Goal: Task Accomplishment & Management: Use online tool/utility

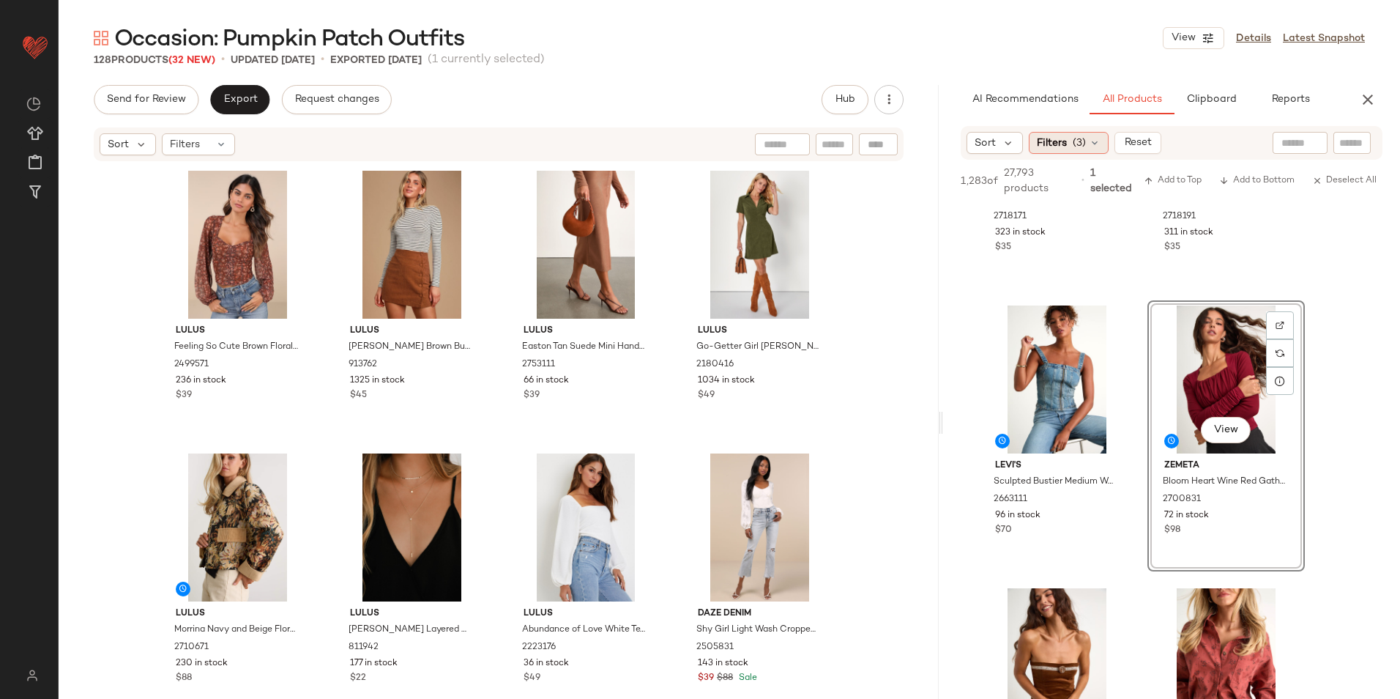
click at [1089, 143] on icon at bounding box center [1095, 143] width 12 height 12
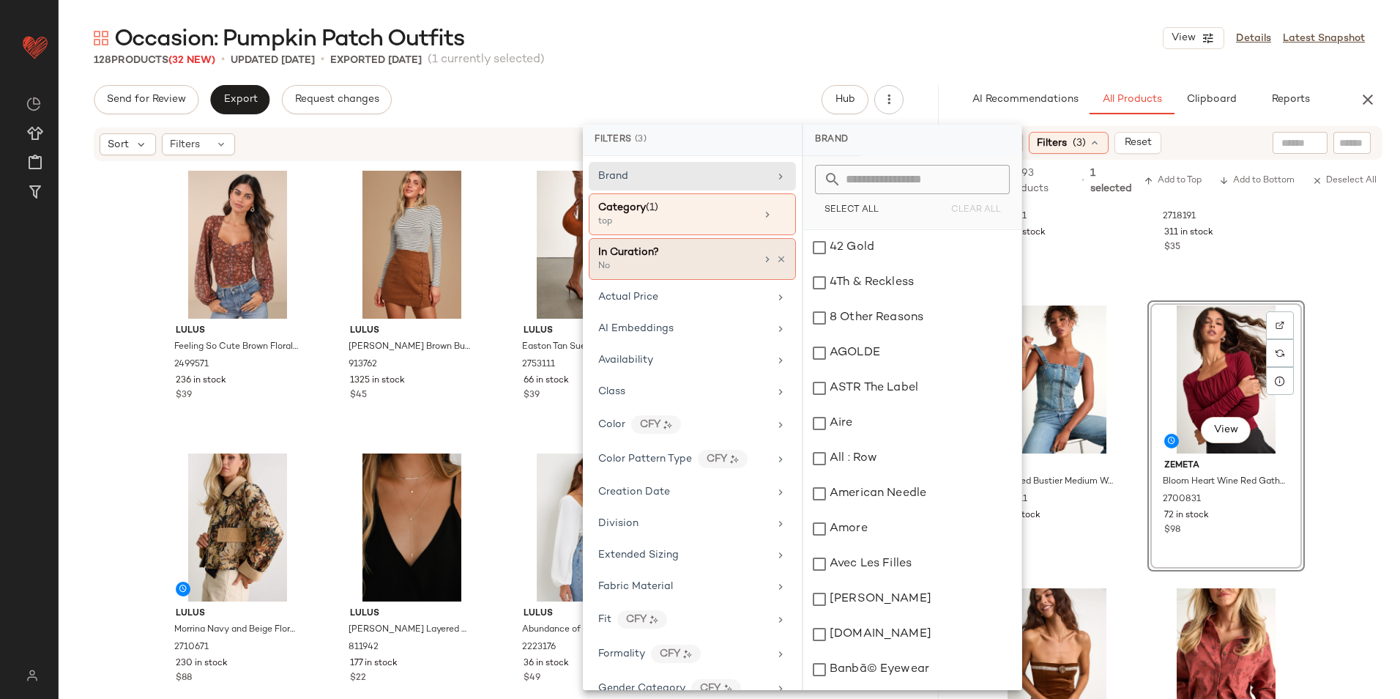
drag, startPoint x: 680, startPoint y: 207, endPoint x: 744, endPoint y: 248, distance: 75.4
click at [681, 208] on div "Category (1)" at bounding box center [676, 207] width 157 height 15
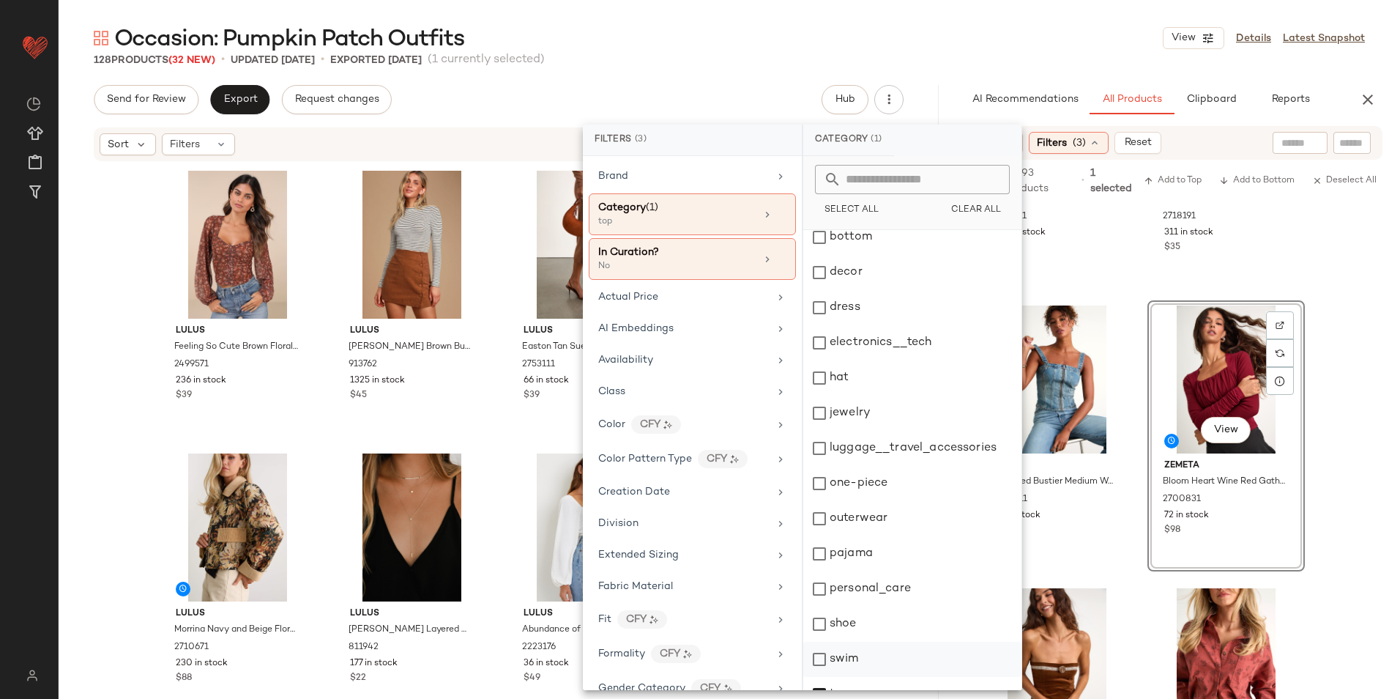
scroll to position [138, 0]
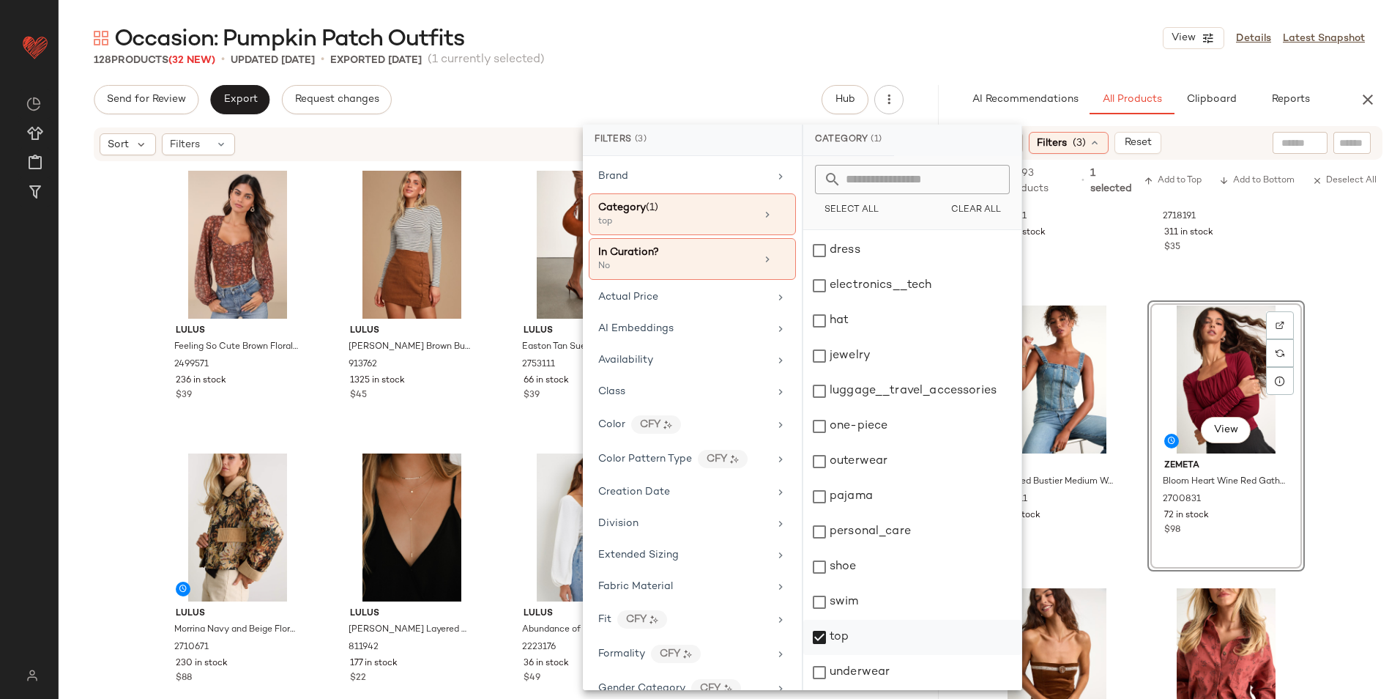
click at [858, 655] on div "top" at bounding box center [912, 672] width 218 height 35
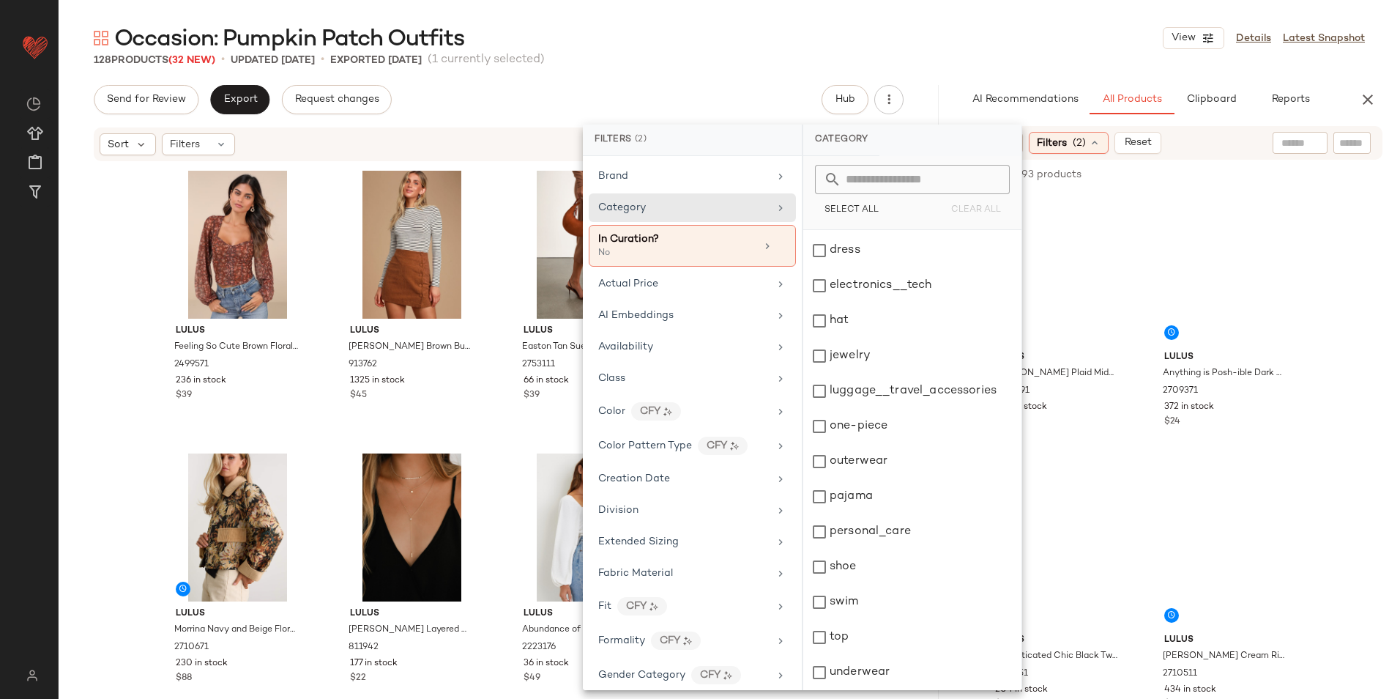
scroll to position [0, 0]
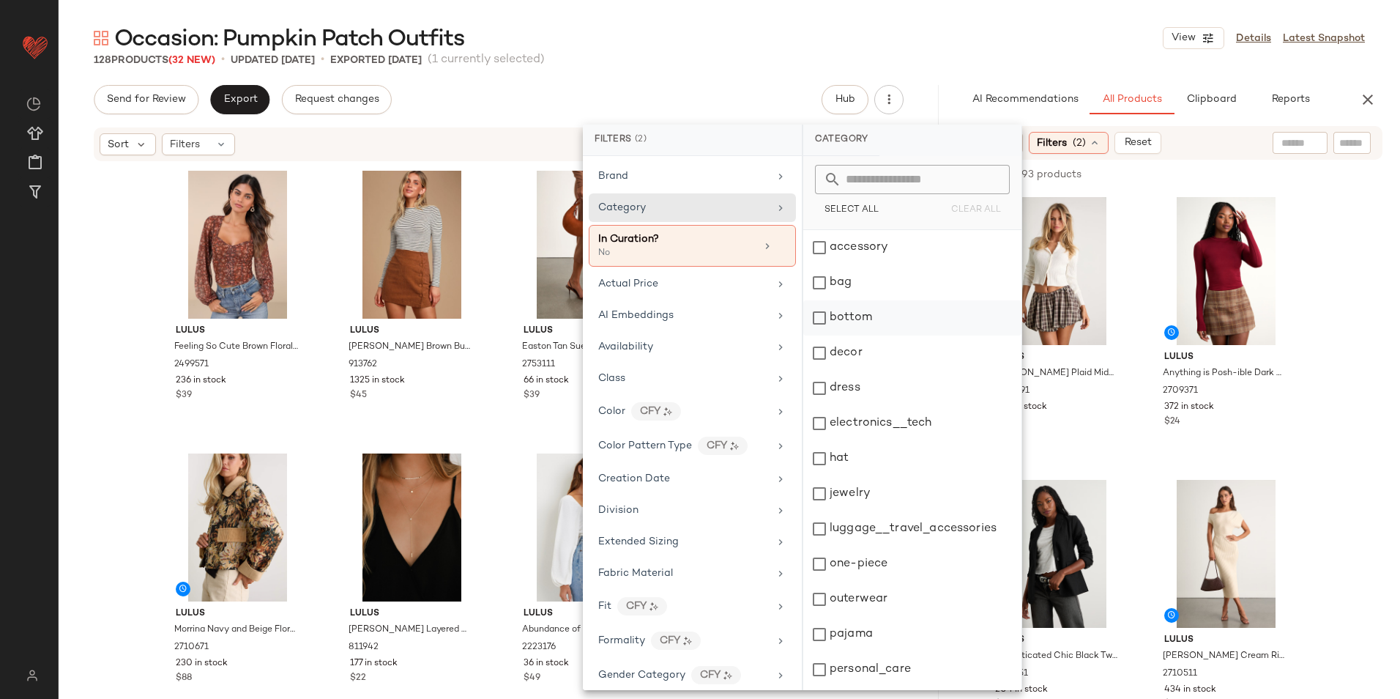
click at [881, 335] on div "bottom" at bounding box center [912, 352] width 218 height 35
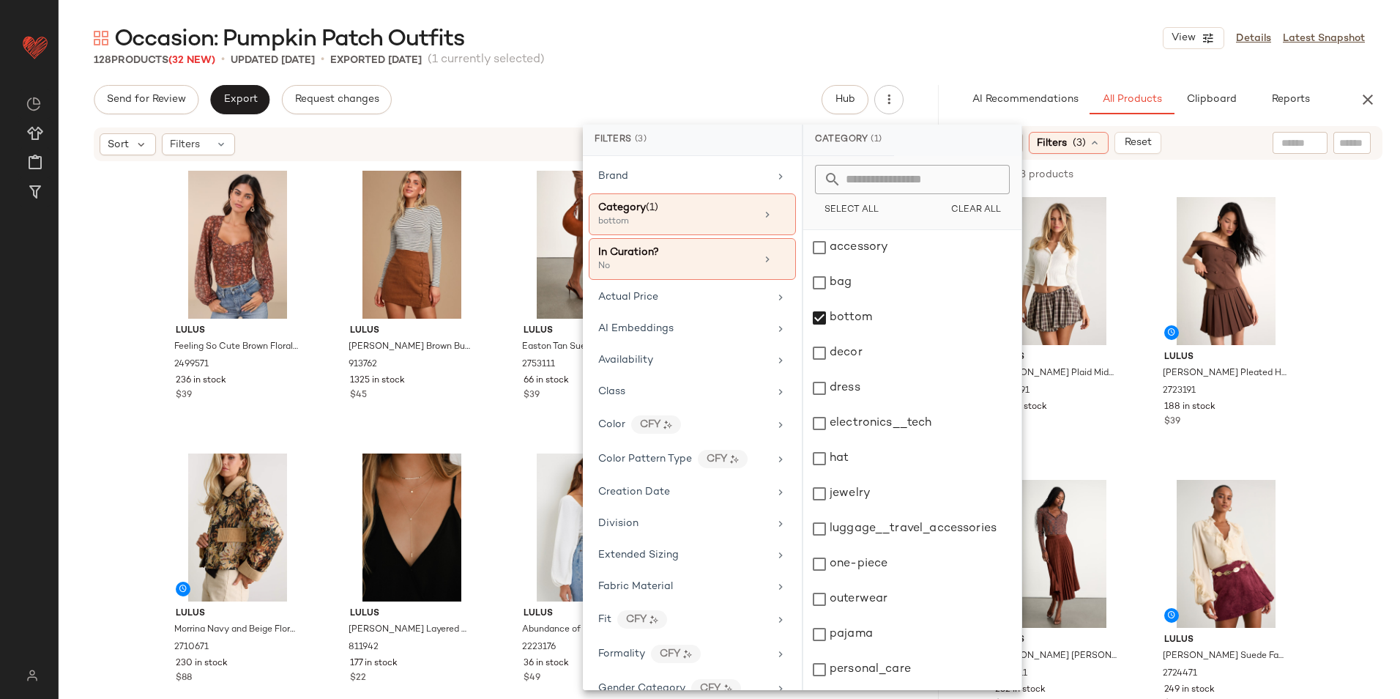
click at [1303, 138] on input "text" at bounding box center [1300, 142] width 37 height 15
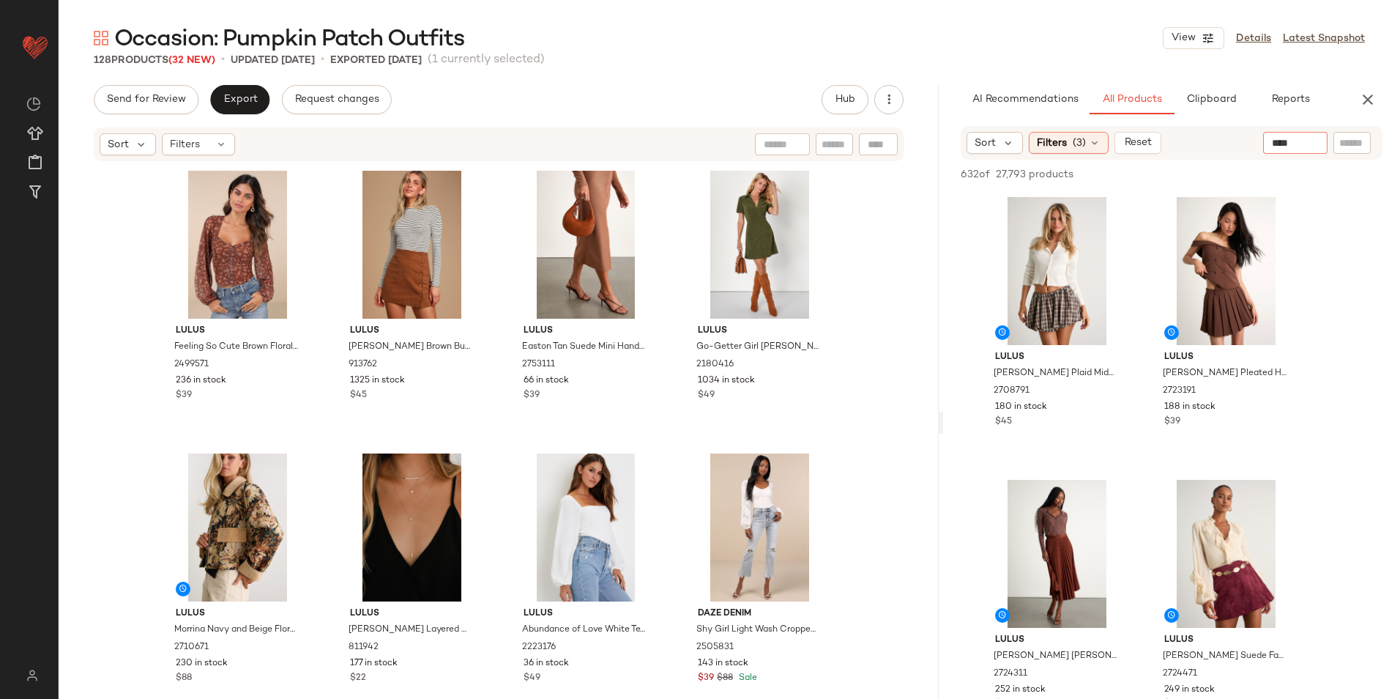
type input "*****"
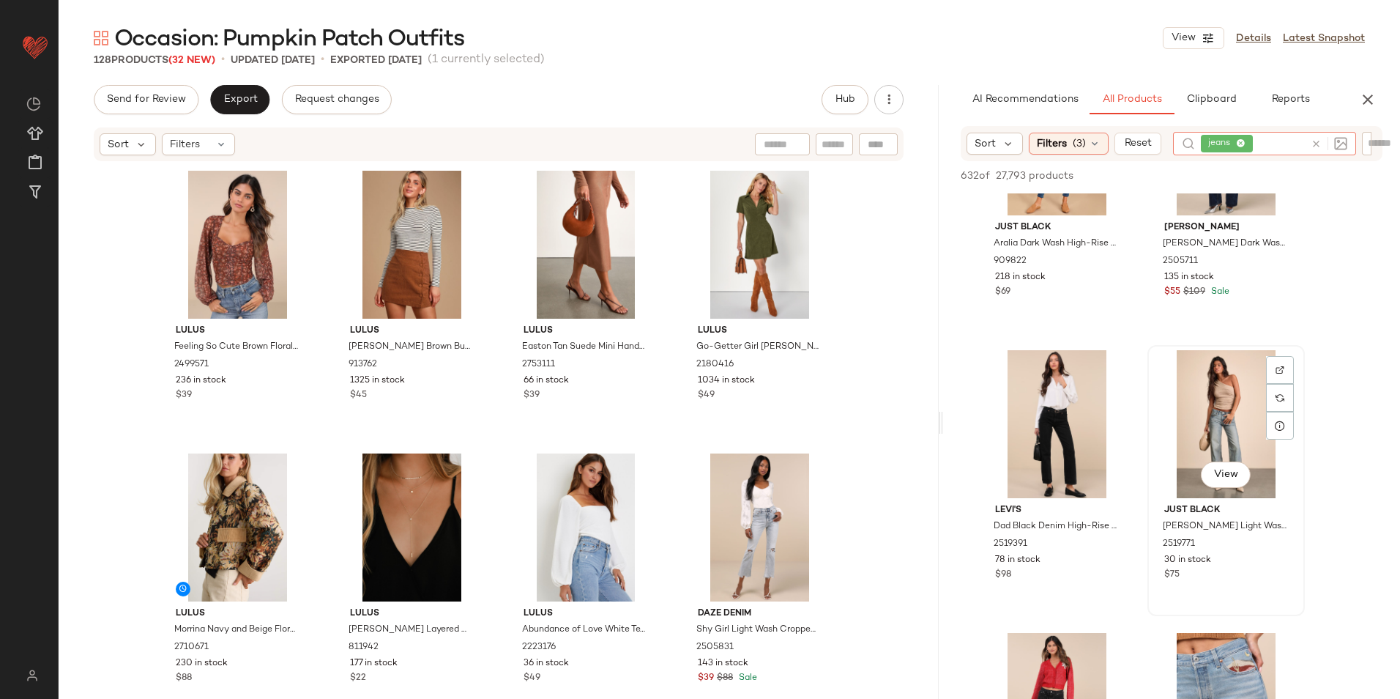
scroll to position [439, 0]
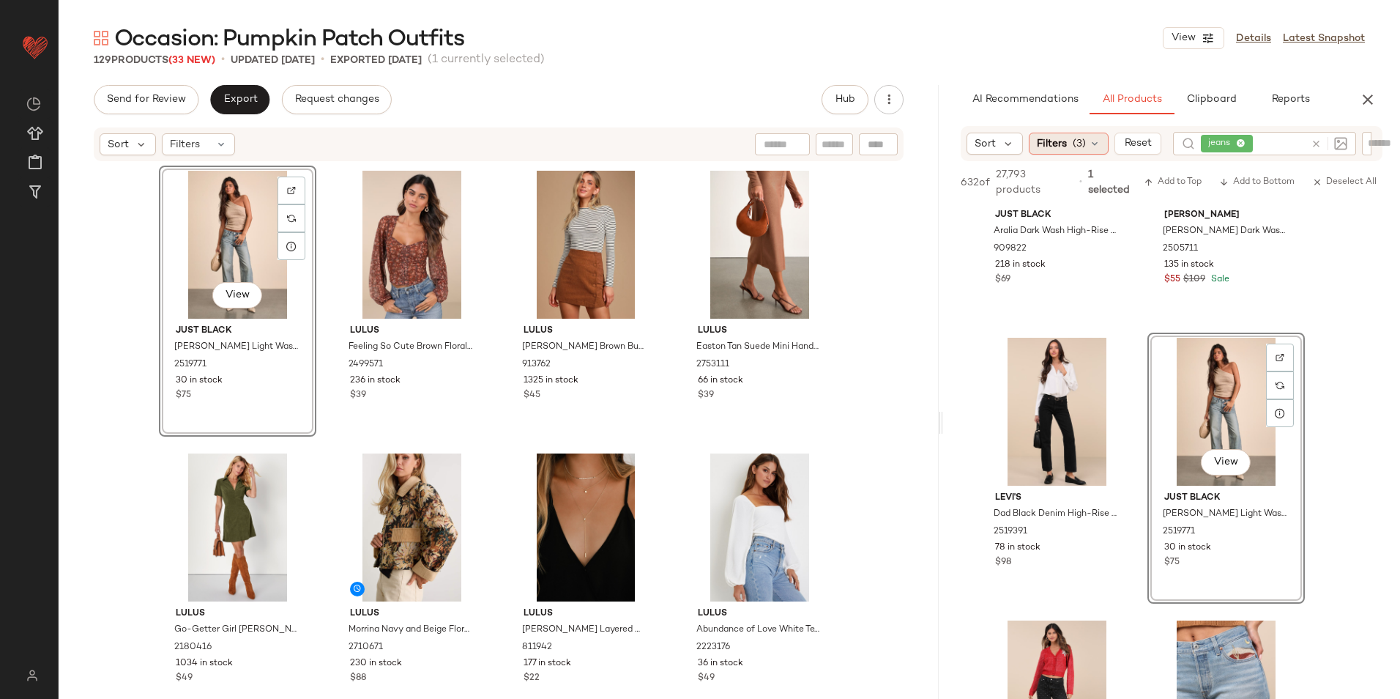
click at [1093, 146] on icon at bounding box center [1095, 144] width 12 height 12
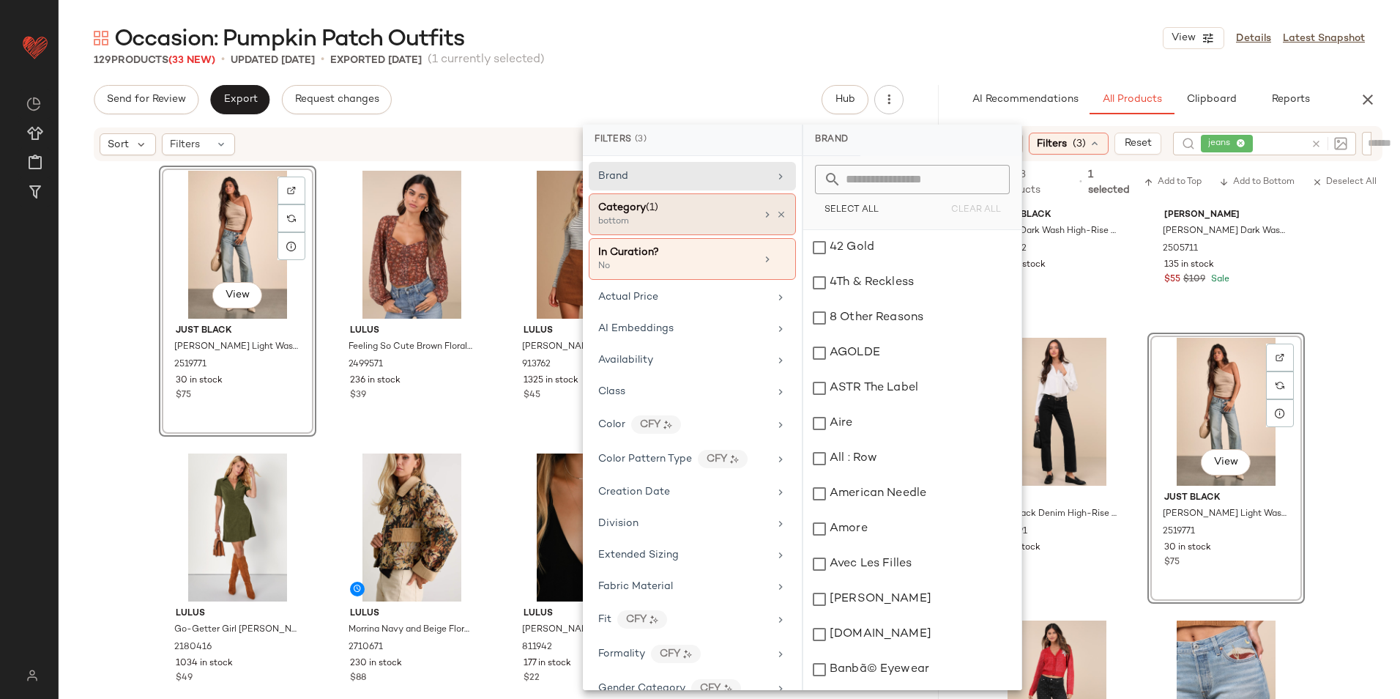
click at [669, 223] on div "bottom" at bounding box center [671, 221] width 146 height 13
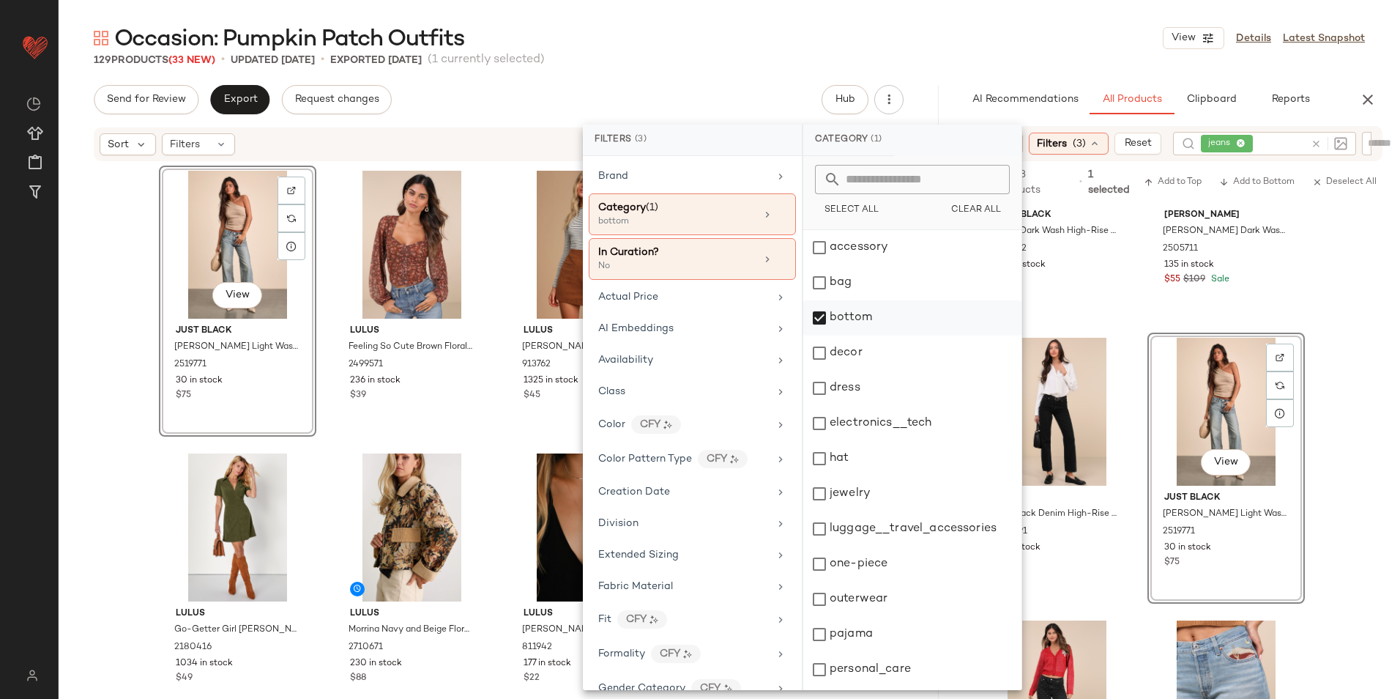
click at [845, 335] on div "bottom" at bounding box center [912, 352] width 218 height 35
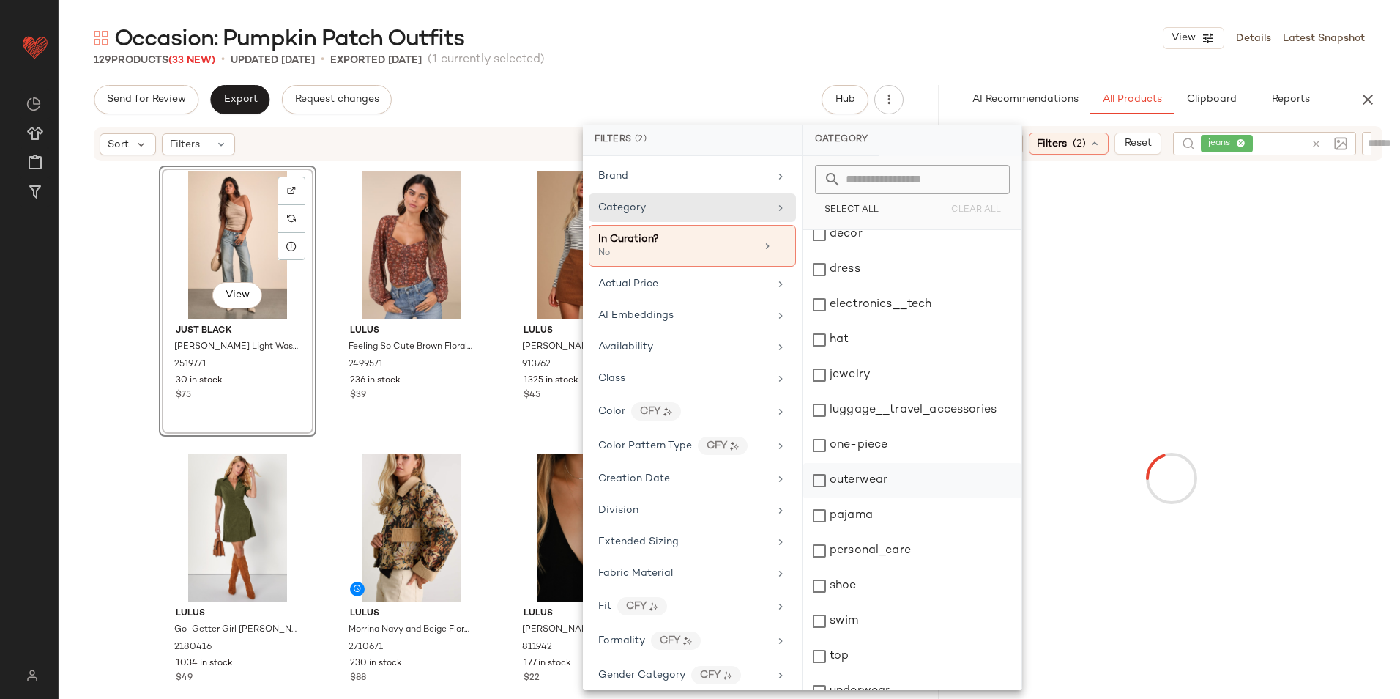
scroll to position [138, 0]
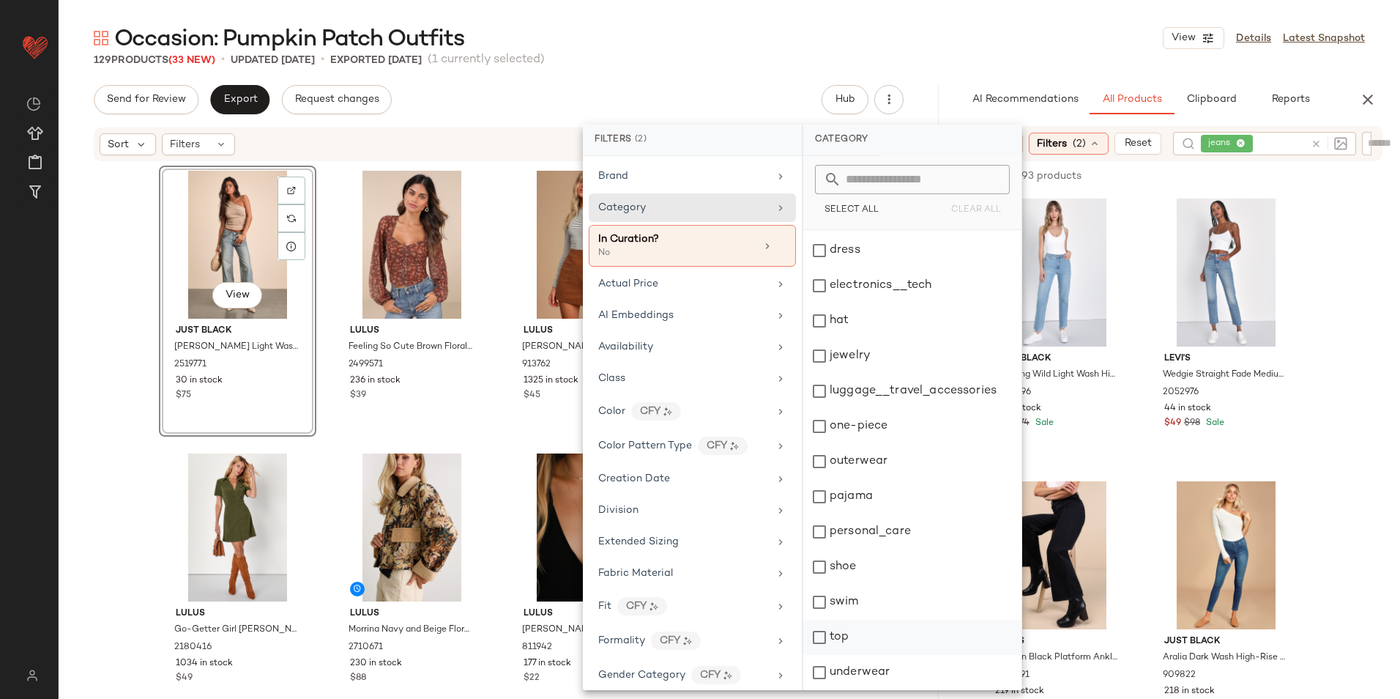
click at [827, 655] on div "top" at bounding box center [912, 672] width 218 height 35
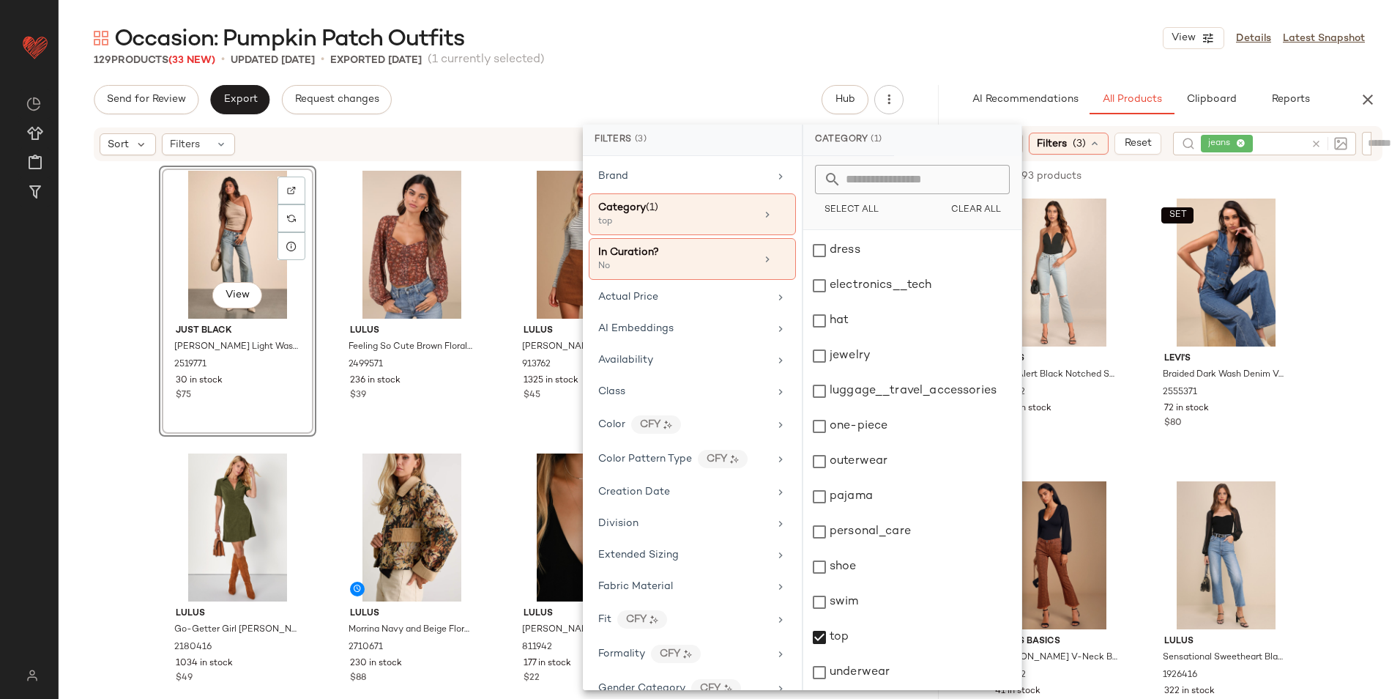
click at [1240, 141] on icon at bounding box center [1241, 144] width 10 height 10
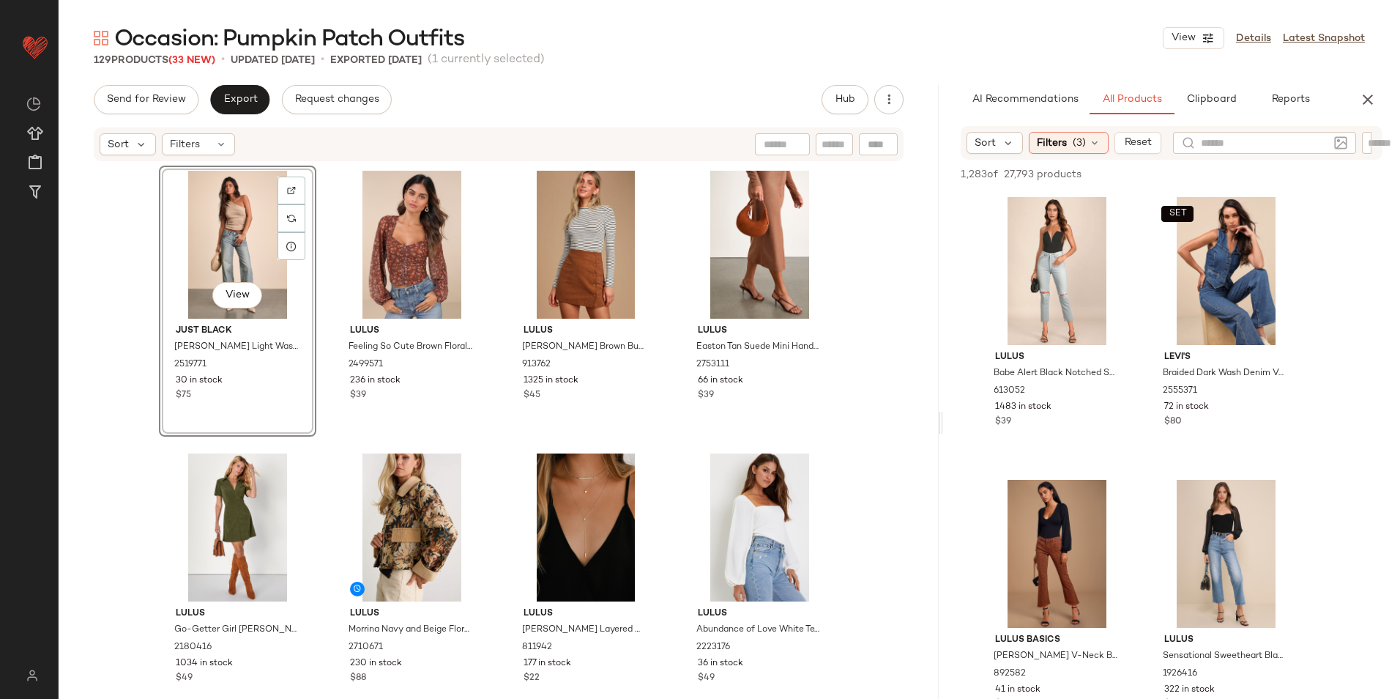
click at [1088, 49] on div "Occasion: Pumpkin Patch Outfits View Details Latest Snapshot" at bounding box center [730, 37] width 1342 height 29
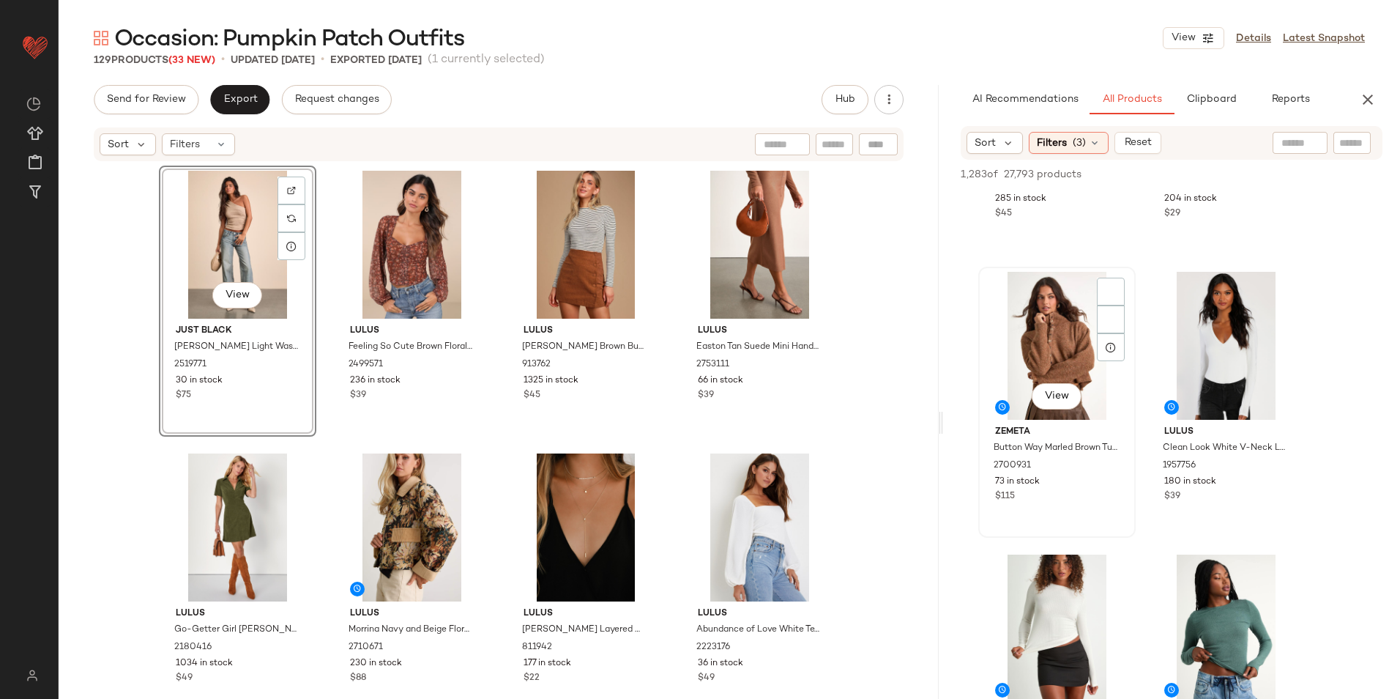
scroll to position [513, 0]
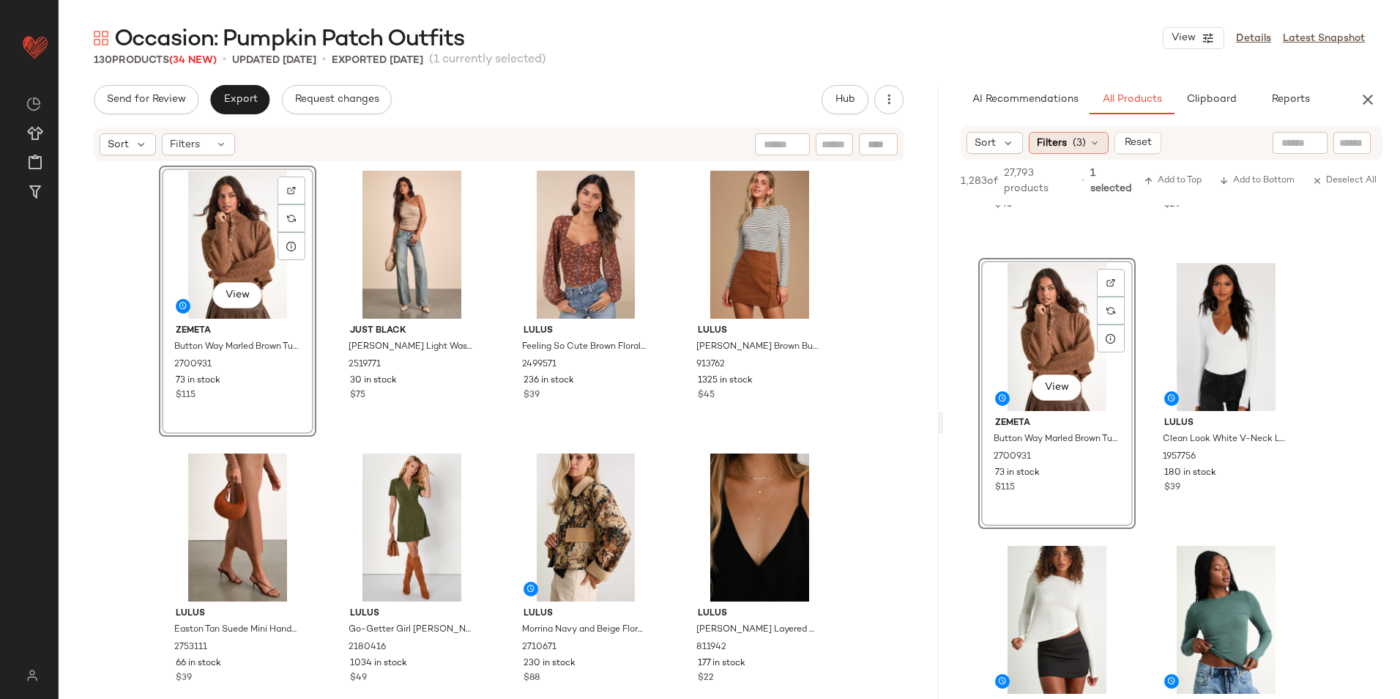
click at [1070, 144] on div "Filters (3)" at bounding box center [1069, 143] width 80 height 22
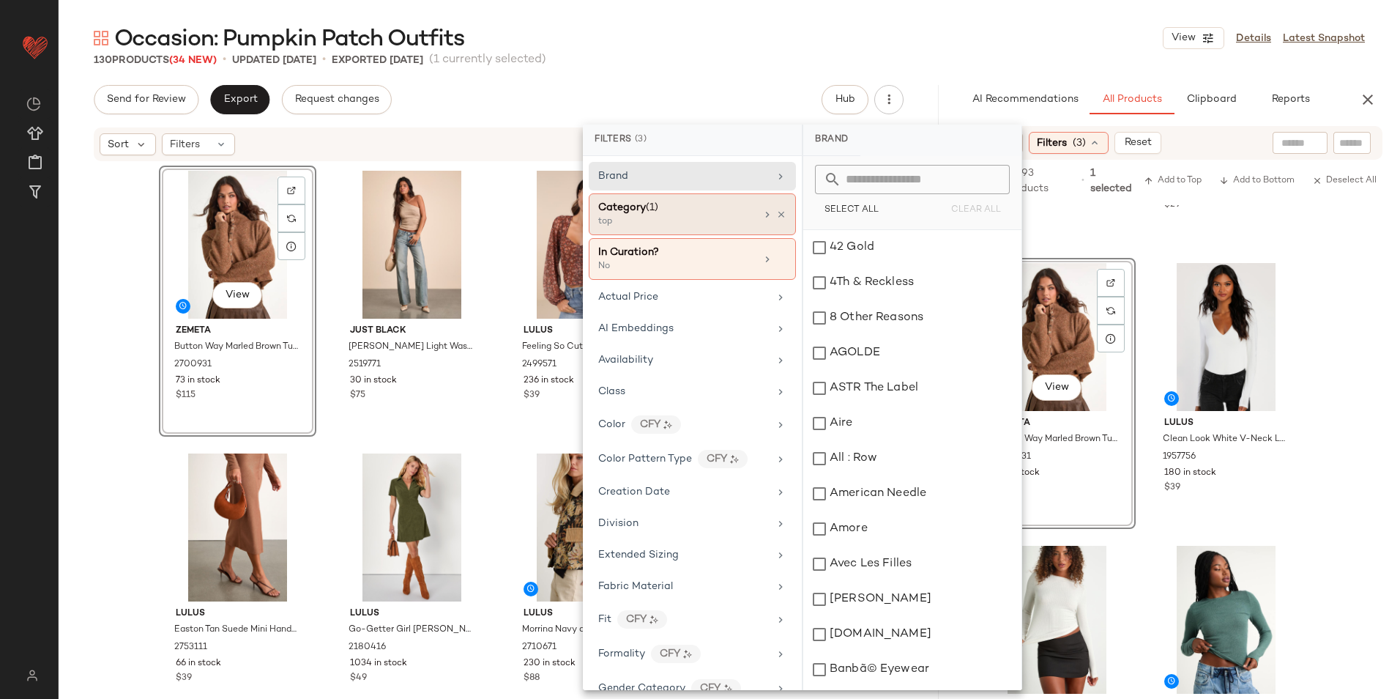
click at [664, 215] on div "Category (1)" at bounding box center [676, 207] width 157 height 15
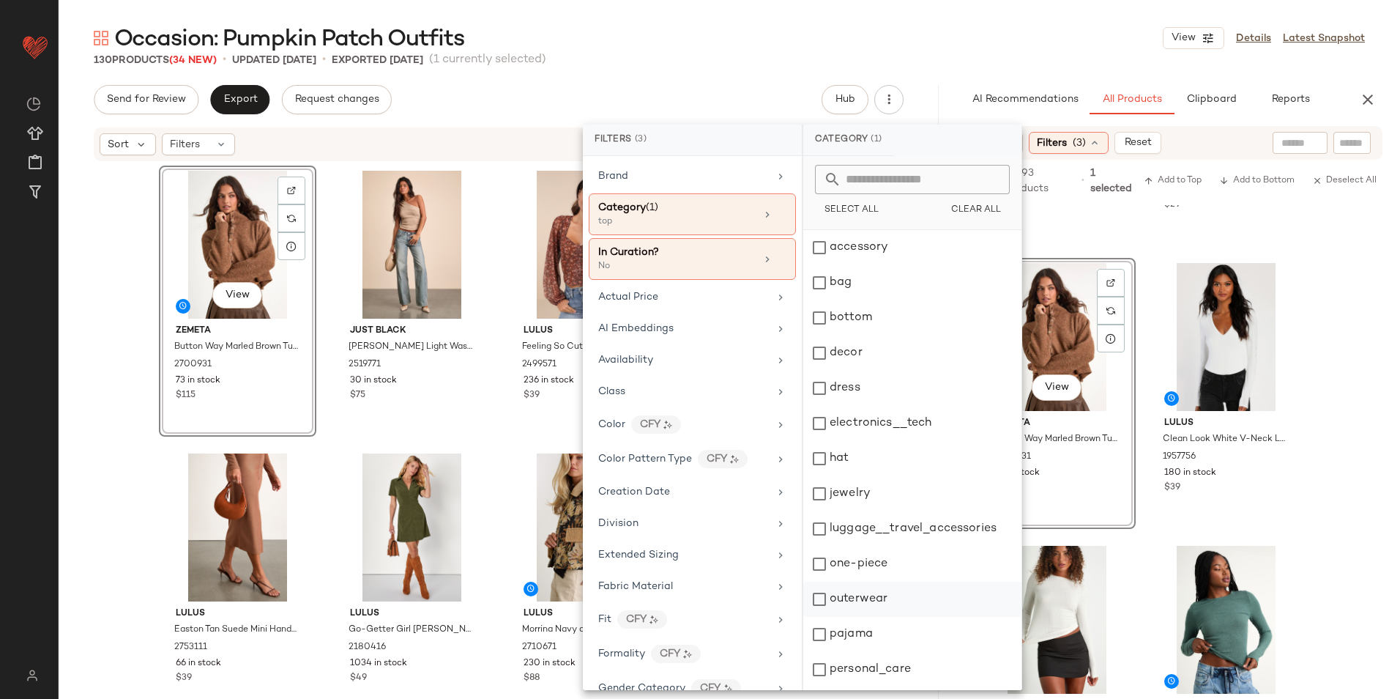
click at [877, 617] on div "outerwear" at bounding box center [912, 634] width 218 height 35
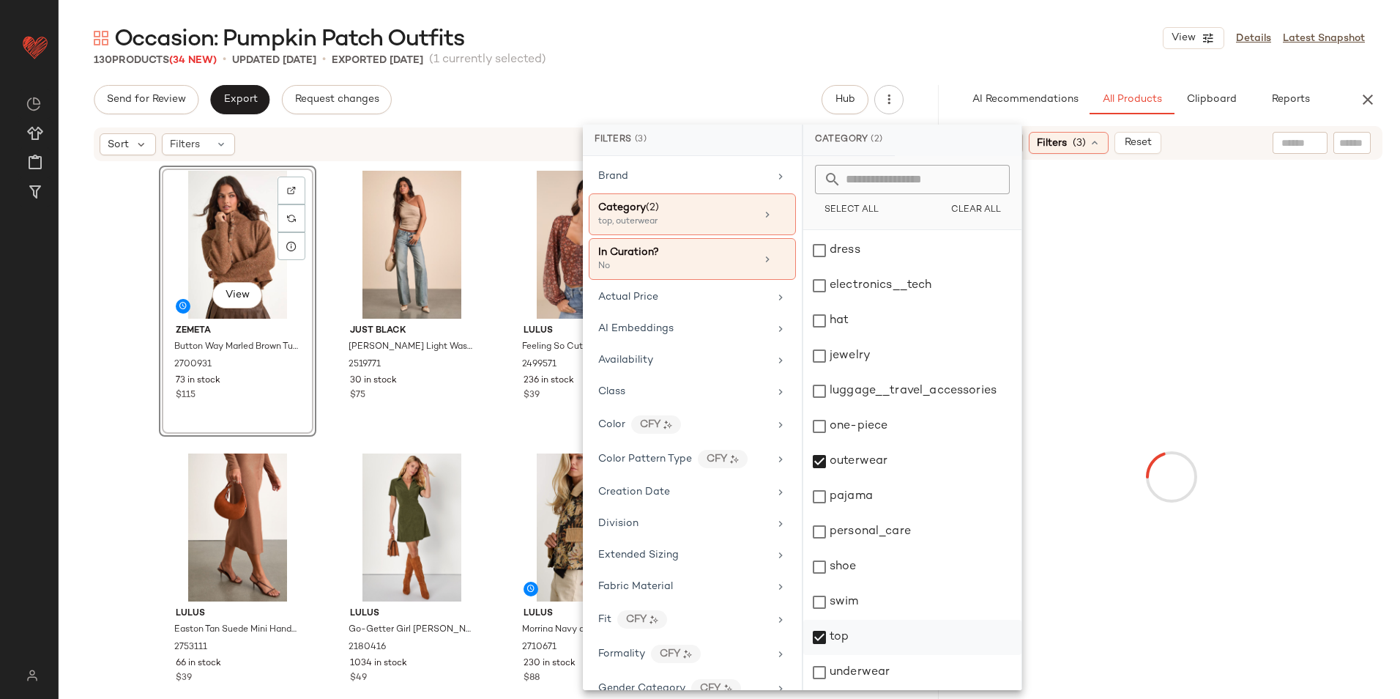
click at [867, 655] on div "top" at bounding box center [912, 672] width 218 height 35
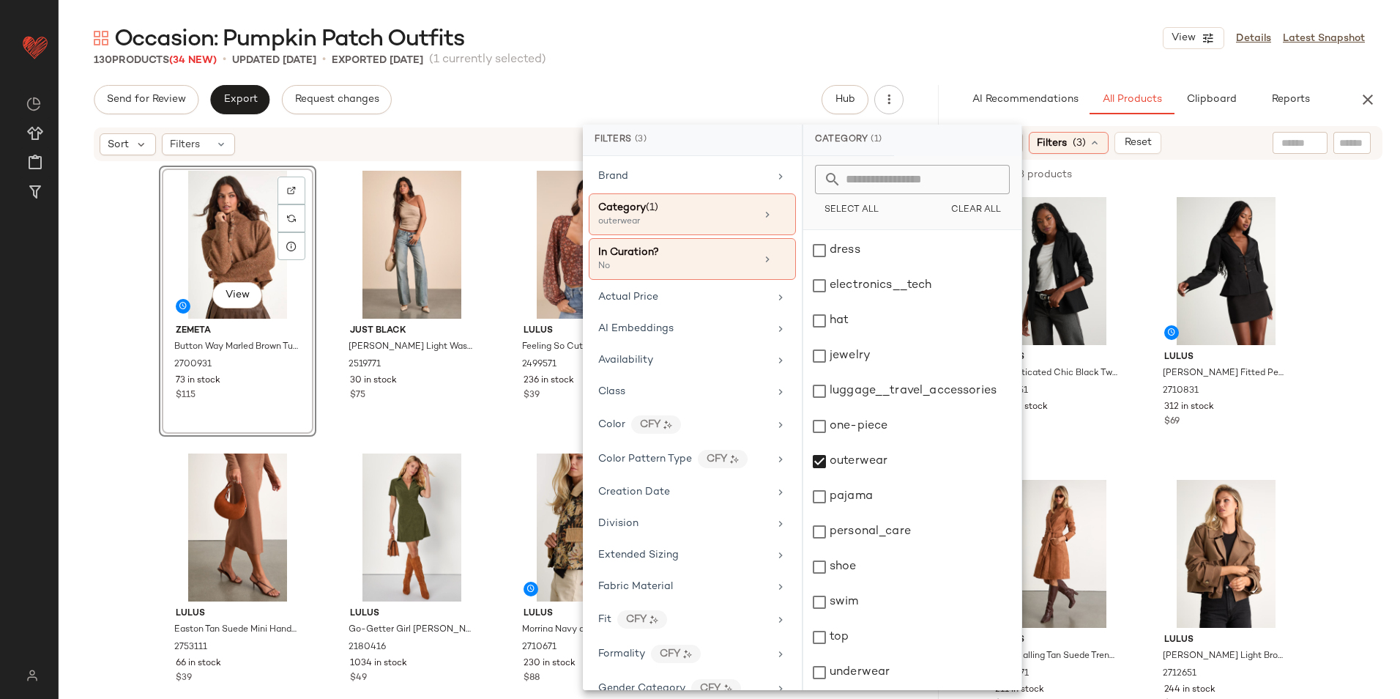
click at [1037, 24] on div "Occasion: Pumpkin Patch Outfits View Details Latest Snapshot" at bounding box center [730, 37] width 1342 height 29
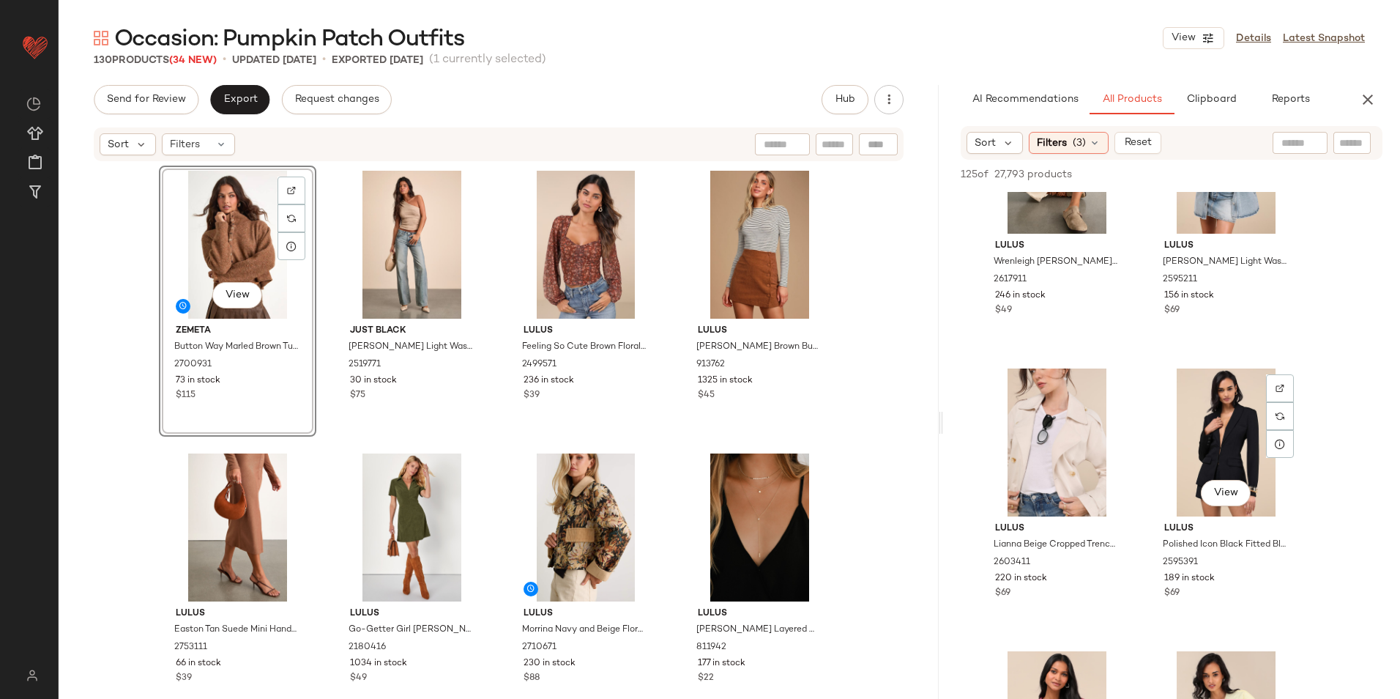
scroll to position [4980, 0]
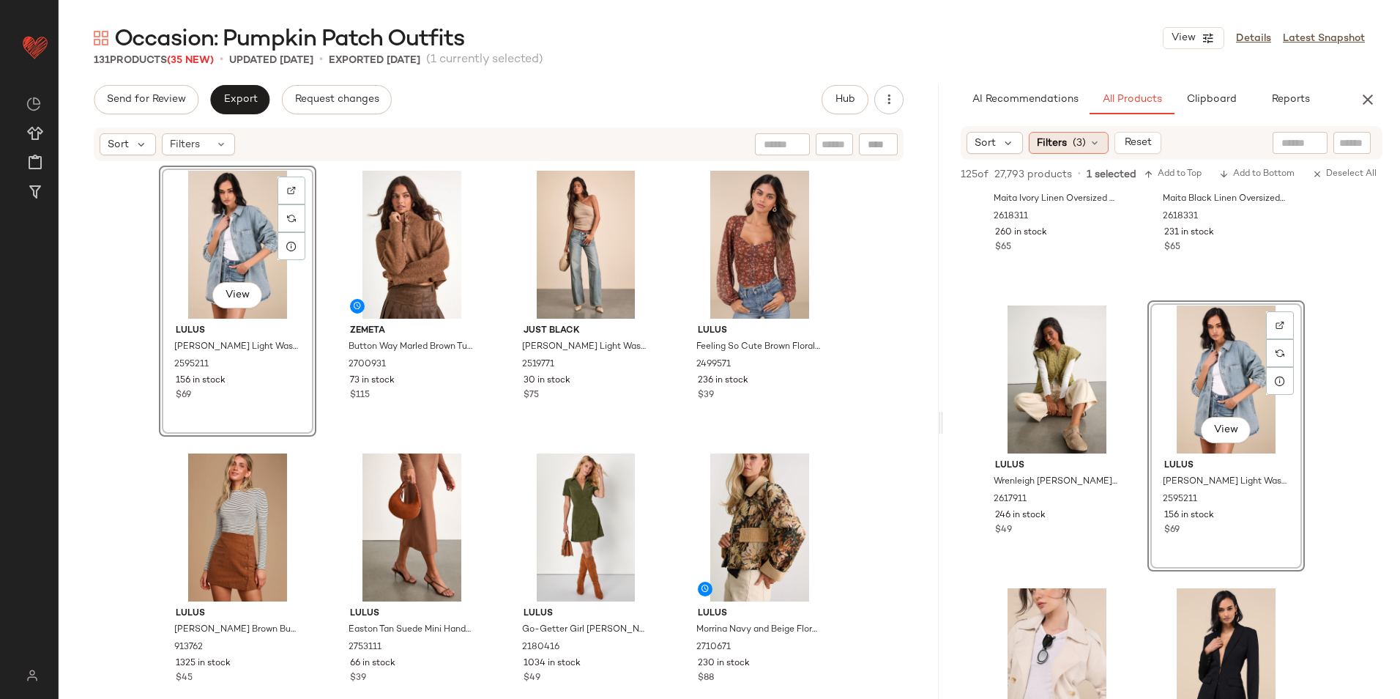
click at [1056, 138] on span "Filters" at bounding box center [1052, 142] width 30 height 15
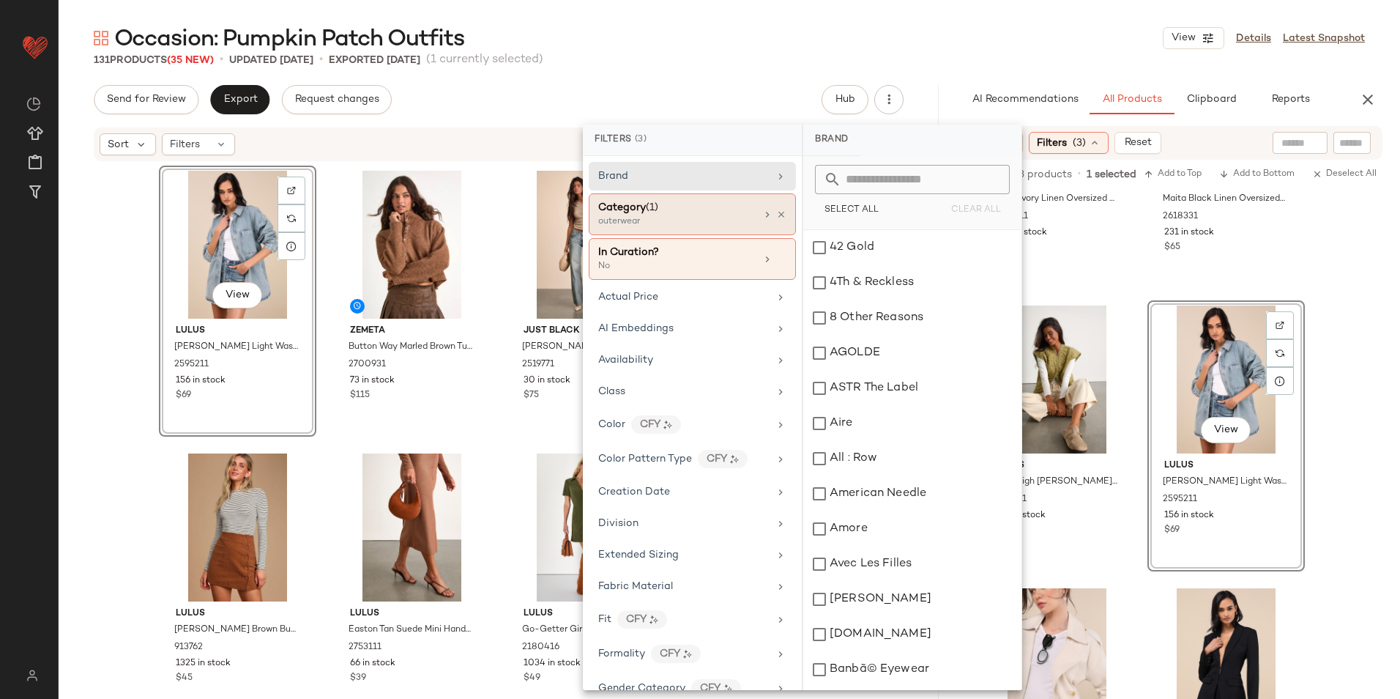
click at [653, 218] on div "outerwear" at bounding box center [671, 221] width 146 height 13
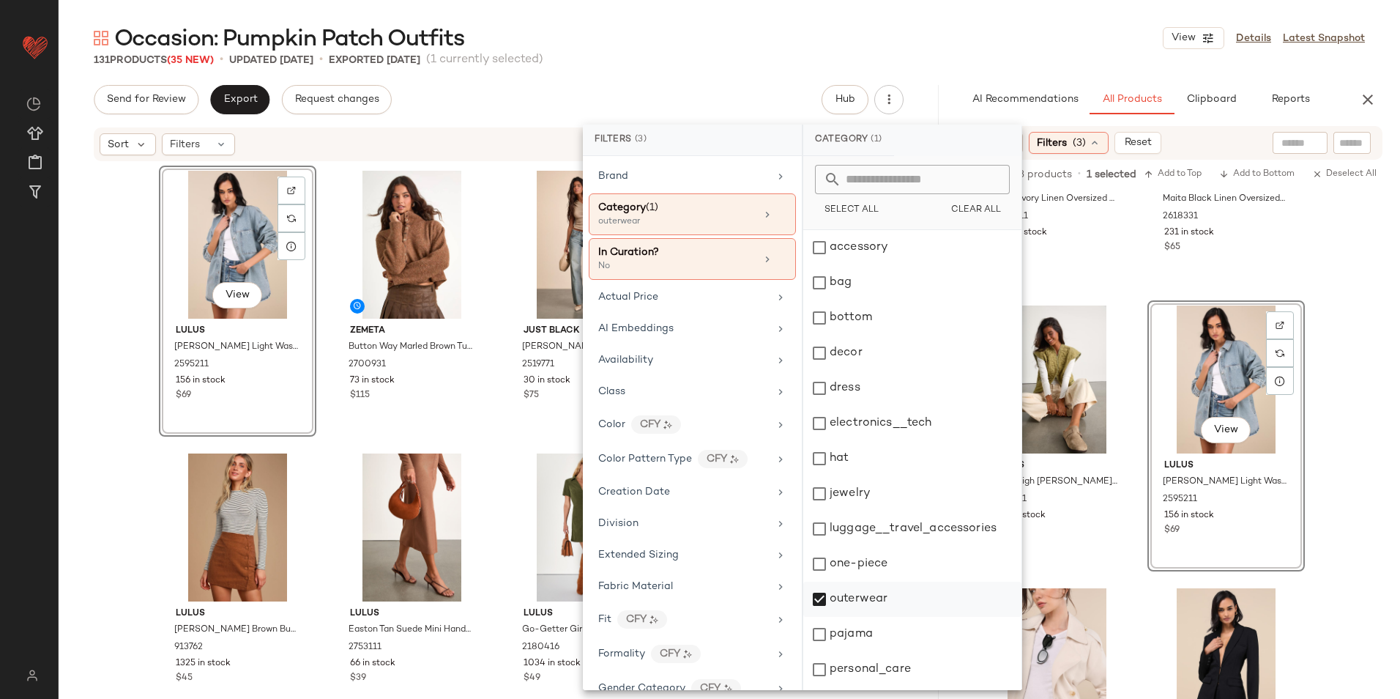
click at [891, 617] on div "outerwear" at bounding box center [912, 634] width 218 height 35
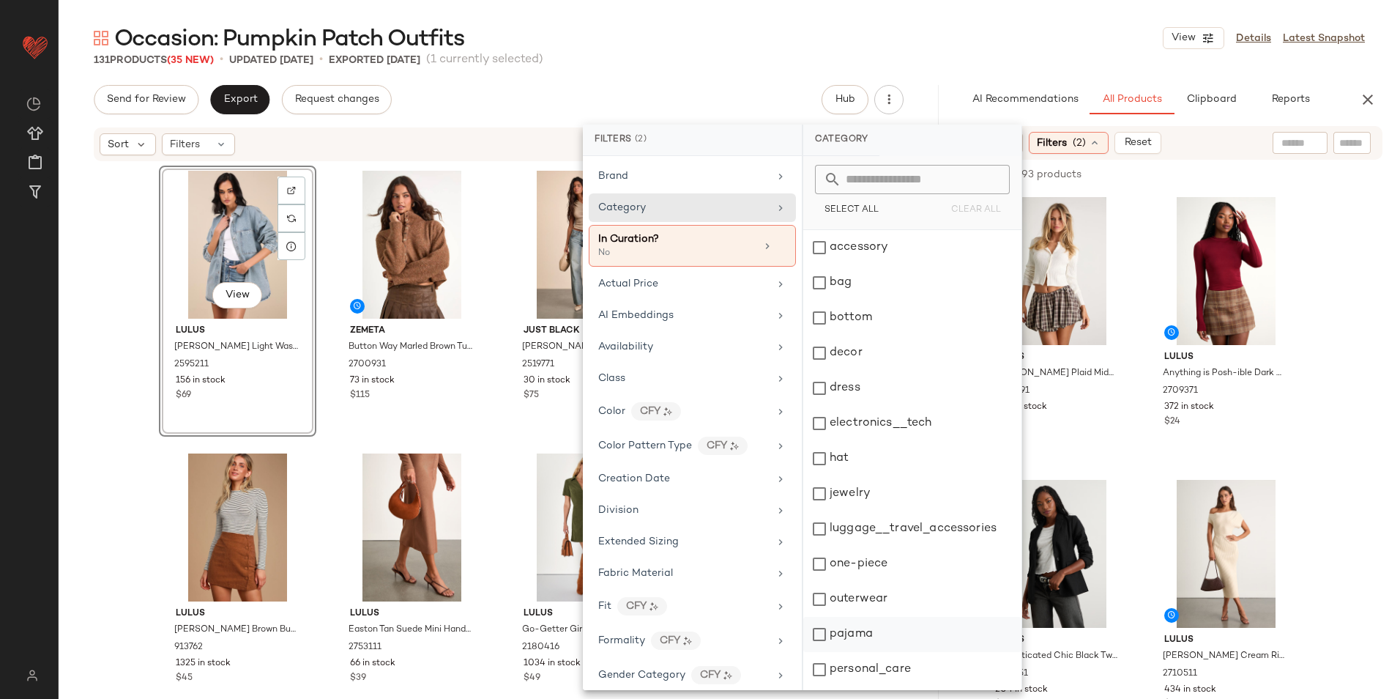
scroll to position [138, 0]
click at [858, 584] on div "shoe" at bounding box center [912, 601] width 218 height 35
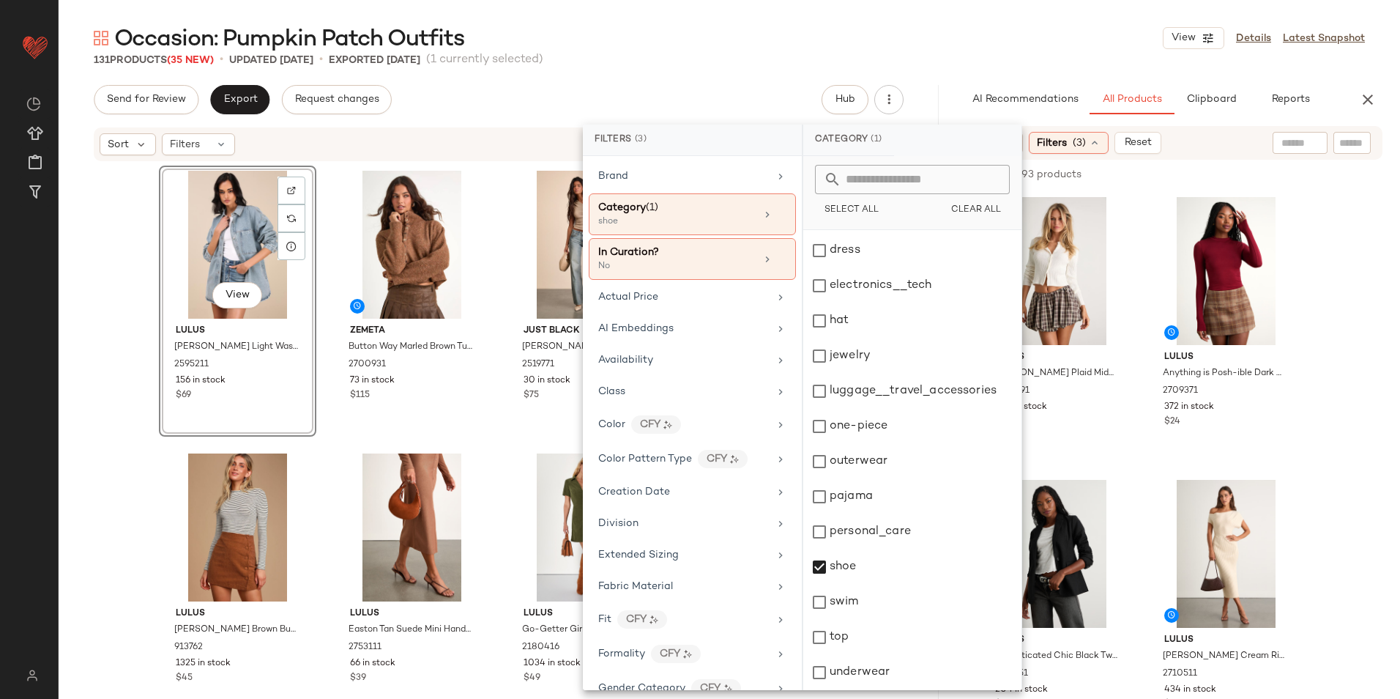
click at [814, 62] on div "131 Products (35 New) • updated Sep 3rd • Exported Sep 2nd (1 currently selecte…" at bounding box center [730, 60] width 1342 height 15
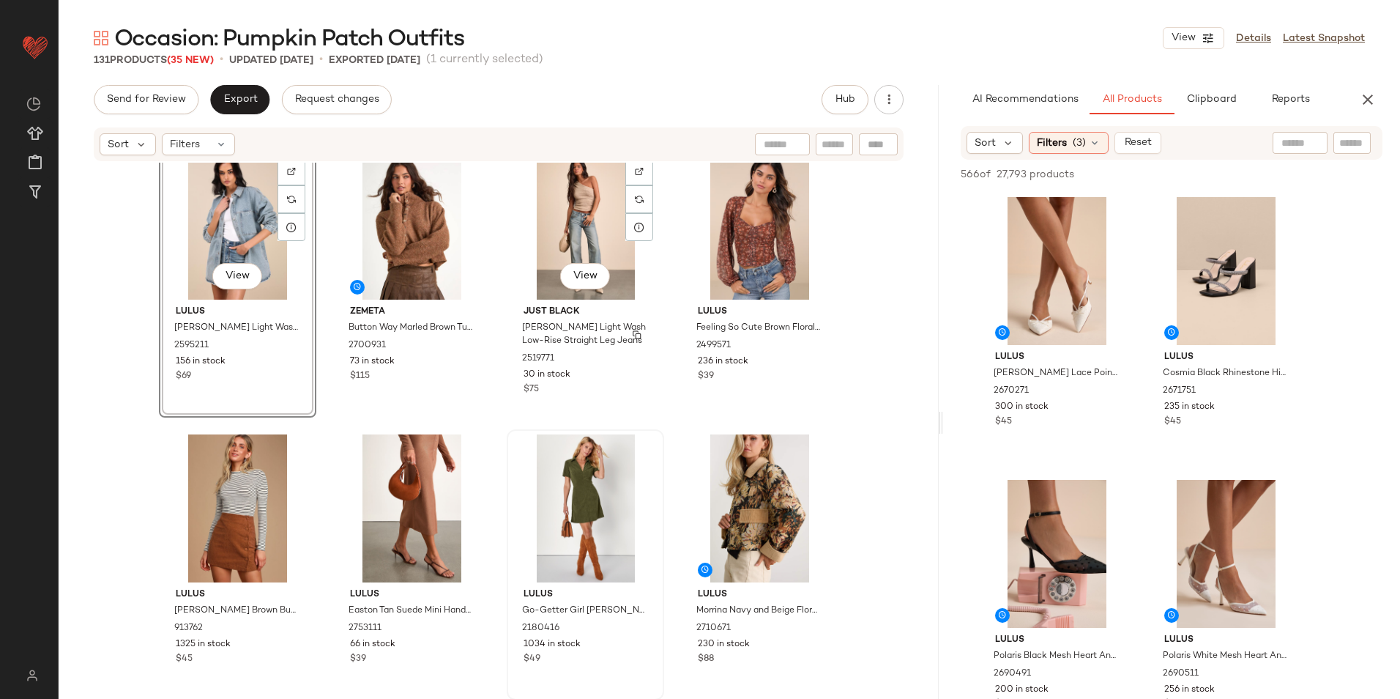
scroll to position [0, 0]
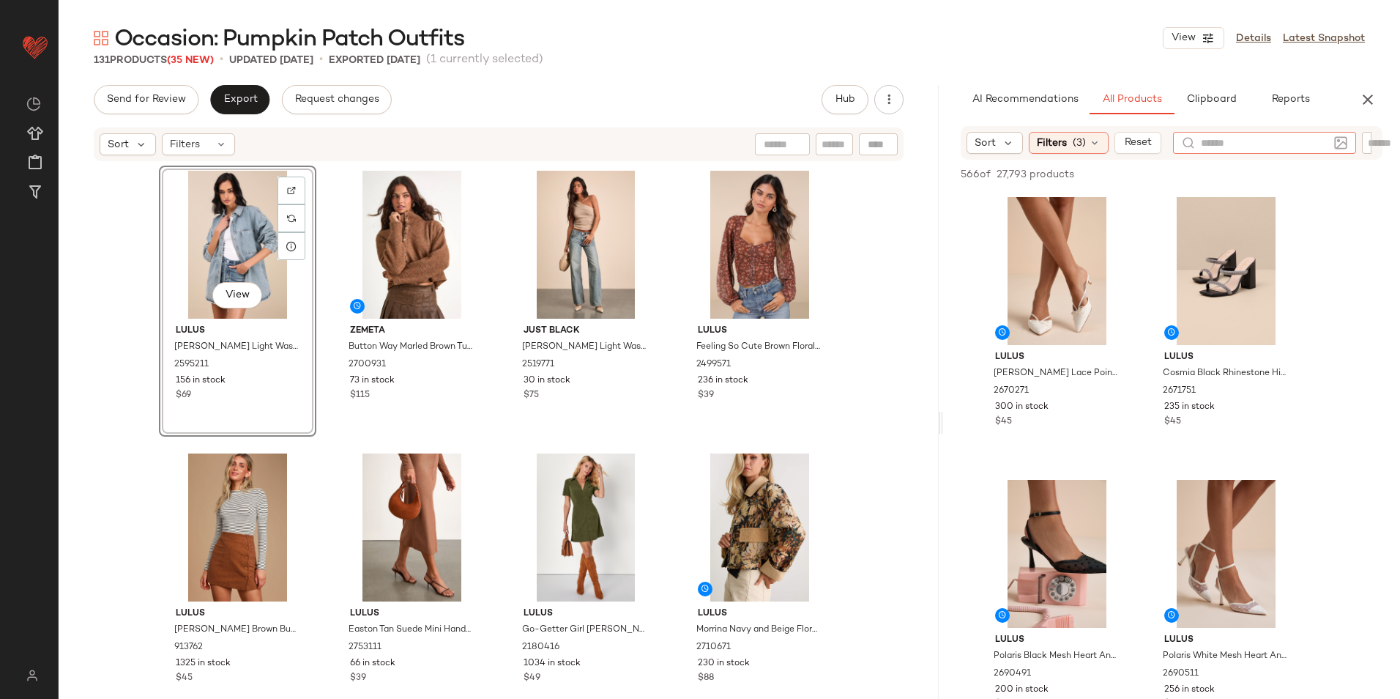
click at [1307, 144] on input "text" at bounding box center [1264, 142] width 127 height 15
type input "*****"
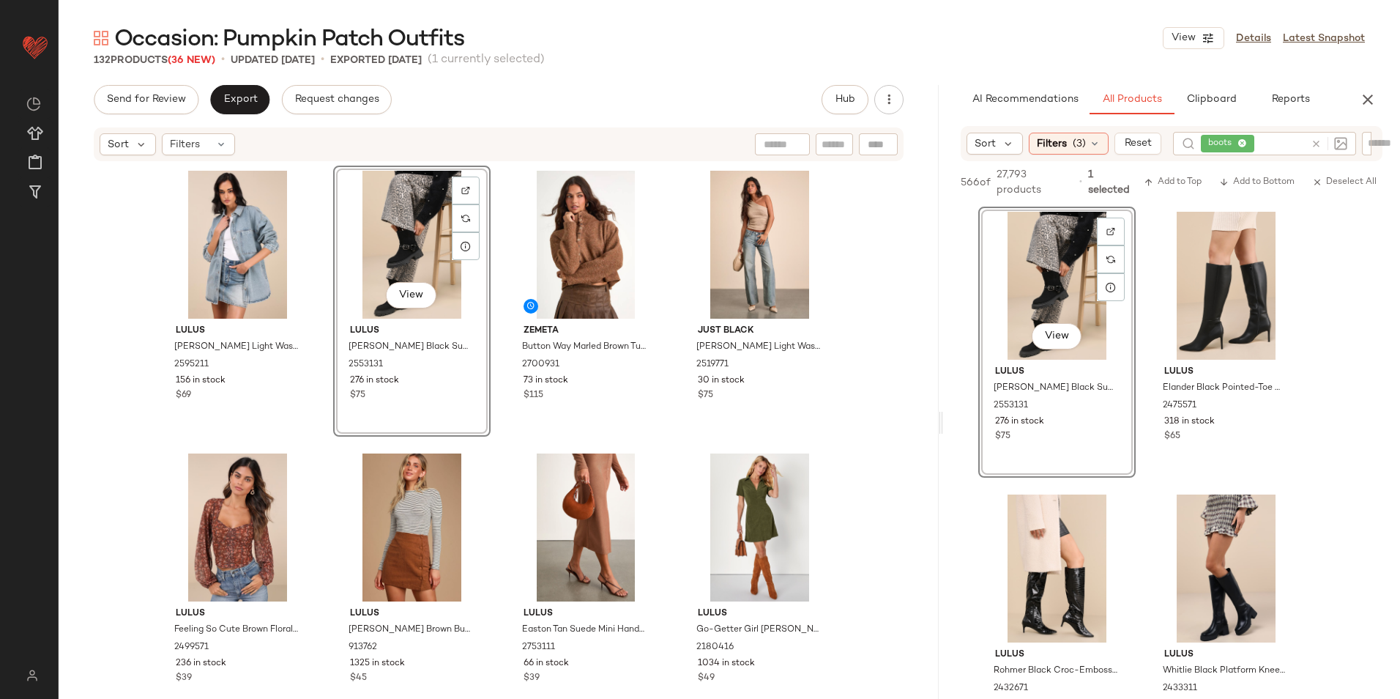
click at [1242, 144] on icon at bounding box center [1243, 144] width 10 height 10
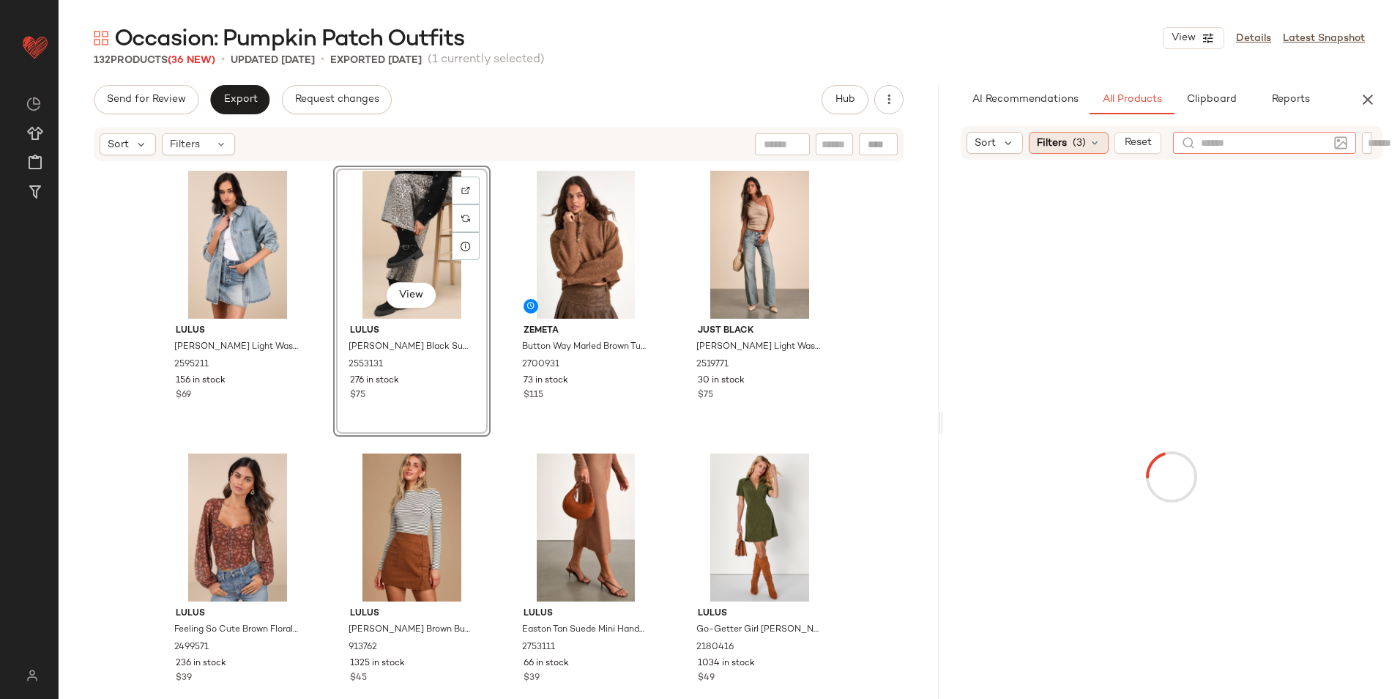
click at [1089, 146] on icon at bounding box center [1095, 143] width 12 height 12
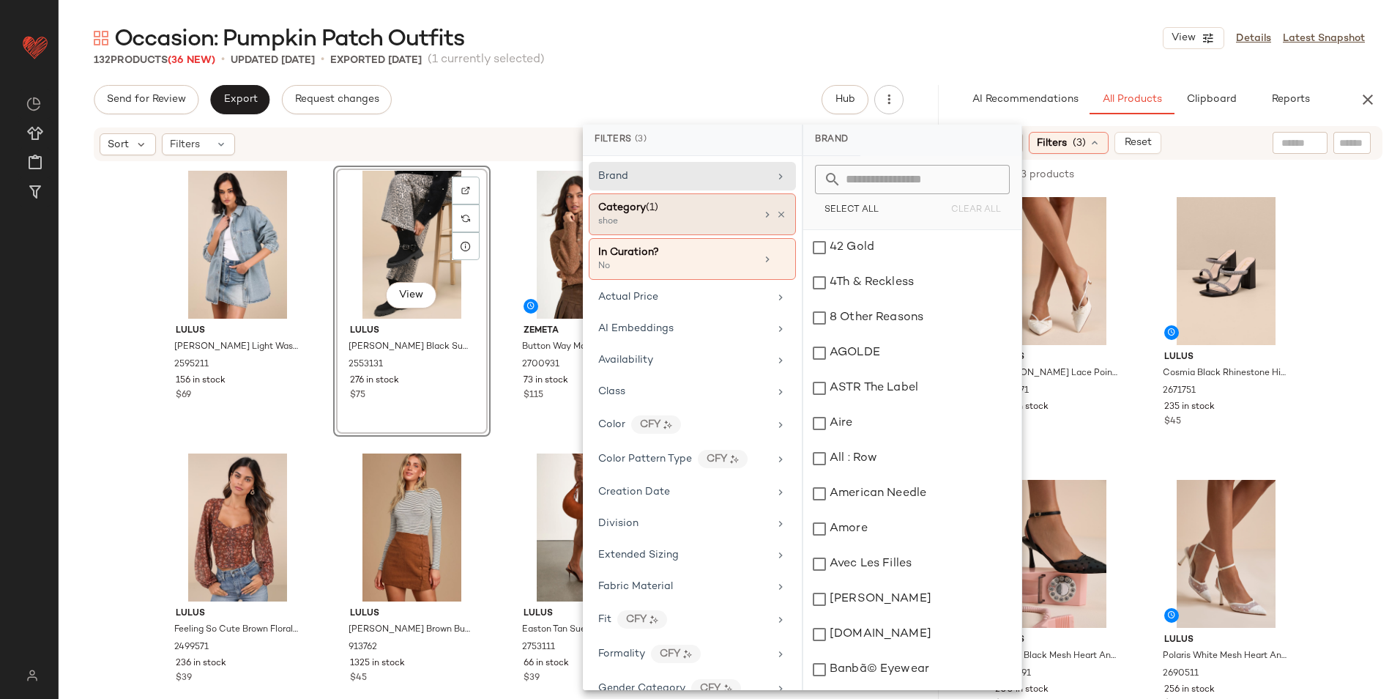
click at [644, 211] on span "Category" at bounding box center [622, 207] width 48 height 11
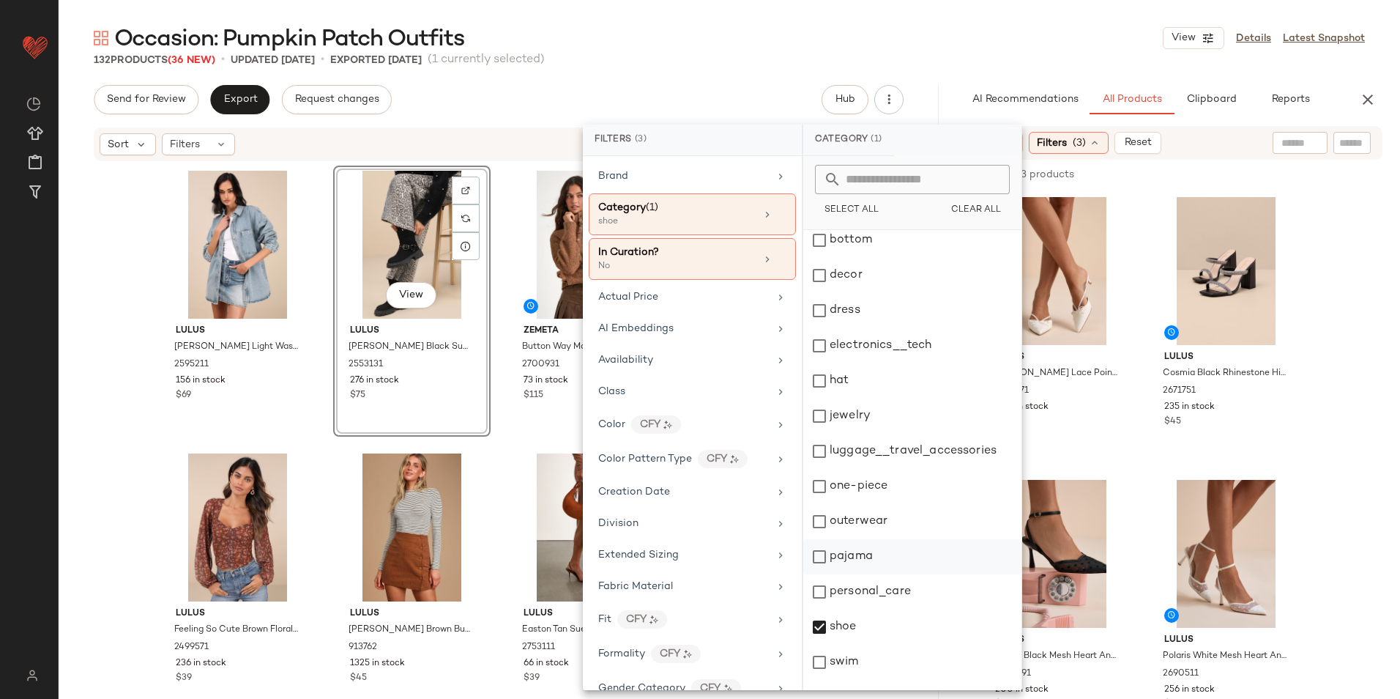
scroll to position [138, 0]
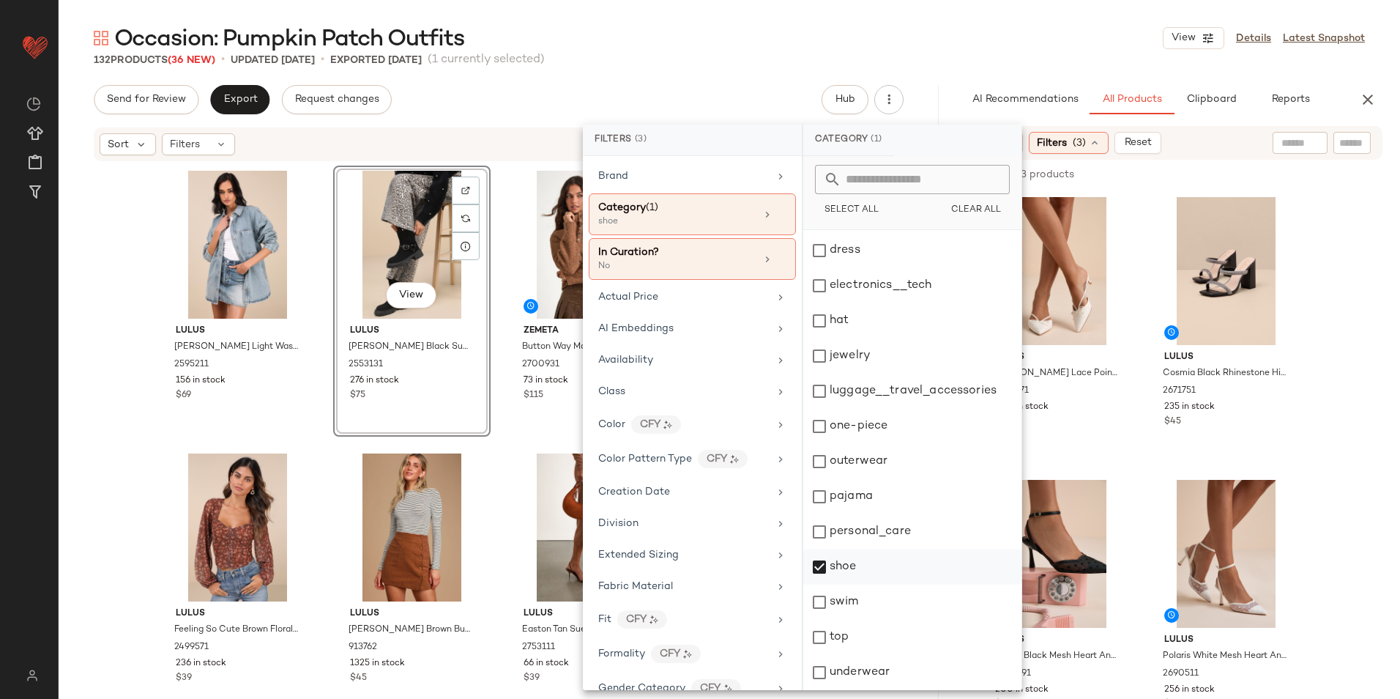
click at [839, 584] on div "shoe" at bounding box center [912, 601] width 218 height 35
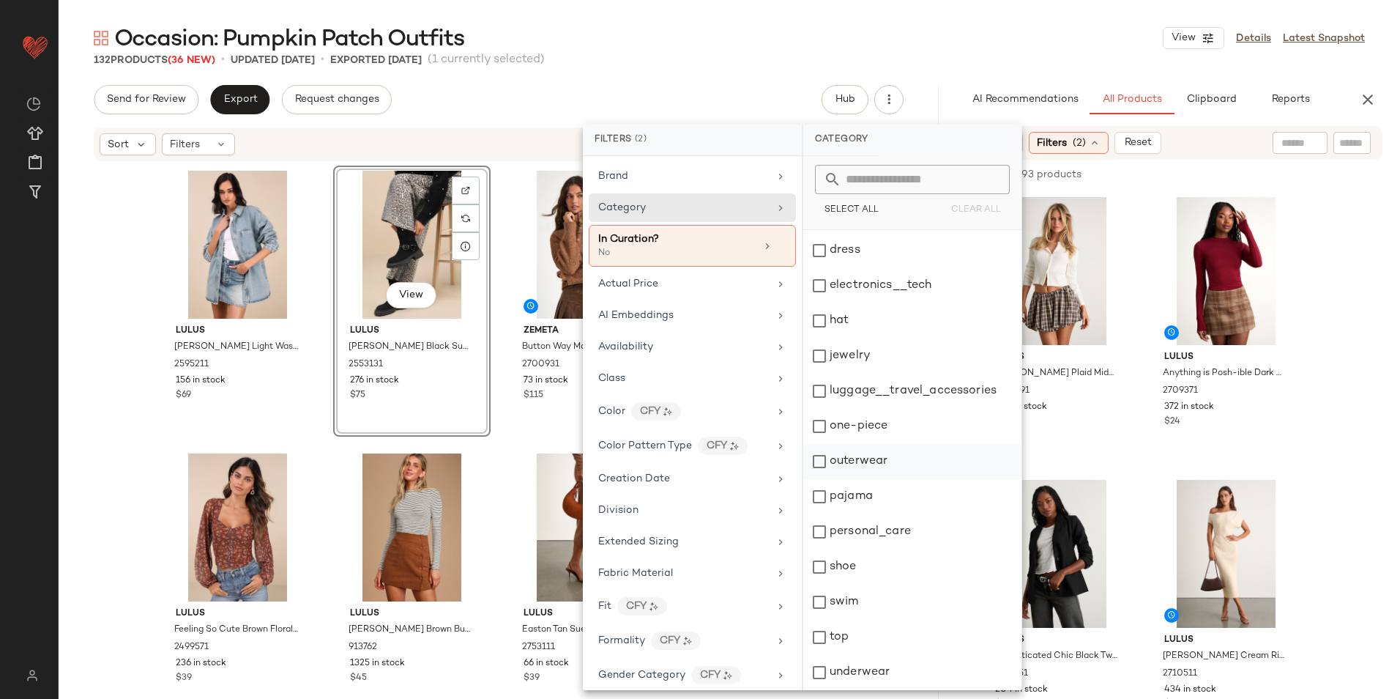
click at [885, 479] on div "outerwear" at bounding box center [912, 496] width 218 height 35
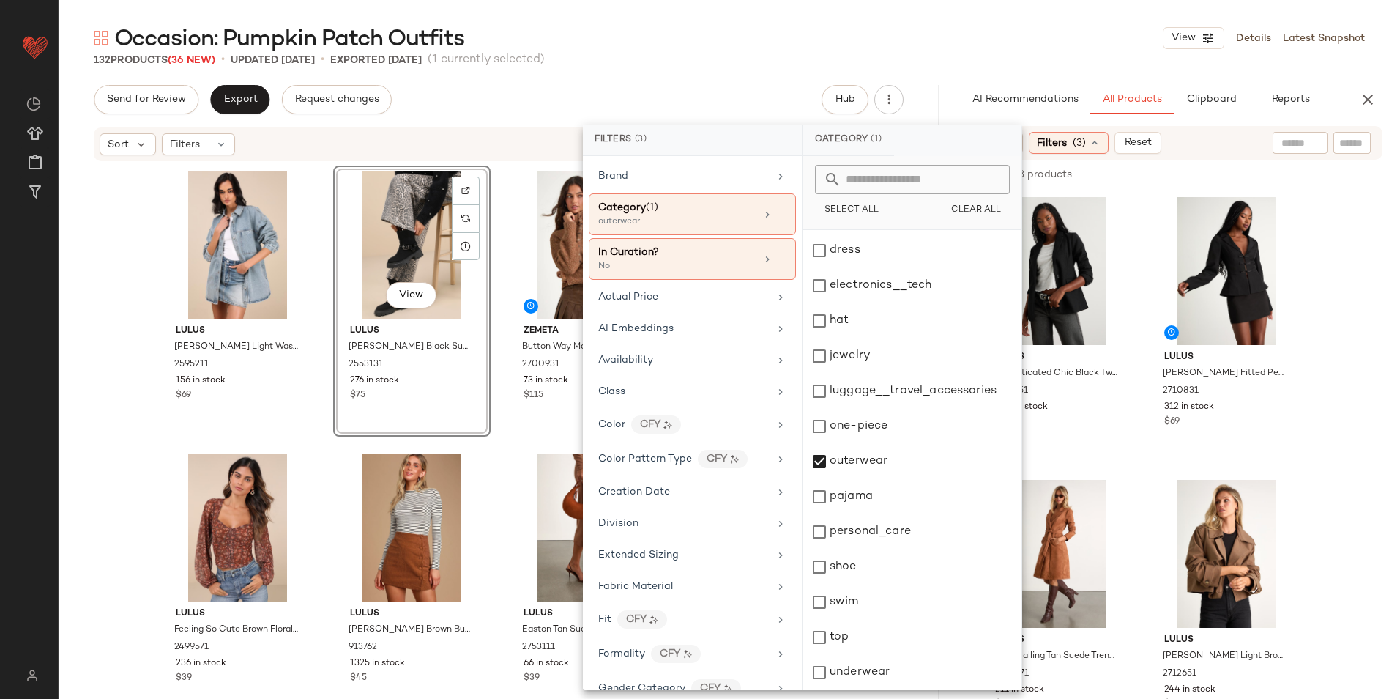
click at [683, 62] on div "132 Products (36 New) • updated Sep 3rd • Exported Sep 2nd (1 currently selecte…" at bounding box center [730, 60] width 1342 height 15
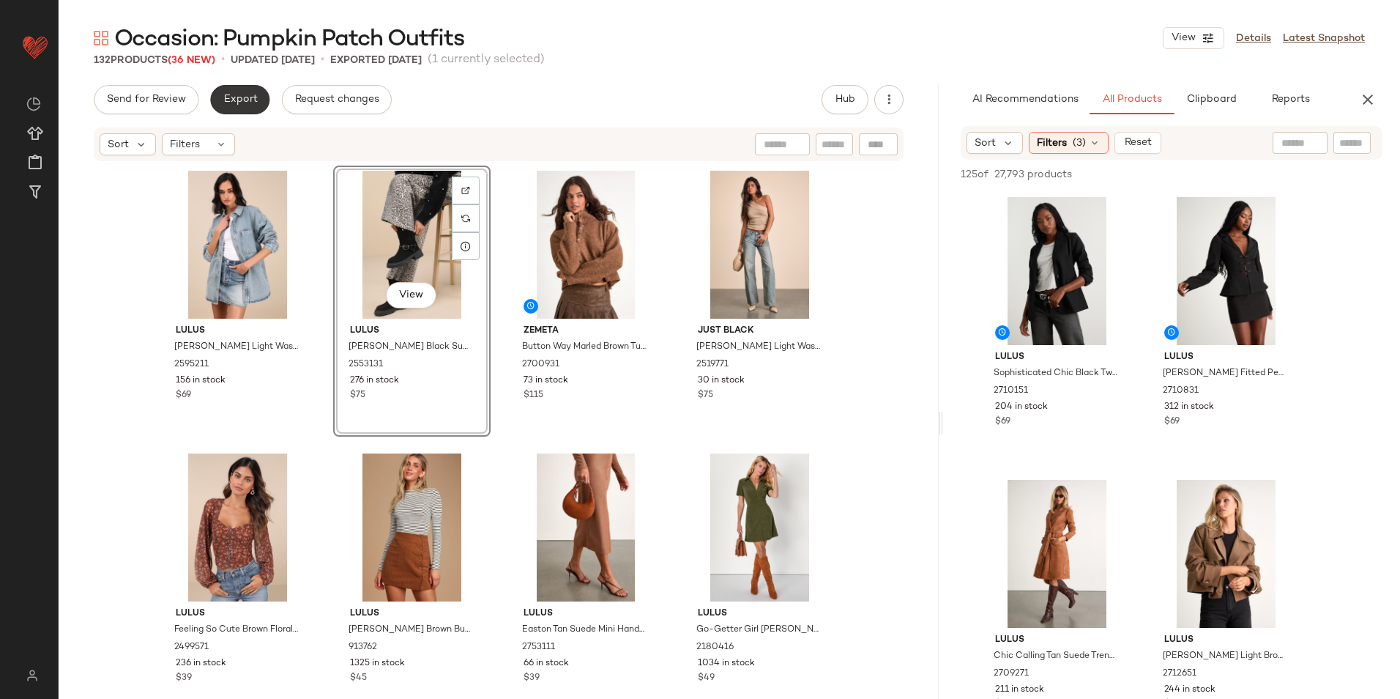
click at [240, 94] on span "Export" at bounding box center [240, 100] width 34 height 12
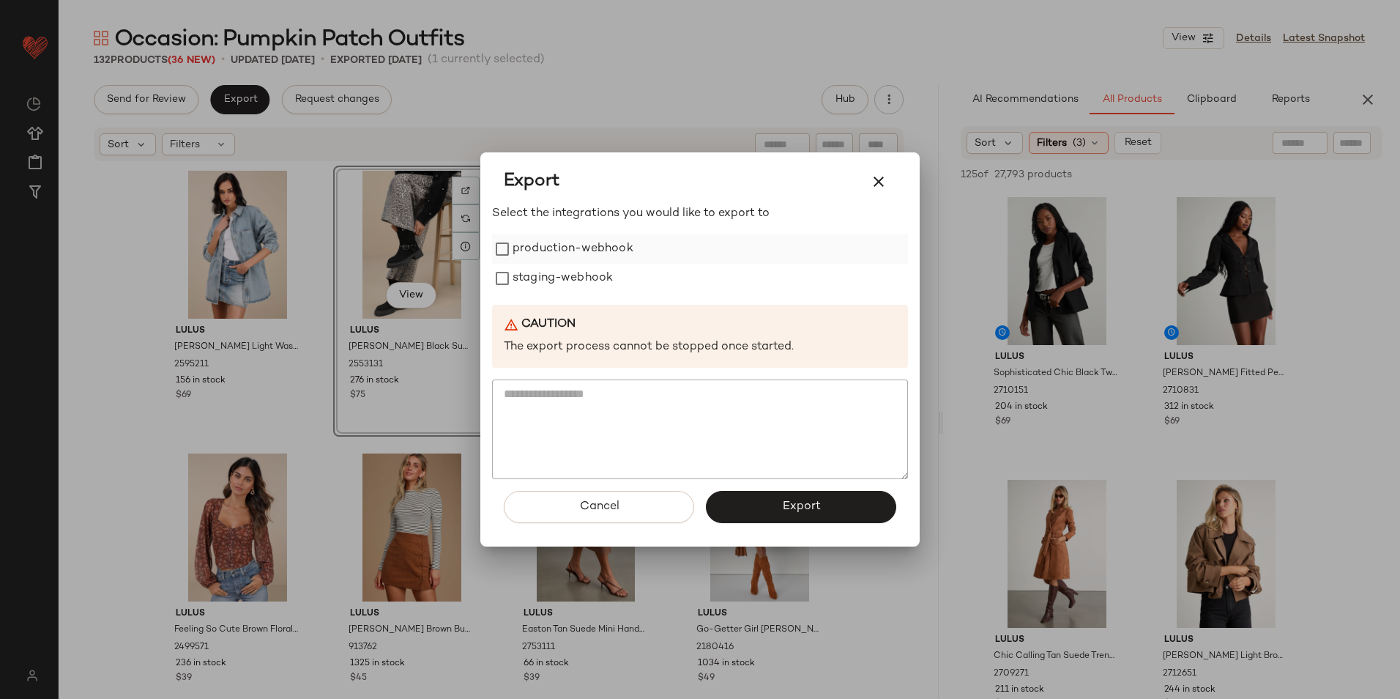
click at [519, 248] on label "production-webhook" at bounding box center [573, 248] width 121 height 29
click at [529, 280] on label "staging-webhook" at bounding box center [563, 278] width 100 height 29
drag, startPoint x: 799, startPoint y: 513, endPoint x: 798, endPoint y: 505, distance: 8.8
click at [800, 513] on span "Export" at bounding box center [800, 507] width 39 height 14
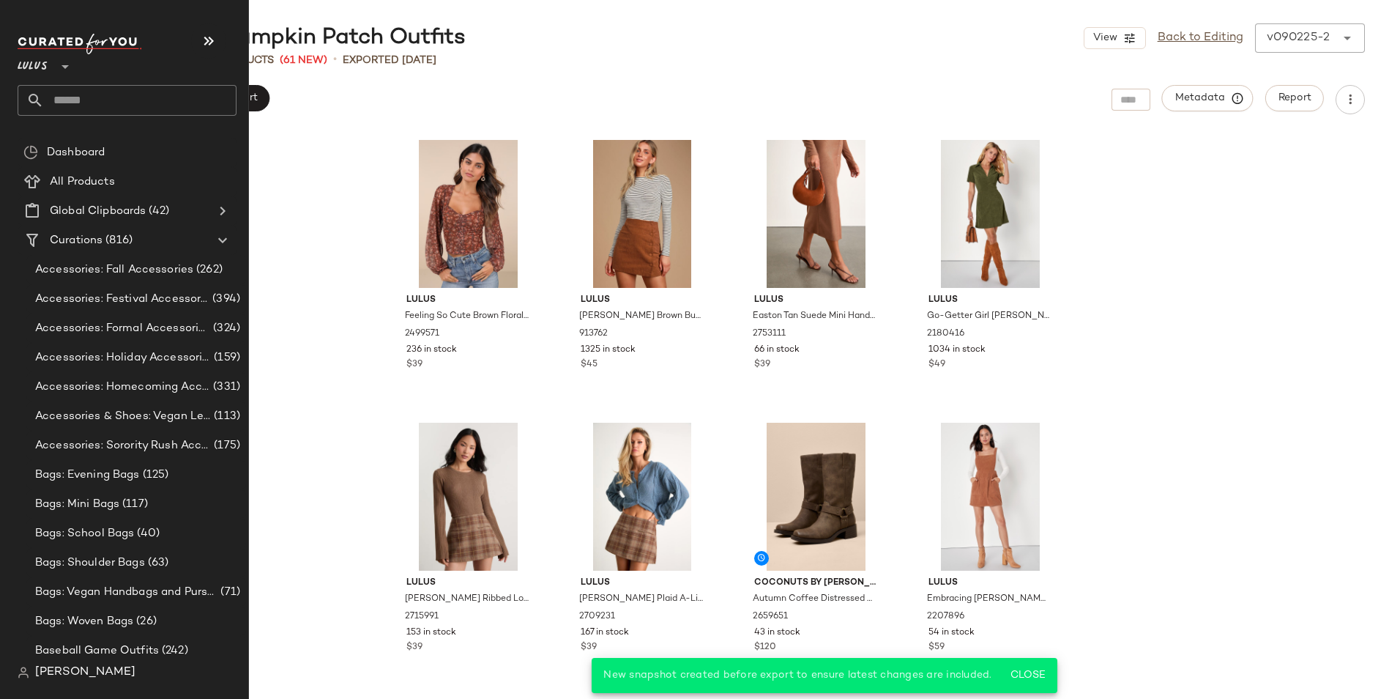
click at [70, 95] on input "text" at bounding box center [140, 100] width 193 height 31
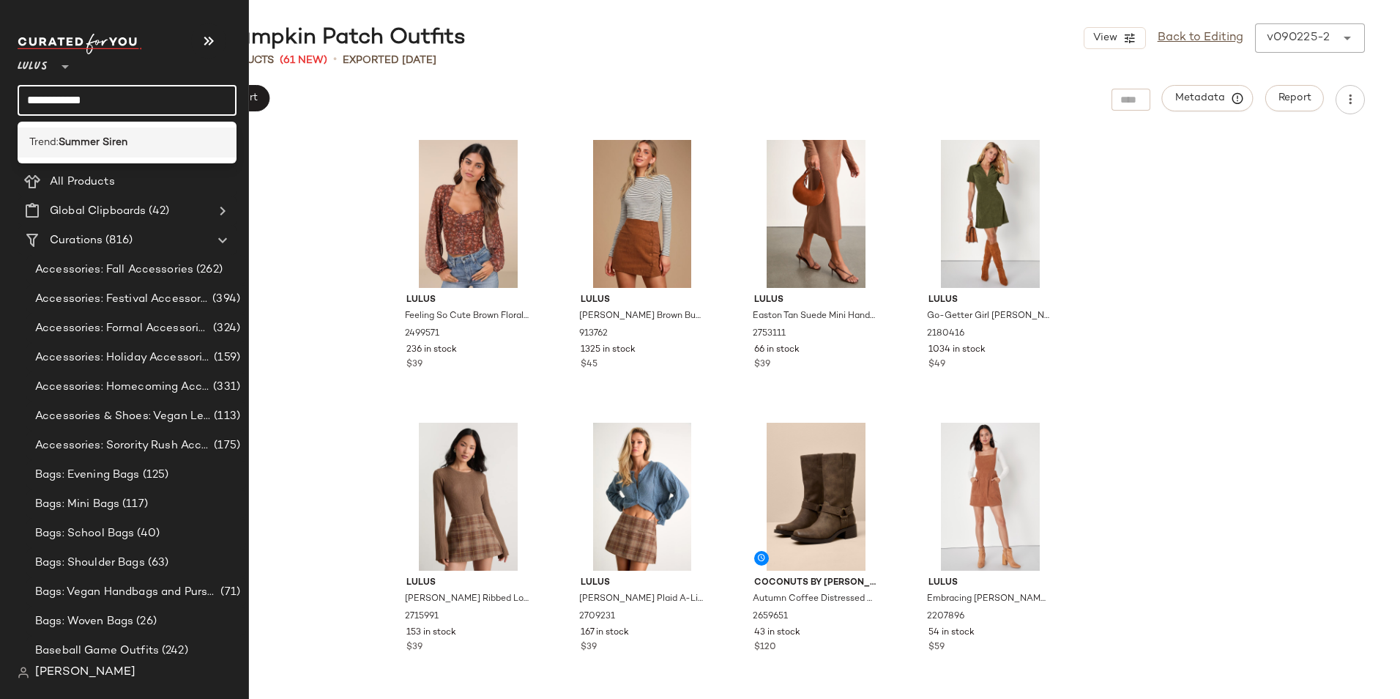
type input "**********"
click at [70, 140] on b "Summer Siren" at bounding box center [93, 142] width 69 height 15
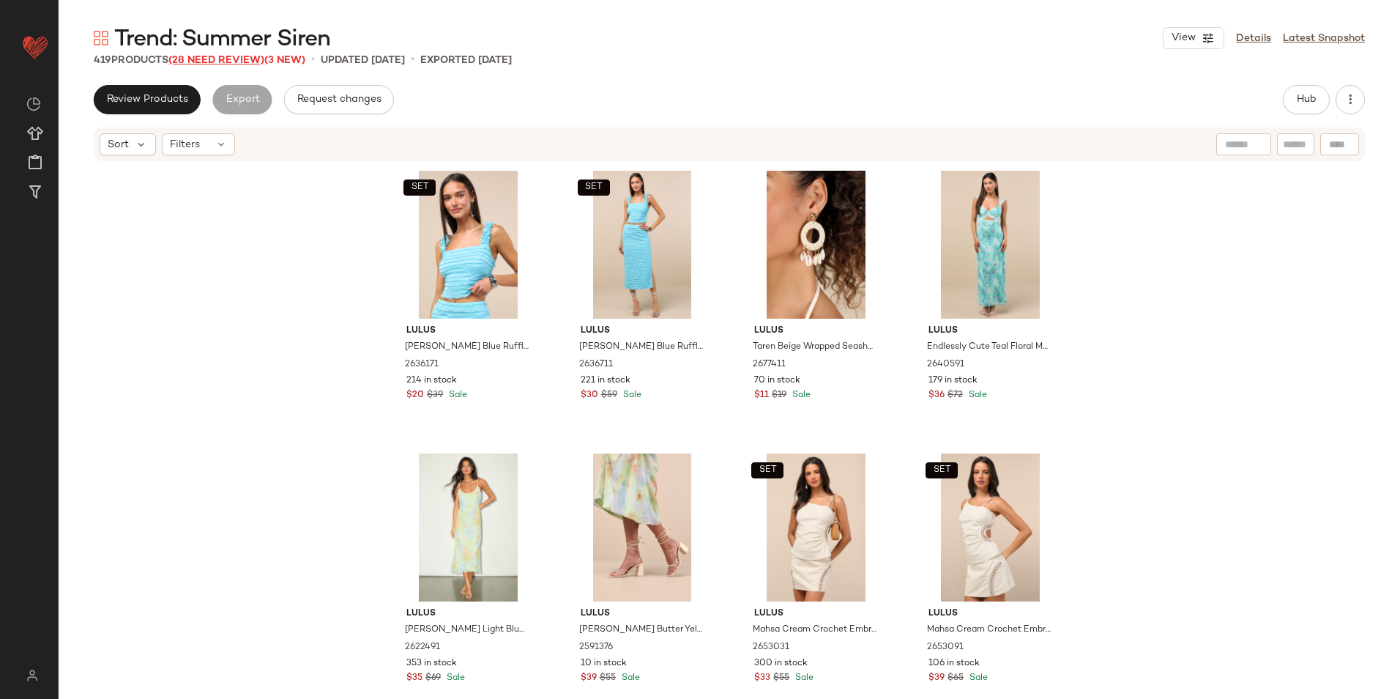
click at [236, 59] on span "(28 Need Review)" at bounding box center [216, 60] width 96 height 11
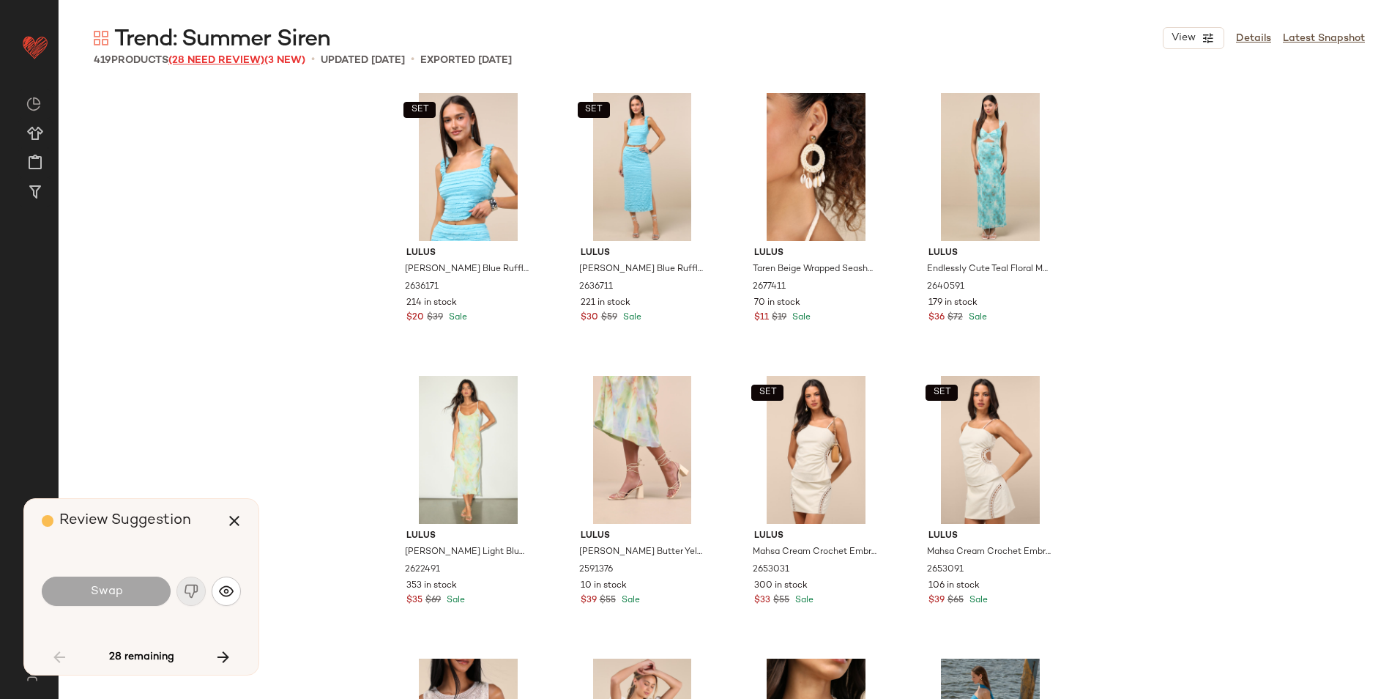
scroll to position [2262, 0]
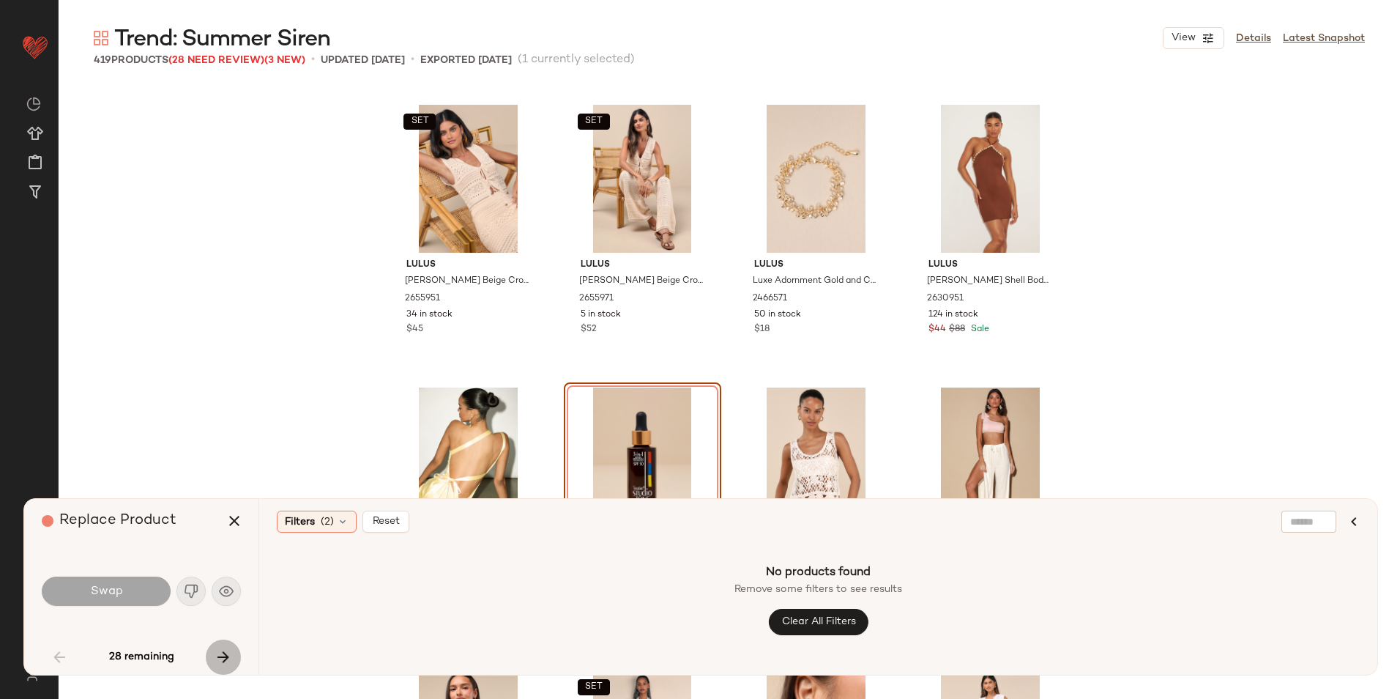
click at [225, 656] on icon "button" at bounding box center [224, 657] width 18 height 18
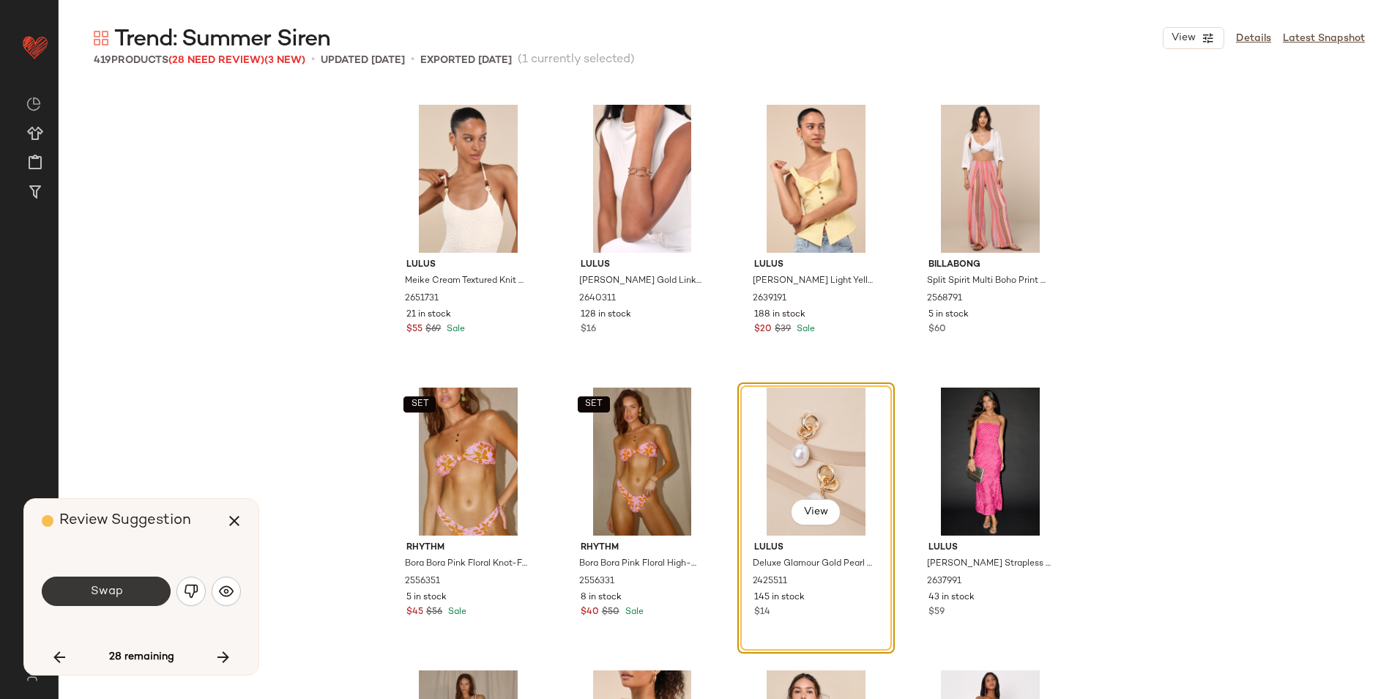
click at [91, 589] on span "Swap" at bounding box center [105, 591] width 33 height 14
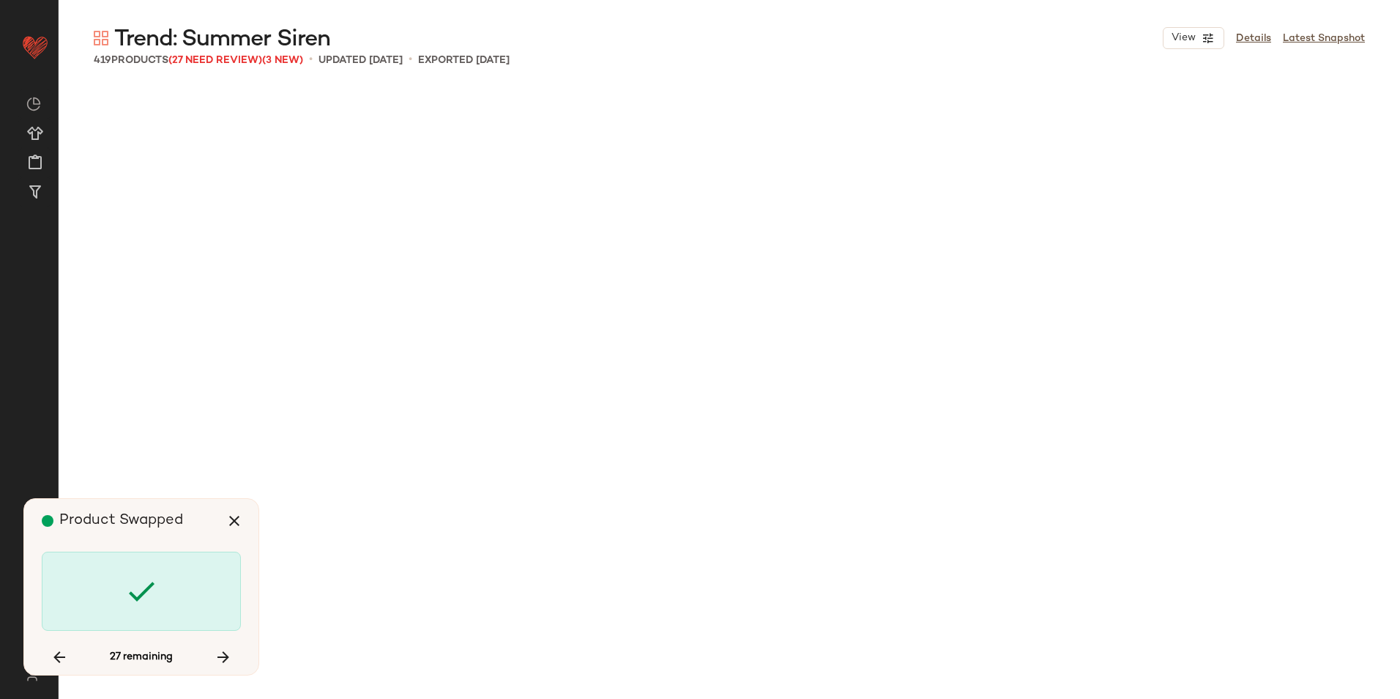
scroll to position [4806, 0]
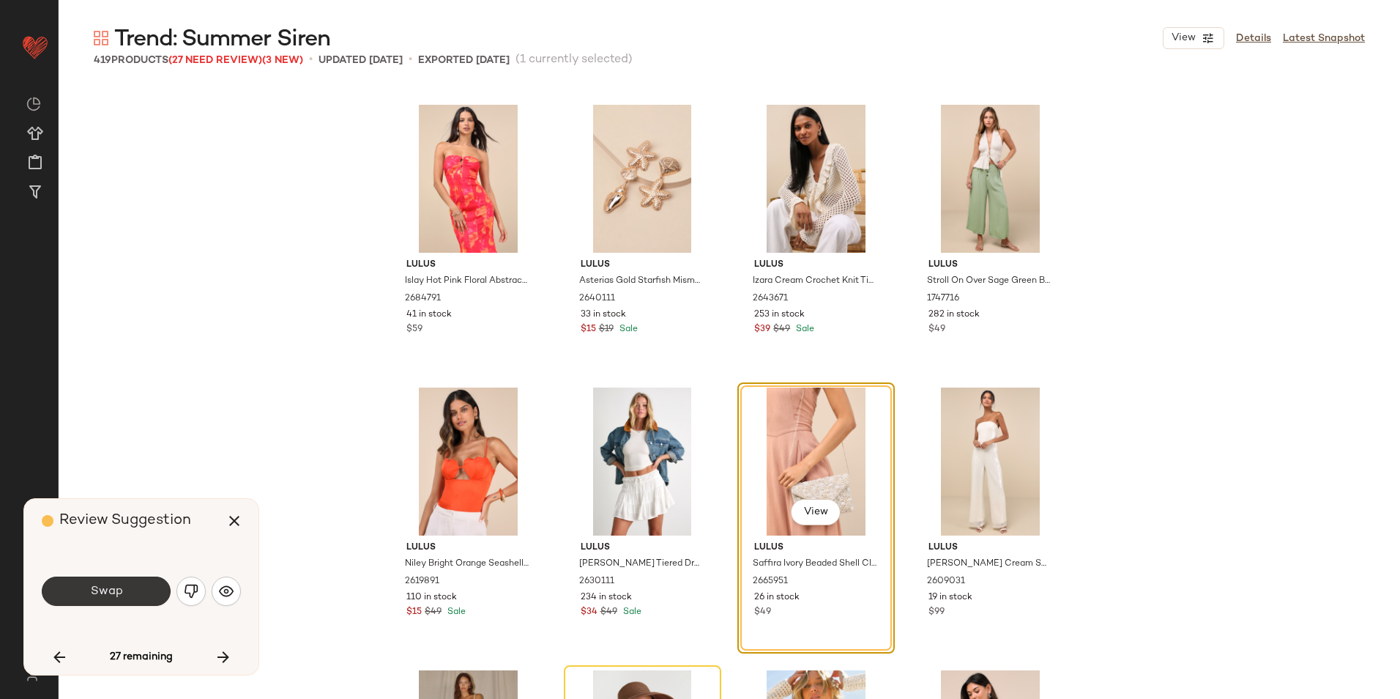
click at [119, 584] on span "Swap" at bounding box center [105, 591] width 33 height 14
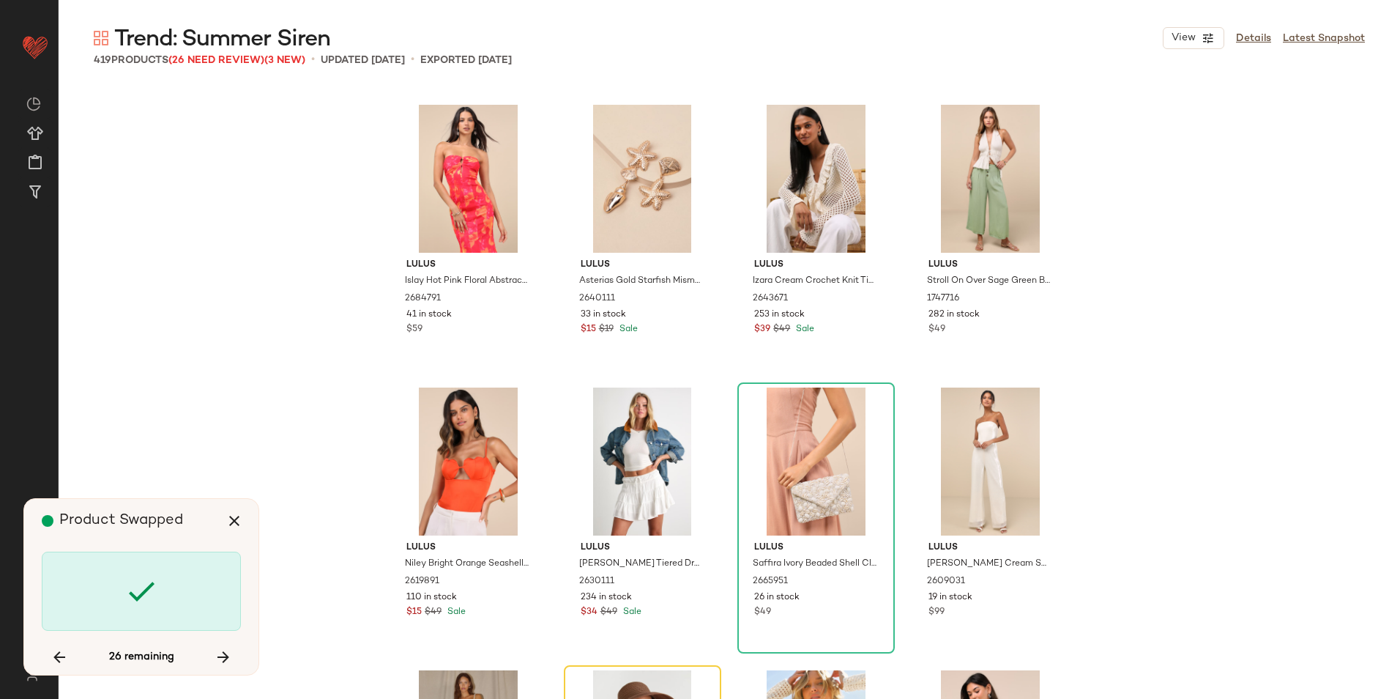
scroll to position [5089, 0]
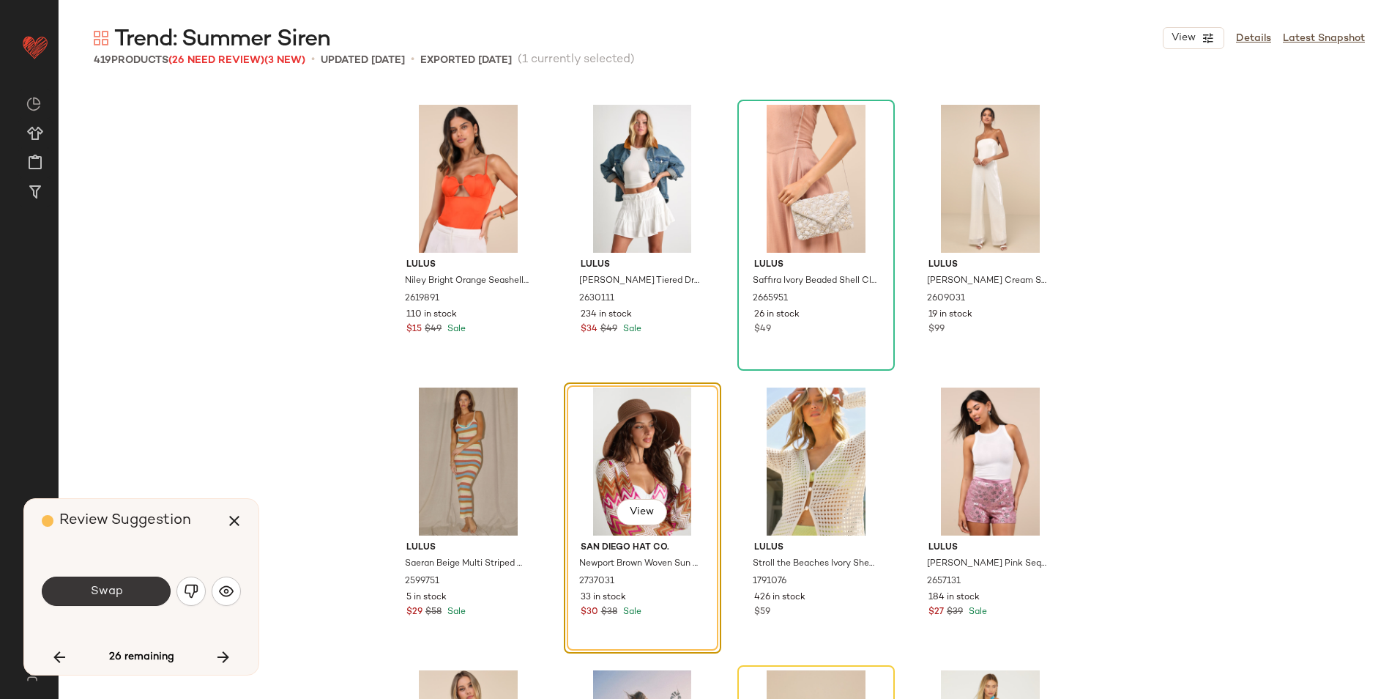
click at [125, 587] on button "Swap" at bounding box center [106, 590] width 129 height 29
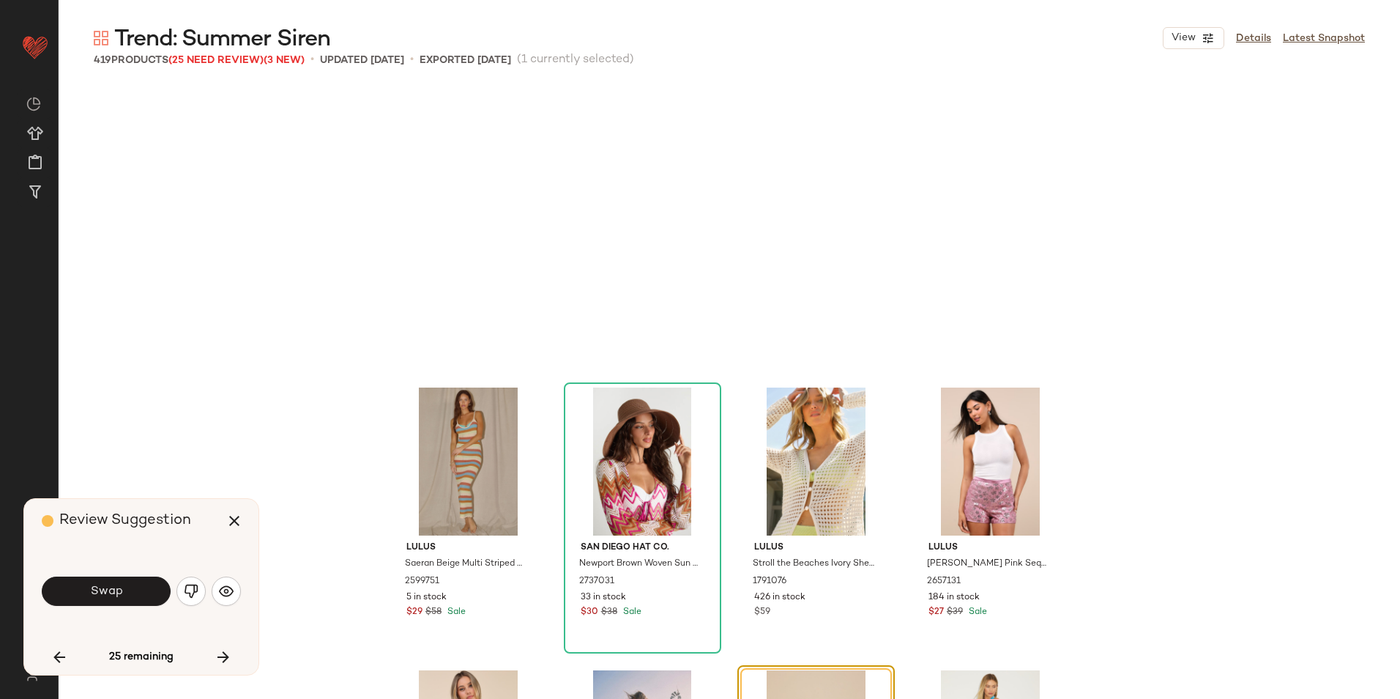
scroll to position [5372, 0]
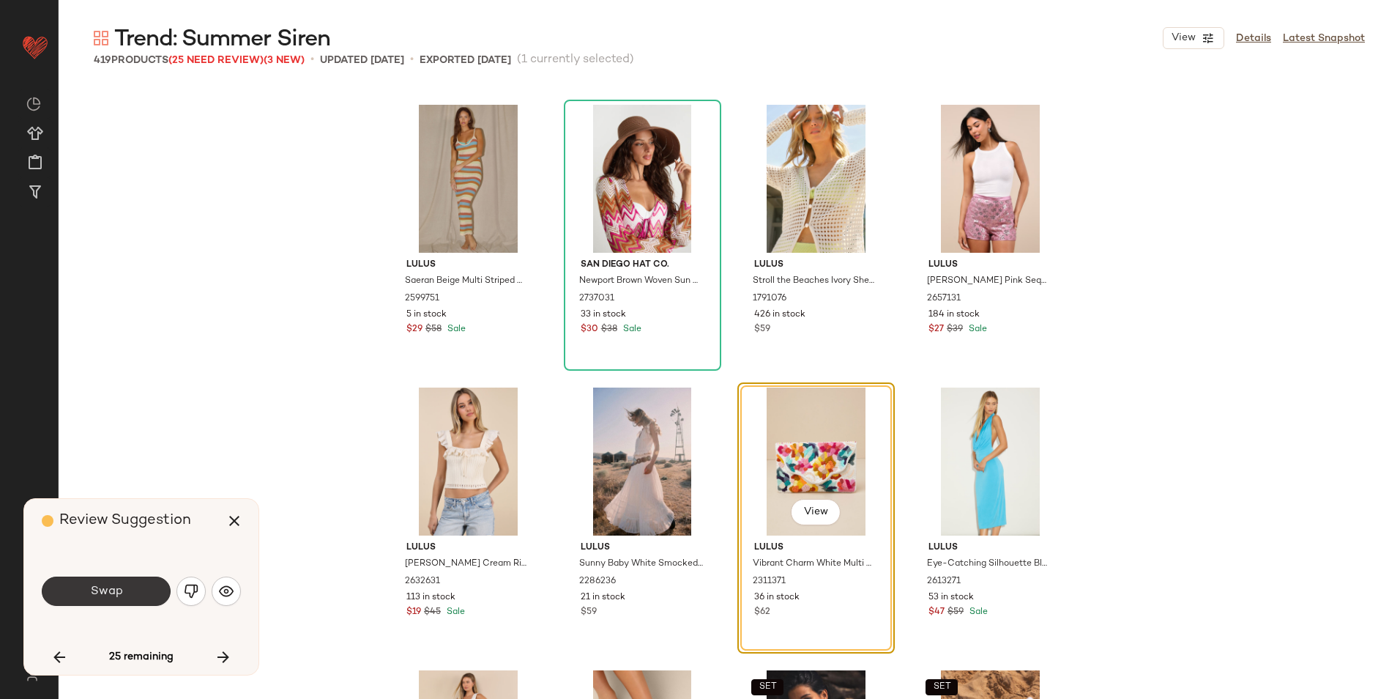
click at [138, 587] on button "Swap" at bounding box center [106, 590] width 129 height 29
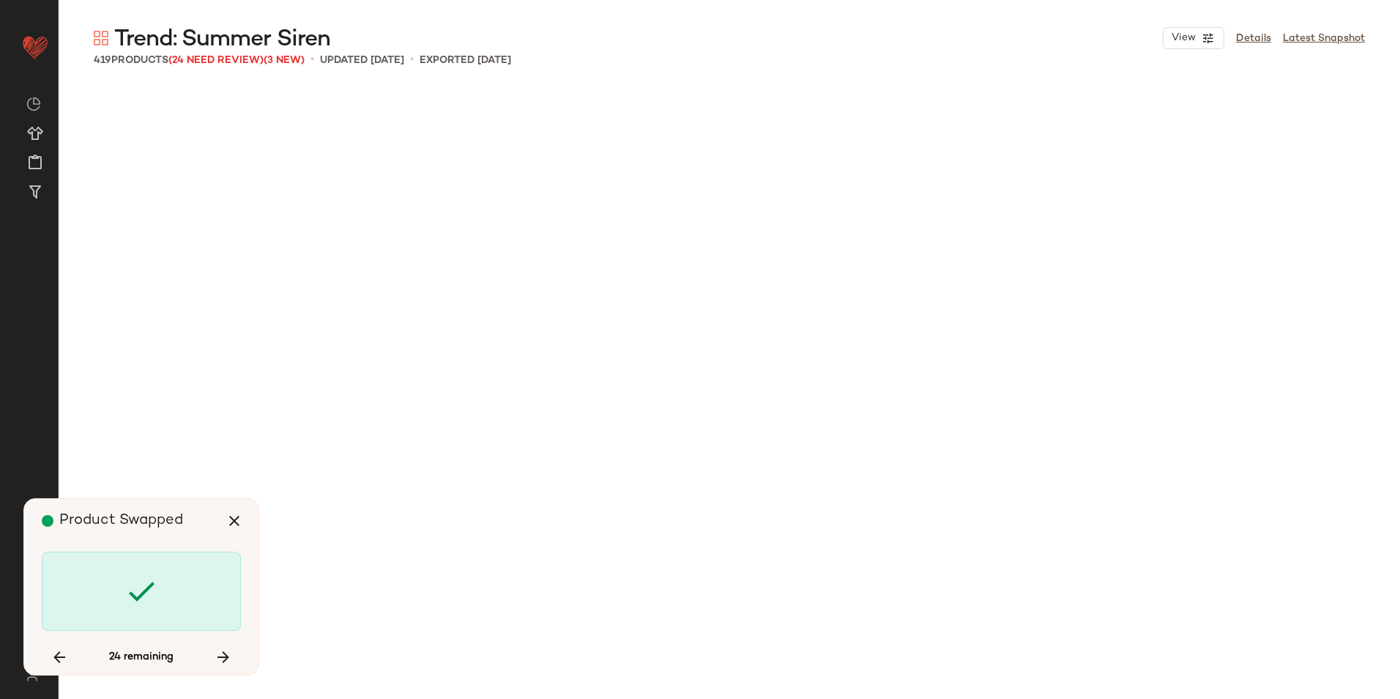
scroll to position [6502, 0]
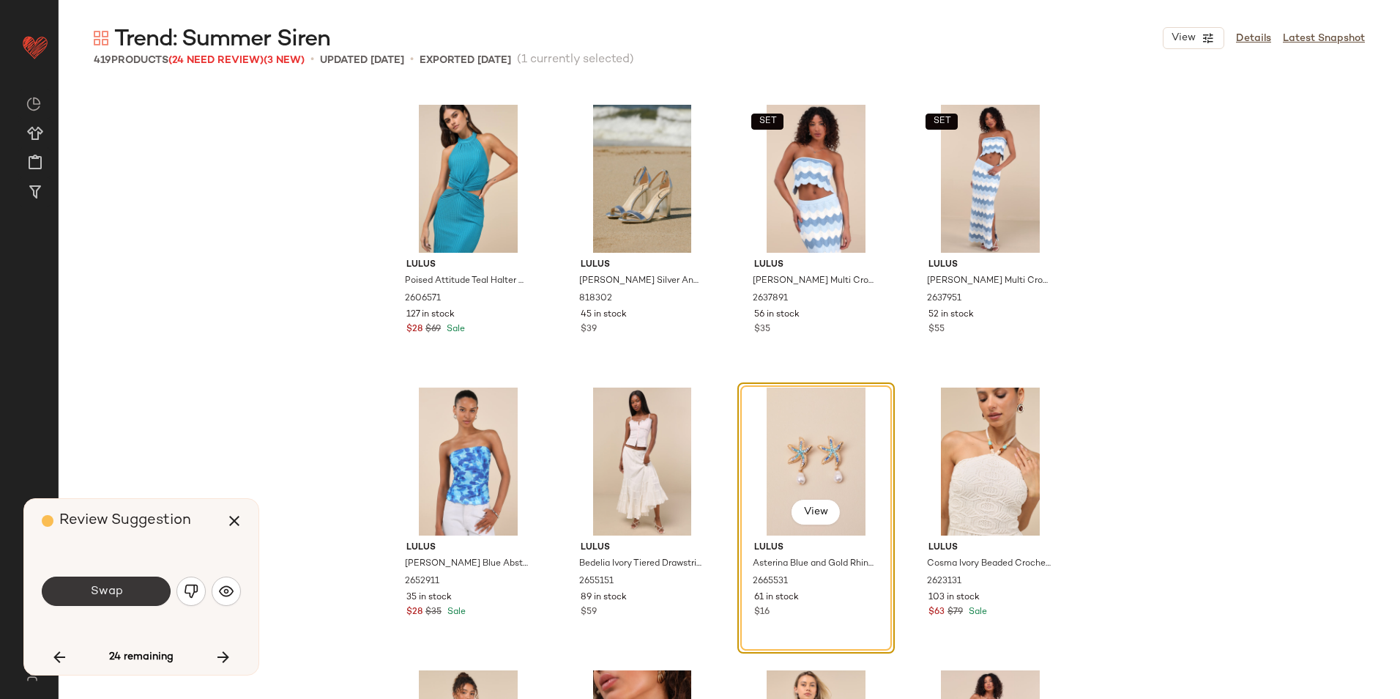
click at [163, 579] on button "Swap" at bounding box center [106, 590] width 129 height 29
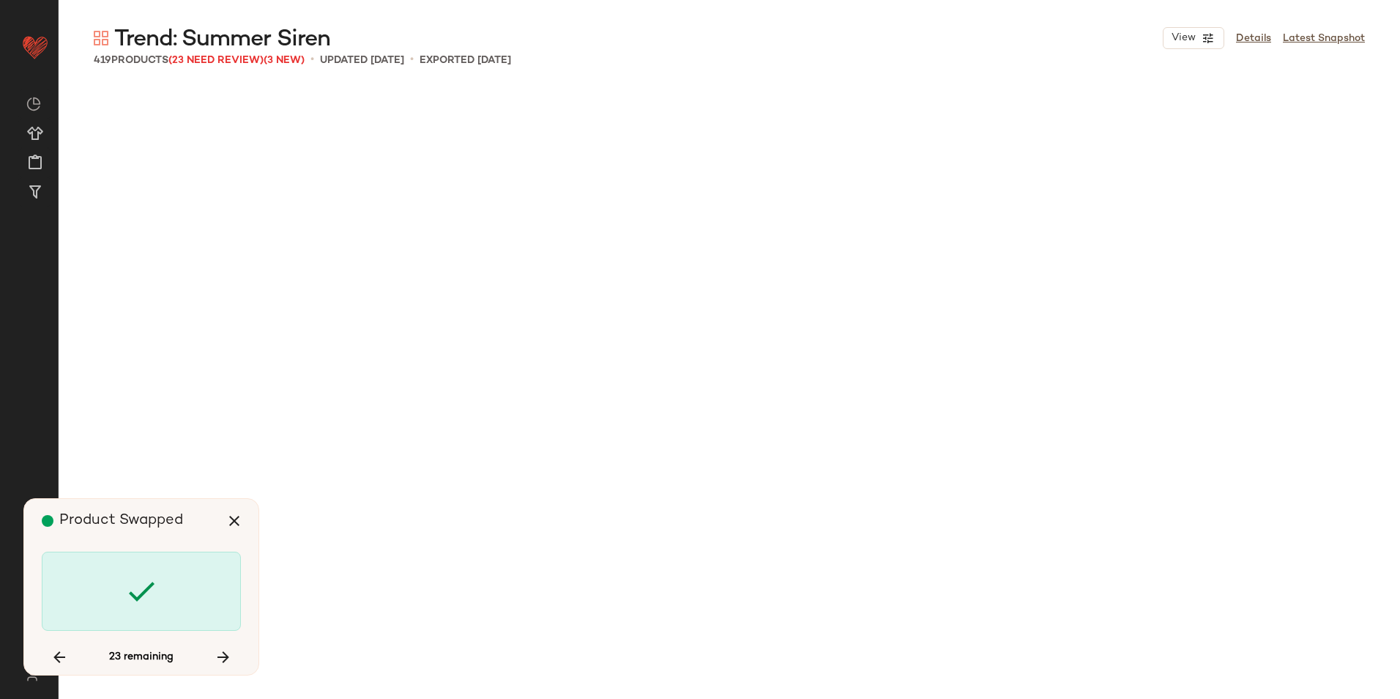
scroll to position [8481, 0]
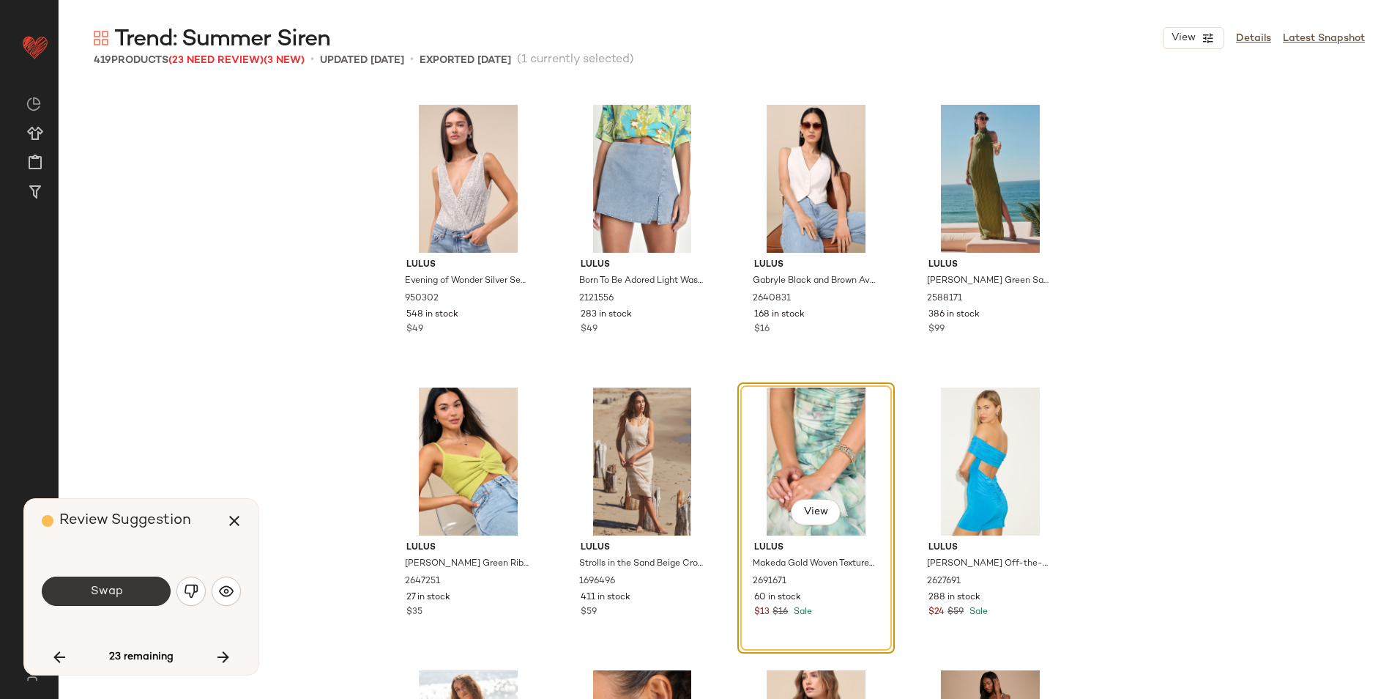
click at [105, 588] on span "Swap" at bounding box center [105, 591] width 33 height 14
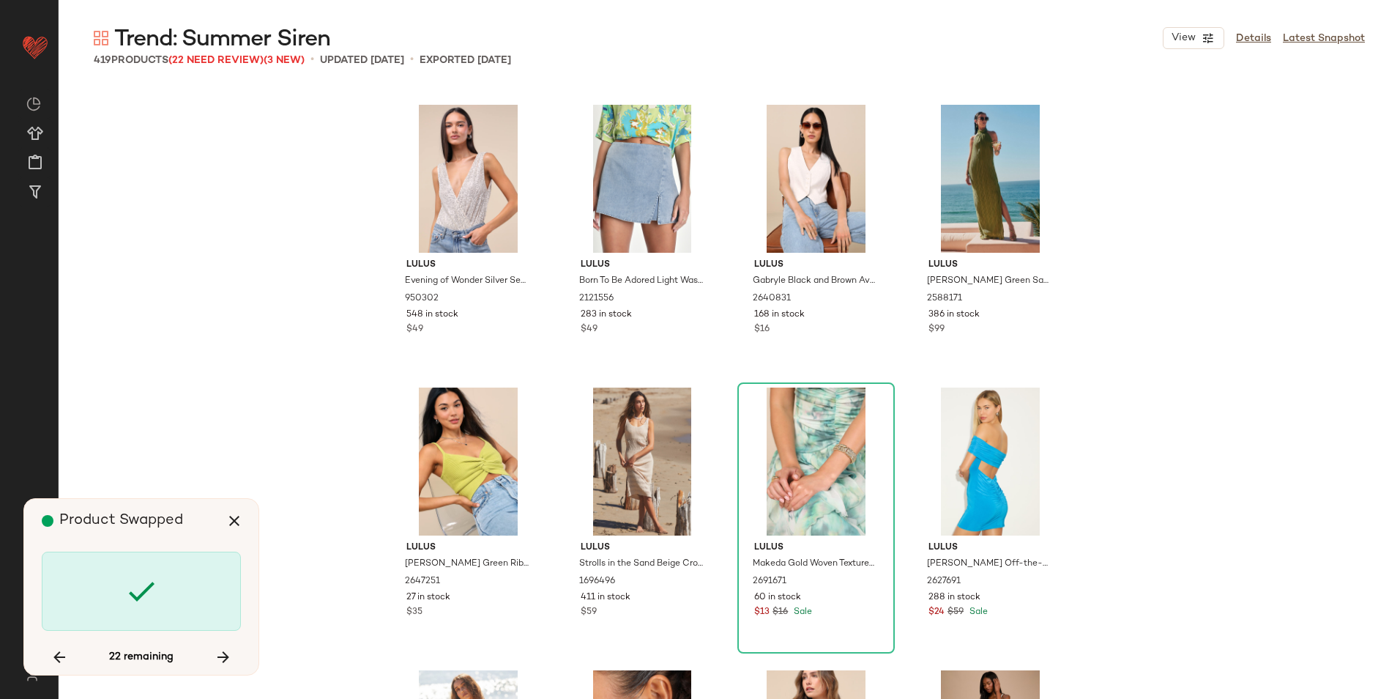
scroll to position [11026, 0]
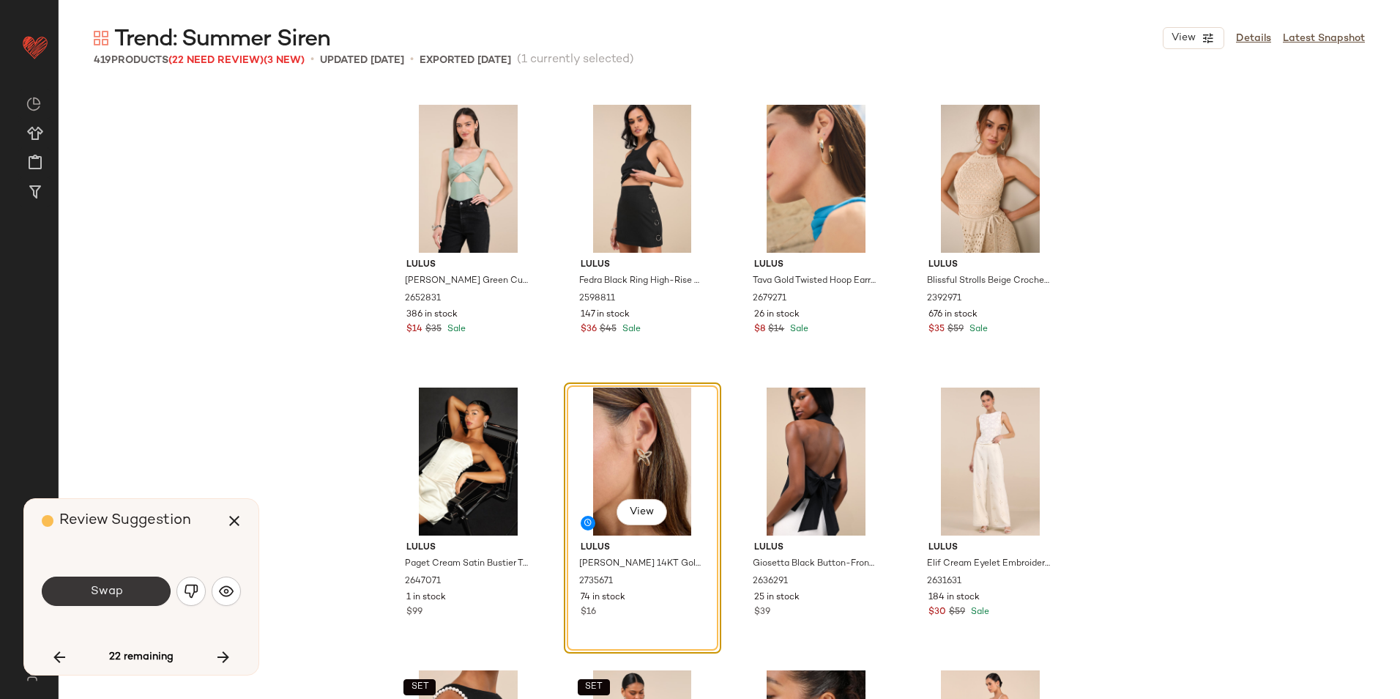
click at [128, 585] on button "Swap" at bounding box center [106, 590] width 129 height 29
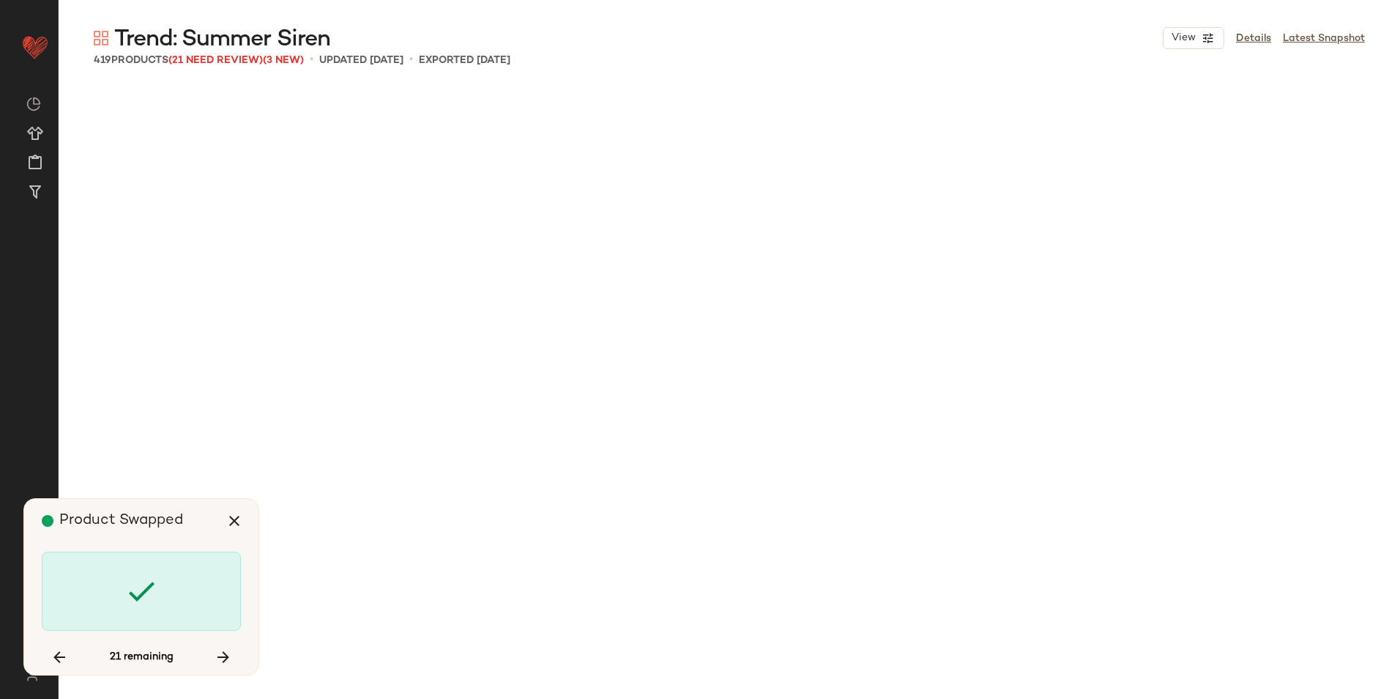
scroll to position [12439, 0]
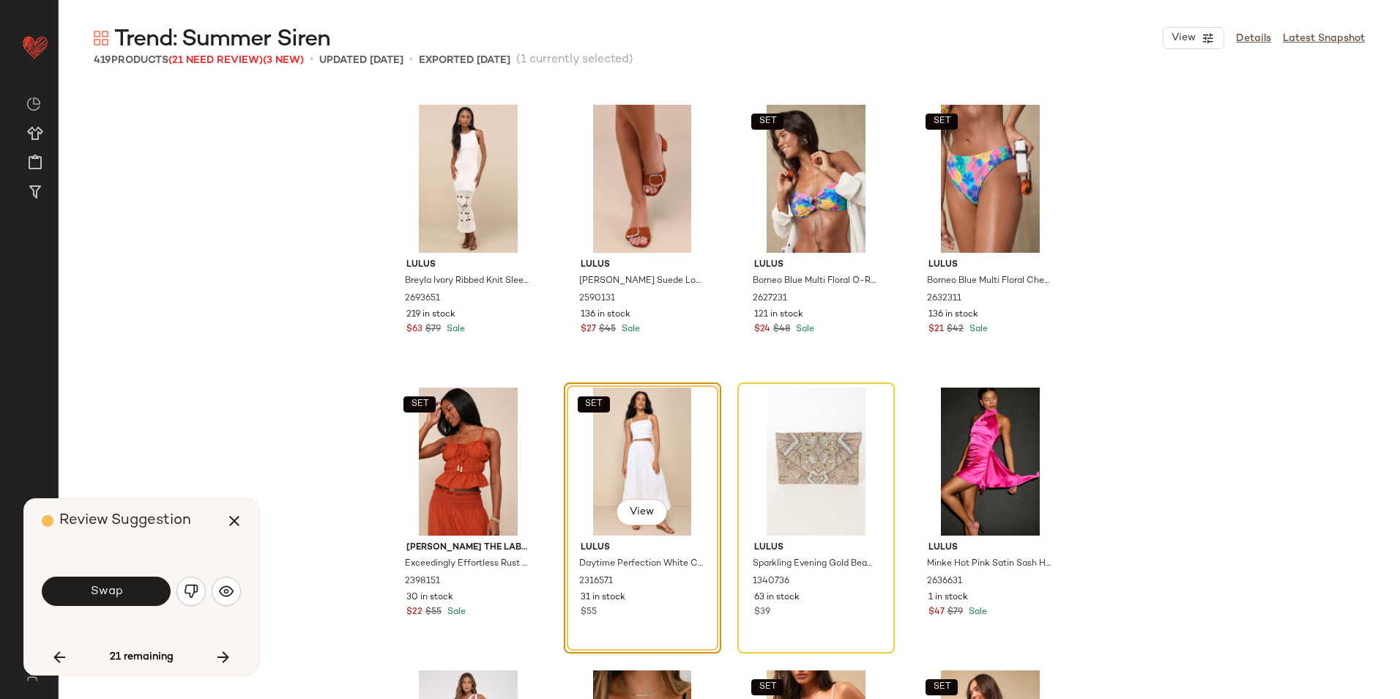
click at [128, 585] on button "Swap" at bounding box center [106, 590] width 129 height 29
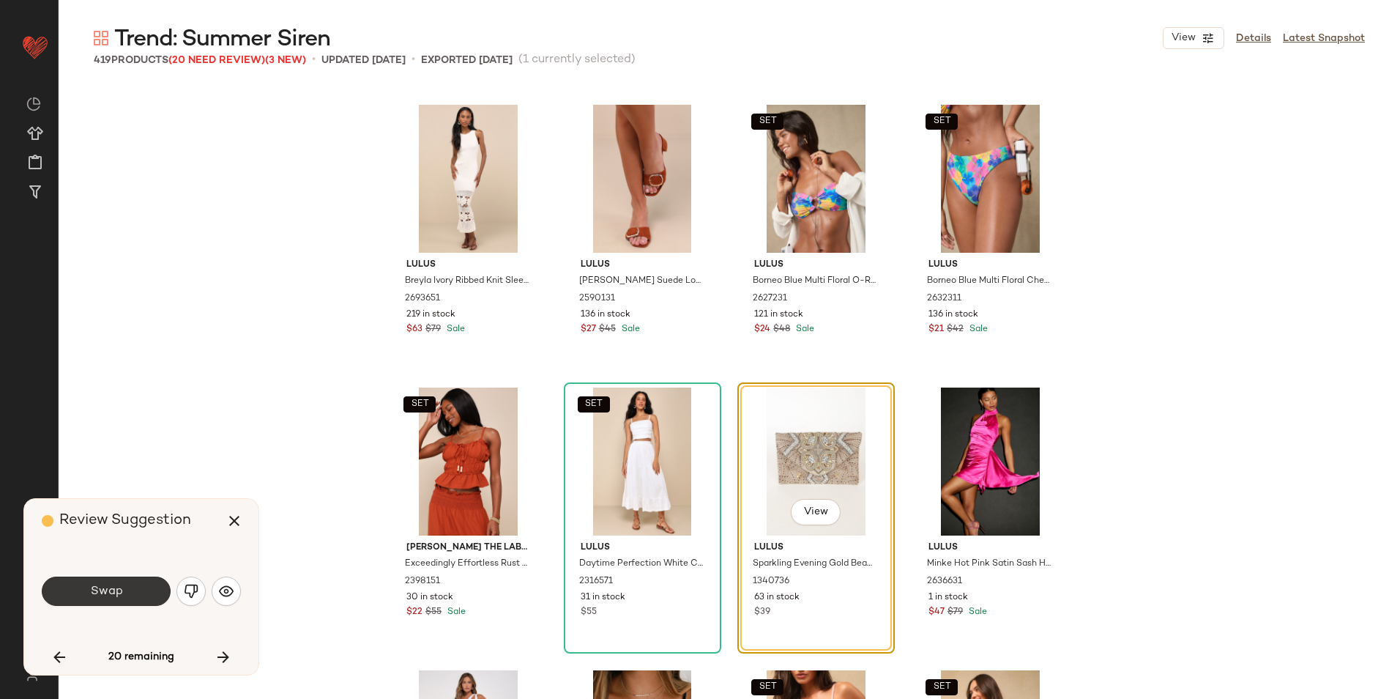
click at [156, 600] on button "Swap" at bounding box center [106, 590] width 129 height 29
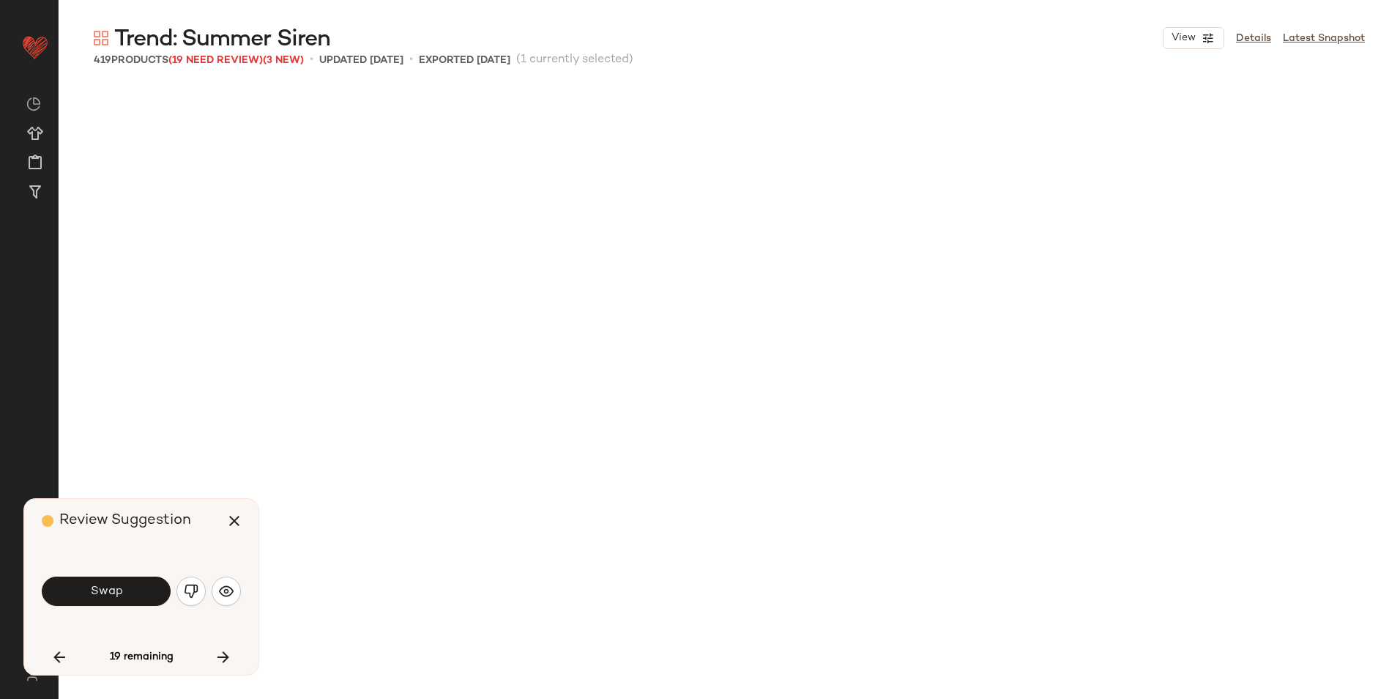
scroll to position [13287, 0]
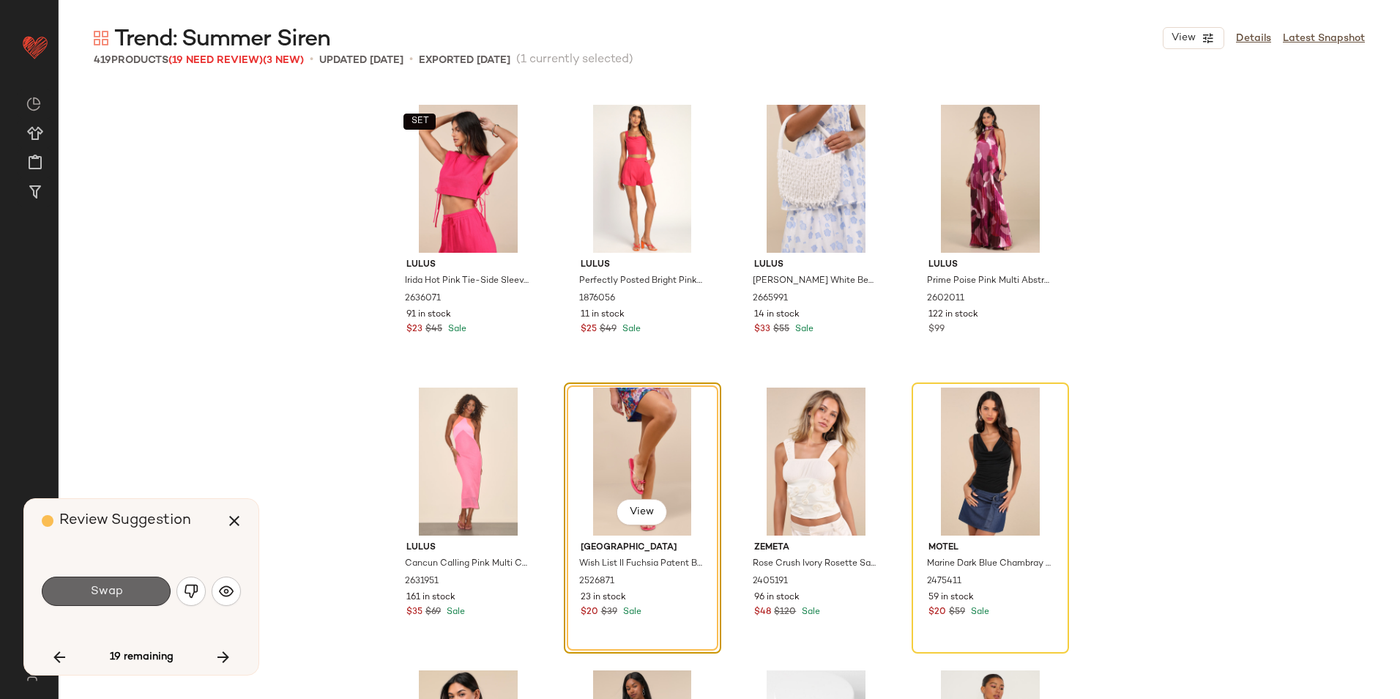
click at [129, 588] on button "Swap" at bounding box center [106, 590] width 129 height 29
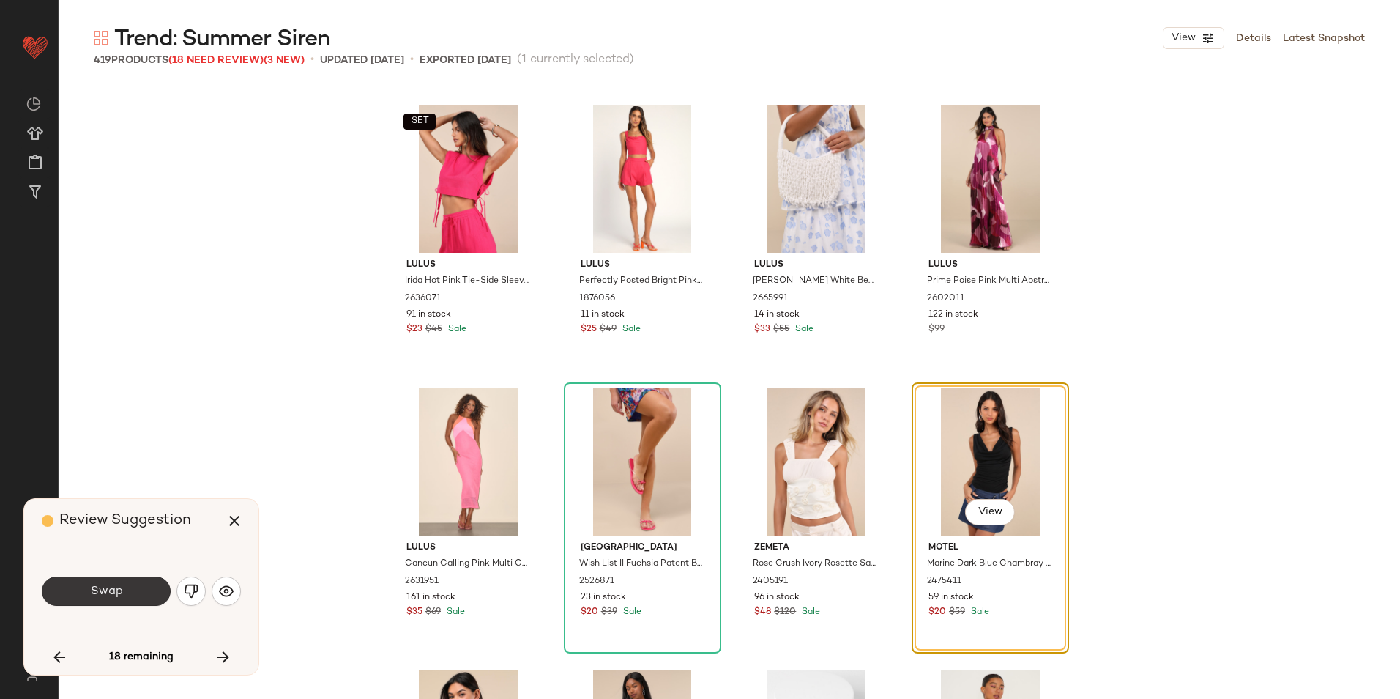
click at [144, 590] on button "Swap" at bounding box center [106, 590] width 129 height 29
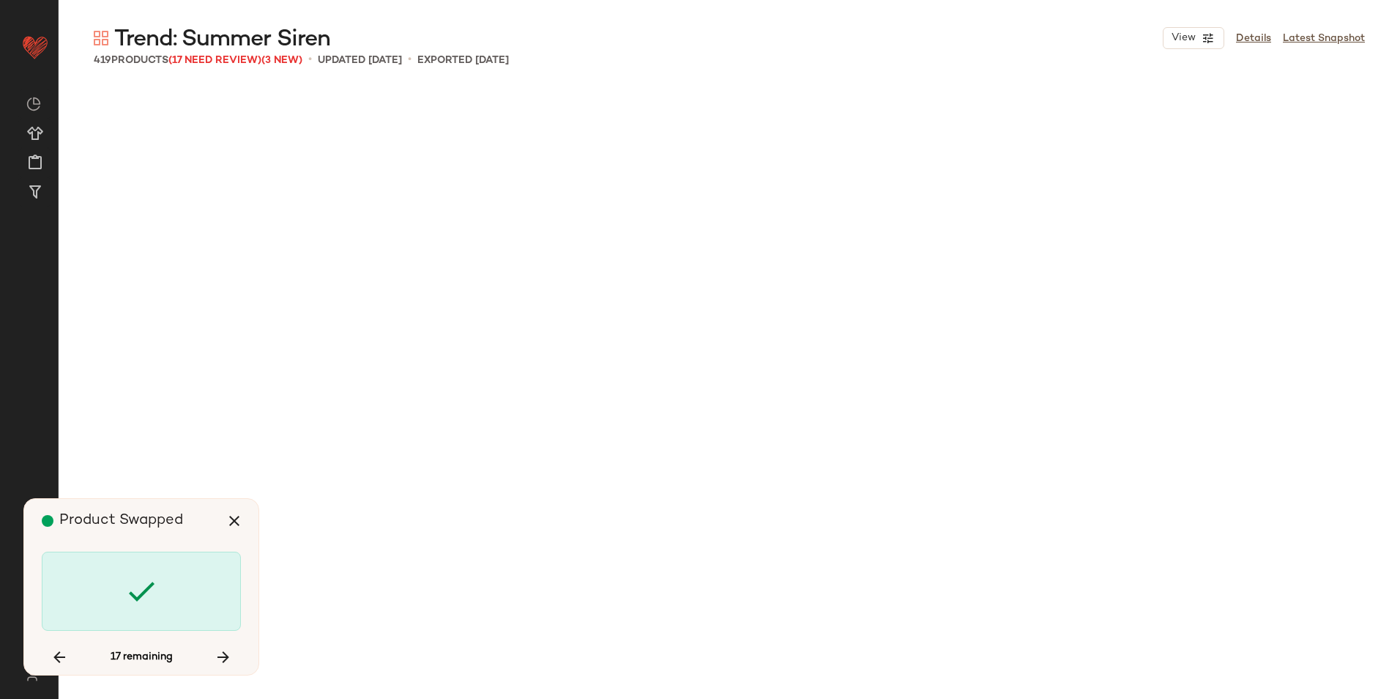
scroll to position [14418, 0]
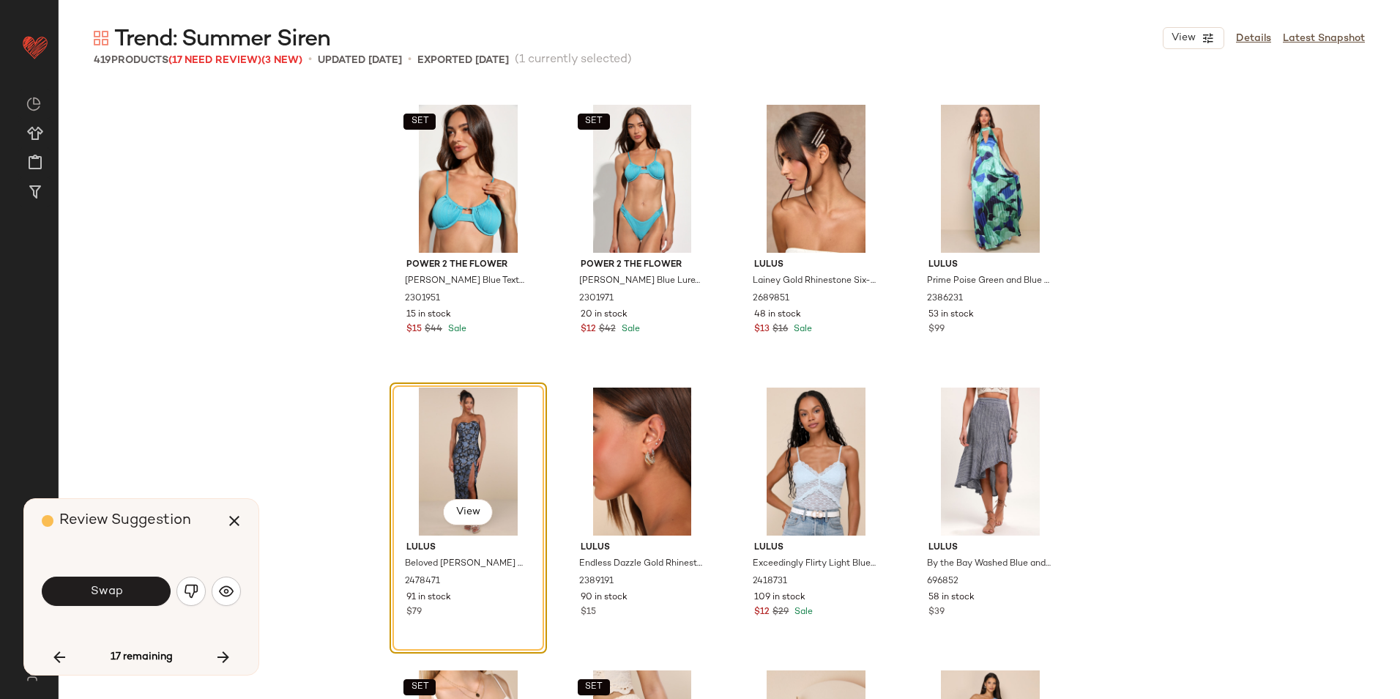
click at [144, 590] on button "Swap" at bounding box center [106, 590] width 129 height 29
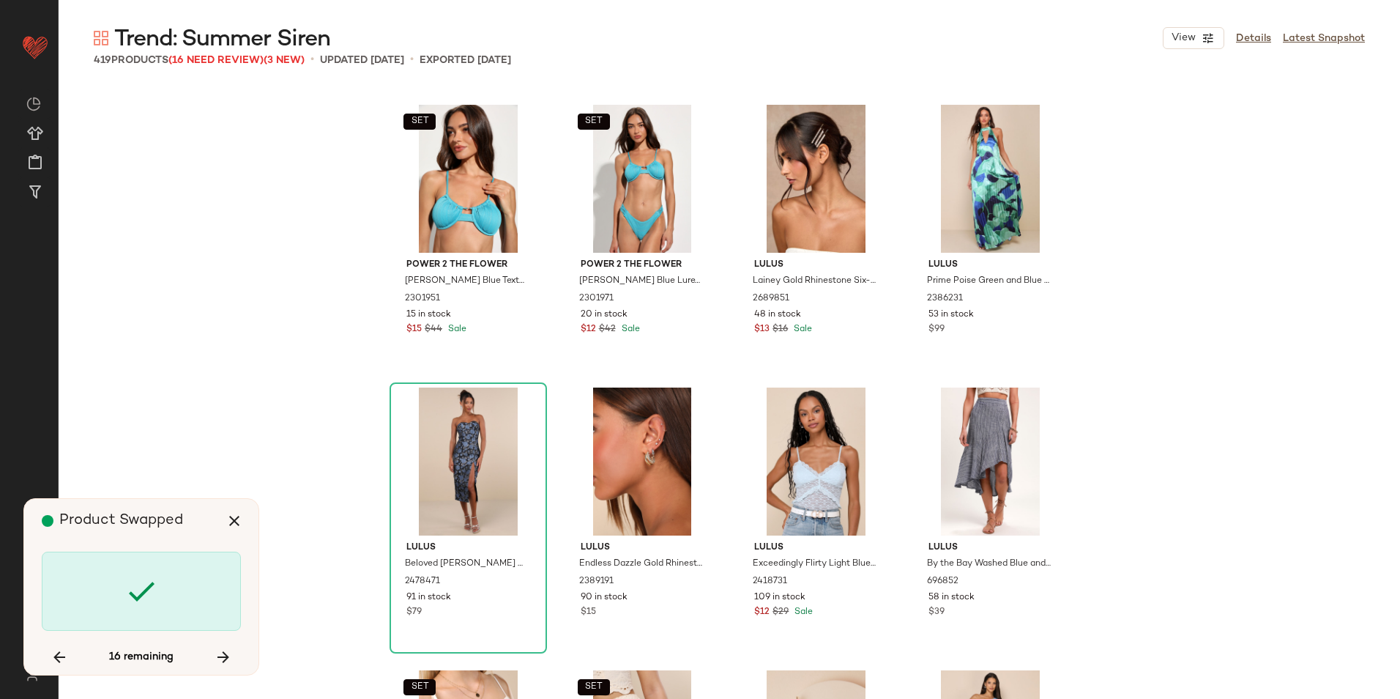
scroll to position [16115, 0]
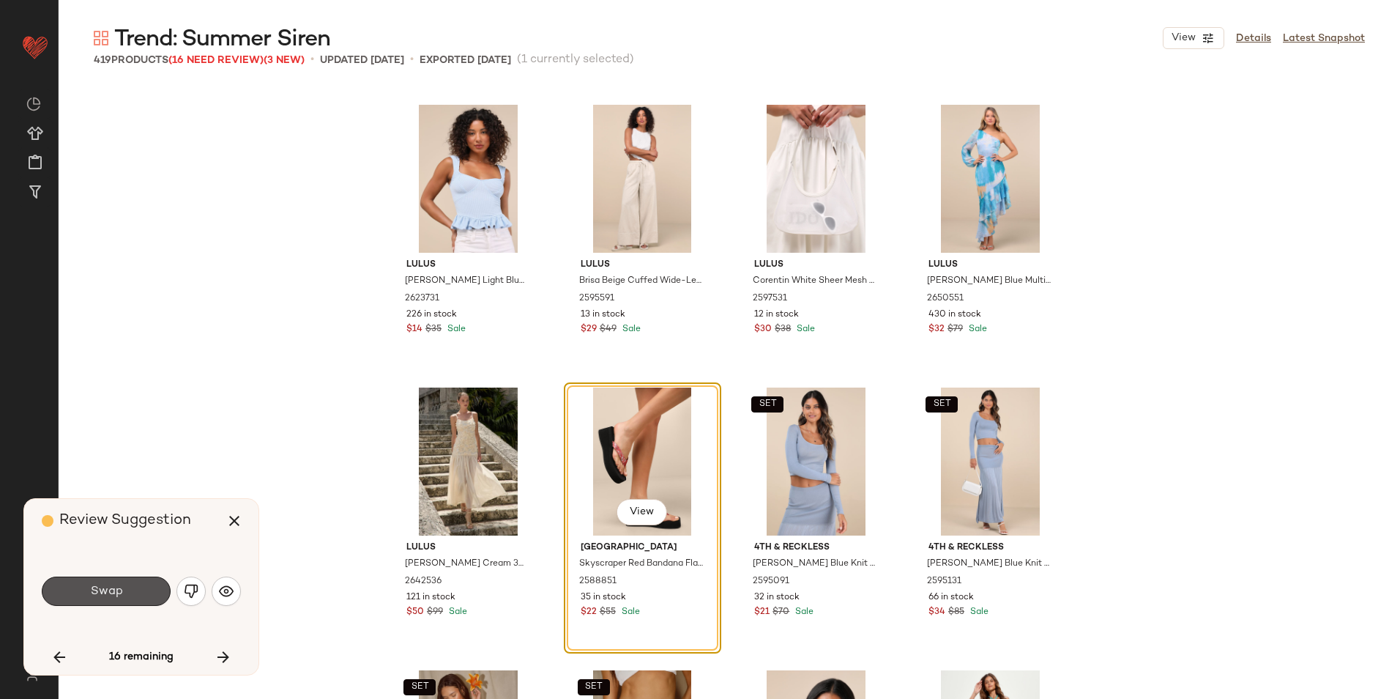
click at [144, 590] on button "Swap" at bounding box center [106, 590] width 129 height 29
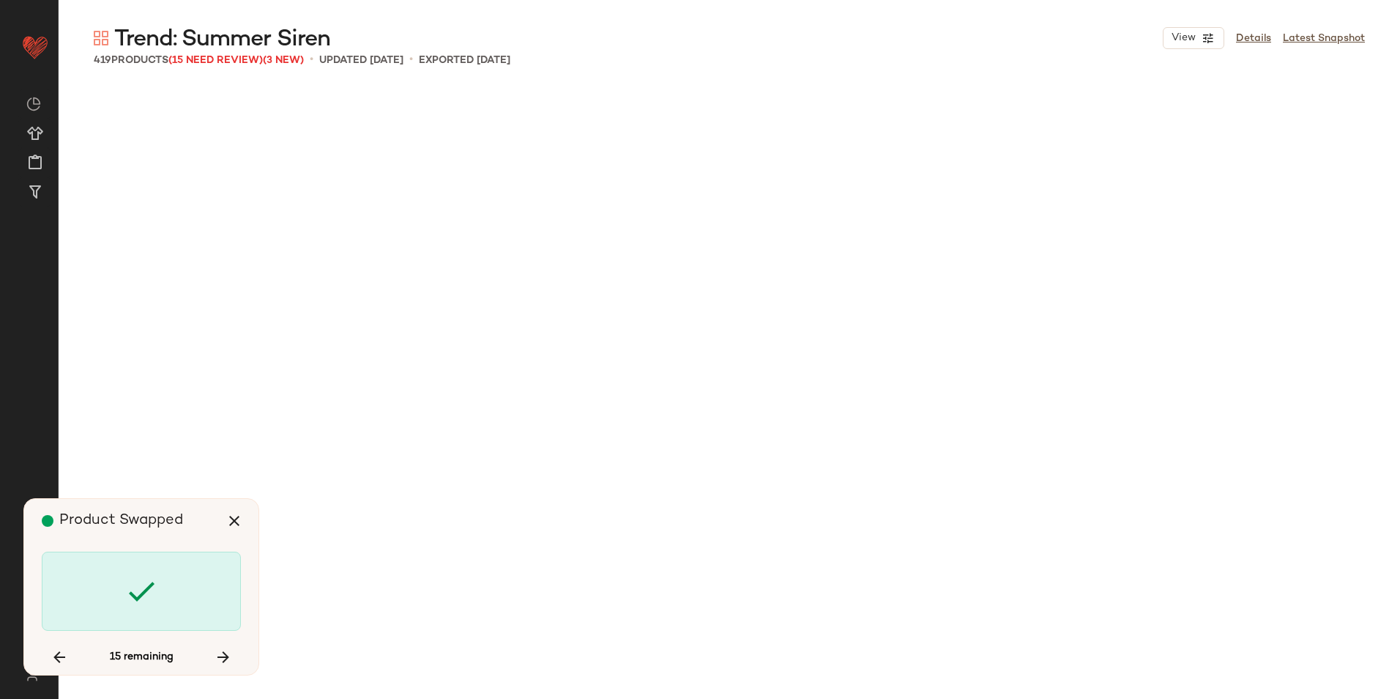
scroll to position [17528, 0]
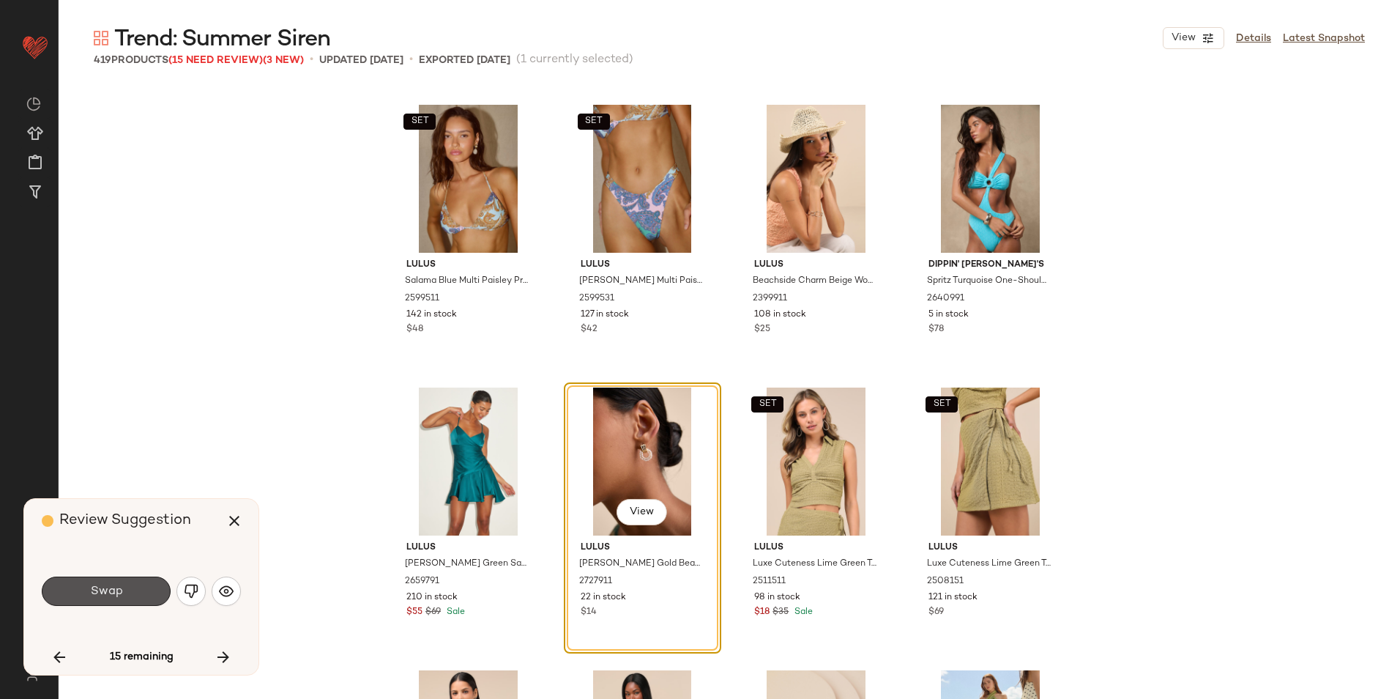
click at [144, 590] on button "Swap" at bounding box center [106, 590] width 129 height 29
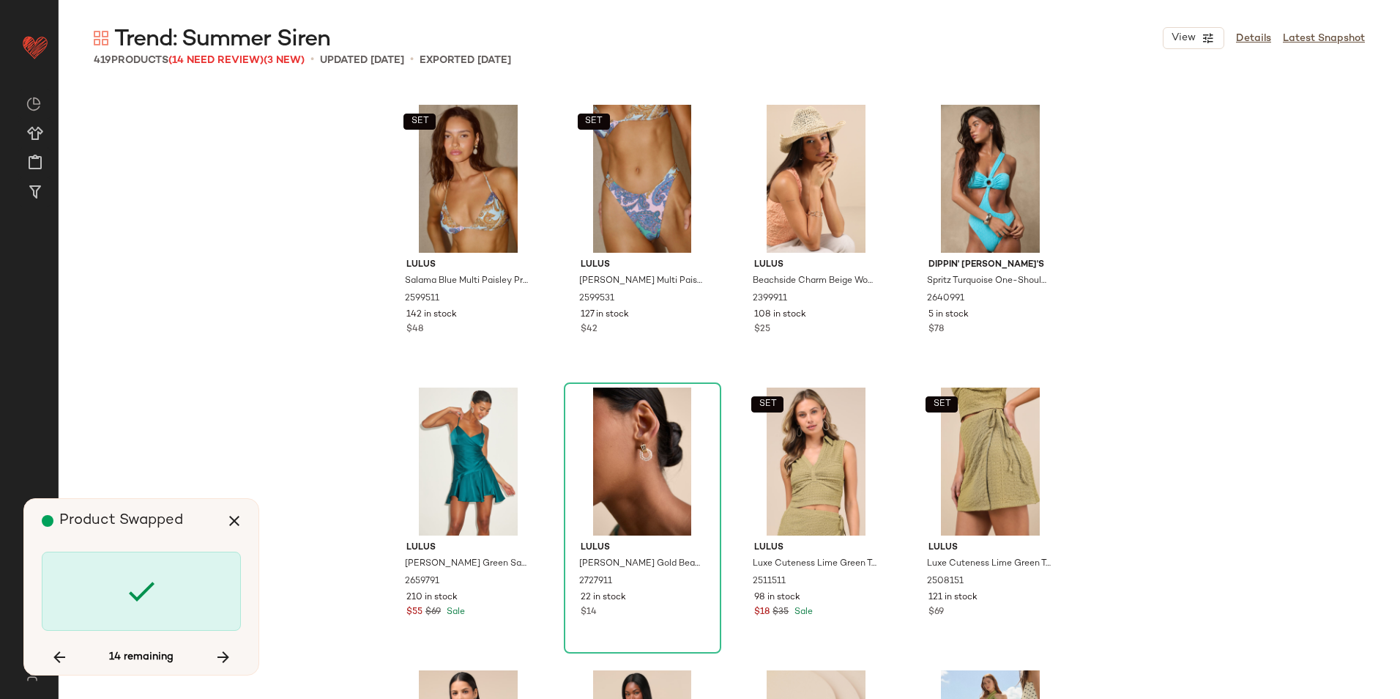
scroll to position [19507, 0]
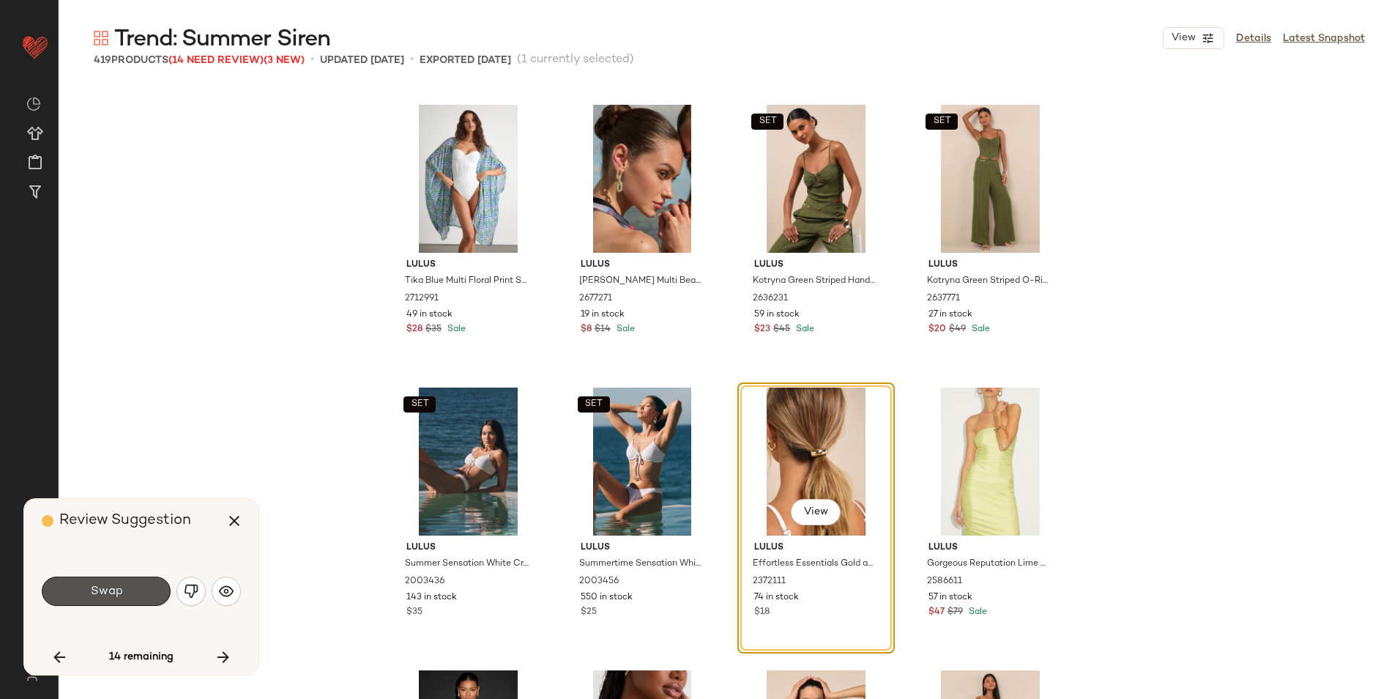
click at [144, 590] on button "Swap" at bounding box center [106, 590] width 129 height 29
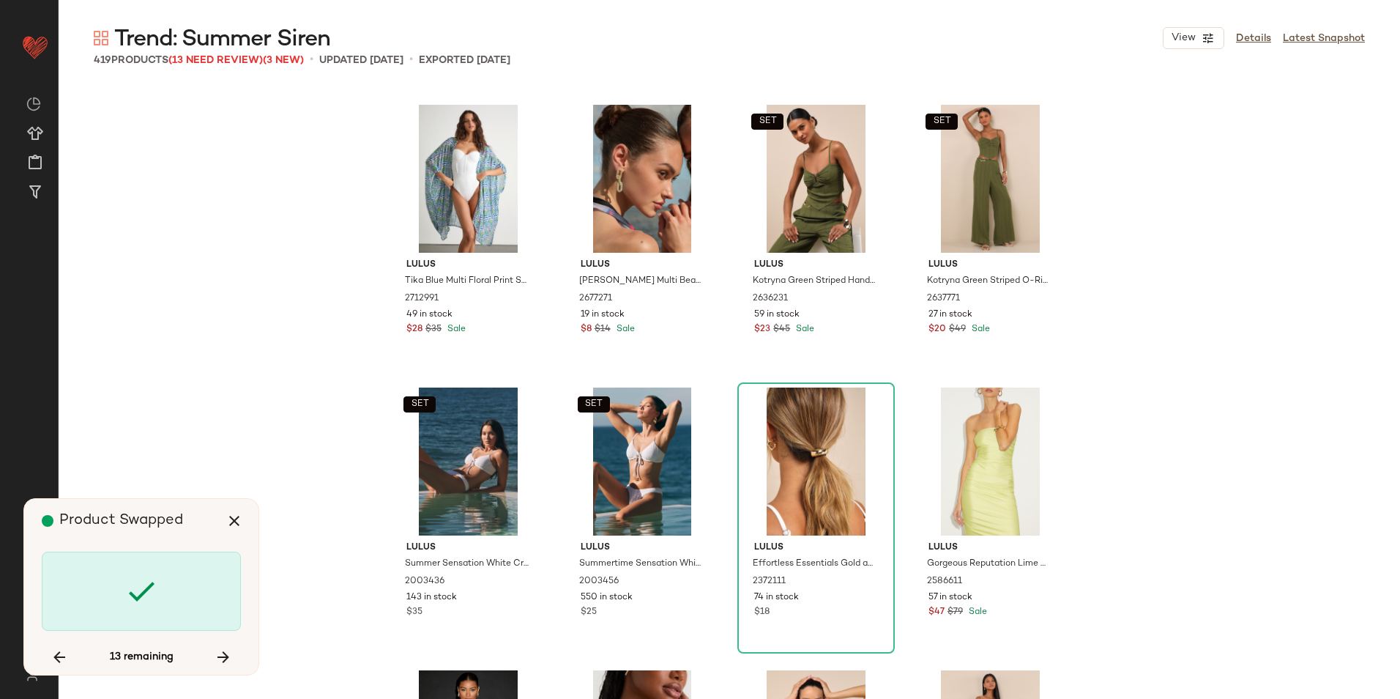
scroll to position [20638, 0]
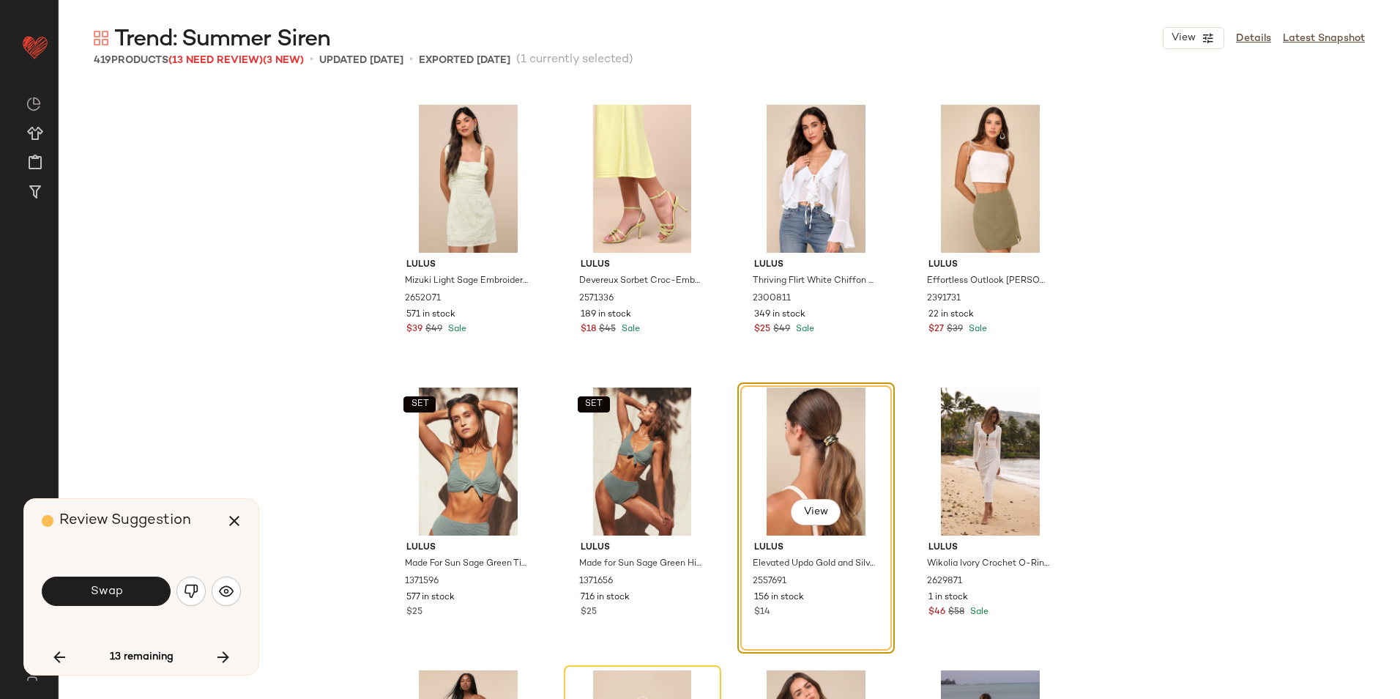
click at [144, 590] on button "Swap" at bounding box center [106, 590] width 129 height 29
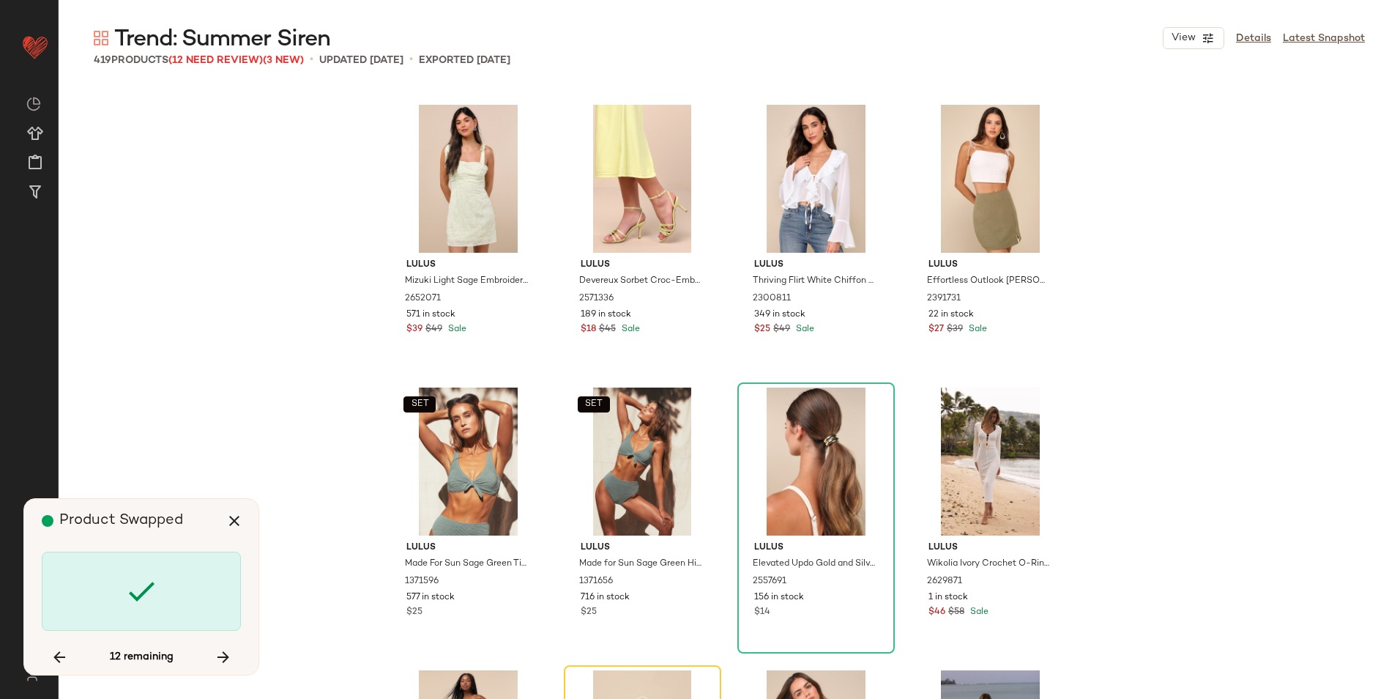
scroll to position [20921, 0]
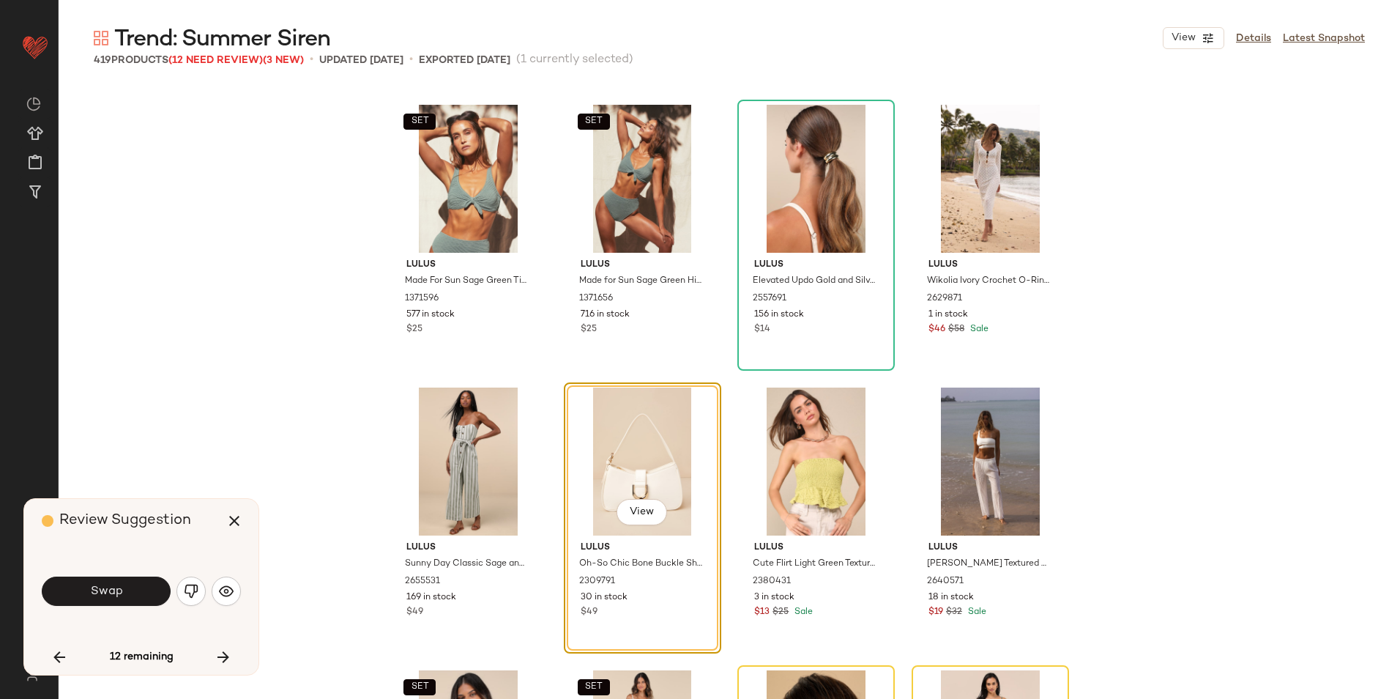
click at [144, 590] on button "Swap" at bounding box center [106, 590] width 129 height 29
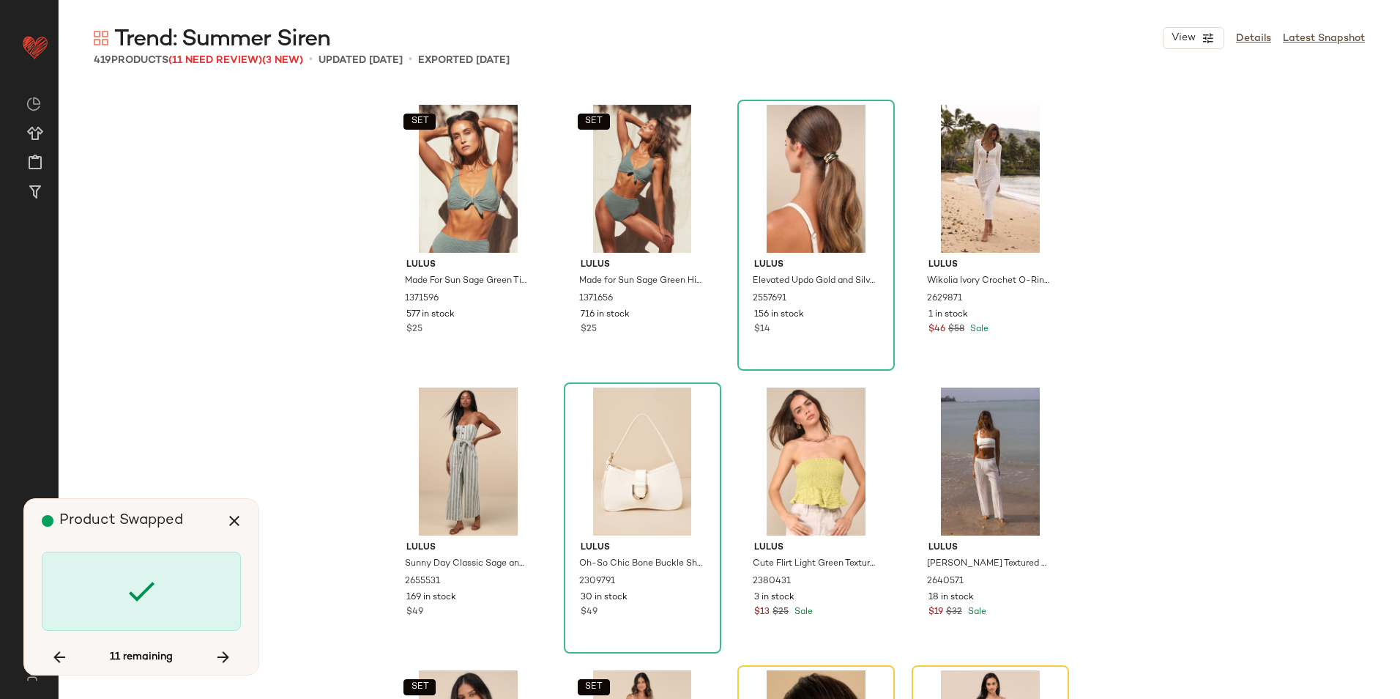
scroll to position [21203, 0]
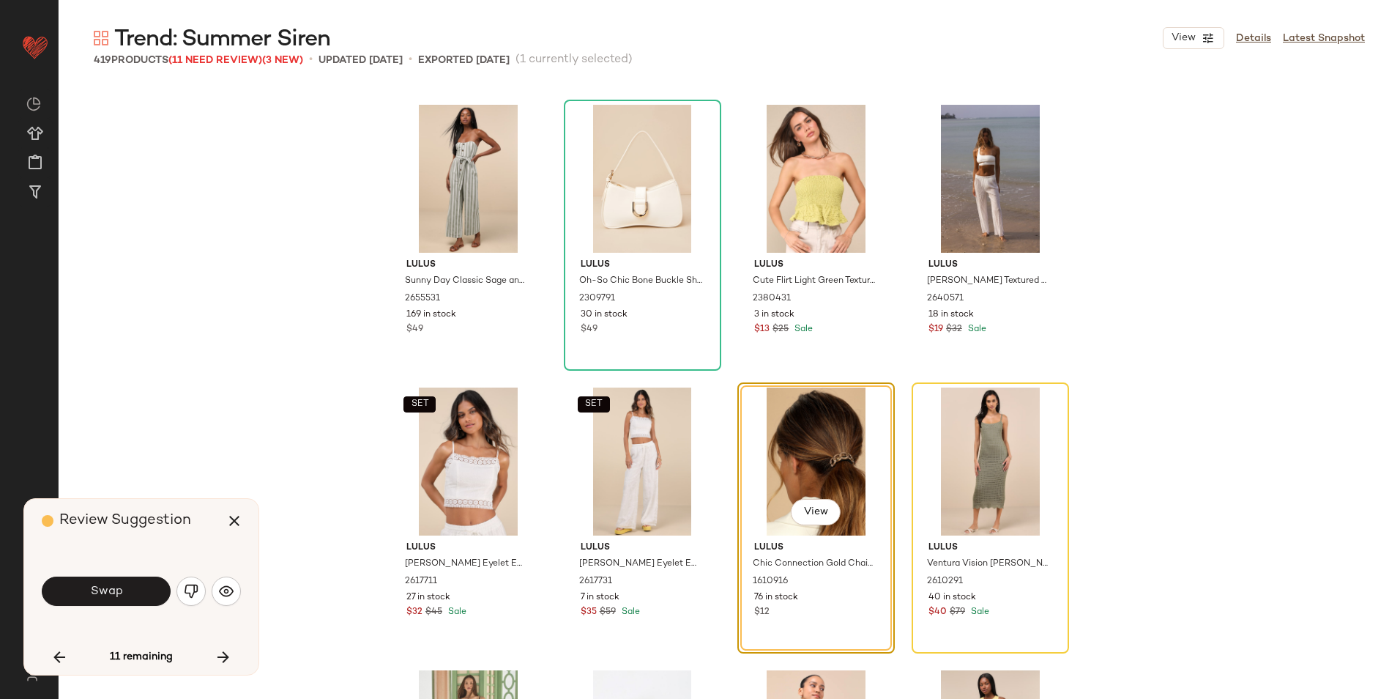
click at [144, 590] on button "Swap" at bounding box center [106, 590] width 129 height 29
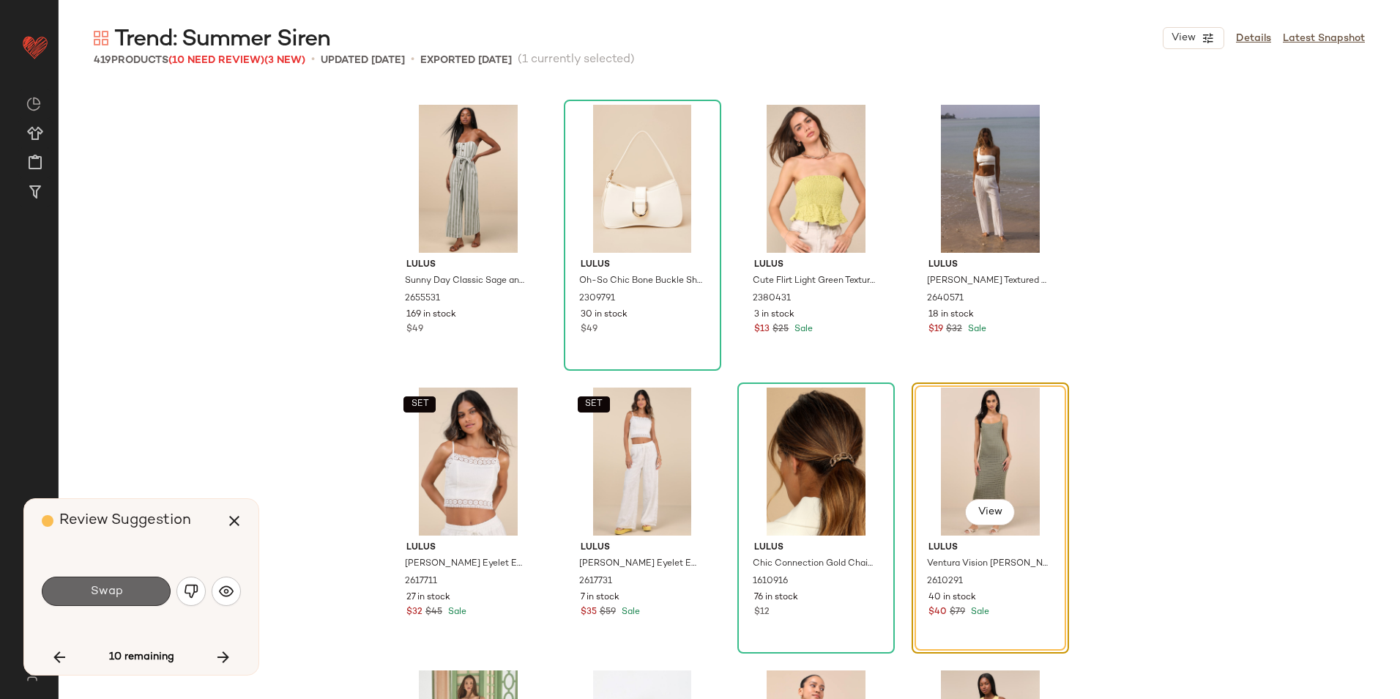
click at [98, 591] on span "Swap" at bounding box center [105, 591] width 33 height 14
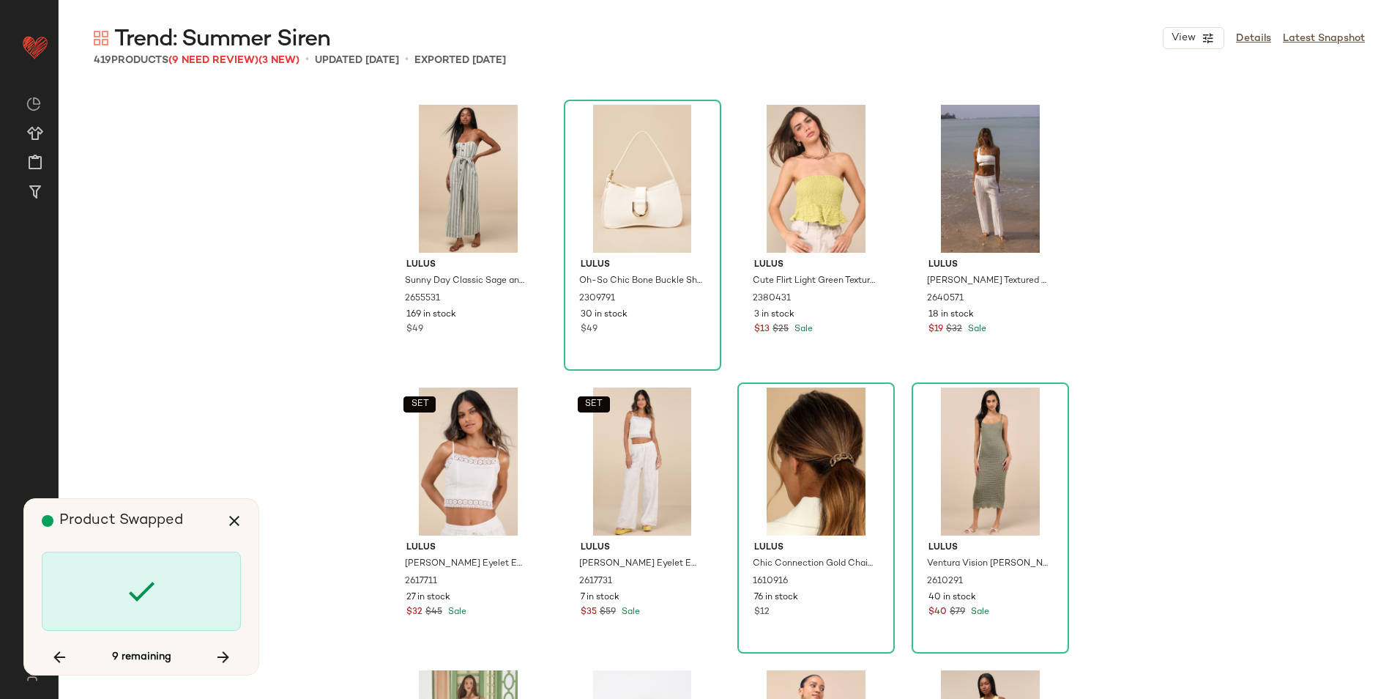
scroll to position [22334, 0]
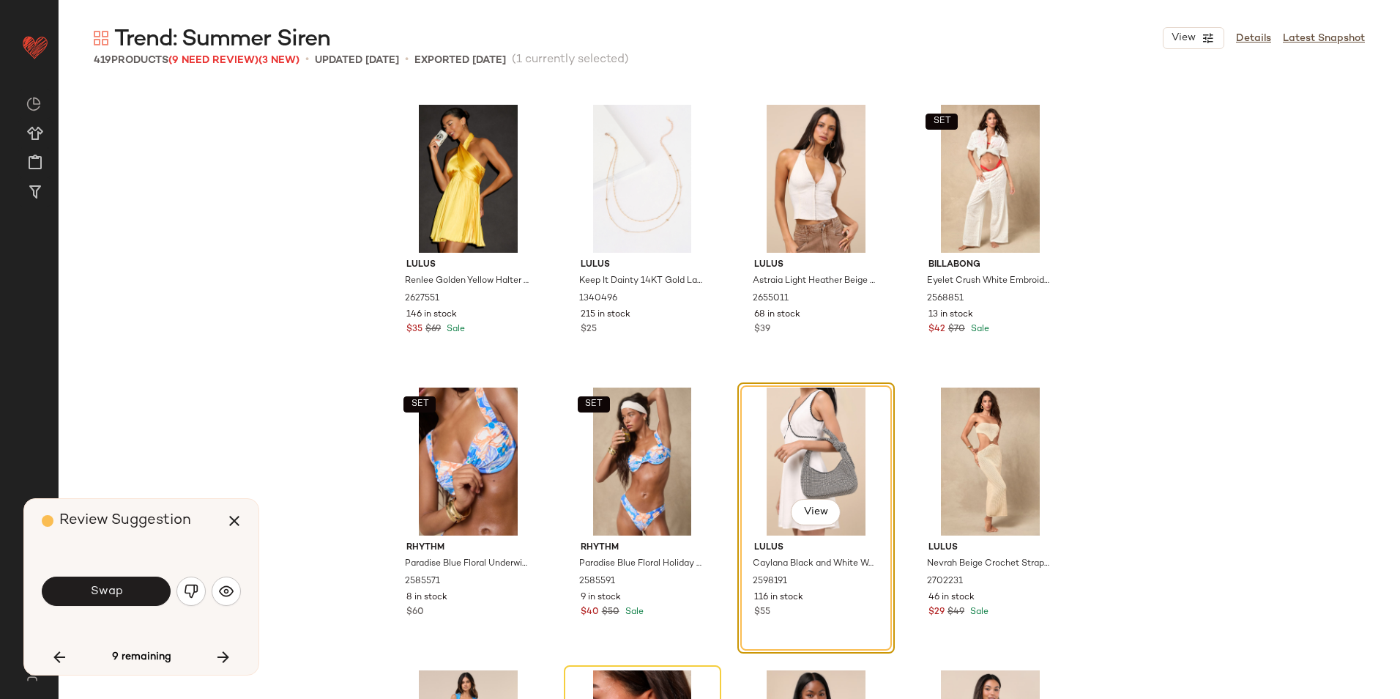
click at [98, 591] on span "Swap" at bounding box center [105, 591] width 33 height 14
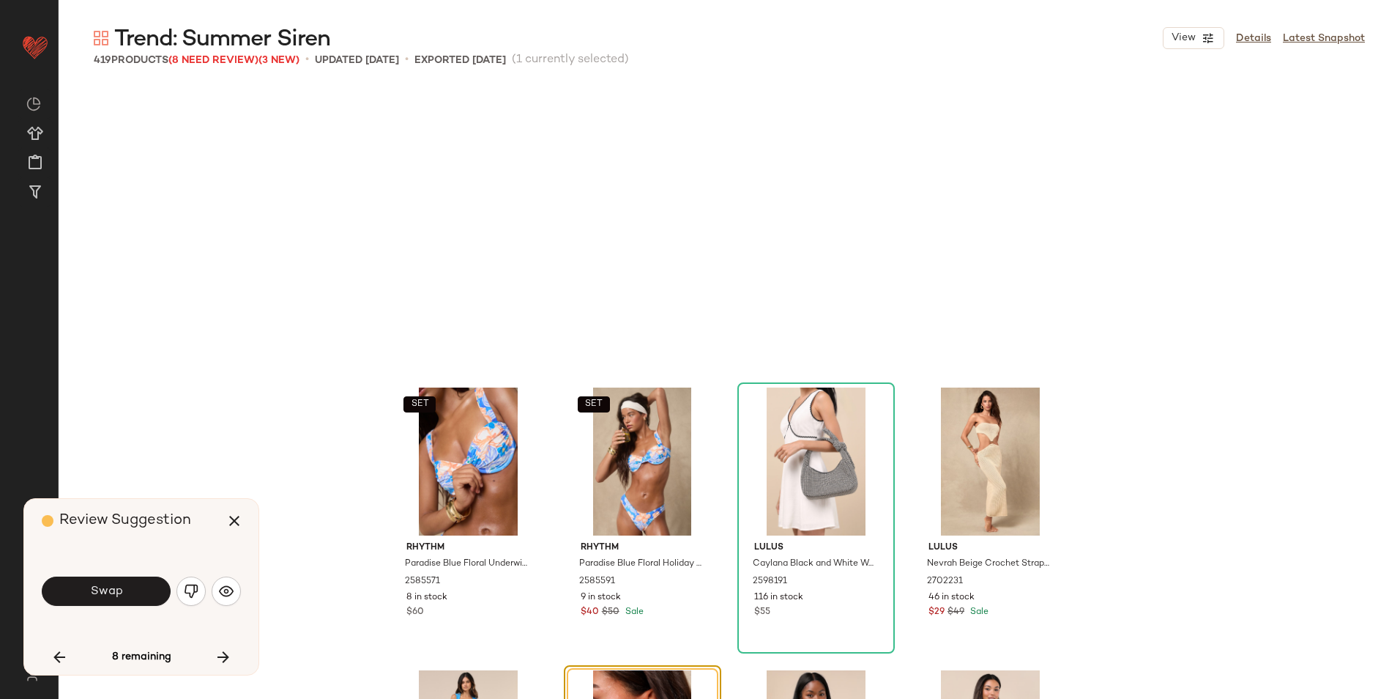
scroll to position [22617, 0]
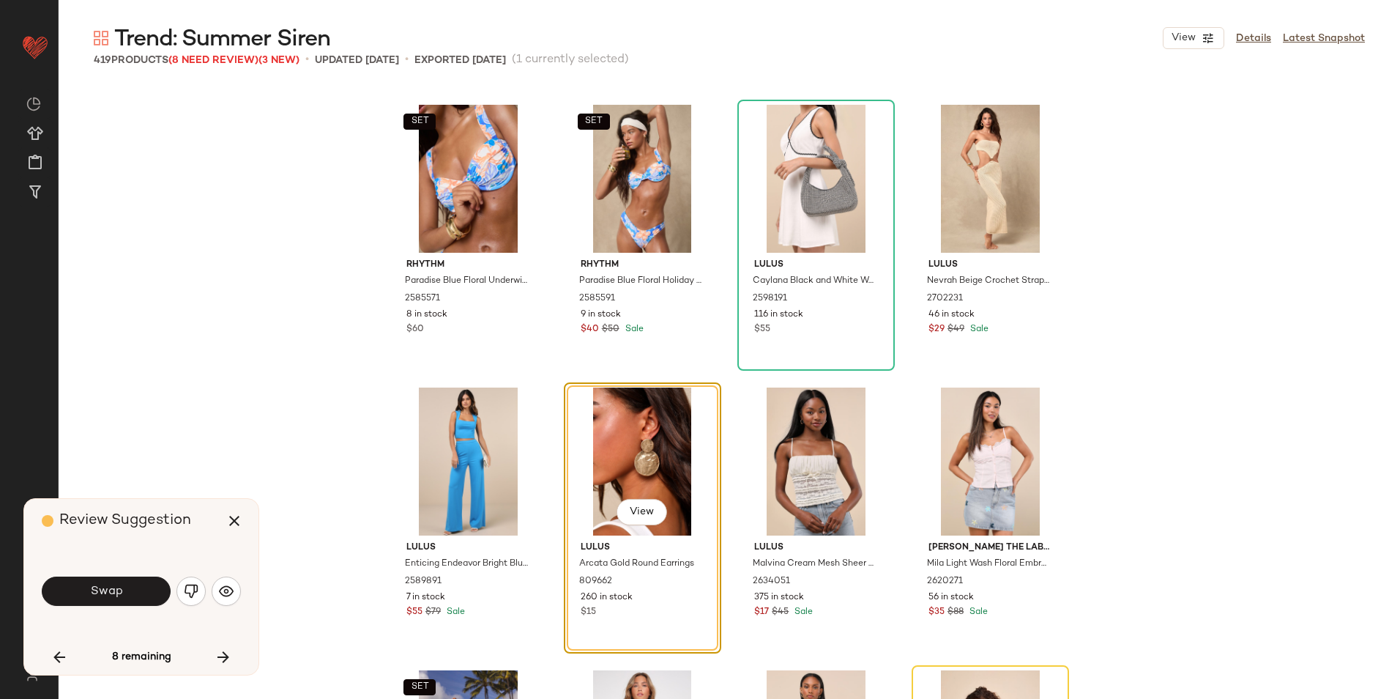
click at [98, 591] on span "Swap" at bounding box center [105, 591] width 33 height 14
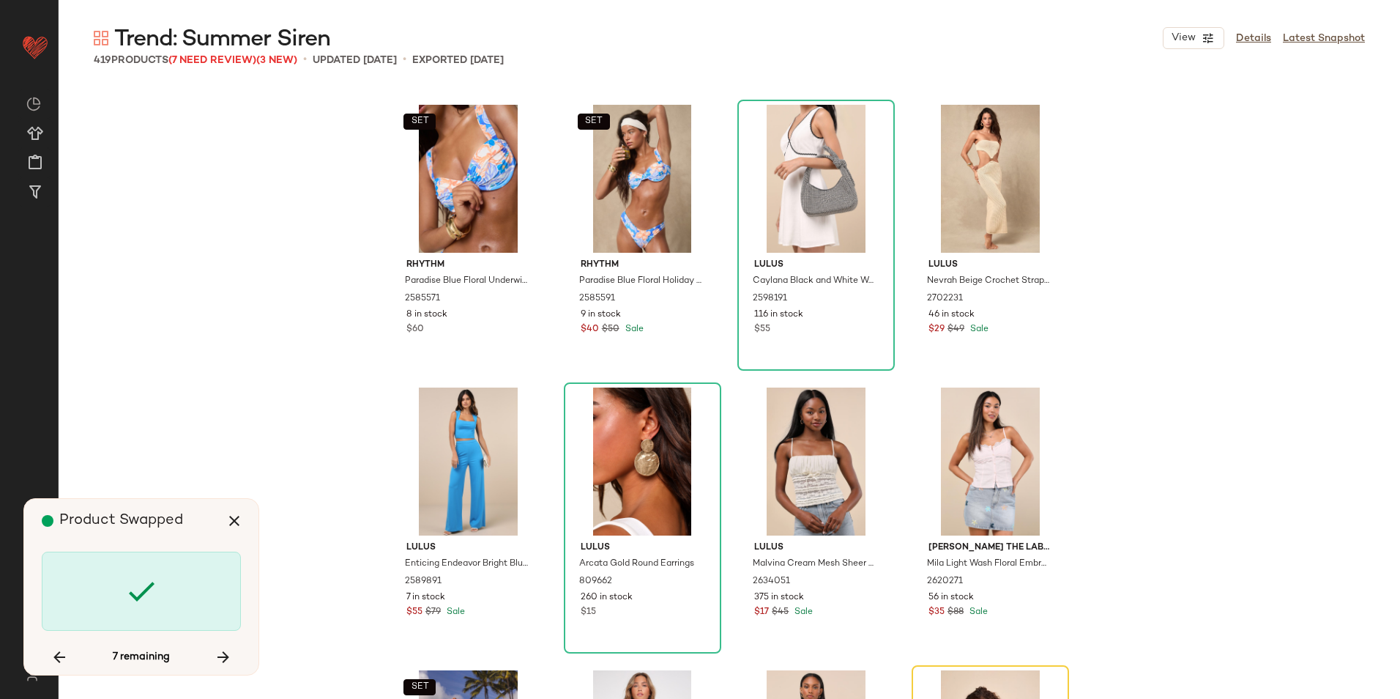
scroll to position [22900, 0]
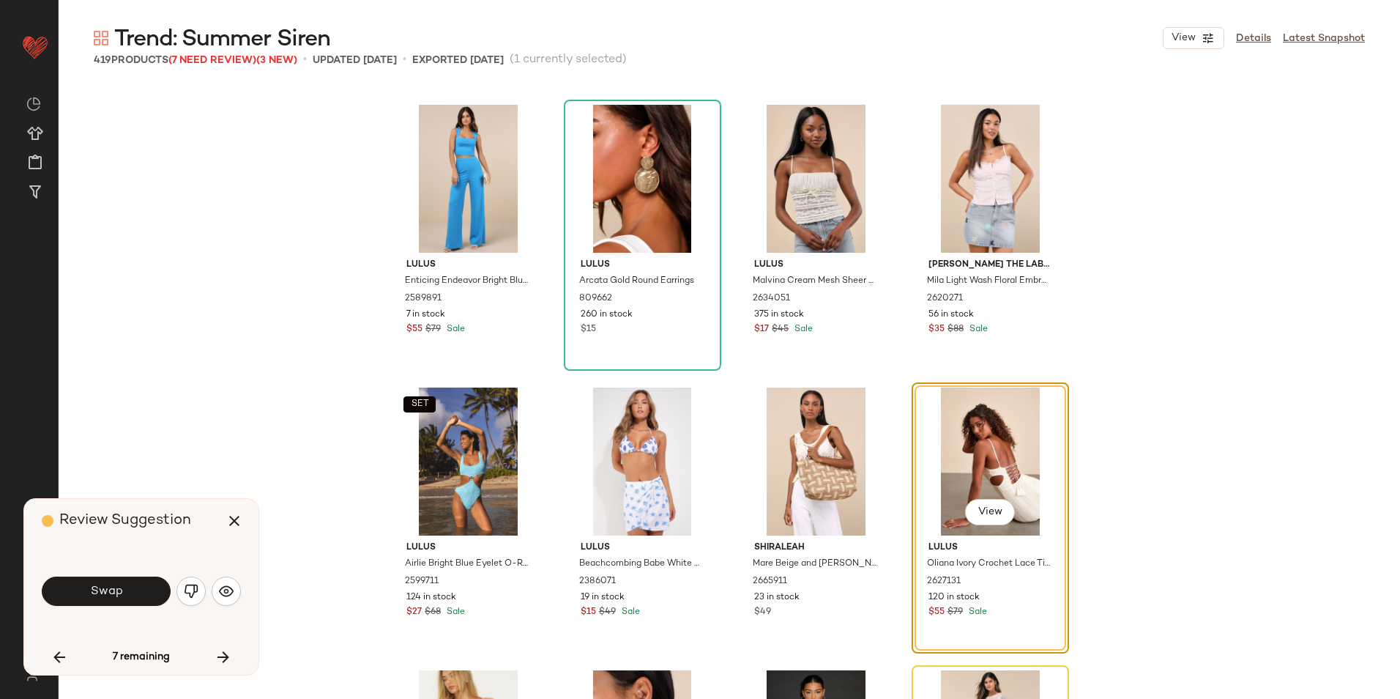
click at [98, 591] on span "Swap" at bounding box center [105, 591] width 33 height 14
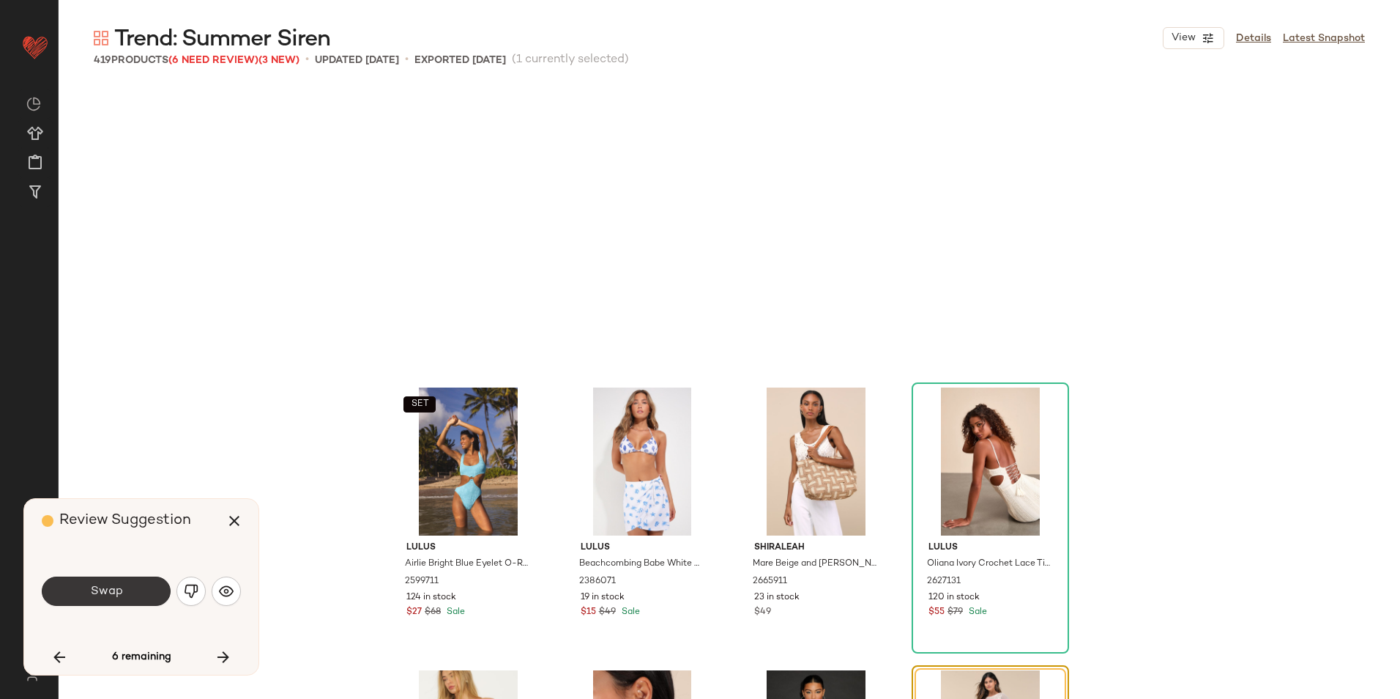
scroll to position [23182, 0]
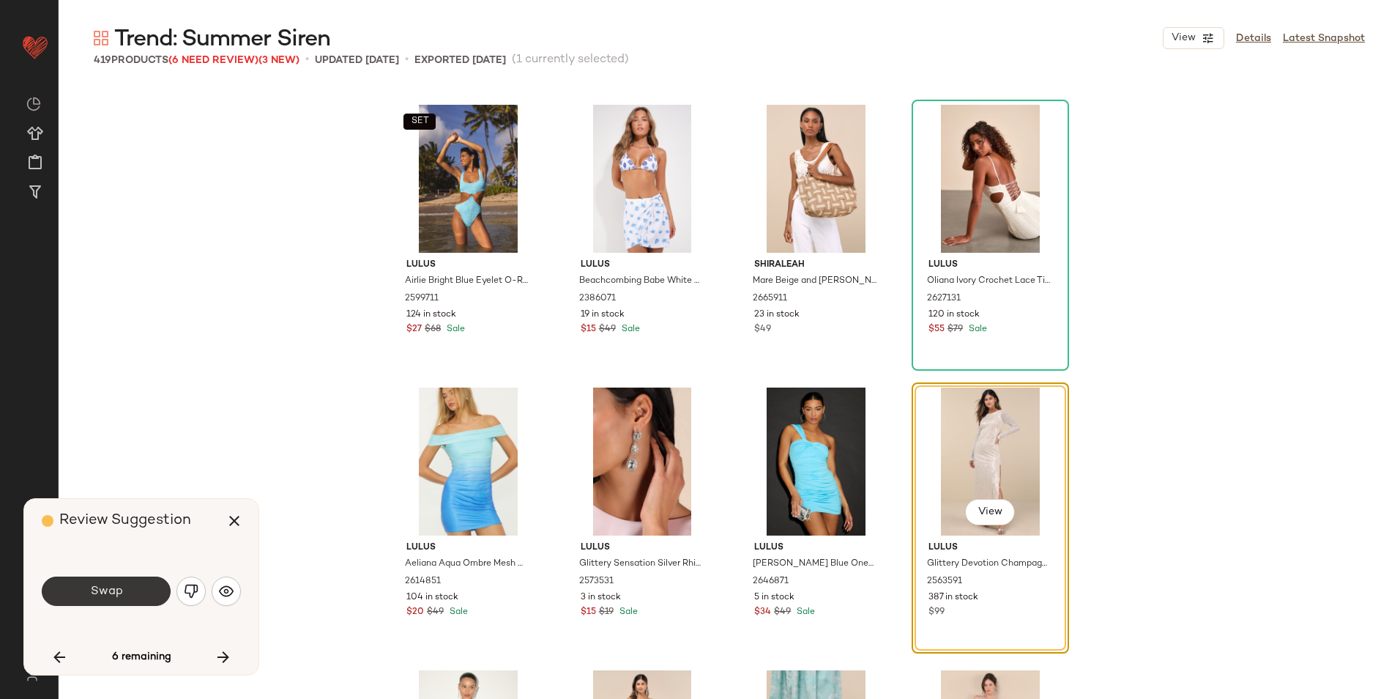
click at [111, 587] on span "Swap" at bounding box center [105, 591] width 33 height 14
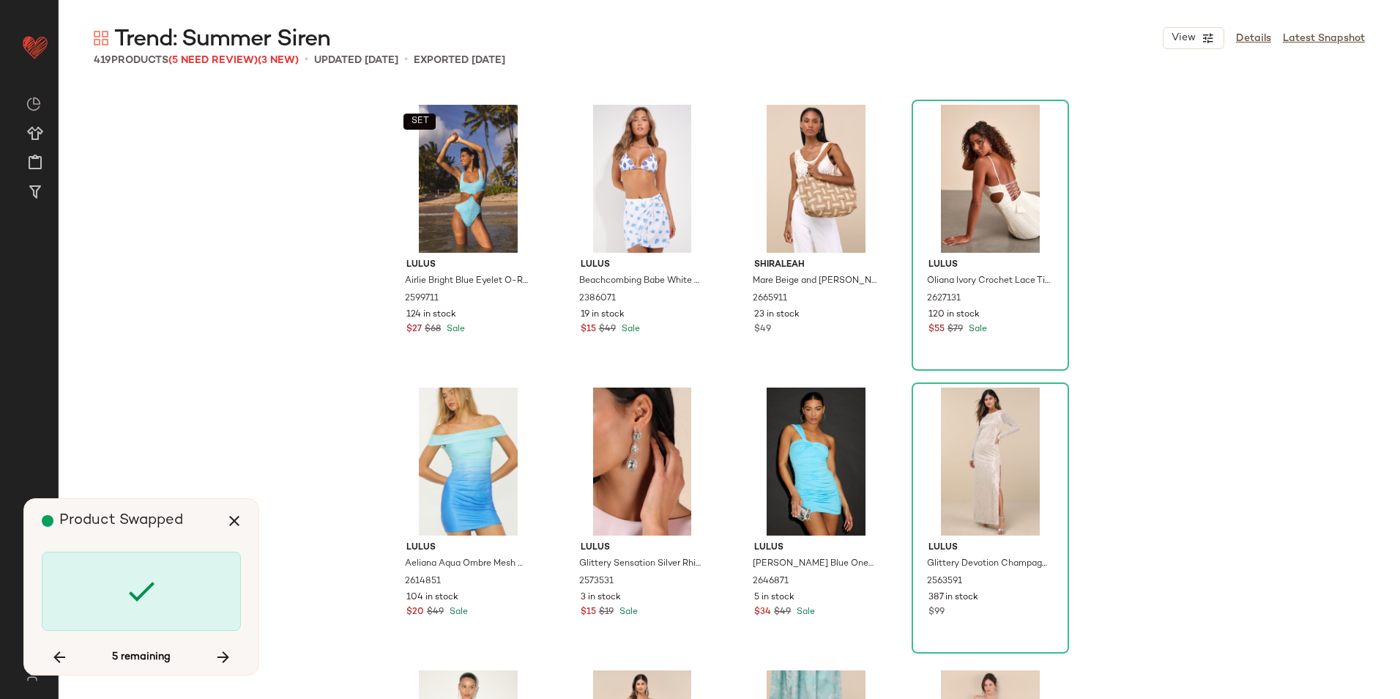
scroll to position [24031, 0]
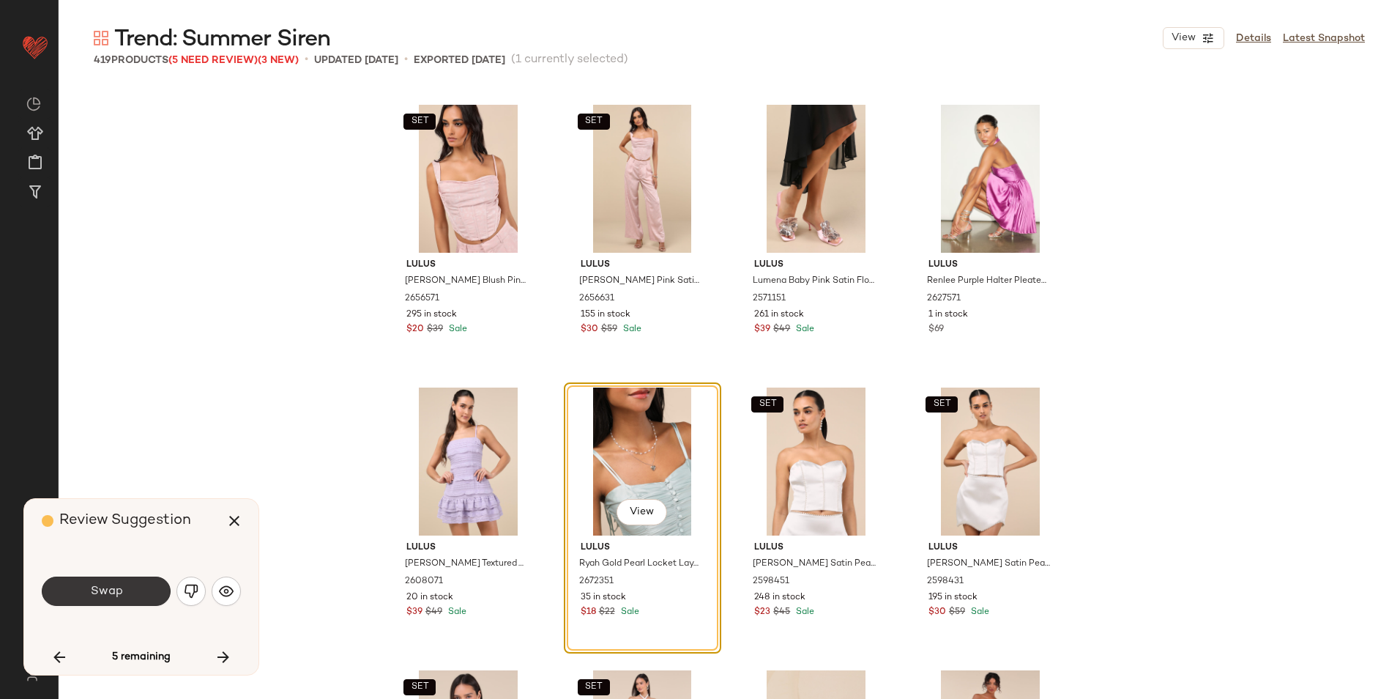
click at [98, 588] on span "Swap" at bounding box center [105, 591] width 33 height 14
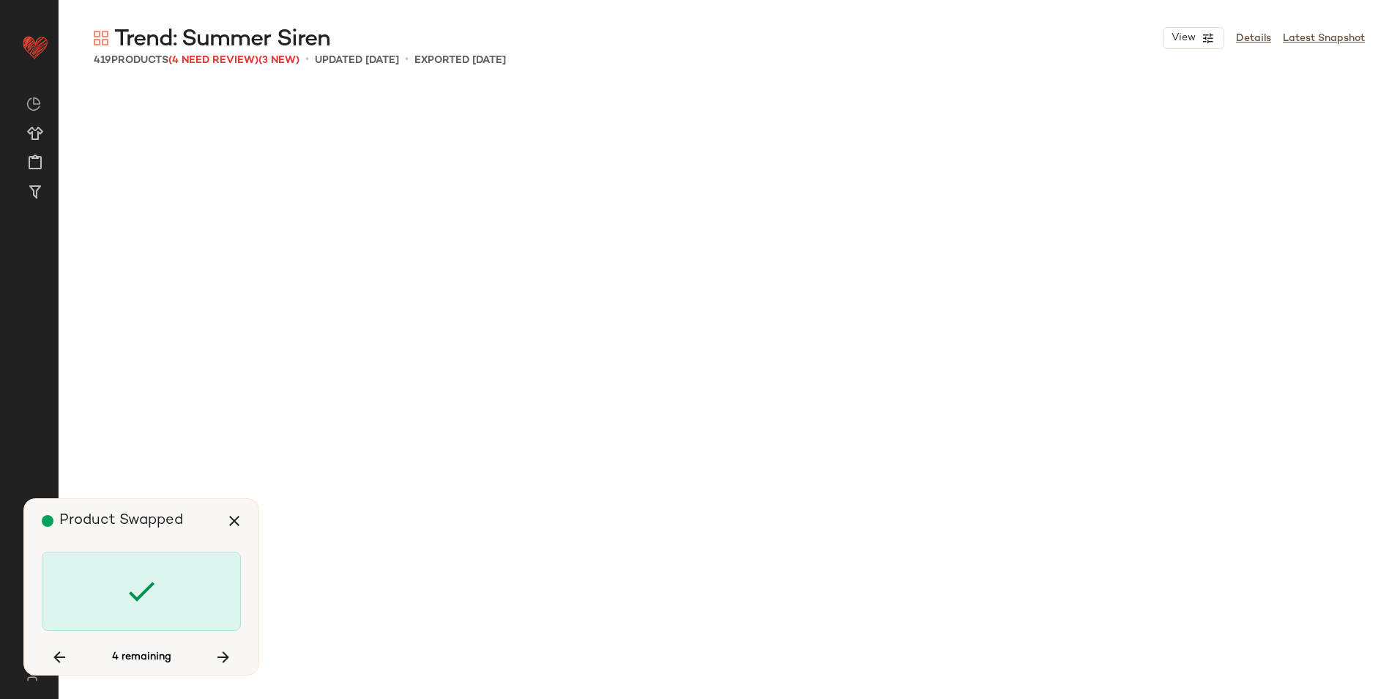
scroll to position [26010, 0]
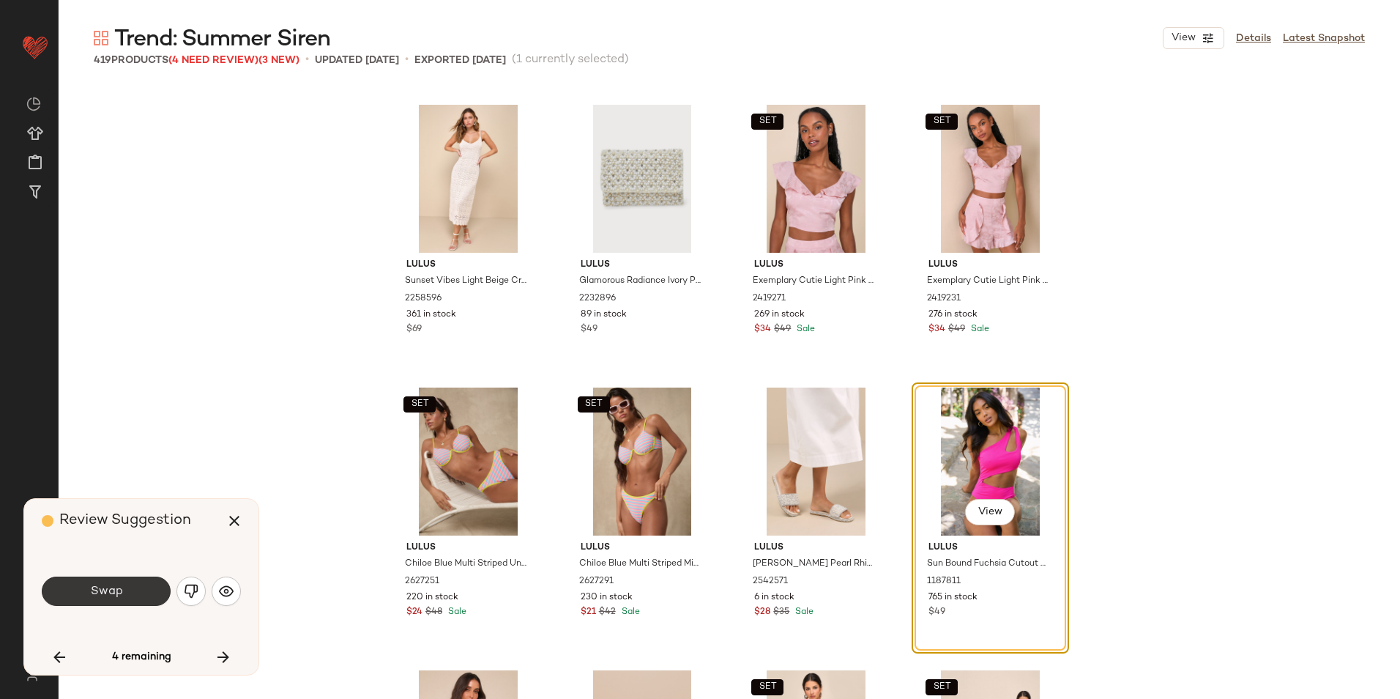
click at [146, 590] on button "Swap" at bounding box center [106, 590] width 129 height 29
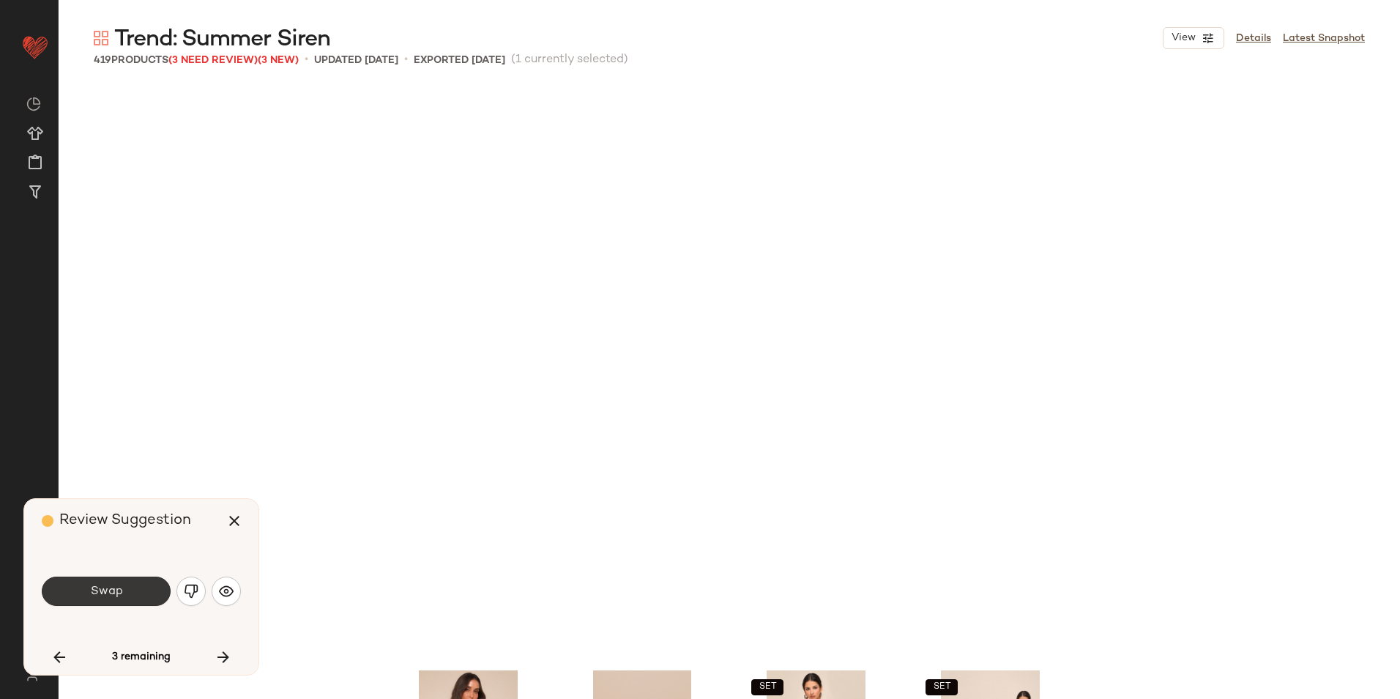
scroll to position [26575, 0]
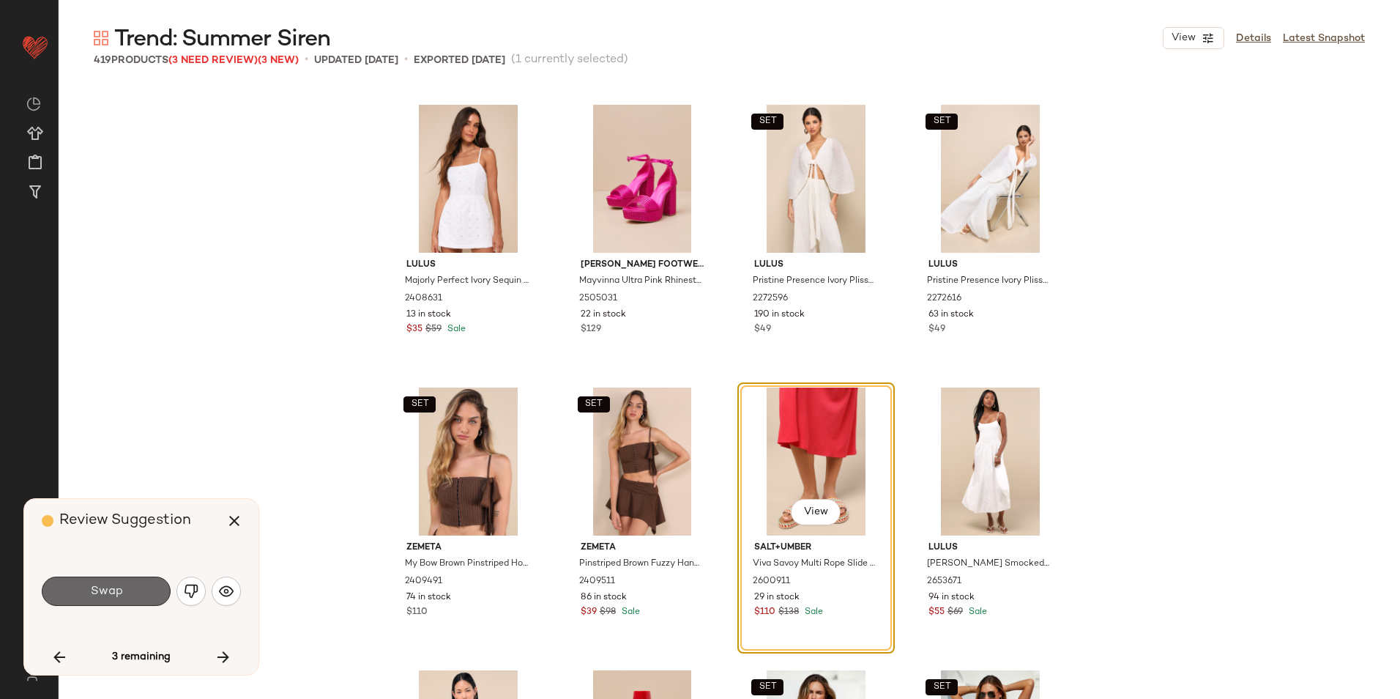
click at [142, 603] on button "Swap" at bounding box center [106, 590] width 129 height 29
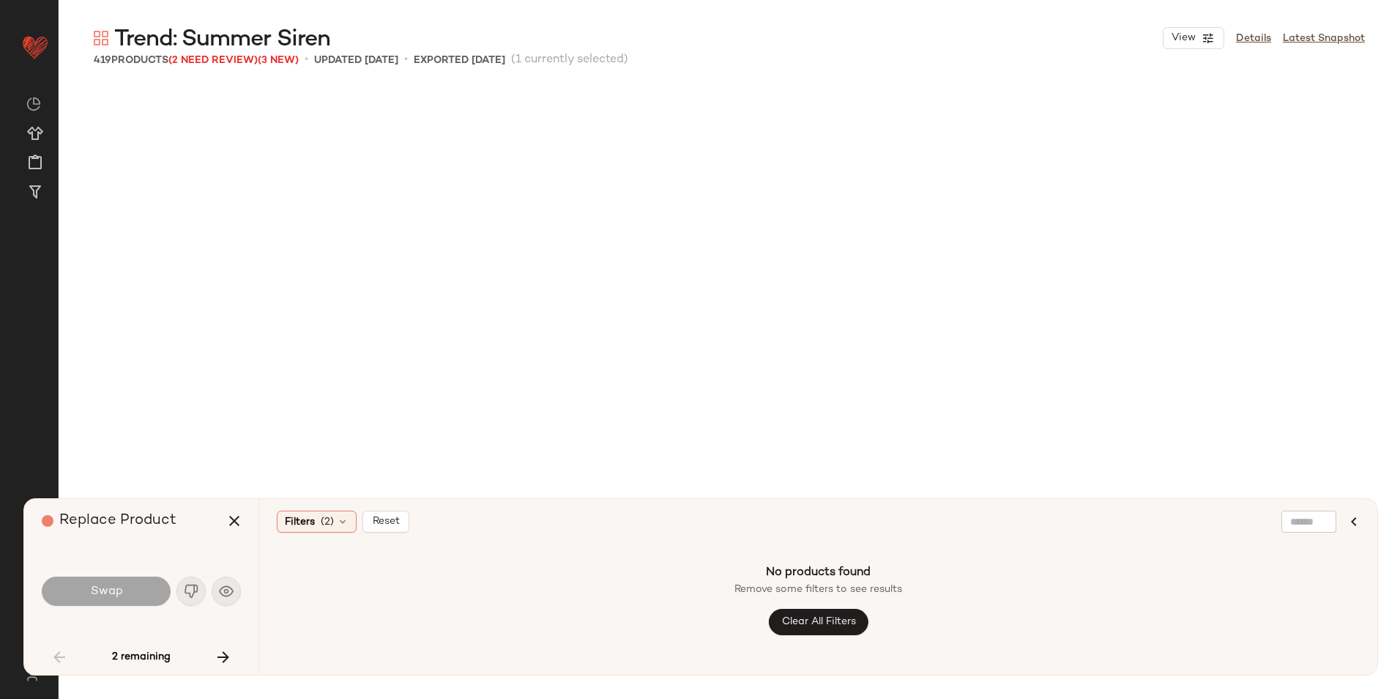
scroll to position [2262, 0]
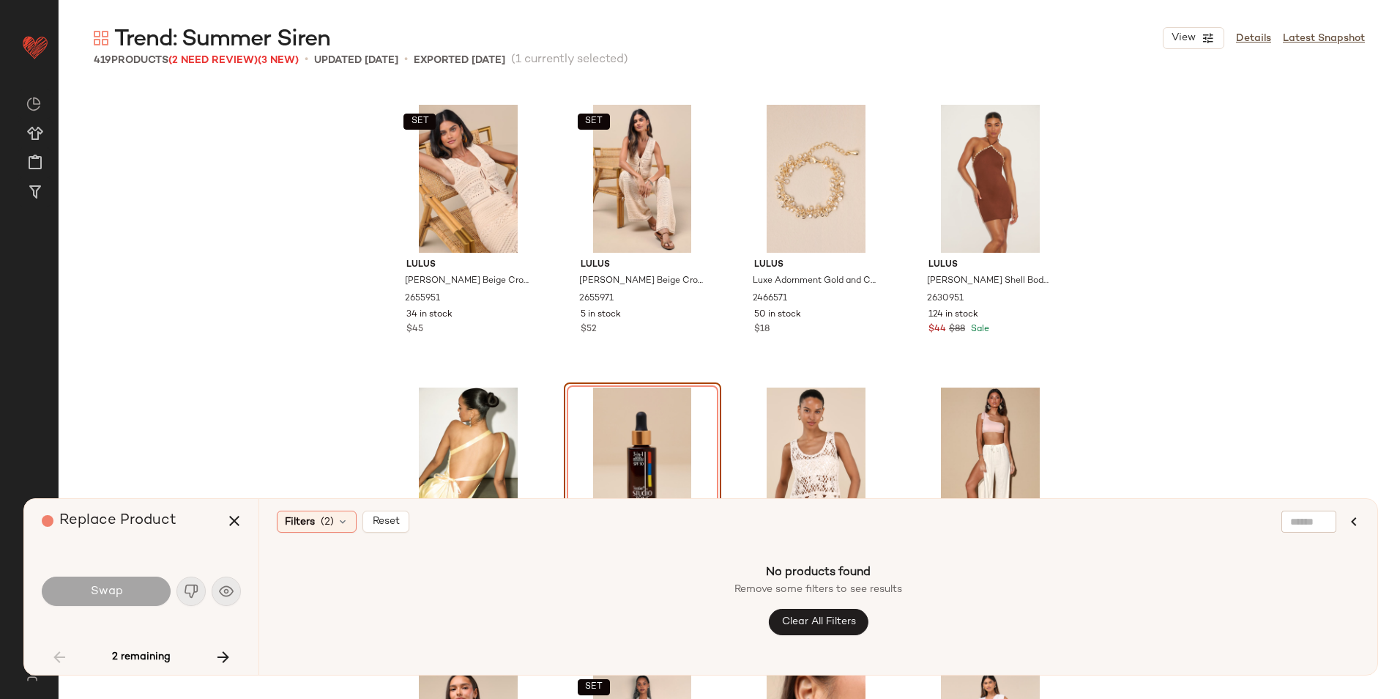
click at [138, 595] on div "Swap" at bounding box center [106, 590] width 129 height 29
click at [220, 658] on icon "button" at bounding box center [224, 657] width 18 height 18
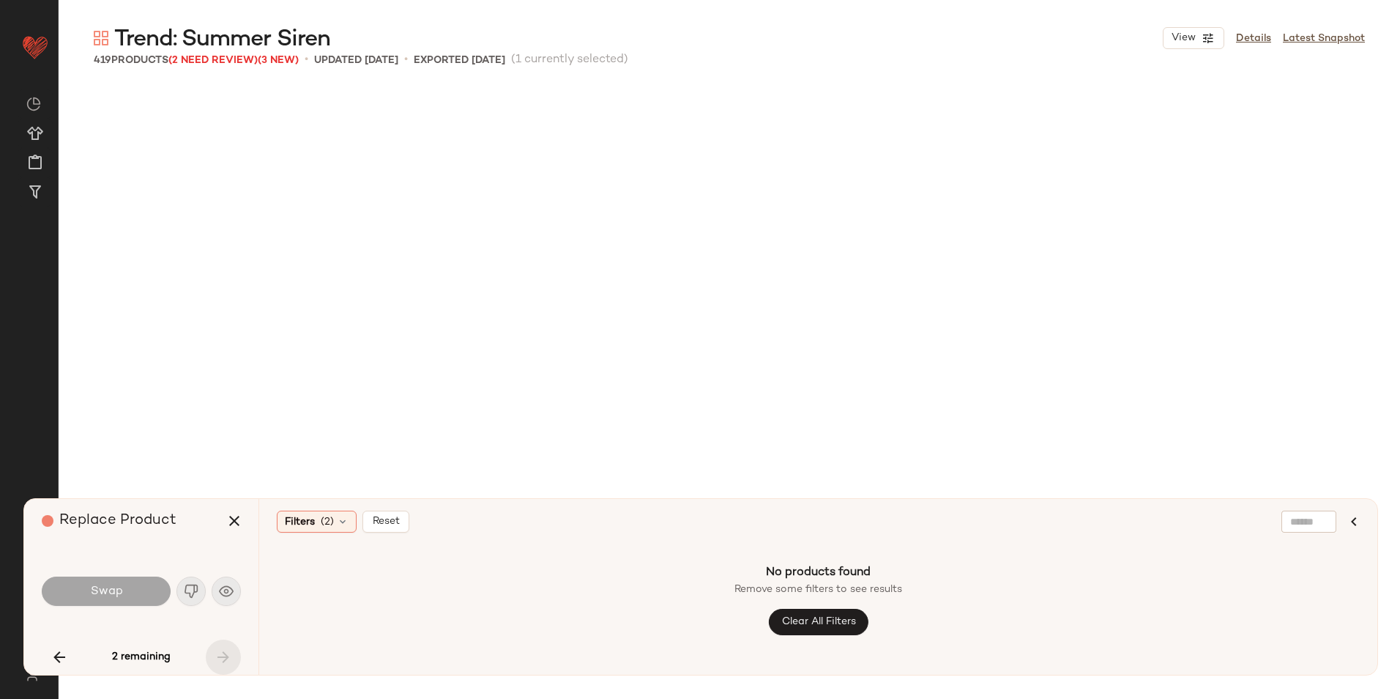
scroll to position [28837, 0]
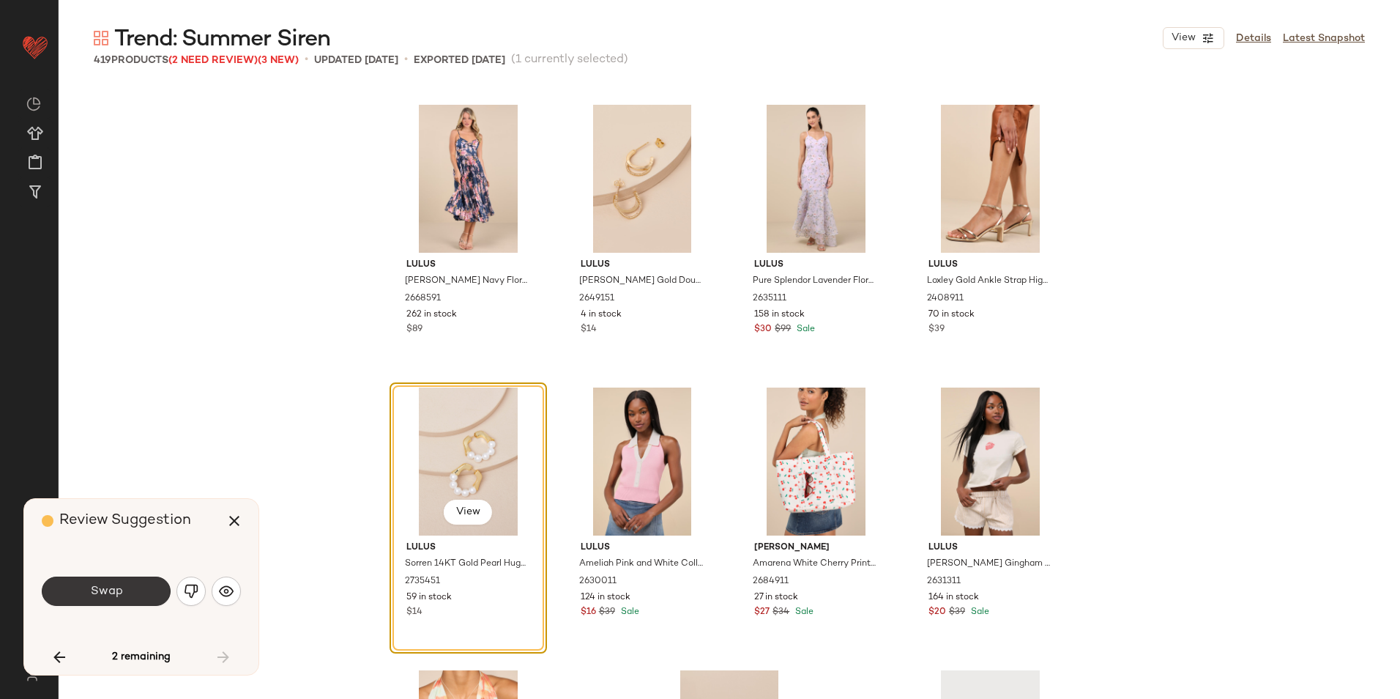
click at [140, 595] on button "Swap" at bounding box center [106, 590] width 129 height 29
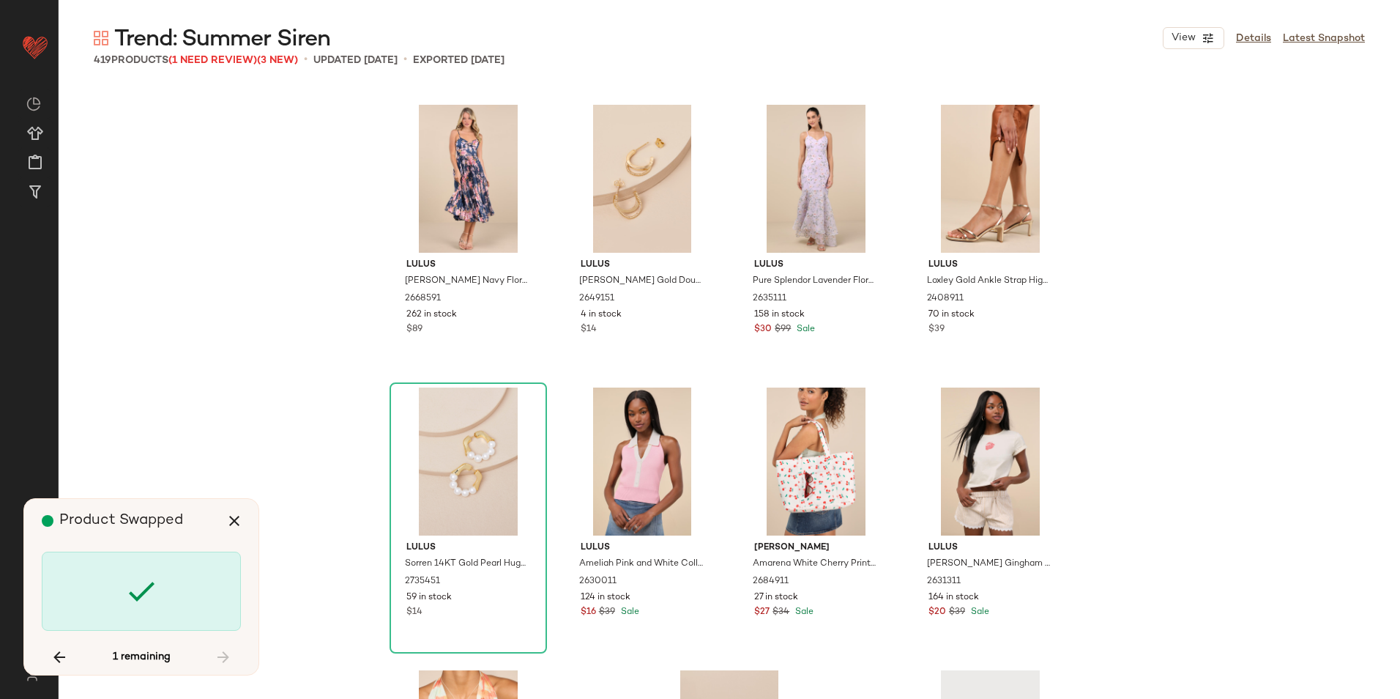
scroll to position [2262, 0]
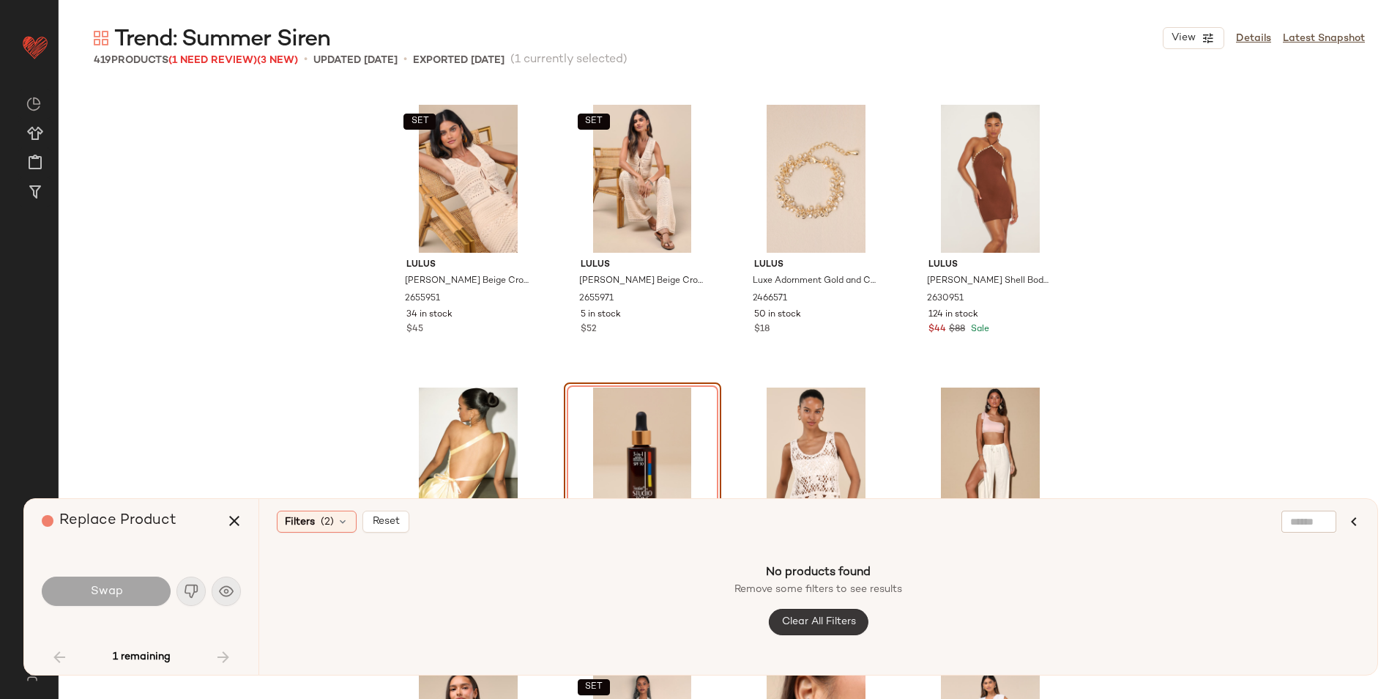
click at [824, 623] on span "Clear All Filters" at bounding box center [818, 622] width 75 height 12
click at [825, 631] on button "Clear All Filters" at bounding box center [818, 622] width 100 height 26
click at [227, 528] on icon "button" at bounding box center [235, 521] width 18 height 18
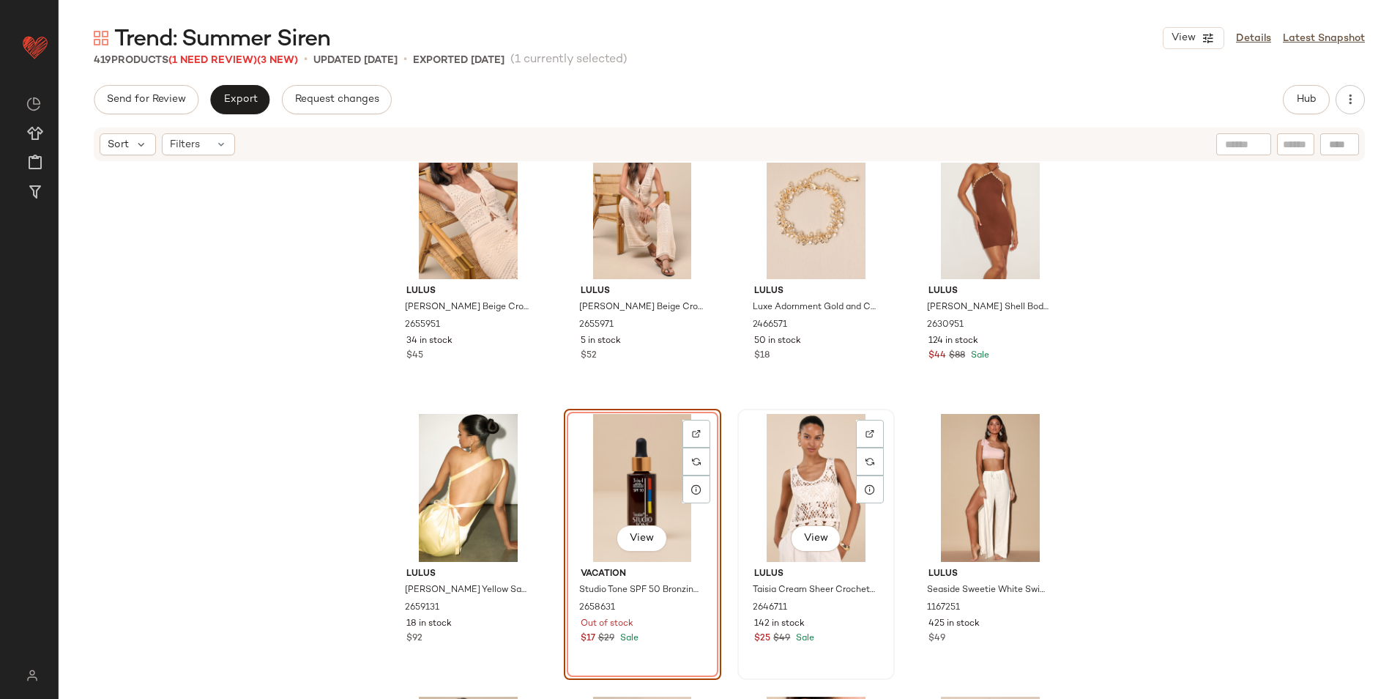
scroll to position [2335, 0]
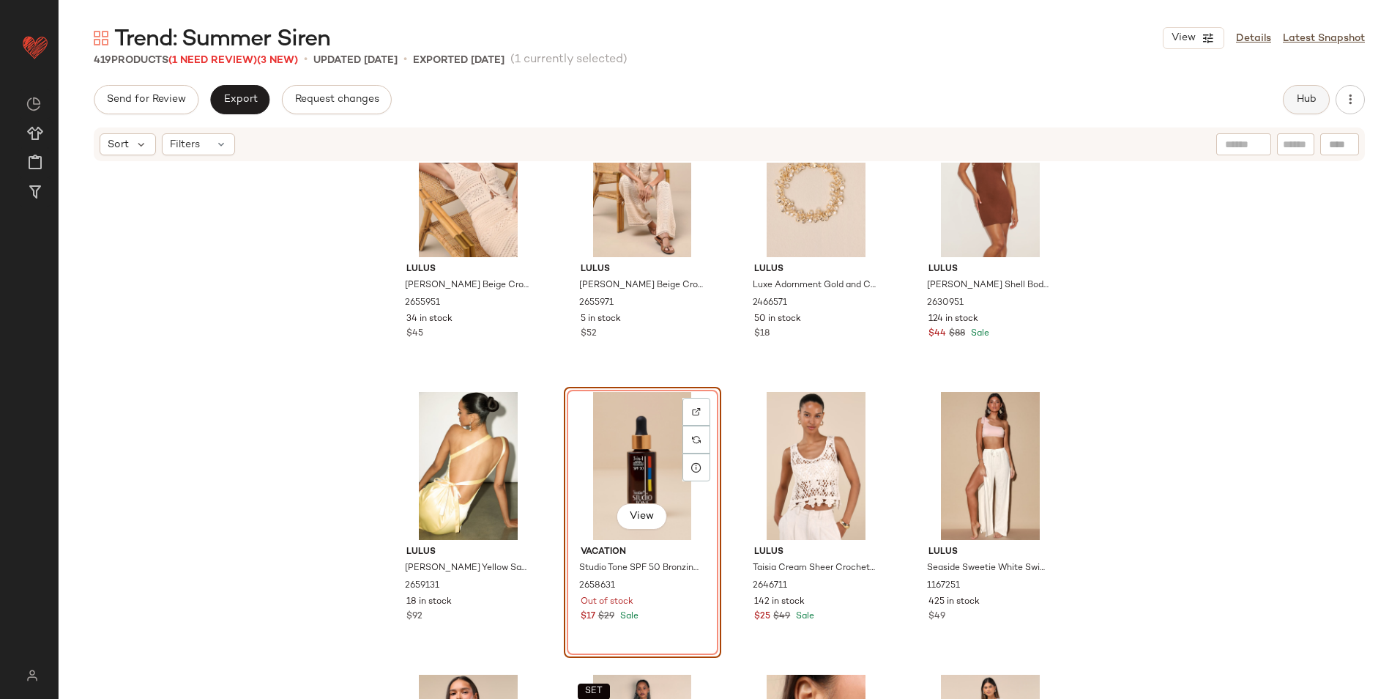
click at [1310, 99] on span "Hub" at bounding box center [1306, 100] width 21 height 12
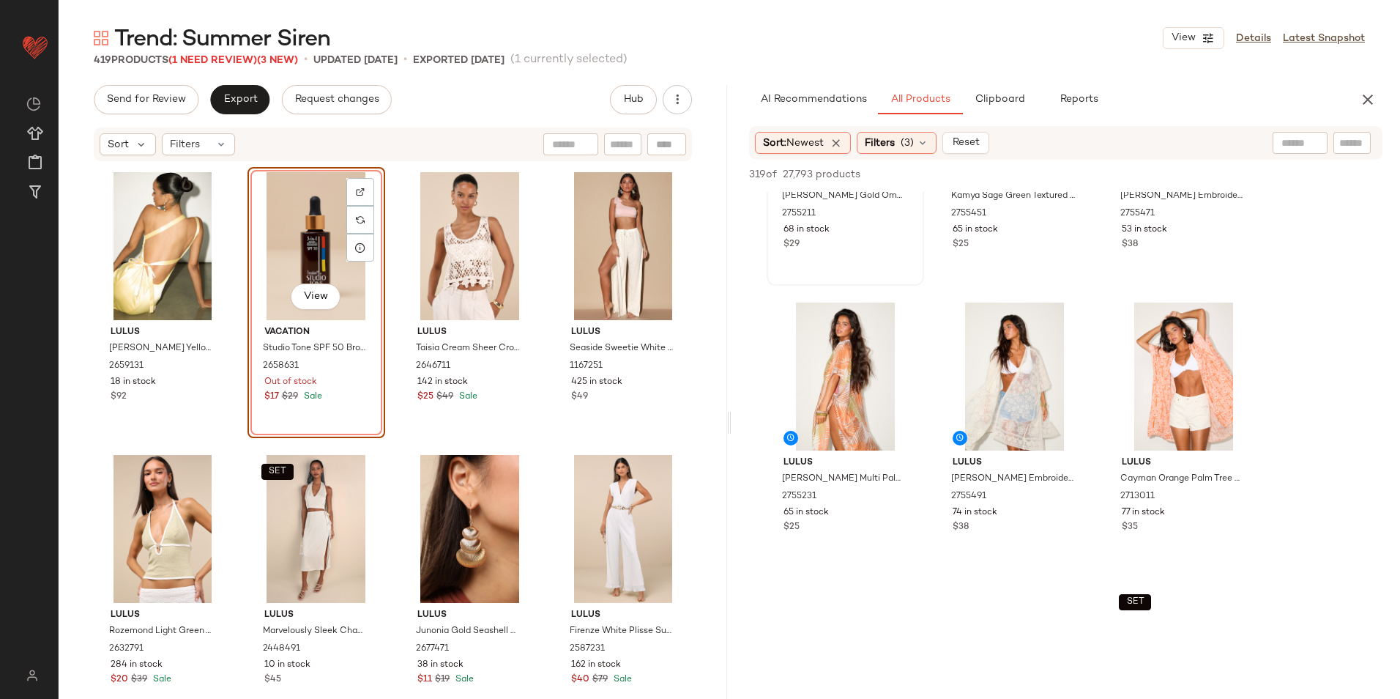
scroll to position [220, 0]
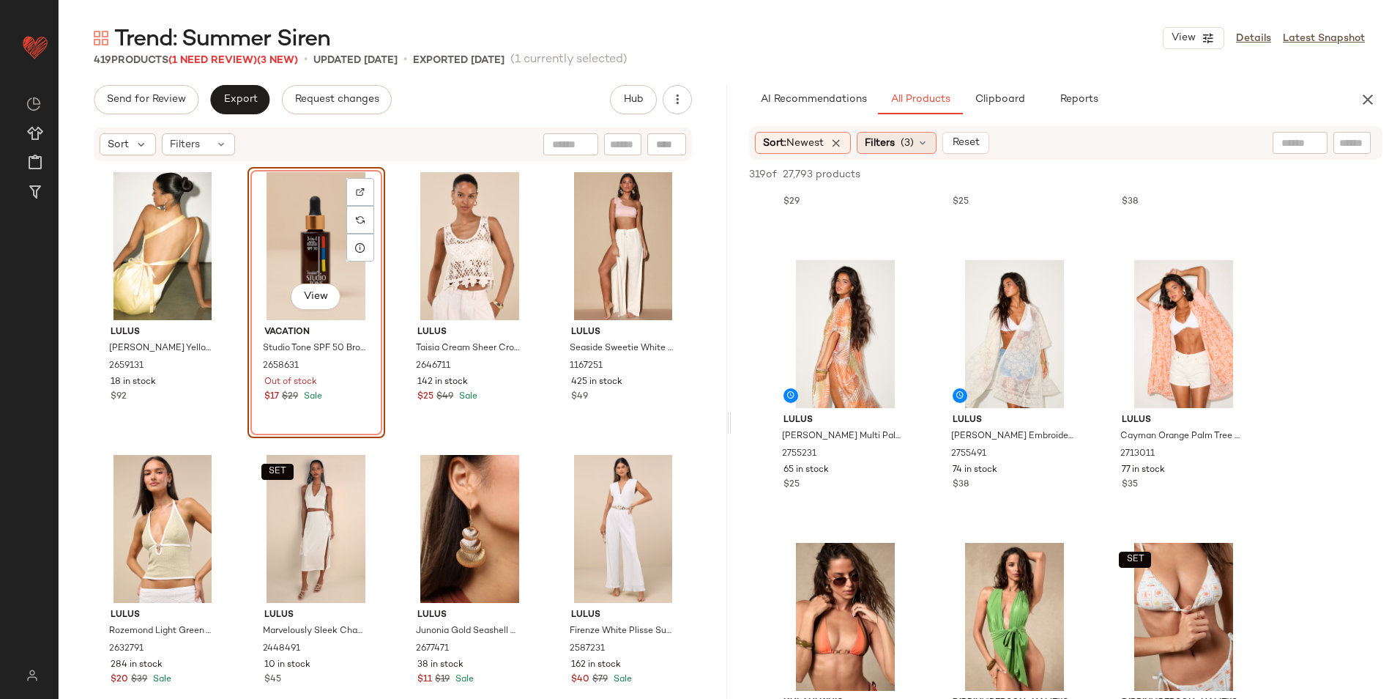
click at [927, 138] on div "Filters (3)" at bounding box center [897, 143] width 80 height 22
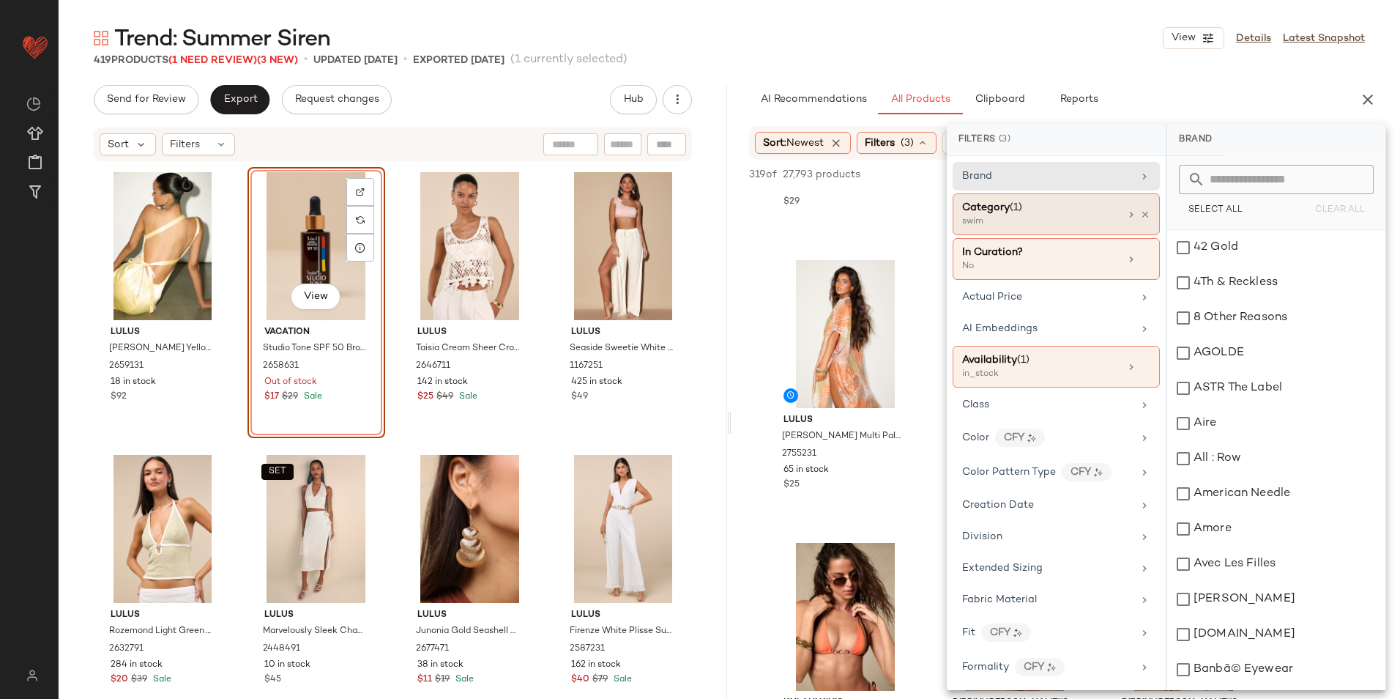
click at [1029, 216] on div "swim" at bounding box center [1035, 221] width 146 height 13
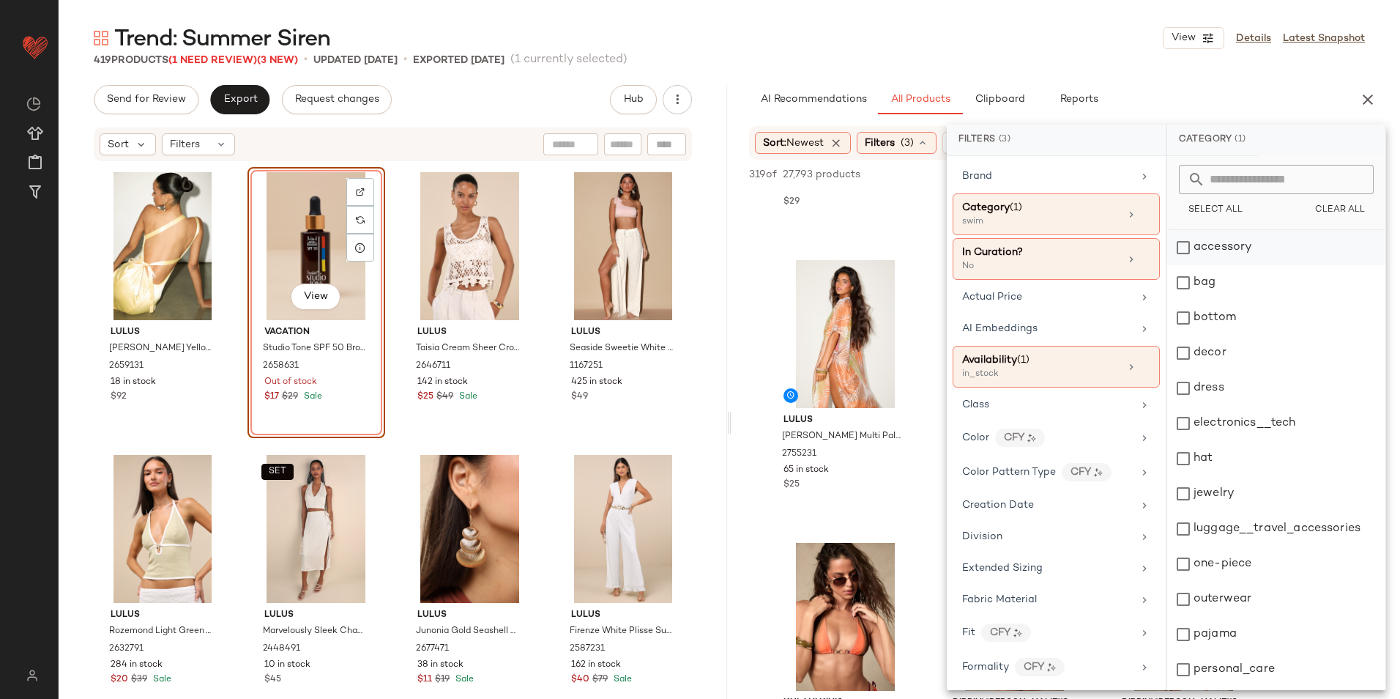
click at [1191, 265] on div "accessory" at bounding box center [1276, 282] width 218 height 35
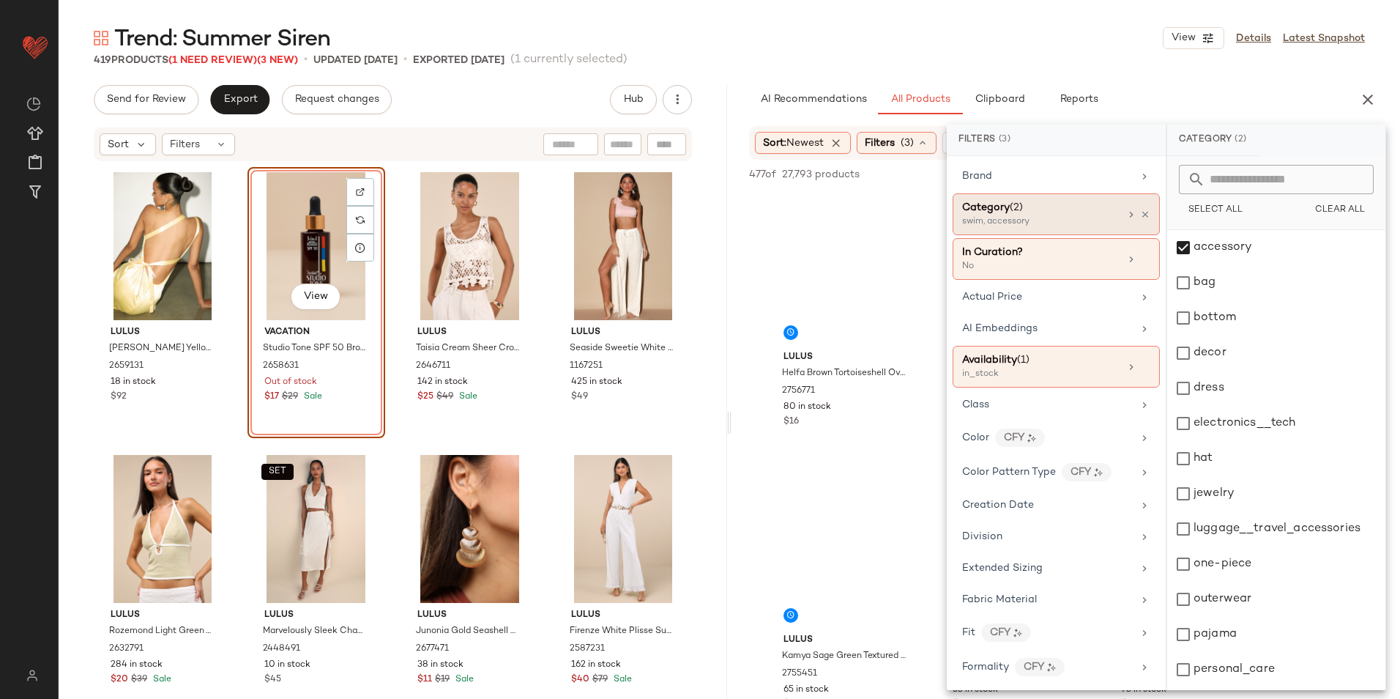
click at [1052, 221] on div "swim, accessory" at bounding box center [1035, 221] width 146 height 13
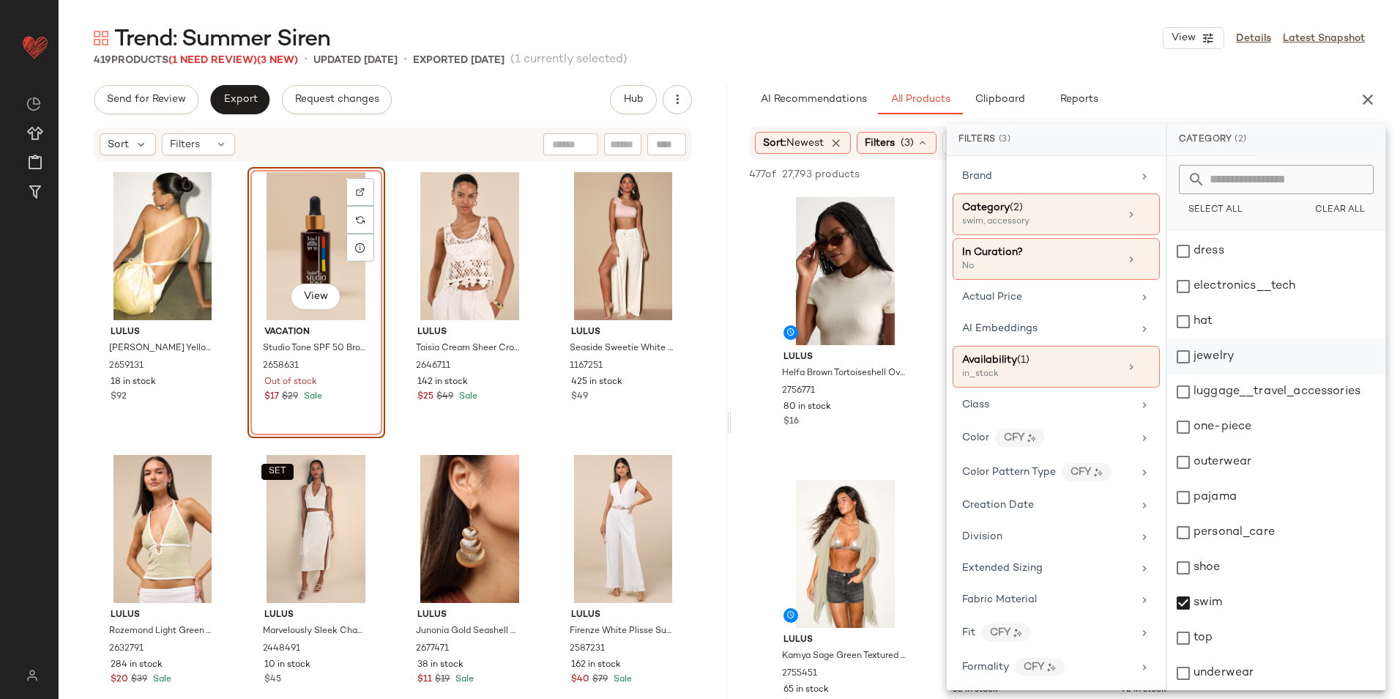
scroll to position [138, 0]
click at [1220, 620] on div "swim" at bounding box center [1276, 637] width 218 height 35
click at [969, 38] on div "Trend: Summer Siren View Details Latest Snapshot" at bounding box center [730, 37] width 1342 height 29
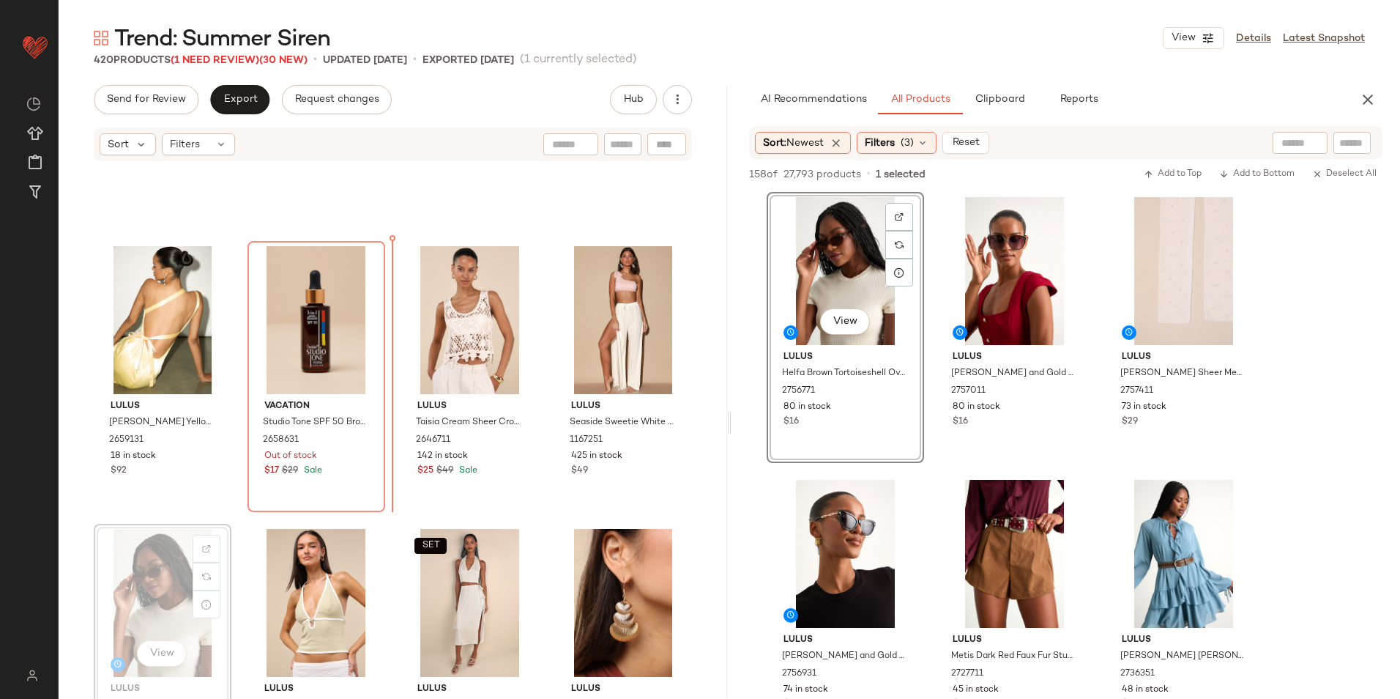
scroll to position [2444, 0]
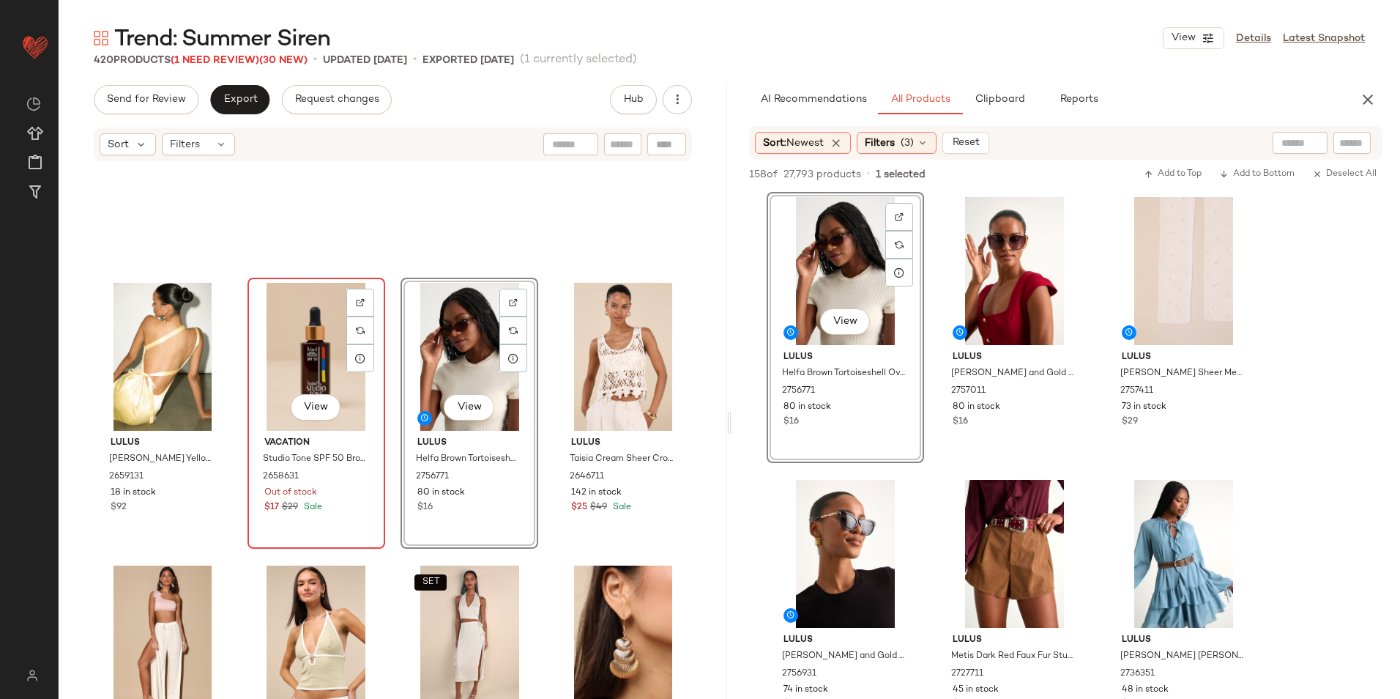
click at [299, 360] on div "View" at bounding box center [316, 357] width 127 height 148
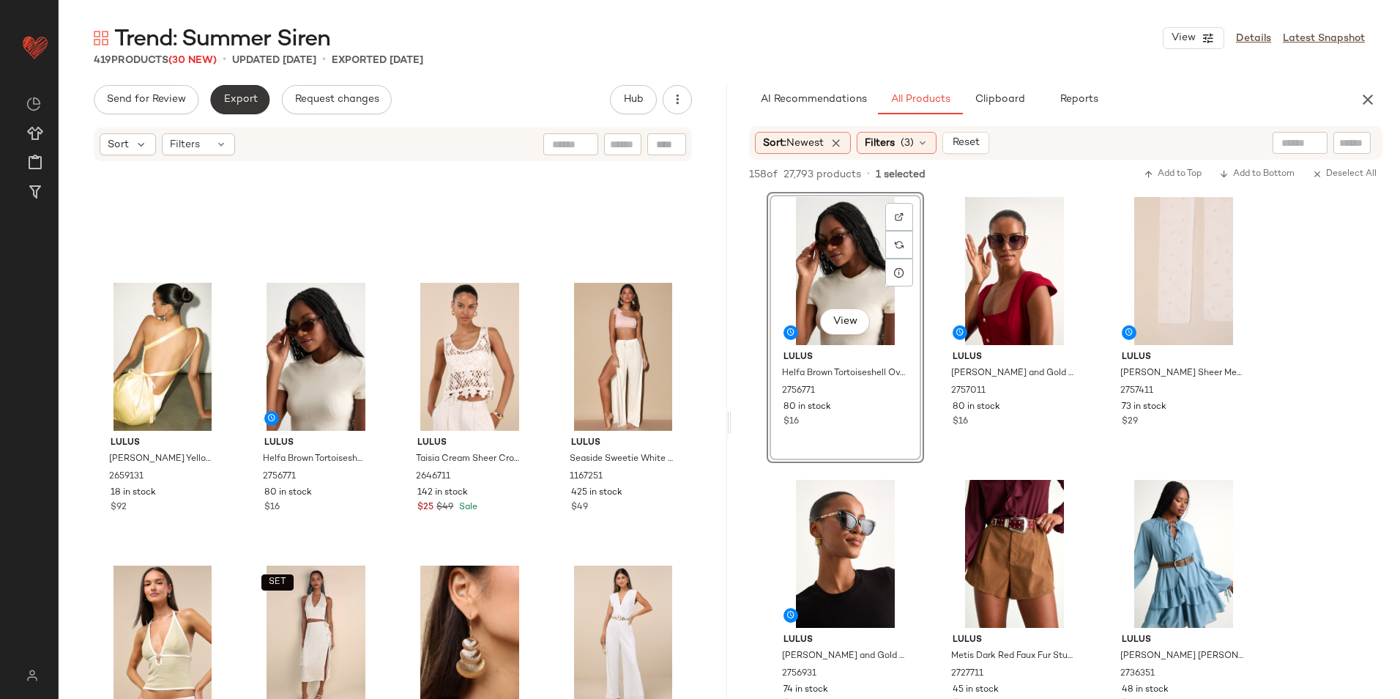
click at [240, 92] on button "Export" at bounding box center [239, 99] width 59 height 29
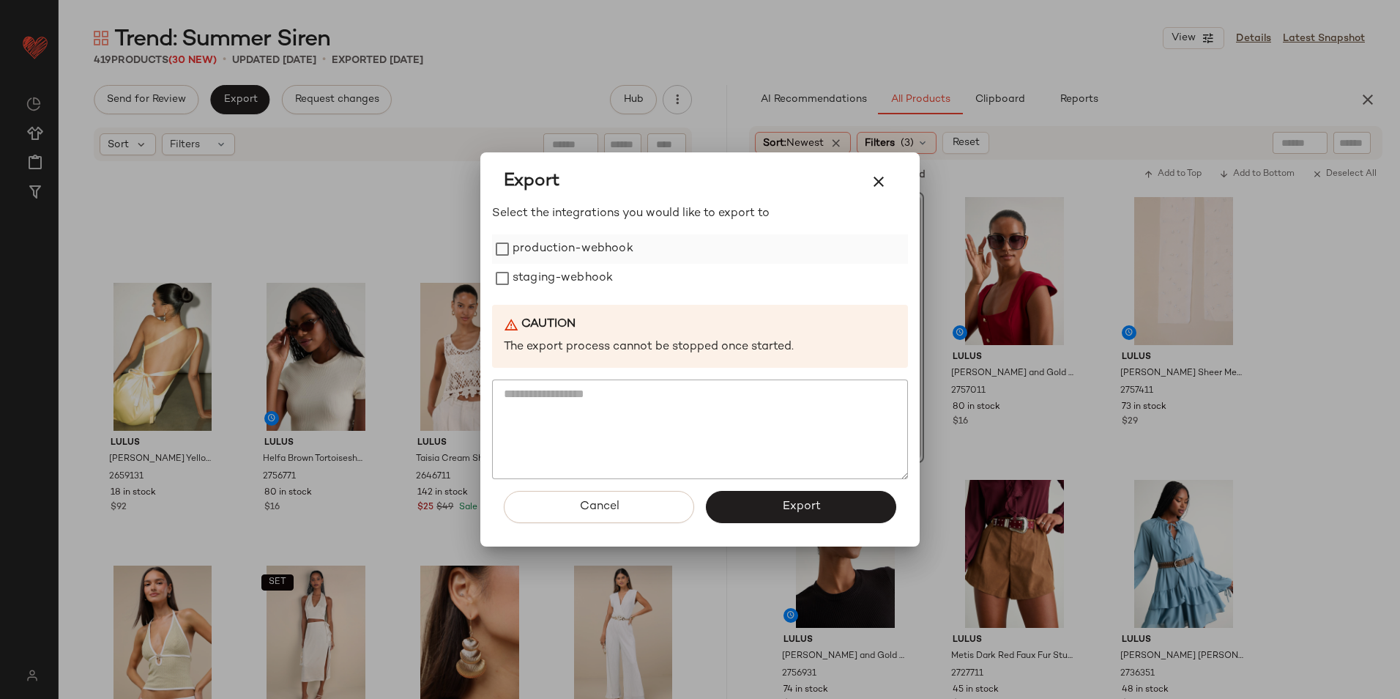
click at [582, 251] on label "production-webhook" at bounding box center [573, 248] width 121 height 29
click at [576, 277] on label "staging-webhook" at bounding box center [563, 278] width 100 height 29
click at [751, 504] on button "Export" at bounding box center [801, 507] width 190 height 32
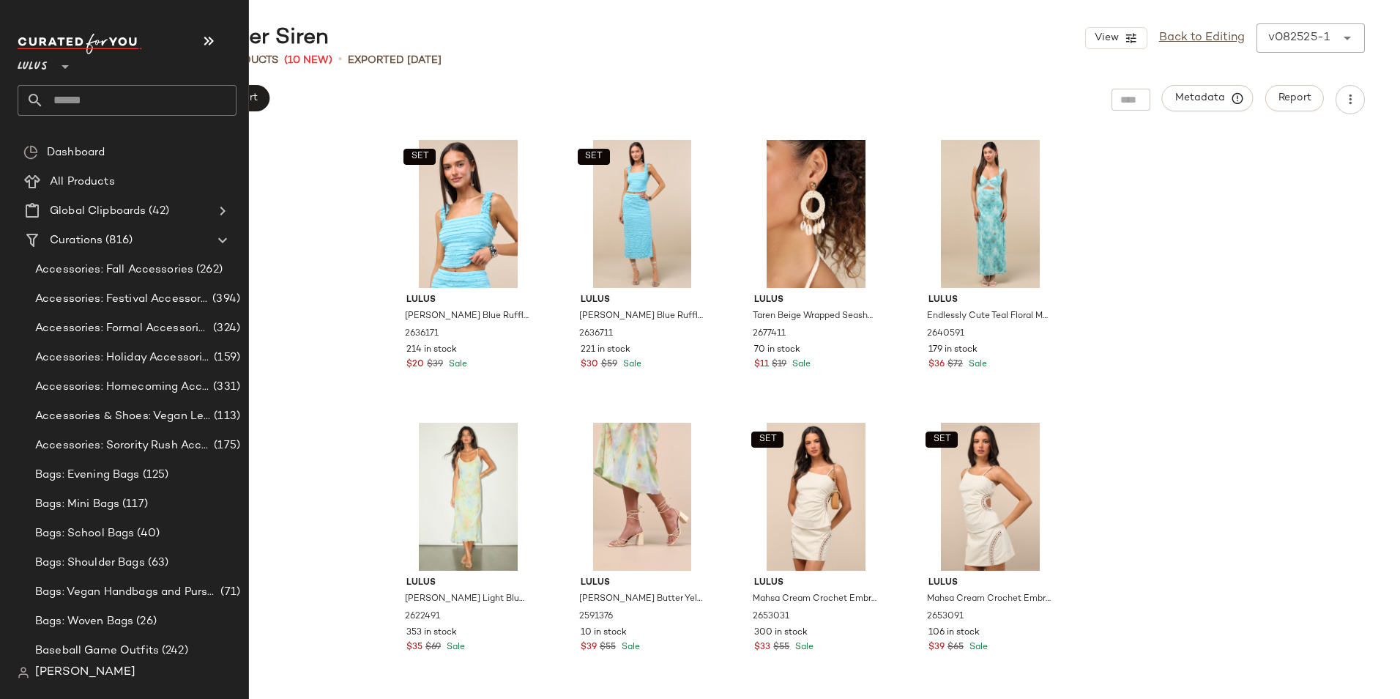
click at [83, 107] on input "text" at bounding box center [140, 100] width 193 height 31
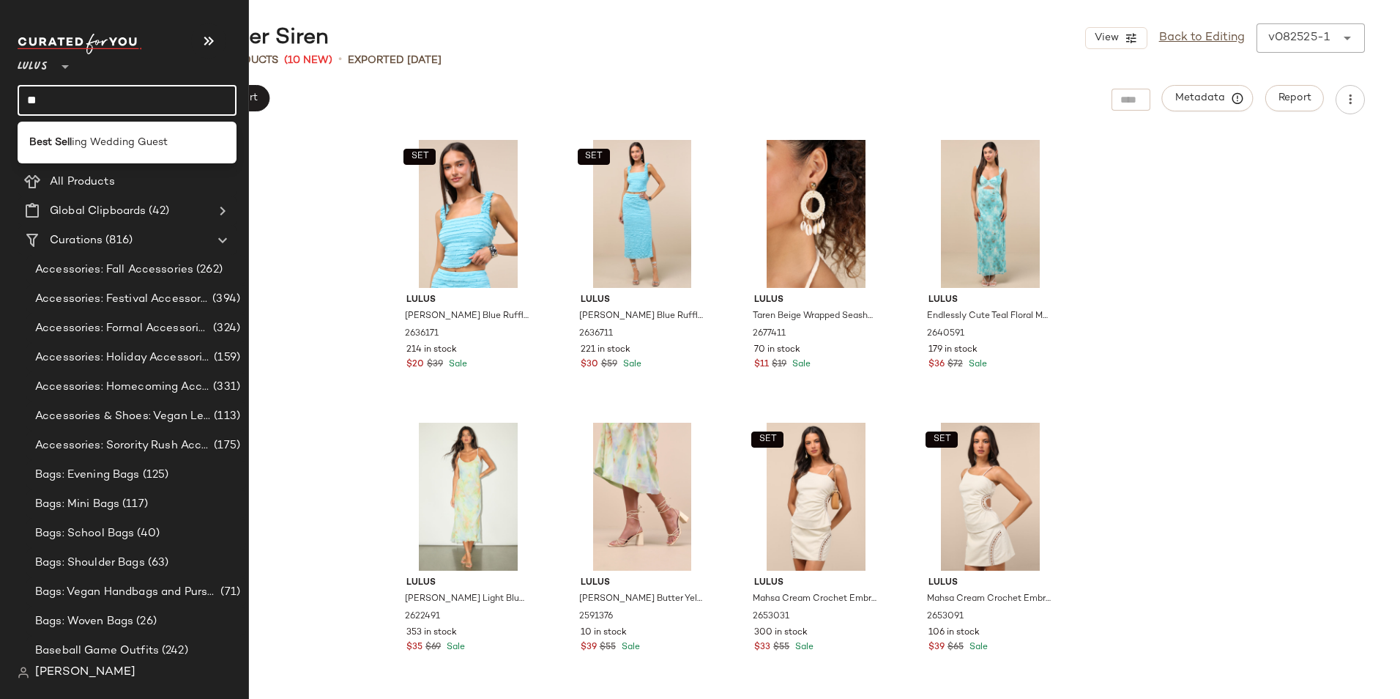
type input "*"
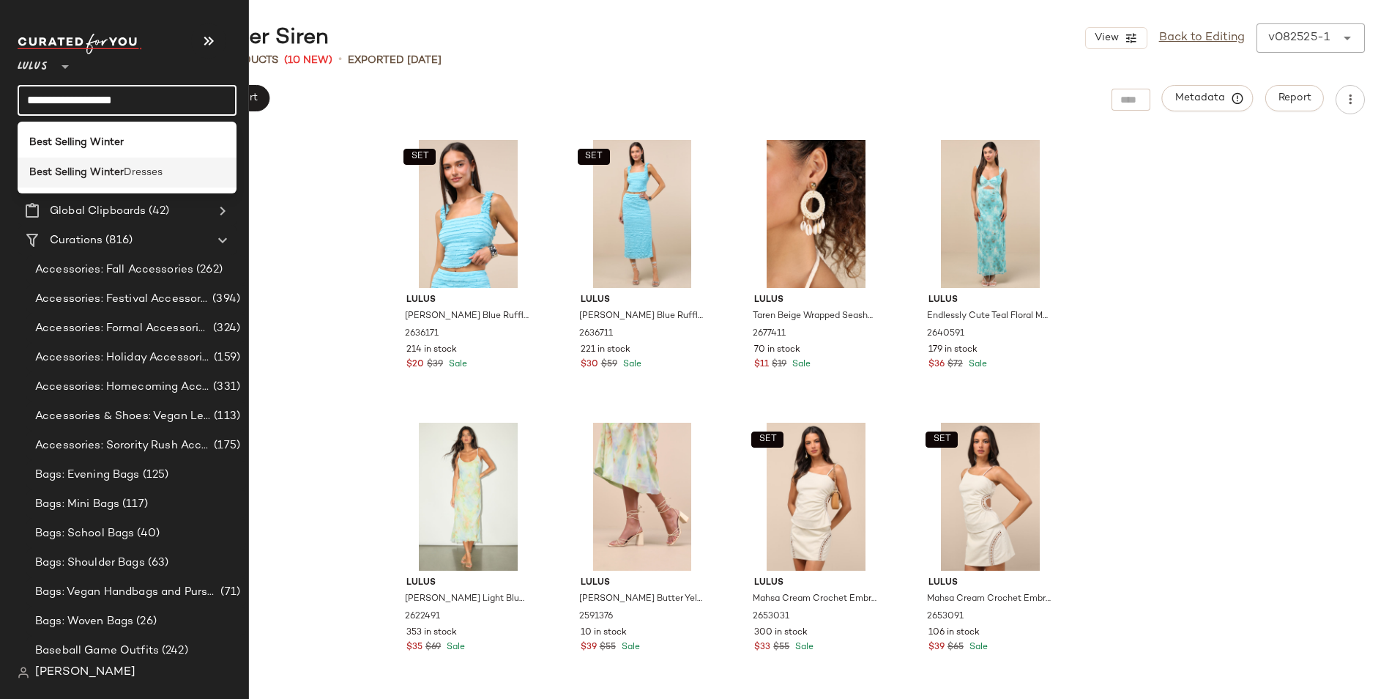
type input "**********"
click at [109, 170] on b "Best Selling Winter" at bounding box center [76, 172] width 94 height 15
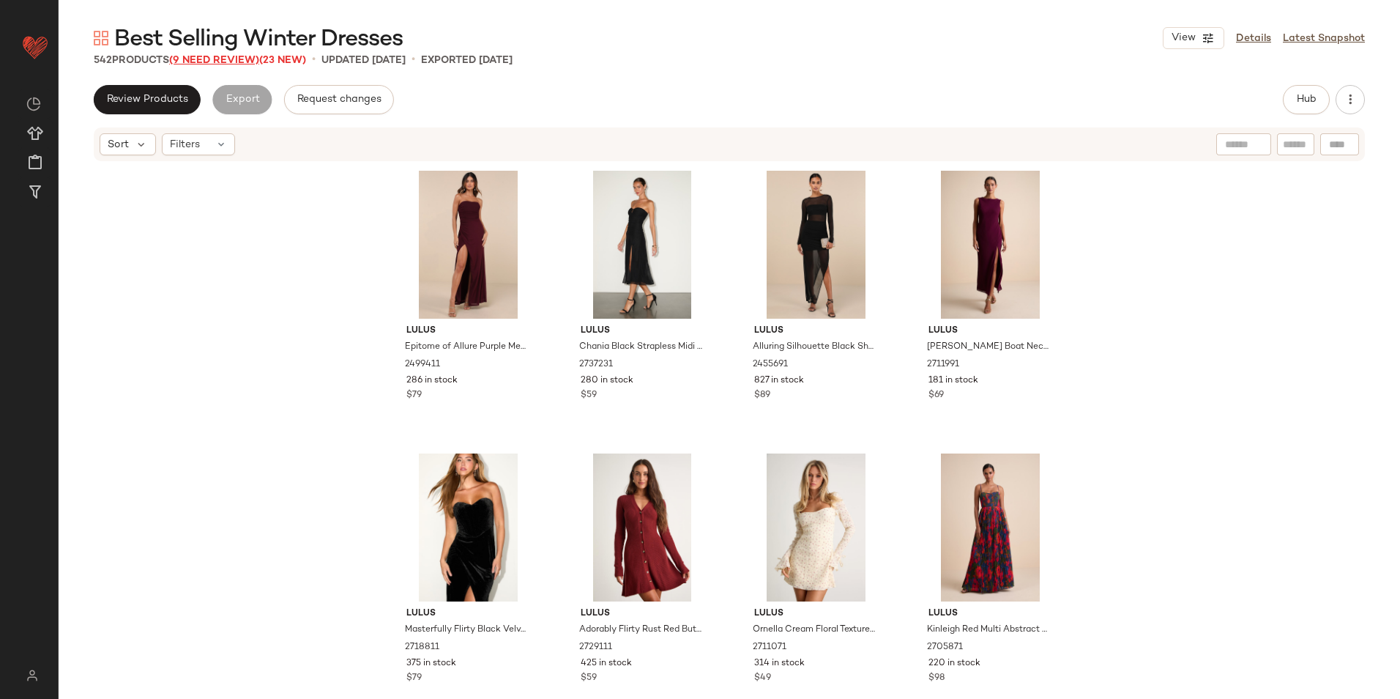
click at [223, 60] on span "(9 Need Review)" at bounding box center [214, 60] width 90 height 11
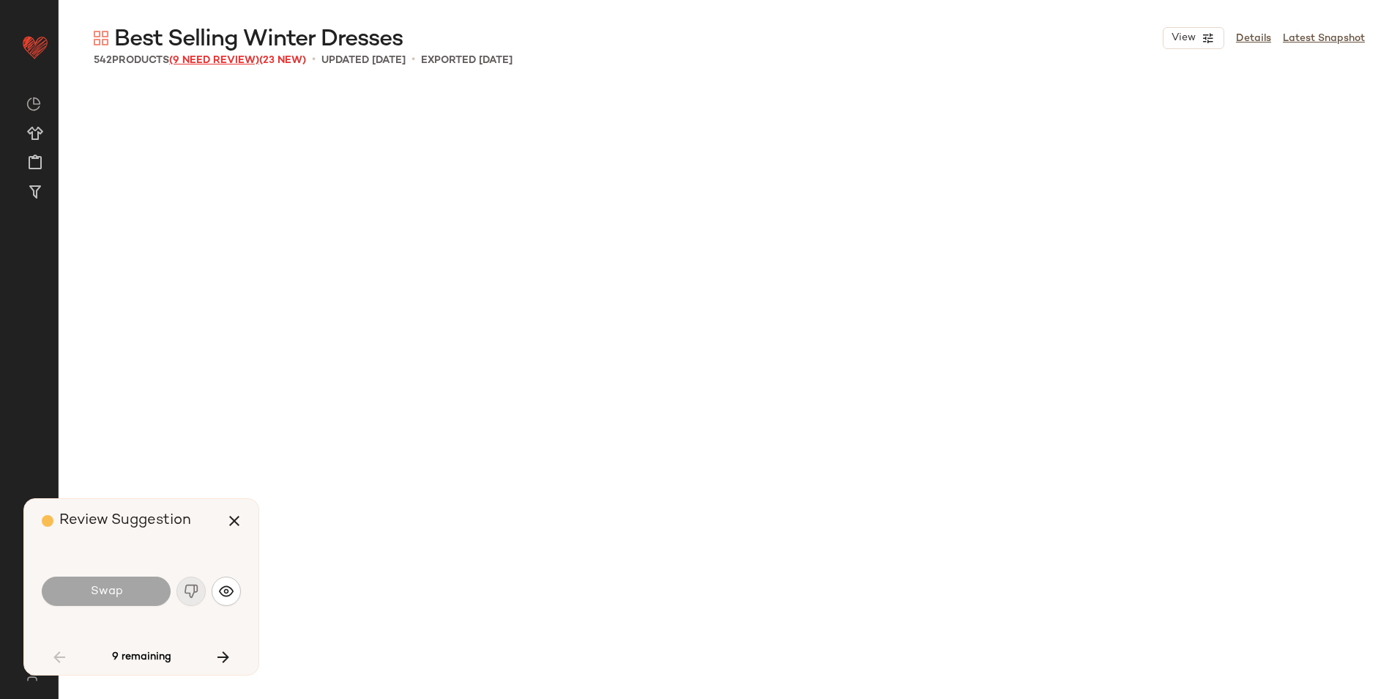
scroll to position [4523, 0]
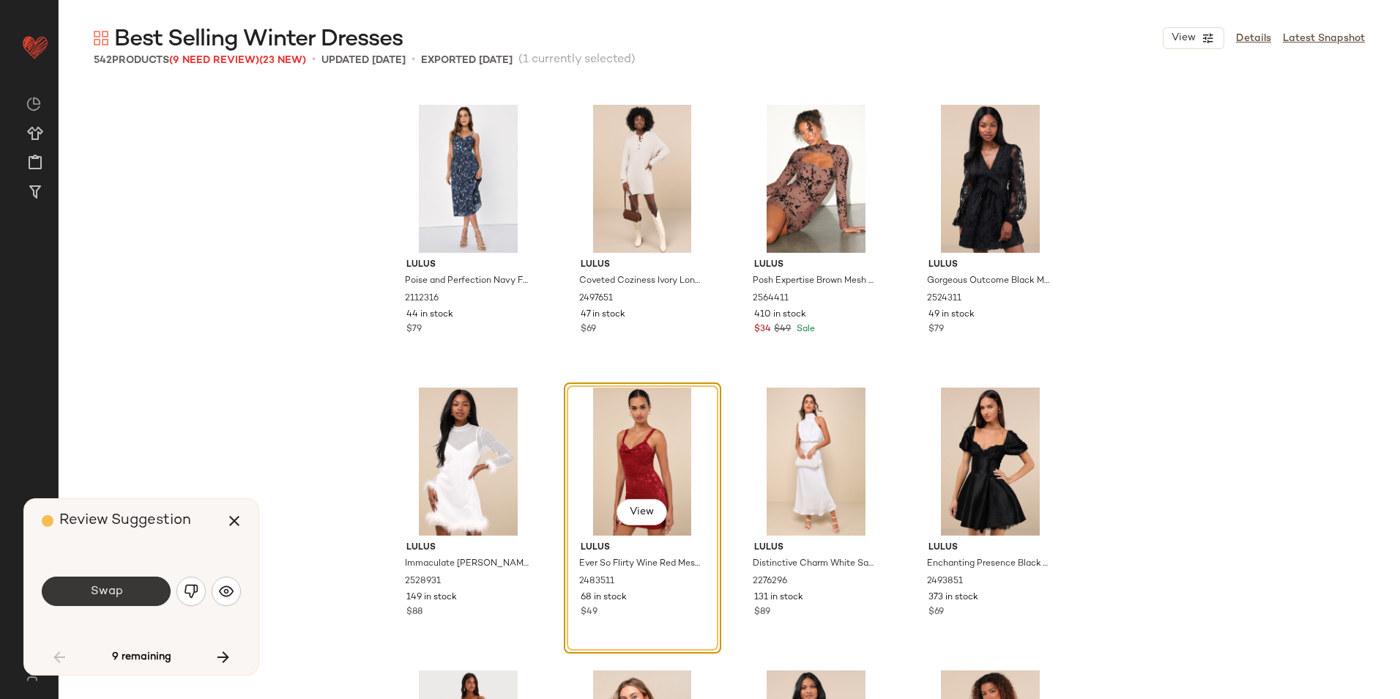
click at [126, 598] on button "Swap" at bounding box center [106, 590] width 129 height 29
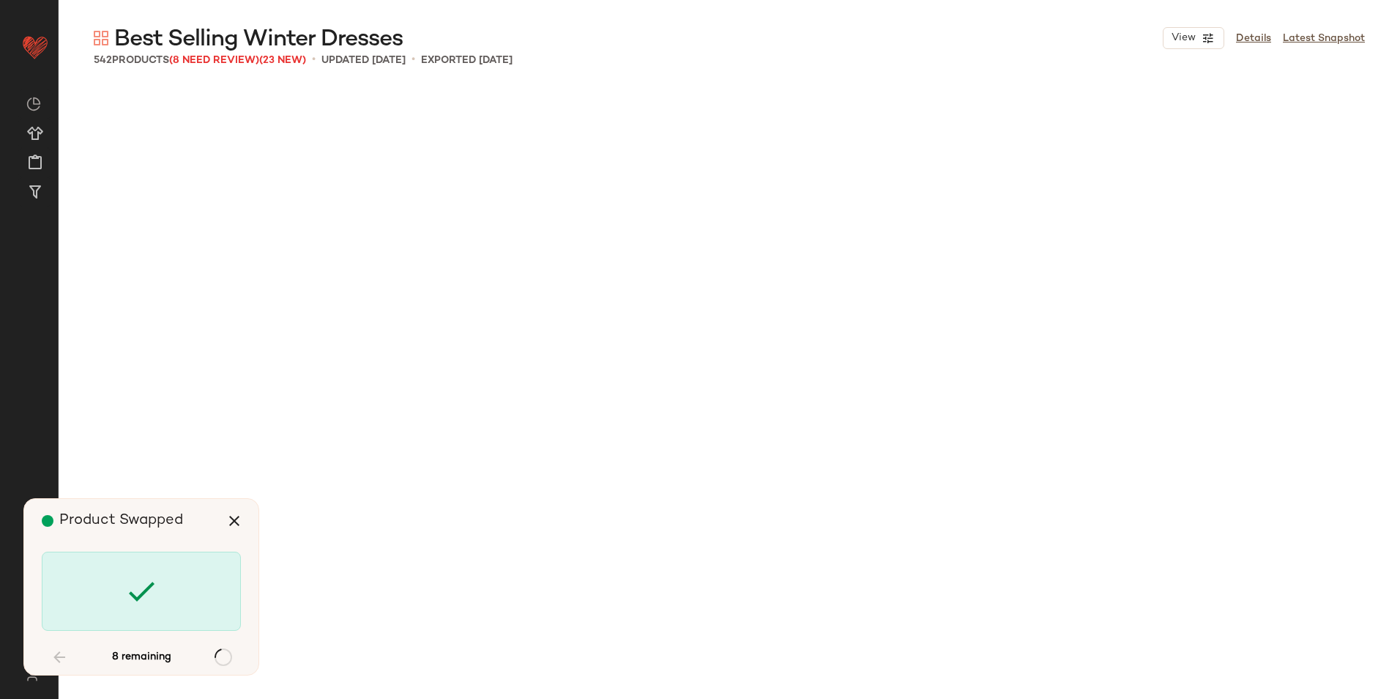
scroll to position [15832, 0]
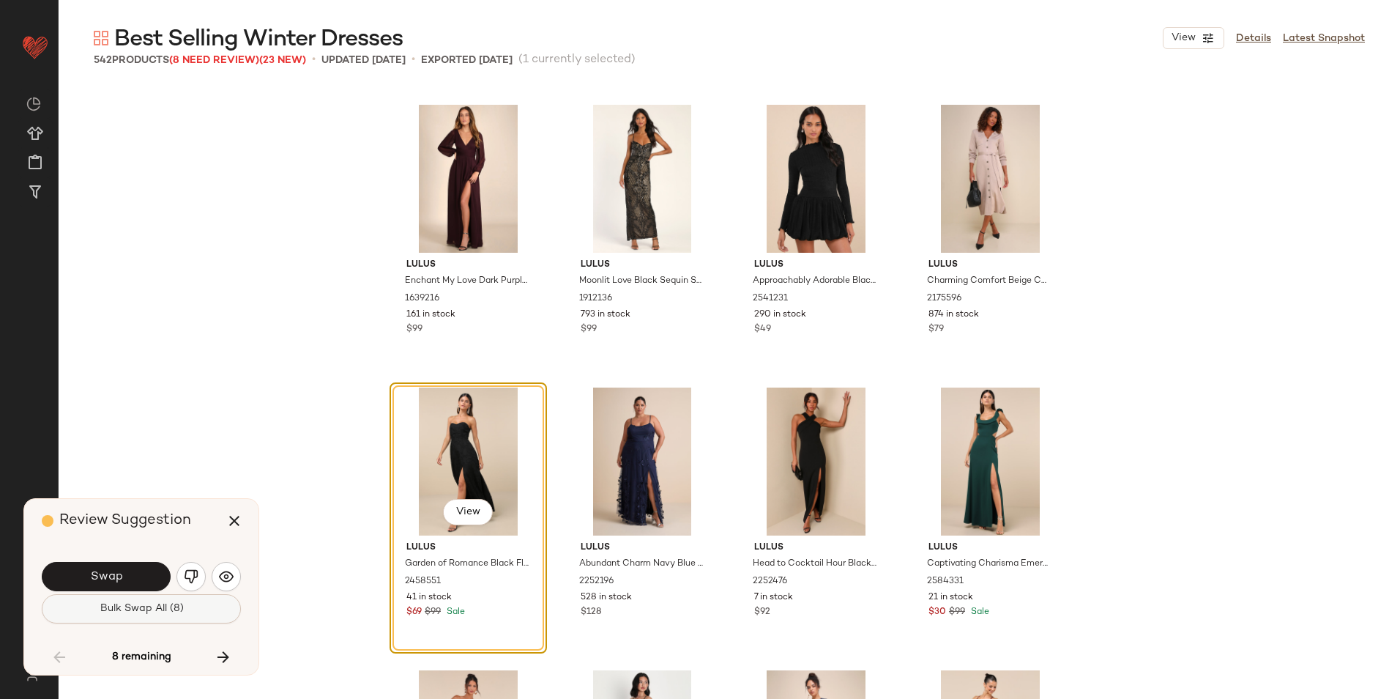
click at [182, 604] on span "Bulk Swap All (8)" at bounding box center [141, 609] width 84 height 12
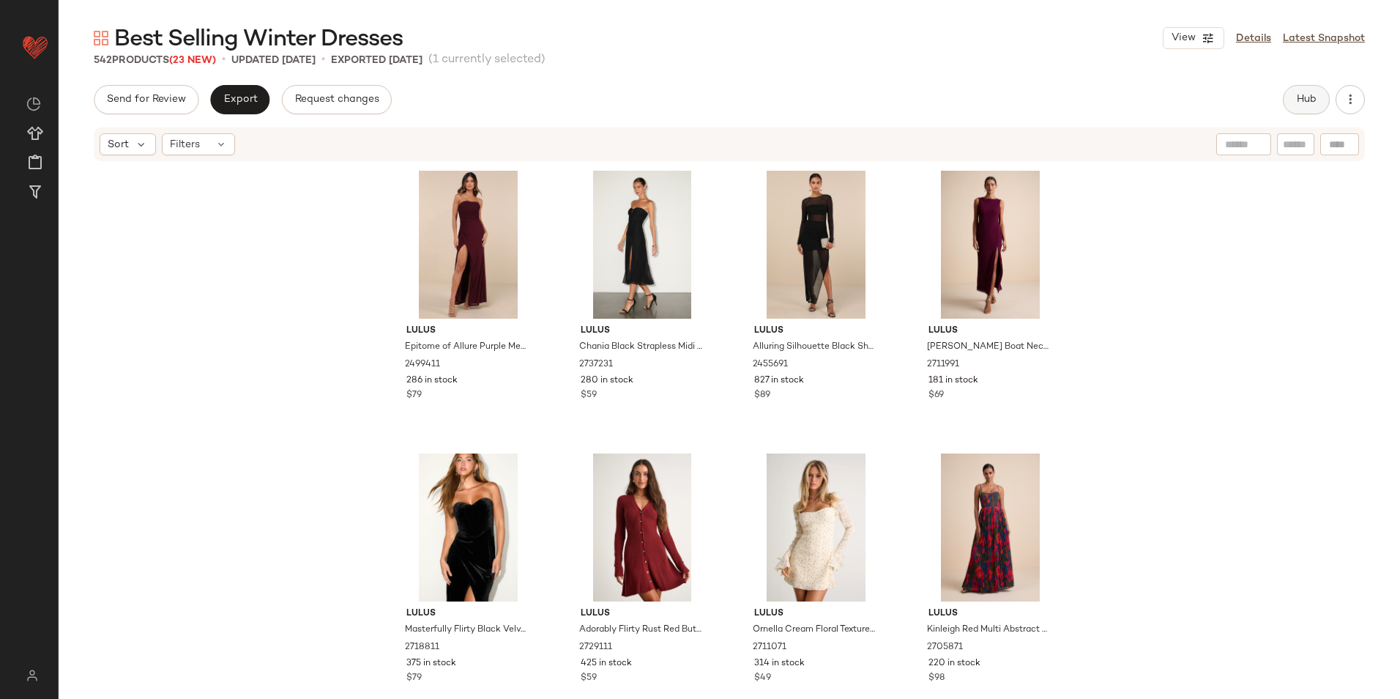
click at [1287, 92] on button "Hub" at bounding box center [1306, 99] width 47 height 29
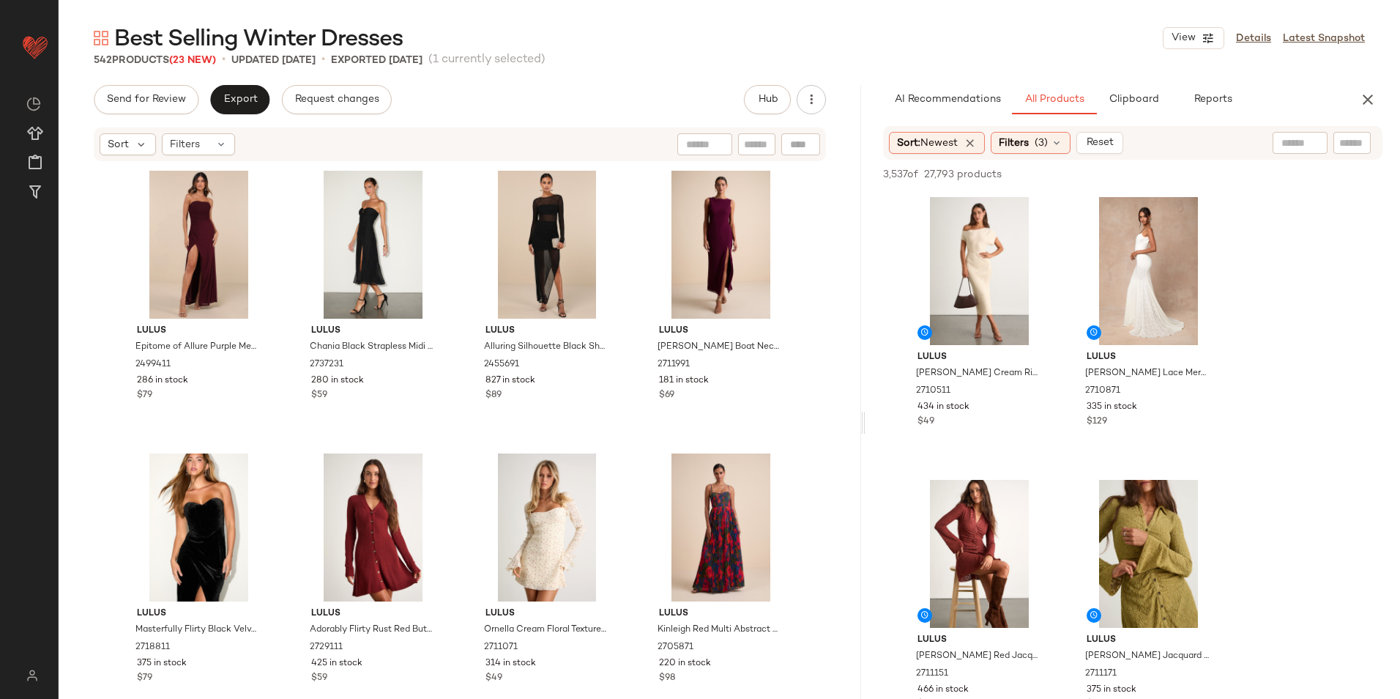
drag, startPoint x: 728, startPoint y: 423, endPoint x: 866, endPoint y: 426, distance: 137.7
click at [866, 426] on div "Best Selling Winter Dresses View Details Latest Snapshot 542 Products (23 New) …" at bounding box center [730, 360] width 1342 height 675
click at [1131, 97] on span "Clipboard" at bounding box center [1134, 100] width 51 height 12
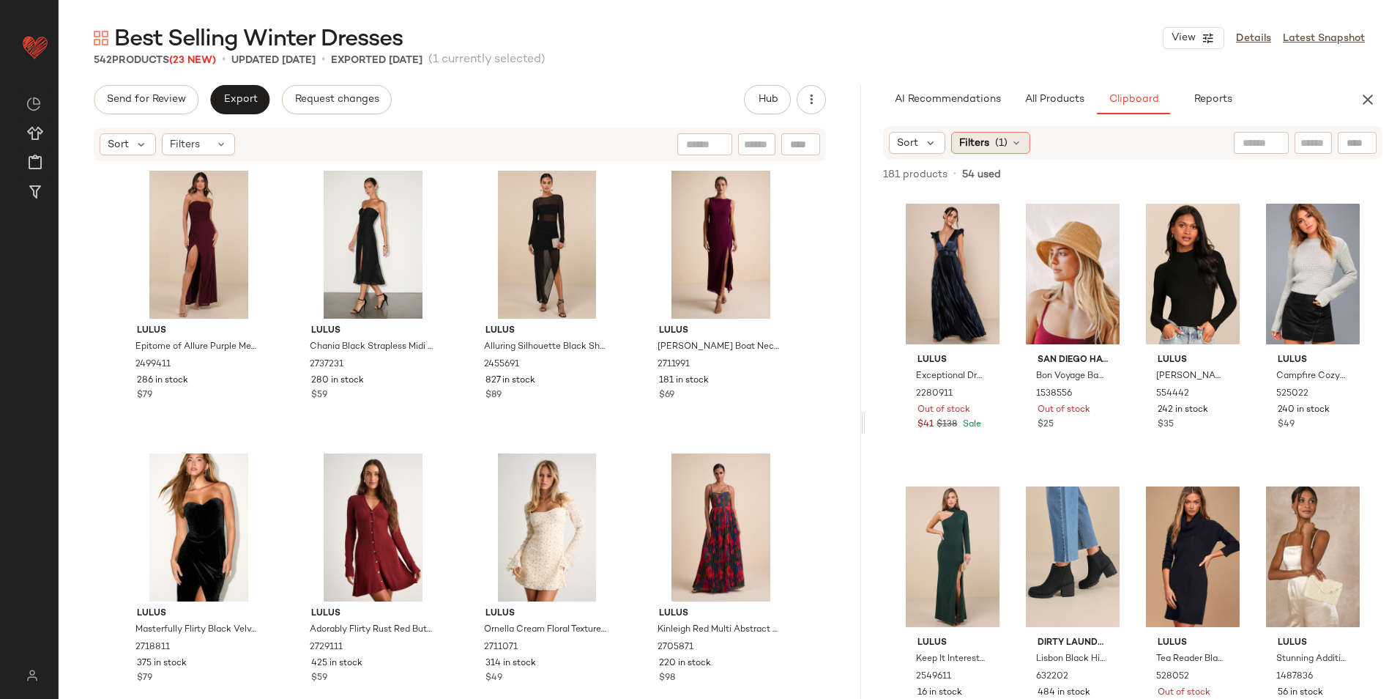
click at [1011, 141] on icon at bounding box center [1017, 143] width 12 height 12
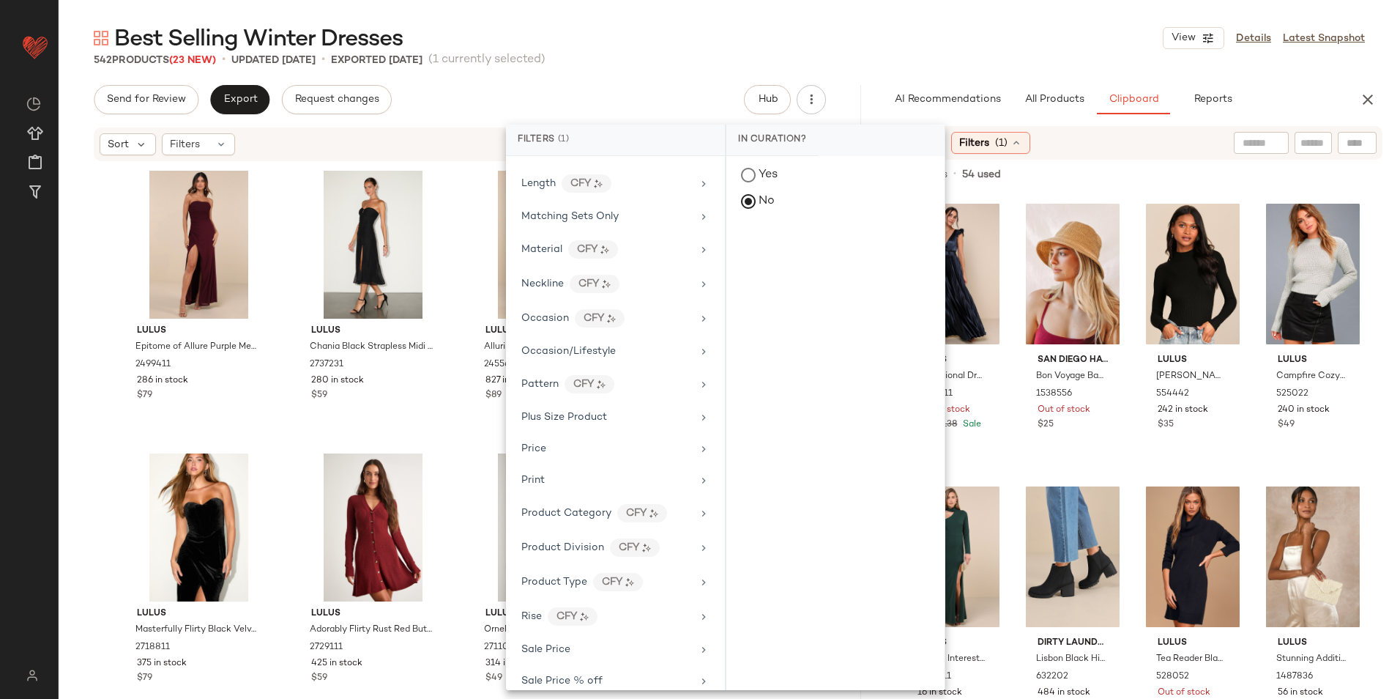
scroll to position [869, 0]
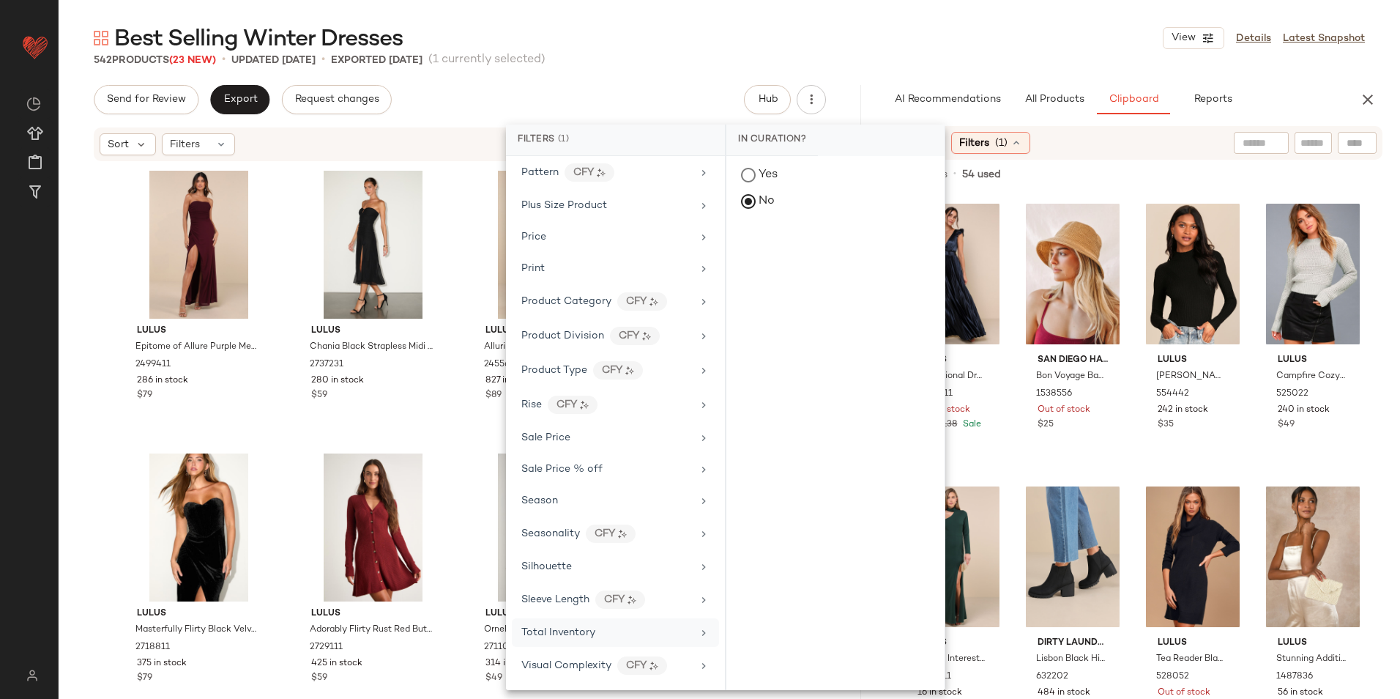
click at [565, 639] on div "Total Inventory" at bounding box center [558, 632] width 74 height 15
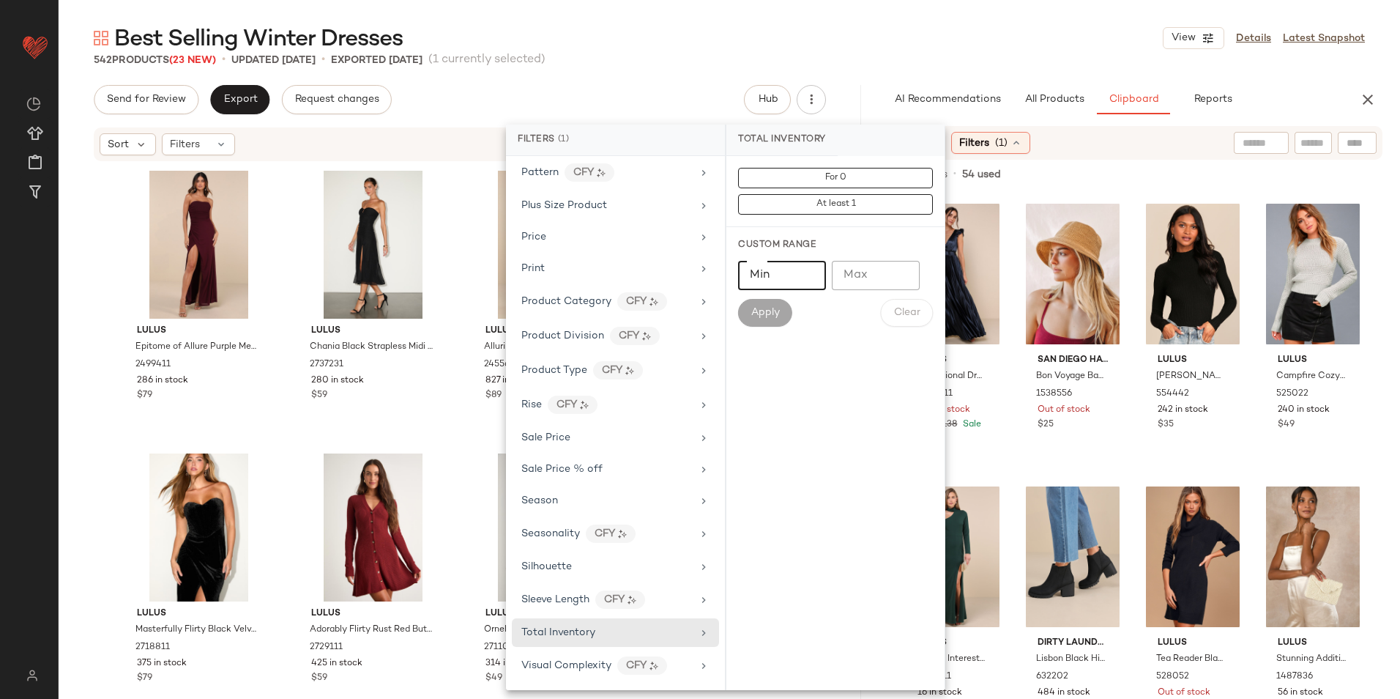
click at [779, 271] on input "Min" at bounding box center [782, 275] width 88 height 29
type input "**"
click at [781, 316] on button "Apply" at bounding box center [765, 313] width 54 height 28
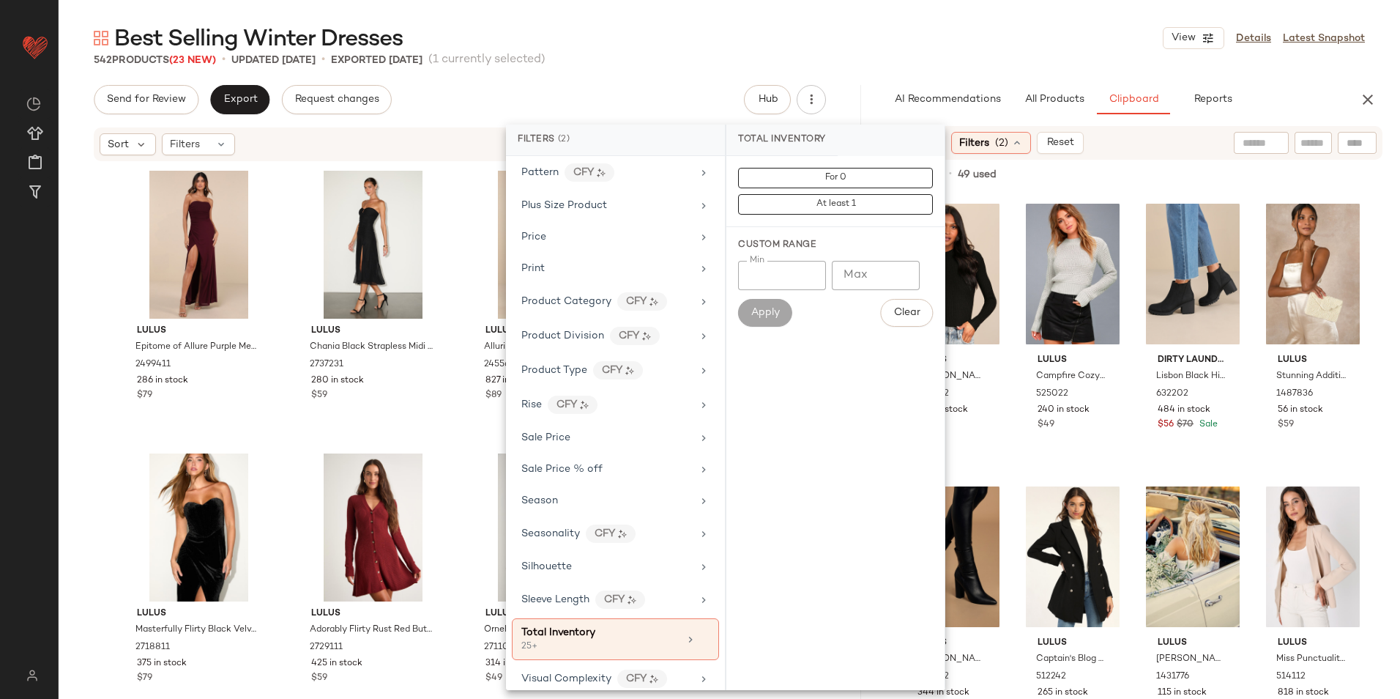
click at [843, 40] on div "Best Selling Winter Dresses View Details Latest Snapshot" at bounding box center [730, 37] width 1342 height 29
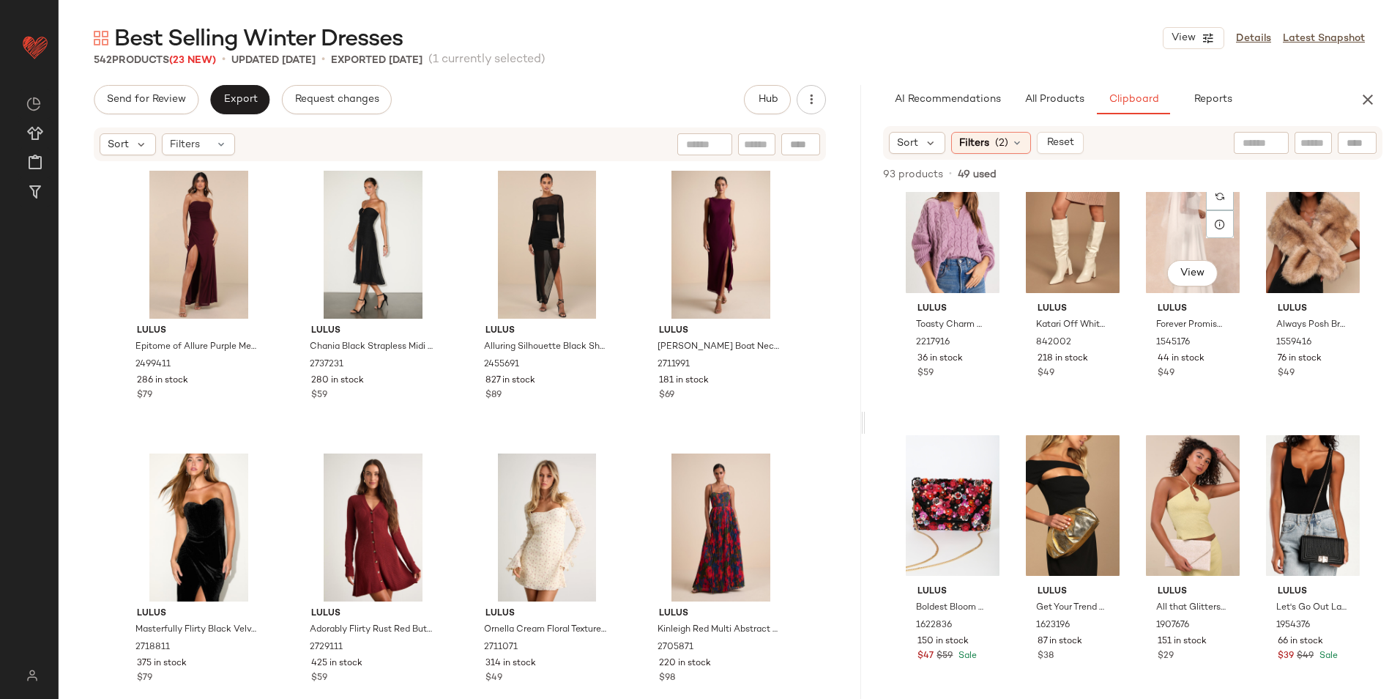
scroll to position [1696, 0]
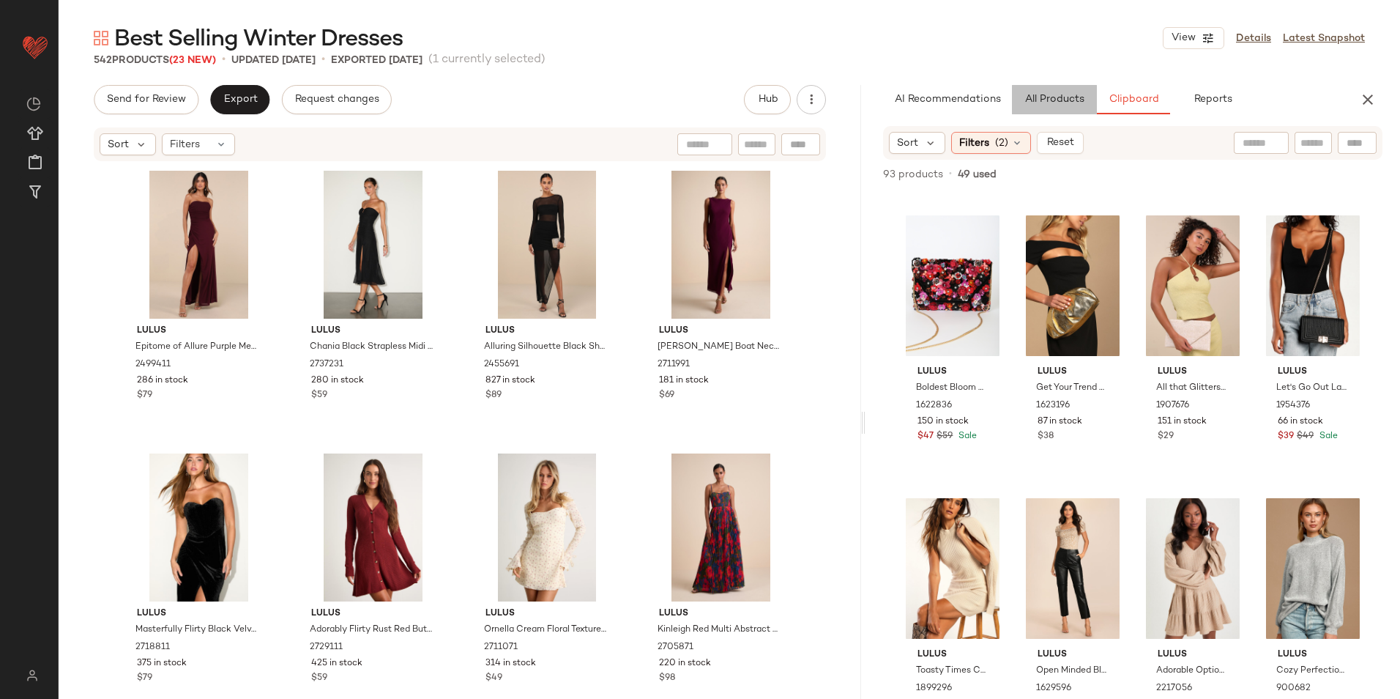
click at [1061, 103] on span "All Products" at bounding box center [1055, 100] width 60 height 12
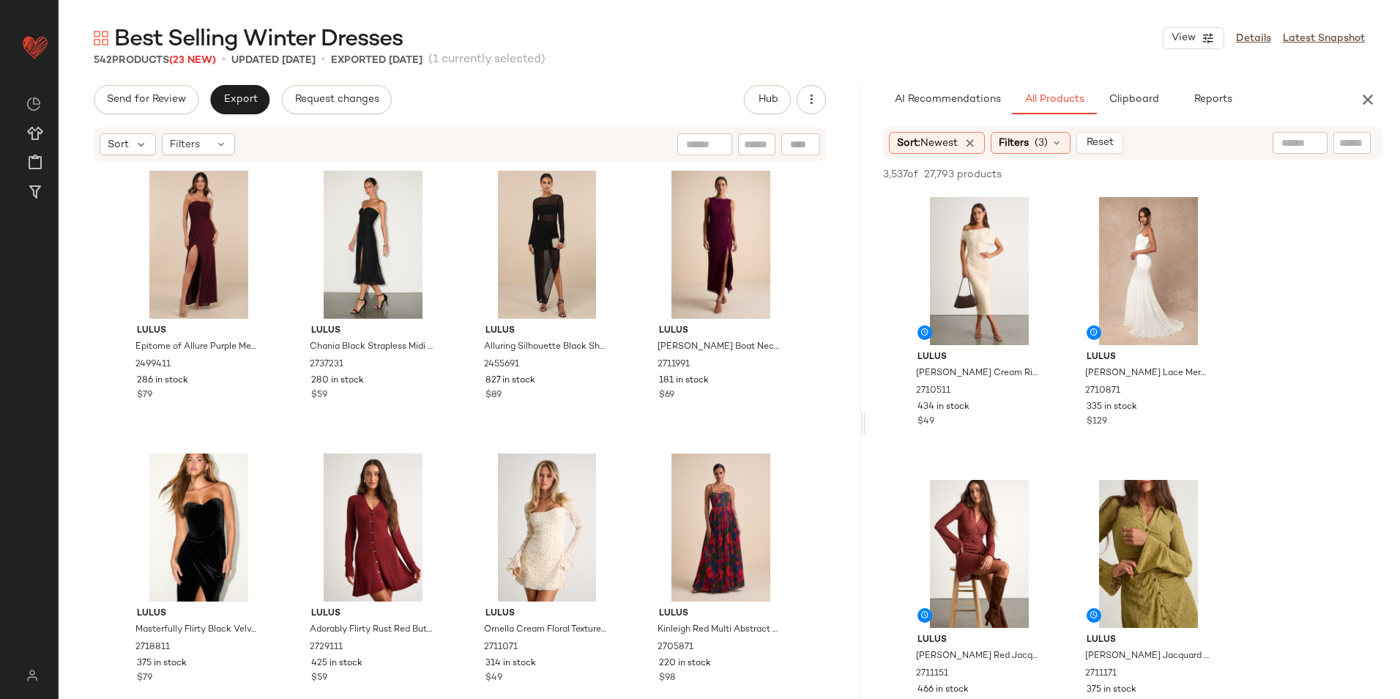
click at [1299, 140] on input "text" at bounding box center [1300, 142] width 37 height 15
click at [1027, 136] on span "Filters" at bounding box center [1014, 142] width 30 height 15
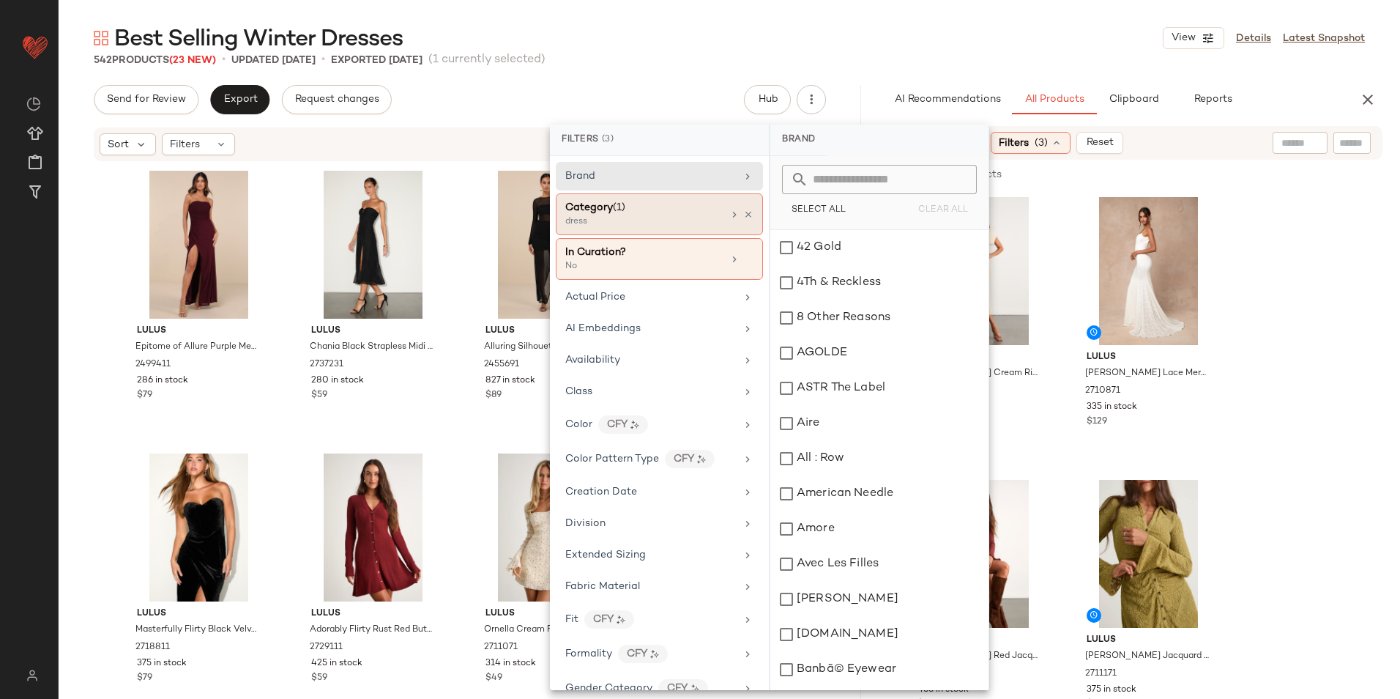
click at [666, 219] on div "dress" at bounding box center [638, 221] width 146 height 13
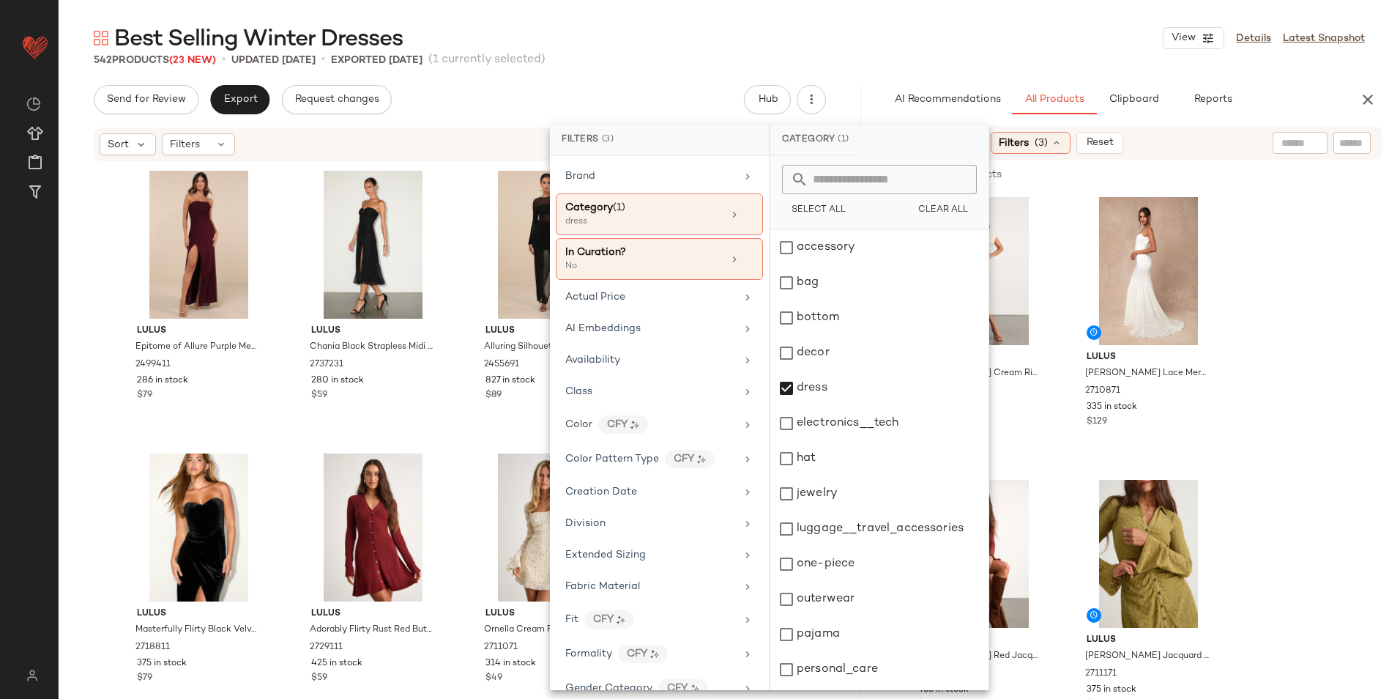
click at [866, 38] on div "Best Selling Winter Dresses View Details Latest Snapshot" at bounding box center [730, 37] width 1342 height 29
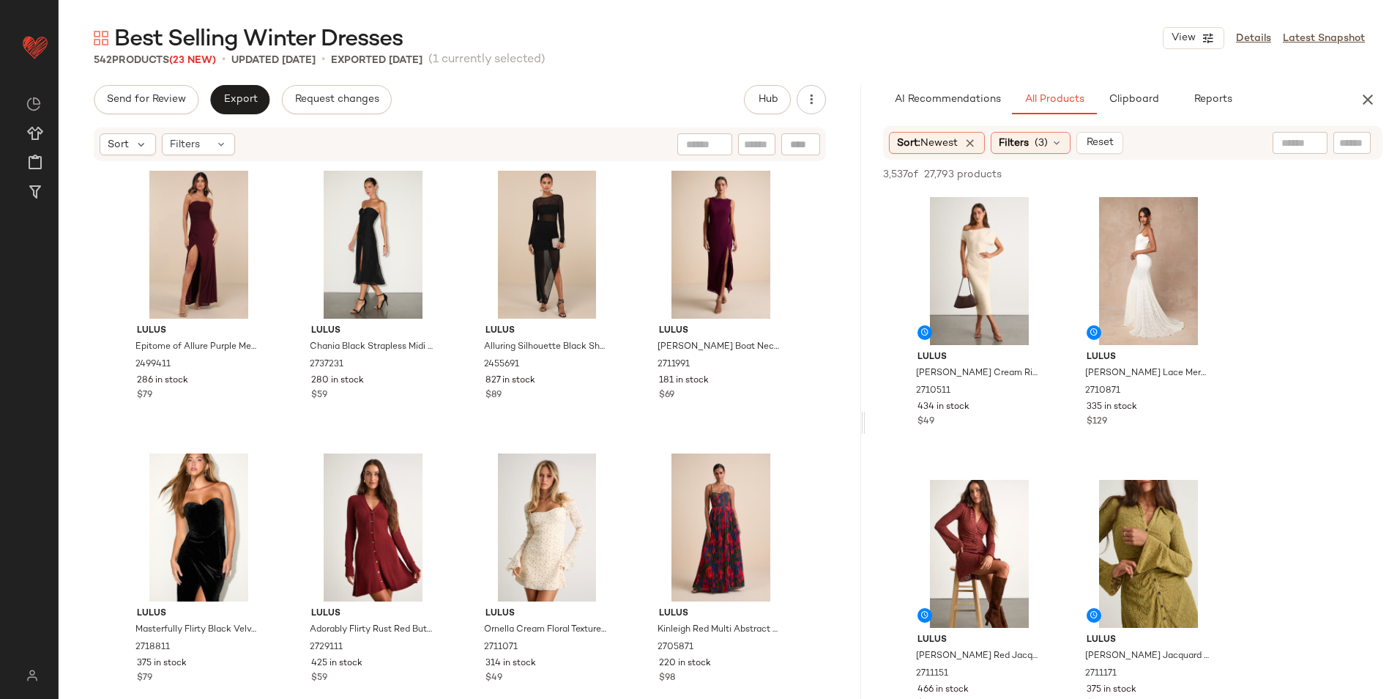
click at [1307, 140] on div at bounding box center [1300, 143] width 55 height 22
type input "******"
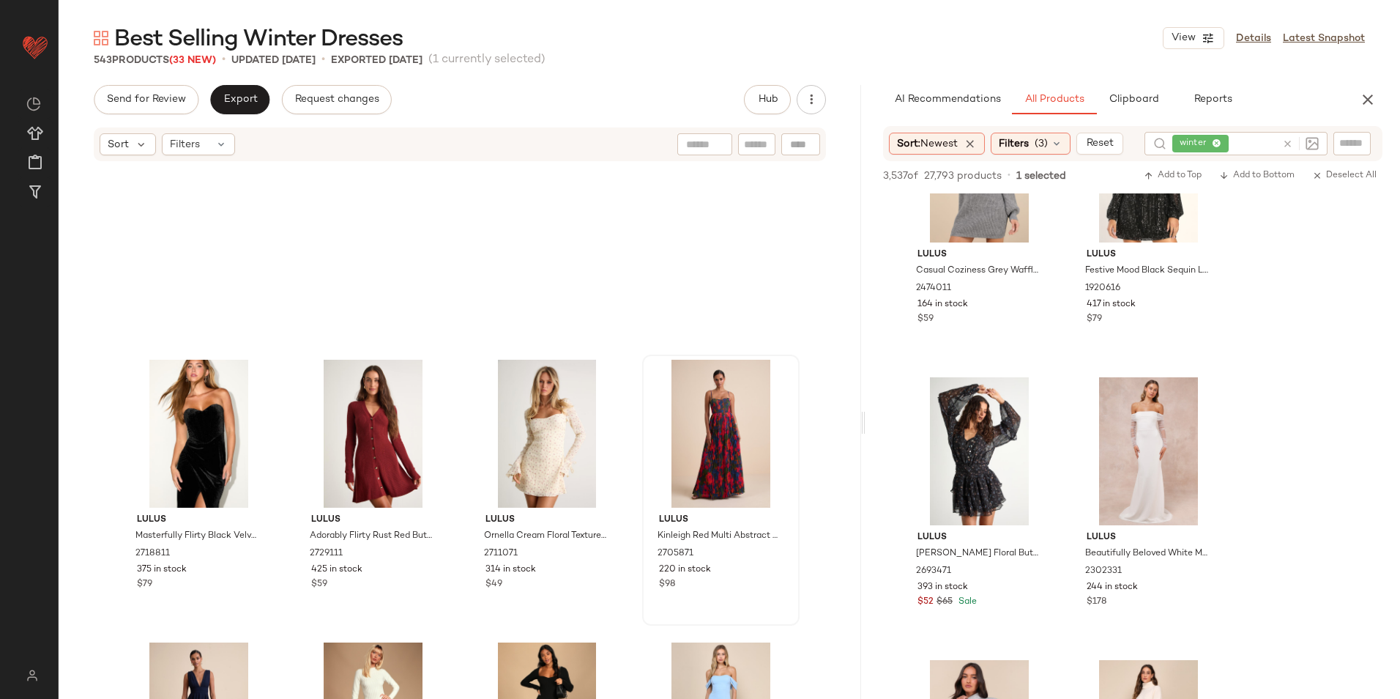
scroll to position [0, 0]
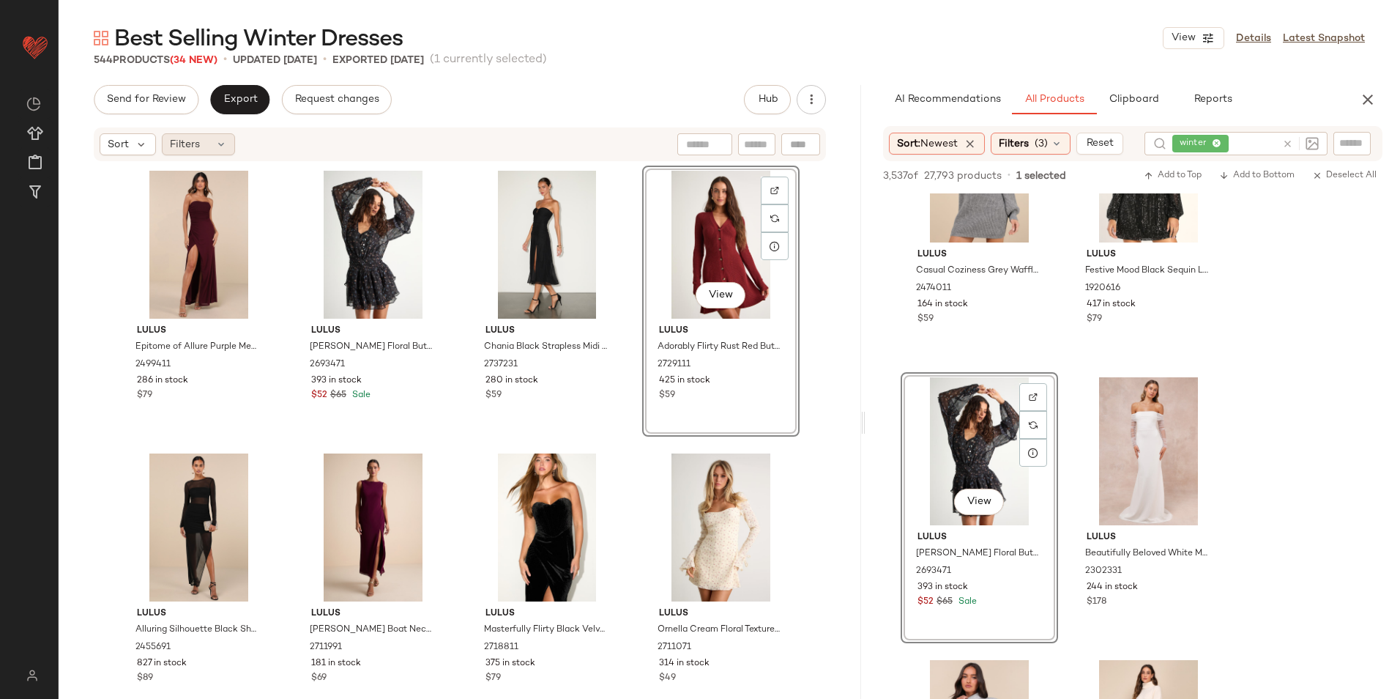
click at [185, 144] on span "Filters" at bounding box center [185, 144] width 30 height 15
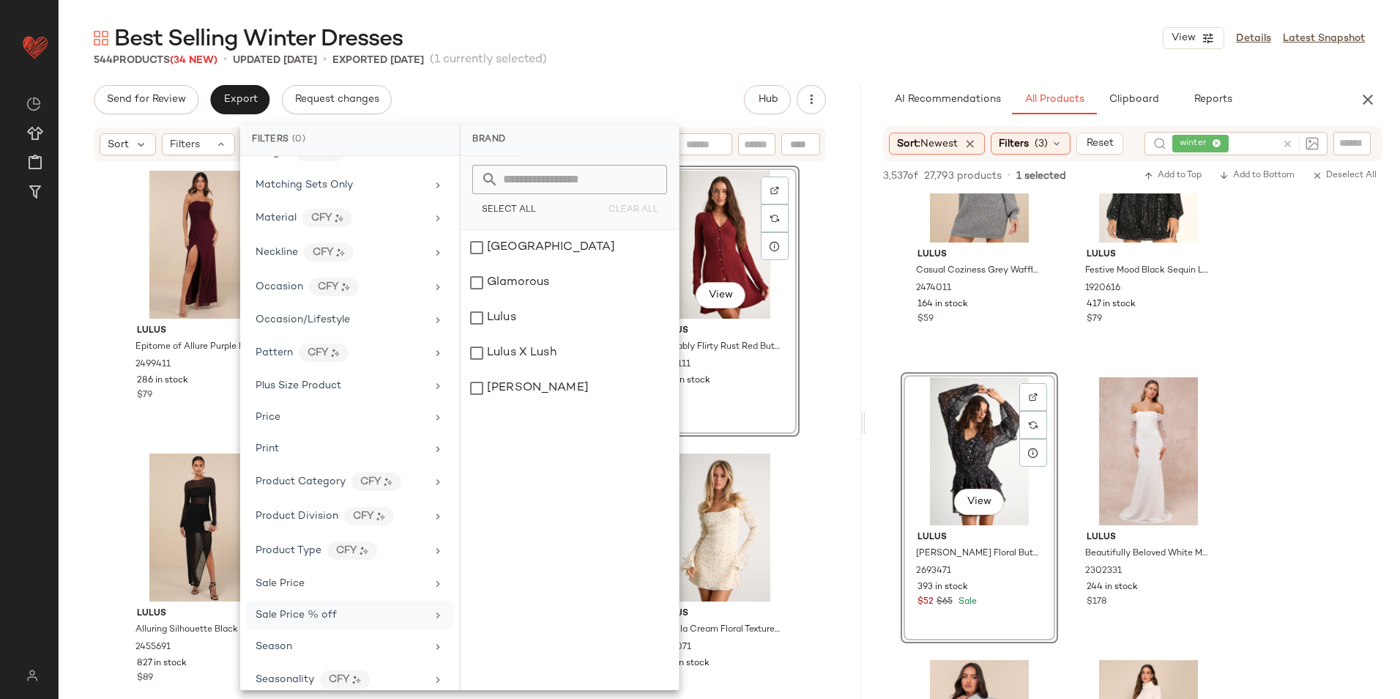
scroll to position [756, 0]
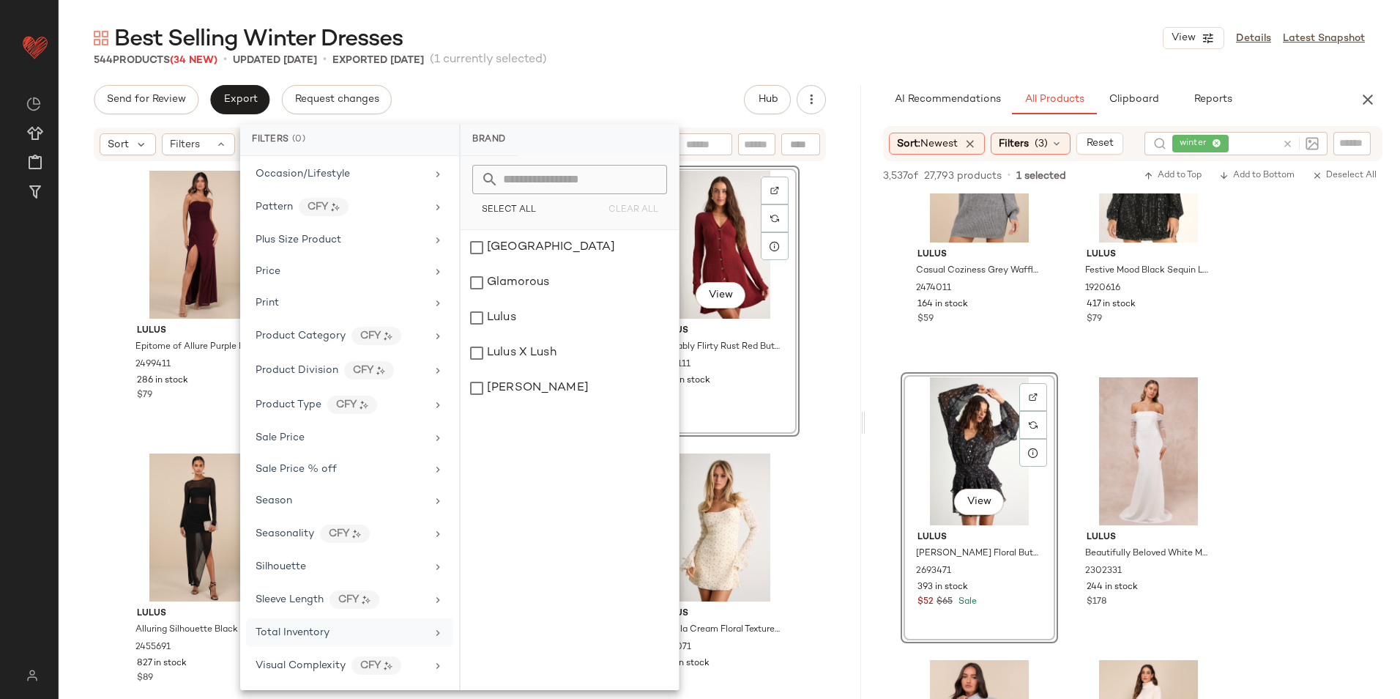
click at [324, 631] on span "Total Inventory" at bounding box center [293, 632] width 74 height 11
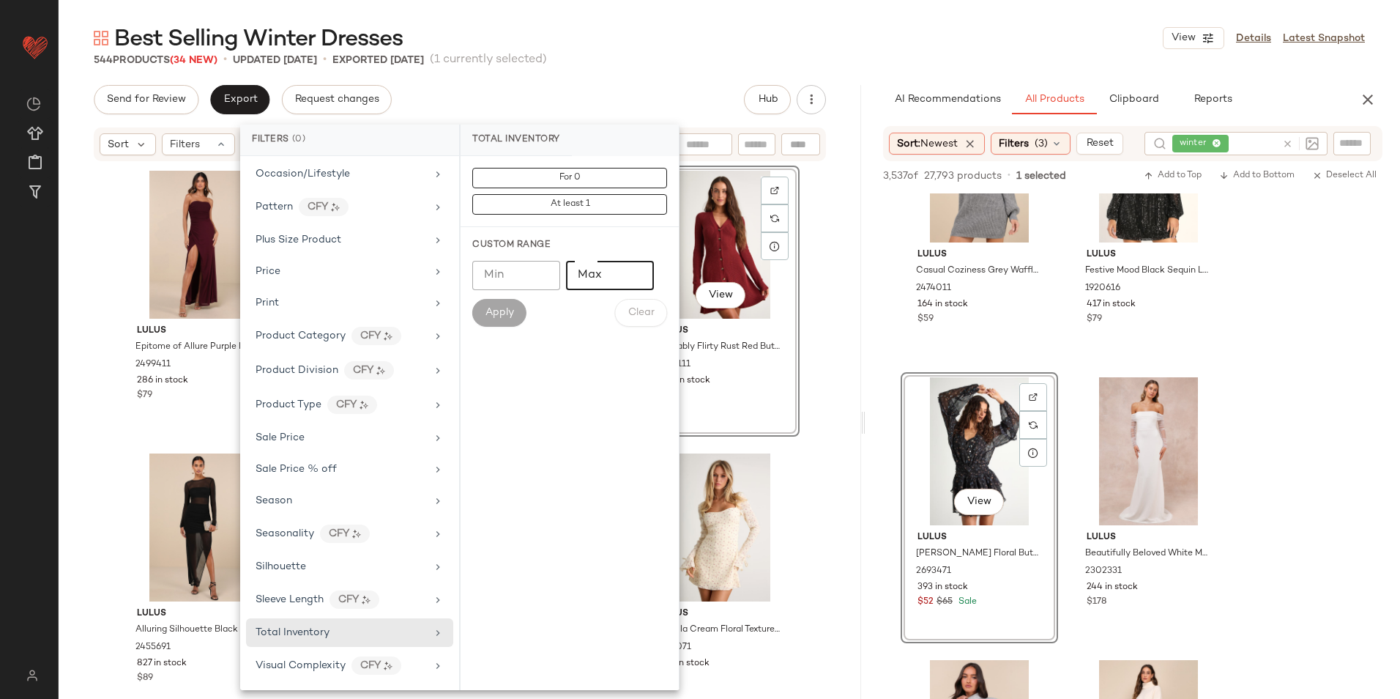
click at [601, 270] on input "Max" at bounding box center [610, 275] width 88 height 29
type input "**"
click at [505, 313] on span "Apply" at bounding box center [499, 313] width 29 height 12
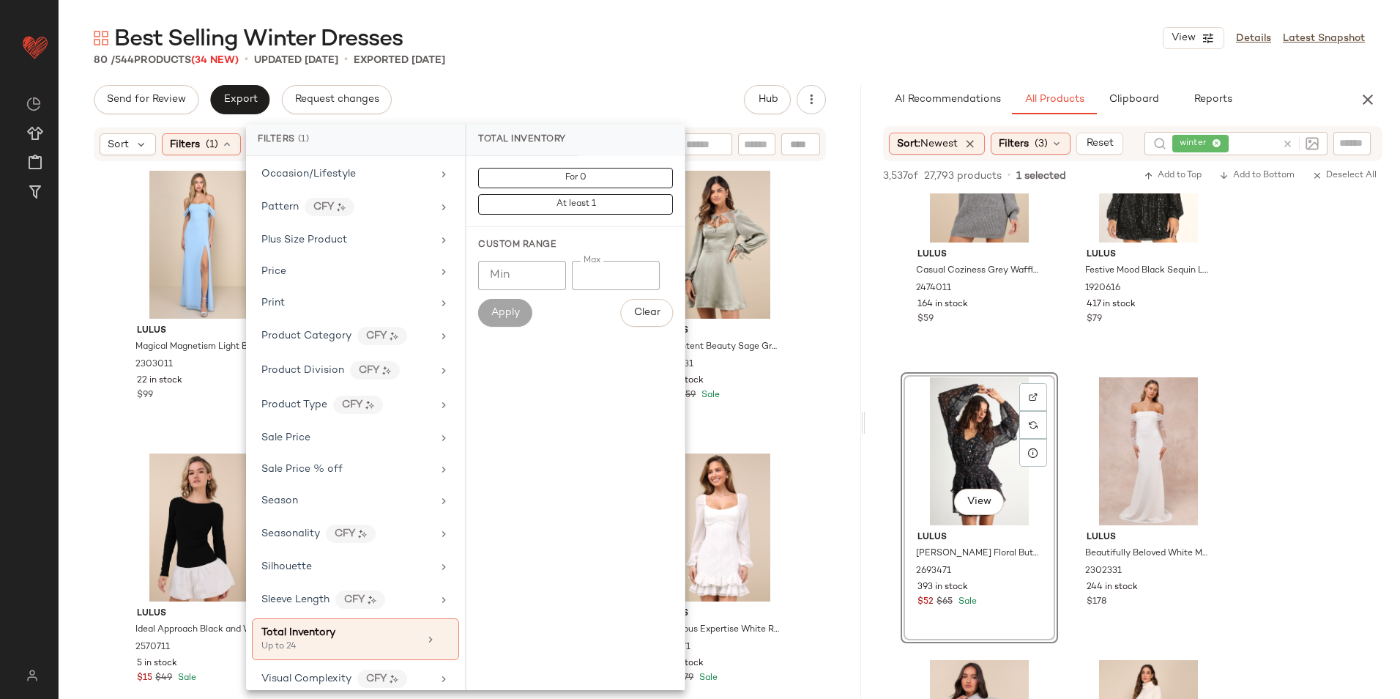
click at [672, 45] on div "Best Selling Winter Dresses View Details Latest Snapshot" at bounding box center [730, 37] width 1342 height 29
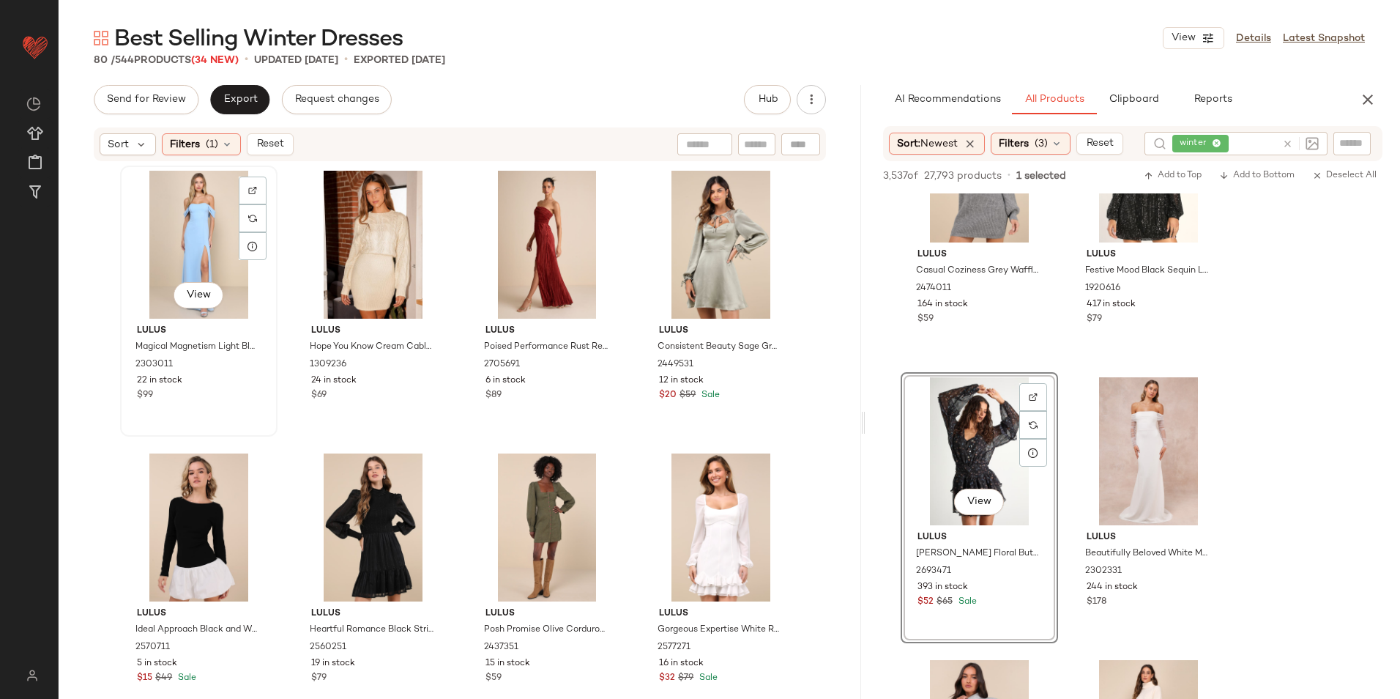
click at [182, 223] on div "View" at bounding box center [198, 245] width 147 height 148
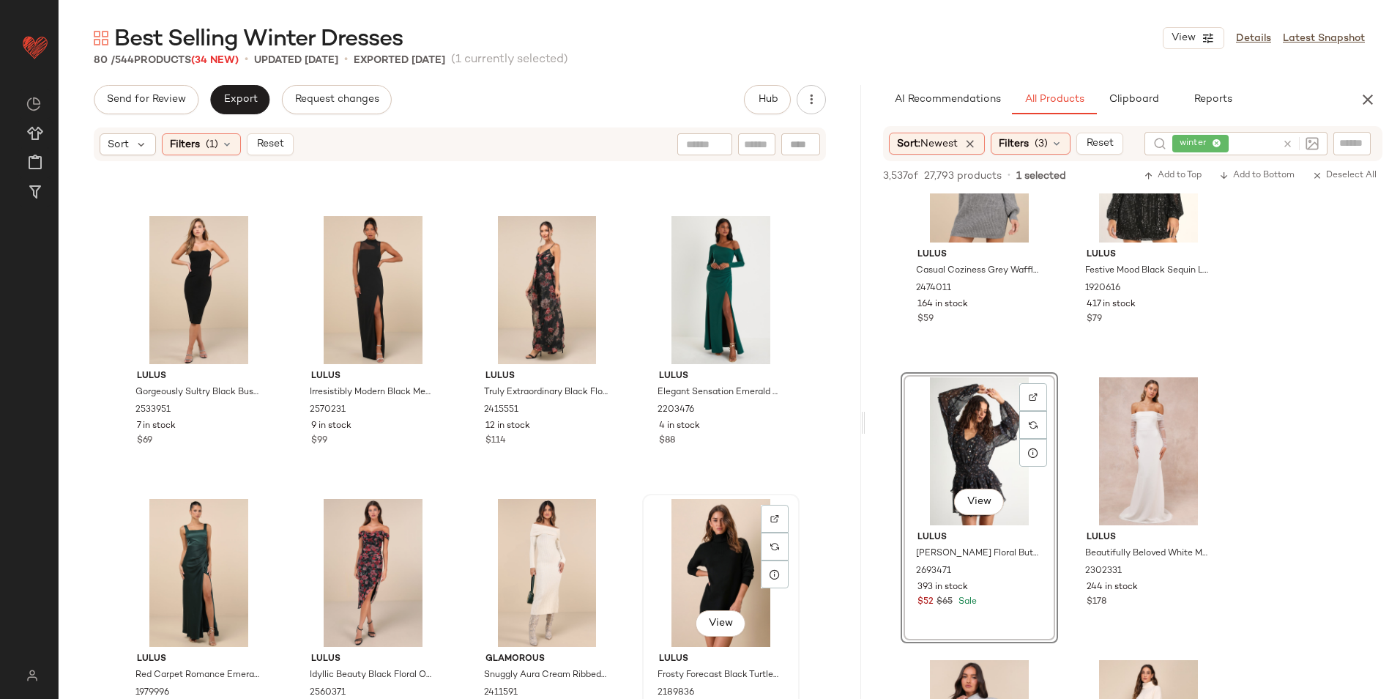
scroll to position [5077, 0]
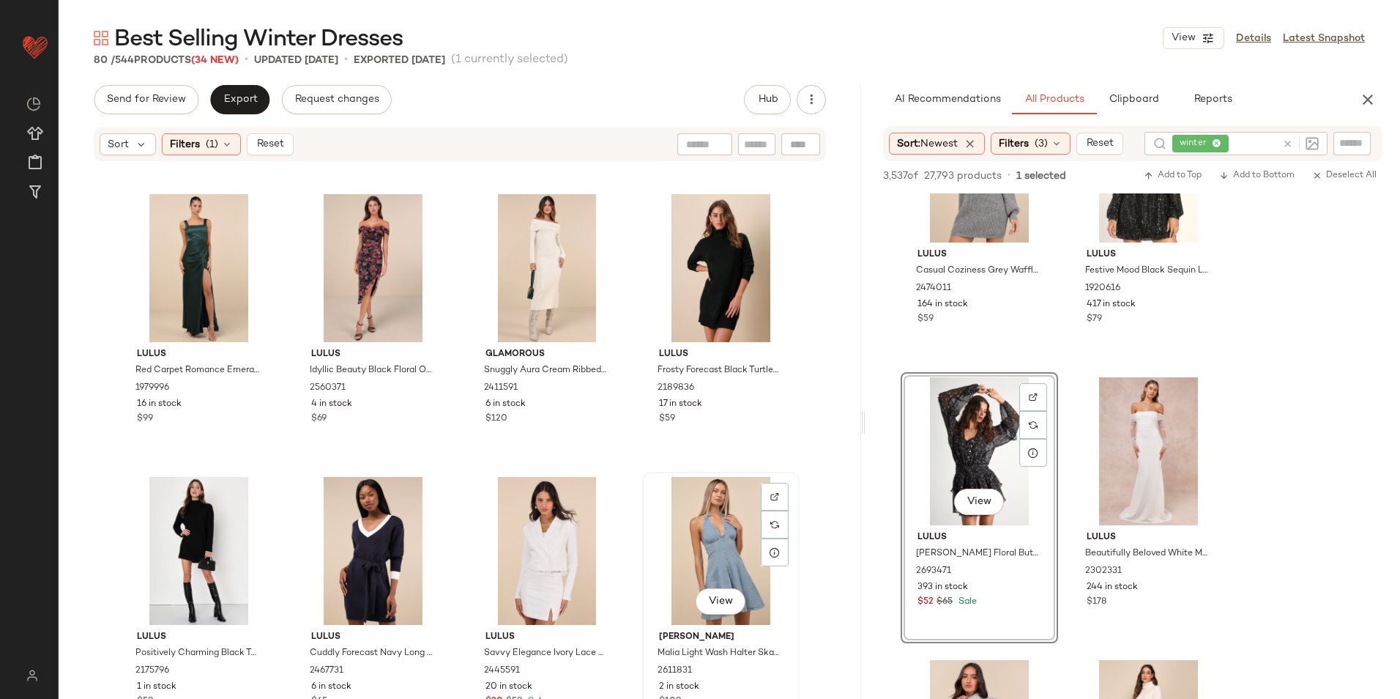
click at [713, 515] on div "View" at bounding box center [720, 551] width 147 height 148
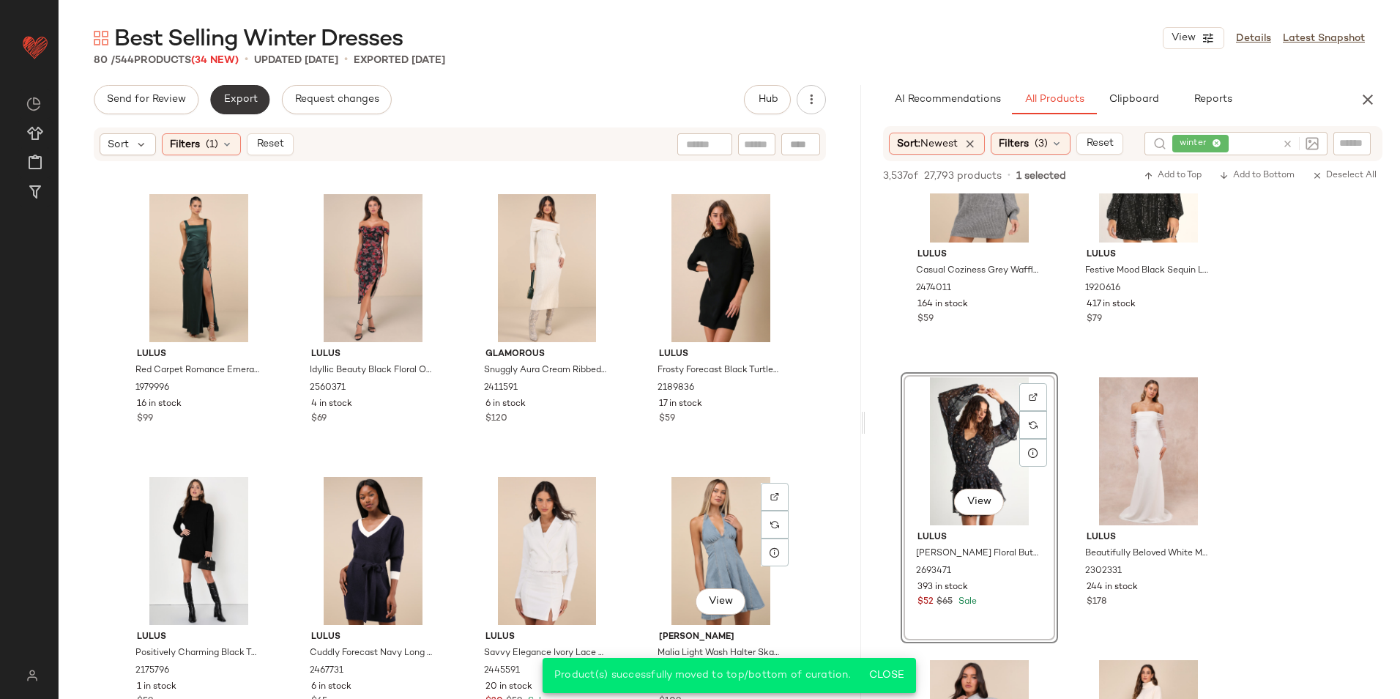
click at [253, 88] on button "Export" at bounding box center [239, 99] width 59 height 29
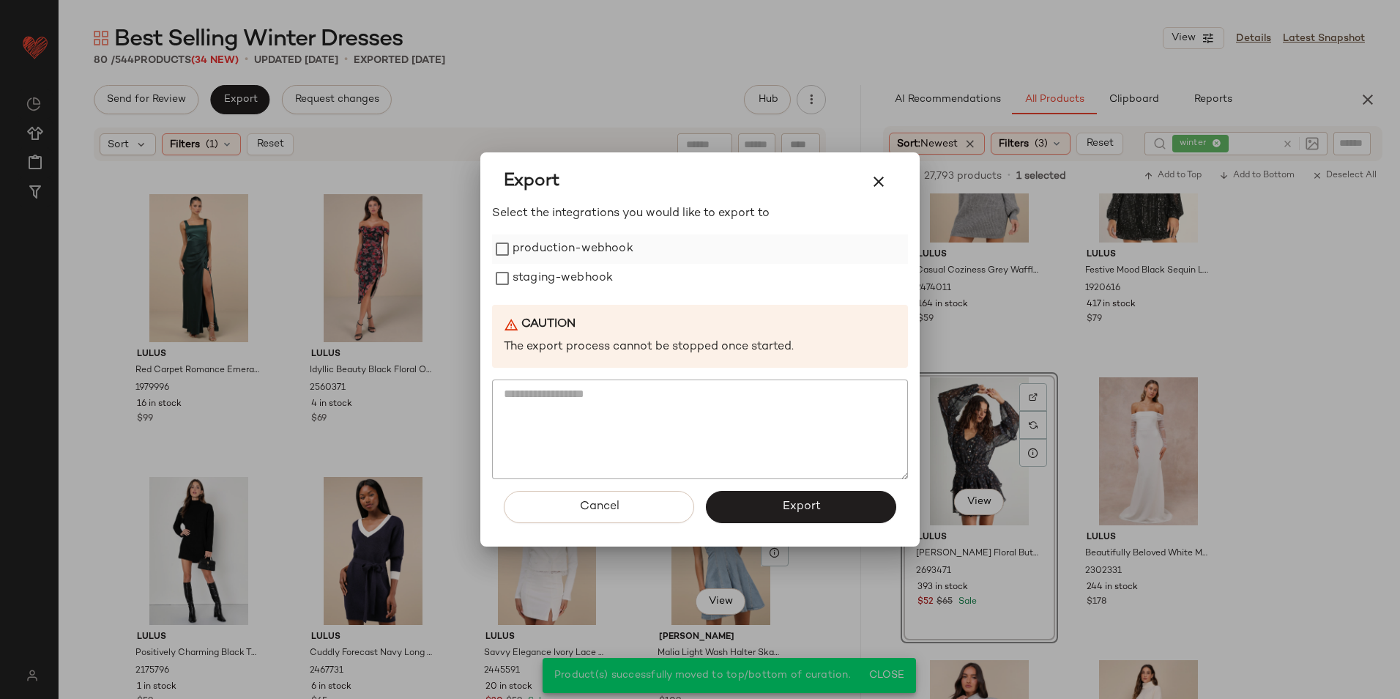
drag, startPoint x: 538, startPoint y: 248, endPoint x: 538, endPoint y: 259, distance: 11.0
click at [538, 248] on label "production-webhook" at bounding box center [573, 248] width 121 height 29
click at [533, 282] on label "staging-webhook" at bounding box center [563, 278] width 100 height 29
click at [806, 500] on span "Export" at bounding box center [800, 507] width 39 height 14
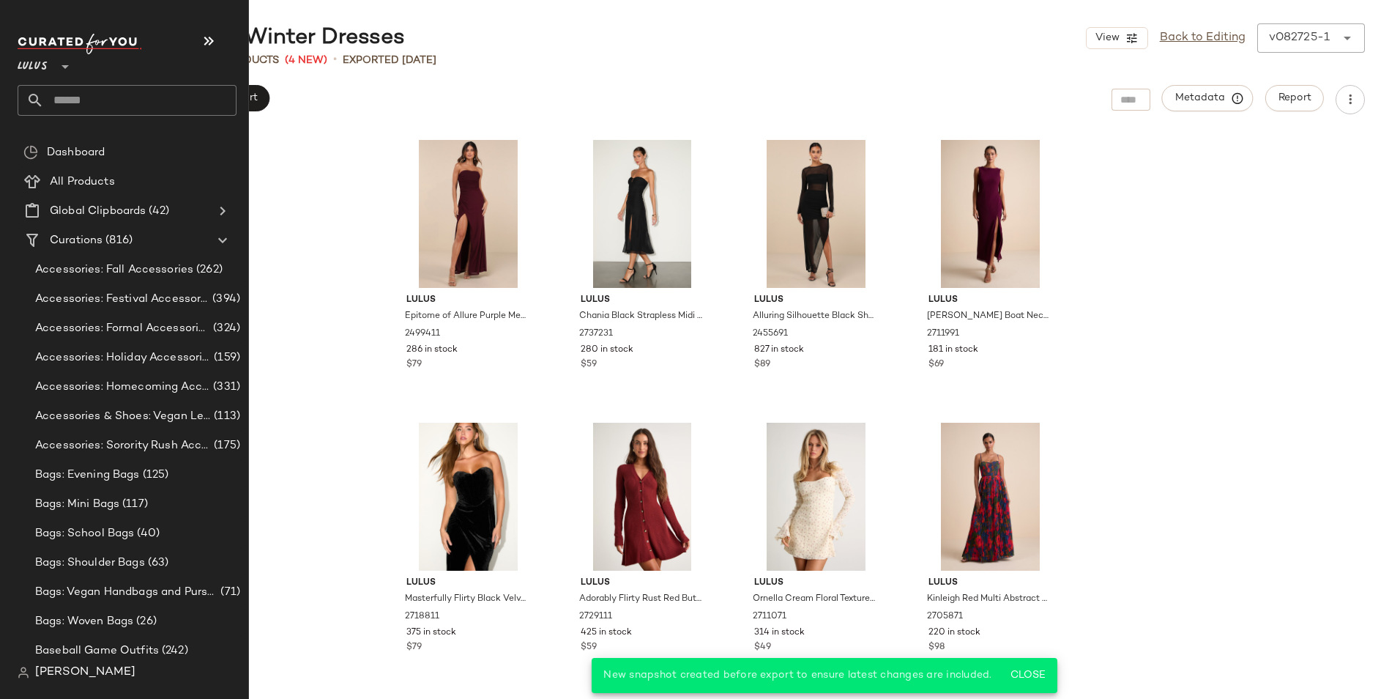
click at [89, 101] on input "text" at bounding box center [140, 100] width 193 height 31
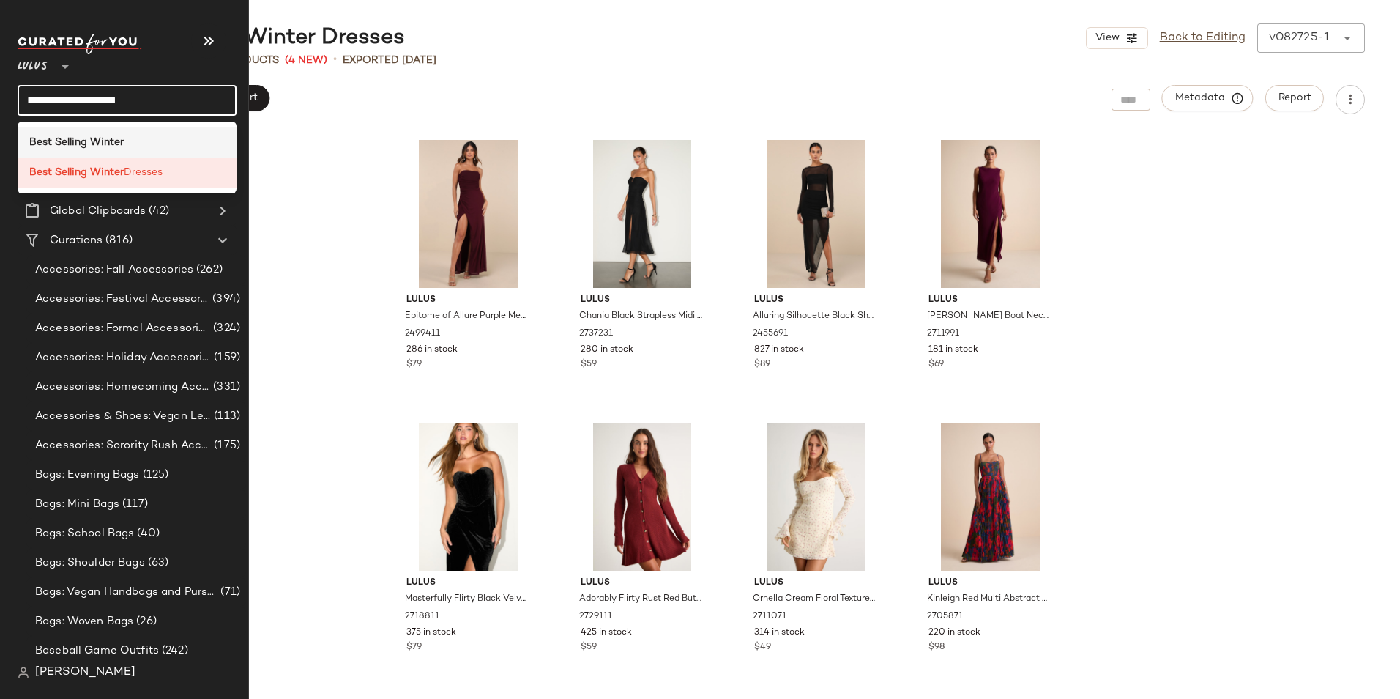
type input "**********"
click at [130, 132] on div "Best Selling Winter" at bounding box center [127, 142] width 219 height 30
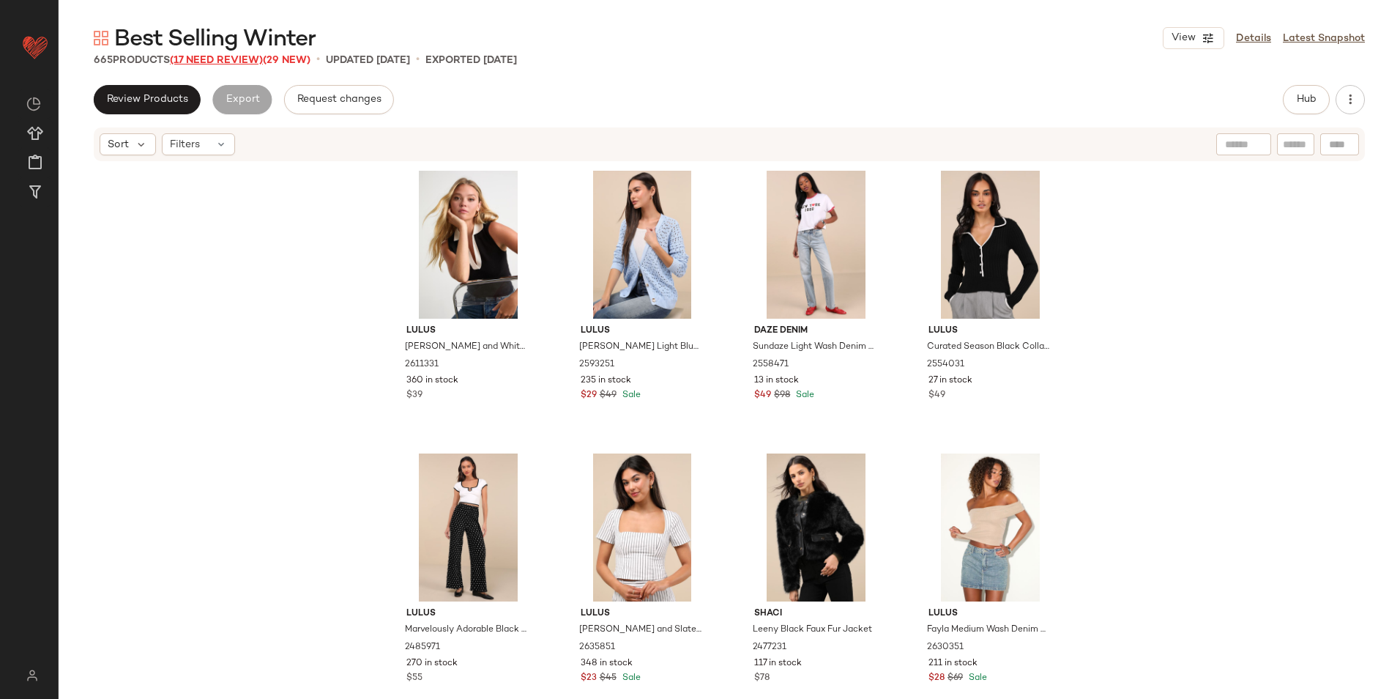
click at [225, 63] on span "(17 Need Review)" at bounding box center [216, 60] width 93 height 11
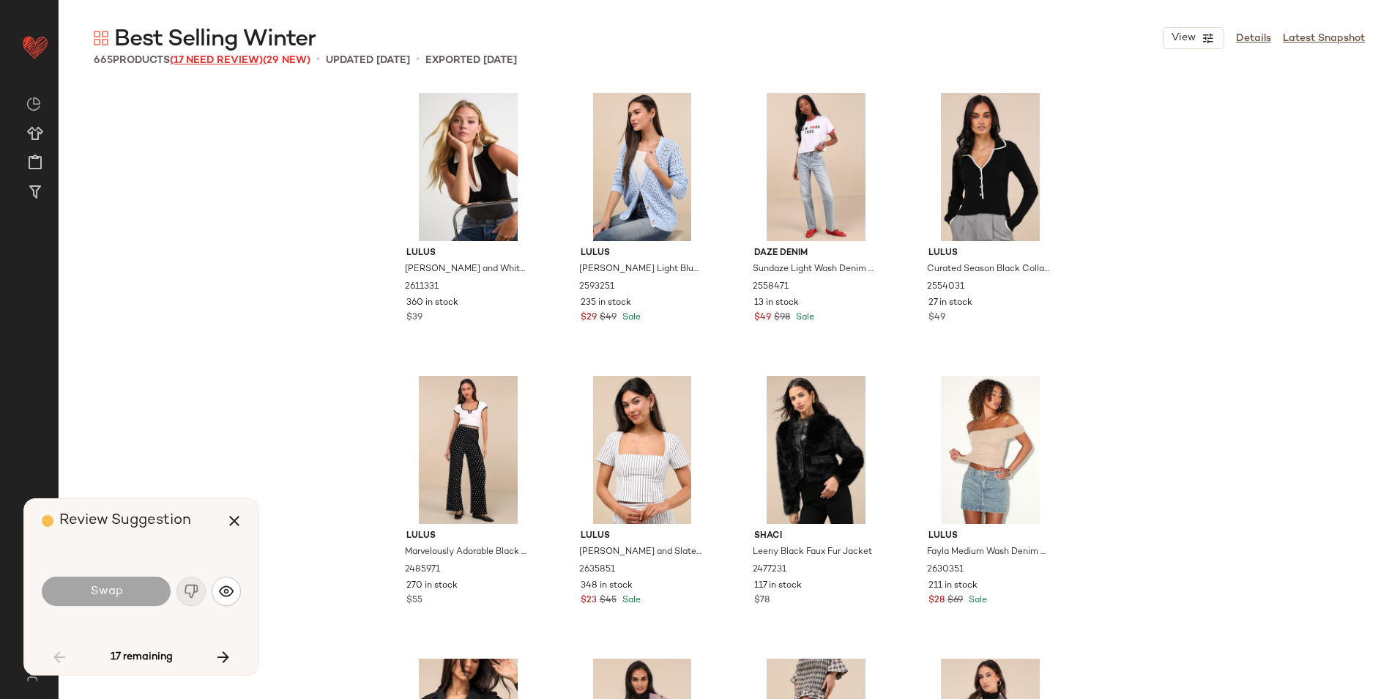
scroll to position [4241, 0]
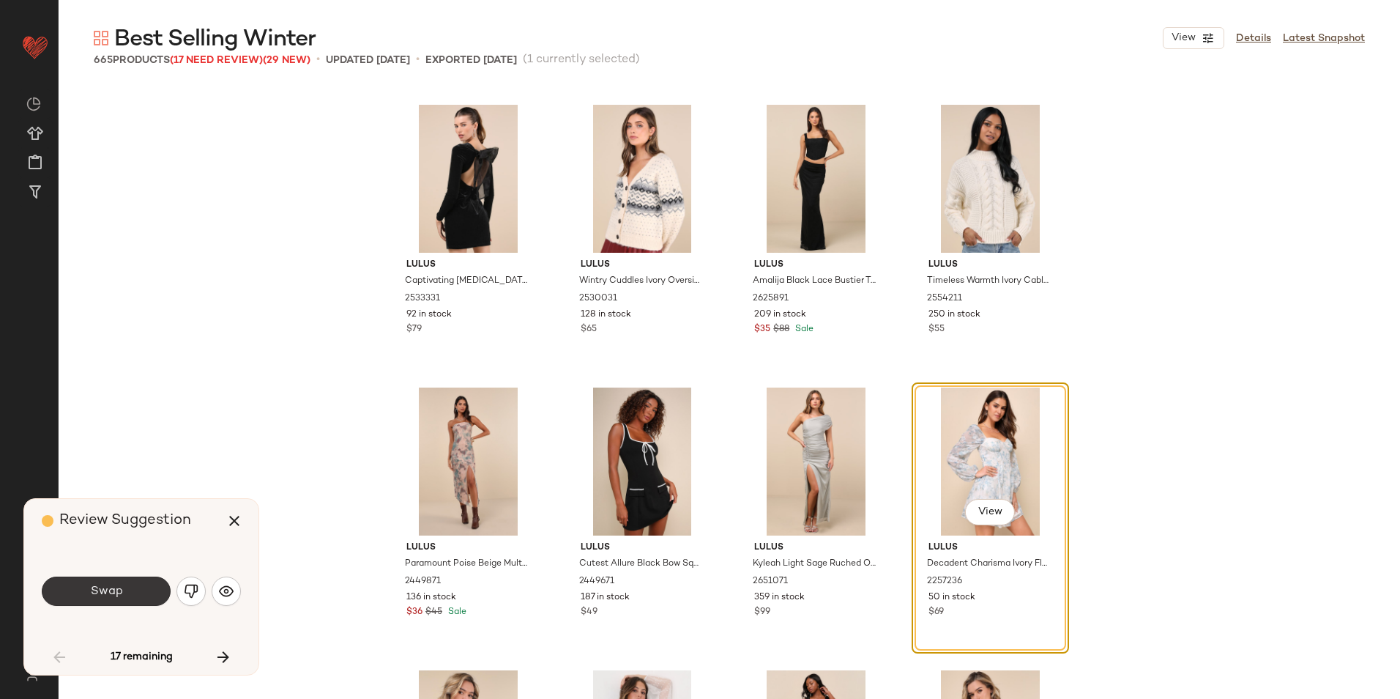
click at [149, 596] on button "Swap" at bounding box center [106, 590] width 129 height 29
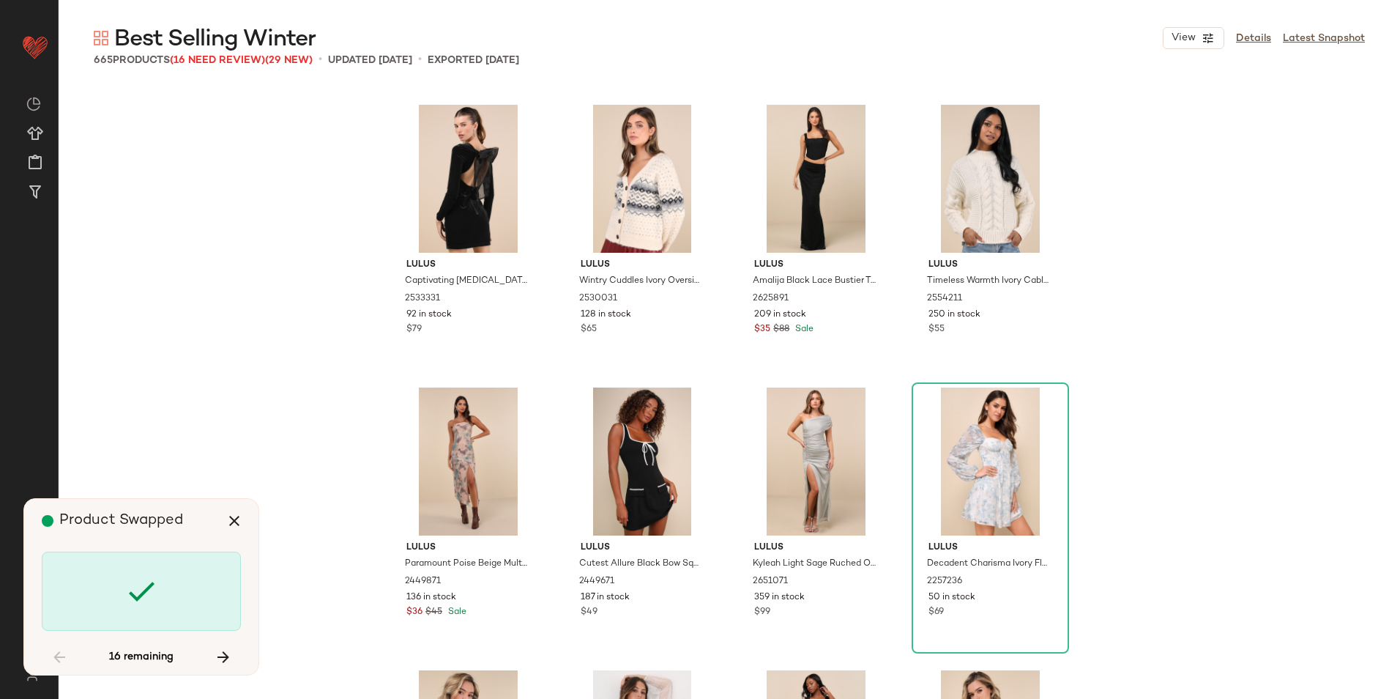
scroll to position [11308, 0]
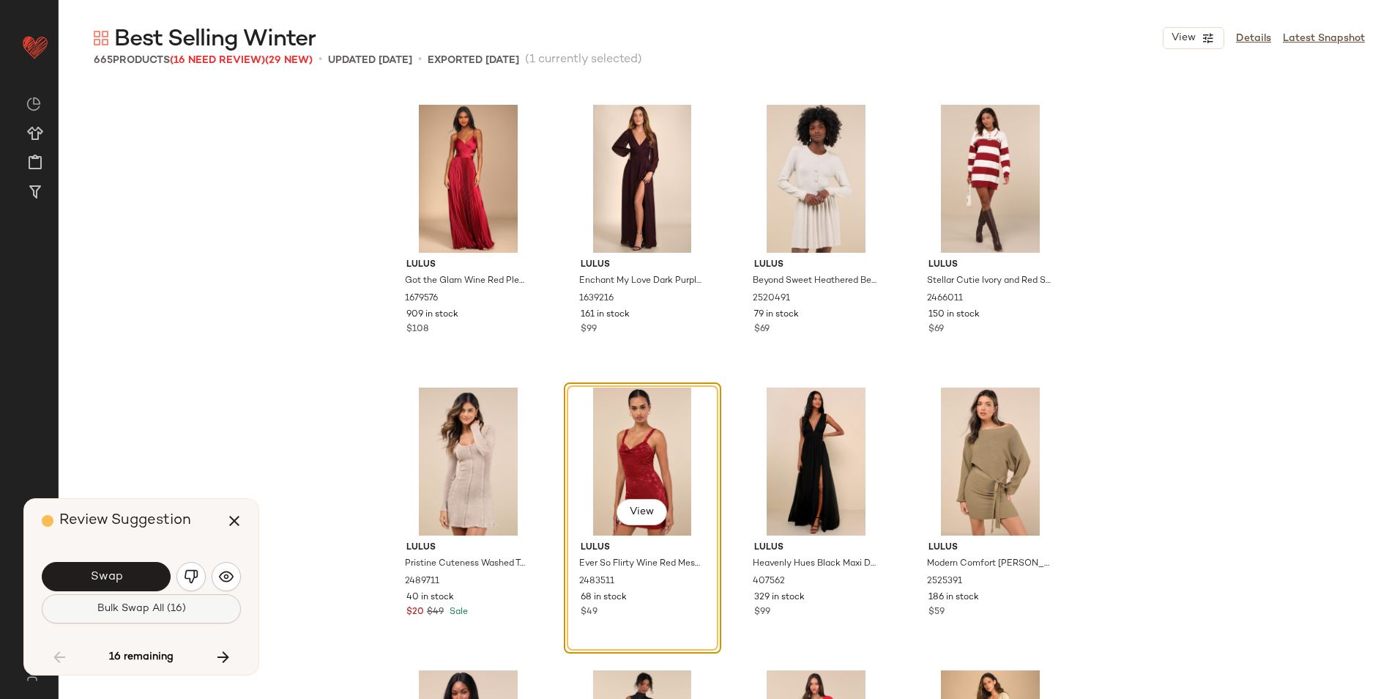
click at [138, 613] on span "Bulk Swap All (16)" at bounding box center [141, 609] width 89 height 12
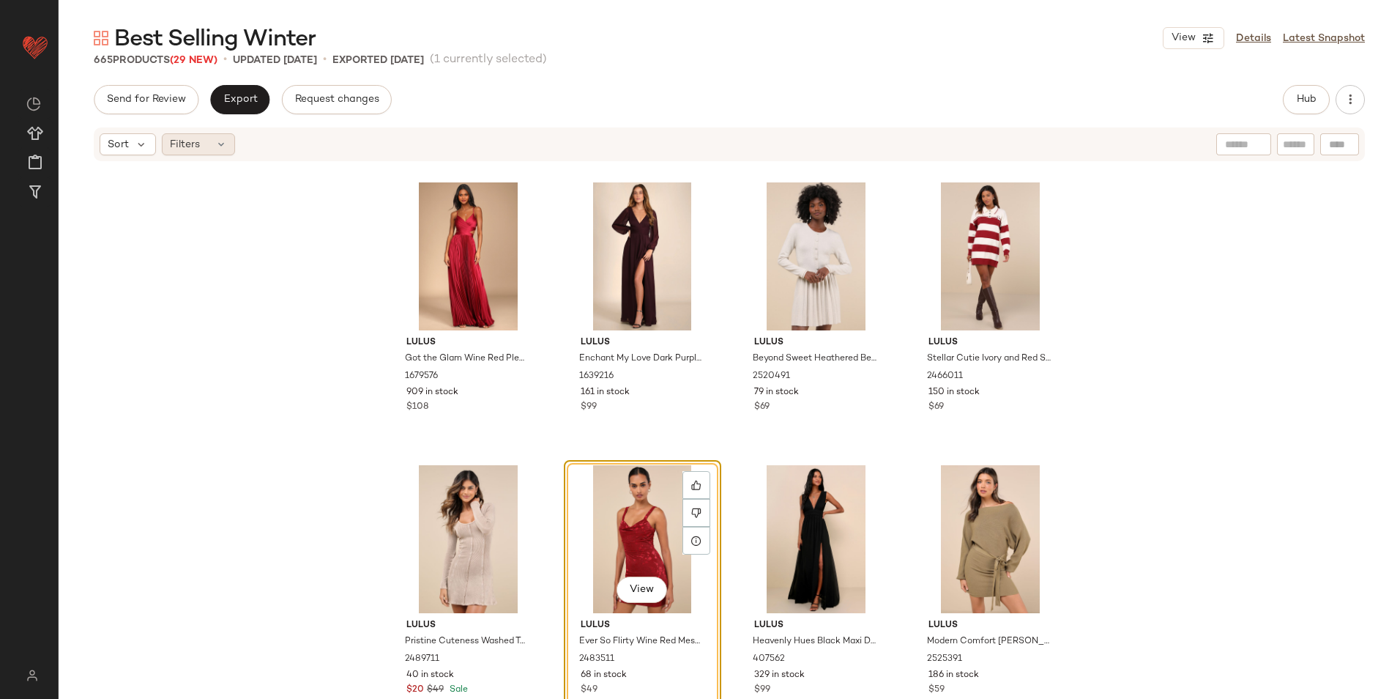
click at [226, 145] on icon at bounding box center [221, 144] width 12 height 12
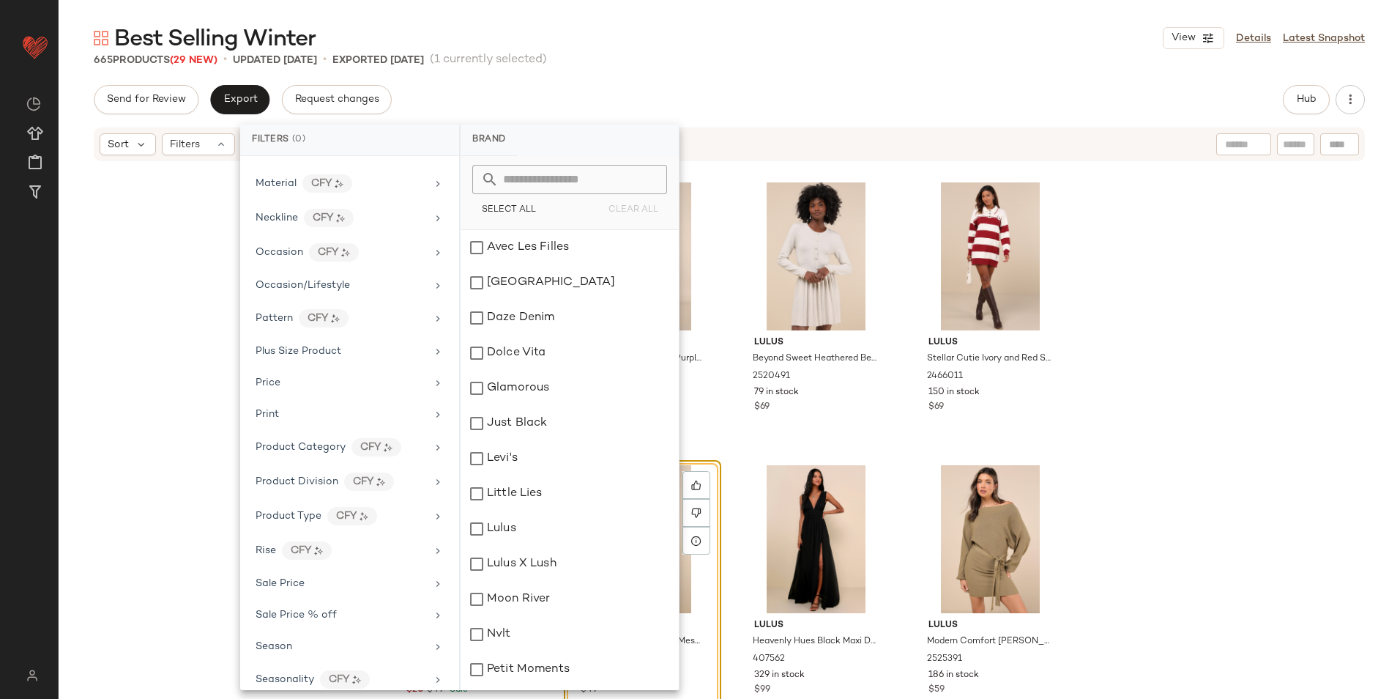
scroll to position [825, 0]
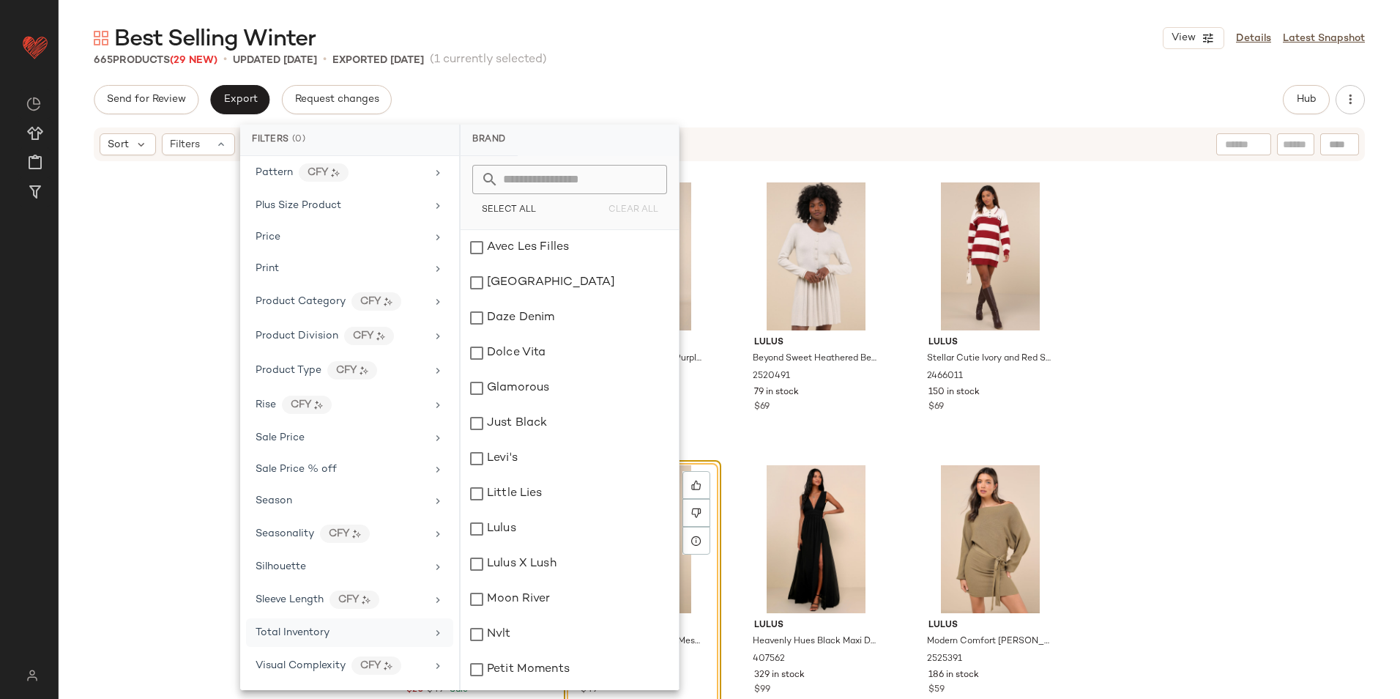
click at [308, 628] on span "Total Inventory" at bounding box center [293, 632] width 74 height 11
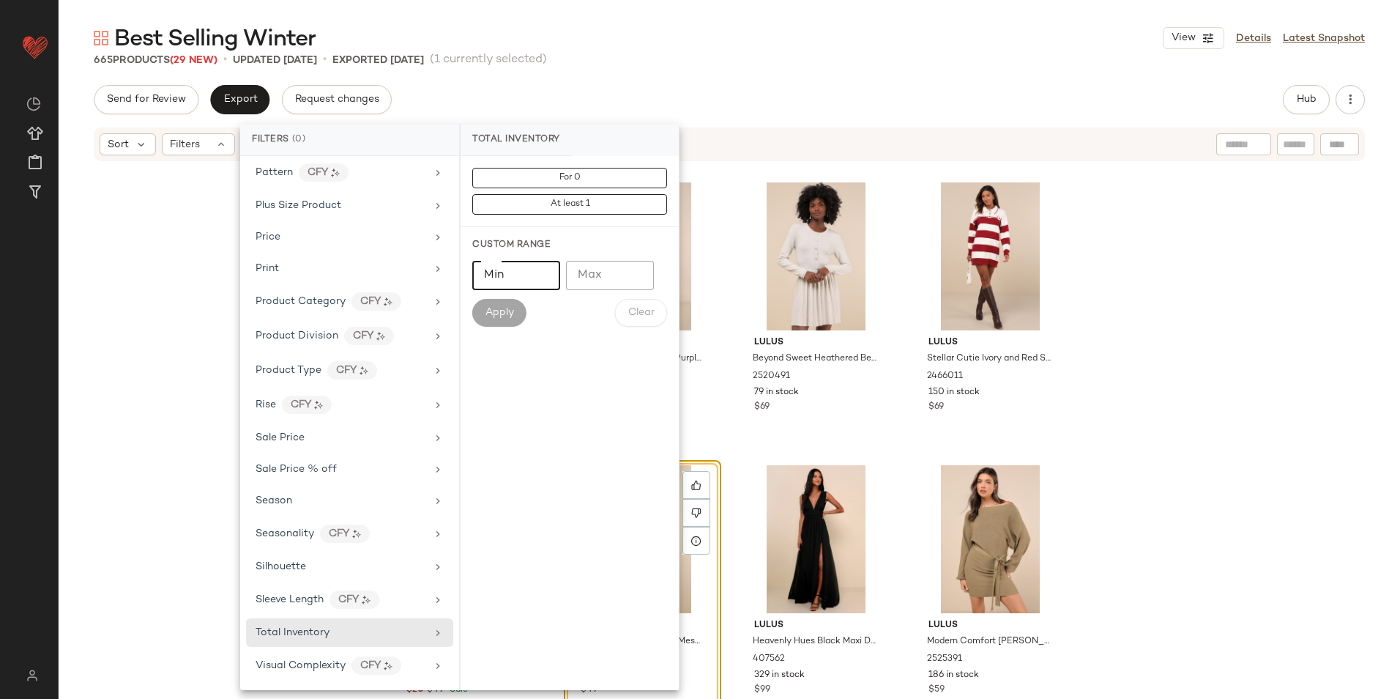
click at [506, 283] on input "Min" at bounding box center [516, 275] width 88 height 29
type input "**"
click at [500, 312] on span "Apply" at bounding box center [499, 313] width 29 height 12
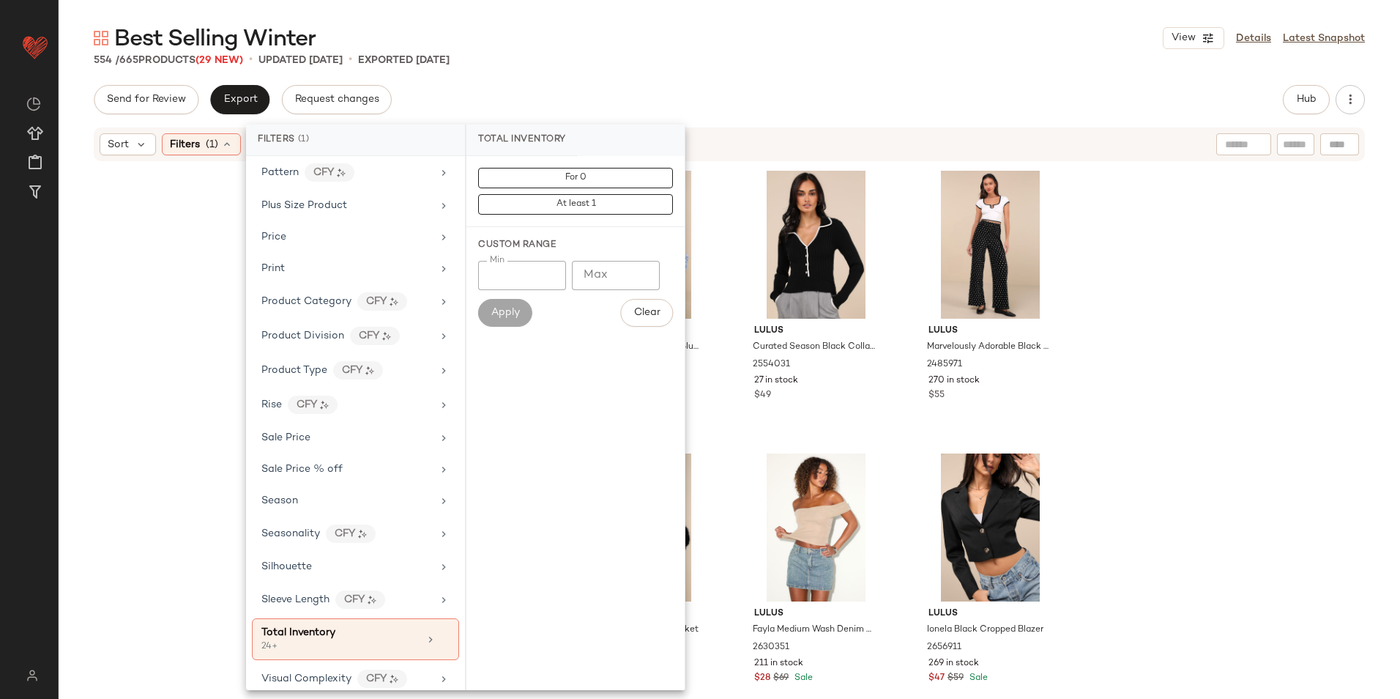
click at [644, 35] on div "Best Selling Winter View Details Latest Snapshot" at bounding box center [730, 37] width 1342 height 29
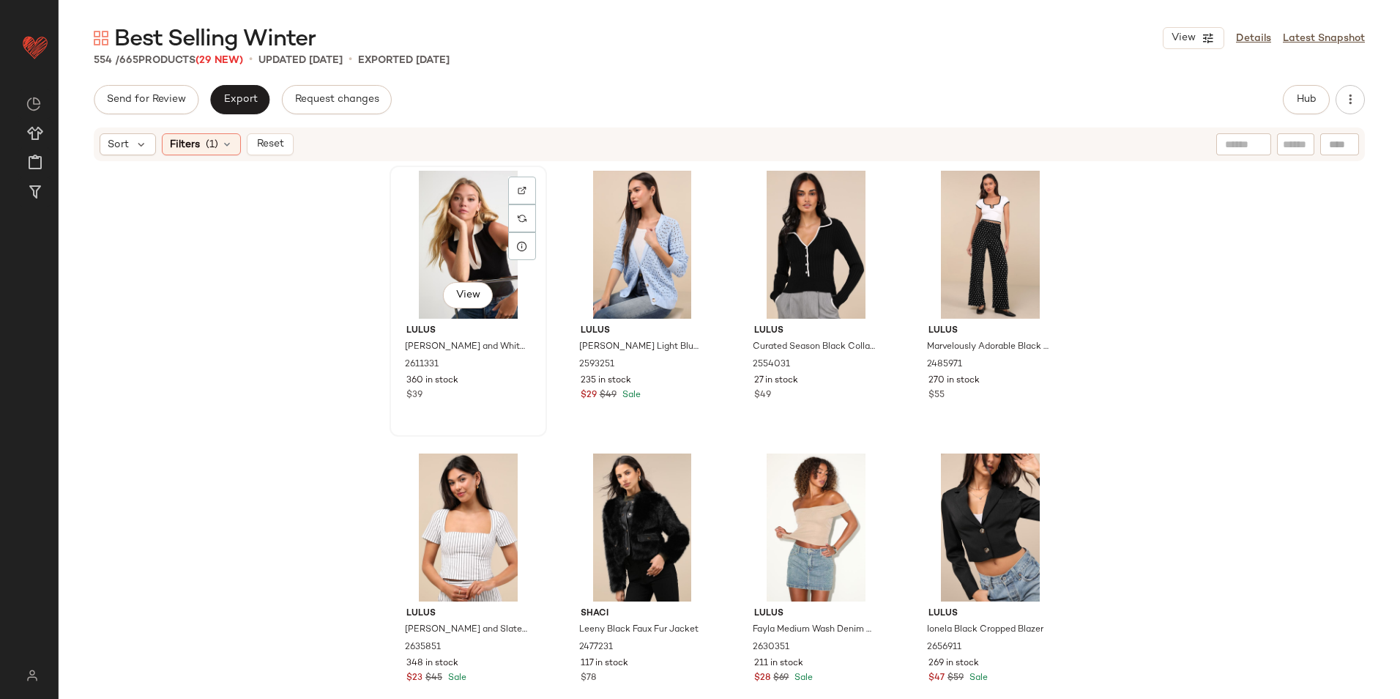
click at [461, 234] on div "View" at bounding box center [468, 245] width 147 height 148
click at [248, 94] on span "Export" at bounding box center [240, 100] width 34 height 12
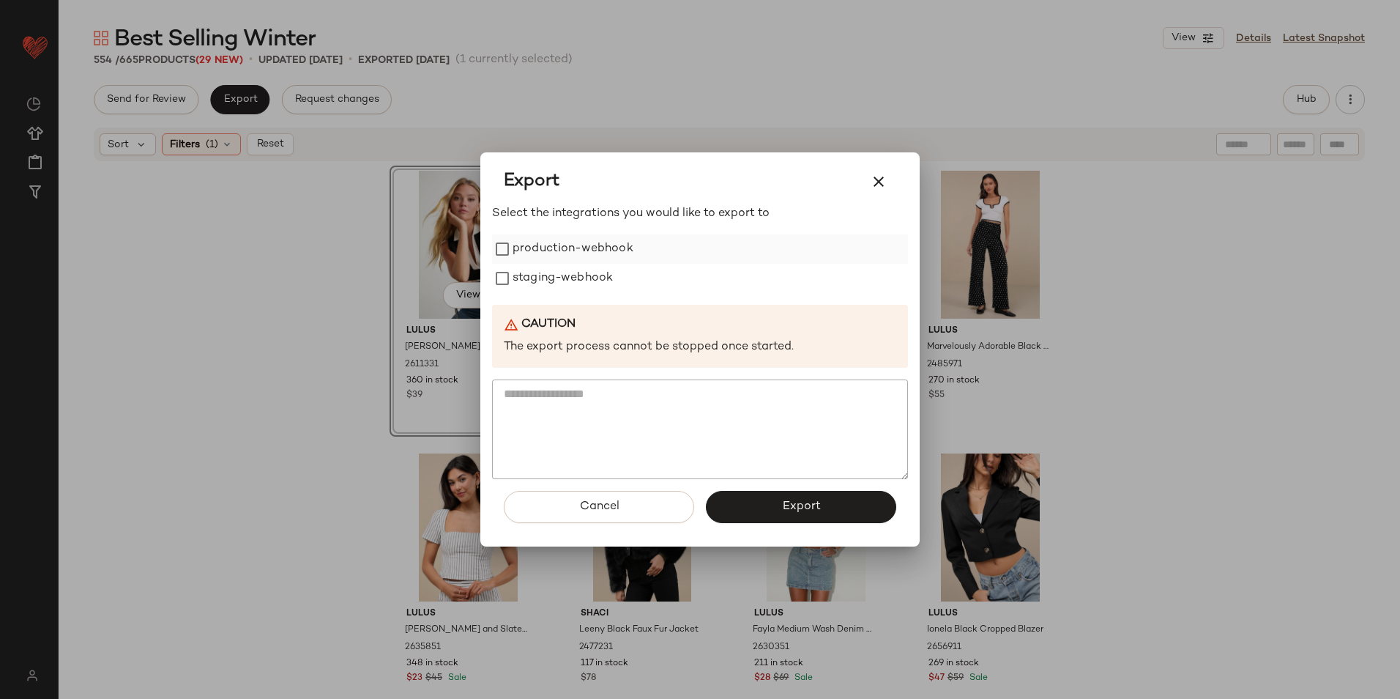
click at [520, 237] on label "production-webhook" at bounding box center [573, 248] width 121 height 29
click at [527, 277] on label "staging-webhook" at bounding box center [563, 278] width 100 height 29
click at [757, 503] on button "Export" at bounding box center [801, 507] width 190 height 32
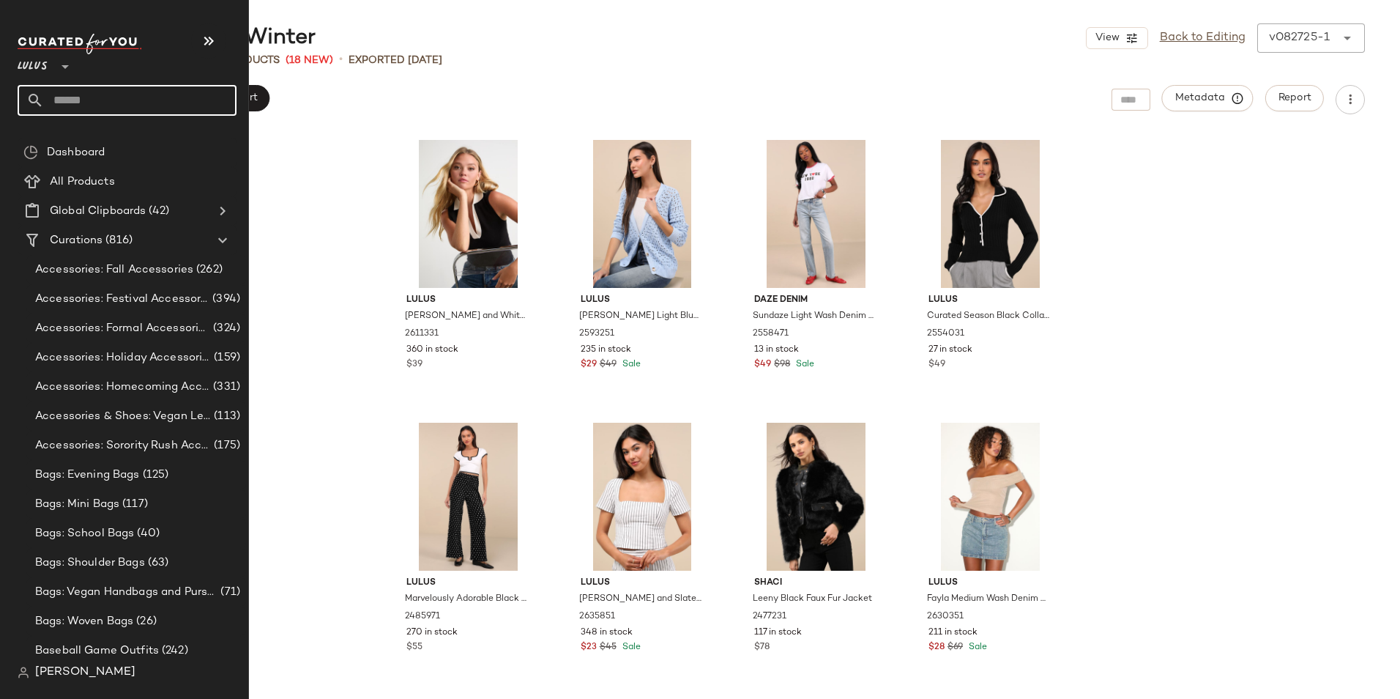
click at [73, 97] on input "text" at bounding box center [140, 100] width 193 height 31
click at [73, 95] on input "text" at bounding box center [140, 100] width 193 height 31
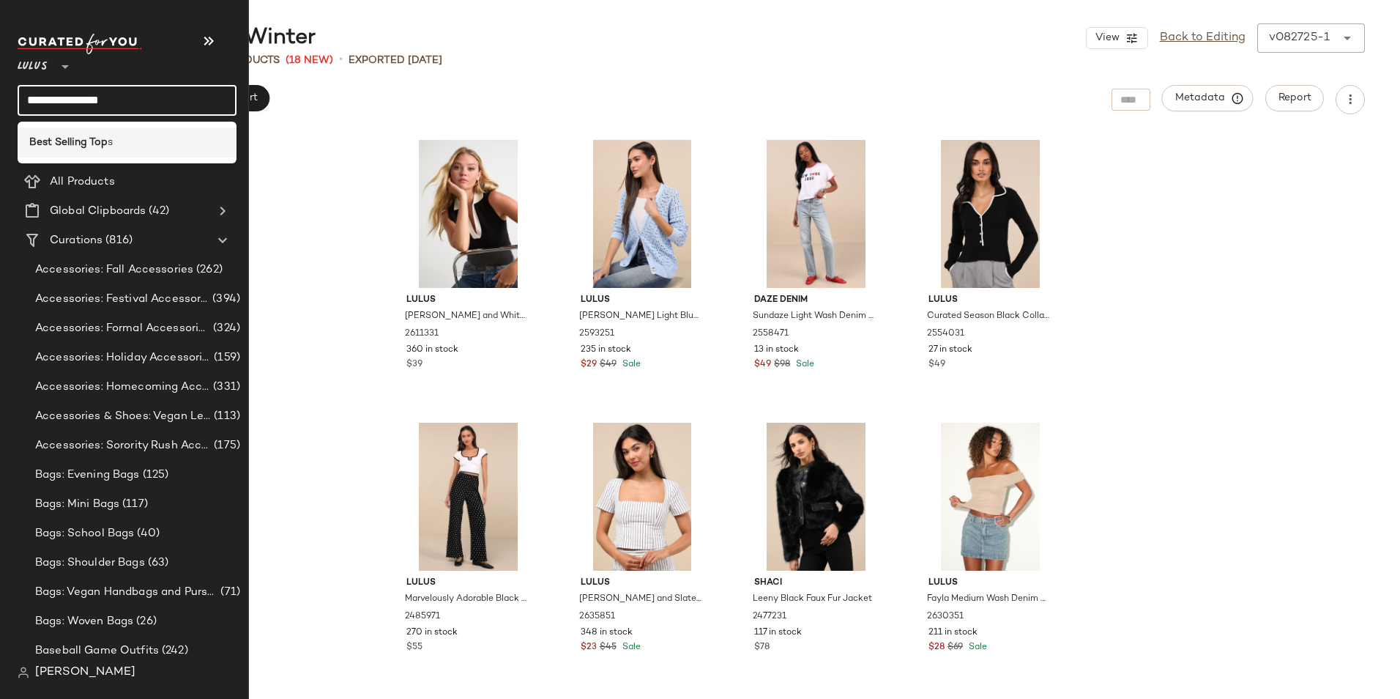
type input "**********"
click at [73, 143] on b "Best Selling Top" at bounding box center [68, 142] width 78 height 15
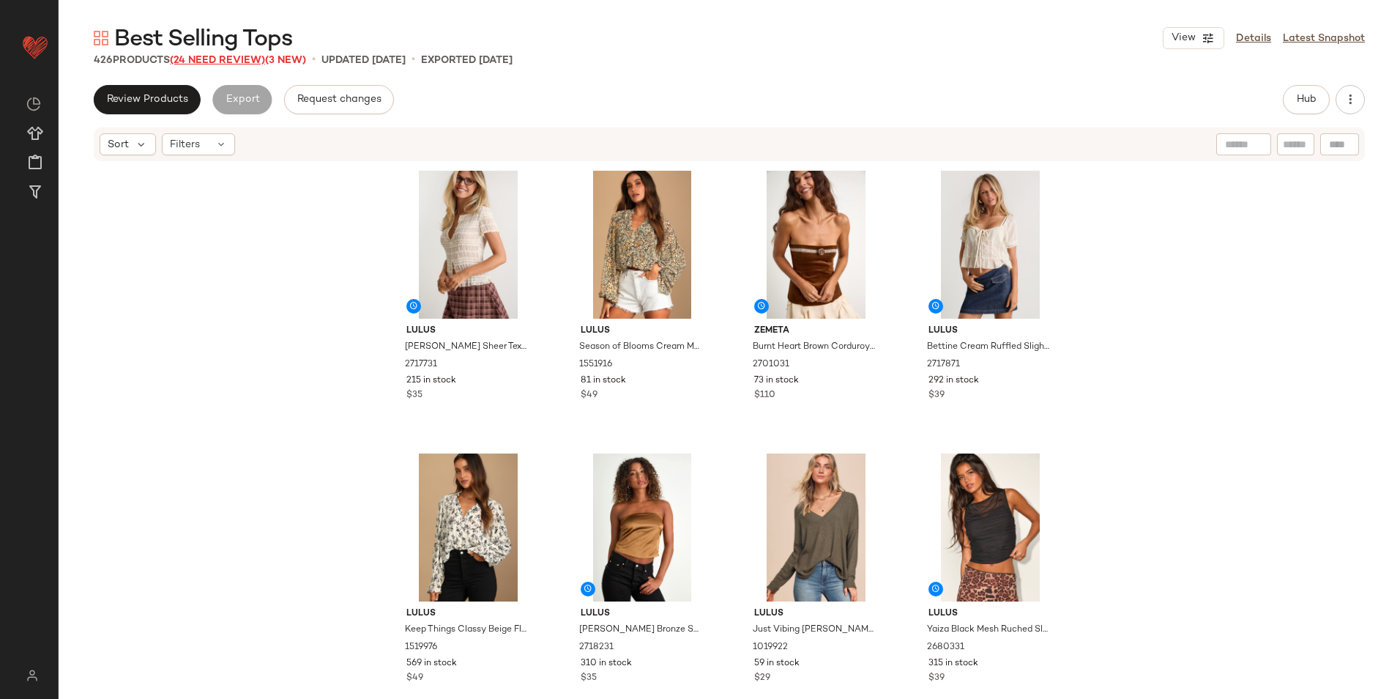
click at [228, 55] on span "(24 Need Review)" at bounding box center [217, 60] width 95 height 11
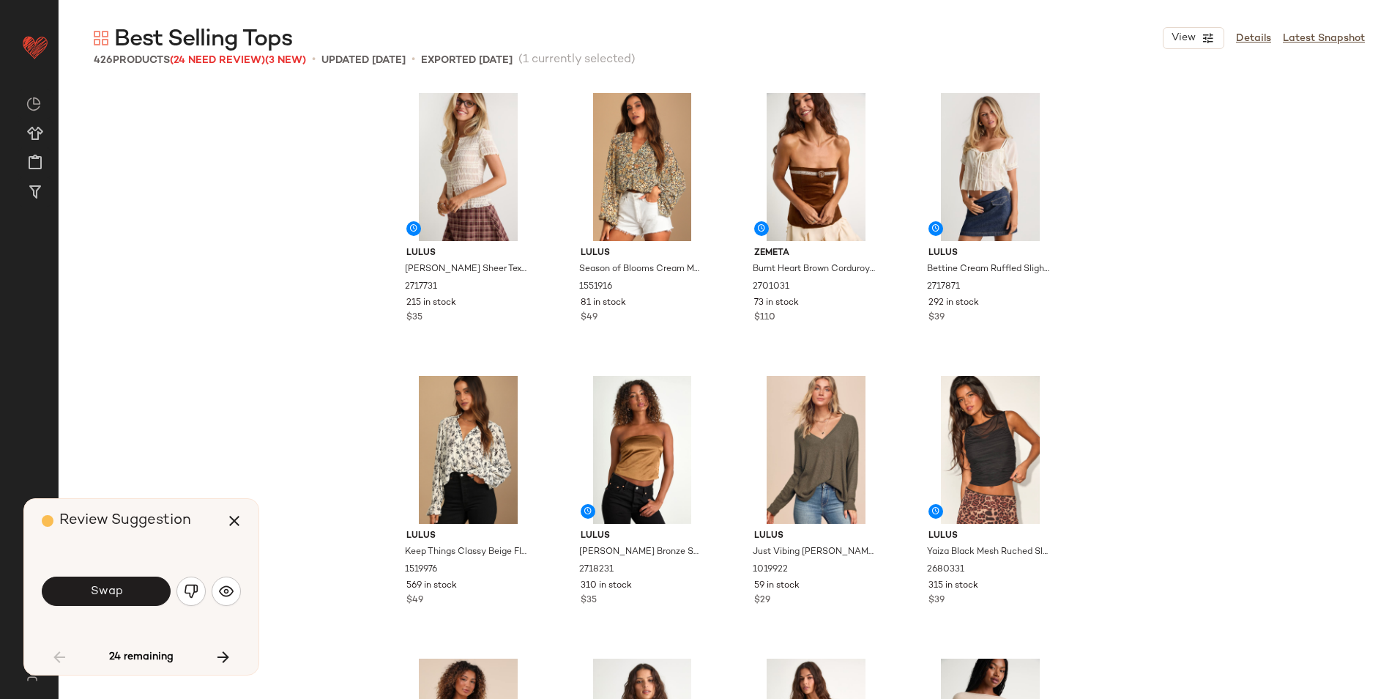
scroll to position [860, 0]
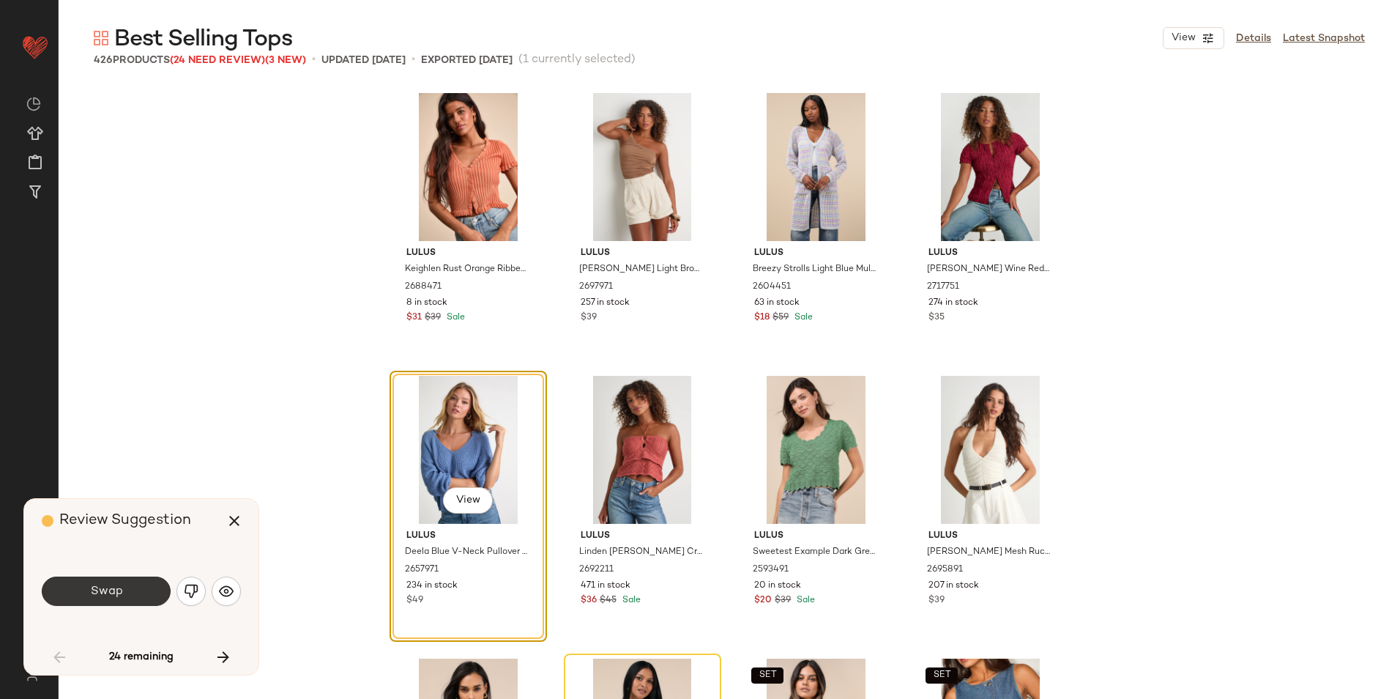
click at [117, 598] on span "Swap" at bounding box center [105, 591] width 33 height 14
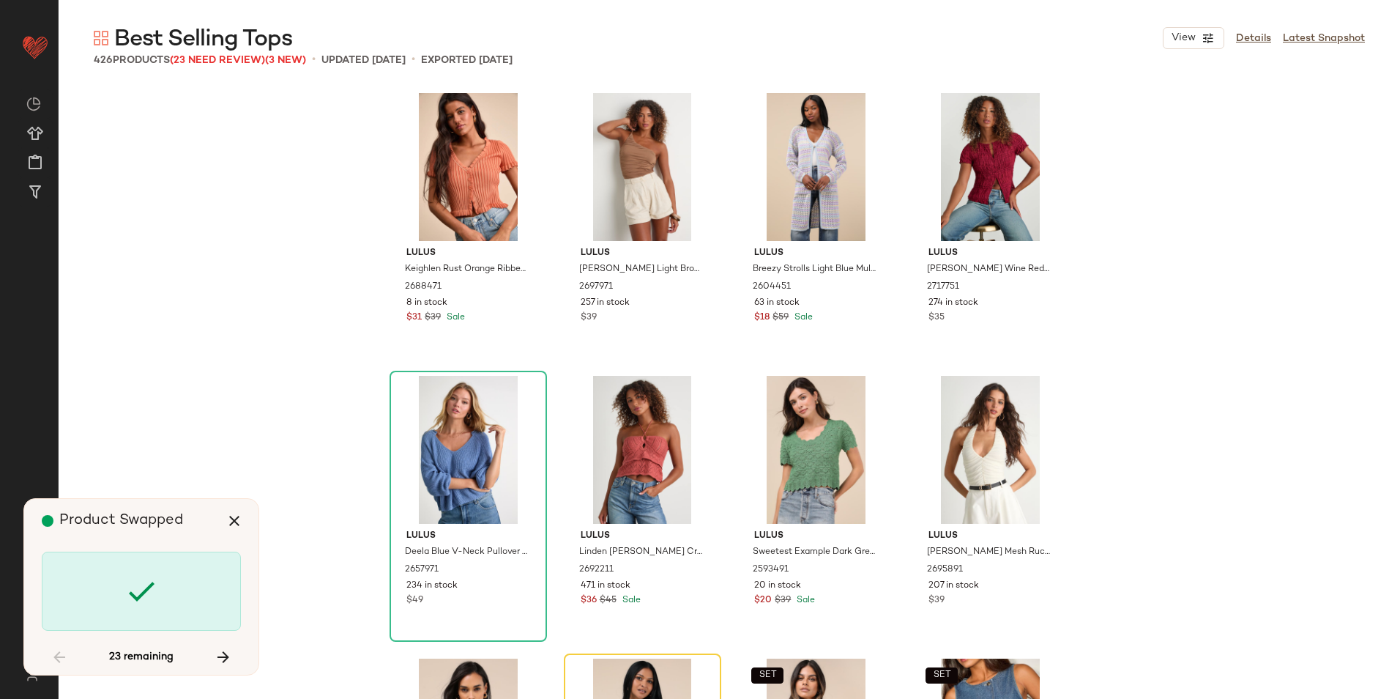
scroll to position [1131, 0]
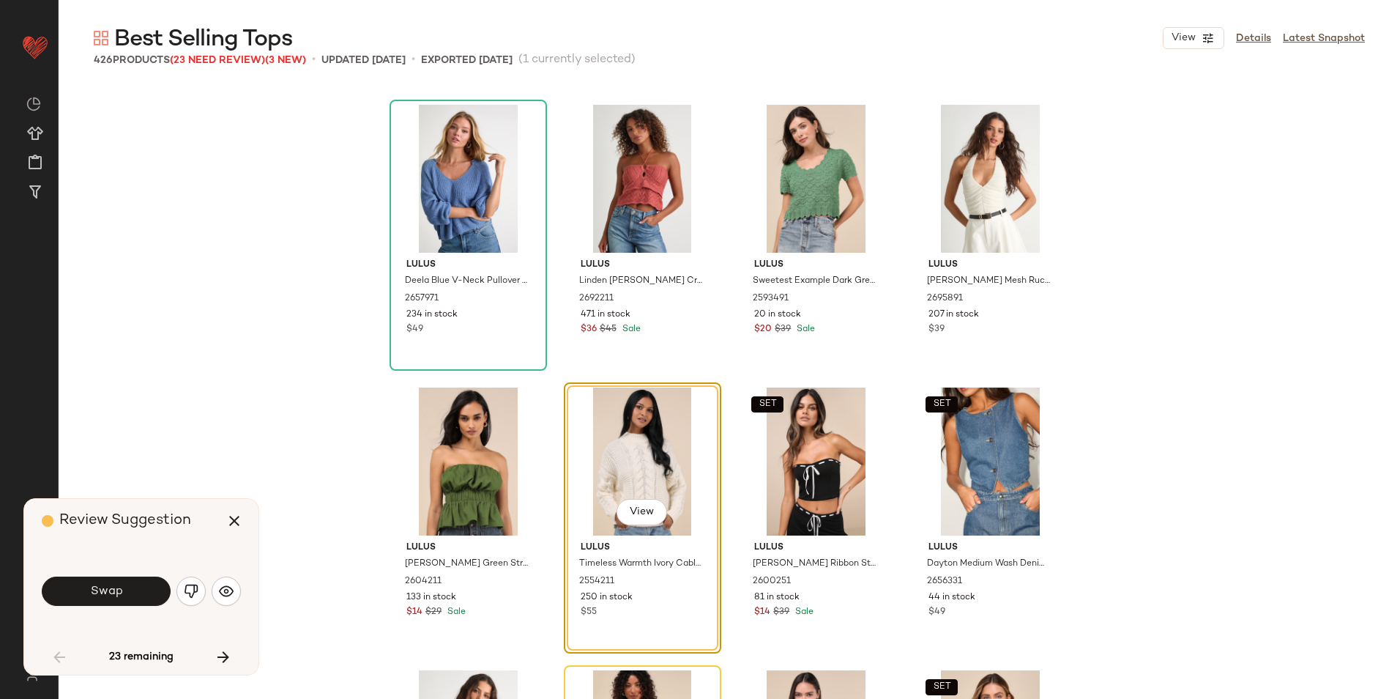
click at [122, 600] on button "Swap" at bounding box center [106, 590] width 129 height 29
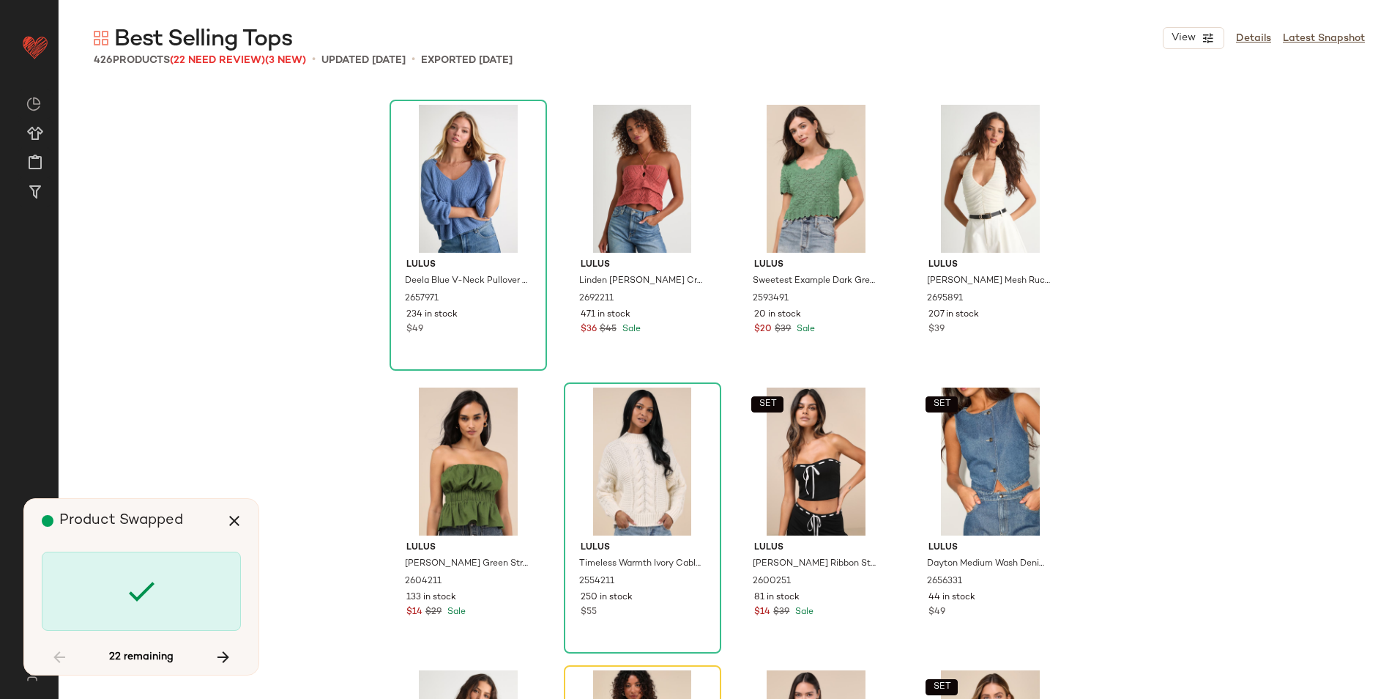
scroll to position [1414, 0]
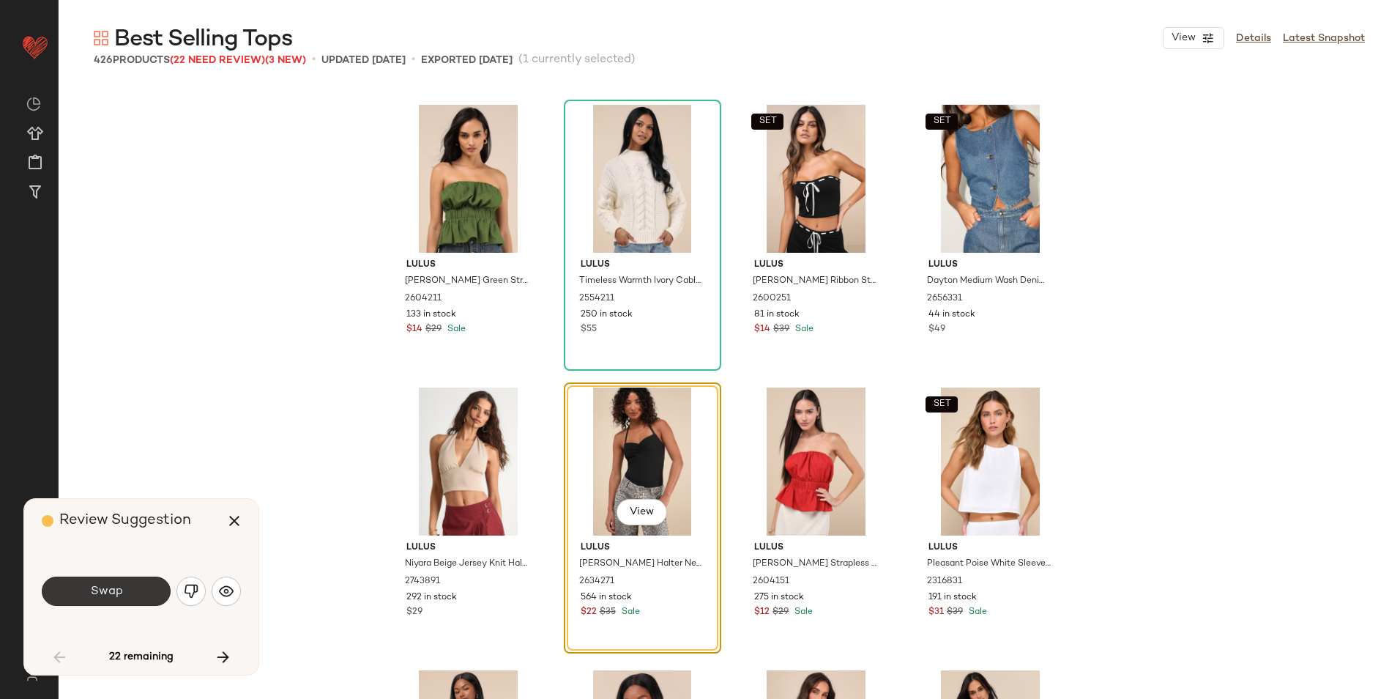
click at [117, 602] on button "Swap" at bounding box center [106, 590] width 129 height 29
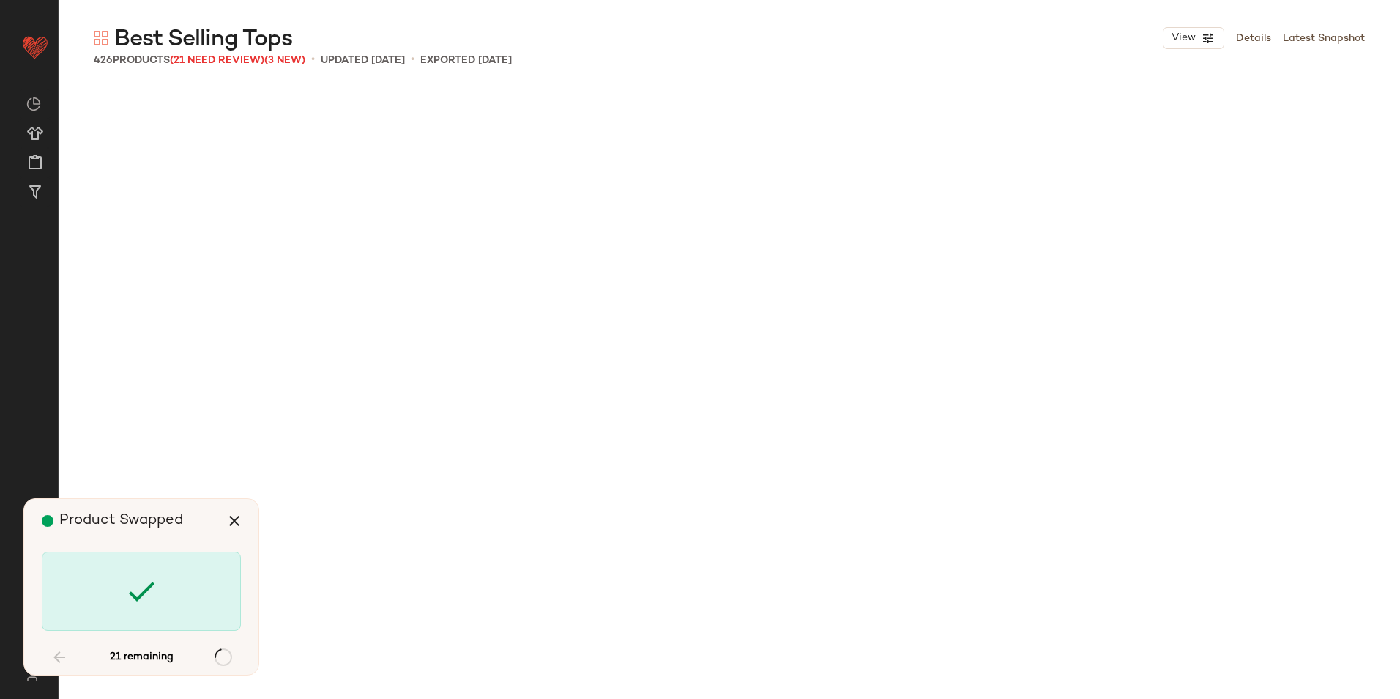
scroll to position [4523, 0]
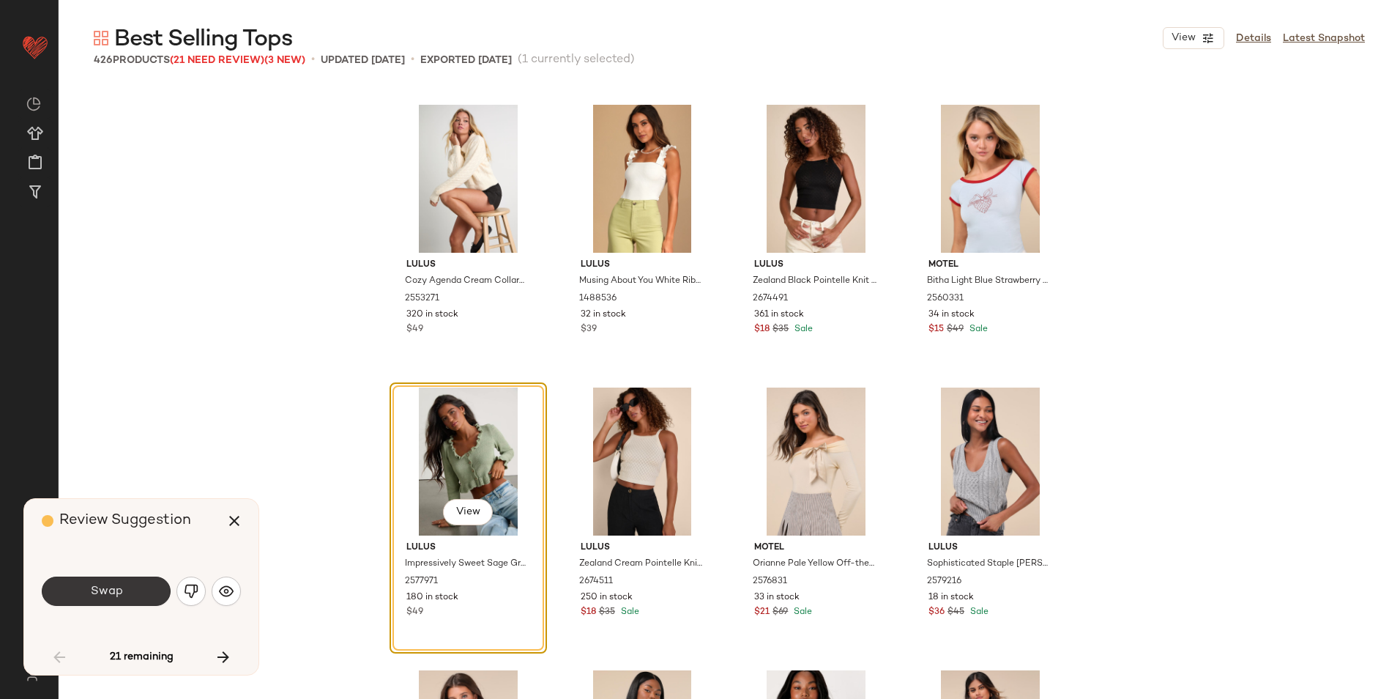
click at [109, 587] on span "Swap" at bounding box center [105, 591] width 33 height 14
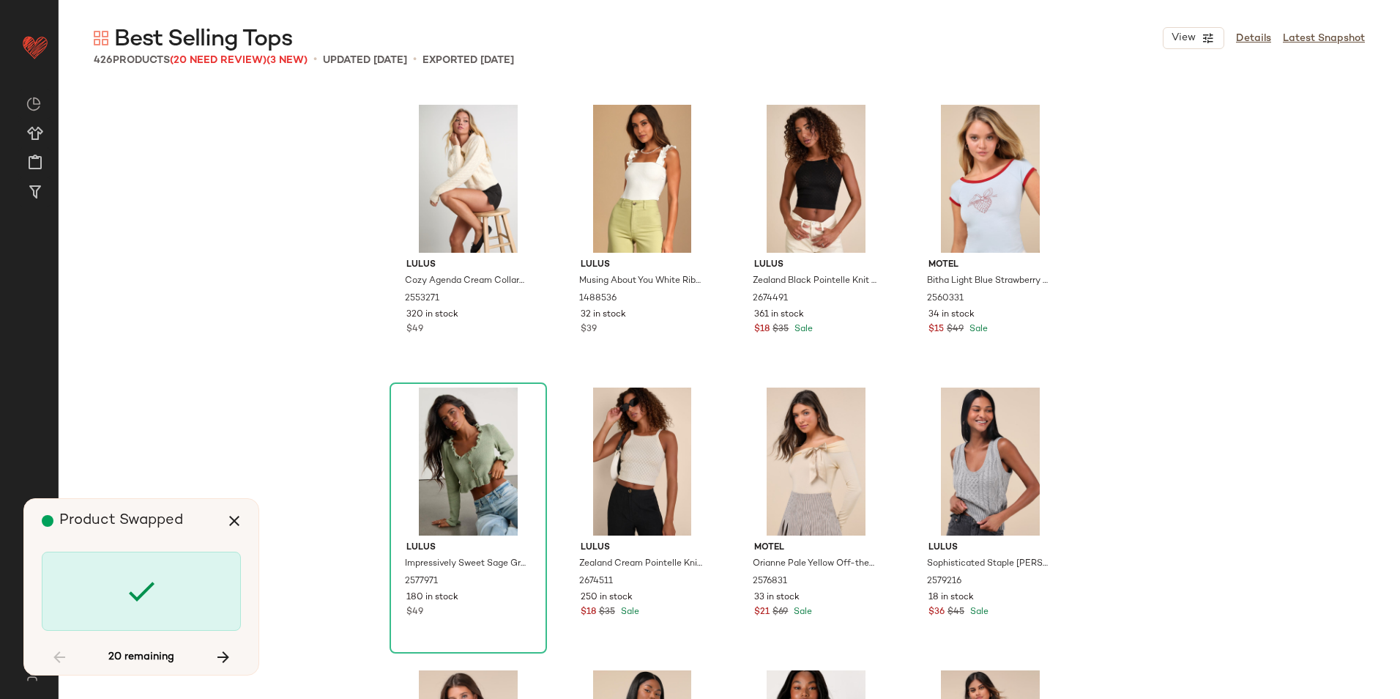
scroll to position [15832, 0]
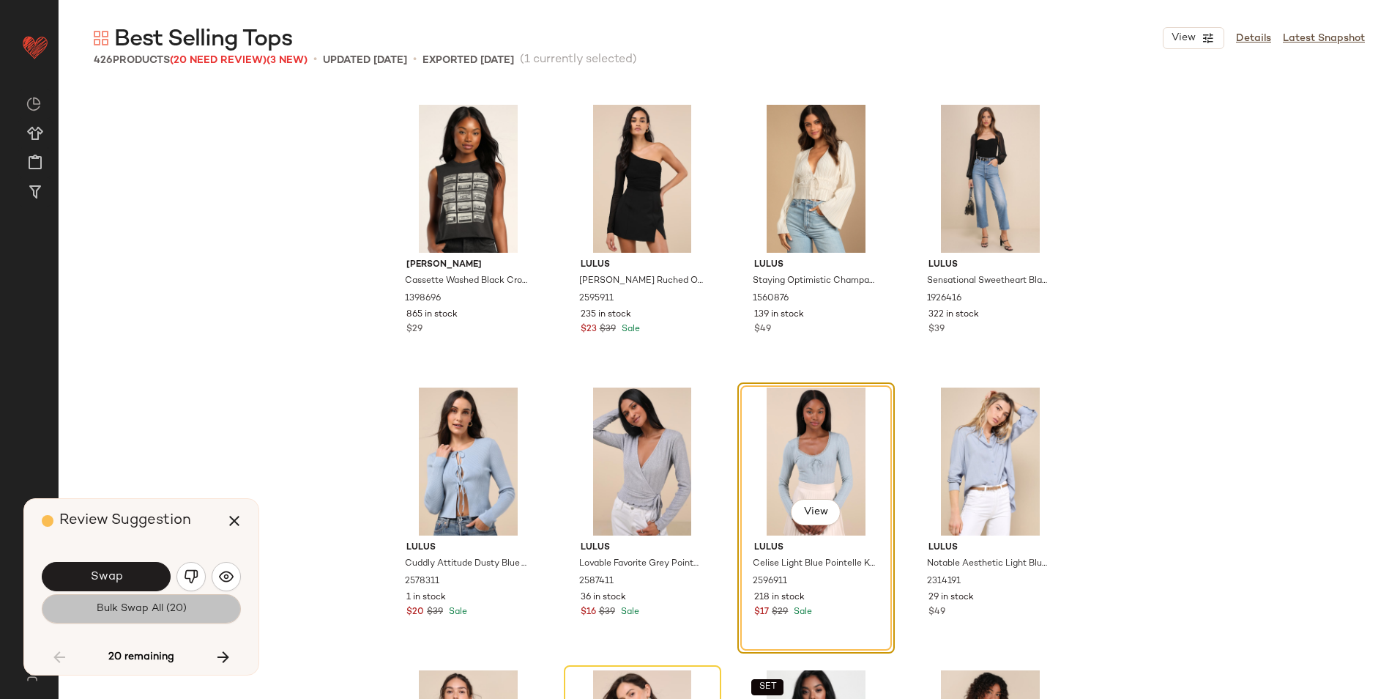
click at [135, 613] on span "Bulk Swap All (20)" at bounding box center [141, 609] width 91 height 12
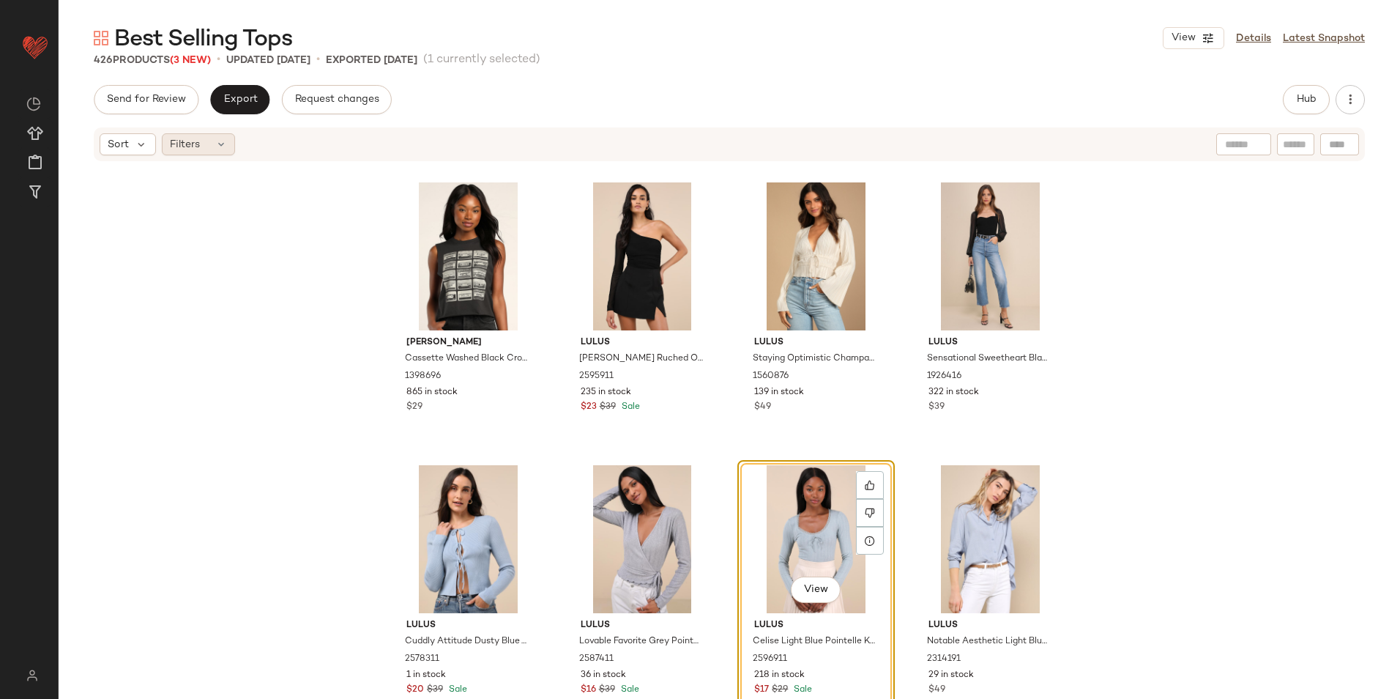
click at [212, 142] on div "Filters" at bounding box center [198, 144] width 73 height 22
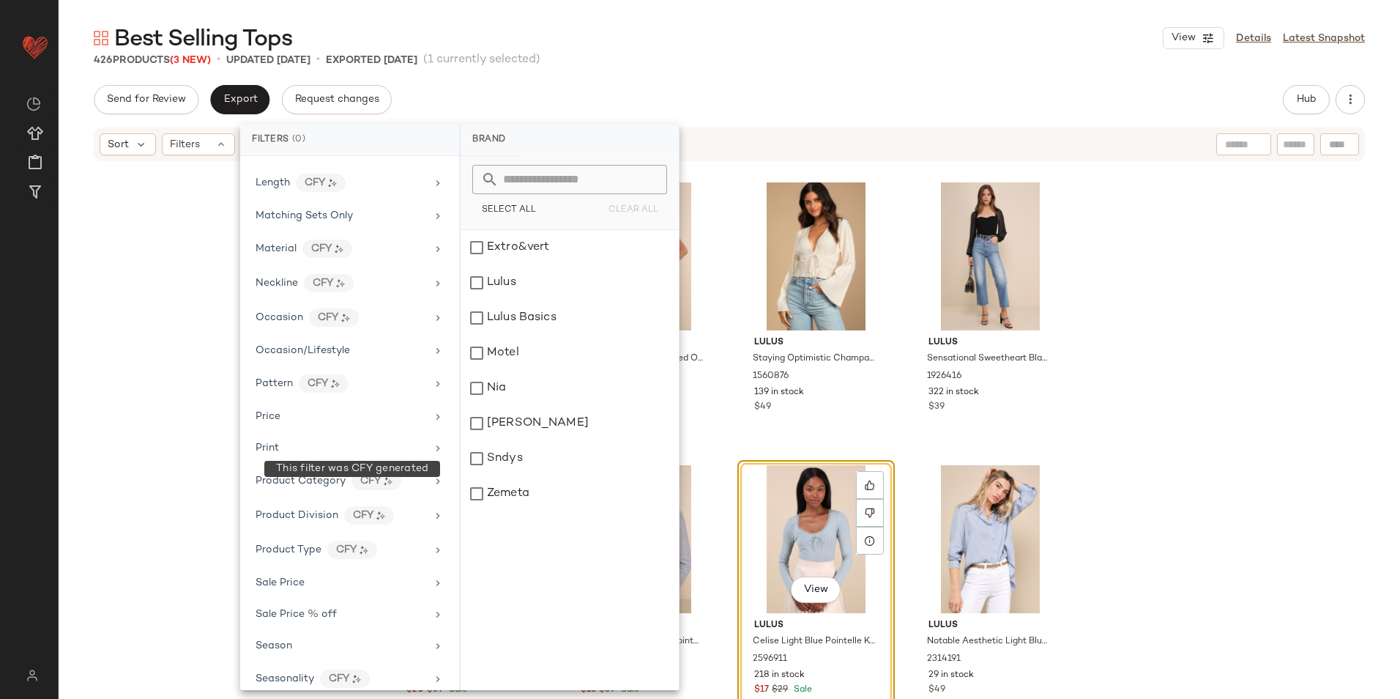
scroll to position [724, 0]
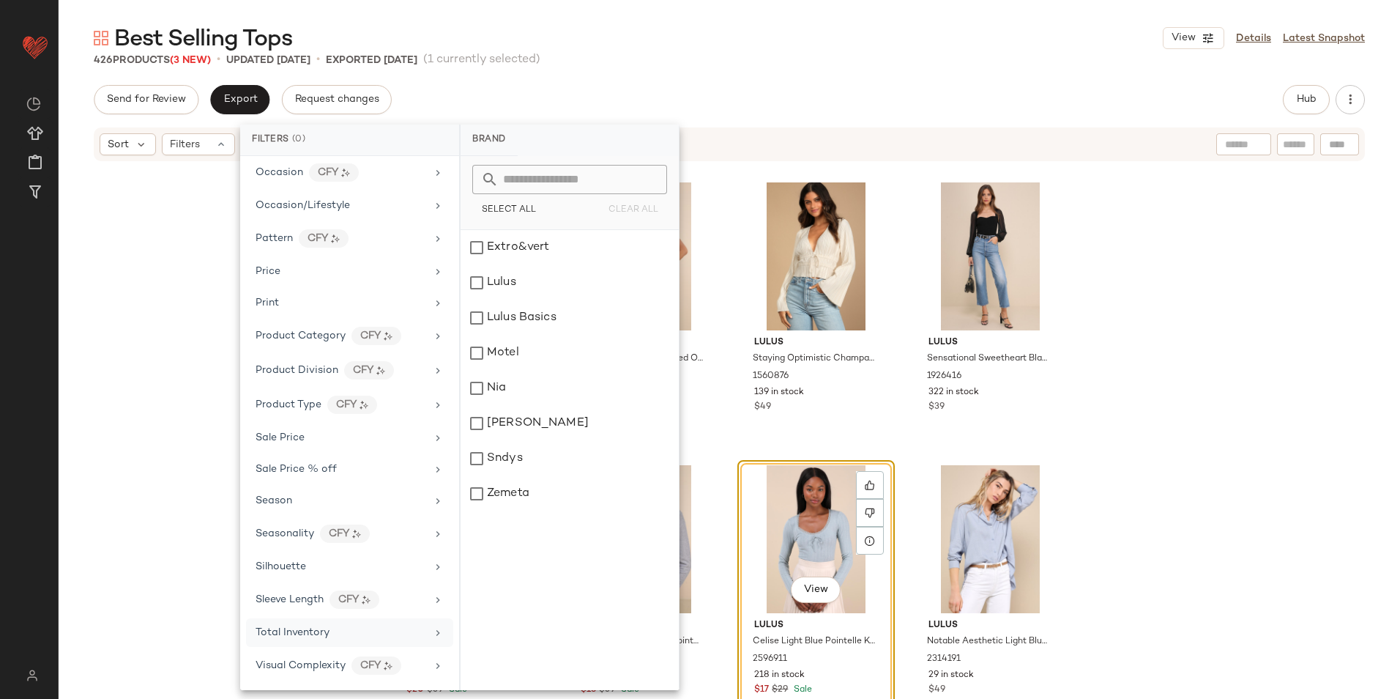
click at [316, 634] on span "Total Inventory" at bounding box center [293, 632] width 74 height 11
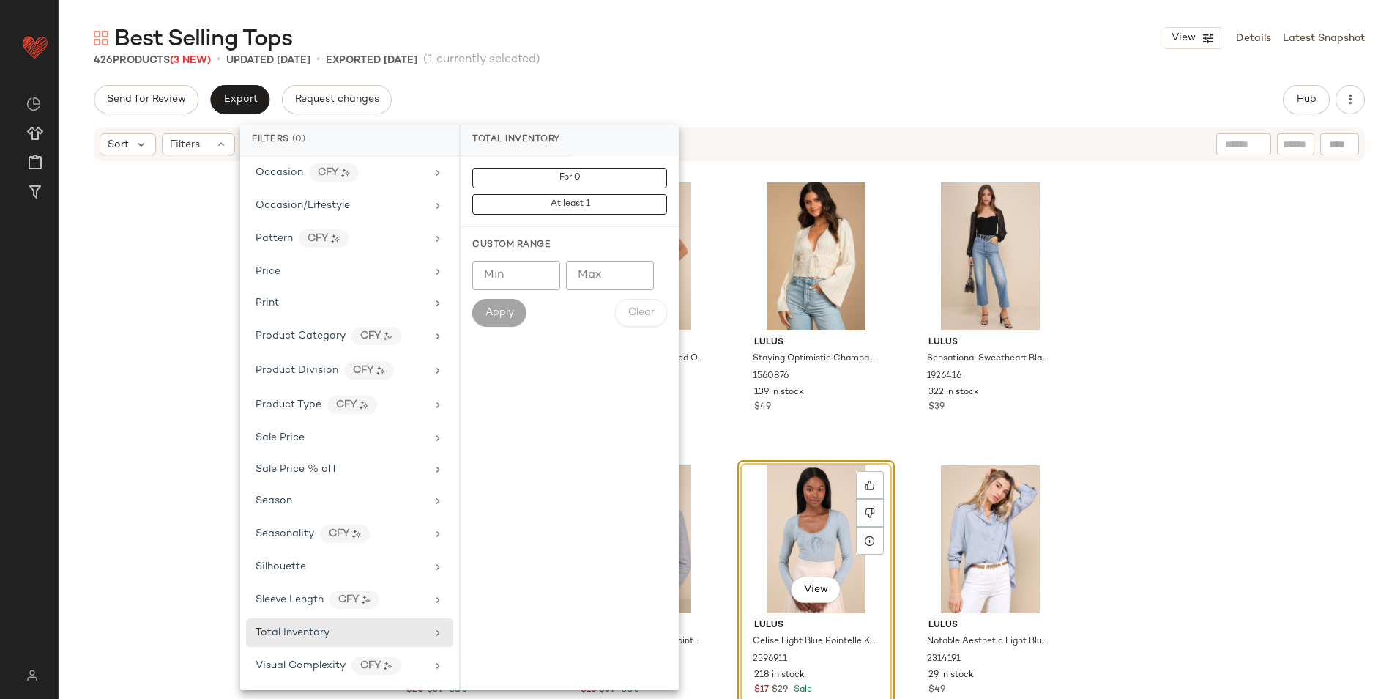
click at [527, 278] on input "Min" at bounding box center [516, 275] width 88 height 29
click at [601, 282] on input "Max" at bounding box center [610, 275] width 88 height 29
type input "**"
click at [508, 314] on span "Apply" at bounding box center [499, 313] width 29 height 12
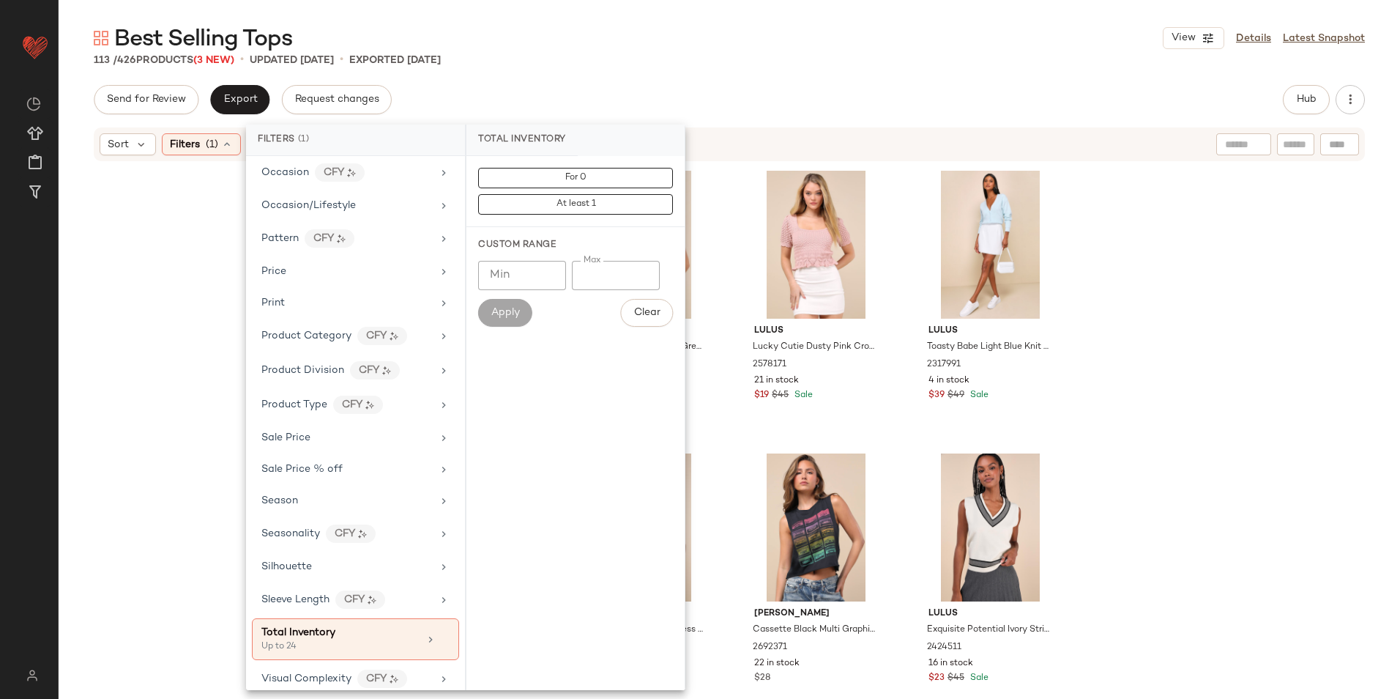
click at [776, 51] on div "Best Selling Tops View Details Latest Snapshot" at bounding box center [730, 37] width 1342 height 29
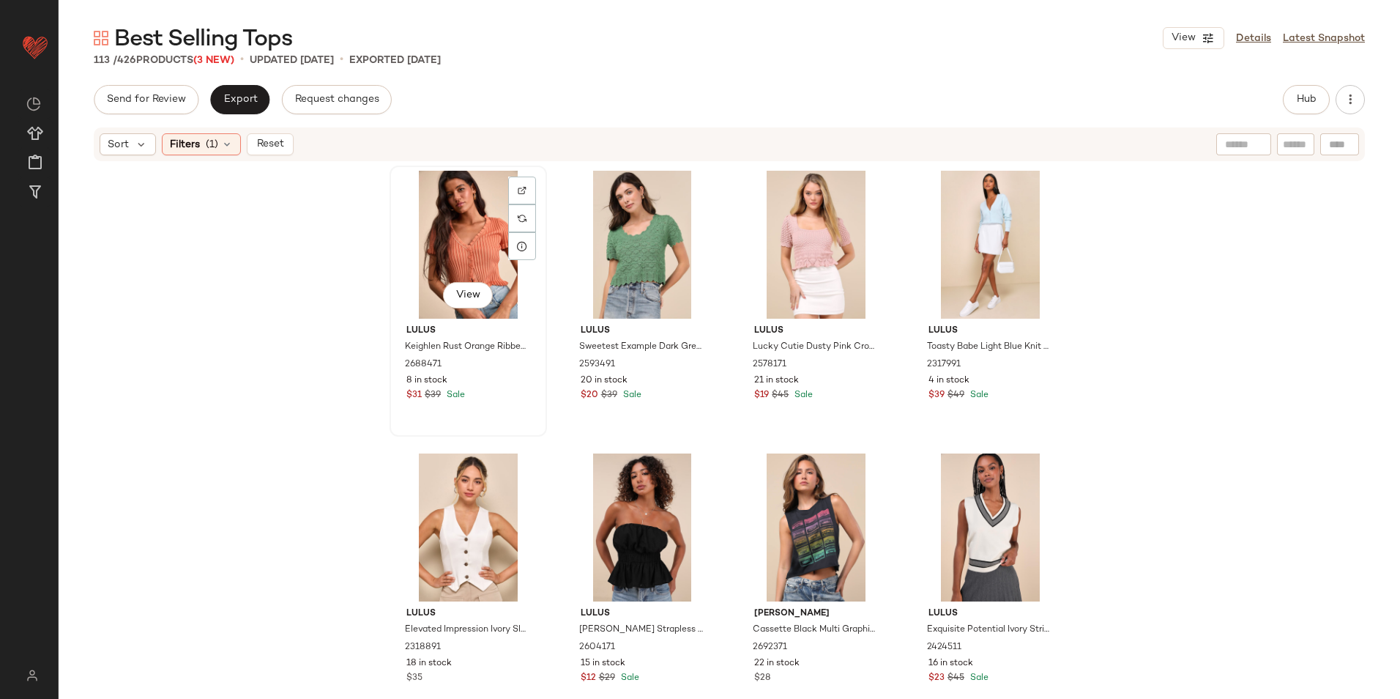
click at [448, 233] on div "View" at bounding box center [468, 245] width 147 height 148
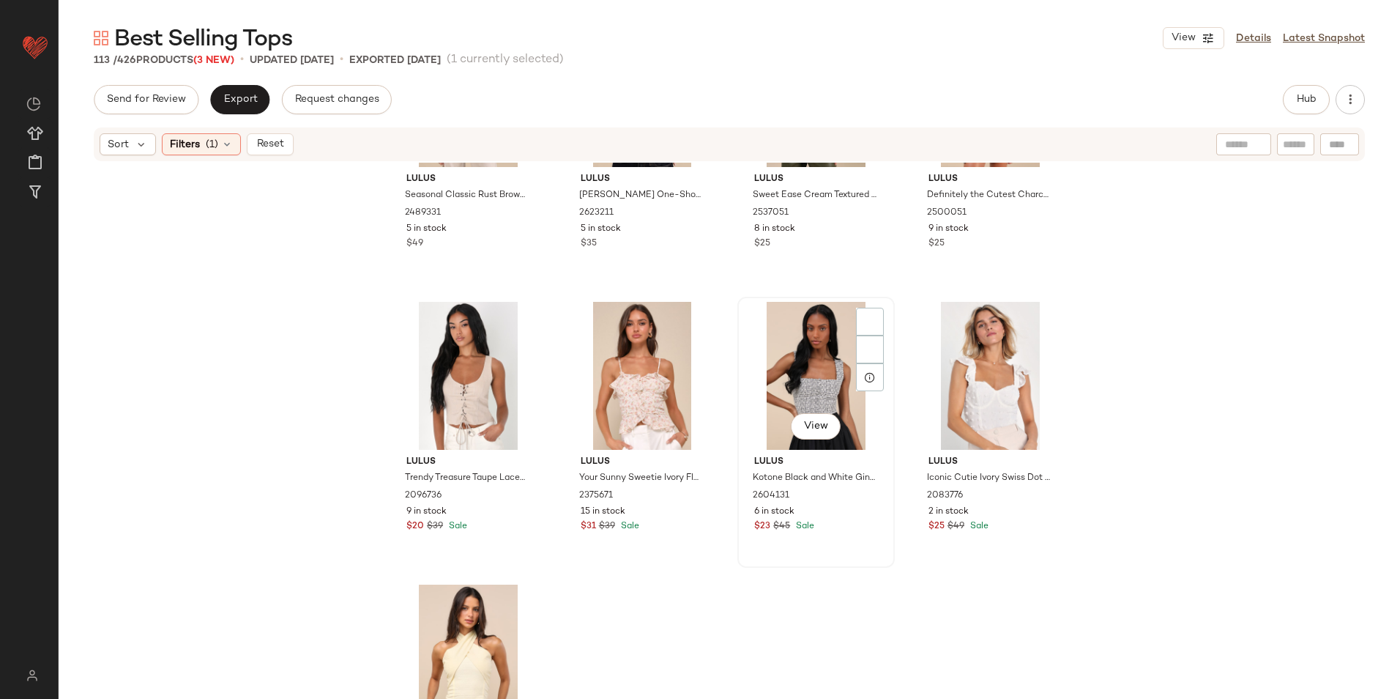
scroll to position [7622, 0]
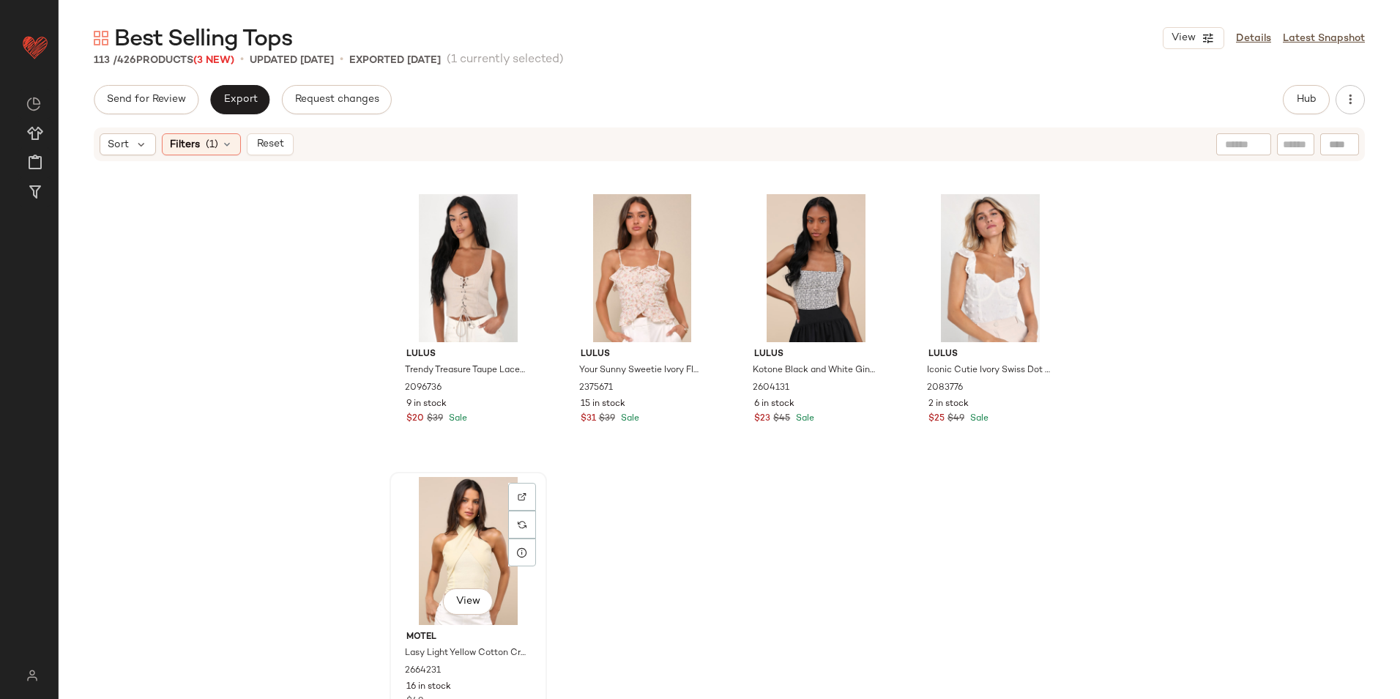
click at [463, 546] on div "View" at bounding box center [468, 551] width 147 height 148
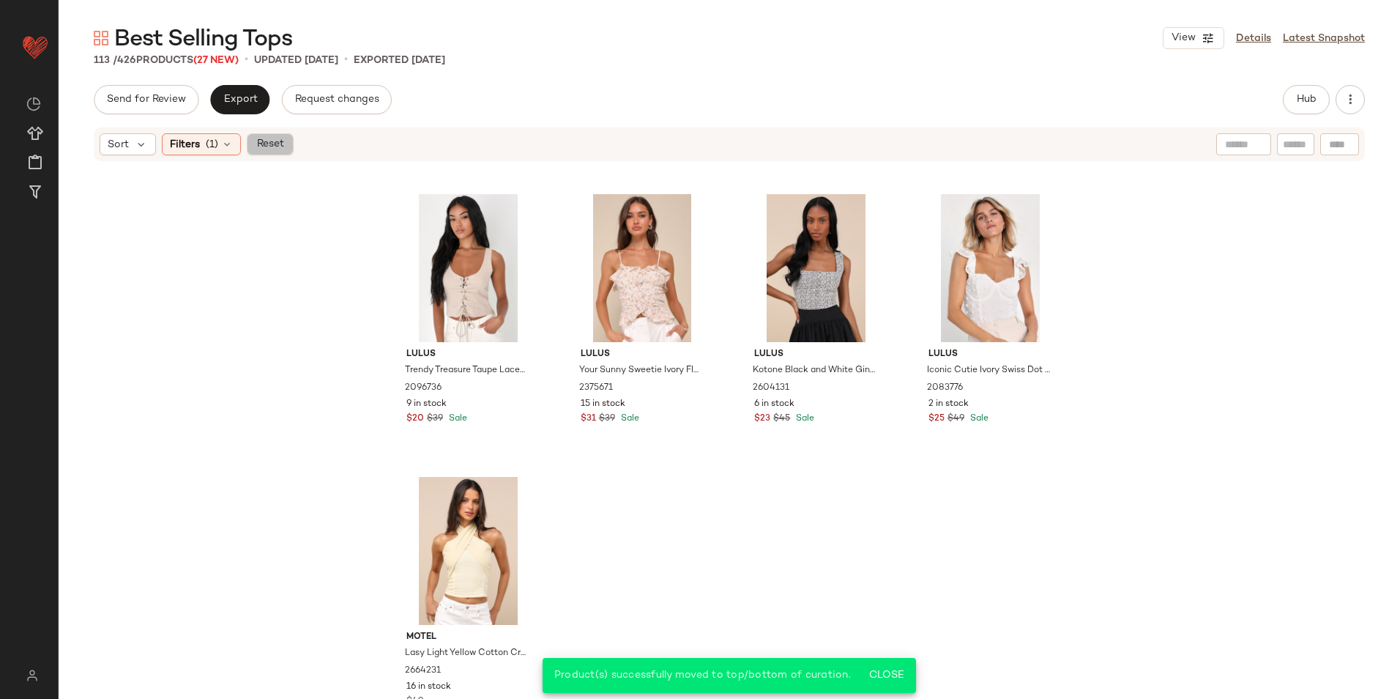
click at [272, 146] on span "Reset" at bounding box center [270, 144] width 28 height 12
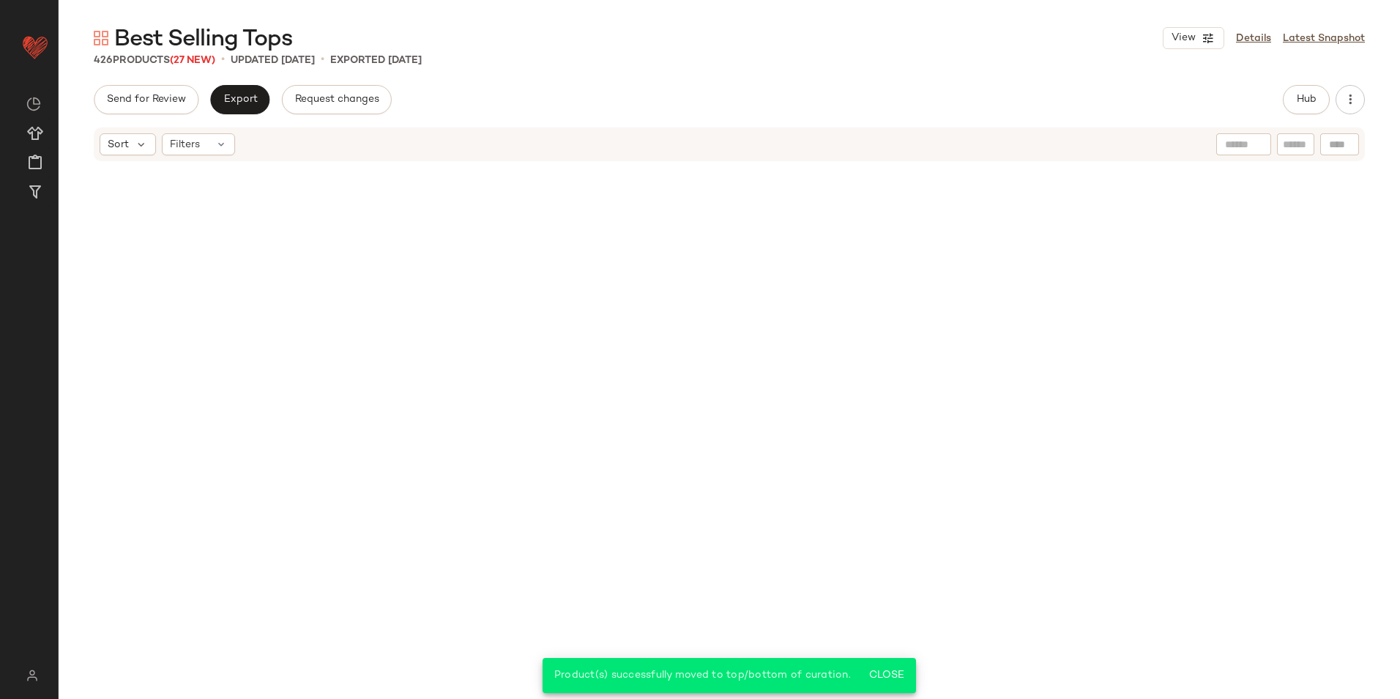
scroll to position [29673, 0]
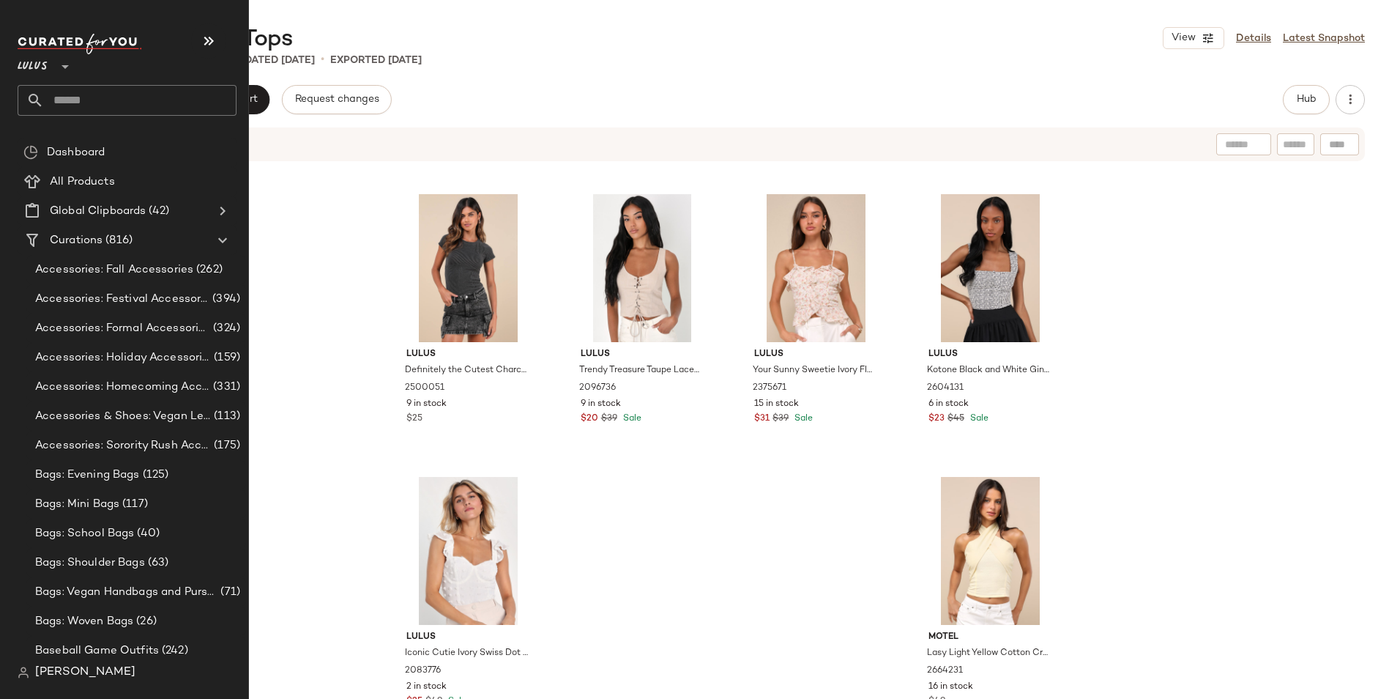
click at [101, 103] on input "text" at bounding box center [140, 100] width 193 height 31
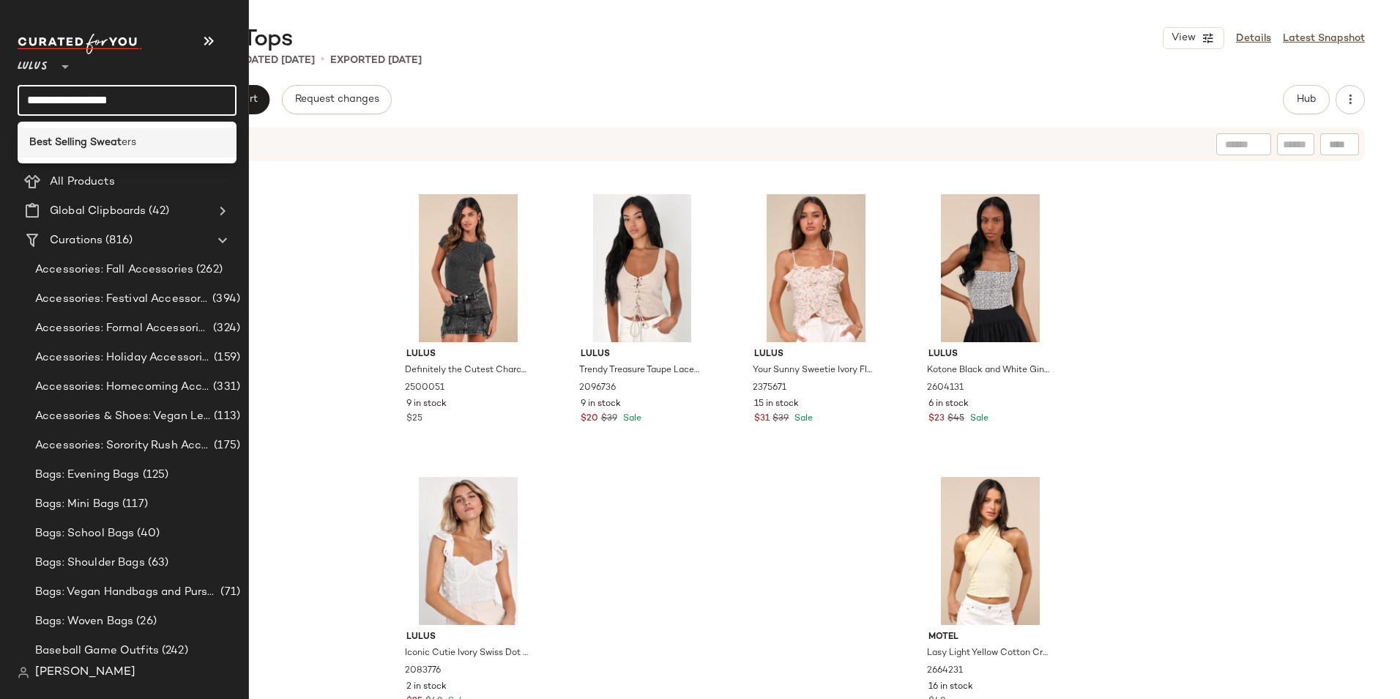
type input "**********"
click at [130, 134] on div "Best Selling Sweat ers" at bounding box center [127, 142] width 219 height 30
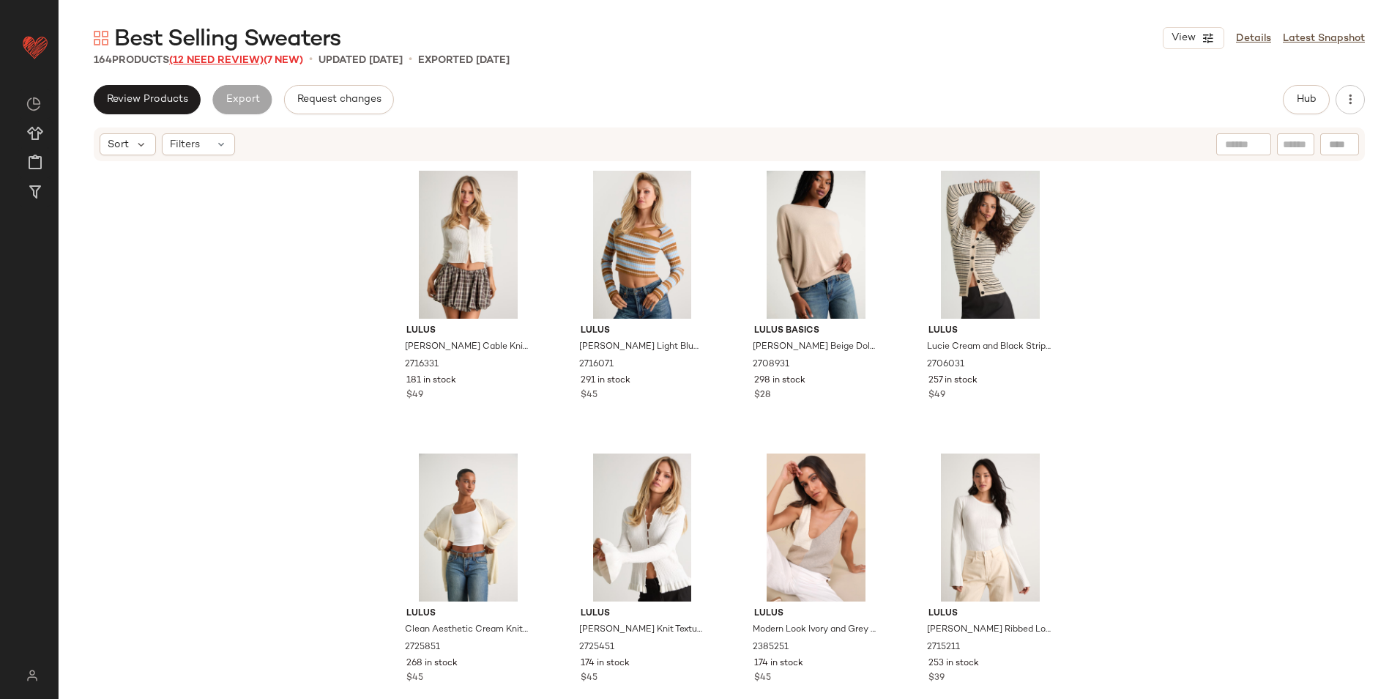
click at [242, 58] on span "(12 Need Review)" at bounding box center [216, 60] width 94 height 11
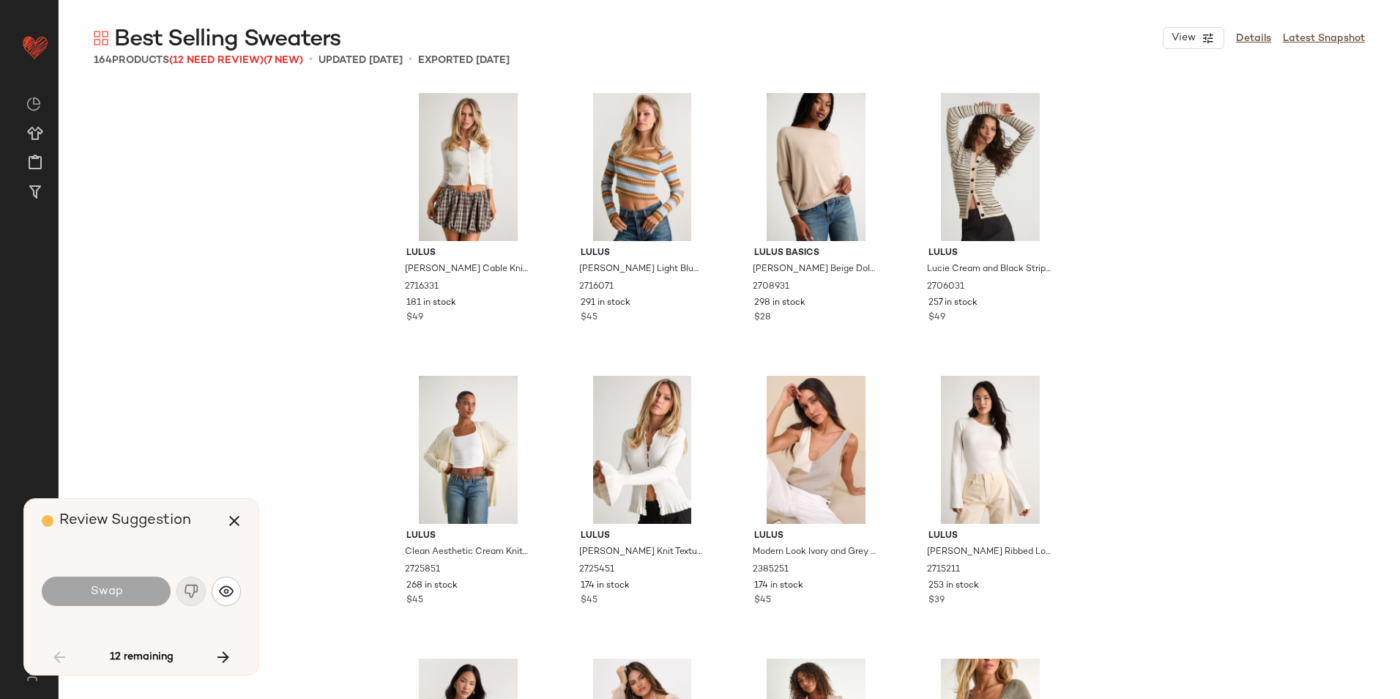
scroll to position [1979, 0]
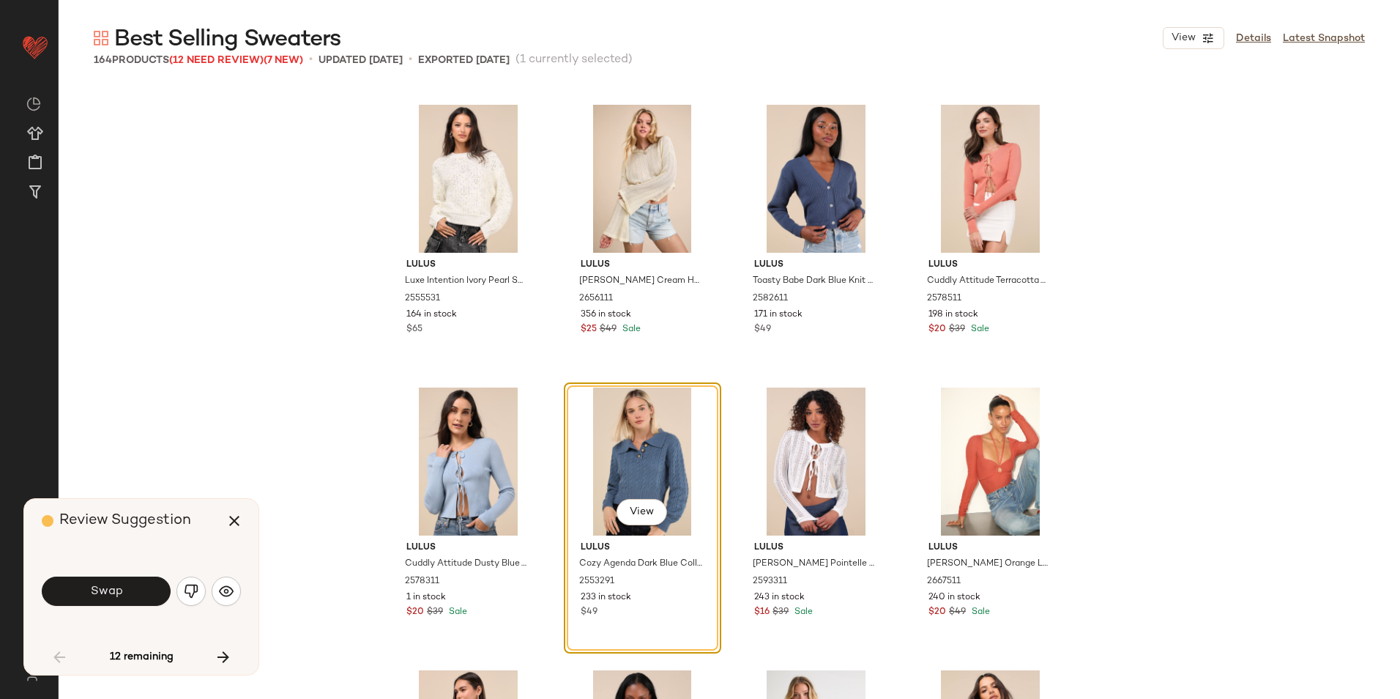
click at [130, 598] on button "Swap" at bounding box center [106, 590] width 129 height 29
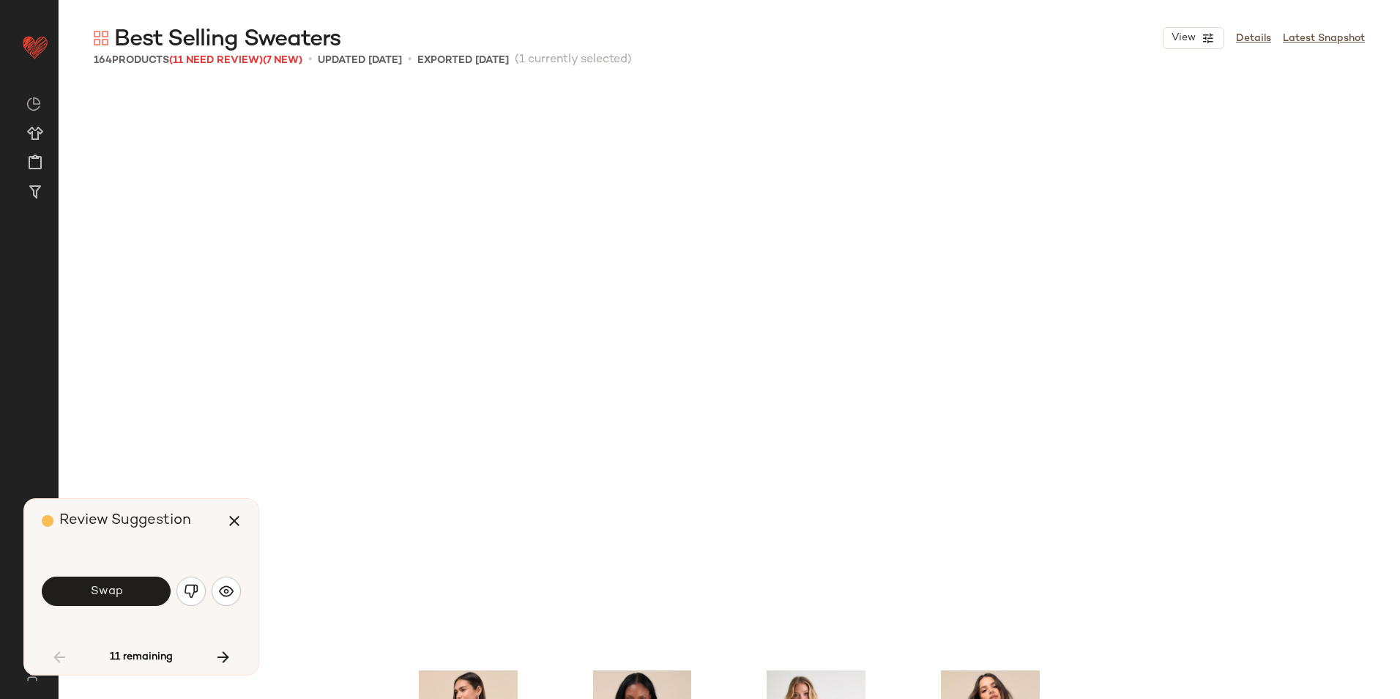
scroll to position [2544, 0]
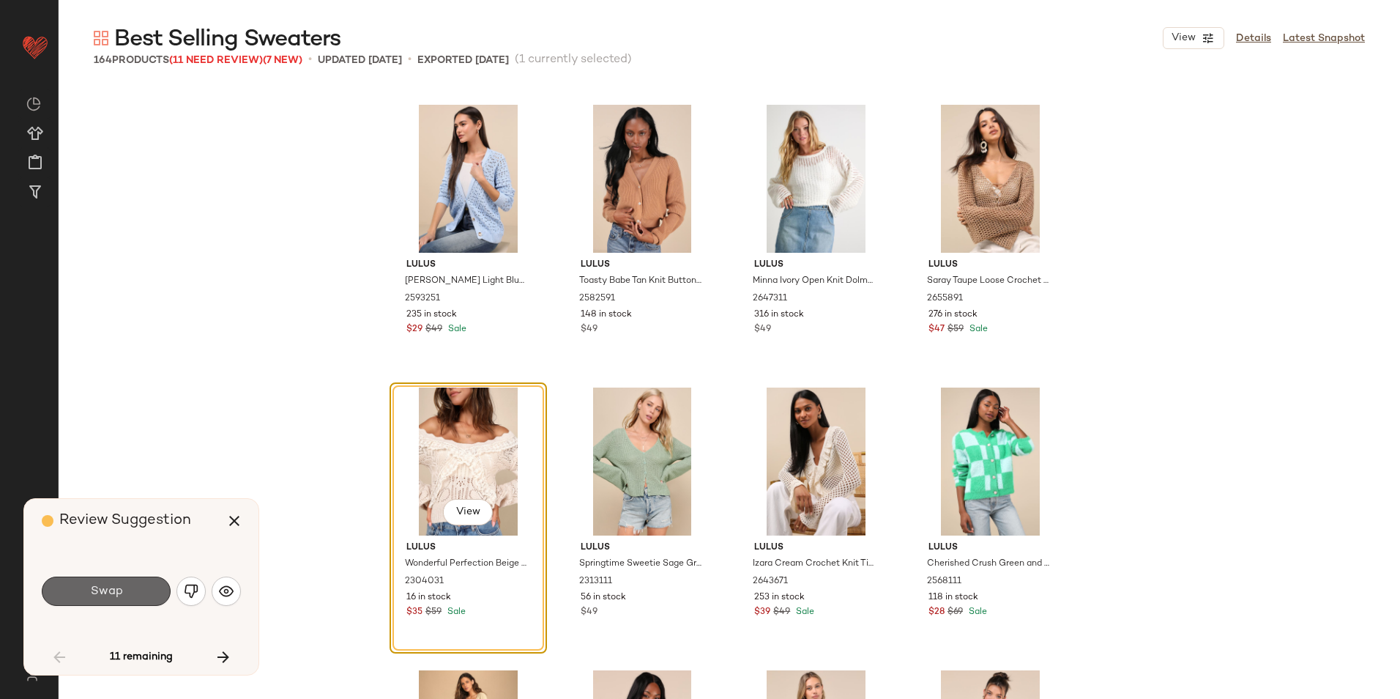
click at [146, 587] on button "Swap" at bounding box center [106, 590] width 129 height 29
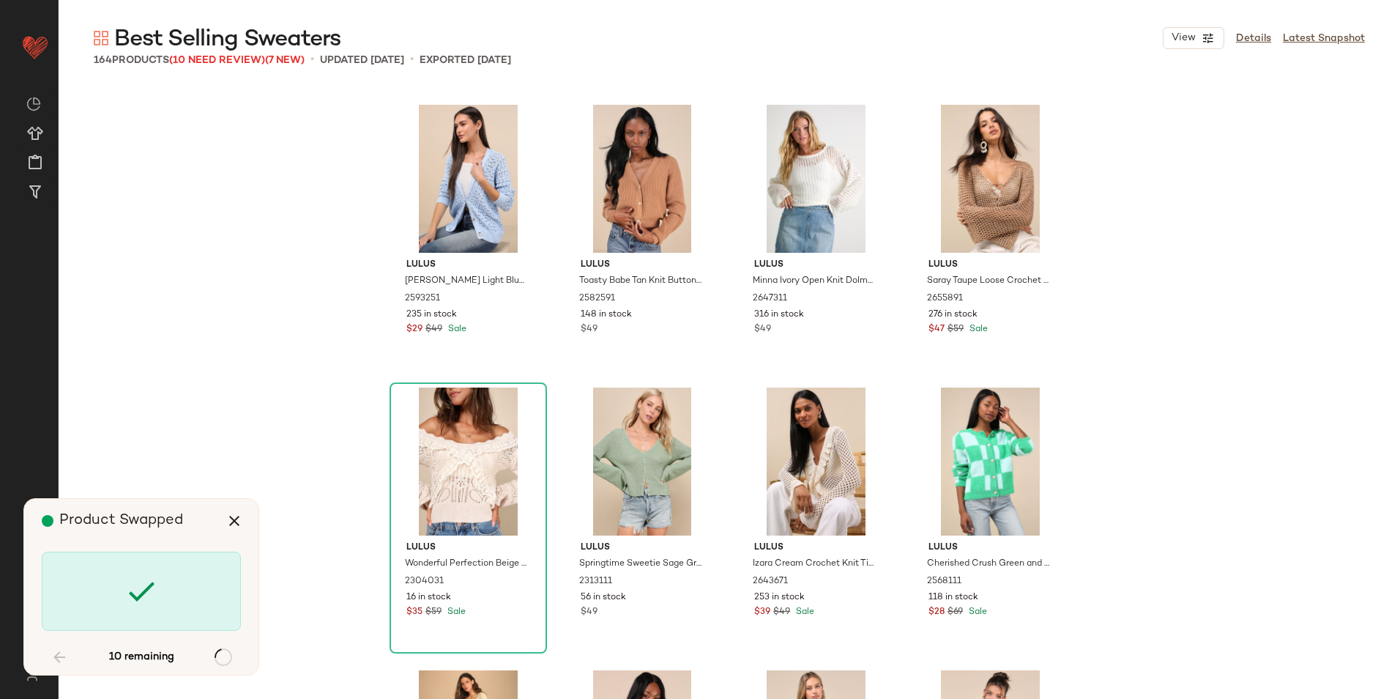
scroll to position [4806, 0]
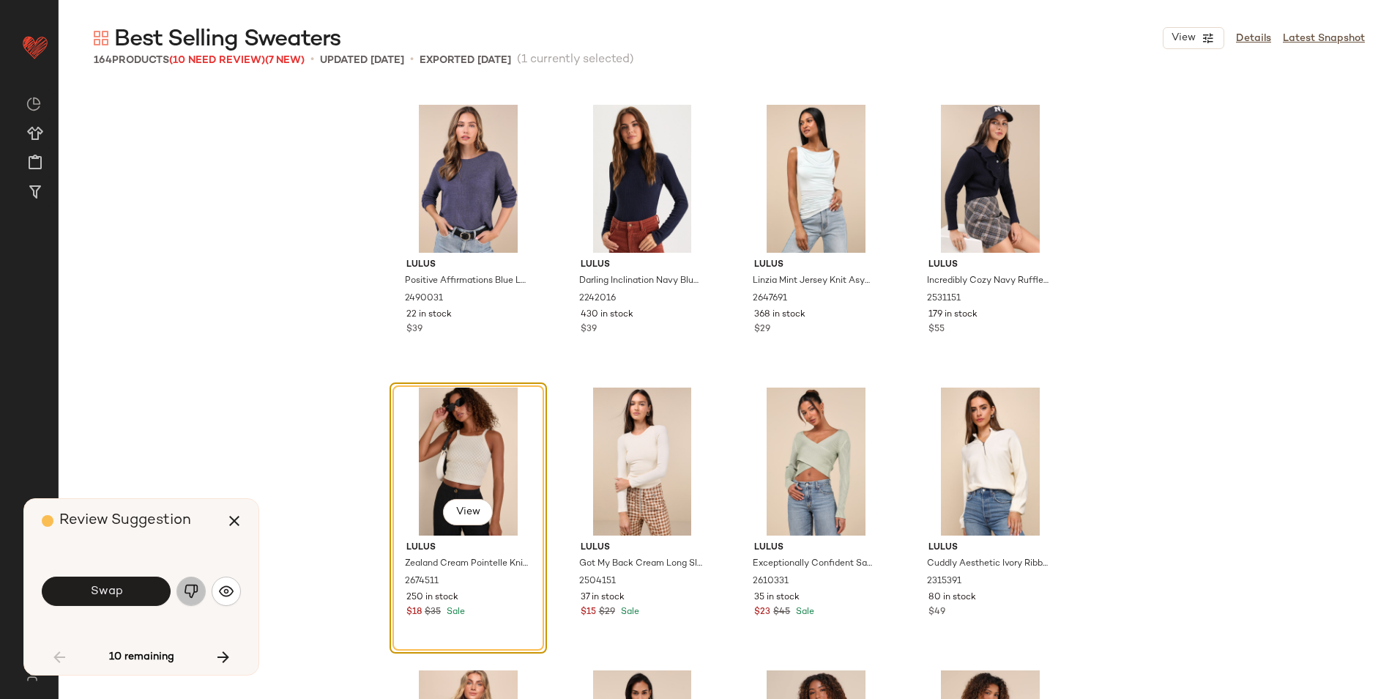
click at [199, 588] on button "button" at bounding box center [191, 590] width 29 height 29
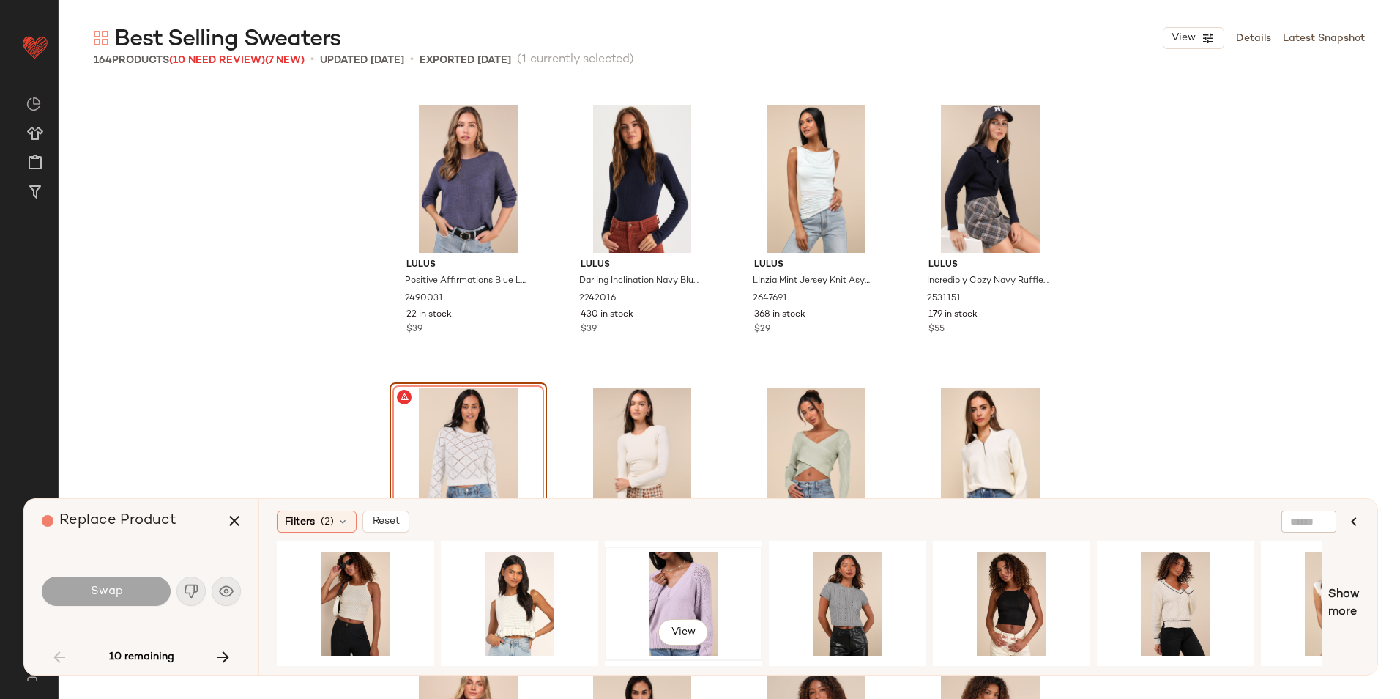
click at [666, 580] on div "View" at bounding box center [683, 604] width 147 height 104
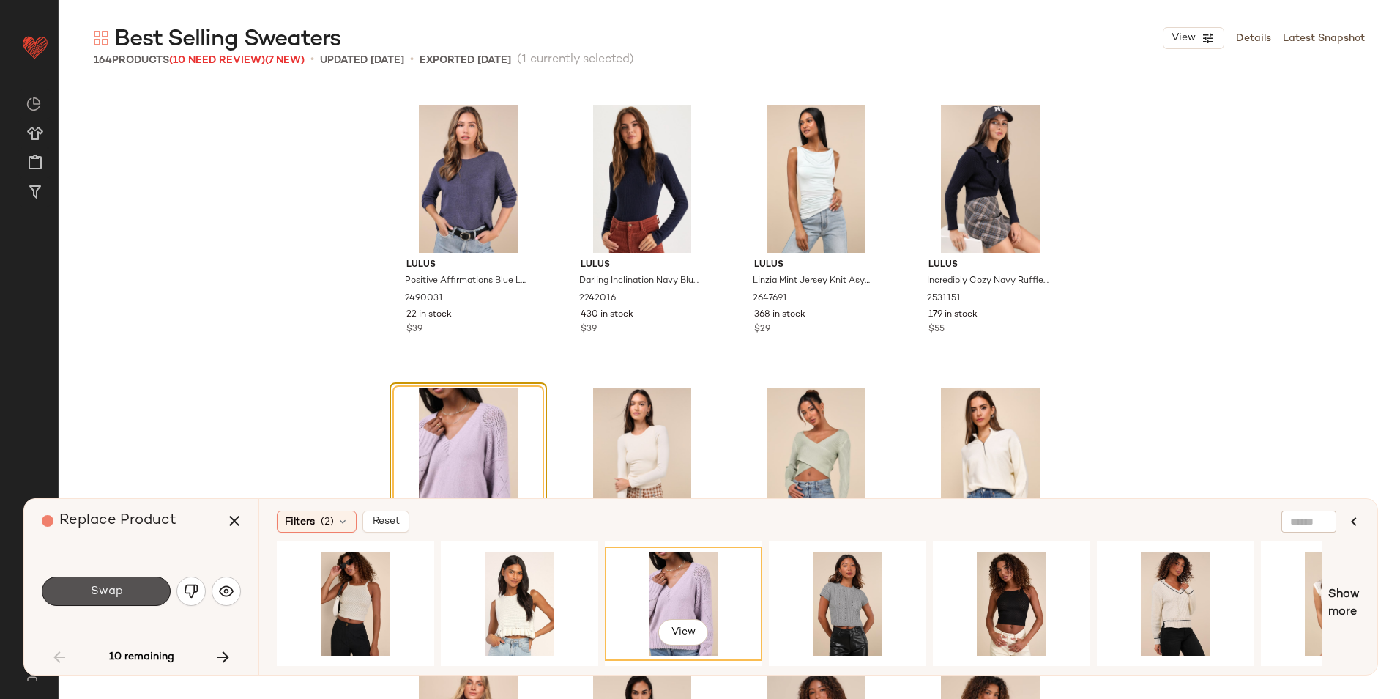
click at [119, 585] on button "Swap" at bounding box center [106, 590] width 129 height 29
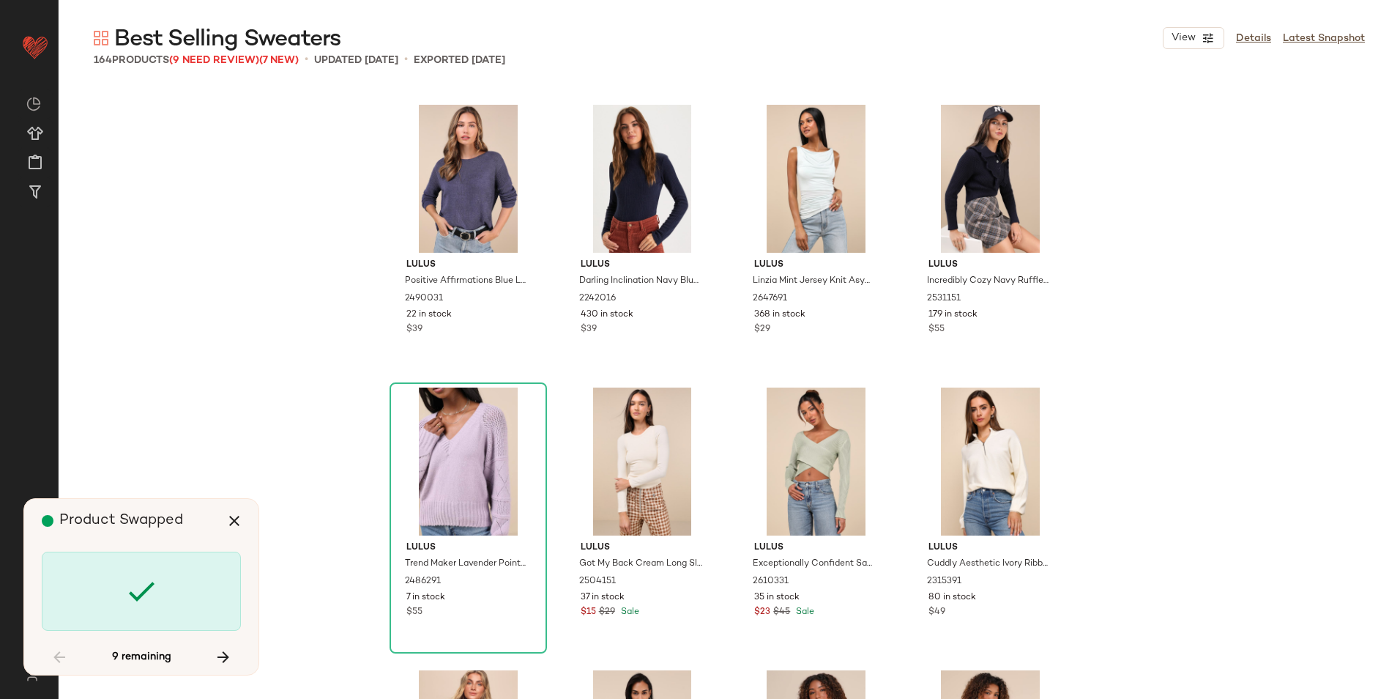
scroll to position [5937, 0]
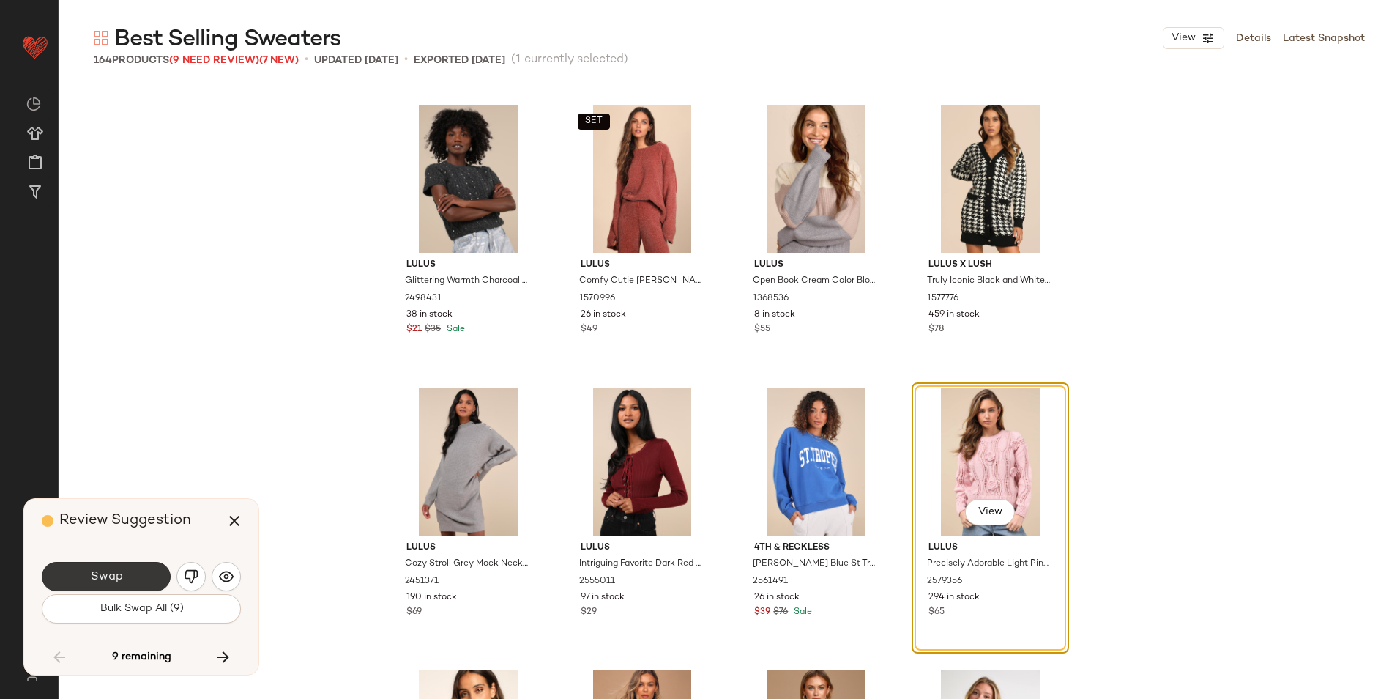
click at [120, 573] on span "Swap" at bounding box center [105, 577] width 33 height 14
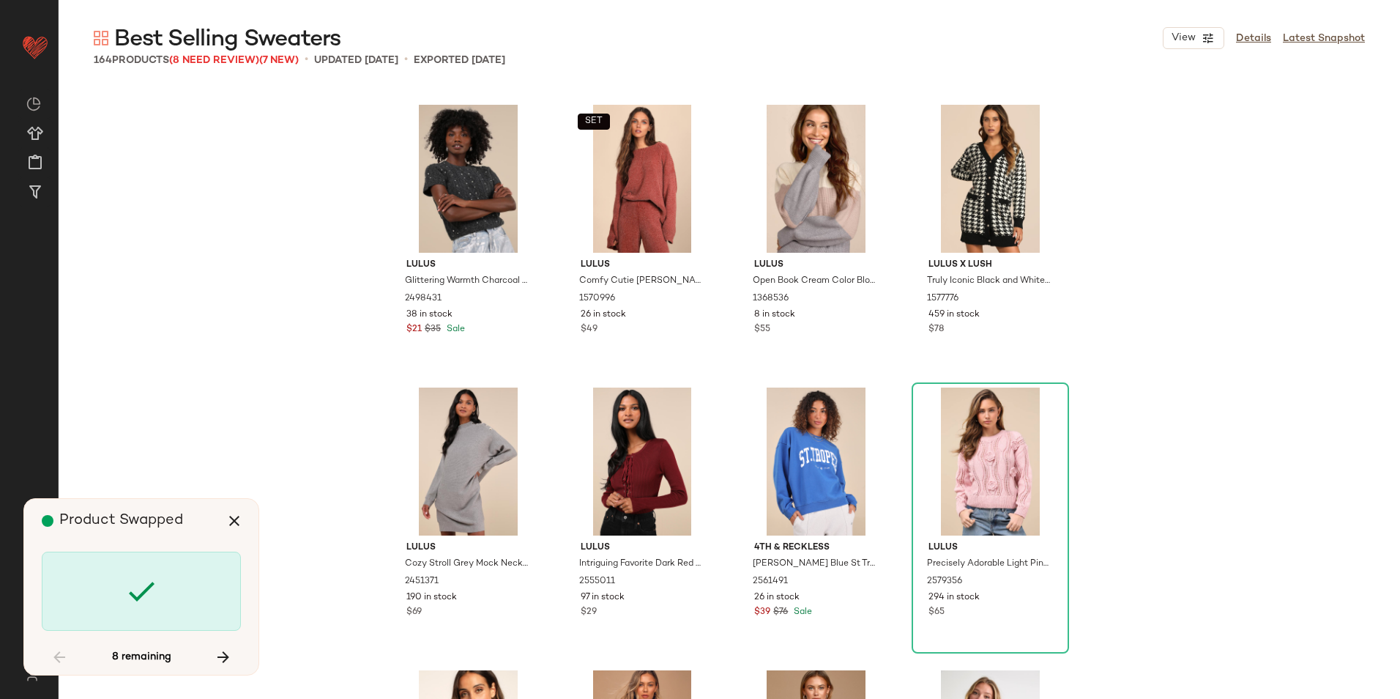
scroll to position [8764, 0]
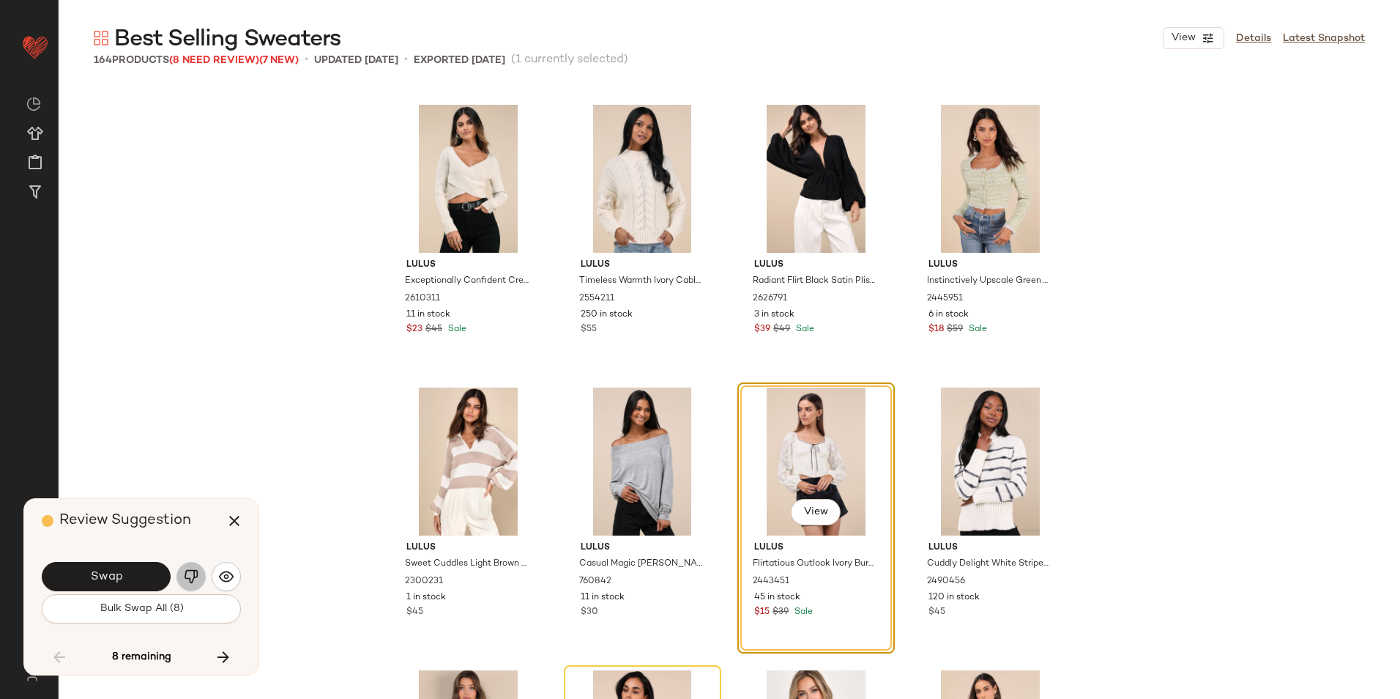
click at [205, 576] on button "button" at bounding box center [191, 576] width 29 height 29
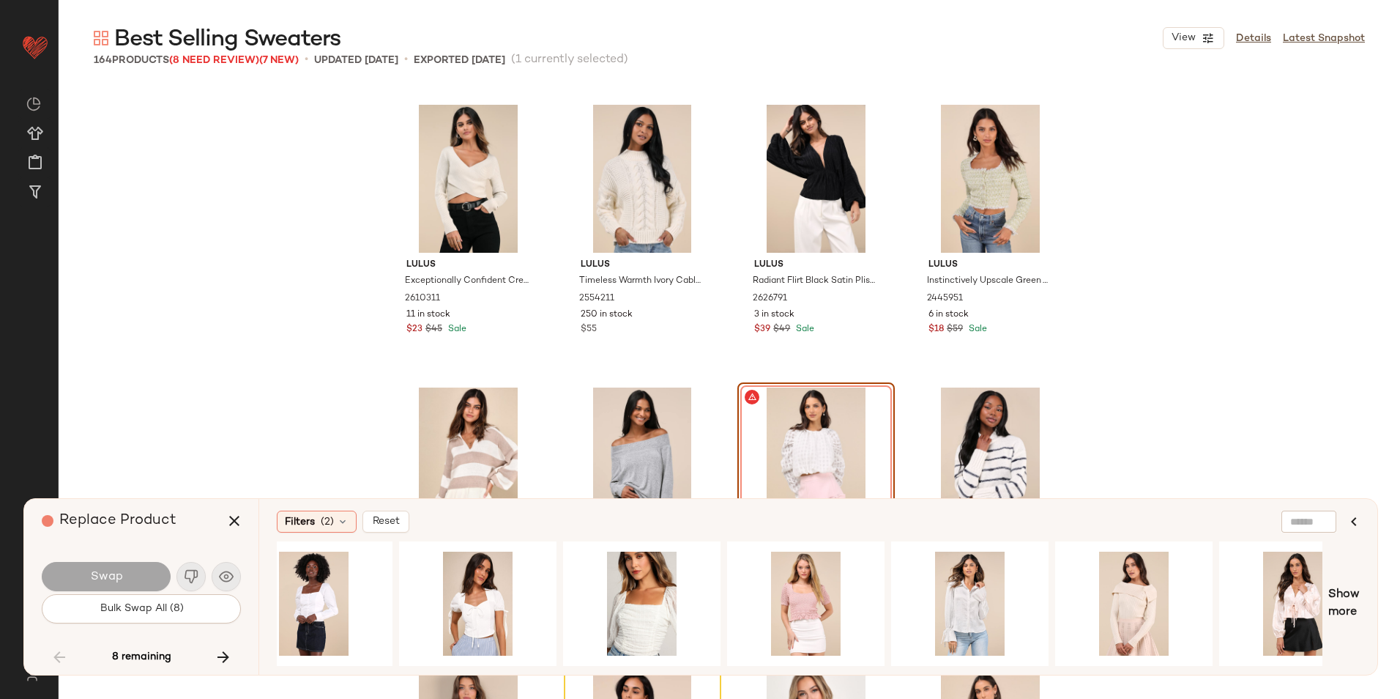
scroll to position [0, 2063]
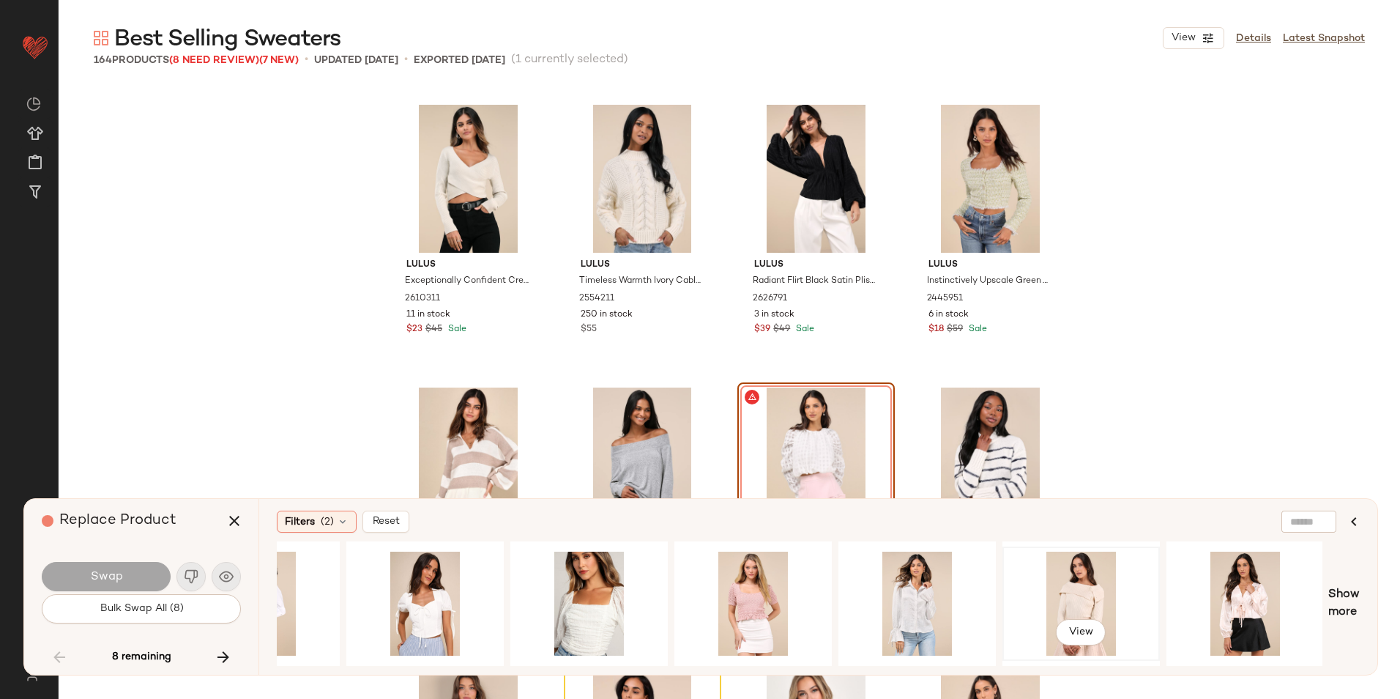
click at [1063, 581] on div "View" at bounding box center [1081, 604] width 147 height 104
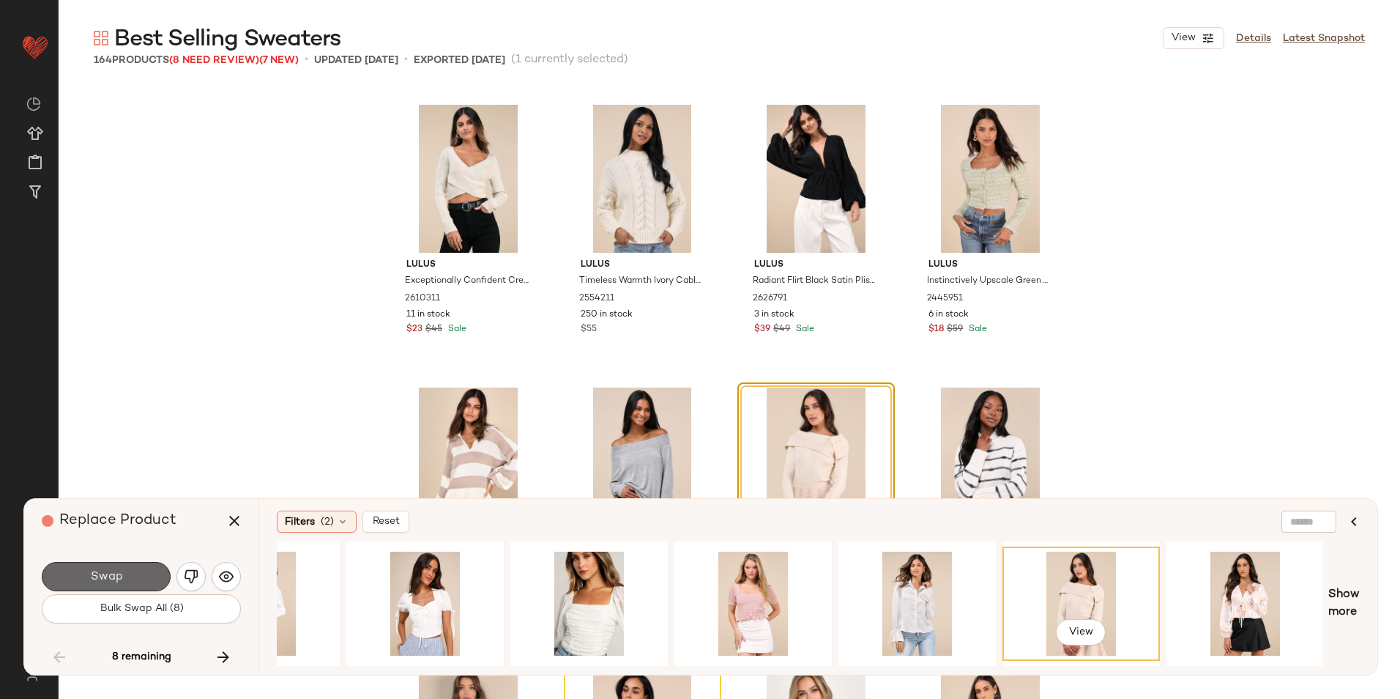
click at [118, 572] on span "Swap" at bounding box center [105, 577] width 33 height 14
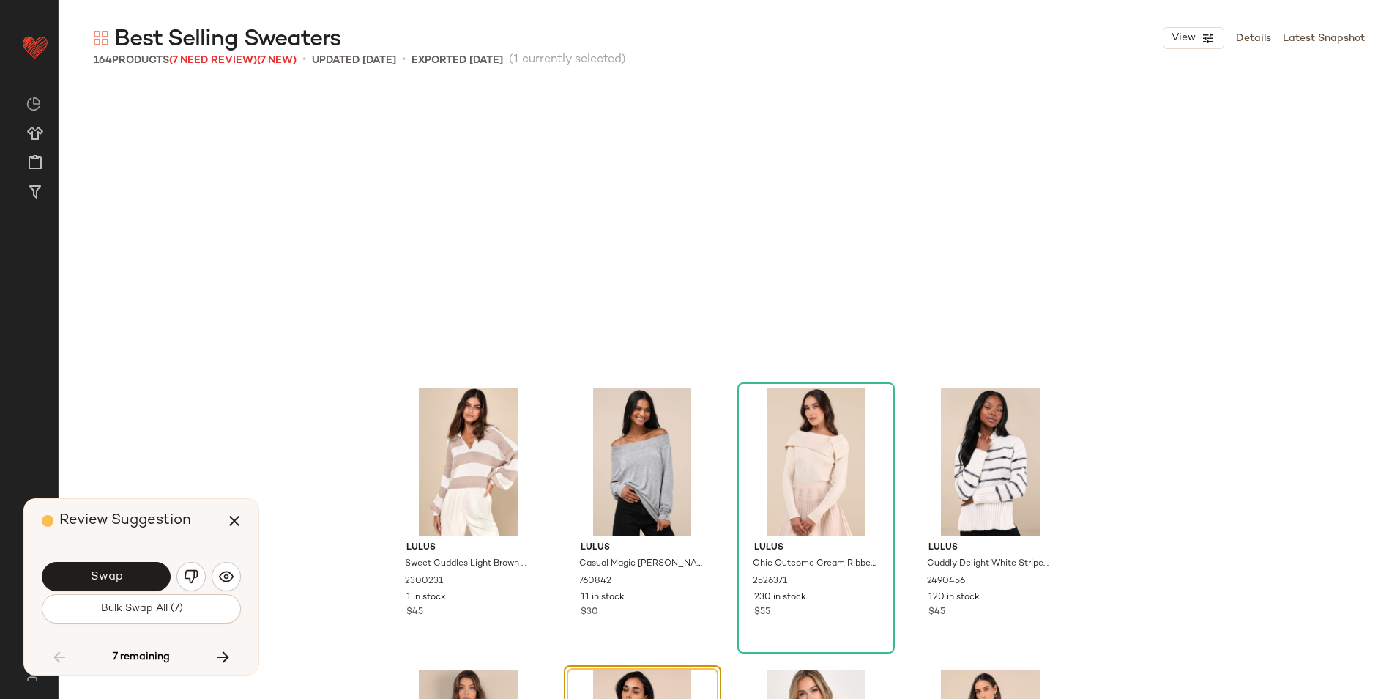
scroll to position [9047, 0]
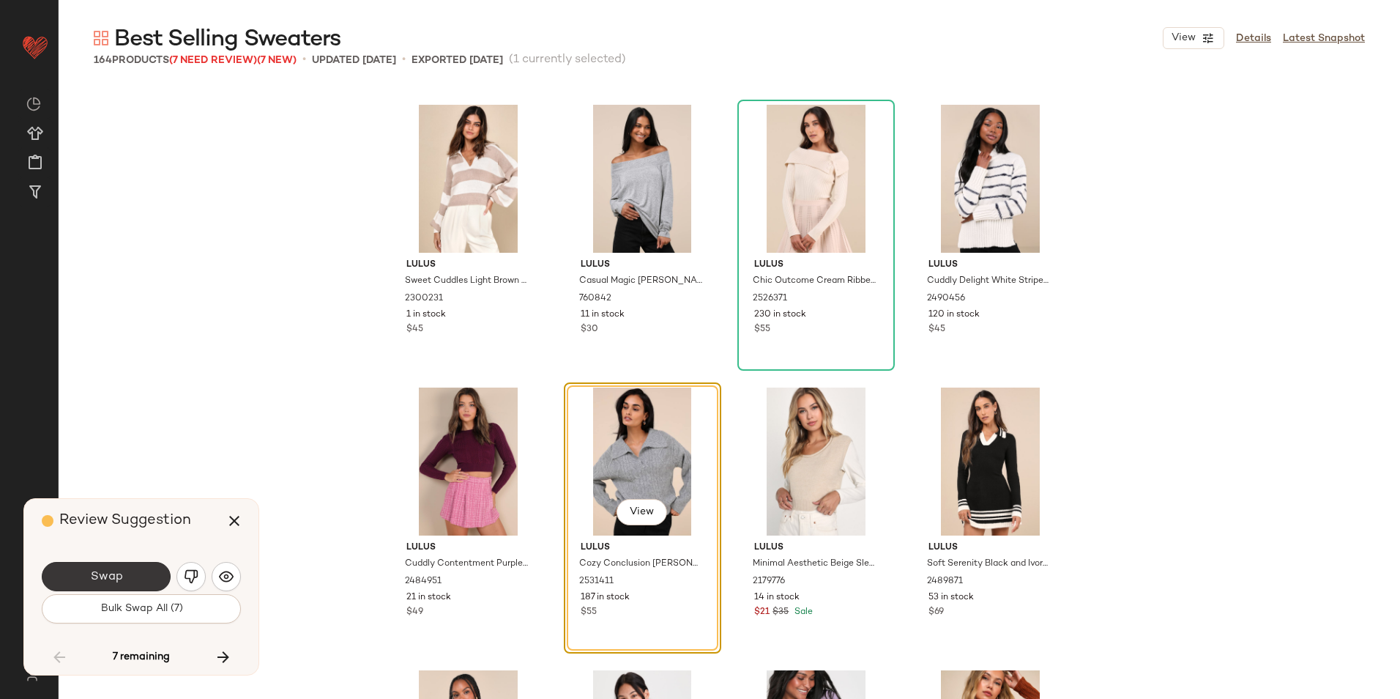
click at [132, 568] on button "Swap" at bounding box center [106, 576] width 129 height 29
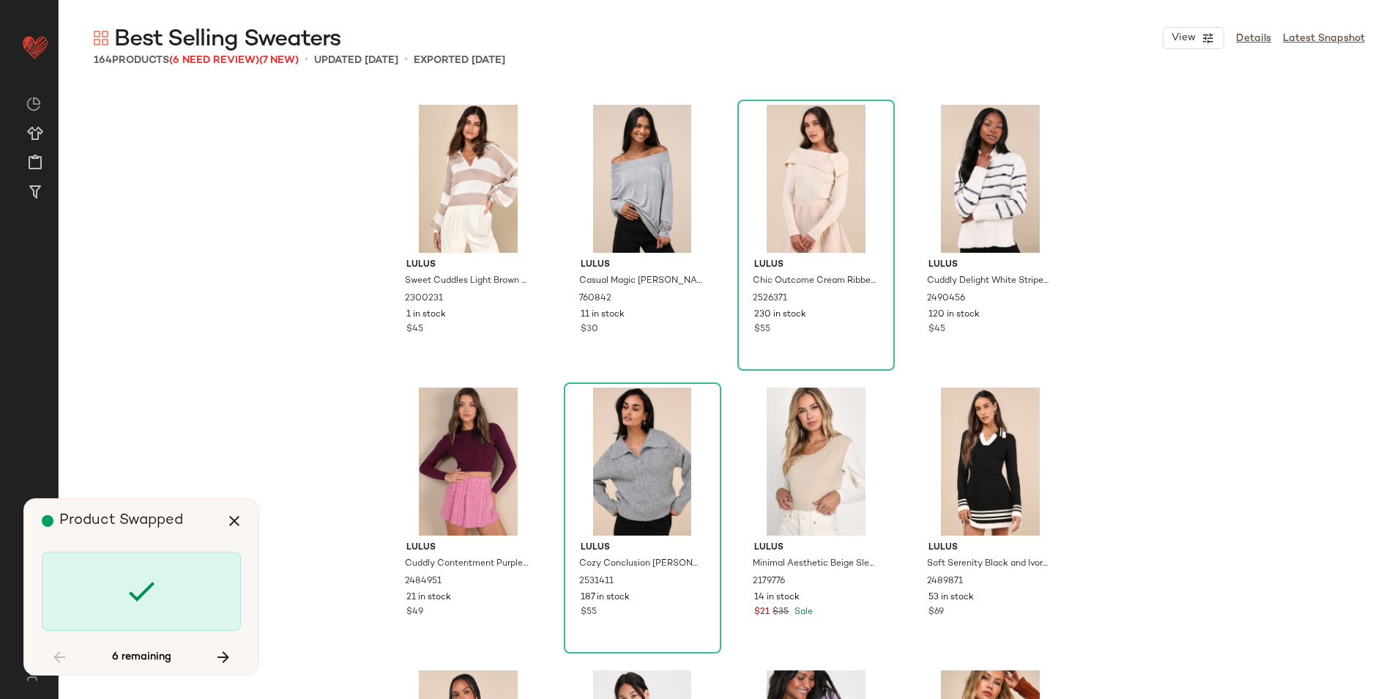
scroll to position [9612, 0]
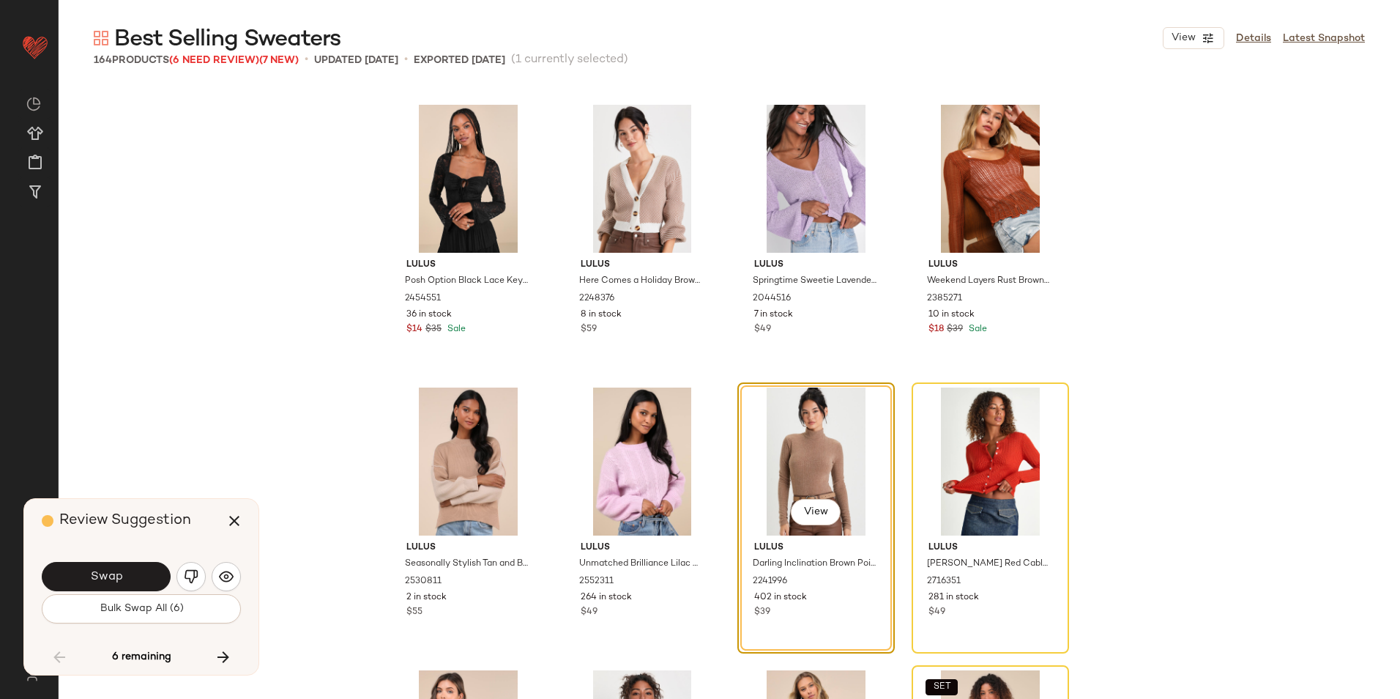
click at [83, 571] on button "Swap" at bounding box center [106, 576] width 129 height 29
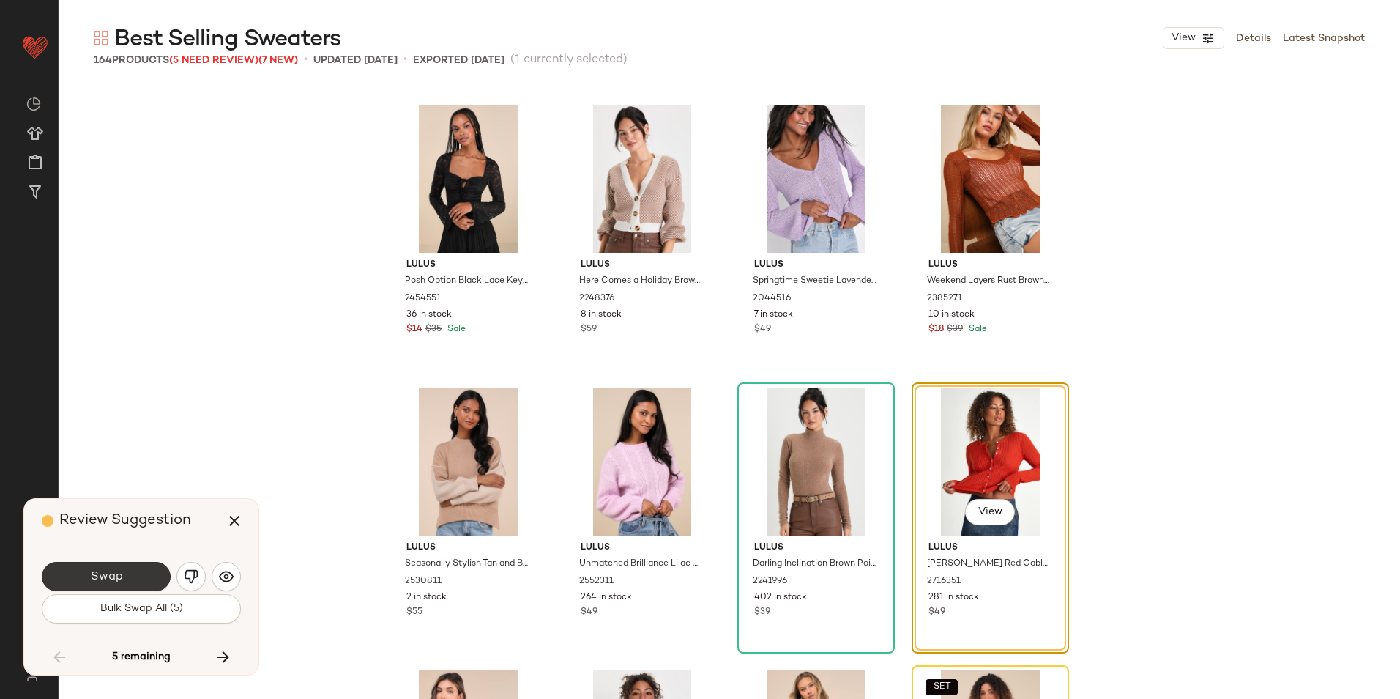
click at [100, 572] on span "Swap" at bounding box center [105, 577] width 33 height 14
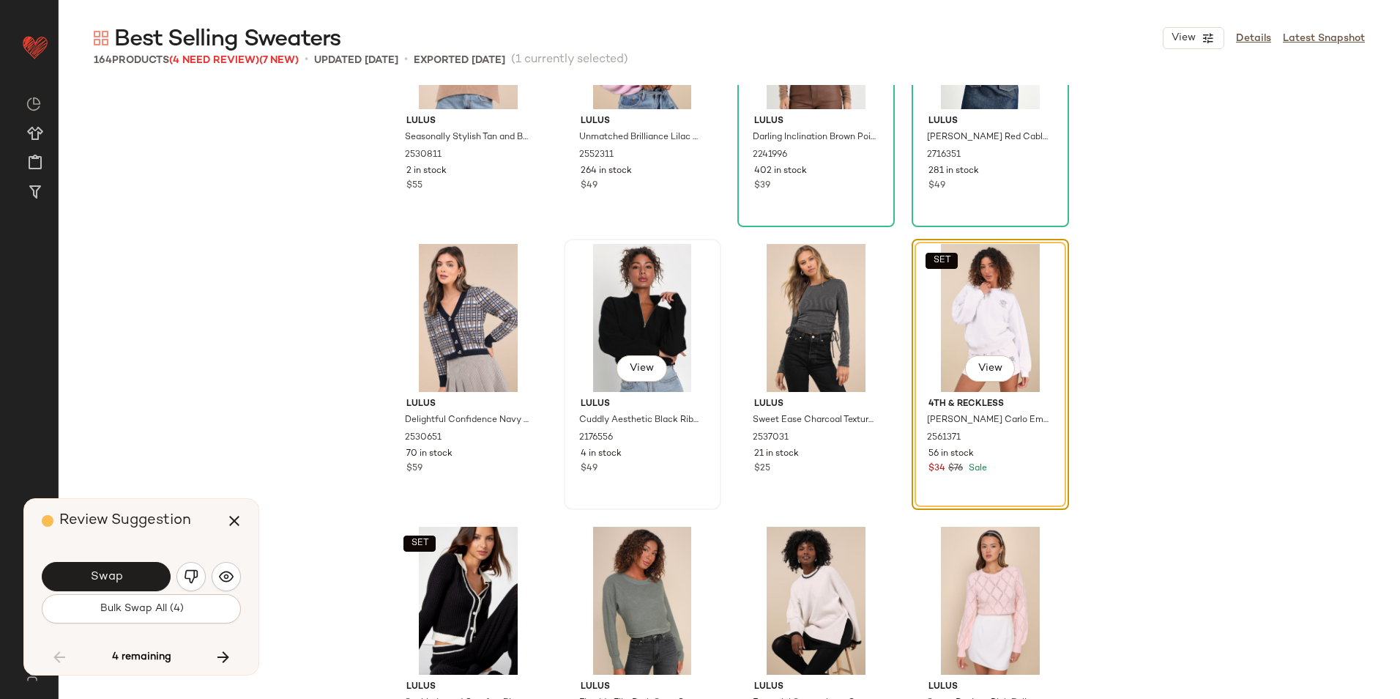
scroll to position [10041, 0]
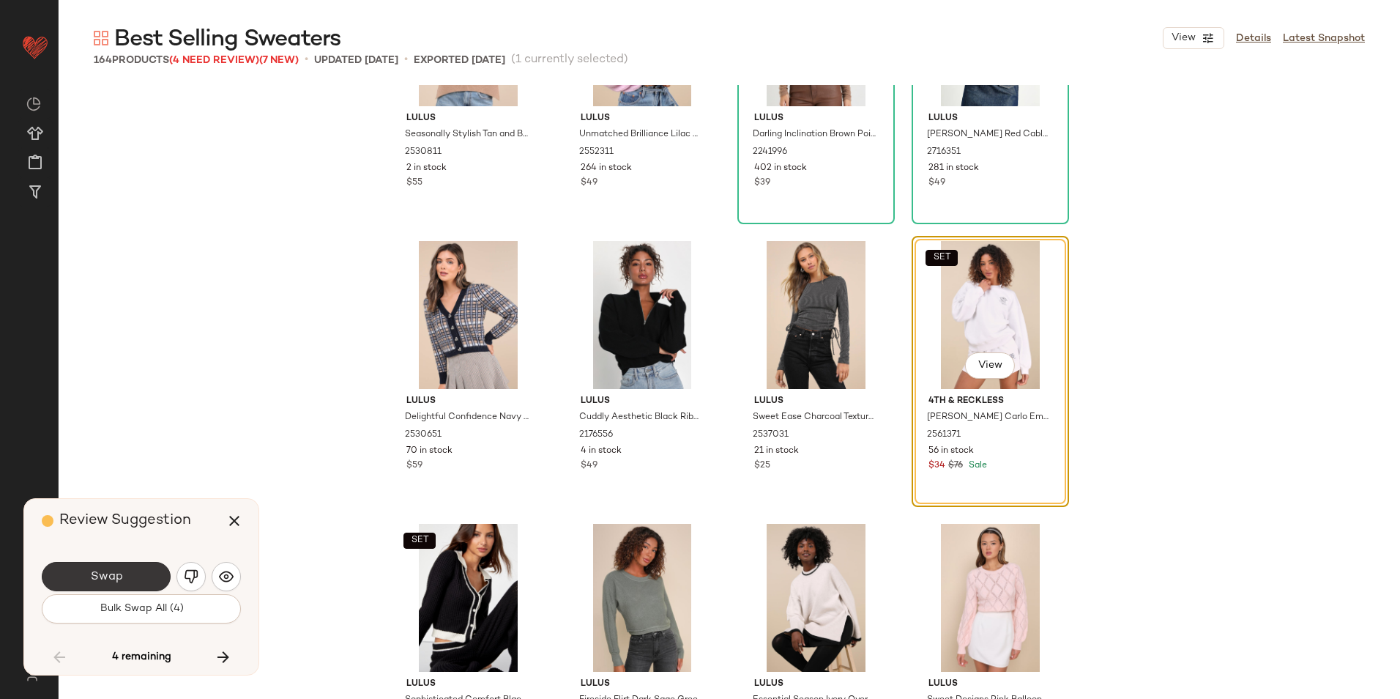
click at [105, 582] on span "Swap" at bounding box center [105, 577] width 33 height 14
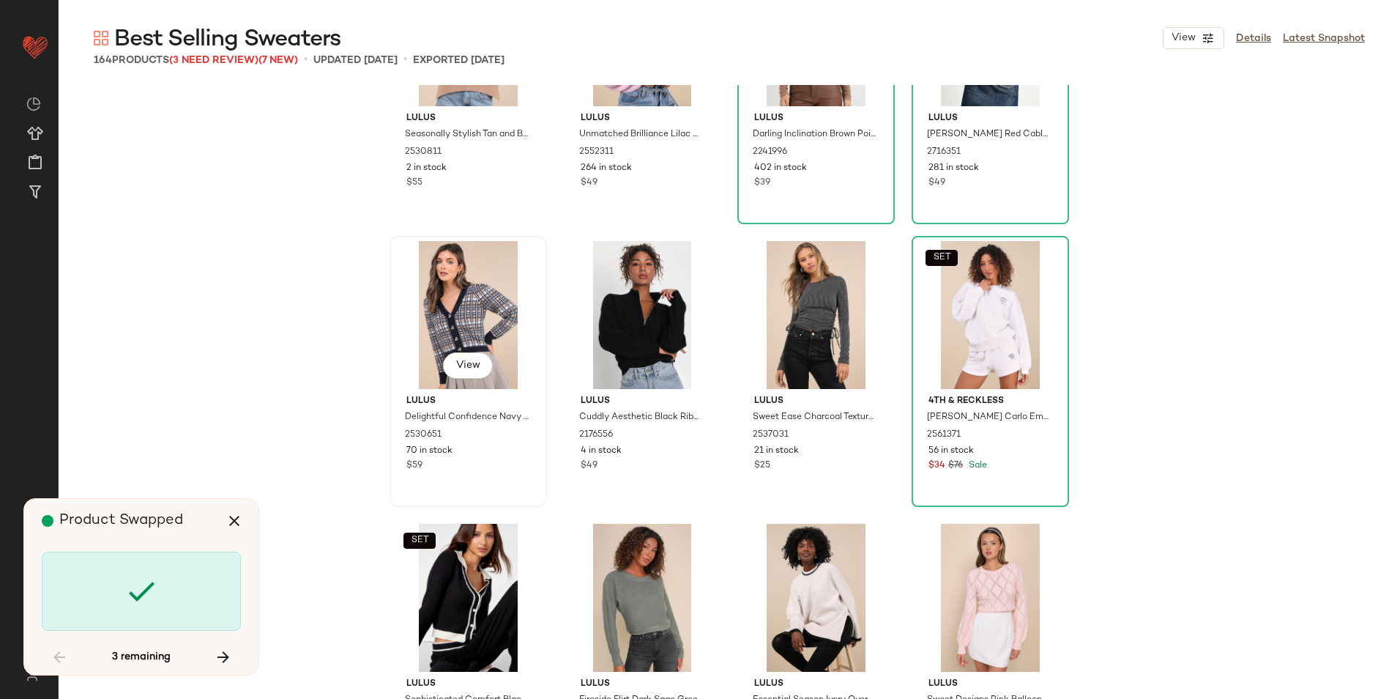
scroll to position [10460, 0]
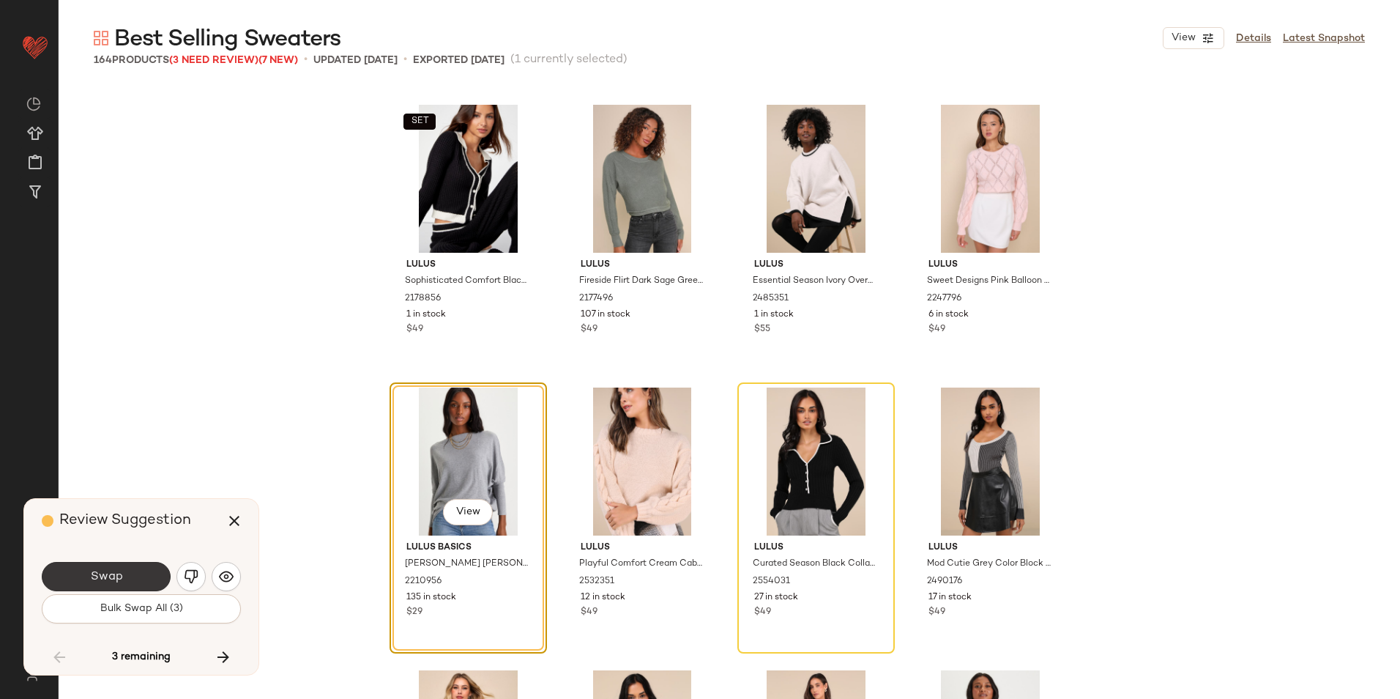
click at [123, 571] on button "Swap" at bounding box center [106, 576] width 129 height 29
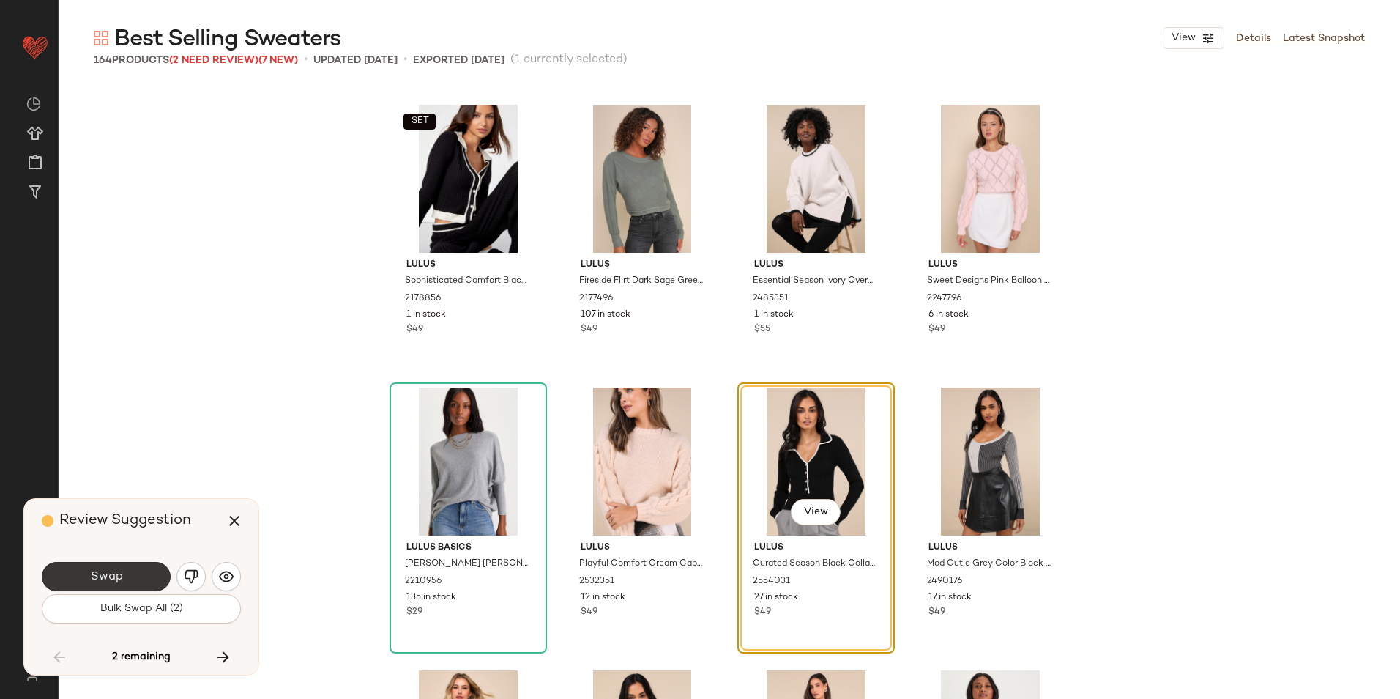
click at [105, 577] on span "Swap" at bounding box center [105, 577] width 33 height 14
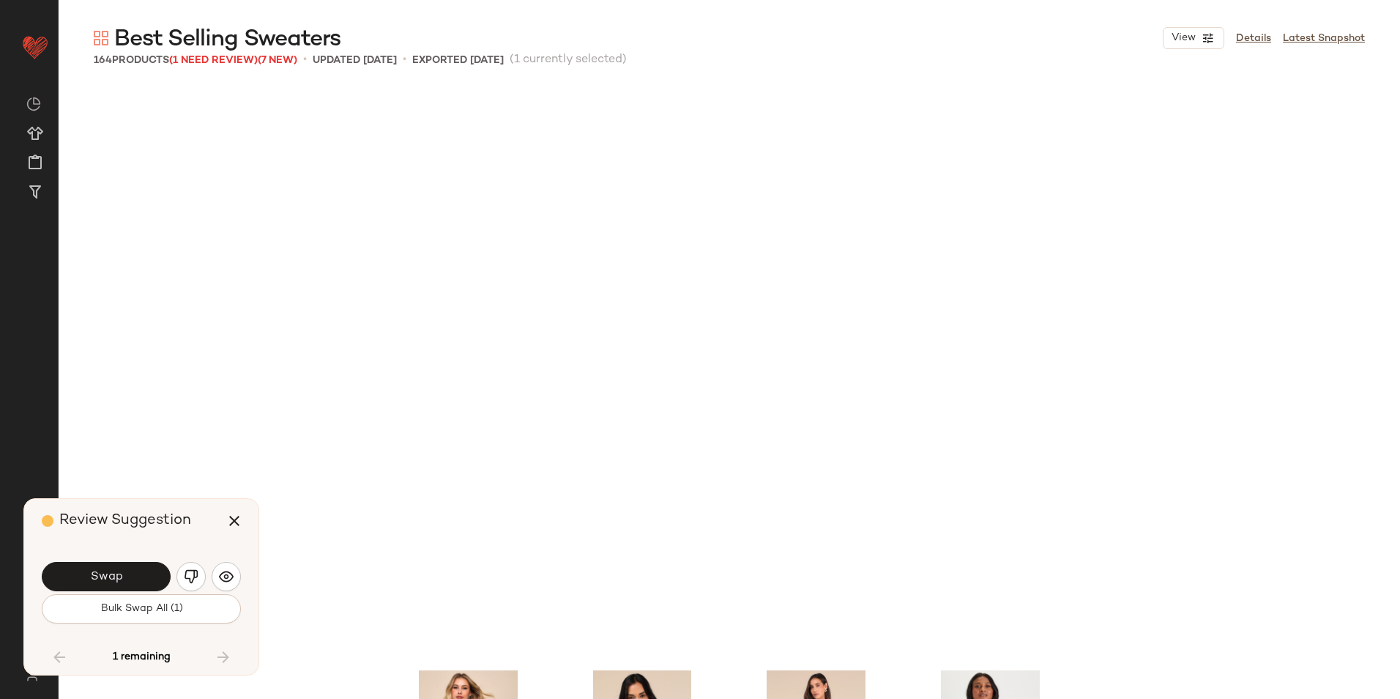
scroll to position [10919, 0]
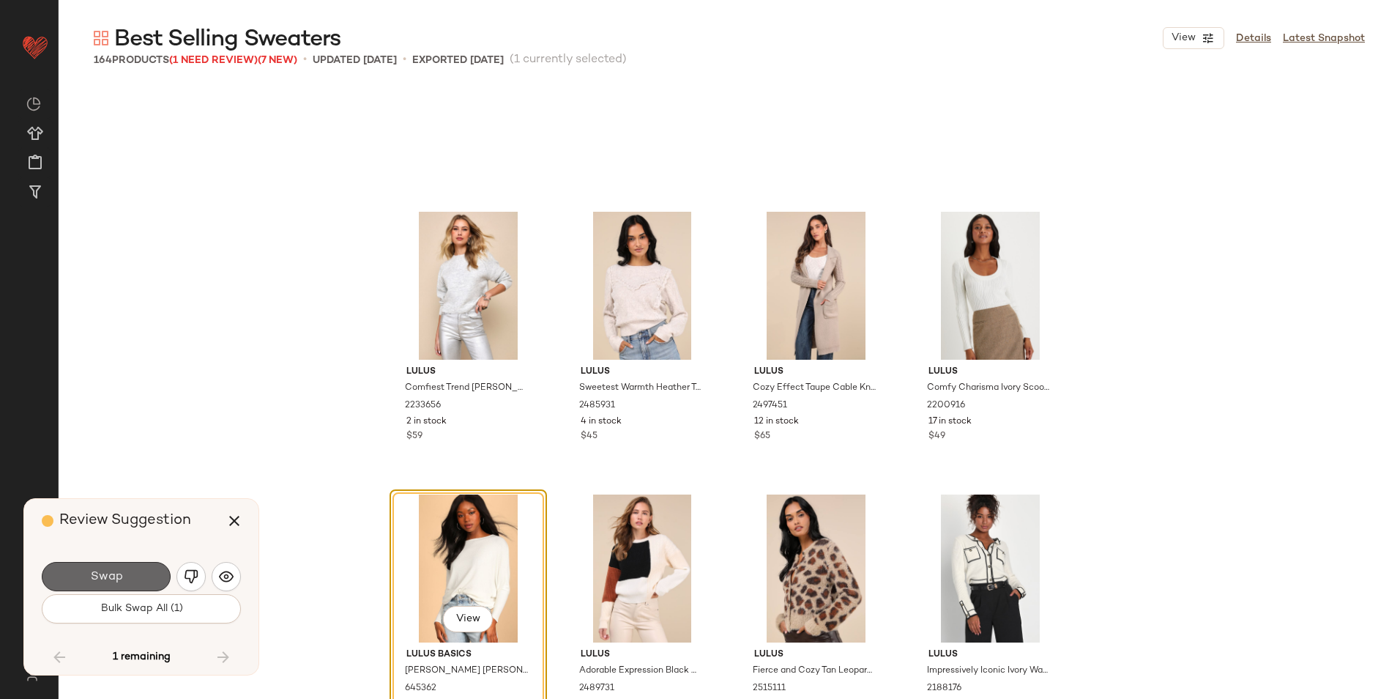
click at [122, 570] on span "Swap" at bounding box center [105, 577] width 33 height 14
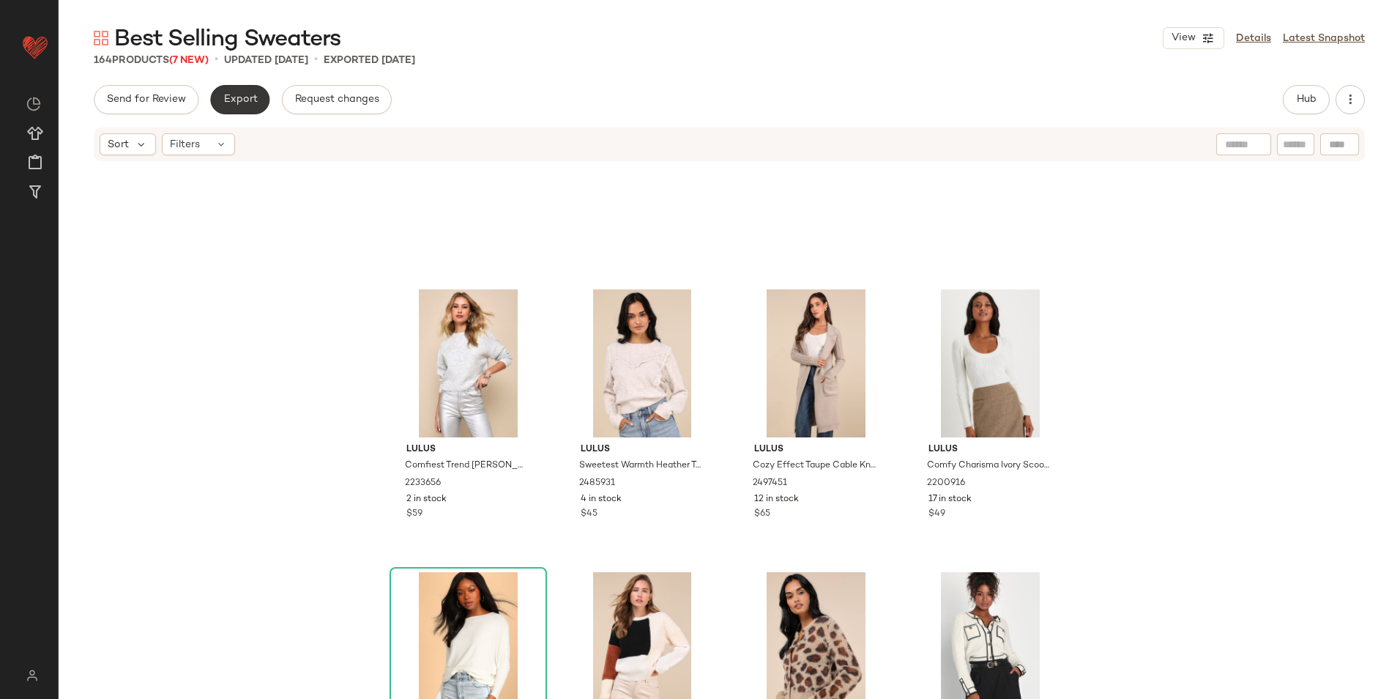
click at [245, 94] on span "Export" at bounding box center [240, 100] width 34 height 12
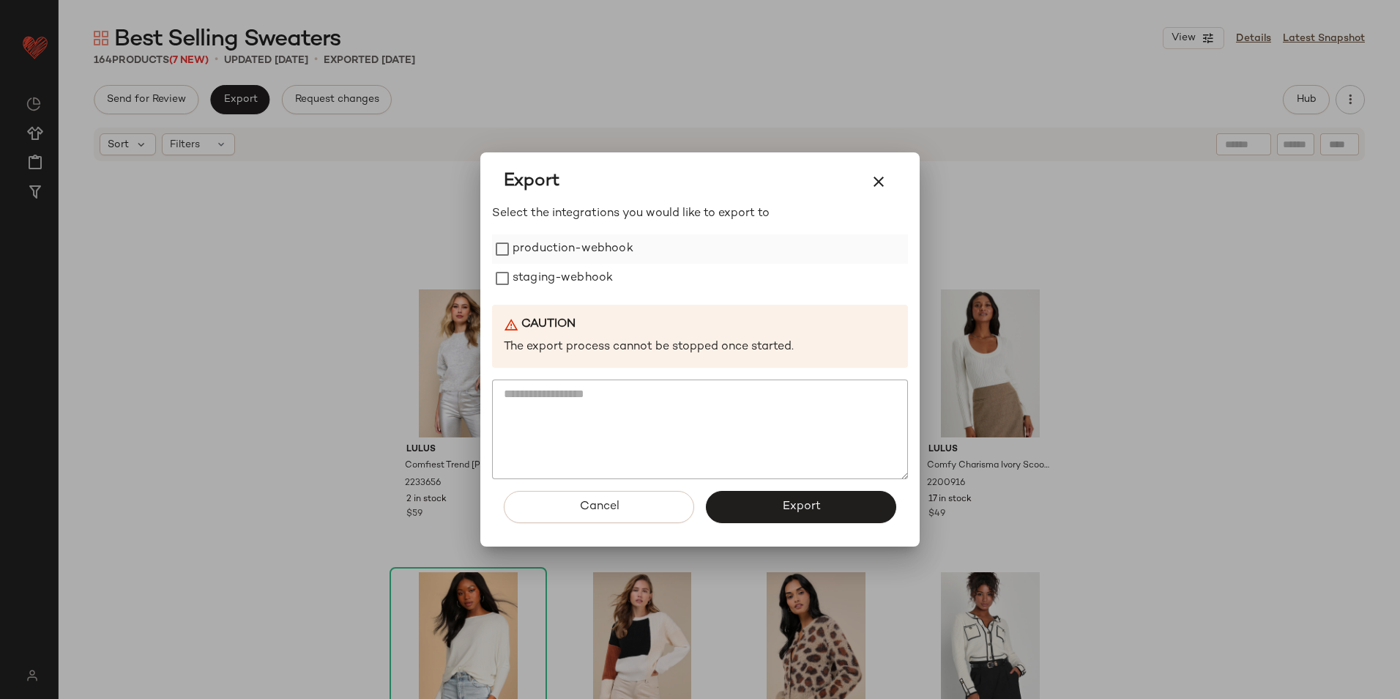
click at [519, 249] on label "production-webhook" at bounding box center [573, 248] width 121 height 29
click at [529, 265] on label "staging-webhook" at bounding box center [563, 278] width 100 height 29
click at [747, 516] on button "Export" at bounding box center [801, 507] width 190 height 32
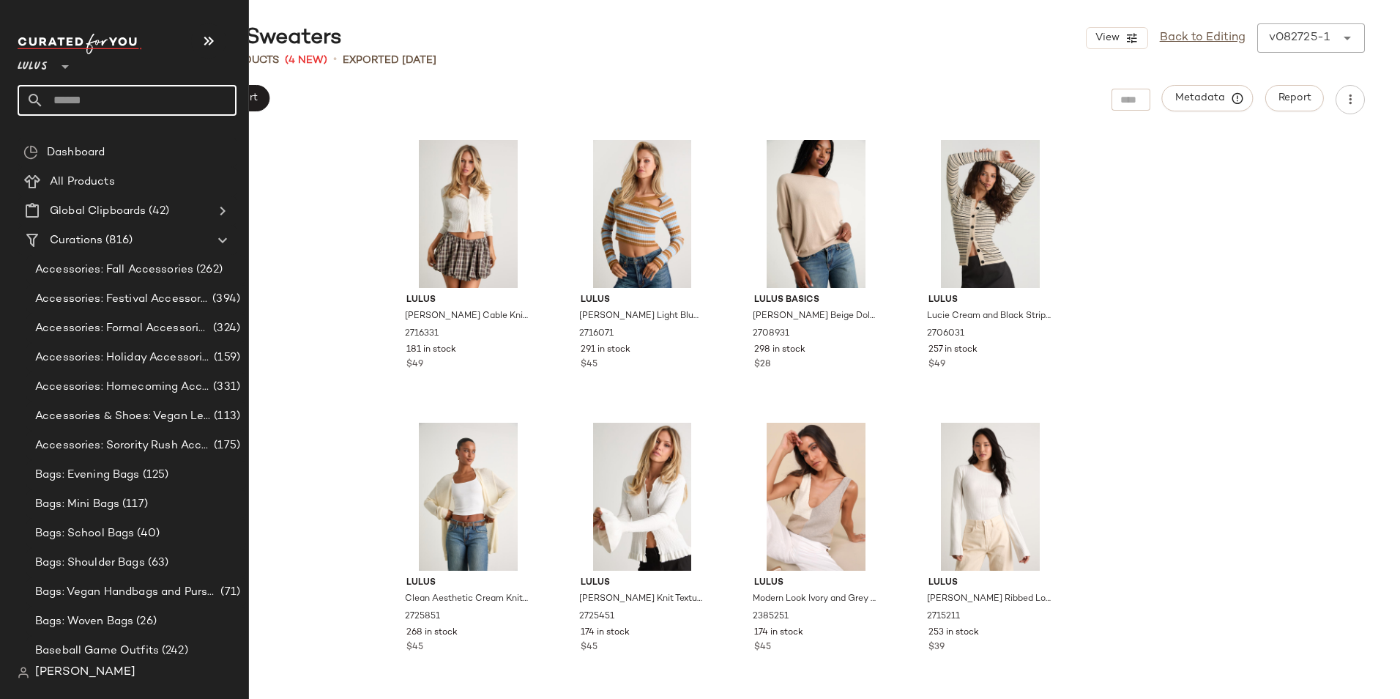
click at [89, 106] on input "text" at bounding box center [140, 100] width 193 height 31
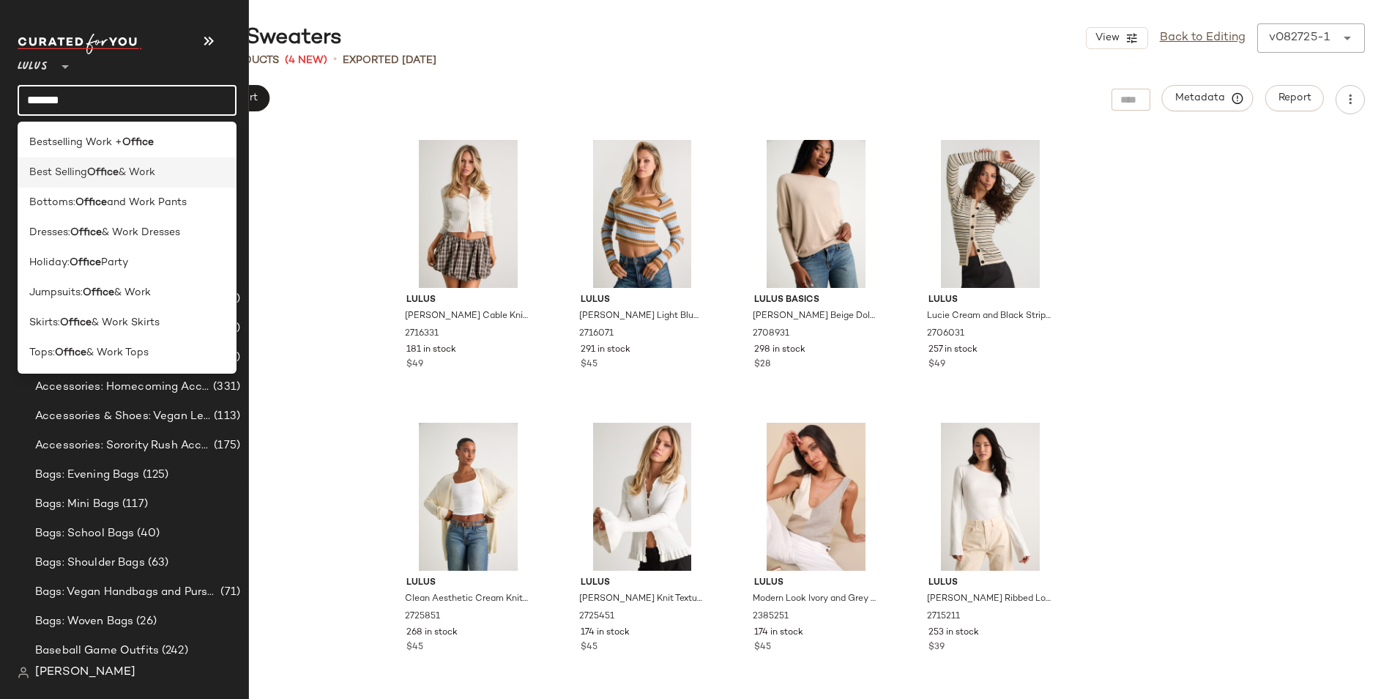
type input "******"
click at [155, 165] on span "& Work" at bounding box center [137, 172] width 37 height 15
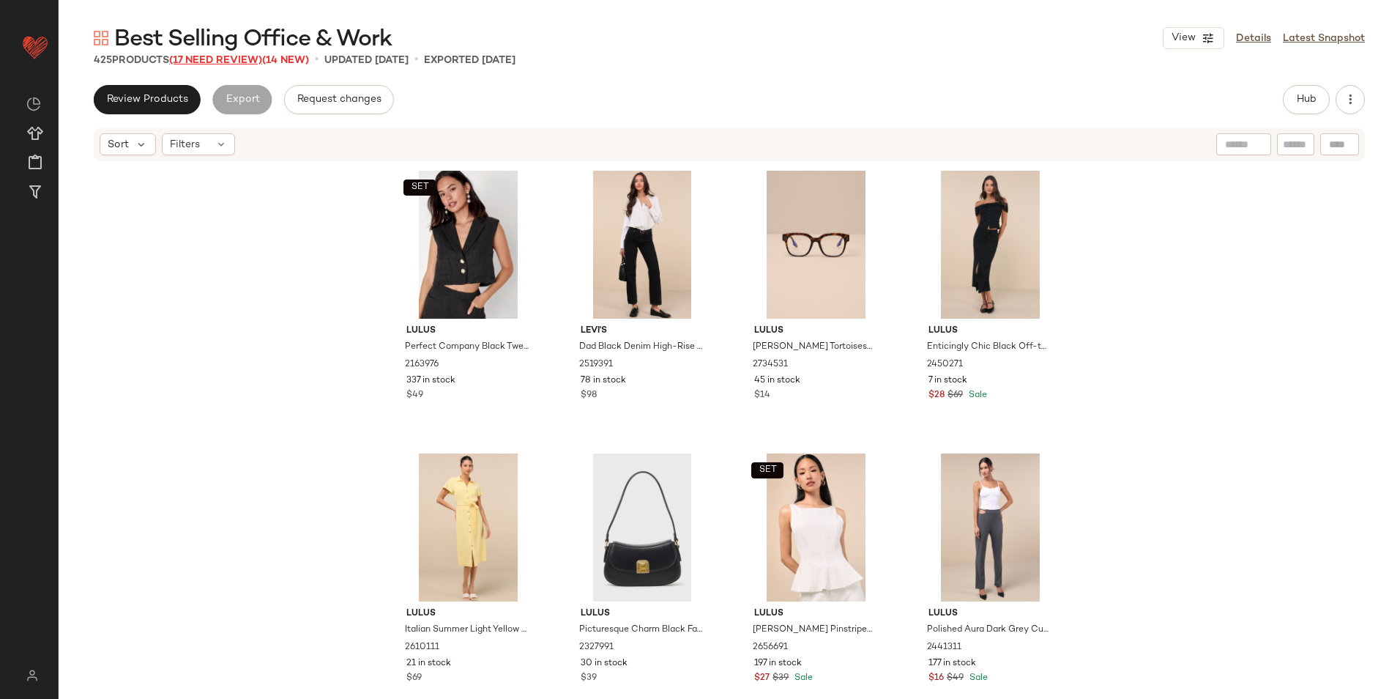
click at [204, 60] on span "(17 Need Review)" at bounding box center [215, 60] width 93 height 11
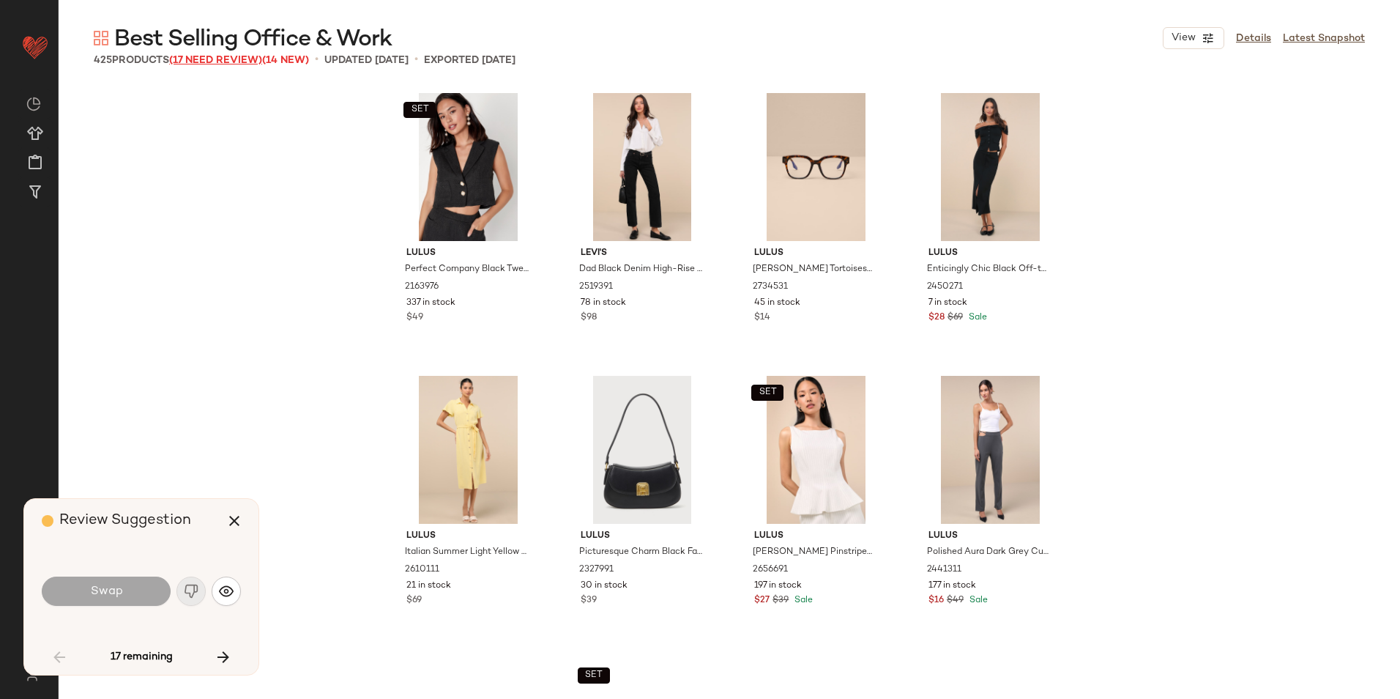
scroll to position [4241, 0]
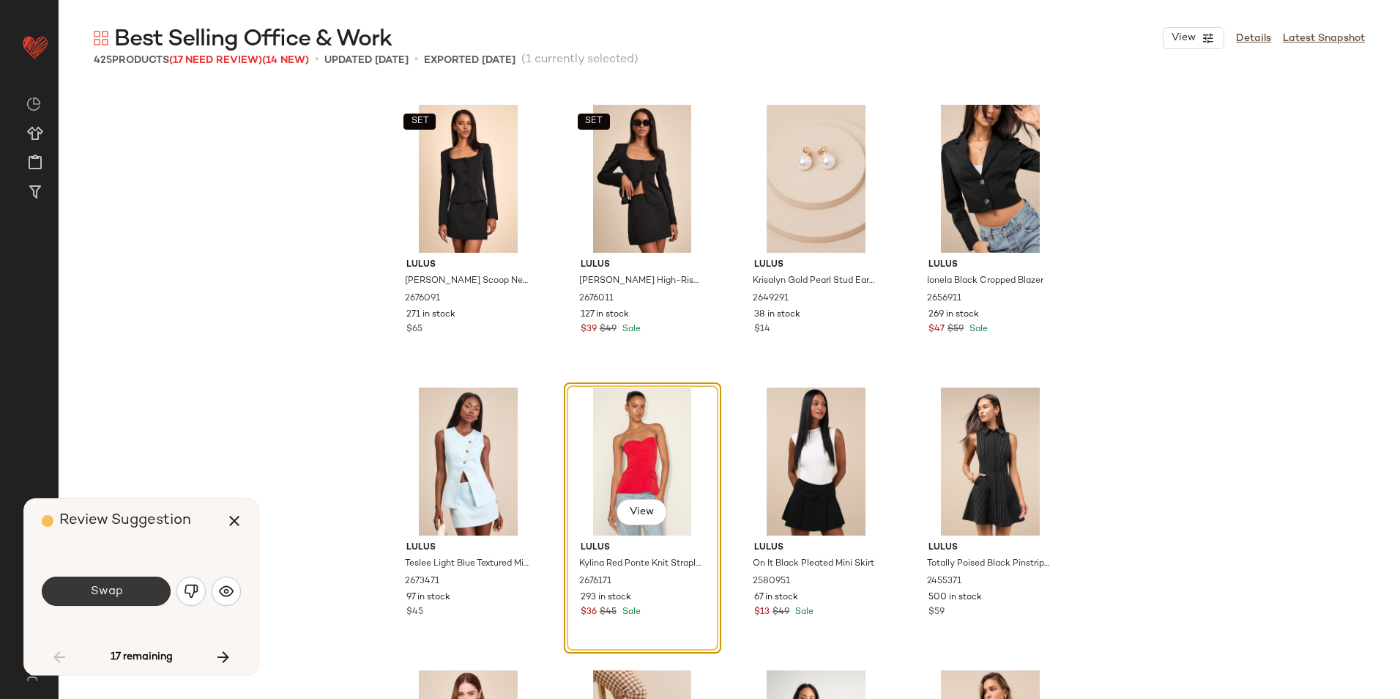
click at [143, 596] on button "Swap" at bounding box center [106, 590] width 129 height 29
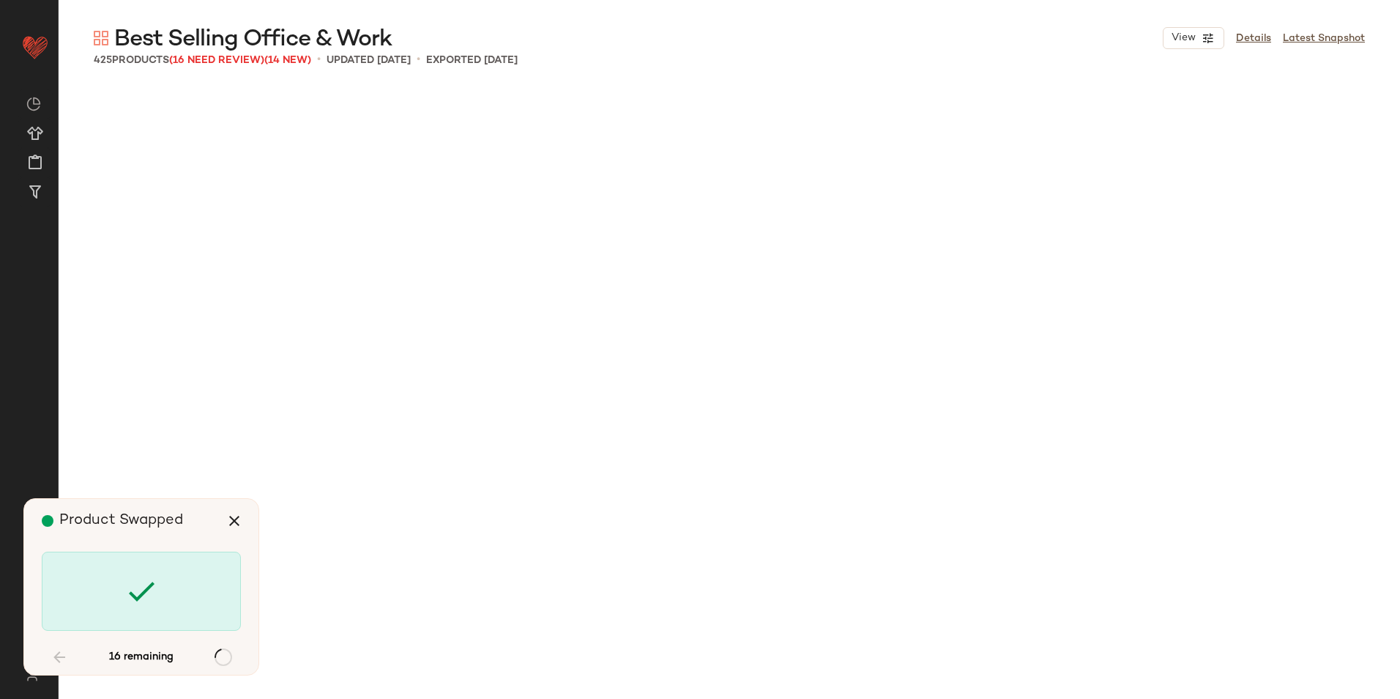
scroll to position [5937, 0]
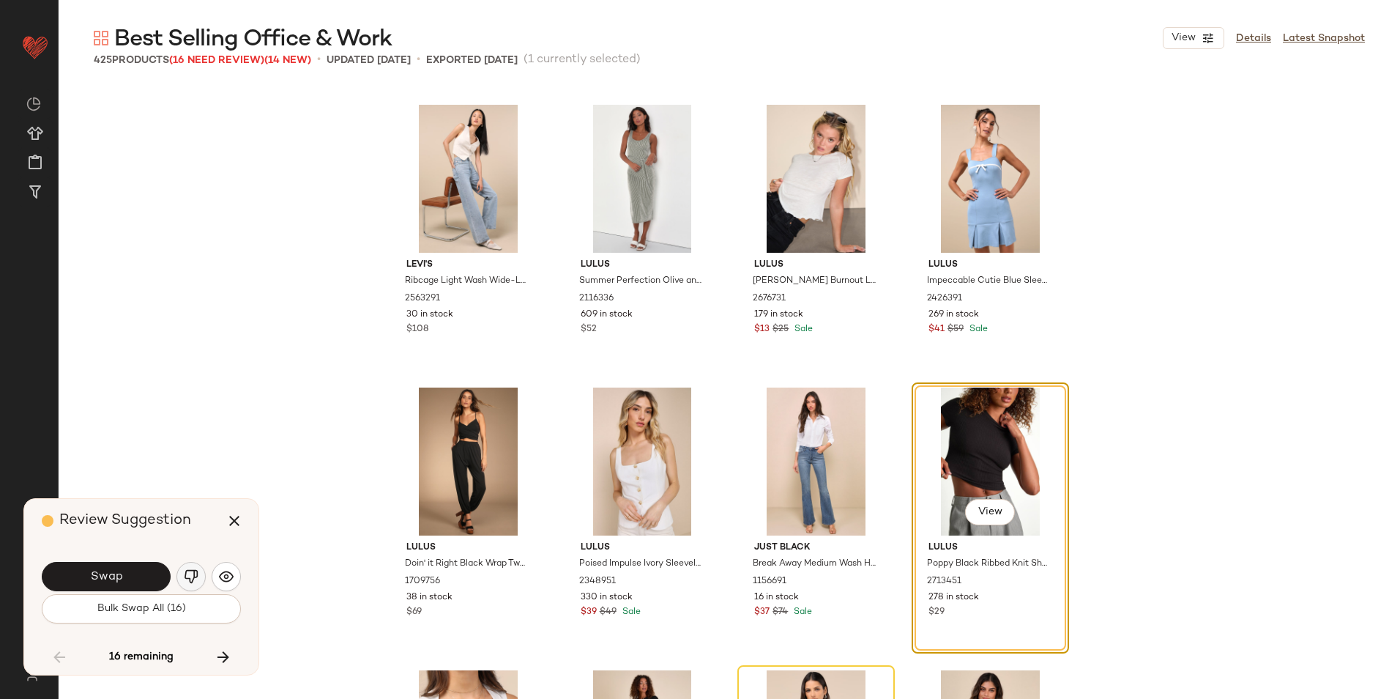
click at [186, 568] on button "button" at bounding box center [191, 576] width 29 height 29
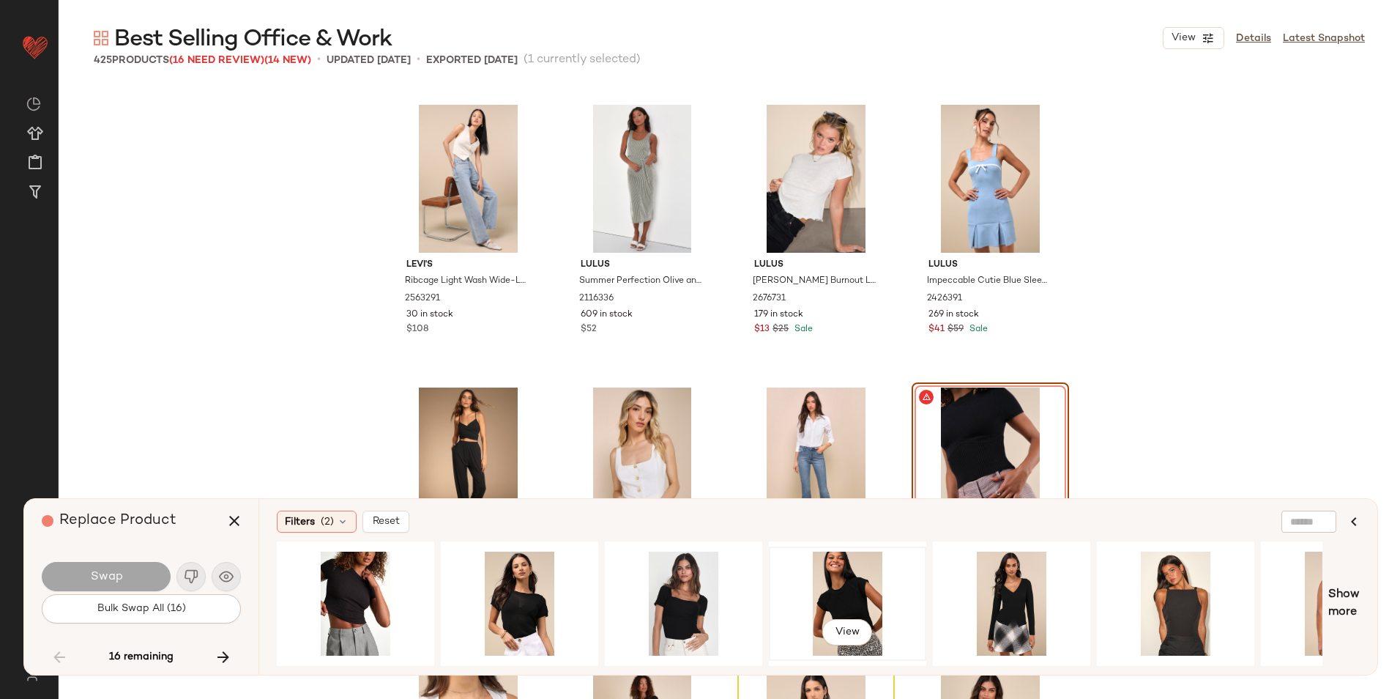
click at [851, 582] on div "View" at bounding box center [847, 604] width 147 height 104
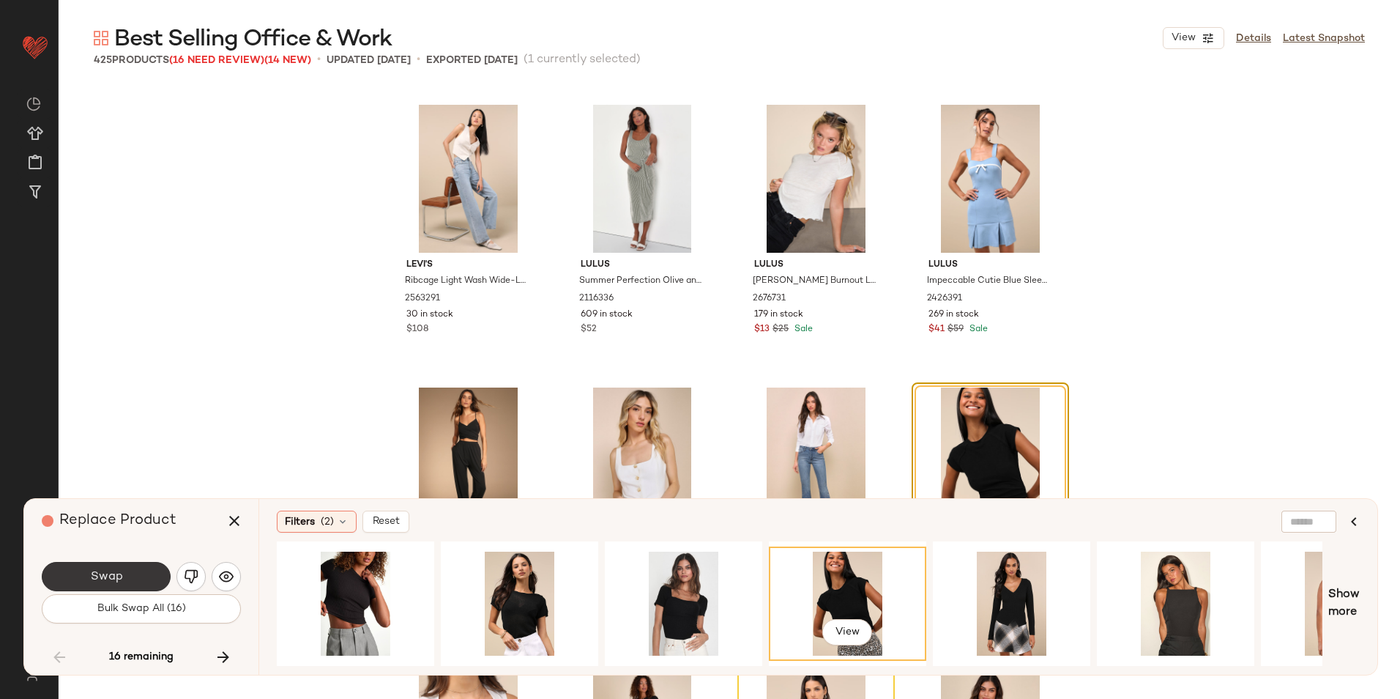
click at [151, 584] on button "Swap" at bounding box center [106, 576] width 129 height 29
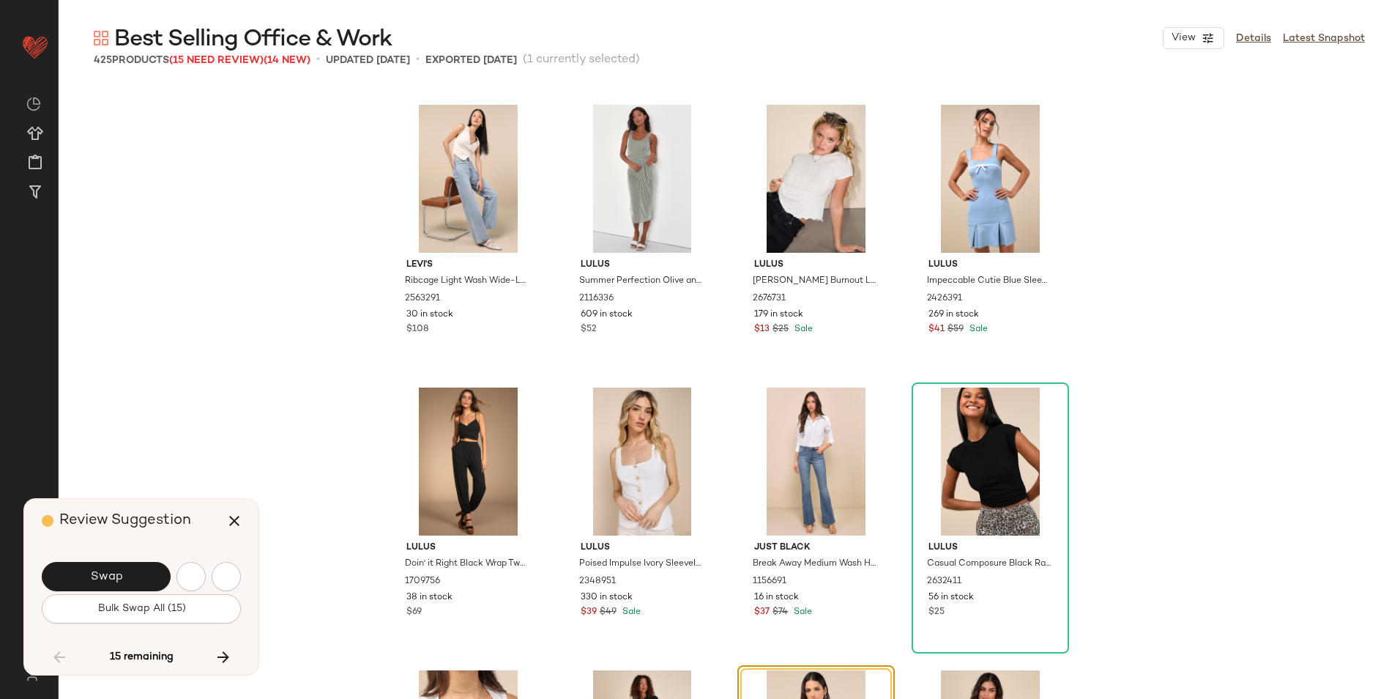
scroll to position [6220, 0]
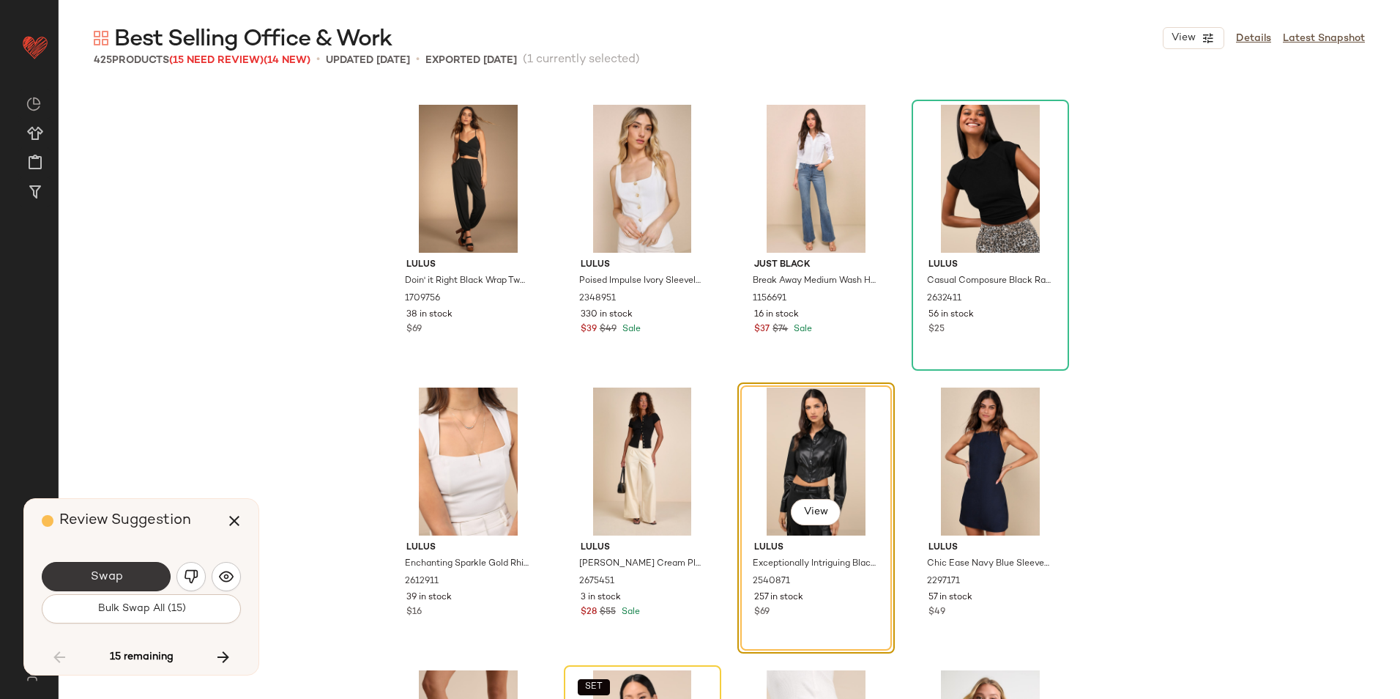
click at [108, 570] on span "Swap" at bounding box center [105, 577] width 33 height 14
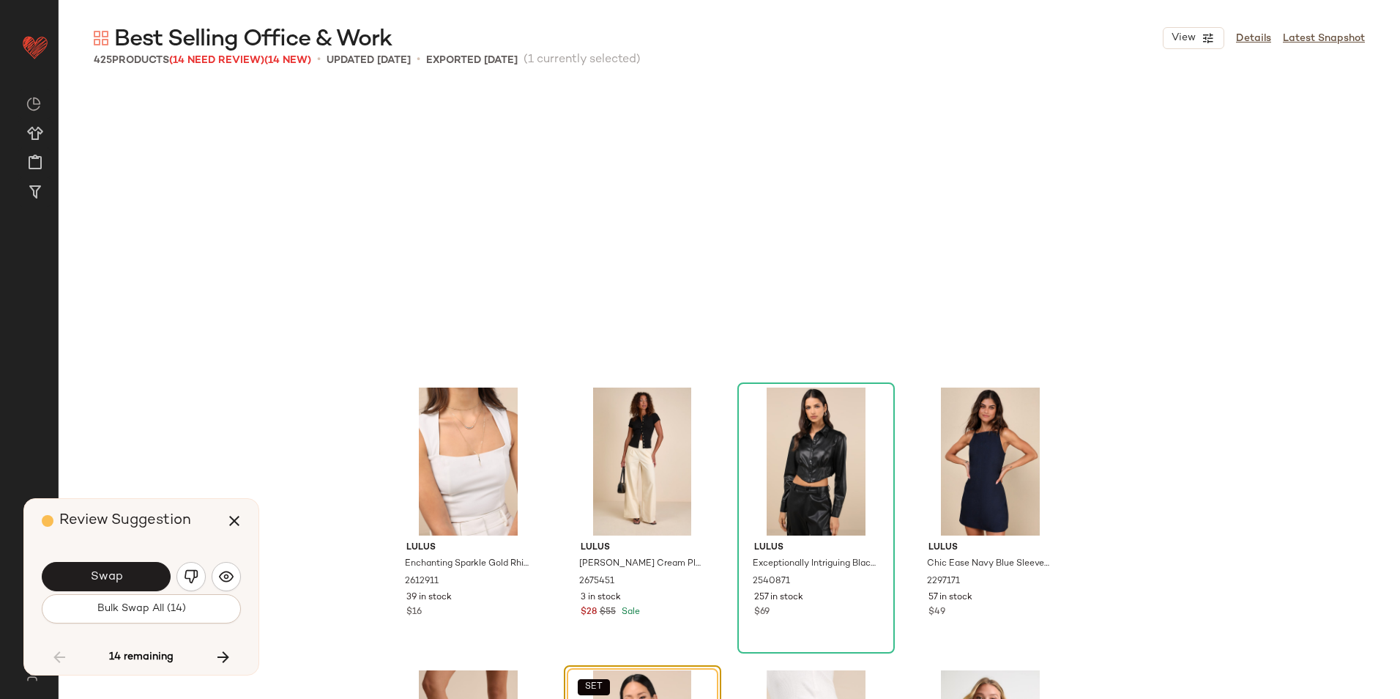
scroll to position [6502, 0]
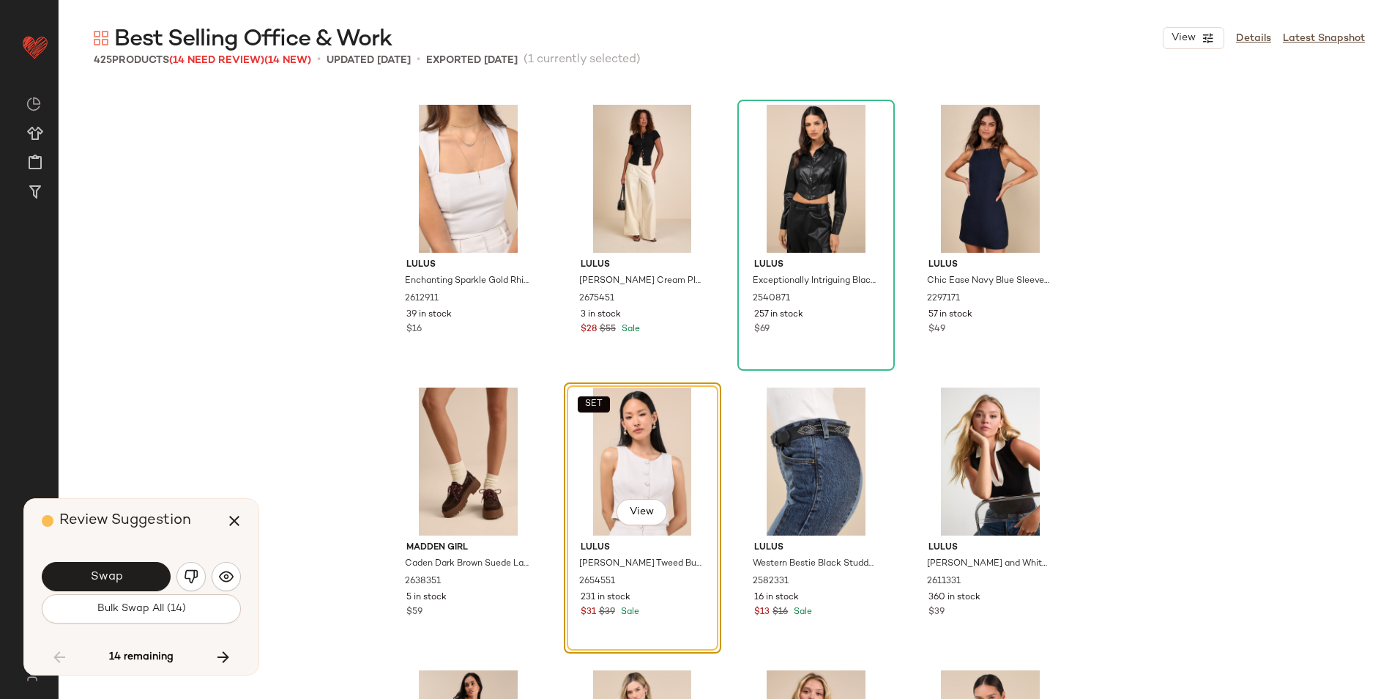
click at [108, 570] on span "Swap" at bounding box center [105, 577] width 33 height 14
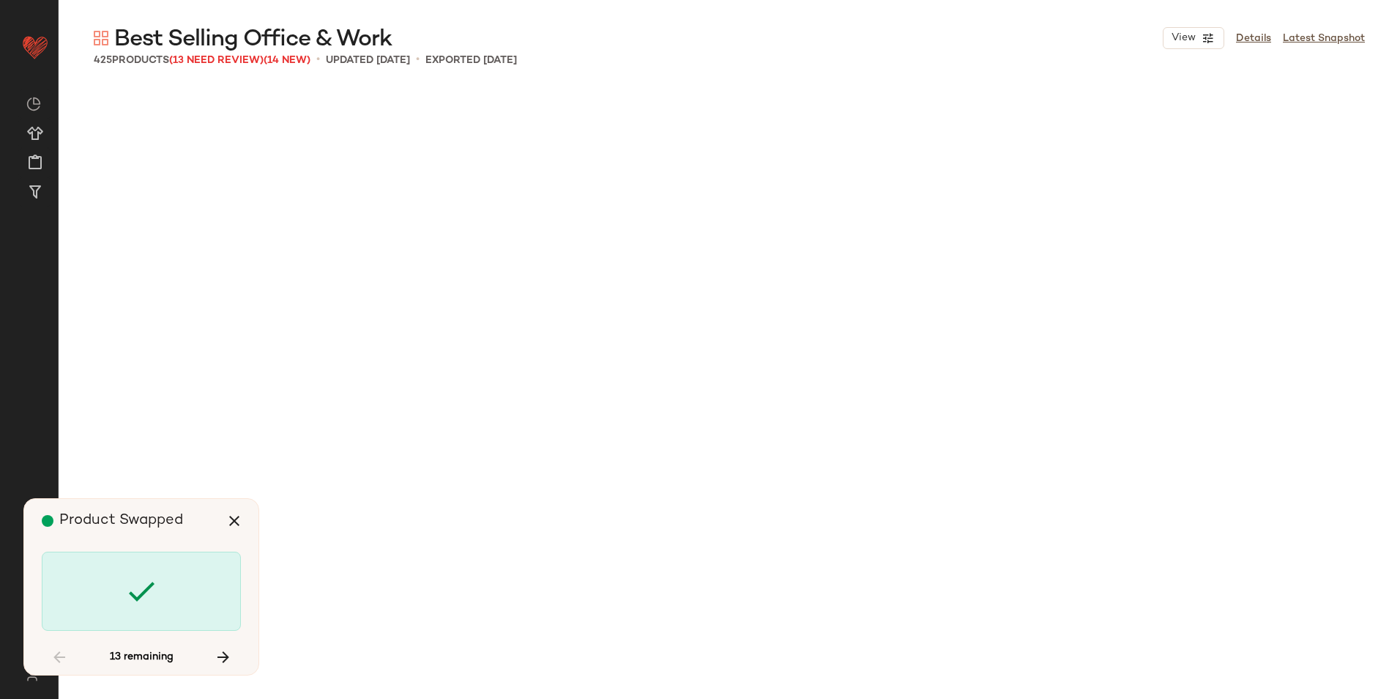
scroll to position [7916, 0]
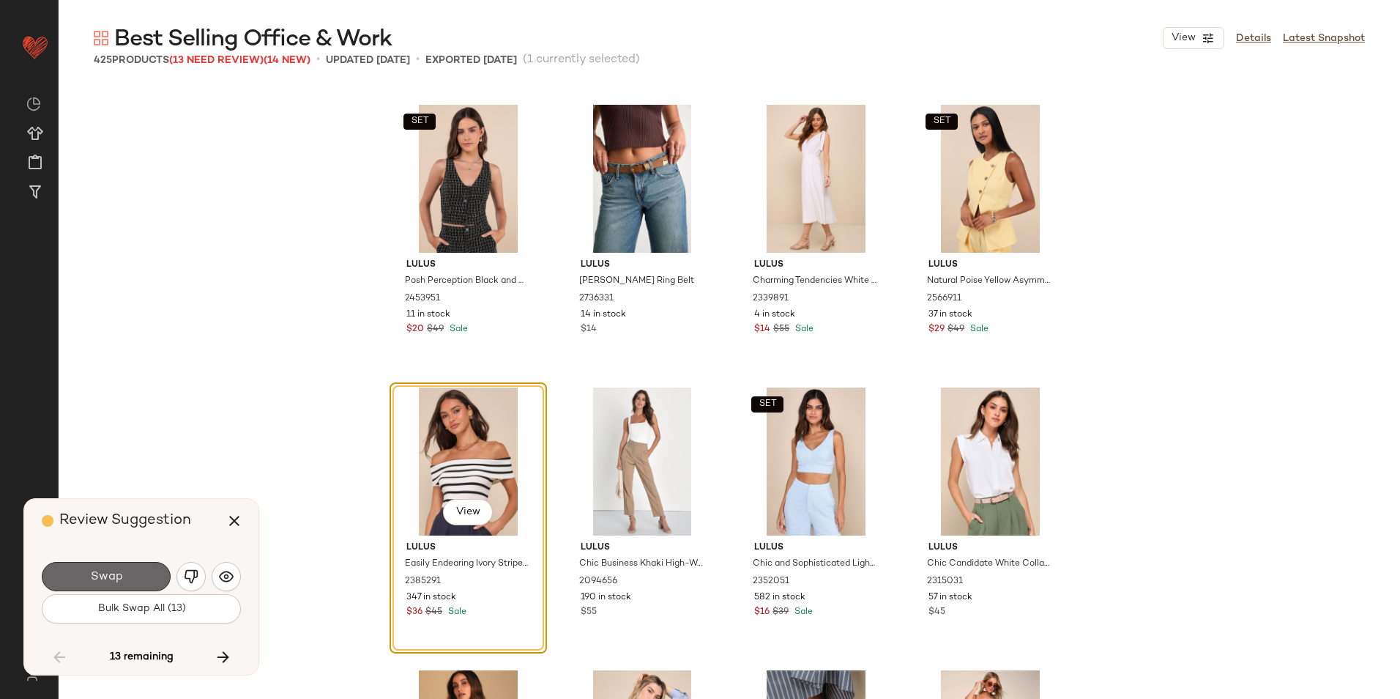
click at [108, 583] on span "Swap" at bounding box center [105, 577] width 33 height 14
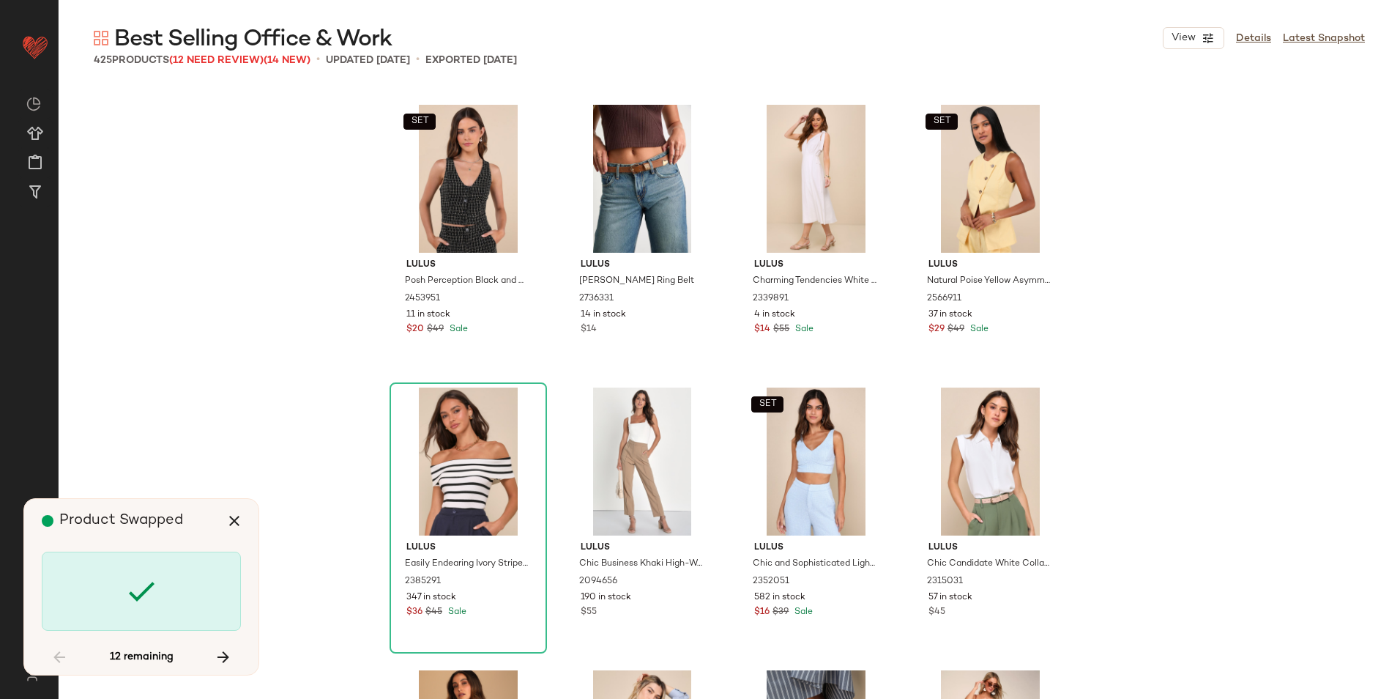
scroll to position [8481, 0]
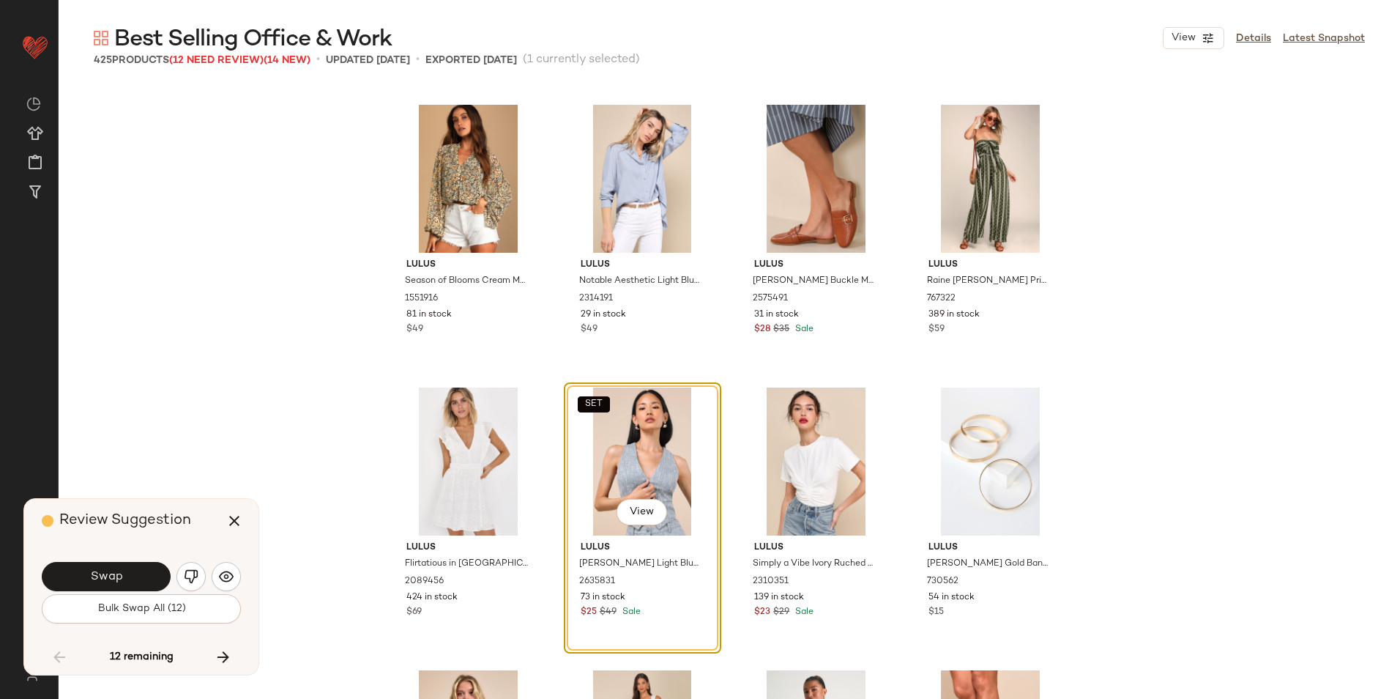
click at [108, 583] on span "Swap" at bounding box center [105, 577] width 33 height 14
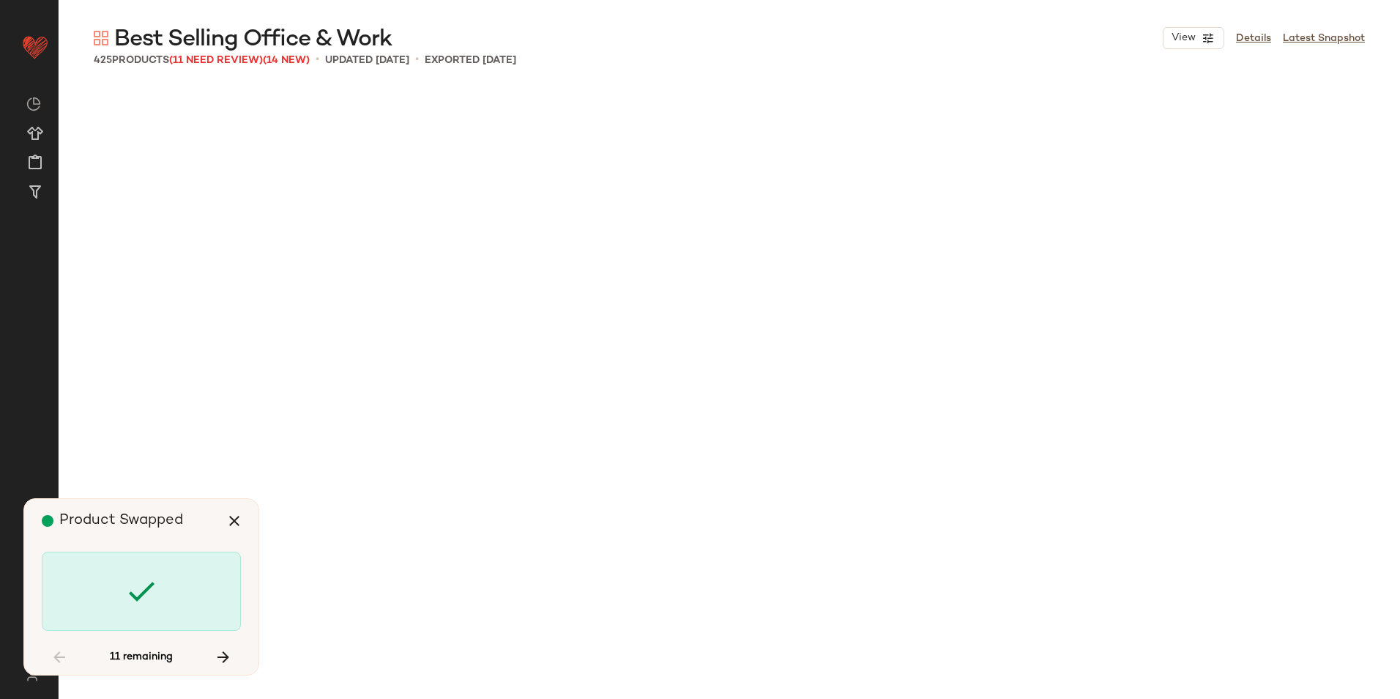
scroll to position [12722, 0]
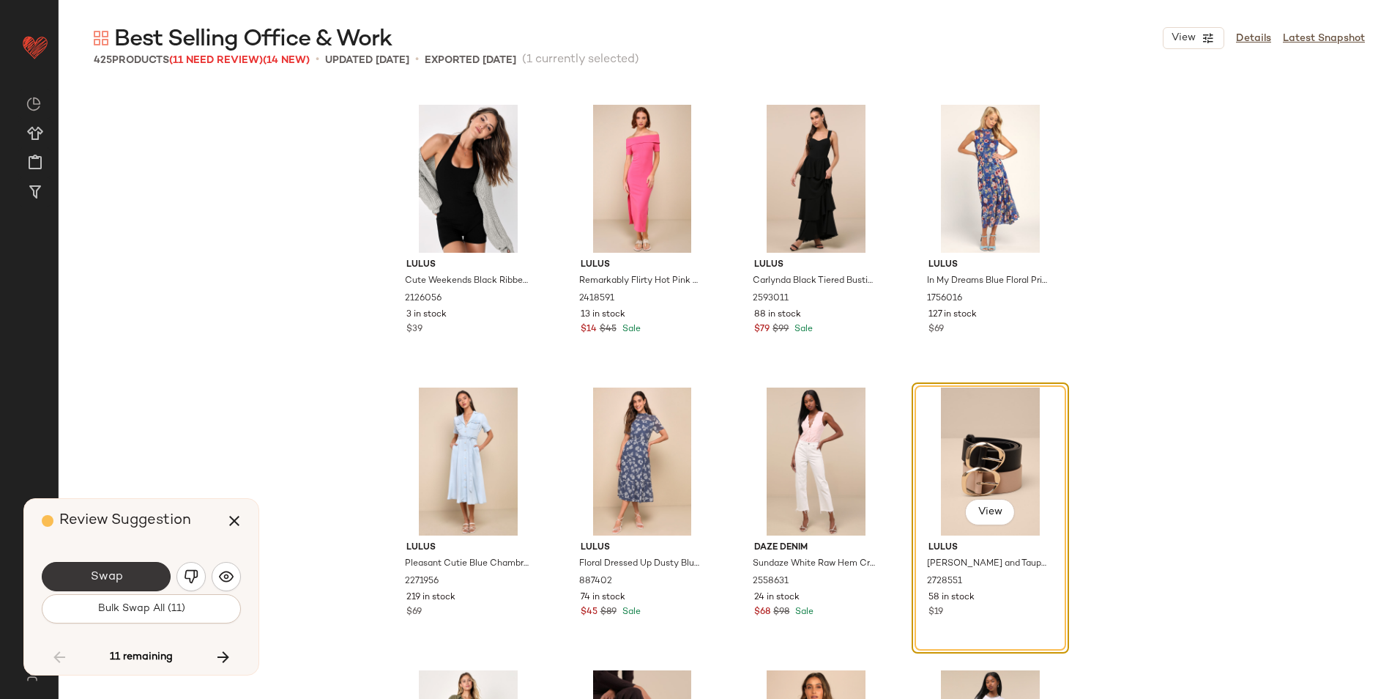
click at [108, 589] on button "Swap" at bounding box center [106, 576] width 129 height 29
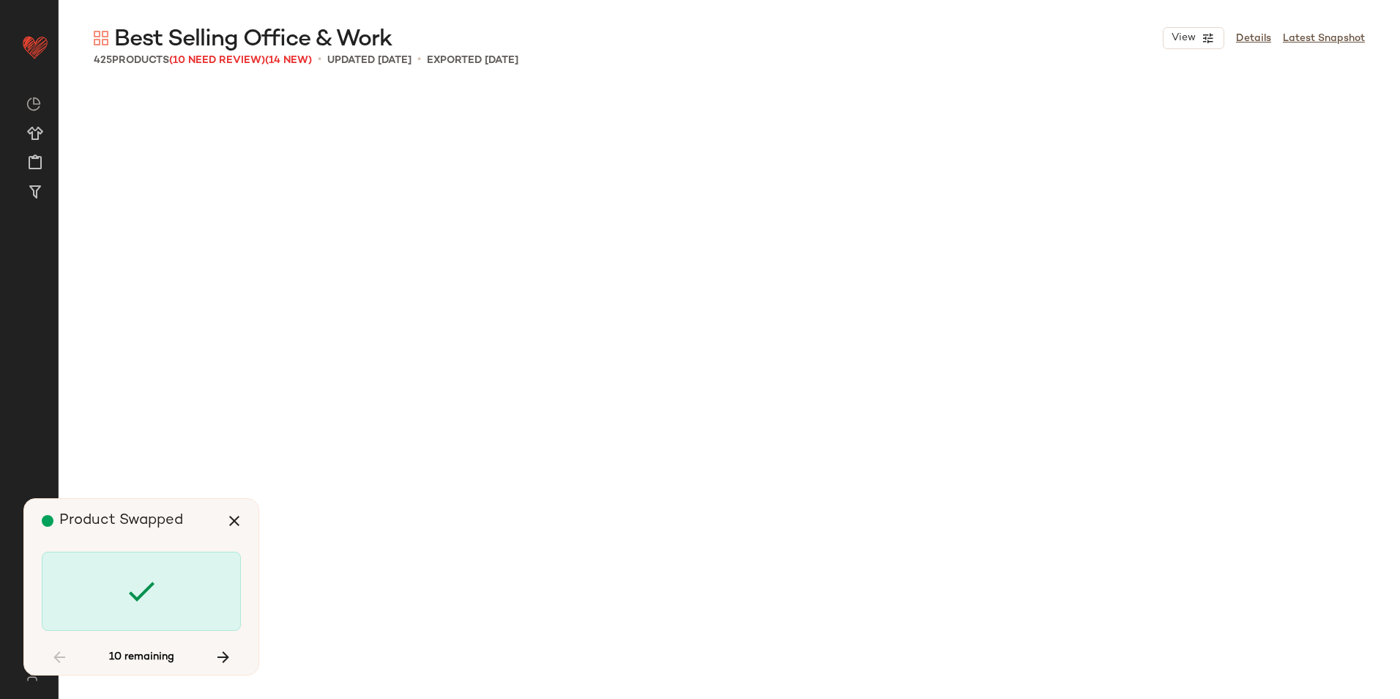
scroll to position [15266, 0]
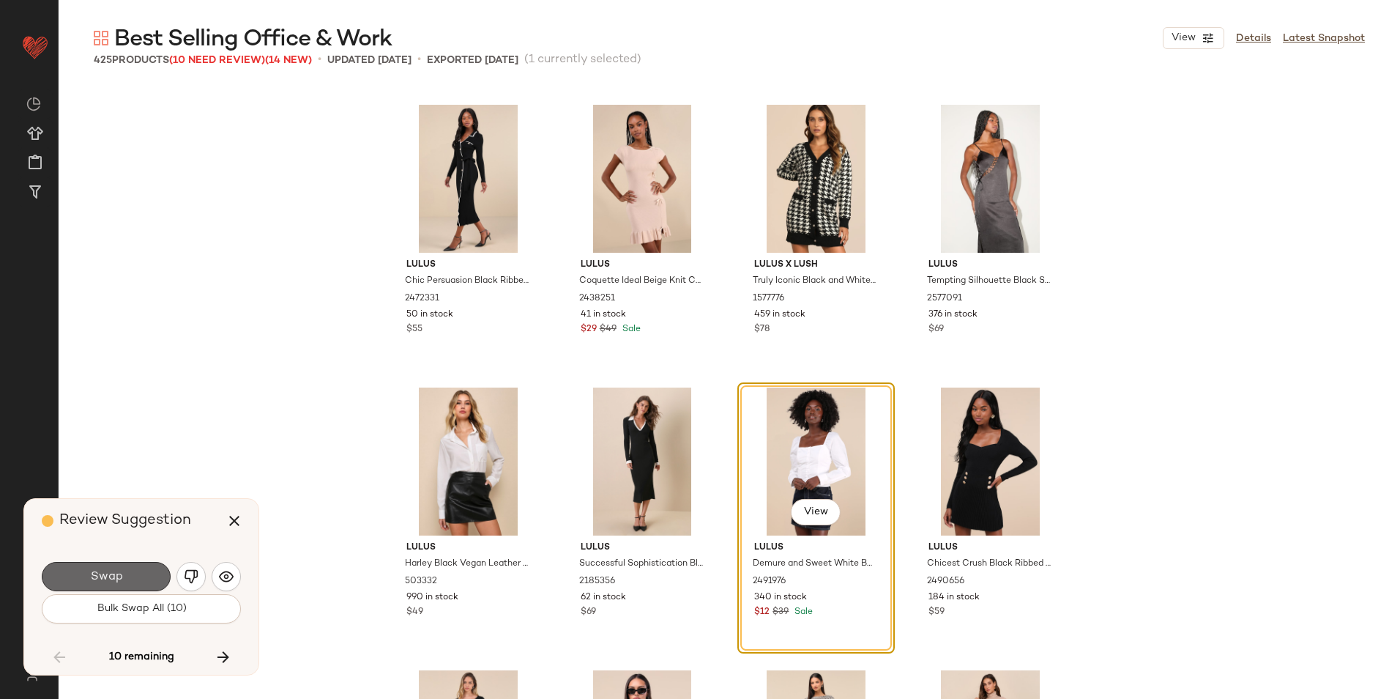
click at [123, 579] on button "Swap" at bounding box center [106, 576] width 129 height 29
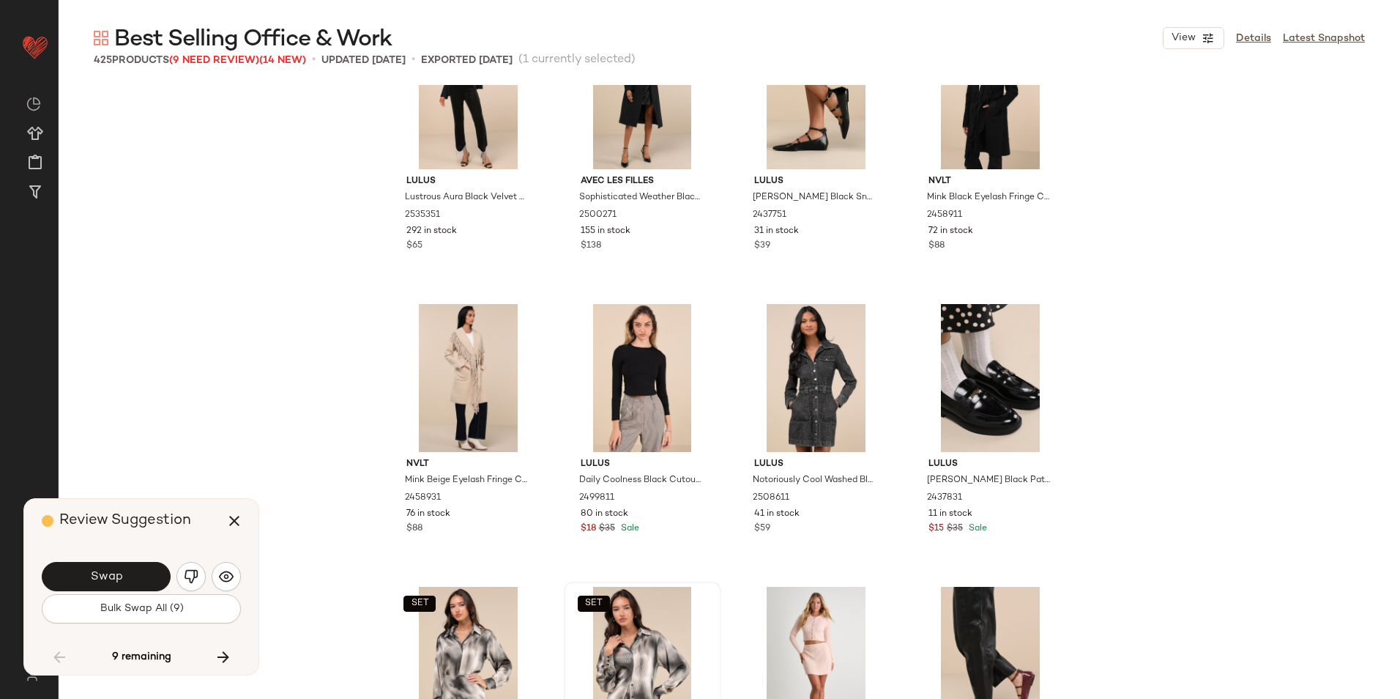
scroll to position [20910, 0]
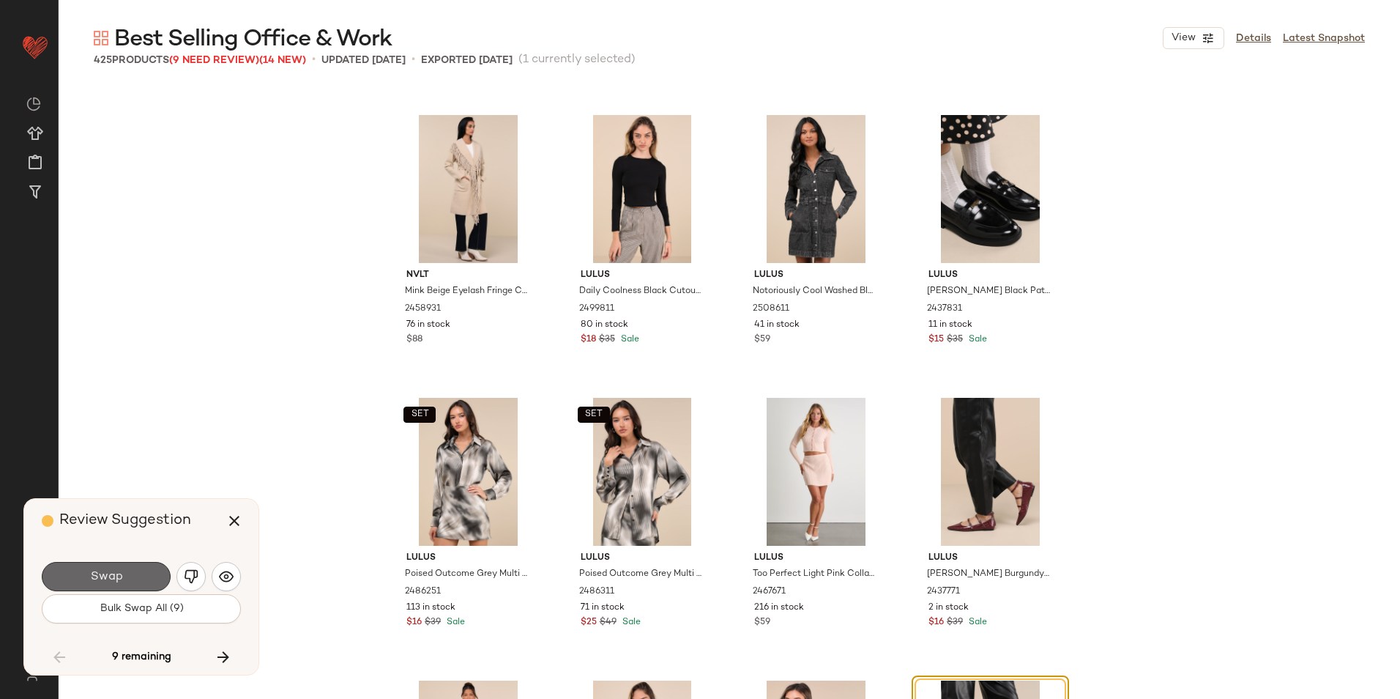
click at [135, 574] on button "Swap" at bounding box center [106, 576] width 129 height 29
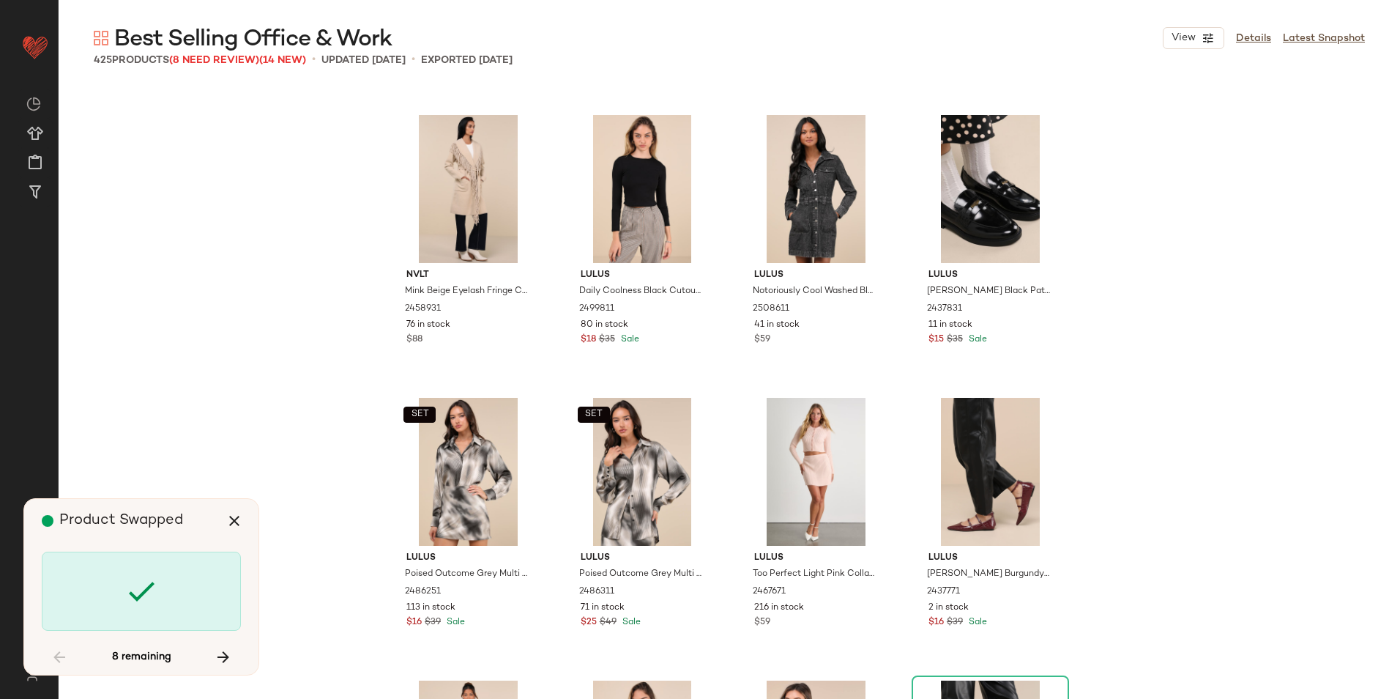
scroll to position [25727, 0]
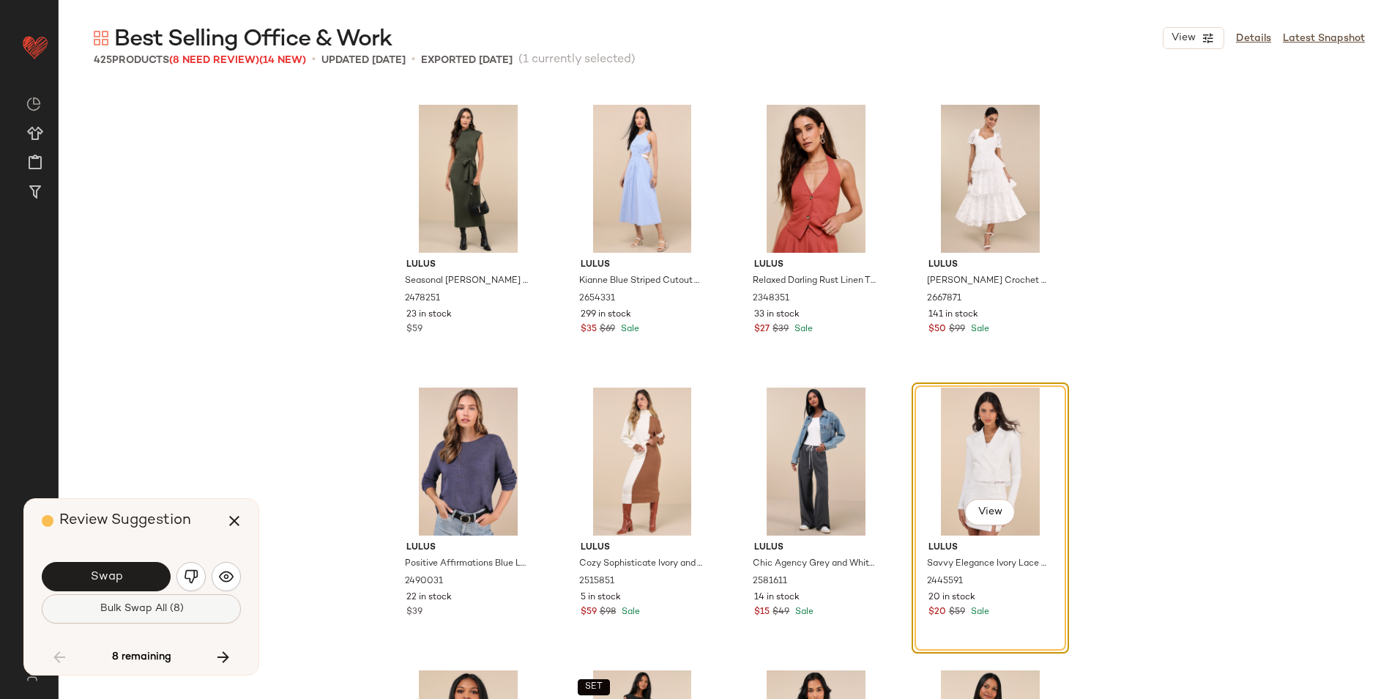
click at [148, 607] on span "Bulk Swap All (8)" at bounding box center [141, 609] width 84 height 12
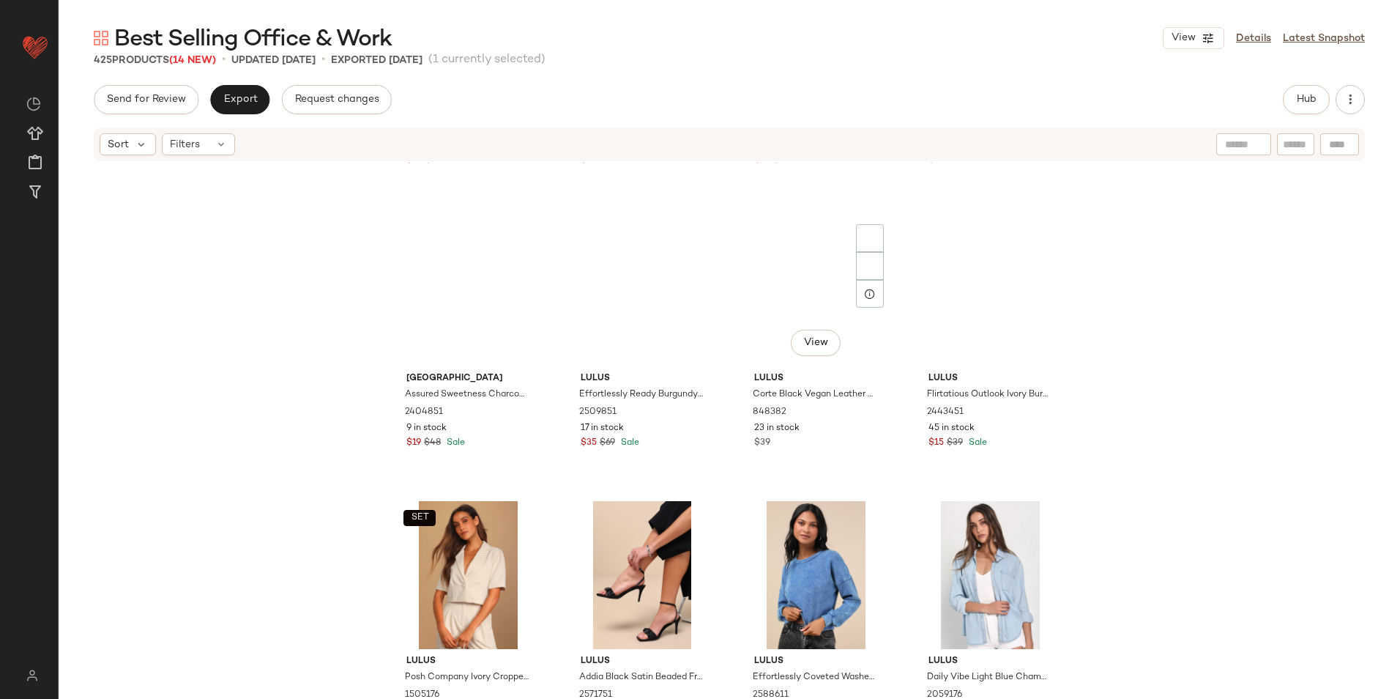
scroll to position [24555, 0]
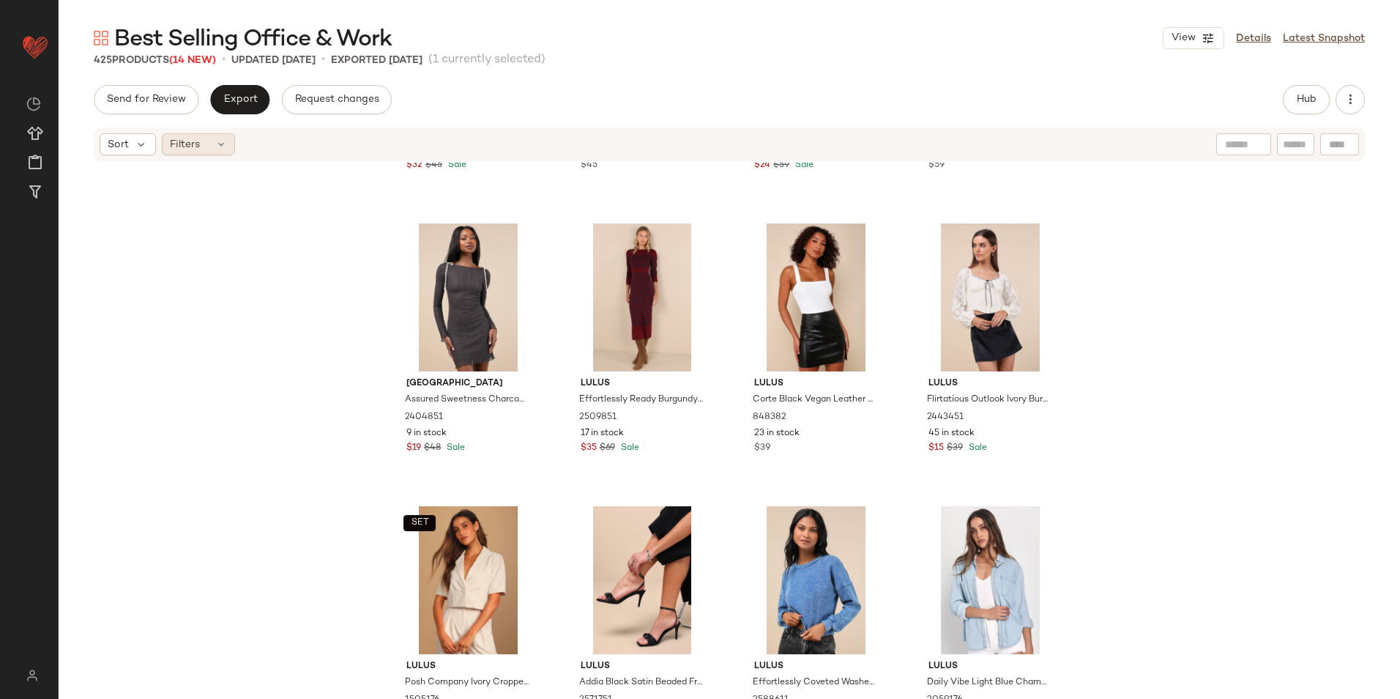
click at [232, 145] on div "Filters" at bounding box center [198, 144] width 73 height 22
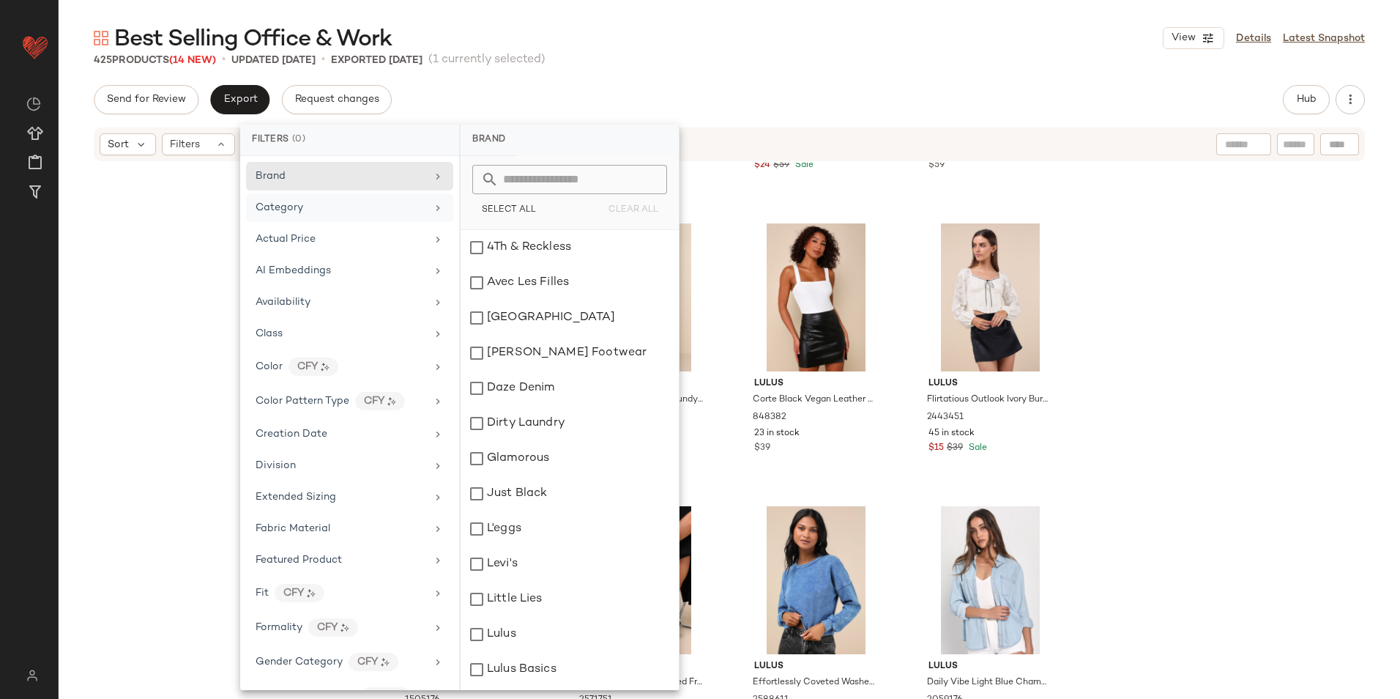
click at [319, 205] on div "Category" at bounding box center [341, 207] width 171 height 15
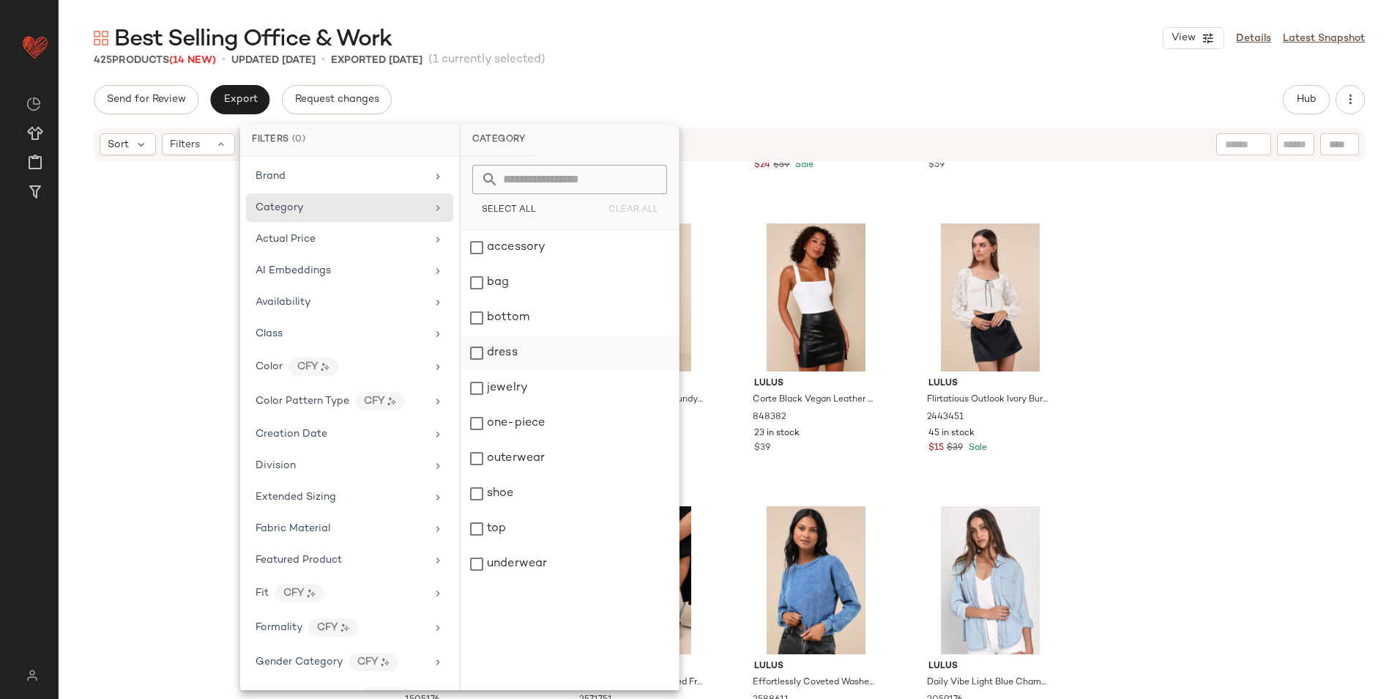
click at [513, 371] on div "dress" at bounding box center [570, 388] width 218 height 35
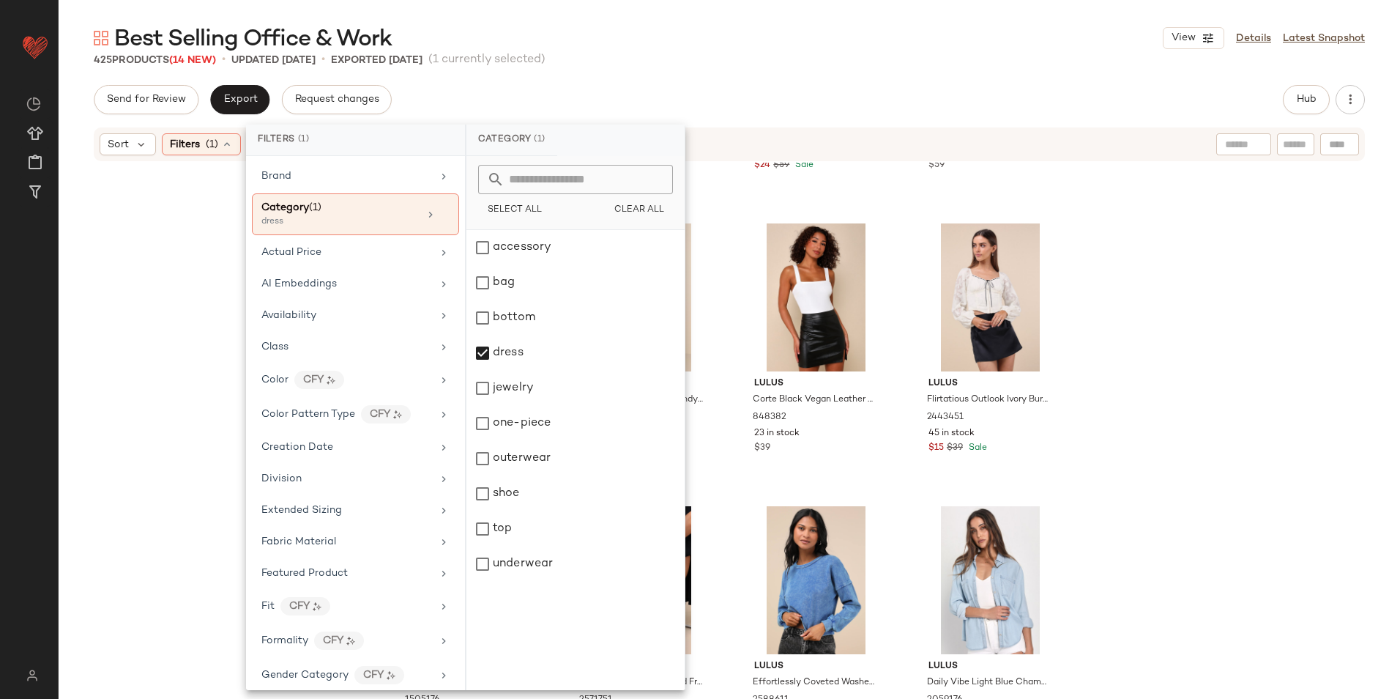
click at [821, 80] on div "Best Selling Office & Work View Details Latest Snapshot 425 Products (14 New) •…" at bounding box center [730, 360] width 1342 height 675
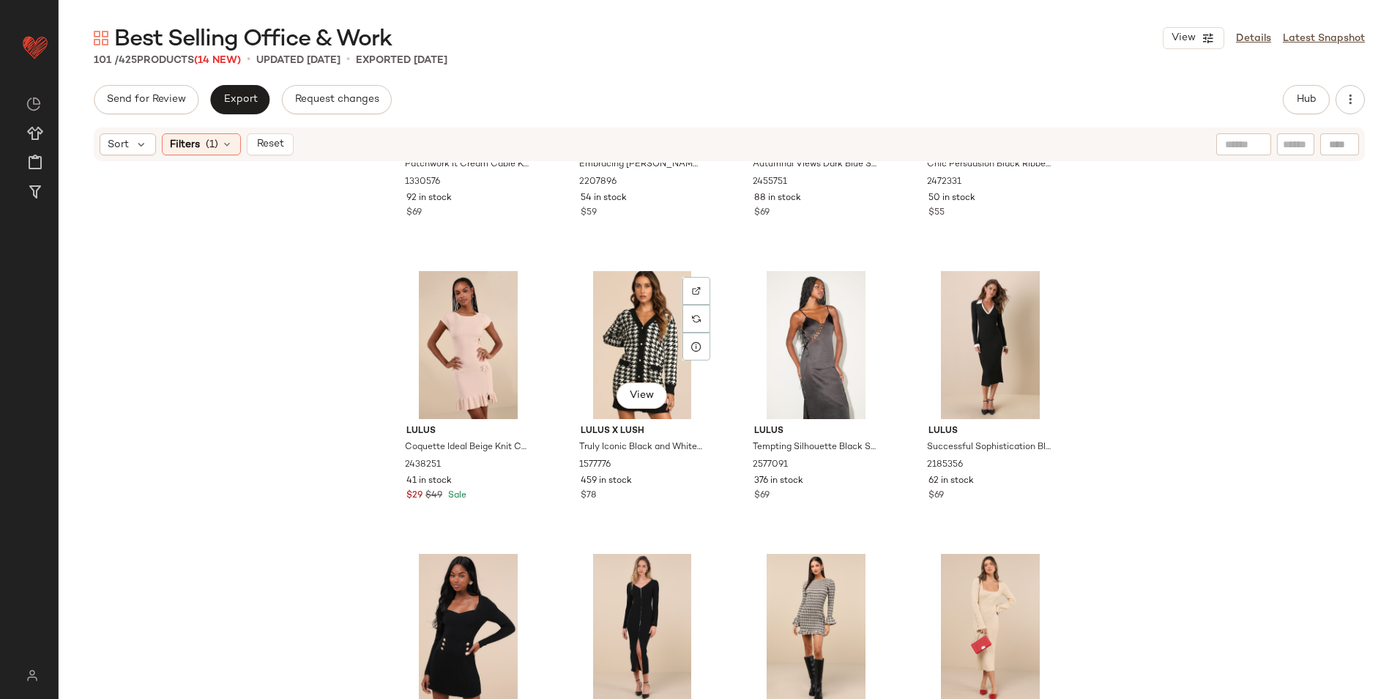
scroll to position [3308, 0]
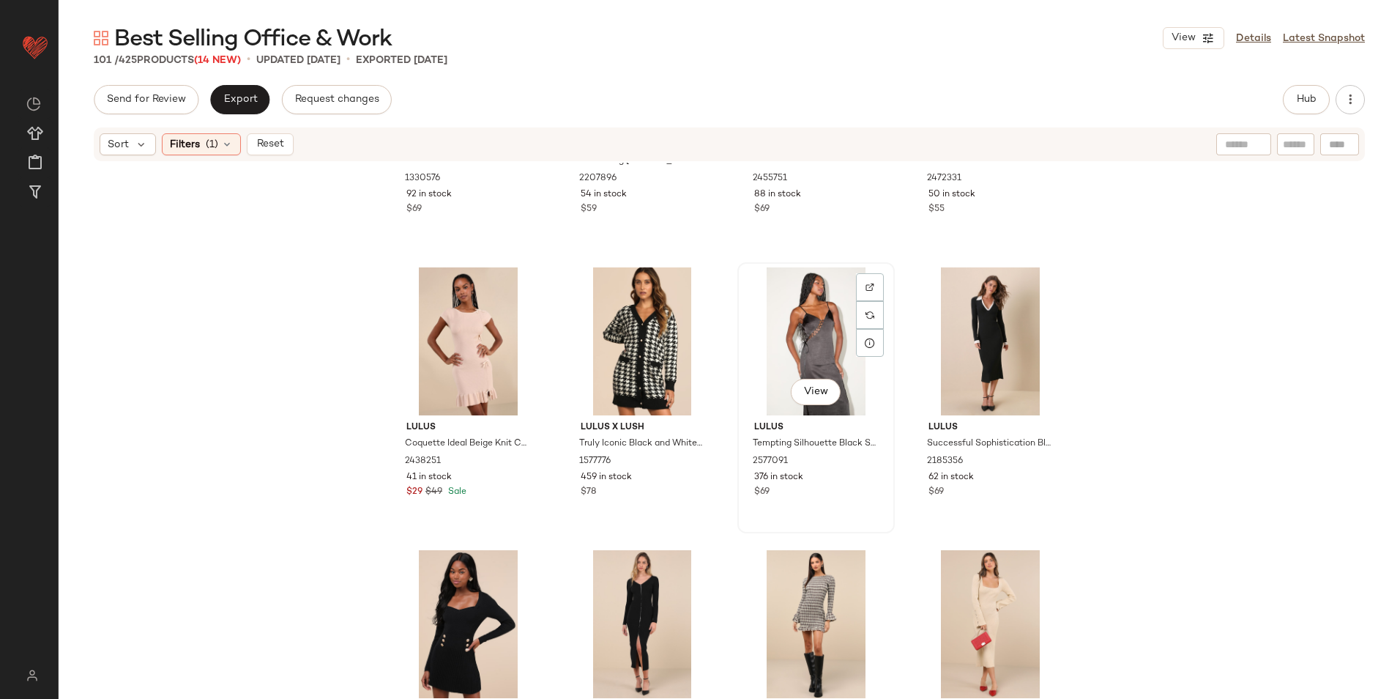
click at [818, 316] on div "View" at bounding box center [816, 341] width 147 height 148
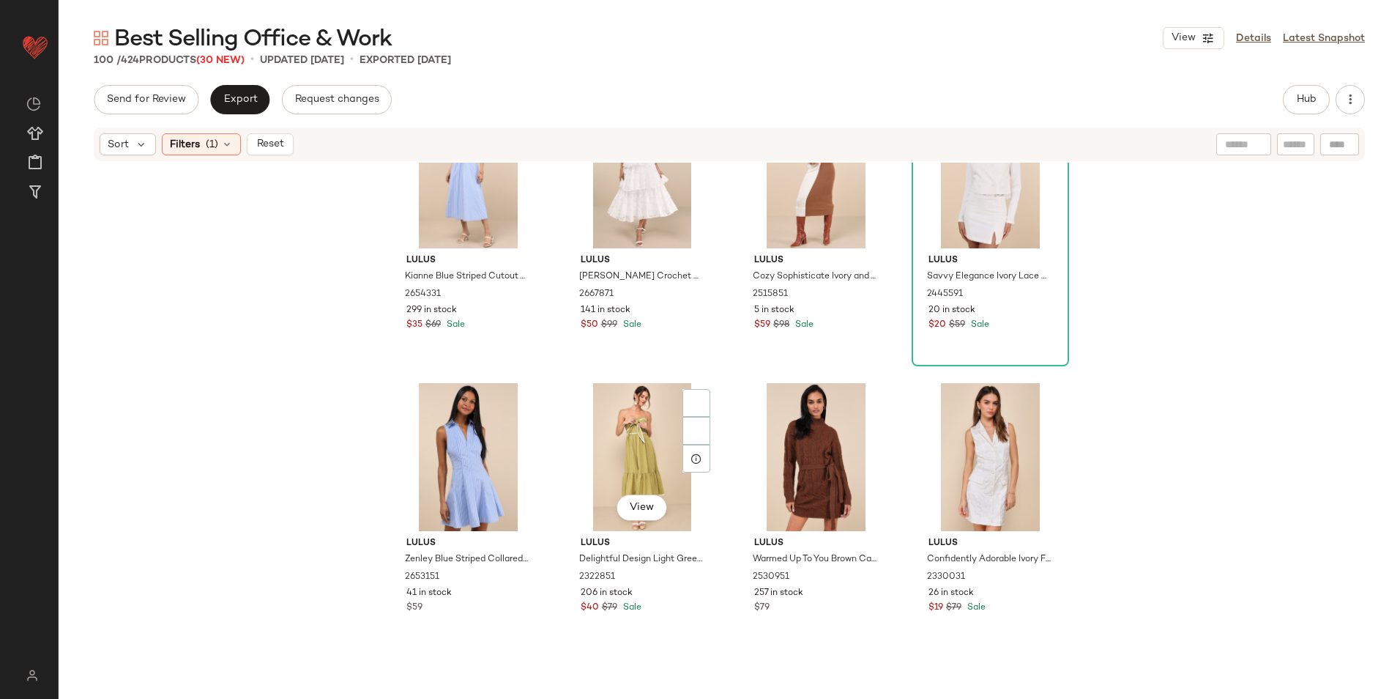
scroll to position [5944, 0]
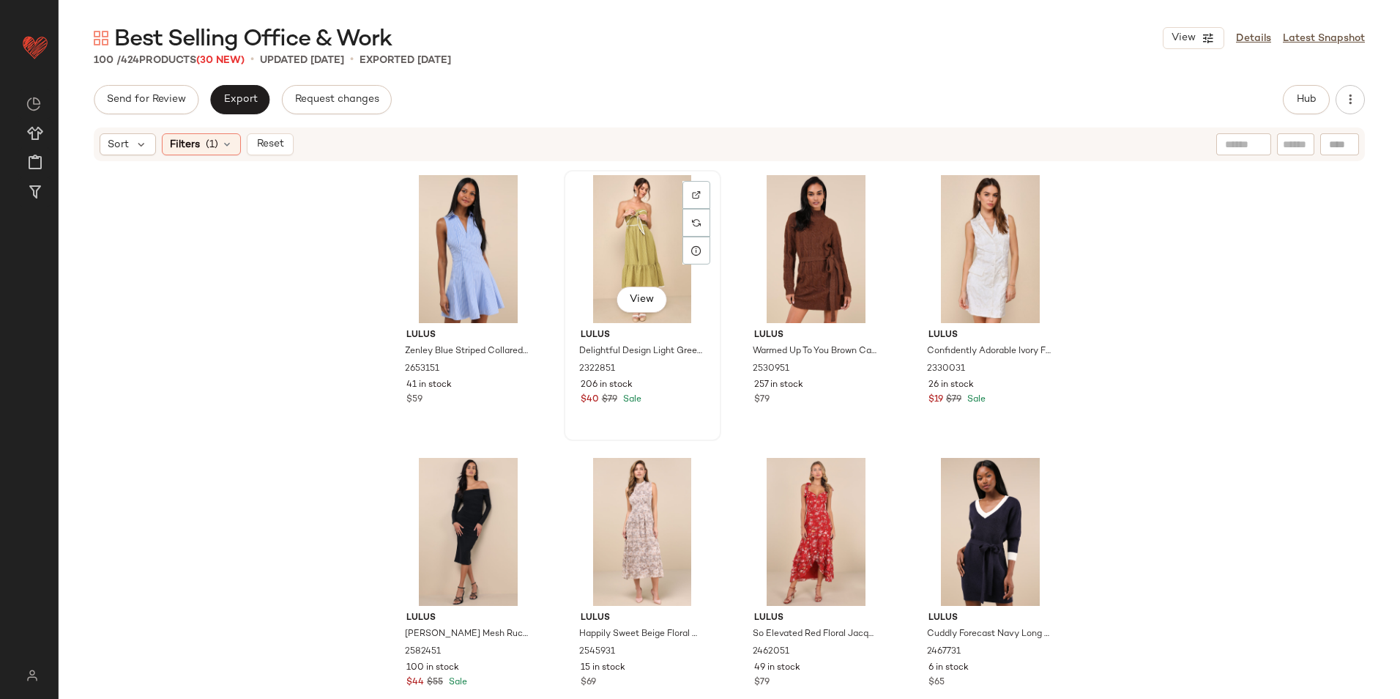
click at [643, 235] on div "View" at bounding box center [642, 249] width 147 height 148
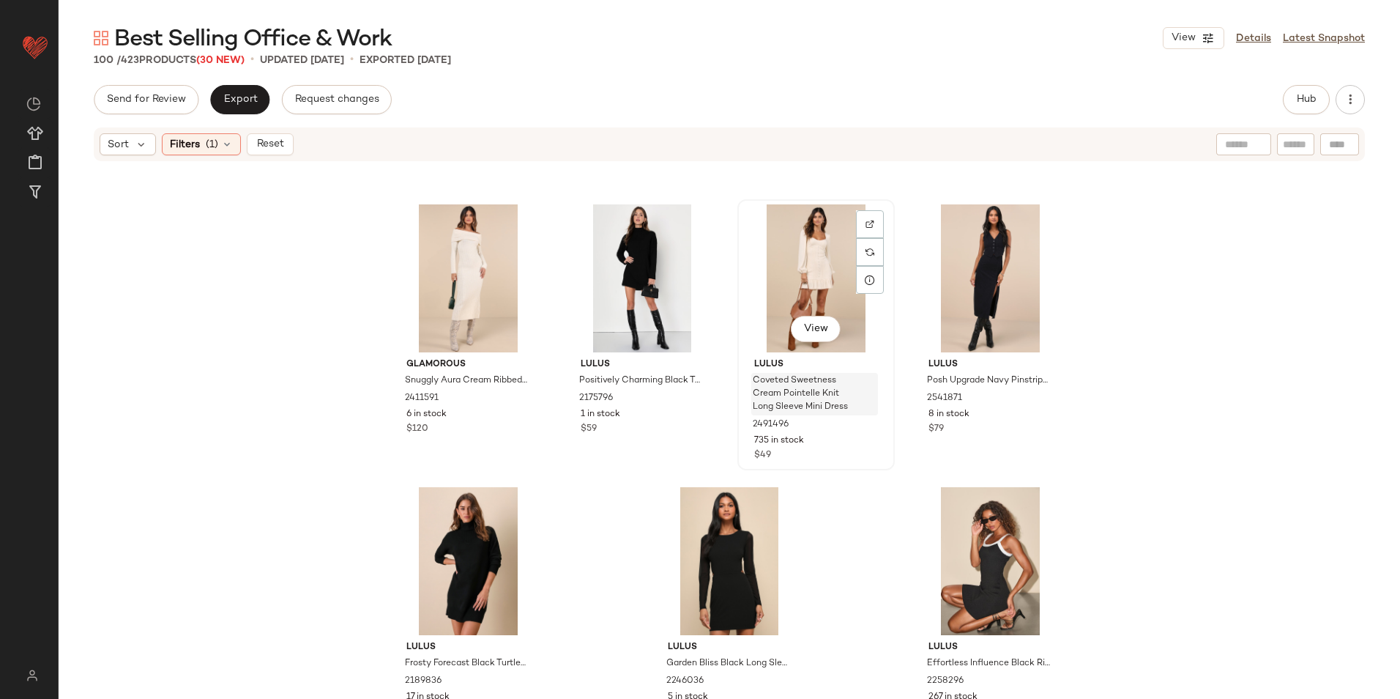
scroll to position [6491, 0]
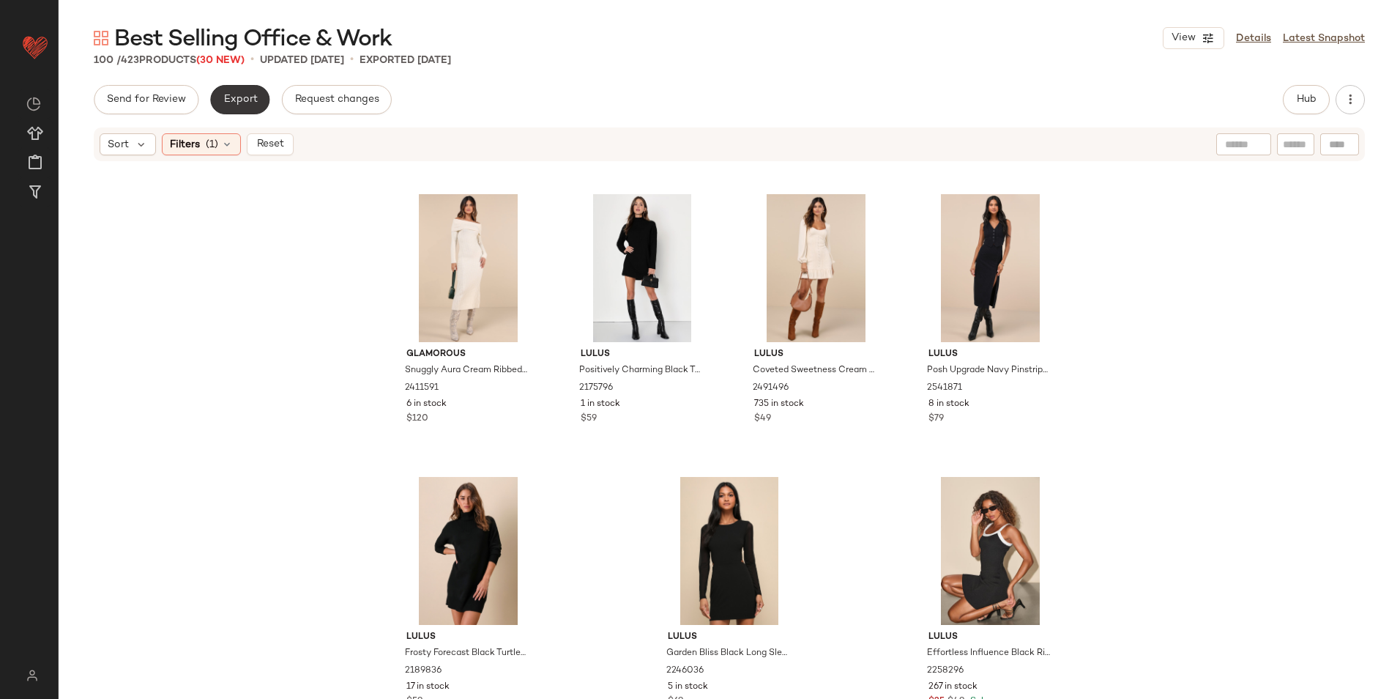
click at [247, 109] on button "Export" at bounding box center [239, 99] width 59 height 29
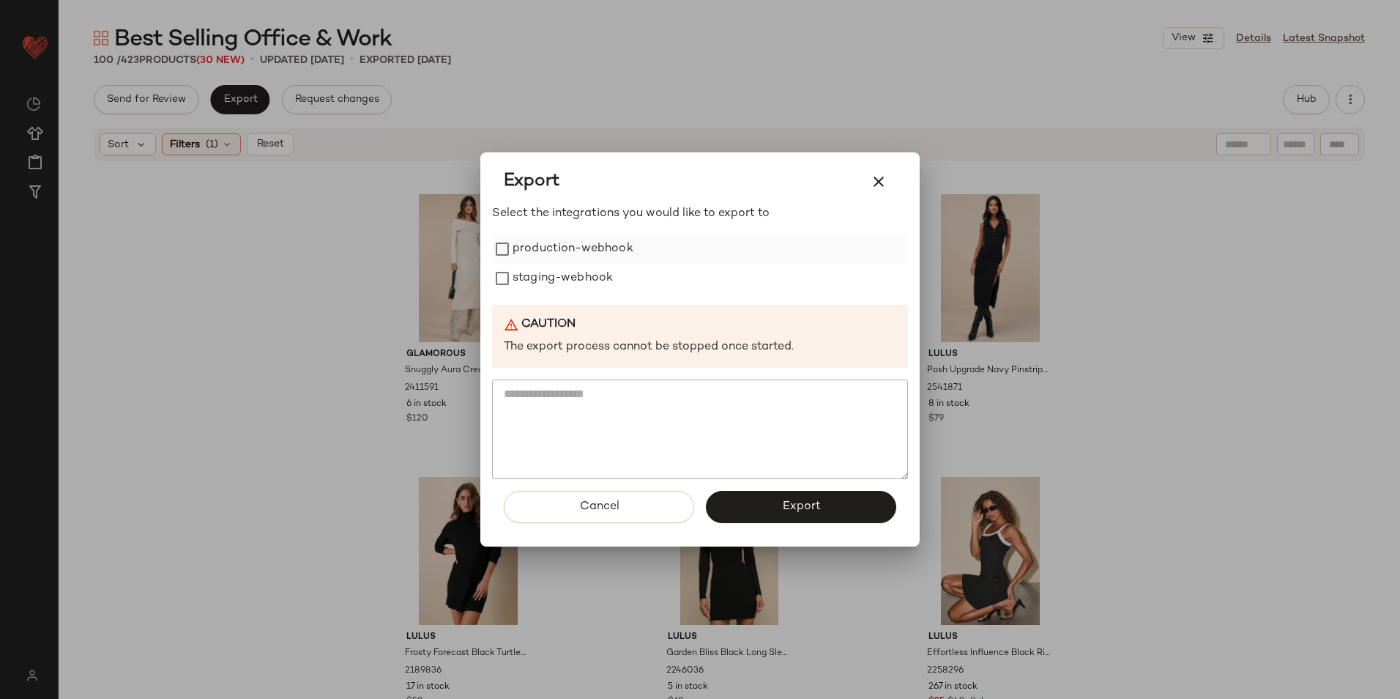
click at [538, 252] on label "production-webhook" at bounding box center [573, 248] width 121 height 29
click at [515, 281] on label "staging-webhook" at bounding box center [563, 278] width 100 height 29
click at [754, 517] on button "Export" at bounding box center [801, 507] width 190 height 32
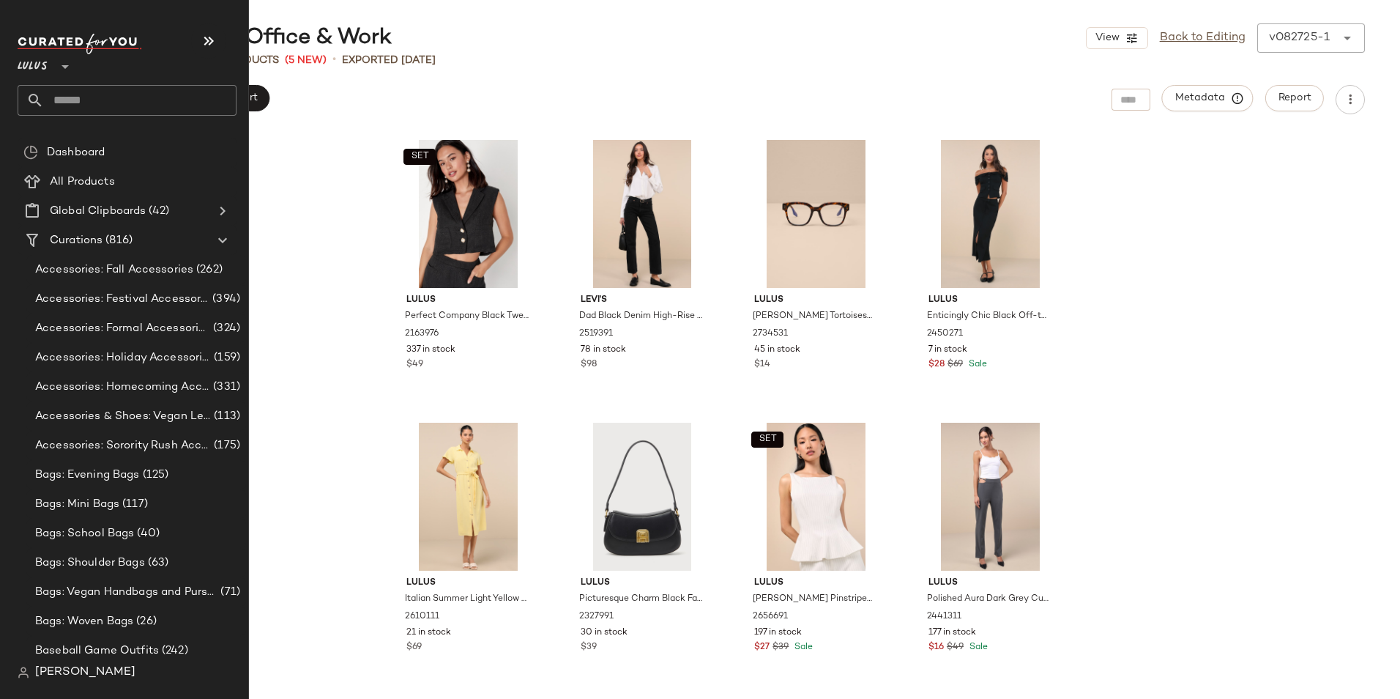
click at [82, 106] on input "text" at bounding box center [140, 100] width 193 height 31
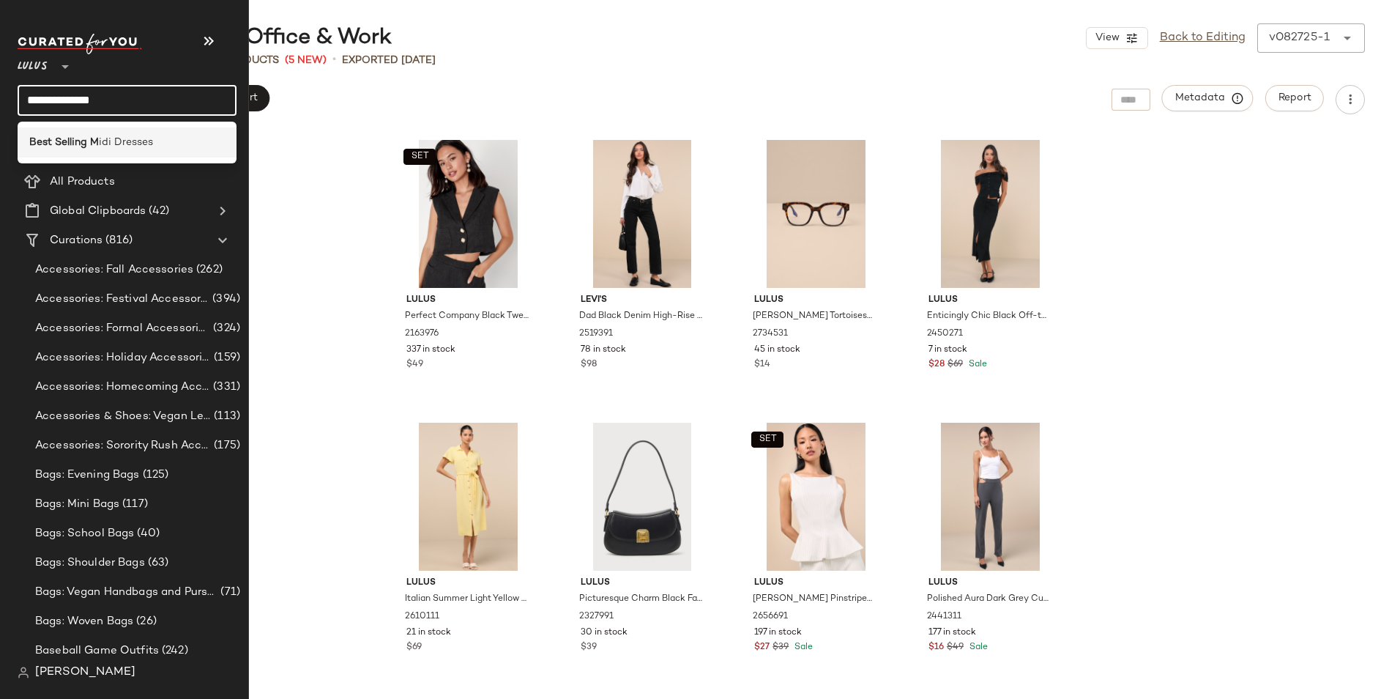
type input "**********"
click at [99, 138] on span "idi Dresses" at bounding box center [126, 142] width 54 height 15
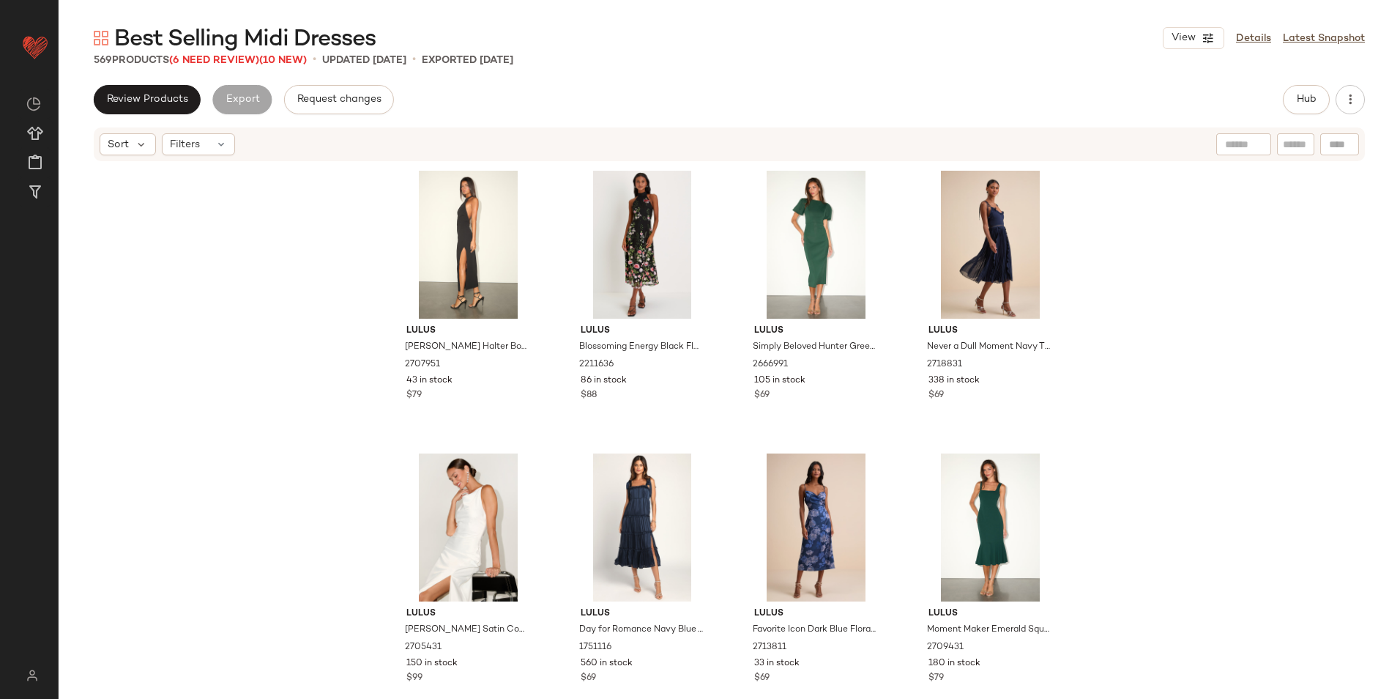
click at [231, 54] on span "Best Selling Midi Dresses" at bounding box center [244, 39] width 261 height 29
drag, startPoint x: 231, startPoint y: 54, endPoint x: 207, endPoint y: 73, distance: 30.9
click at [215, 64] on span "(6 Need Review)" at bounding box center [214, 60] width 90 height 11
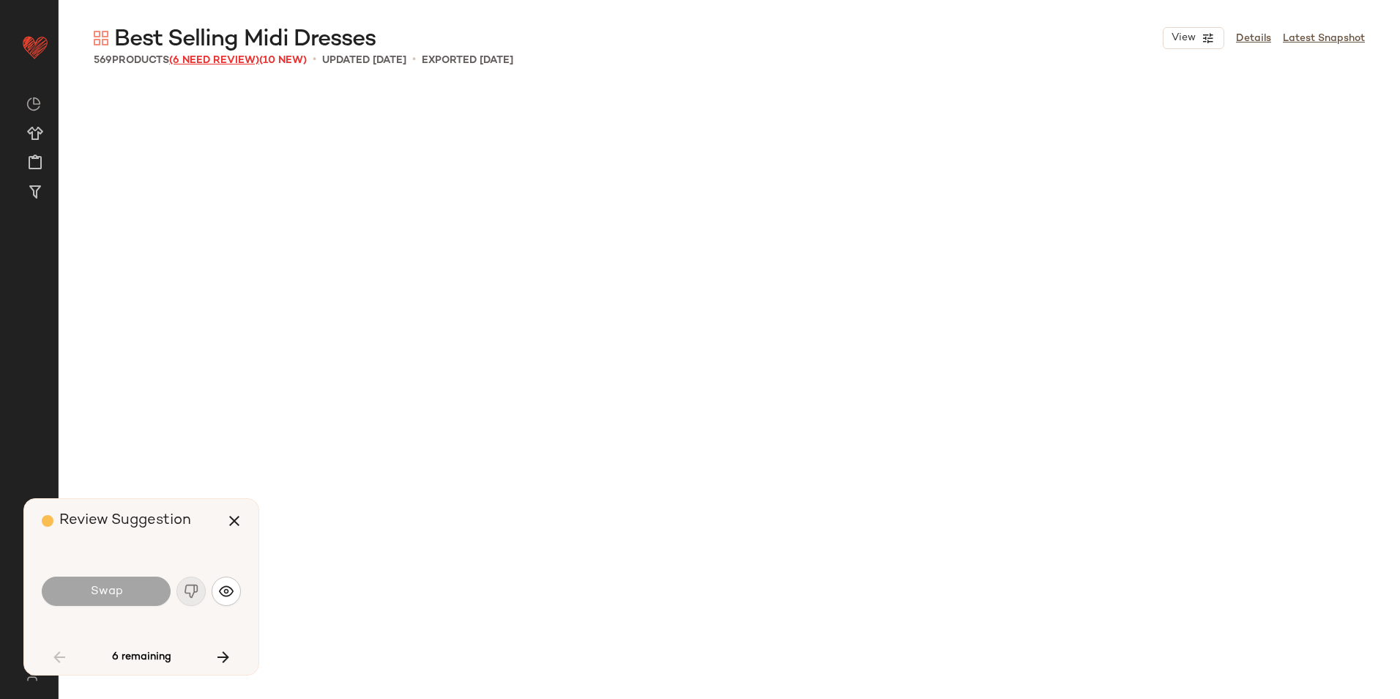
scroll to position [3110, 0]
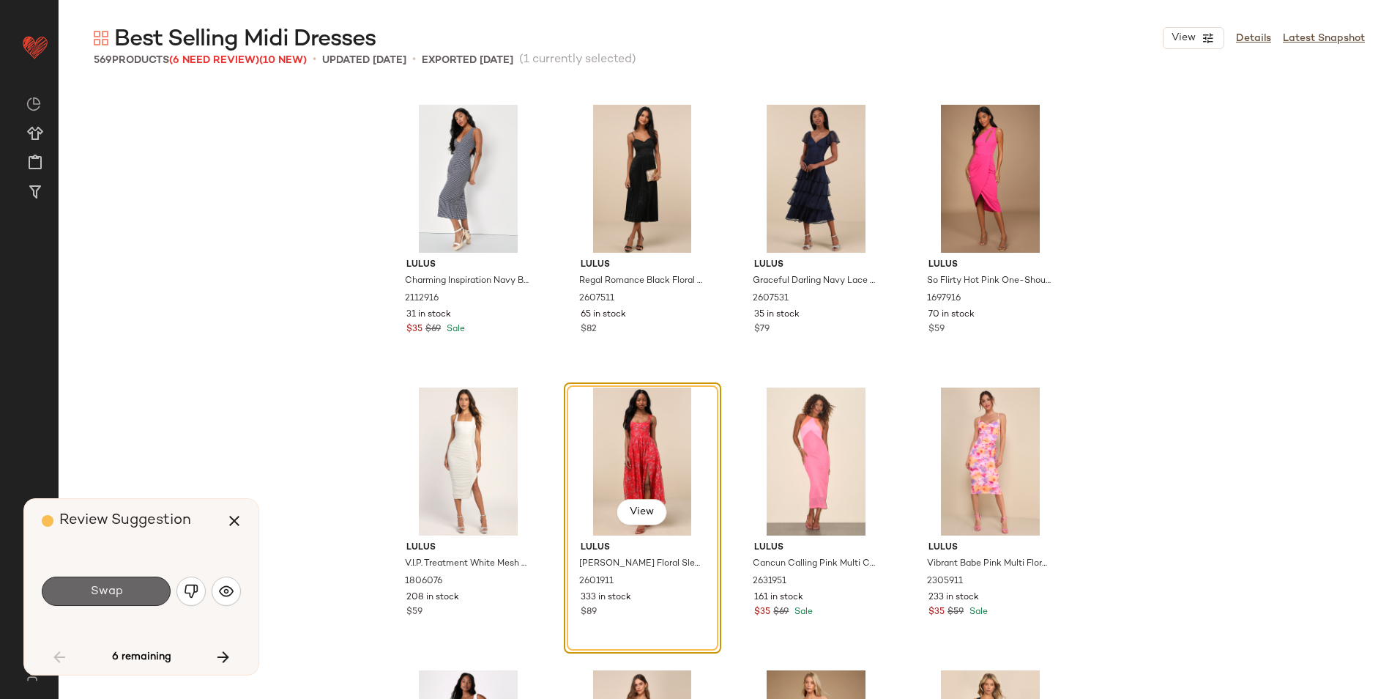
click at [94, 595] on span "Swap" at bounding box center [105, 591] width 33 height 14
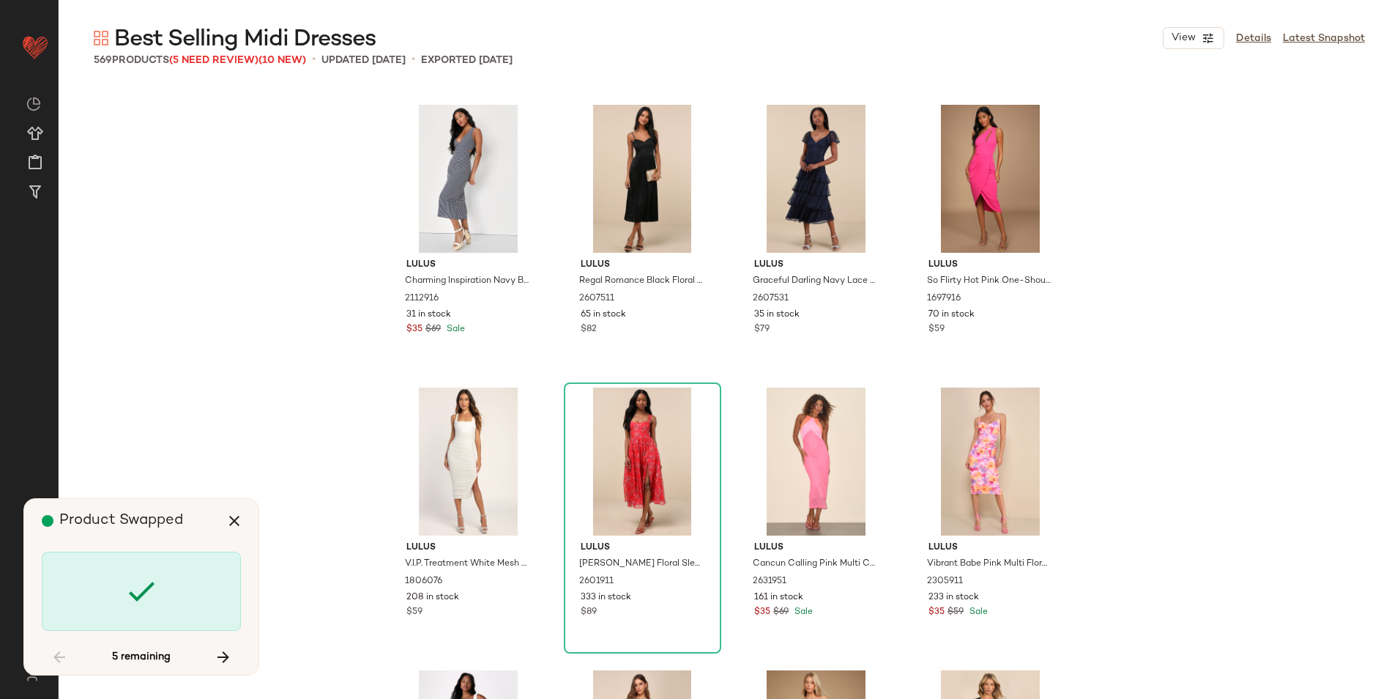
scroll to position [11874, 0]
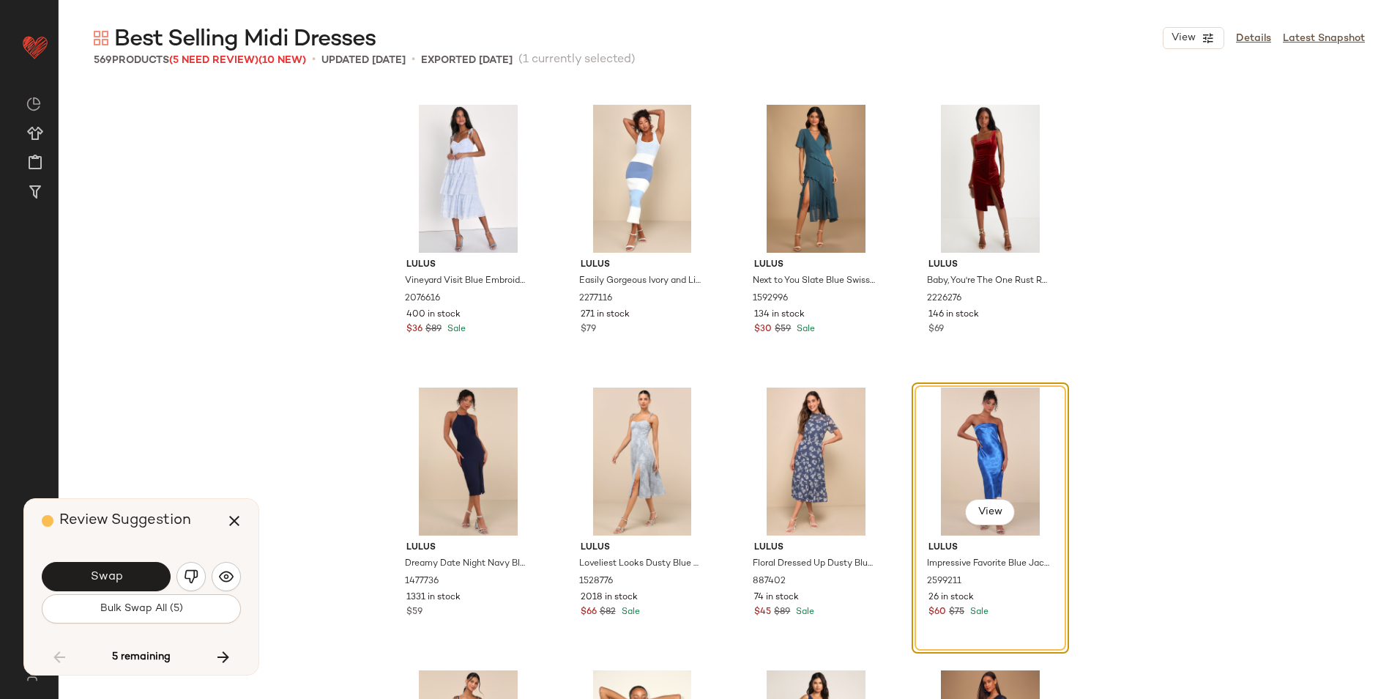
click at [135, 615] on button "Bulk Swap All (5)" at bounding box center [141, 608] width 199 height 29
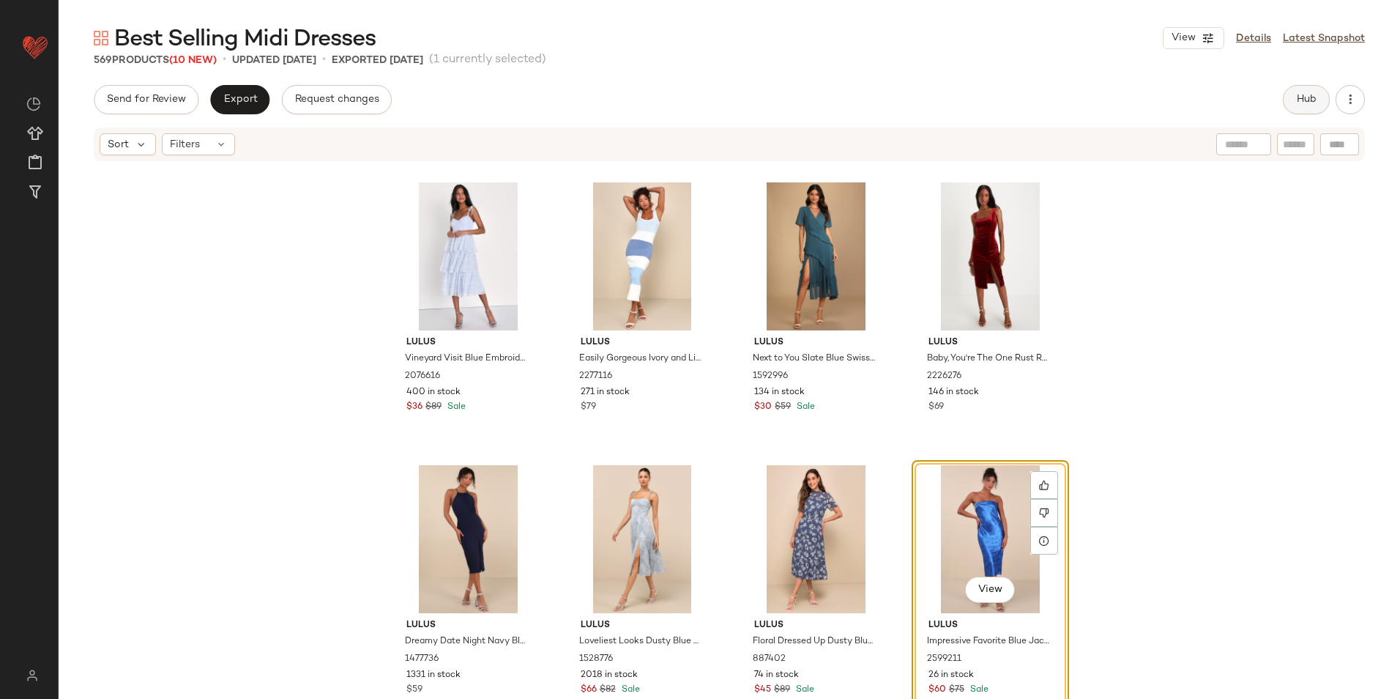
click at [1298, 105] on span "Hub" at bounding box center [1306, 100] width 21 height 12
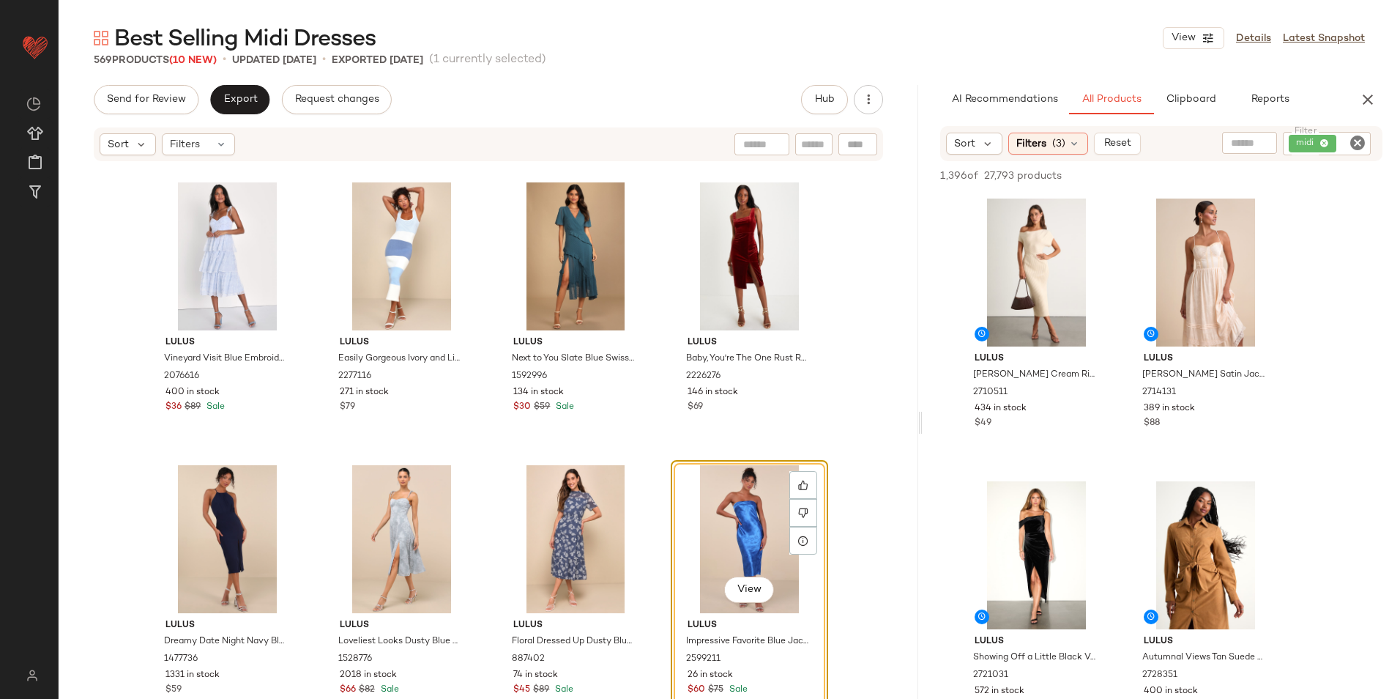
drag, startPoint x: 730, startPoint y: 423, endPoint x: 1247, endPoint y: 426, distance: 517.1
click at [1247, 426] on div "Best Selling Midi Dresses View Details Latest Snapshot 569 Products (10 New) • …" at bounding box center [730, 360] width 1342 height 675
click at [1191, 96] on span "Clipboard" at bounding box center [1191, 100] width 51 height 12
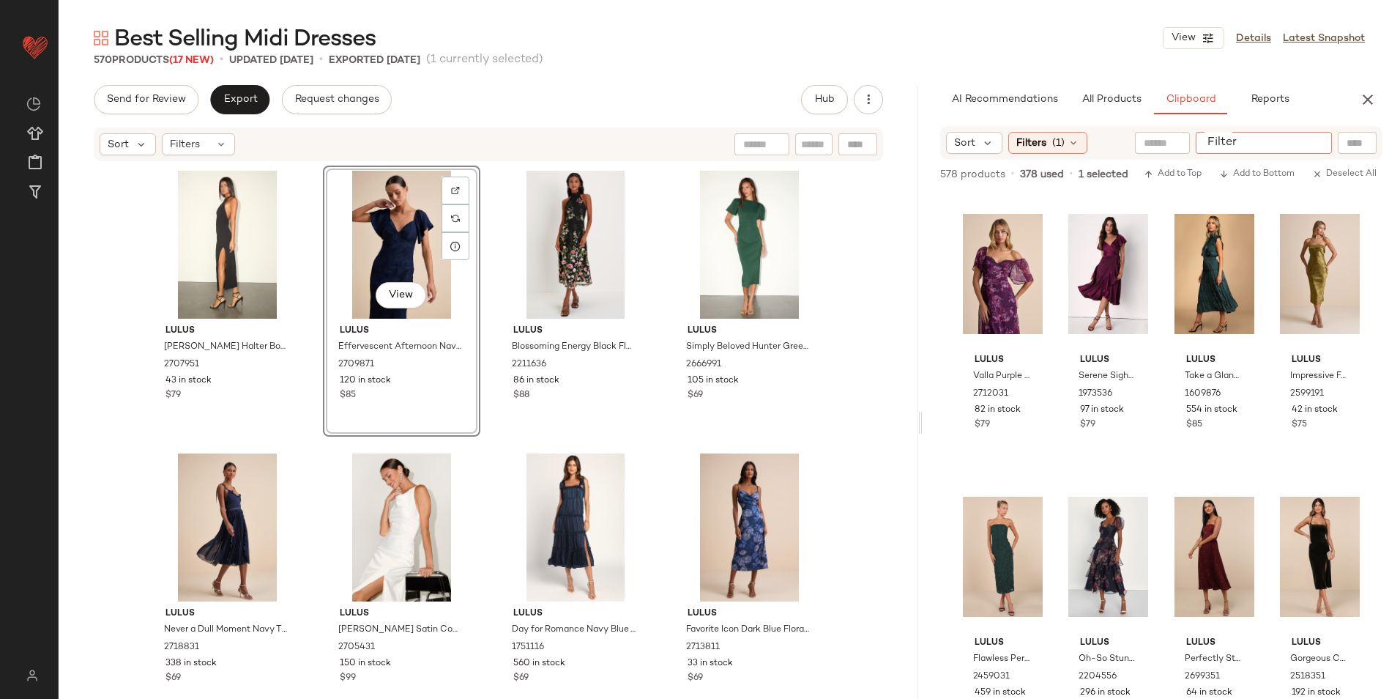
click at [1316, 149] on input "Filter" at bounding box center [1264, 142] width 125 height 15
type input "****"
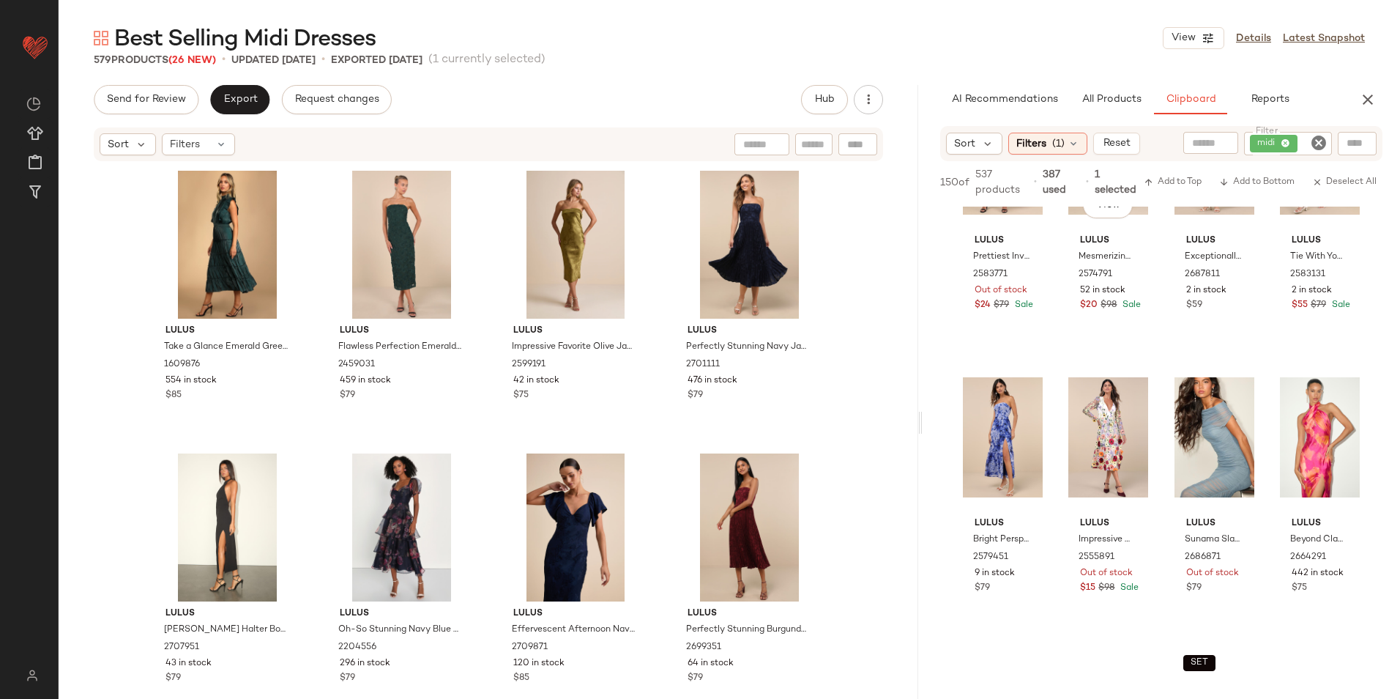
scroll to position [1843, 0]
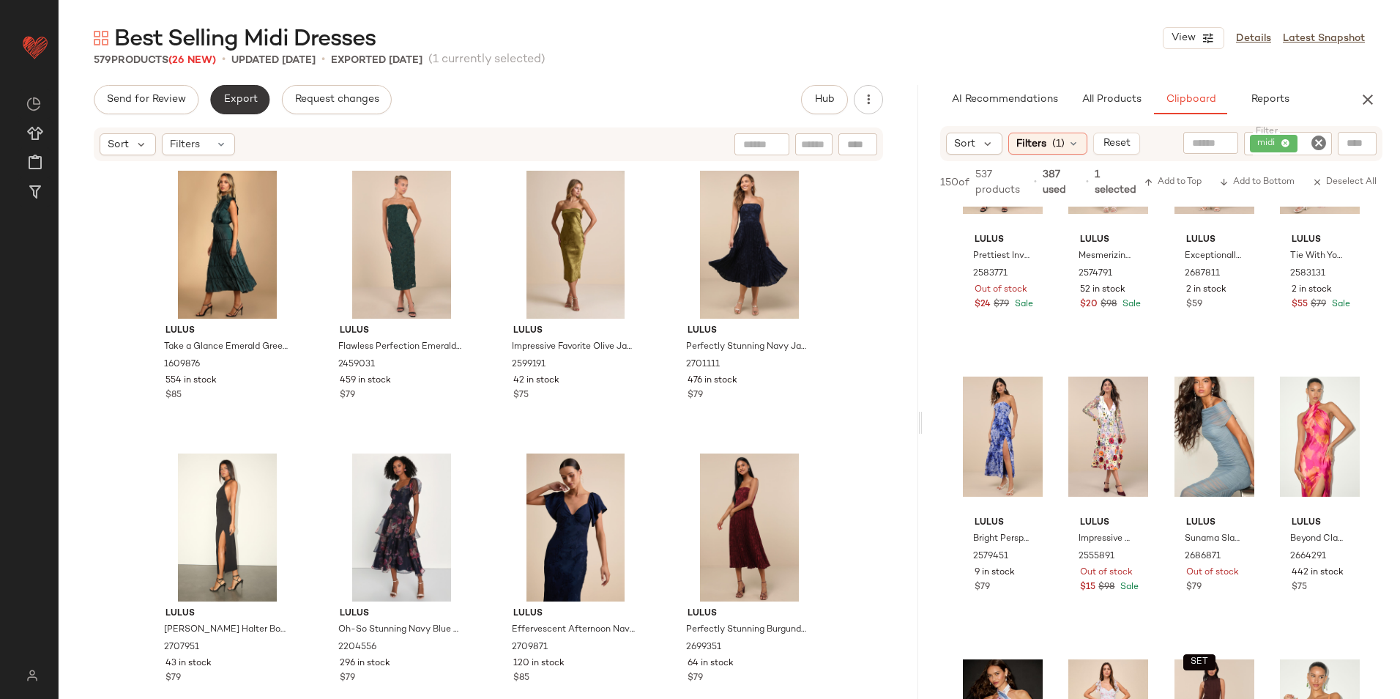
click at [232, 94] on span "Export" at bounding box center [240, 100] width 34 height 12
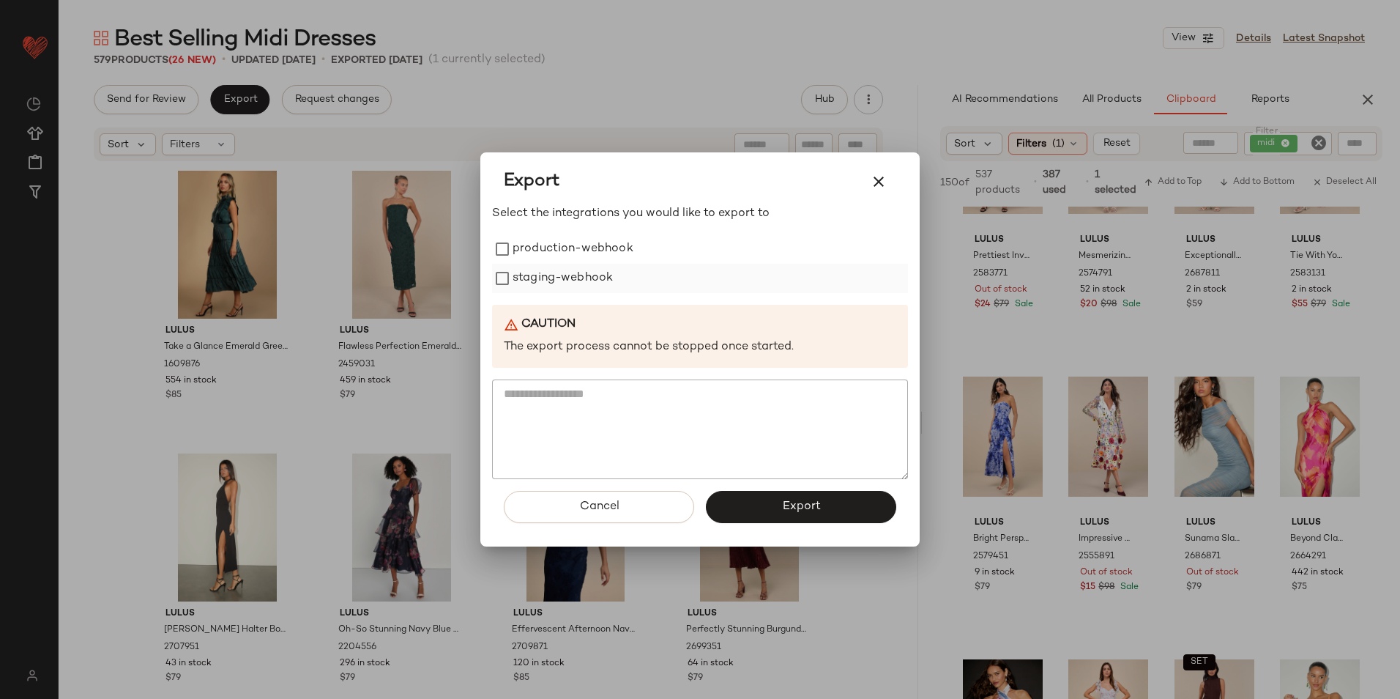
drag, startPoint x: 534, startPoint y: 242, endPoint x: 534, endPoint y: 289, distance: 46.1
click at [534, 247] on label "production-webhook" at bounding box center [573, 248] width 121 height 29
click at [532, 289] on label "staging-webhook" at bounding box center [563, 278] width 100 height 29
click at [796, 509] on span "Export" at bounding box center [800, 507] width 39 height 14
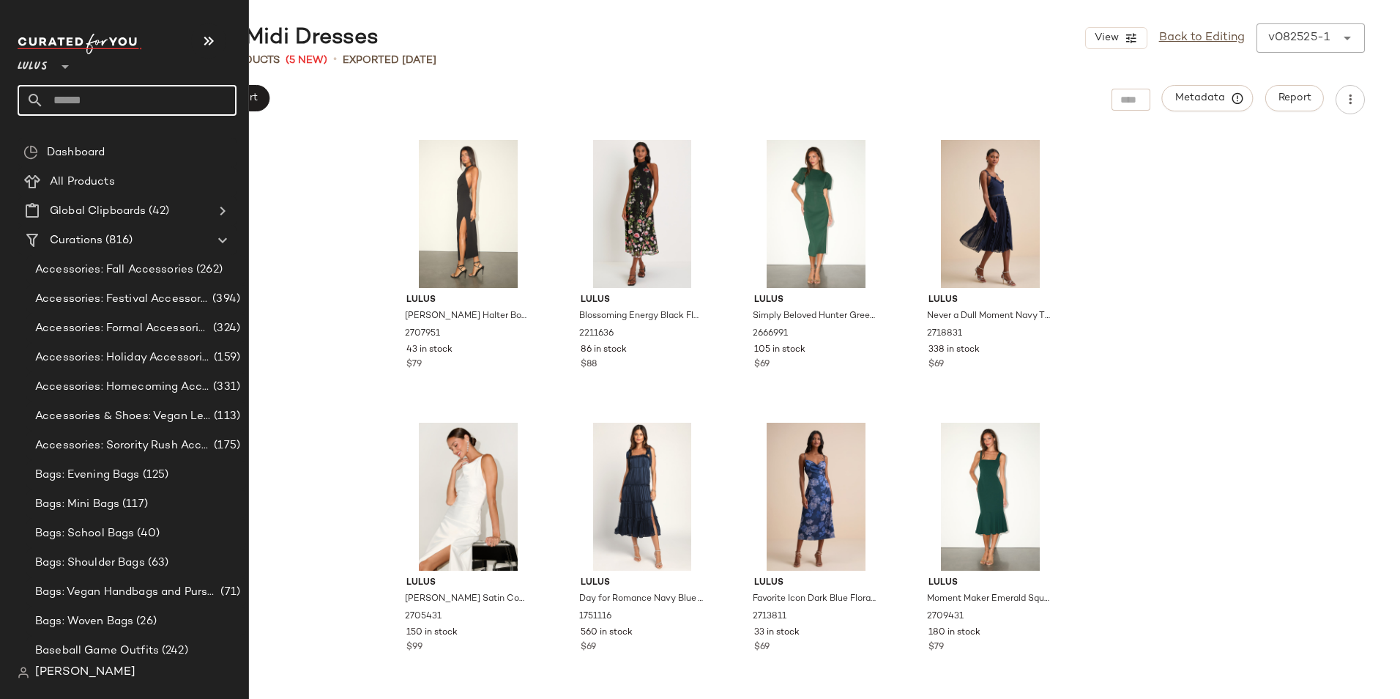
click at [73, 94] on input "text" at bounding box center [140, 100] width 193 height 31
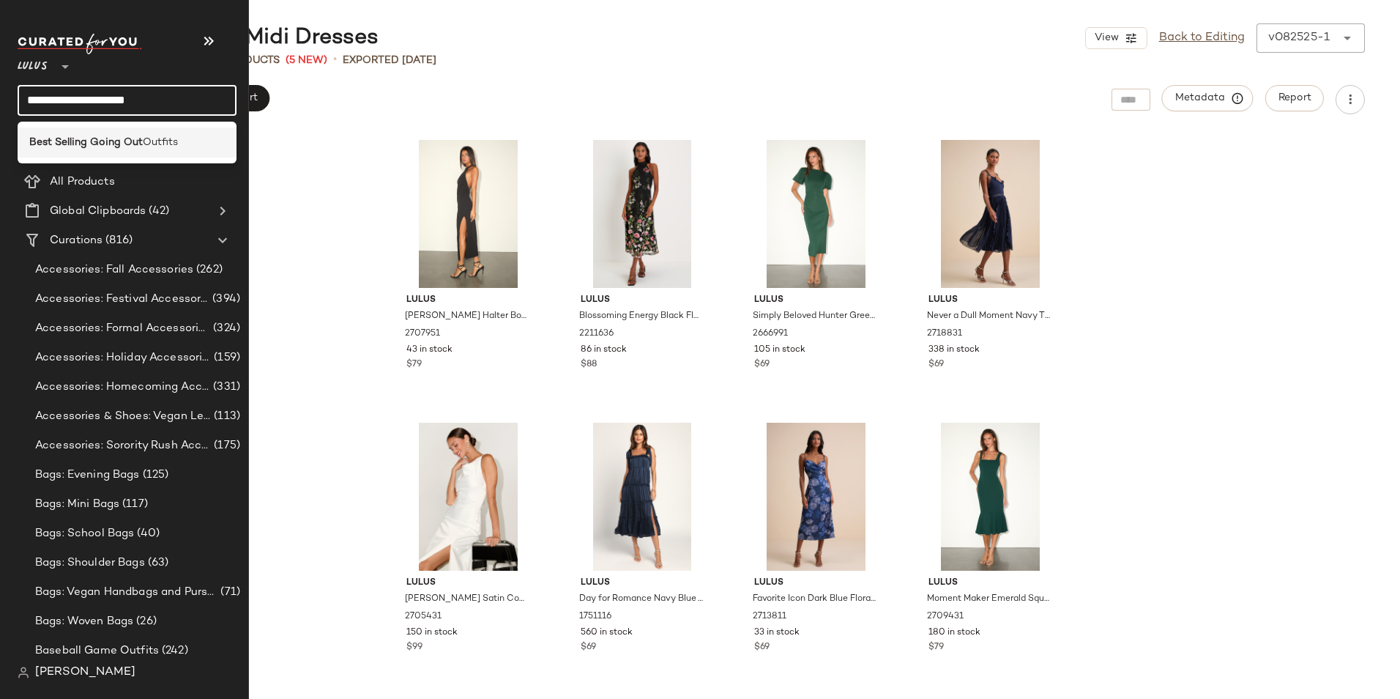
type input "**********"
click at [77, 139] on b "Best Selling Going Out" at bounding box center [86, 142] width 114 height 15
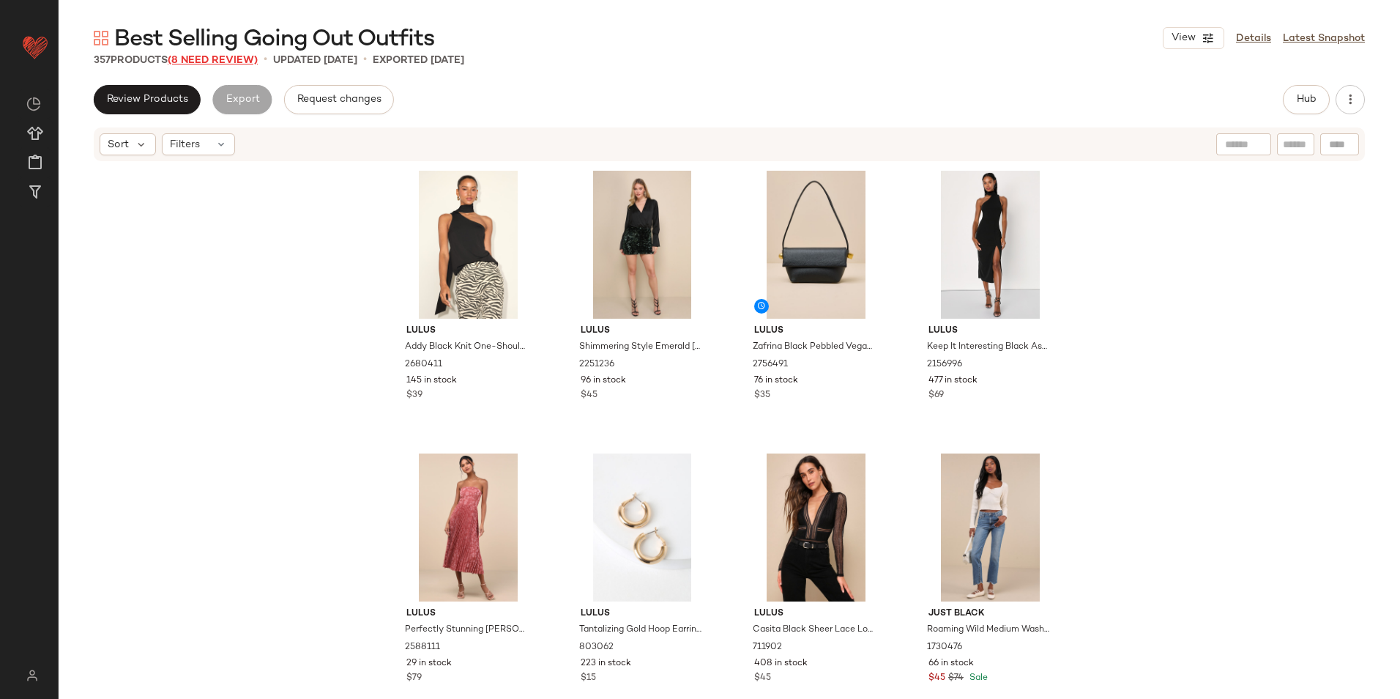
click at [191, 56] on span "(8 Need Review)" at bounding box center [213, 60] width 90 height 11
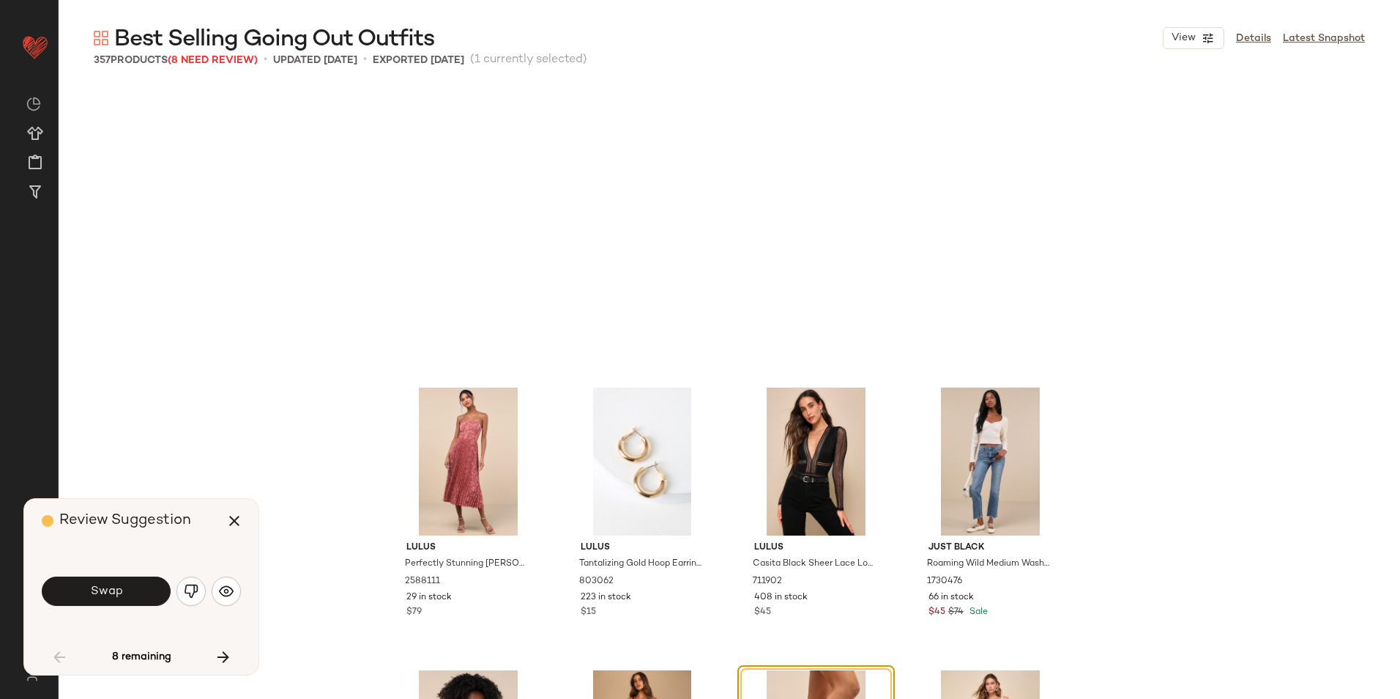
scroll to position [294, 0]
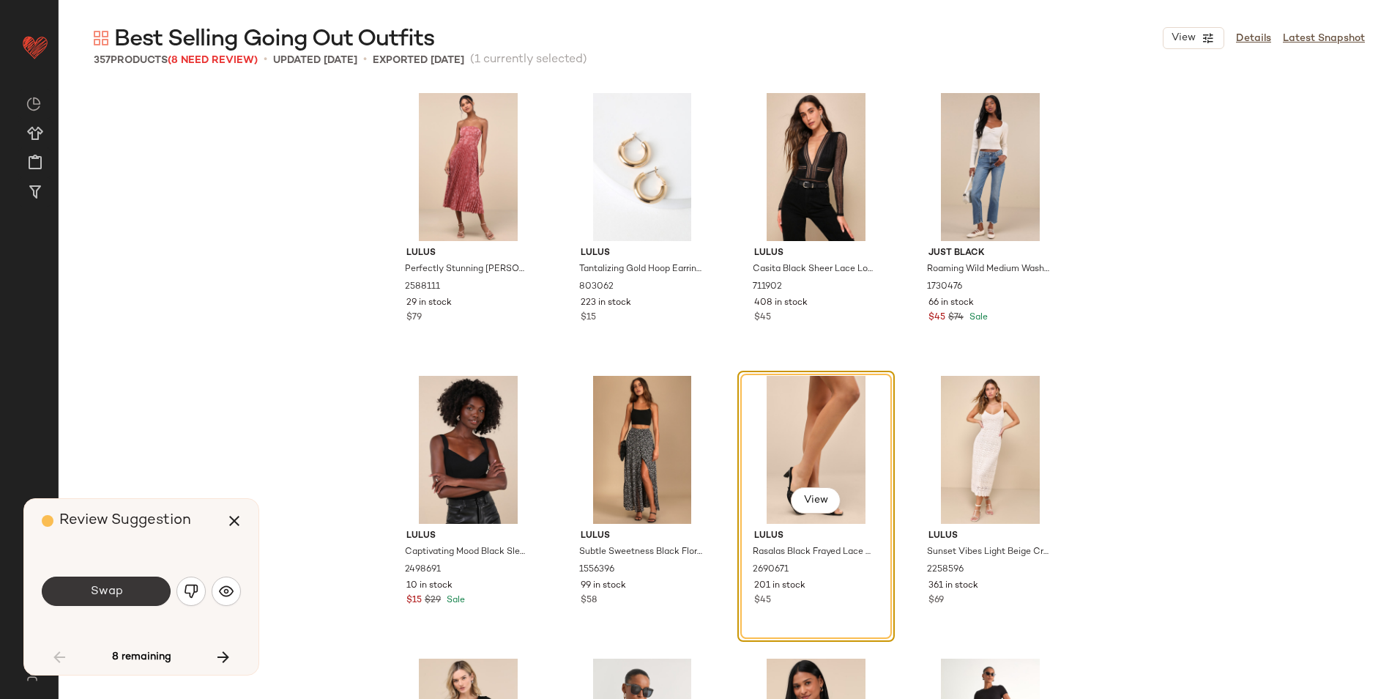
click at [124, 590] on button "Swap" at bounding box center [106, 590] width 129 height 29
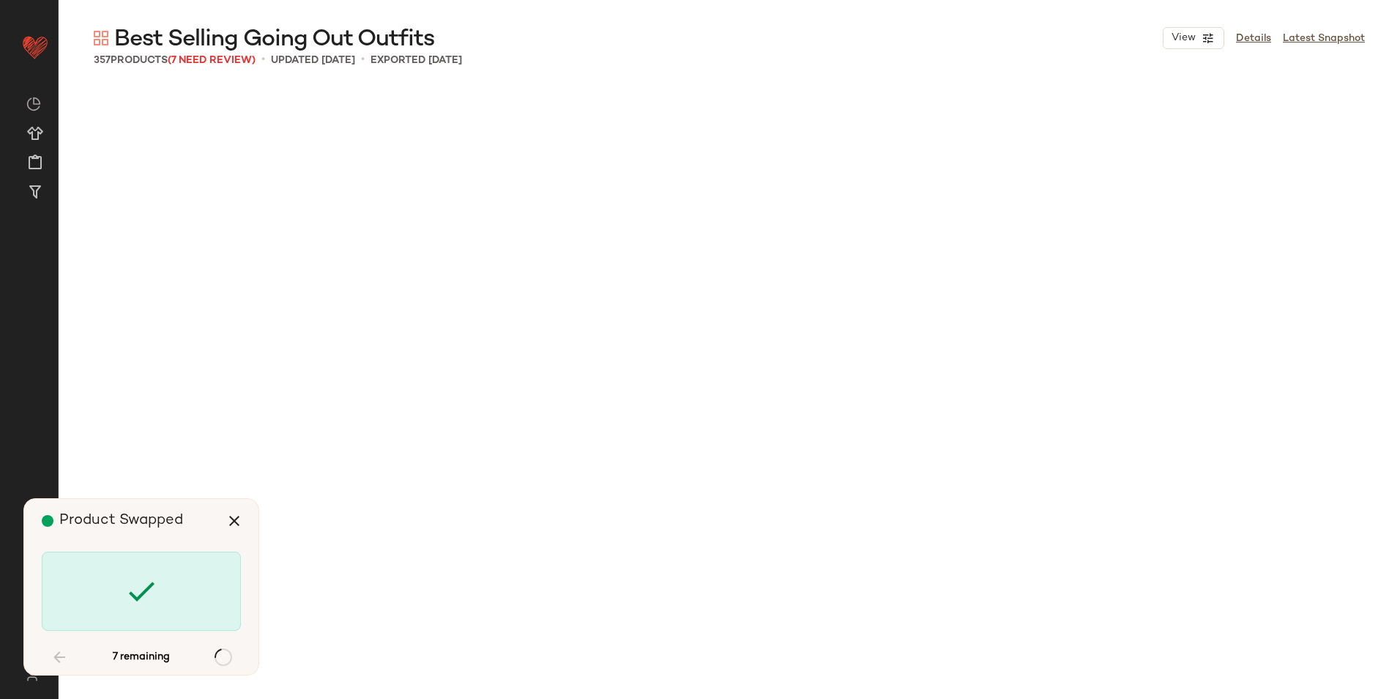
scroll to position [1414, 0]
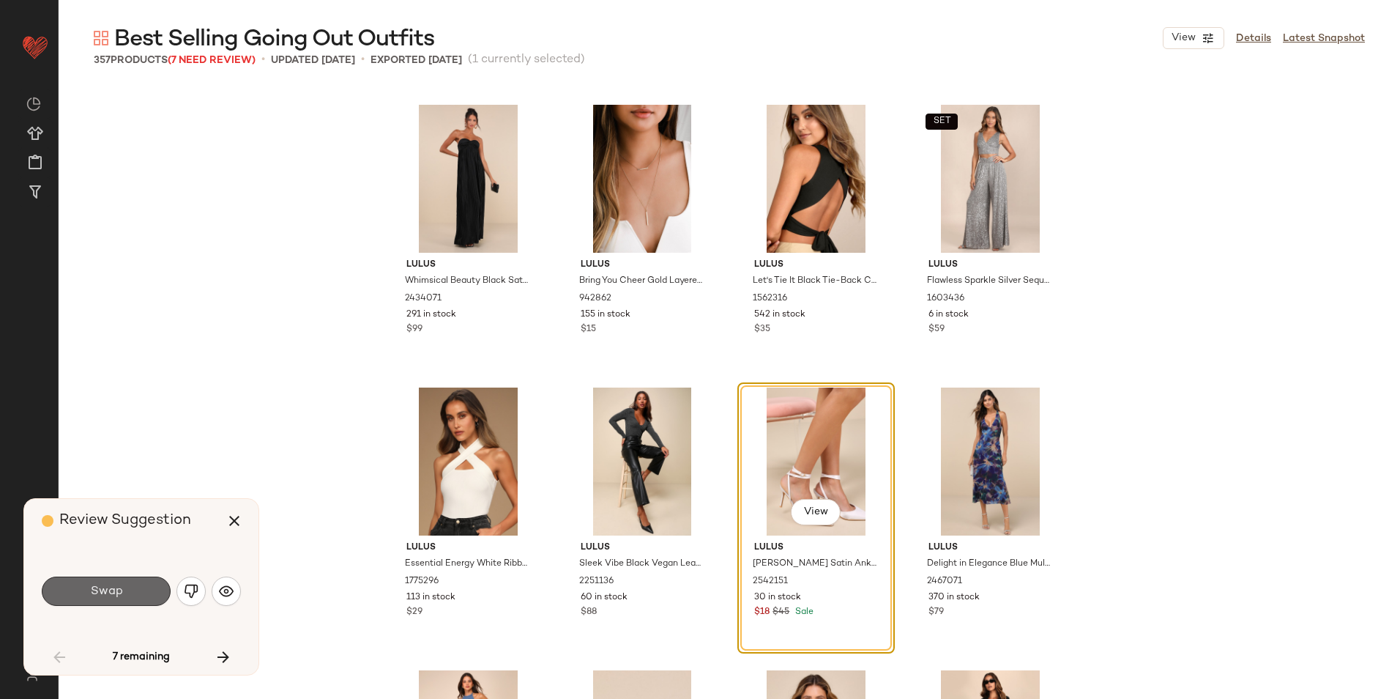
click at [127, 587] on button "Swap" at bounding box center [106, 590] width 129 height 29
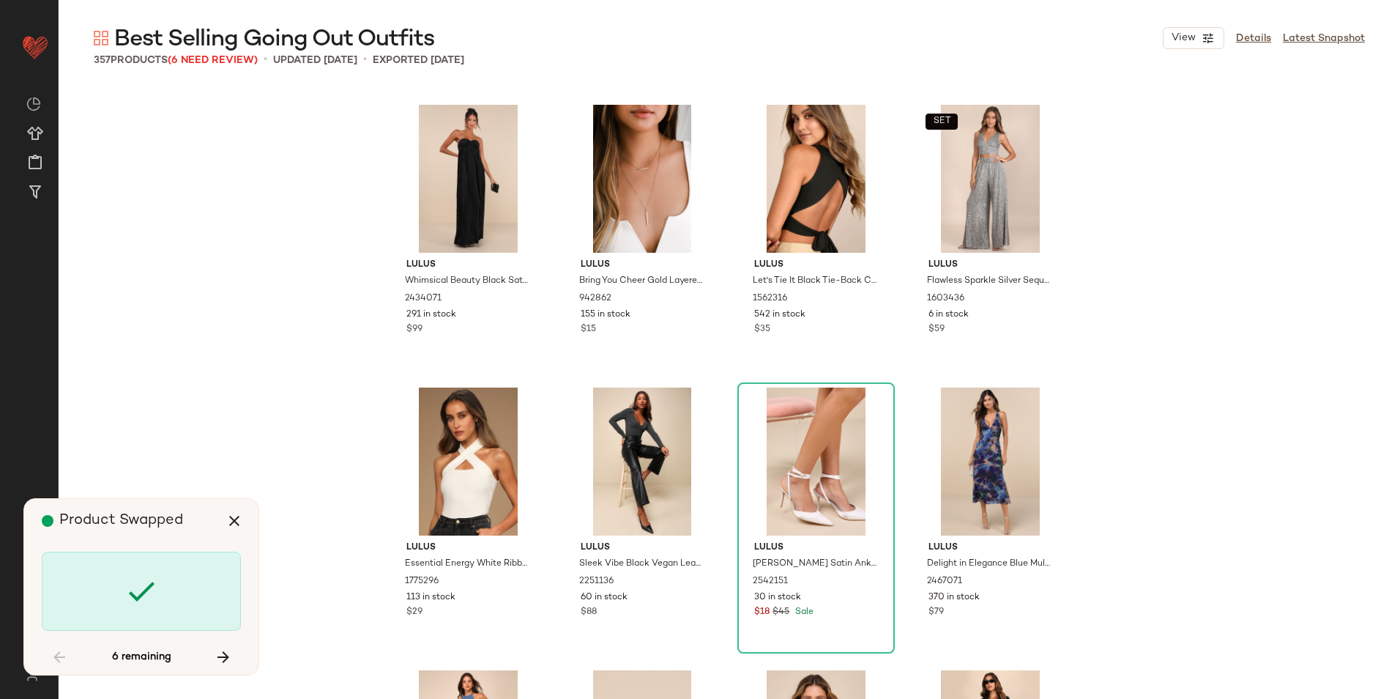
scroll to position [5089, 0]
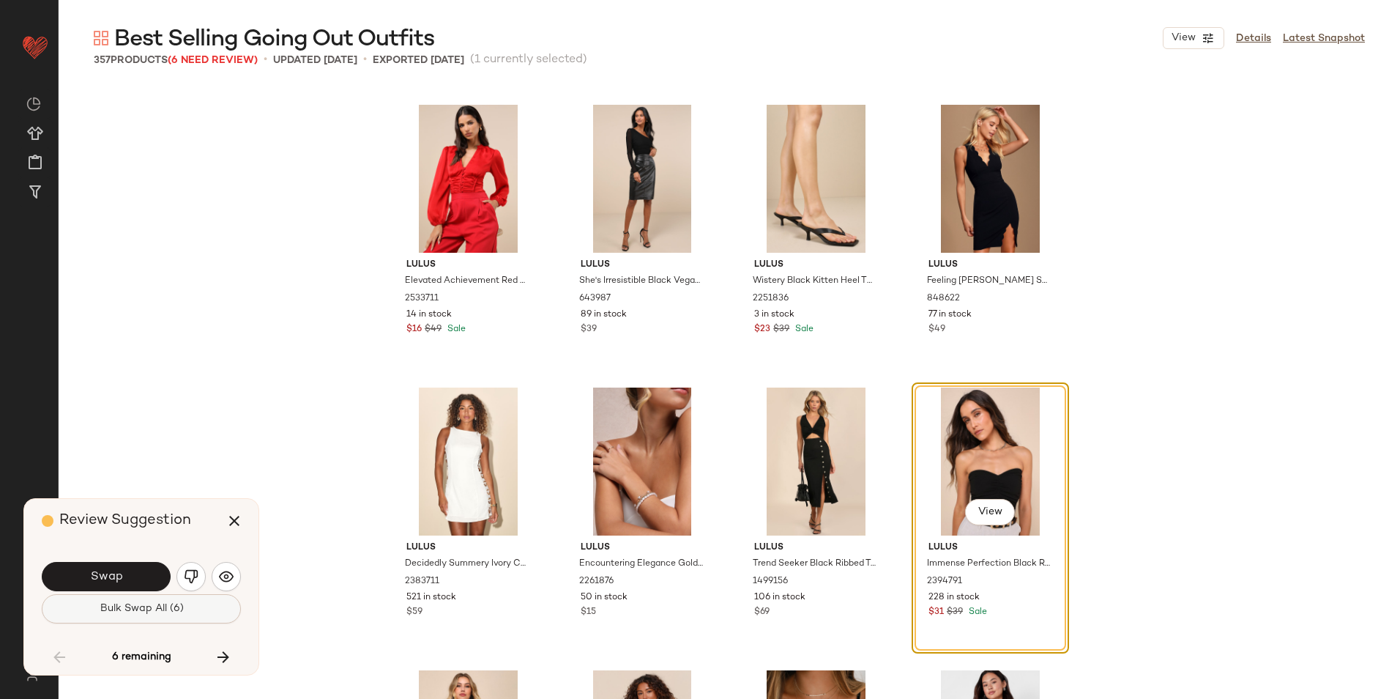
click at [135, 609] on span "Bulk Swap All (6)" at bounding box center [141, 609] width 84 height 12
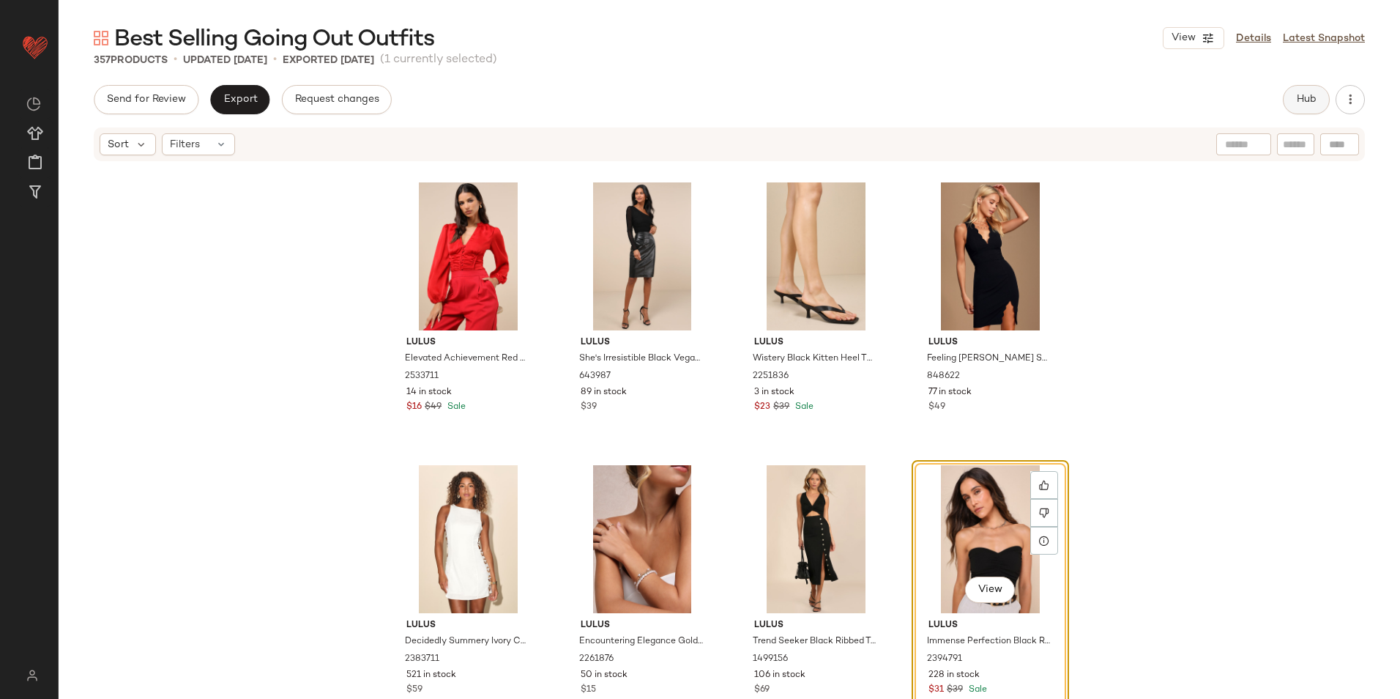
click at [1296, 94] on span "Hub" at bounding box center [1306, 100] width 21 height 12
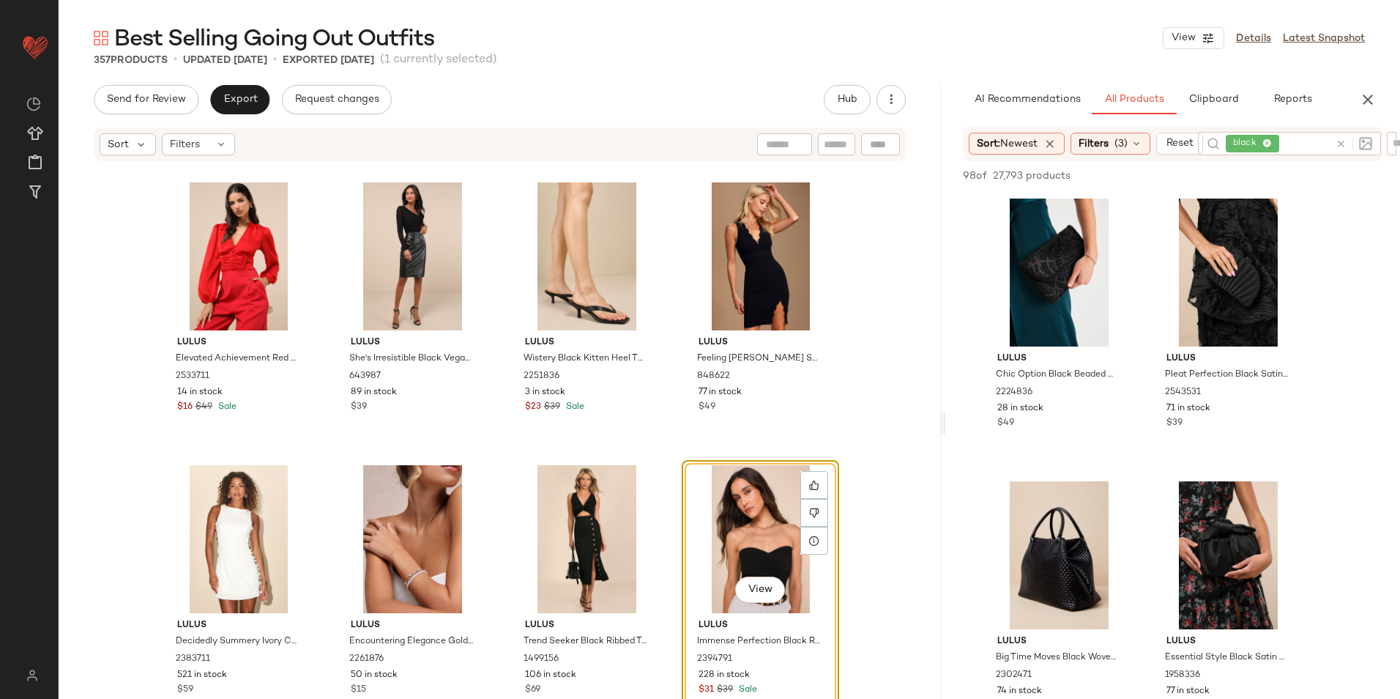
drag, startPoint x: 730, startPoint y: 426, endPoint x: 1076, endPoint y: 428, distance: 345.7
click at [1076, 428] on div "Best Selling Going Out Outfits View Details Latest Snapshot 357 Products • upda…" at bounding box center [730, 360] width 1342 height 675
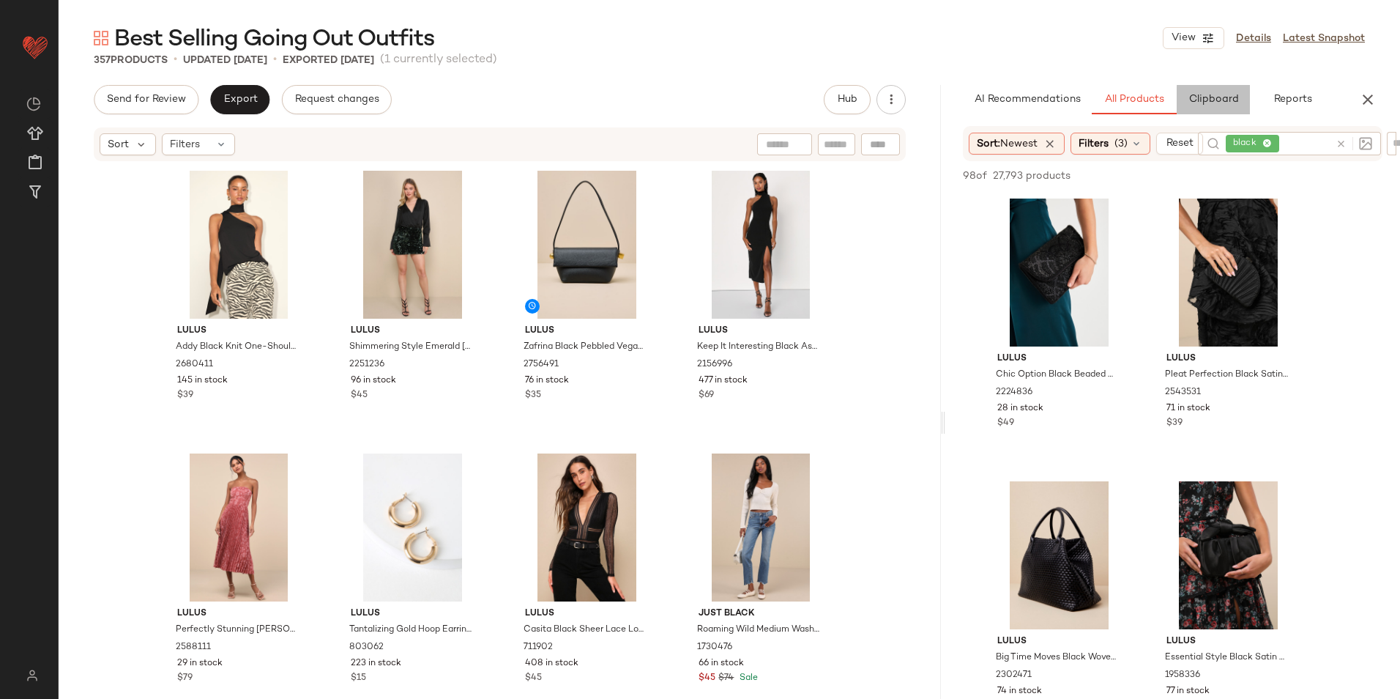
click at [1200, 90] on button "Clipboard" at bounding box center [1213, 99] width 73 height 29
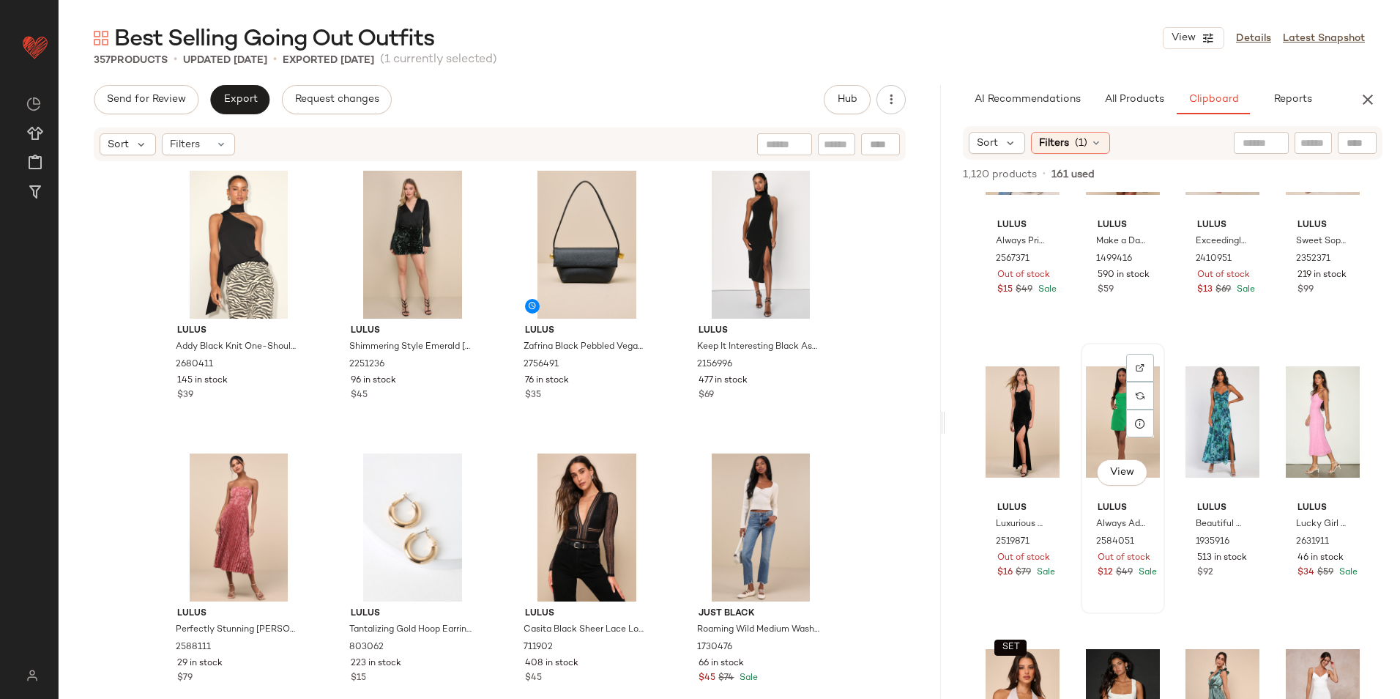
scroll to position [2062, 0]
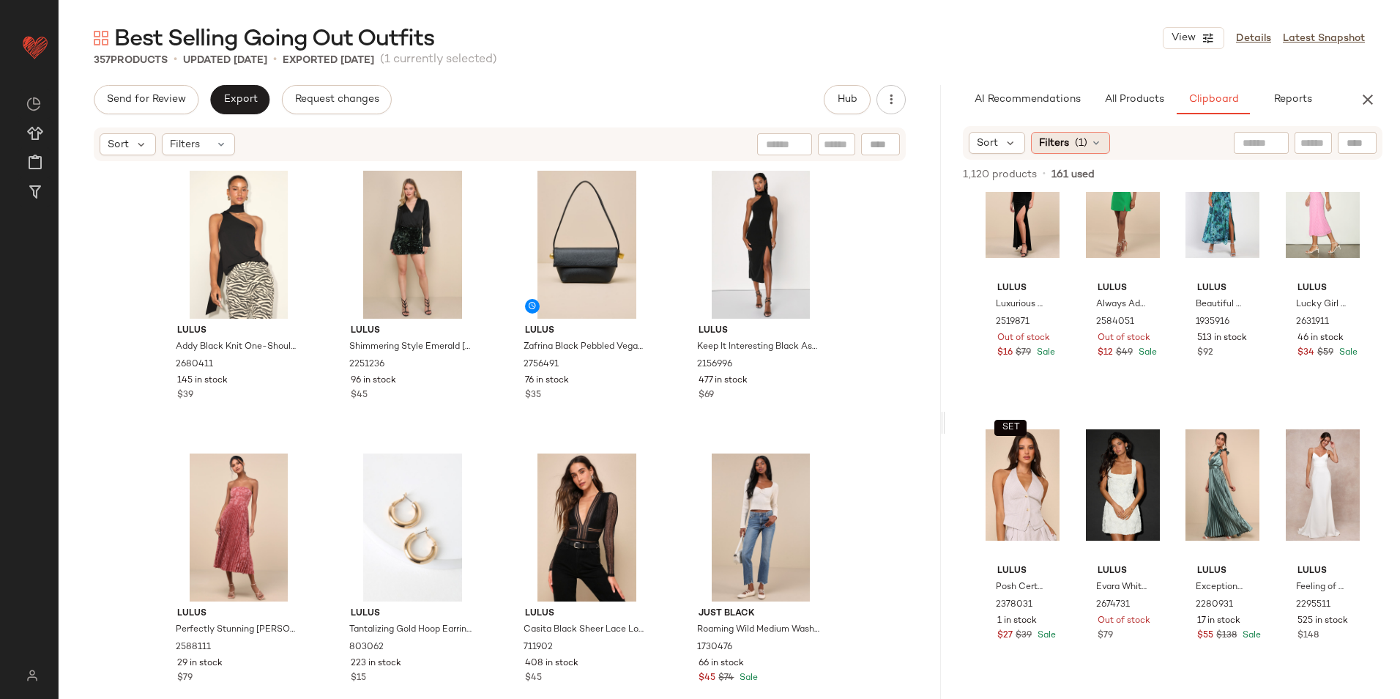
click at [1088, 147] on div "Filters (1)" at bounding box center [1070, 143] width 79 height 22
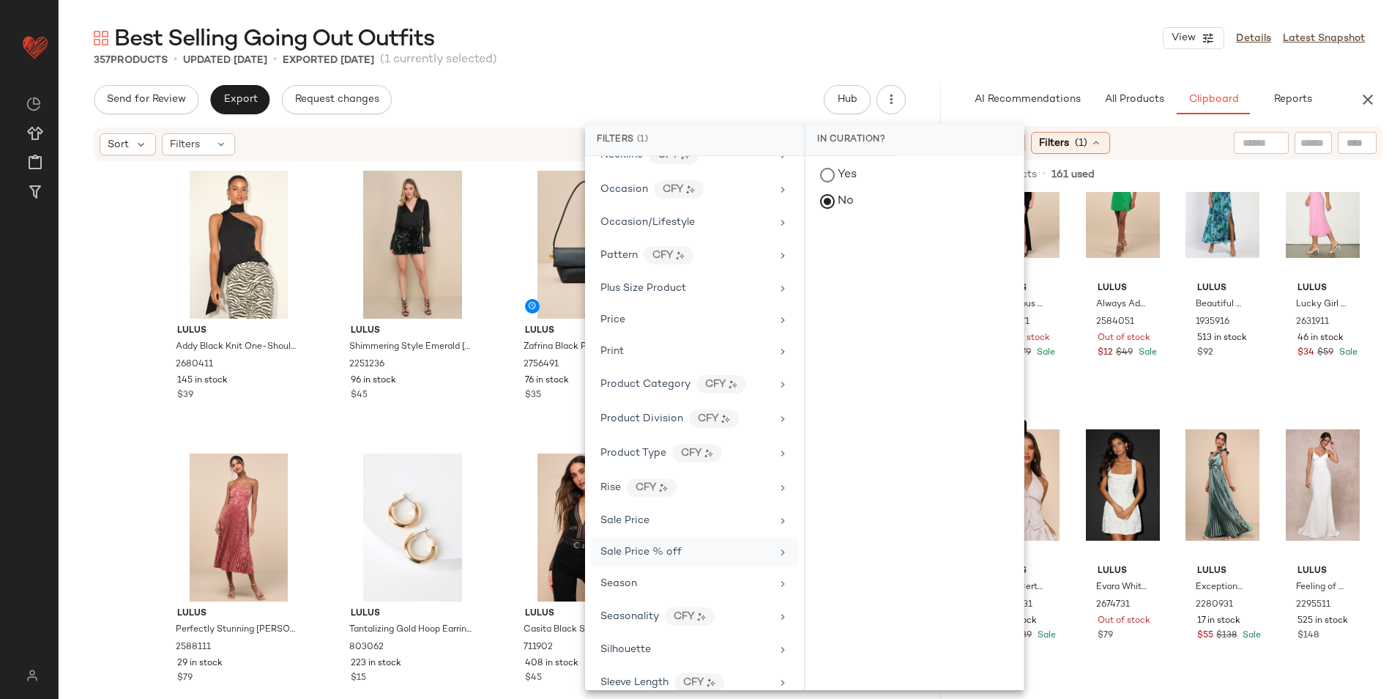
scroll to position [869, 0]
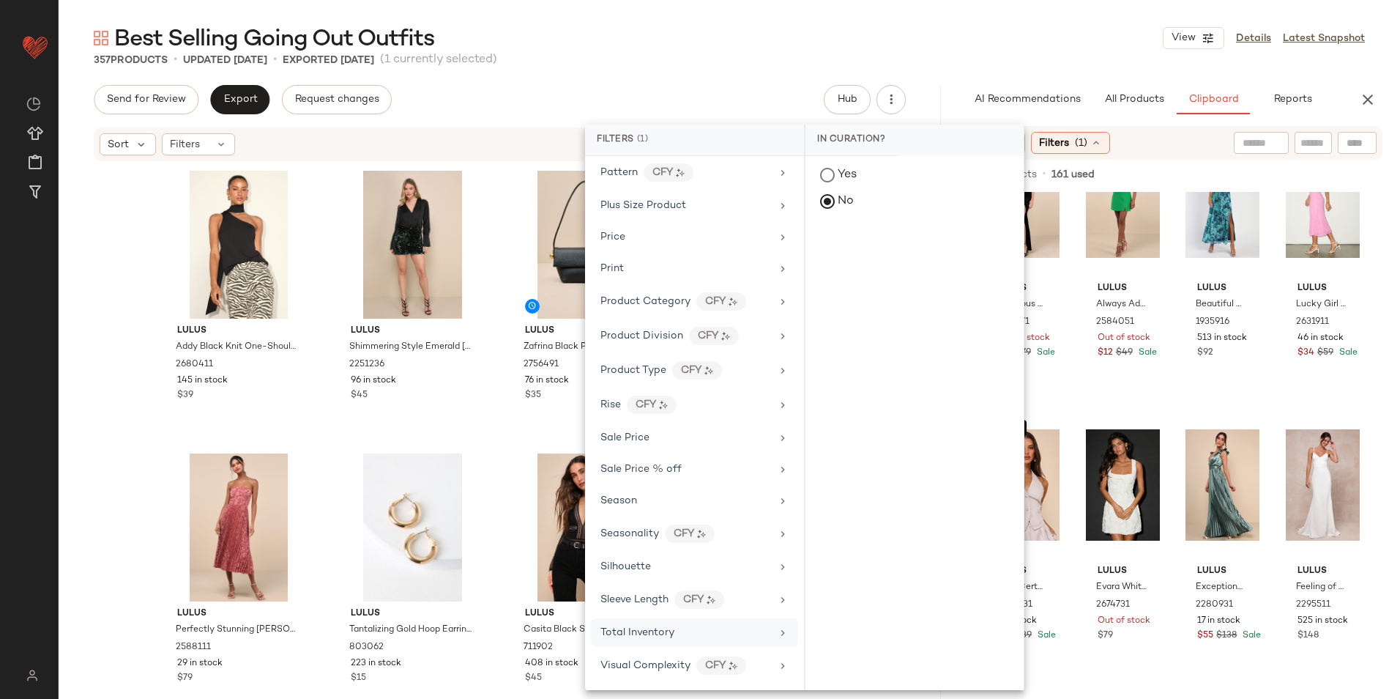
click at [691, 626] on div "Total Inventory" at bounding box center [686, 632] width 171 height 15
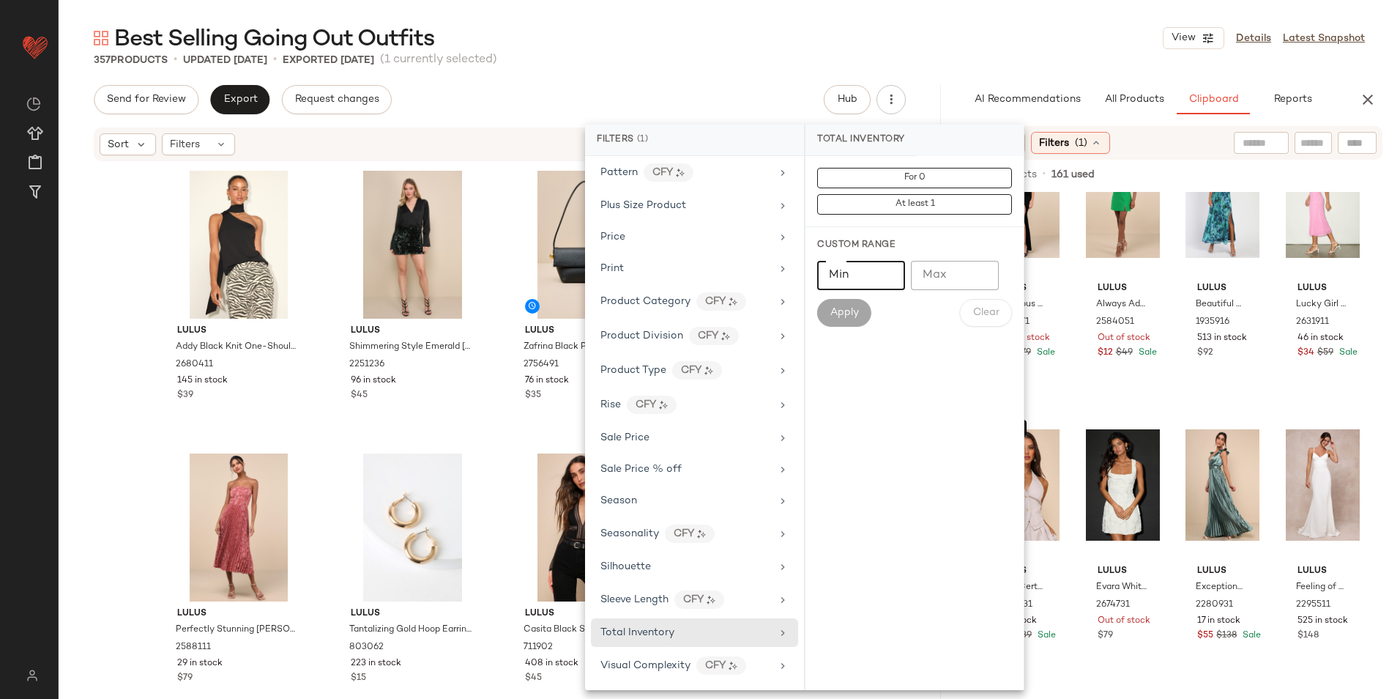
click at [866, 280] on input "Min" at bounding box center [861, 275] width 88 height 29
type input "**"
click at [849, 319] on span "Apply" at bounding box center [844, 313] width 29 height 12
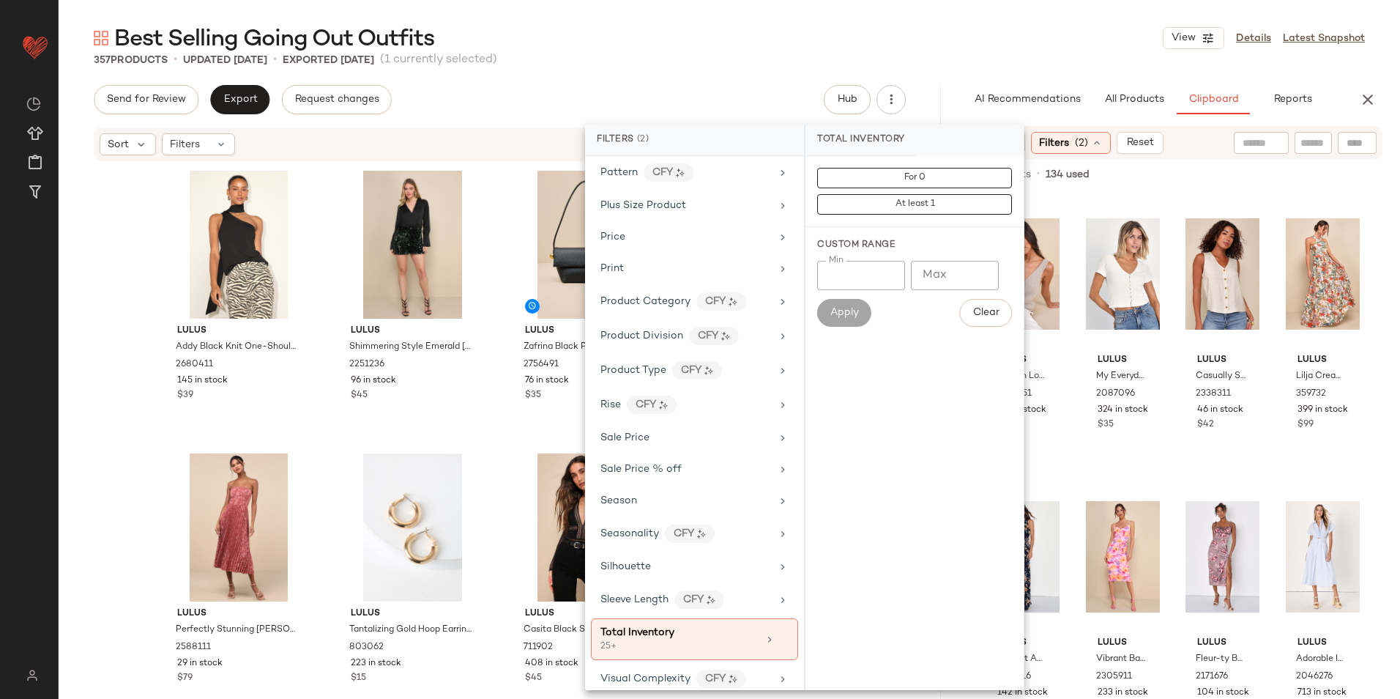
click at [908, 29] on div "Best Selling Going Out Outfits View Details Latest Snapshot" at bounding box center [730, 37] width 1342 height 29
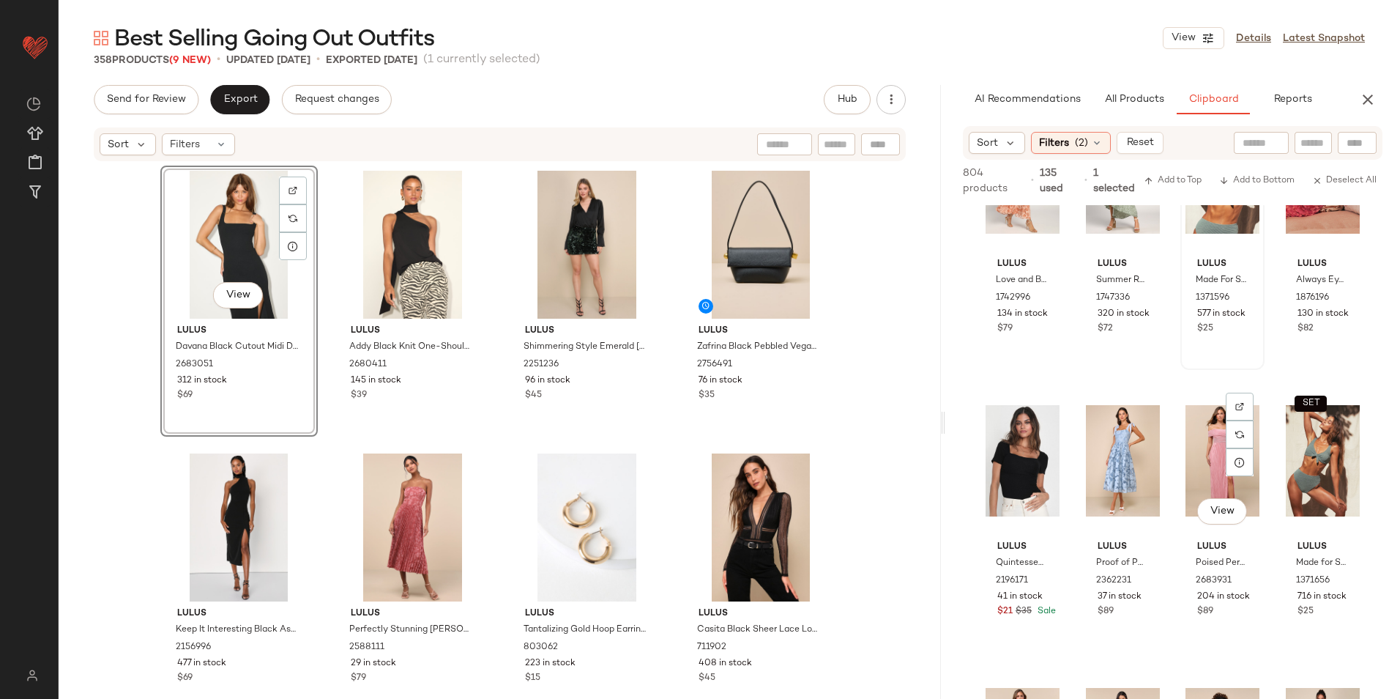
scroll to position [5212, 0]
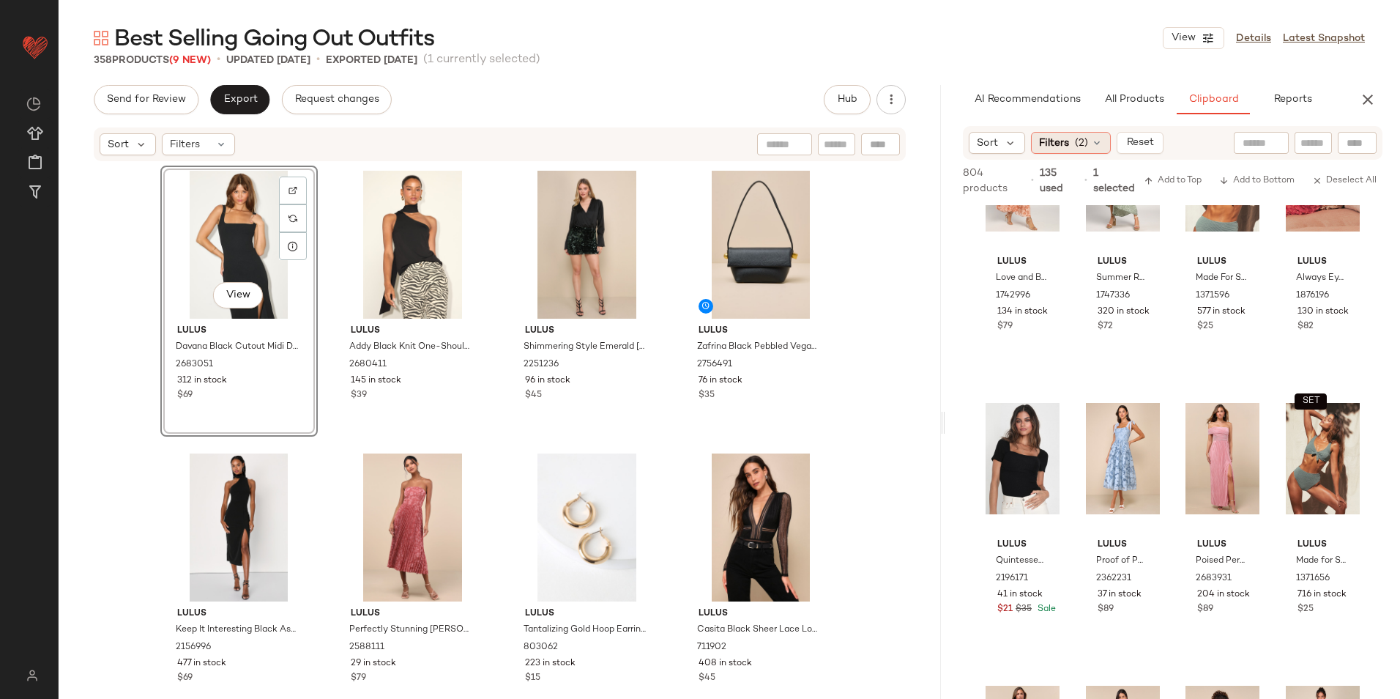
click at [1094, 141] on icon at bounding box center [1097, 143] width 12 height 12
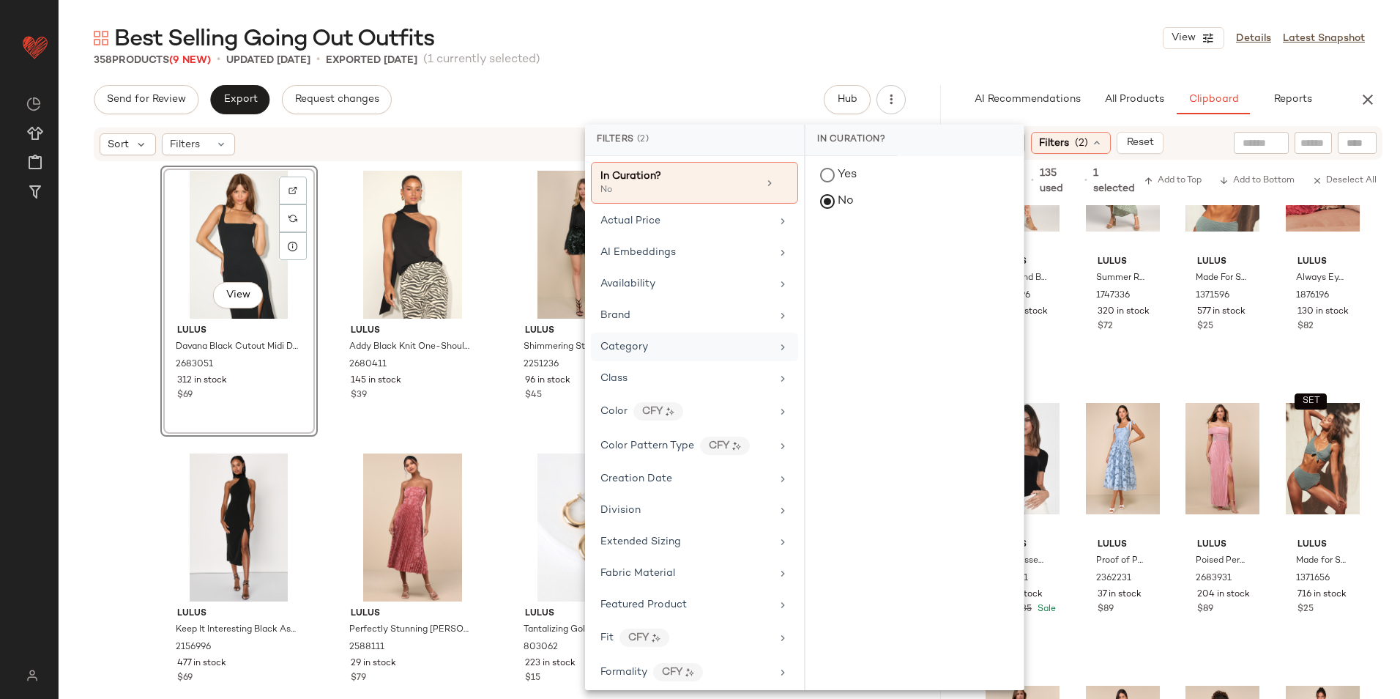
click at [641, 344] on span "Category" at bounding box center [625, 346] width 48 height 11
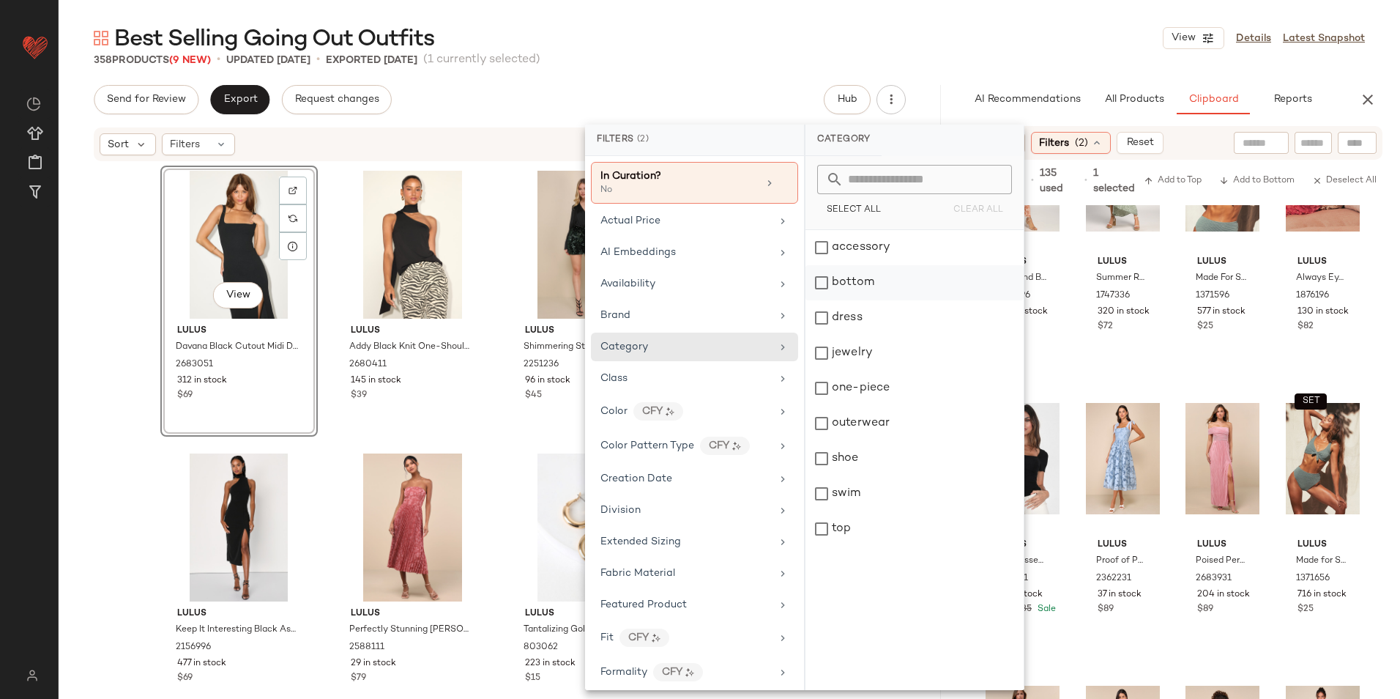
click at [866, 300] on div "bottom" at bounding box center [915, 317] width 218 height 35
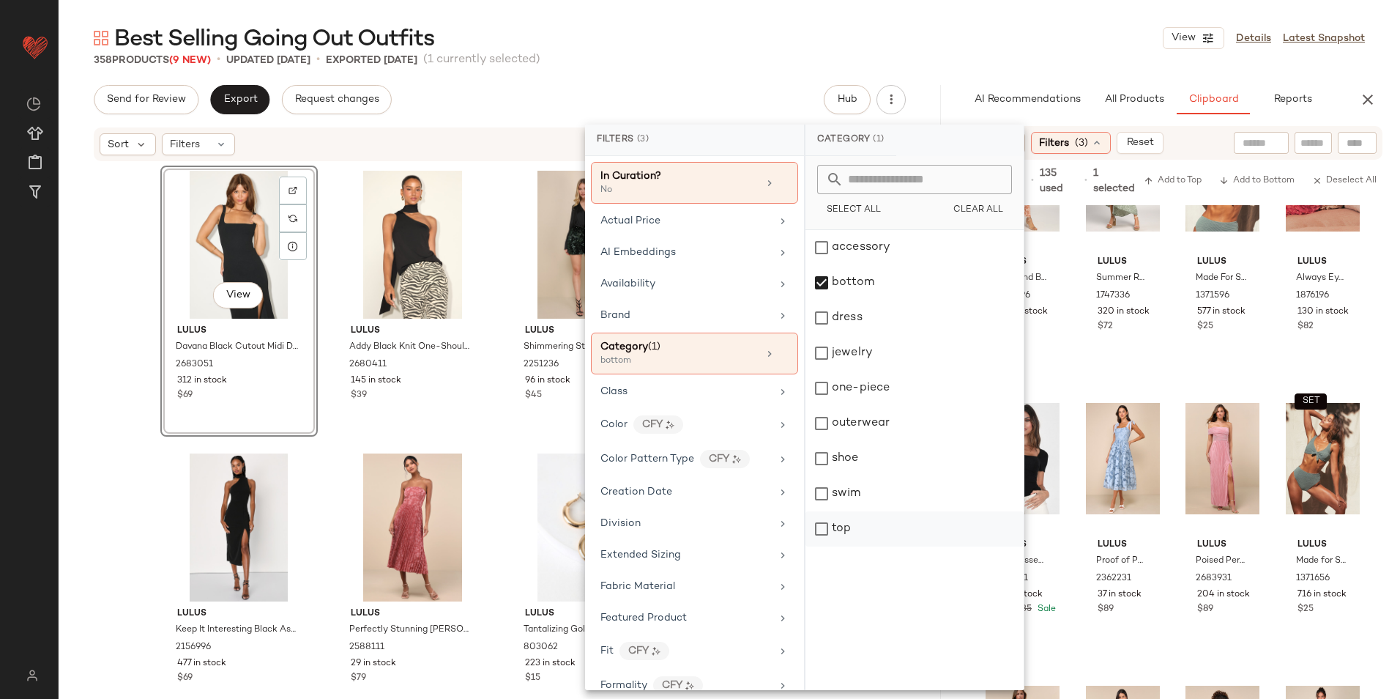
click at [857, 516] on div "top" at bounding box center [915, 528] width 218 height 35
click at [1021, 35] on div "Best Selling Going Out Outfits View Details Latest Snapshot" at bounding box center [730, 37] width 1342 height 29
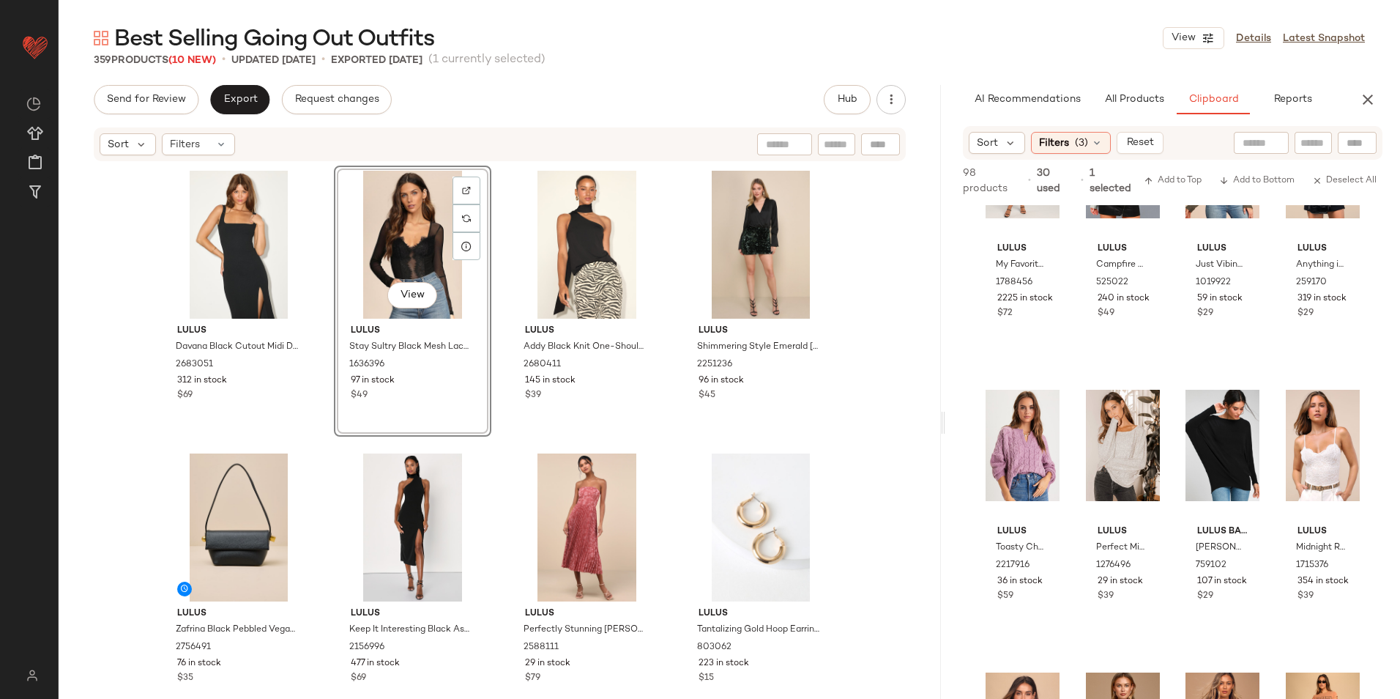
scroll to position [1770, 0]
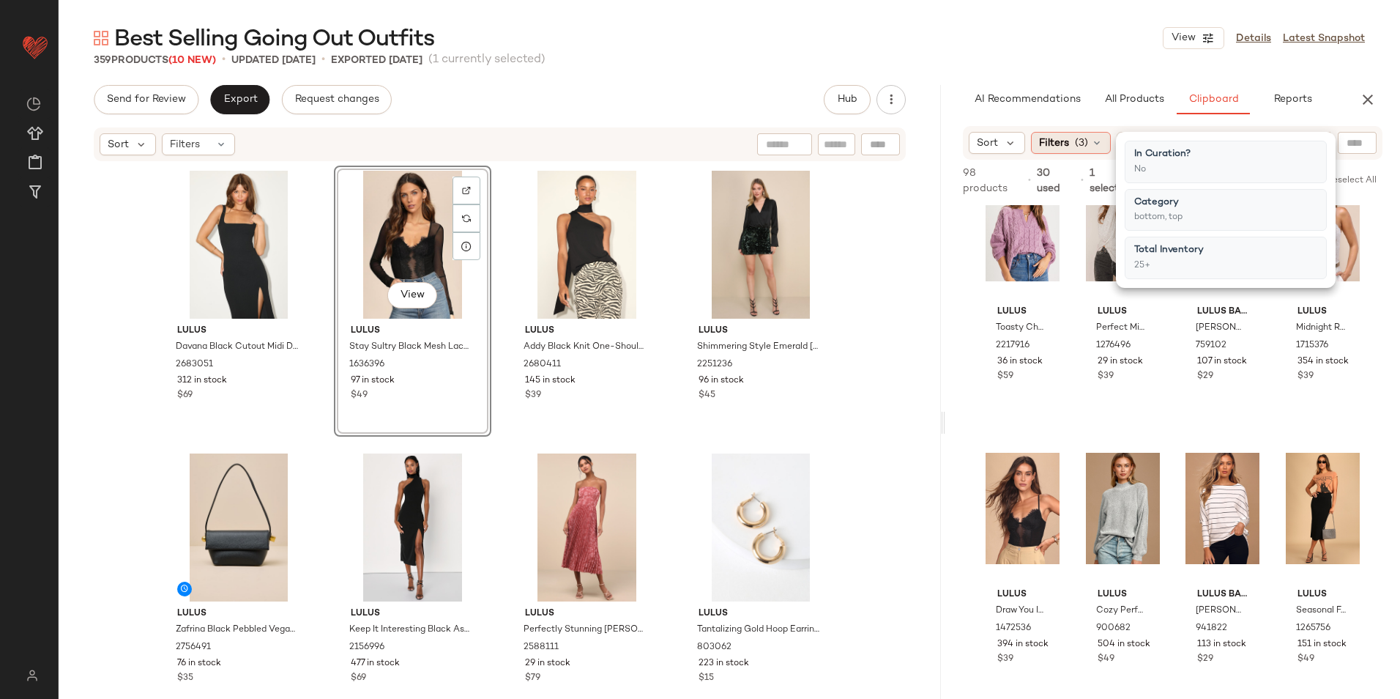
click at [1072, 142] on div "Filters (3)" at bounding box center [1071, 143] width 80 height 22
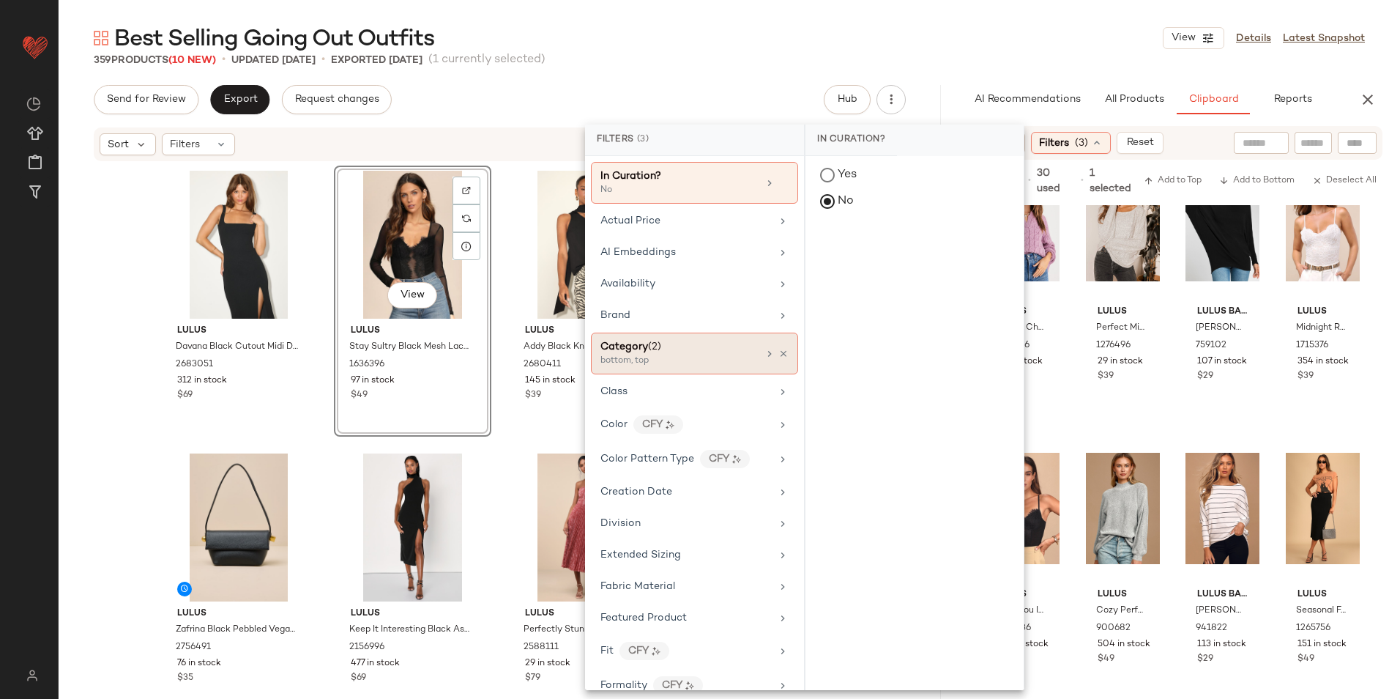
click at [659, 346] on span "(2)" at bounding box center [654, 346] width 13 height 11
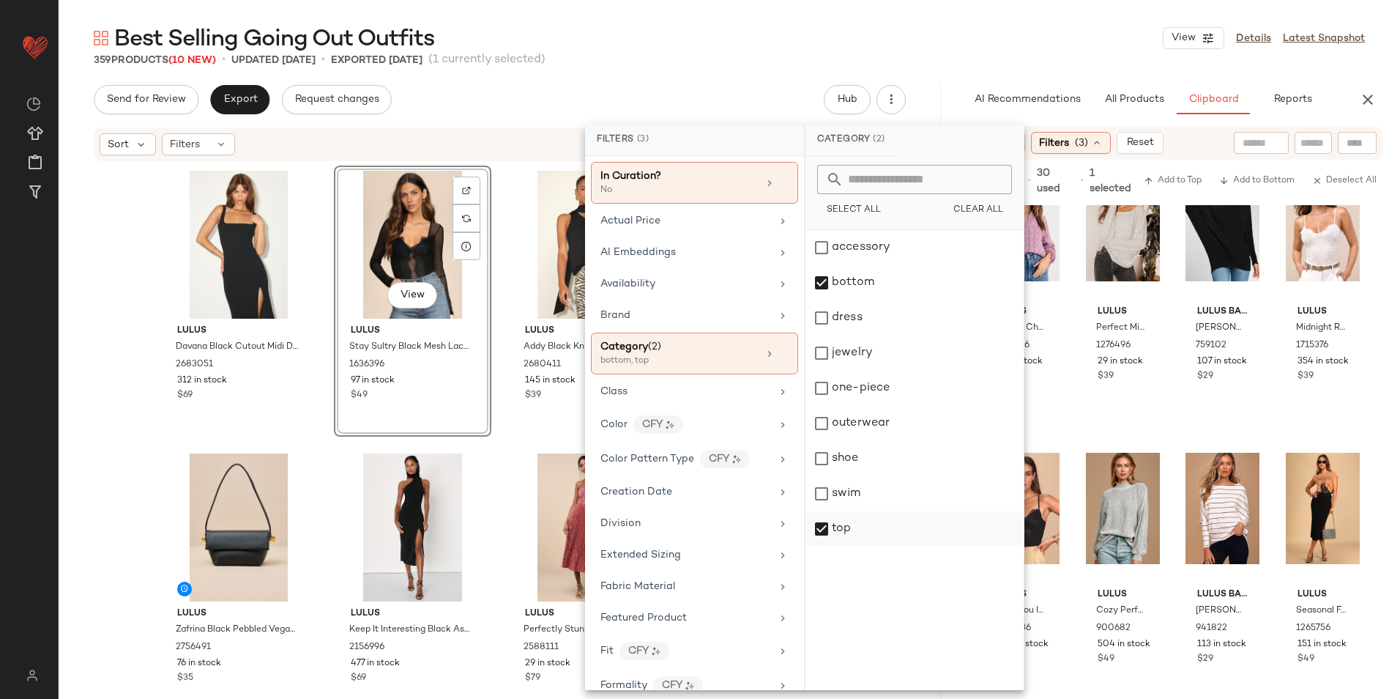
click at [859, 528] on div "top" at bounding box center [915, 528] width 218 height 35
click at [922, 46] on div "Best Selling Going Out Outfits View Details Latest Snapshot" at bounding box center [730, 37] width 1342 height 29
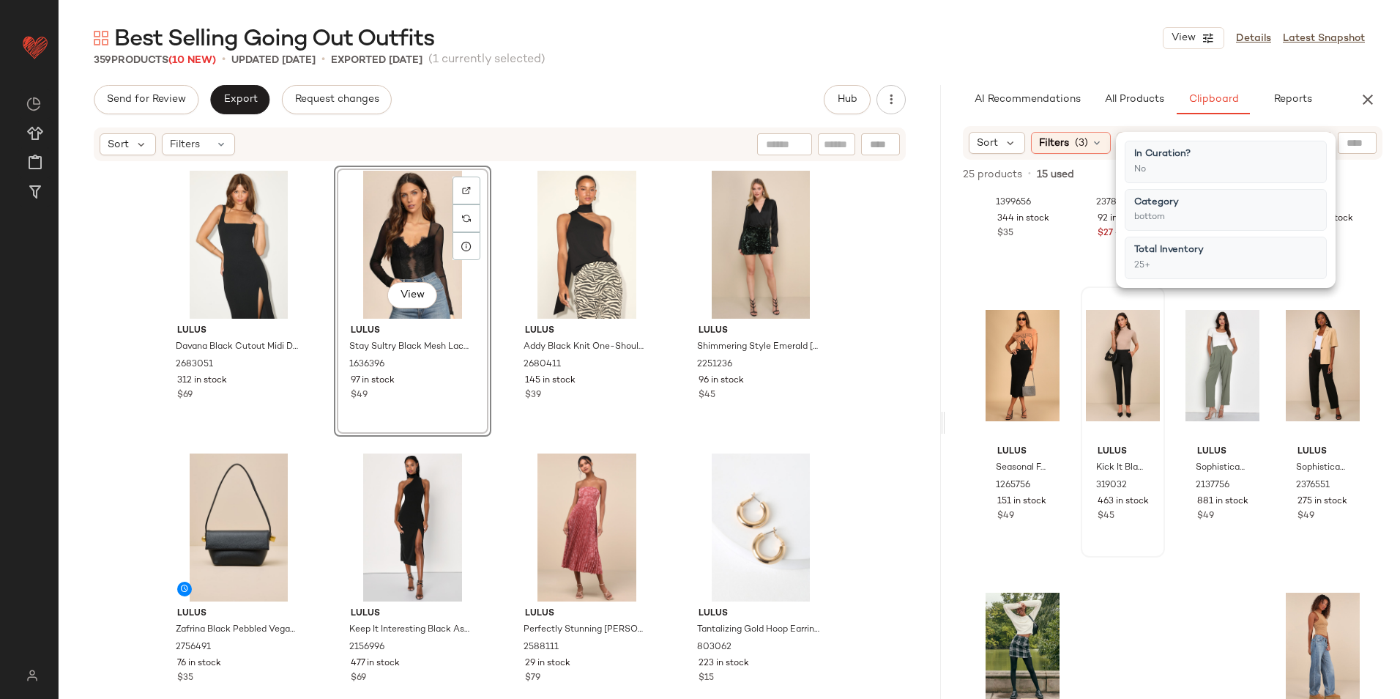
scroll to position [0, 0]
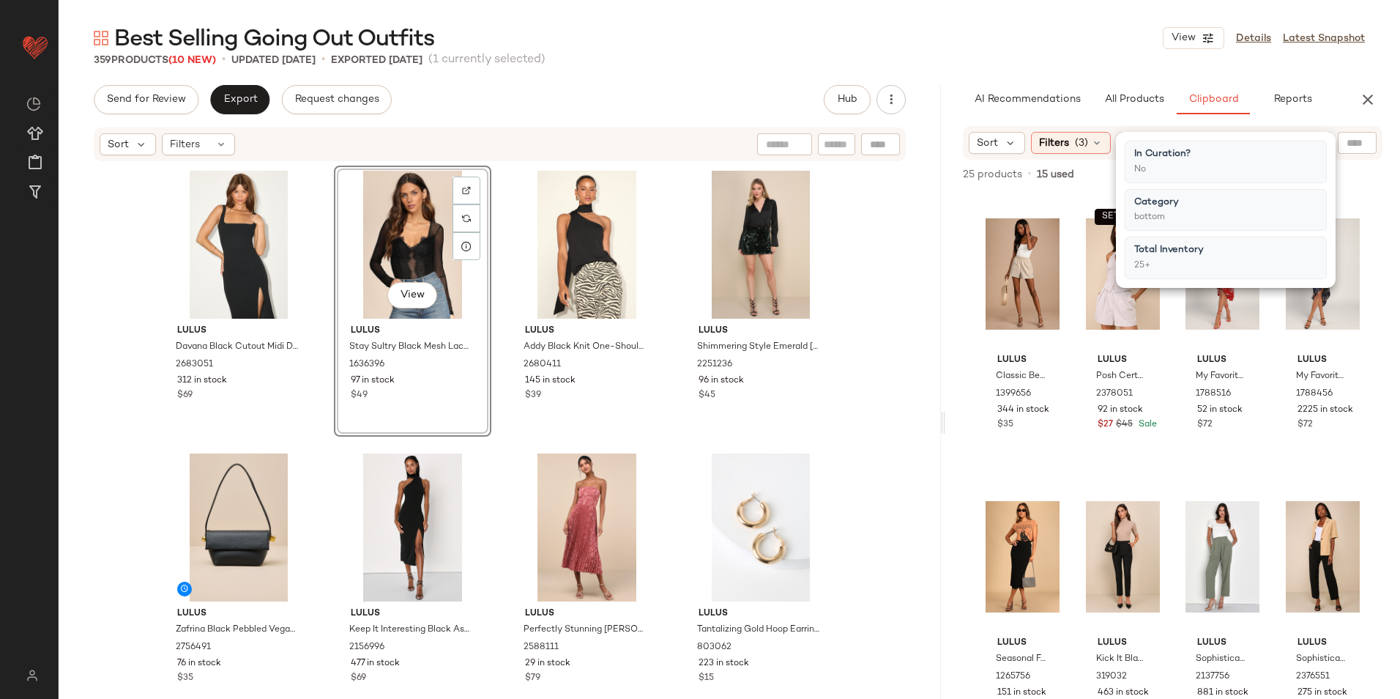
click at [1047, 30] on div "Best Selling Going Out Outfits View Details Latest Snapshot" at bounding box center [730, 37] width 1342 height 29
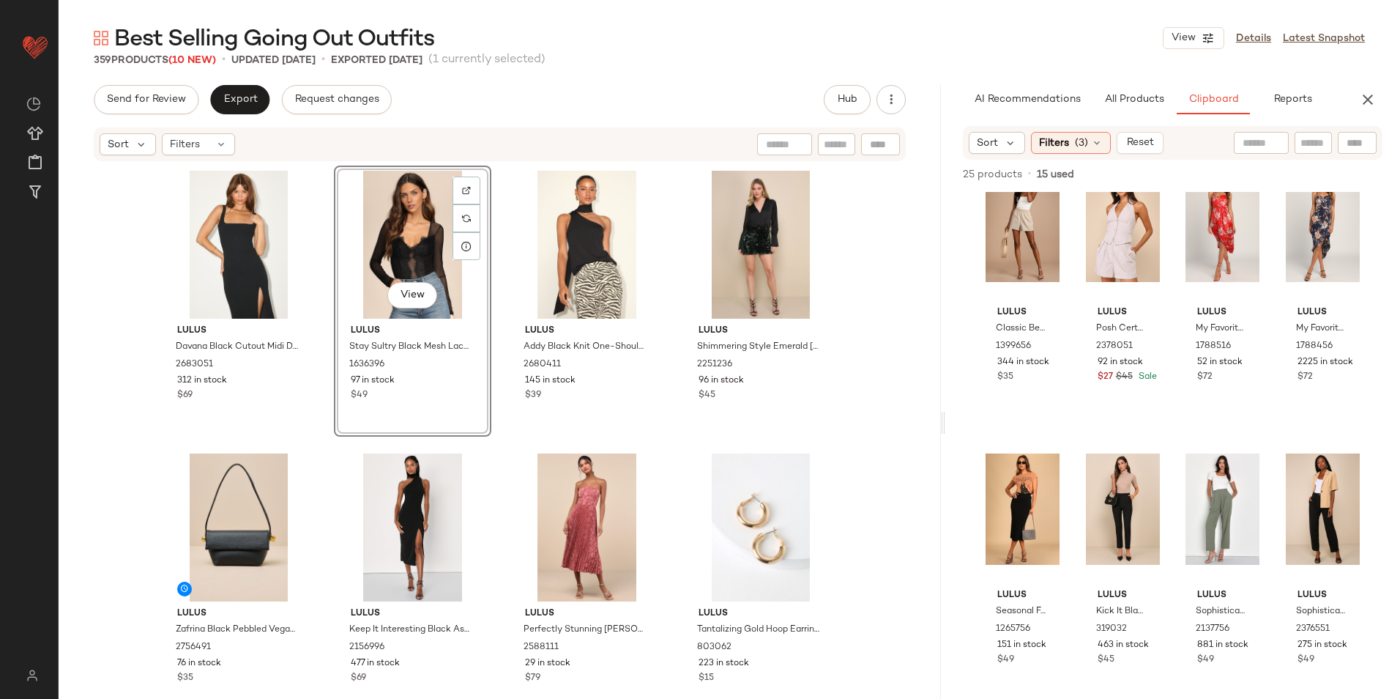
scroll to position [73, 0]
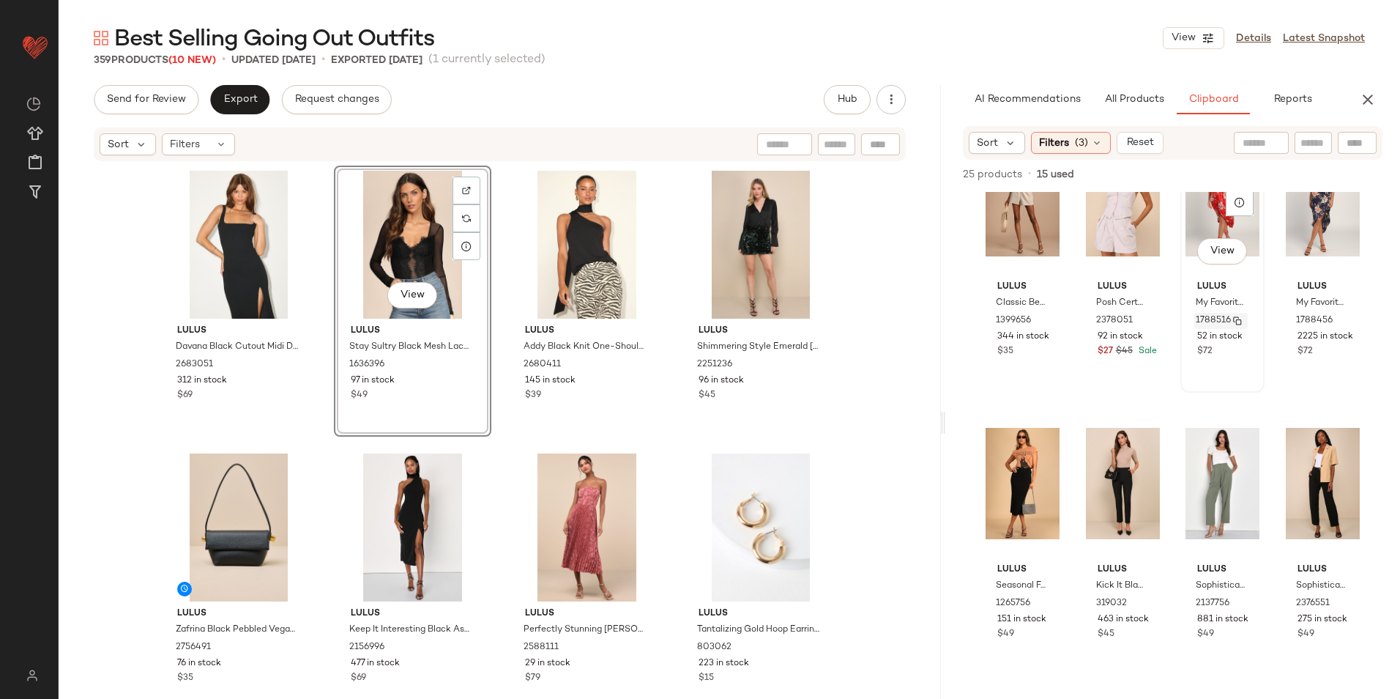
click at [1203, 325] on span "1788516" at bounding box center [1213, 320] width 35 height 13
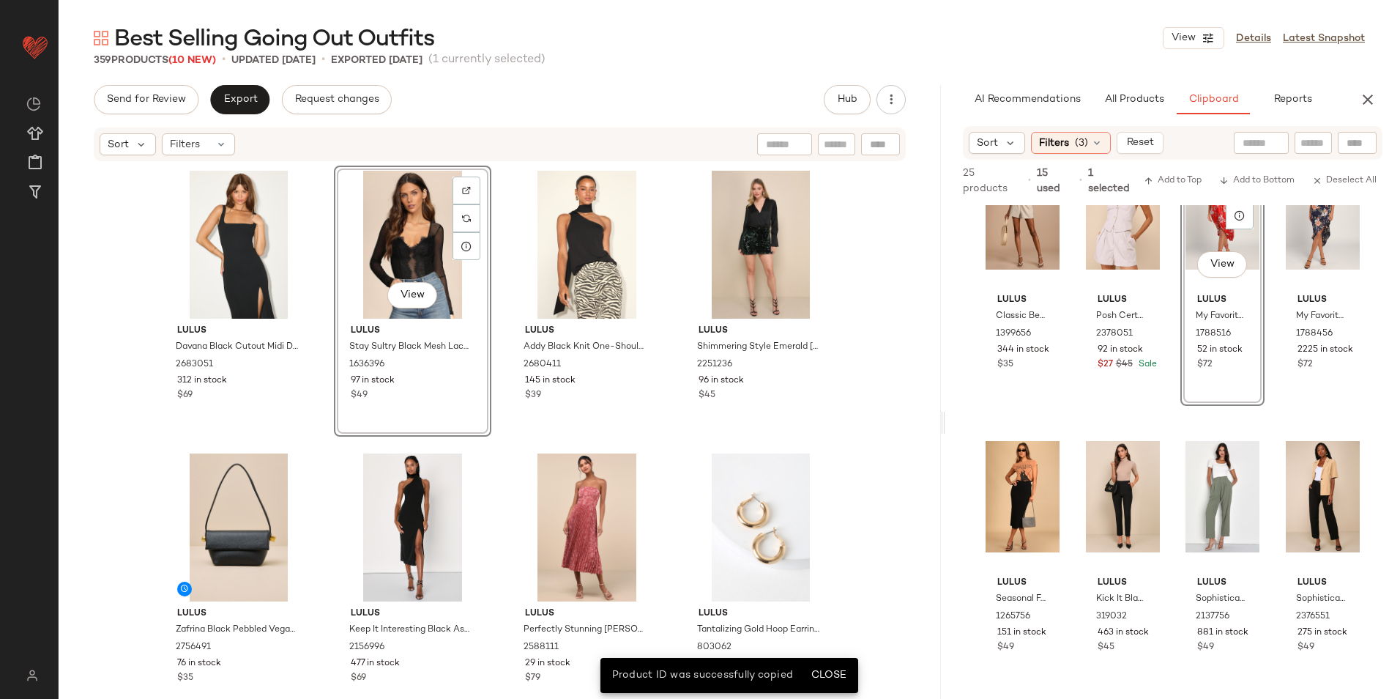
click at [1205, 304] on div "View Lulus My Favorite Day Red Floral Print Tulip Skirt Midi Dress 1788516 52 i…" at bounding box center [1223, 270] width 84 height 271
click at [1195, 232] on div "View" at bounding box center [1223, 214] width 74 height 148
click at [1203, 224] on div "View" at bounding box center [1223, 214] width 74 height 148
click at [1219, 348] on span "My Favorite Day Red Floral Print Tulip Skirt Midi Dress" at bounding box center [1212, 376] width 33 height 132
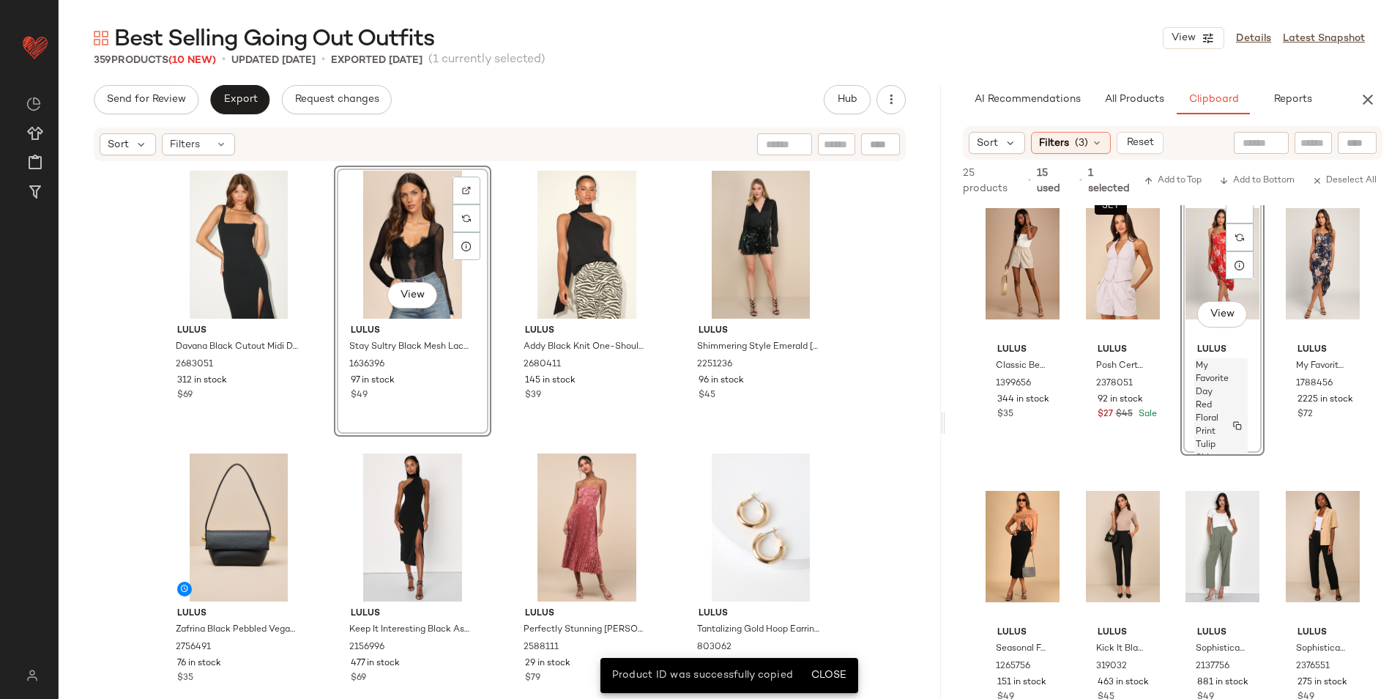
scroll to position [0, 0]
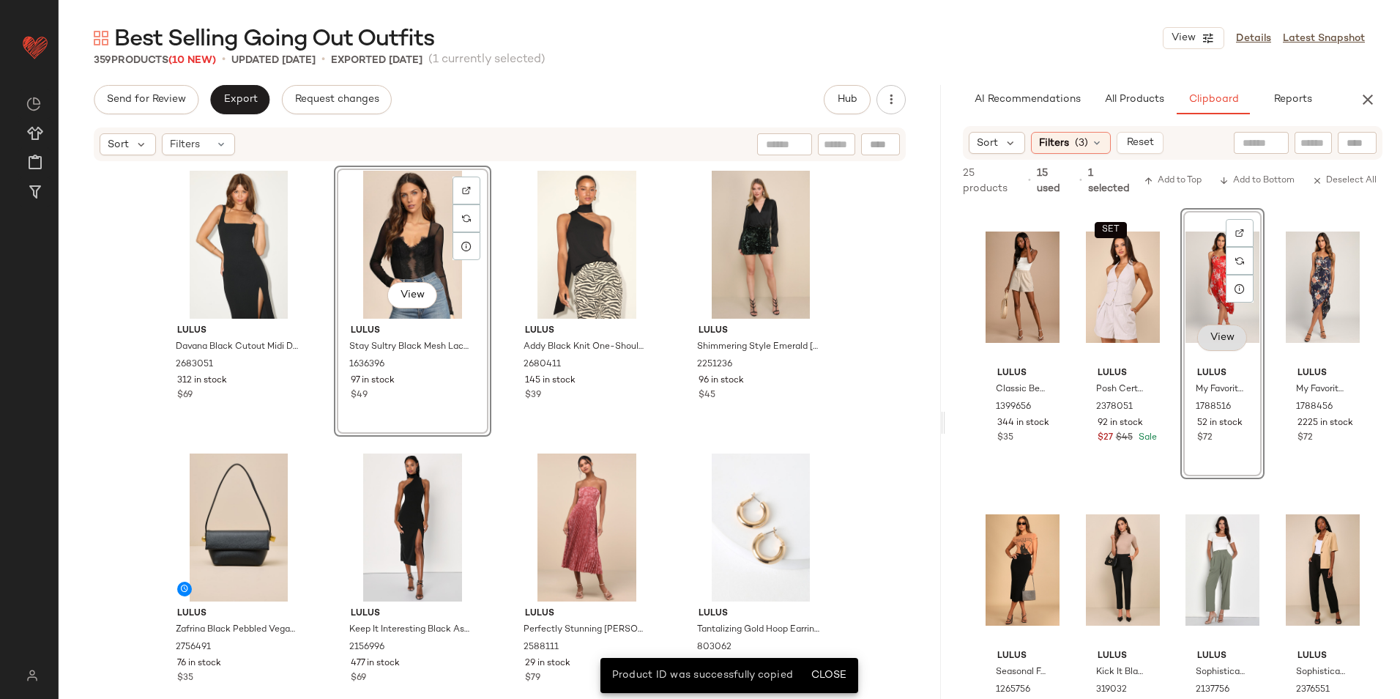
click at [1210, 334] on span "View" at bounding box center [1222, 338] width 25 height 12
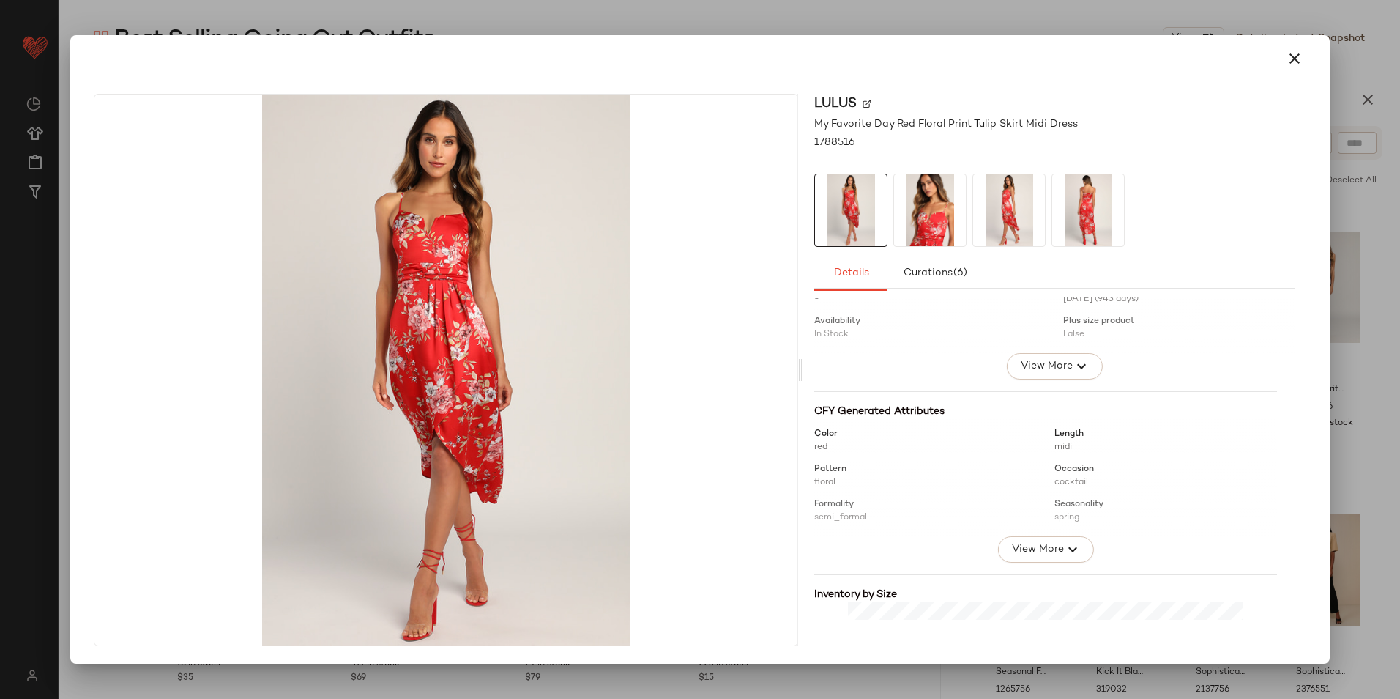
scroll to position [146, 0]
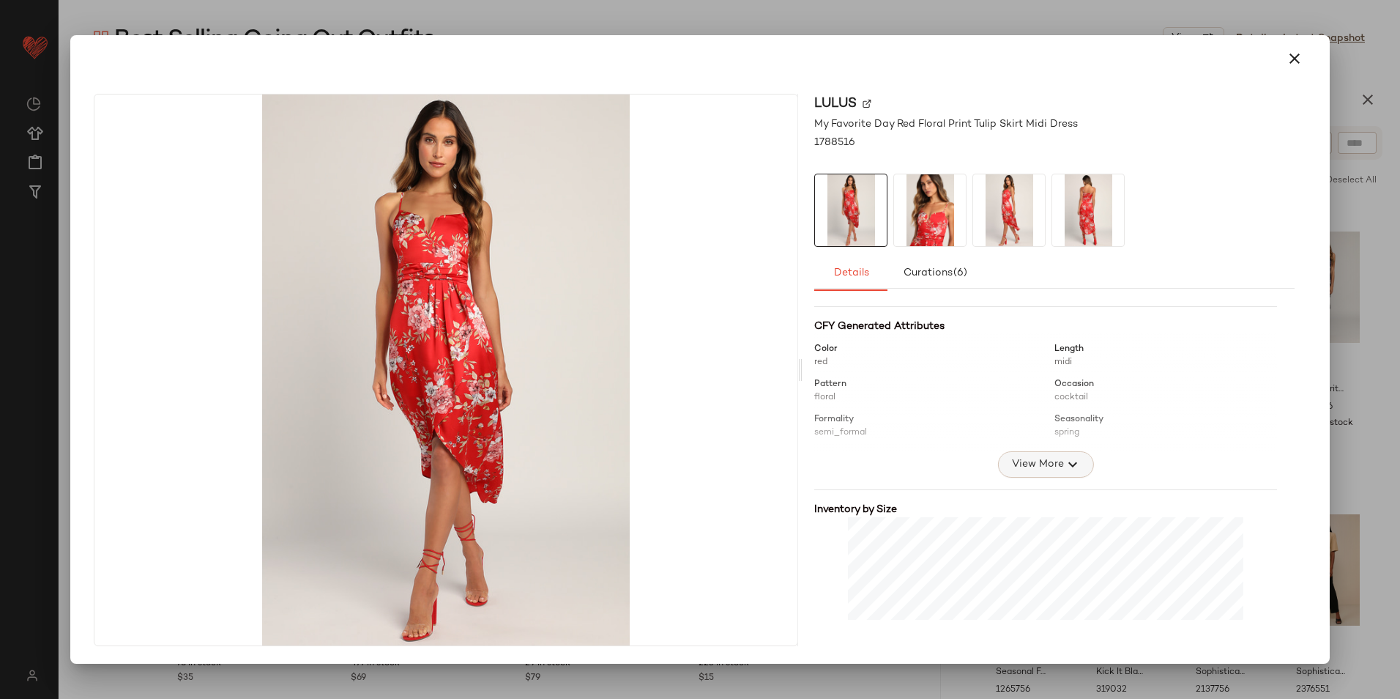
click at [1048, 458] on span "View More" at bounding box center [1037, 465] width 53 height 18
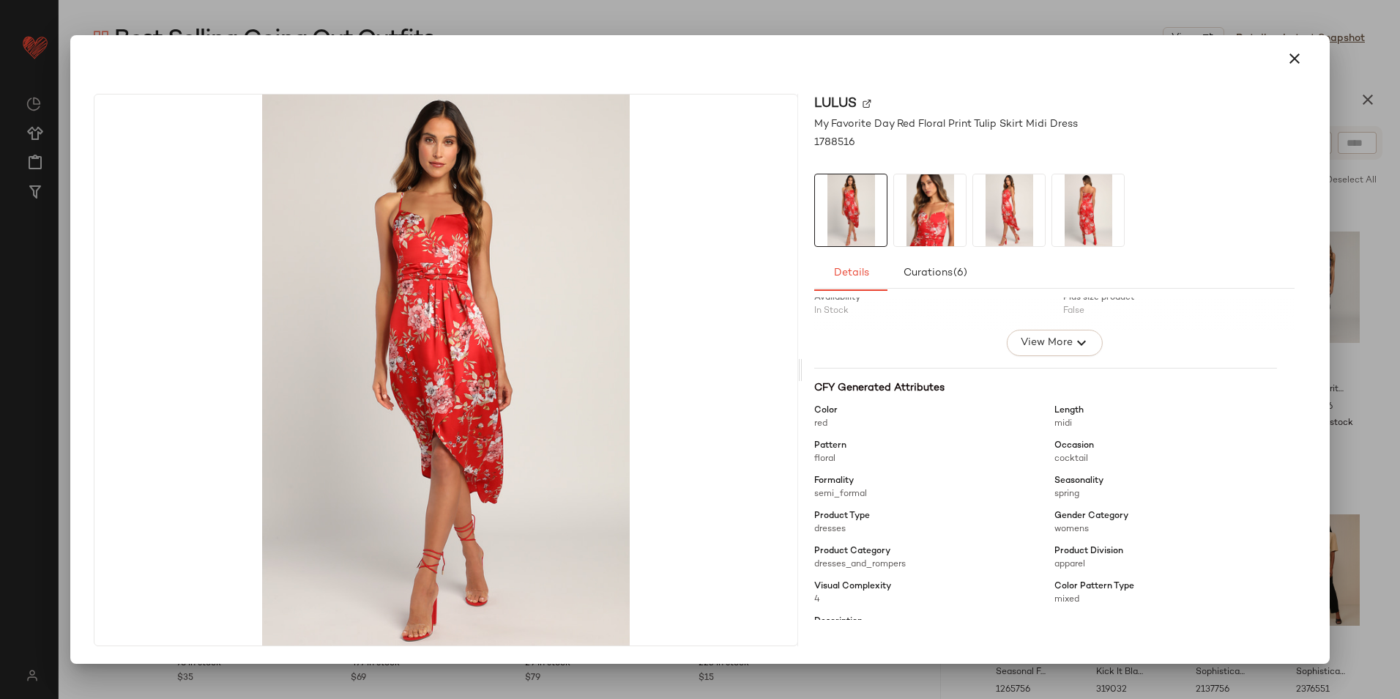
scroll to position [0, 0]
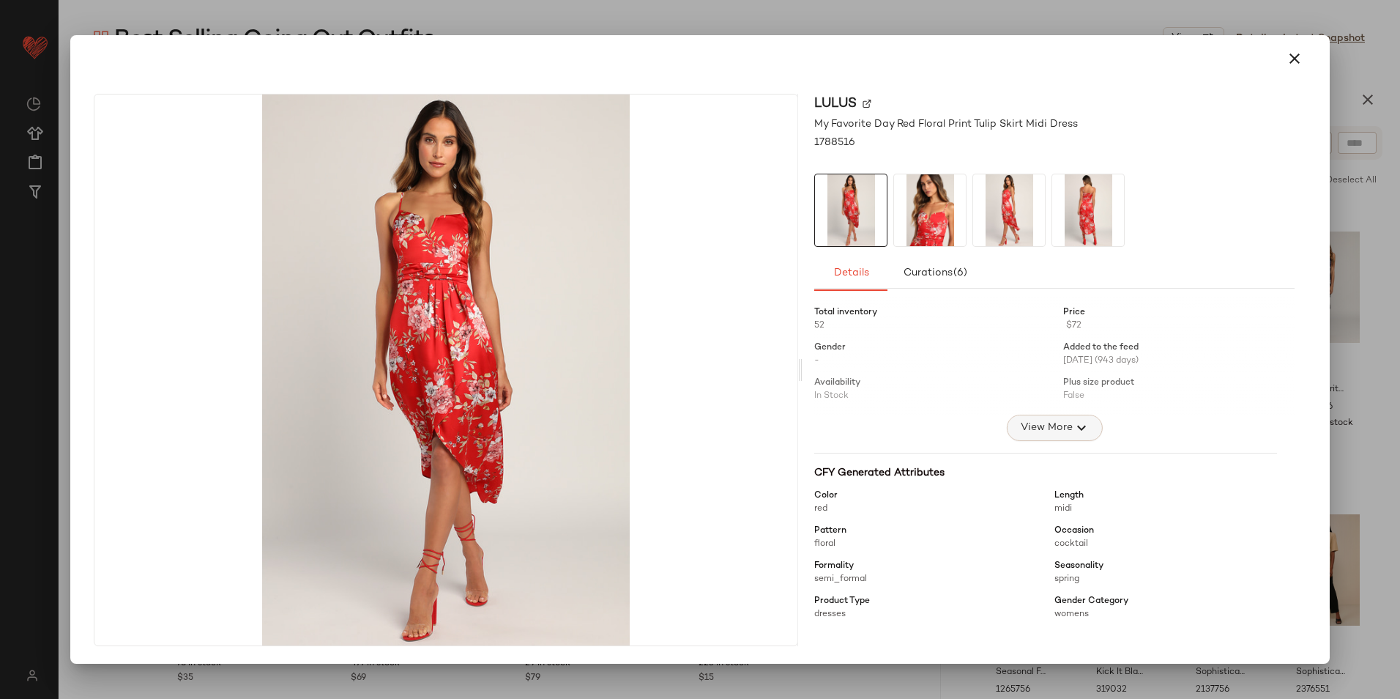
click at [1039, 427] on span "View More" at bounding box center [1046, 428] width 53 height 18
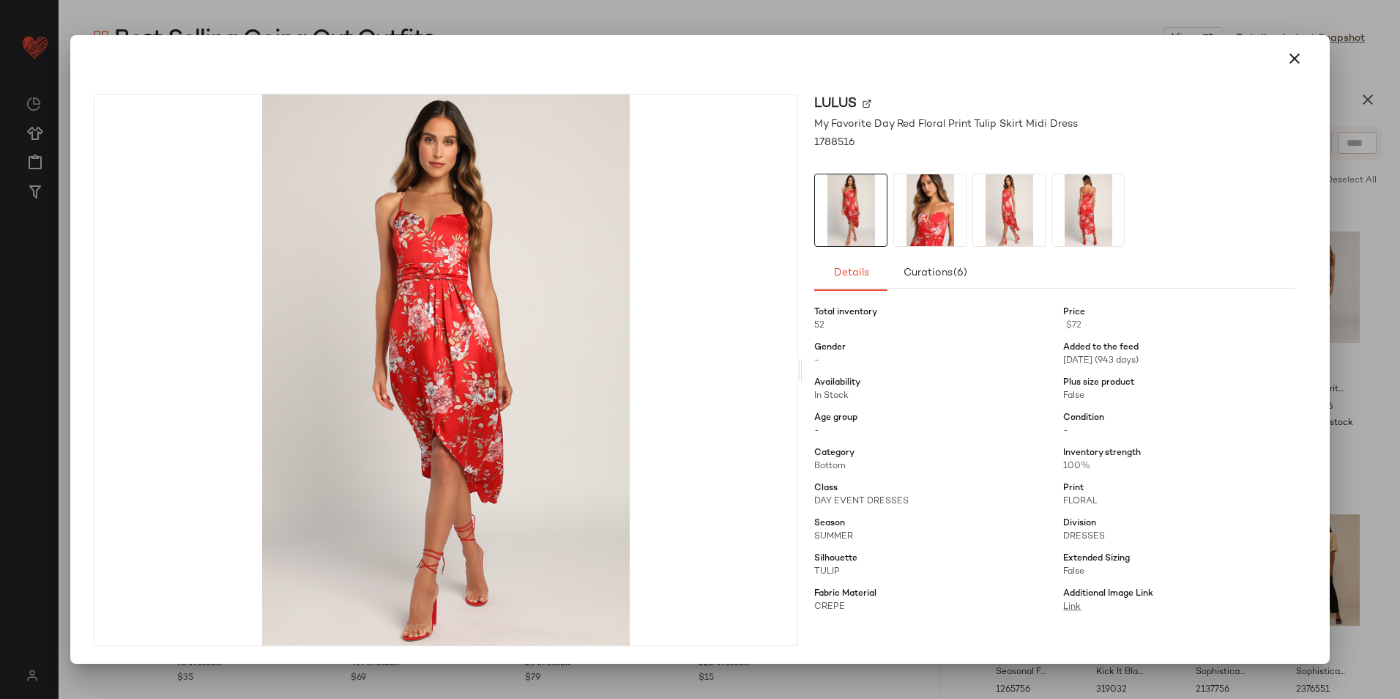
click at [837, 105] on span "Lulus" at bounding box center [835, 104] width 42 height 20
click at [869, 105] on img at bounding box center [867, 104] width 9 height 9
click at [861, 143] on div "1788516" at bounding box center [1054, 142] width 480 height 15
drag, startPoint x: 813, startPoint y: 145, endPoint x: 858, endPoint y: 143, distance: 44.7
click at [858, 143] on div "Lulus My Favorite Day Red Floral Print Tulip Skirt Midi Dress 1788516 Details C…" at bounding box center [1055, 370] width 504 height 552
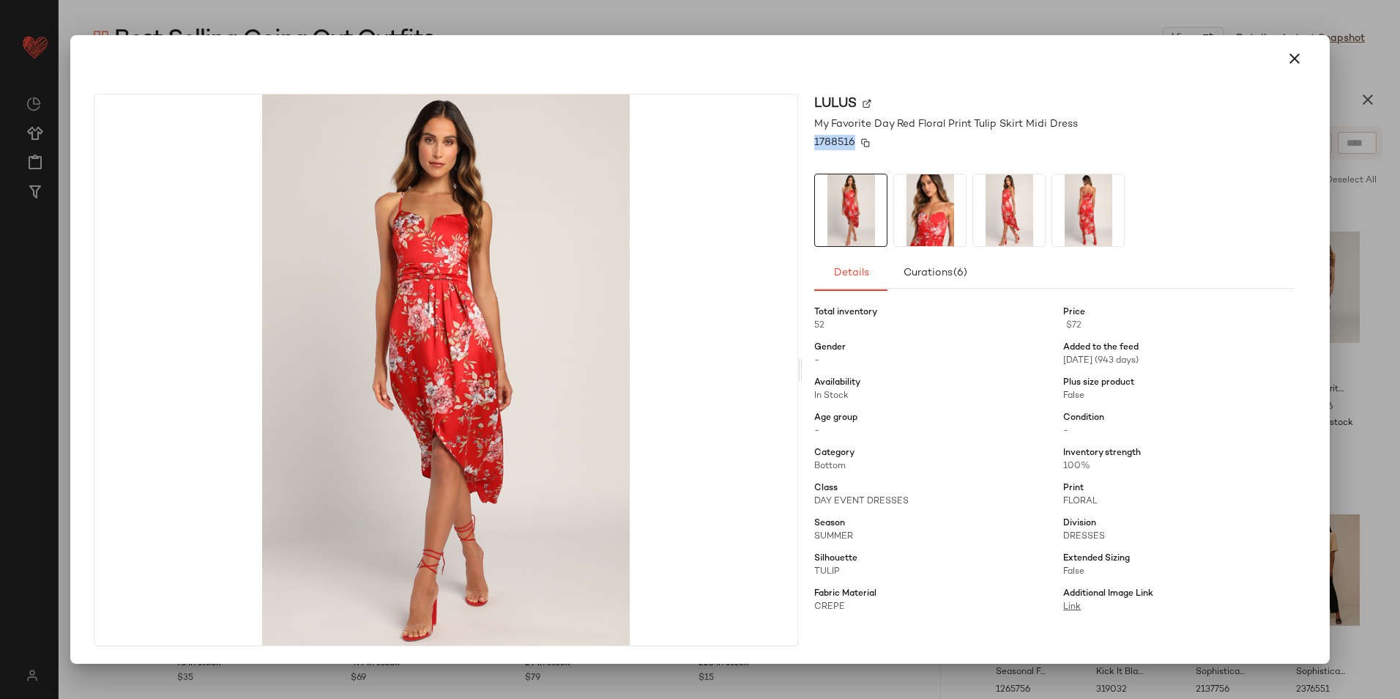
copy span "1788516"
click at [1296, 60] on icon "button" at bounding box center [1295, 59] width 18 height 18
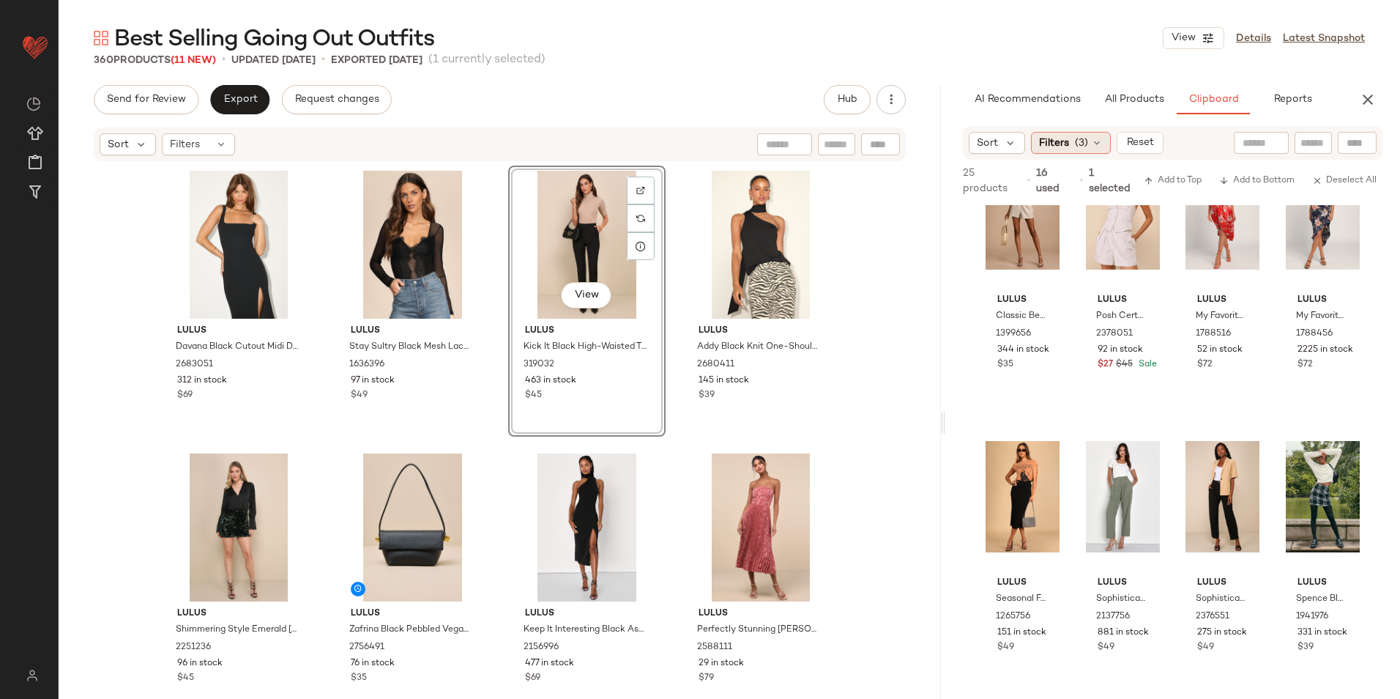
click at [1072, 146] on div "Filters (3)" at bounding box center [1071, 143] width 80 height 22
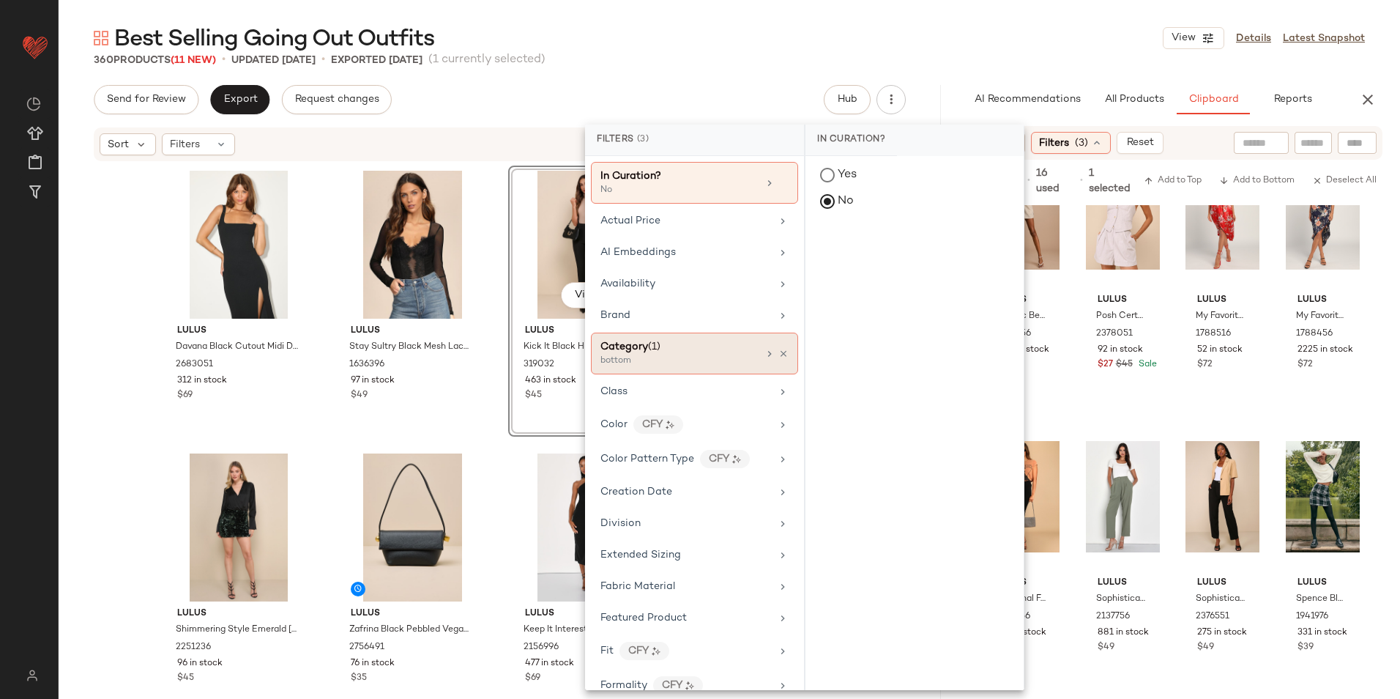
click at [672, 352] on div "Category (1)" at bounding box center [679, 346] width 157 height 15
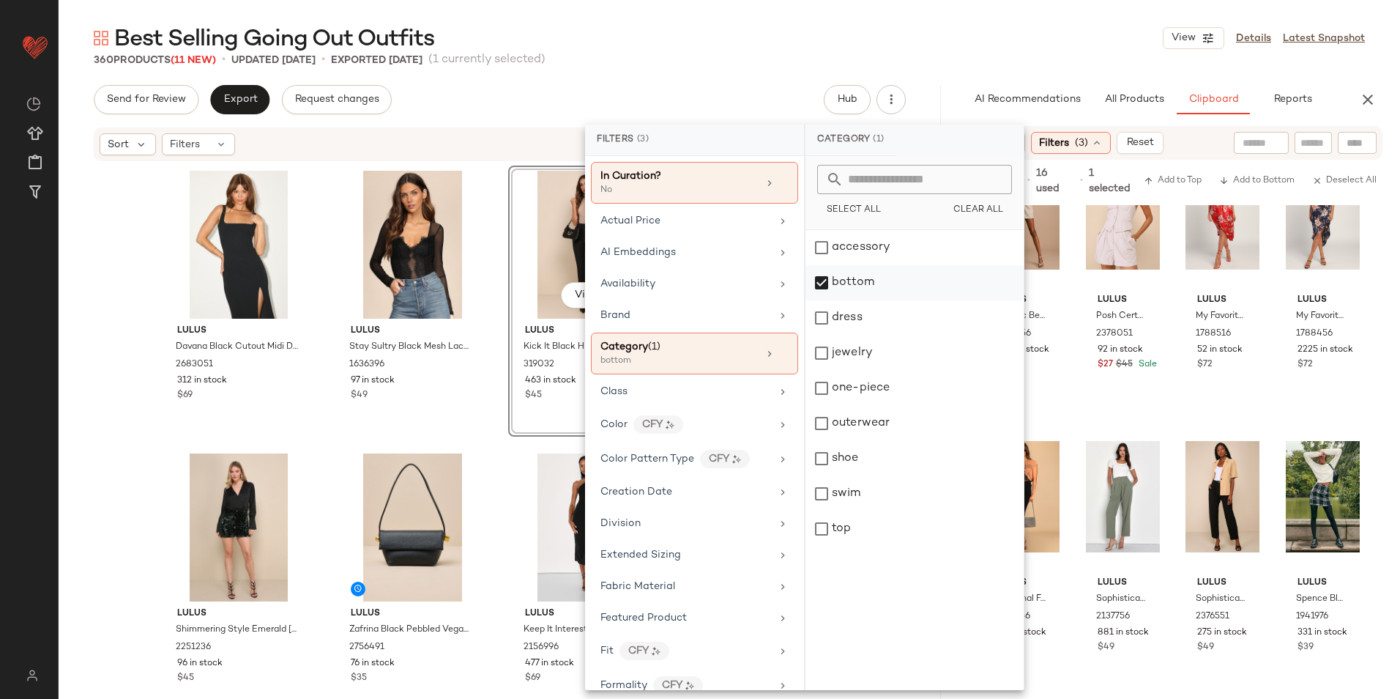
click at [846, 300] on div "bottom" at bounding box center [915, 317] width 218 height 35
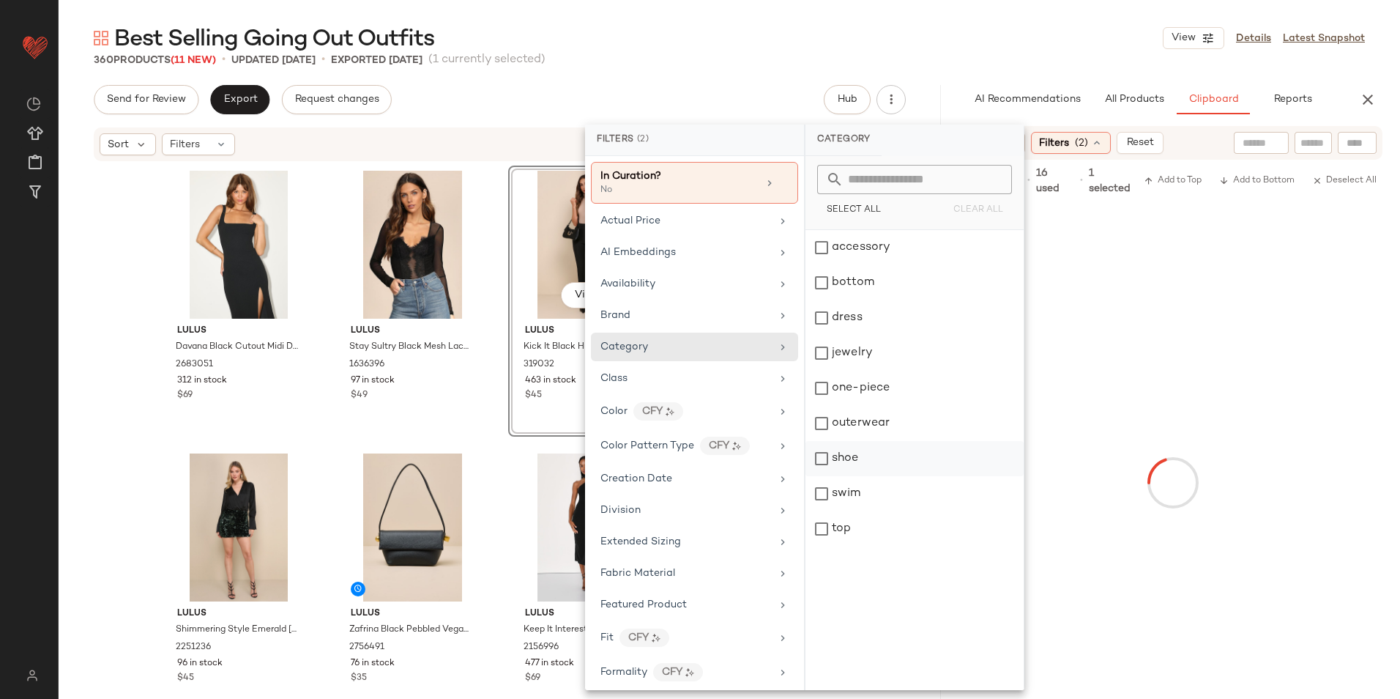
click at [840, 476] on div "shoe" at bounding box center [915, 493] width 218 height 35
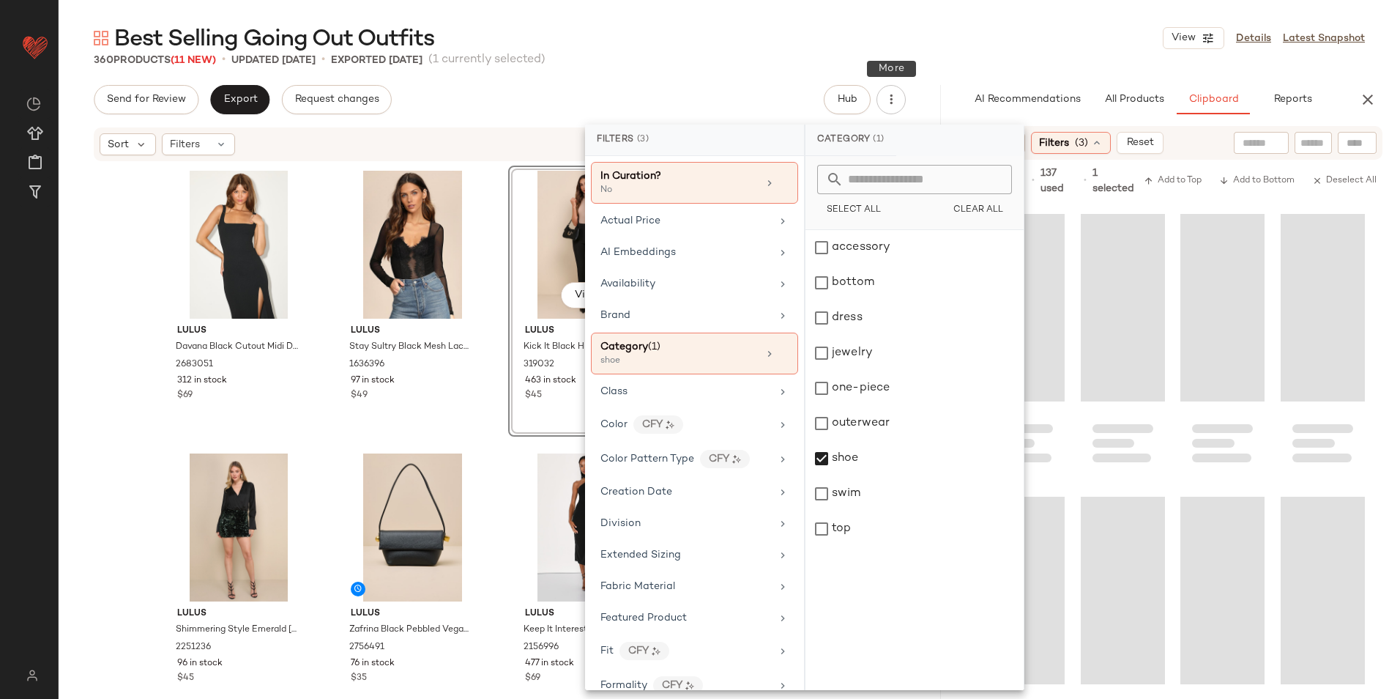
click at [899, 50] on div "Best Selling Going Out Outfits View Details Latest Snapshot" at bounding box center [730, 37] width 1342 height 29
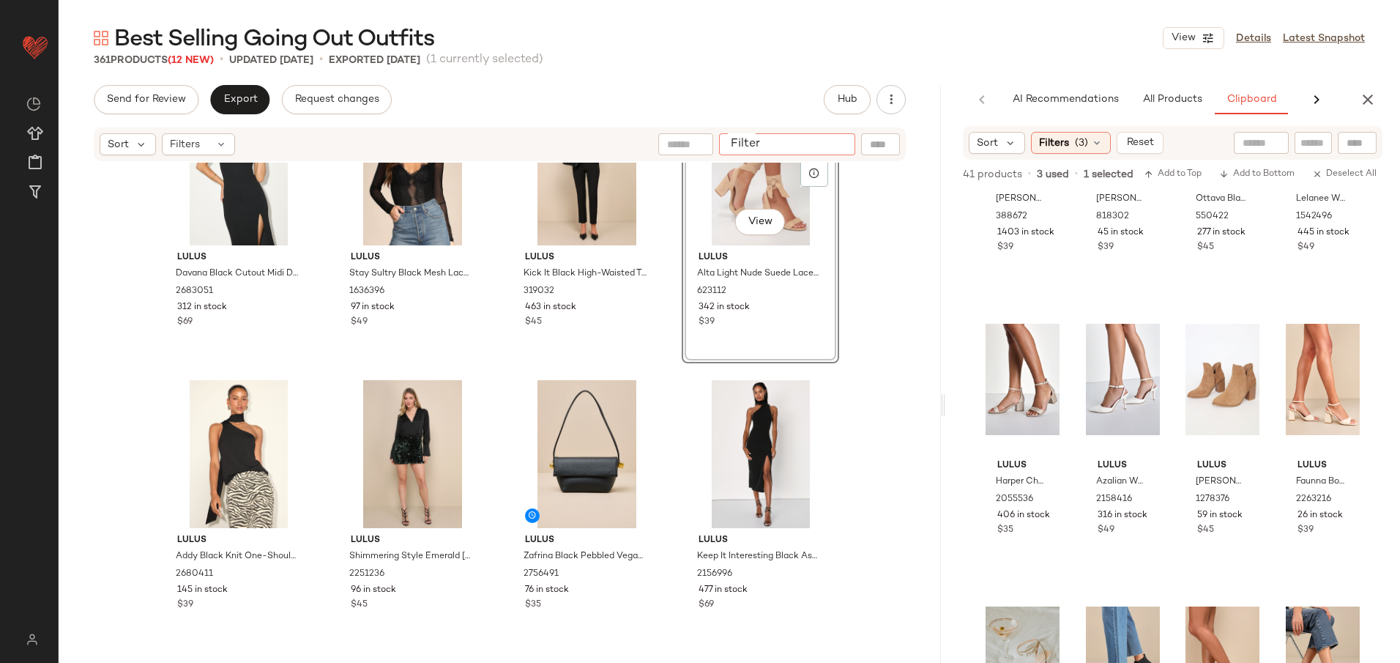
click at [839, 146] on input "Filter" at bounding box center [787, 144] width 125 height 15
type input "***"
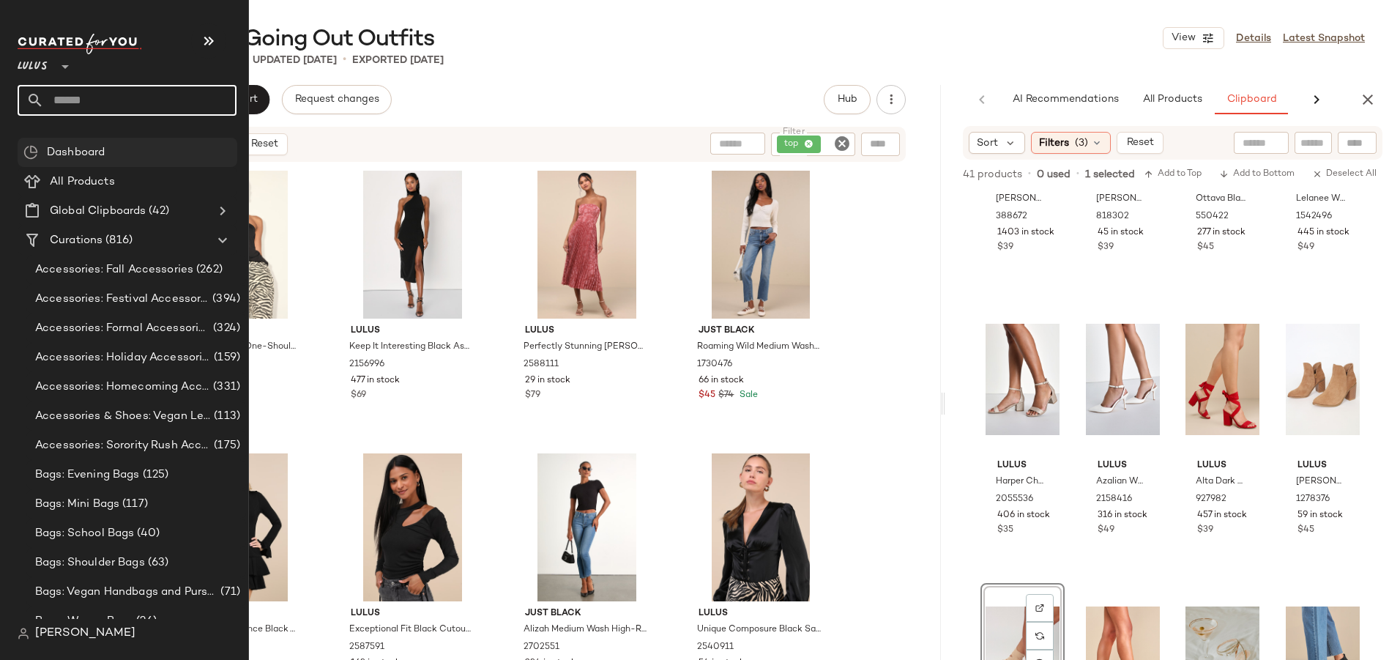
click at [38, 91] on div at bounding box center [127, 100] width 219 height 31
click at [88, 96] on input "text" at bounding box center [140, 100] width 193 height 31
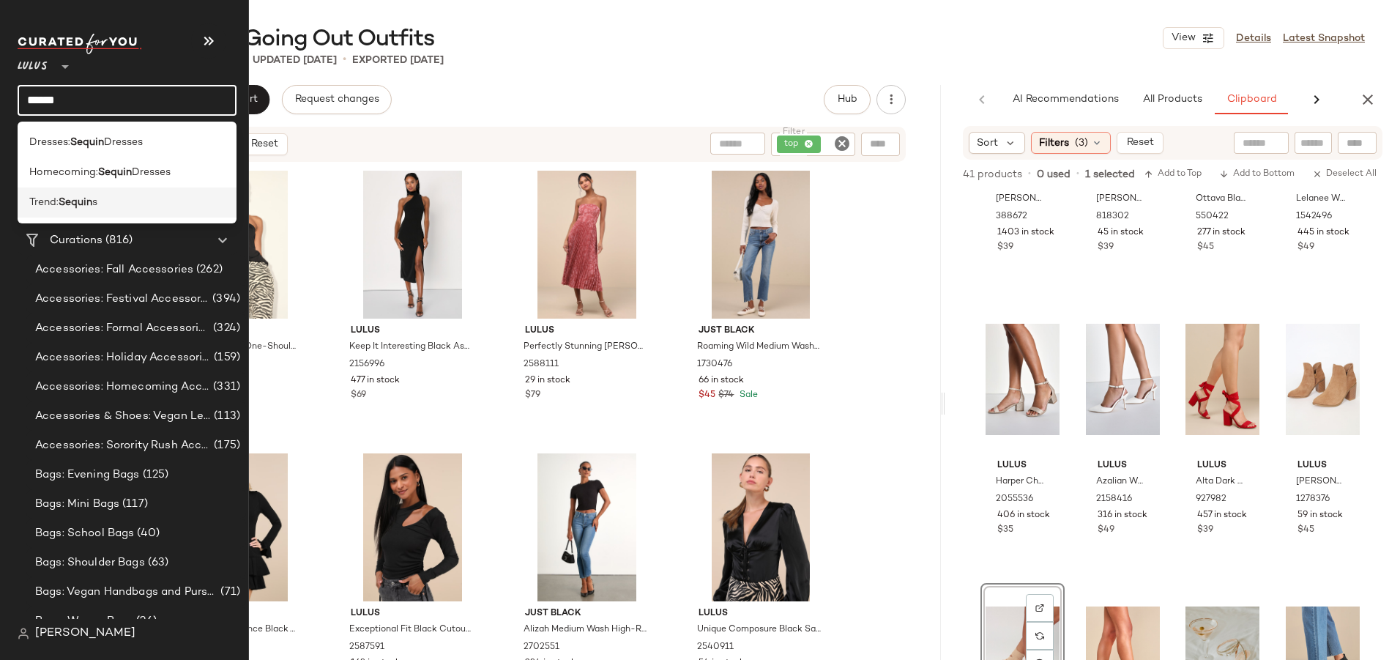
type input "******"
click at [96, 198] on span "s" at bounding box center [94, 202] width 5 height 15
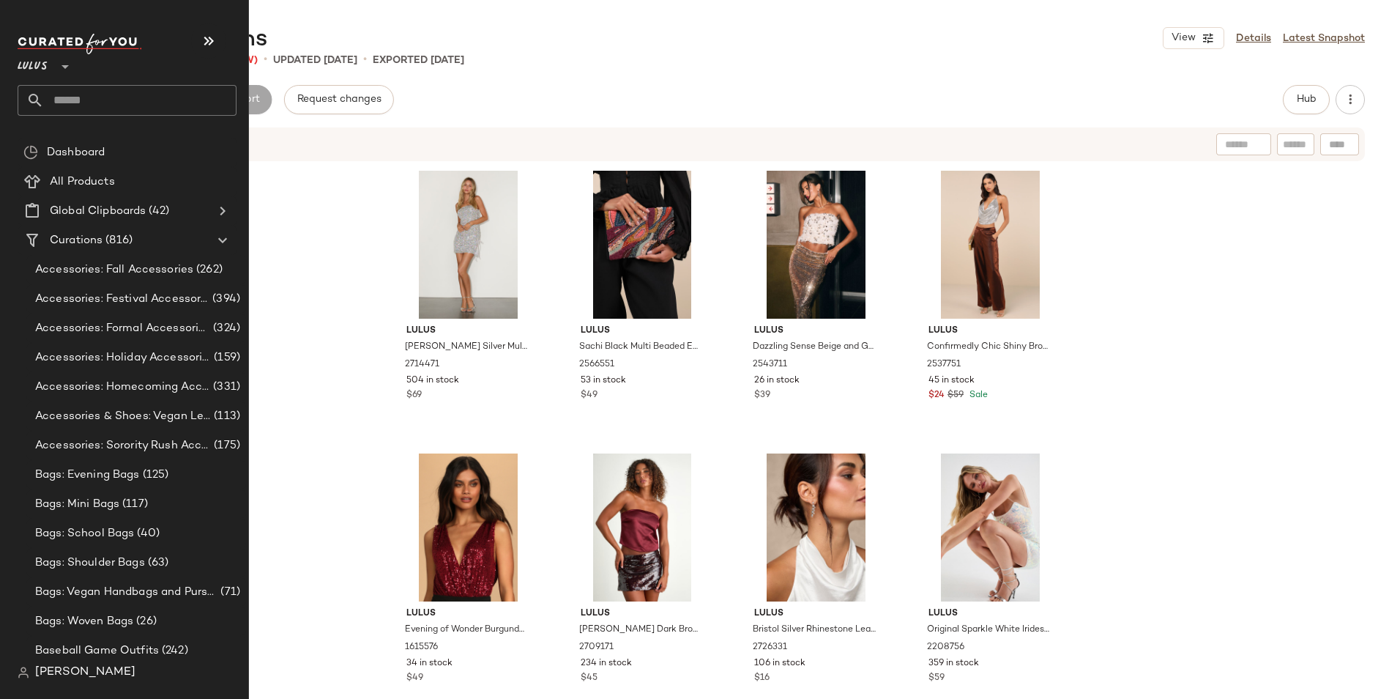
click at [99, 100] on input "text" at bounding box center [140, 100] width 193 height 31
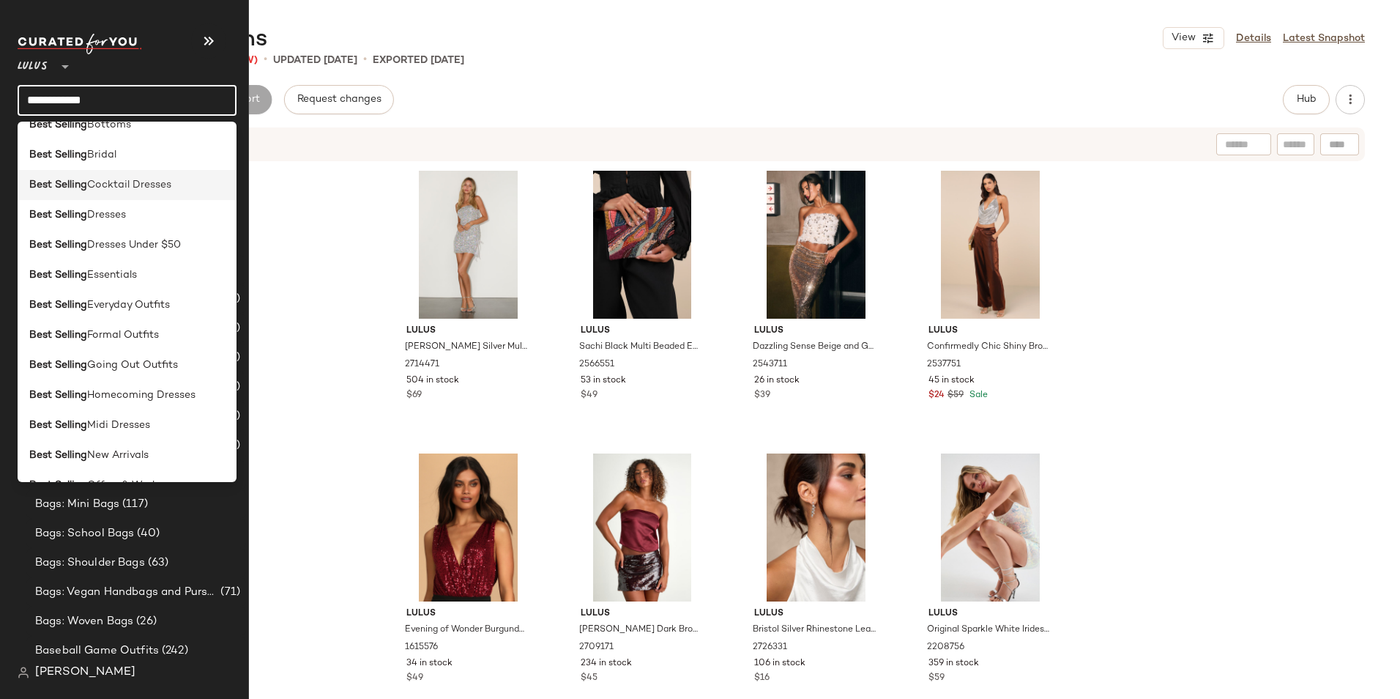
scroll to position [73, 0]
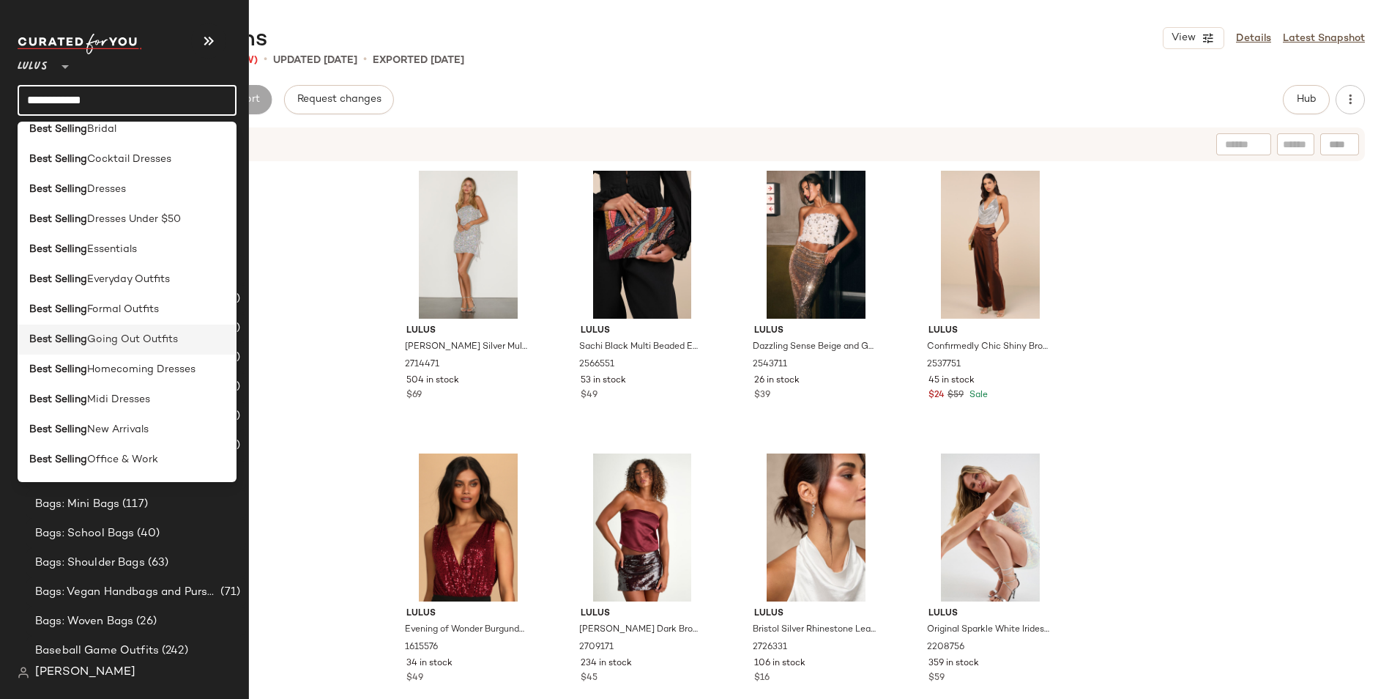
type input "**********"
click at [141, 344] on span "Going Out Outfits" at bounding box center [132, 339] width 91 height 15
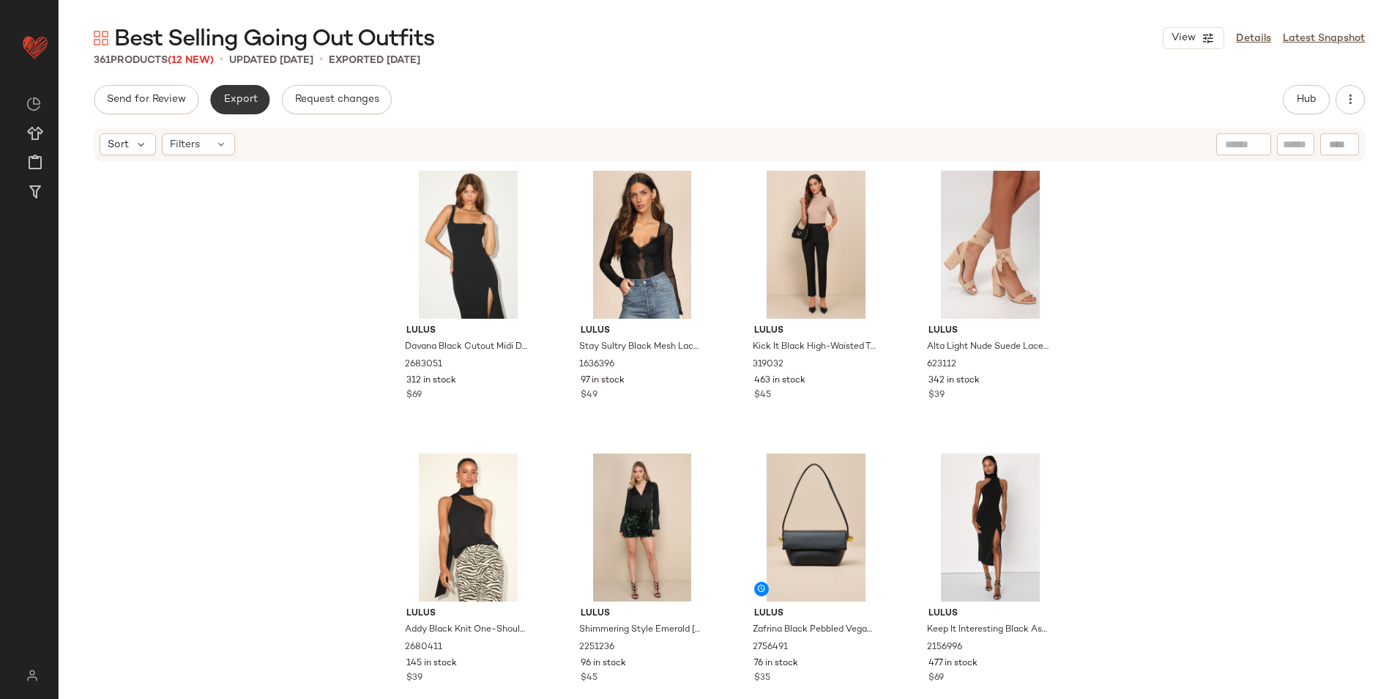
click at [236, 103] on span "Export" at bounding box center [240, 100] width 34 height 12
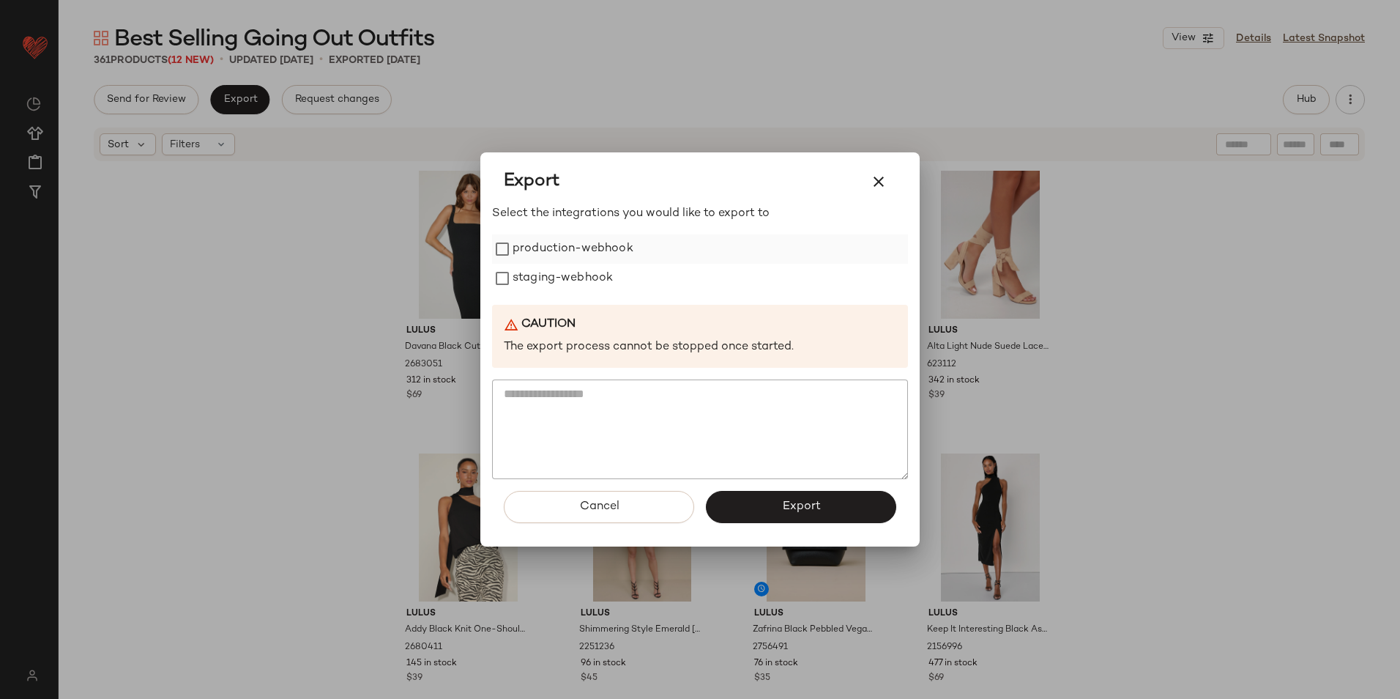
click at [541, 256] on label "production-webhook" at bounding box center [573, 248] width 121 height 29
click at [535, 284] on label "staging-webhook" at bounding box center [563, 278] width 100 height 29
click at [779, 508] on button "Export" at bounding box center [801, 507] width 190 height 32
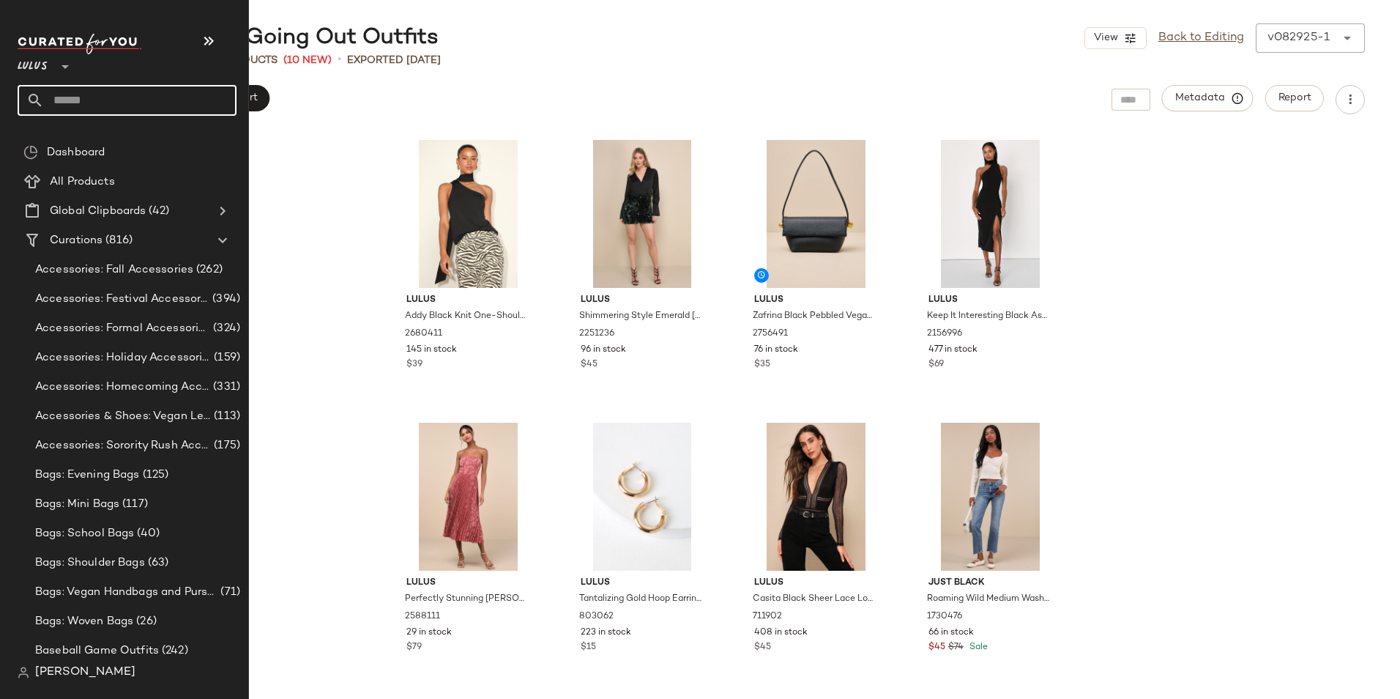
click at [90, 94] on input "text" at bounding box center [140, 100] width 193 height 31
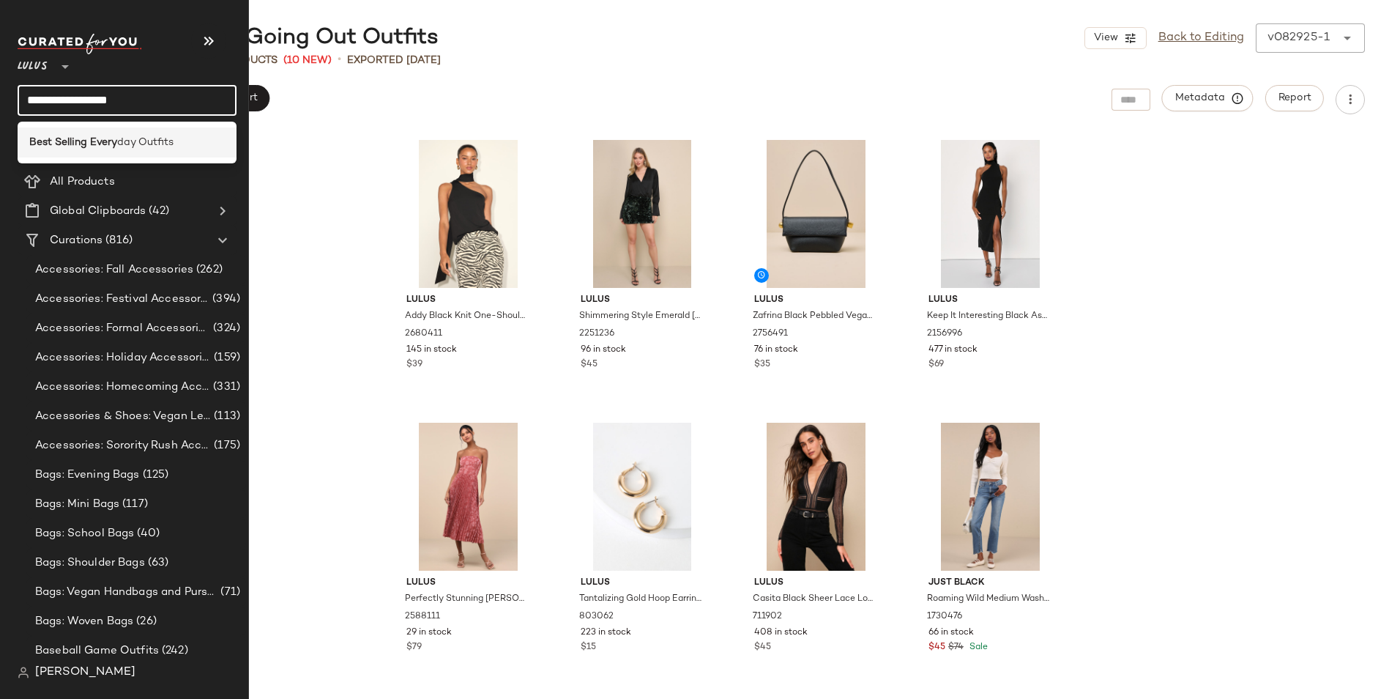
type input "**********"
click at [155, 143] on span "day Outfits" at bounding box center [145, 142] width 56 height 15
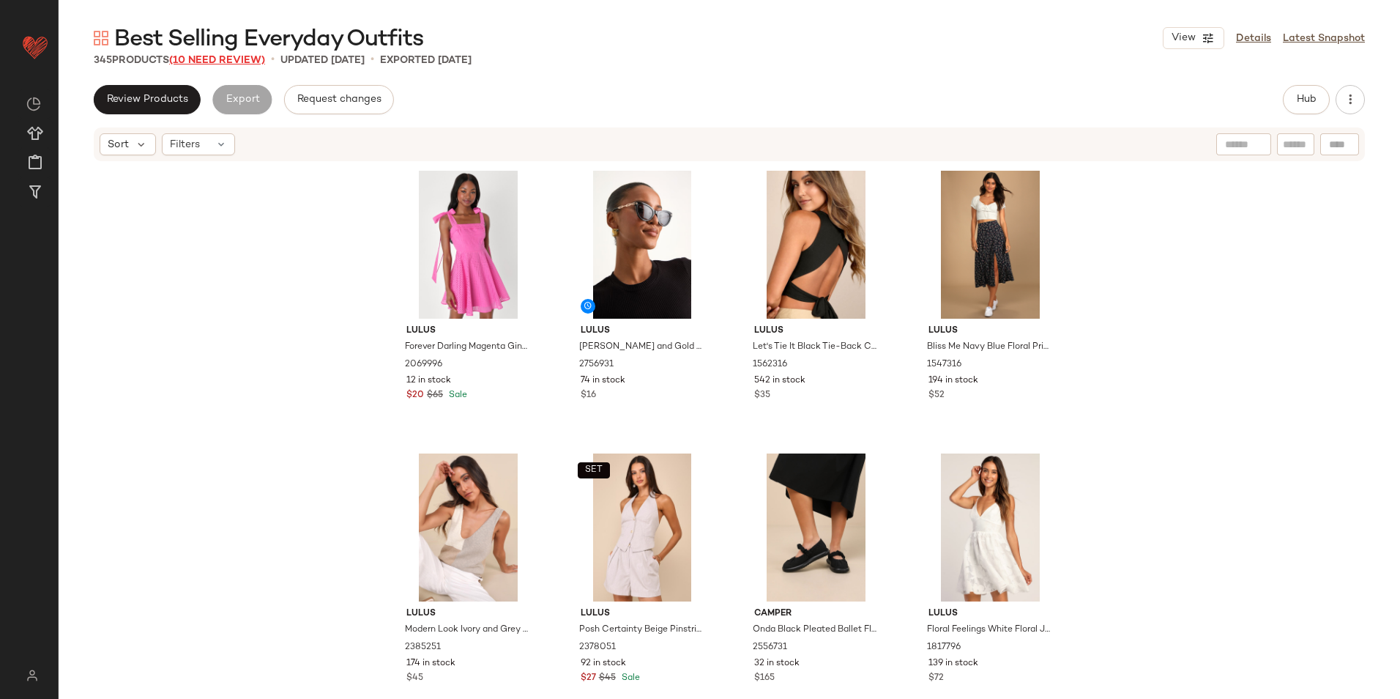
click at [215, 59] on span "(10 Need Review)" at bounding box center [217, 60] width 96 height 11
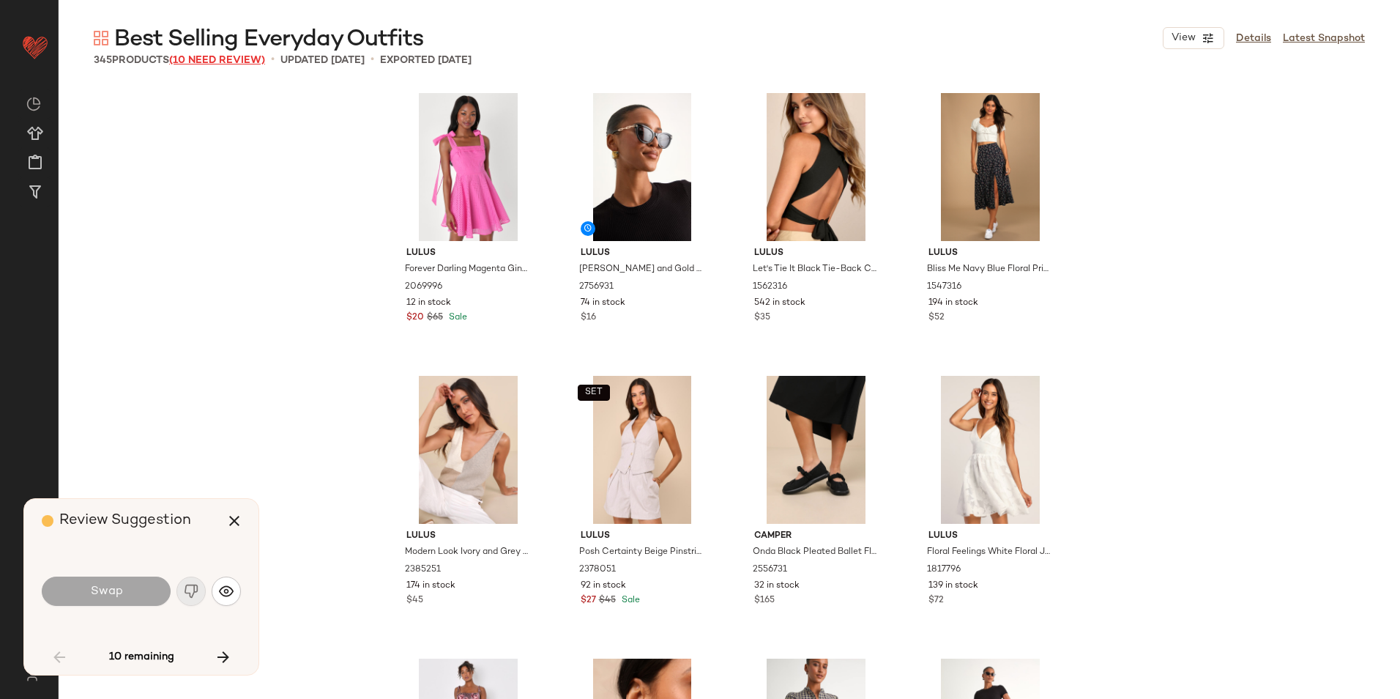
scroll to position [1143, 0]
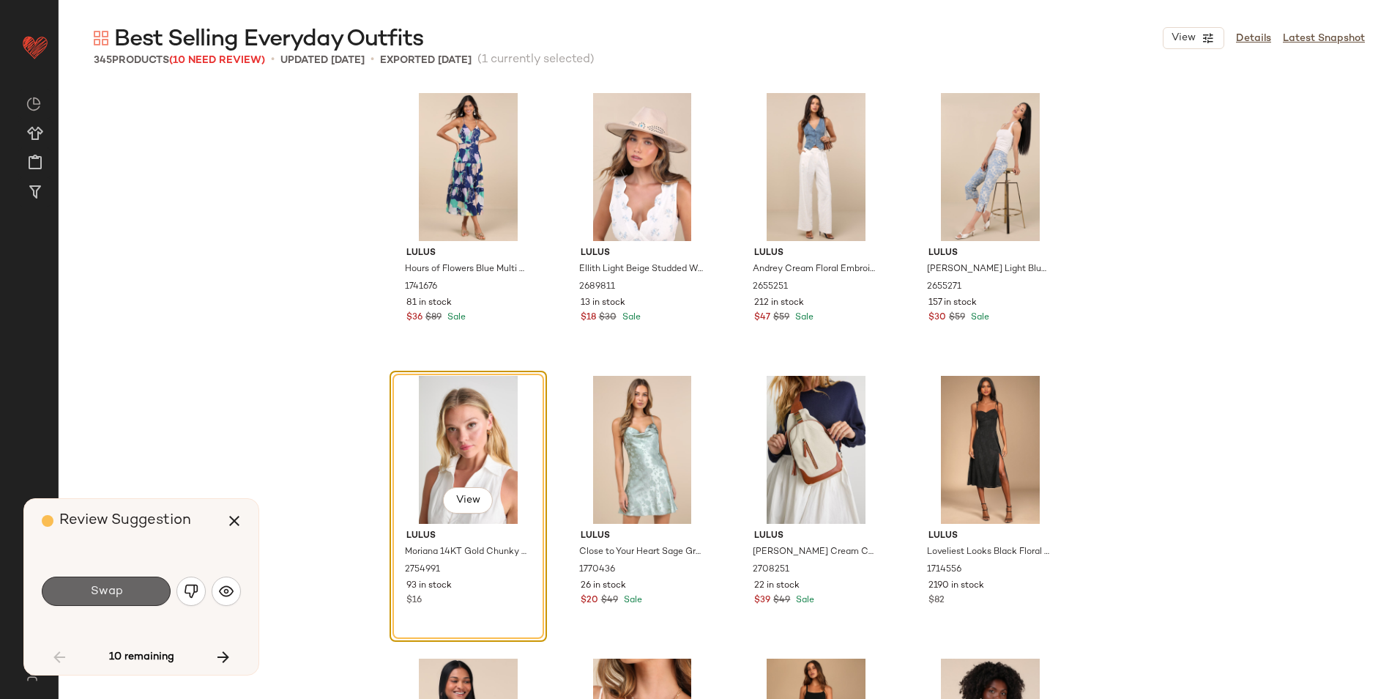
click at [101, 593] on span "Swap" at bounding box center [105, 591] width 33 height 14
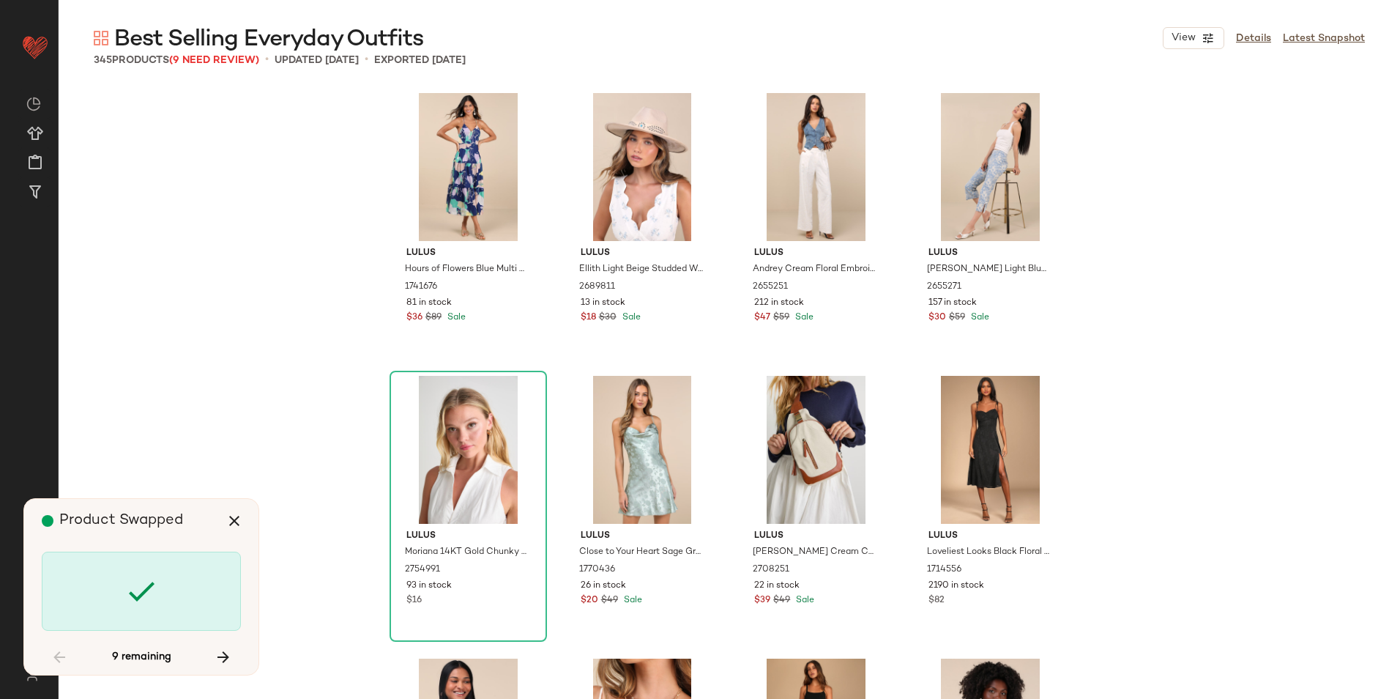
scroll to position [3393, 0]
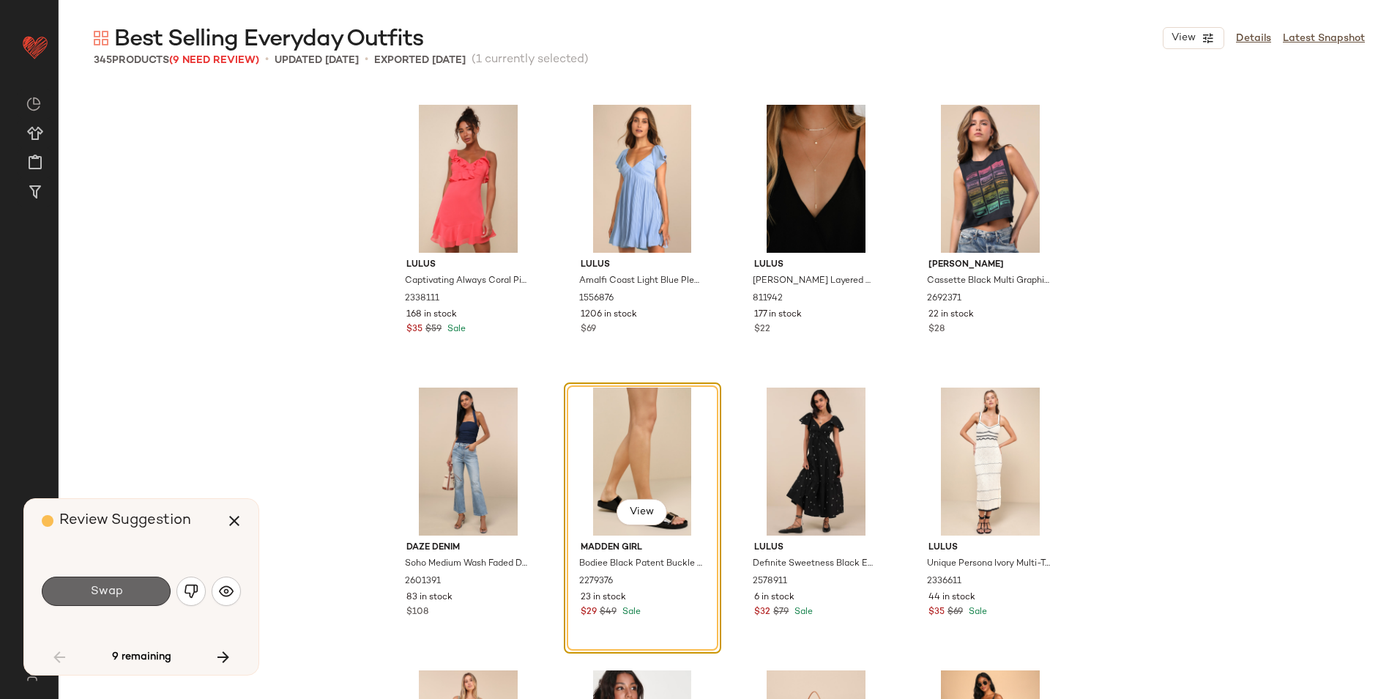
click at [135, 582] on button "Swap" at bounding box center [106, 590] width 129 height 29
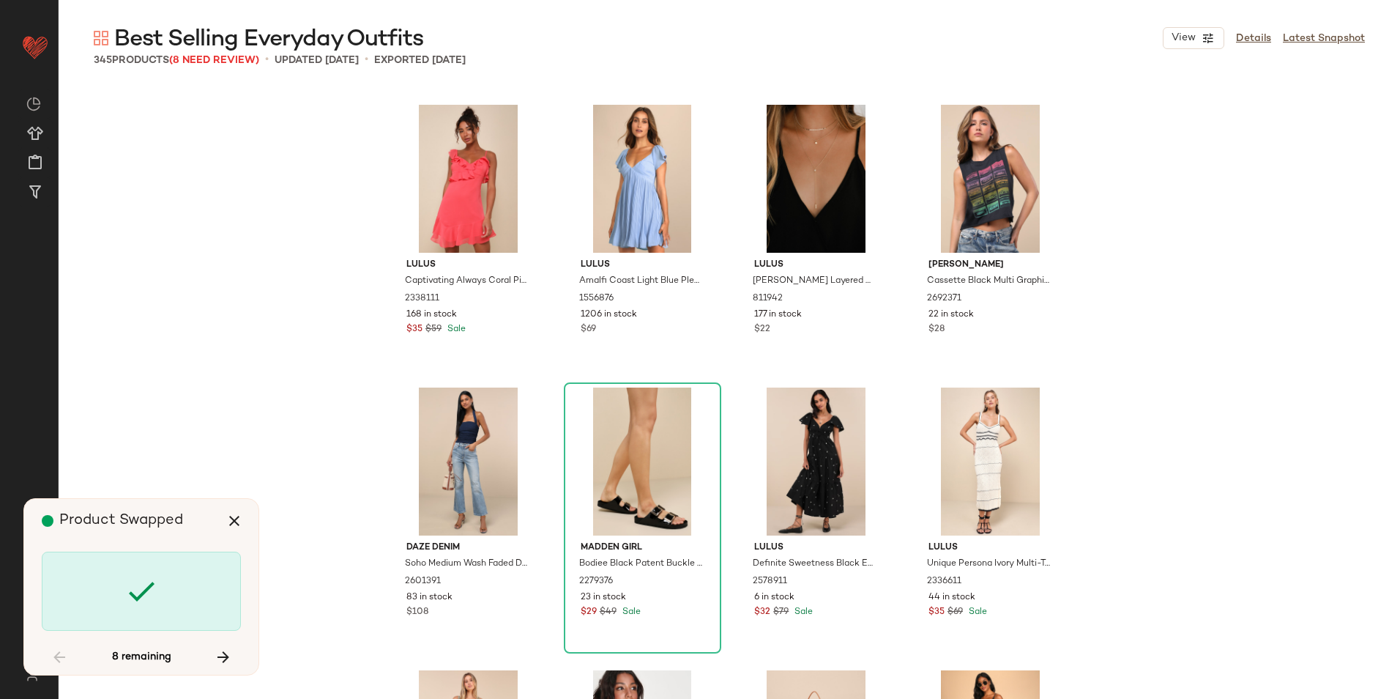
scroll to position [6785, 0]
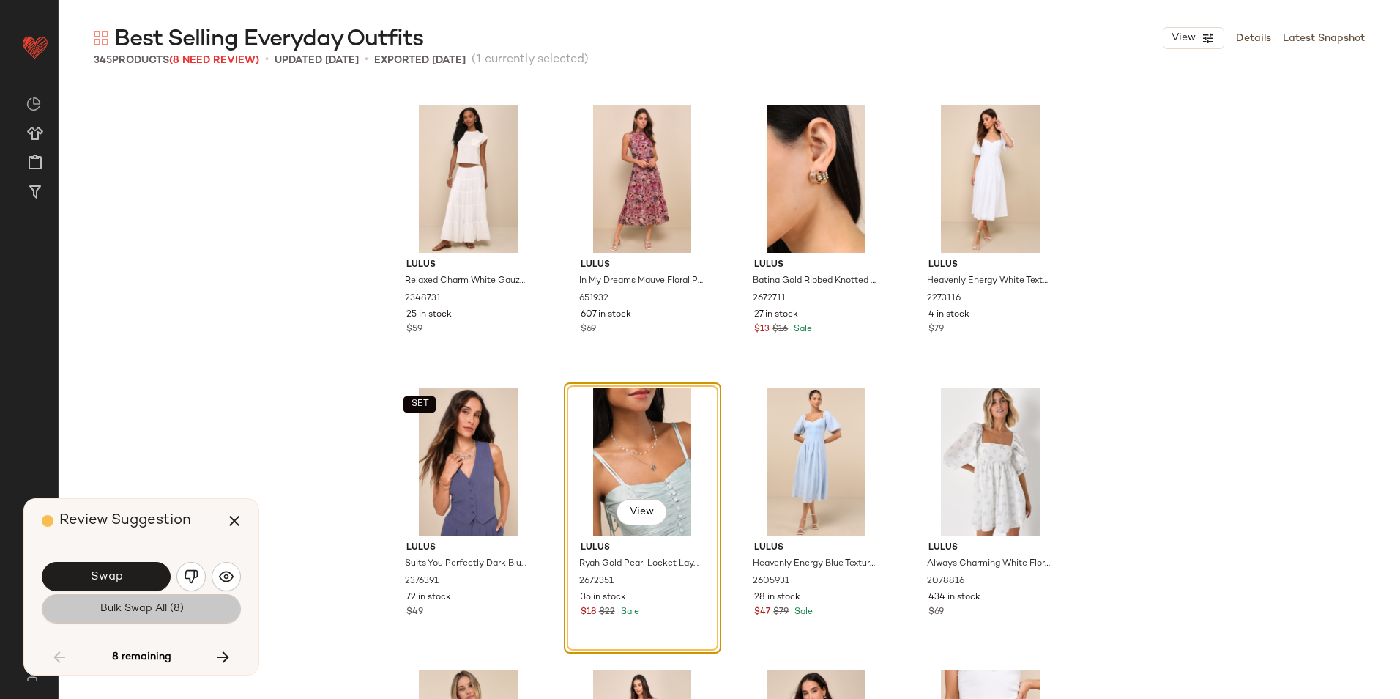
click at [149, 604] on span "Bulk Swap All (8)" at bounding box center [141, 609] width 84 height 12
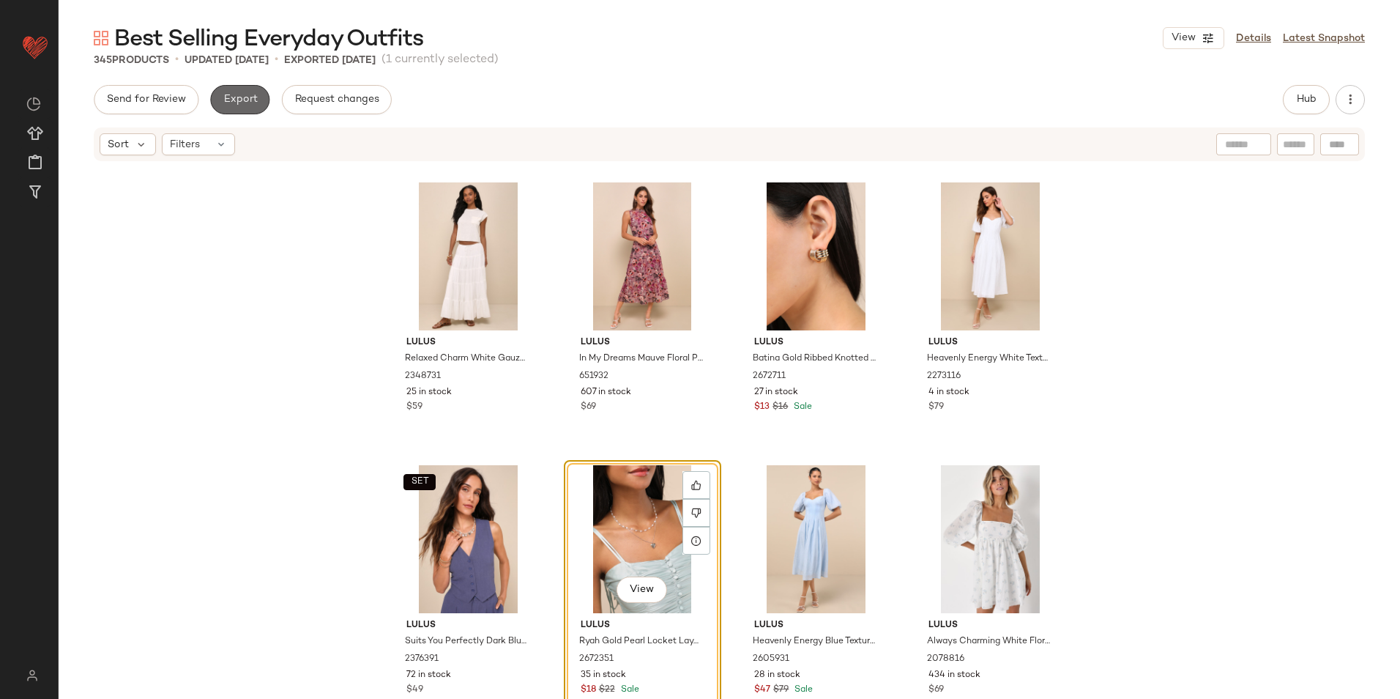
click at [248, 92] on button "Export" at bounding box center [239, 99] width 59 height 29
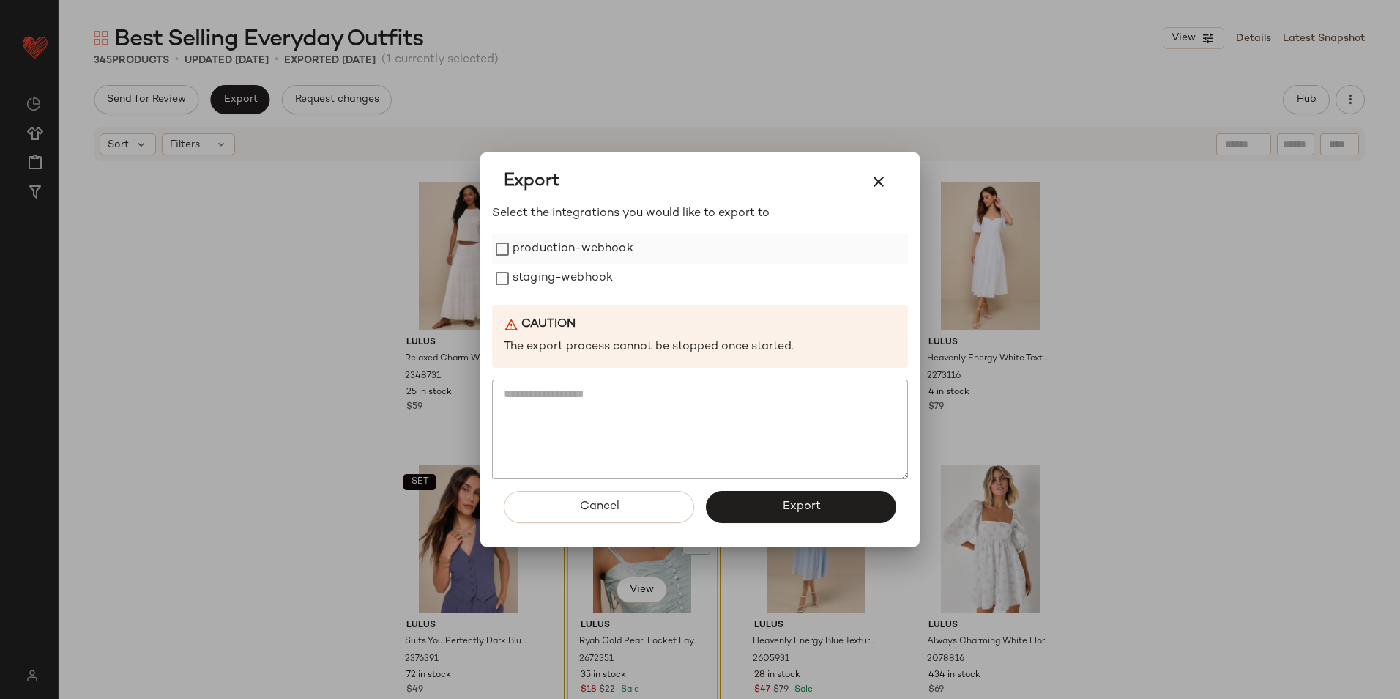
click at [553, 253] on label "production-webhook" at bounding box center [573, 248] width 121 height 29
click at [556, 269] on label "staging-webhook" at bounding box center [563, 278] width 100 height 29
click at [768, 506] on button "Export" at bounding box center [801, 507] width 190 height 32
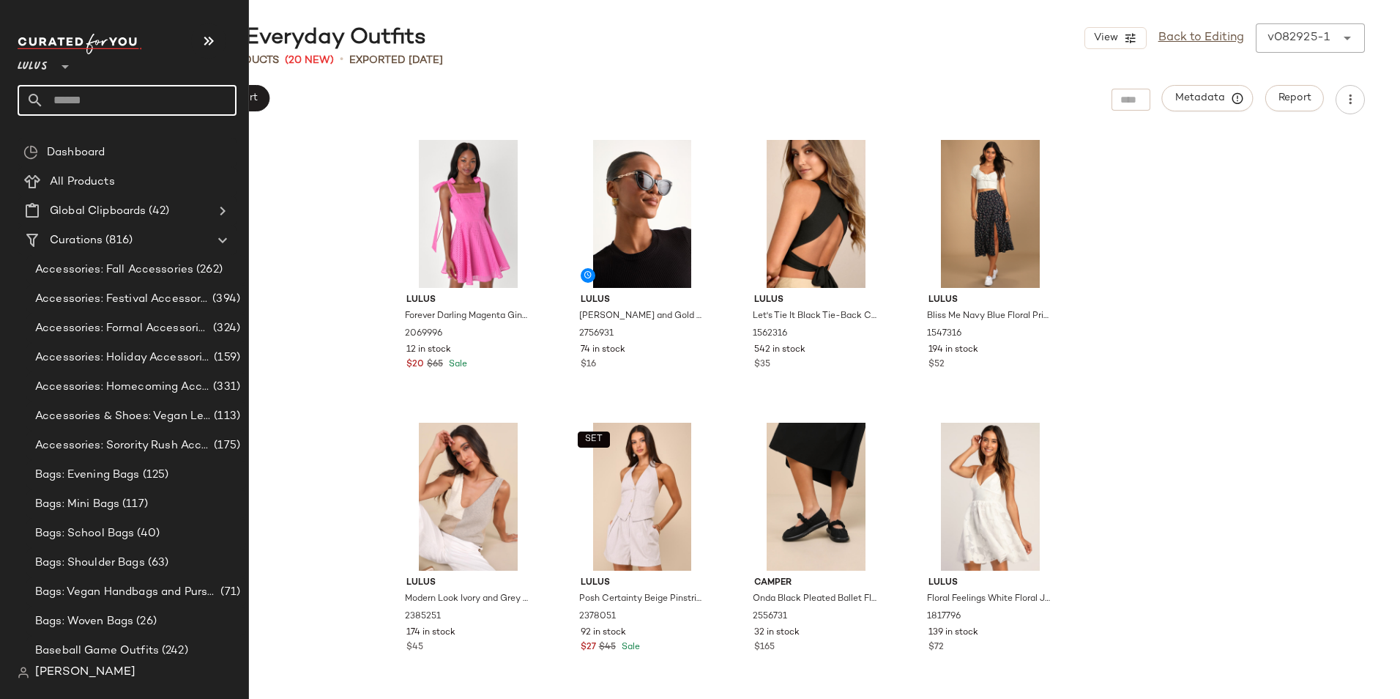
click at [77, 101] on input "text" at bounding box center [140, 100] width 193 height 31
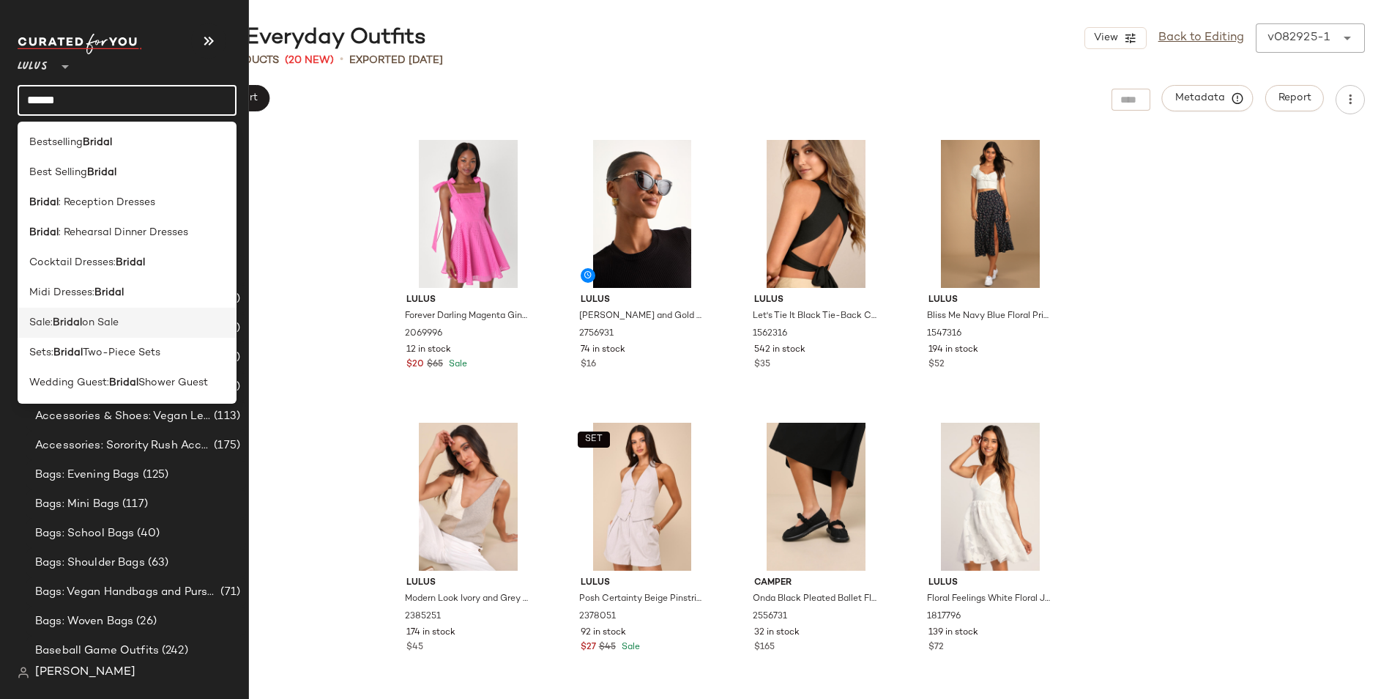
type input "******"
click at [100, 319] on span "on Sale" at bounding box center [100, 322] width 37 height 15
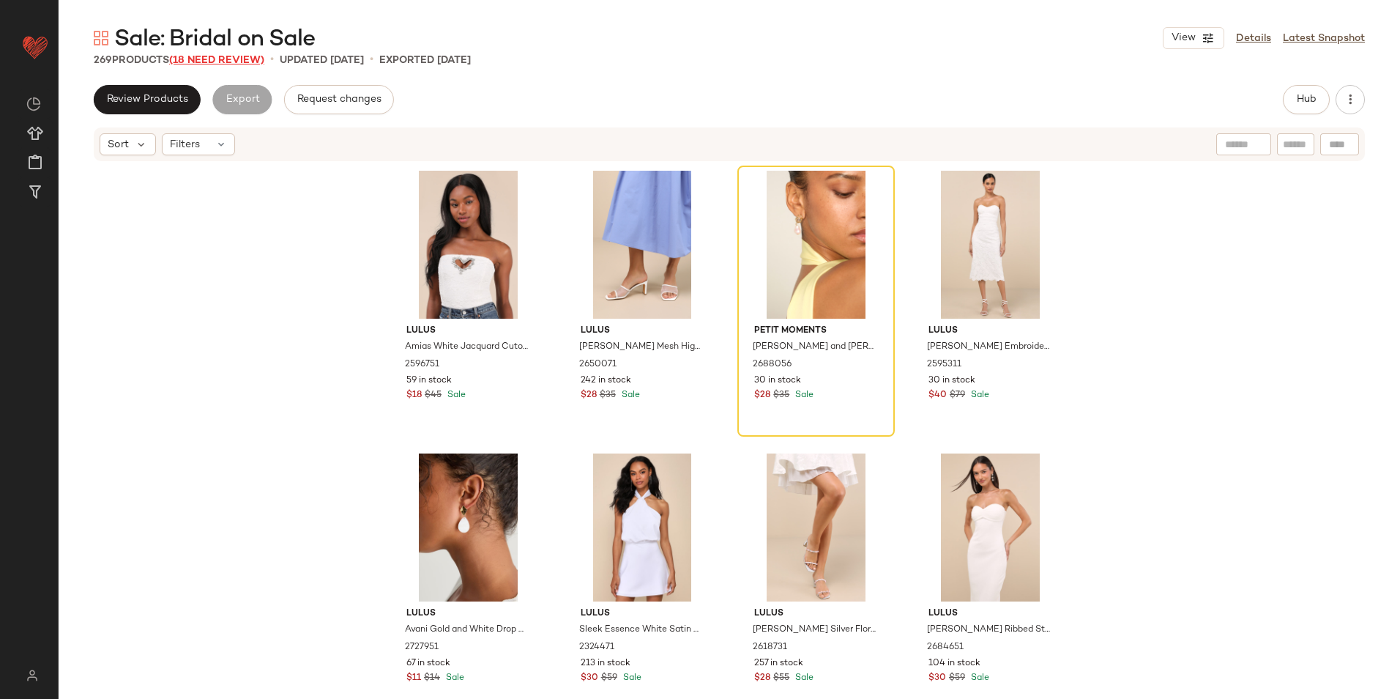
click at [215, 59] on span "(18 Need Review)" at bounding box center [216, 60] width 95 height 11
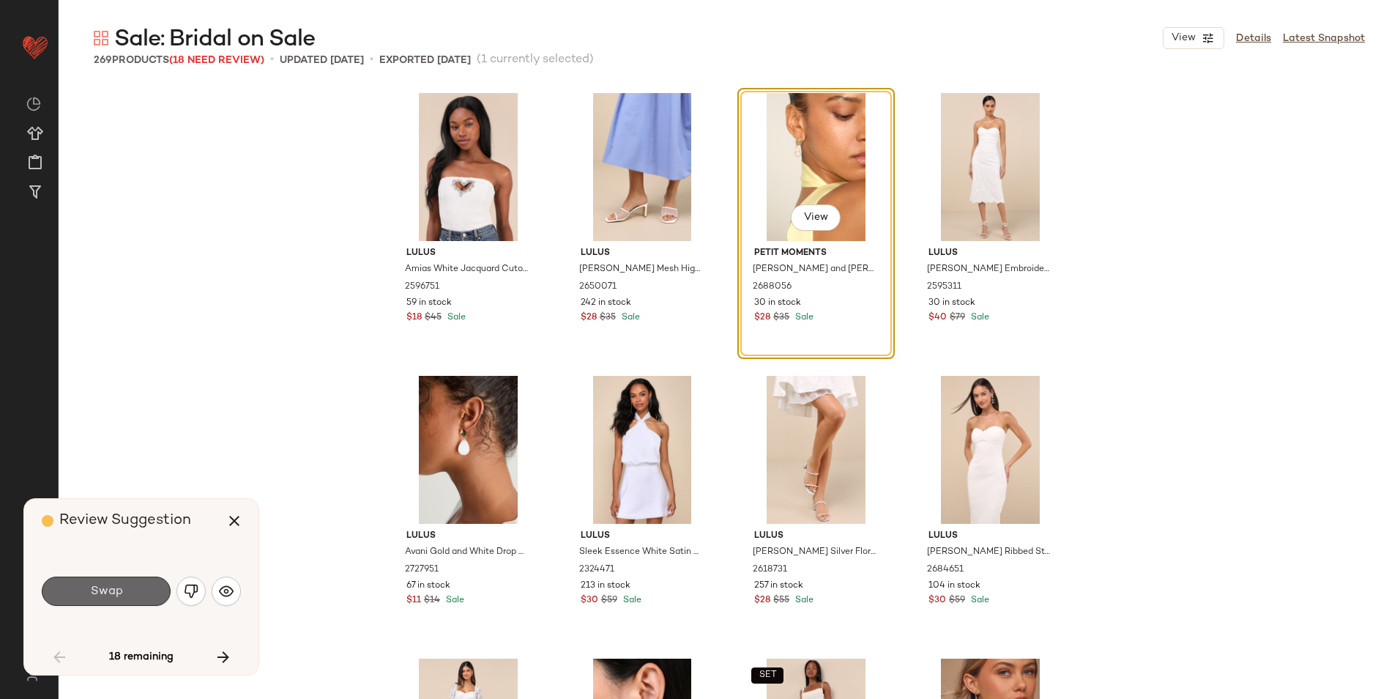
click at [91, 590] on span "Swap" at bounding box center [105, 591] width 33 height 14
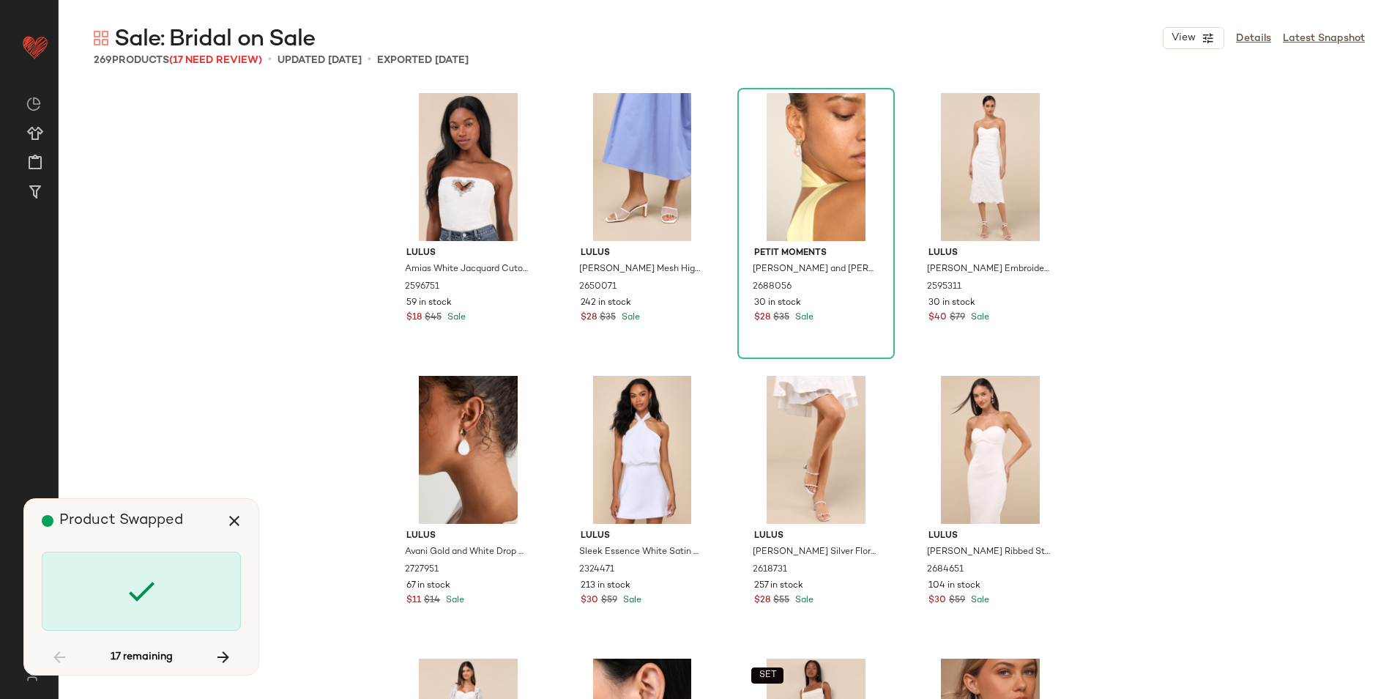
scroll to position [860, 0]
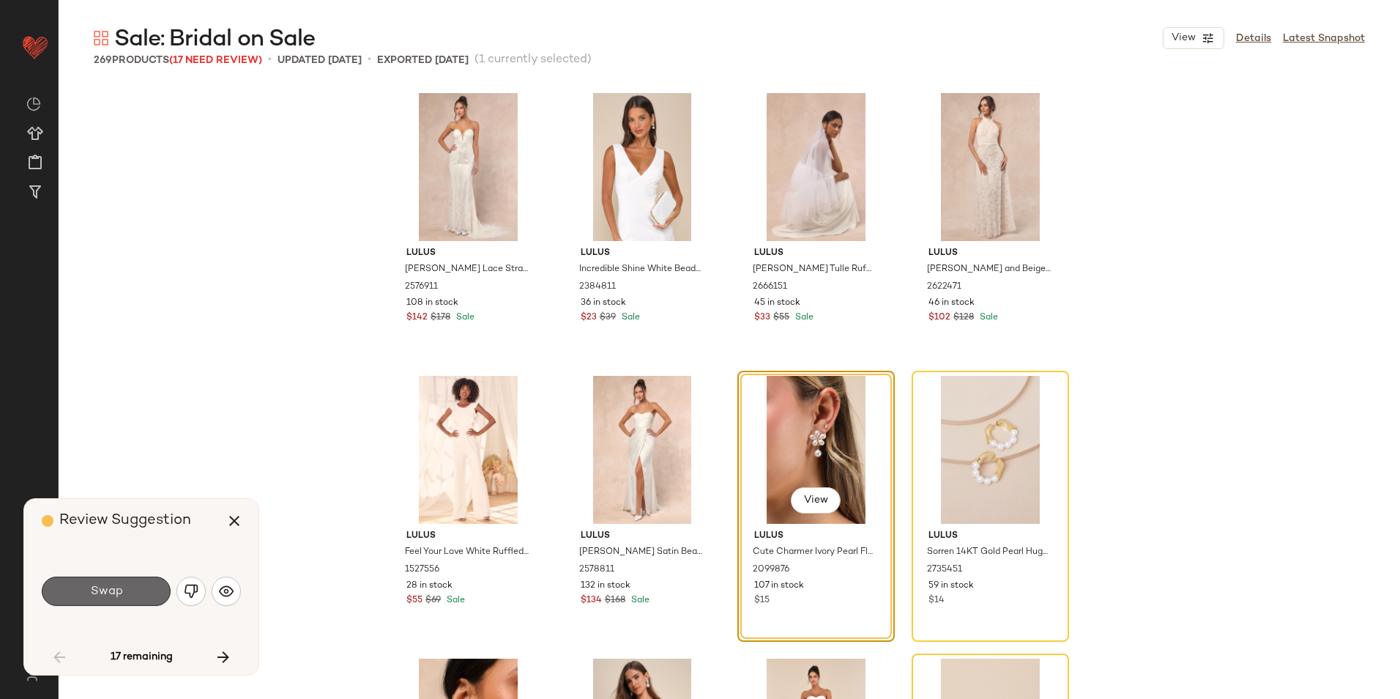
click at [91, 594] on span "Swap" at bounding box center [105, 591] width 33 height 14
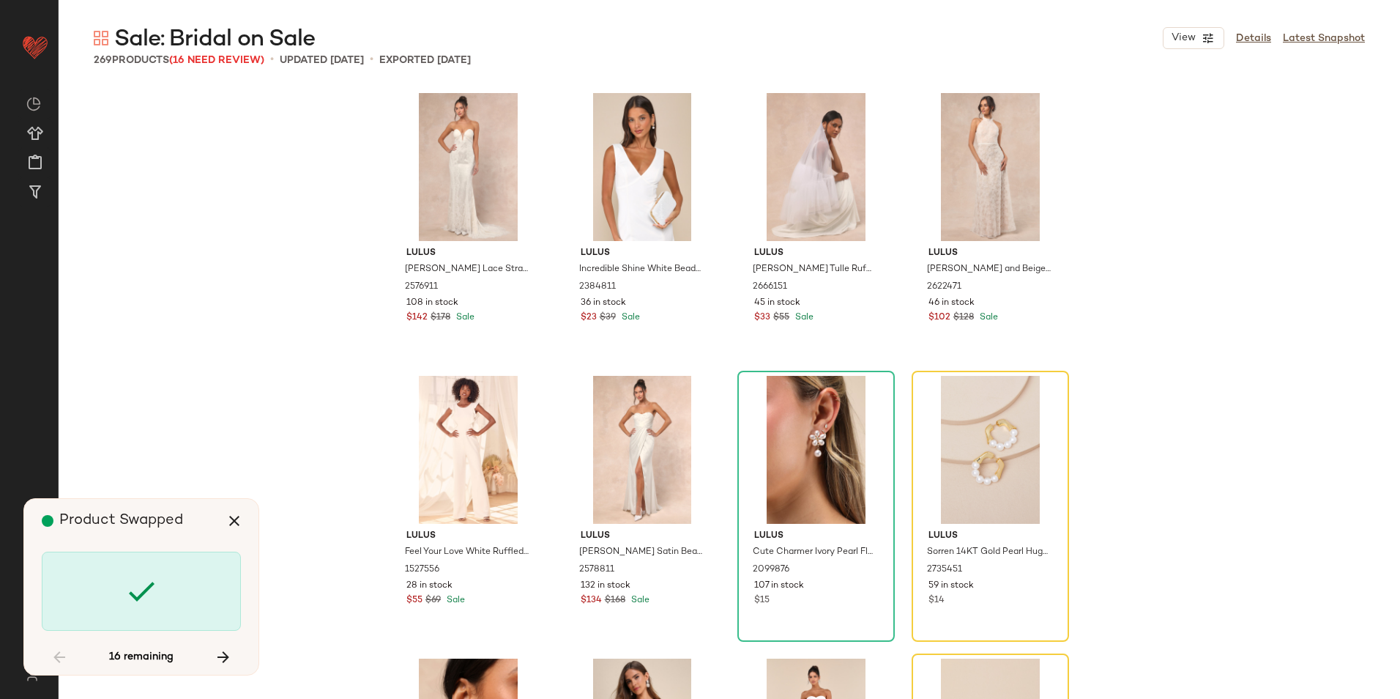
scroll to position [848, 0]
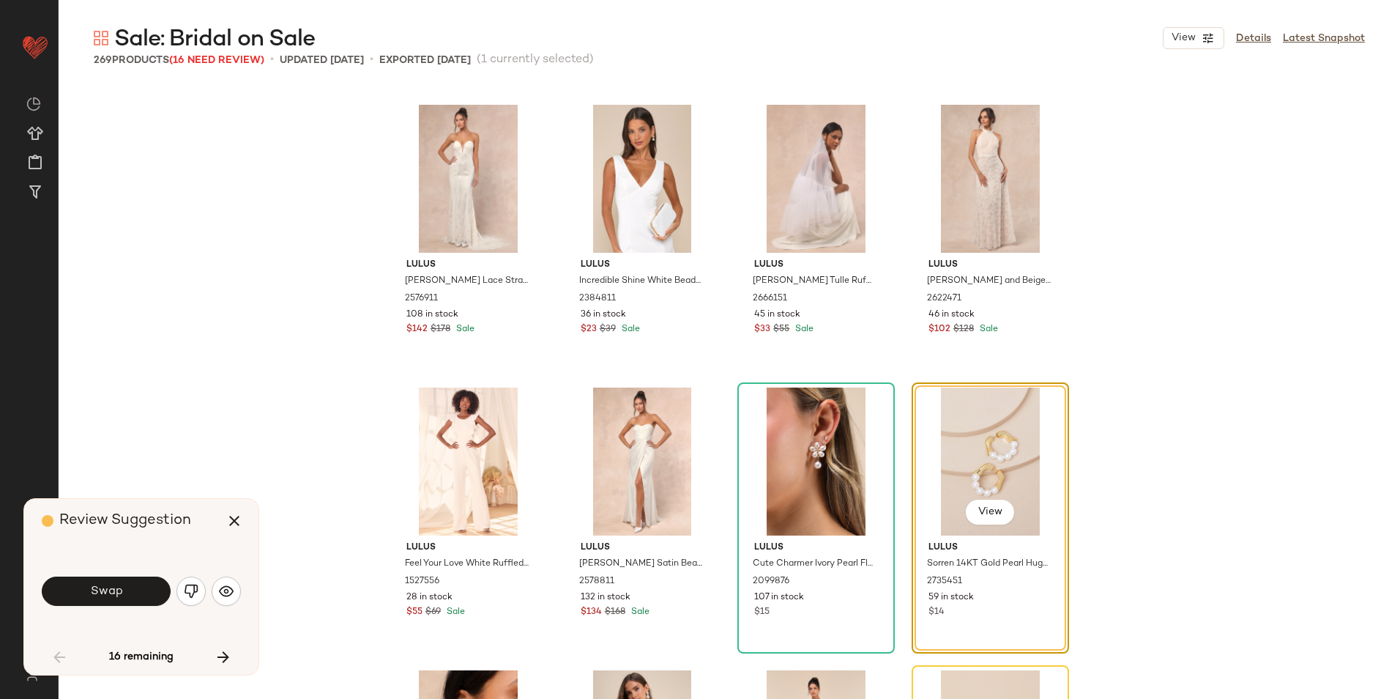
click at [92, 594] on span "Swap" at bounding box center [105, 591] width 33 height 14
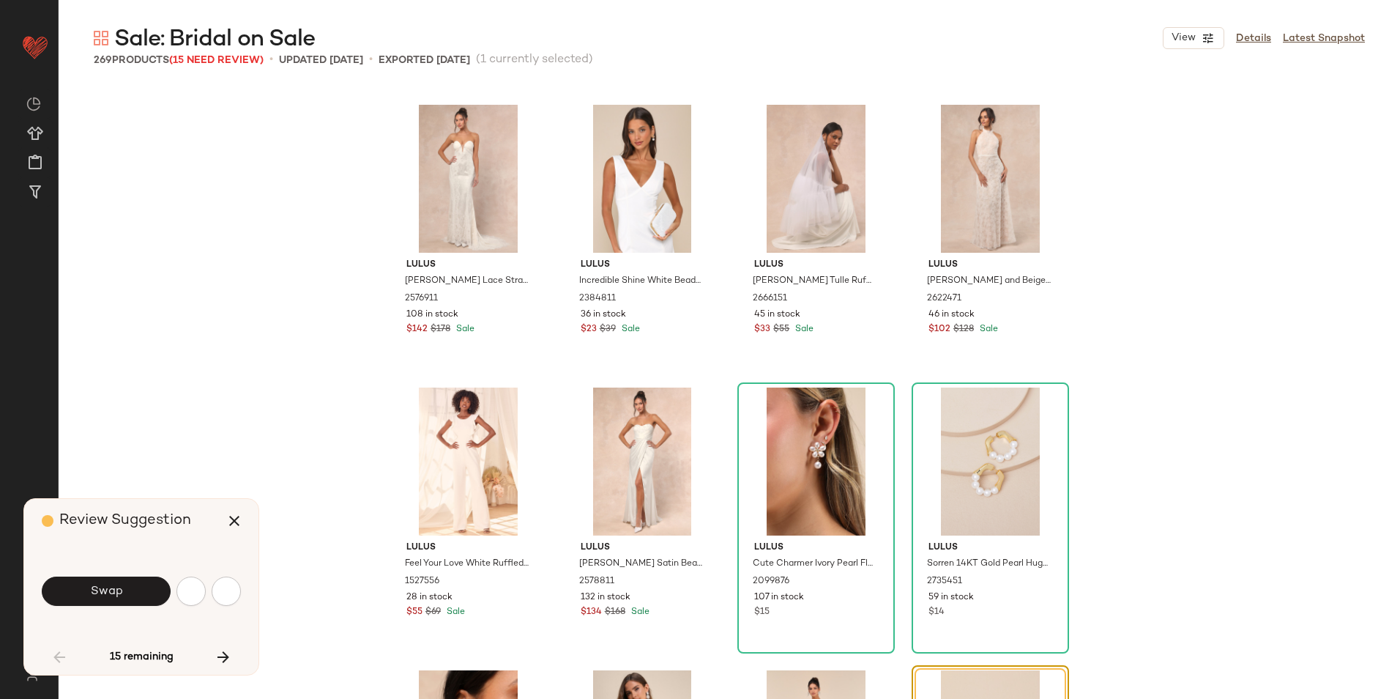
scroll to position [1131, 0]
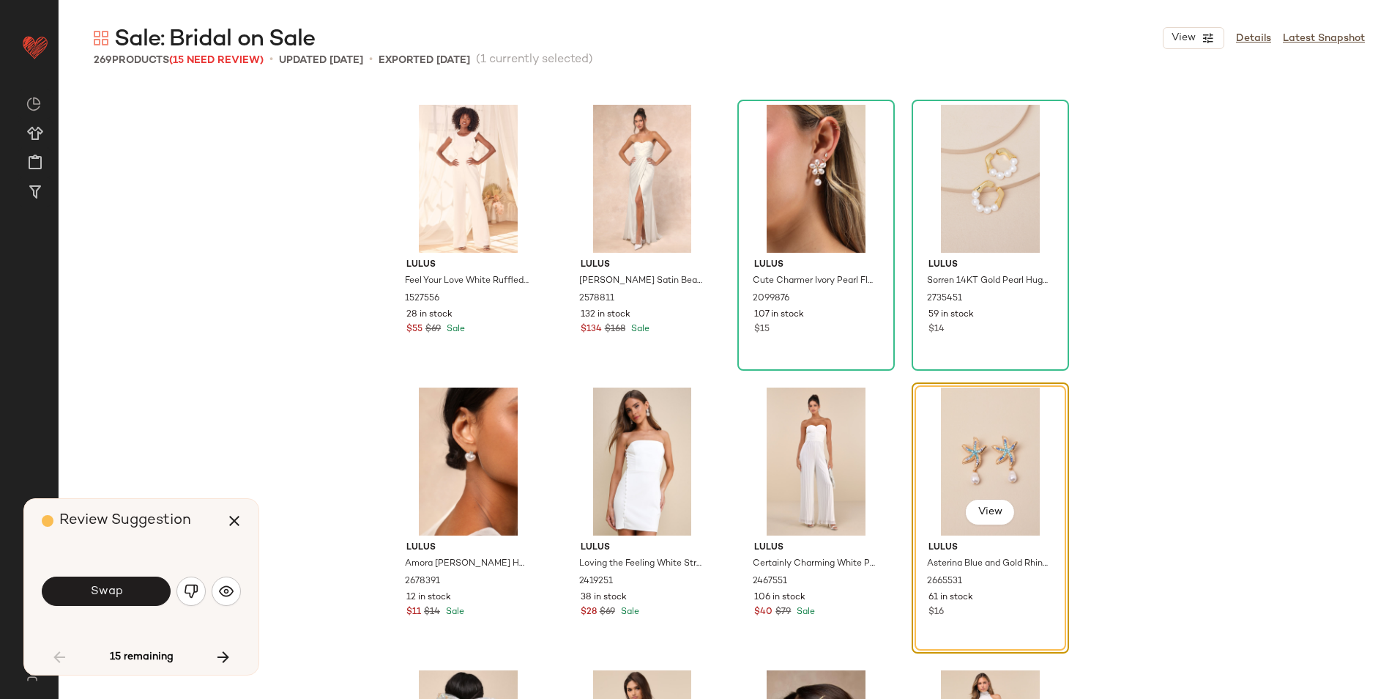
click at [92, 594] on span "Swap" at bounding box center [105, 591] width 33 height 14
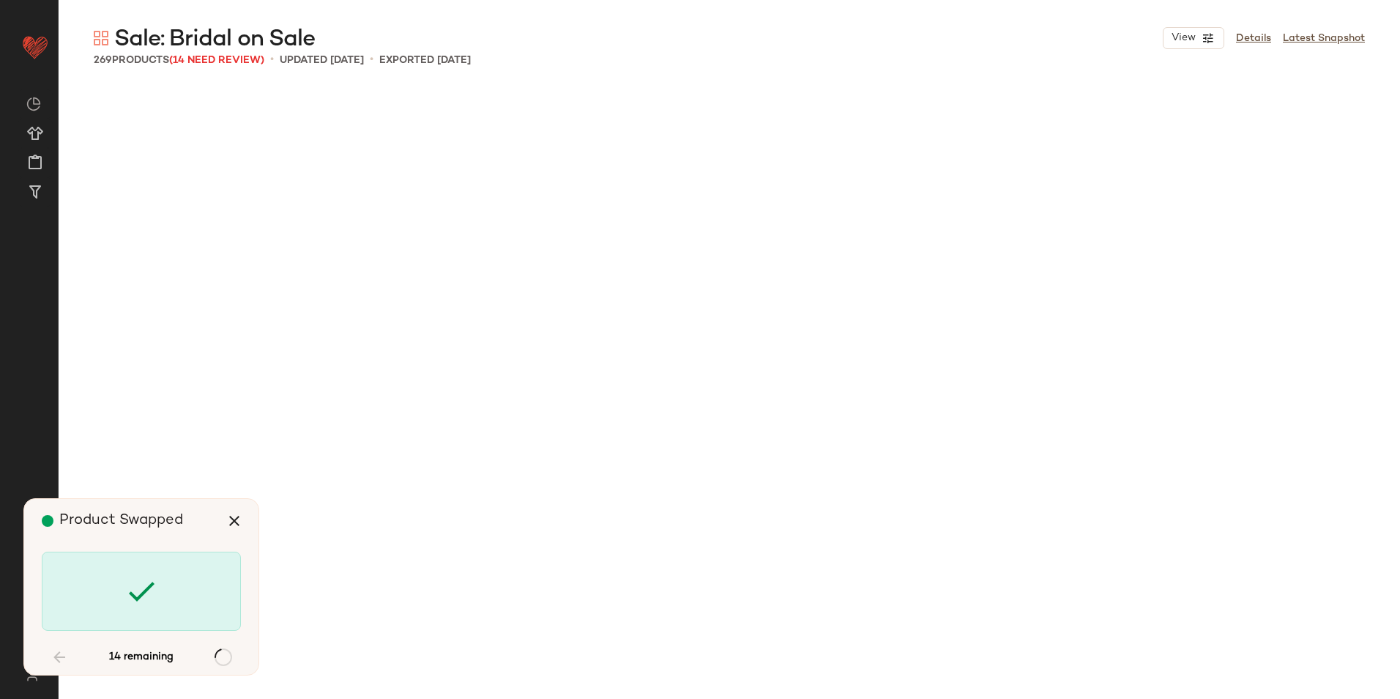
scroll to position [3675, 0]
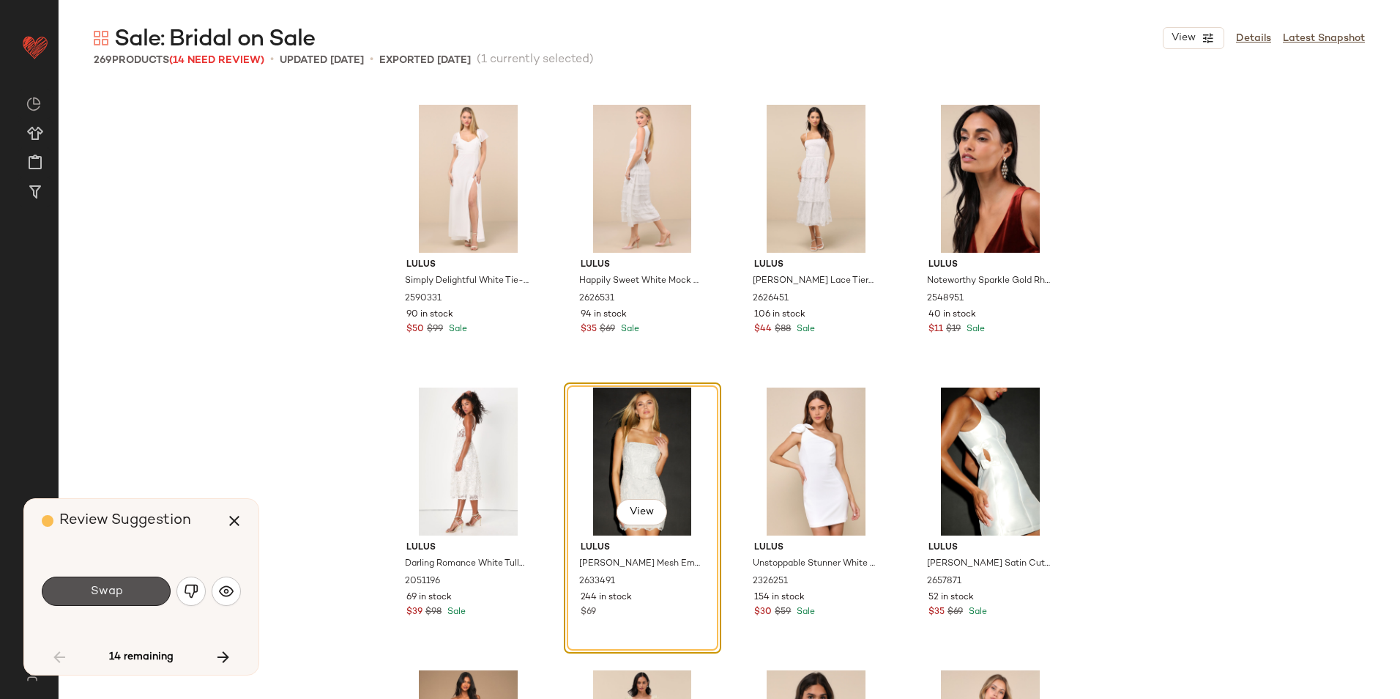
click at [92, 594] on span "Swap" at bounding box center [105, 591] width 33 height 14
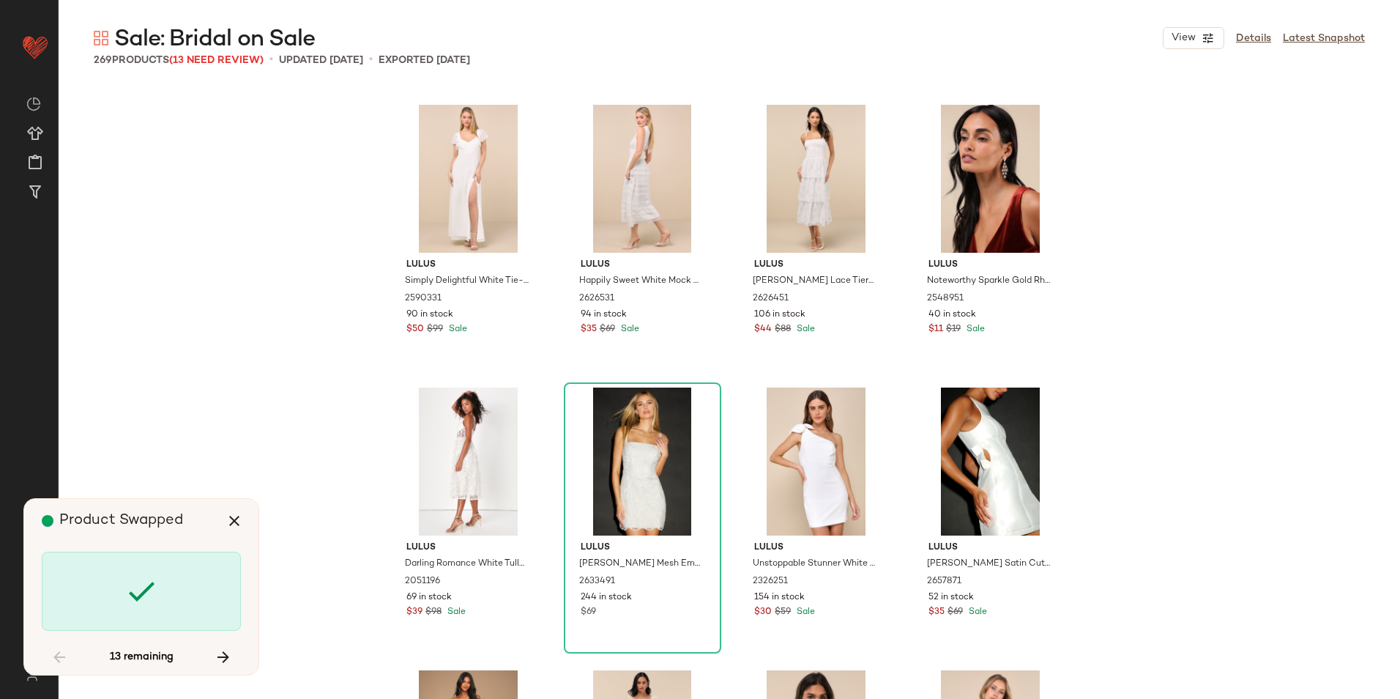
scroll to position [4523, 0]
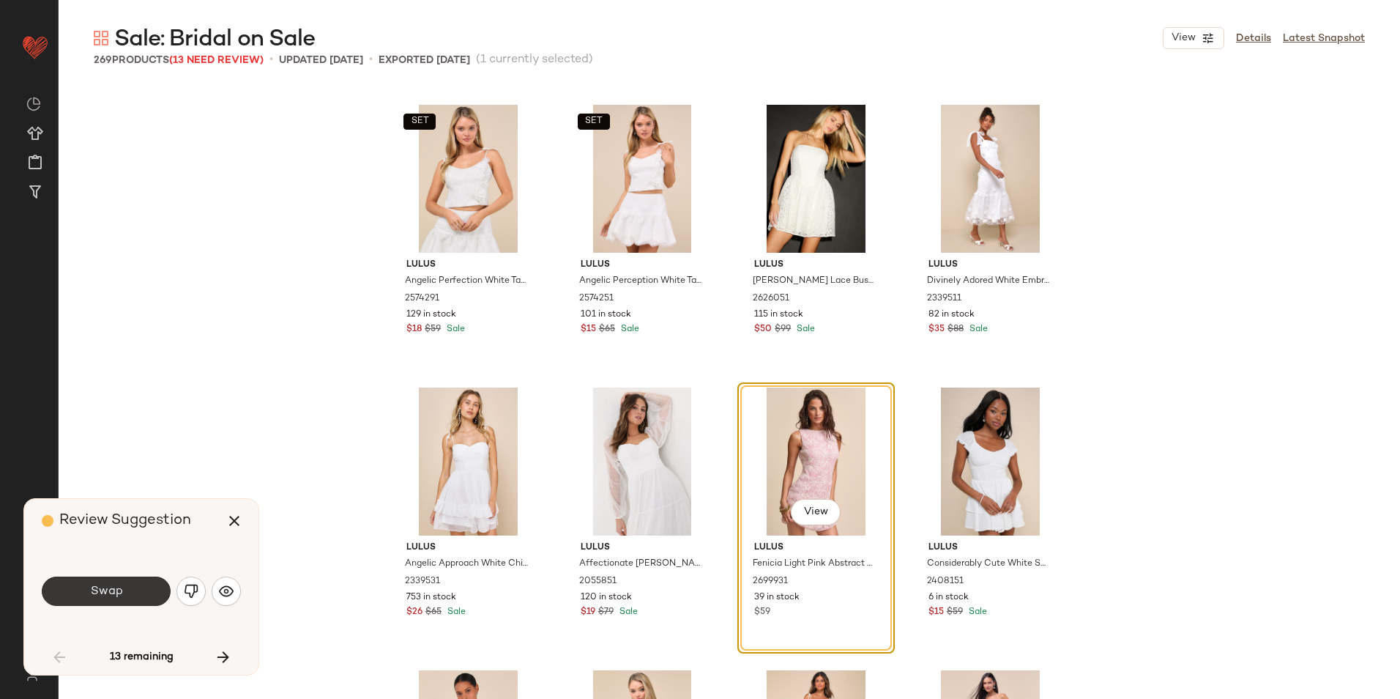
click at [144, 595] on button "Swap" at bounding box center [106, 590] width 129 height 29
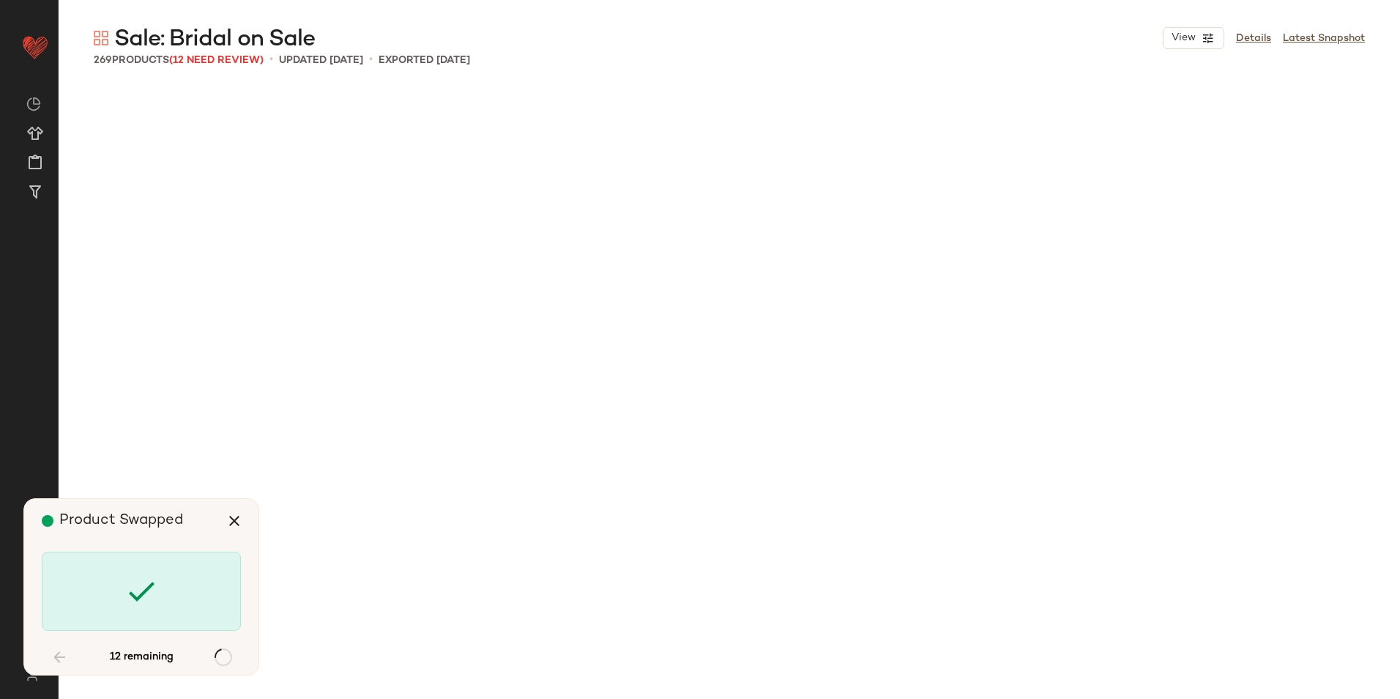
scroll to position [13570, 0]
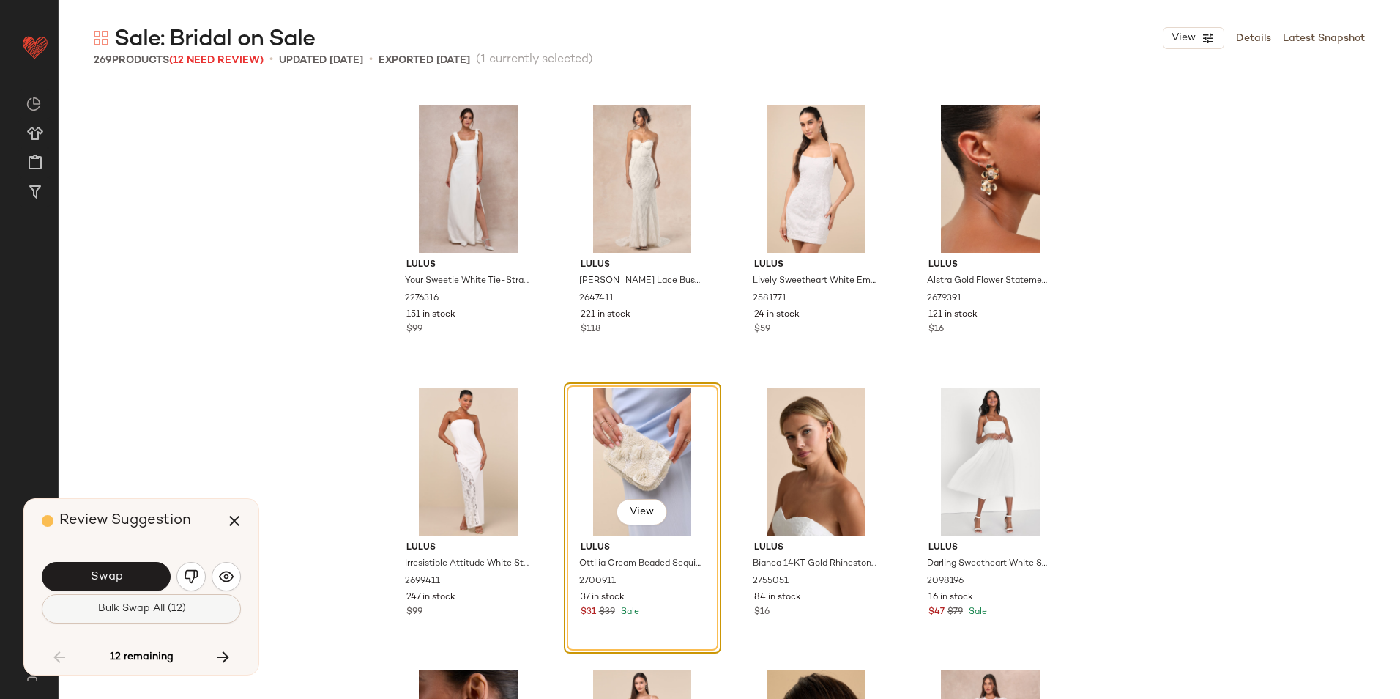
click at [133, 607] on span "Bulk Swap All (12)" at bounding box center [141, 609] width 89 height 12
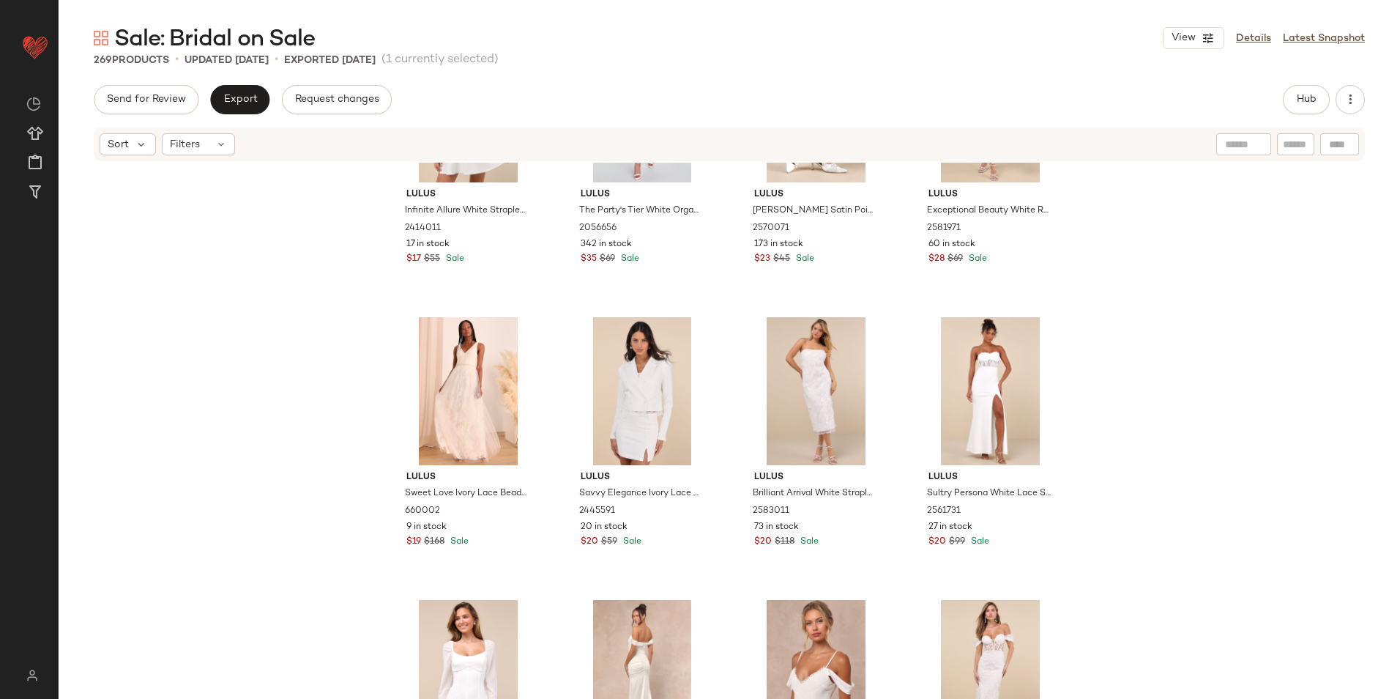
scroll to position [7931, 0]
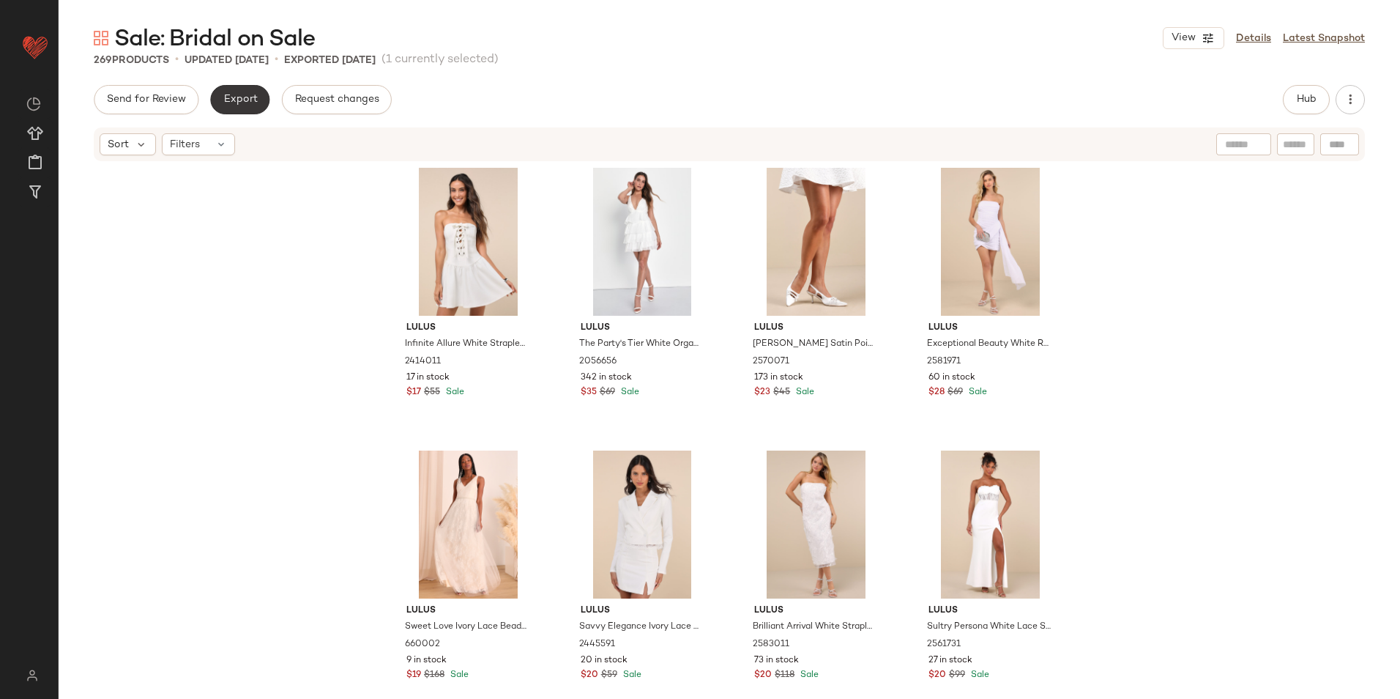
click at [254, 109] on button "Export" at bounding box center [239, 99] width 59 height 29
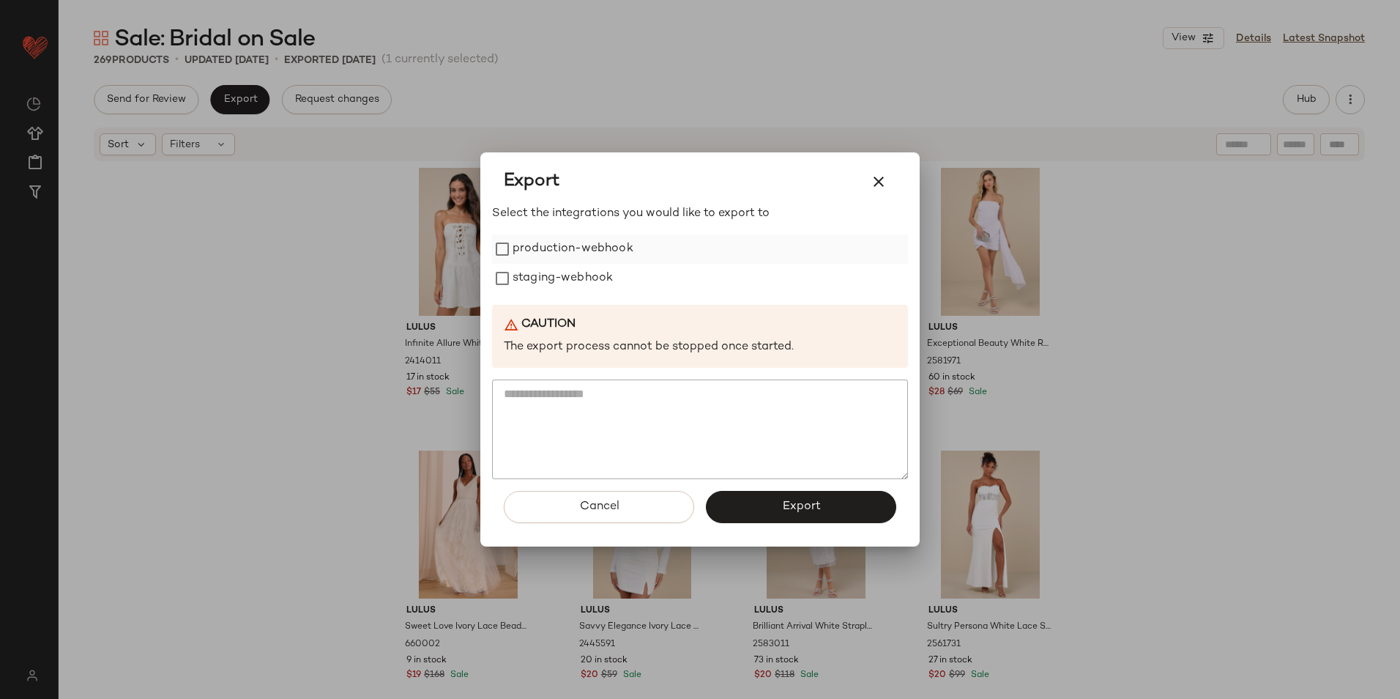
click at [542, 252] on label "production-webhook" at bounding box center [573, 248] width 121 height 29
click at [540, 286] on label "staging-webhook" at bounding box center [563, 278] width 100 height 29
click at [771, 510] on button "Export" at bounding box center [801, 507] width 190 height 32
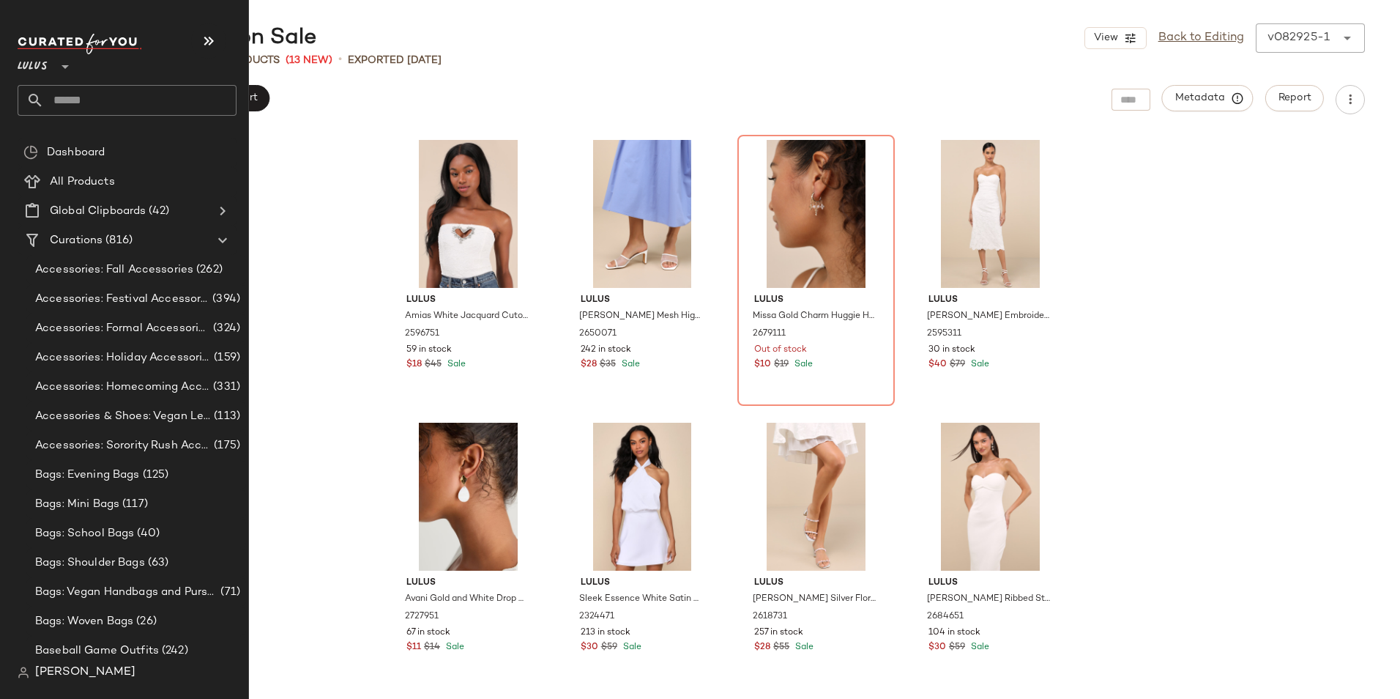
click at [79, 103] on input "text" at bounding box center [140, 100] width 193 height 31
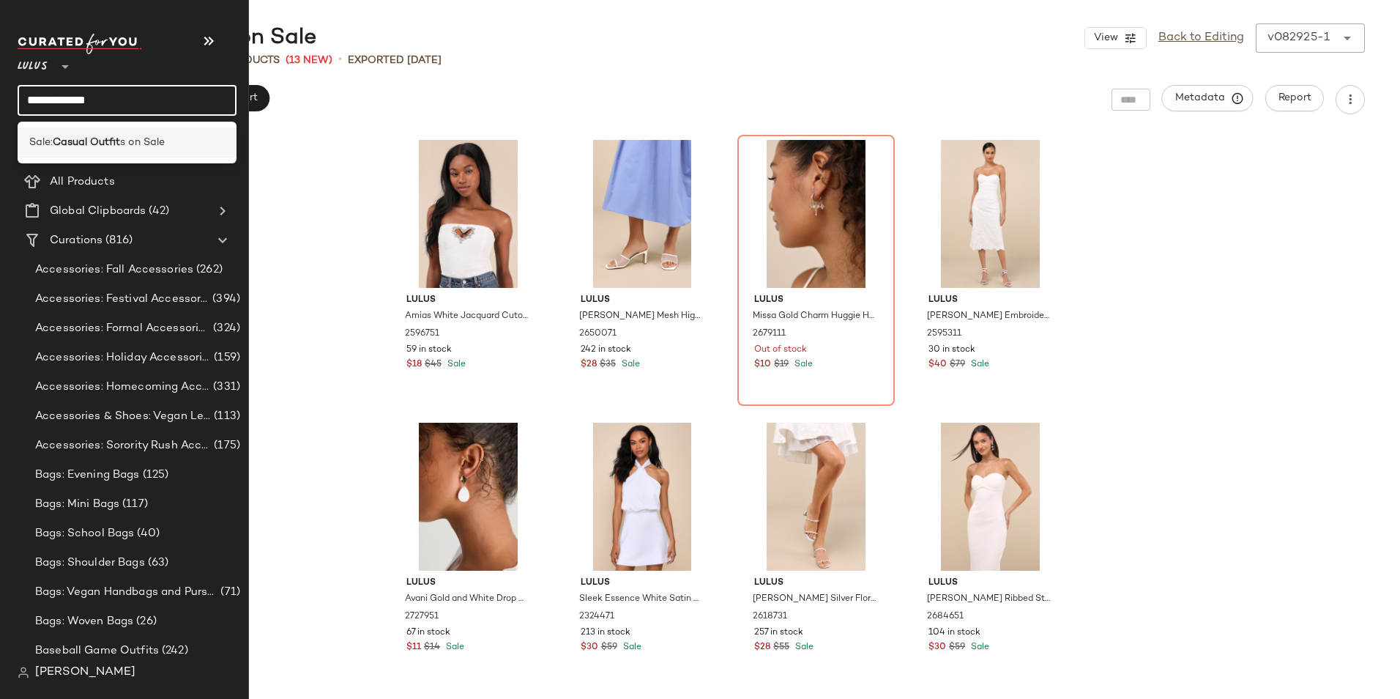
type input "**********"
click at [84, 141] on b "Casual Outfit" at bounding box center [86, 142] width 67 height 15
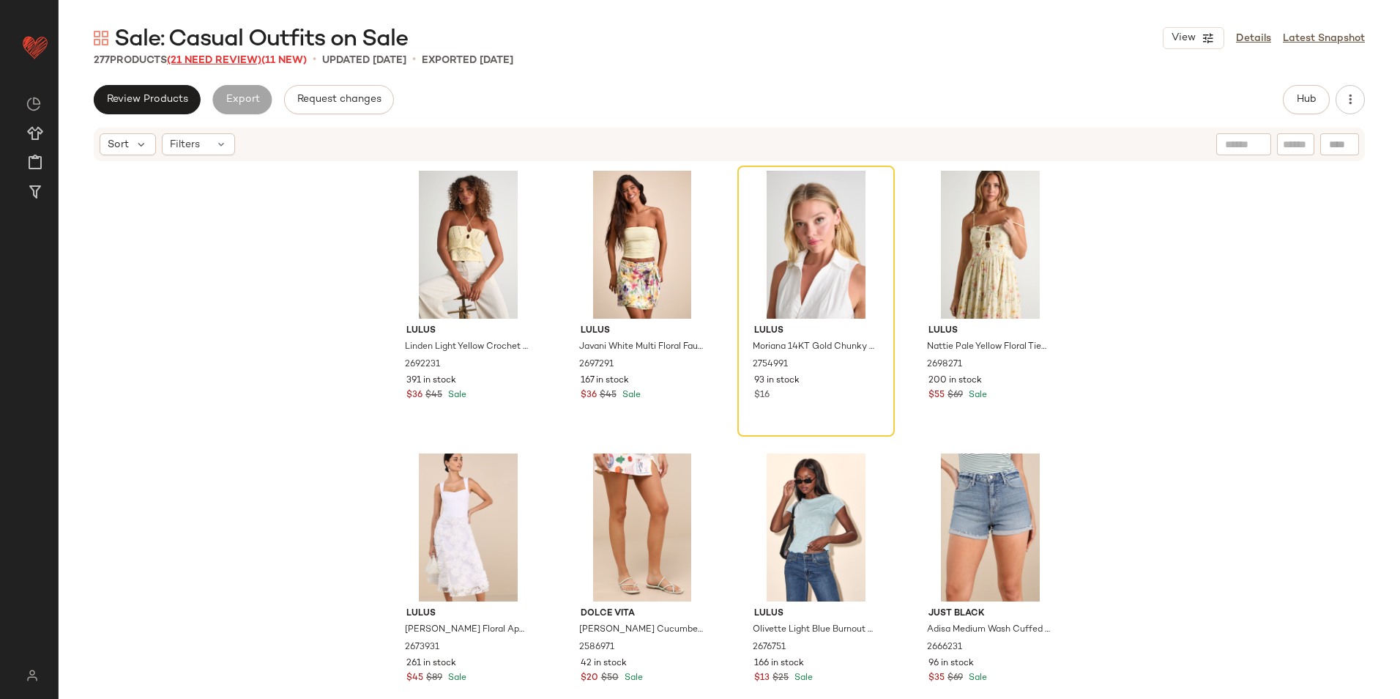
click at [240, 56] on span "(21 Need Review)" at bounding box center [214, 60] width 94 height 11
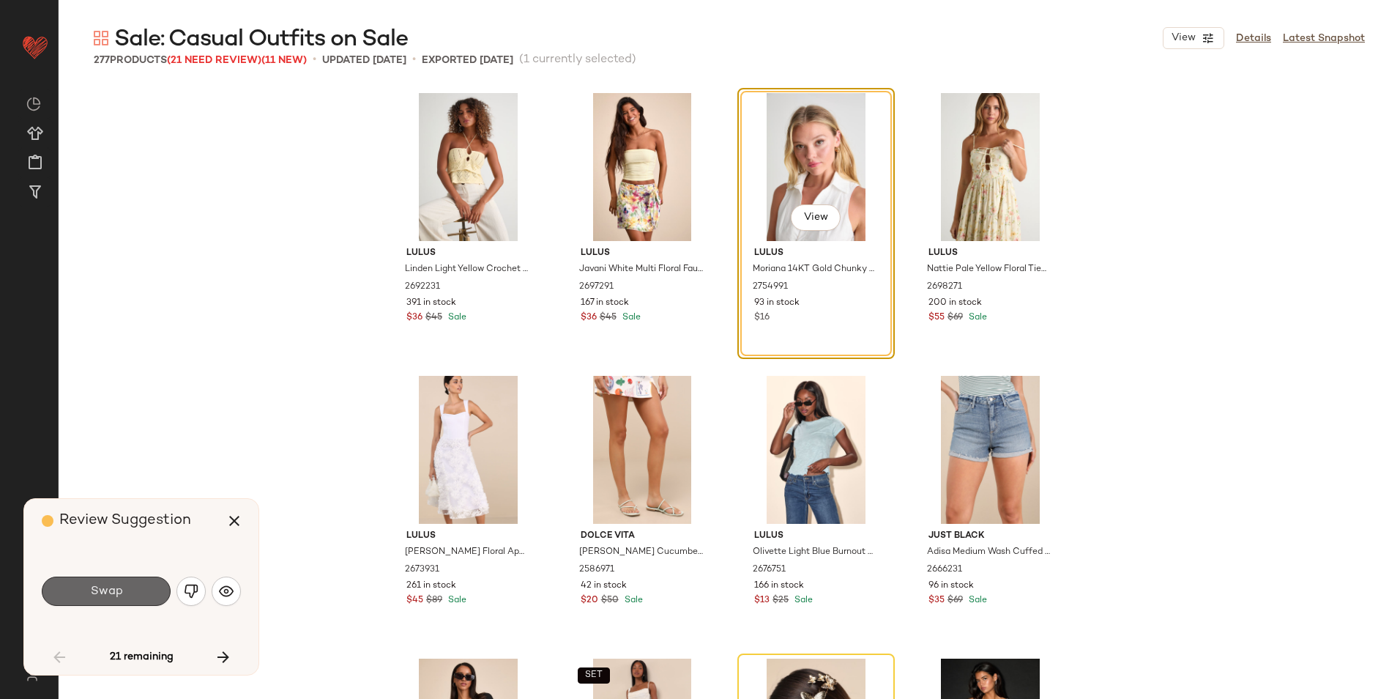
click at [111, 604] on button "Swap" at bounding box center [106, 590] width 129 height 29
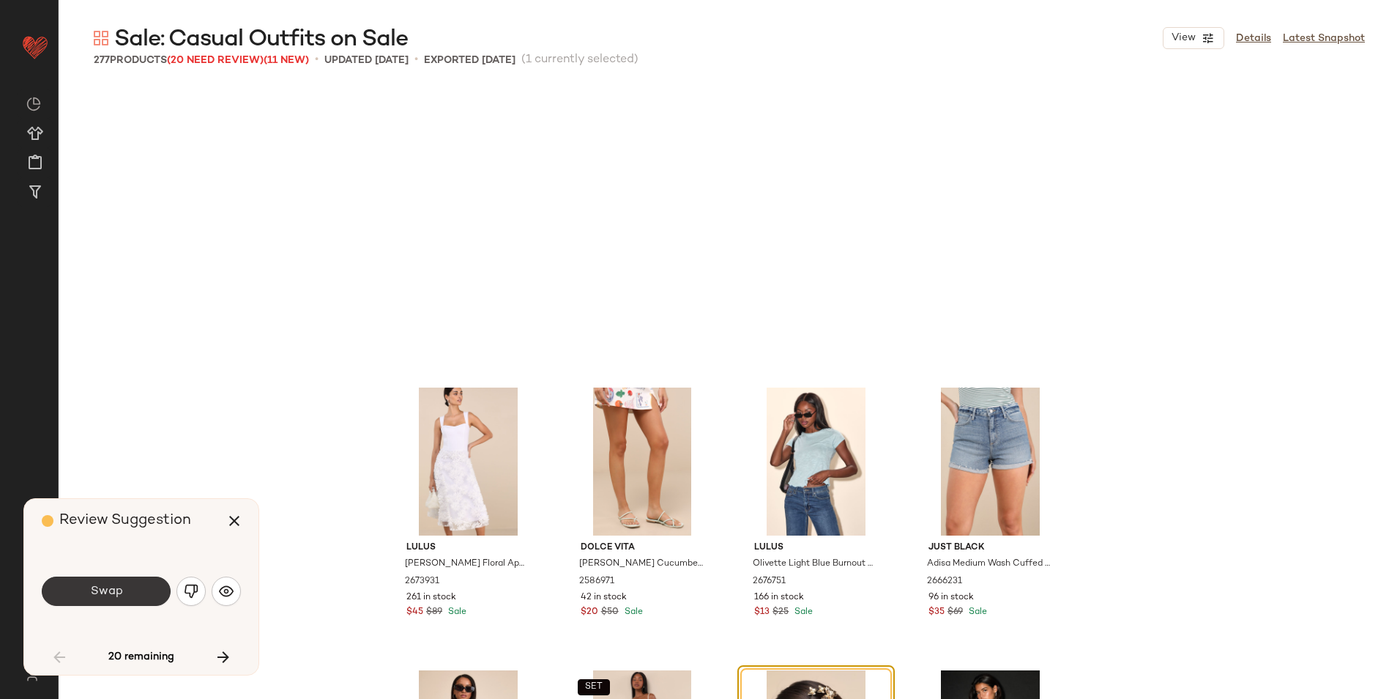
scroll to position [294, 0]
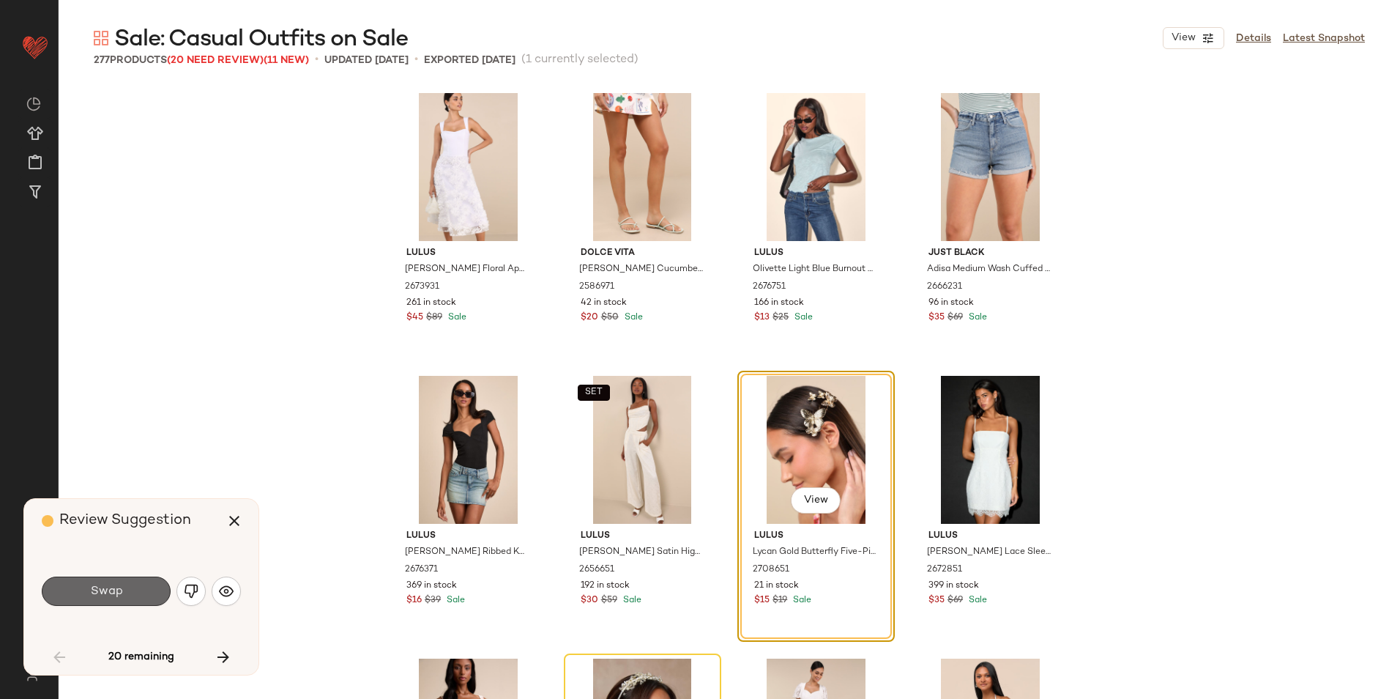
click at [147, 586] on button "Swap" at bounding box center [106, 590] width 129 height 29
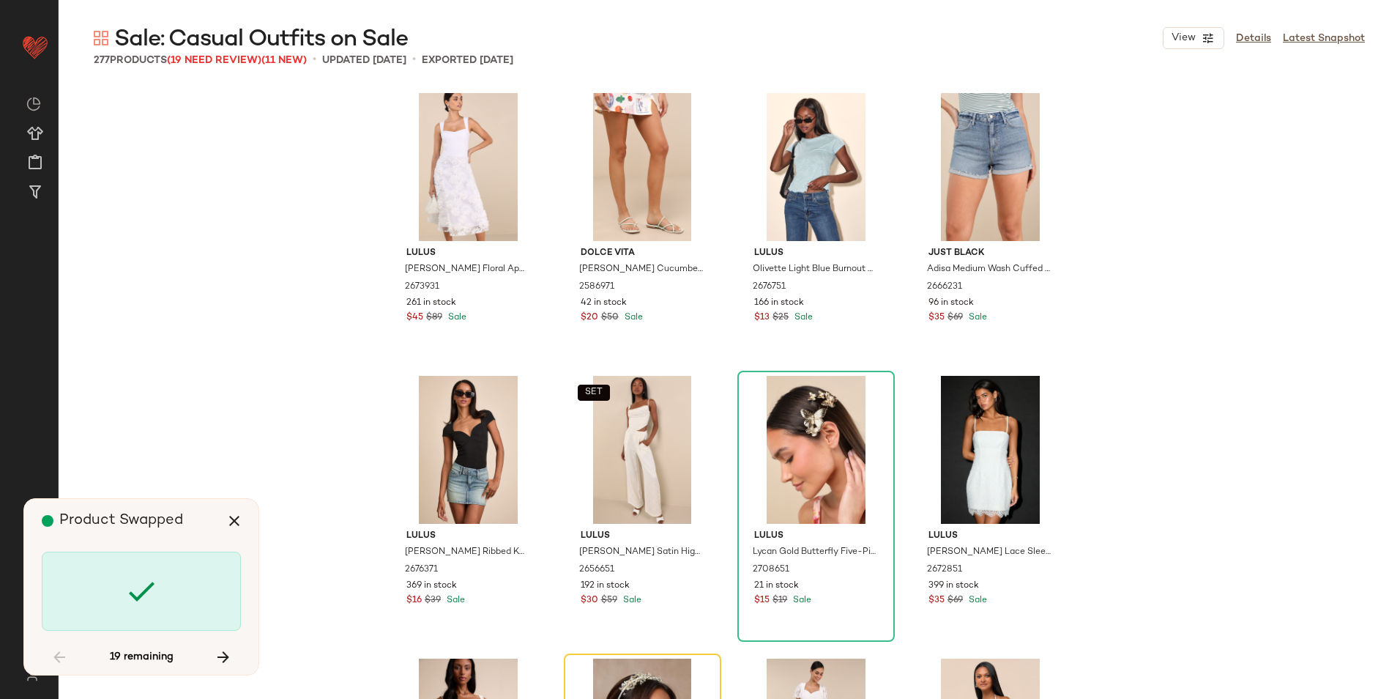
scroll to position [565, 0]
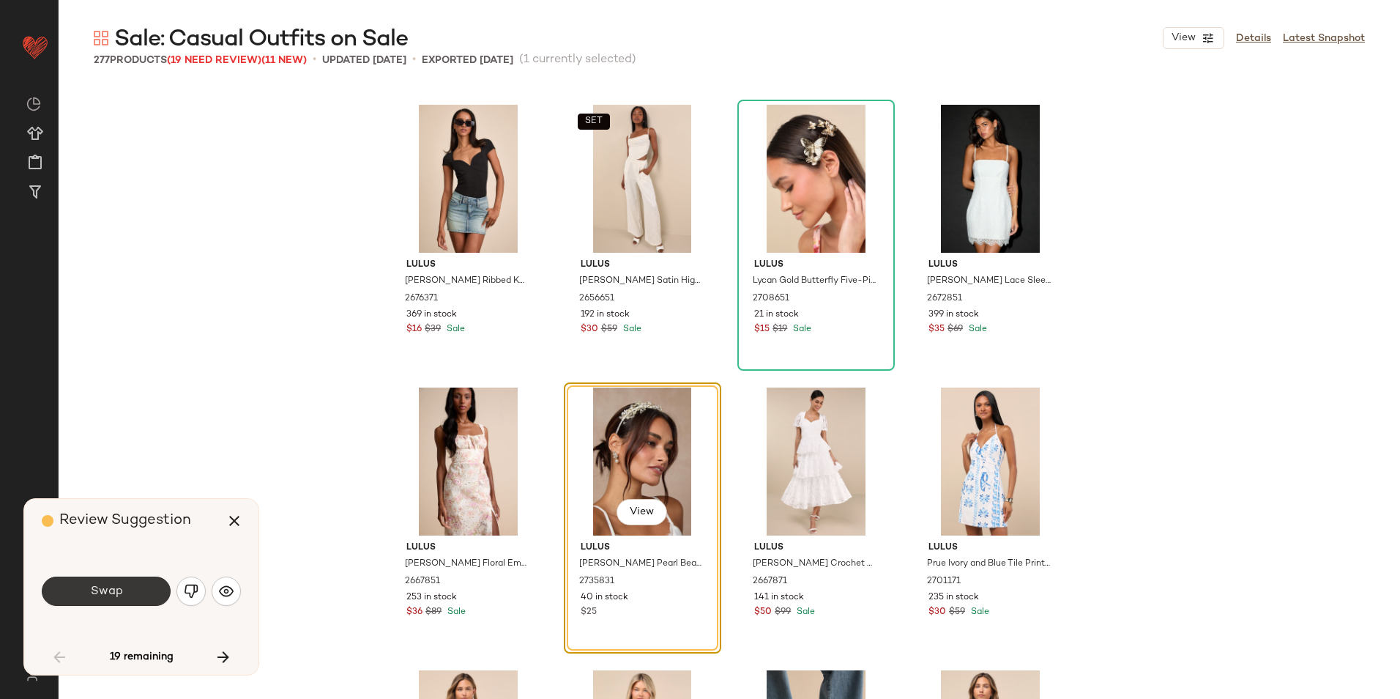
click at [108, 581] on button "Swap" at bounding box center [106, 590] width 129 height 29
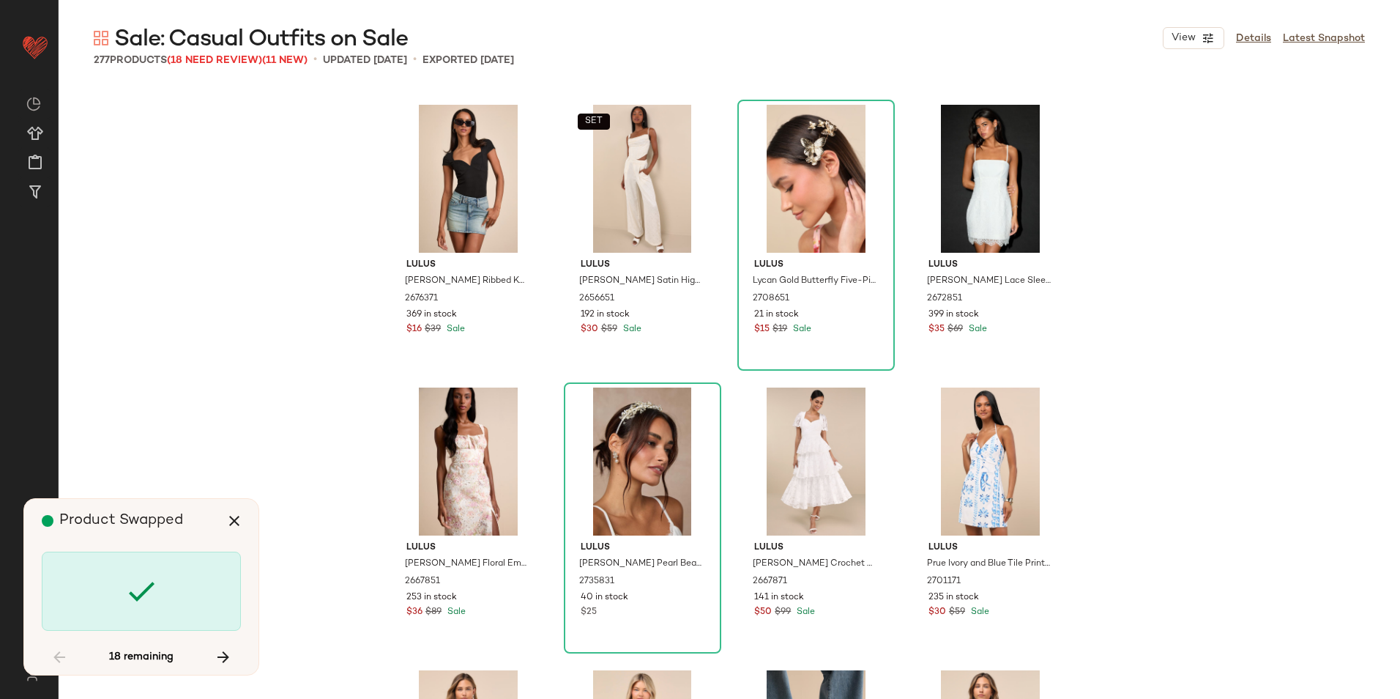
scroll to position [2262, 0]
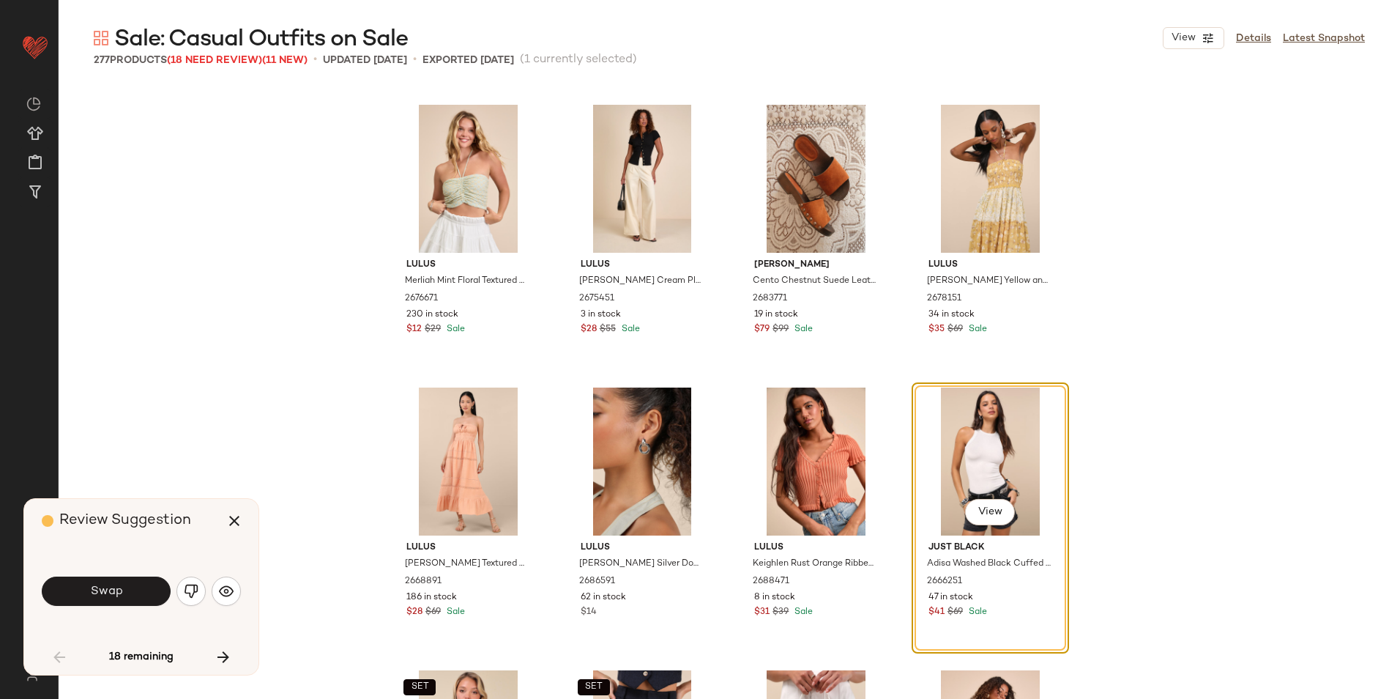
click at [152, 591] on button "Swap" at bounding box center [106, 590] width 129 height 29
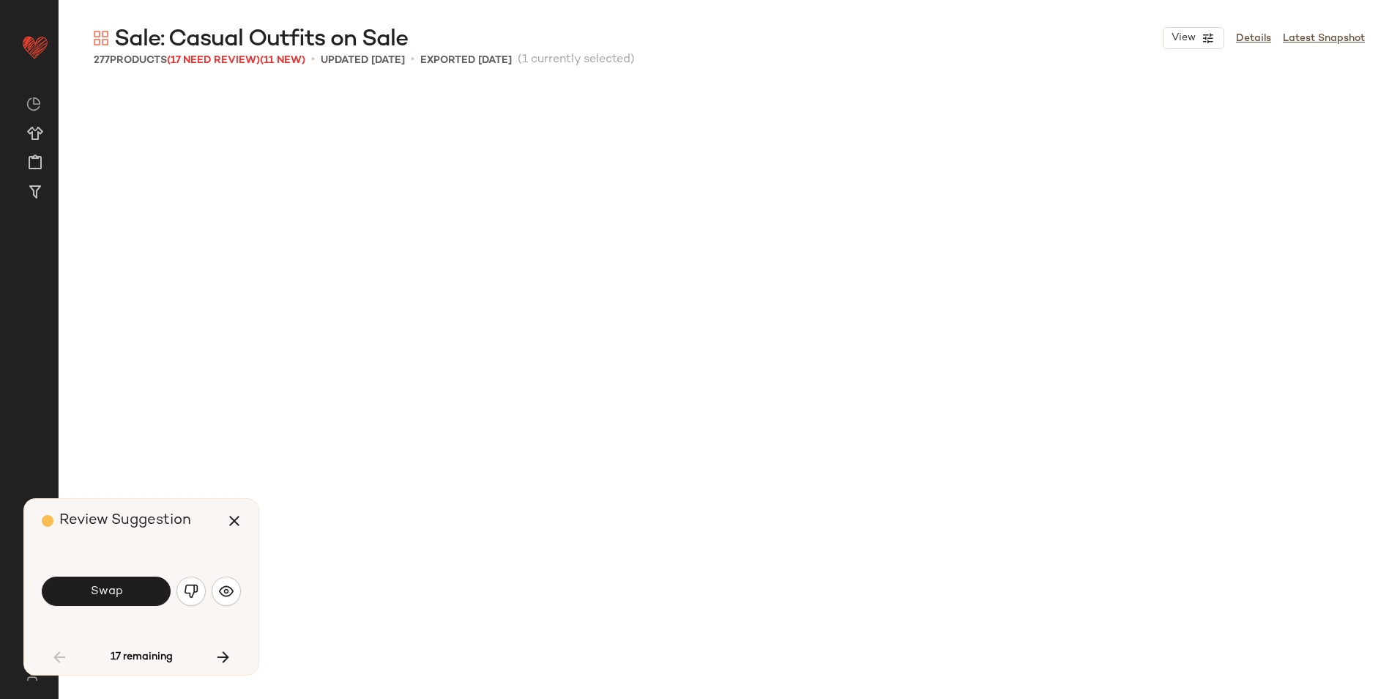
scroll to position [3110, 0]
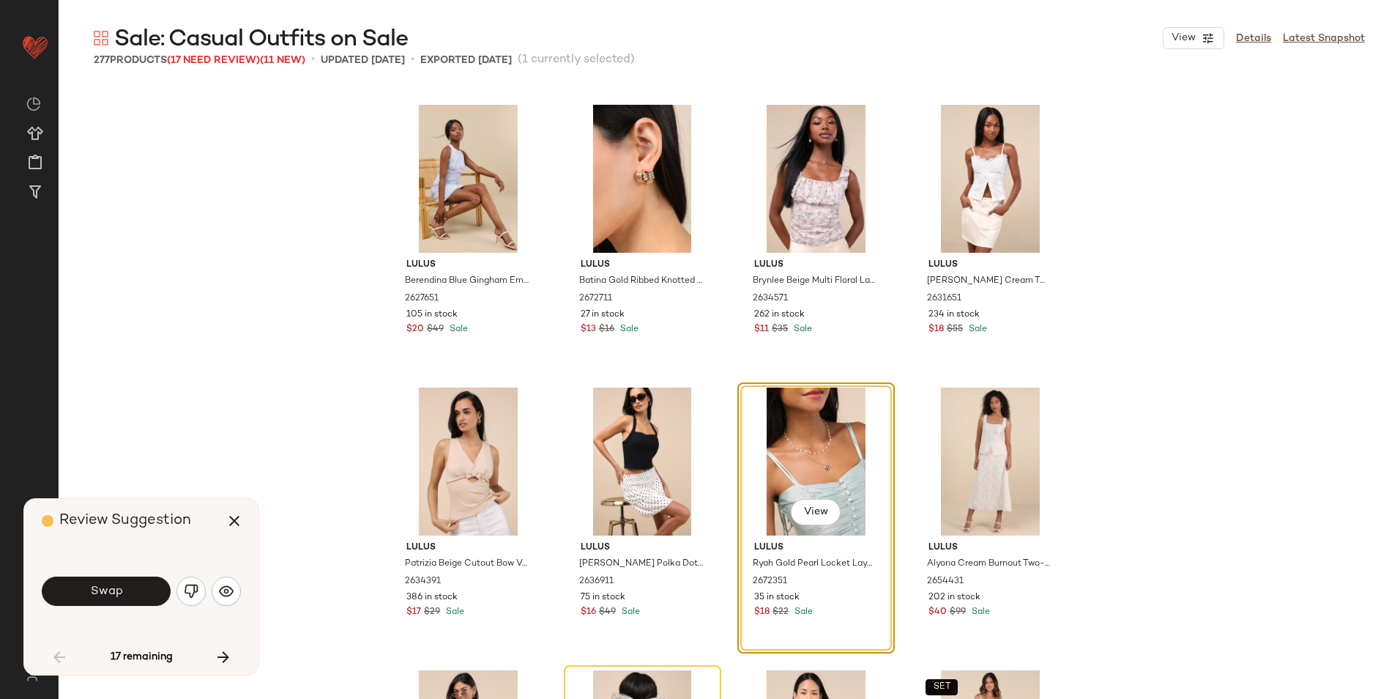
click at [152, 591] on button "Swap" at bounding box center [106, 590] width 129 height 29
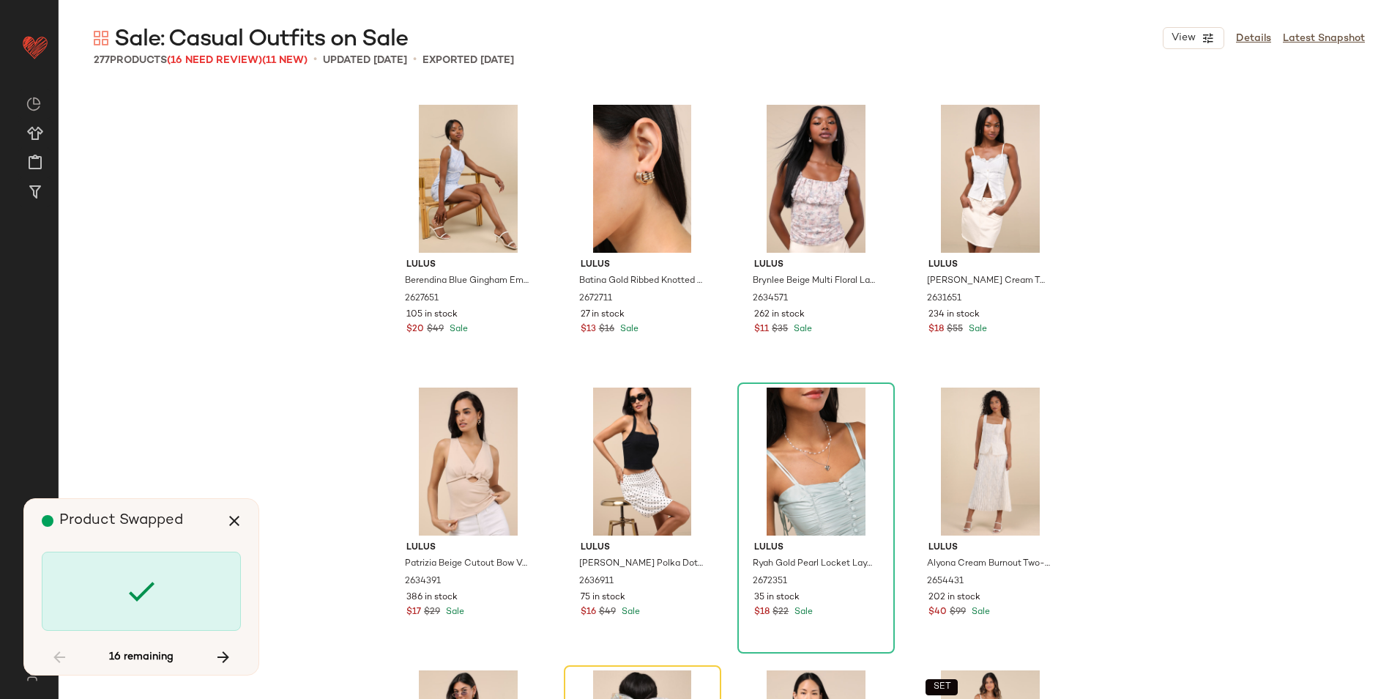
click at [155, 591] on icon at bounding box center [141, 590] width 35 height 35
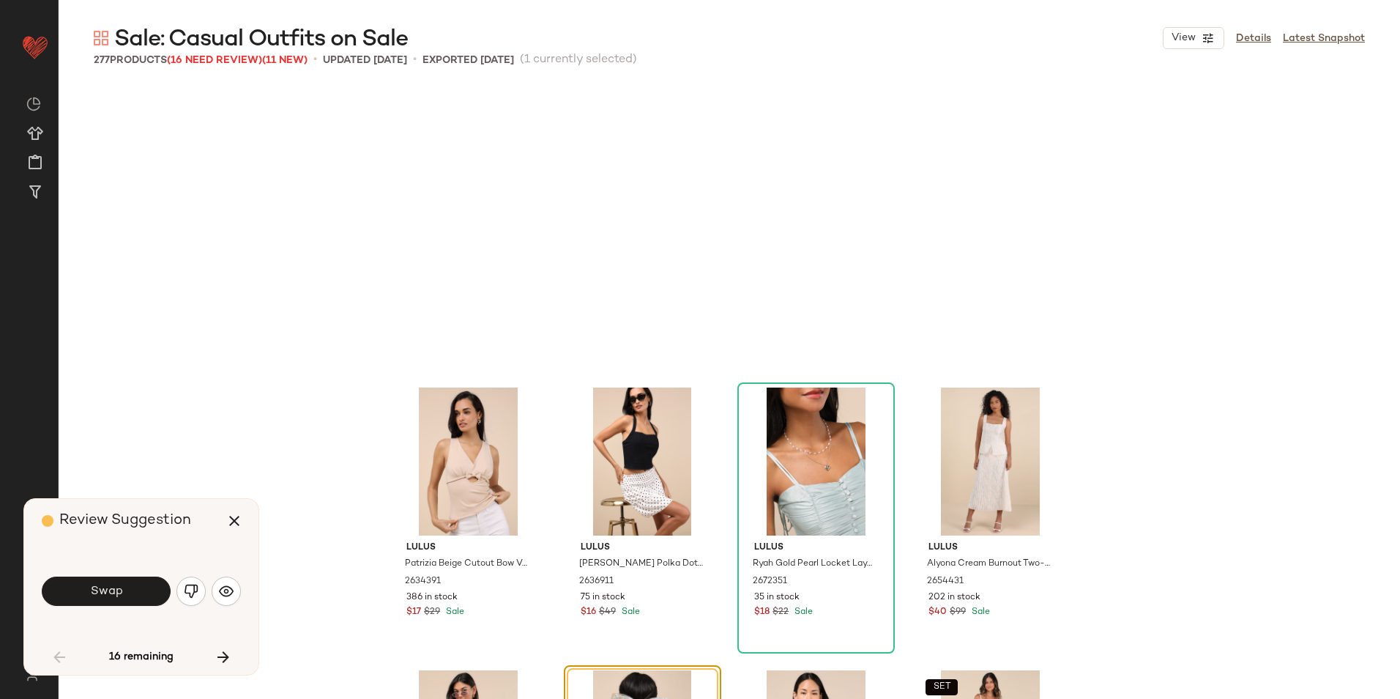
scroll to position [3393, 0]
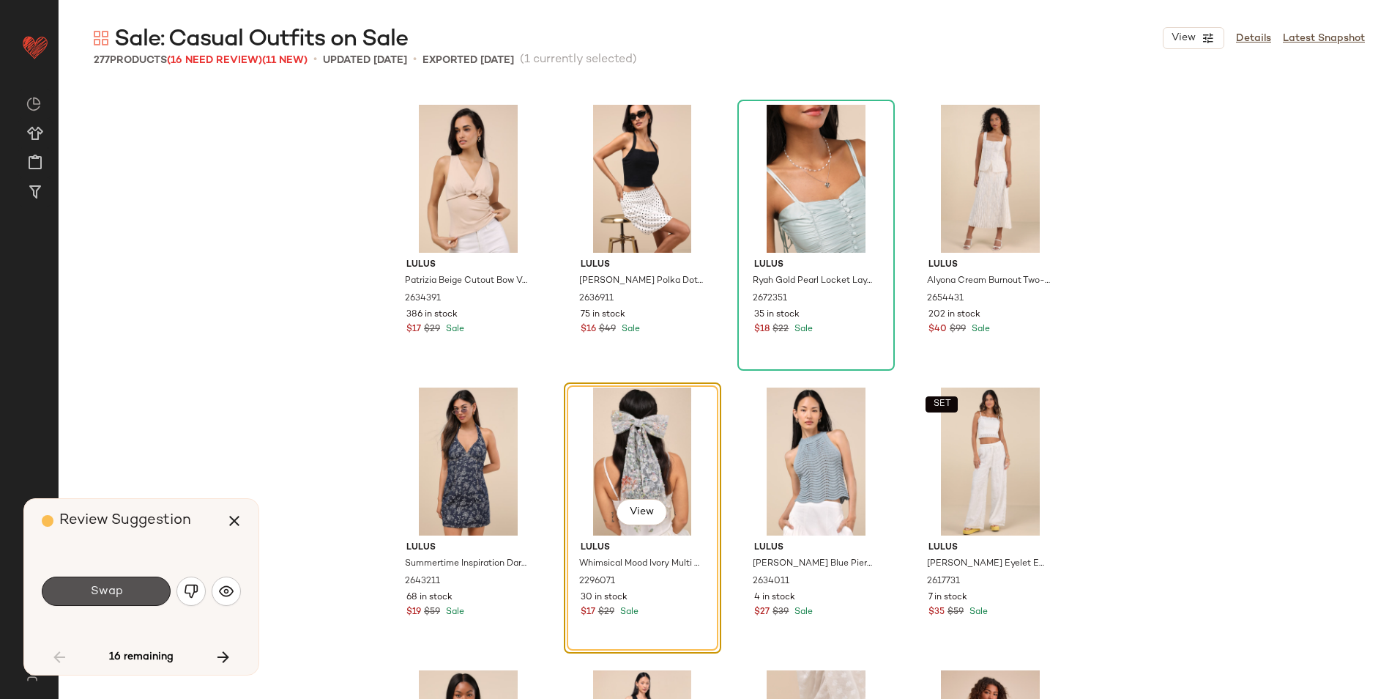
click at [155, 591] on button "Swap" at bounding box center [106, 590] width 129 height 29
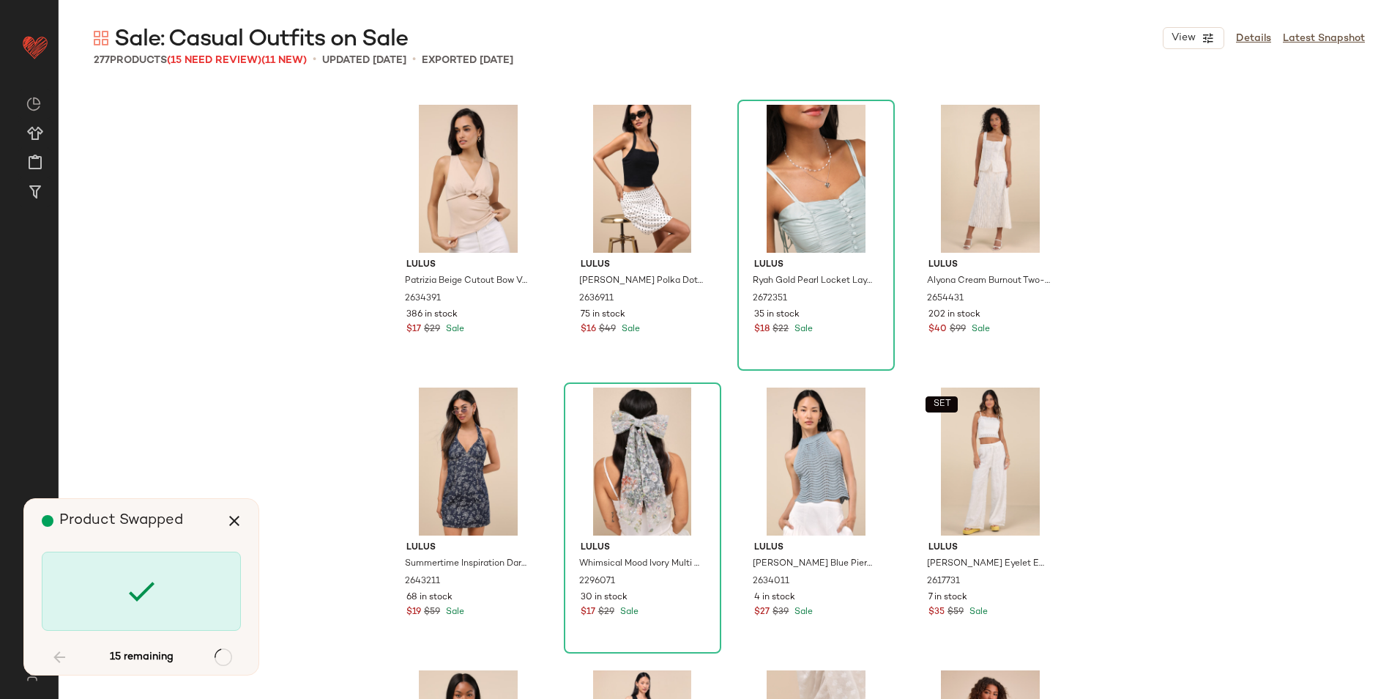
scroll to position [4523, 0]
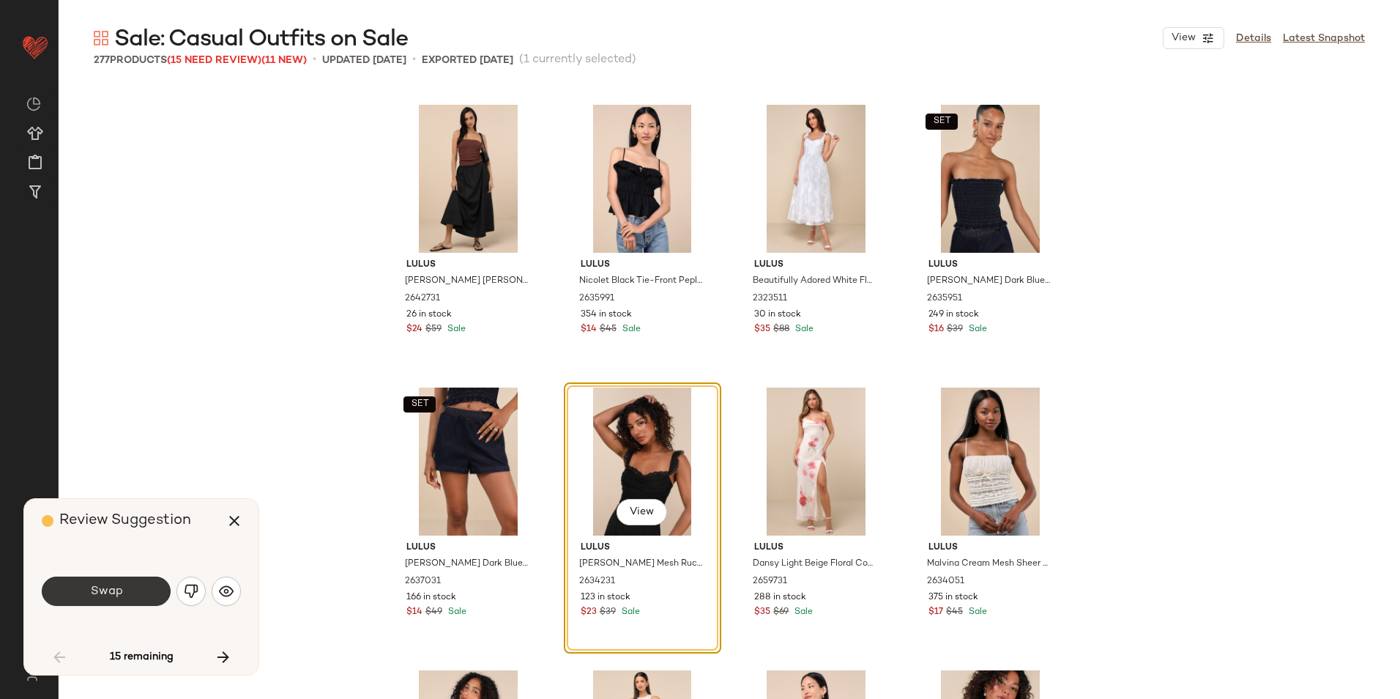
click at [127, 582] on button "Swap" at bounding box center [106, 590] width 129 height 29
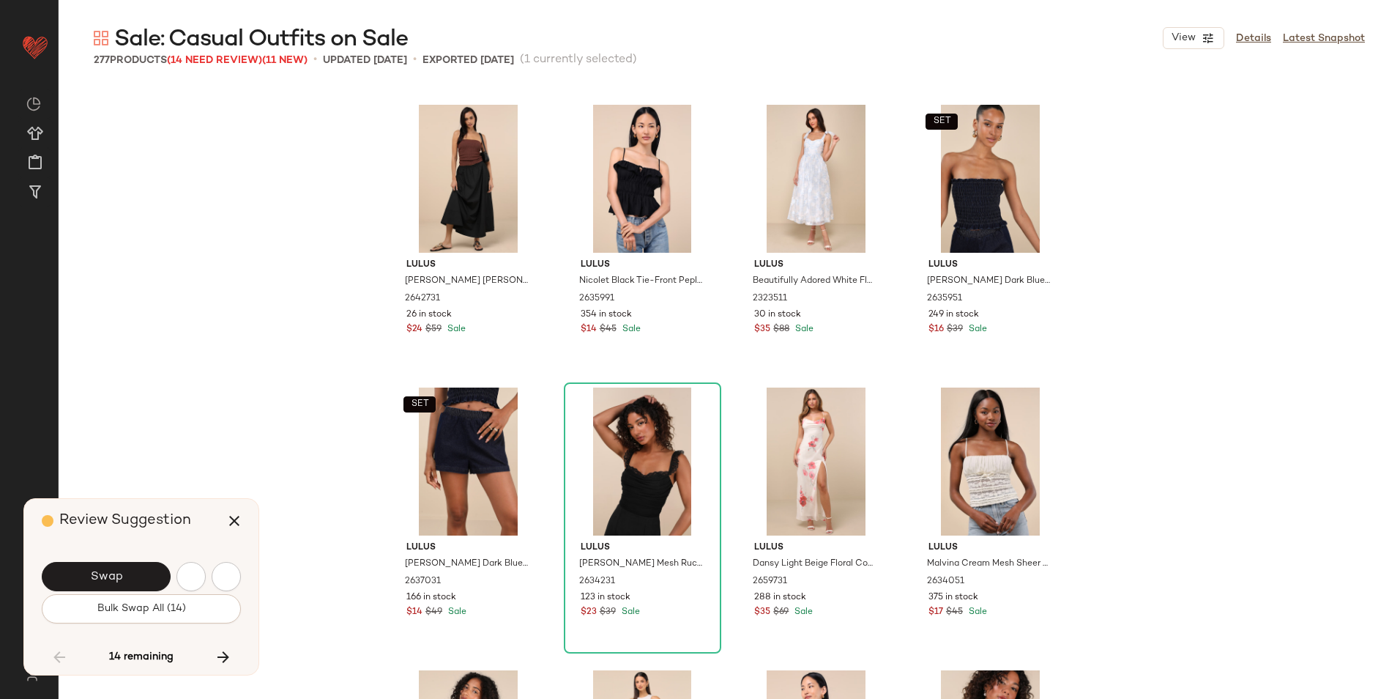
scroll to position [5372, 0]
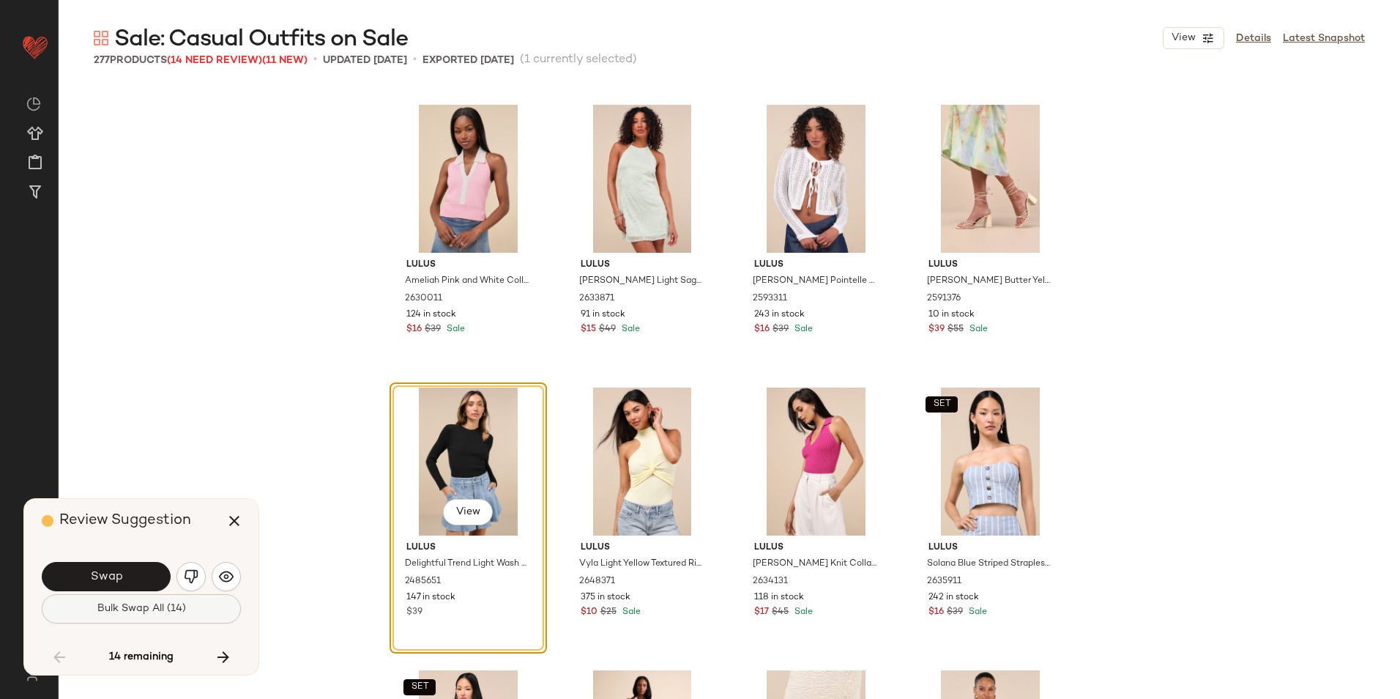
click at [174, 614] on span "Bulk Swap All (14)" at bounding box center [141, 609] width 89 height 12
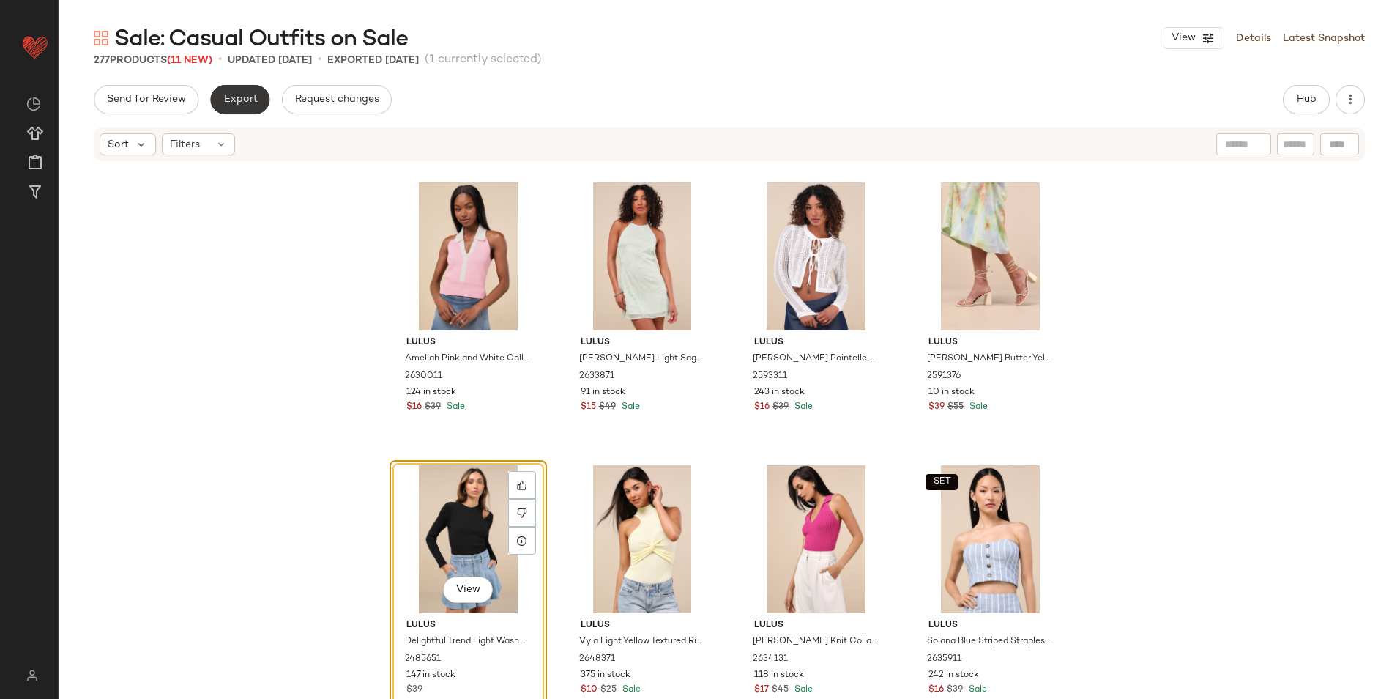
click at [231, 94] on span "Export" at bounding box center [240, 100] width 34 height 12
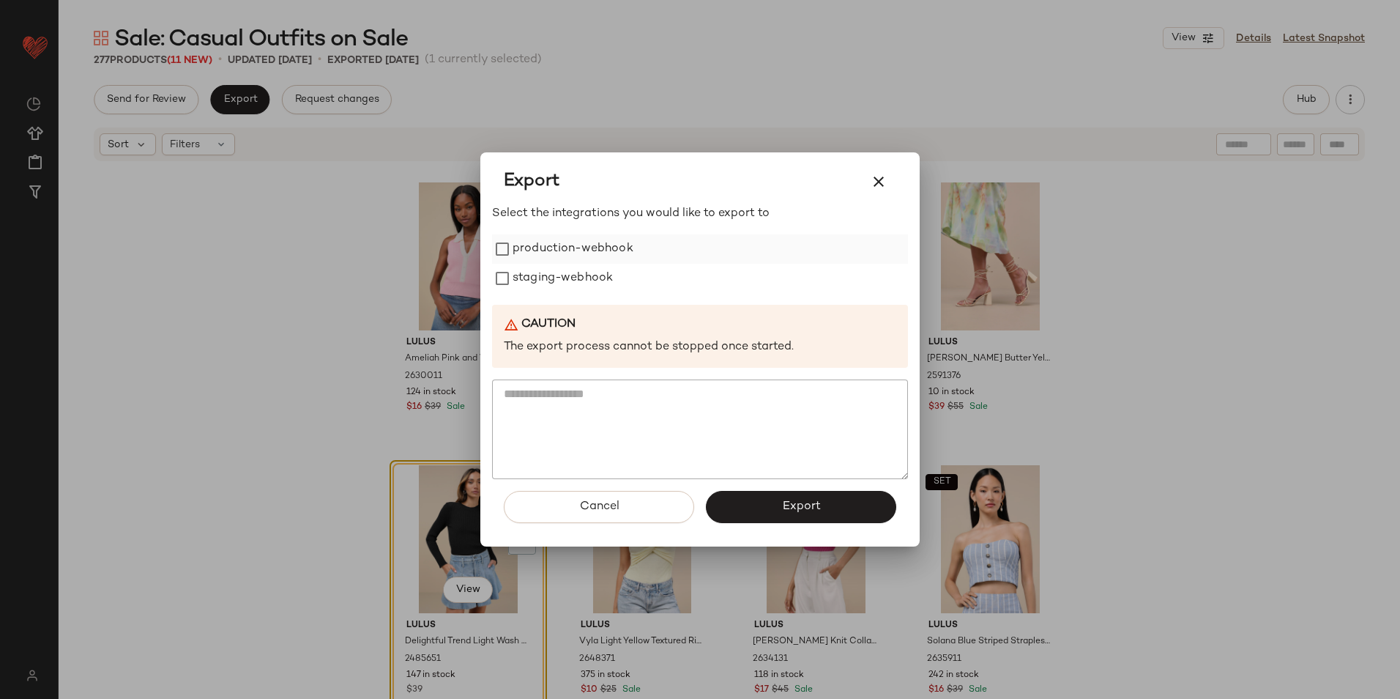
click at [617, 248] on label "production-webhook" at bounding box center [573, 248] width 121 height 29
click at [598, 278] on label "staging-webhook" at bounding box center [563, 278] width 100 height 29
click at [877, 183] on icon "button" at bounding box center [879, 182] width 18 height 18
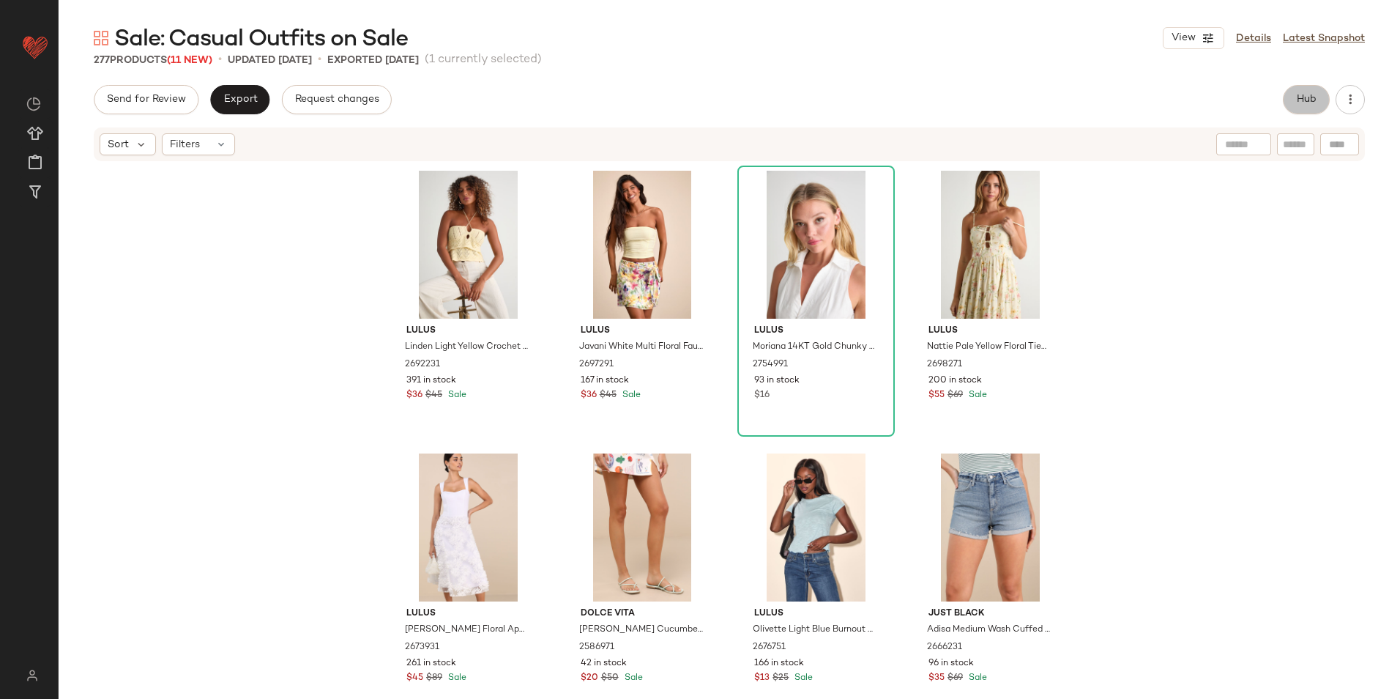
click at [1326, 92] on button "Hub" at bounding box center [1306, 99] width 47 height 29
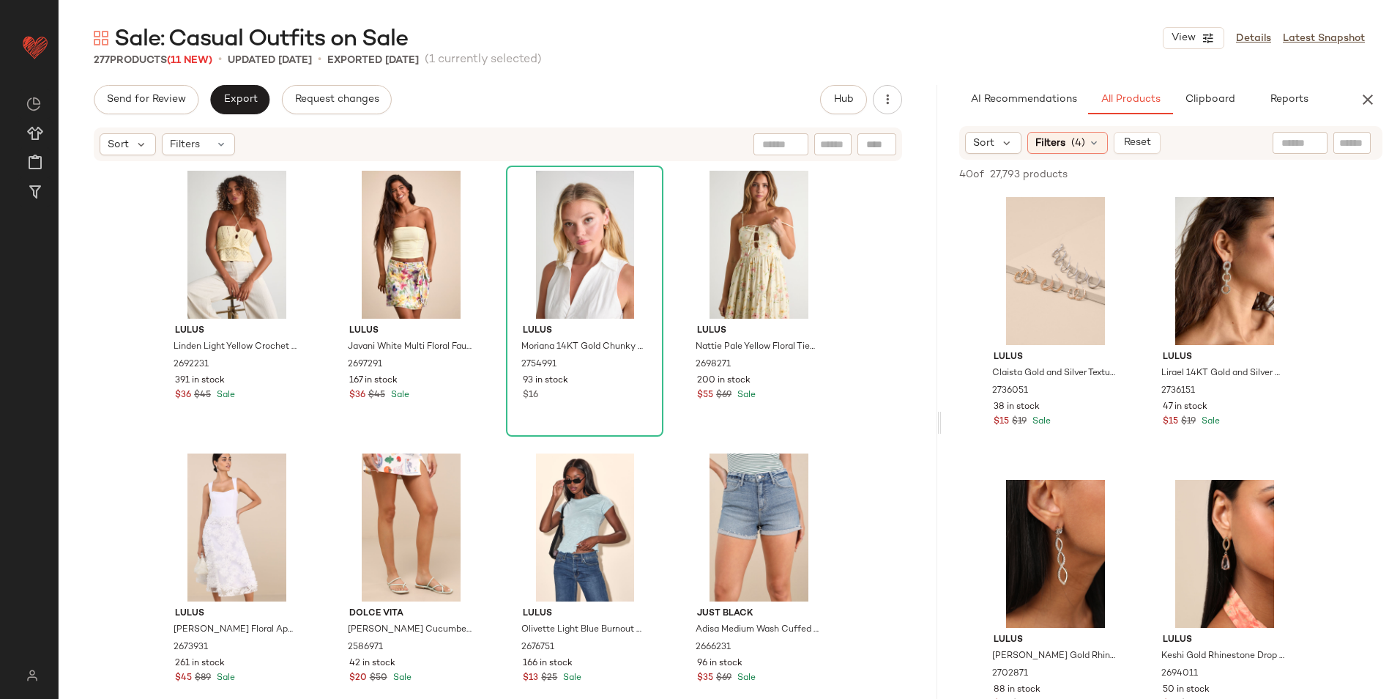
drag, startPoint x: 728, startPoint y: 418, endPoint x: 1143, endPoint y: 461, distance: 417.5
click at [1143, 461] on div "Sale: Casual Outfits on Sale View Details Latest Snapshot 277 Products (11 New)…" at bounding box center [730, 360] width 1342 height 675
click at [1067, 140] on div "Filters (4)" at bounding box center [1068, 143] width 81 height 22
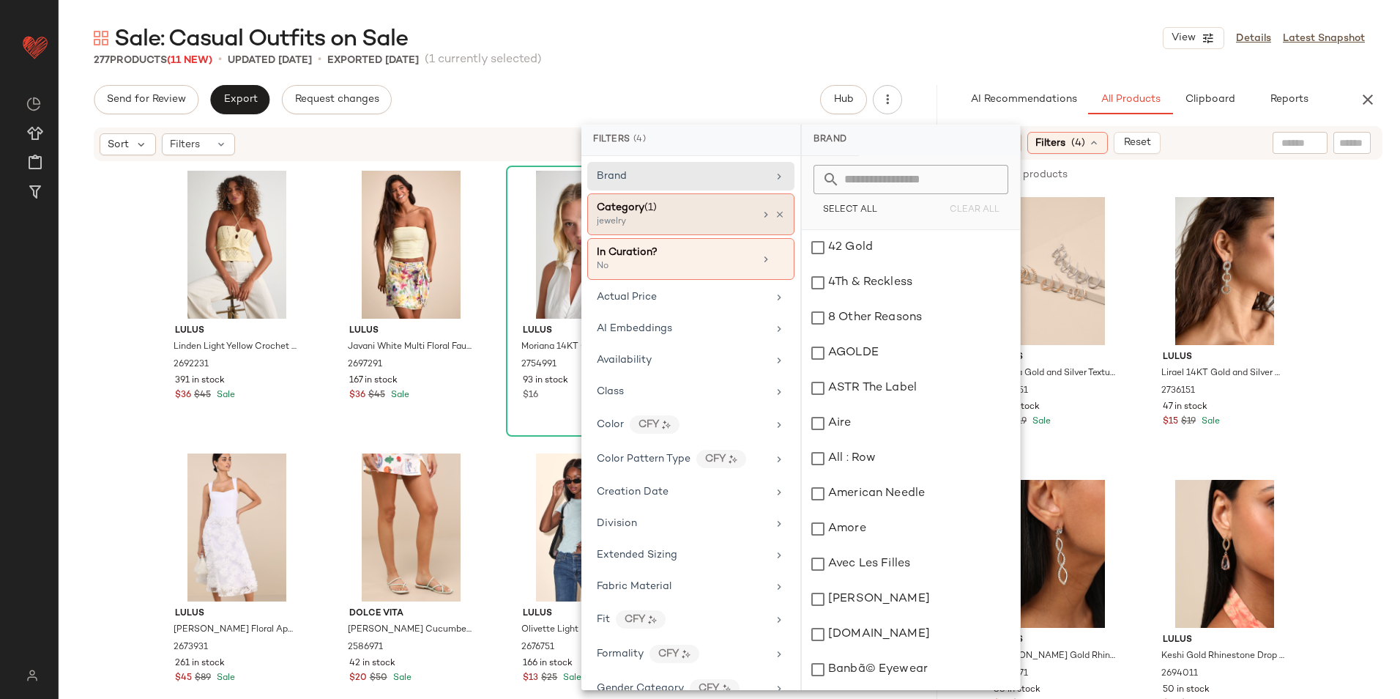
click at [709, 214] on div "Category (1)" at bounding box center [675, 207] width 157 height 15
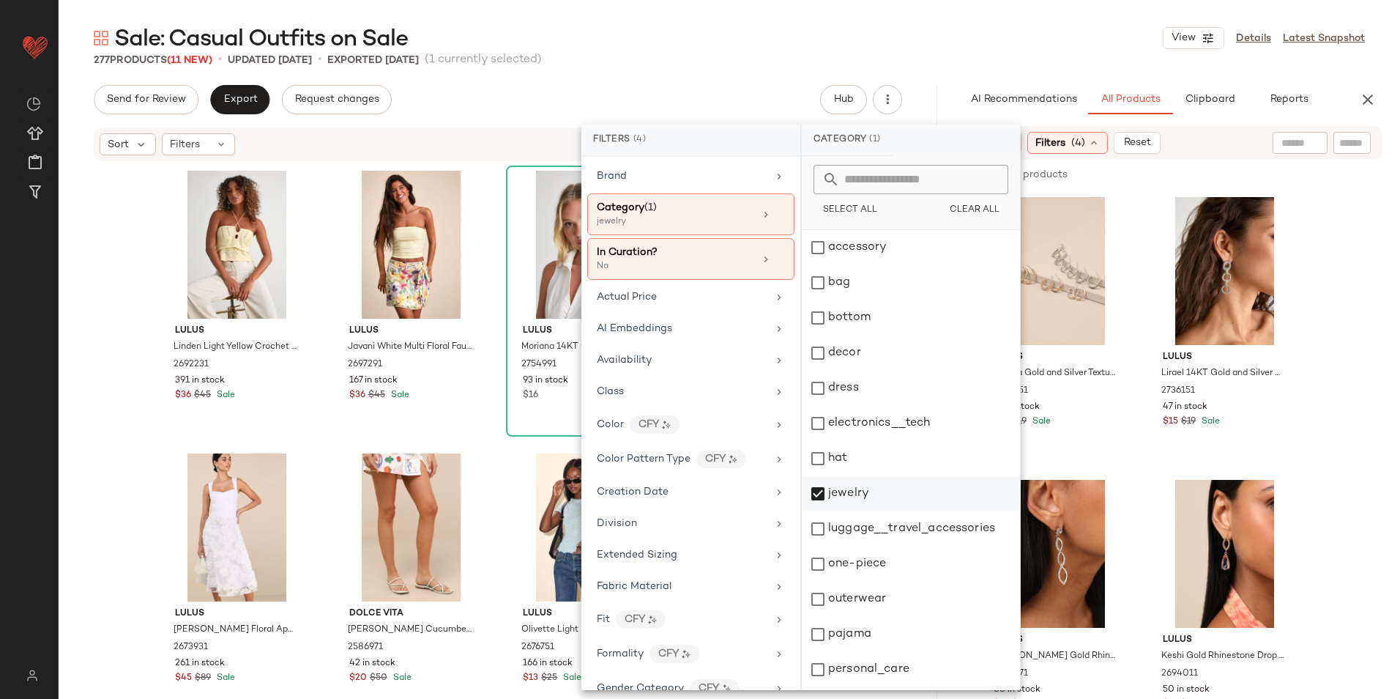
click at [822, 511] on div "jewelry" at bounding box center [911, 528] width 218 height 35
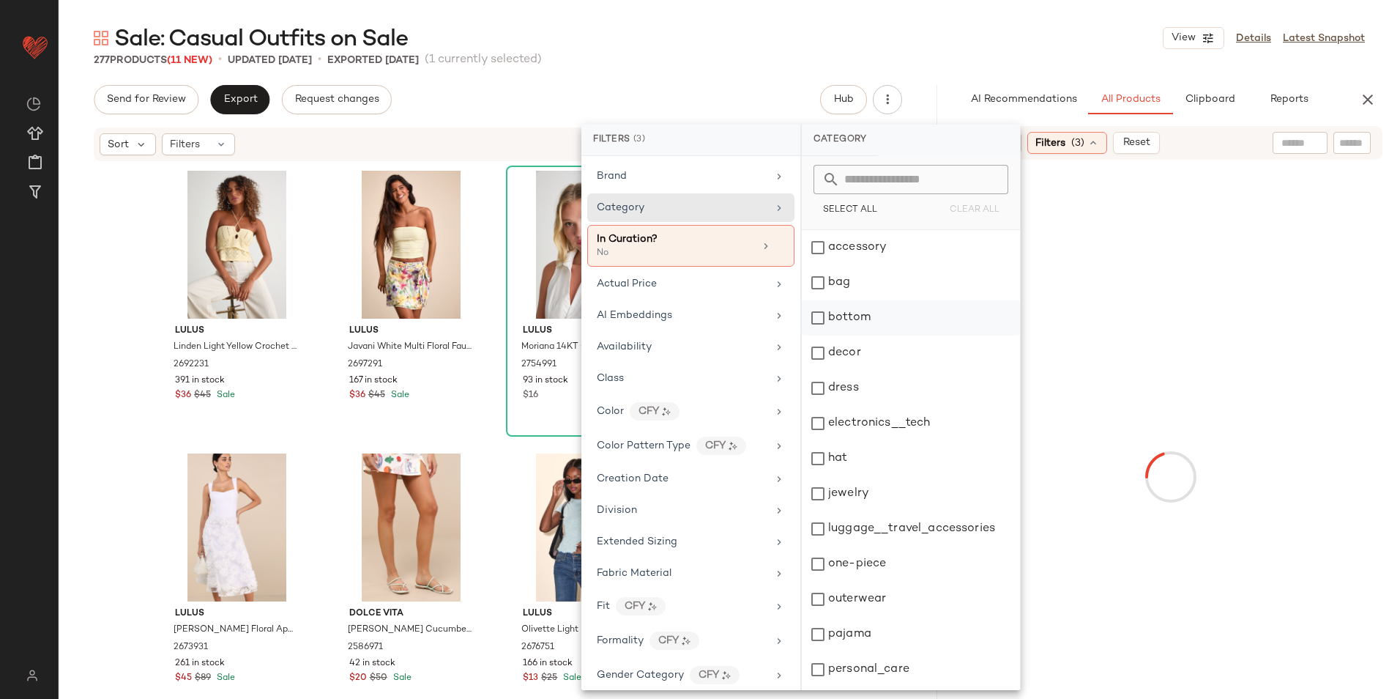
click at [850, 335] on div "bottom" at bounding box center [911, 352] width 218 height 35
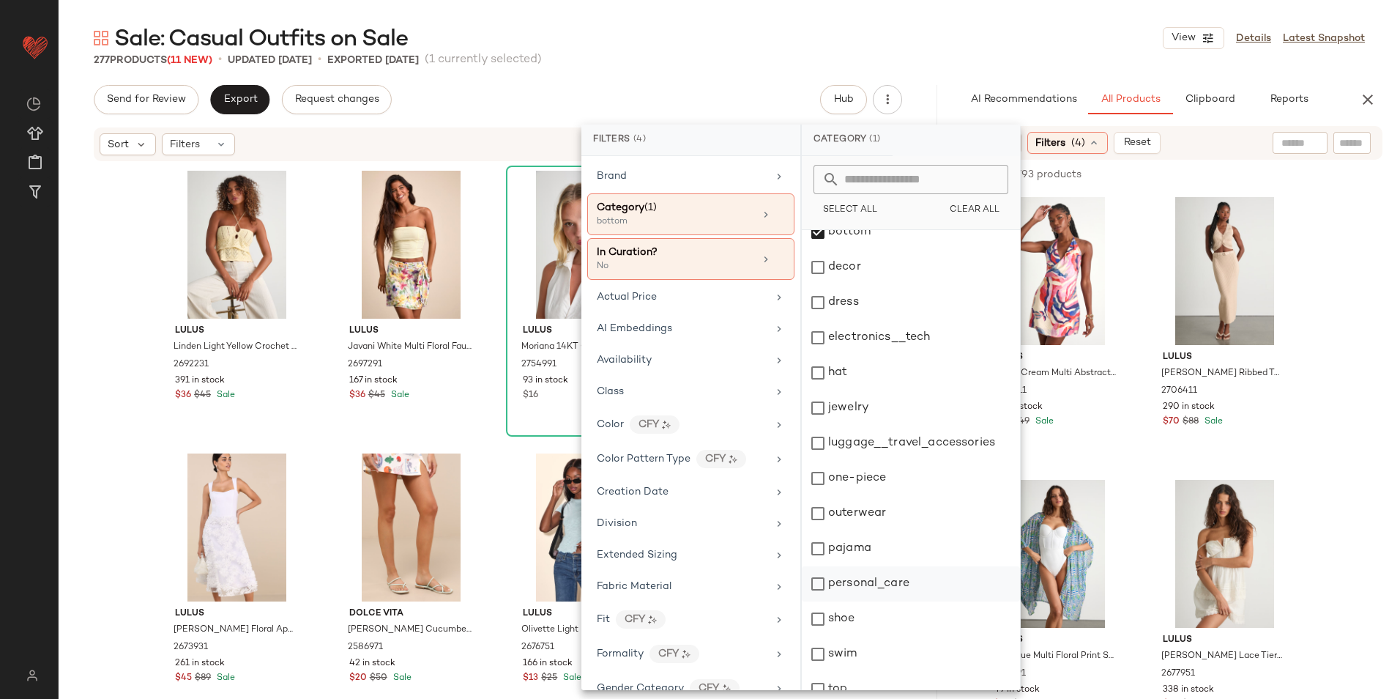
scroll to position [138, 0]
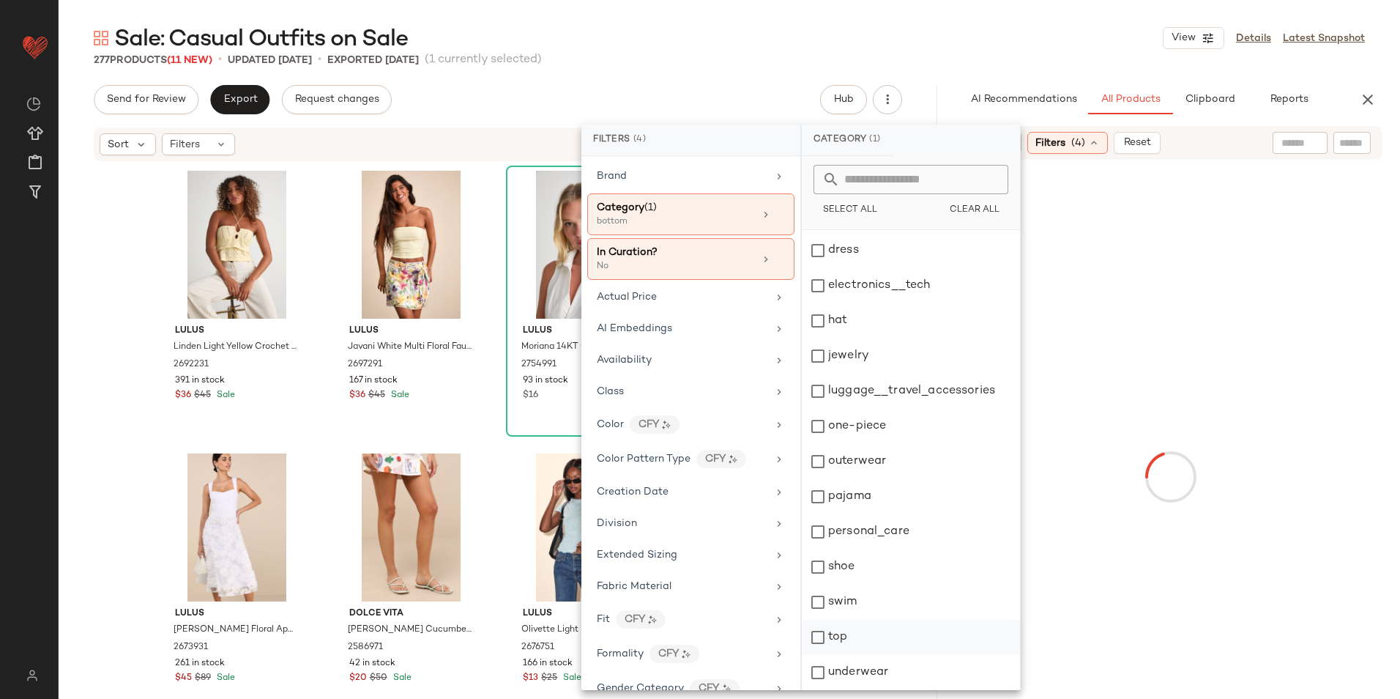
click at [877, 655] on div "top" at bounding box center [911, 672] width 218 height 35
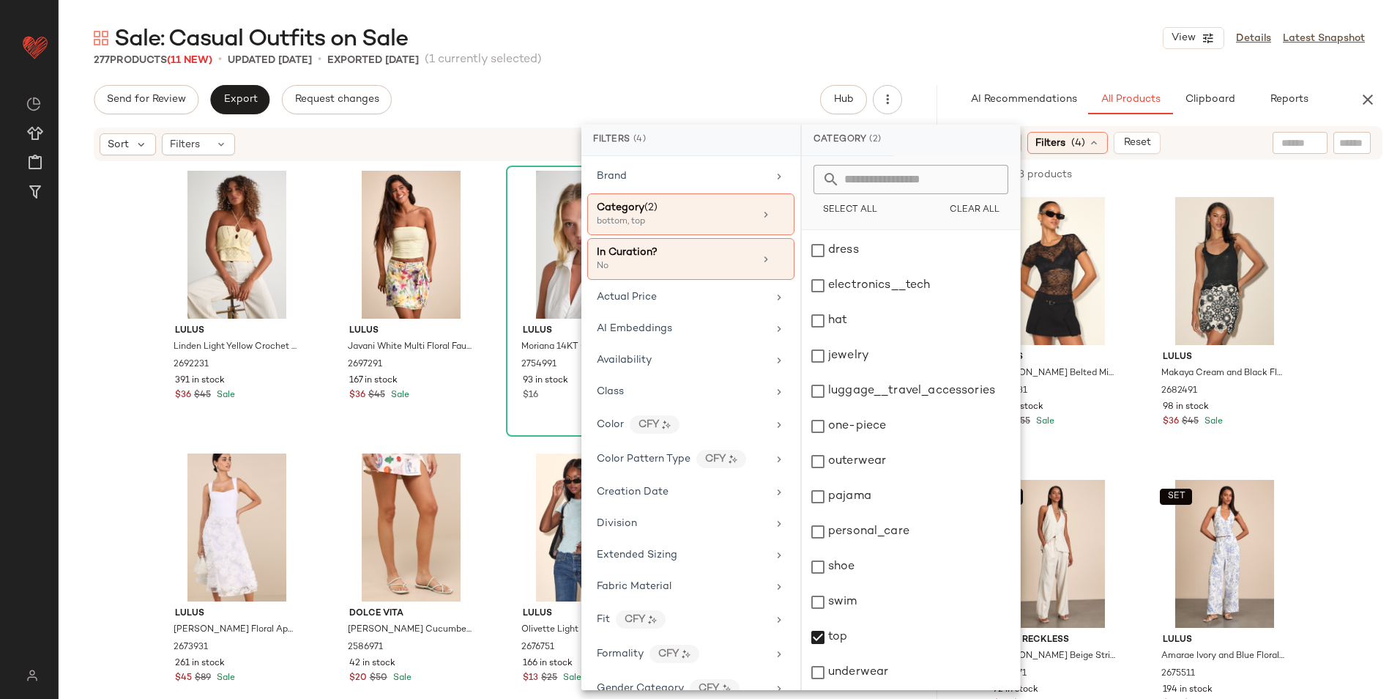
click at [895, 45] on div "Sale: Casual Outfits on Sale View Details Latest Snapshot" at bounding box center [730, 37] width 1342 height 29
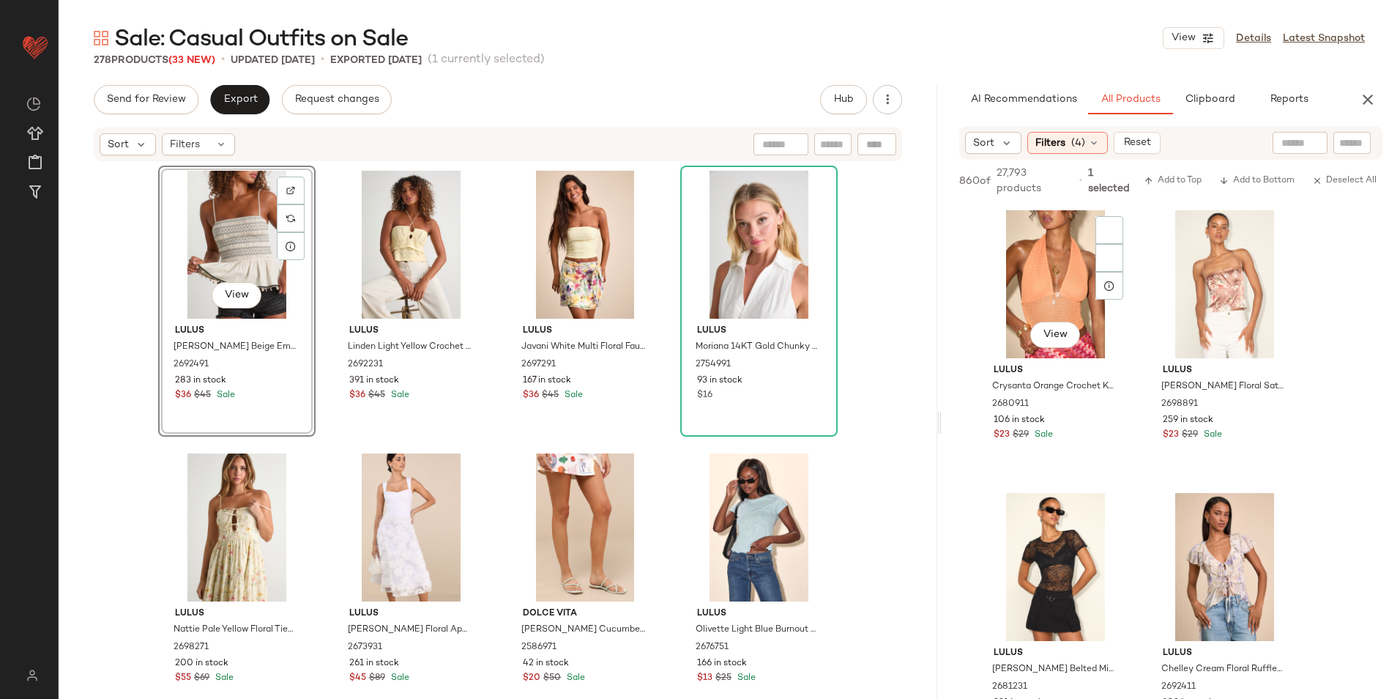
scroll to position [4248, 0]
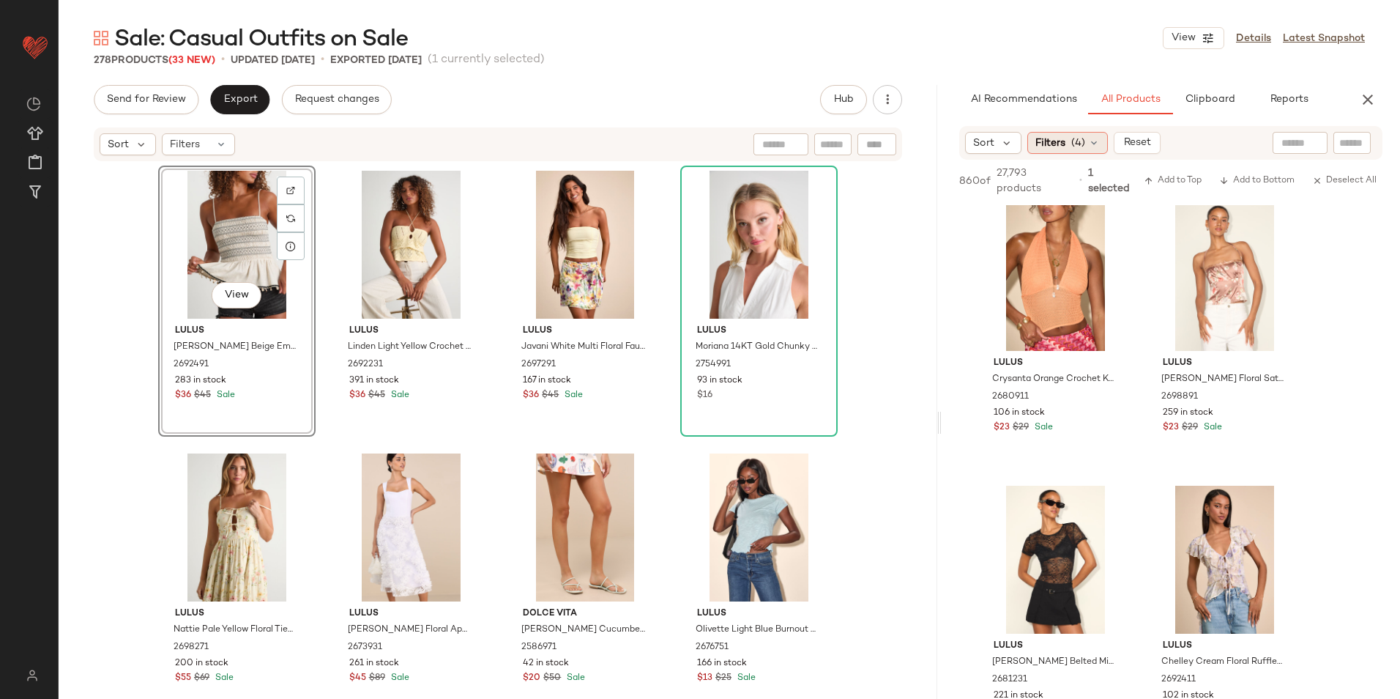
click at [1061, 141] on span "Filters" at bounding box center [1051, 142] width 30 height 15
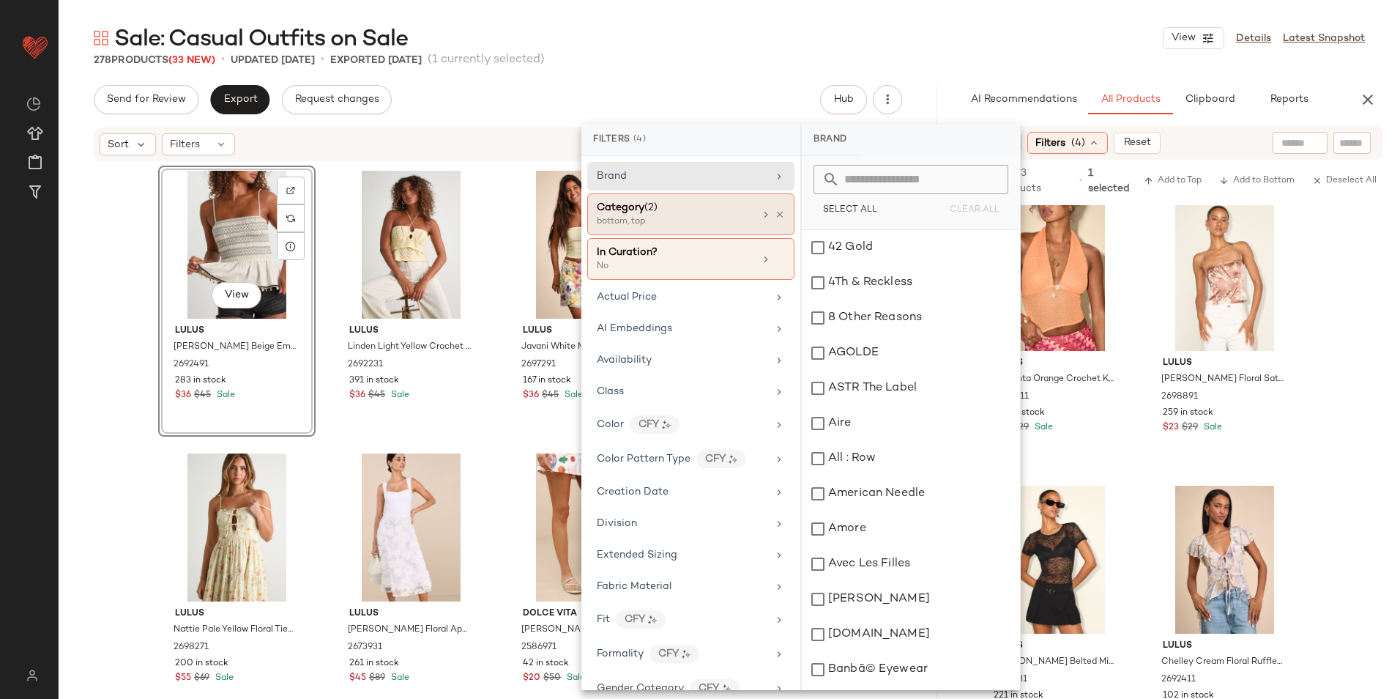
click at [679, 215] on div "bottom, top" at bounding box center [670, 221] width 146 height 13
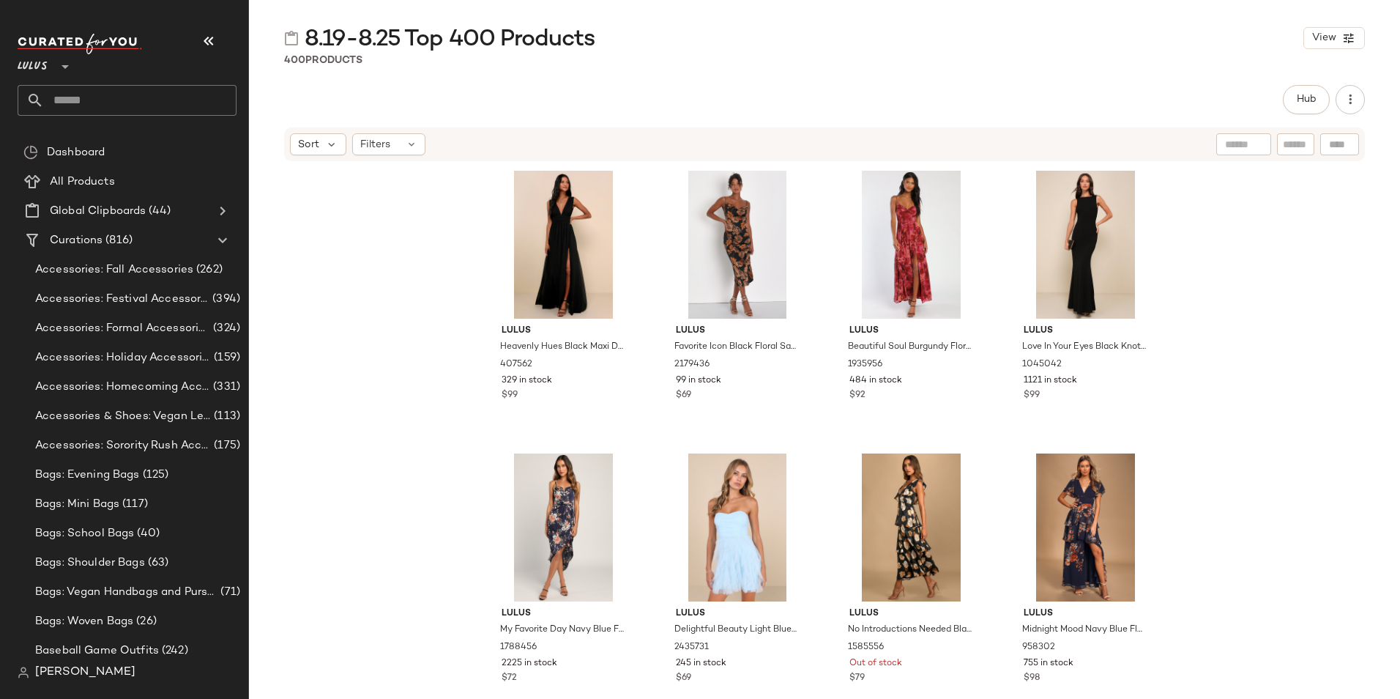
click at [1220, 146] on div at bounding box center [1244, 144] width 55 height 22
click at [1295, 137] on input "text" at bounding box center [1296, 144] width 26 height 15
type input "****"
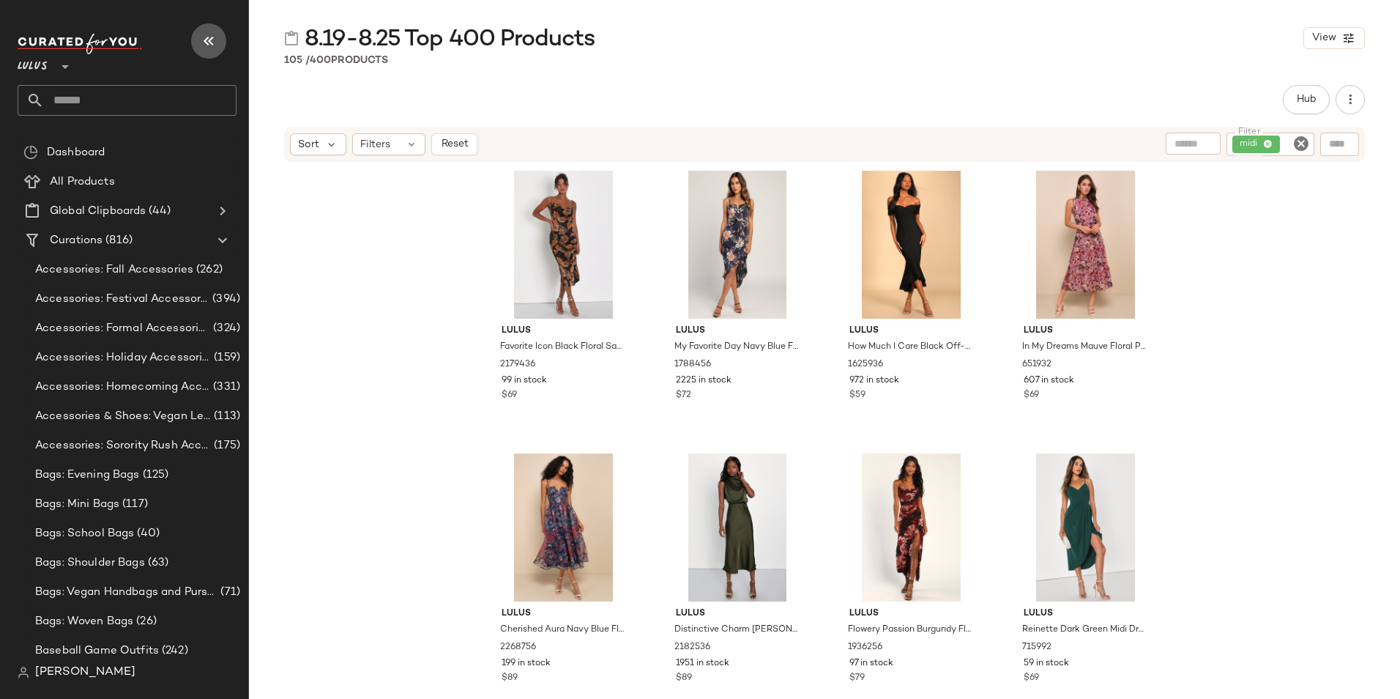
click at [212, 39] on icon "button" at bounding box center [209, 41] width 18 height 18
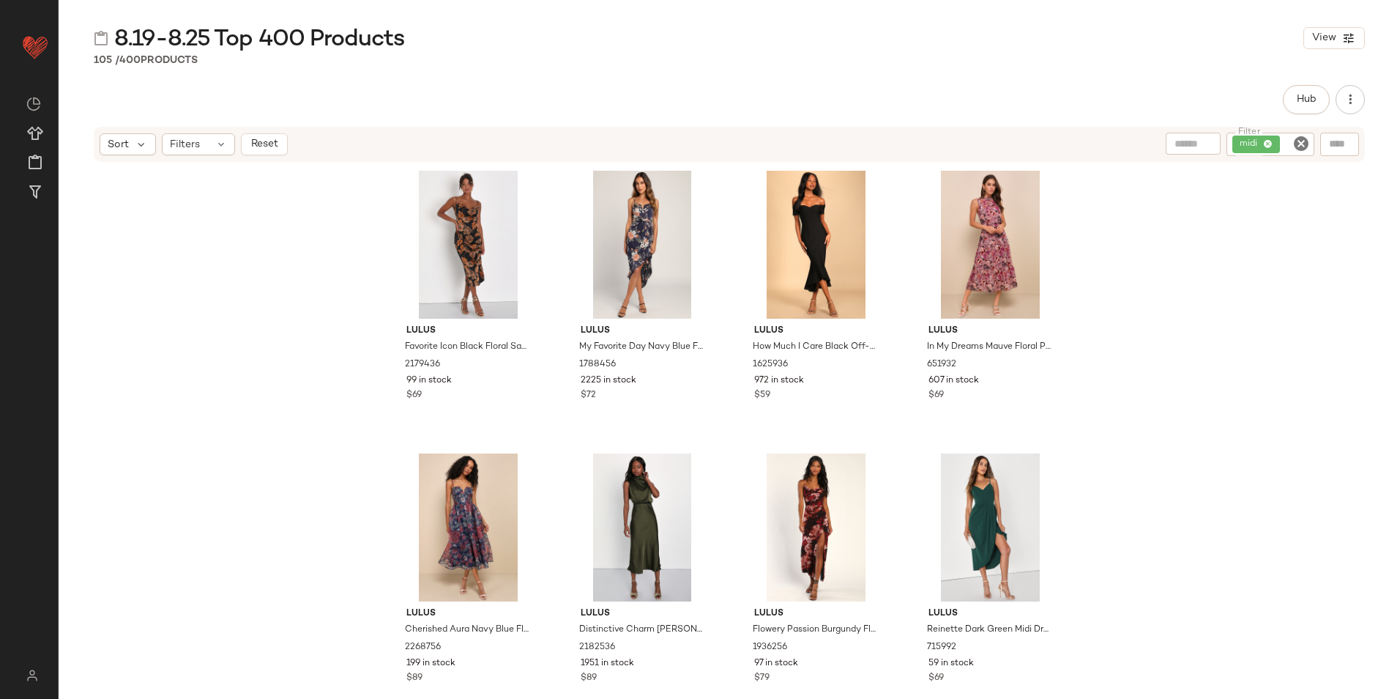
click at [1069, 71] on div "8.19-8.25 Top 400 Products View 105 / 400 Products Hub Sort Filters Reset Filte…" at bounding box center [730, 360] width 1342 height 675
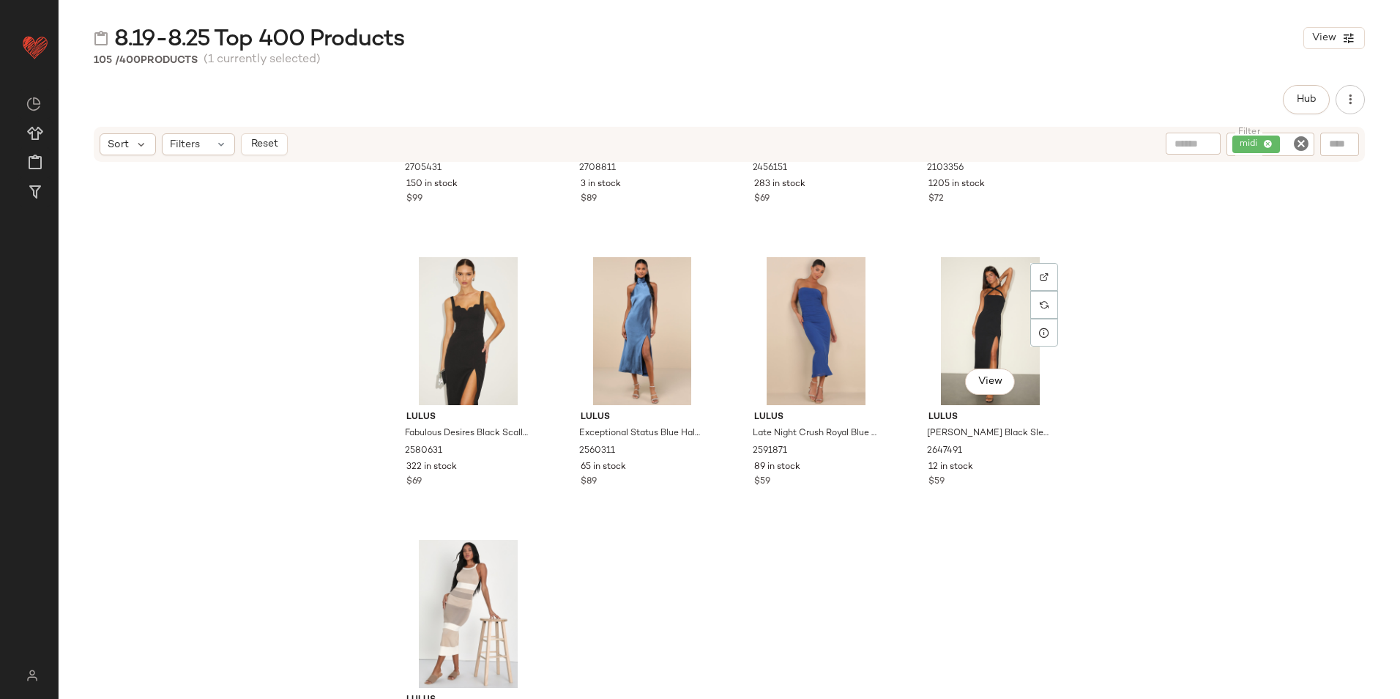
scroll to position [7056, 0]
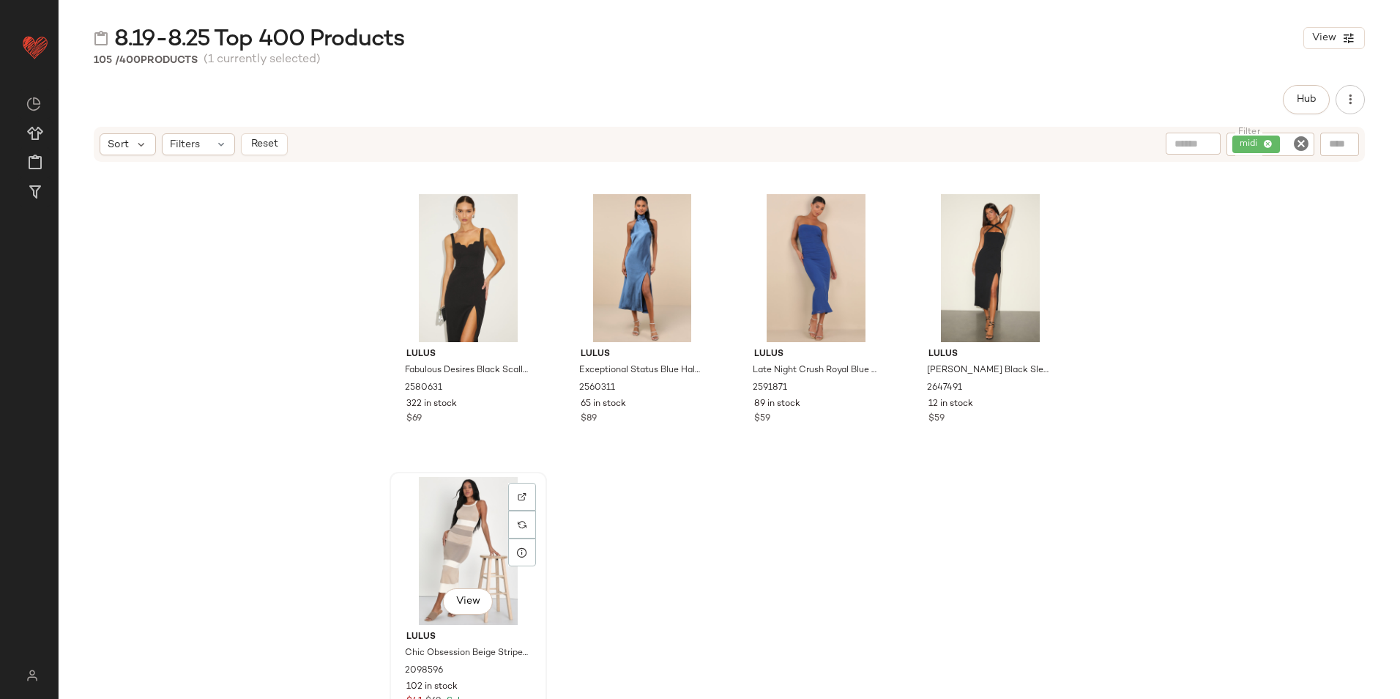
drag, startPoint x: 469, startPoint y: 543, endPoint x: 471, endPoint y: 534, distance: 8.9
click at [471, 535] on div "View" at bounding box center [468, 551] width 147 height 148
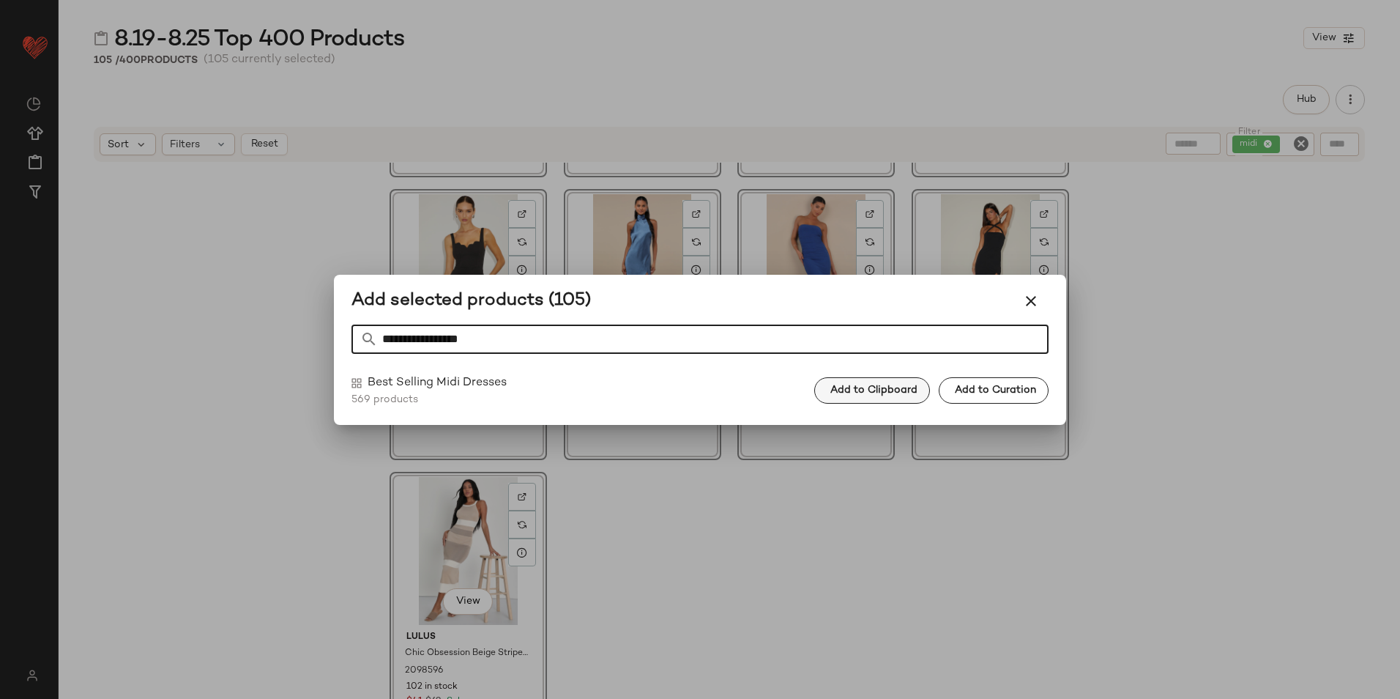
type input "**********"
click at [838, 387] on span "Add to Clipboard" at bounding box center [874, 391] width 88 height 12
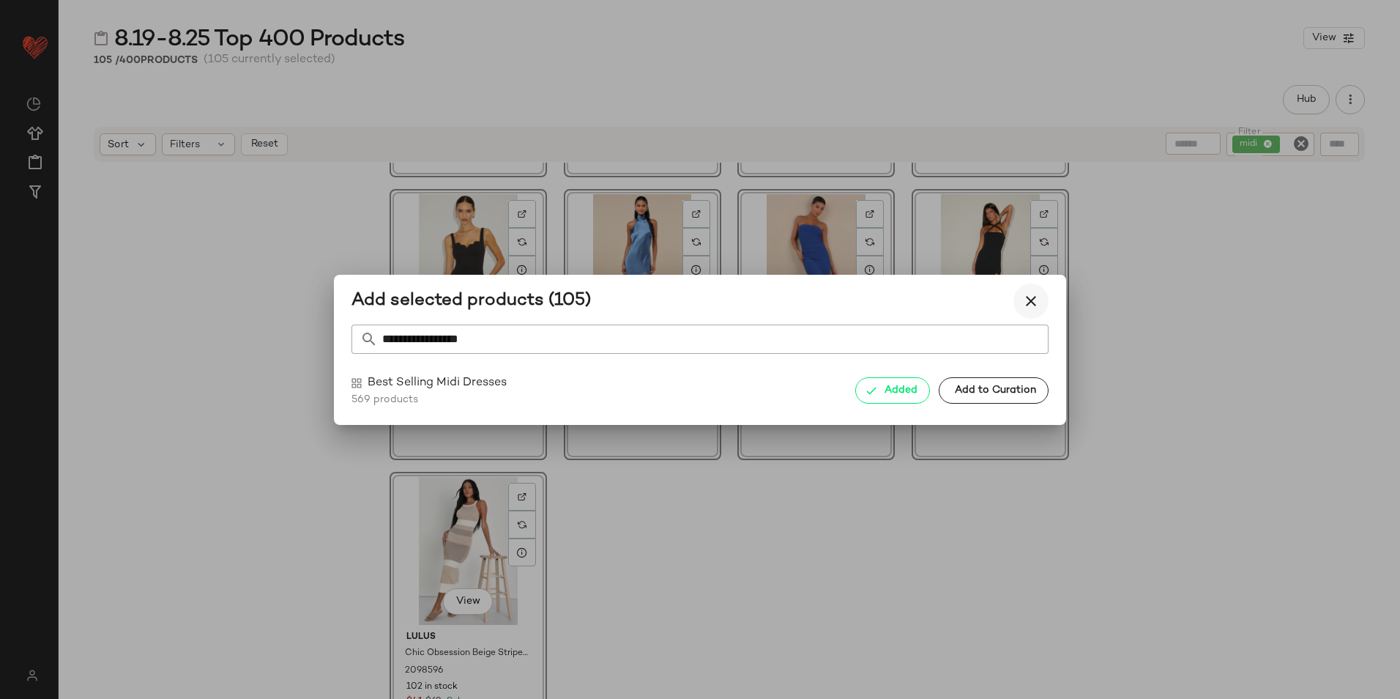
click at [1028, 302] on icon "button" at bounding box center [1031, 301] width 18 height 18
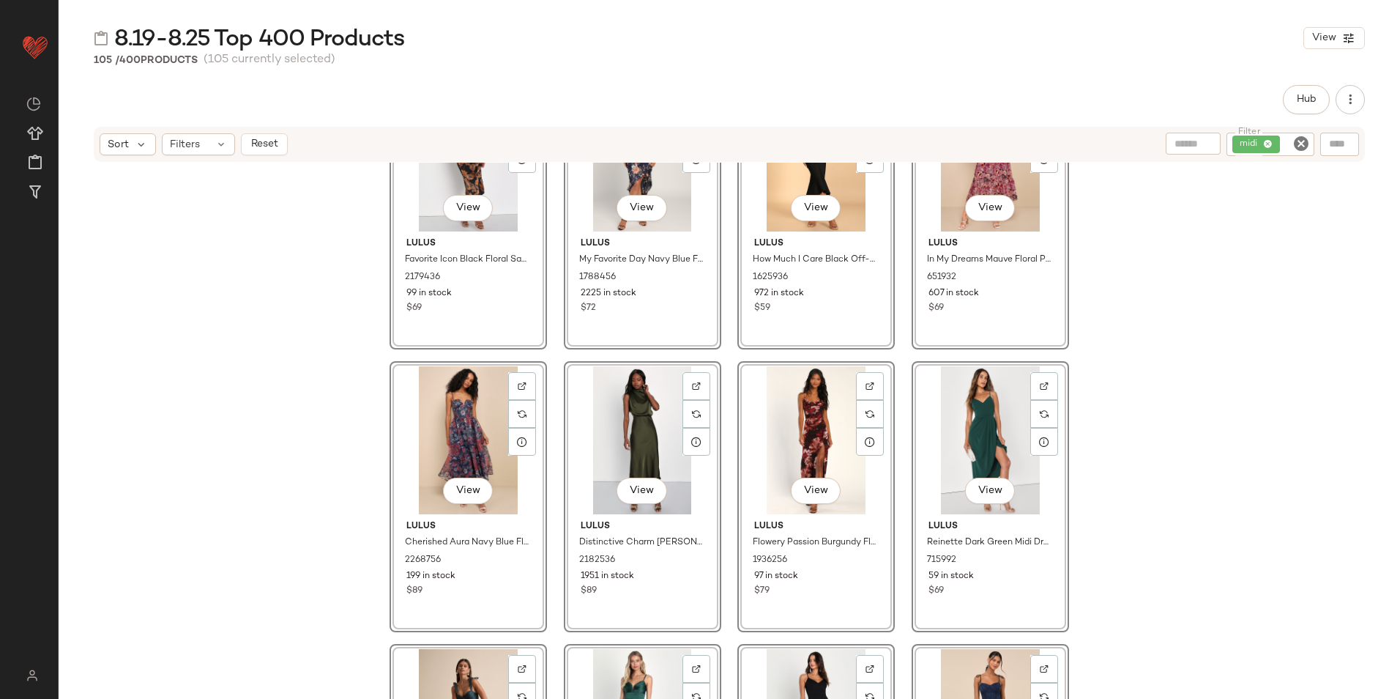
scroll to position [0, 0]
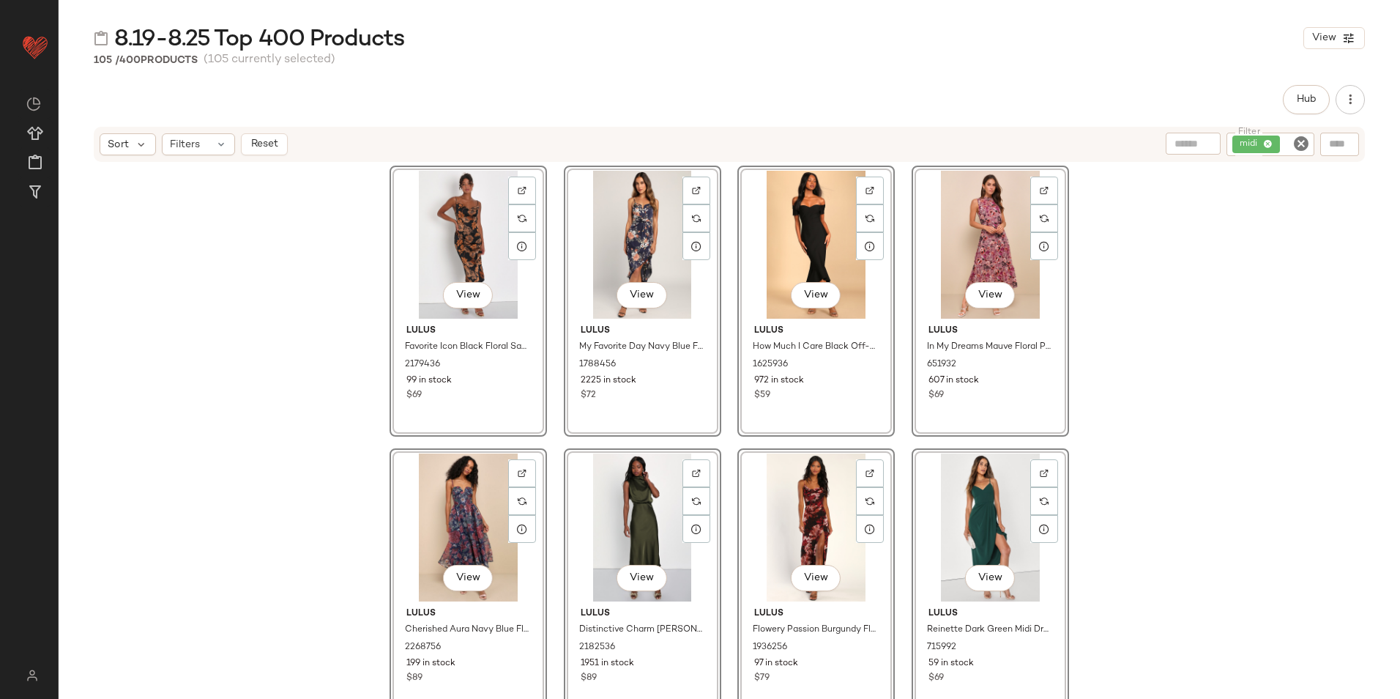
drag, startPoint x: 1205, startPoint y: 354, endPoint x: 1204, endPoint y: 385, distance: 30.8
click at [1212, 381] on div "View Lulus Favorite Icon Black Floral Satin Cowl Neck Slip Midi Dress 2179436 9…" at bounding box center [730, 453] width 1342 height 580
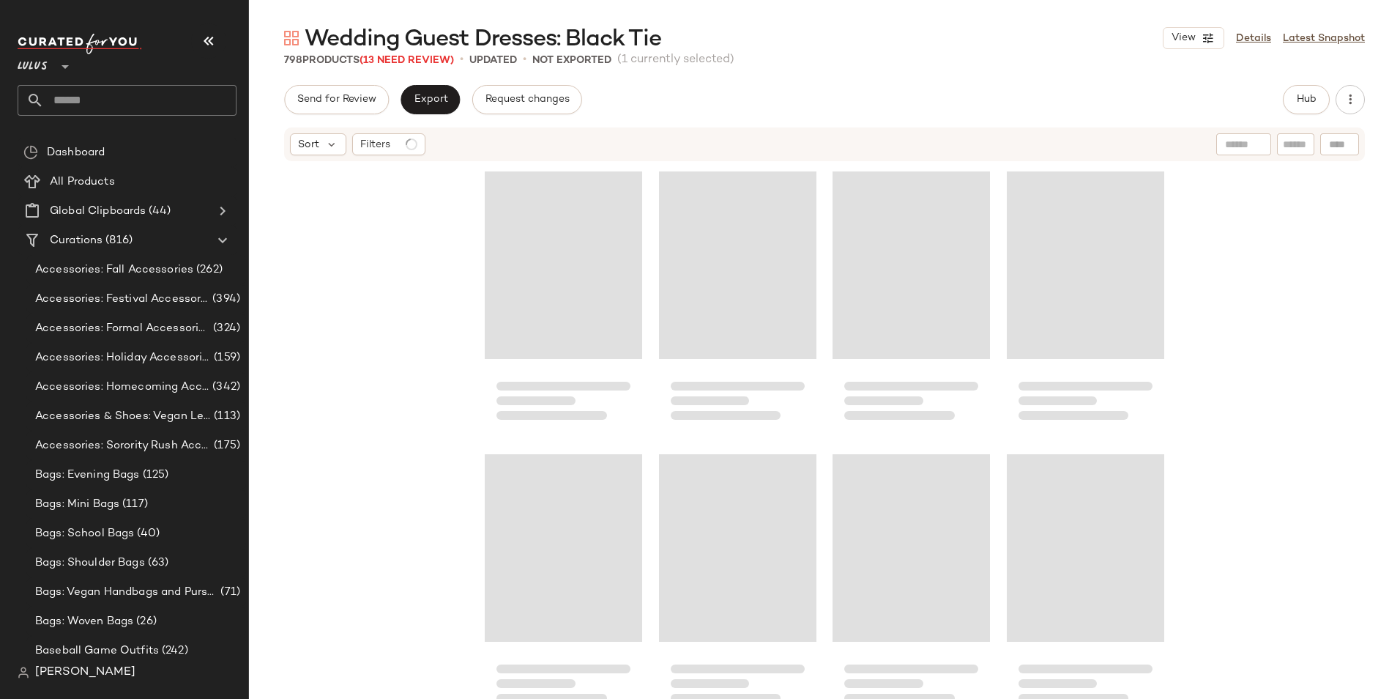
scroll to position [12439, 0]
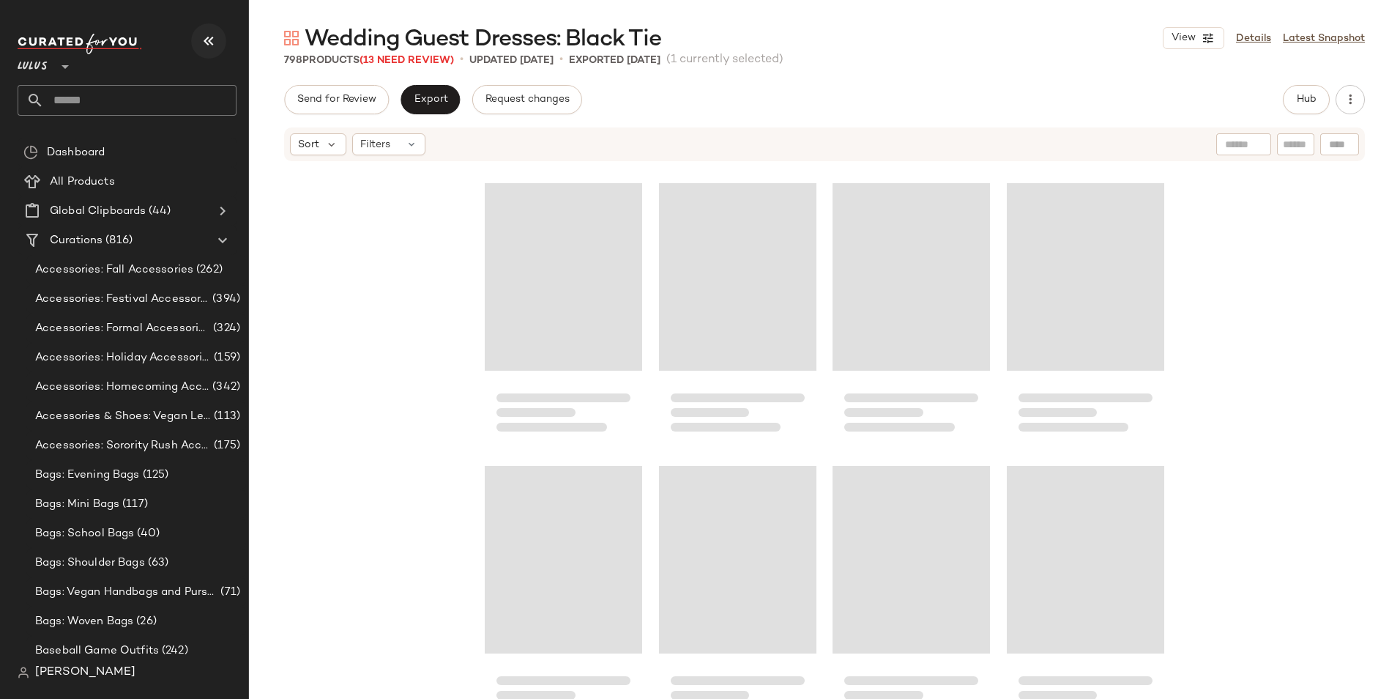
click at [204, 38] on icon "button" at bounding box center [209, 41] width 18 height 18
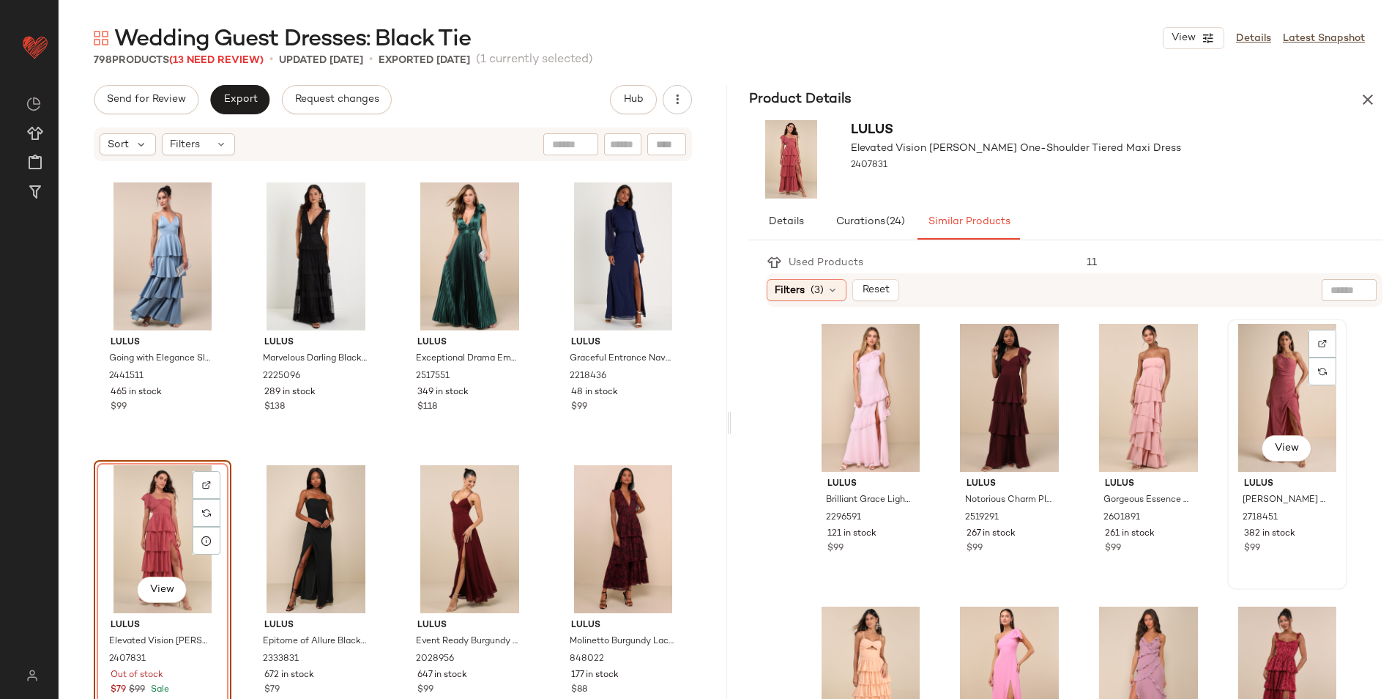
click at [1260, 376] on div "View" at bounding box center [1288, 398] width 110 height 148
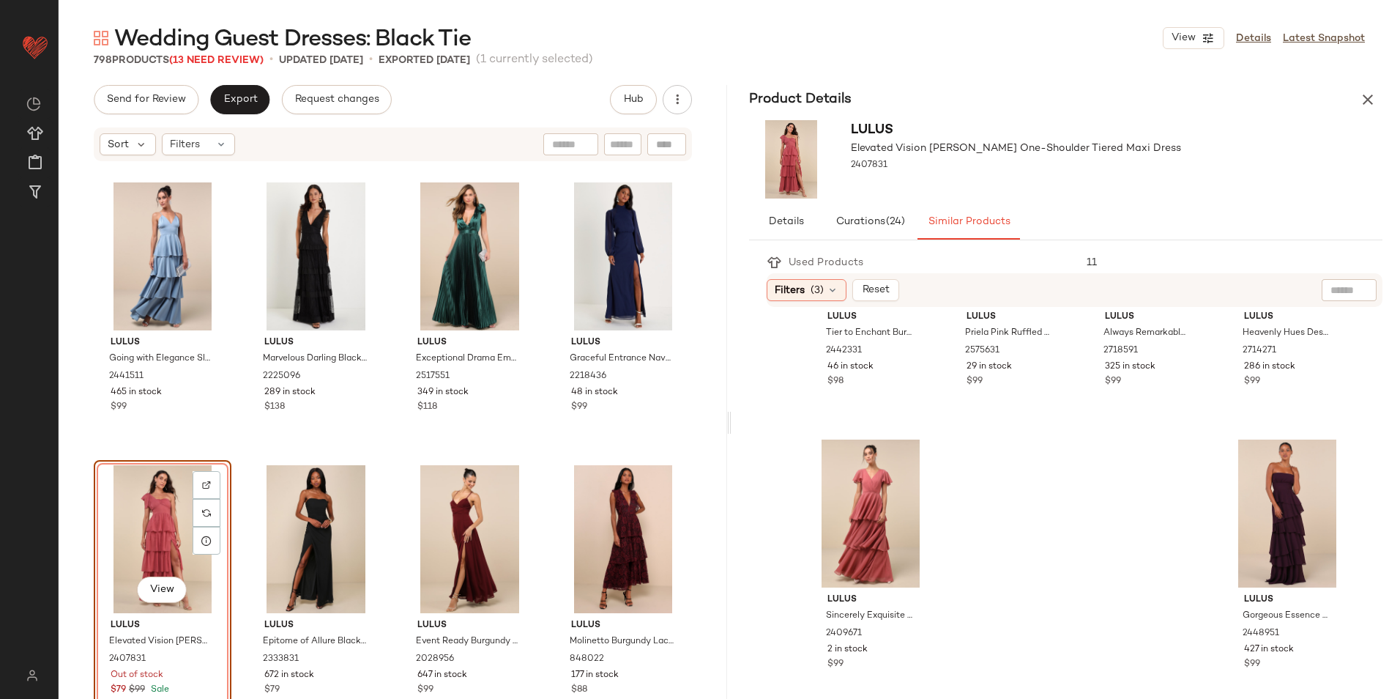
scroll to position [735, 0]
click at [1373, 106] on icon "button" at bounding box center [1368, 100] width 18 height 18
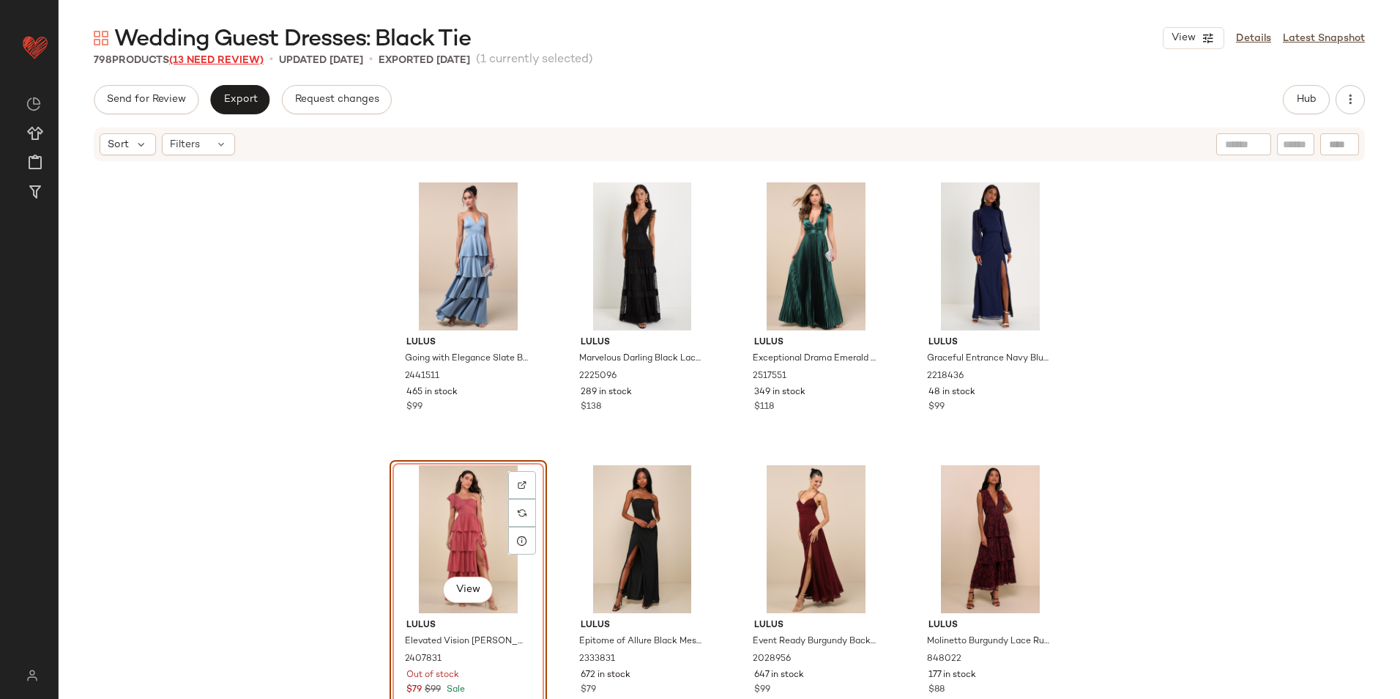
click at [195, 62] on span "(13 Need Review)" at bounding box center [216, 60] width 94 height 11
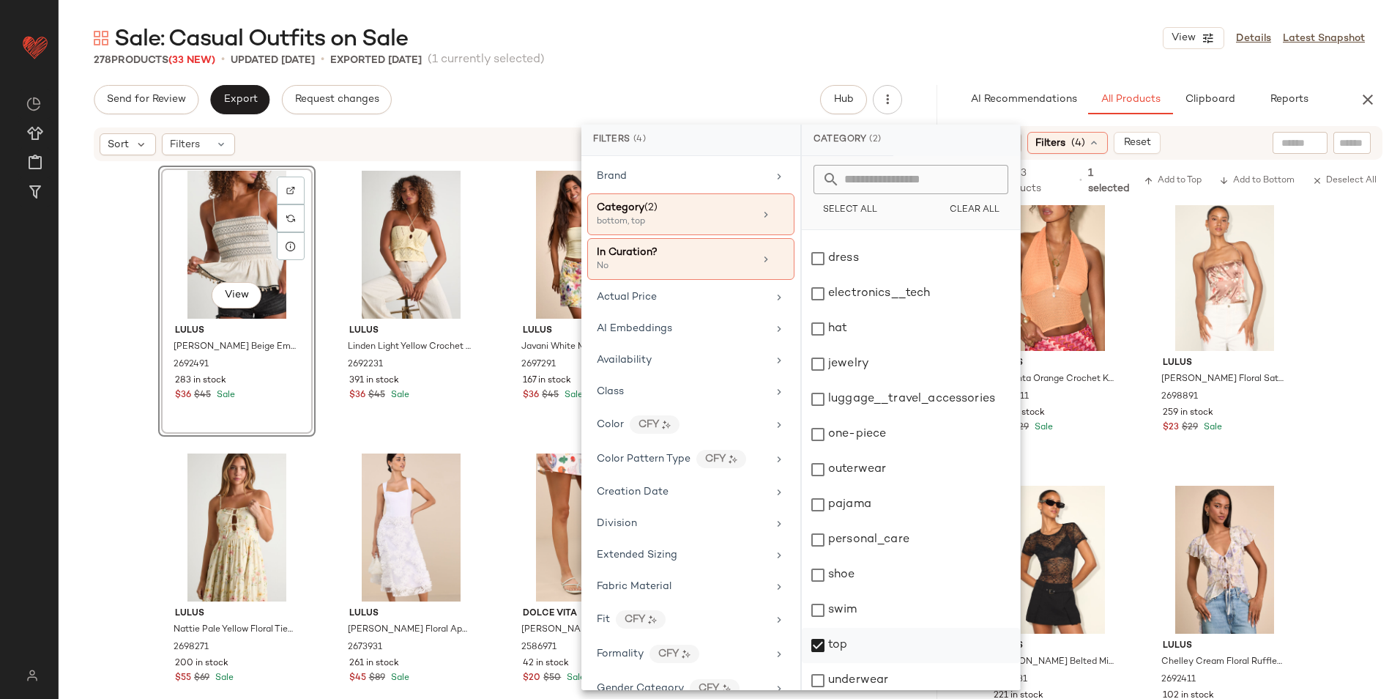
scroll to position [138, 0]
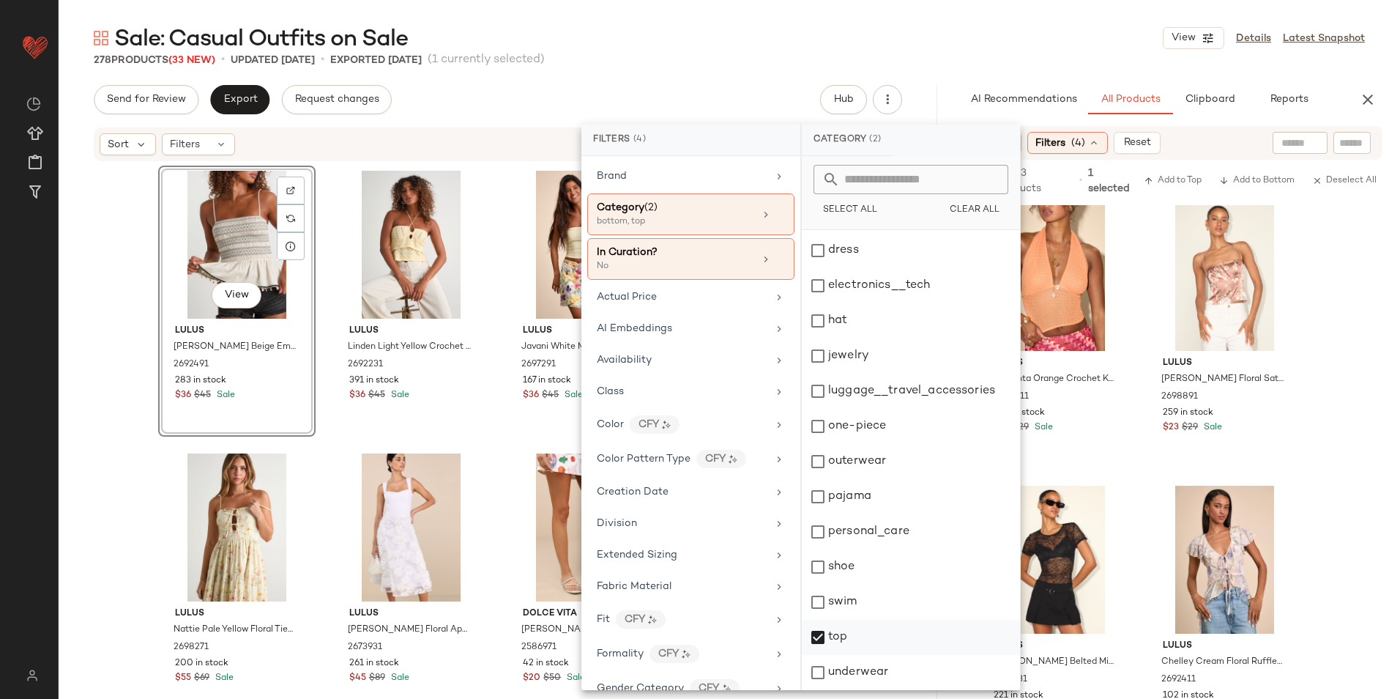
click at [861, 655] on div "top" at bounding box center [911, 672] width 218 height 35
click at [913, 40] on div "Sale: Casual Outfits on Sale View Details Latest Snapshot" at bounding box center [730, 37] width 1342 height 29
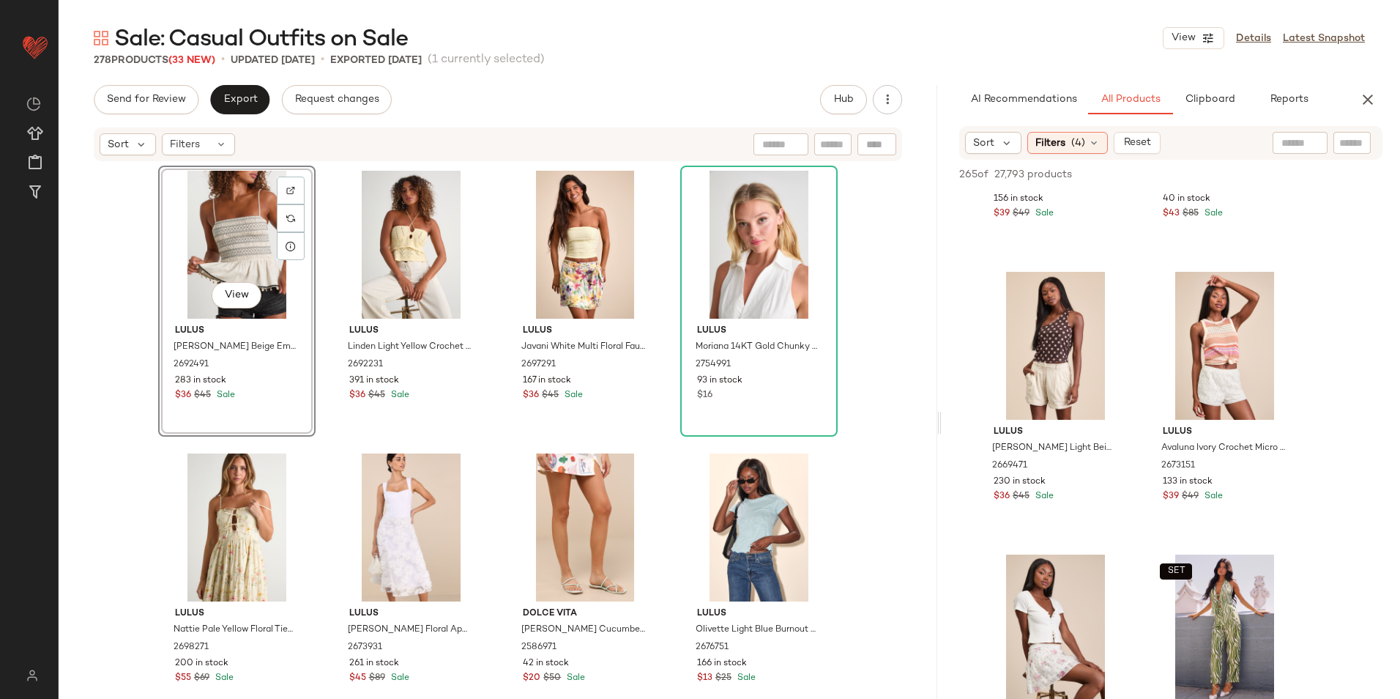
scroll to position [1978, 0]
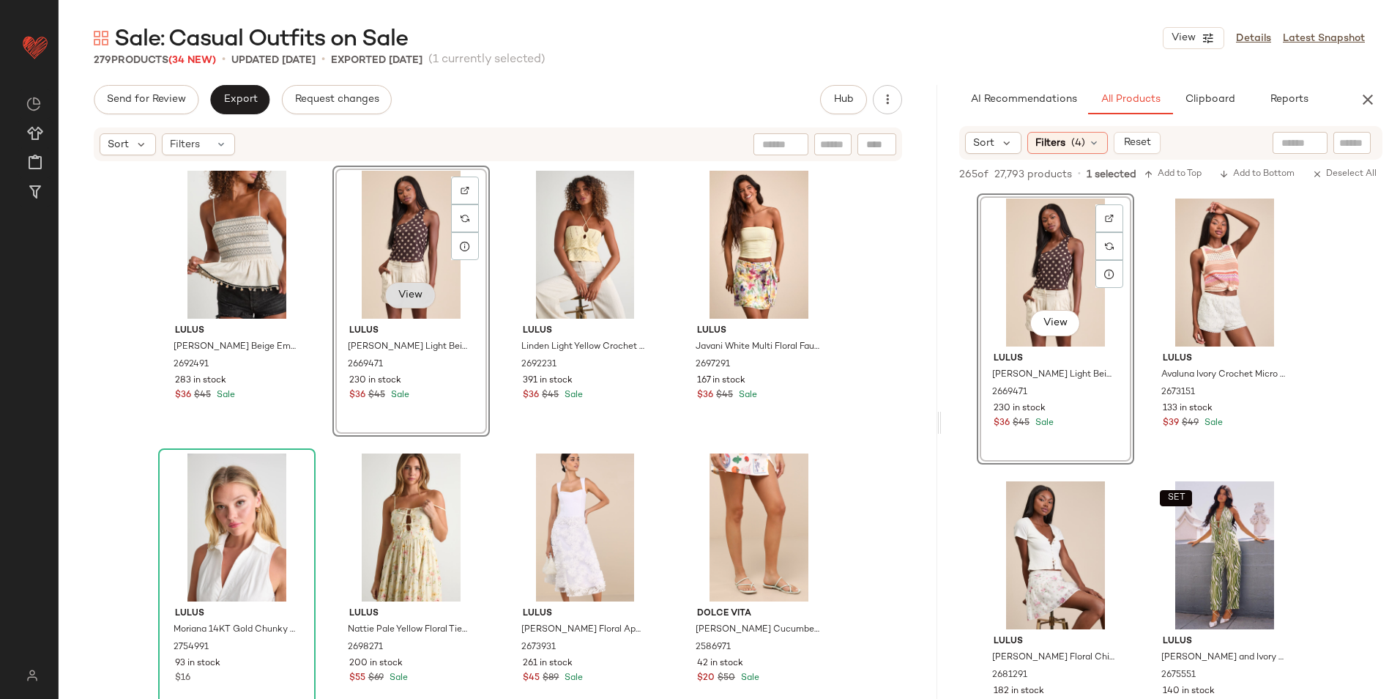
click at [399, 287] on button "View" at bounding box center [410, 295] width 50 height 26
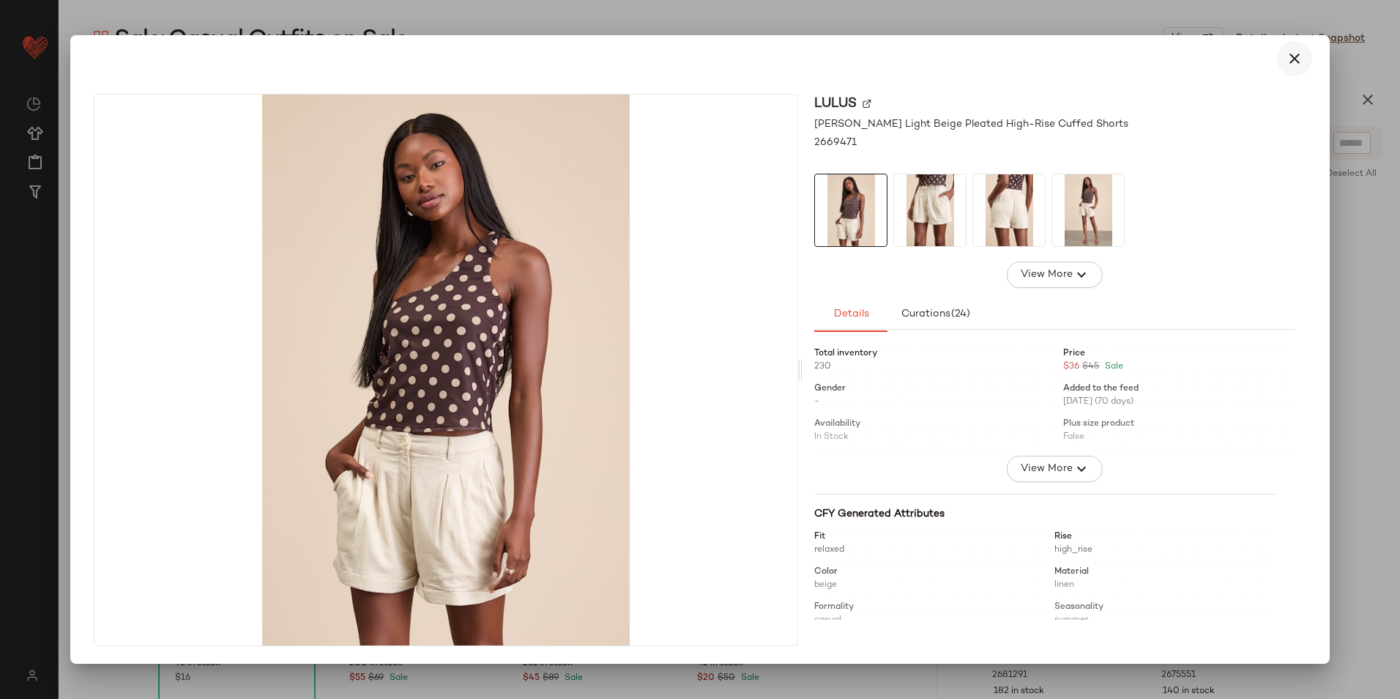
click at [1293, 67] on icon "button" at bounding box center [1295, 59] width 18 height 18
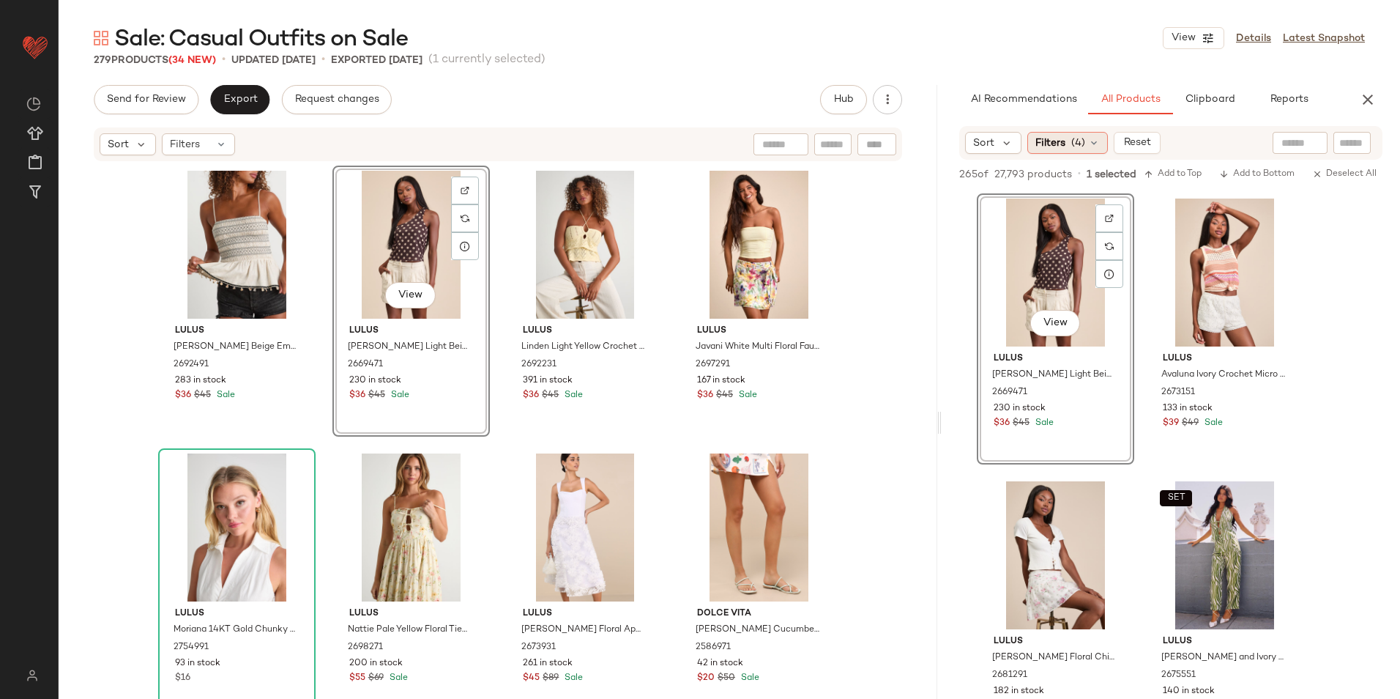
click at [1052, 146] on span "Filters" at bounding box center [1051, 142] width 30 height 15
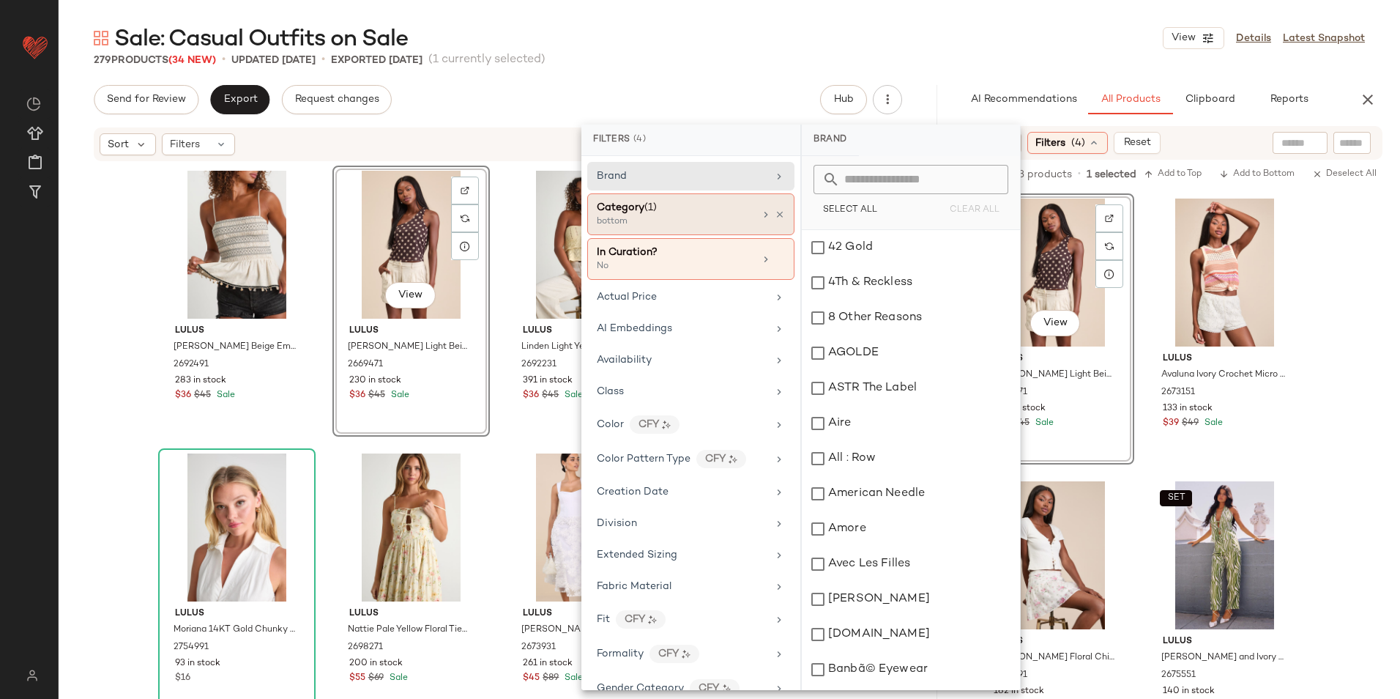
click at [718, 226] on div "bottom" at bounding box center [670, 221] width 146 height 13
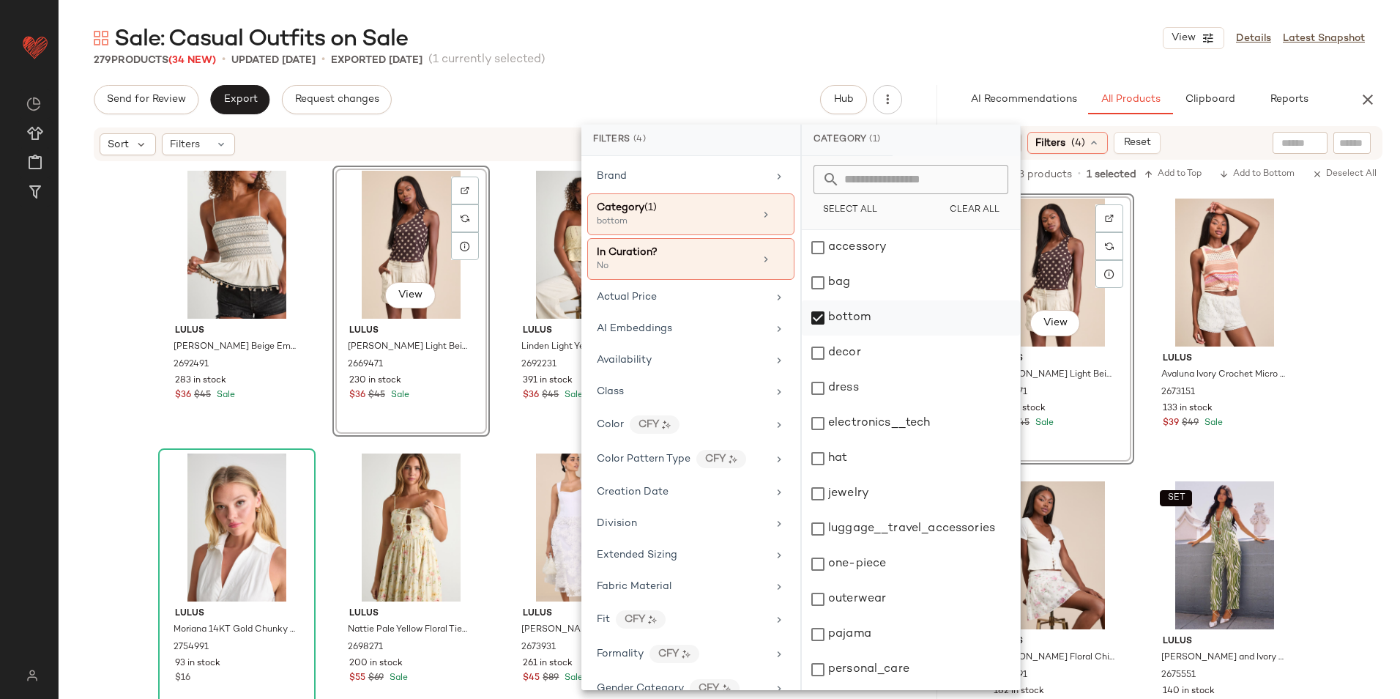
drag, startPoint x: 828, startPoint y: 314, endPoint x: 842, endPoint y: 321, distance: 16.1
click at [829, 335] on div "bottom" at bounding box center [911, 352] width 218 height 35
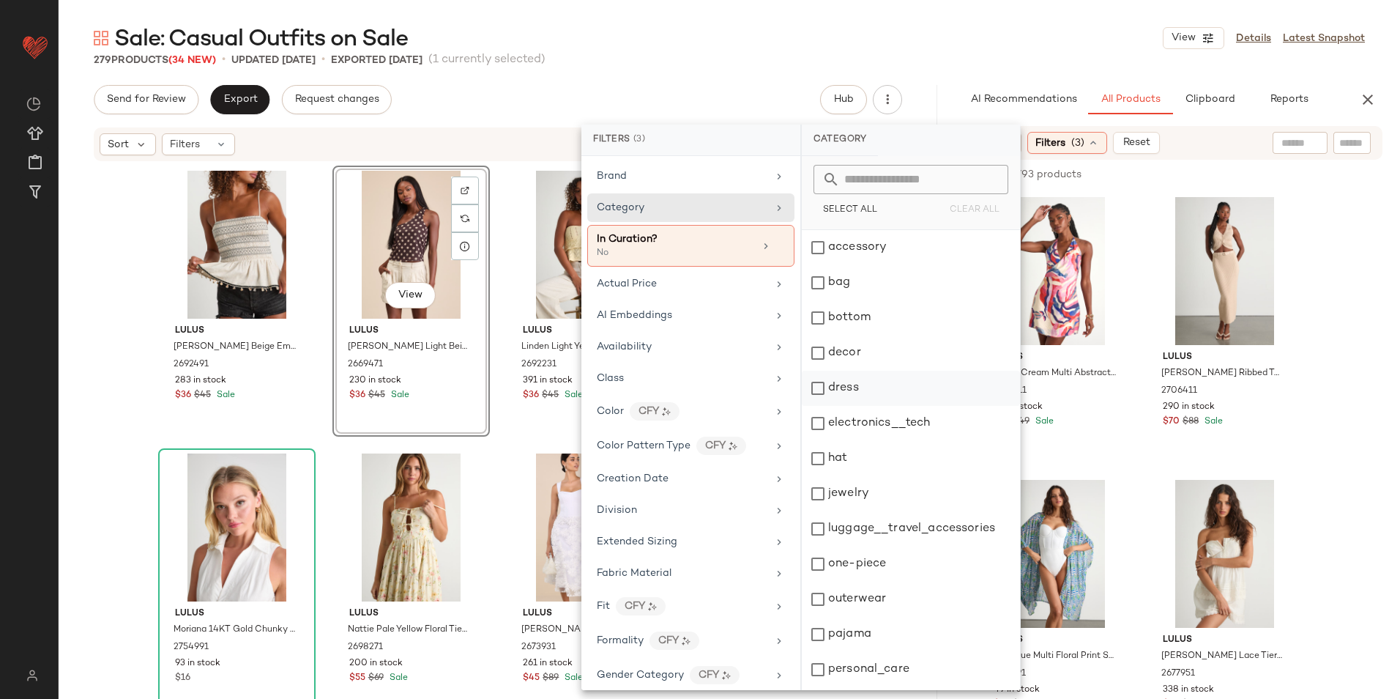
click at [843, 406] on div "dress" at bounding box center [911, 423] width 218 height 35
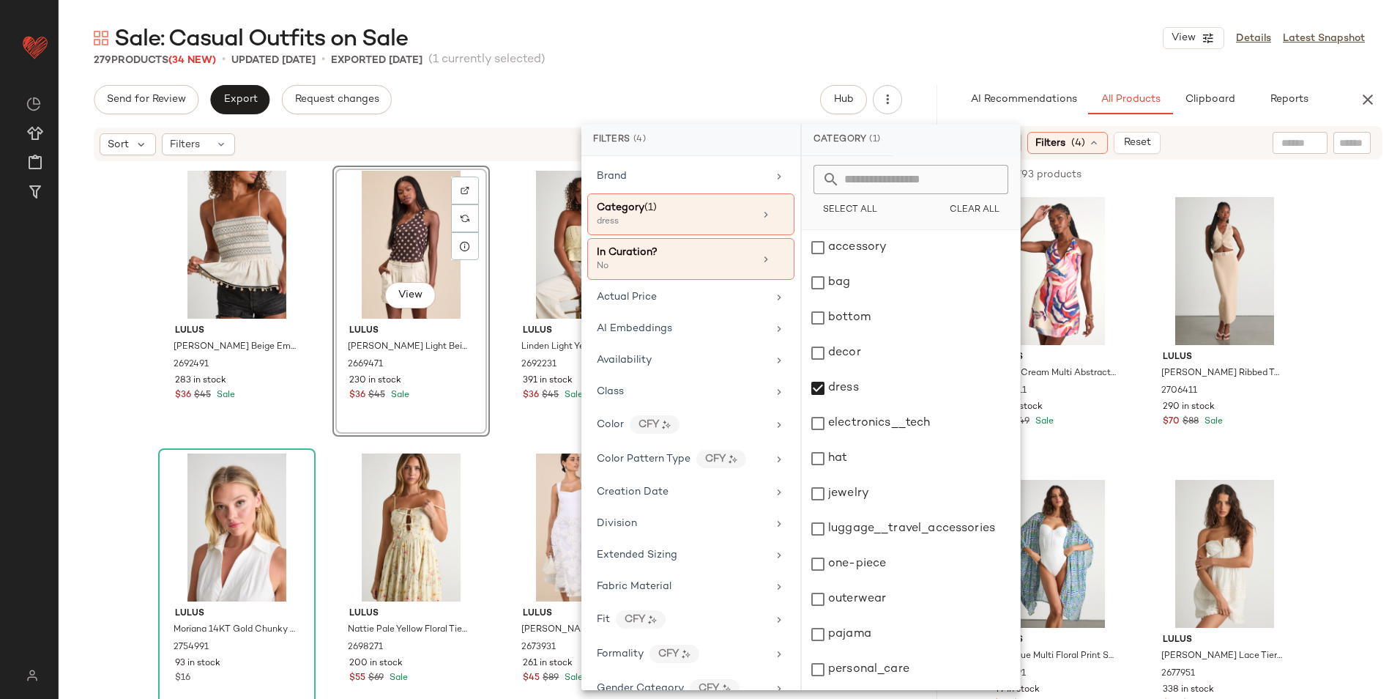
click at [902, 38] on div "Sale: Casual Outfits on Sale View Details Latest Snapshot" at bounding box center [730, 37] width 1342 height 29
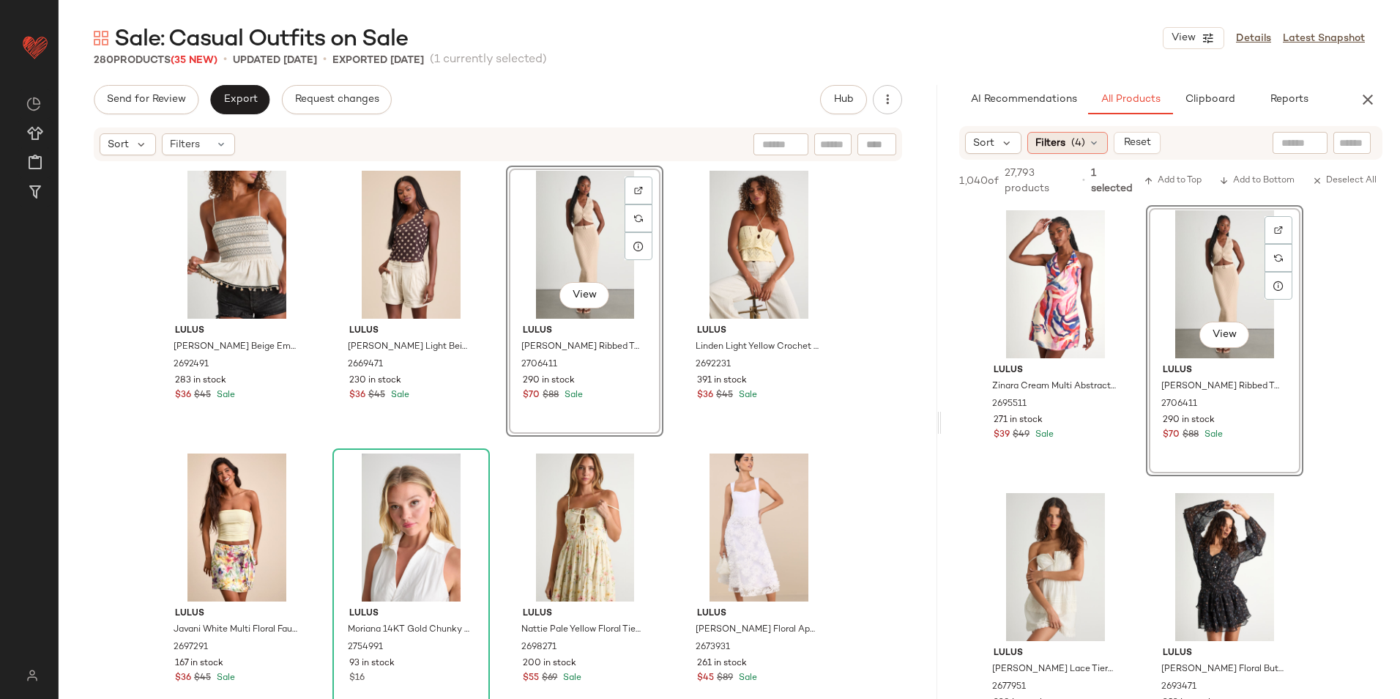
click at [1077, 149] on span "(4)" at bounding box center [1079, 142] width 14 height 15
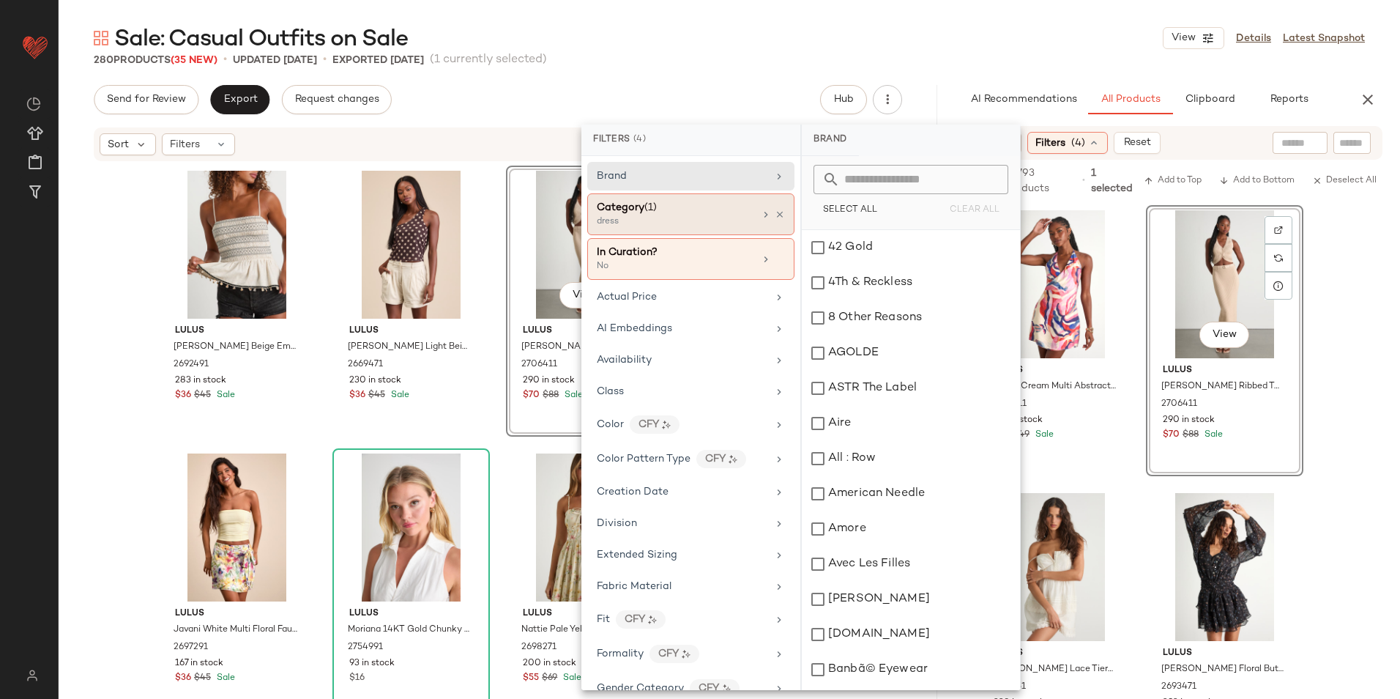
click at [683, 212] on div "Category (1)" at bounding box center [675, 207] width 157 height 15
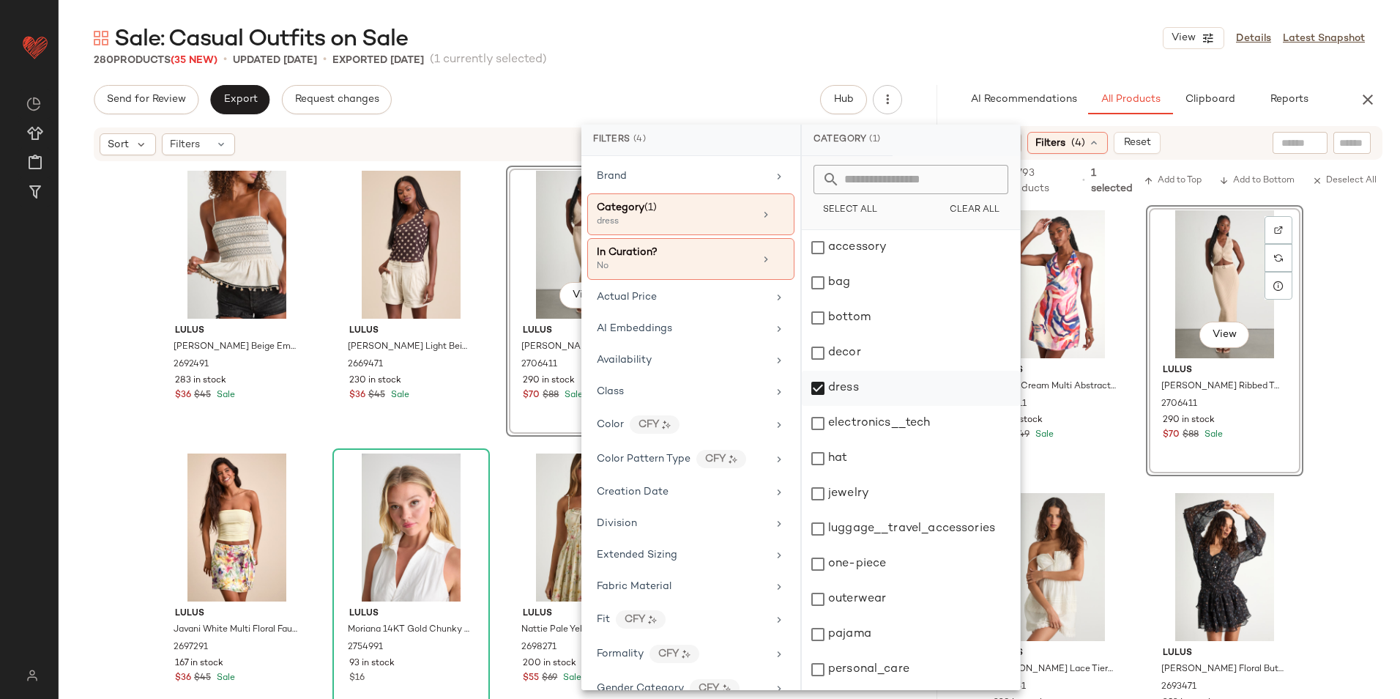
click at [834, 406] on div "dress" at bounding box center [911, 423] width 218 height 35
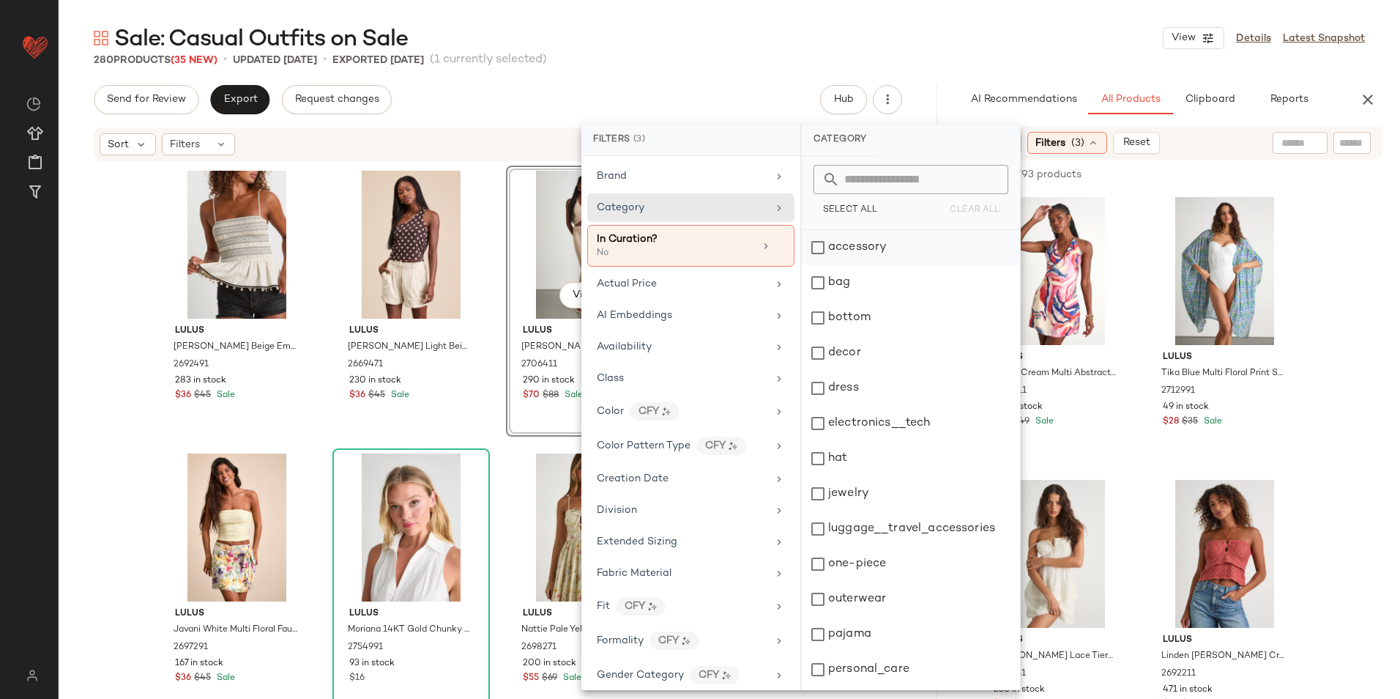
click at [883, 265] on div "accessory" at bounding box center [911, 282] width 218 height 35
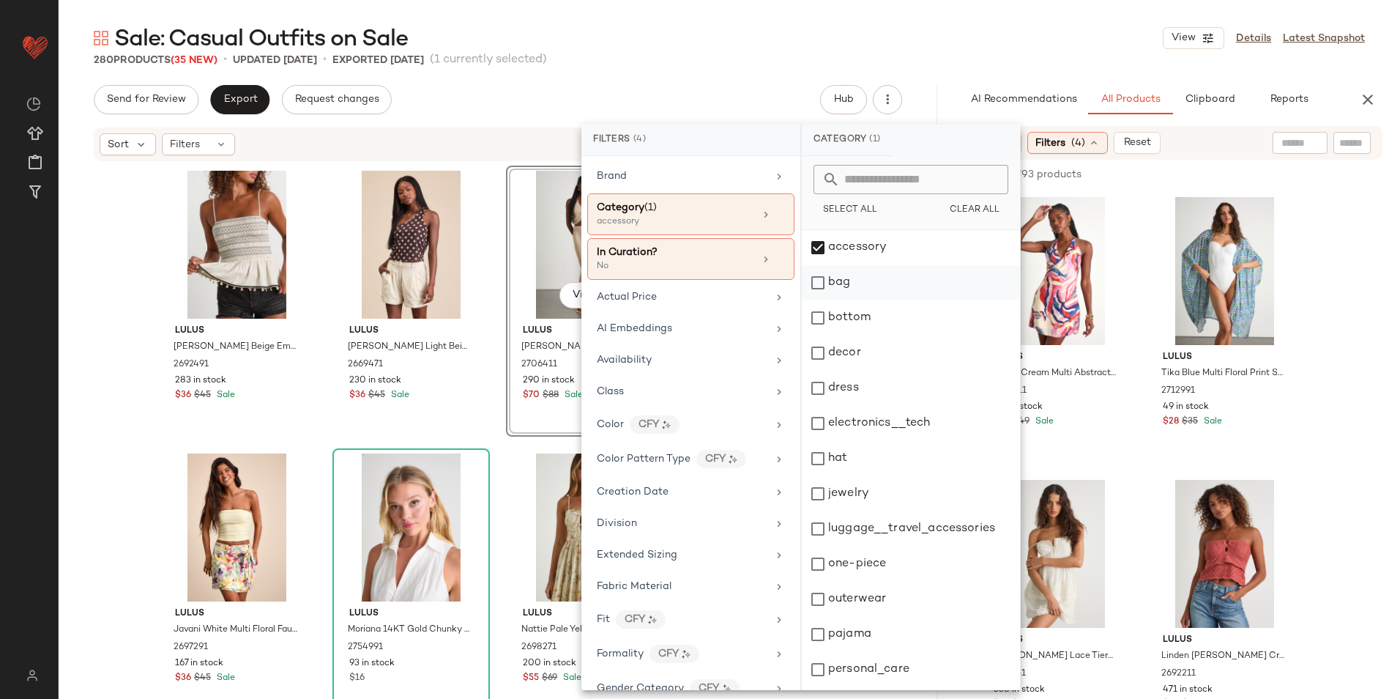
click at [866, 300] on div "bag" at bounding box center [911, 317] width 218 height 35
click at [815, 45] on div "Sale: Casual Outfits on Sale View Details Latest Snapshot" at bounding box center [730, 37] width 1342 height 29
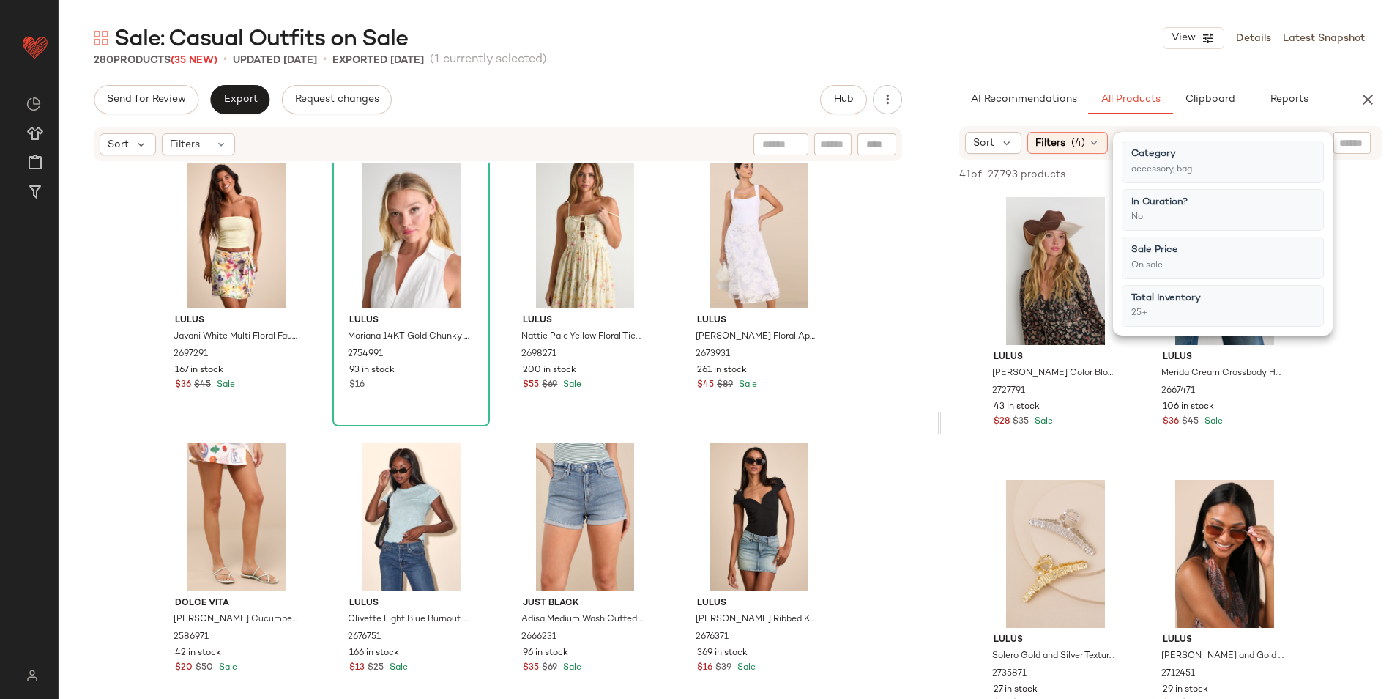
scroll to position [0, 0]
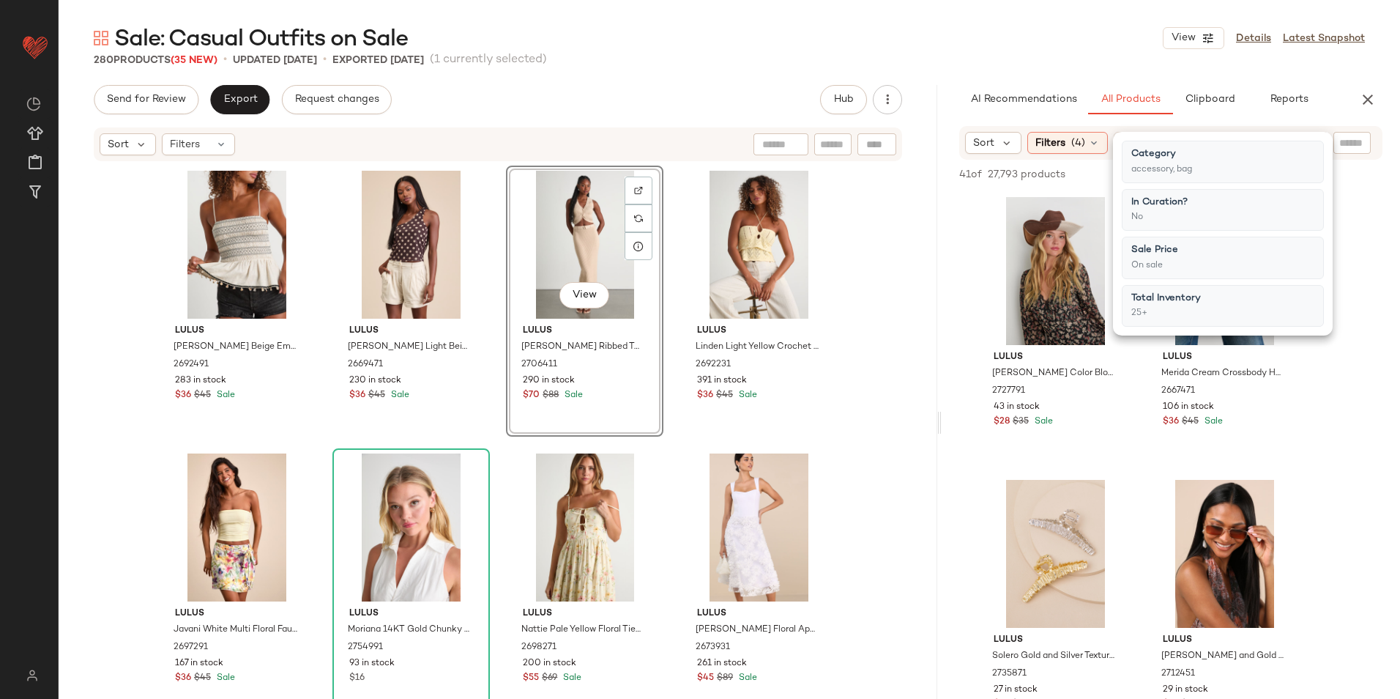
click at [1041, 49] on div "Sale: Casual Outfits on Sale View Details Latest Snapshot" at bounding box center [730, 37] width 1342 height 29
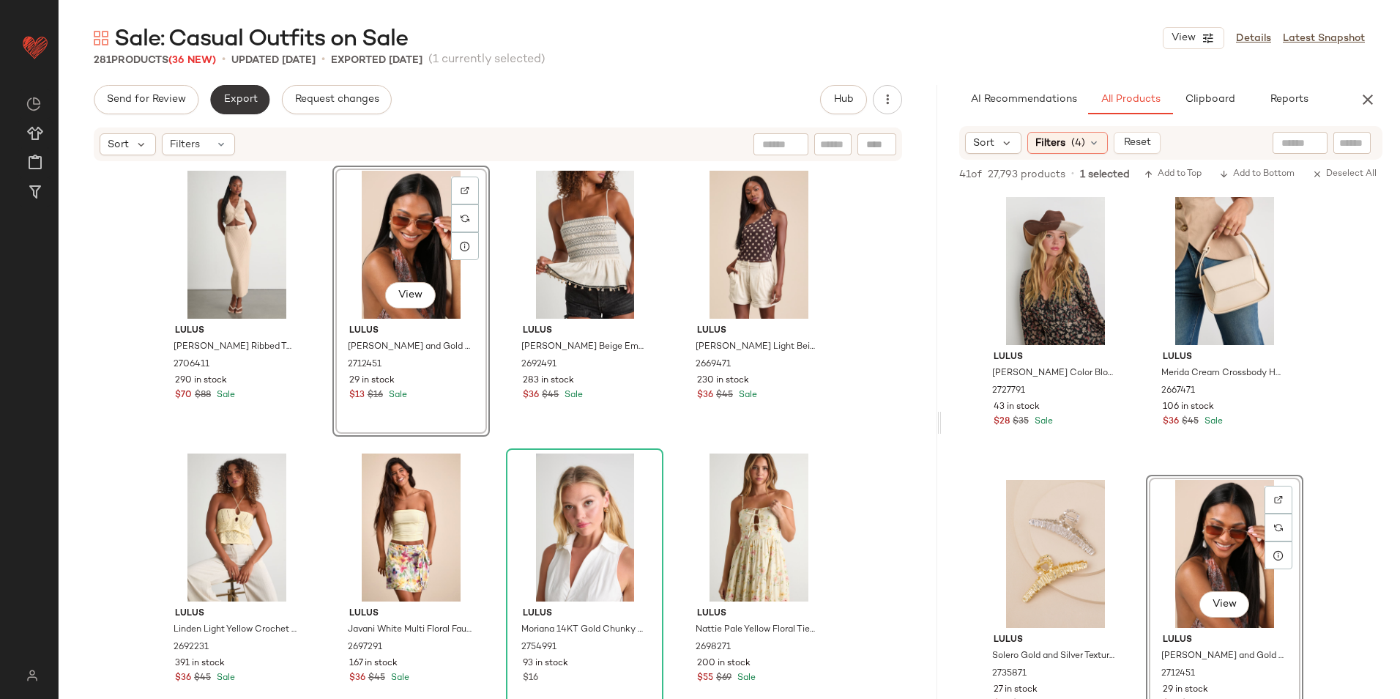
click at [242, 92] on button "Export" at bounding box center [239, 99] width 59 height 29
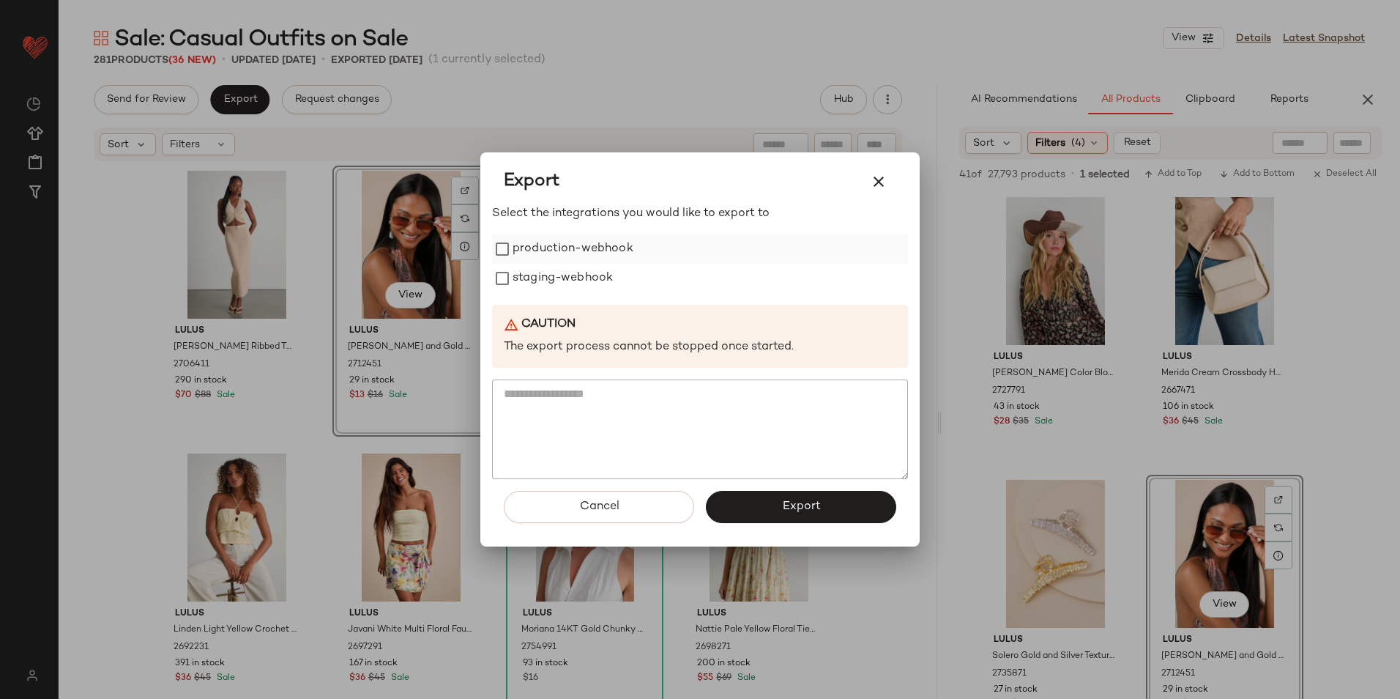
drag, startPoint x: 548, startPoint y: 254, endPoint x: 541, endPoint y: 283, distance: 30.2
click at [548, 255] on label "production-webhook" at bounding box center [573, 248] width 121 height 29
click at [541, 283] on label "staging-webhook" at bounding box center [563, 278] width 100 height 29
click at [730, 505] on button "Export" at bounding box center [801, 507] width 190 height 32
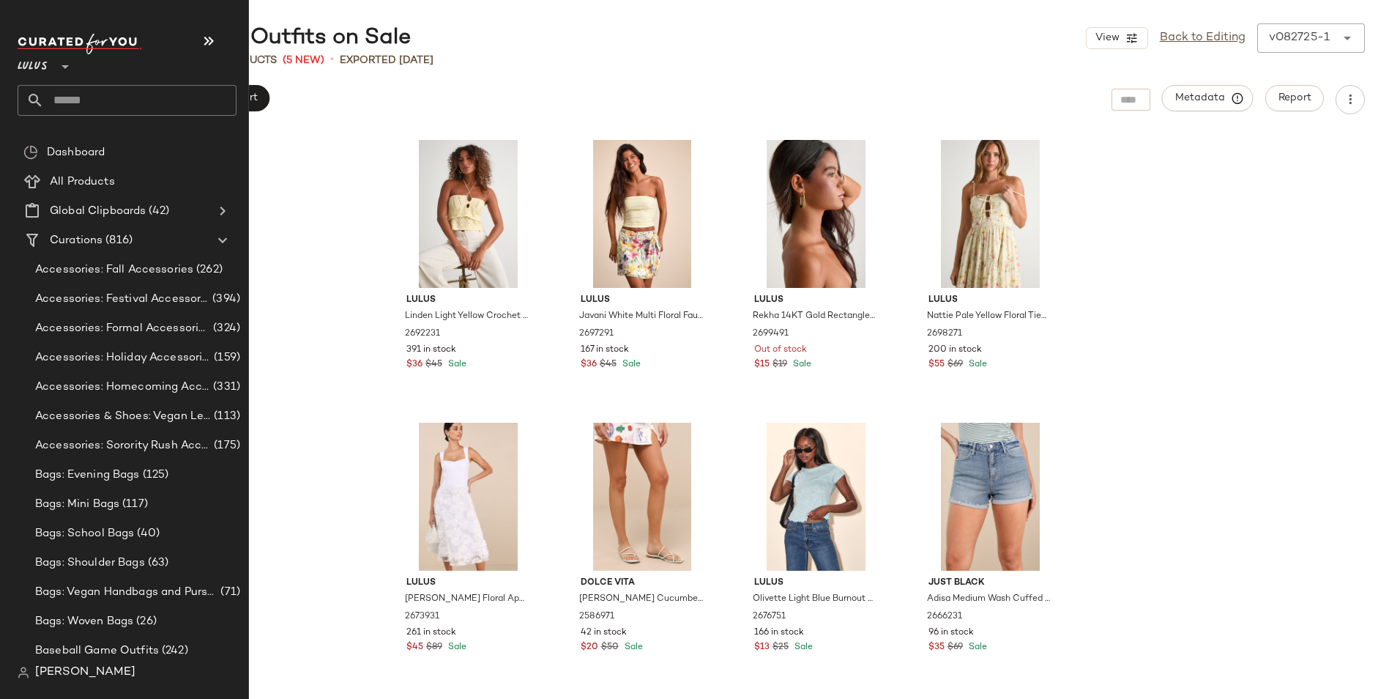
click at [108, 99] on input "text" at bounding box center [140, 100] width 193 height 31
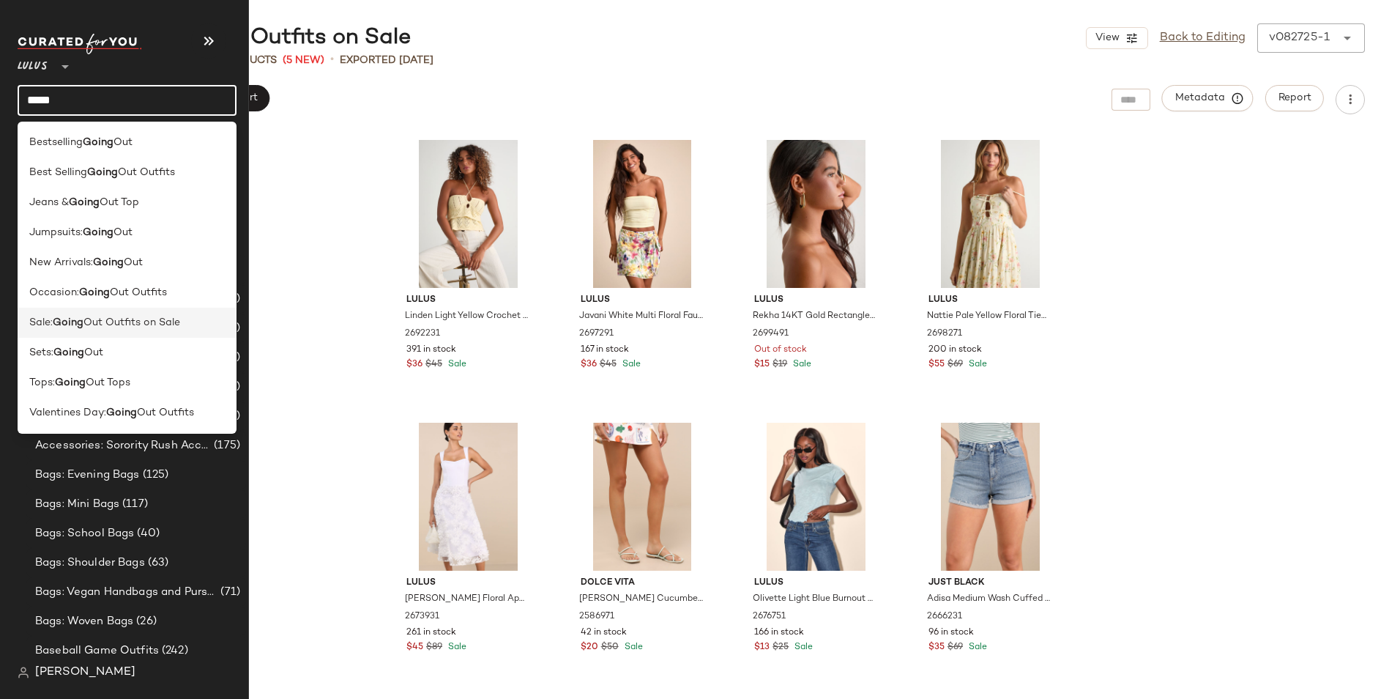
type input "*****"
click at [135, 322] on span "Out Outfits on Sale" at bounding box center [131, 322] width 97 height 15
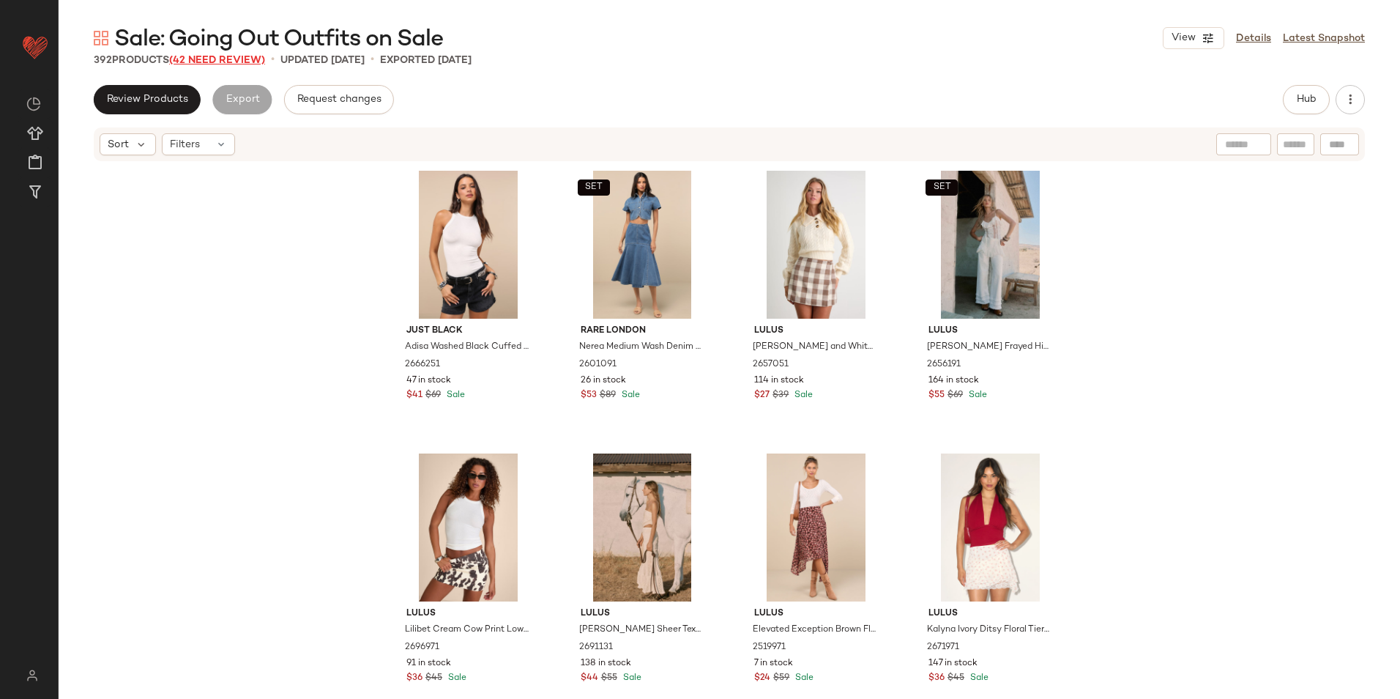
click at [234, 58] on span "(42 Need Review)" at bounding box center [217, 60] width 96 height 11
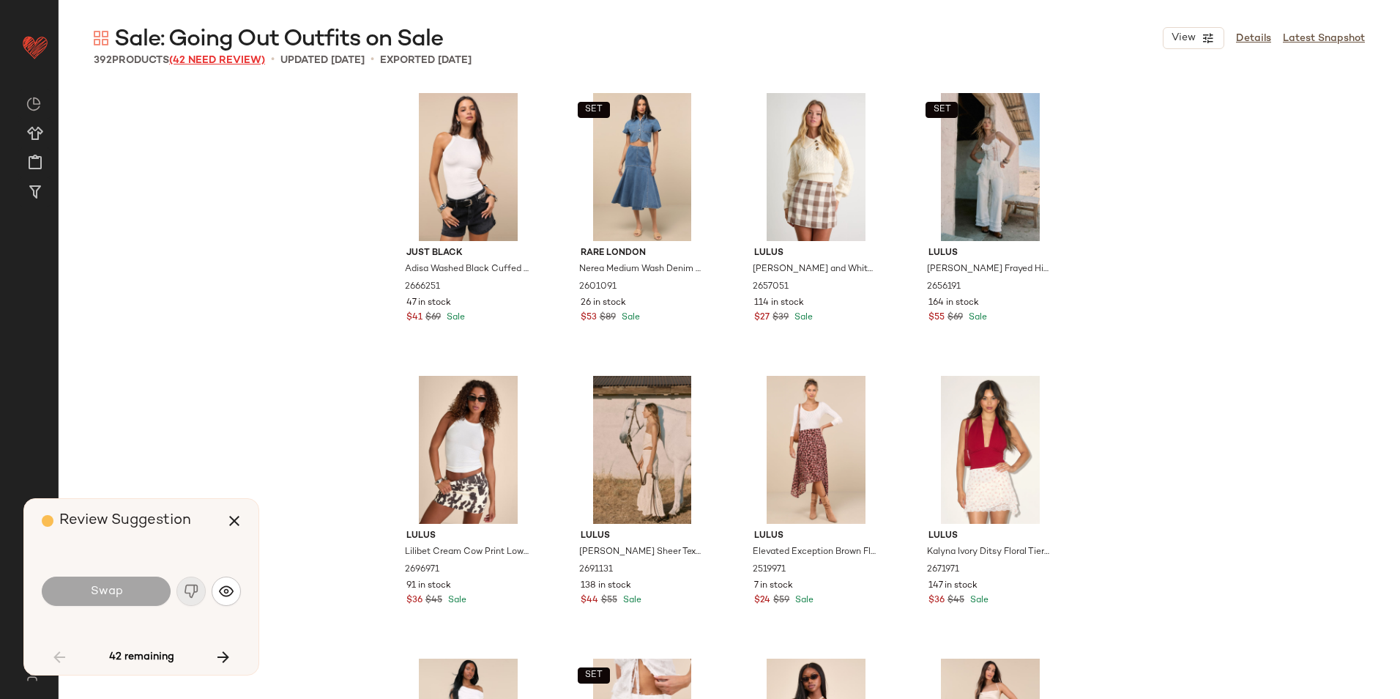
scroll to position [1414, 0]
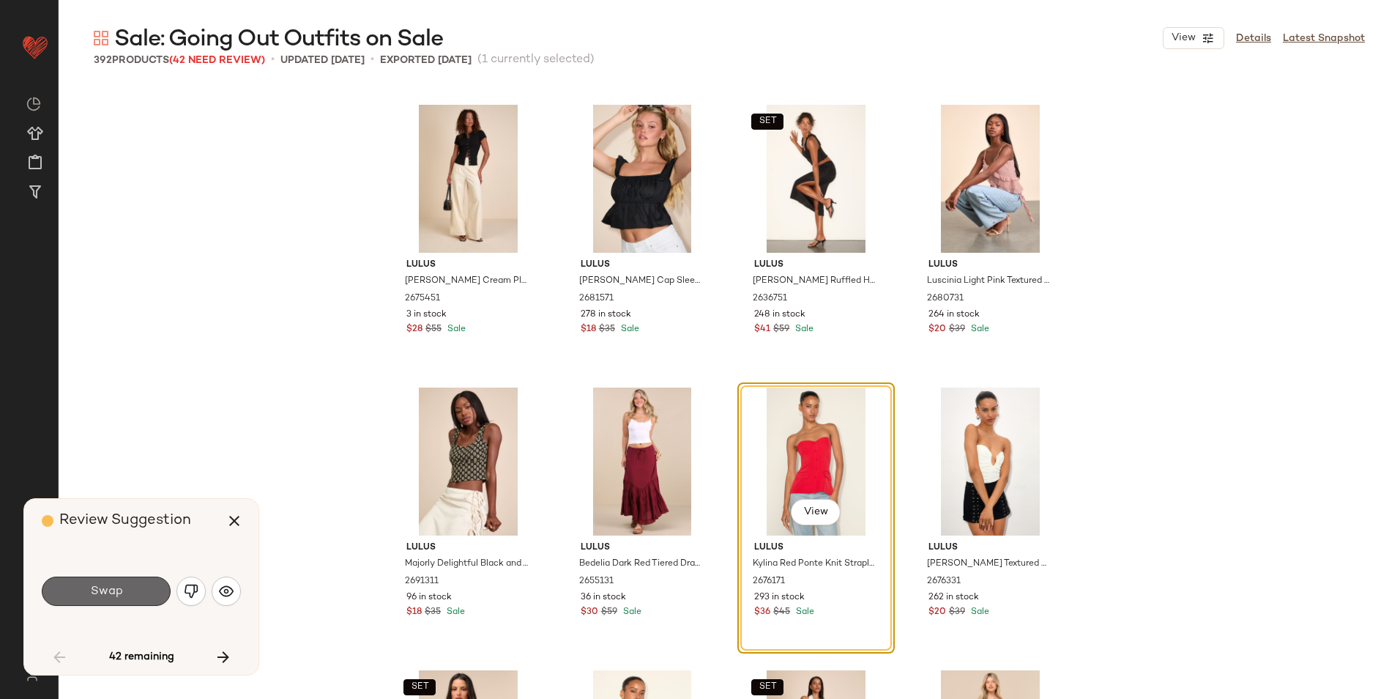
click at [76, 592] on button "Swap" at bounding box center [106, 590] width 129 height 29
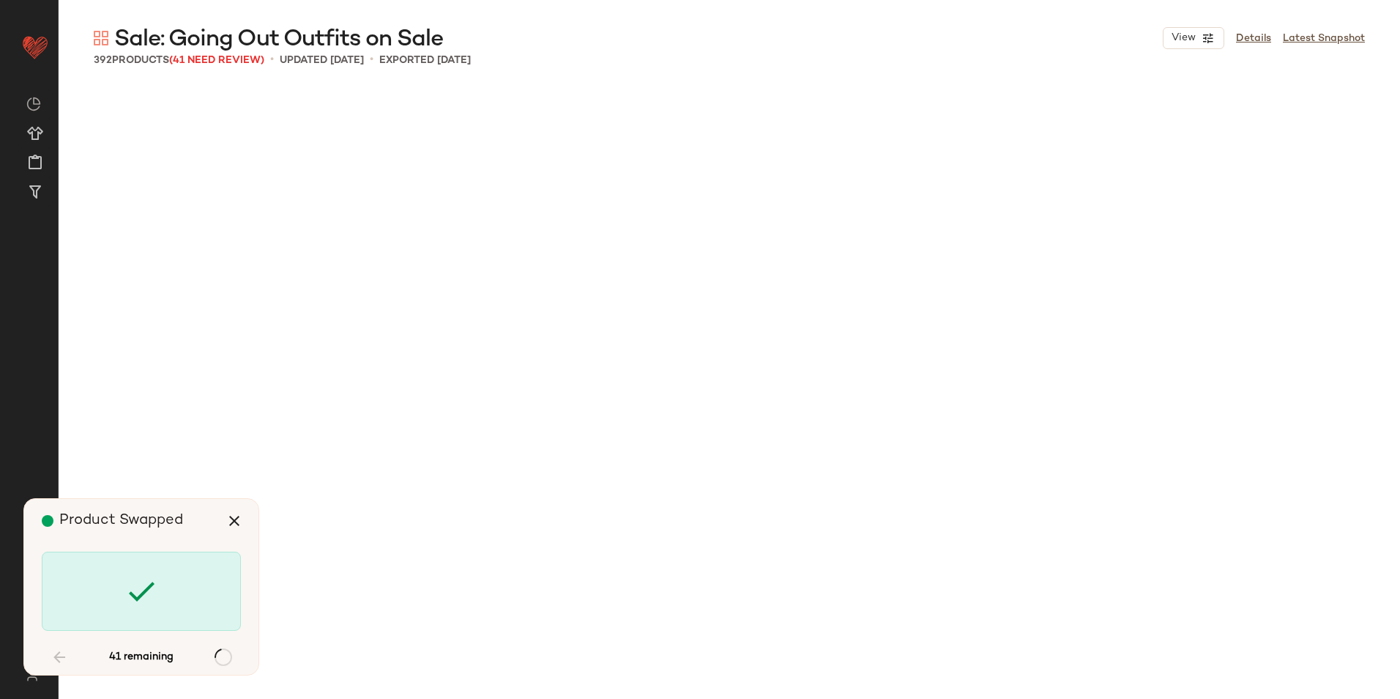
scroll to position [6502, 0]
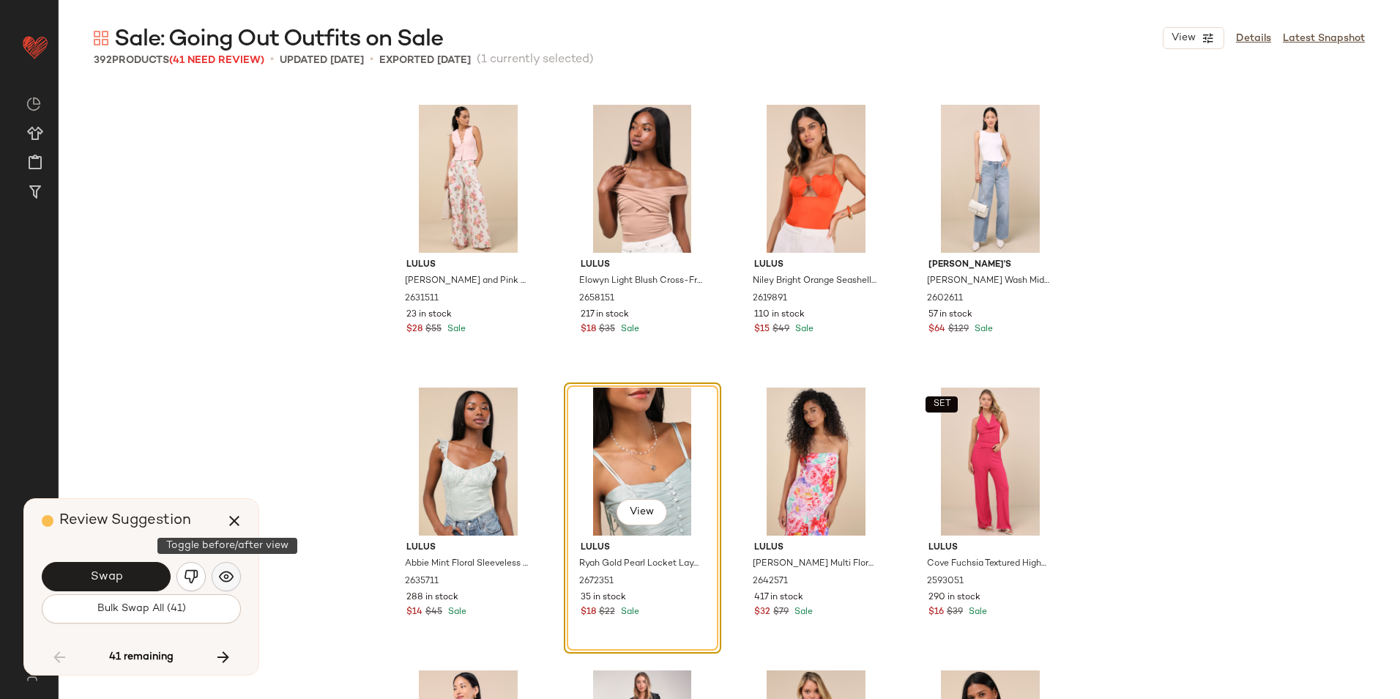
click at [226, 574] on img "button" at bounding box center [226, 576] width 15 height 15
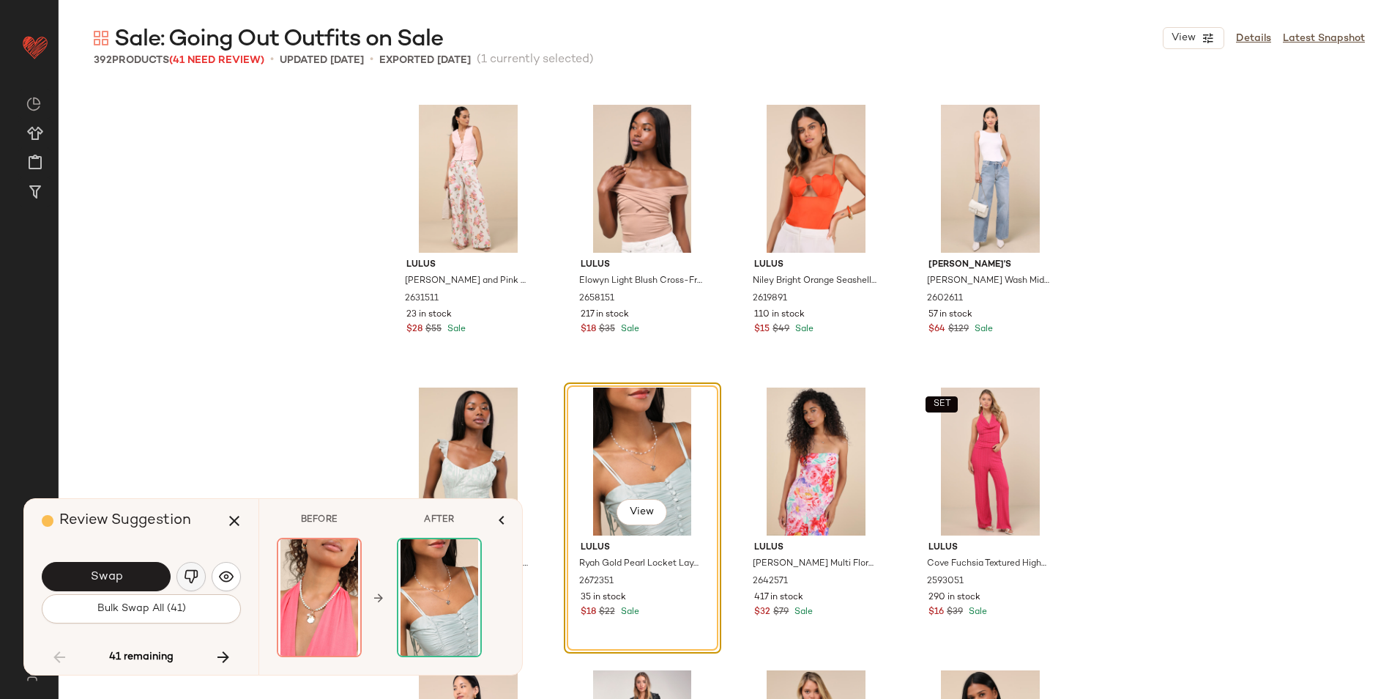
click at [186, 573] on img "button" at bounding box center [191, 576] width 15 height 15
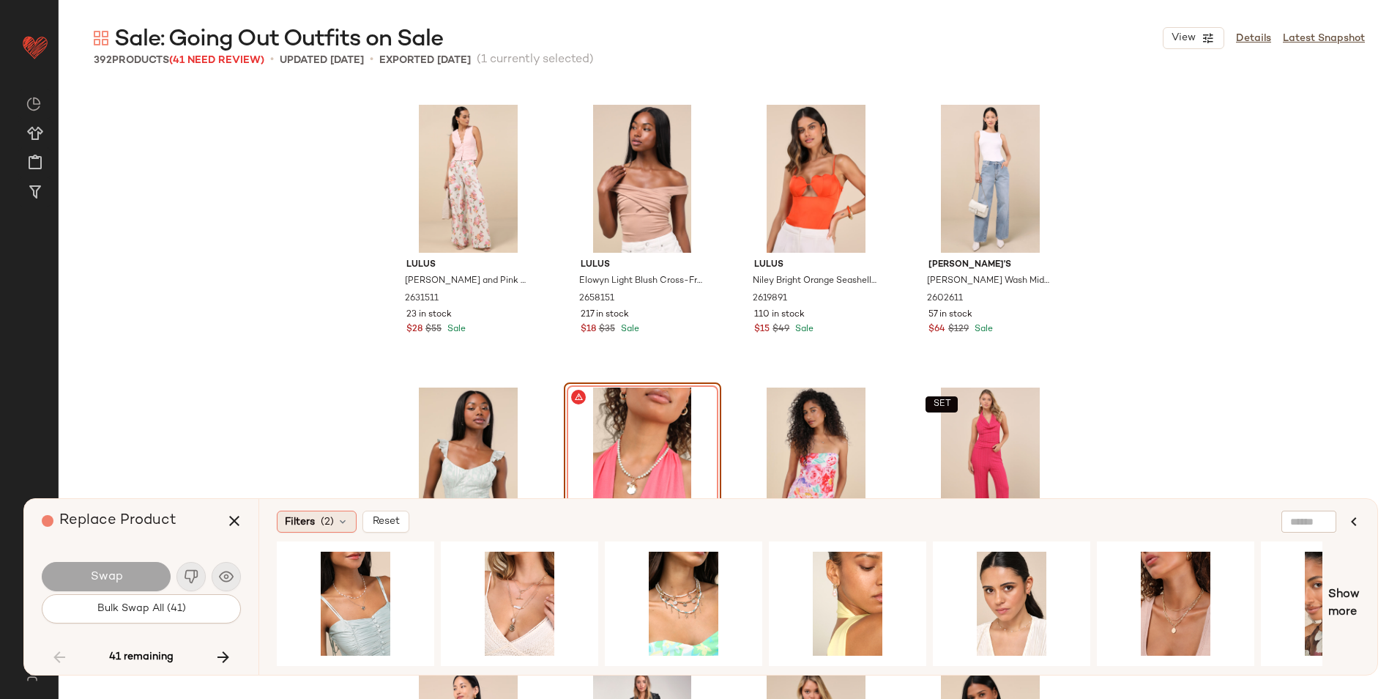
click at [337, 524] on icon at bounding box center [343, 522] width 12 height 12
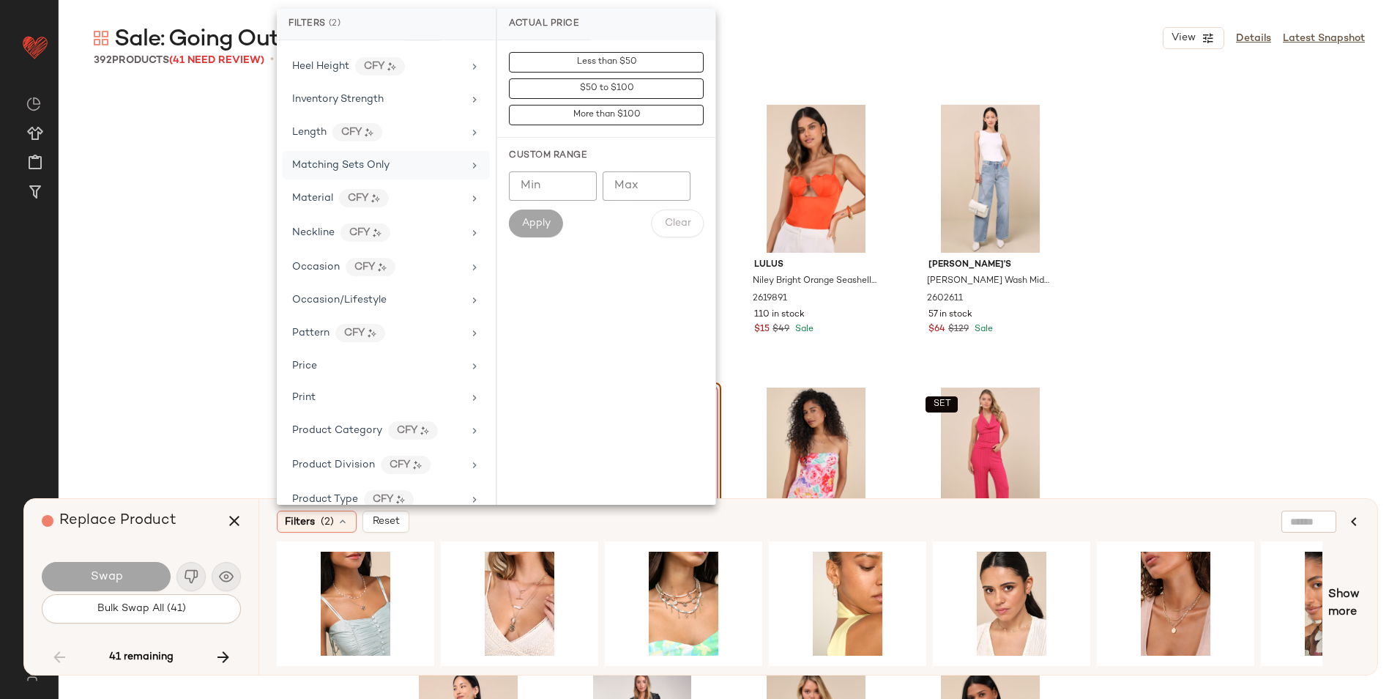
scroll to position [586, 0]
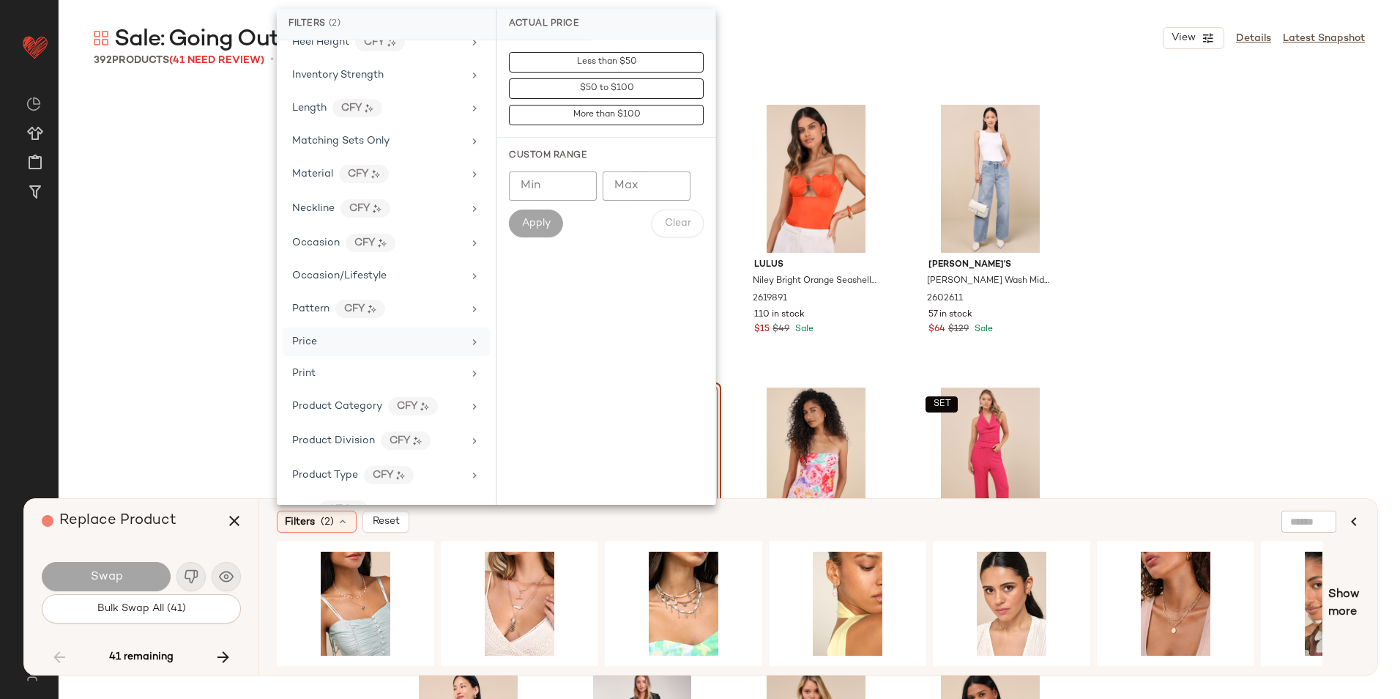
click at [366, 345] on div "Price" at bounding box center [377, 341] width 171 height 15
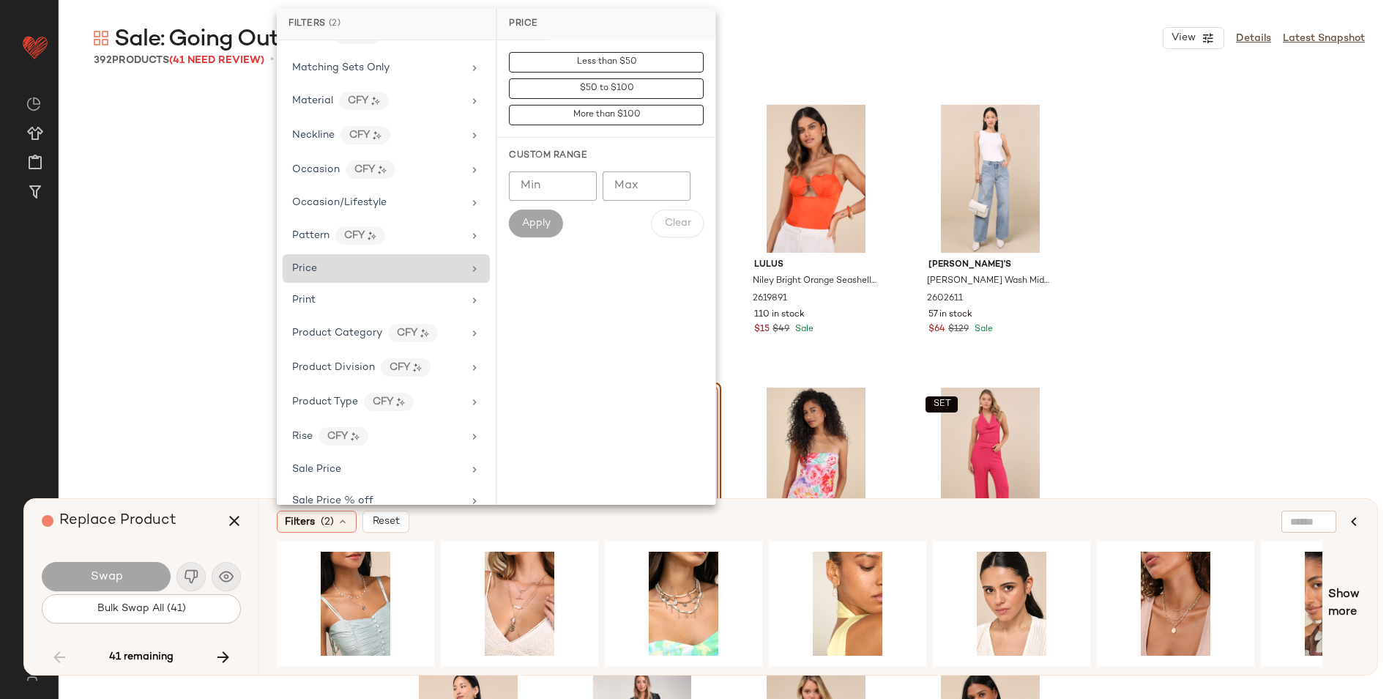
scroll to position [732, 0]
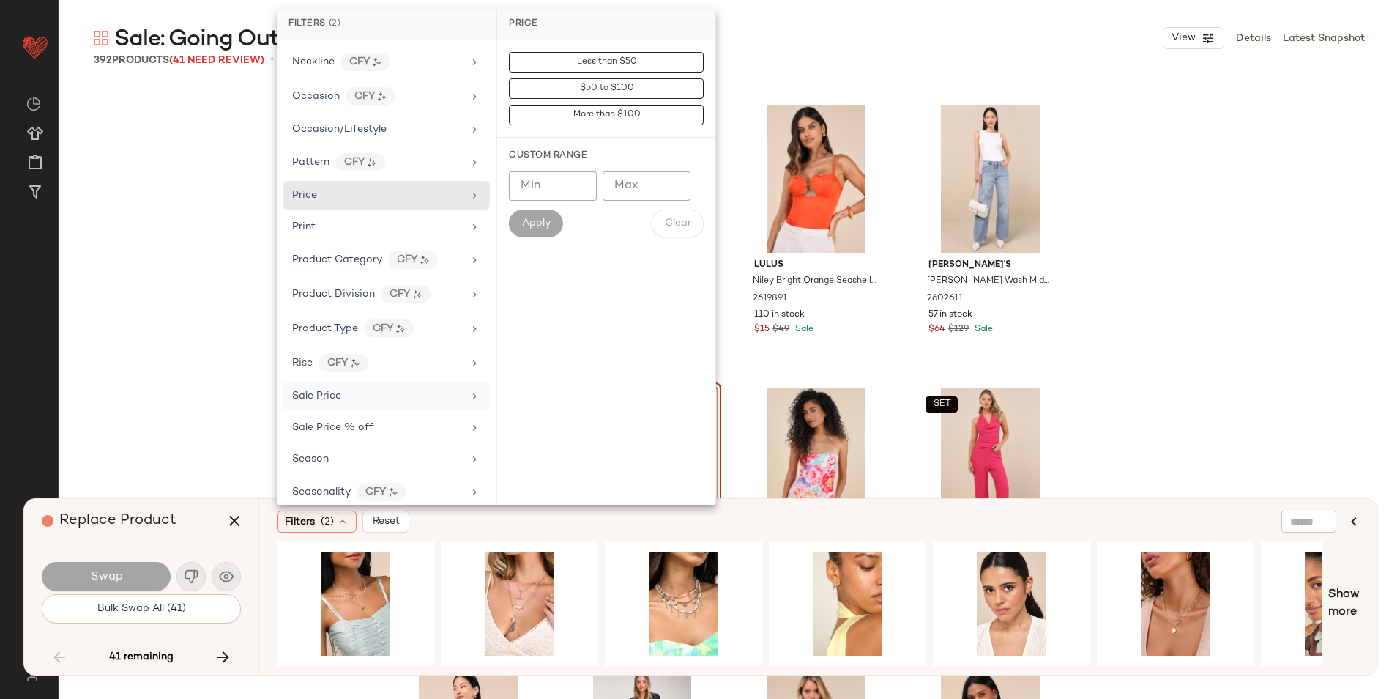
click at [342, 398] on div "Sale Price" at bounding box center [377, 395] width 171 height 15
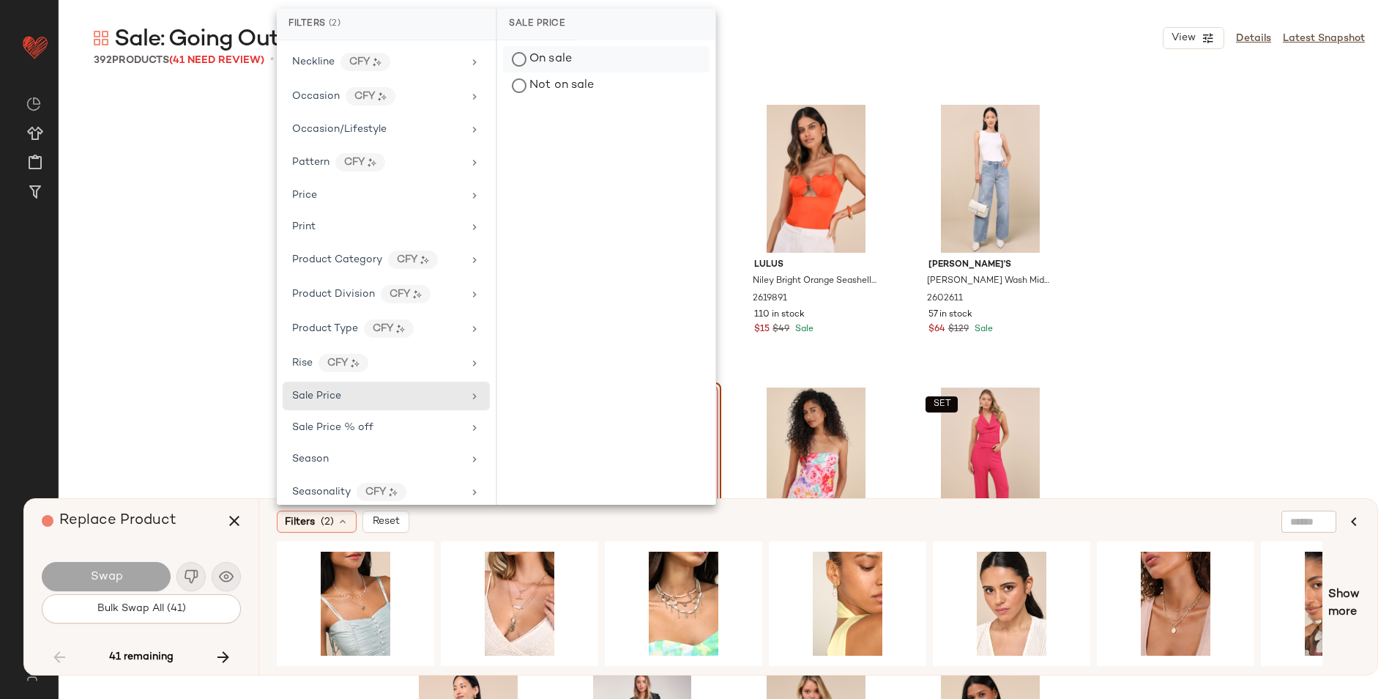
click at [540, 73] on div "On sale" at bounding box center [606, 86] width 207 height 26
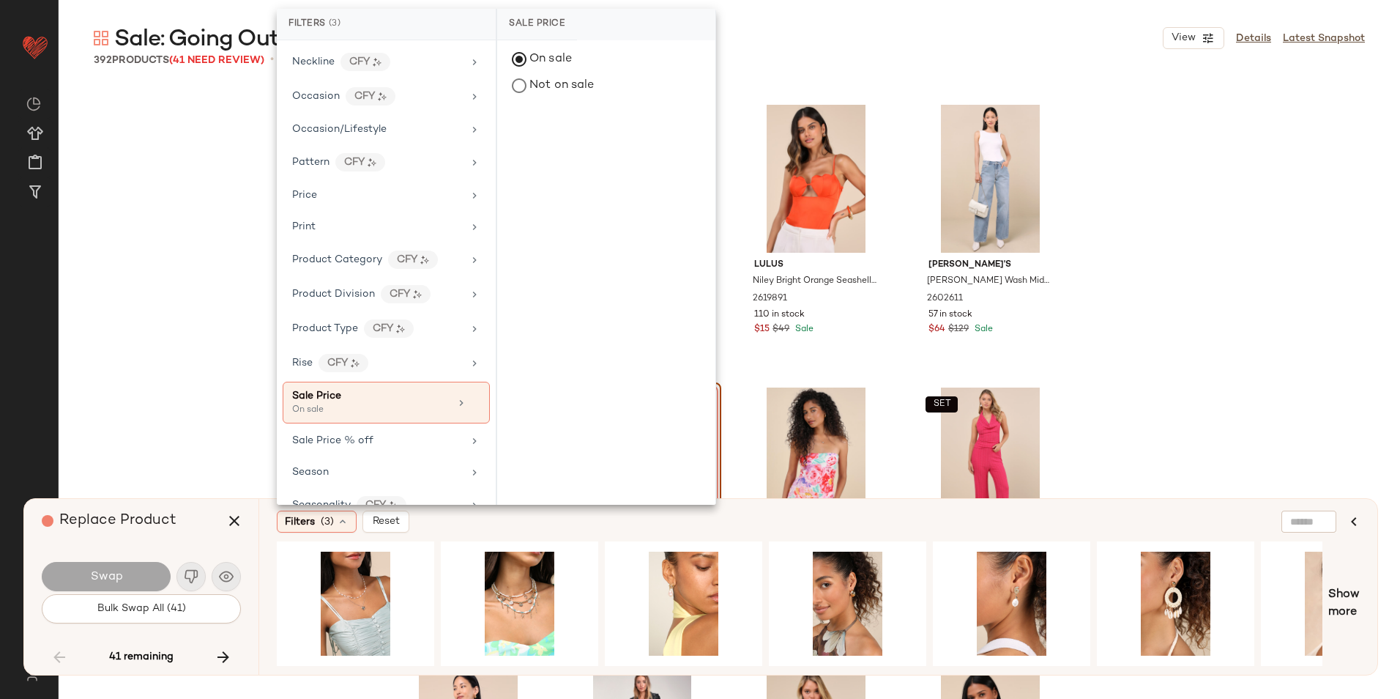
click at [256, 509] on div "Replace Product Swap Bulk Swap All (41) 41 remaining" at bounding box center [141, 587] width 234 height 176
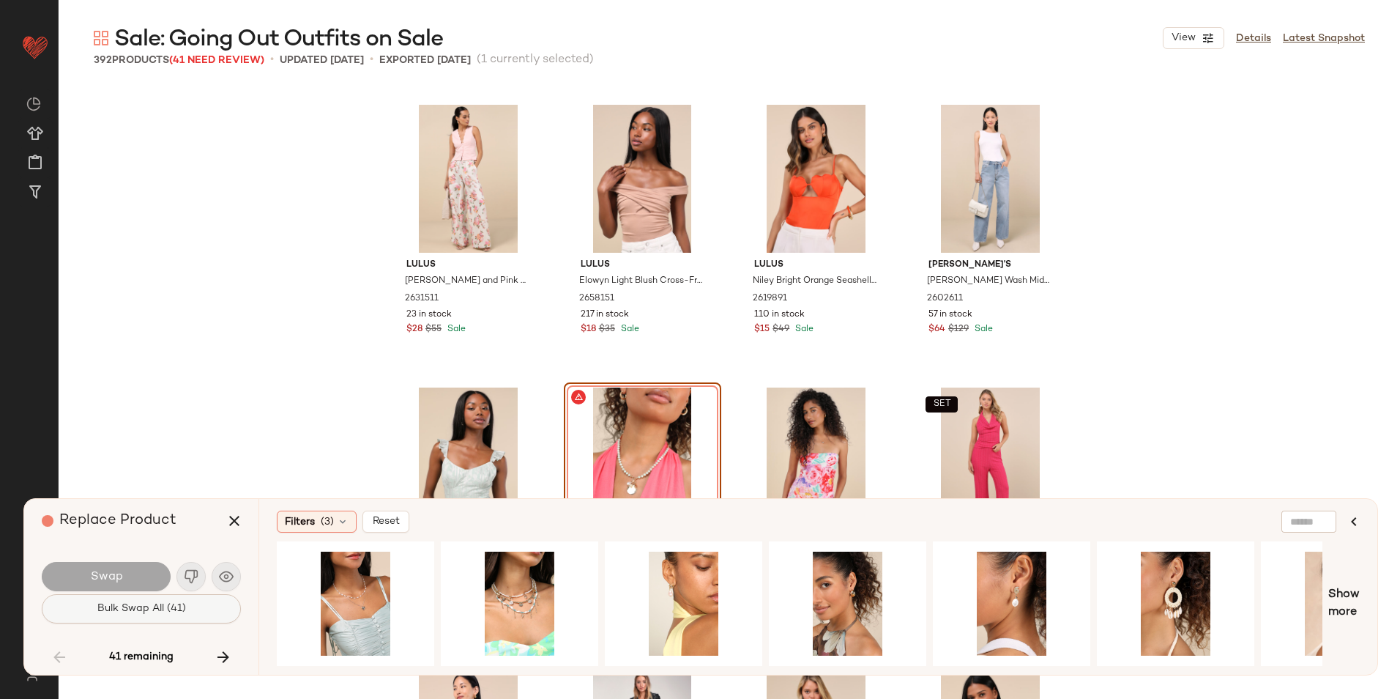
click at [179, 603] on span "Bulk Swap All (41)" at bounding box center [141, 609] width 89 height 12
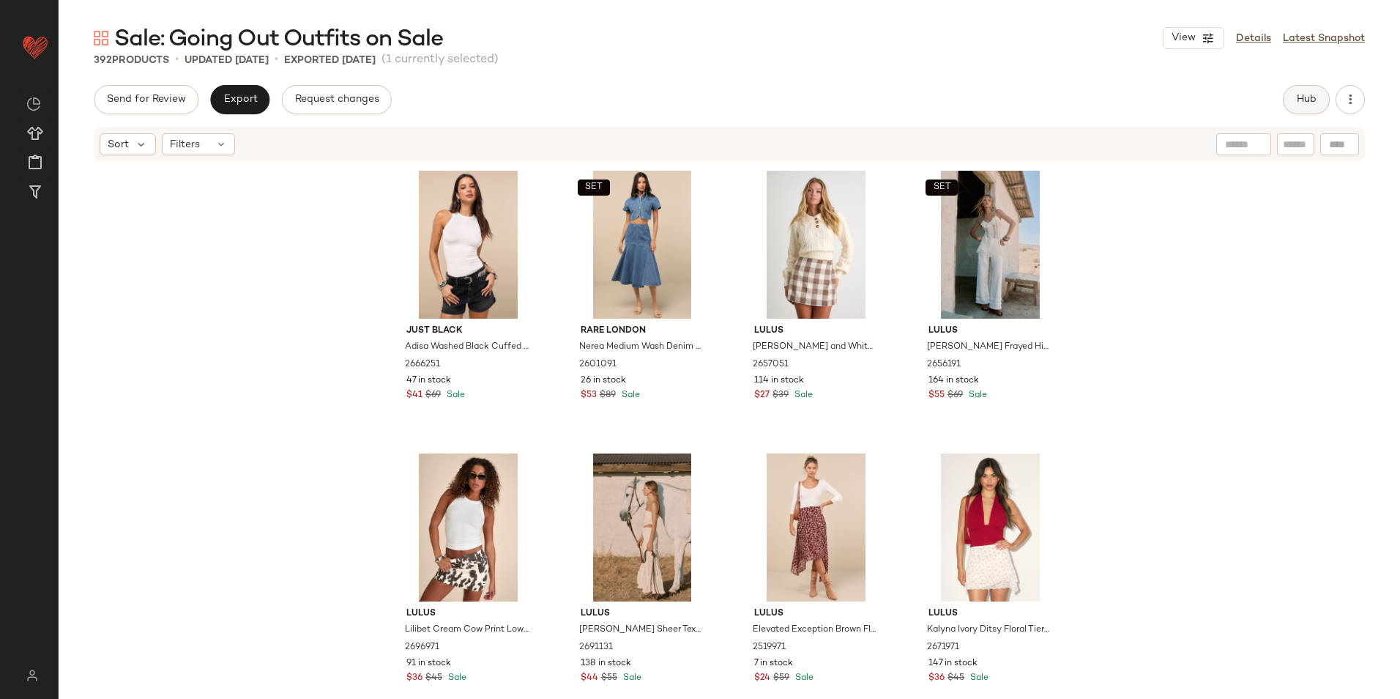
click at [1299, 101] on span "Hub" at bounding box center [1306, 100] width 21 height 12
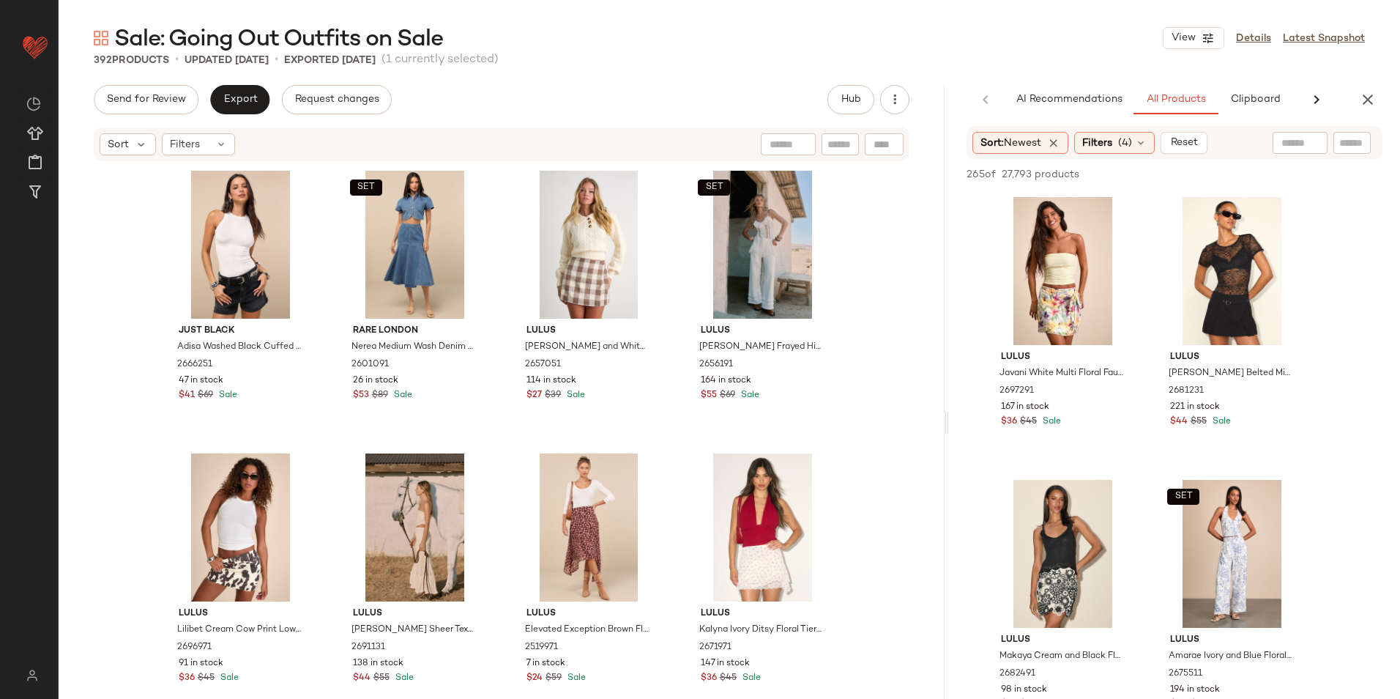
drag, startPoint x: 729, startPoint y: 426, endPoint x: 1027, endPoint y: 427, distance: 298.1
click at [1027, 427] on div "Sale: Going Out Outfits on Sale View Details Latest Snapshot 392 Products • upd…" at bounding box center [730, 360] width 1342 height 675
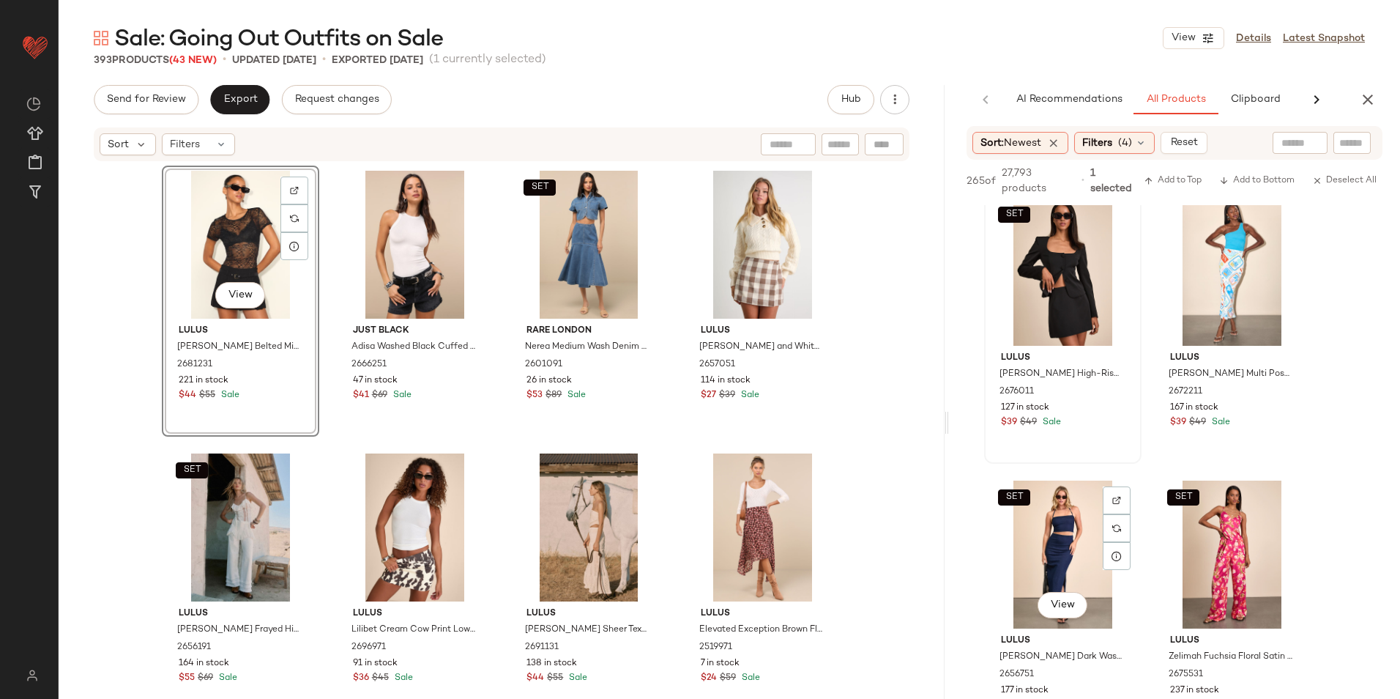
scroll to position [659, 0]
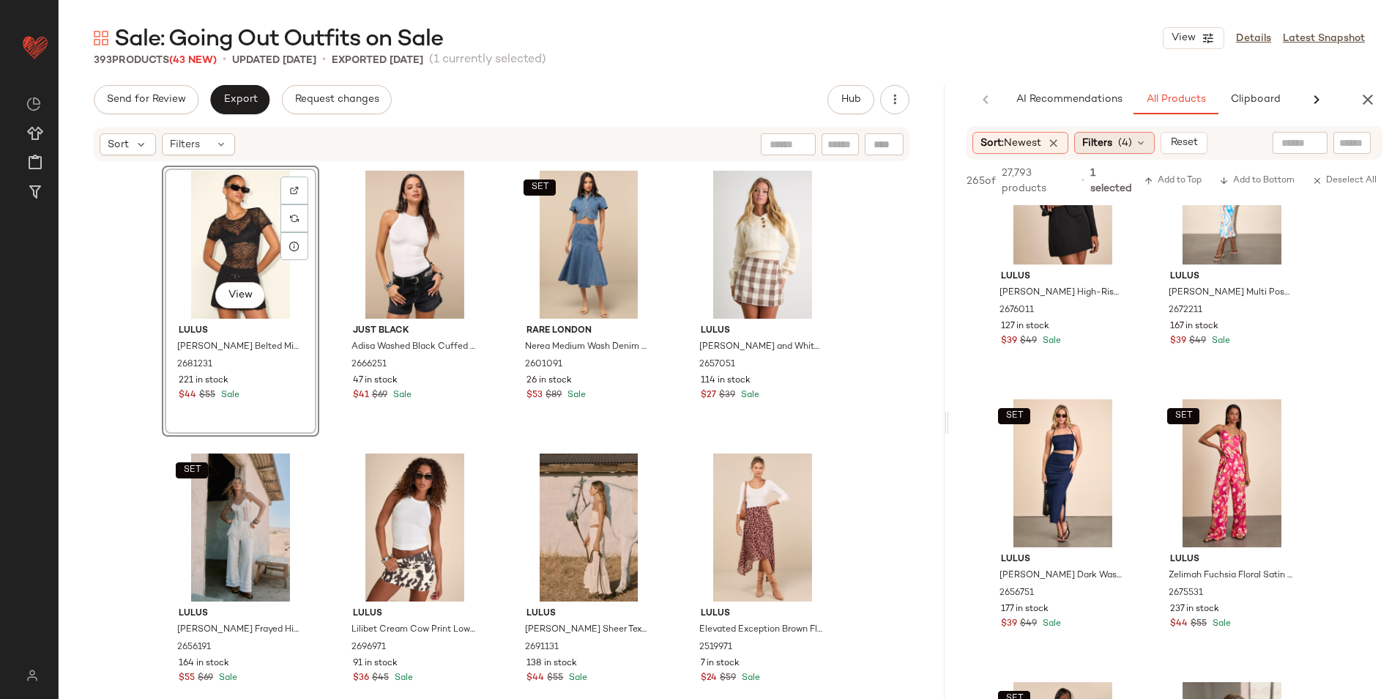
click at [1121, 143] on div "Filters (4)" at bounding box center [1114, 143] width 81 height 22
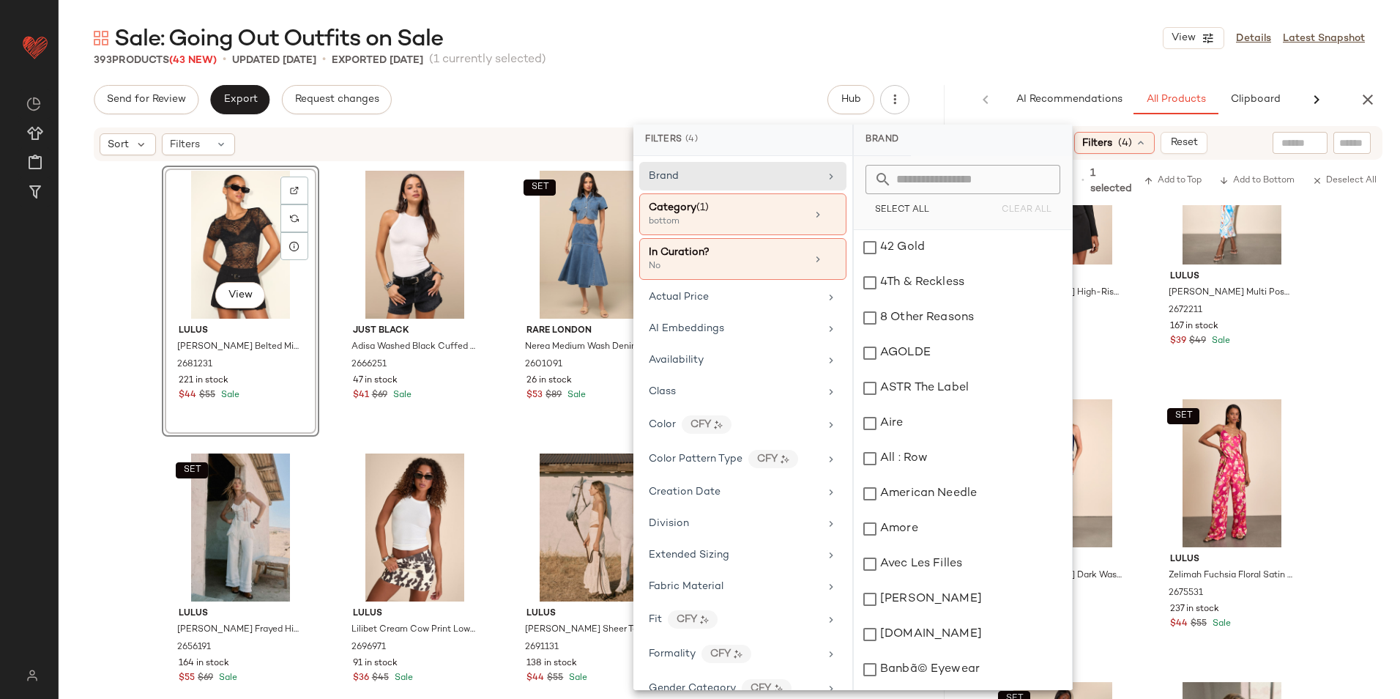
click at [747, 58] on div "393 Products (43 New) • updated Sep 3rd • Exported Aug 27th (1 currently select…" at bounding box center [730, 60] width 1342 height 15
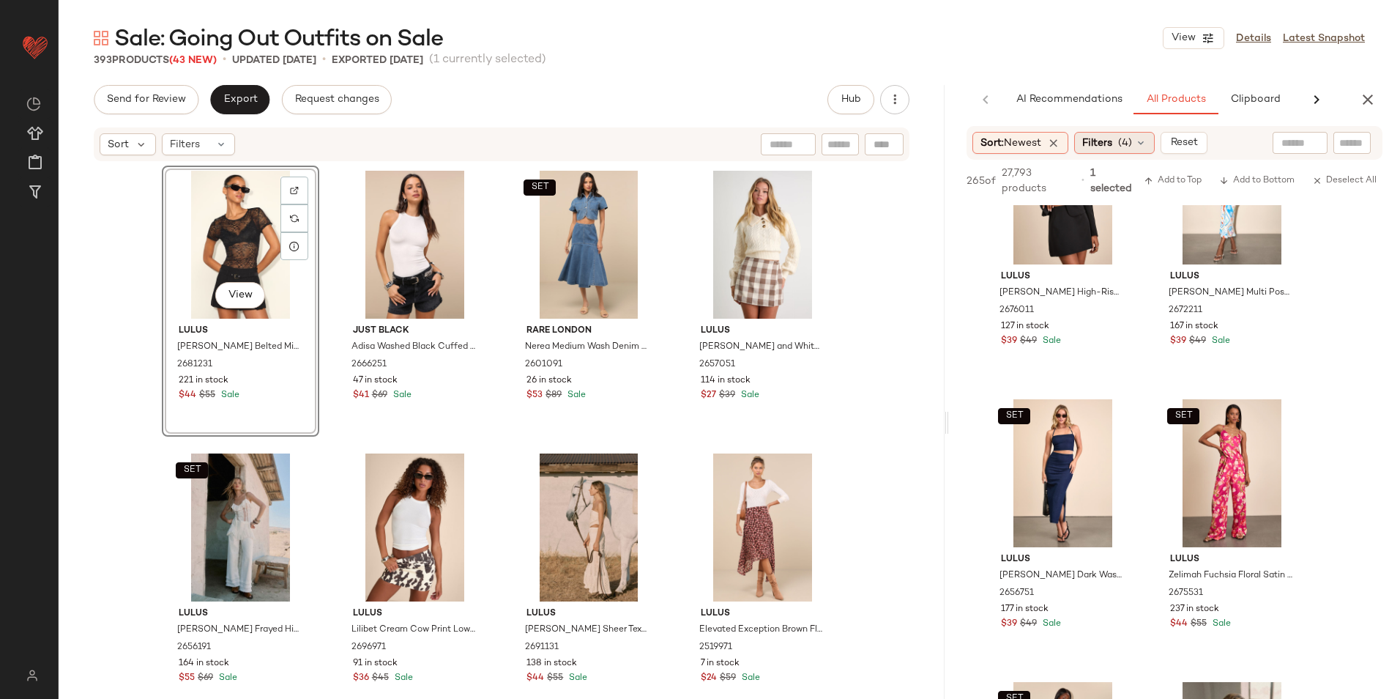
click at [1120, 145] on div "Filters (4)" at bounding box center [1114, 143] width 81 height 22
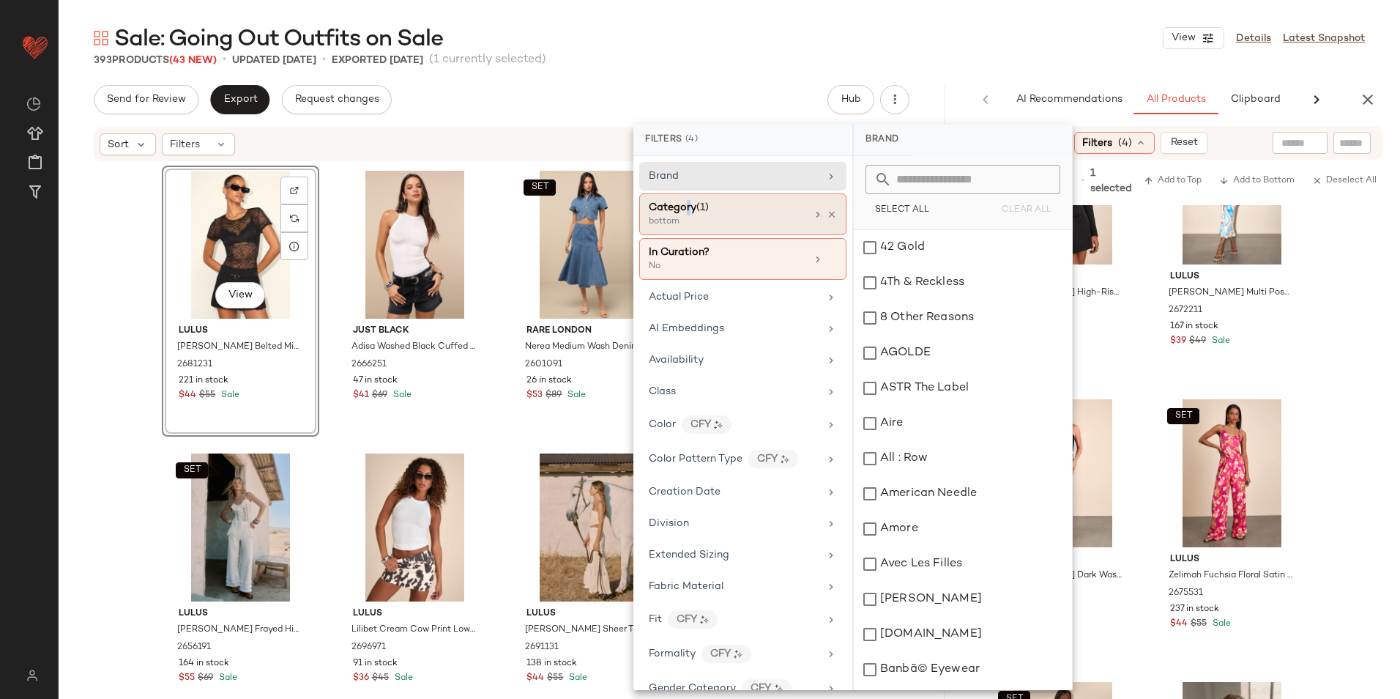
click at [687, 213] on span "Category" at bounding box center [673, 207] width 48 height 11
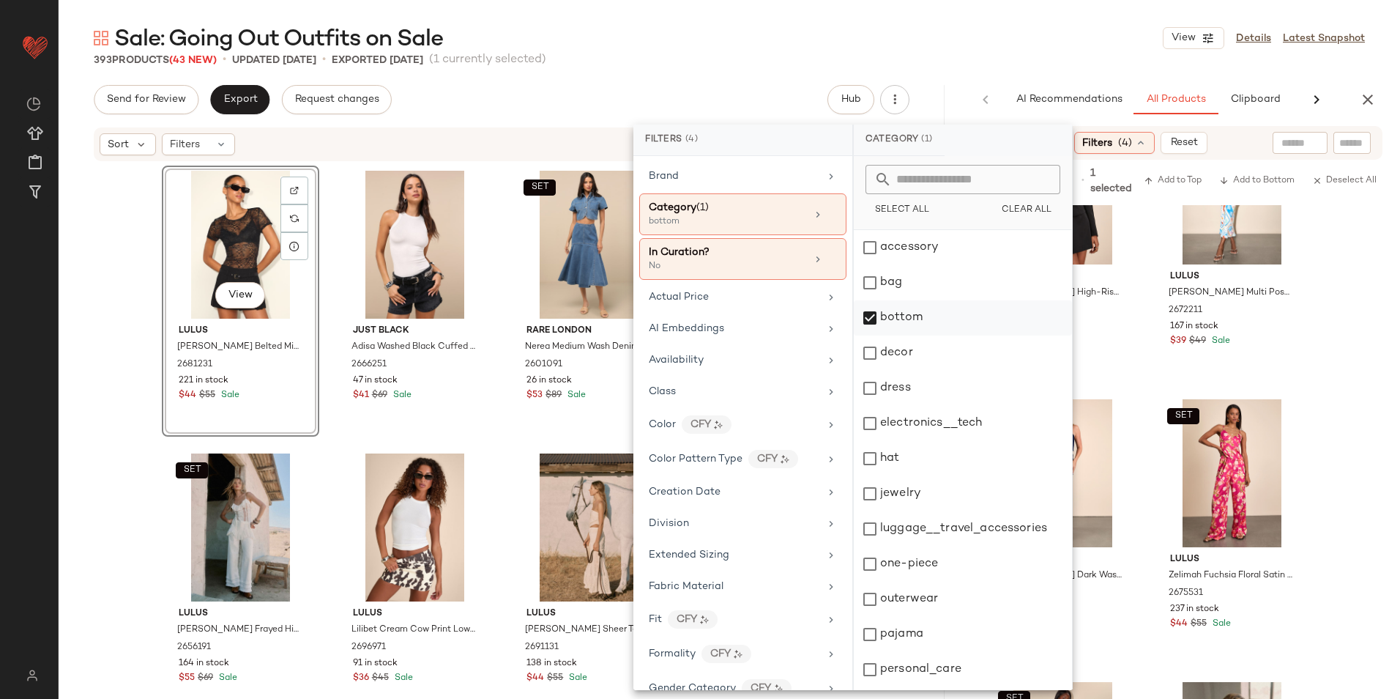
click at [905, 335] on div "bottom" at bounding box center [963, 352] width 218 height 35
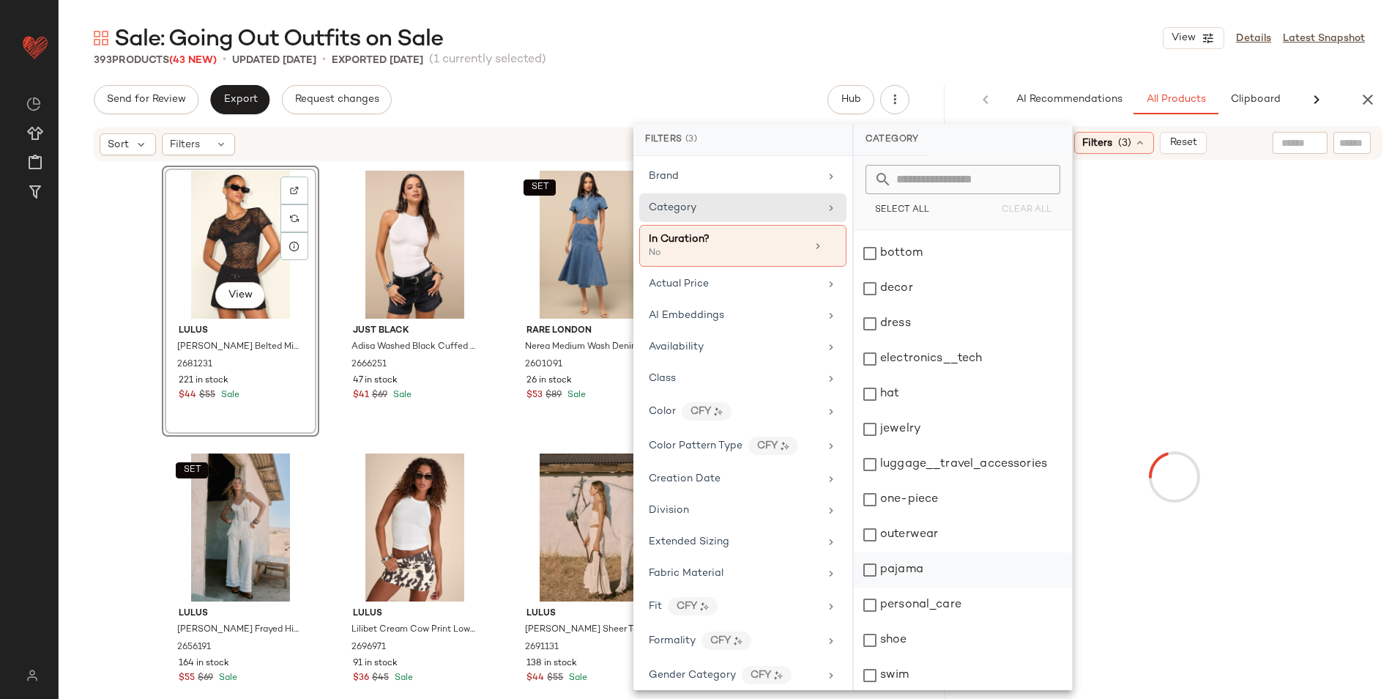
scroll to position [138, 0]
click at [893, 655] on div "top" at bounding box center [963, 672] width 218 height 35
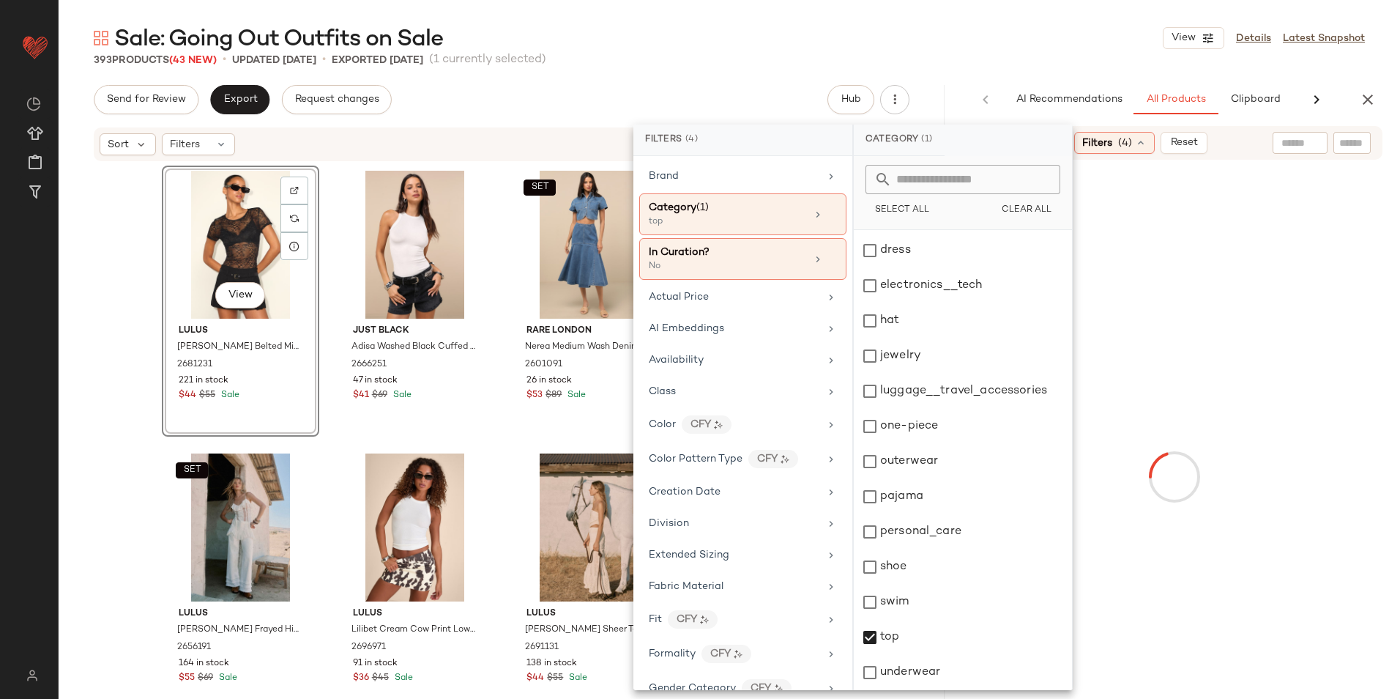
click at [1017, 65] on div "393 Products (43 New) • updated Sep 3rd • Exported Aug 27th (1 currently select…" at bounding box center [730, 60] width 1342 height 15
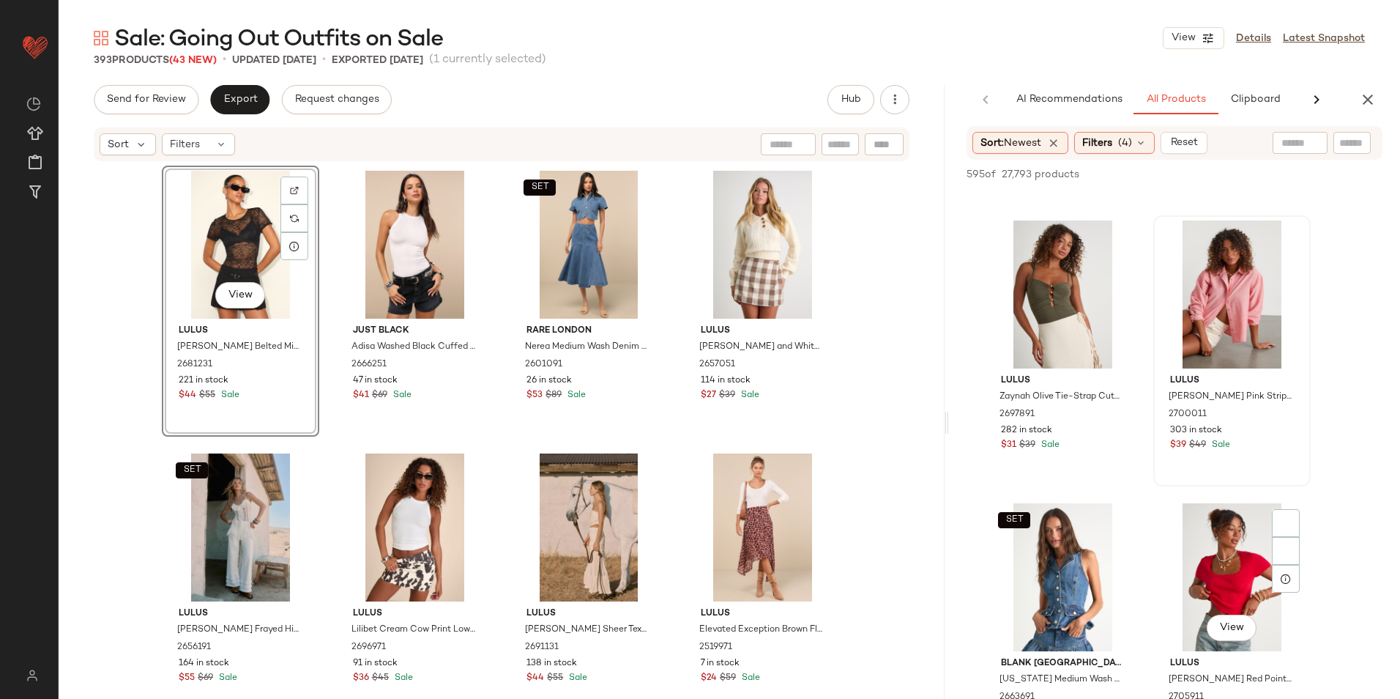
scroll to position [1025, 0]
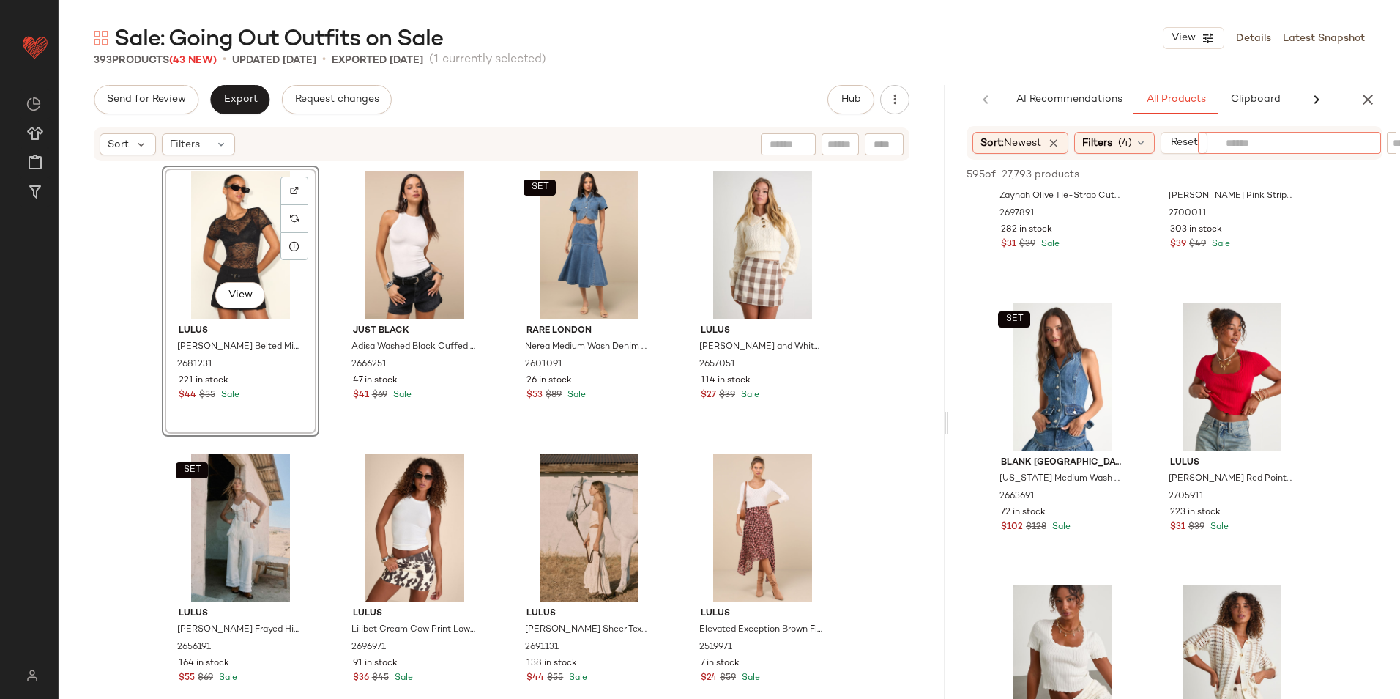
click at [1307, 137] on input "text" at bounding box center [1289, 142] width 127 height 15
type input "****"
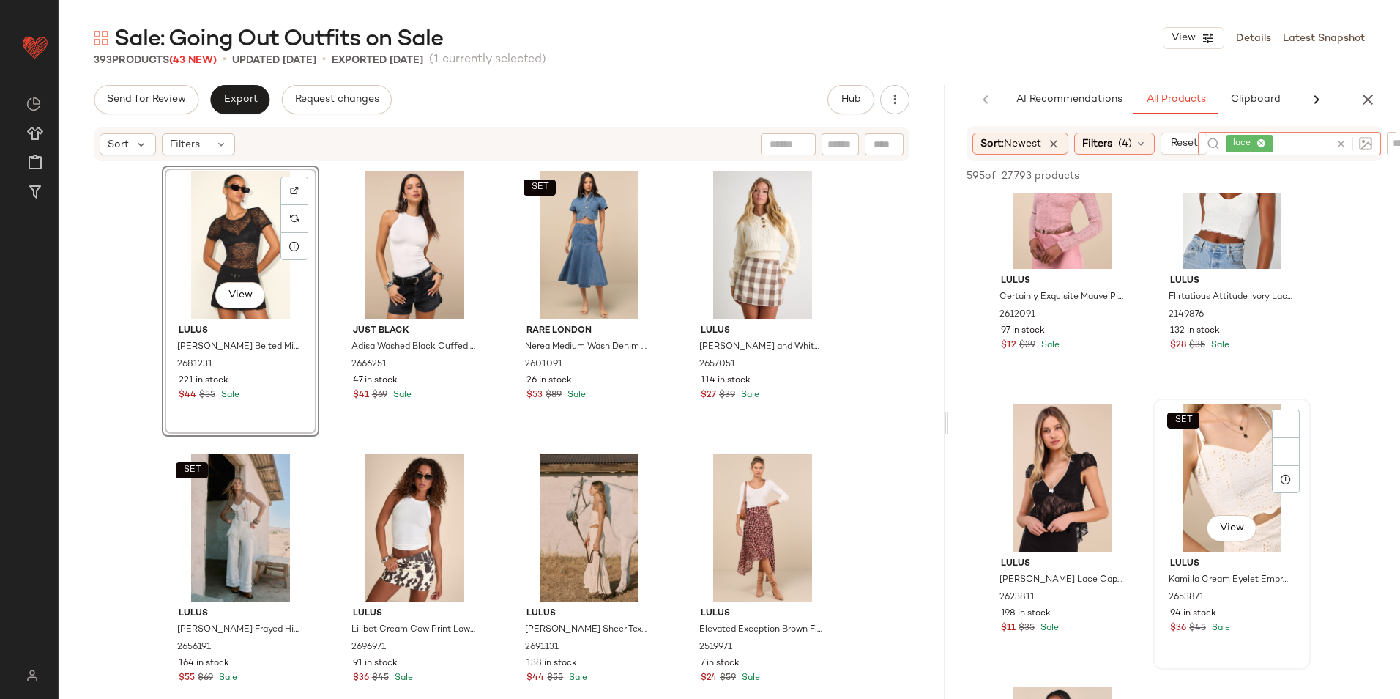
scroll to position [146, 0]
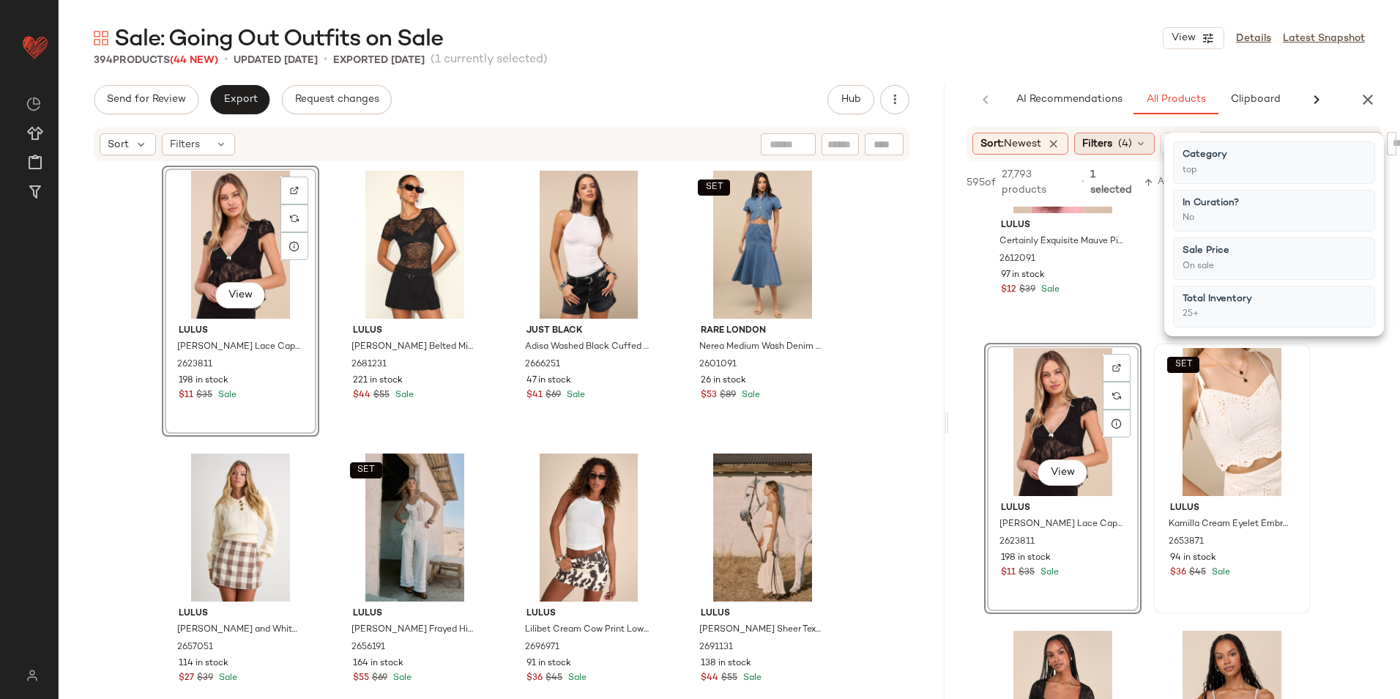
click at [1113, 145] on span "Filters" at bounding box center [1098, 143] width 30 height 15
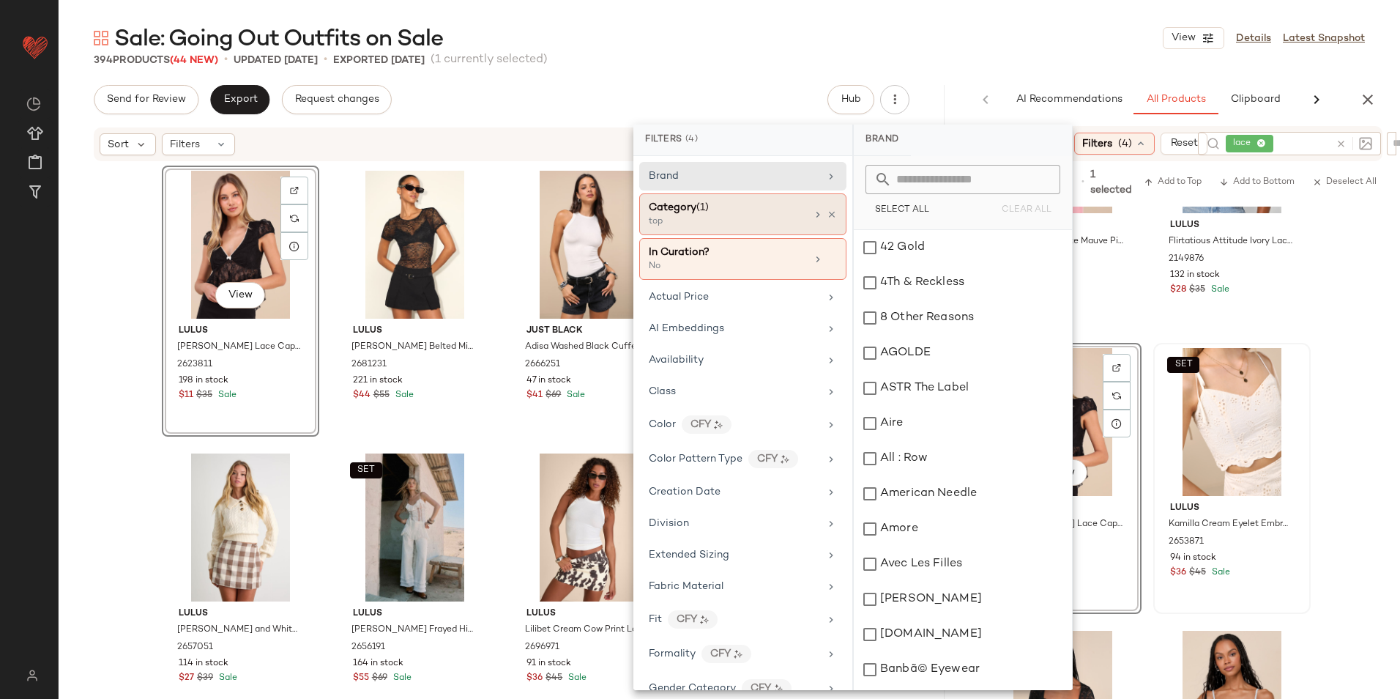
click at [707, 214] on div "Category (1)" at bounding box center [679, 207] width 60 height 15
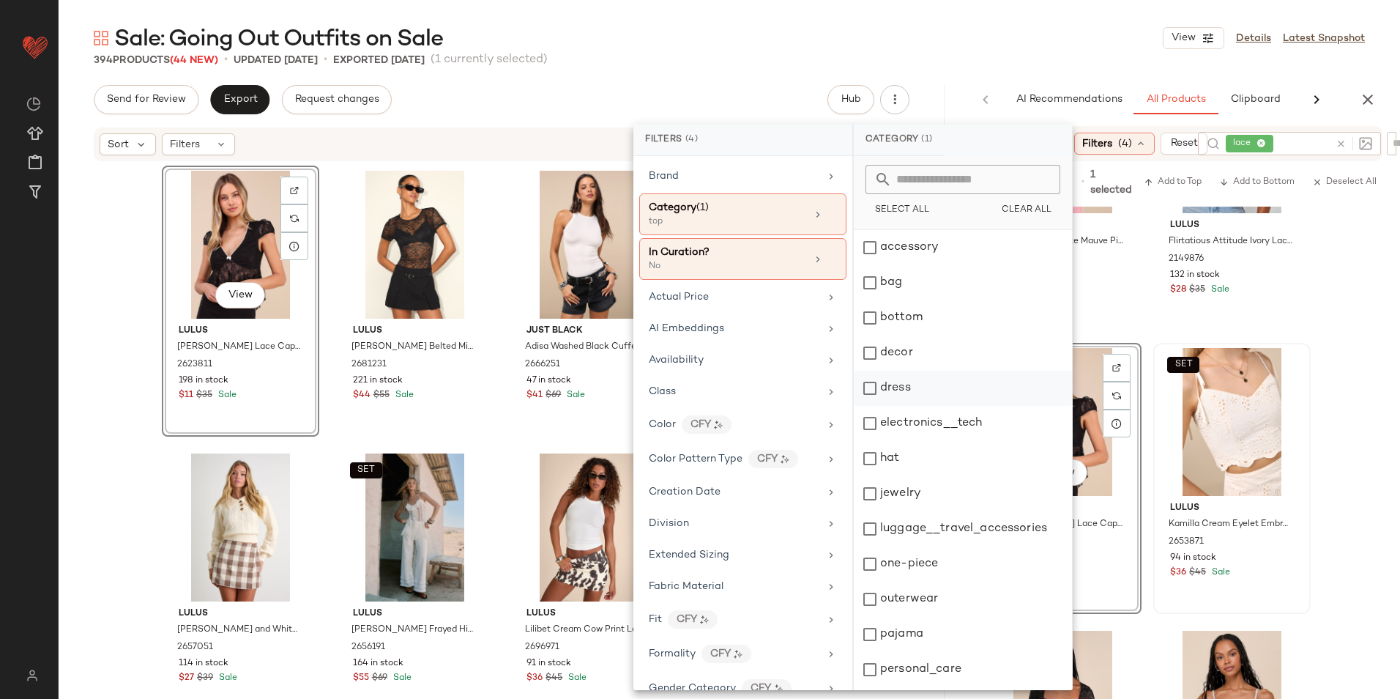
click at [899, 406] on div "dress" at bounding box center [963, 423] width 218 height 35
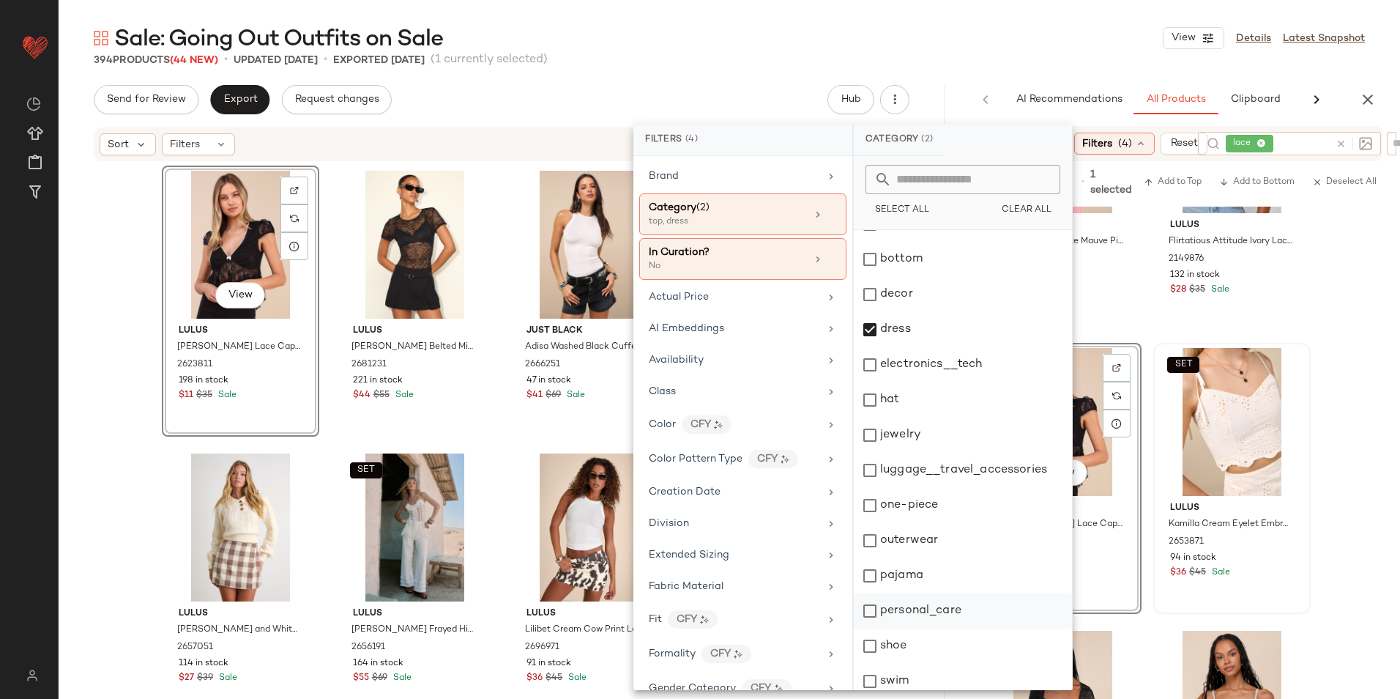
scroll to position [138, 0]
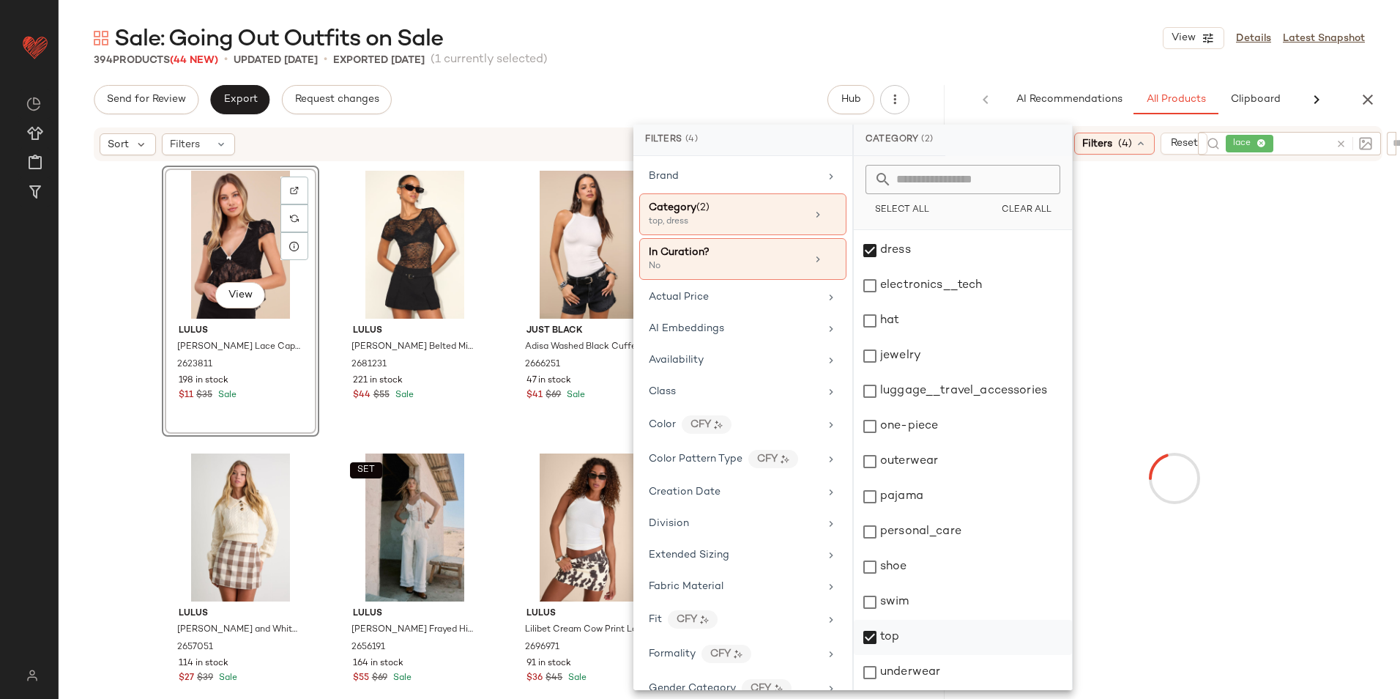
click at [886, 655] on div "top" at bounding box center [963, 672] width 218 height 35
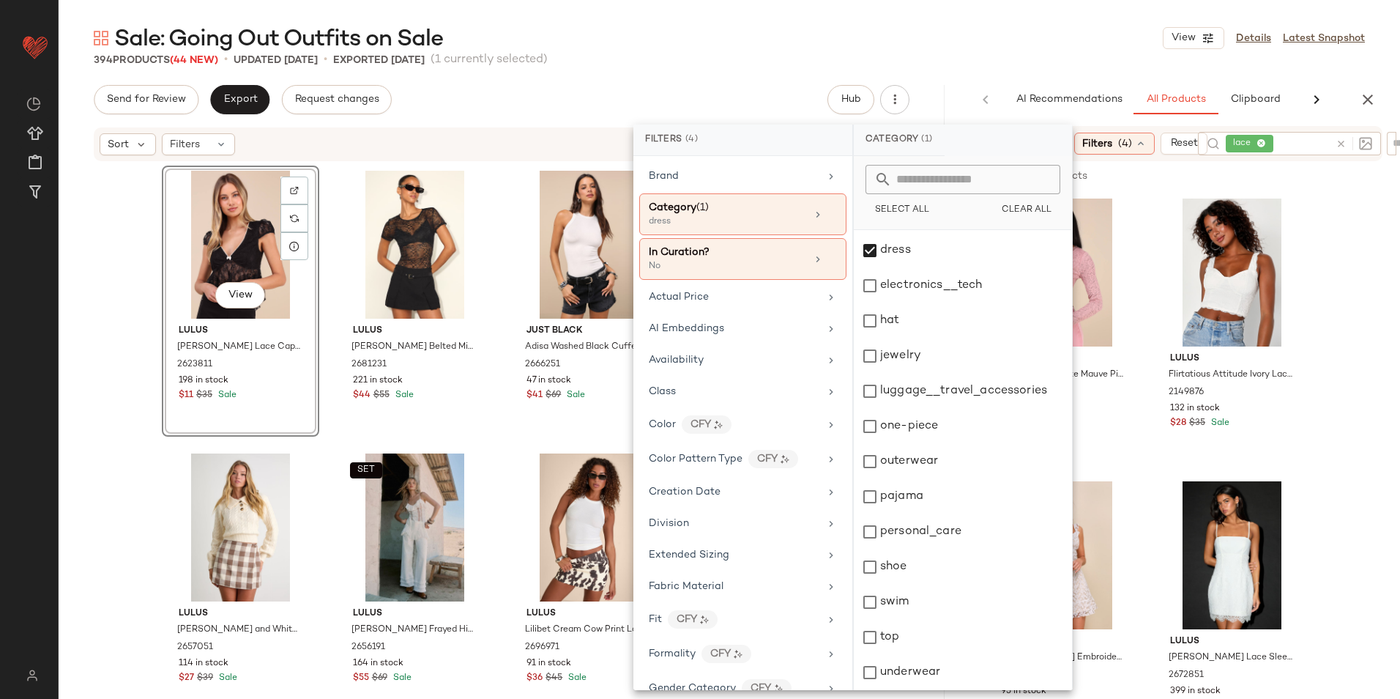
click at [1017, 28] on div "Sale: Going Out Outfits on Sale View Details Latest Snapshot" at bounding box center [730, 37] width 1342 height 29
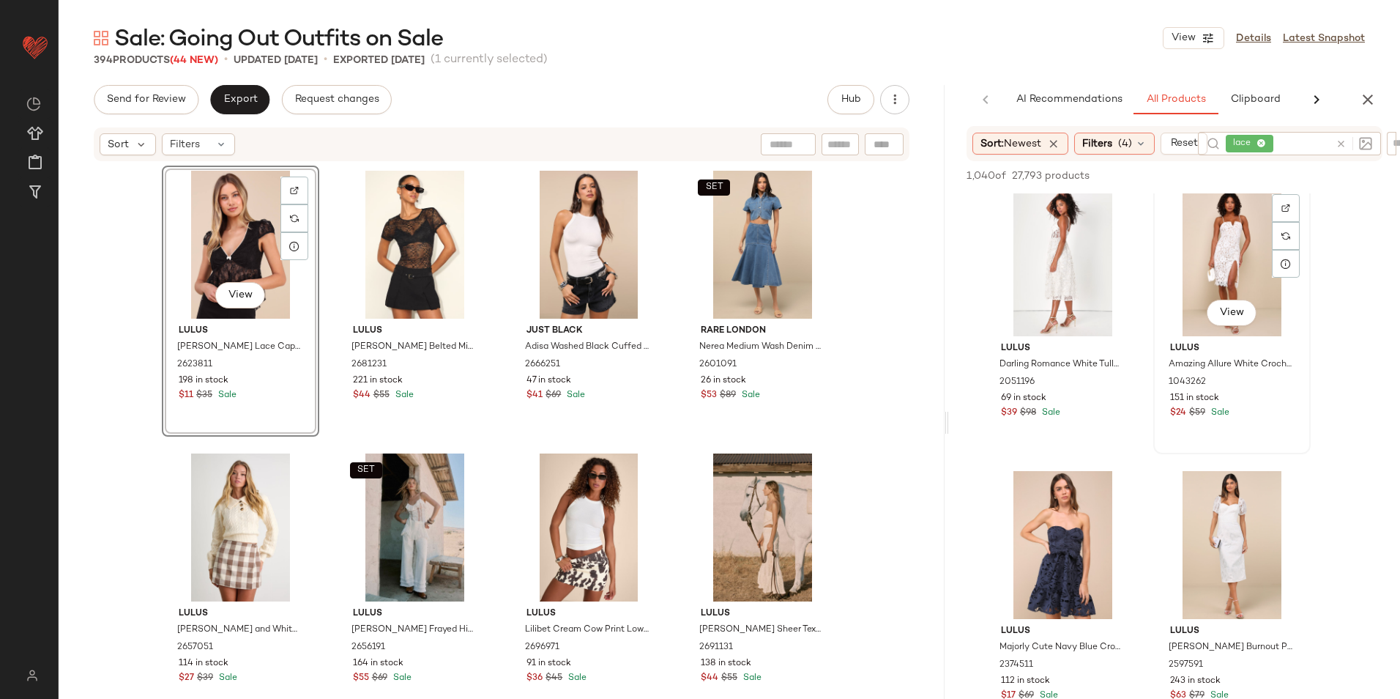
scroll to position [146, 0]
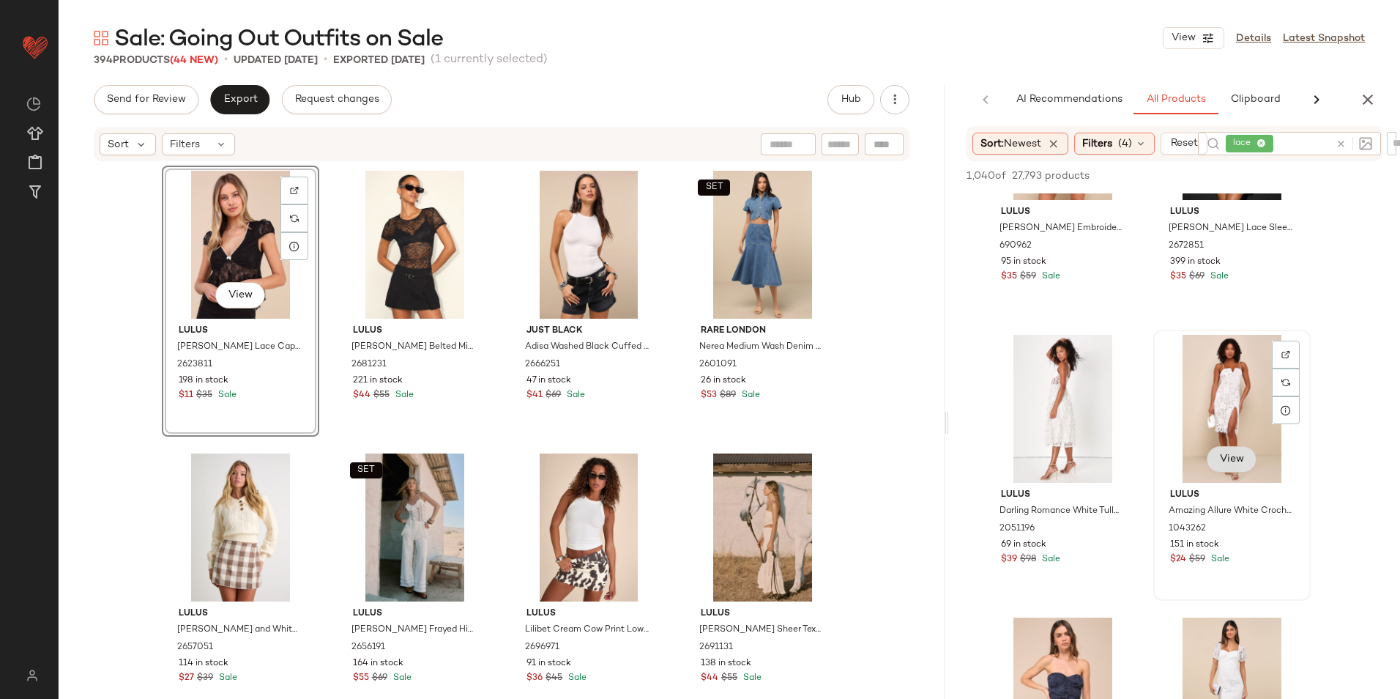
click at [1250, 458] on button "View" at bounding box center [1232, 459] width 50 height 26
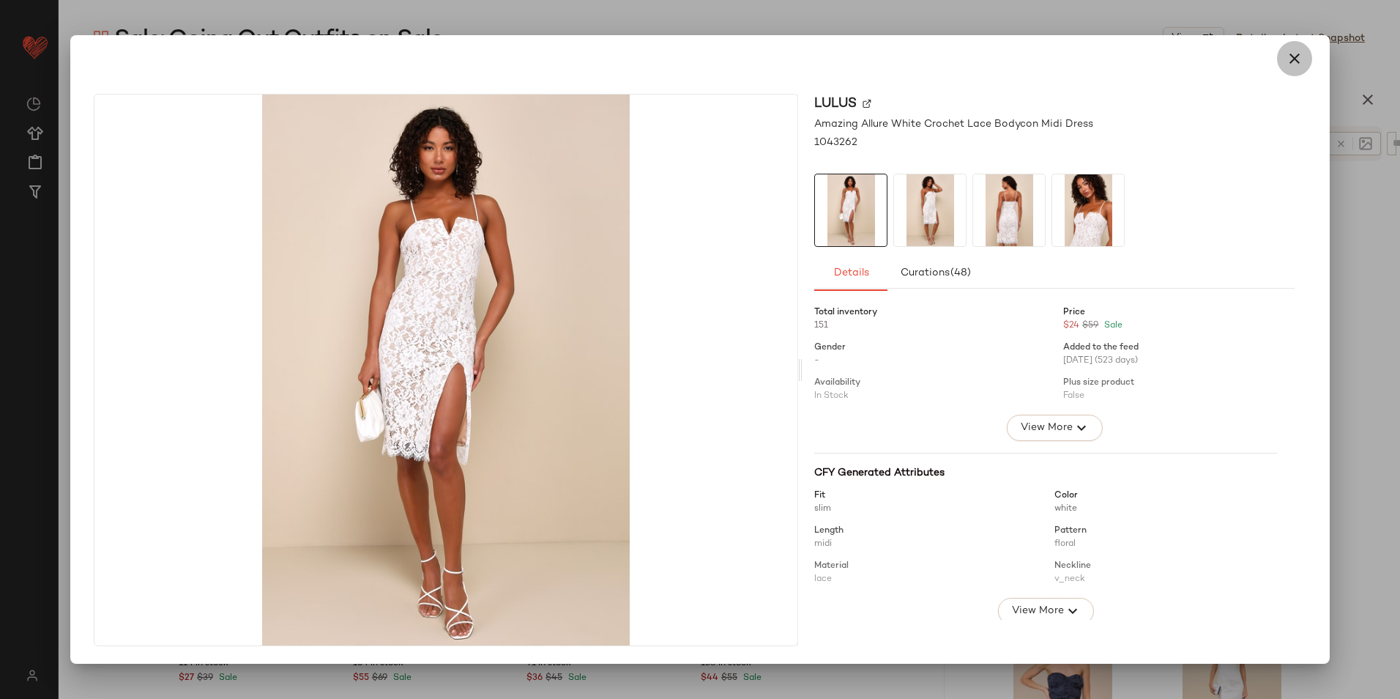
click at [1301, 58] on icon "button" at bounding box center [1295, 59] width 18 height 18
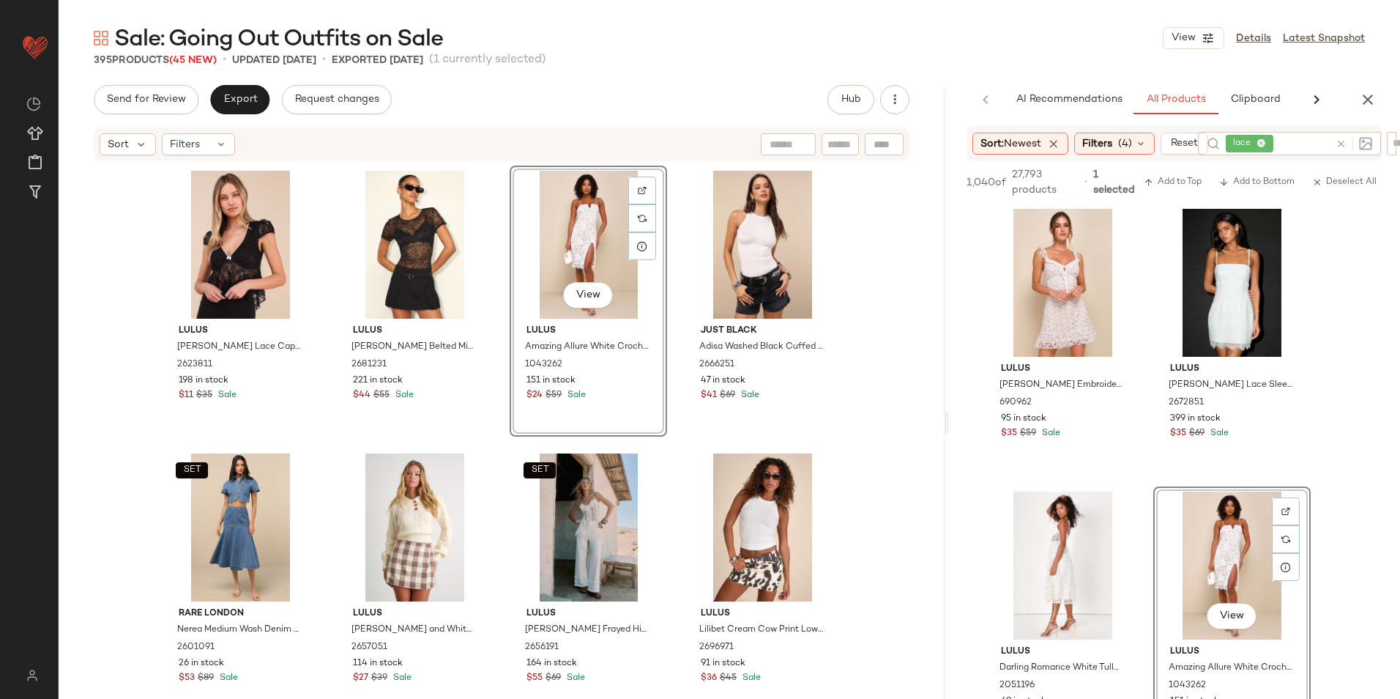
scroll to position [0, 0]
click at [1340, 141] on icon at bounding box center [1341, 143] width 11 height 11
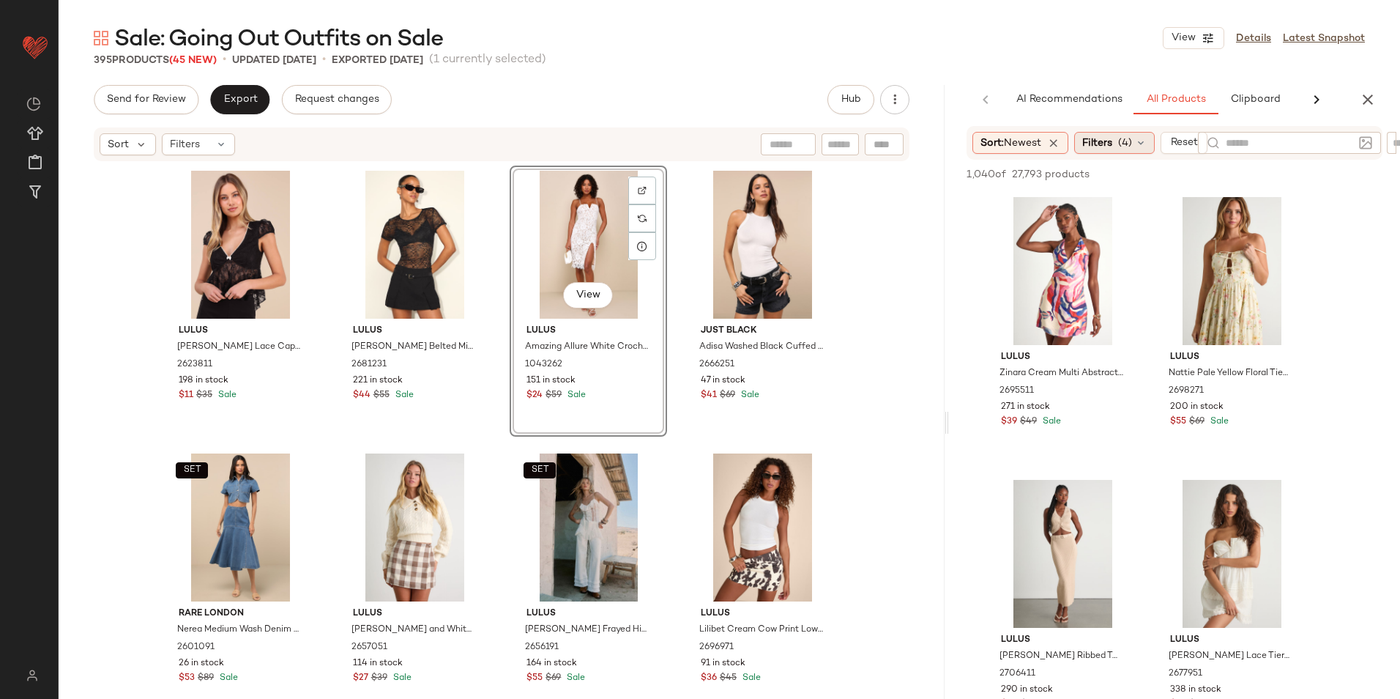
click at [1130, 149] on span "(4)" at bounding box center [1125, 142] width 14 height 15
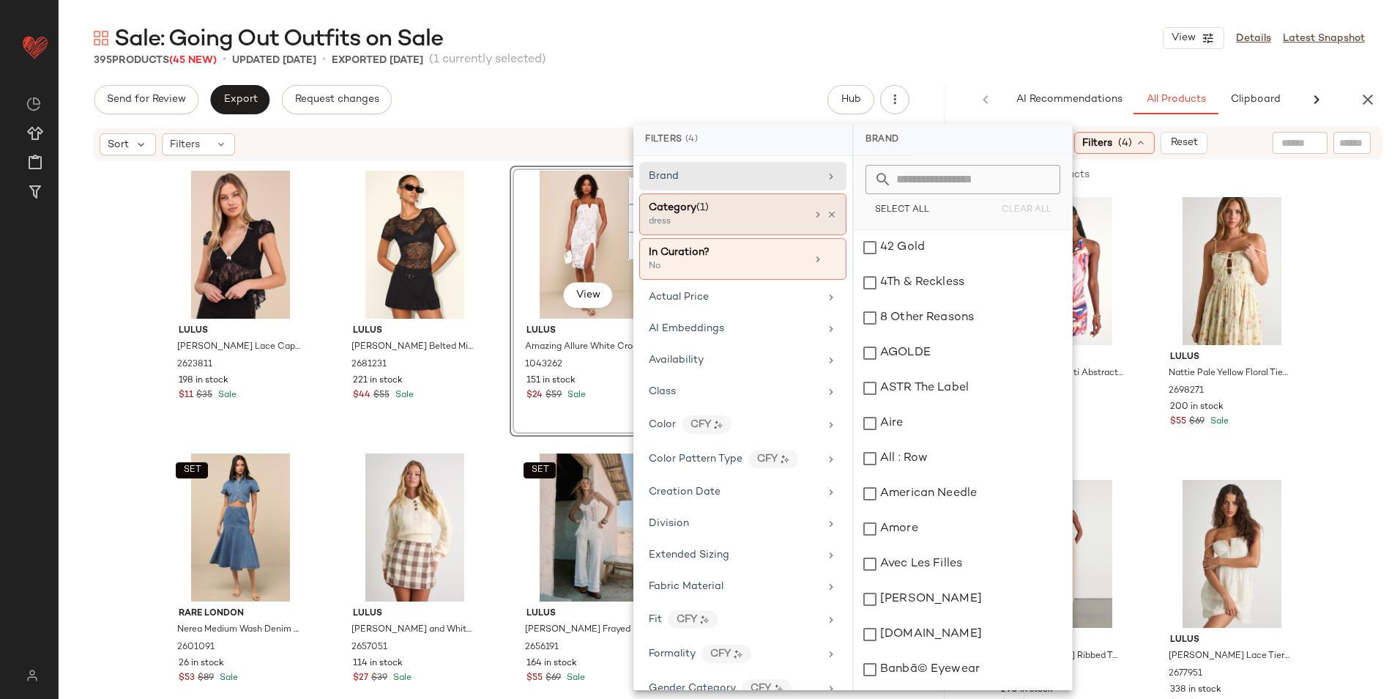
click at [758, 220] on div "dress" at bounding box center [722, 221] width 146 height 13
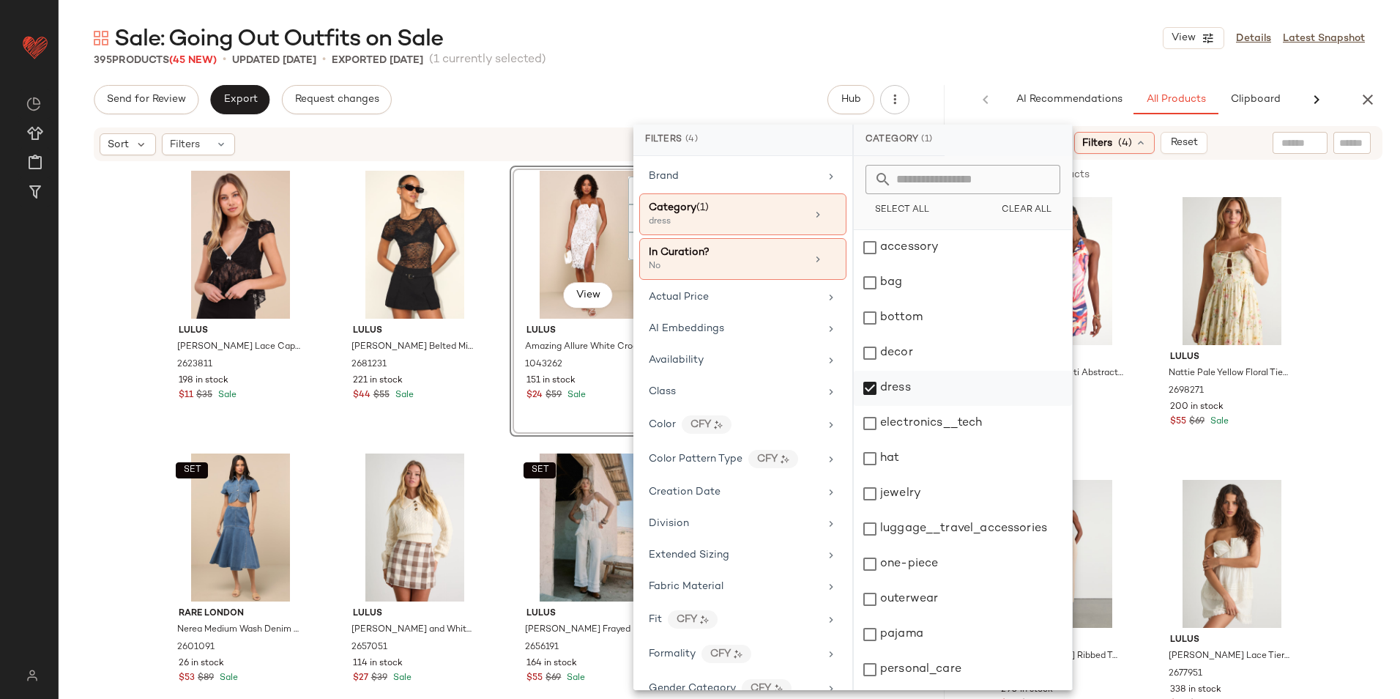
click at [906, 406] on div "dress" at bounding box center [963, 423] width 218 height 35
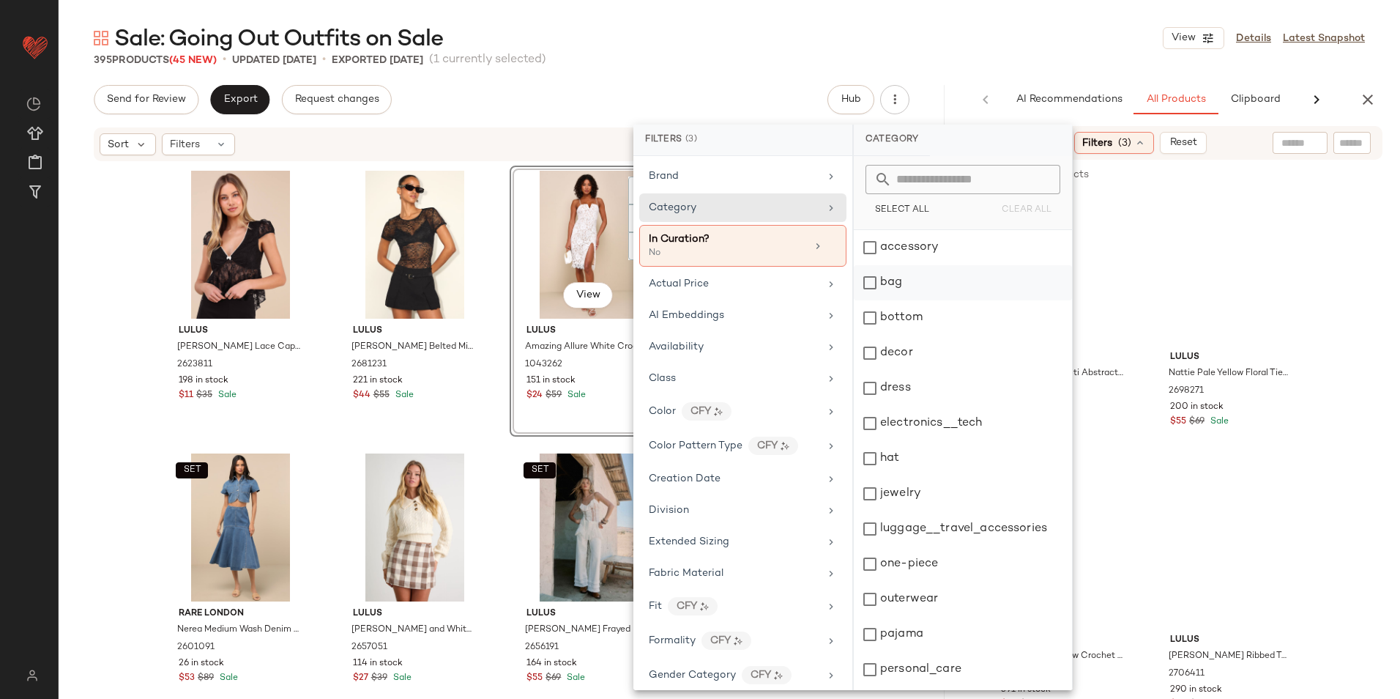
click at [934, 300] on div "bag" at bounding box center [963, 317] width 218 height 35
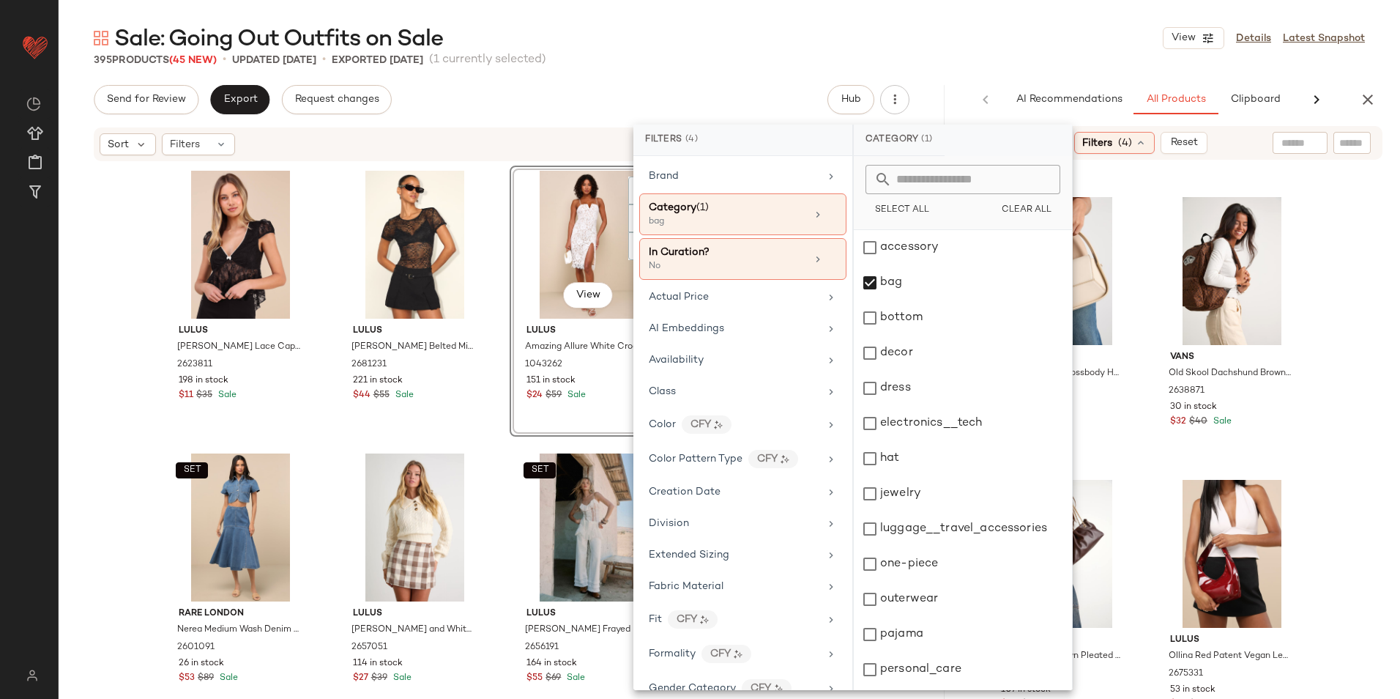
click at [814, 43] on div "Sale: Going Out Outfits on Sale View Details Latest Snapshot" at bounding box center [730, 37] width 1342 height 29
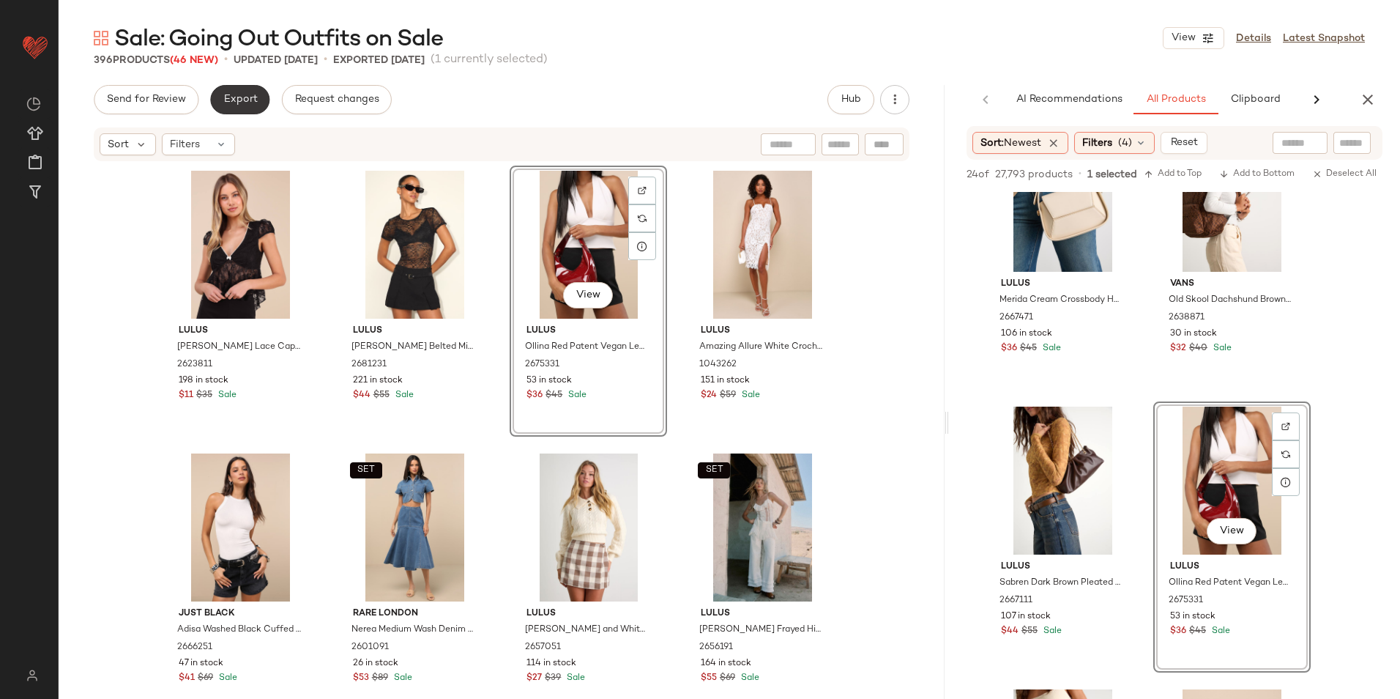
click at [239, 102] on span "Export" at bounding box center [240, 100] width 34 height 12
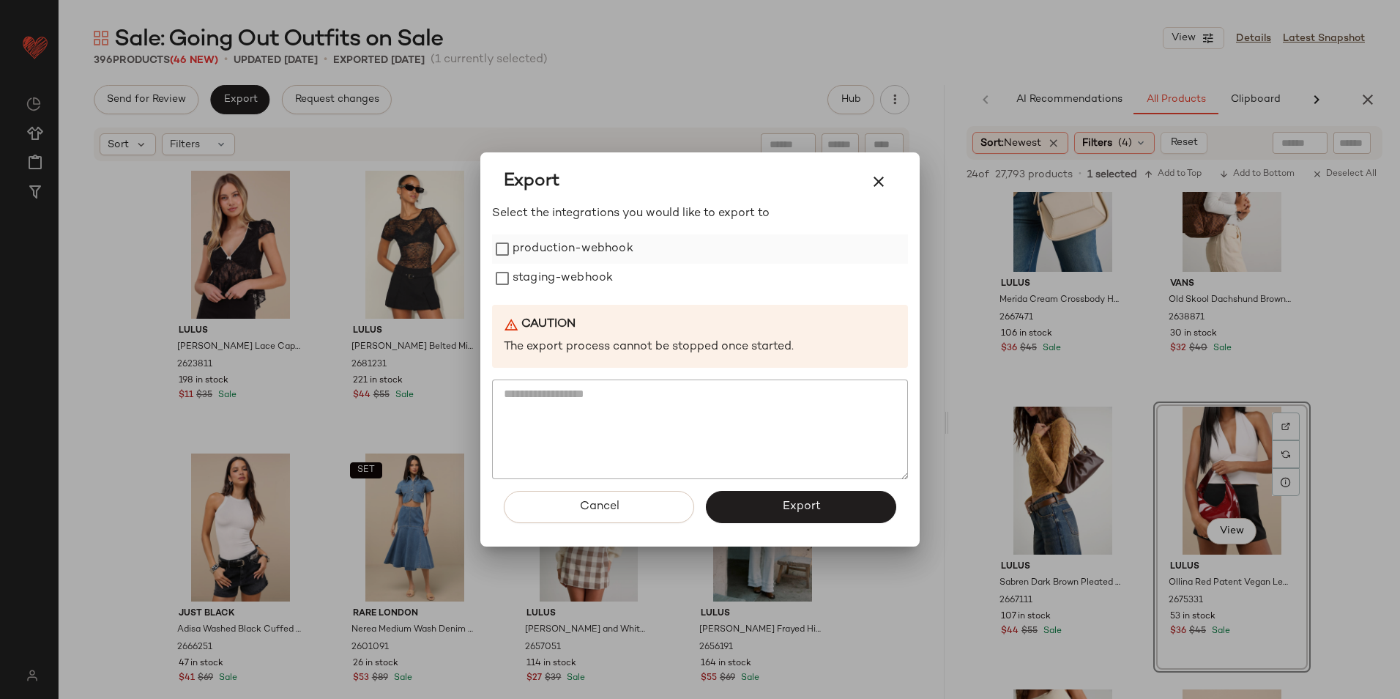
click at [582, 248] on label "production-webhook" at bounding box center [573, 248] width 121 height 29
click at [567, 270] on label "staging-webhook" at bounding box center [563, 278] width 100 height 29
click at [756, 510] on button "Export" at bounding box center [801, 507] width 190 height 32
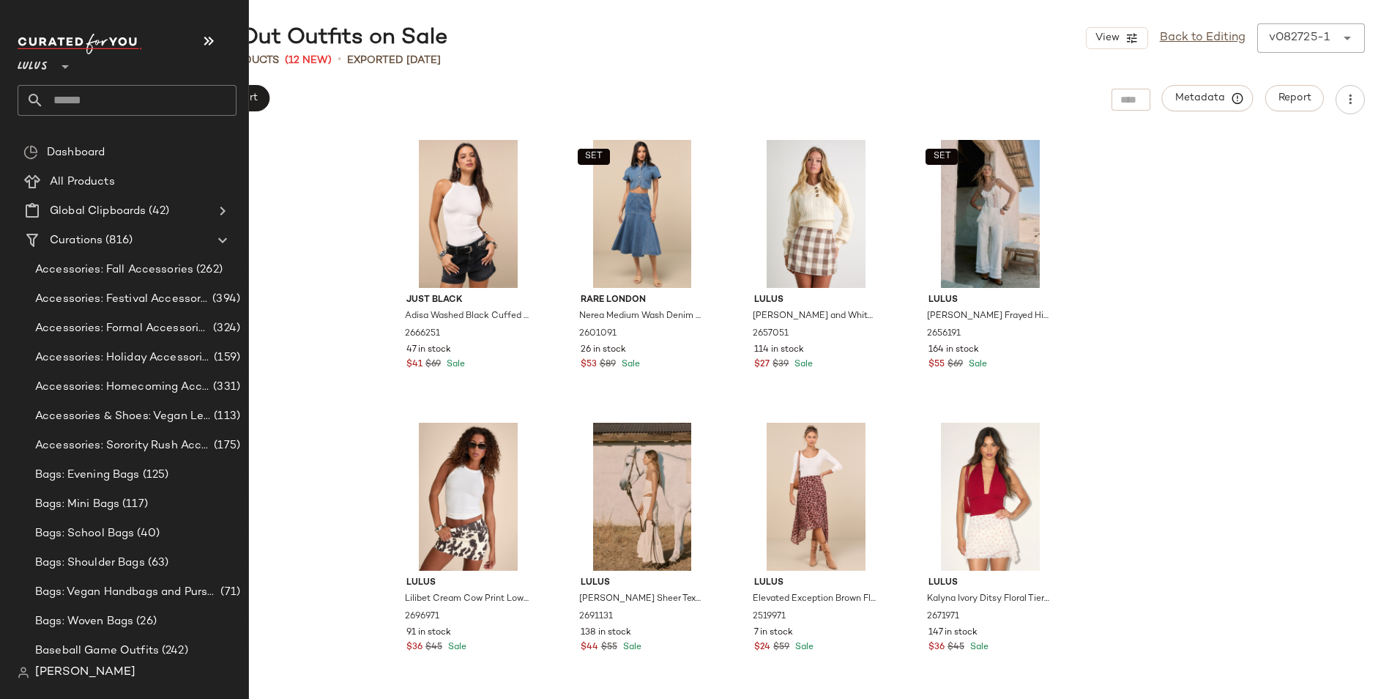
click at [103, 92] on input "text" at bounding box center [140, 100] width 193 height 31
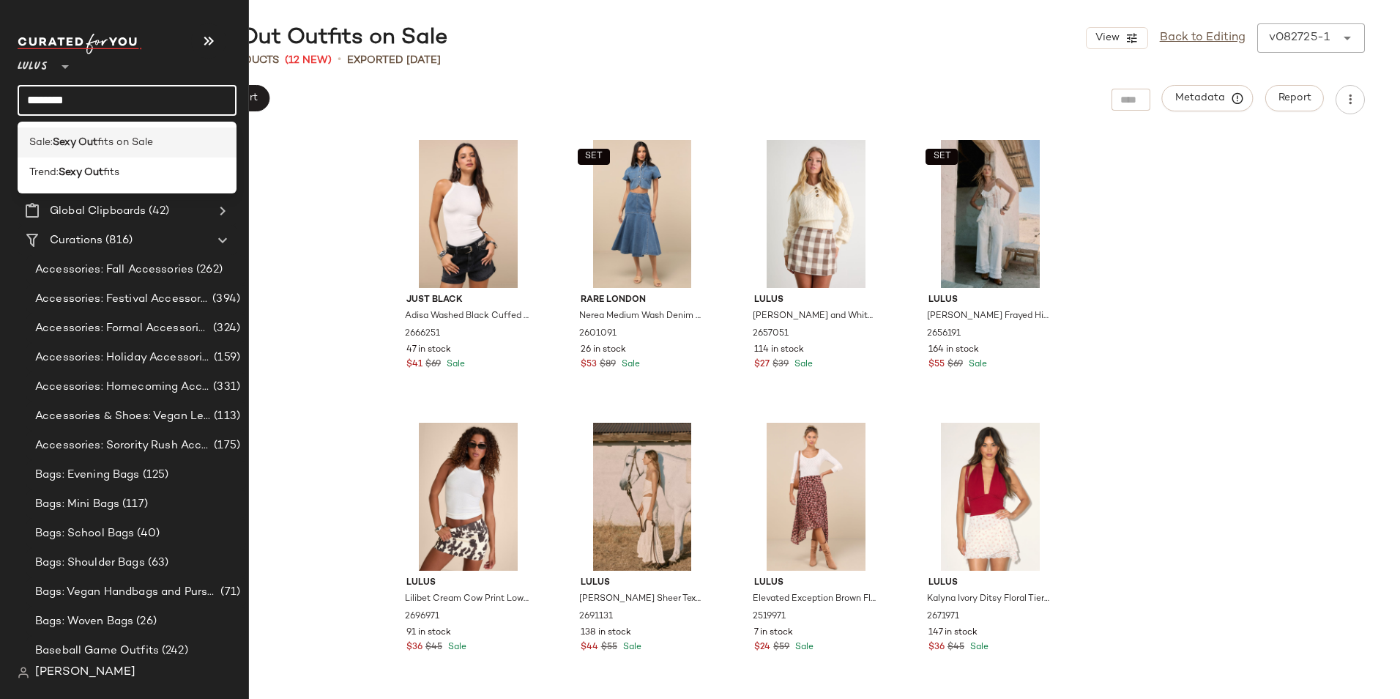
type input "********"
click at [140, 145] on span "fits on Sale" at bounding box center [125, 142] width 56 height 15
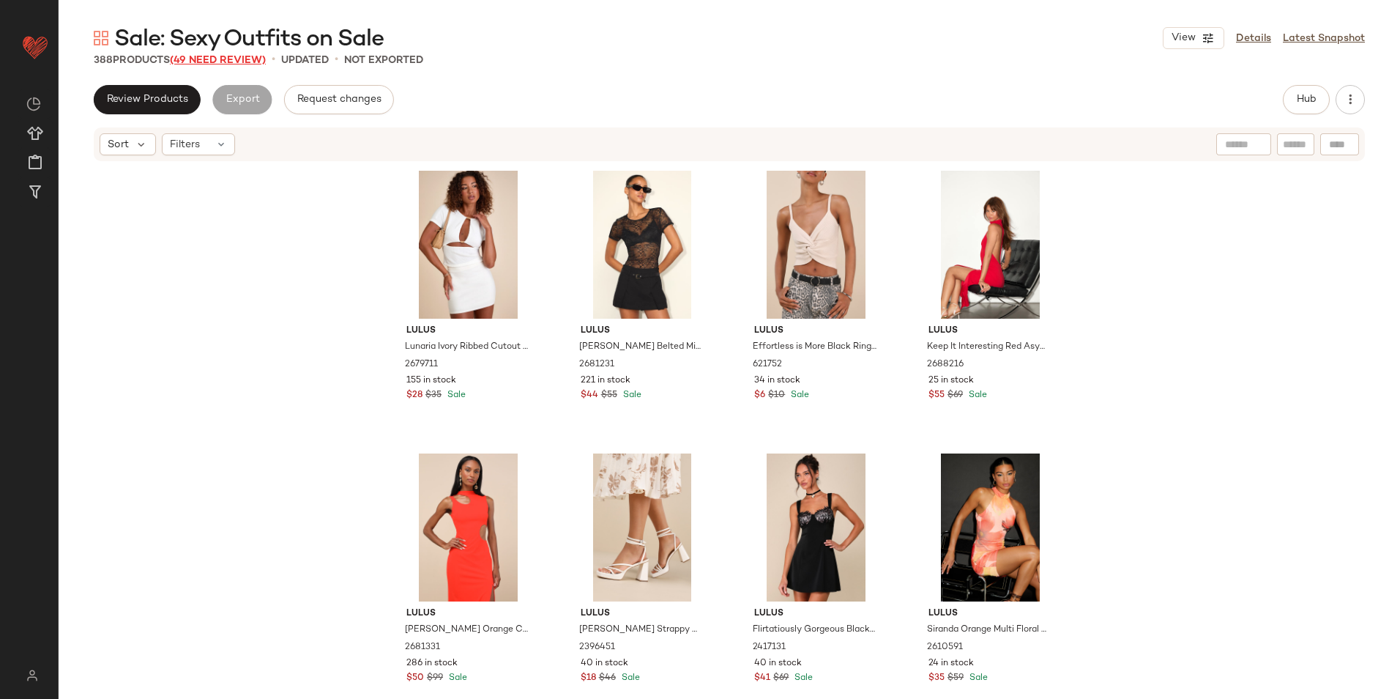
click at [210, 59] on span "(49 Need Review)" at bounding box center [218, 60] width 96 height 11
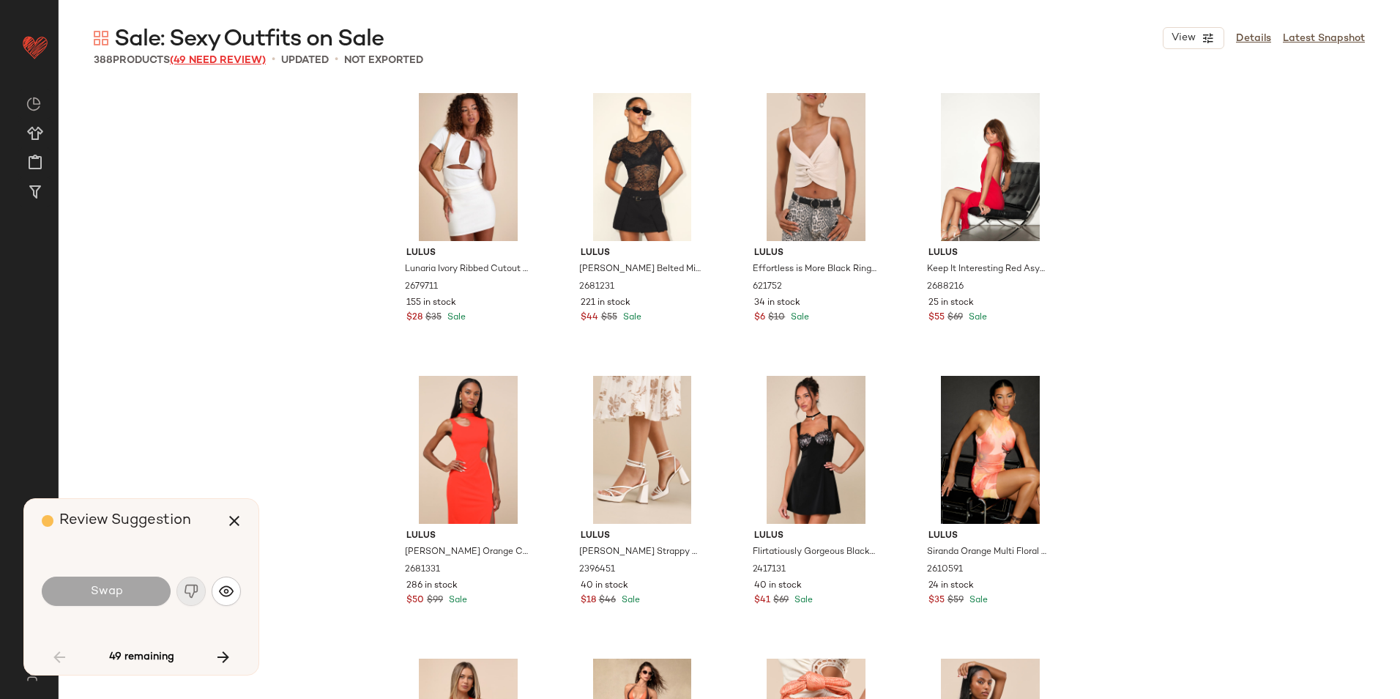
scroll to position [577, 0]
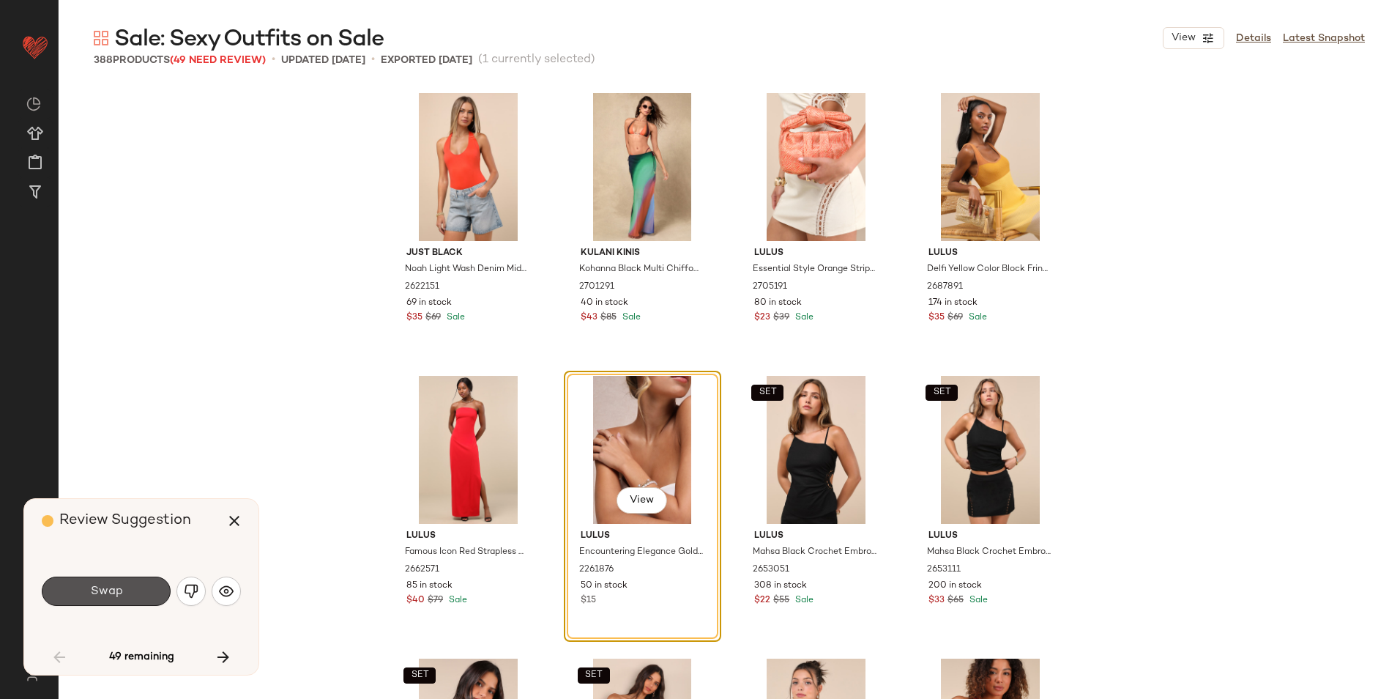
click at [108, 595] on span "Swap" at bounding box center [105, 591] width 33 height 14
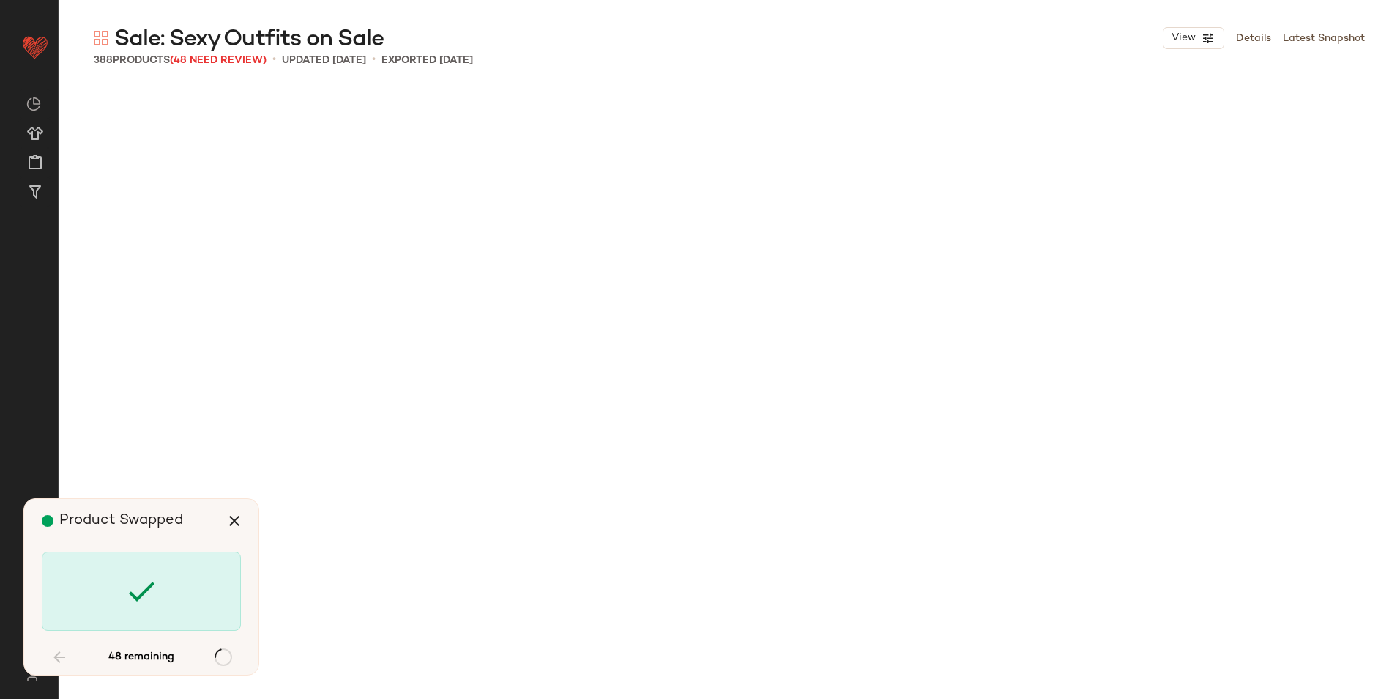
scroll to position [2827, 0]
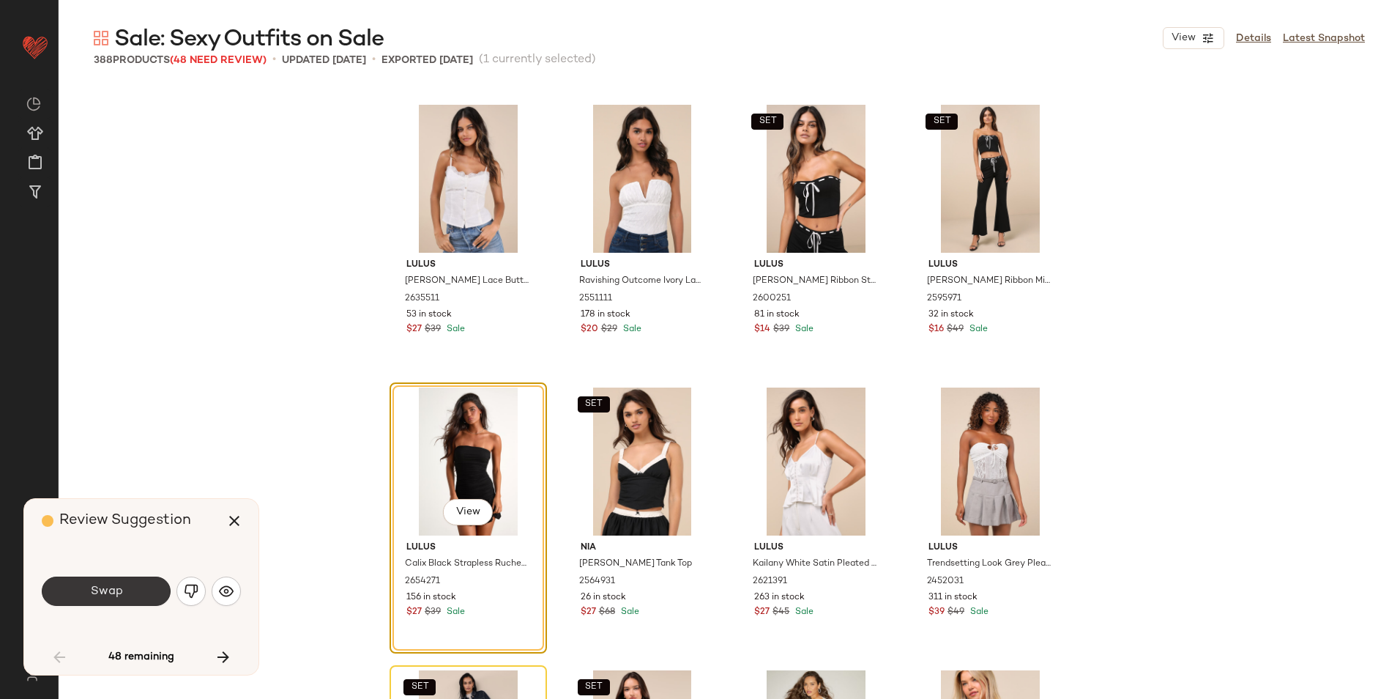
click at [127, 594] on button "Swap" at bounding box center [106, 590] width 129 height 29
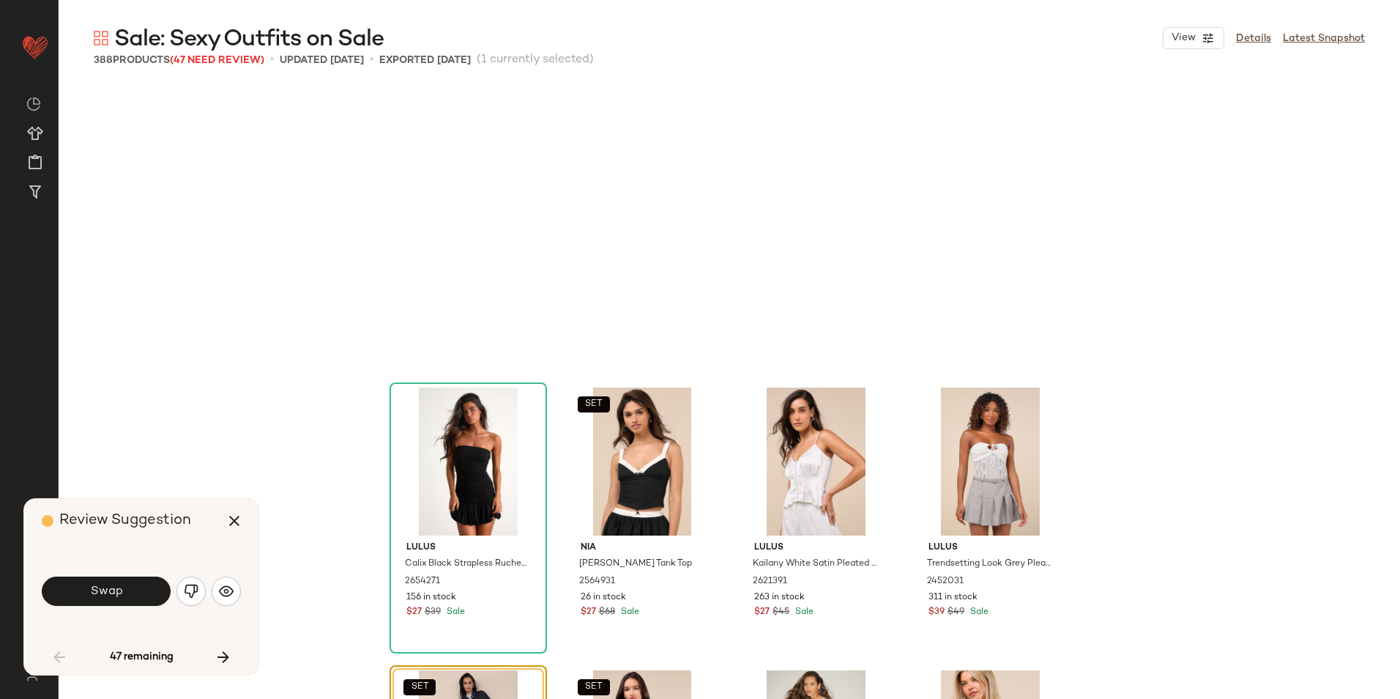
scroll to position [3110, 0]
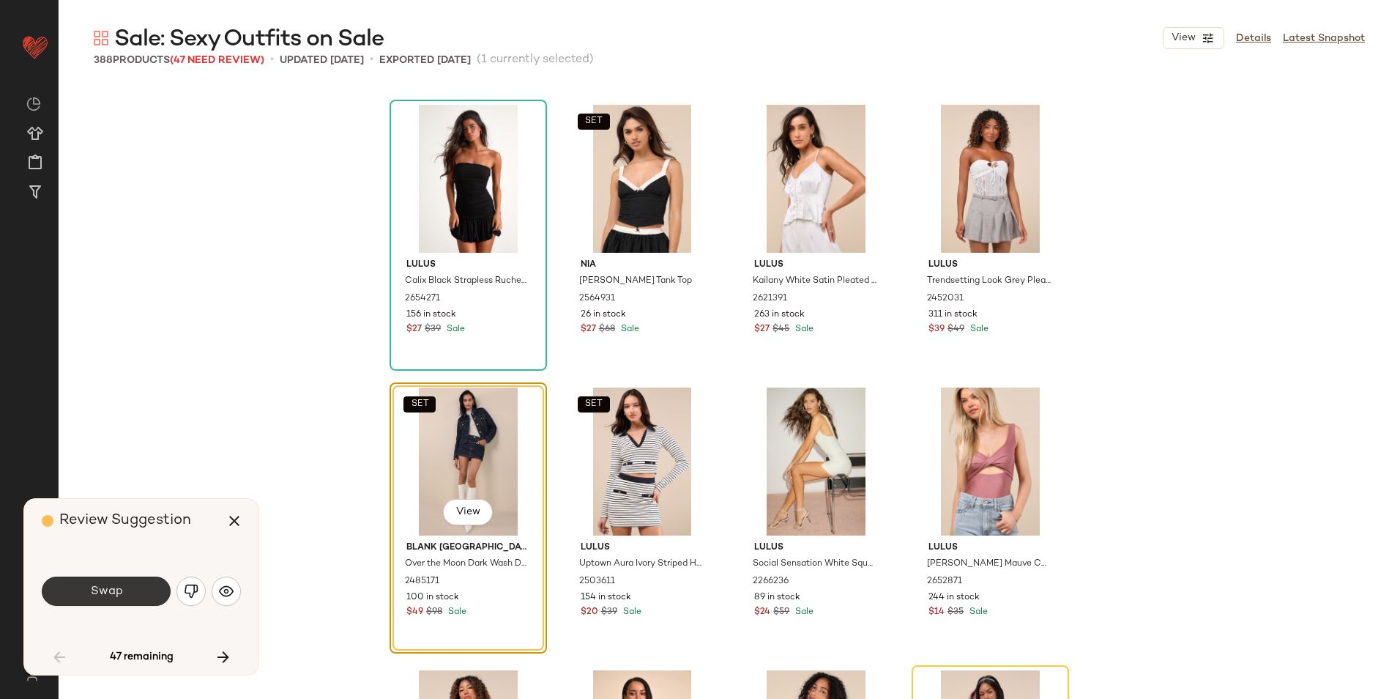
click at [97, 599] on button "Swap" at bounding box center [106, 590] width 129 height 29
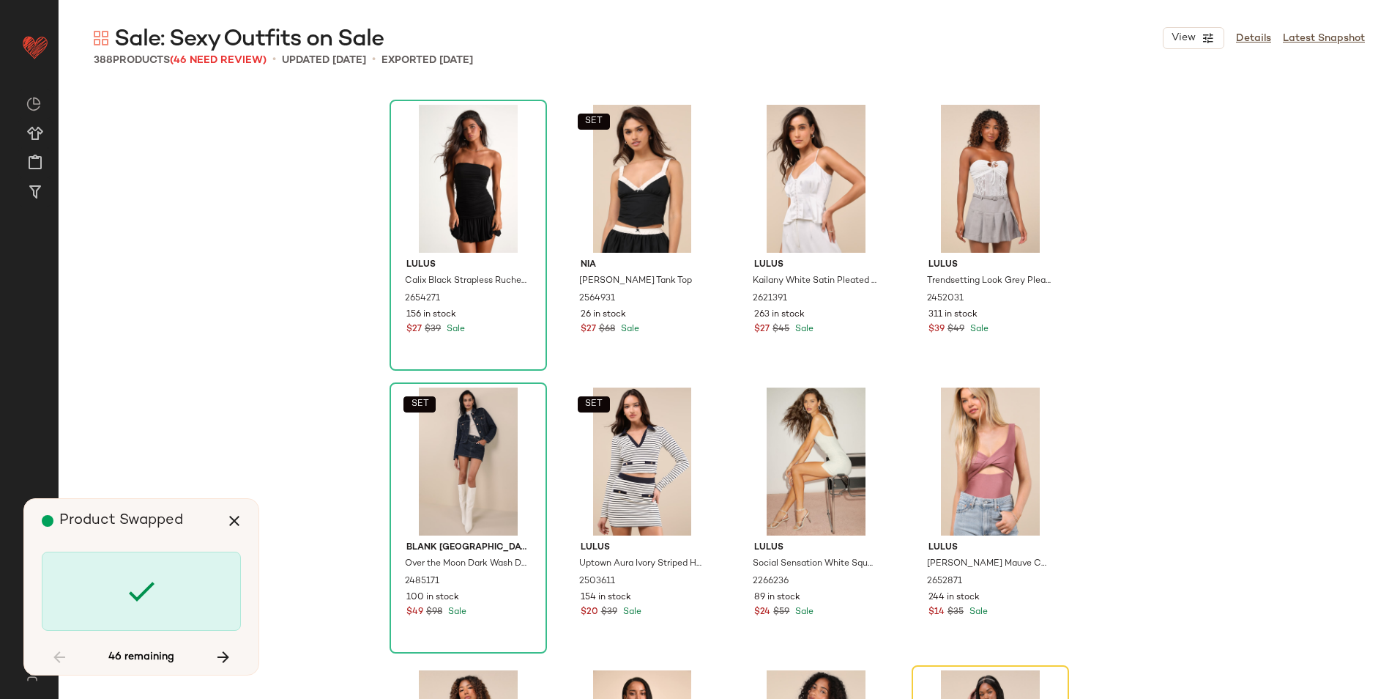
scroll to position [3393, 0]
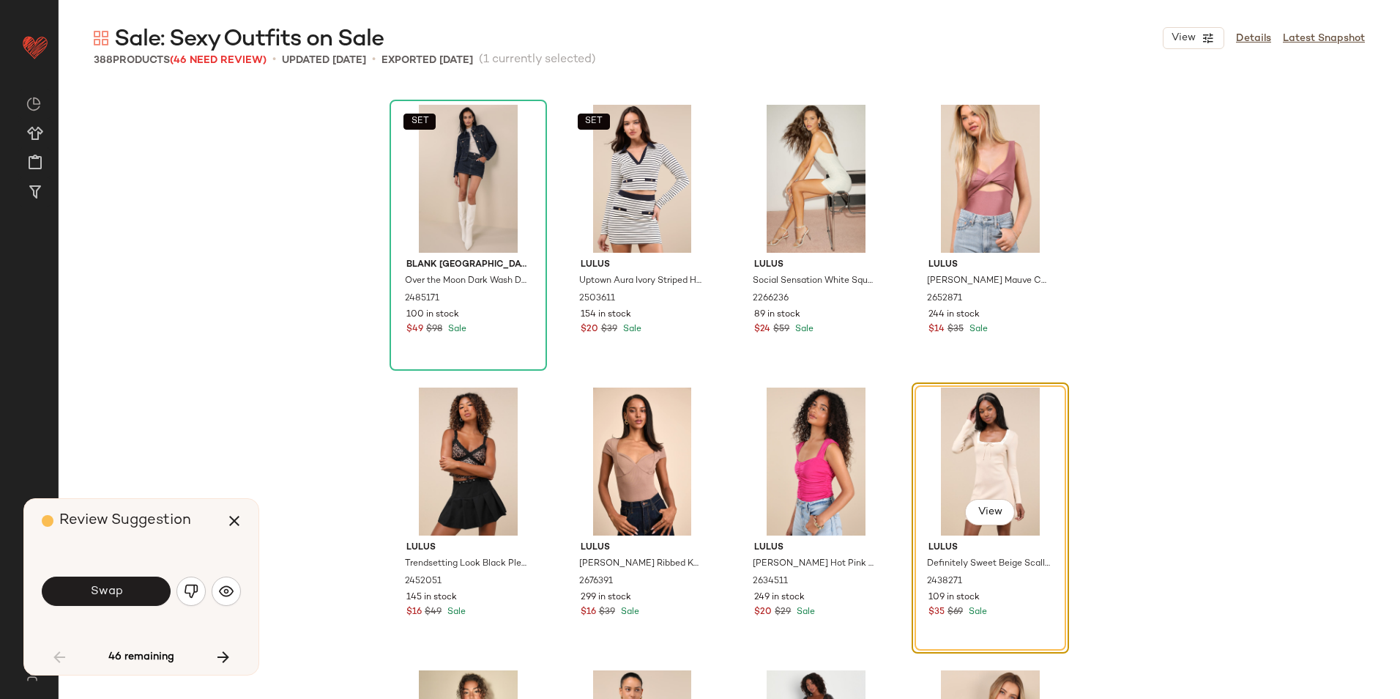
click at [98, 592] on span "Swap" at bounding box center [105, 591] width 33 height 14
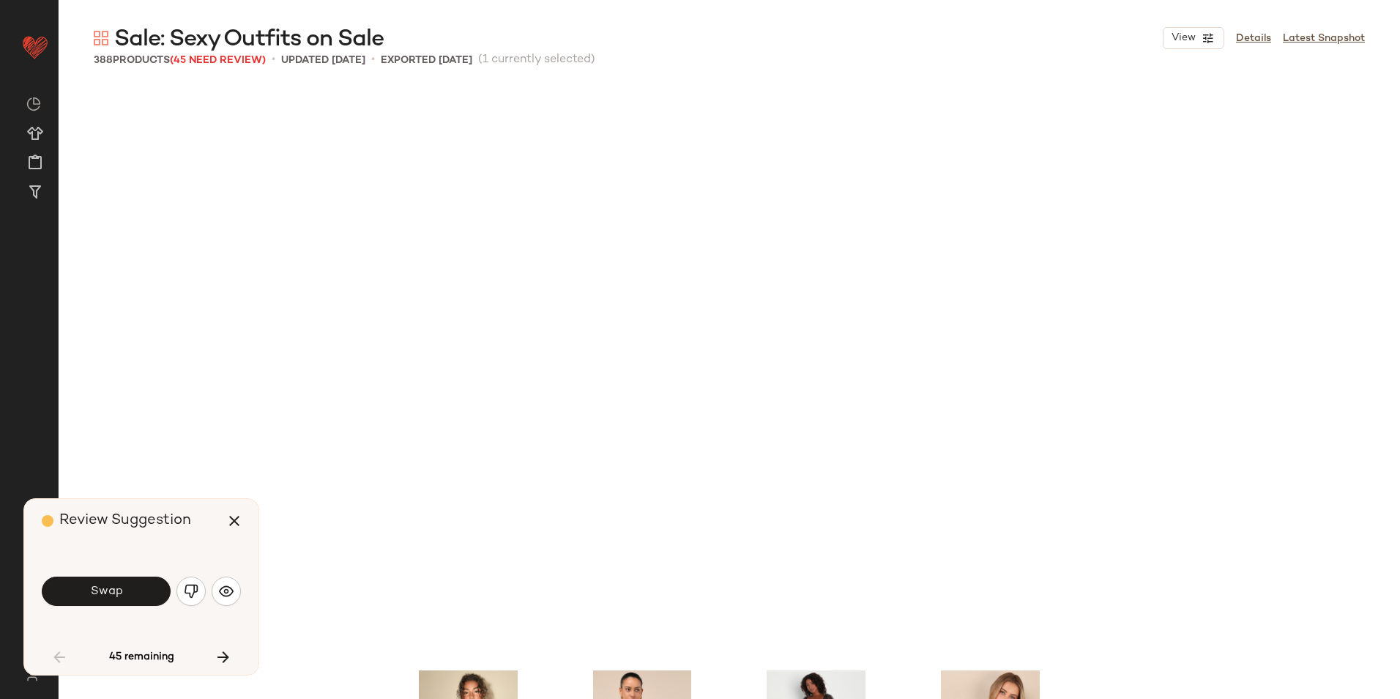
scroll to position [3958, 0]
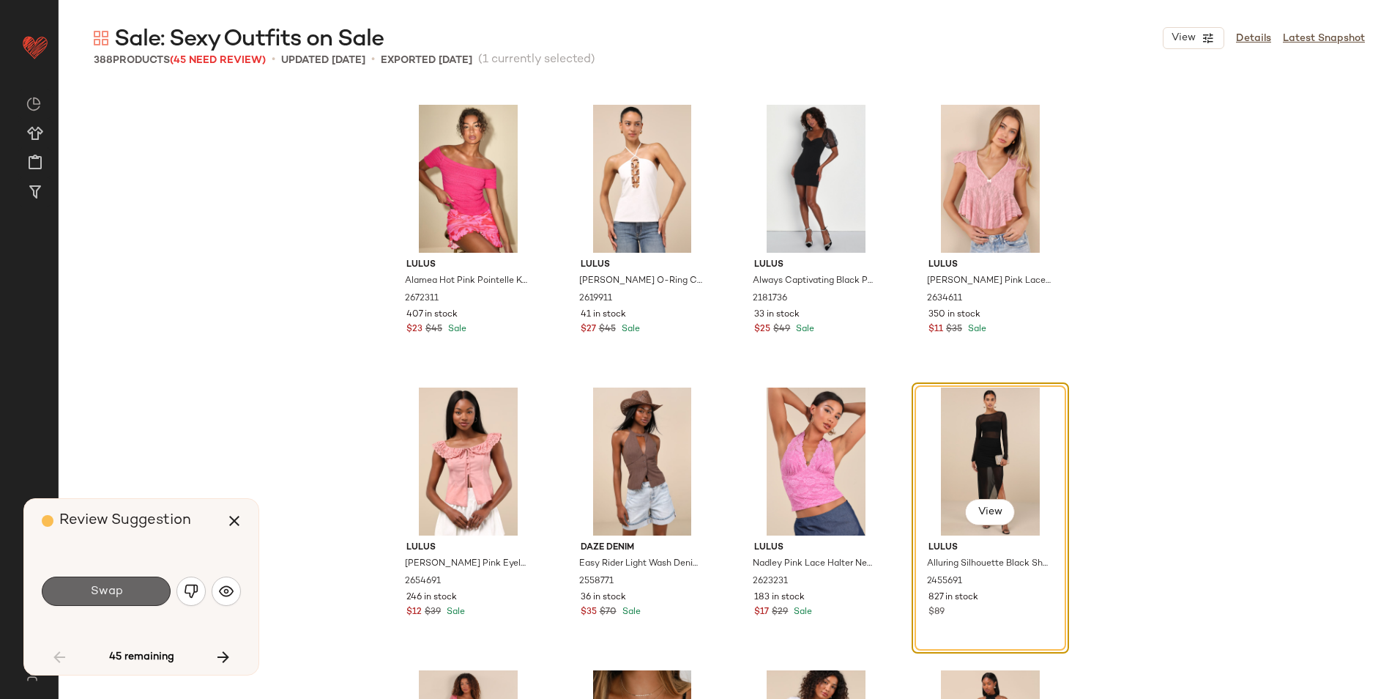
click at [116, 599] on button "Swap" at bounding box center [106, 590] width 129 height 29
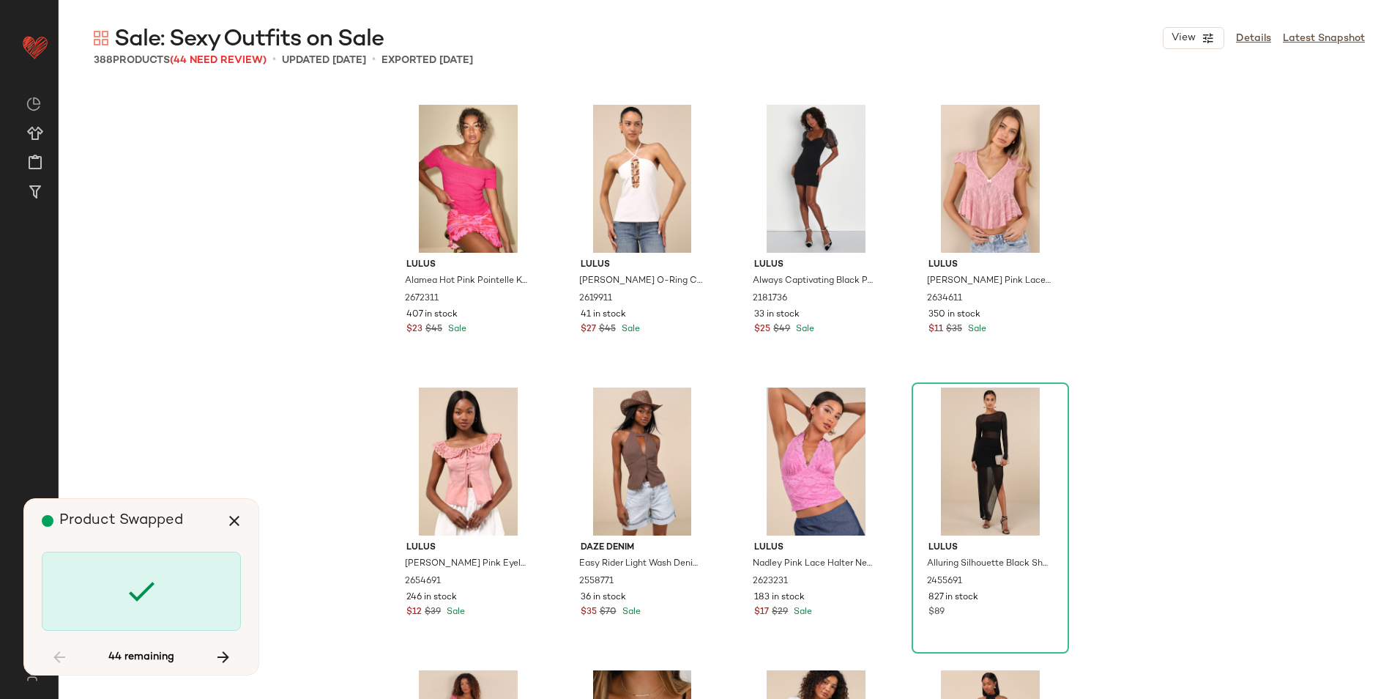
scroll to position [5654, 0]
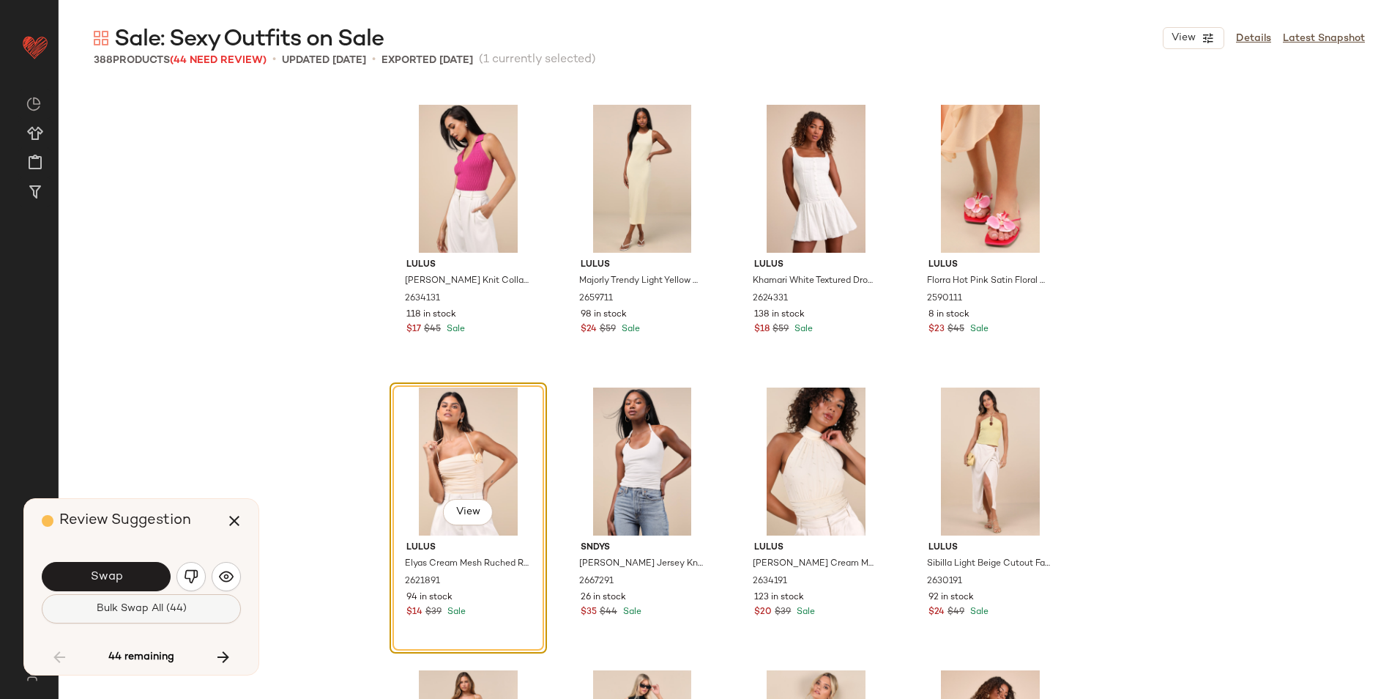
click at [147, 606] on span "Bulk Swap All (44)" at bounding box center [141, 609] width 91 height 12
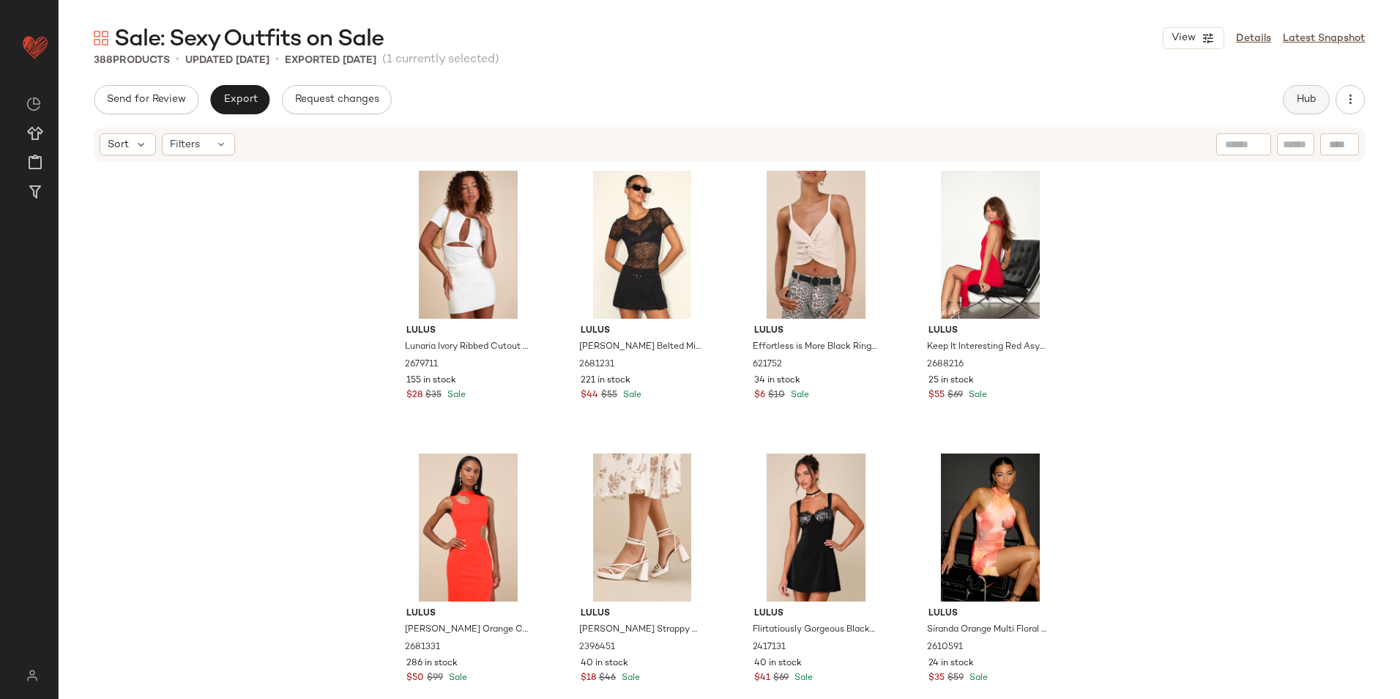
click at [1293, 103] on button "Hub" at bounding box center [1306, 99] width 47 height 29
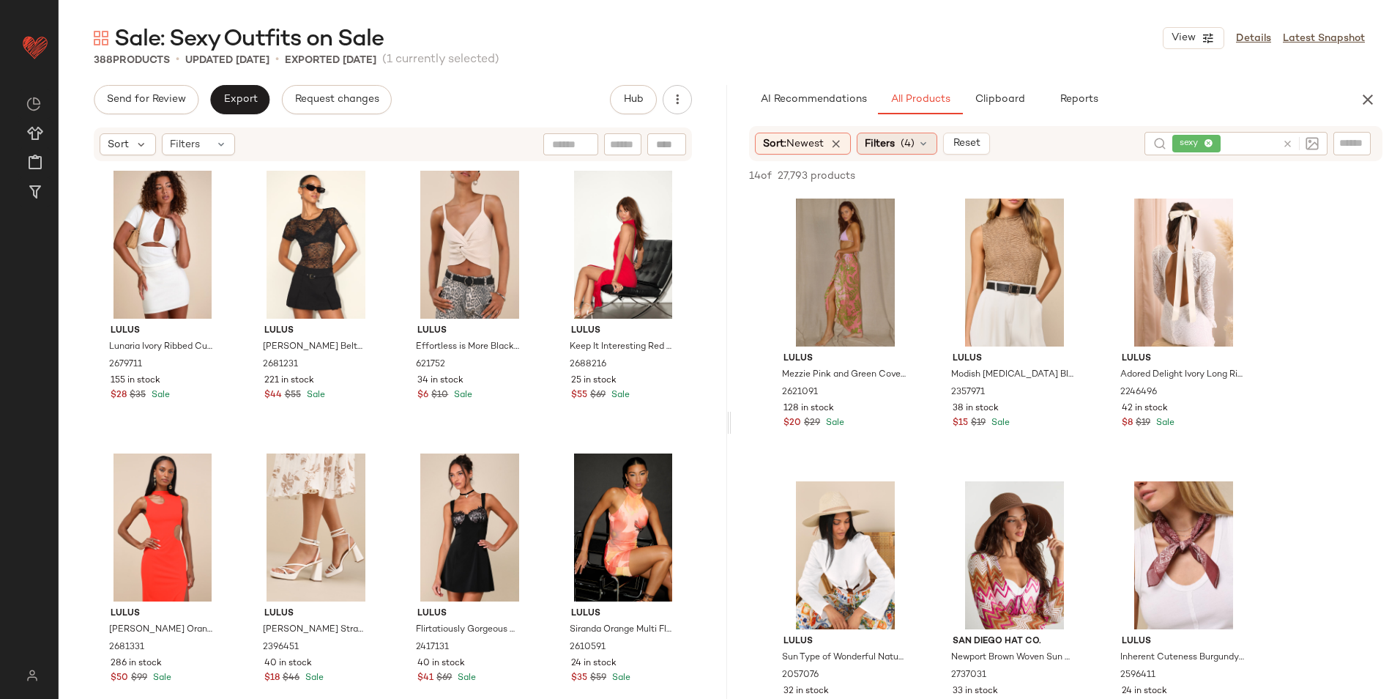
click at [929, 133] on div "Filters (4)" at bounding box center [897, 144] width 81 height 22
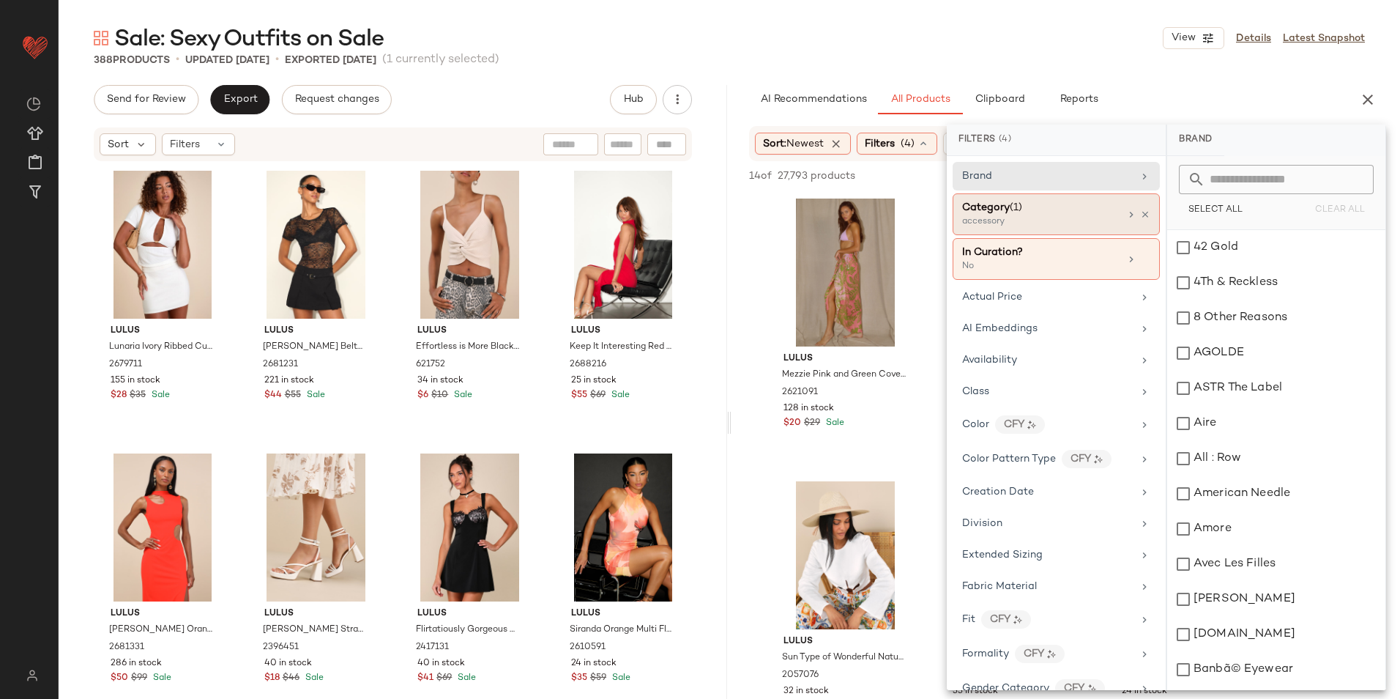
click at [982, 207] on span "Category" at bounding box center [986, 207] width 48 height 11
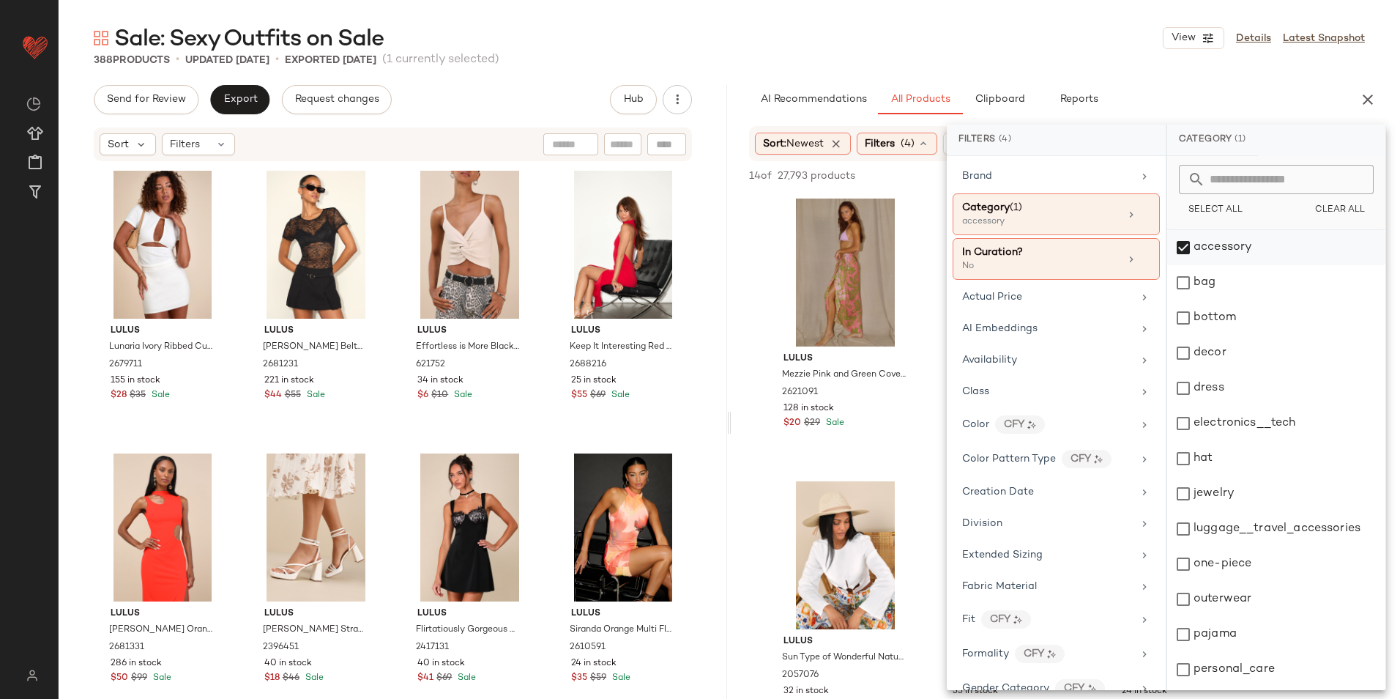
click at [1214, 265] on div "accessory" at bounding box center [1276, 282] width 218 height 35
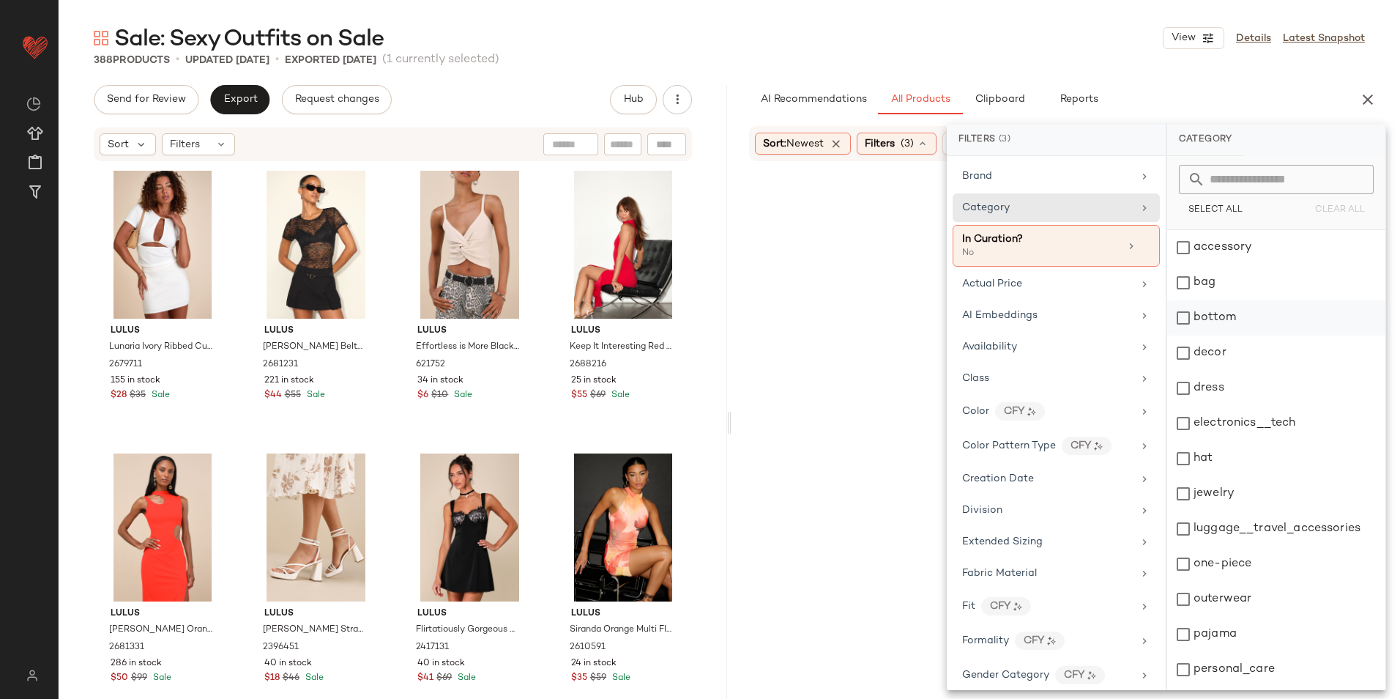
click at [1233, 335] on div "bottom" at bounding box center [1276, 352] width 218 height 35
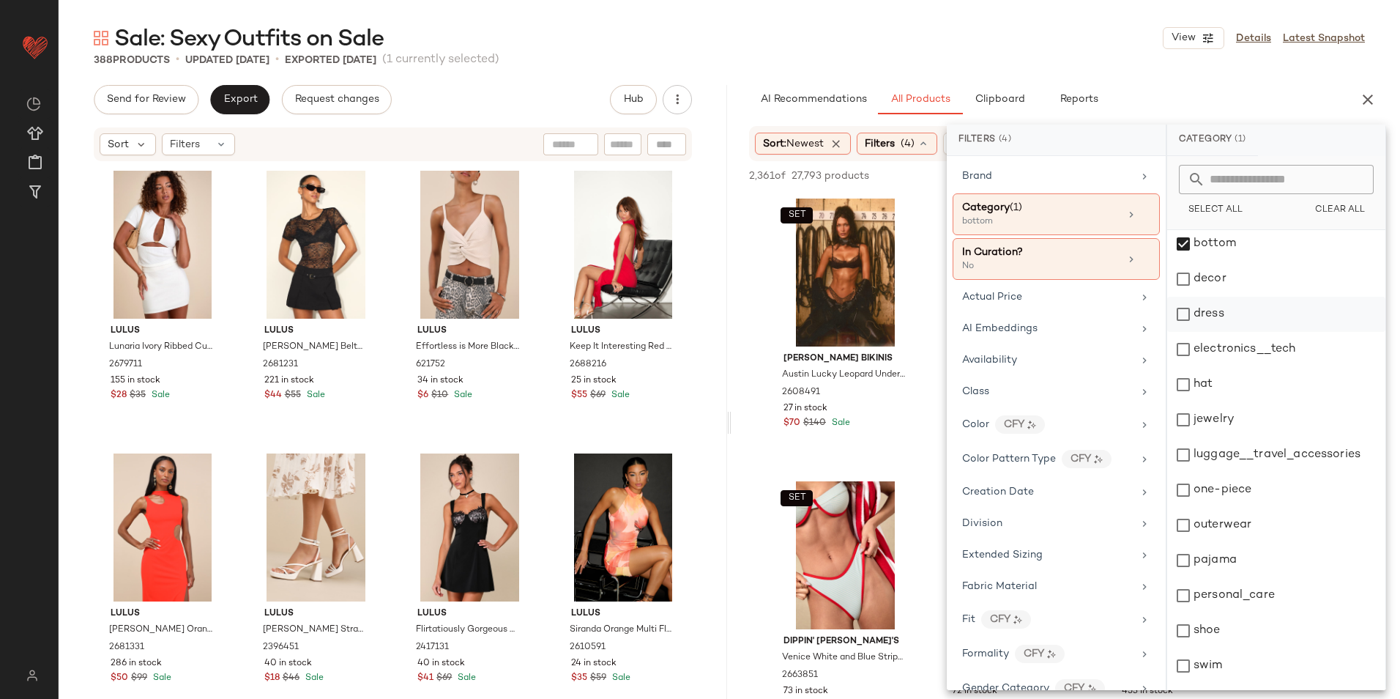
scroll to position [138, 0]
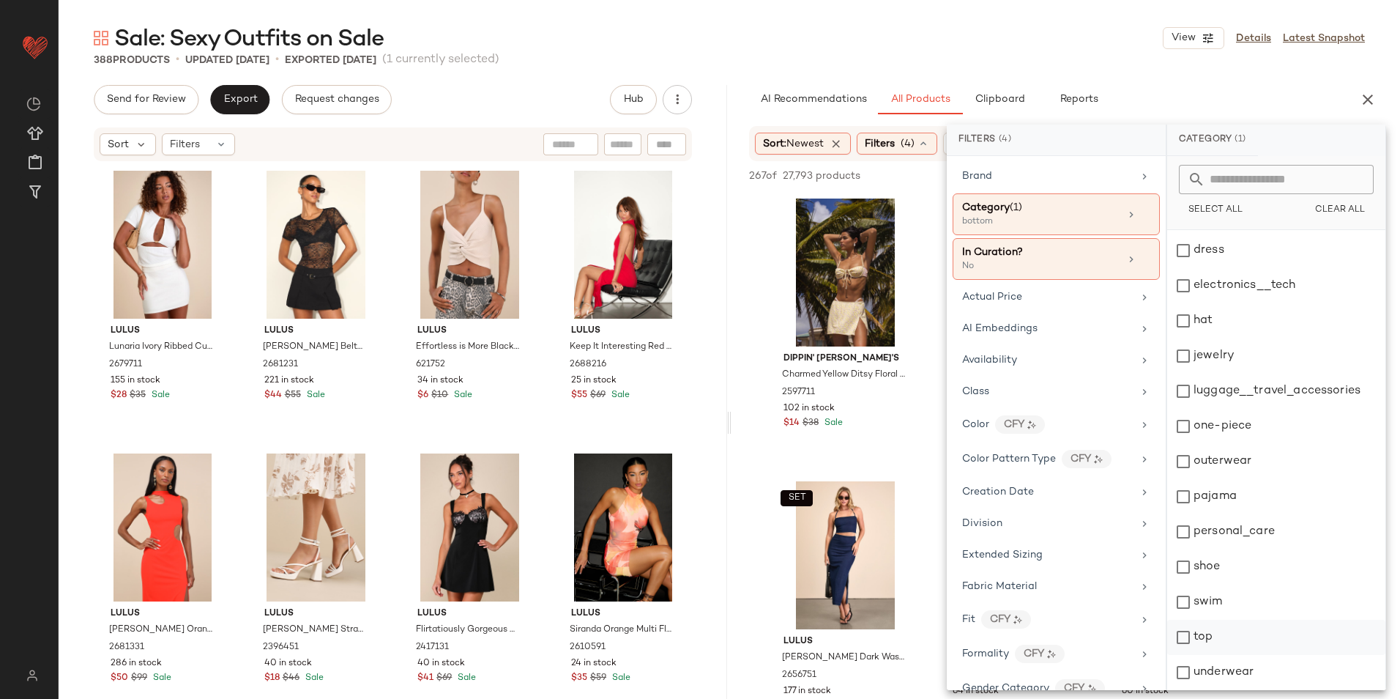
click at [1206, 655] on div "top" at bounding box center [1276, 672] width 218 height 35
click at [949, 48] on div "Sale: Sexy Outfits on Sale View Details Latest Snapshot" at bounding box center [730, 37] width 1342 height 29
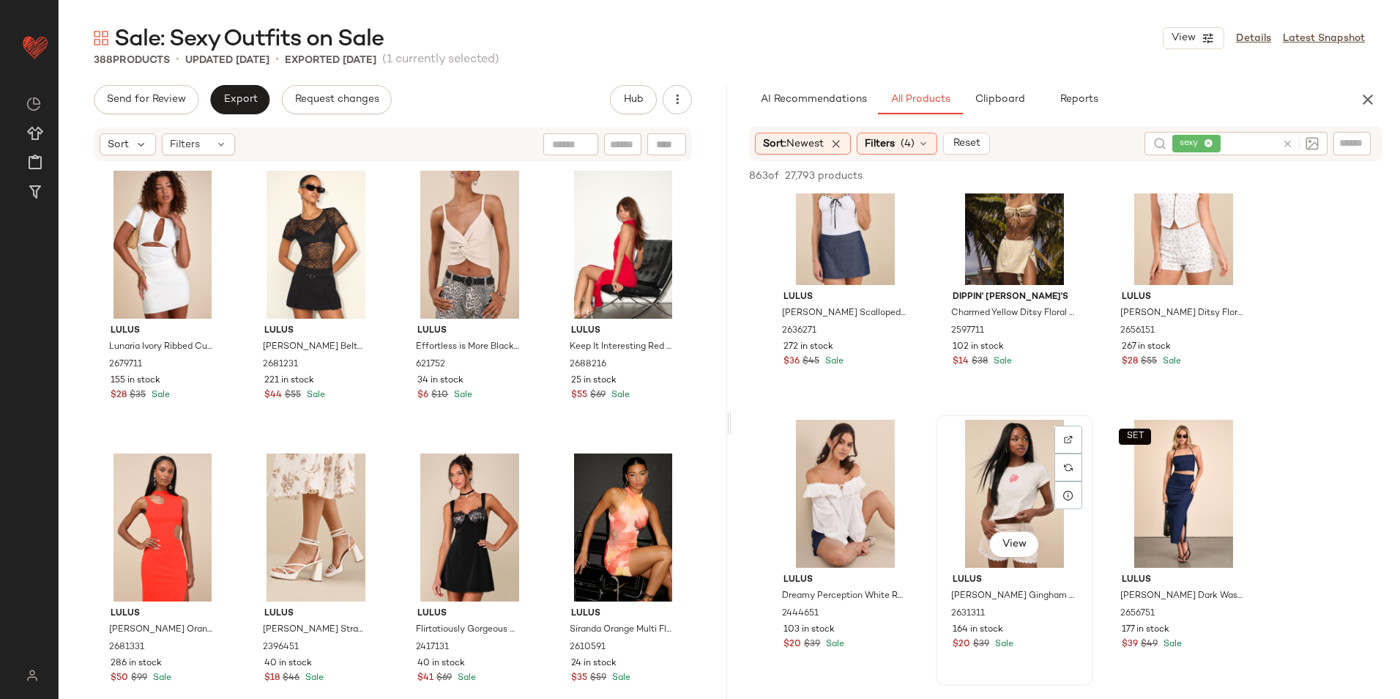
scroll to position [220, 0]
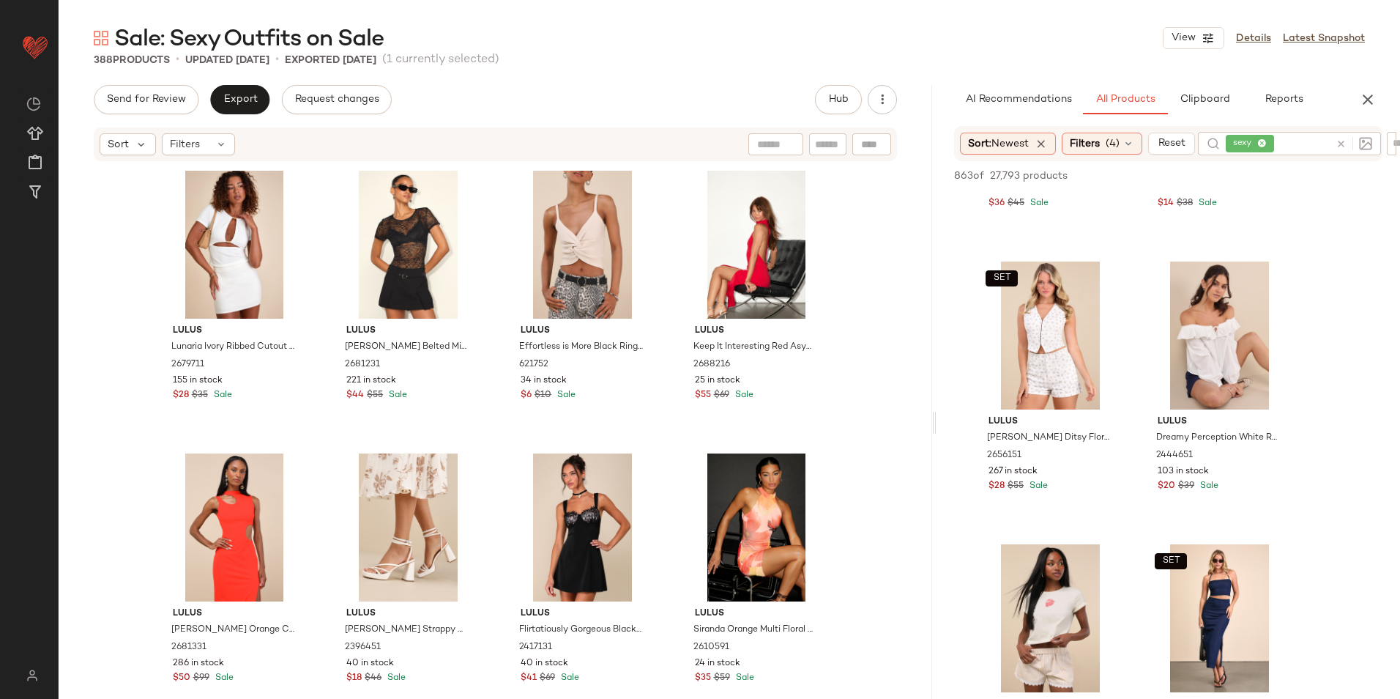
drag, startPoint x: 727, startPoint y: 420, endPoint x: 936, endPoint y: 412, distance: 208.9
click at [936, 412] on div "Sale: Sexy Outfits on Sale View Details Latest Snapshot 388 Products • updated …" at bounding box center [730, 360] width 1342 height 675
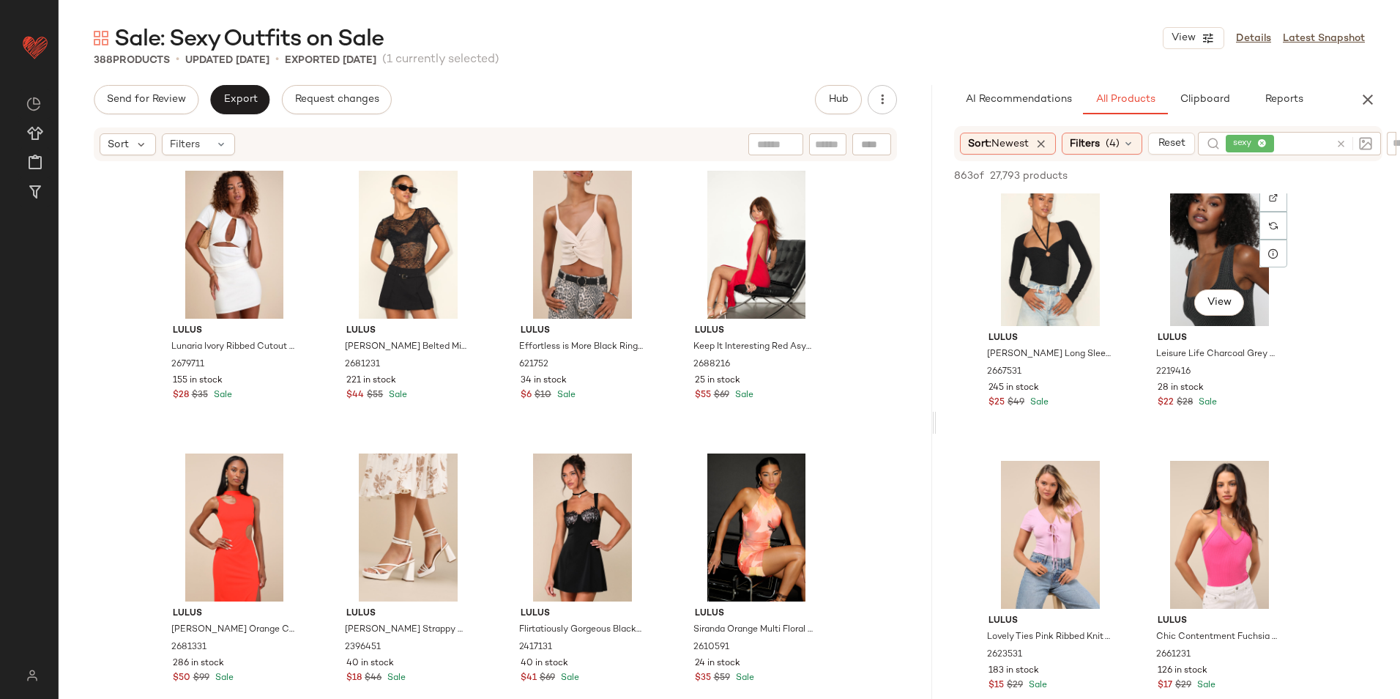
scroll to position [4834, 0]
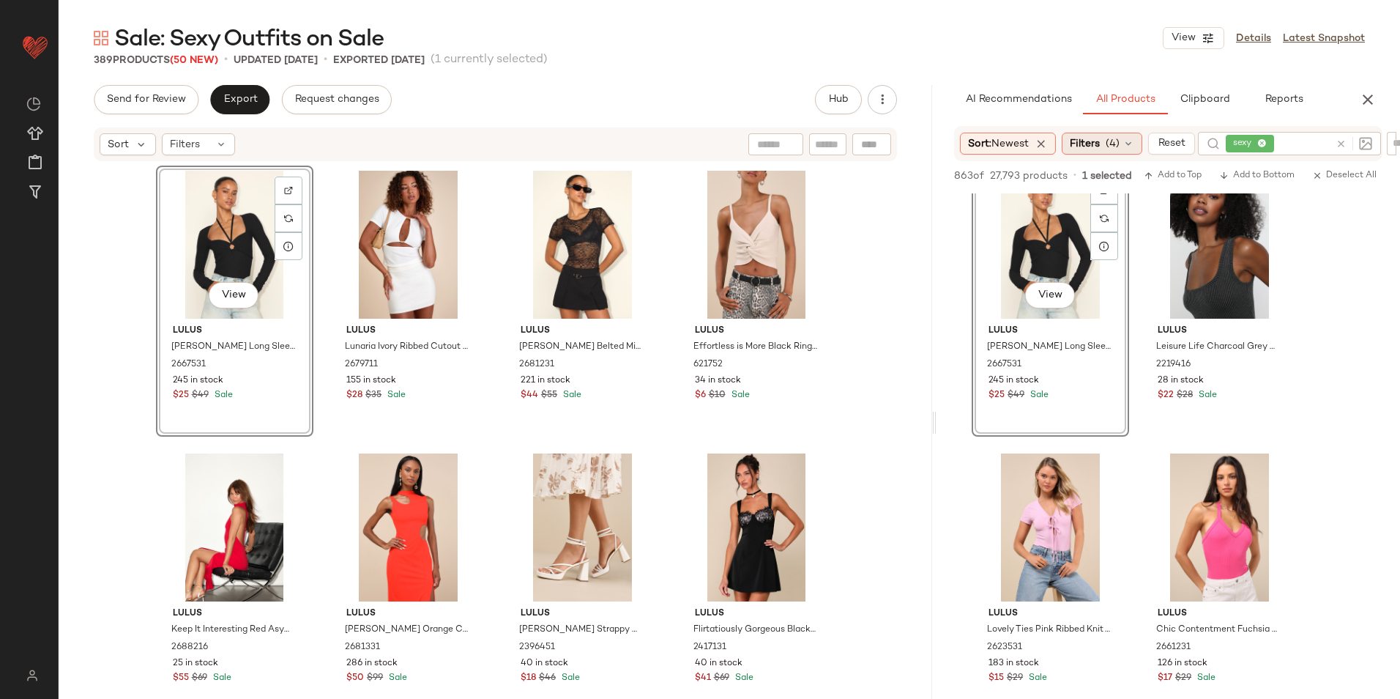
click at [1100, 146] on span "Filters" at bounding box center [1085, 143] width 30 height 15
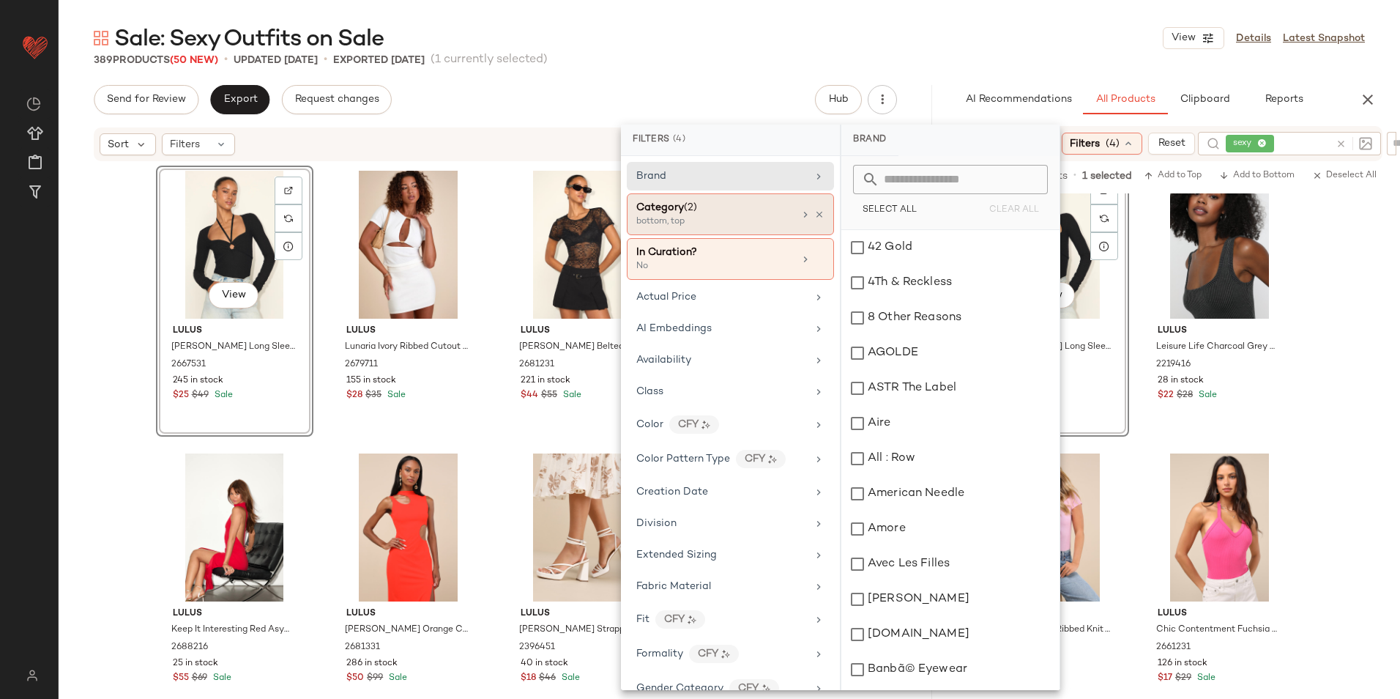
click at [664, 221] on div "bottom, top" at bounding box center [709, 221] width 146 height 13
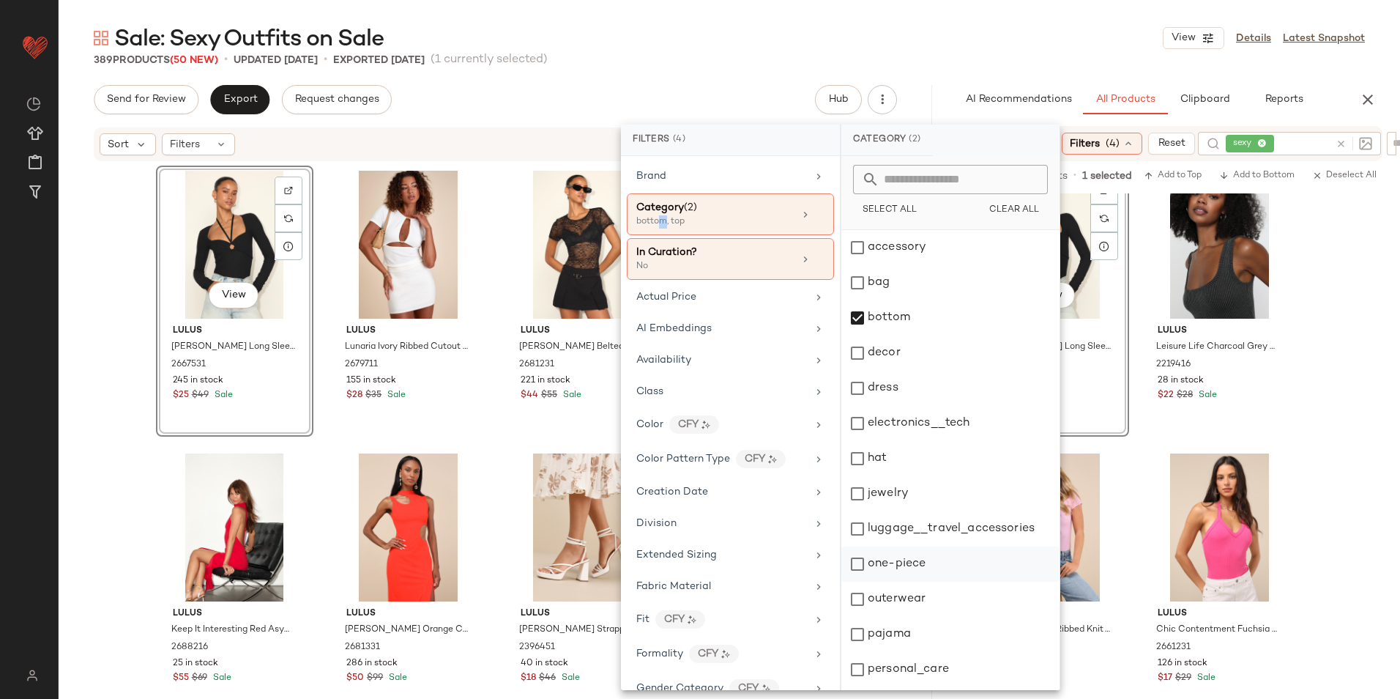
scroll to position [138, 0]
click at [886, 655] on div "top" at bounding box center [951, 672] width 218 height 35
click at [954, 62] on div "389 Products (50 New) • updated Sep 3rd • Exported Aug 27th (1 currently select…" at bounding box center [730, 60] width 1342 height 15
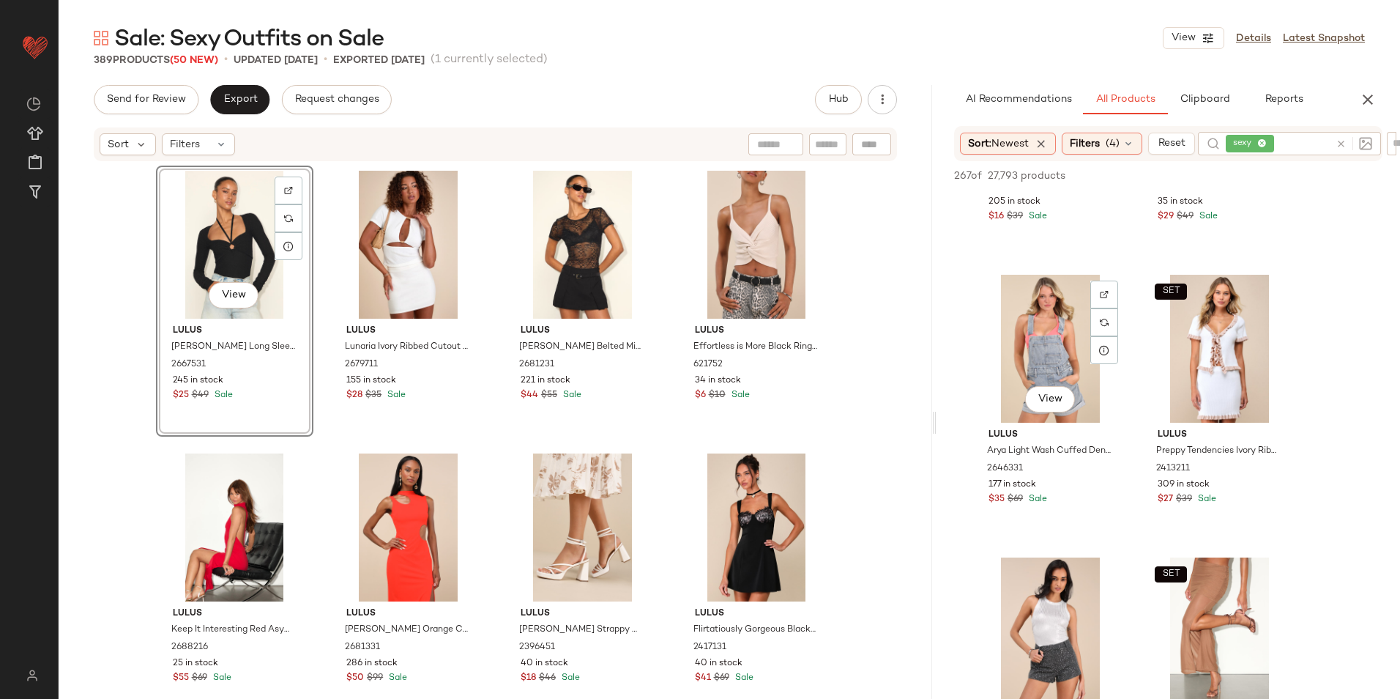
scroll to position [4175, 0]
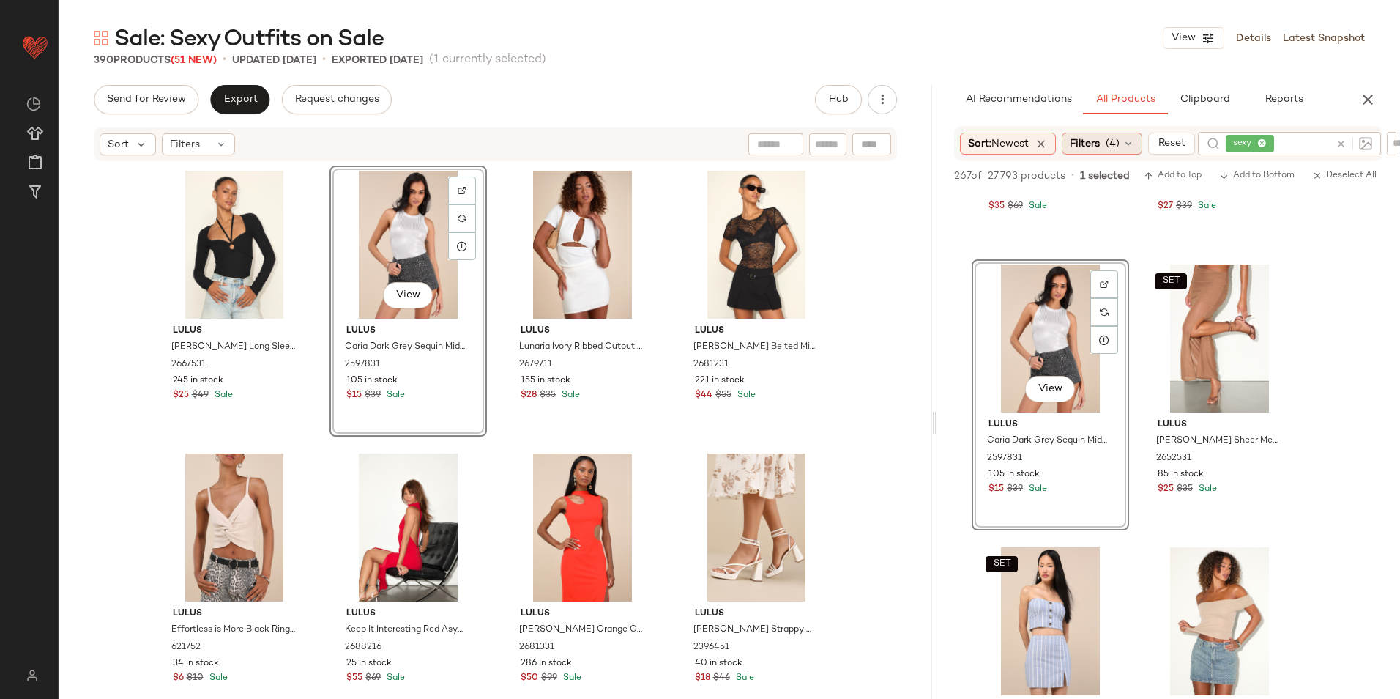
click at [1120, 146] on span "(4)" at bounding box center [1113, 143] width 14 height 15
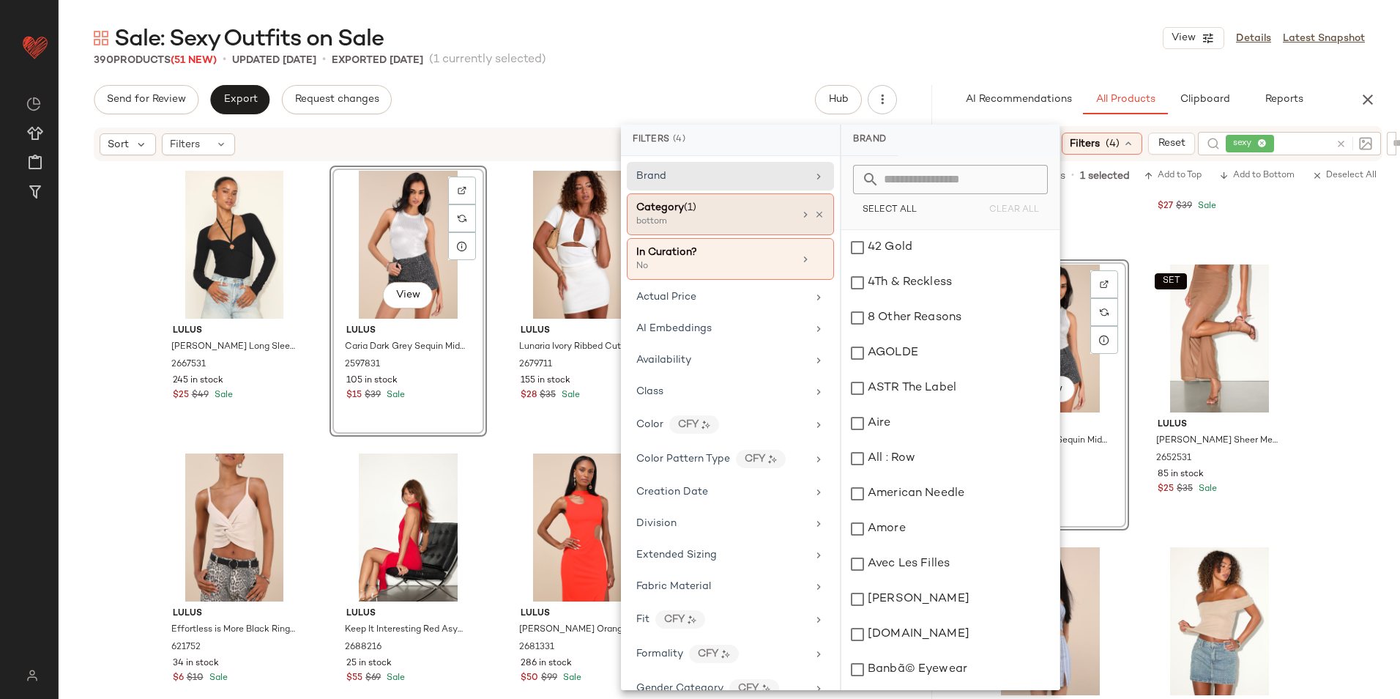
click at [717, 209] on div "Category (1)" at bounding box center [714, 207] width 157 height 15
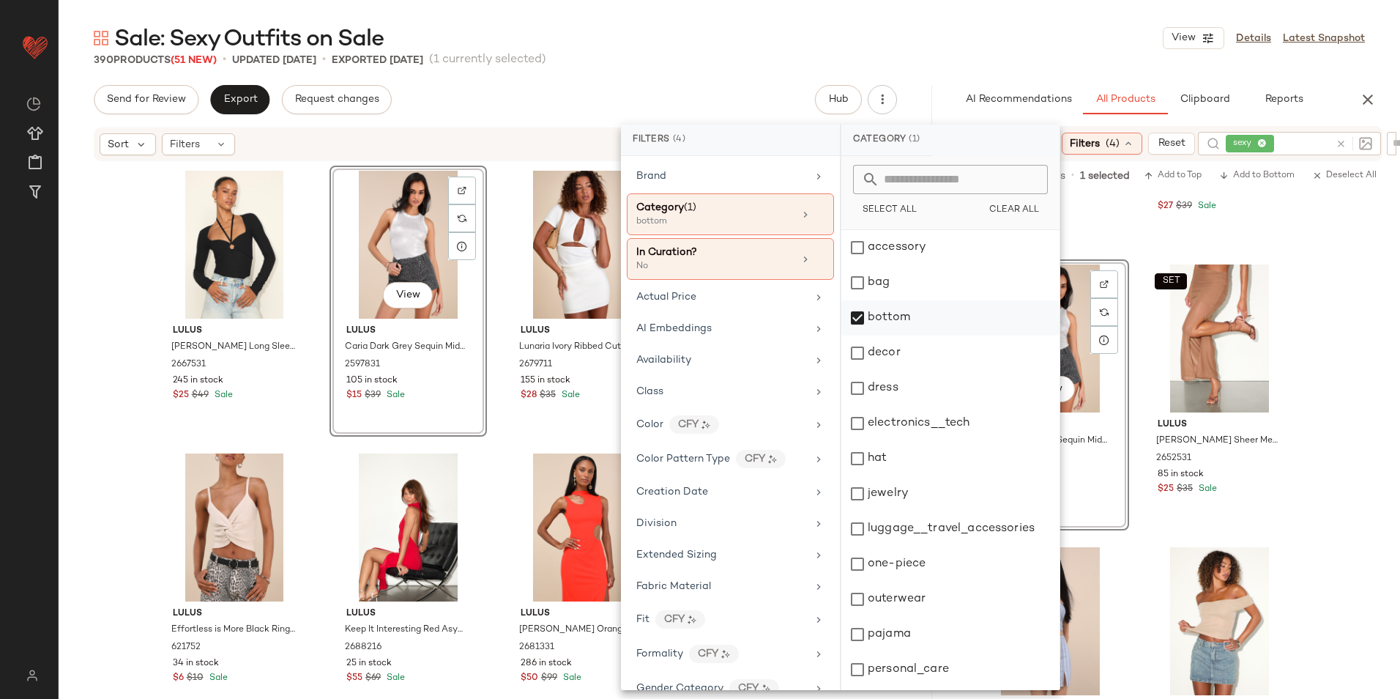
click at [882, 335] on div "bottom" at bounding box center [951, 352] width 218 height 35
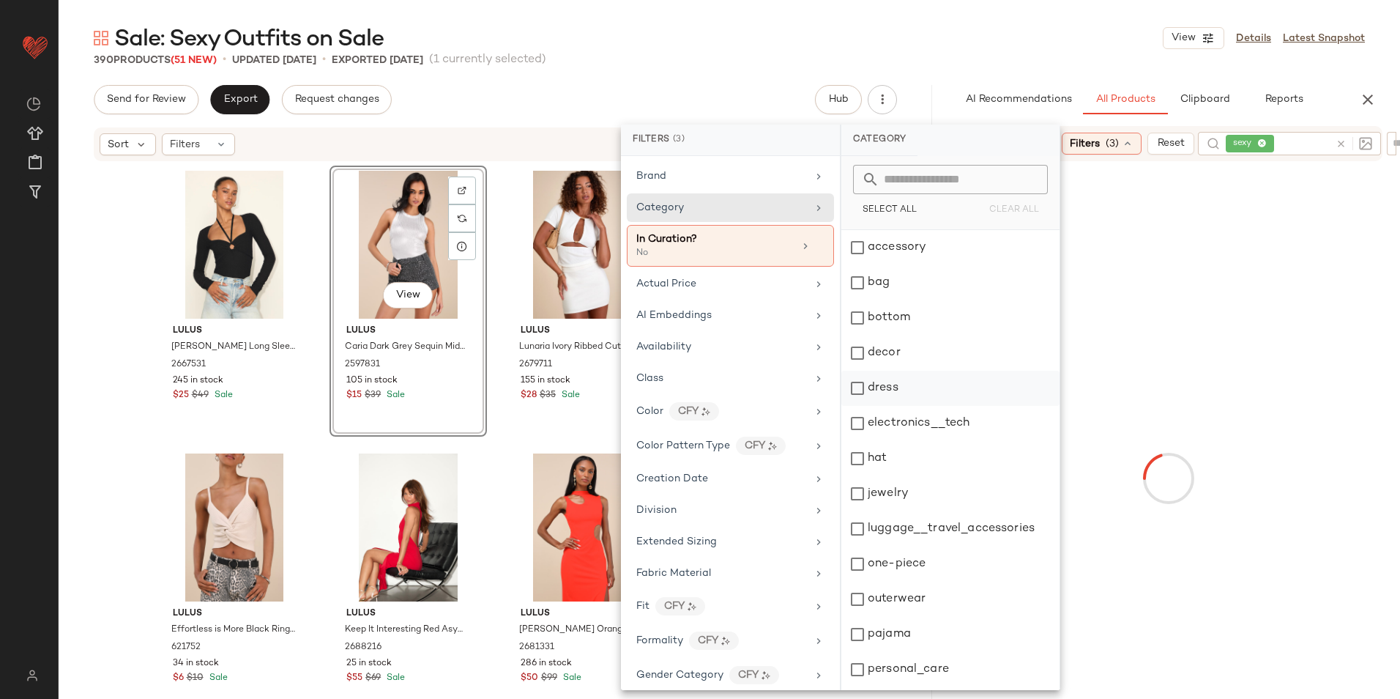
click at [885, 406] on div "dress" at bounding box center [951, 423] width 218 height 35
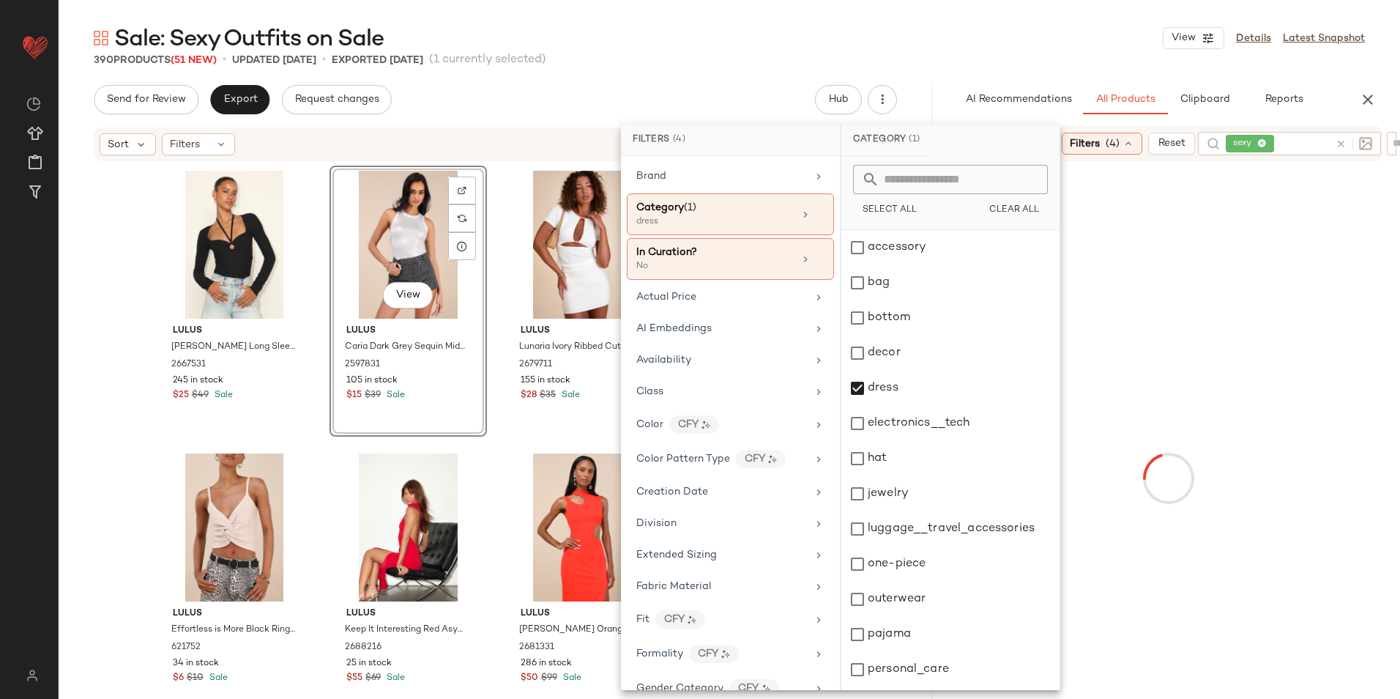
click at [905, 48] on div "Sale: Sexy Outfits on Sale View Details Latest Snapshot" at bounding box center [730, 37] width 1342 height 29
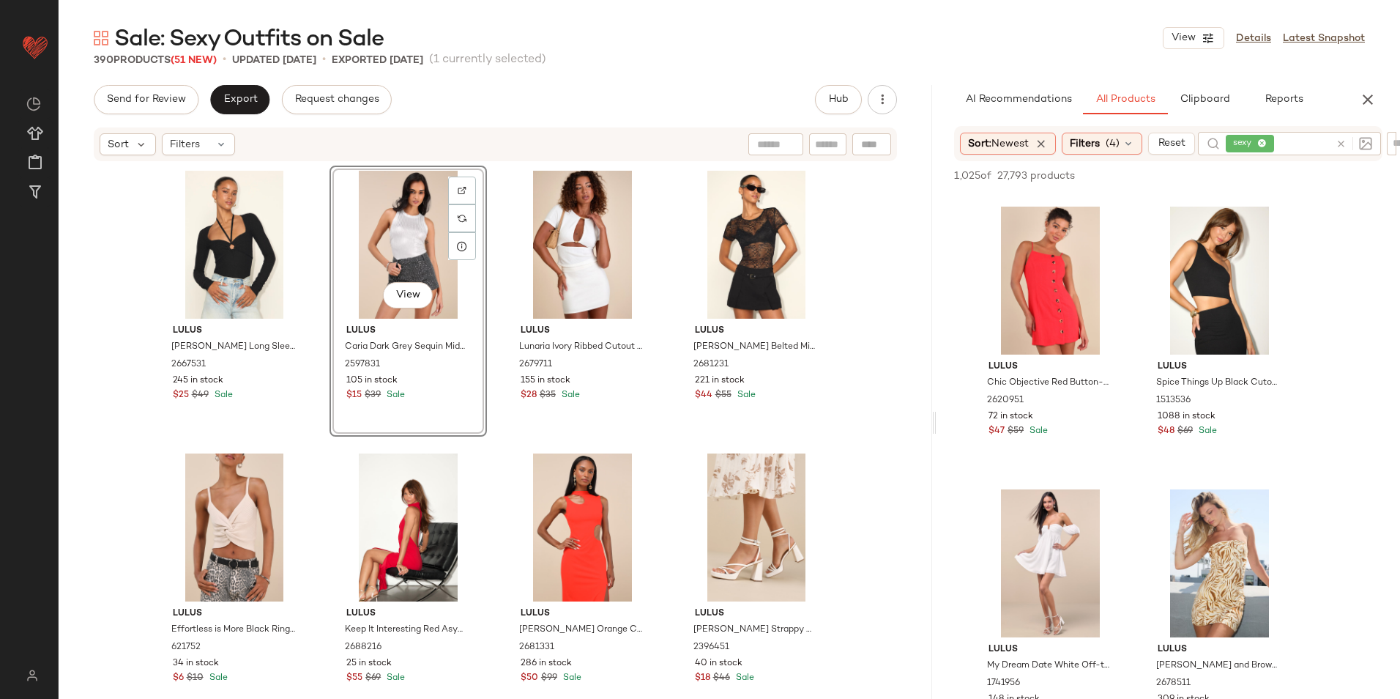
scroll to position [879, 0]
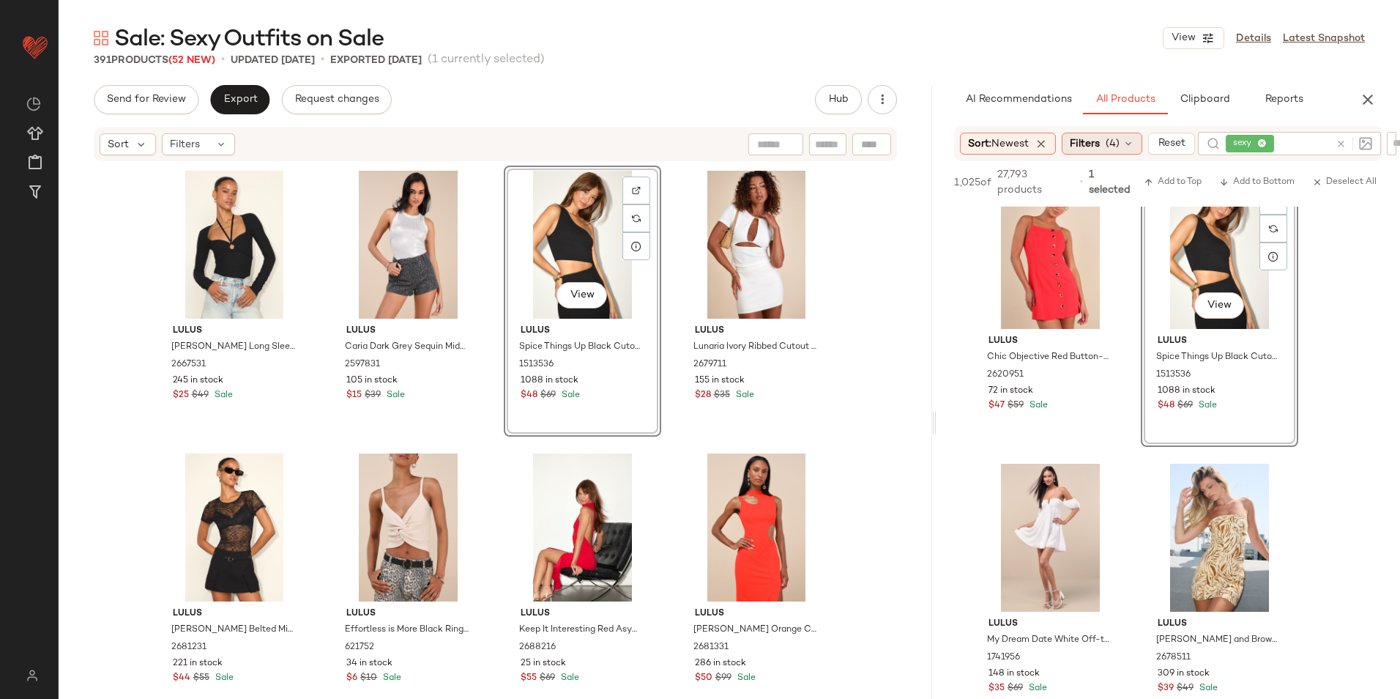
click at [1094, 140] on span "Filters" at bounding box center [1085, 143] width 30 height 15
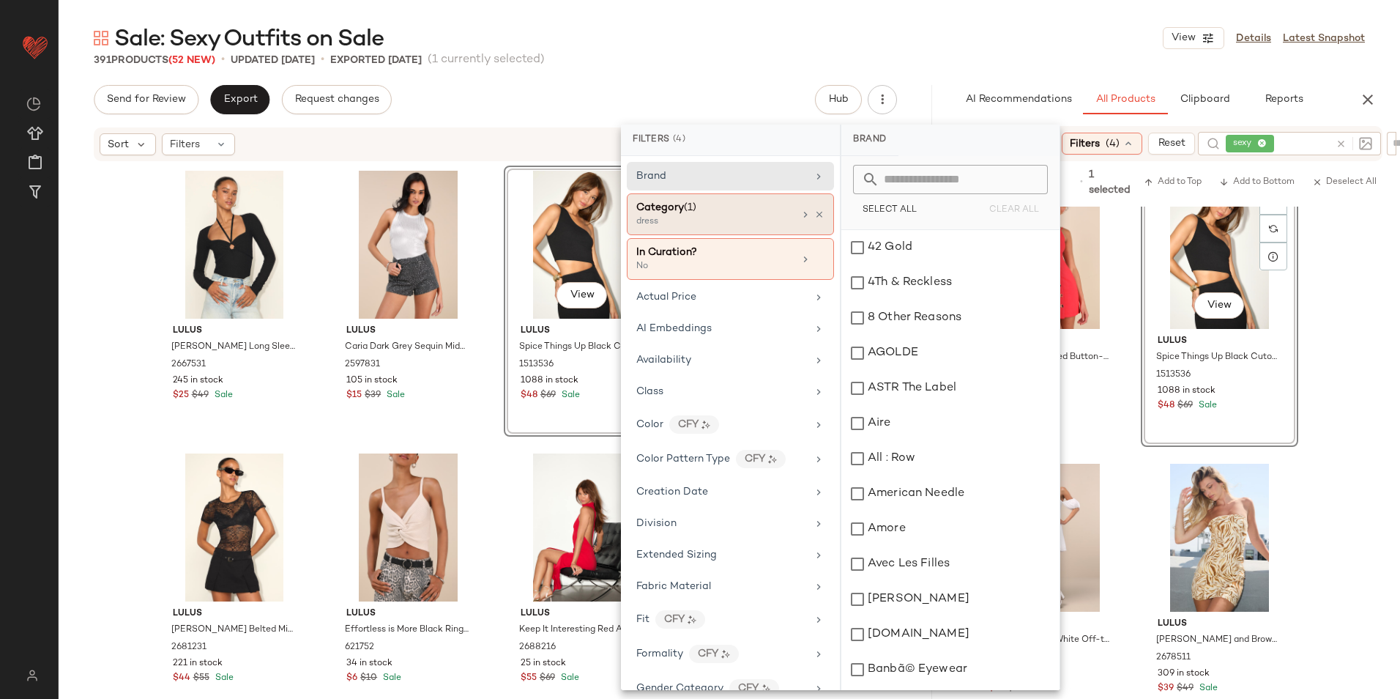
click at [747, 209] on div "Category (1)" at bounding box center [714, 207] width 157 height 15
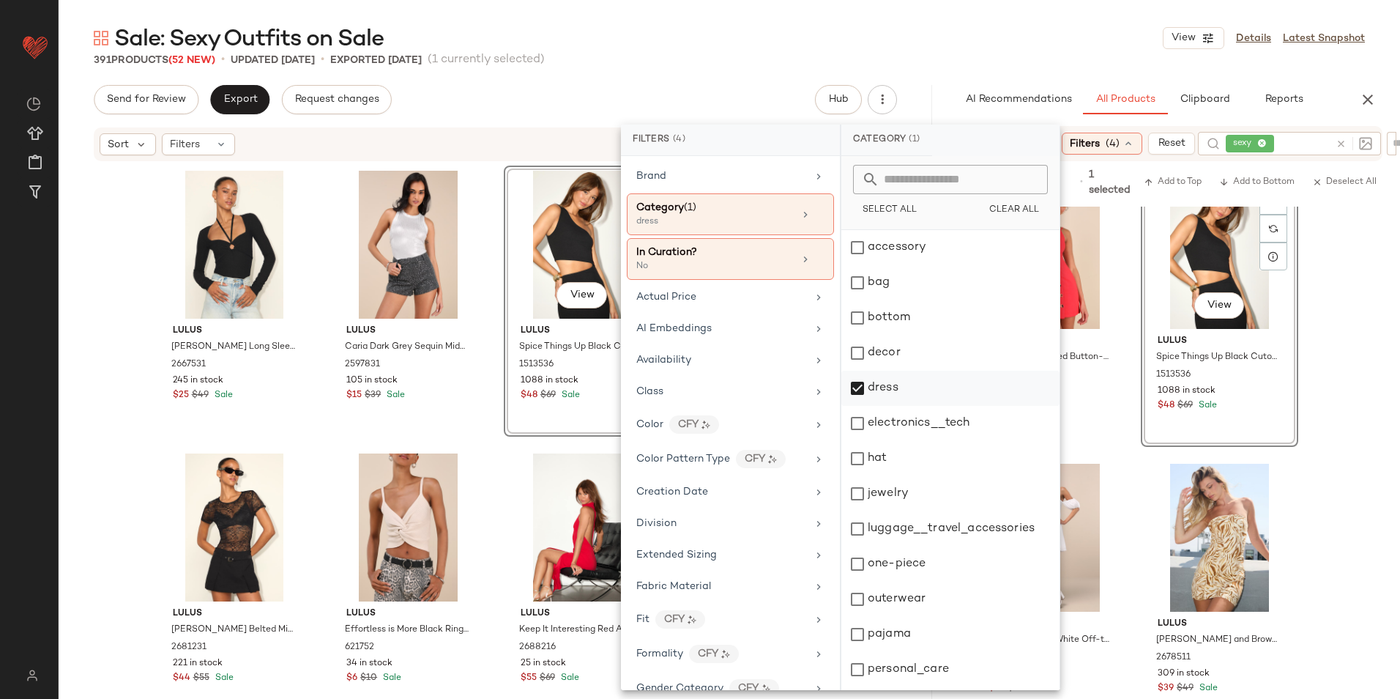
click at [889, 406] on div "dress" at bounding box center [951, 423] width 218 height 35
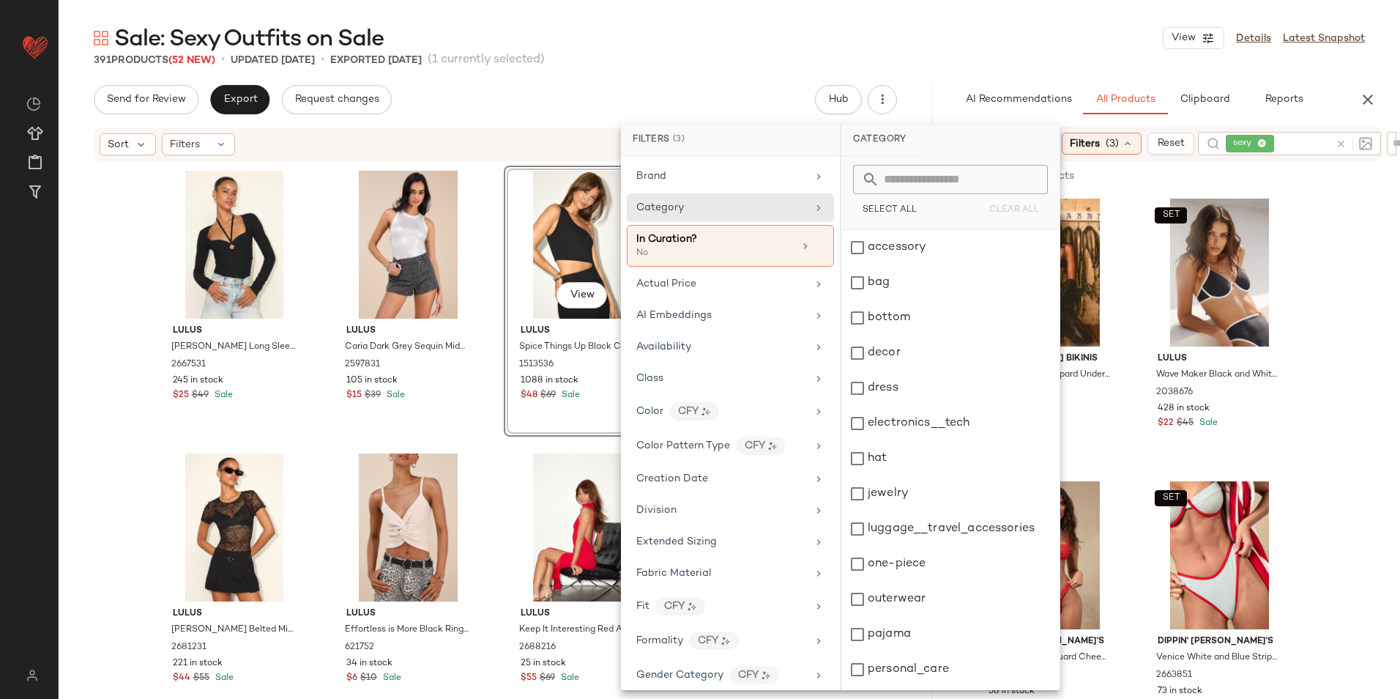
click at [765, 4] on main "Sale: Sexy Outfits on Sale View Details Latest Snapshot 391 Products (52 New) •…" at bounding box center [700, 349] width 1400 height 699
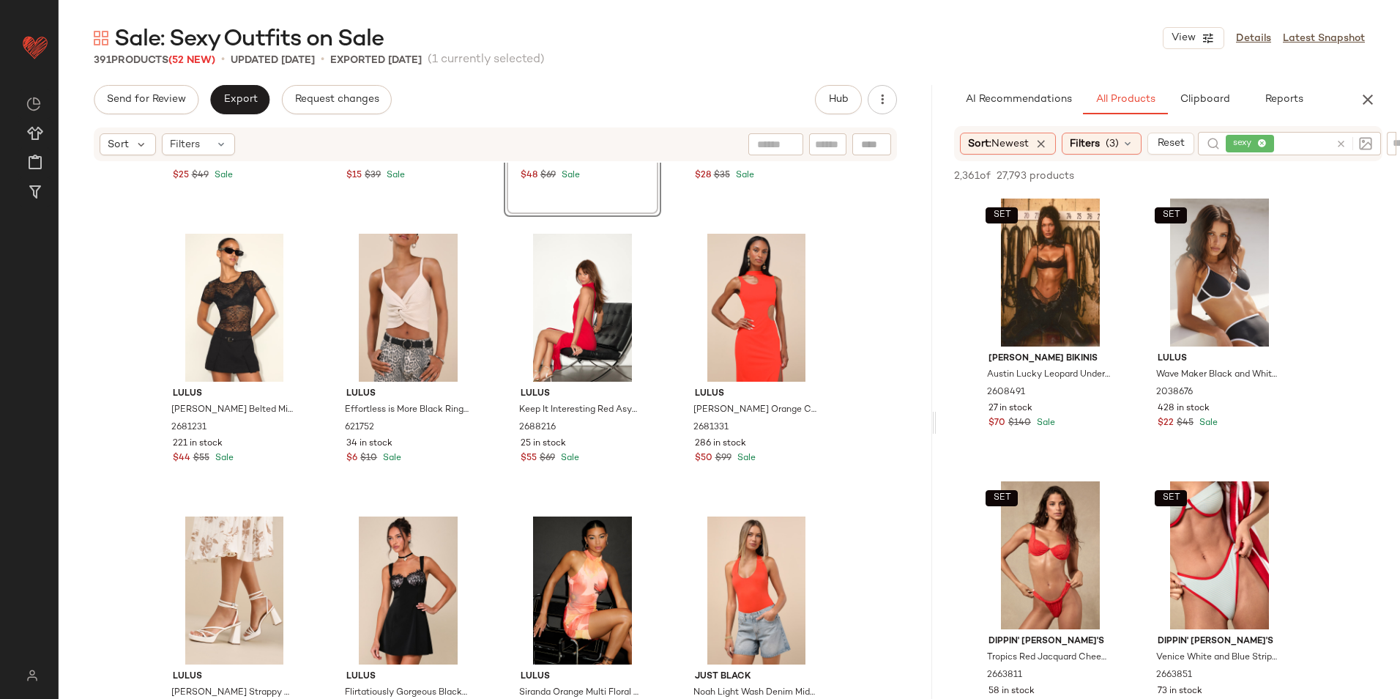
scroll to position [0, 0]
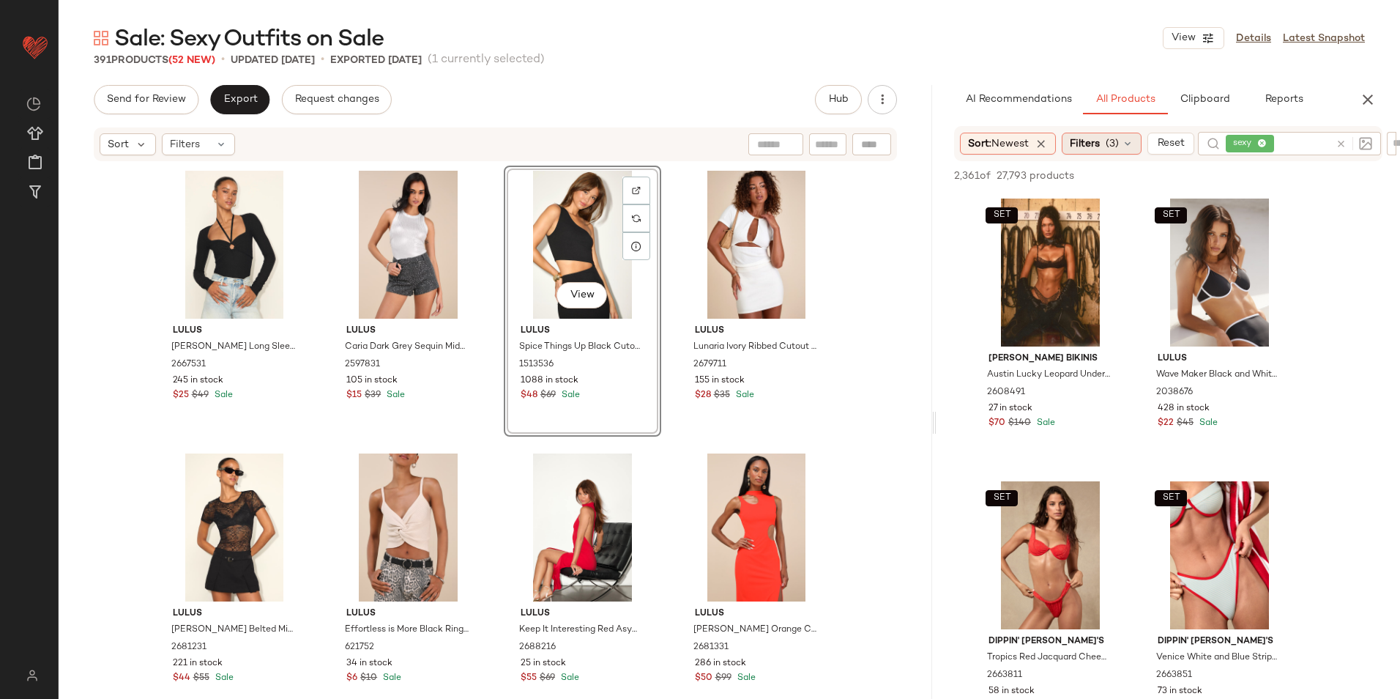
click at [1116, 149] on span "(3)" at bounding box center [1112, 143] width 13 height 15
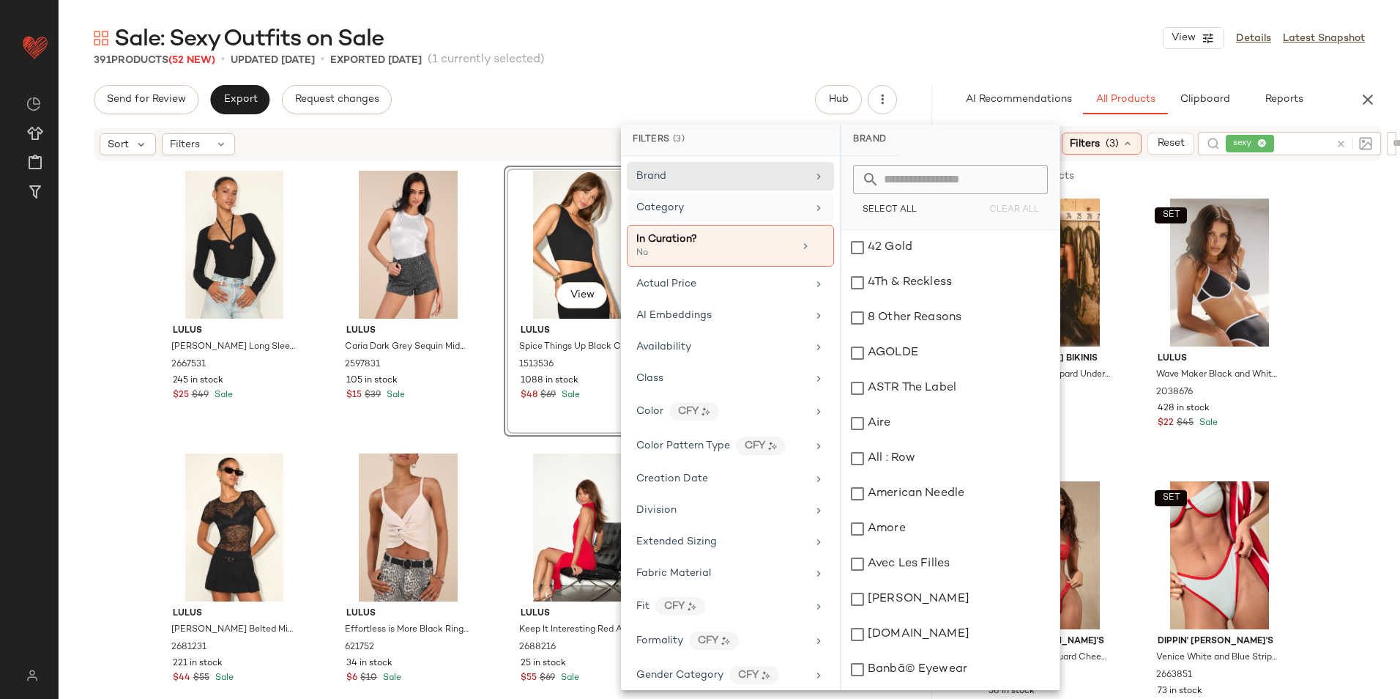
click at [724, 225] on div "Category" at bounding box center [730, 246] width 207 height 42
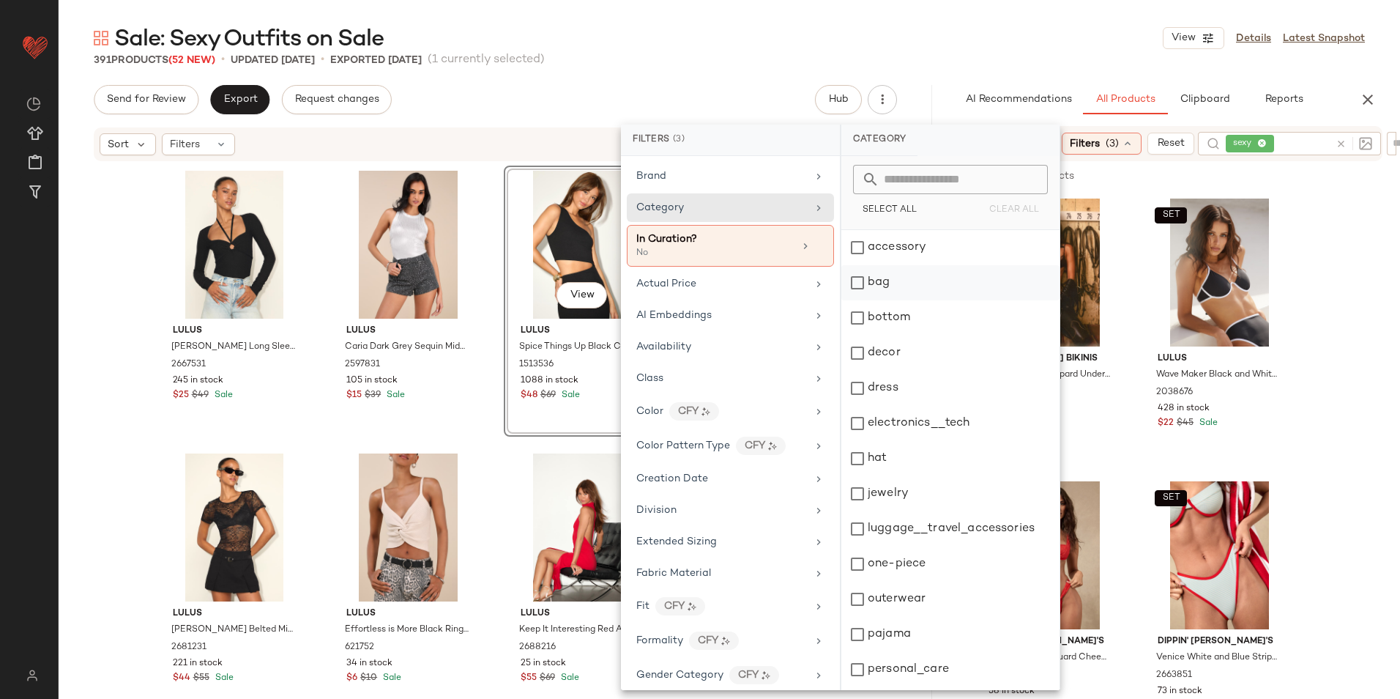
click at [889, 300] on div "bag" at bounding box center [951, 317] width 218 height 35
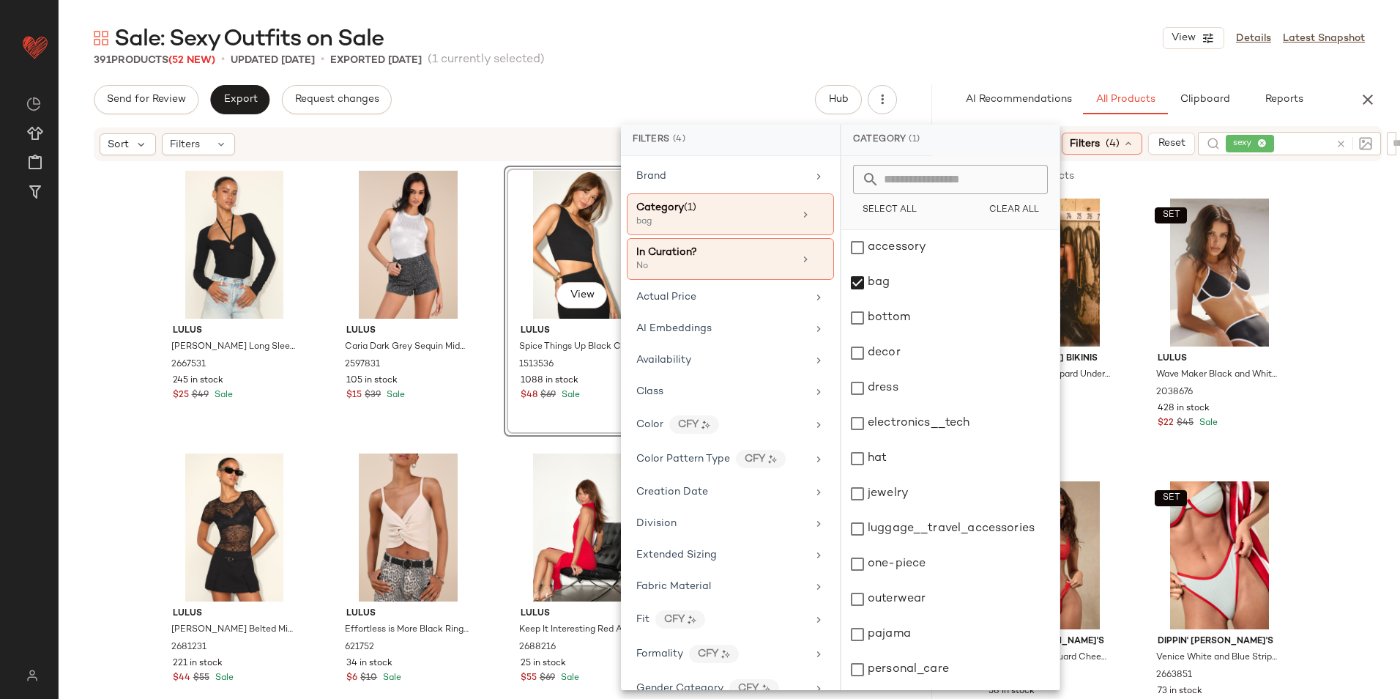
click at [930, 42] on div "Sale: Sexy Outfits on Sale View Details Latest Snapshot" at bounding box center [730, 37] width 1342 height 29
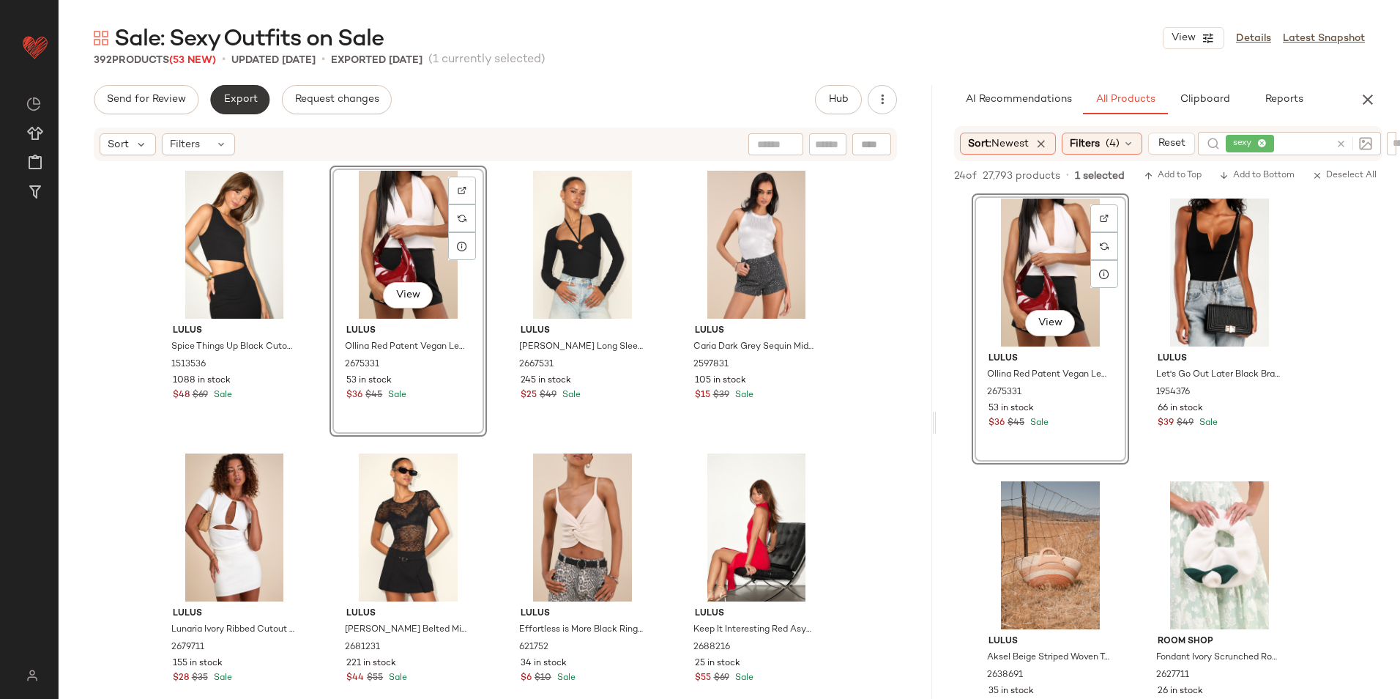
click at [234, 100] on span "Export" at bounding box center [240, 100] width 34 height 12
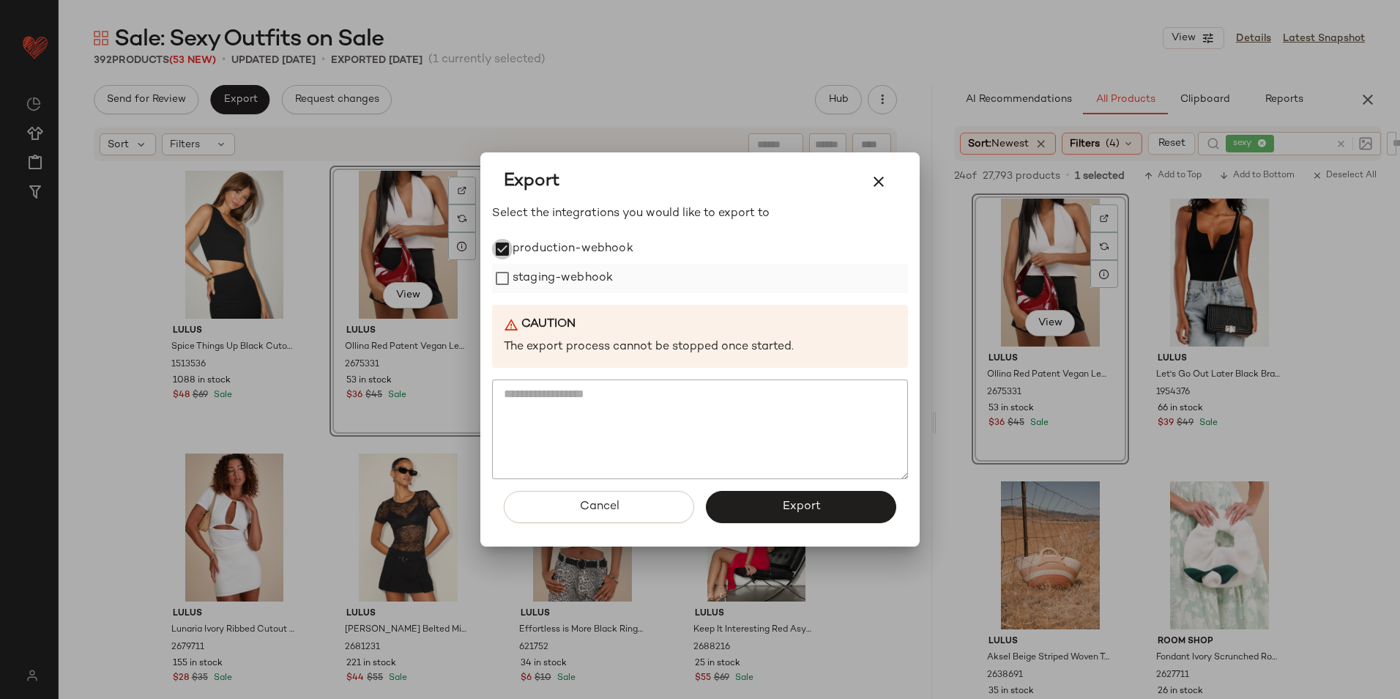
click at [524, 285] on label "staging-webhook" at bounding box center [563, 278] width 100 height 29
click at [760, 507] on button "Export" at bounding box center [801, 507] width 190 height 32
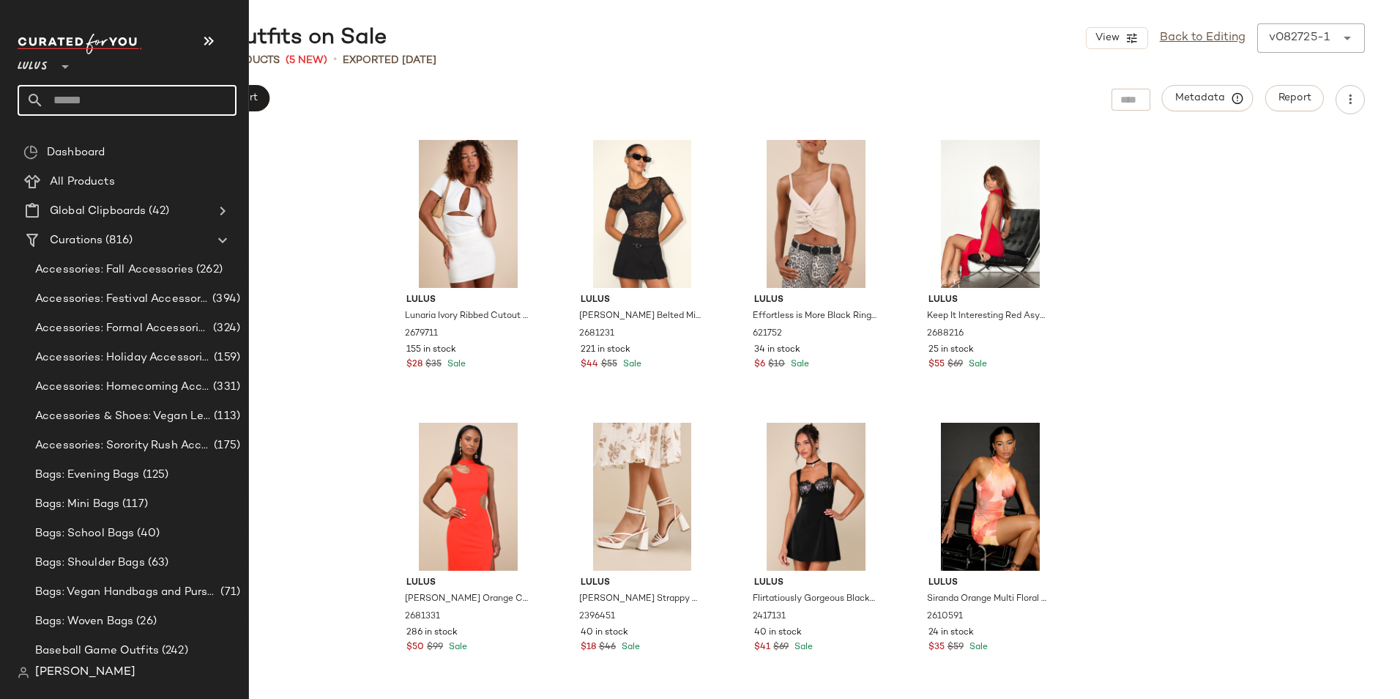
click at [83, 105] on input "text" at bounding box center [140, 100] width 193 height 31
type input "**********"
click at [82, 98] on input "text" at bounding box center [140, 100] width 193 height 31
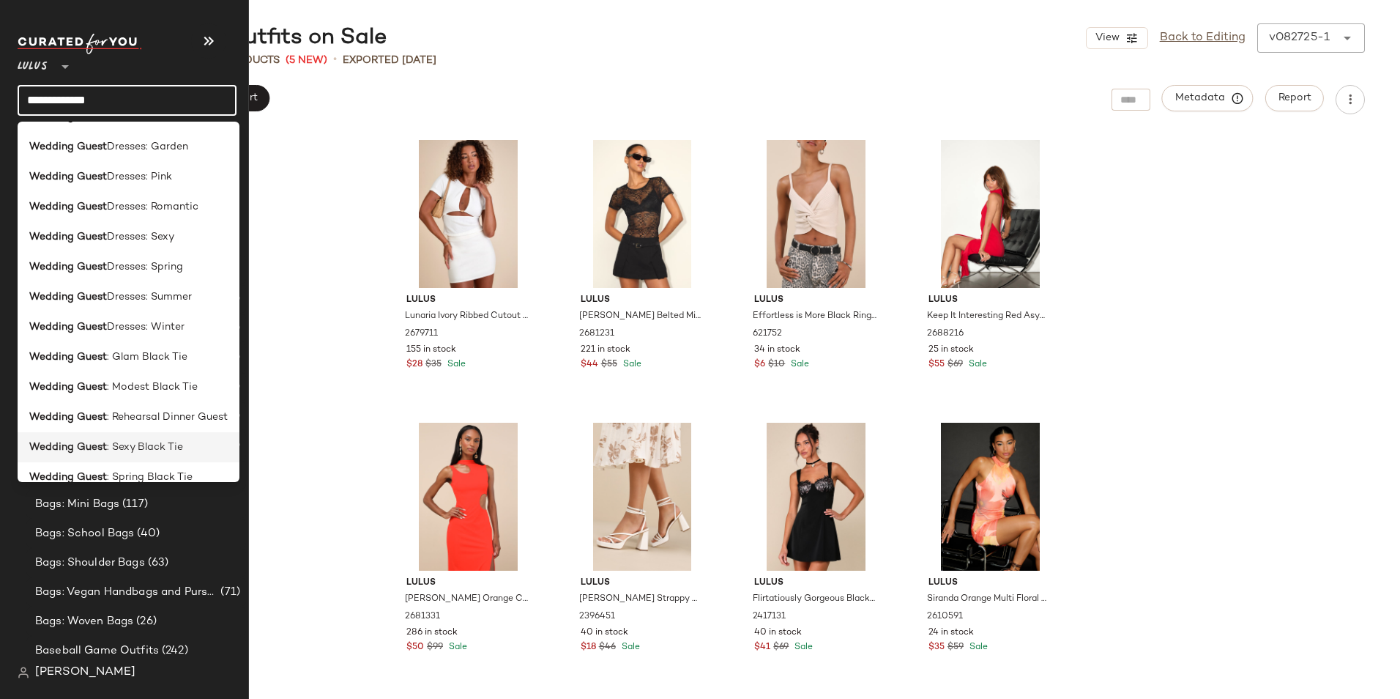
scroll to position [436, 0]
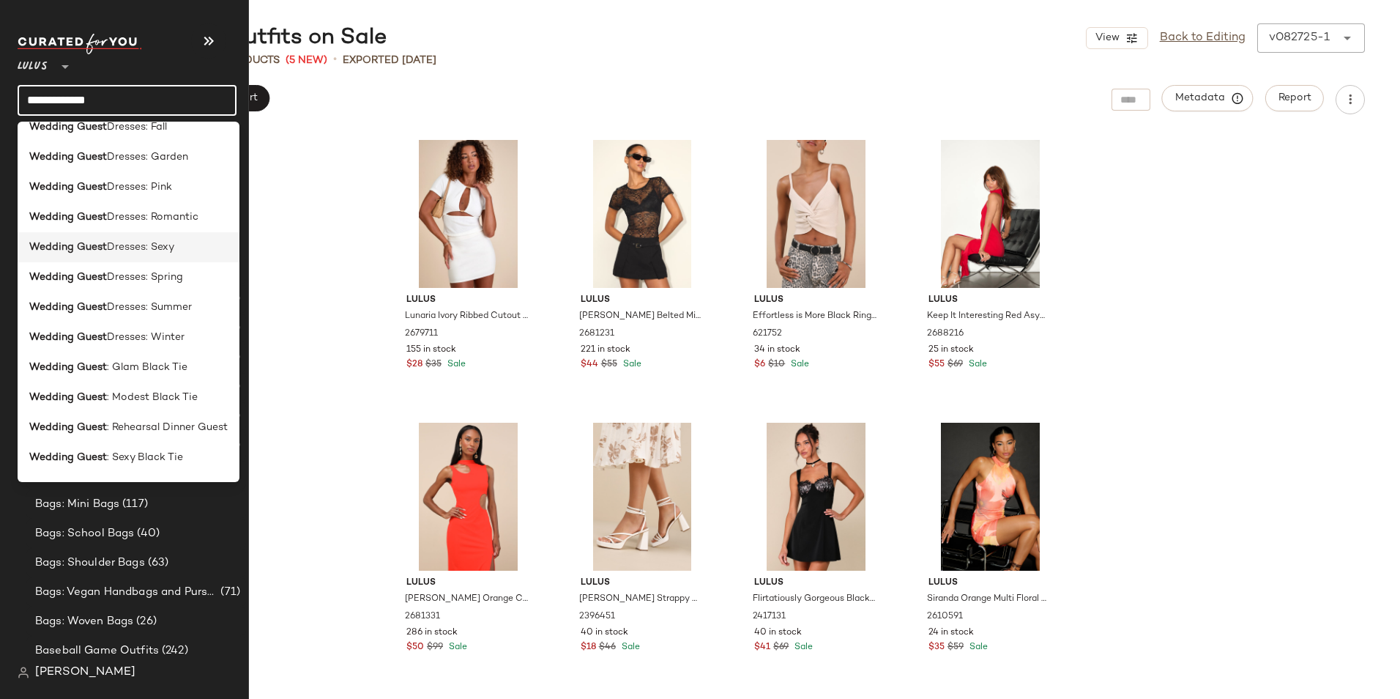
type input "**********"
click at [160, 292] on div "Wedding Guest Dresses: Sexy" at bounding box center [129, 307] width 222 height 30
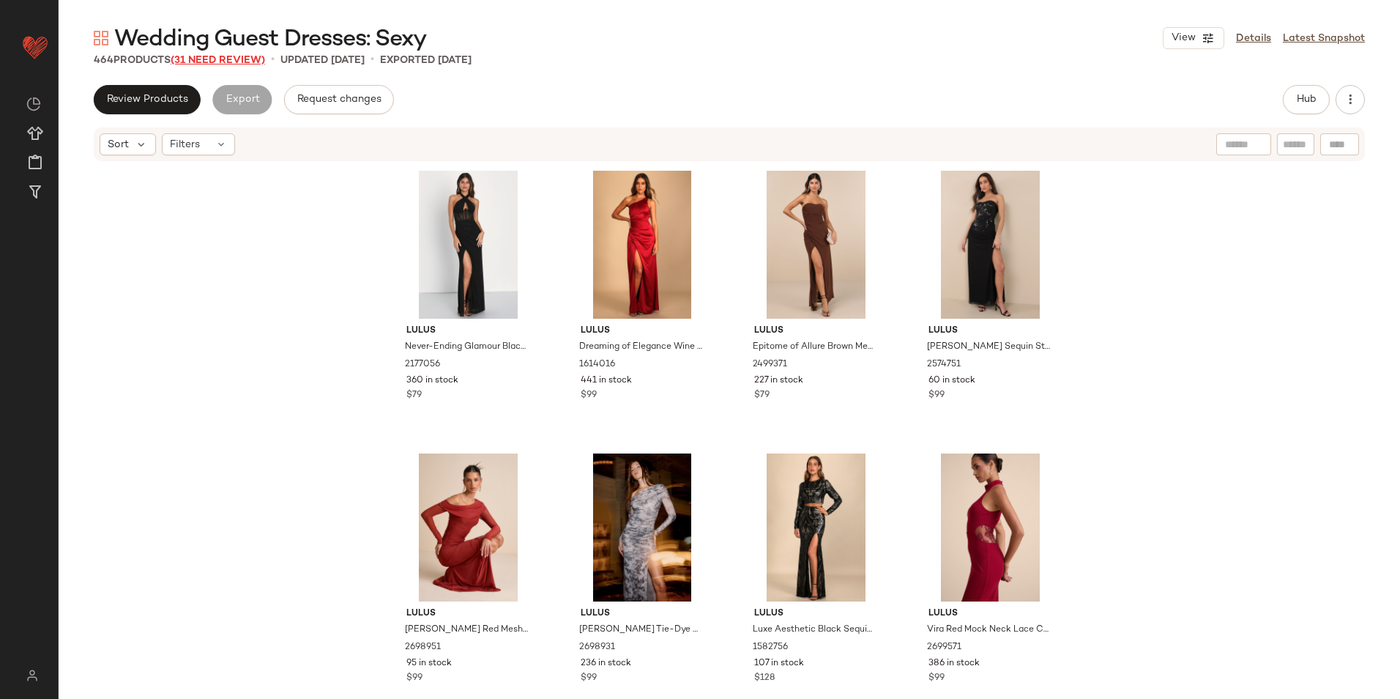
click at [237, 59] on span "(31 Need Review)" at bounding box center [218, 60] width 94 height 11
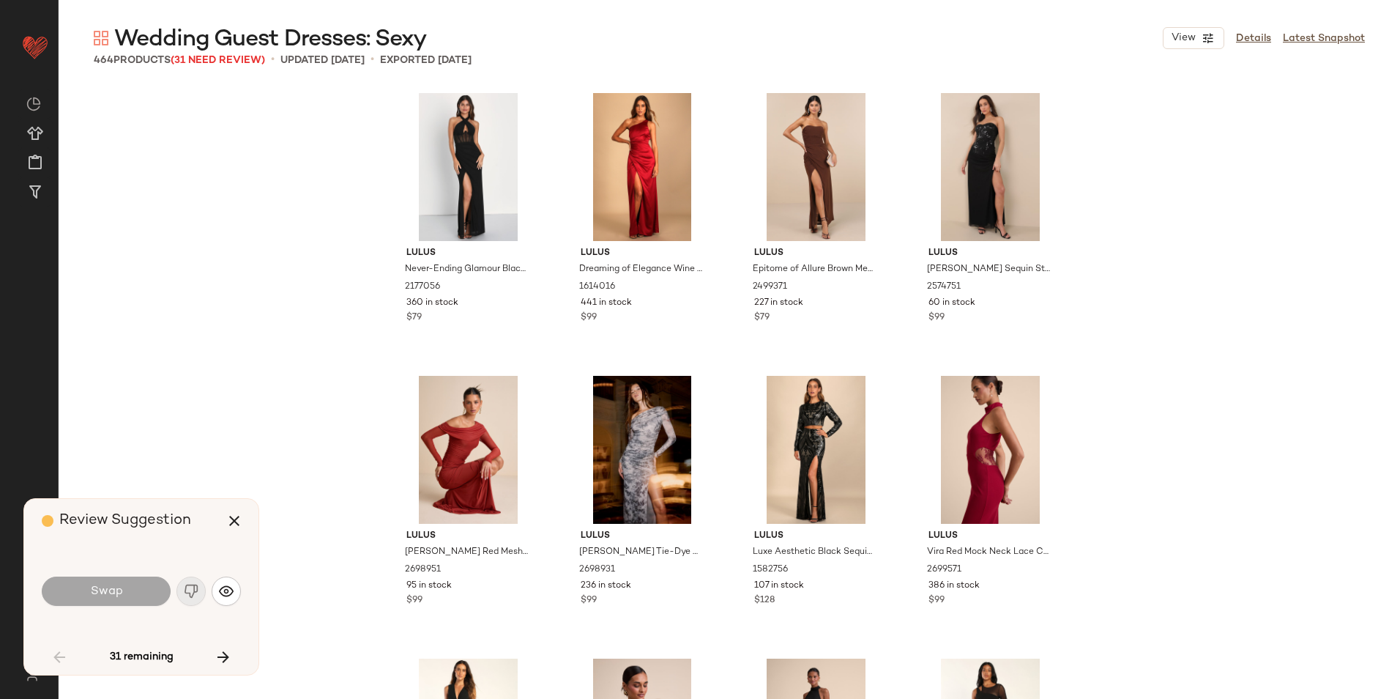
scroll to position [1143, 0]
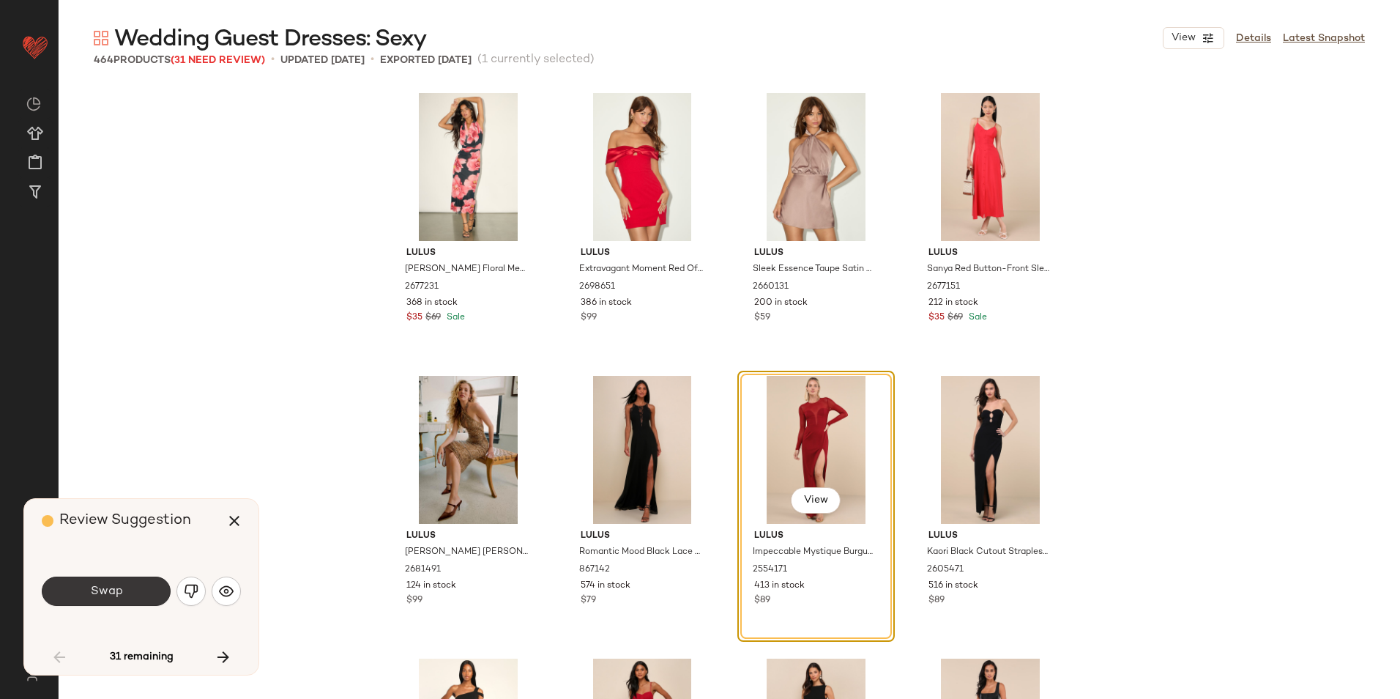
click at [86, 593] on button "Swap" at bounding box center [106, 590] width 129 height 29
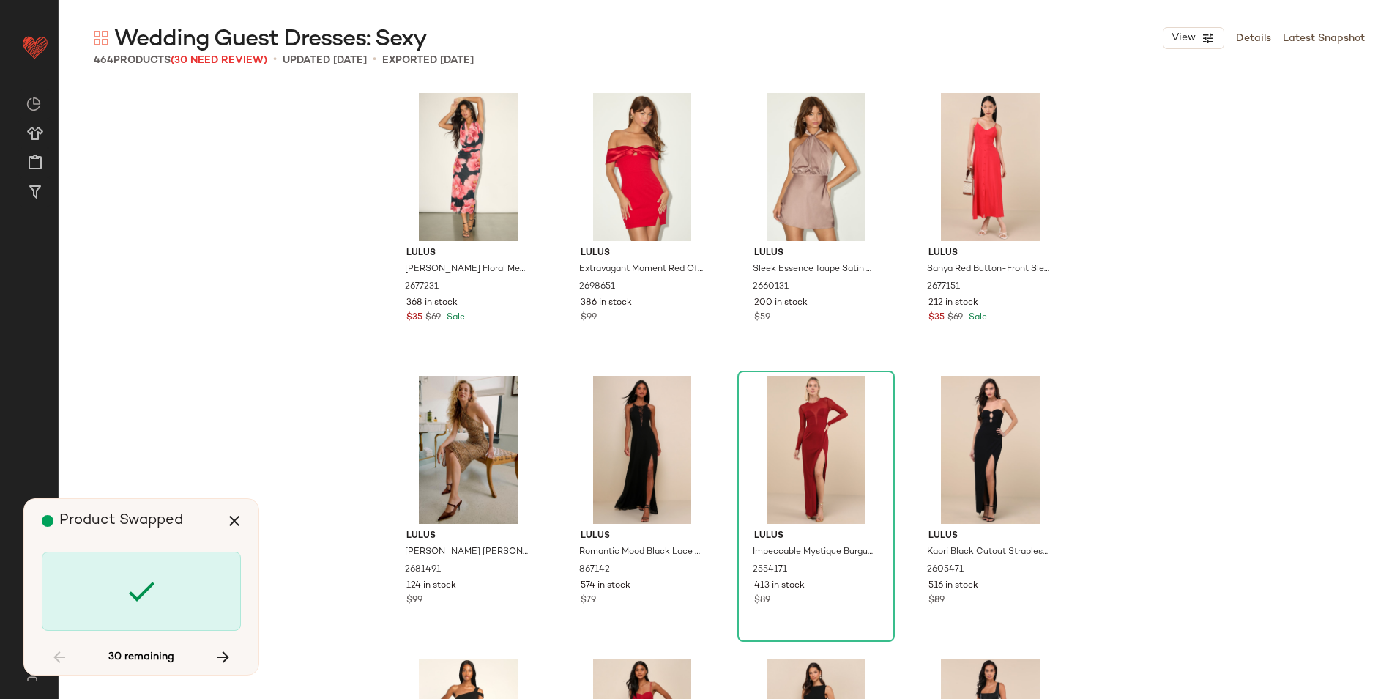
scroll to position [14418, 0]
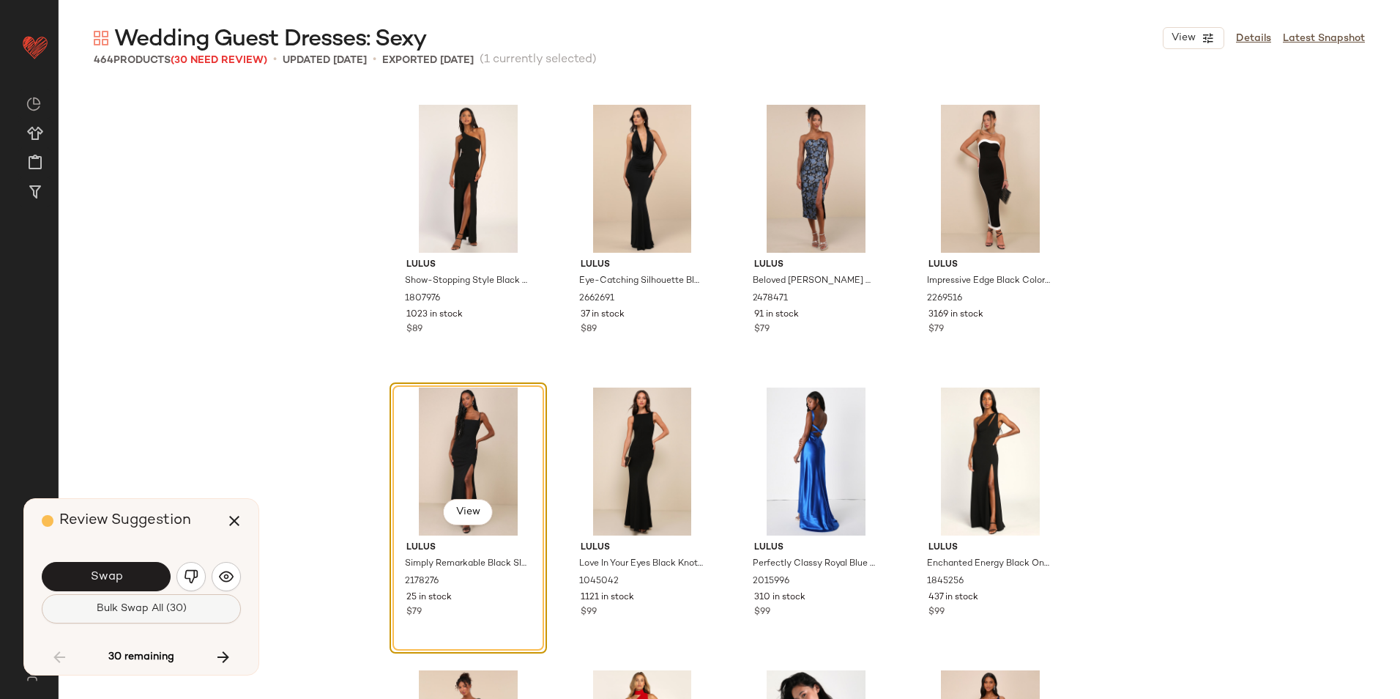
click at [138, 611] on span "Bulk Swap All (30)" at bounding box center [141, 609] width 91 height 12
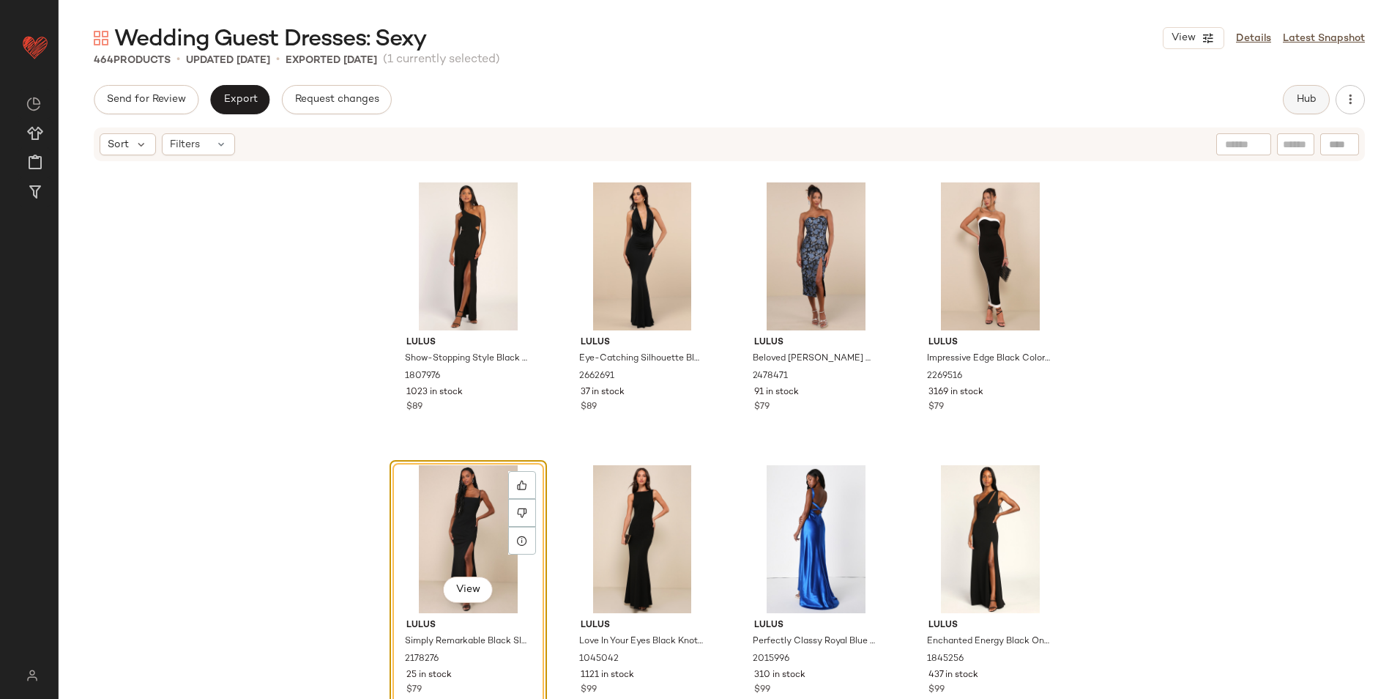
click at [1292, 106] on button "Hub" at bounding box center [1306, 99] width 47 height 29
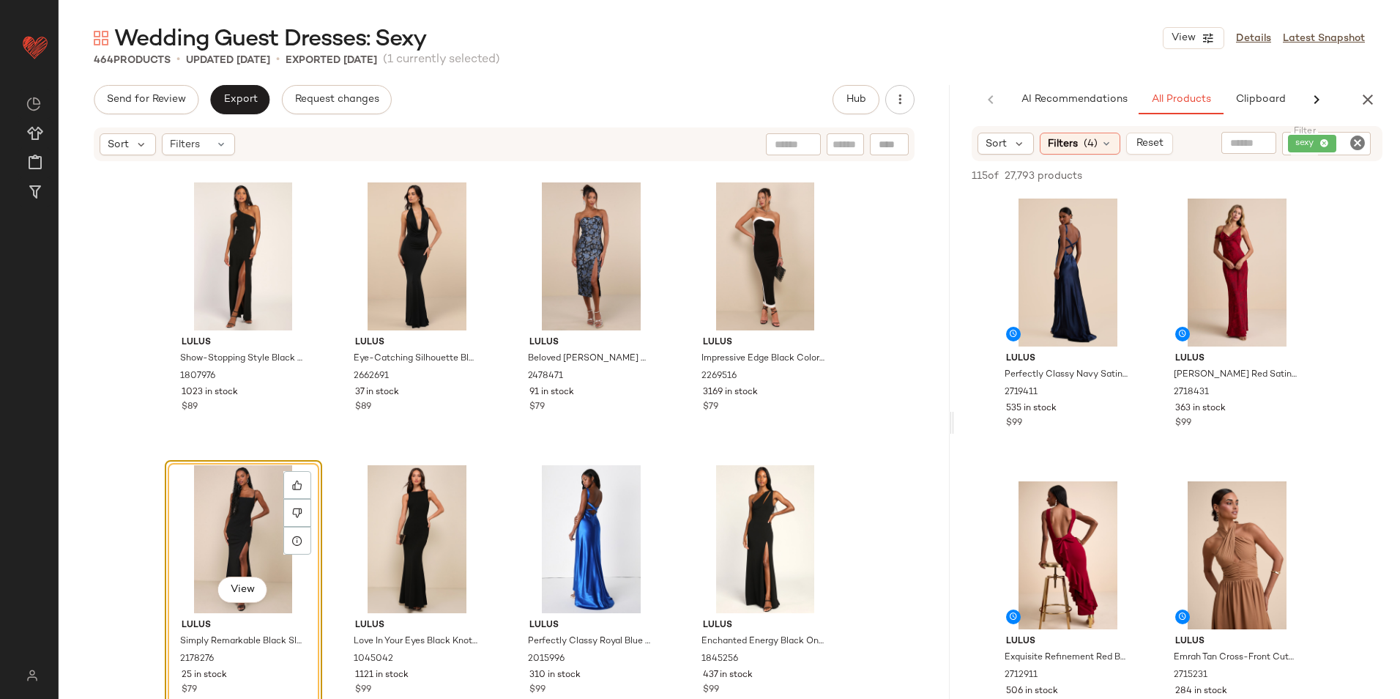
drag, startPoint x: 730, startPoint y: 426, endPoint x: 1110, endPoint y: 383, distance: 381.8
click at [1110, 383] on div "Wedding Guest Dresses: Sexy View Details Latest Snapshot 464 Products • updated…" at bounding box center [730, 360] width 1342 height 675
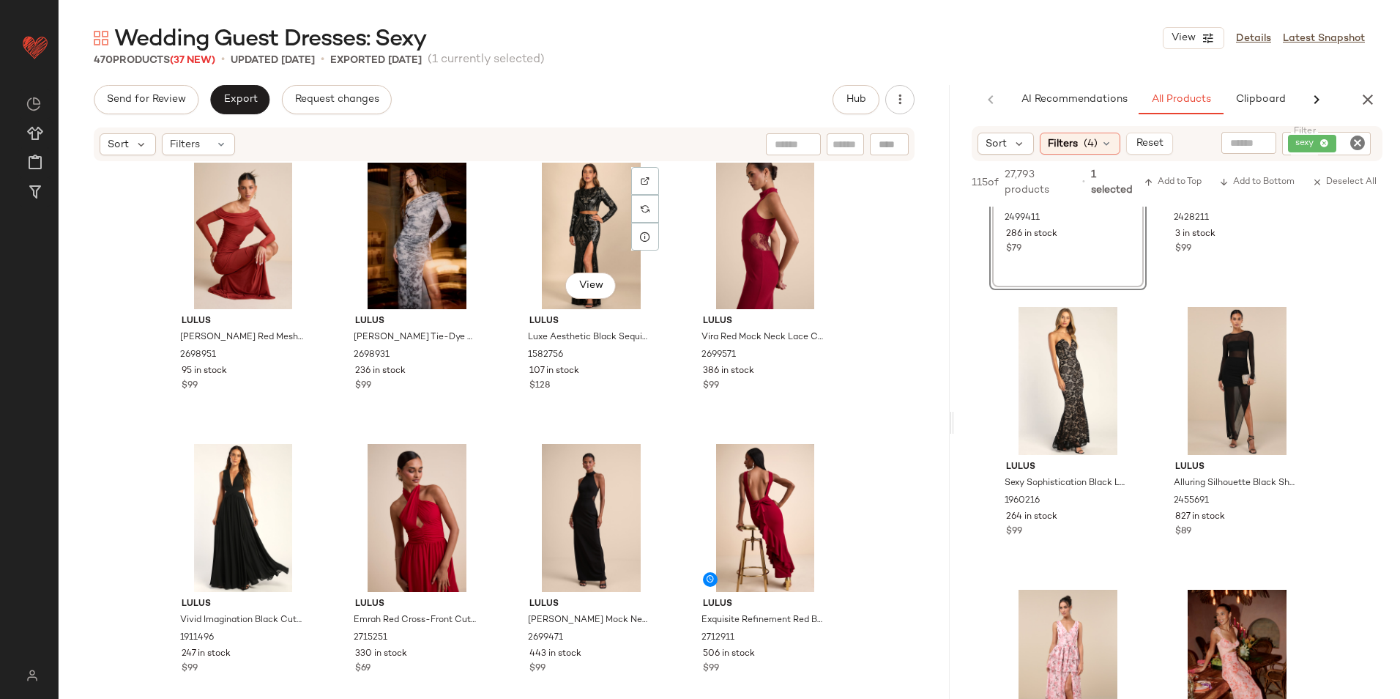
scroll to position [598, 0]
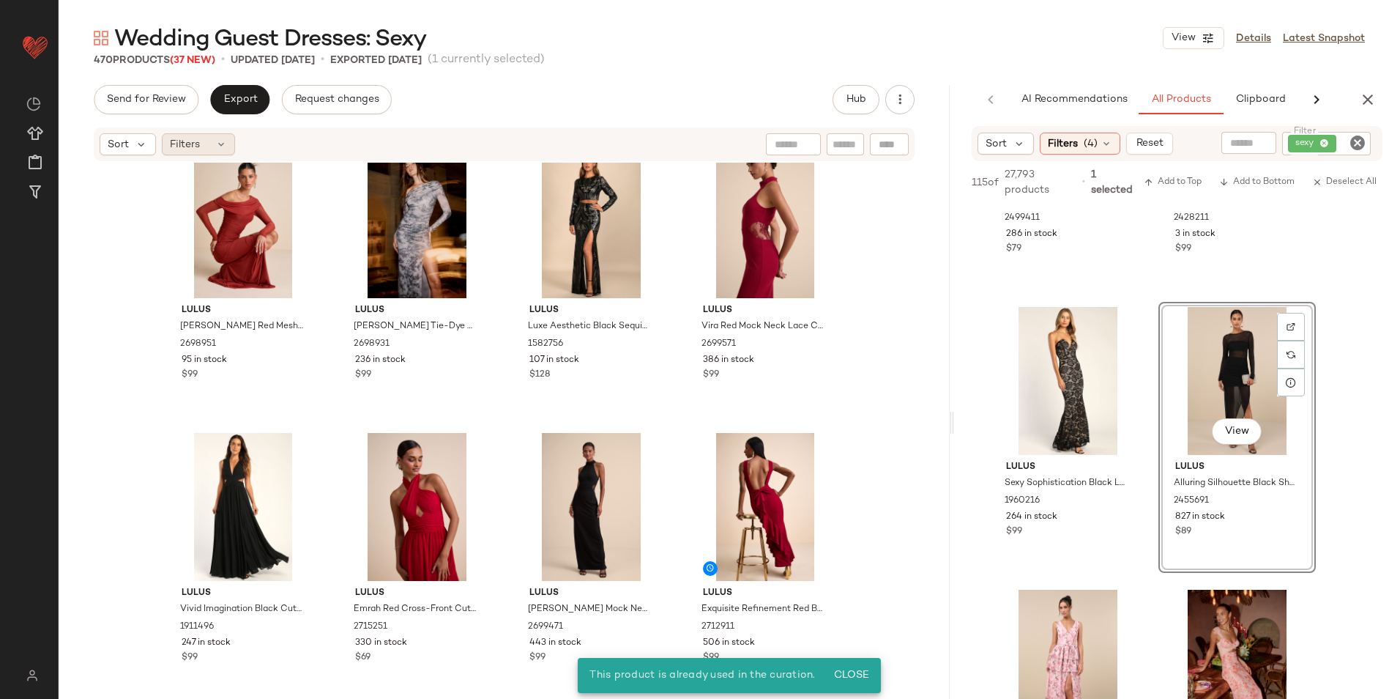
click at [219, 139] on icon at bounding box center [221, 144] width 12 height 12
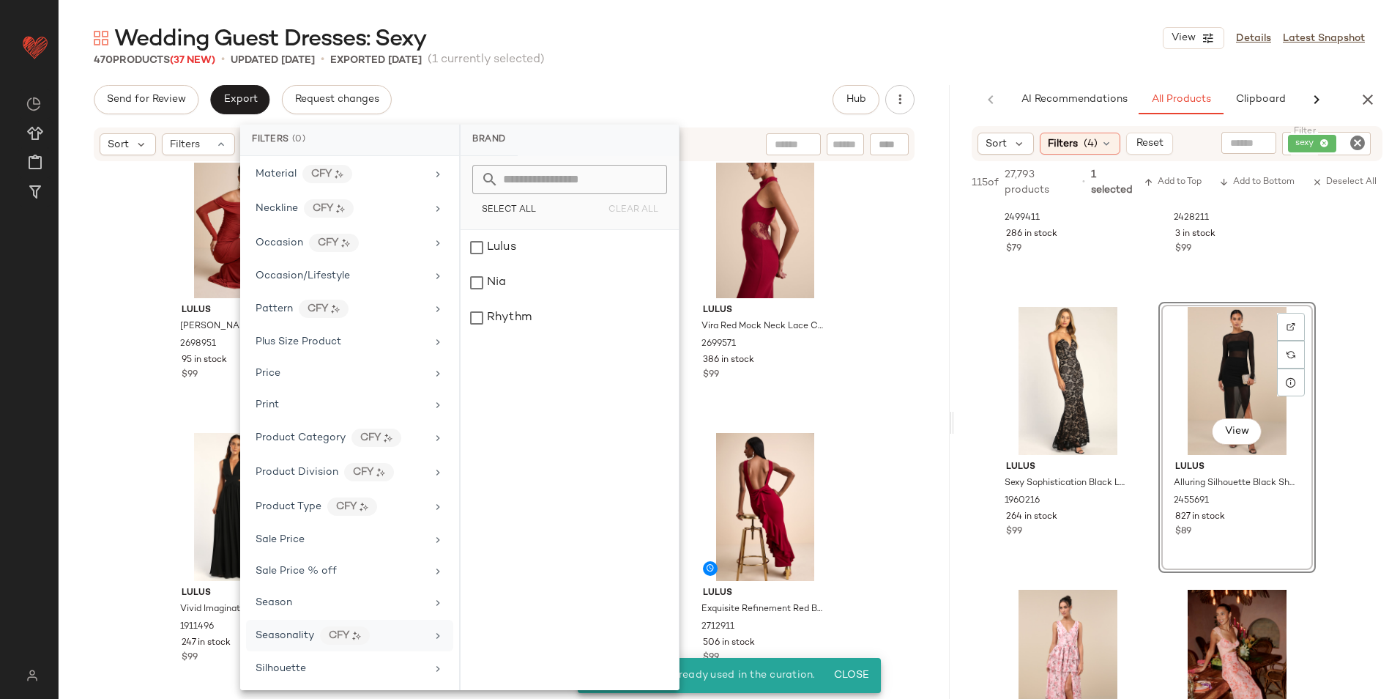
scroll to position [756, 0]
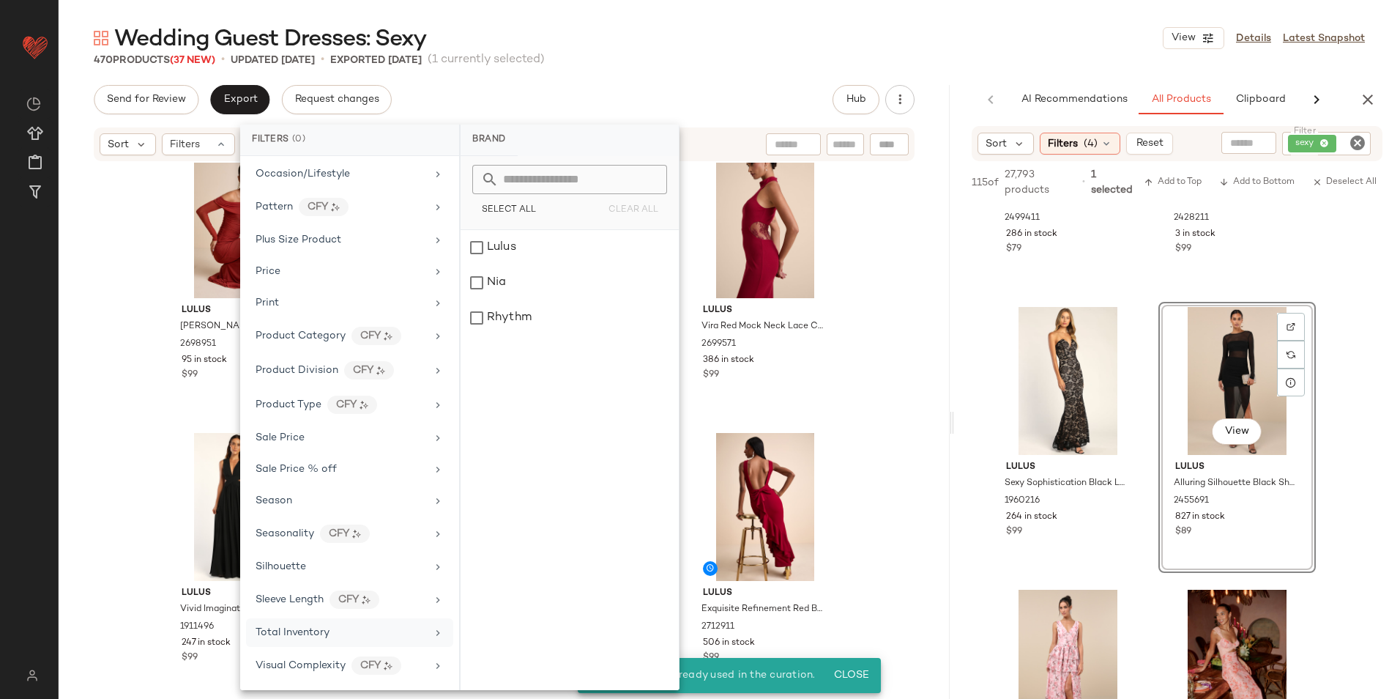
click at [333, 634] on div "Total Inventory" at bounding box center [341, 632] width 171 height 15
click at [582, 277] on input "Max" at bounding box center [610, 275] width 88 height 29
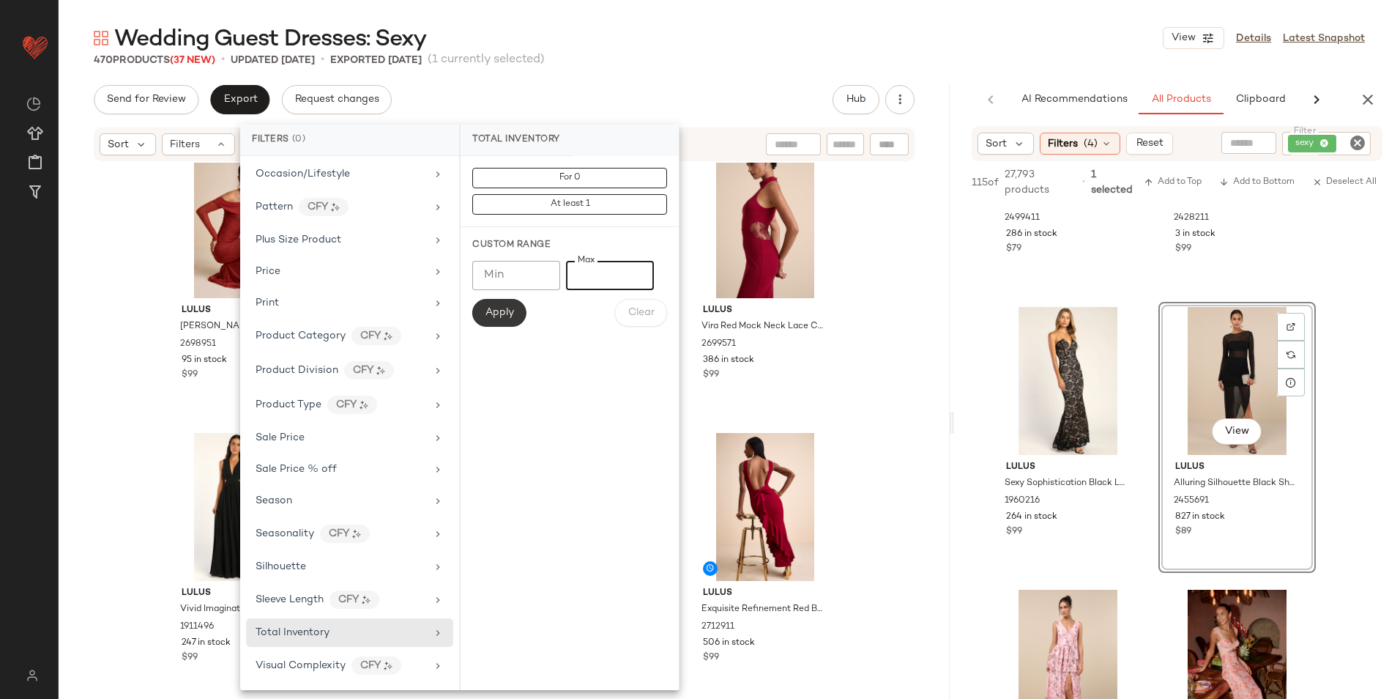
type input "**"
click at [514, 313] on span "Apply" at bounding box center [499, 313] width 29 height 12
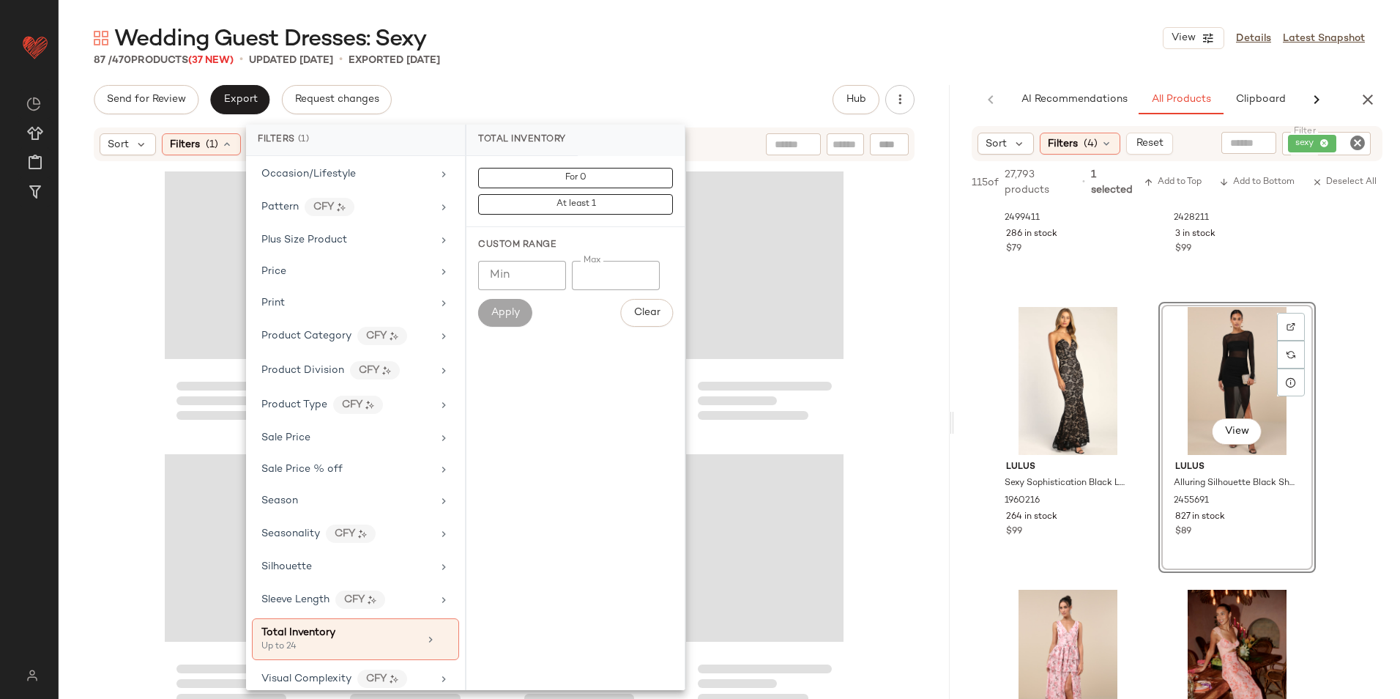
click at [711, 44] on div "Wedding Guest Dresses: Sexy View Details Latest Snapshot" at bounding box center [730, 37] width 1342 height 29
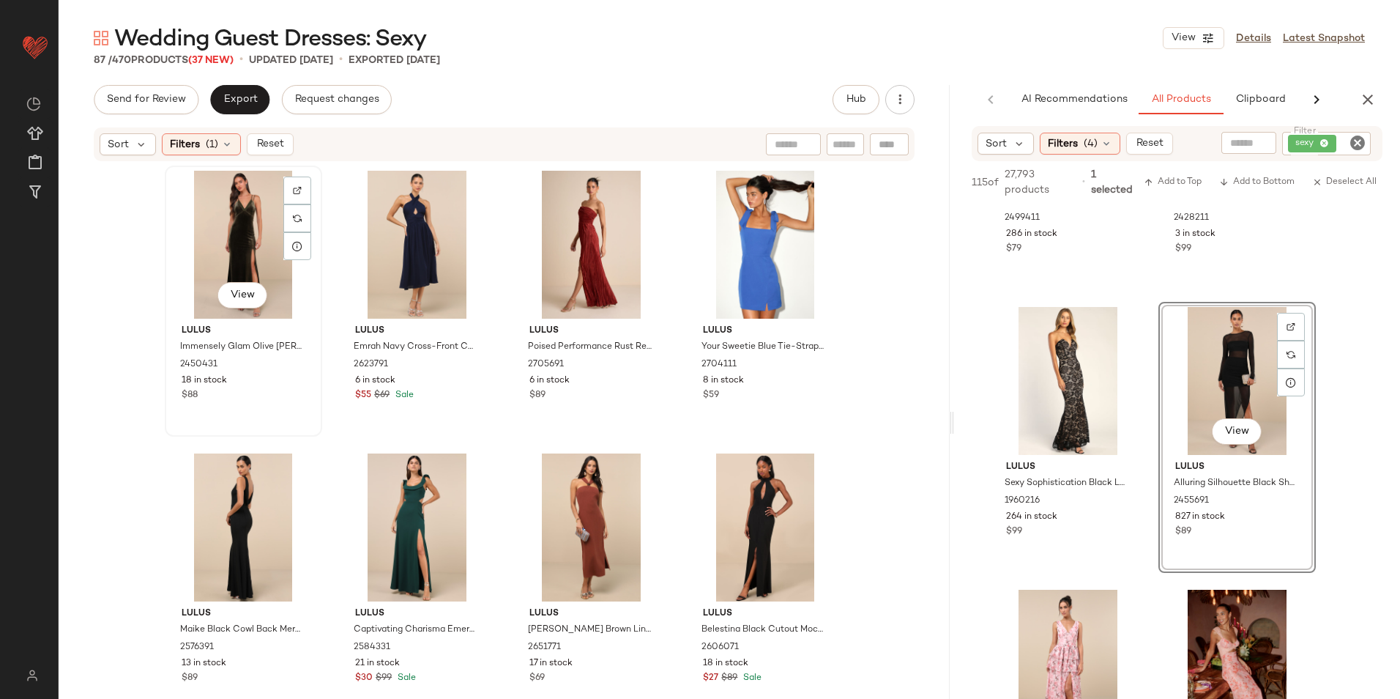
click at [270, 230] on div "View" at bounding box center [243, 245] width 147 height 148
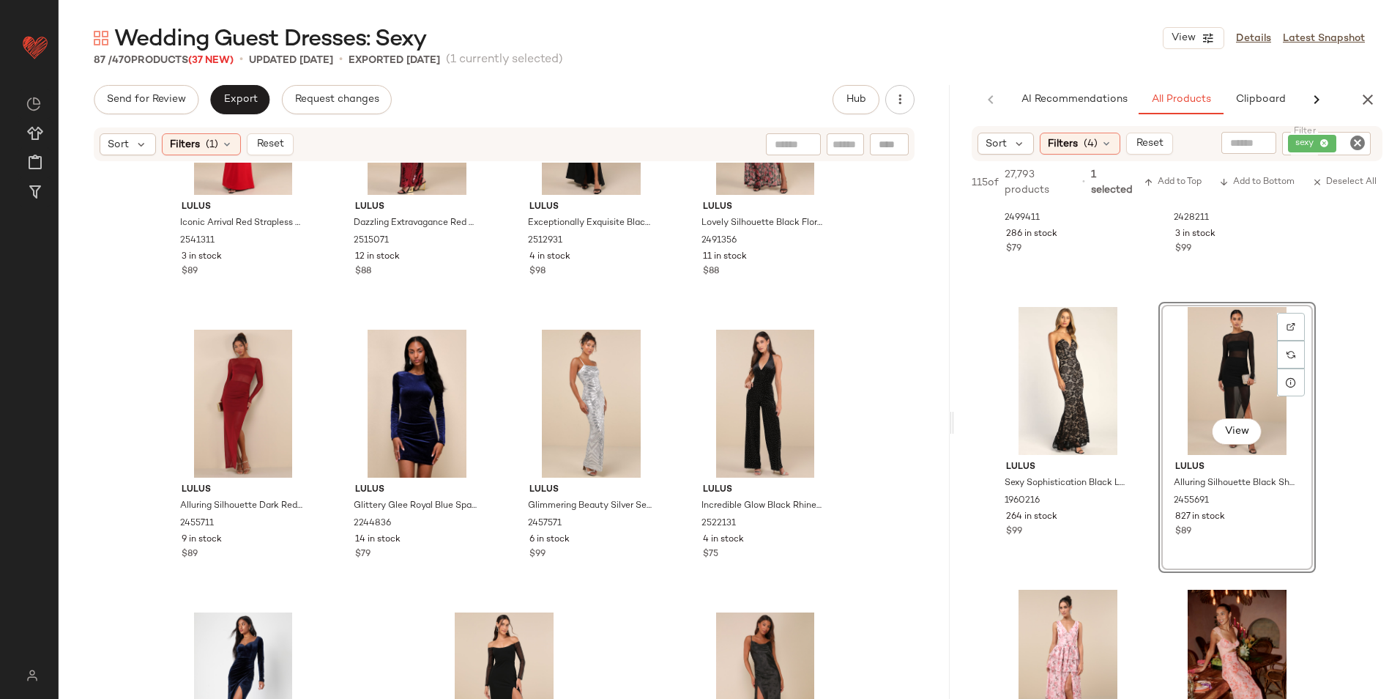
scroll to position [5643, 0]
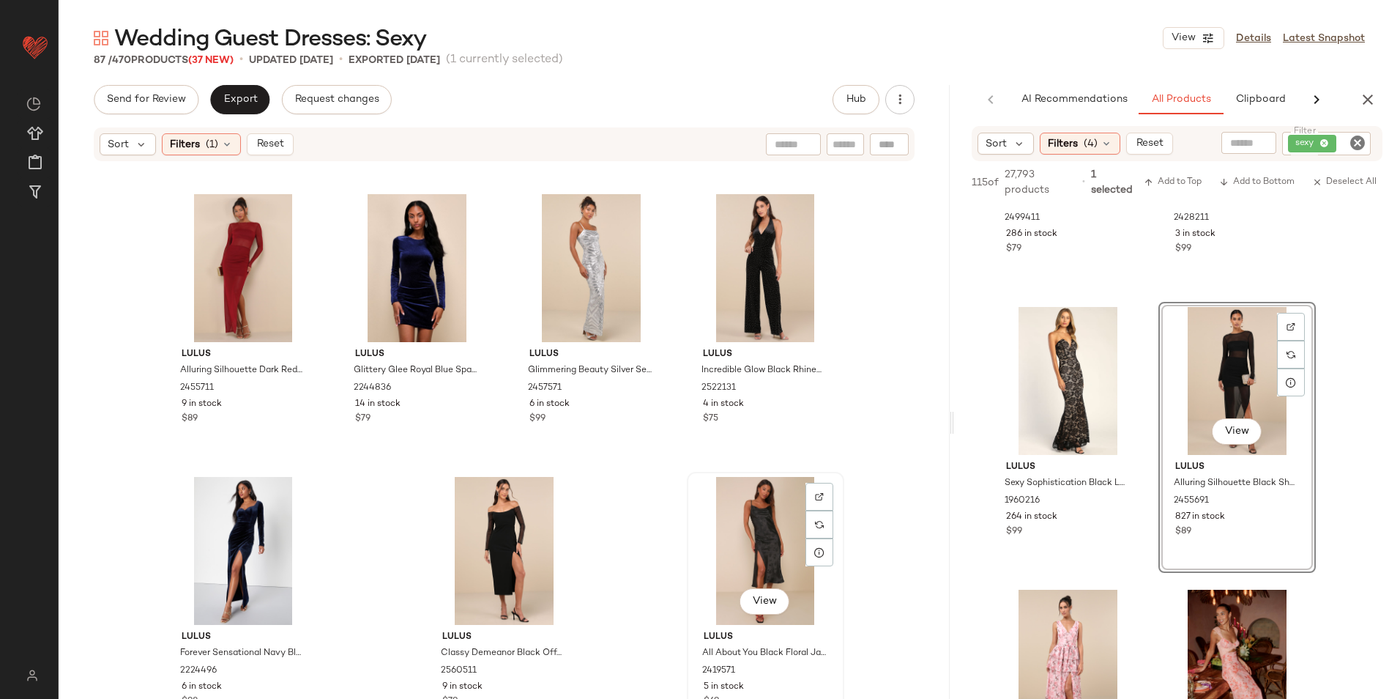
click at [710, 509] on div "View" at bounding box center [765, 551] width 147 height 148
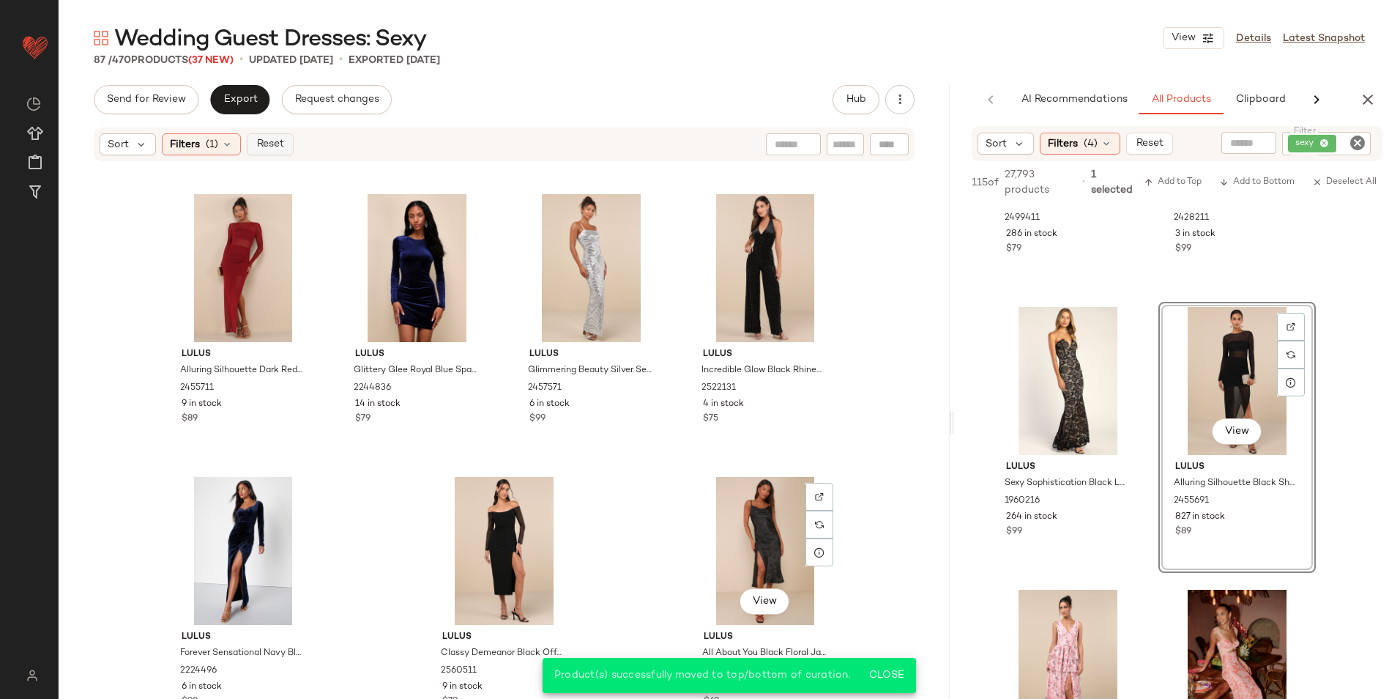
click at [271, 140] on span "Reset" at bounding box center [270, 144] width 28 height 12
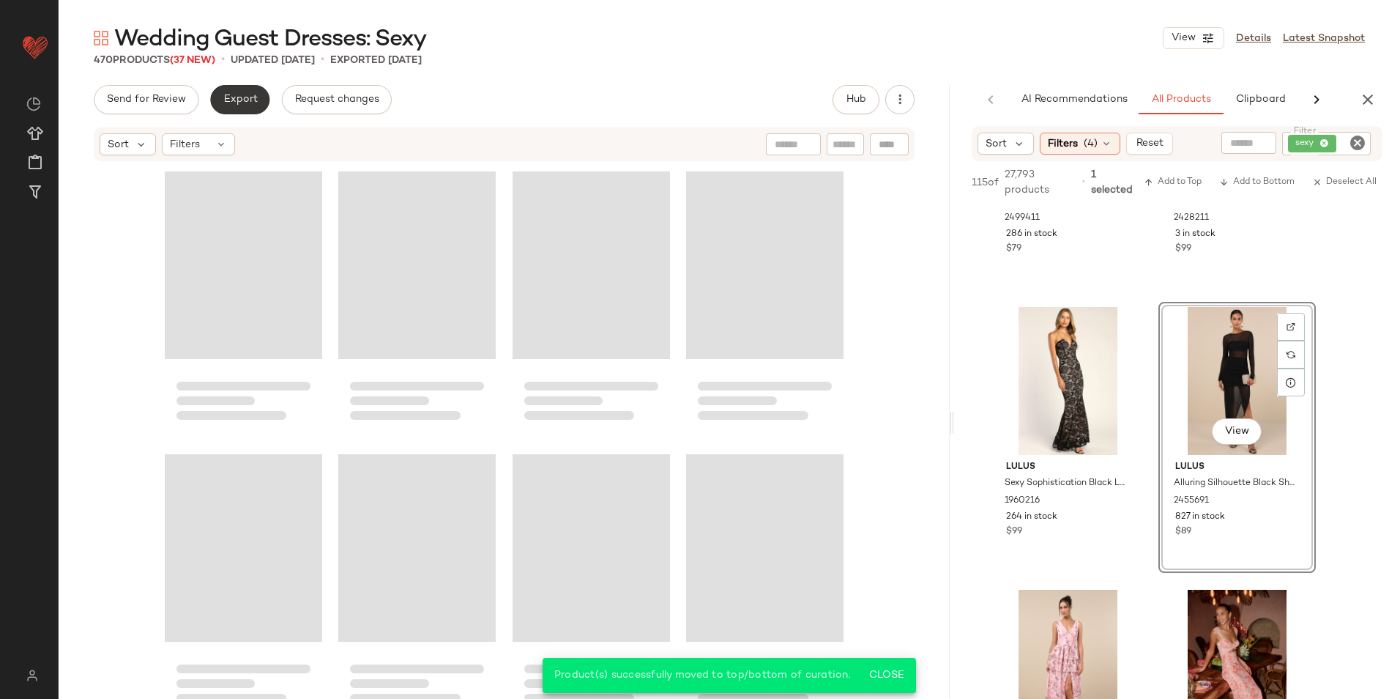
click at [241, 106] on button "Export" at bounding box center [239, 99] width 59 height 29
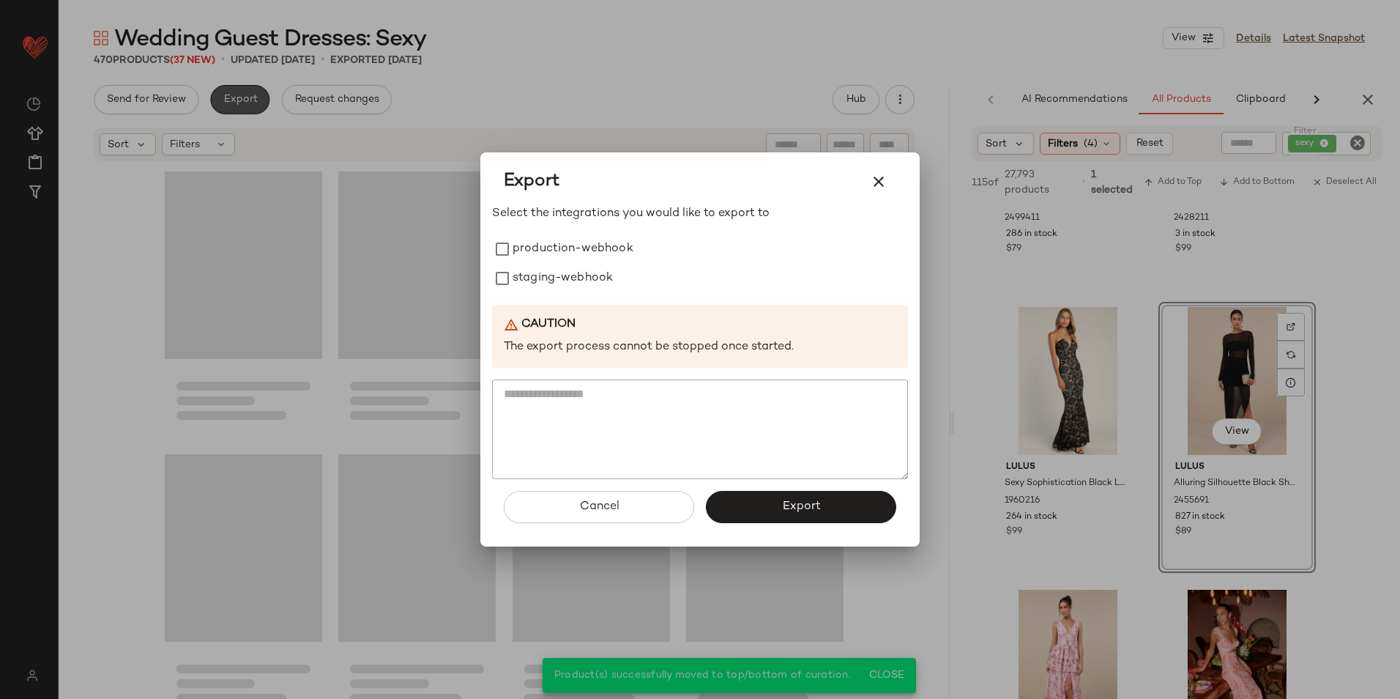
scroll to position [32783, 0]
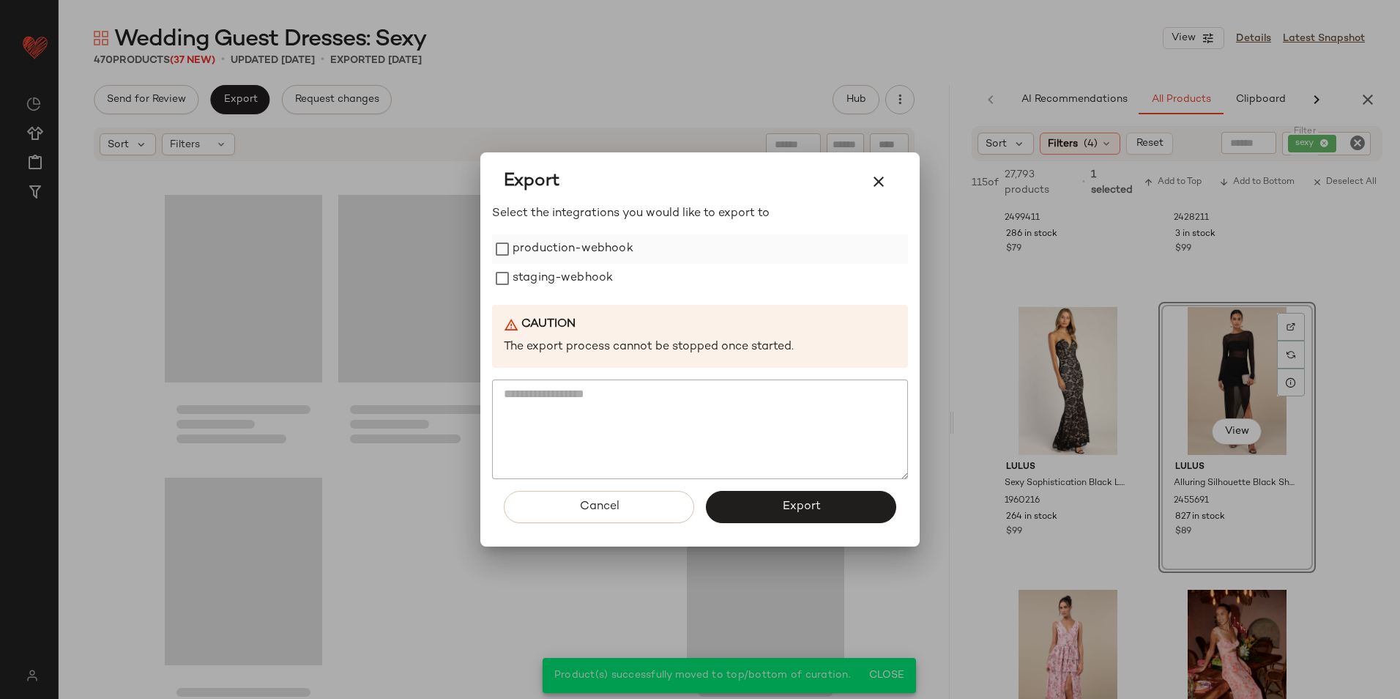
click at [572, 249] on label "production-webhook" at bounding box center [573, 248] width 121 height 29
click at [564, 275] on label "staging-webhook" at bounding box center [563, 278] width 100 height 29
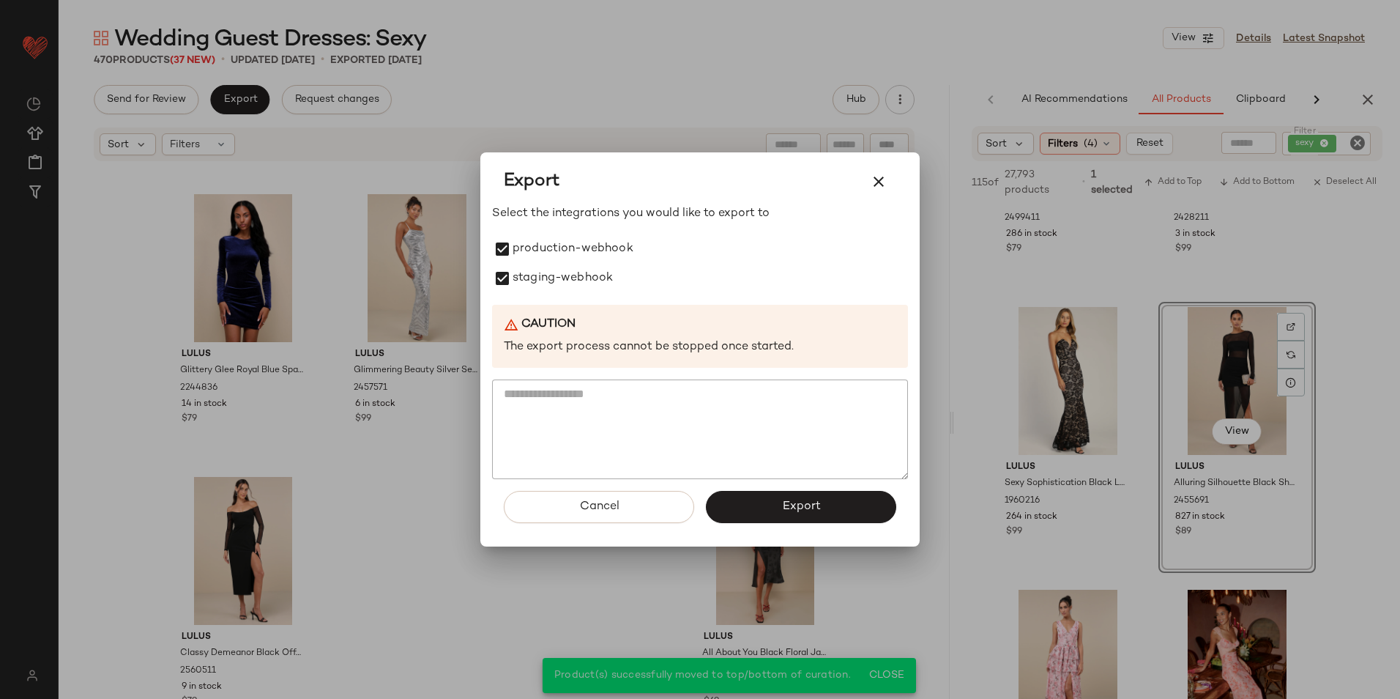
click at [768, 507] on button "Export" at bounding box center [801, 507] width 190 height 32
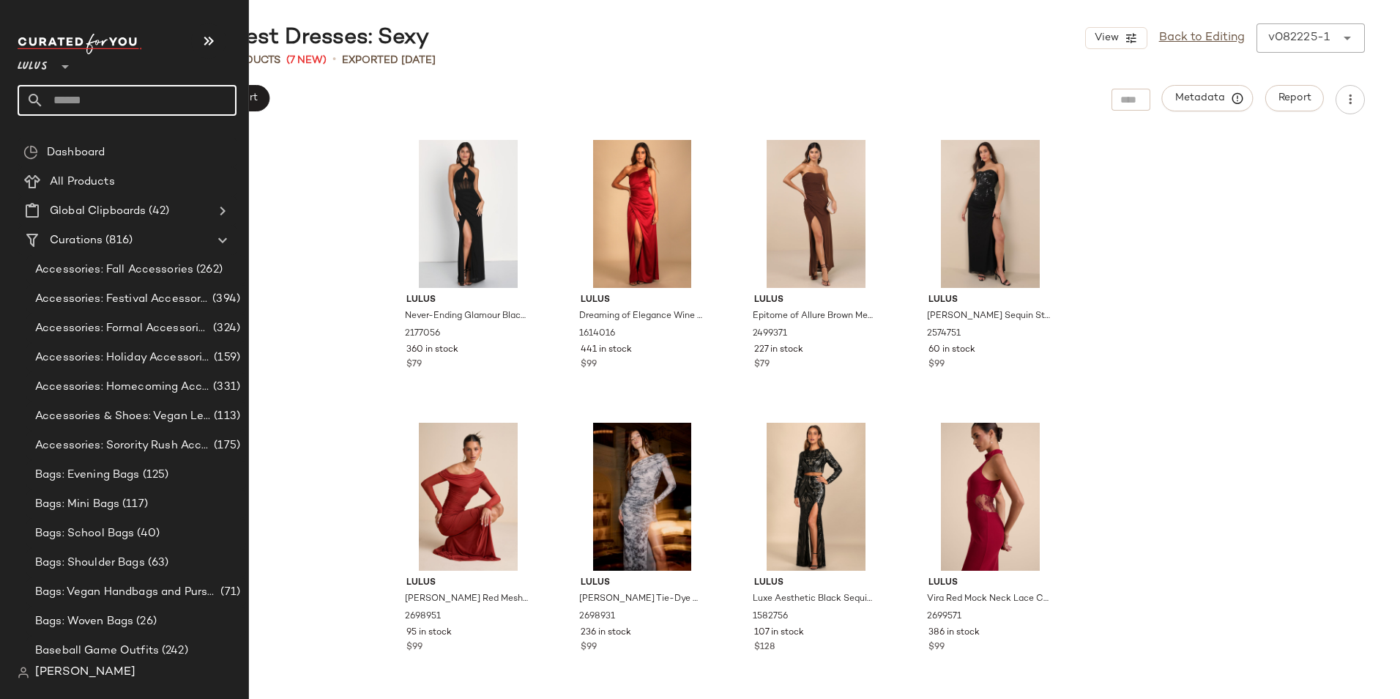
click at [86, 94] on input "text" at bounding box center [140, 100] width 193 height 31
type input "**********"
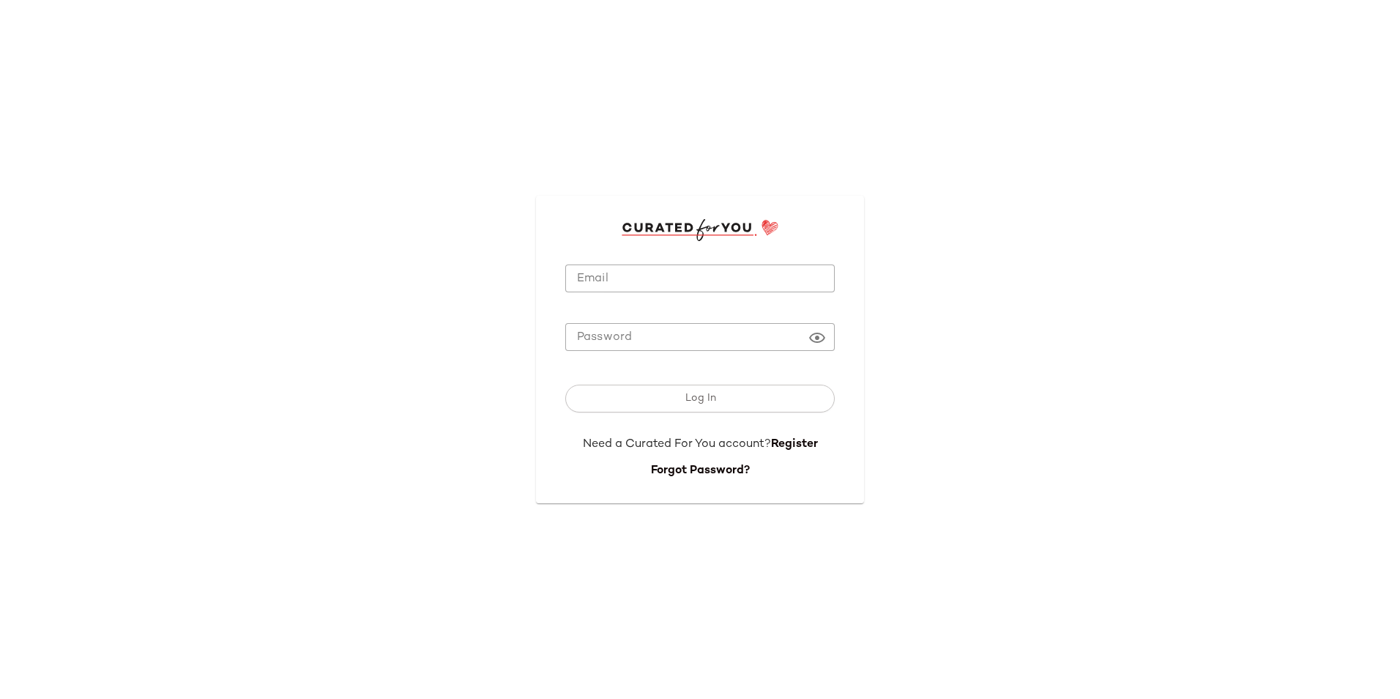
type input "**********"
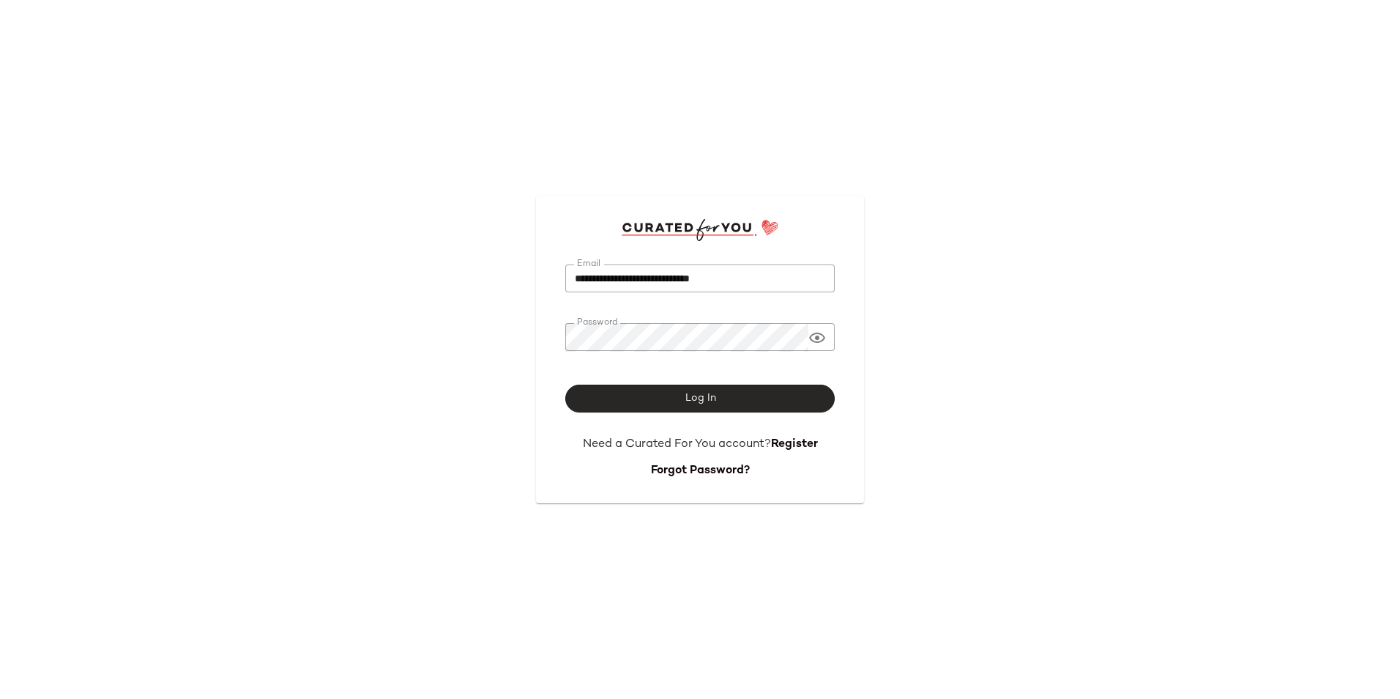
click at [625, 390] on button "Log In" at bounding box center [700, 399] width 270 height 28
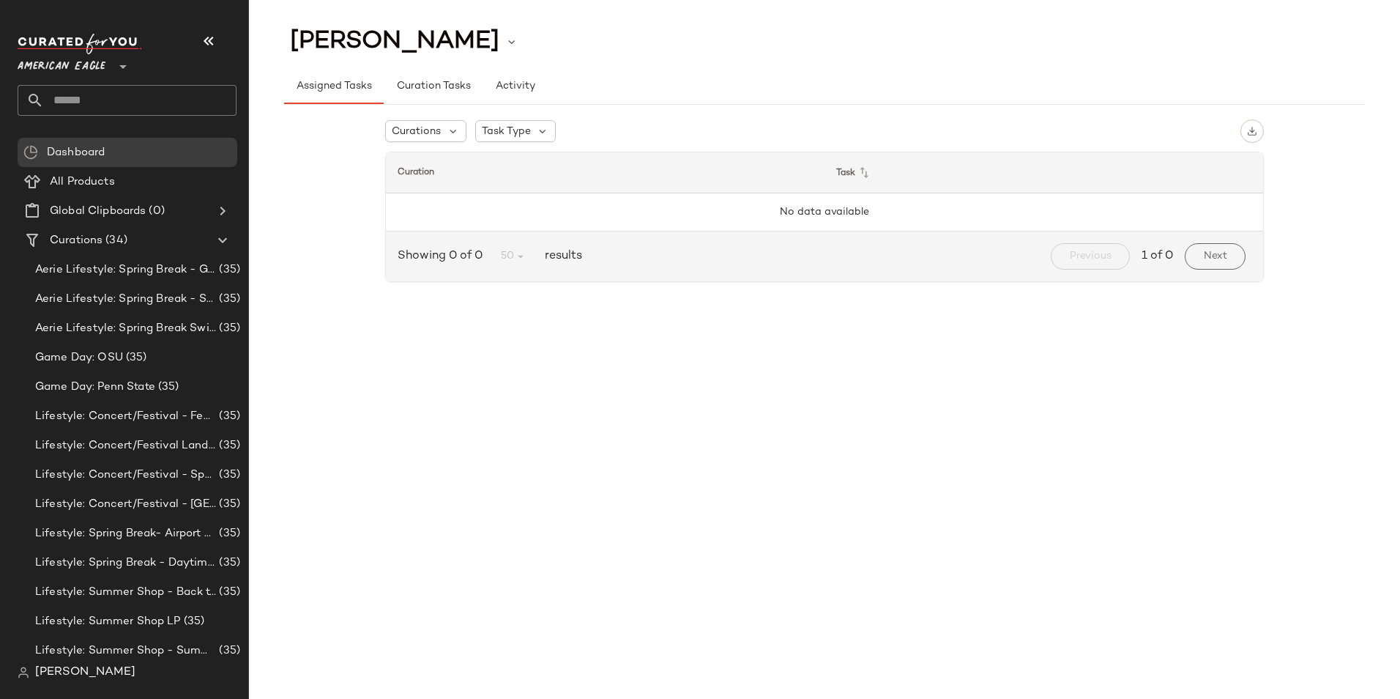
click at [94, 53] on span "American Eagle" at bounding box center [62, 63] width 88 height 26
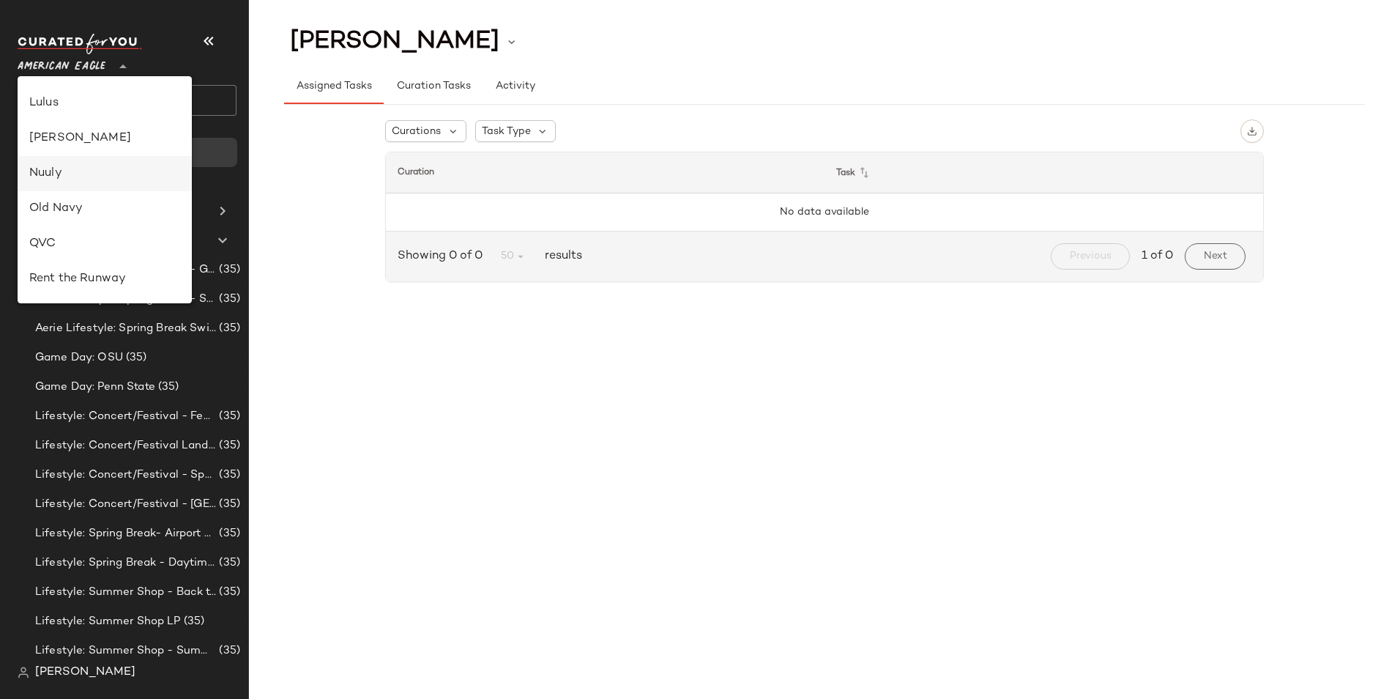
scroll to position [513, 0]
click at [76, 81] on div "Lulus" at bounding box center [104, 79] width 151 height 18
type input "**"
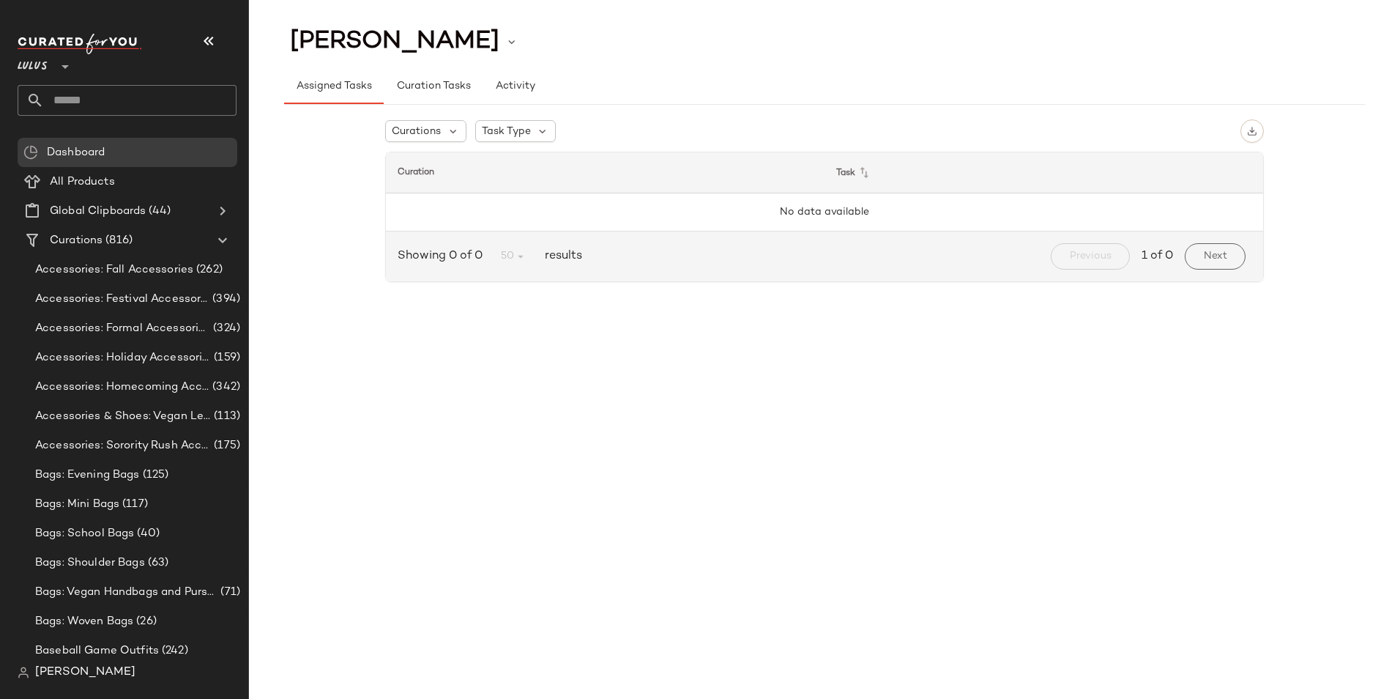
click at [148, 94] on input "text" at bounding box center [140, 100] width 193 height 31
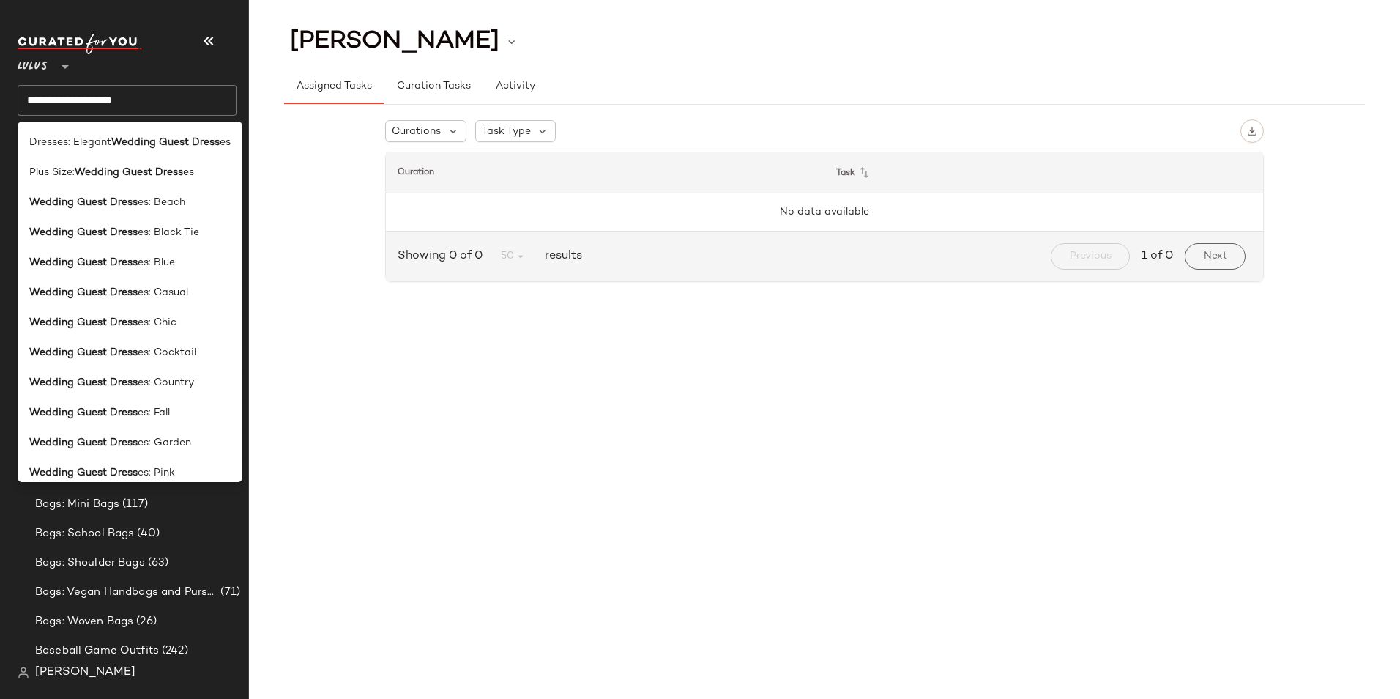
click at [168, 95] on input "**********" at bounding box center [127, 100] width 219 height 31
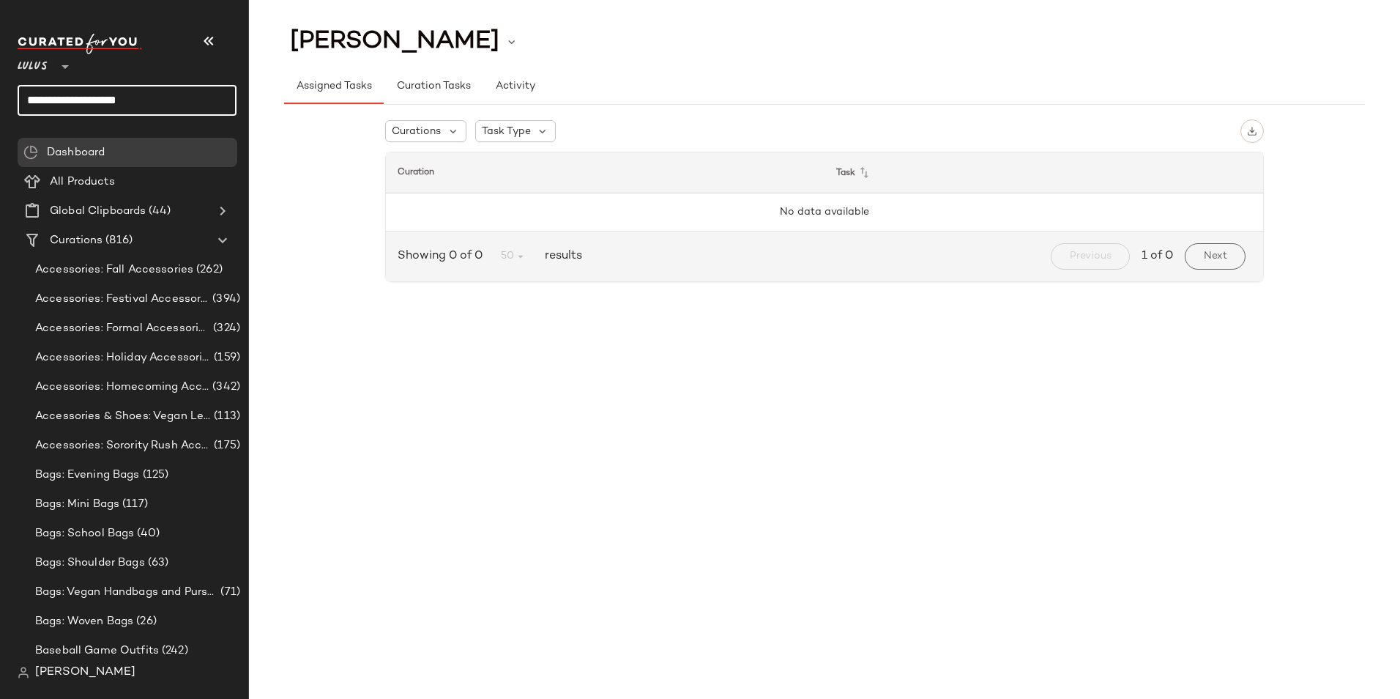
type input "**********"
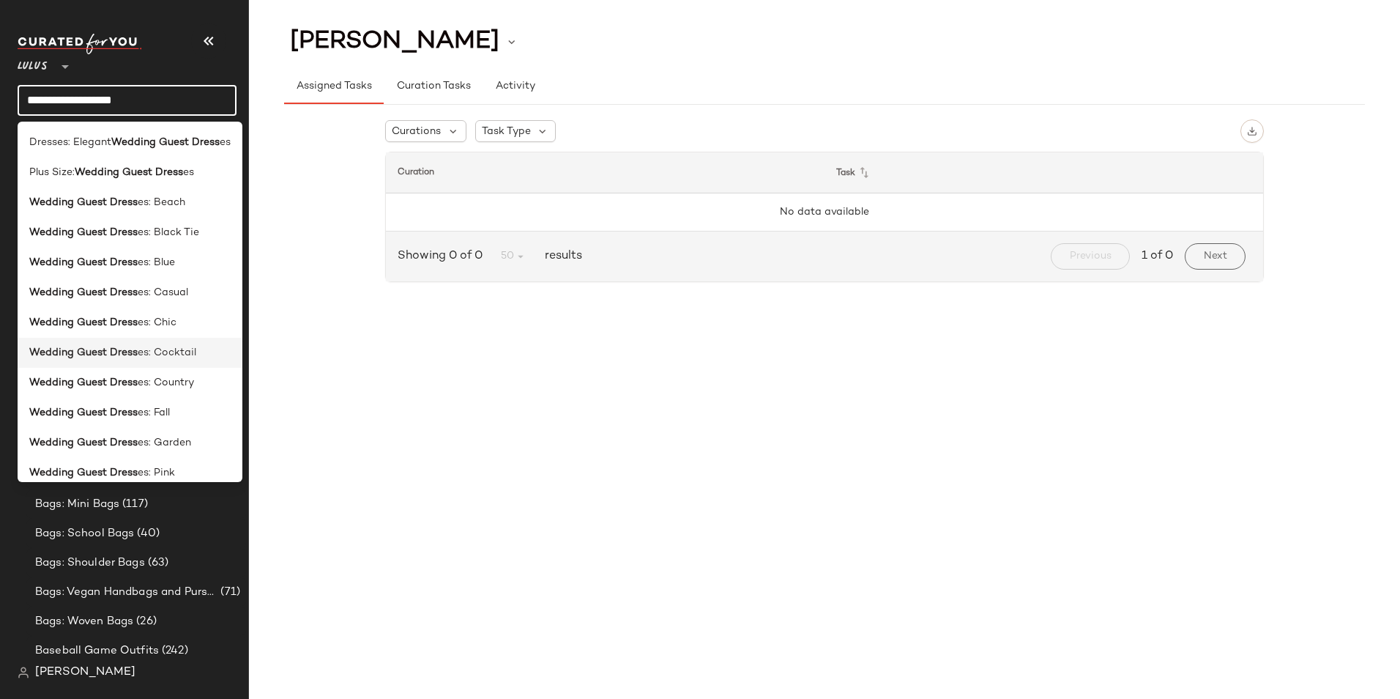
click at [179, 351] on span "es: Cocktail" at bounding box center [167, 352] width 59 height 15
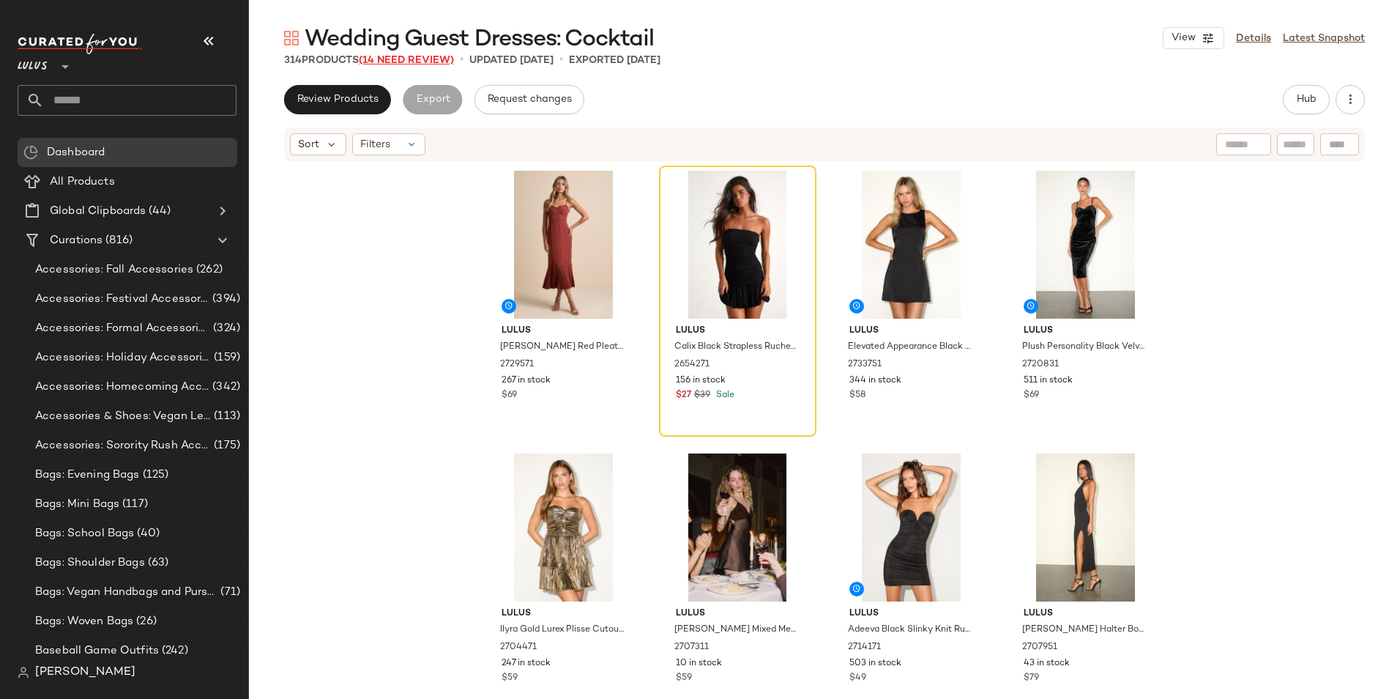
click at [412, 59] on span "(14 Need Review)" at bounding box center [406, 60] width 95 height 11
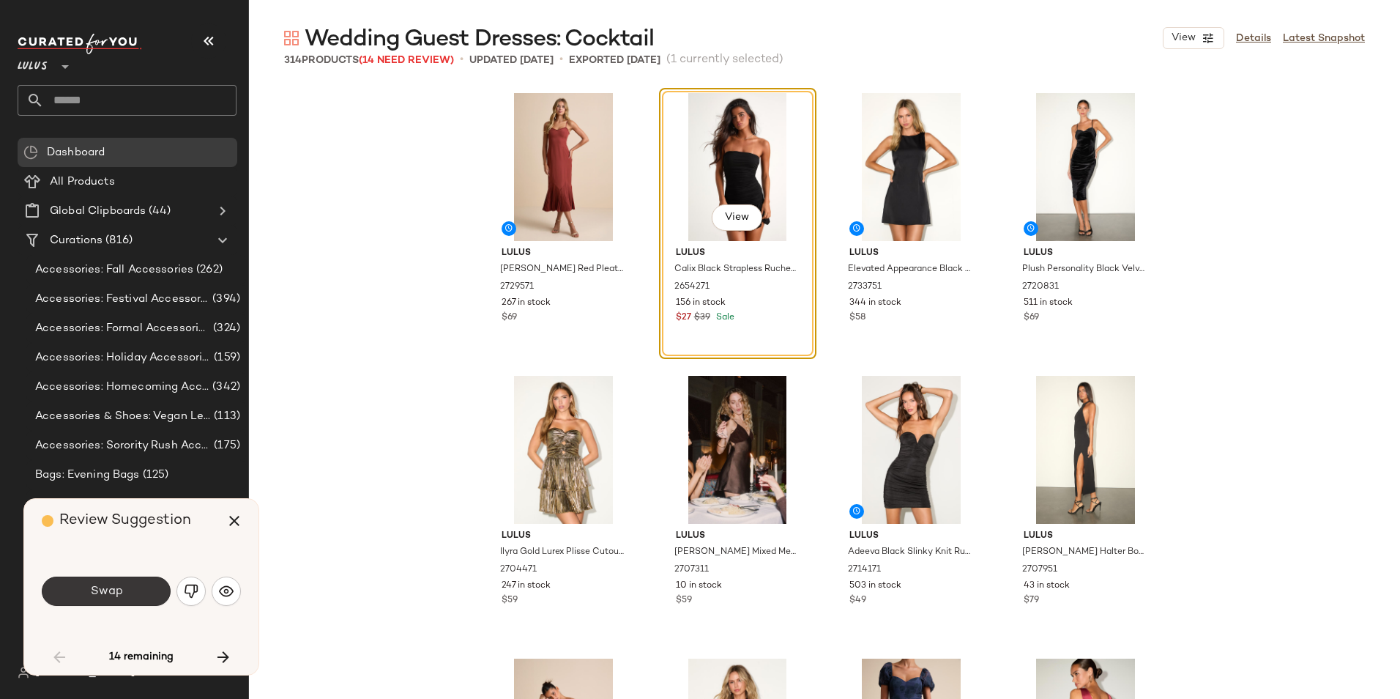
click at [131, 591] on button "Swap" at bounding box center [106, 590] width 129 height 29
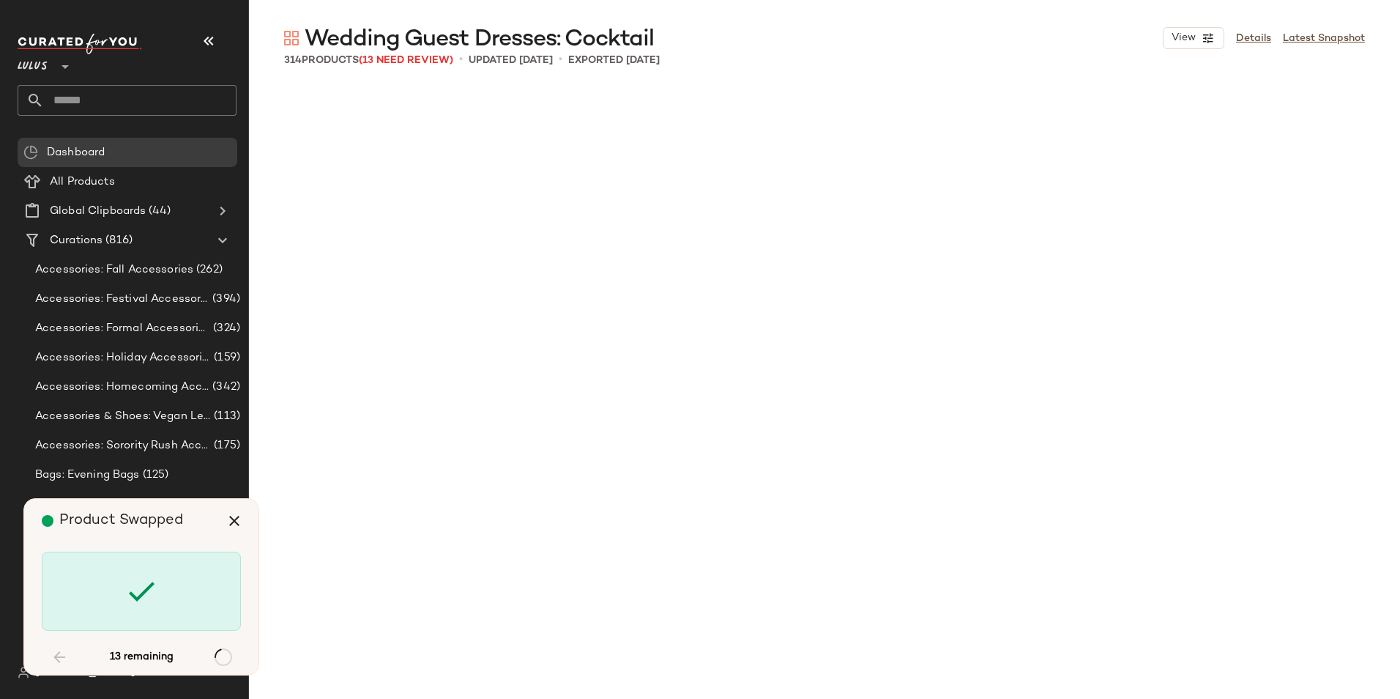
scroll to position [4806, 0]
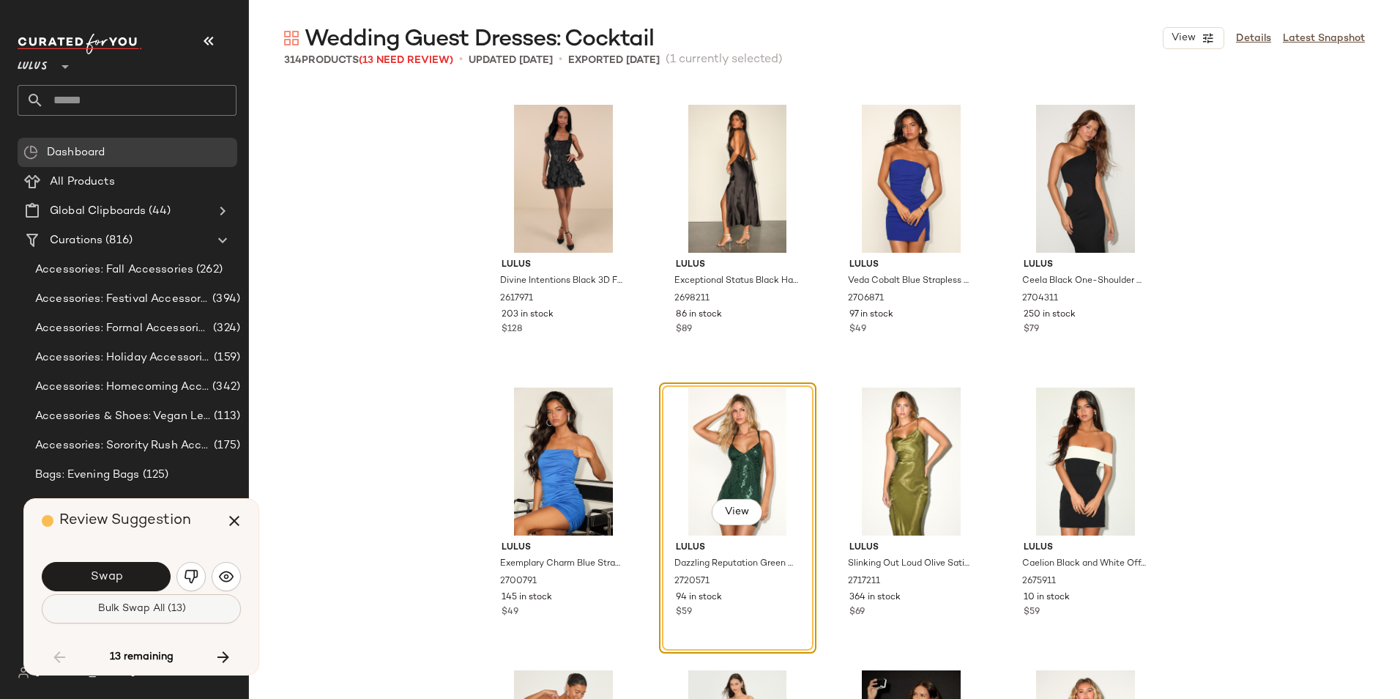
click at [160, 610] on span "Bulk Swap All (13)" at bounding box center [141, 609] width 89 height 12
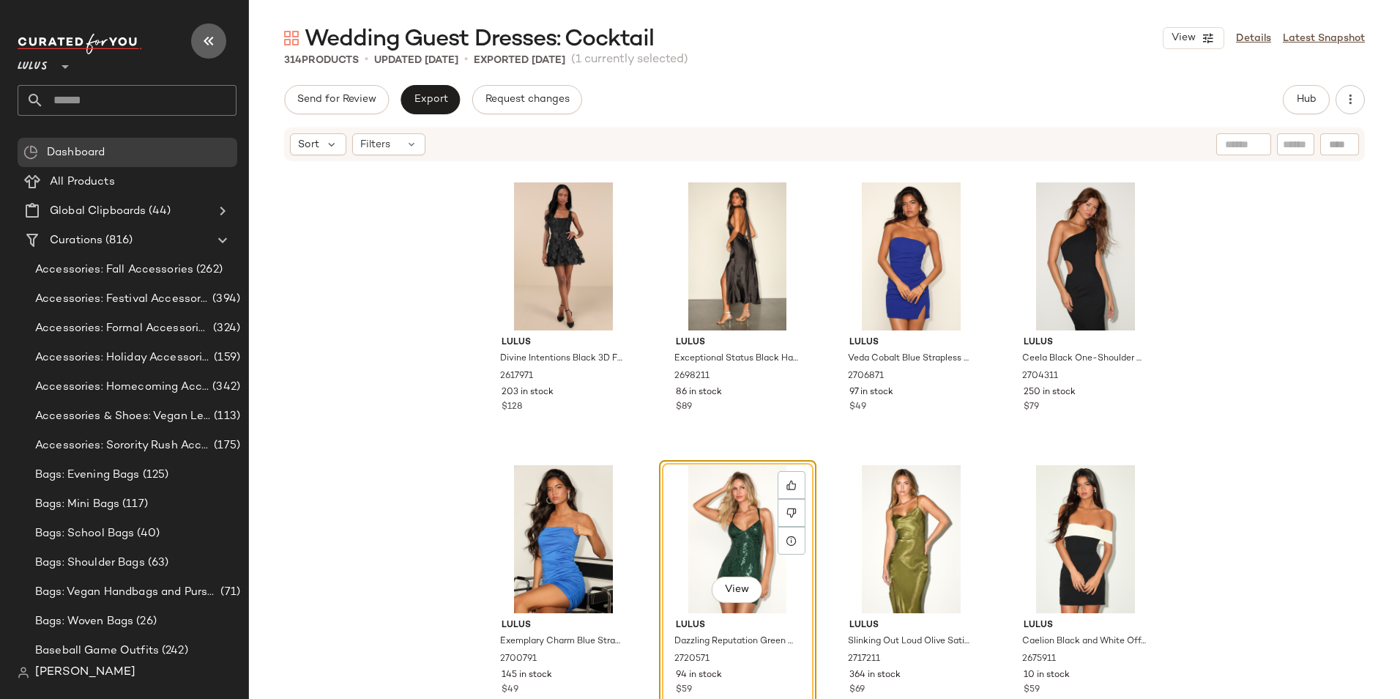
click at [204, 39] on icon "button" at bounding box center [209, 41] width 18 height 18
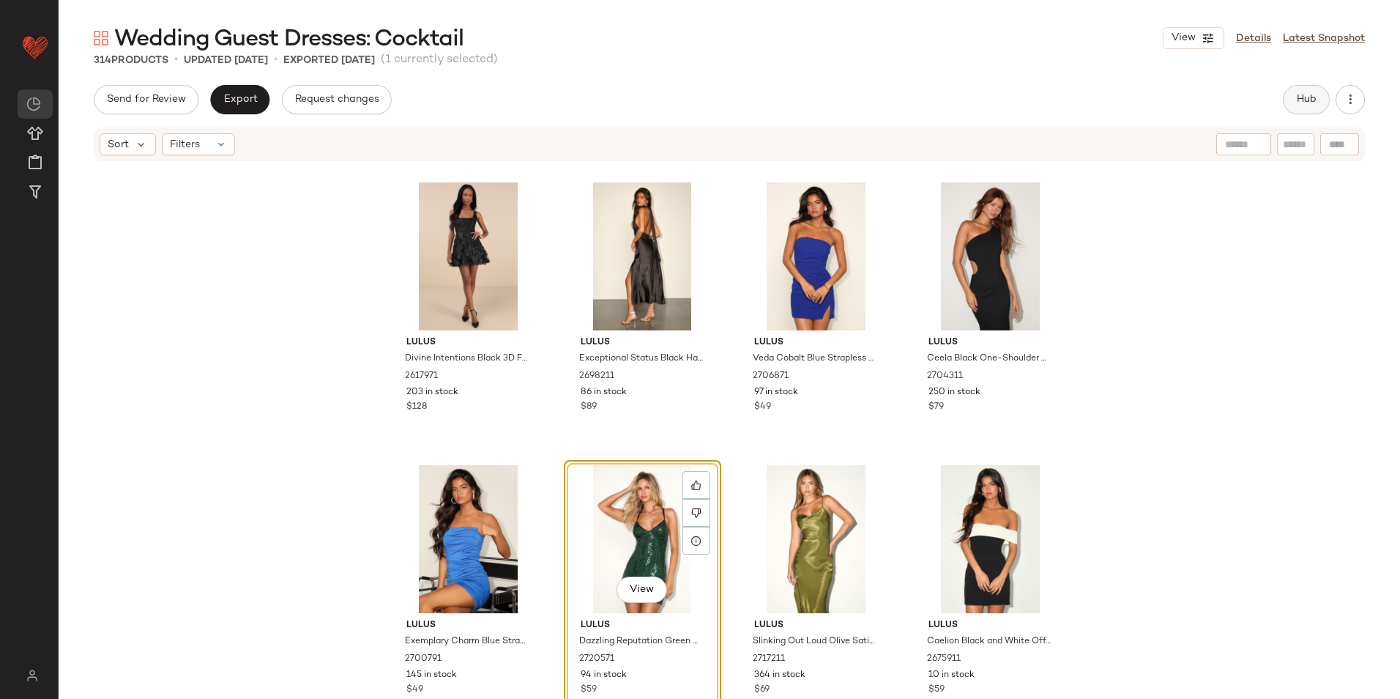
click at [1287, 103] on button "Hub" at bounding box center [1306, 99] width 47 height 29
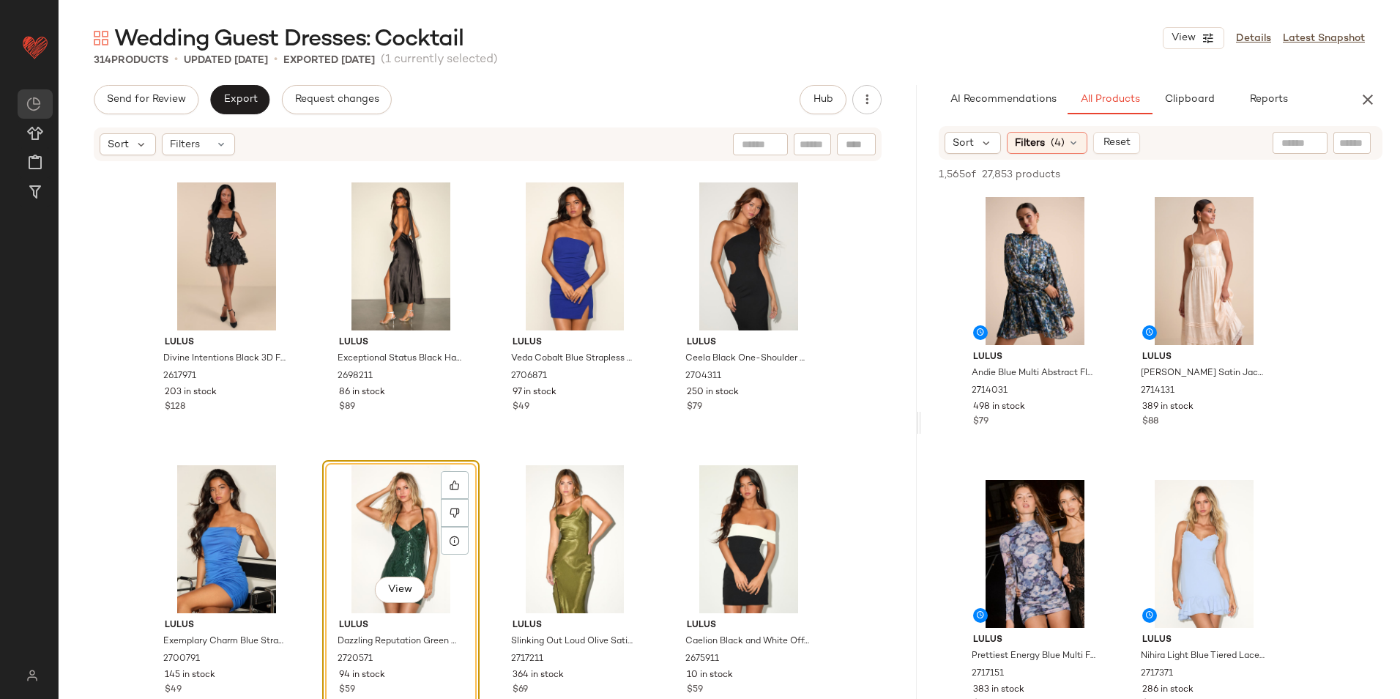
drag, startPoint x: 730, startPoint y: 420, endPoint x: 1187, endPoint y: 412, distance: 456.4
click at [1201, 420] on div "Wedding Guest Dresses: Cocktail View Details Latest Snapshot 314 Products • upd…" at bounding box center [730, 360] width 1342 height 675
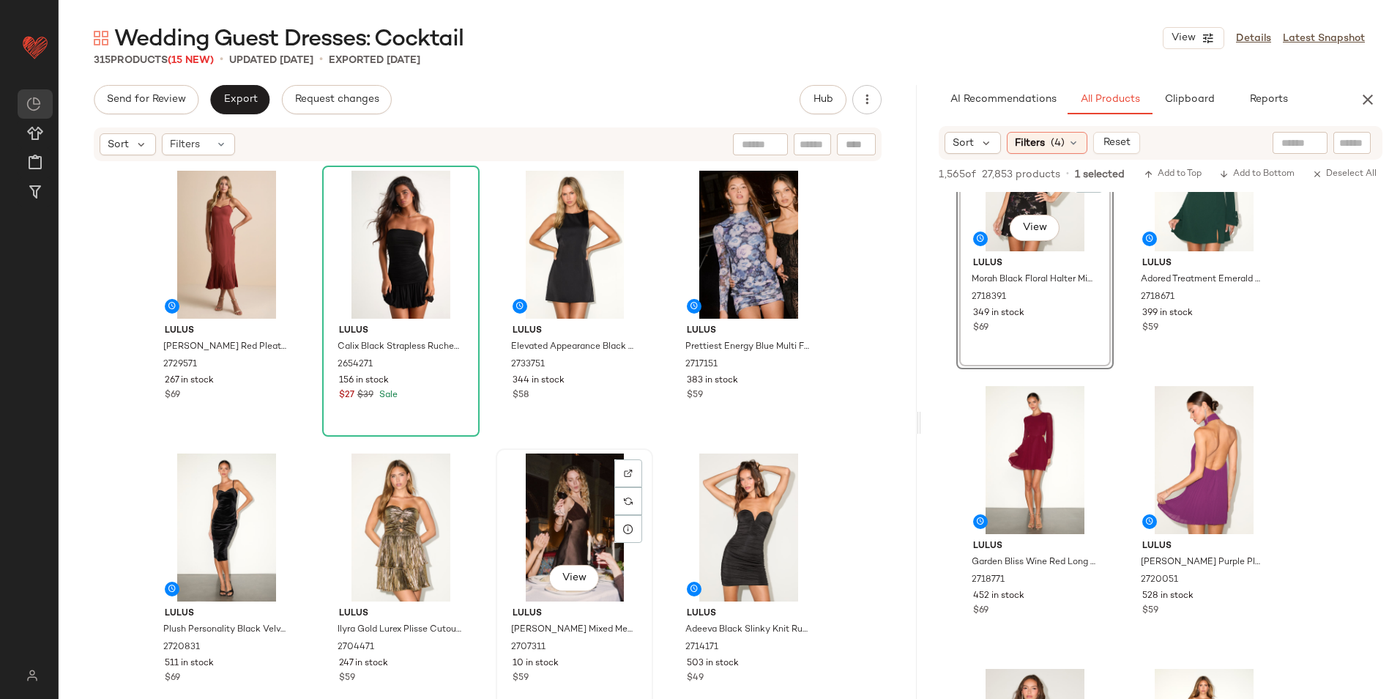
click at [544, 502] on div "View" at bounding box center [574, 527] width 147 height 148
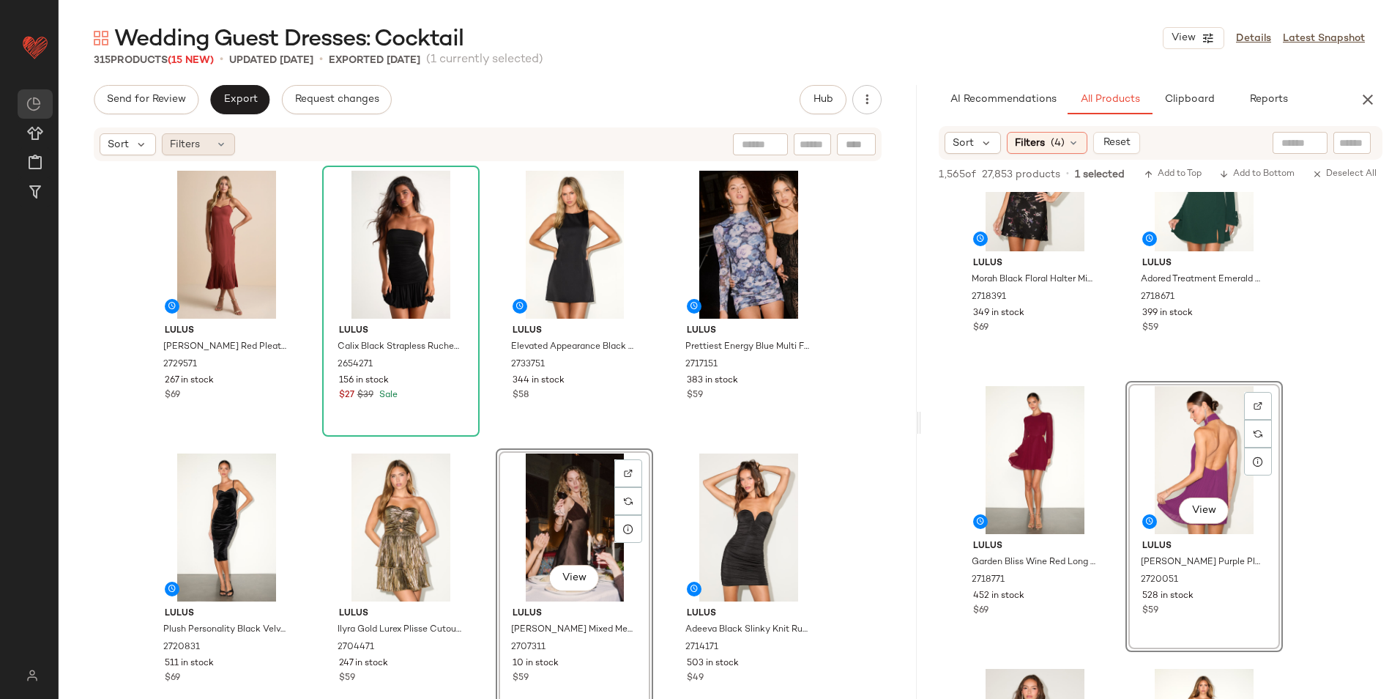
click at [191, 144] on span "Filters" at bounding box center [185, 144] width 30 height 15
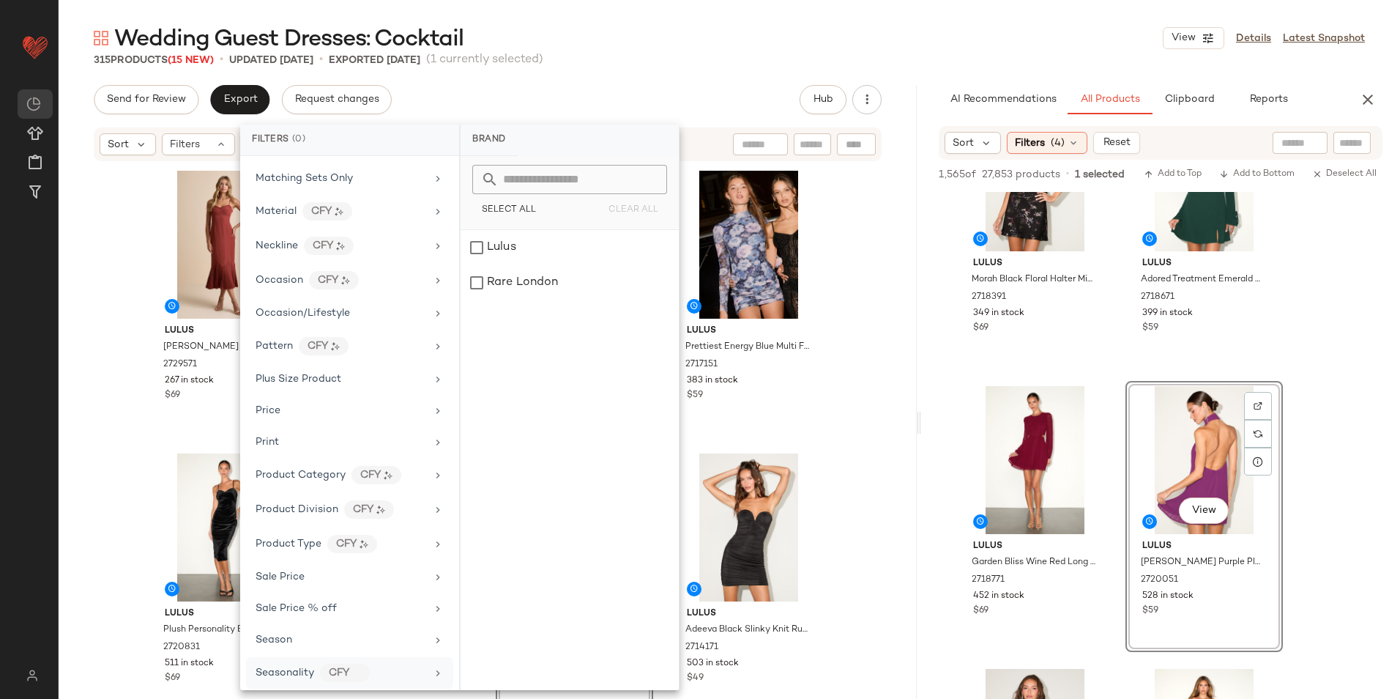
scroll to position [756, 0]
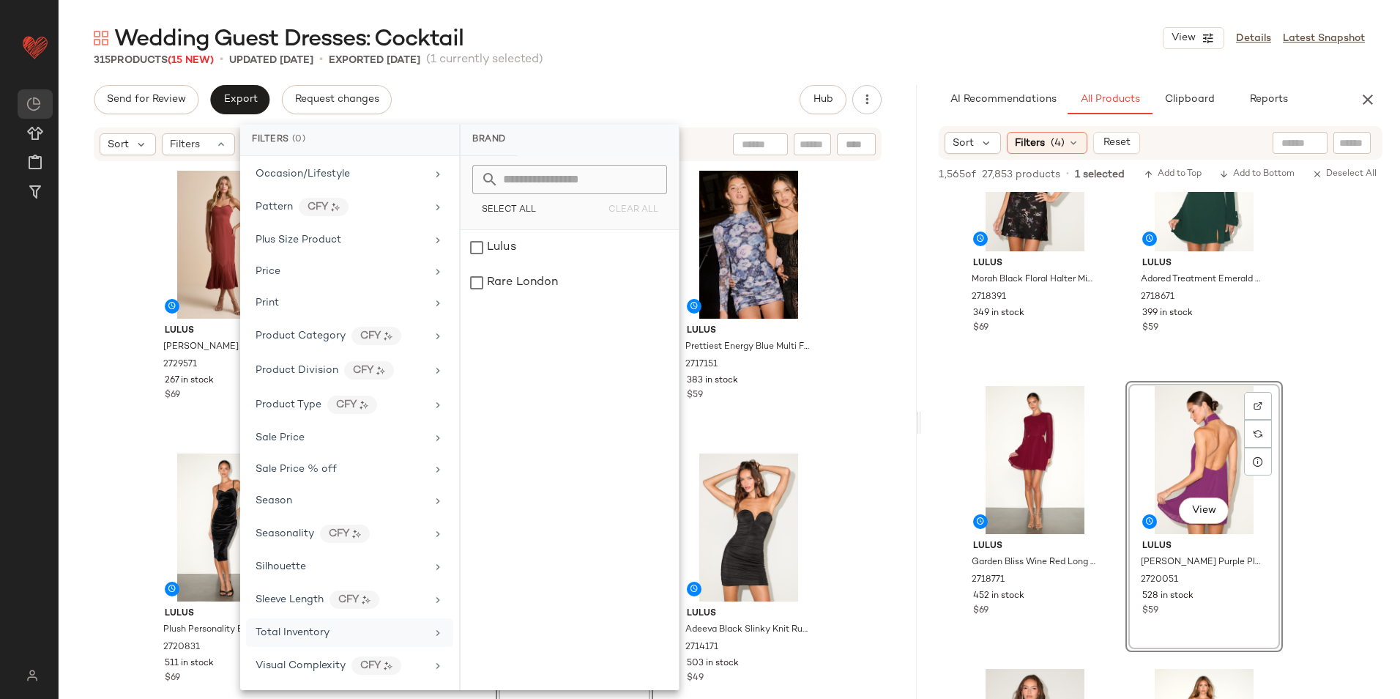
click at [316, 627] on span "Total Inventory" at bounding box center [293, 632] width 74 height 11
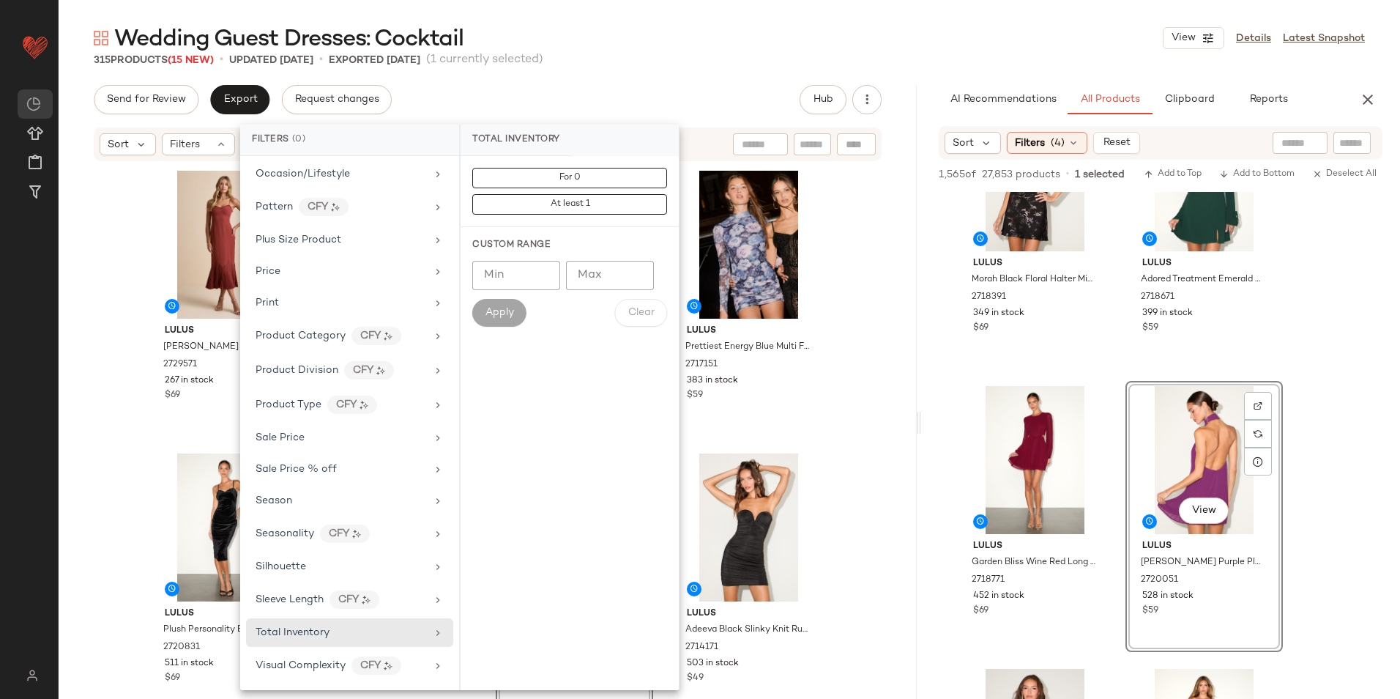
click at [588, 270] on input "Max" at bounding box center [610, 275] width 88 height 29
type input "*"
type input "**"
click at [506, 304] on button "Apply" at bounding box center [499, 313] width 54 height 28
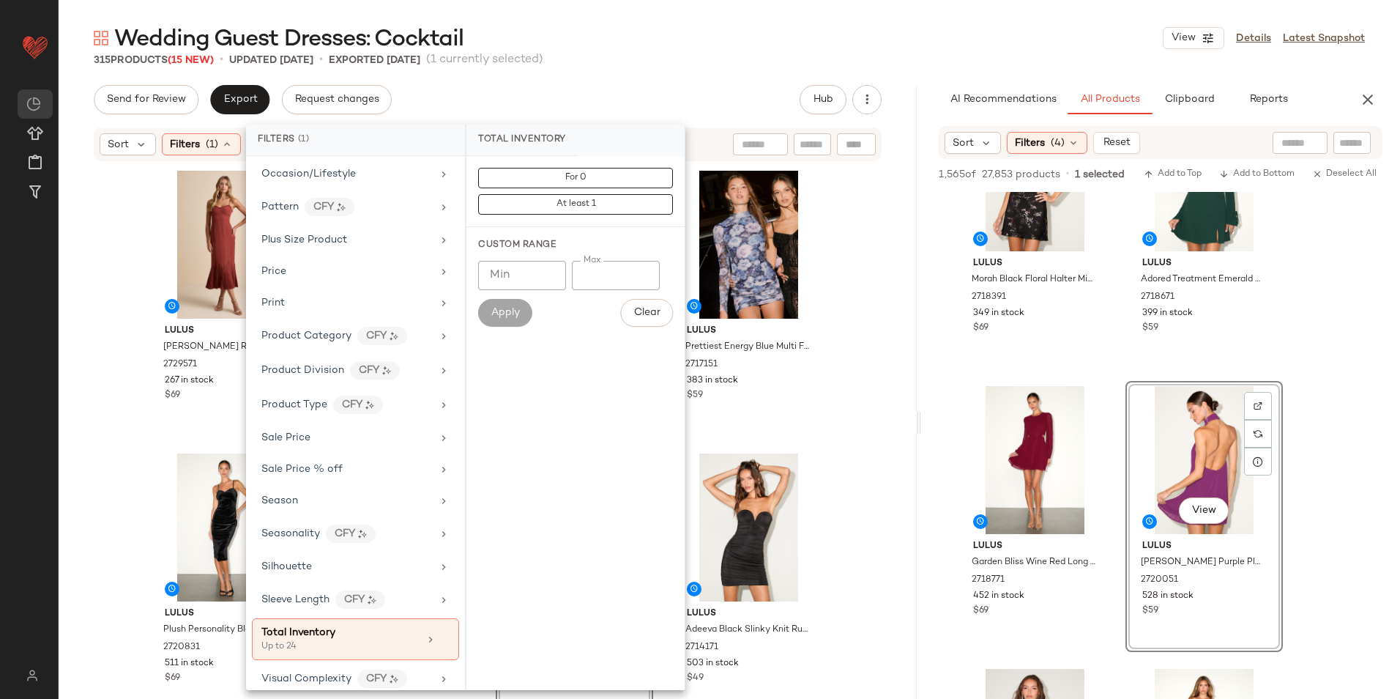
click at [694, 85] on div "Send for Review Export Request changes Hub" at bounding box center [488, 99] width 788 height 29
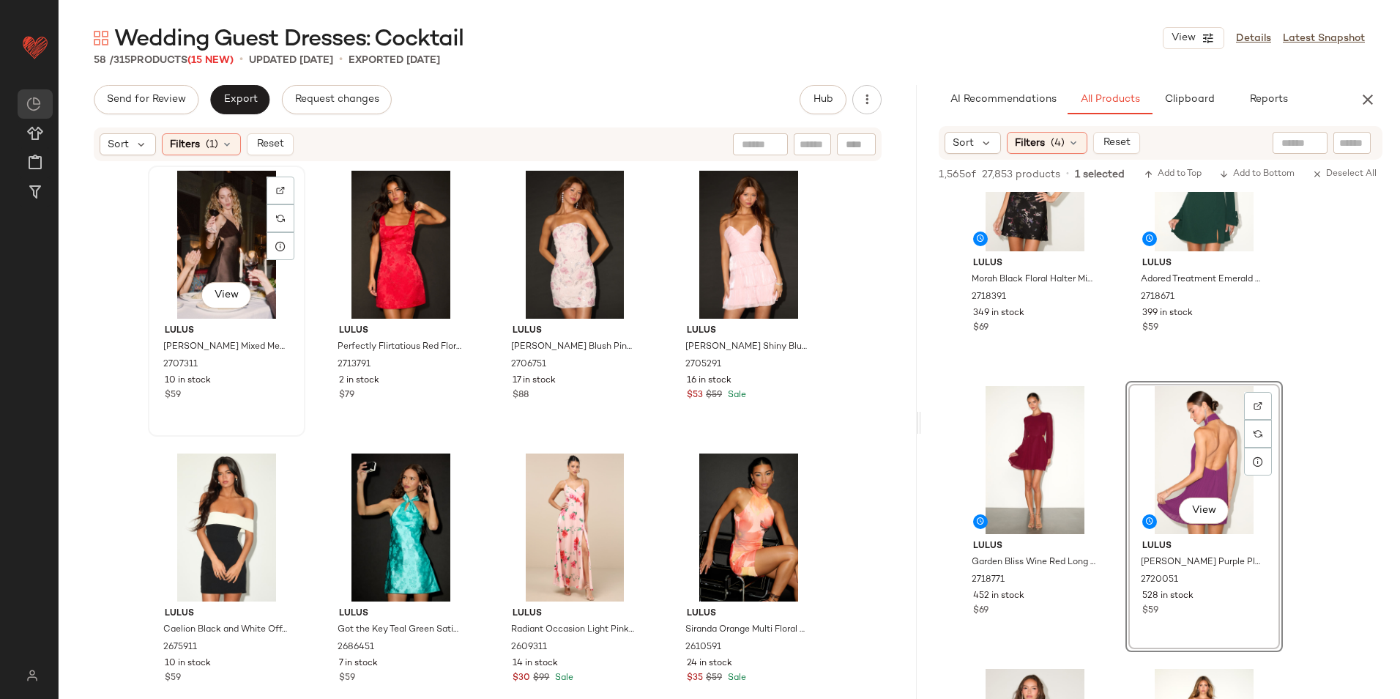
click at [237, 223] on div "View" at bounding box center [226, 245] width 147 height 148
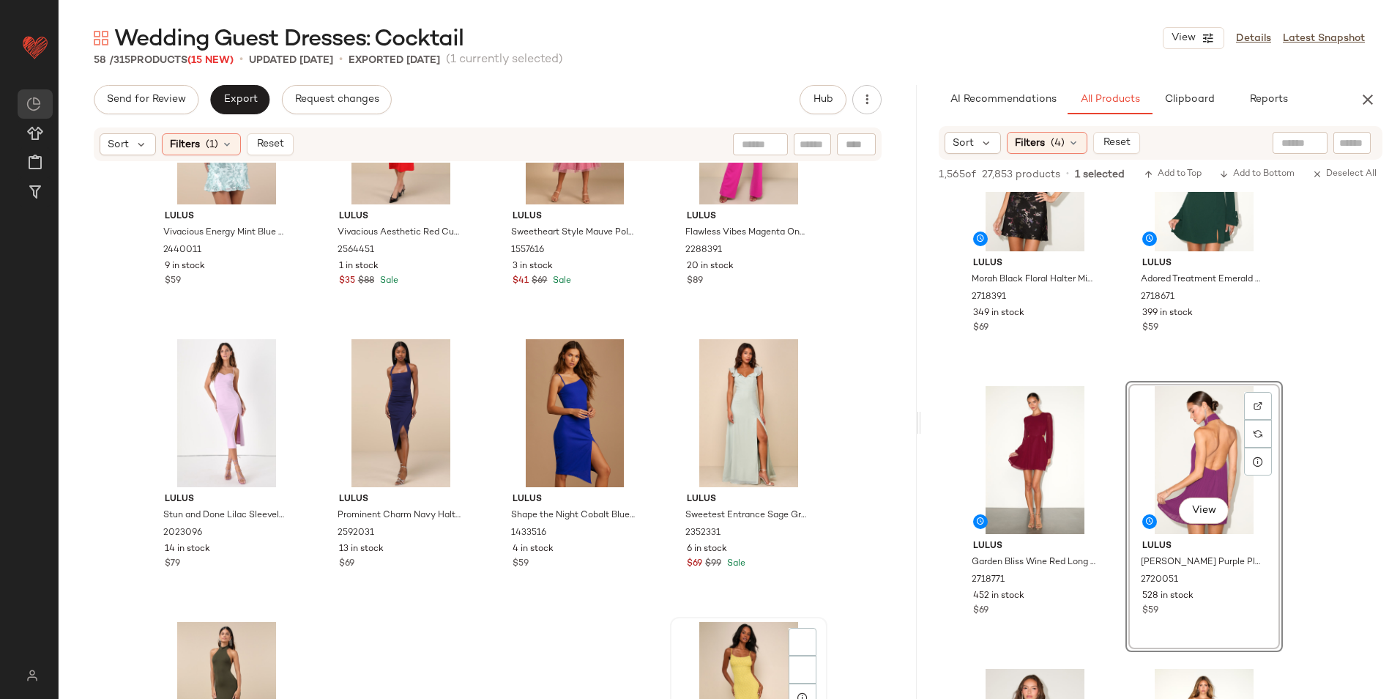
scroll to position [3664, 0]
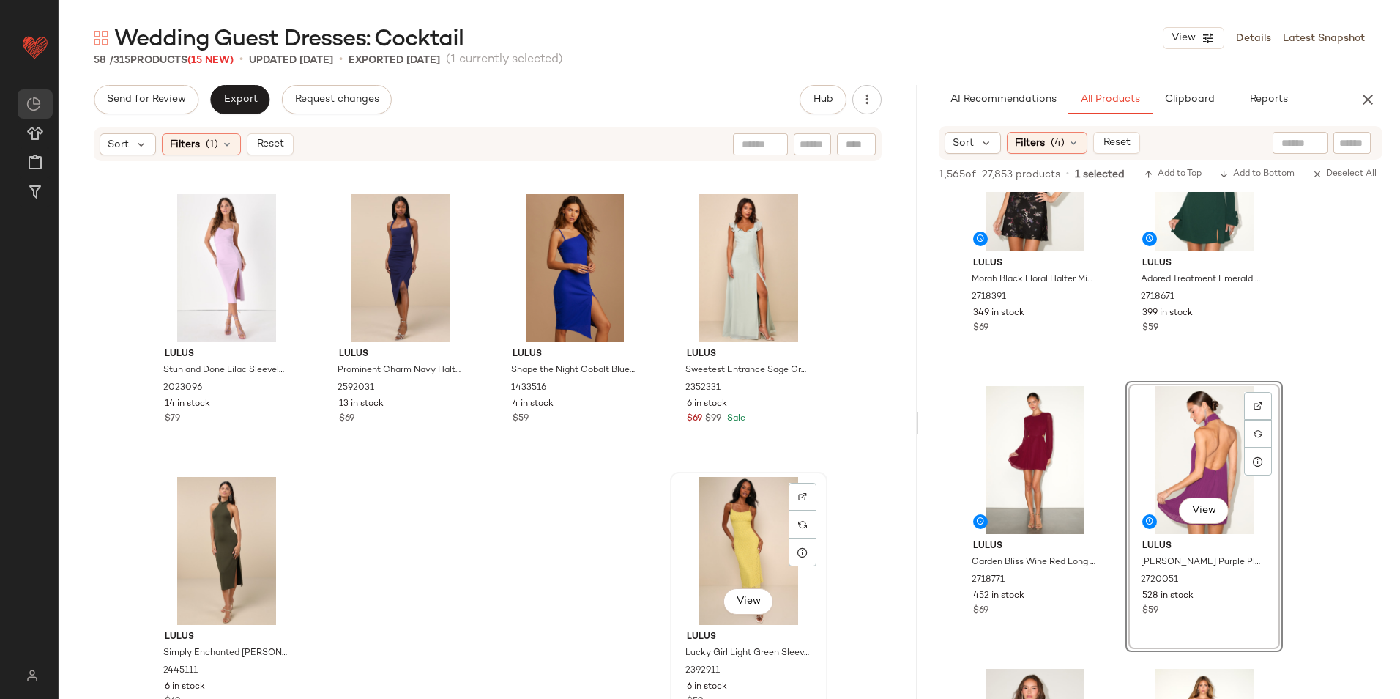
click at [717, 532] on div "View" at bounding box center [748, 551] width 147 height 148
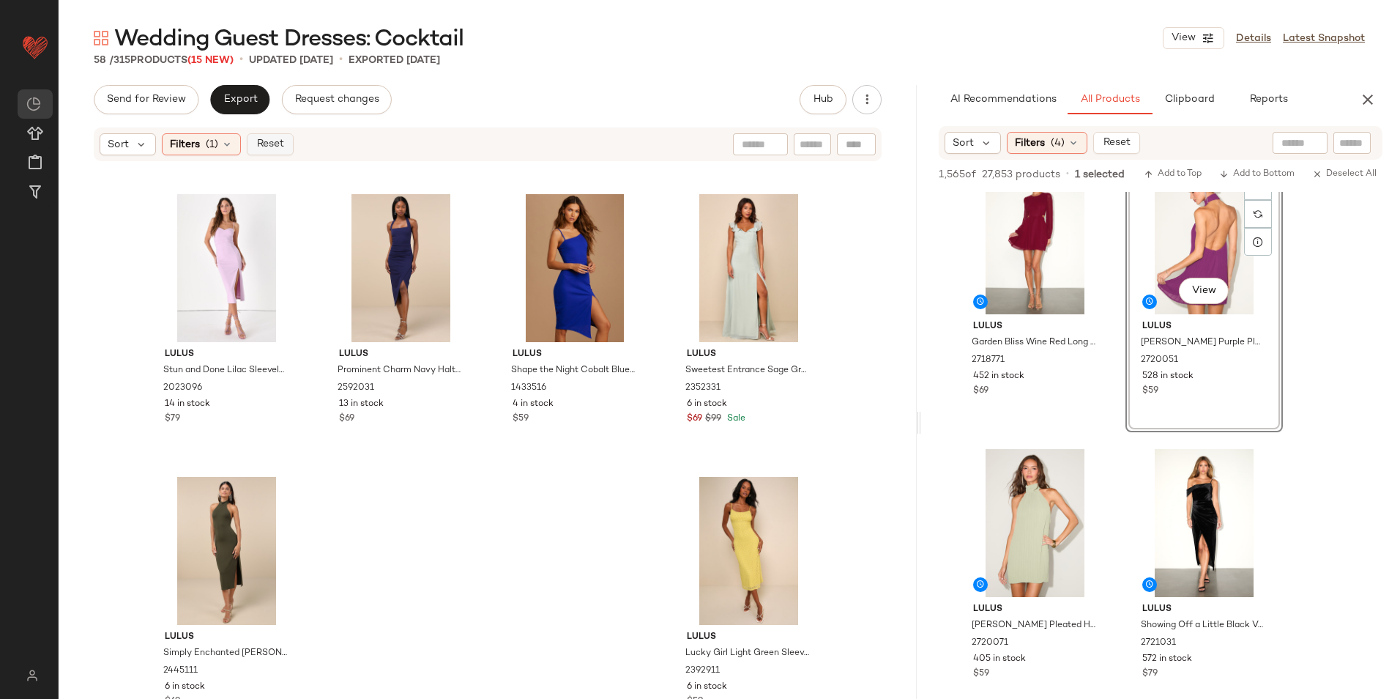
click at [279, 147] on span "Reset" at bounding box center [270, 144] width 28 height 12
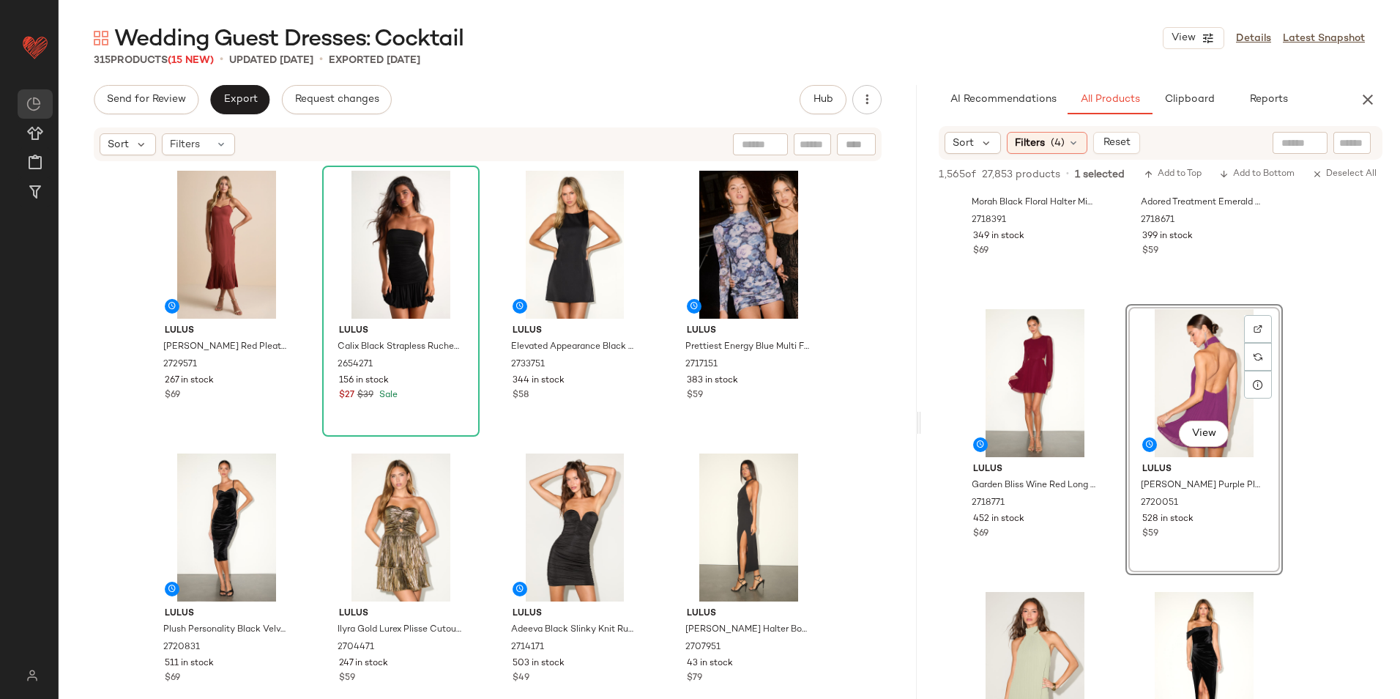
scroll to position [732, 0]
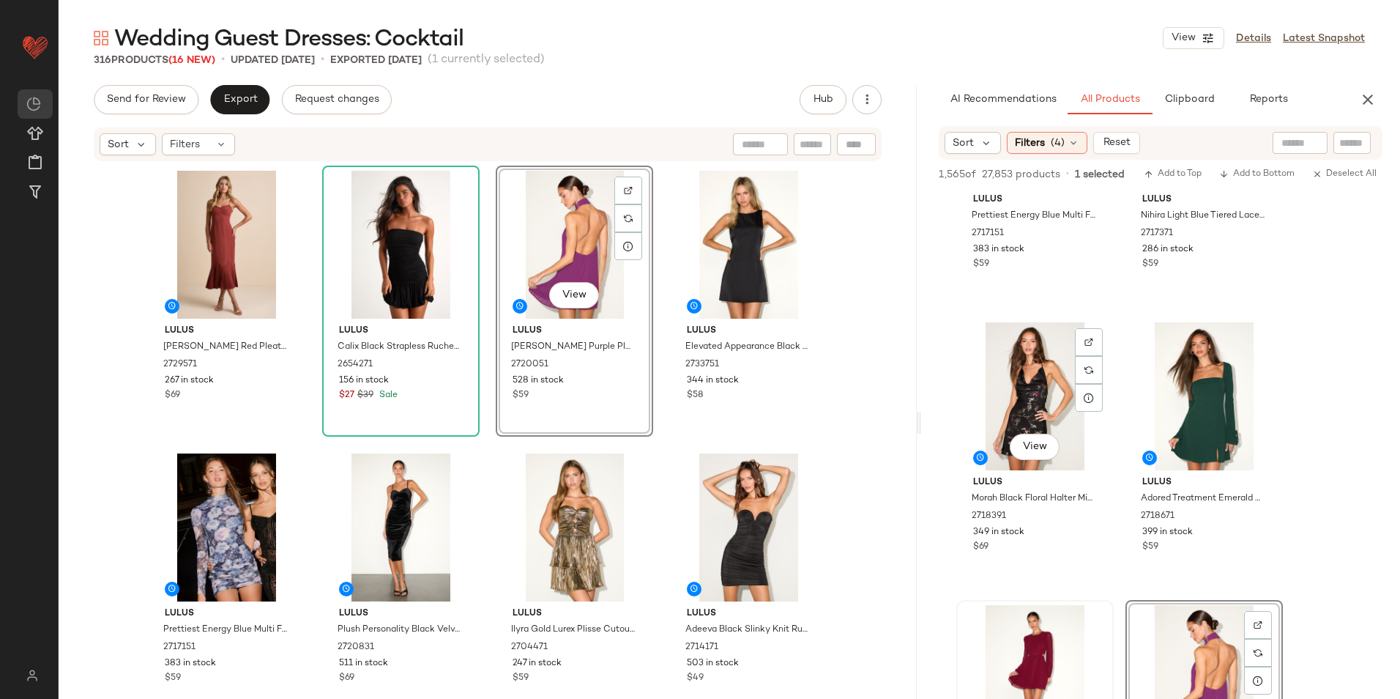
scroll to position [439, 0]
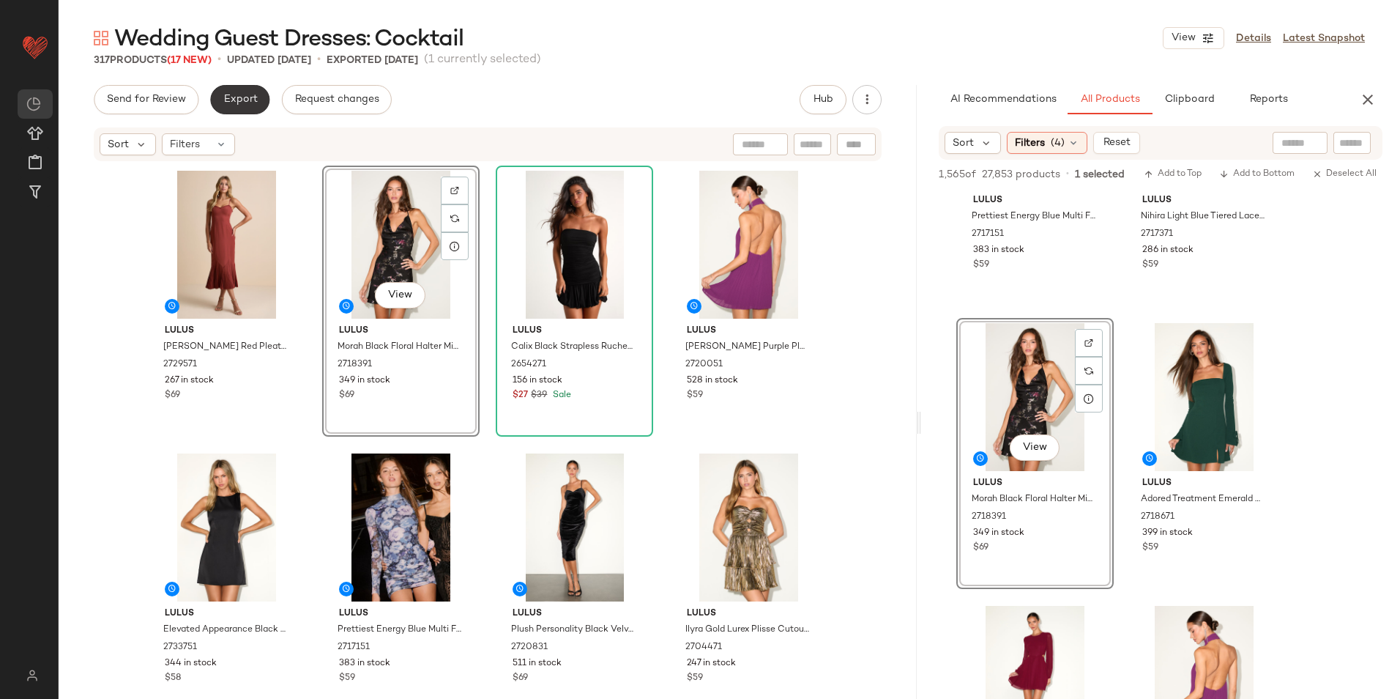
click at [254, 97] on span "Export" at bounding box center [240, 100] width 34 height 12
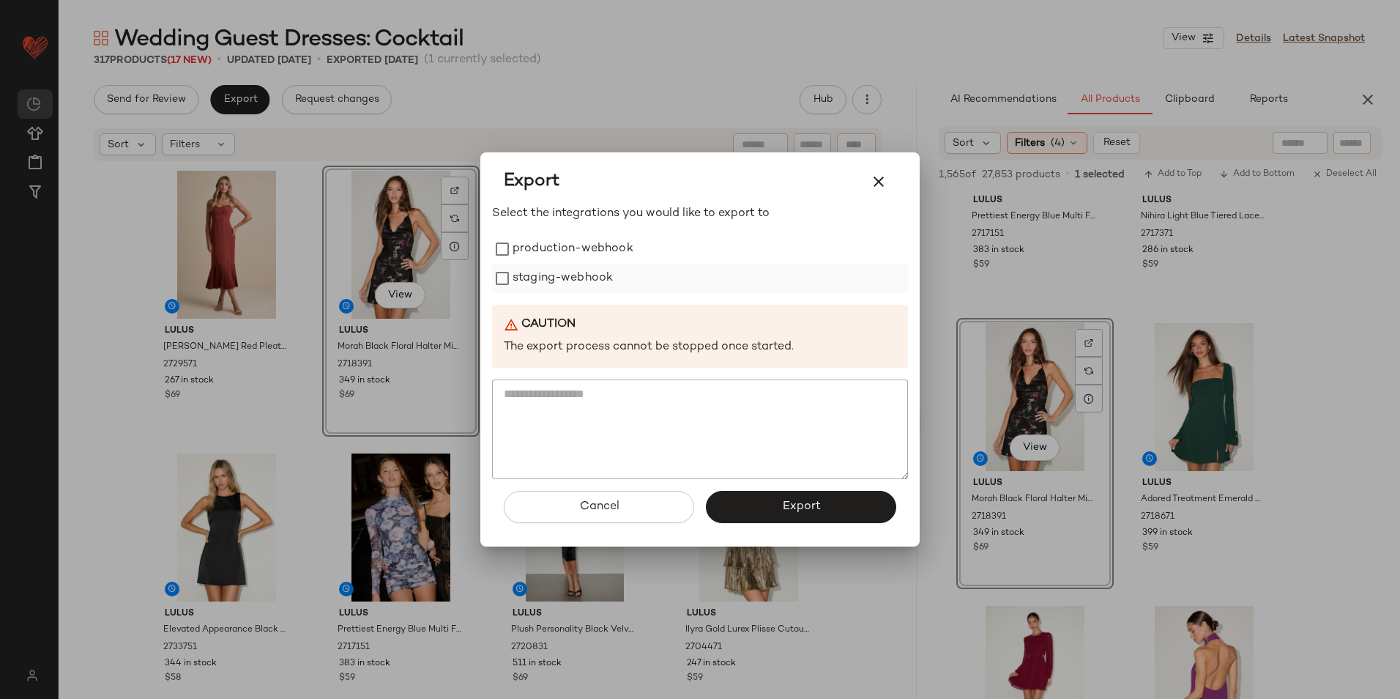
drag, startPoint x: 521, startPoint y: 255, endPoint x: 521, endPoint y: 278, distance: 22.7
click at [521, 256] on label "production-webhook" at bounding box center [573, 248] width 121 height 29
drag, startPoint x: 523, startPoint y: 285, endPoint x: 548, endPoint y: 306, distance: 32.7
click at [524, 286] on label "staging-webhook" at bounding box center [563, 278] width 100 height 29
drag, startPoint x: 751, startPoint y: 515, endPoint x: 635, endPoint y: 398, distance: 165.2
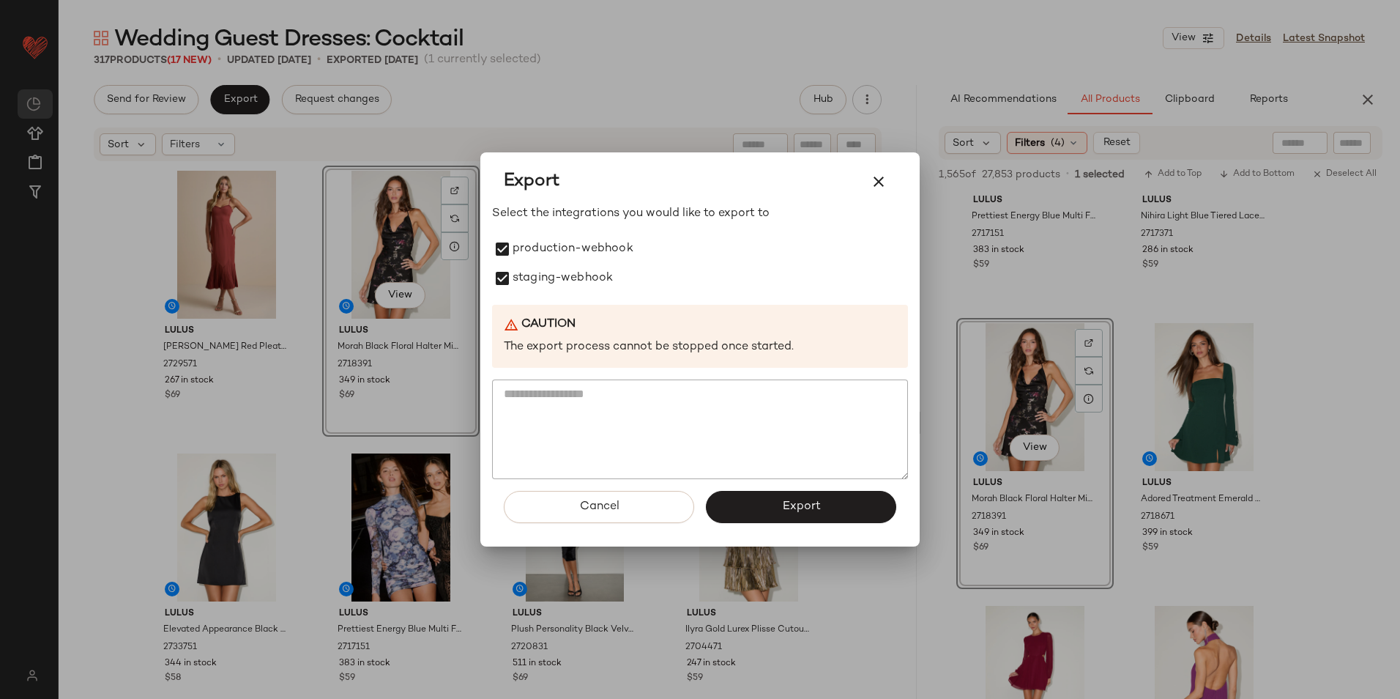
click at [753, 515] on button "Export" at bounding box center [801, 507] width 190 height 32
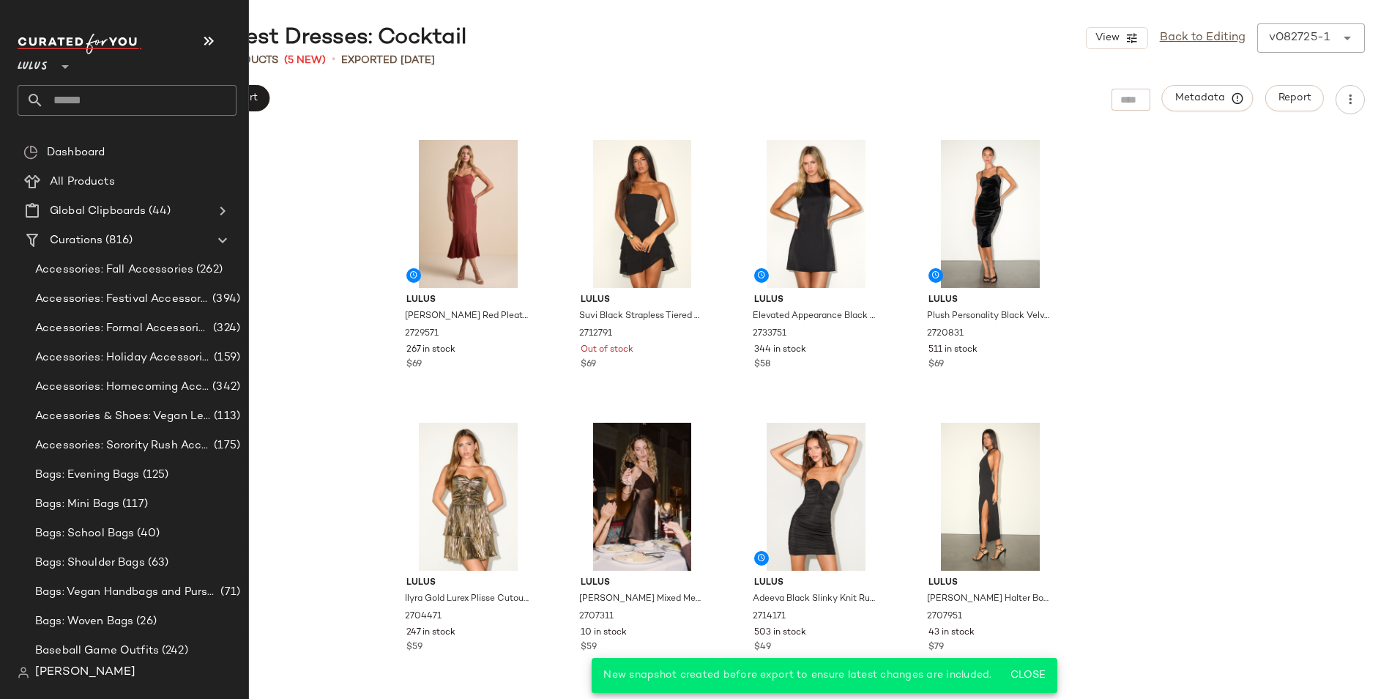
click at [70, 105] on input "text" at bounding box center [140, 100] width 193 height 31
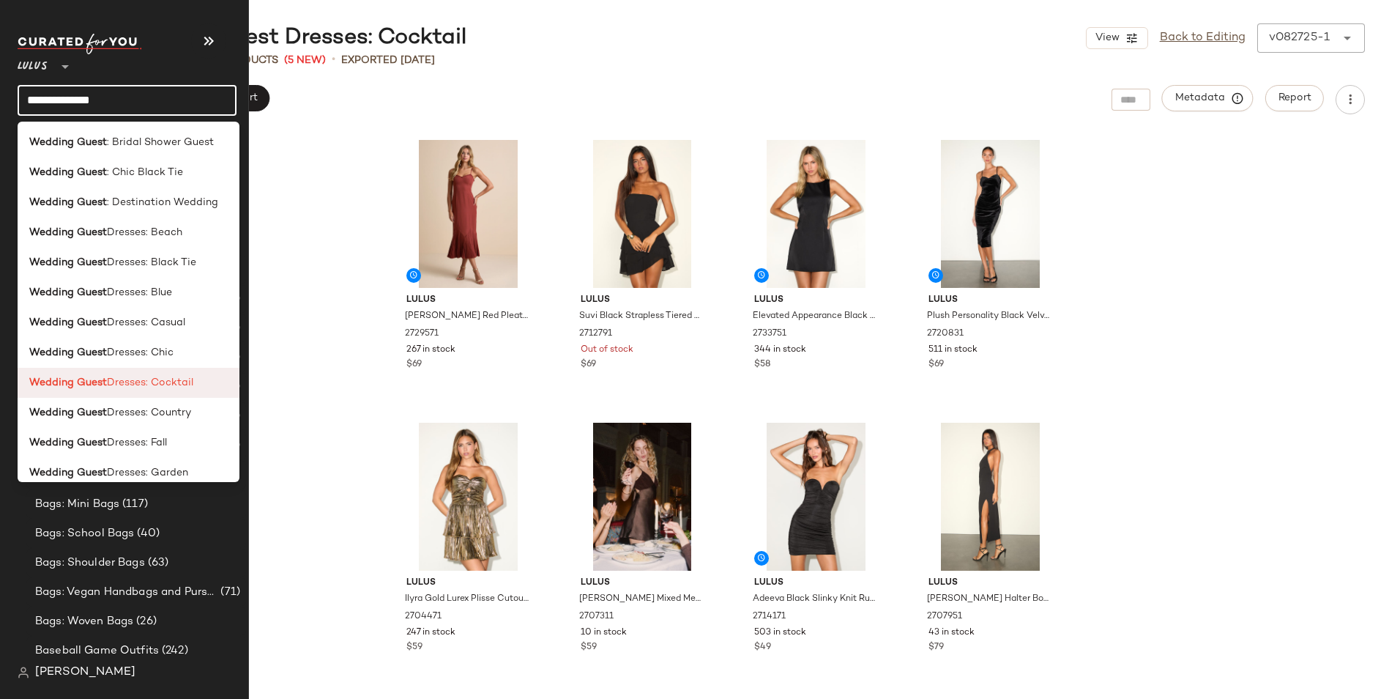
scroll to position [146, 0]
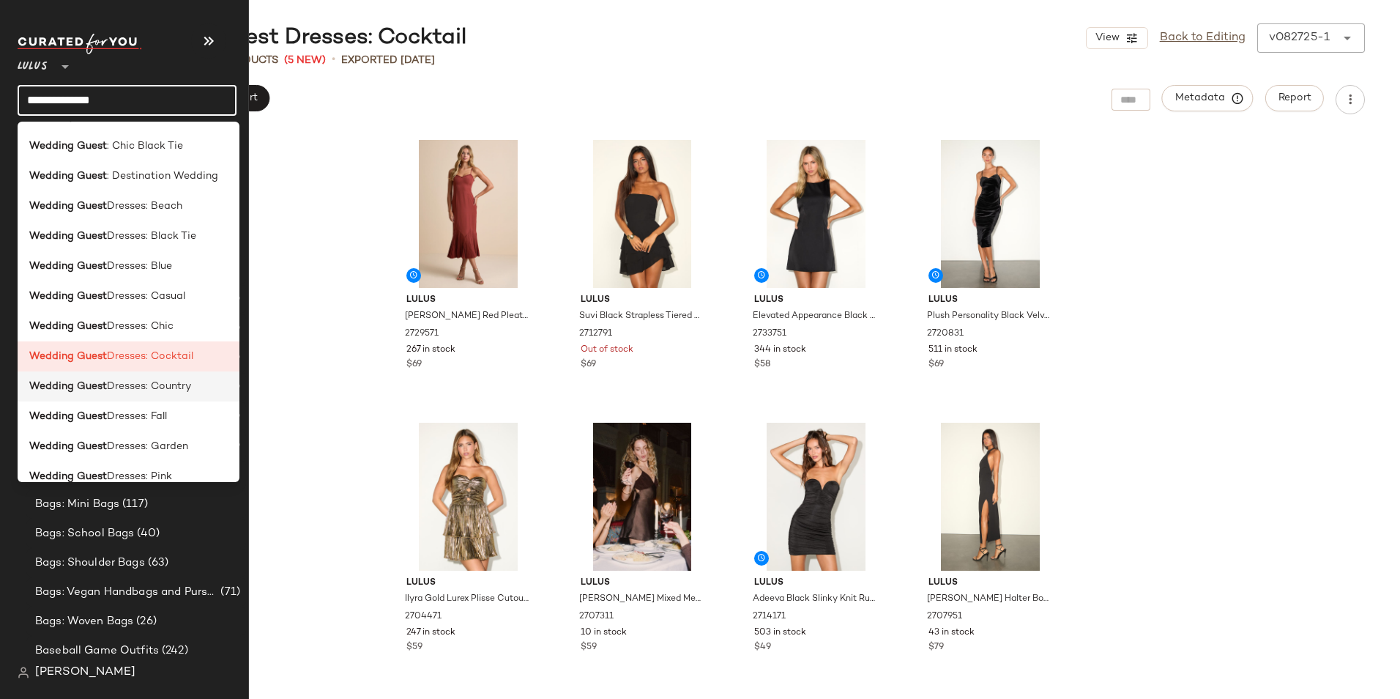
type input "**********"
click at [176, 388] on span "Dresses: Country" at bounding box center [149, 386] width 84 height 15
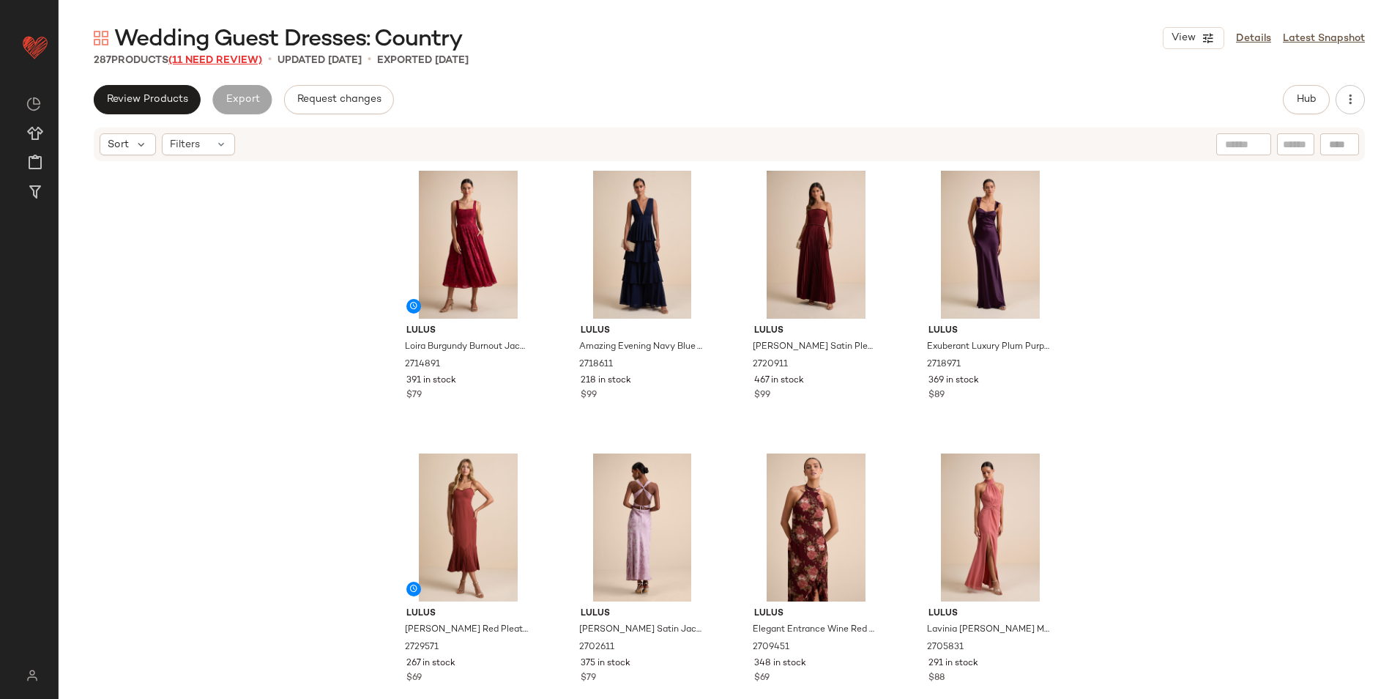
click at [238, 57] on span "(11 Need Review)" at bounding box center [215, 60] width 94 height 11
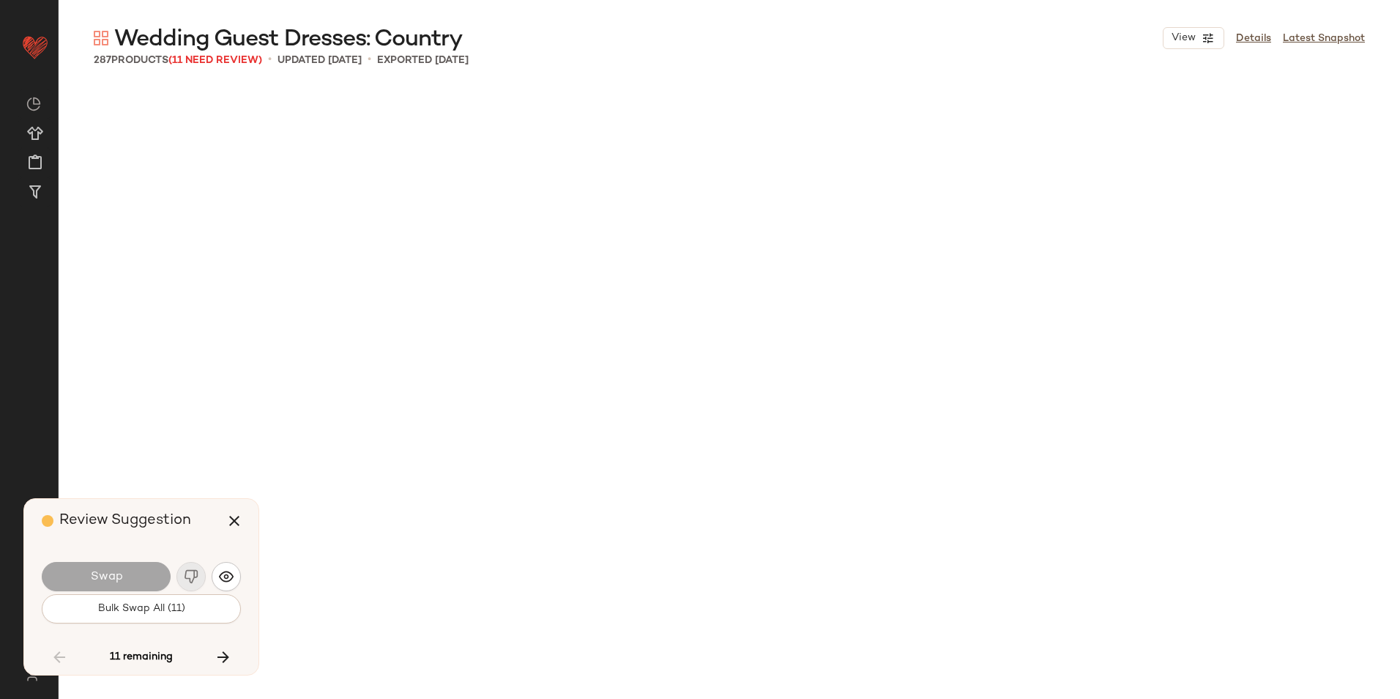
scroll to position [6502, 0]
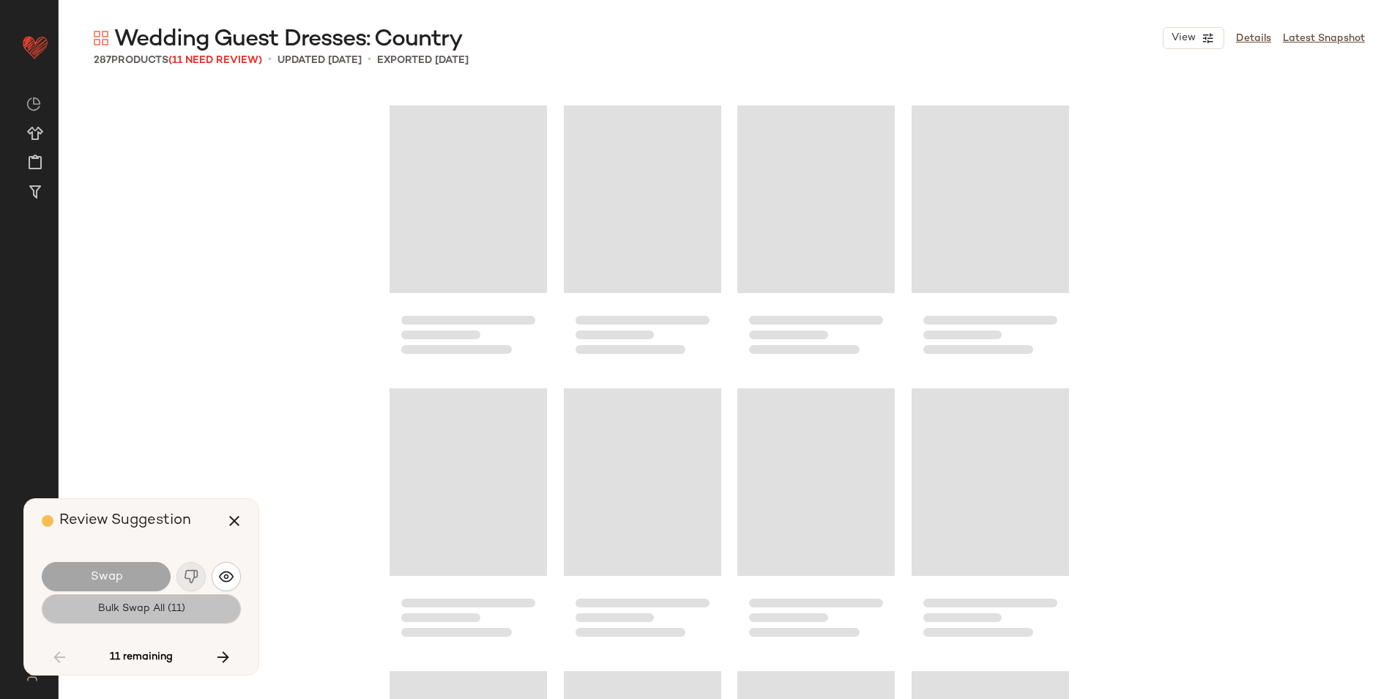
click at [183, 603] on span "Bulk Swap All (11)" at bounding box center [141, 609] width 88 height 12
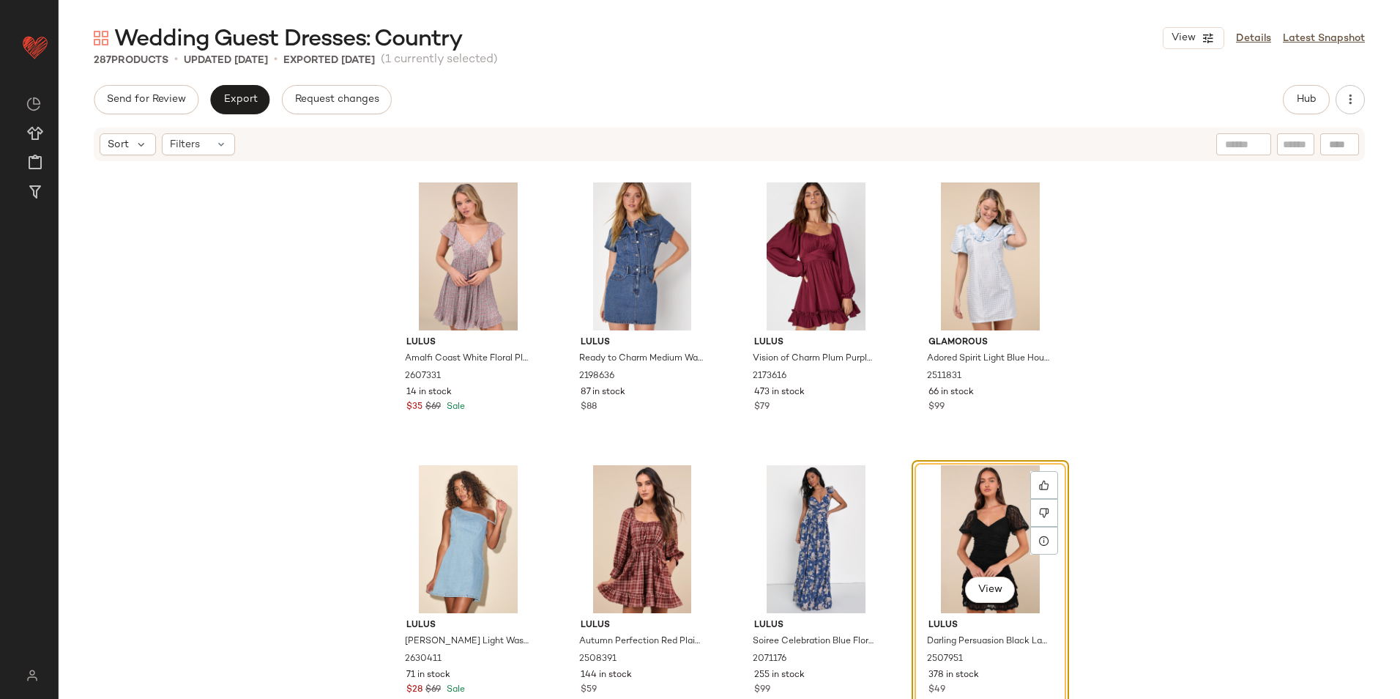
drag, startPoint x: 208, startPoint y: 145, endPoint x: 240, endPoint y: 162, distance: 36.4
click at [208, 146] on div "Filters" at bounding box center [198, 144] width 73 height 22
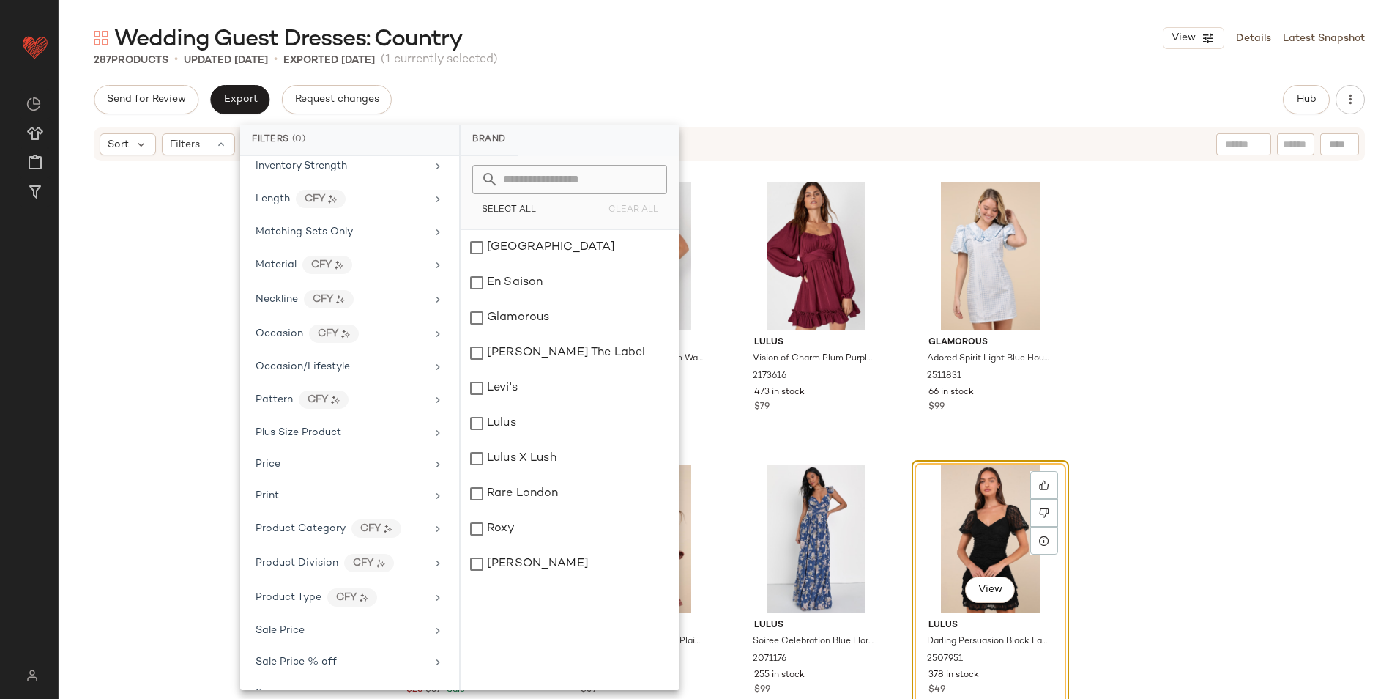
scroll to position [756, 0]
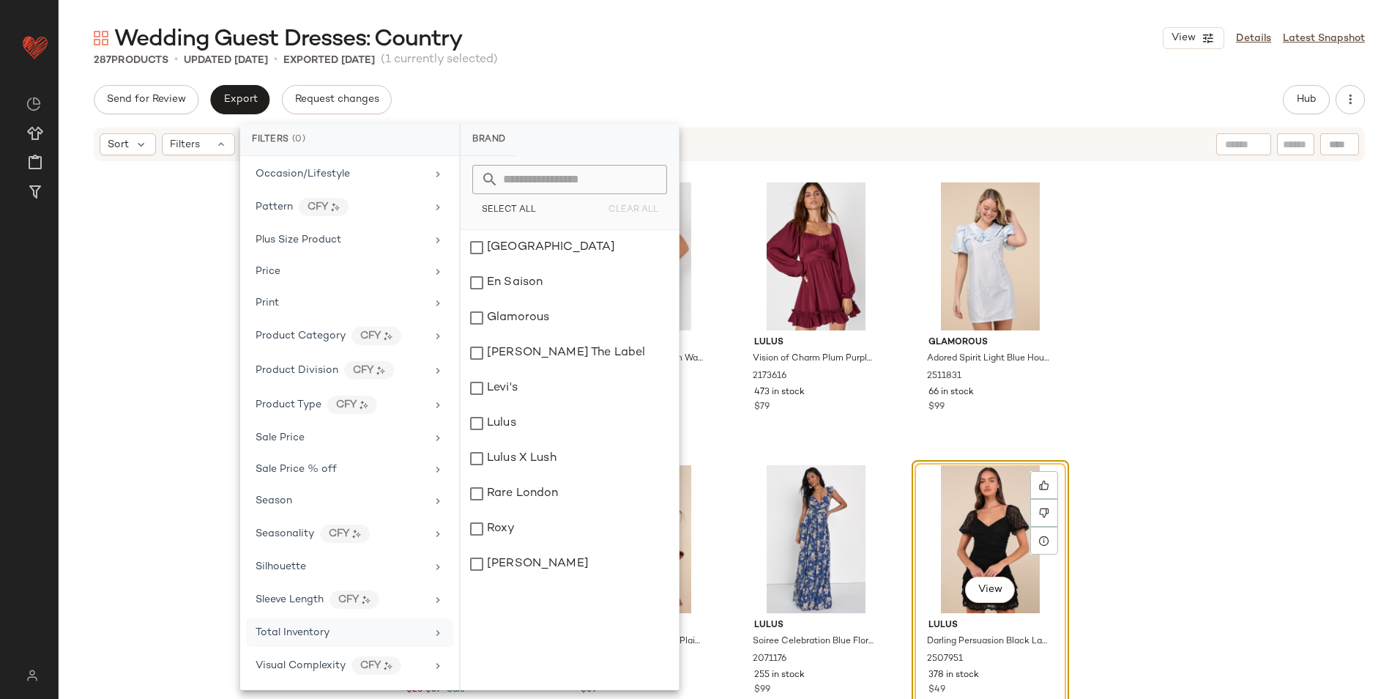
click at [311, 635] on span "Total Inventory" at bounding box center [293, 632] width 74 height 11
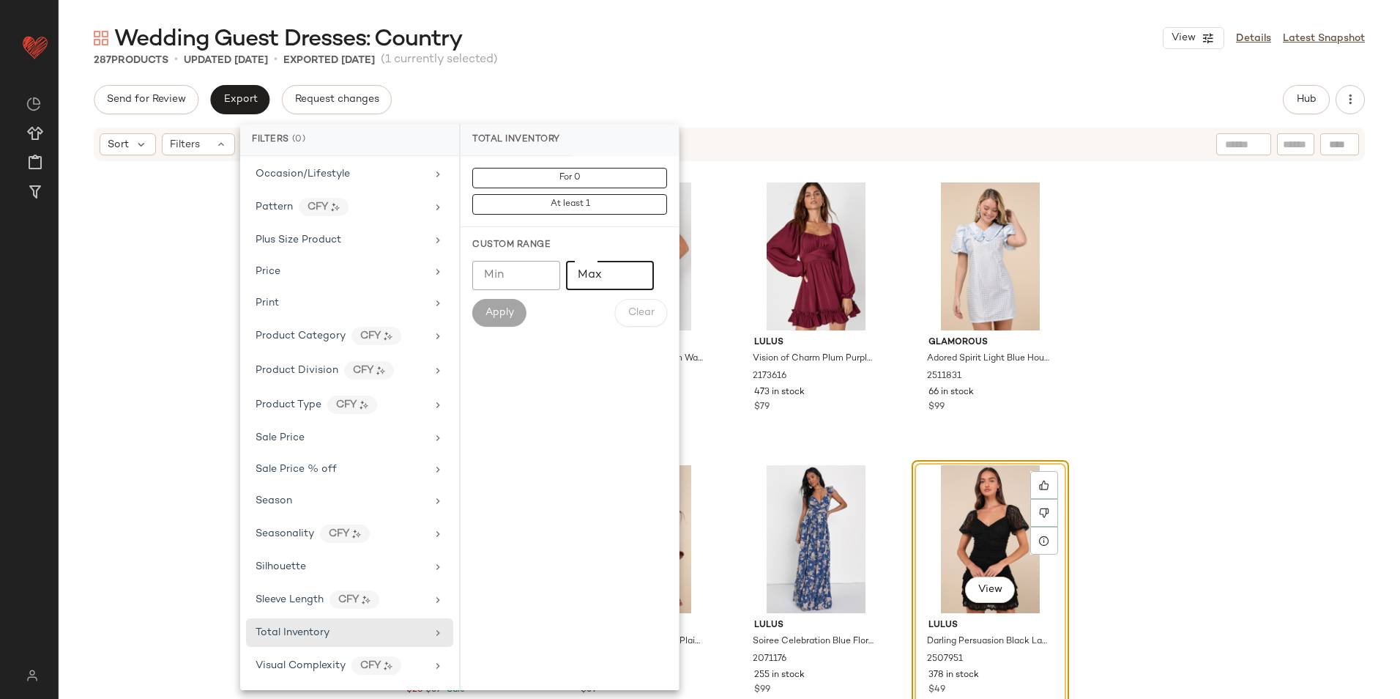
click at [605, 275] on input "Max" at bounding box center [610, 275] width 88 height 29
type input "**"
click at [484, 314] on button "Apply" at bounding box center [499, 313] width 54 height 28
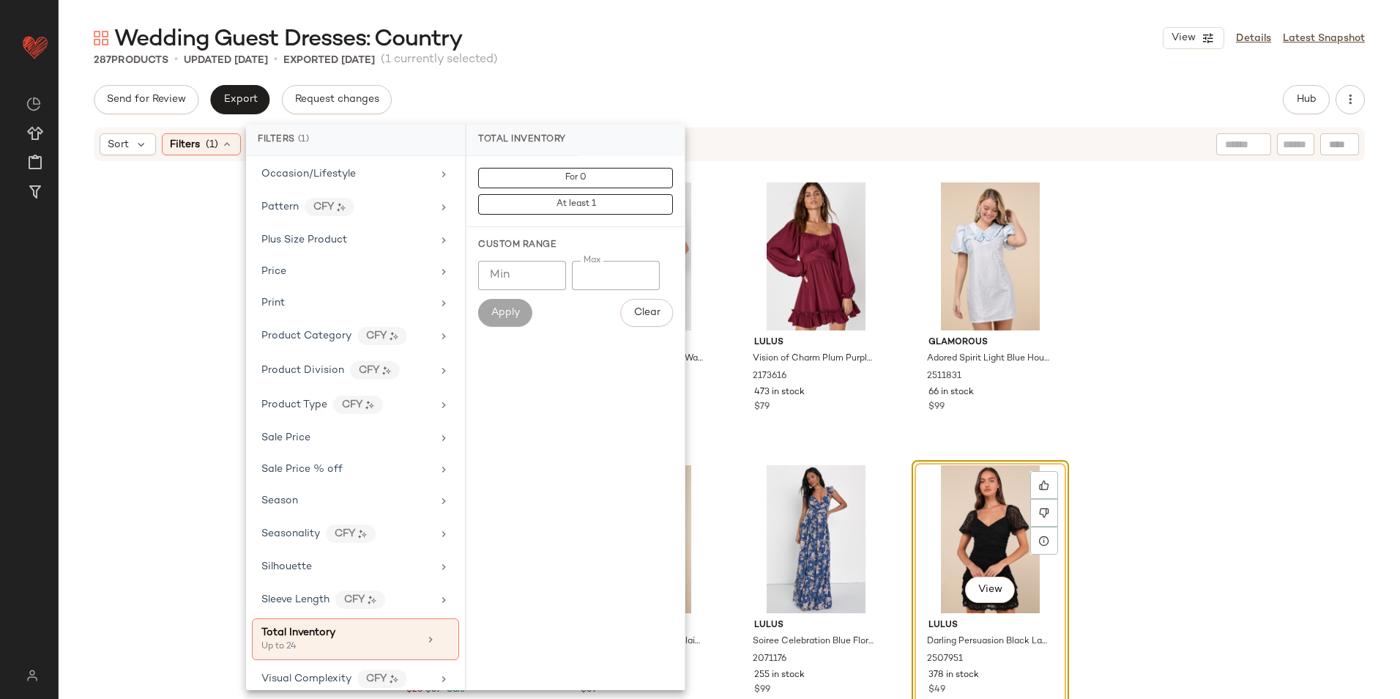
click at [738, 92] on div "Send for Review Export Request changes Hub" at bounding box center [729, 99] width 1271 height 29
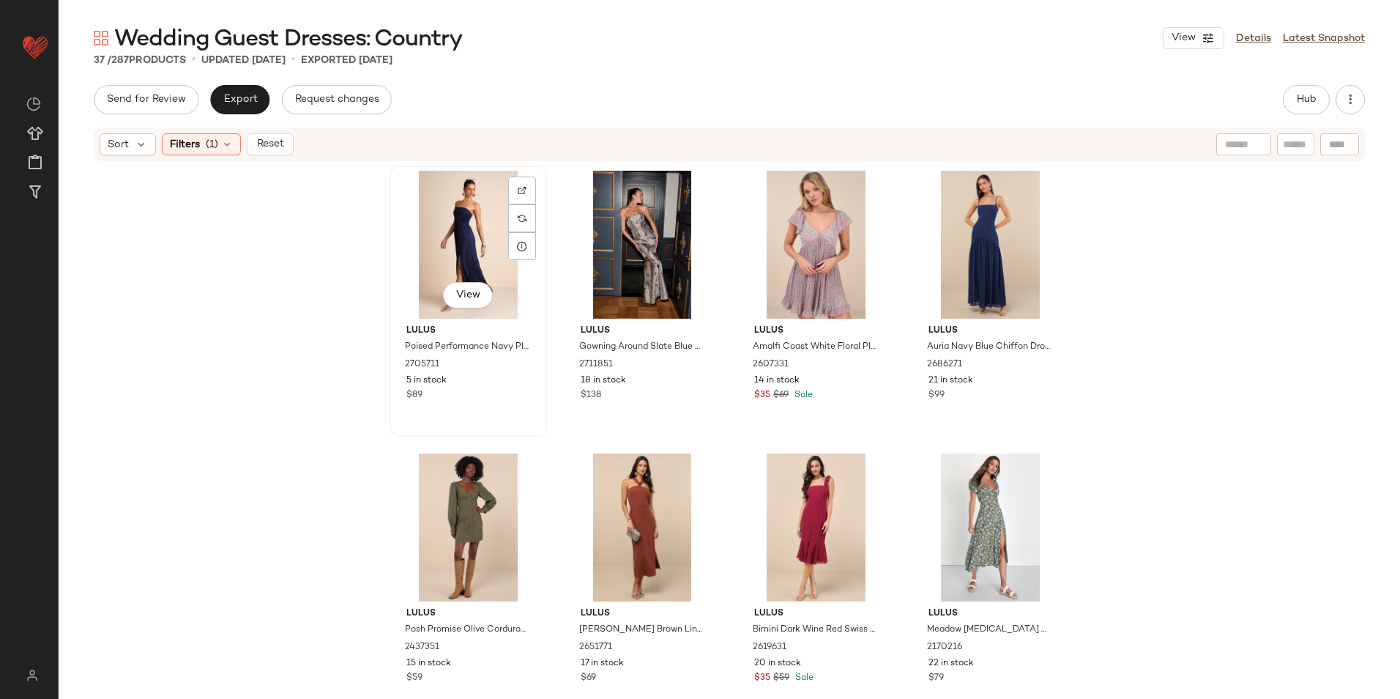
click at [450, 210] on div "View" at bounding box center [468, 245] width 147 height 148
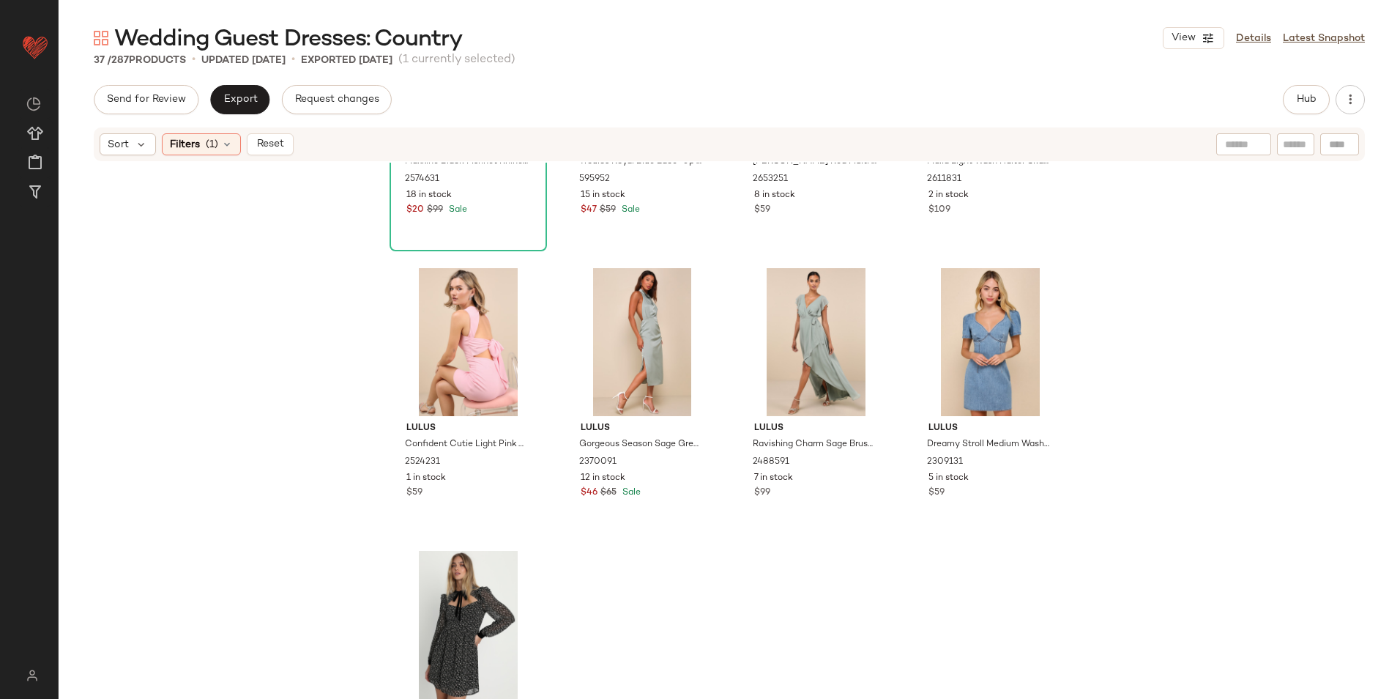
scroll to position [2250, 0]
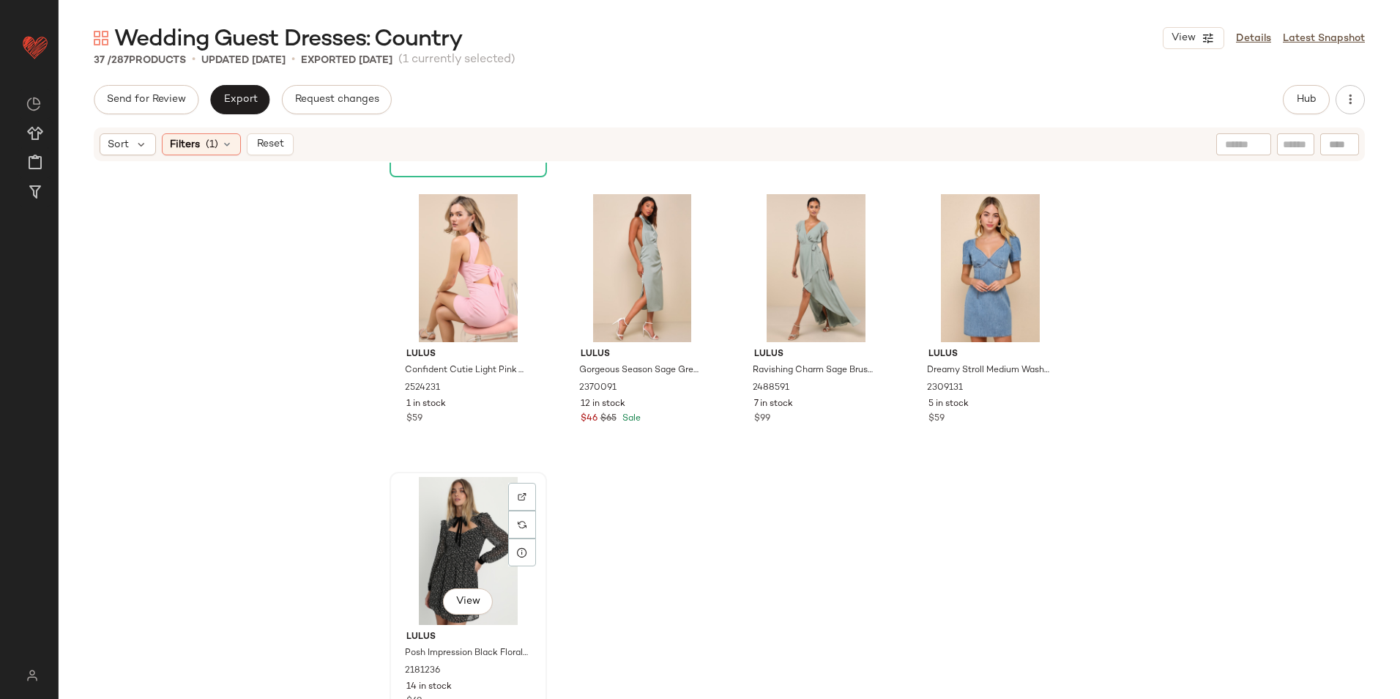
click at [459, 539] on div "View" at bounding box center [468, 551] width 147 height 148
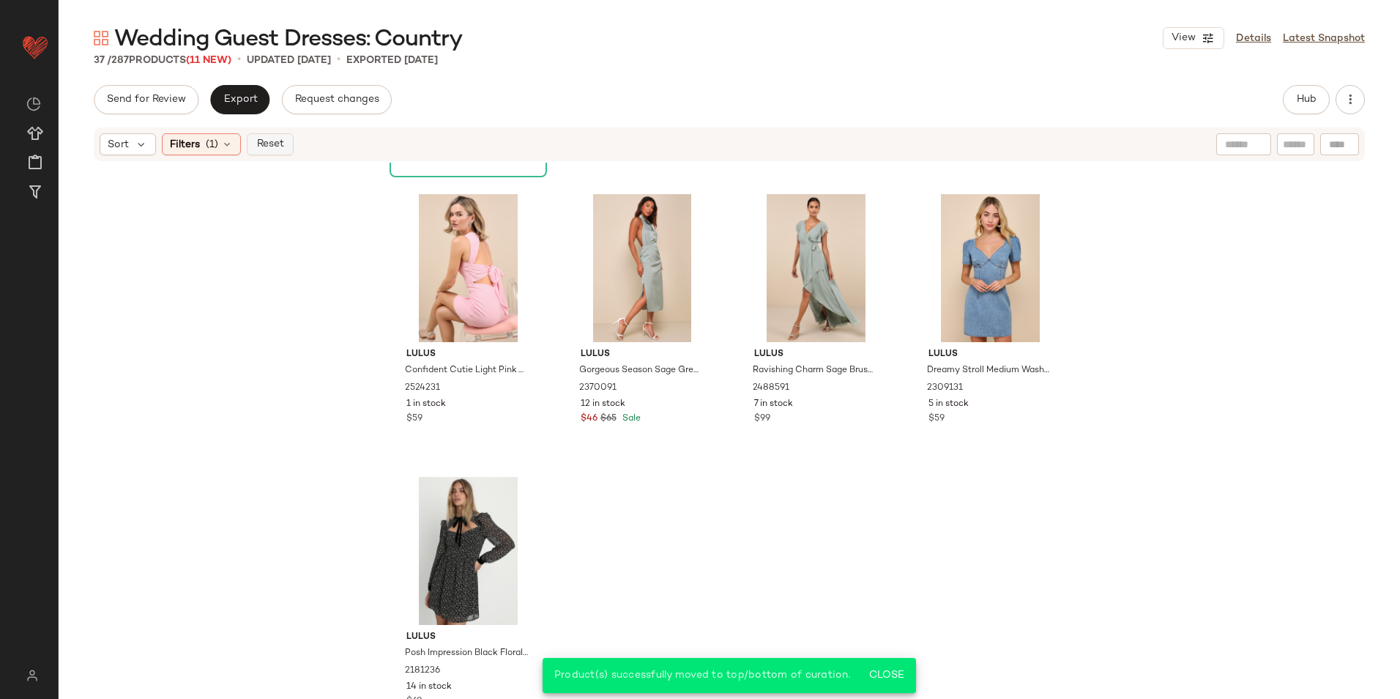
click at [274, 141] on span "Reset" at bounding box center [270, 144] width 28 height 12
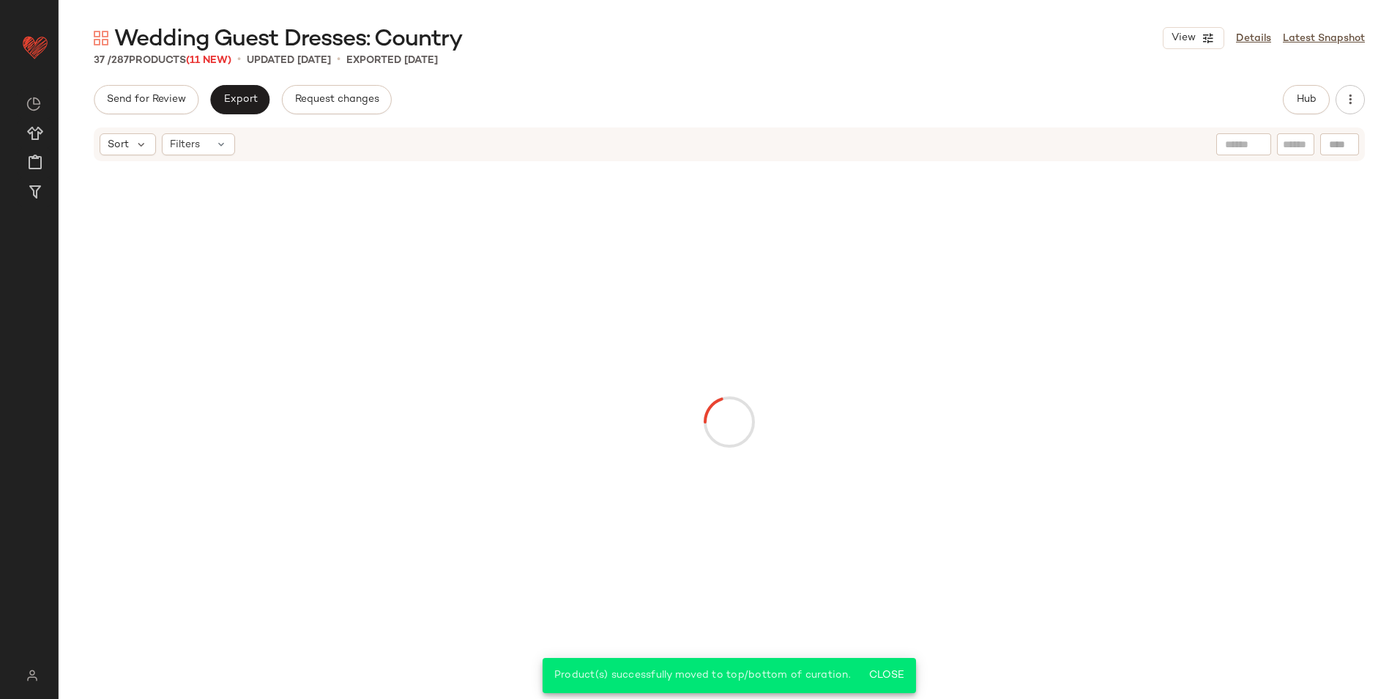
click at [231, 65] on span "(11 New)" at bounding box center [208, 60] width 45 height 11
click at [245, 100] on span "Export" at bounding box center [240, 100] width 34 height 12
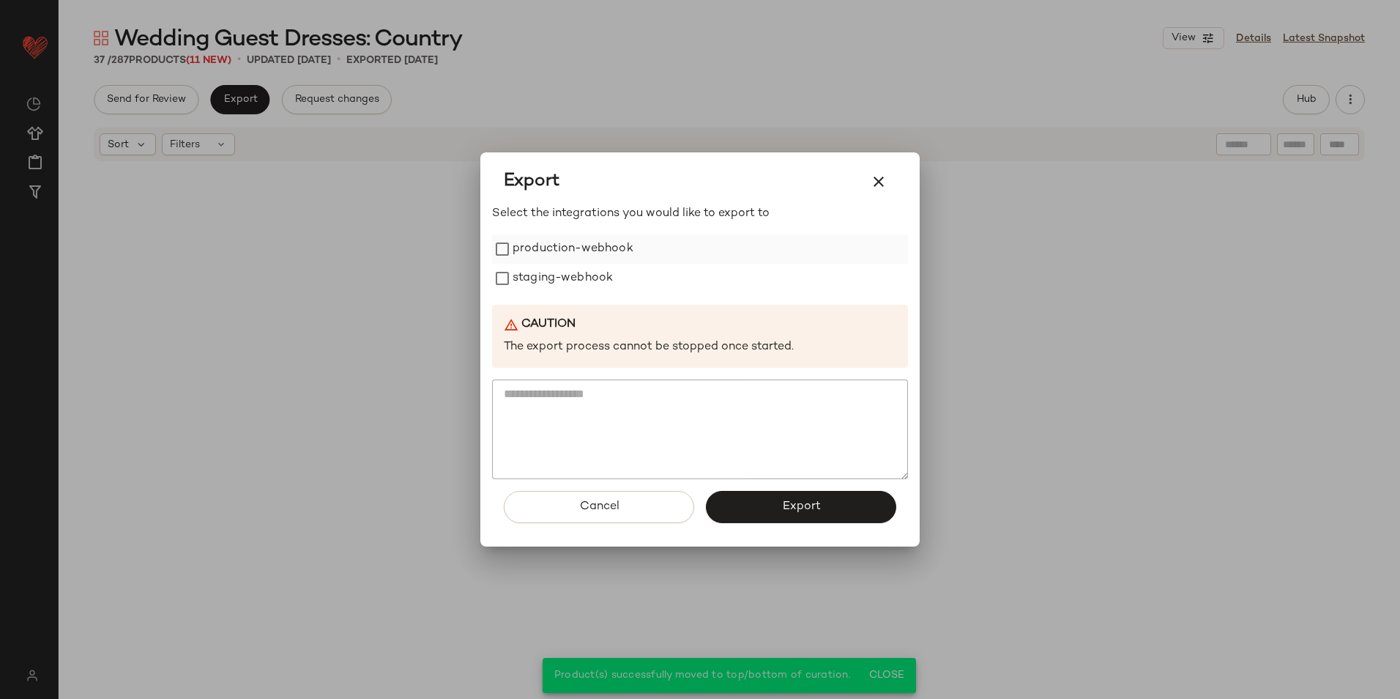
click at [541, 259] on label "production-webhook" at bounding box center [573, 248] width 121 height 29
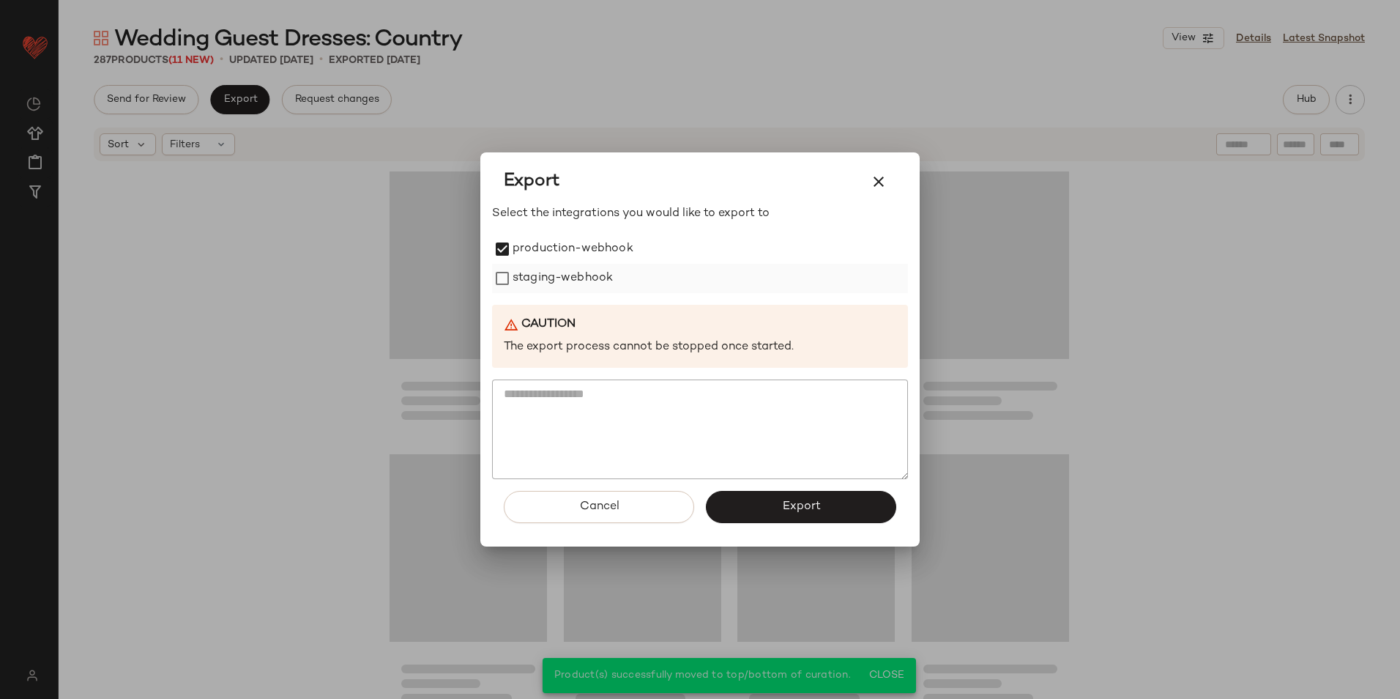
click at [543, 275] on label "staging-webhook" at bounding box center [563, 278] width 100 height 29
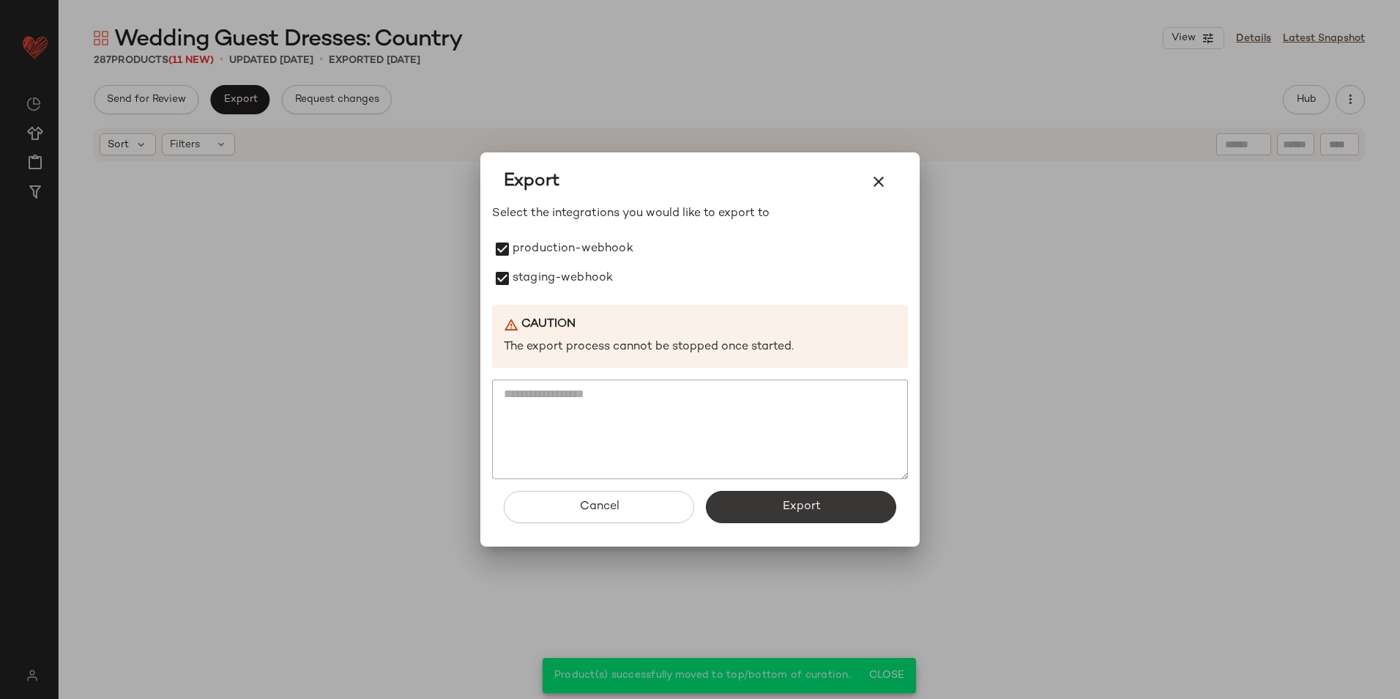
scroll to position [19778, 0]
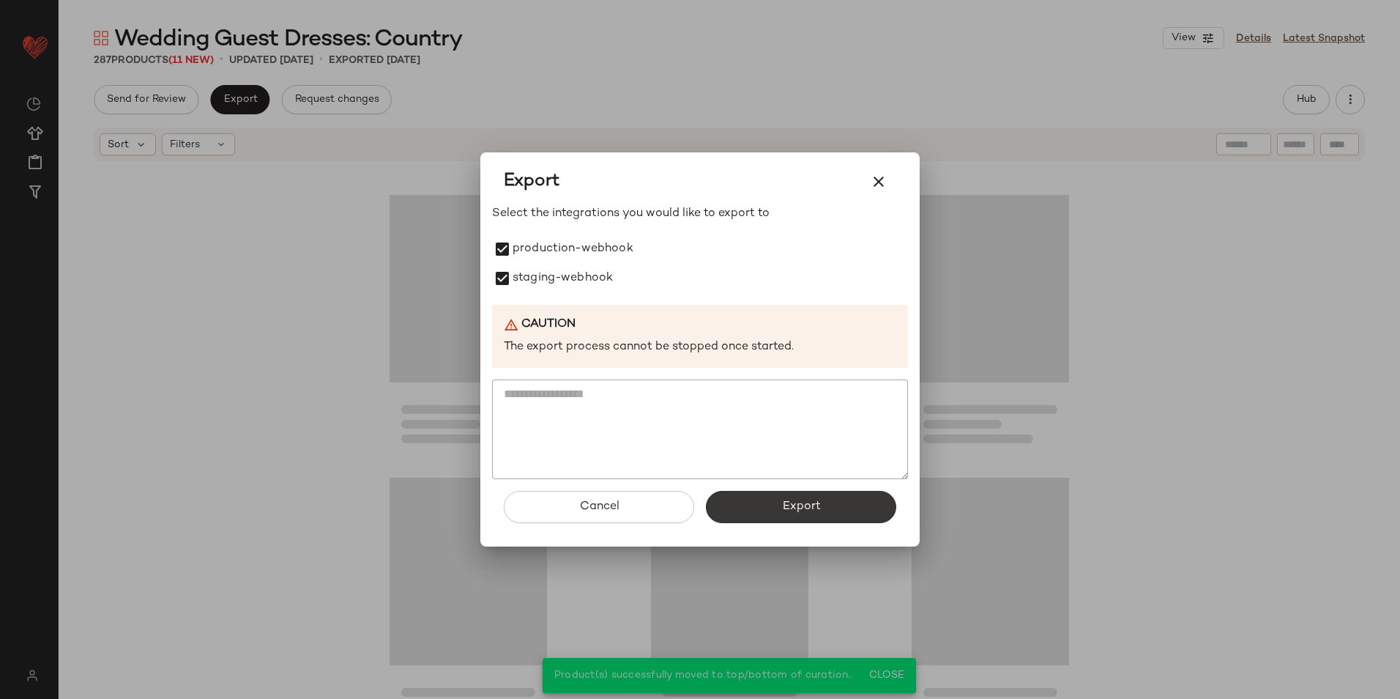
click at [796, 505] on span "Export" at bounding box center [800, 507] width 39 height 14
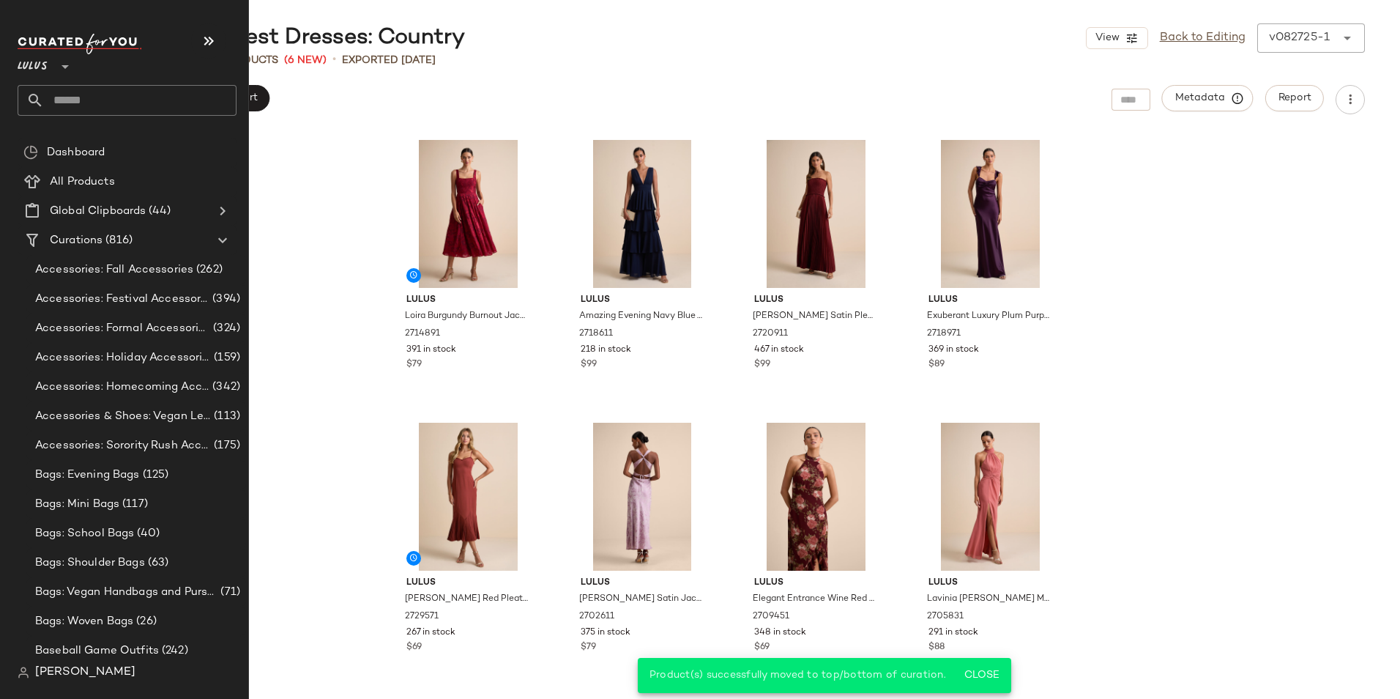
click at [83, 108] on input "text" at bounding box center [140, 100] width 193 height 31
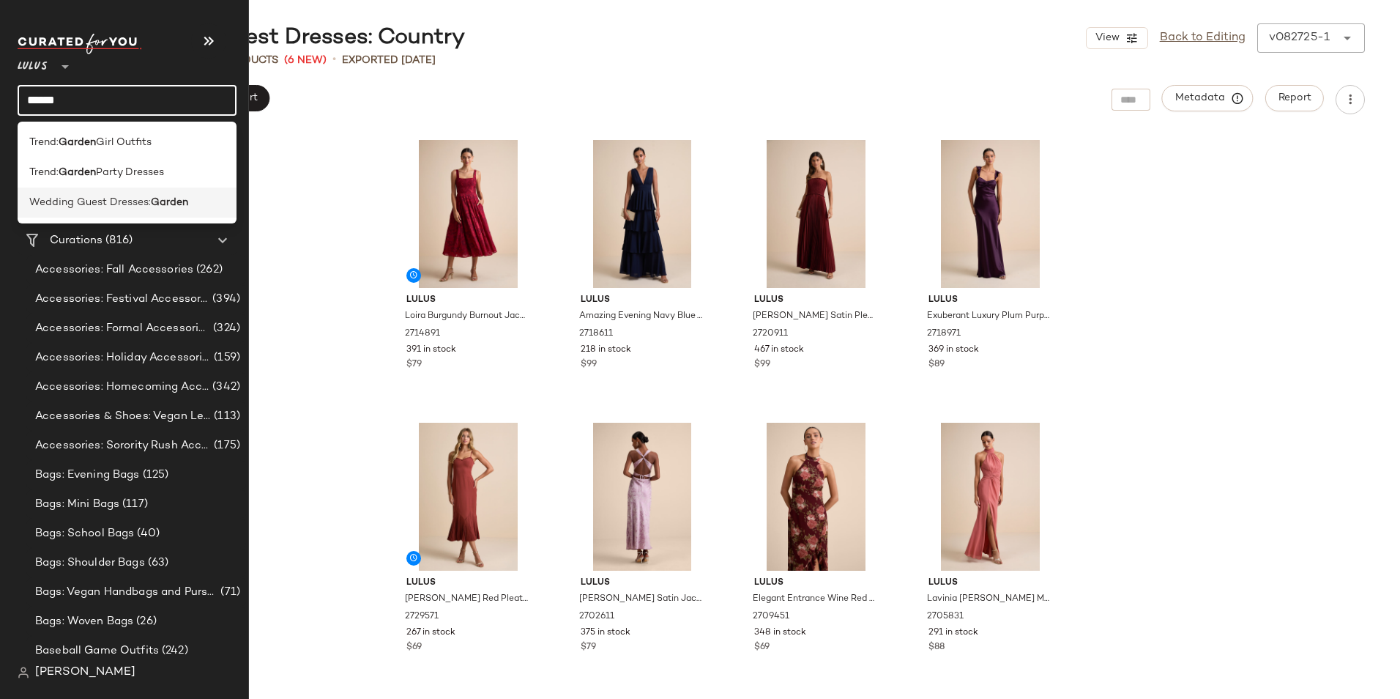
type input "******"
click at [117, 199] on span "Wedding Guest Dresses:" at bounding box center [90, 202] width 122 height 15
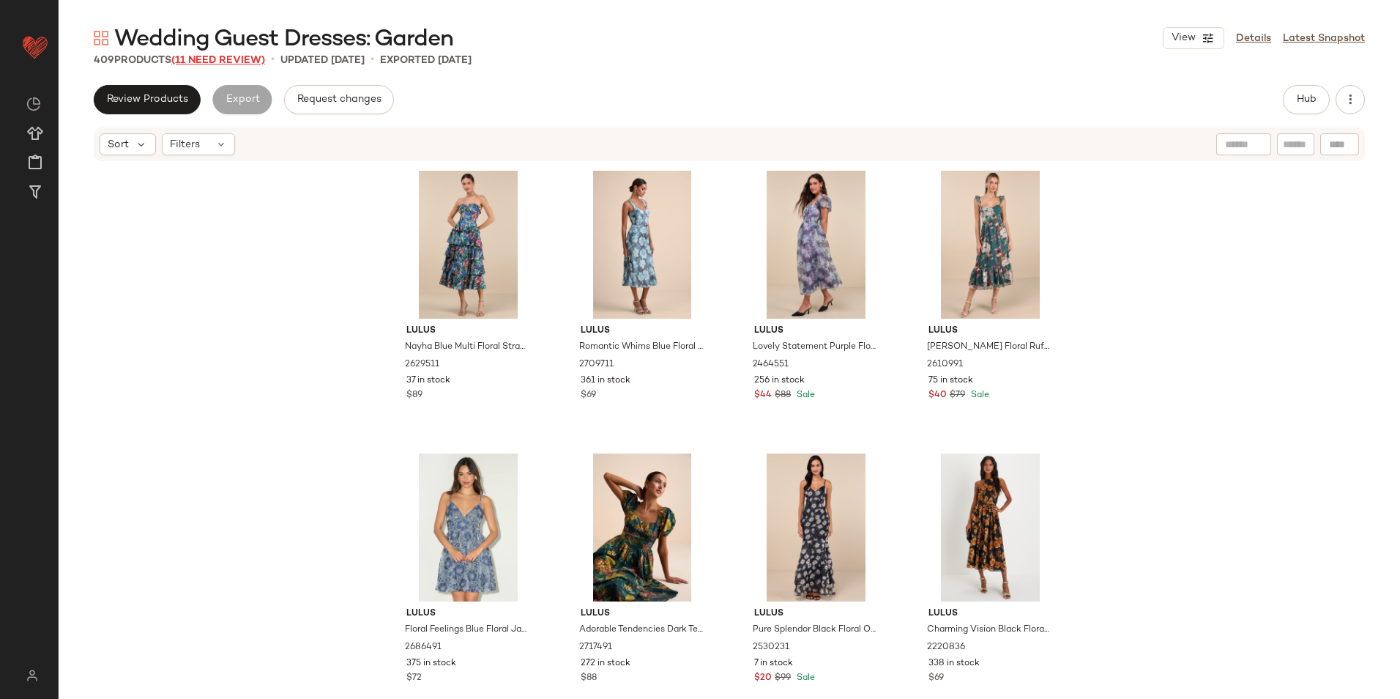
click at [215, 56] on span "(11 Need Review)" at bounding box center [218, 60] width 94 height 11
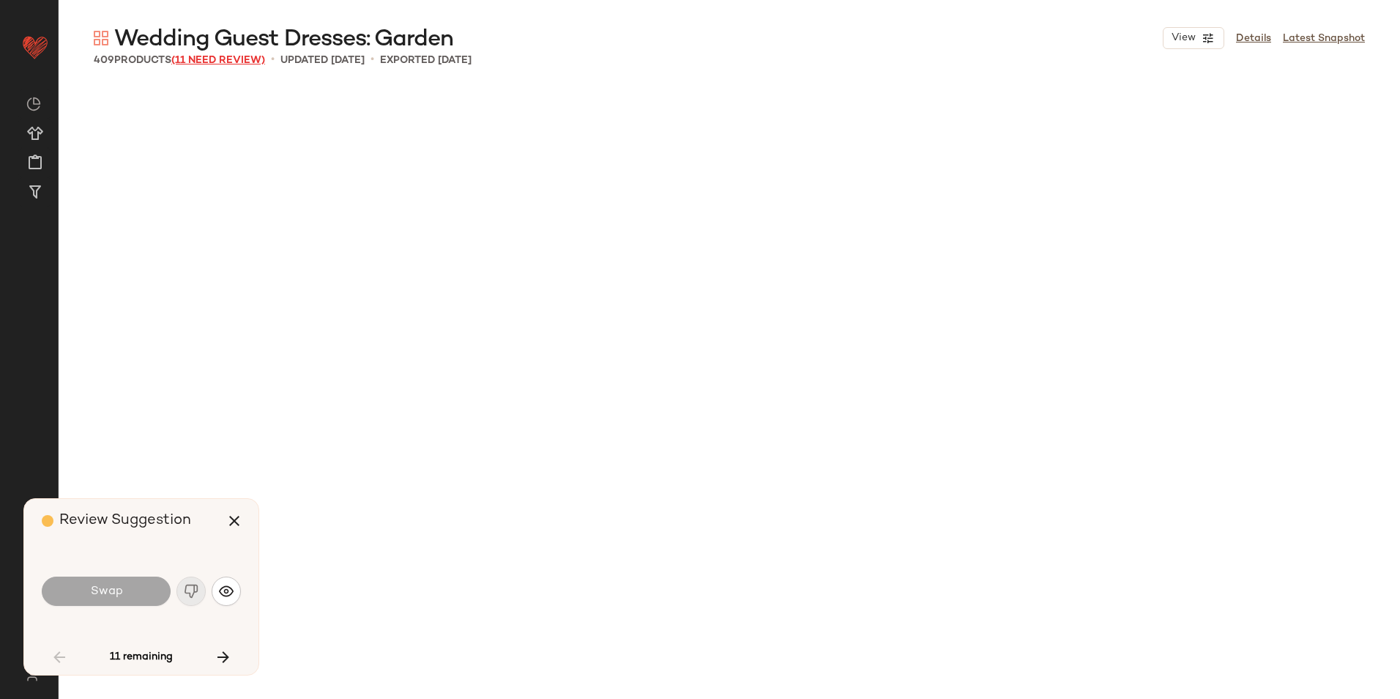
scroll to position [4241, 0]
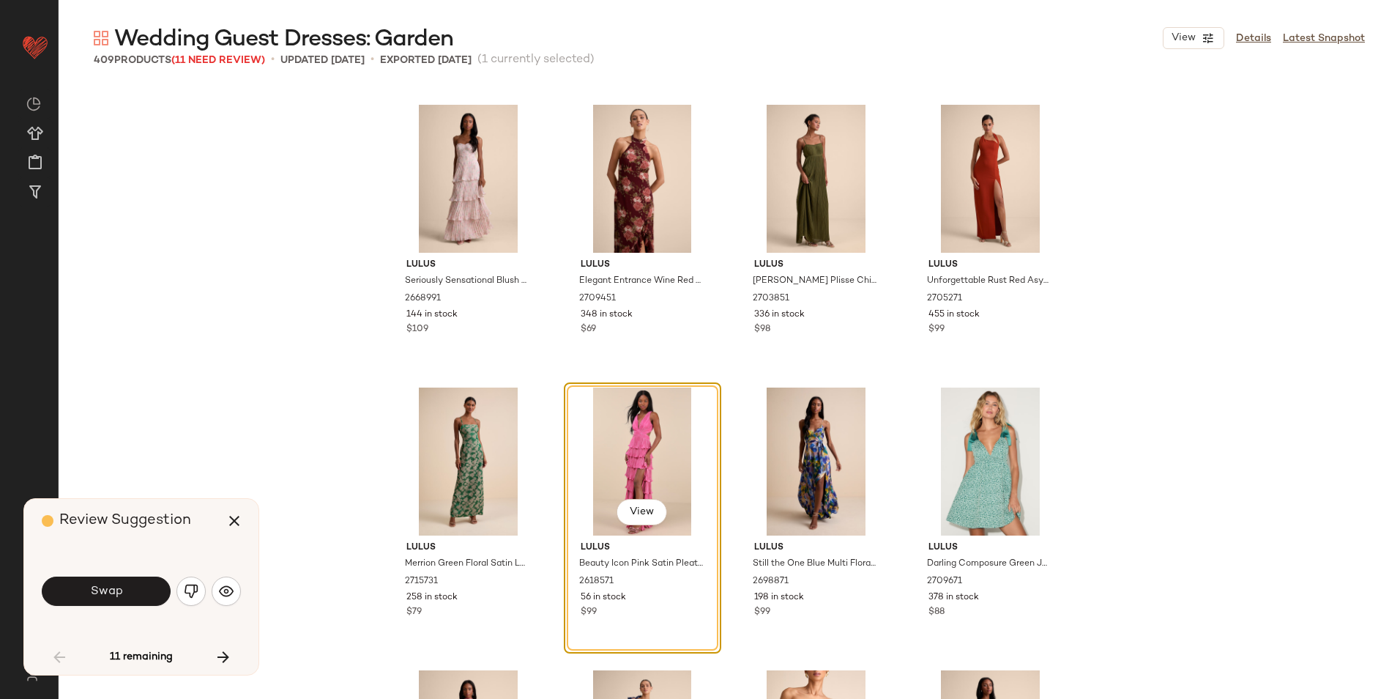
click at [126, 597] on button "Swap" at bounding box center [106, 590] width 129 height 29
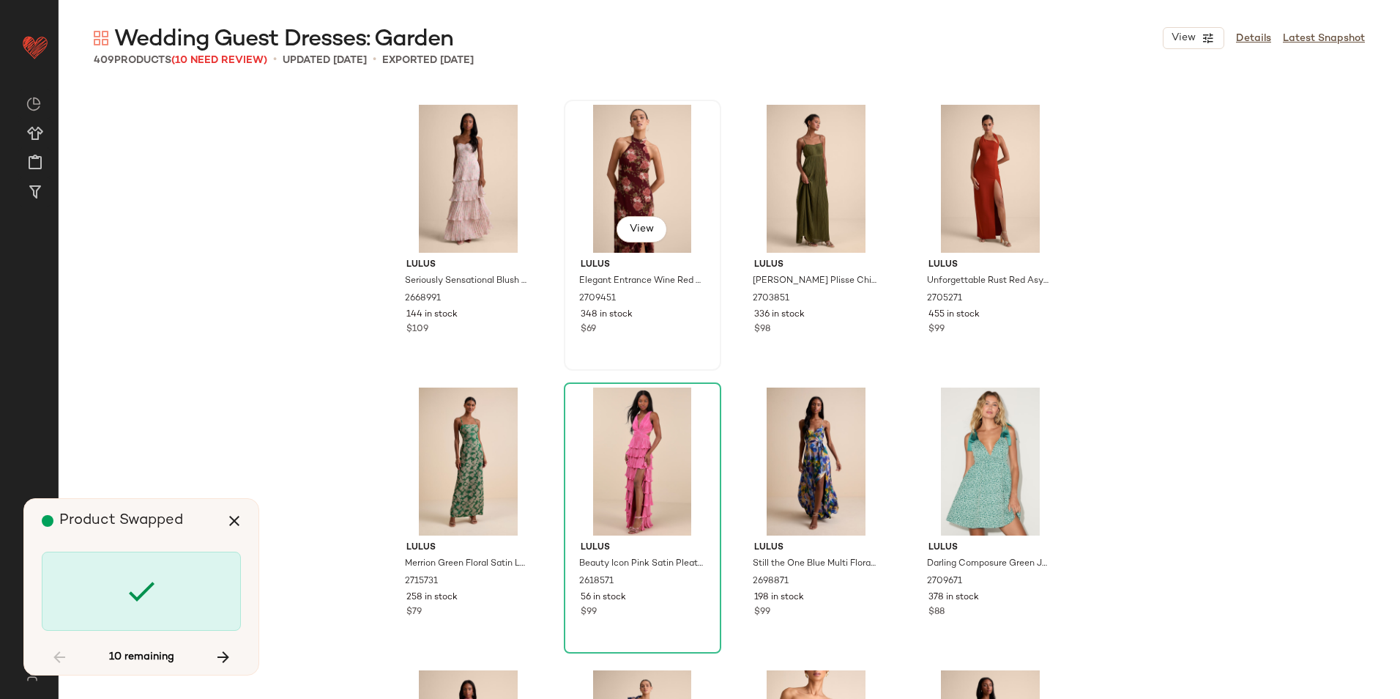
scroll to position [4806, 0]
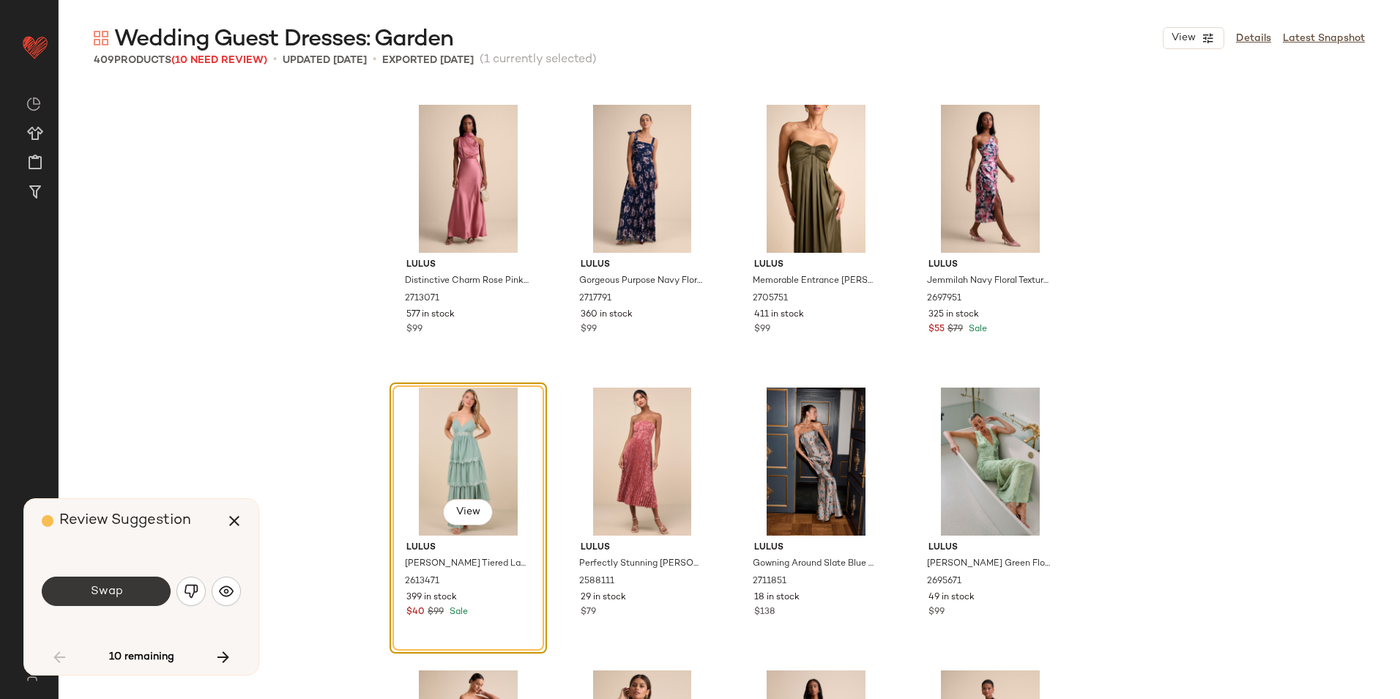
click at [111, 577] on button "Swap" at bounding box center [106, 590] width 129 height 29
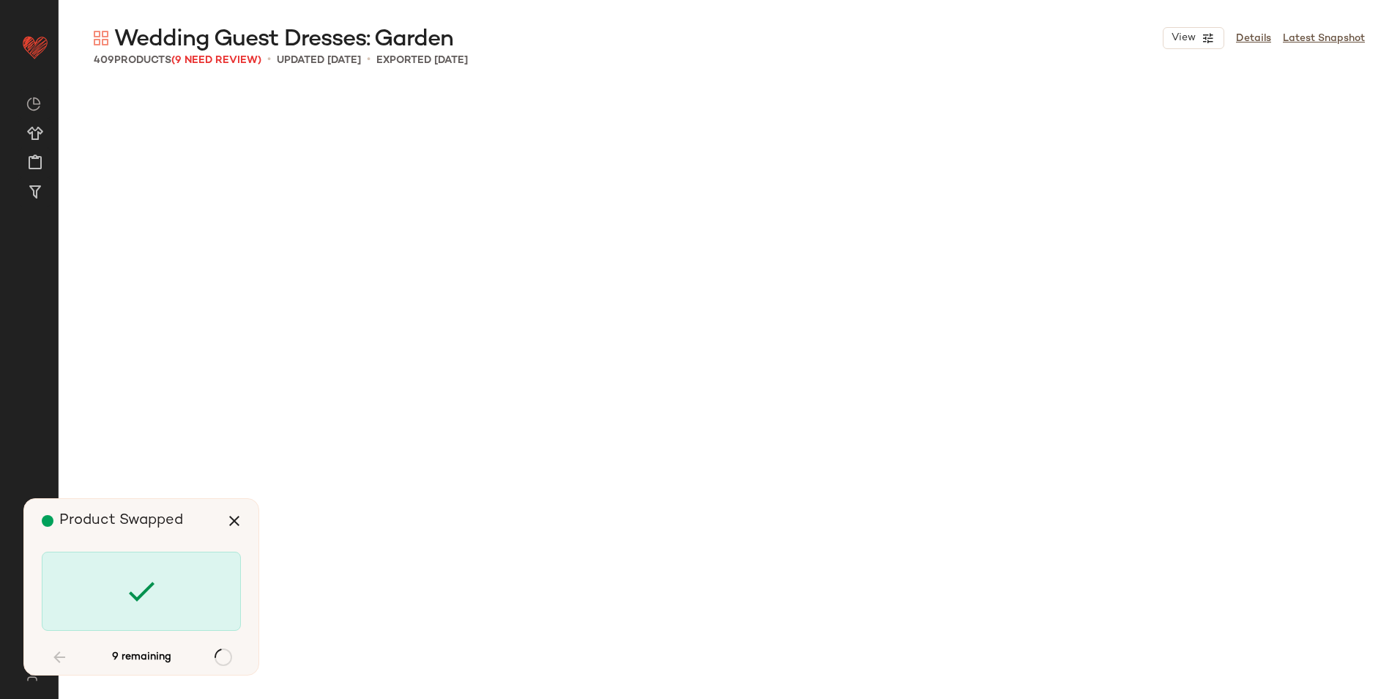
scroll to position [9047, 0]
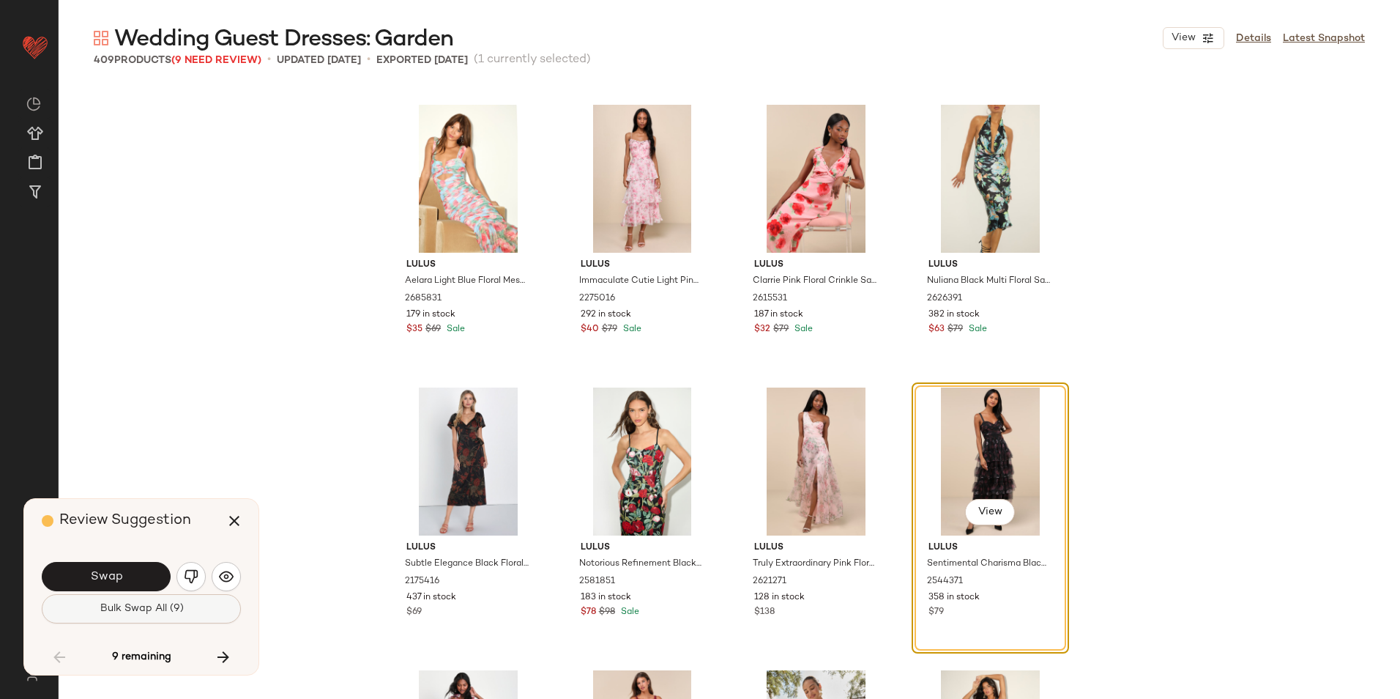
click at [177, 611] on span "Bulk Swap All (9)" at bounding box center [141, 609] width 84 height 12
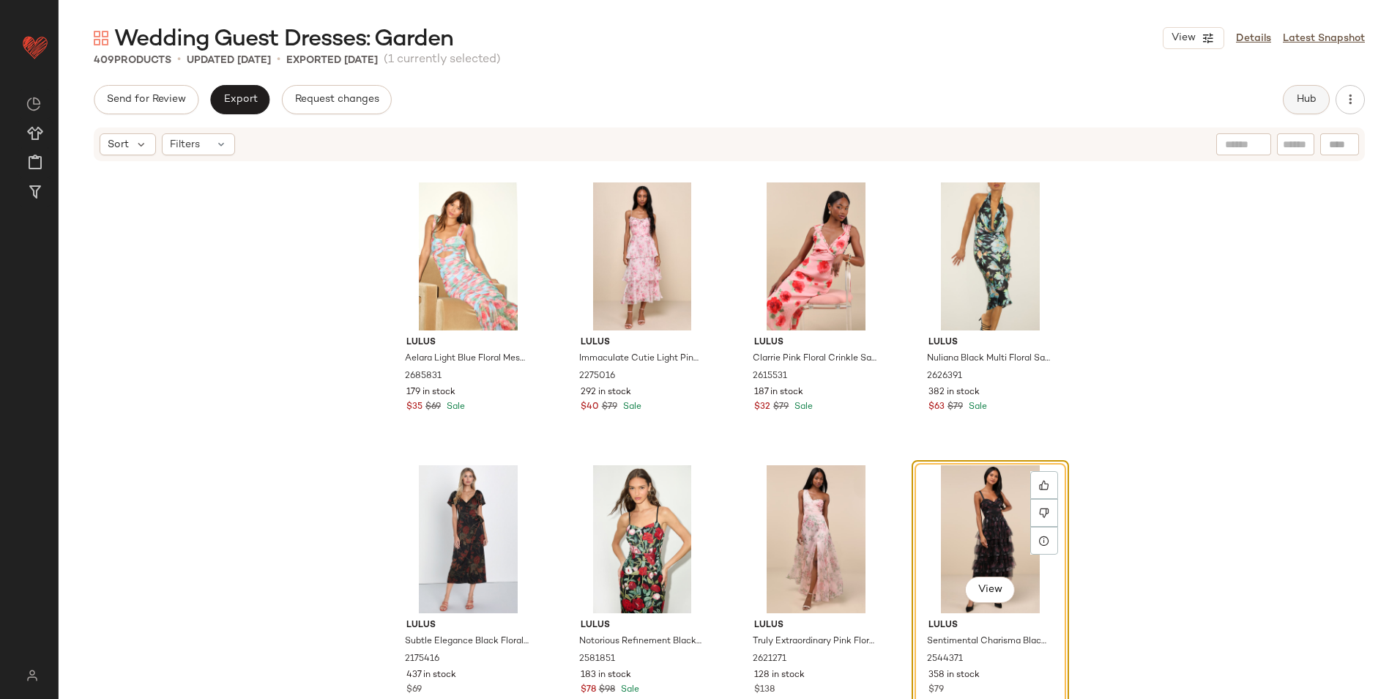
click at [1287, 103] on button "Hub" at bounding box center [1306, 99] width 47 height 29
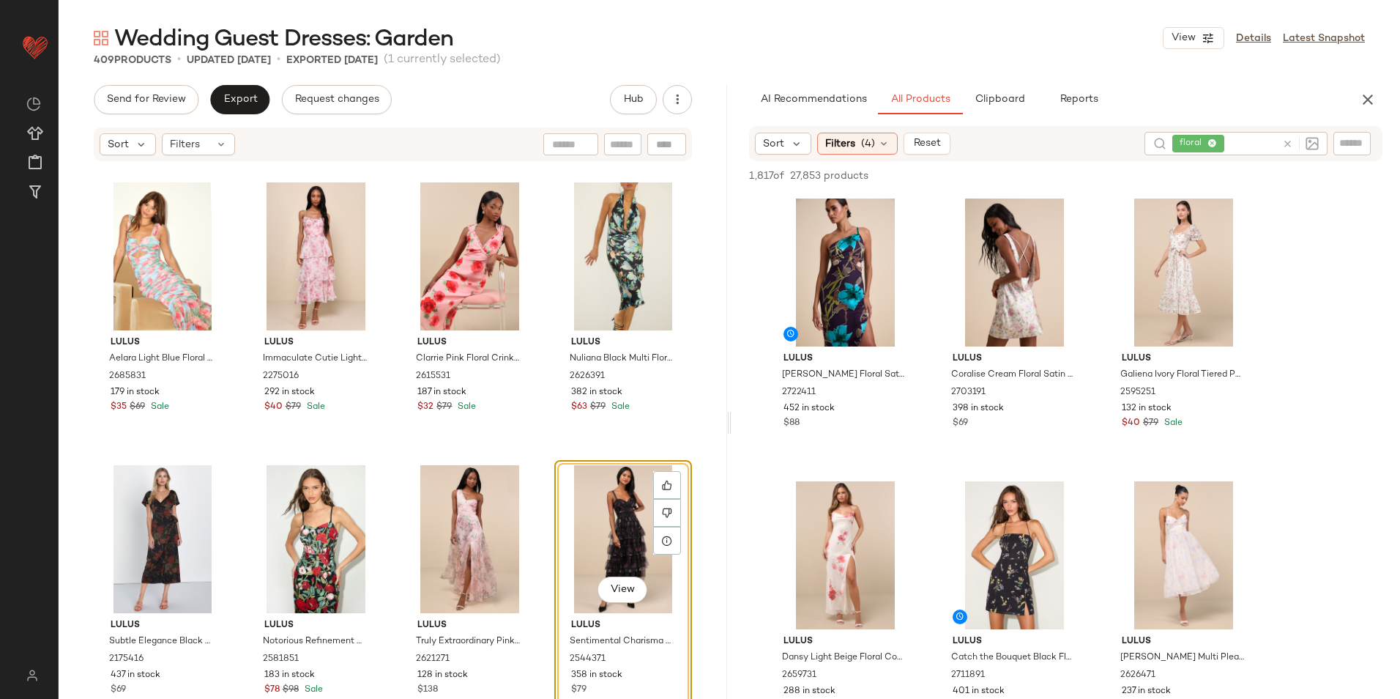
drag, startPoint x: 732, startPoint y: 427, endPoint x: 1204, endPoint y: 467, distance: 474.1
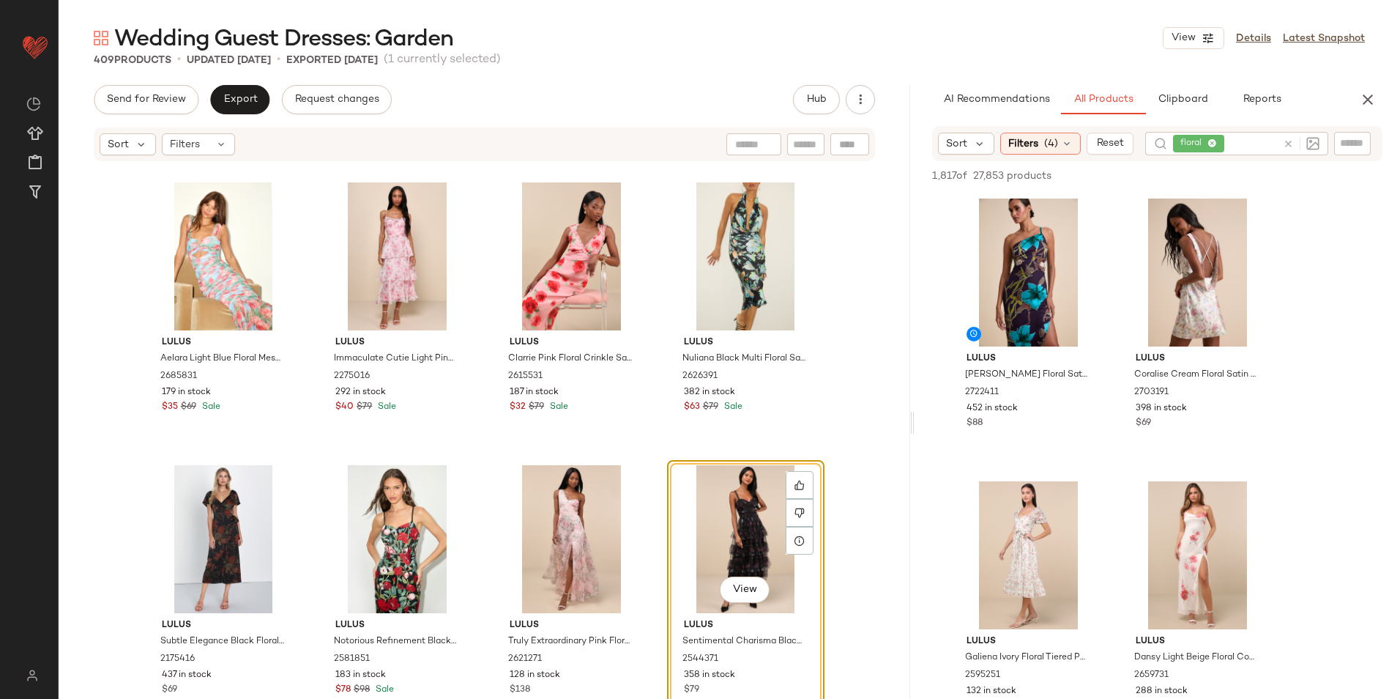
drag, startPoint x: 727, startPoint y: 422, endPoint x: 1102, endPoint y: 441, distance: 374.7
click at [1113, 446] on div "Wedding Guest Dresses: Garden View Details Latest Snapshot 409 Products • updat…" at bounding box center [730, 360] width 1342 height 675
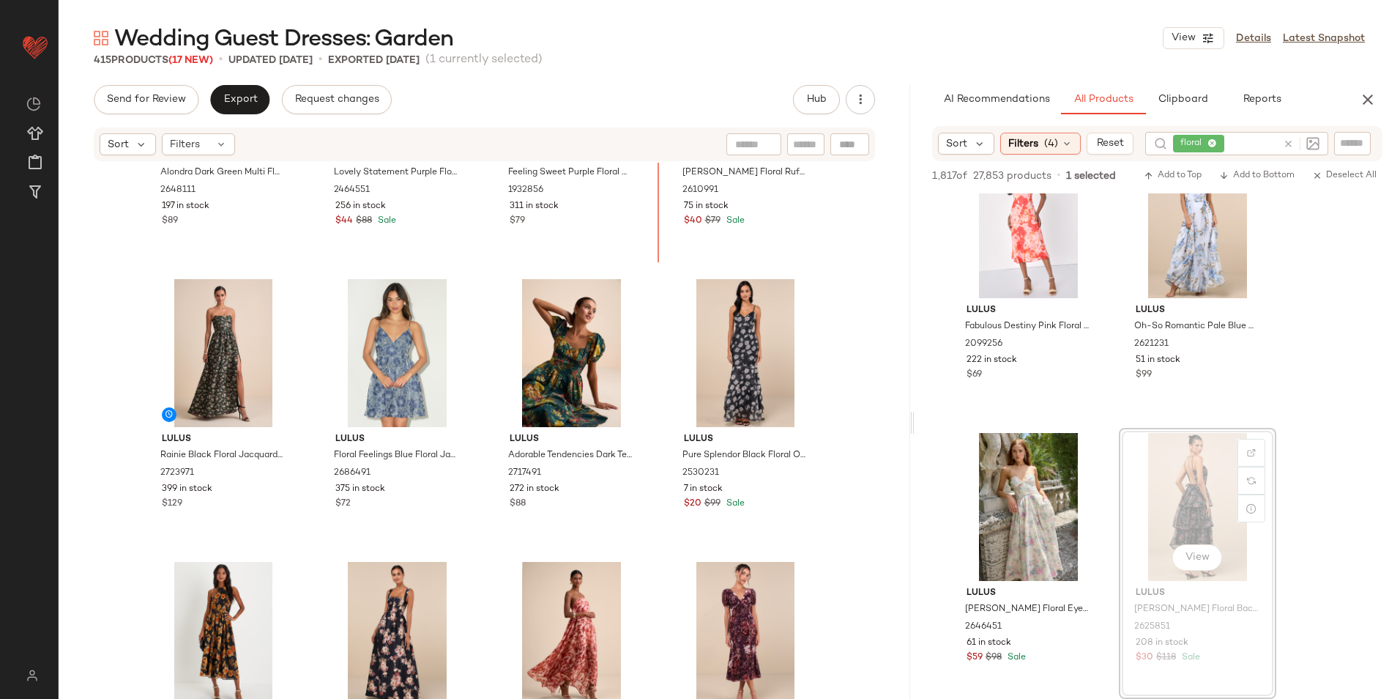
scroll to position [428, 0]
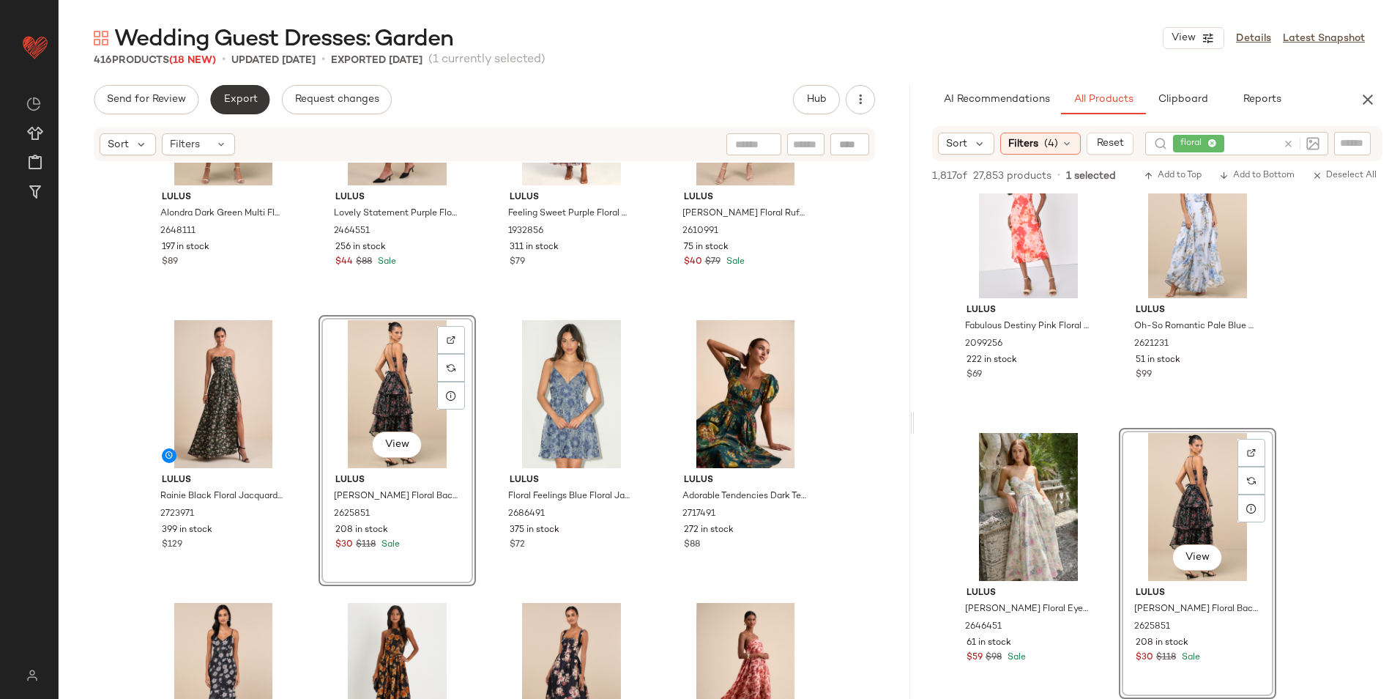
click at [223, 94] on span "Export" at bounding box center [240, 100] width 34 height 12
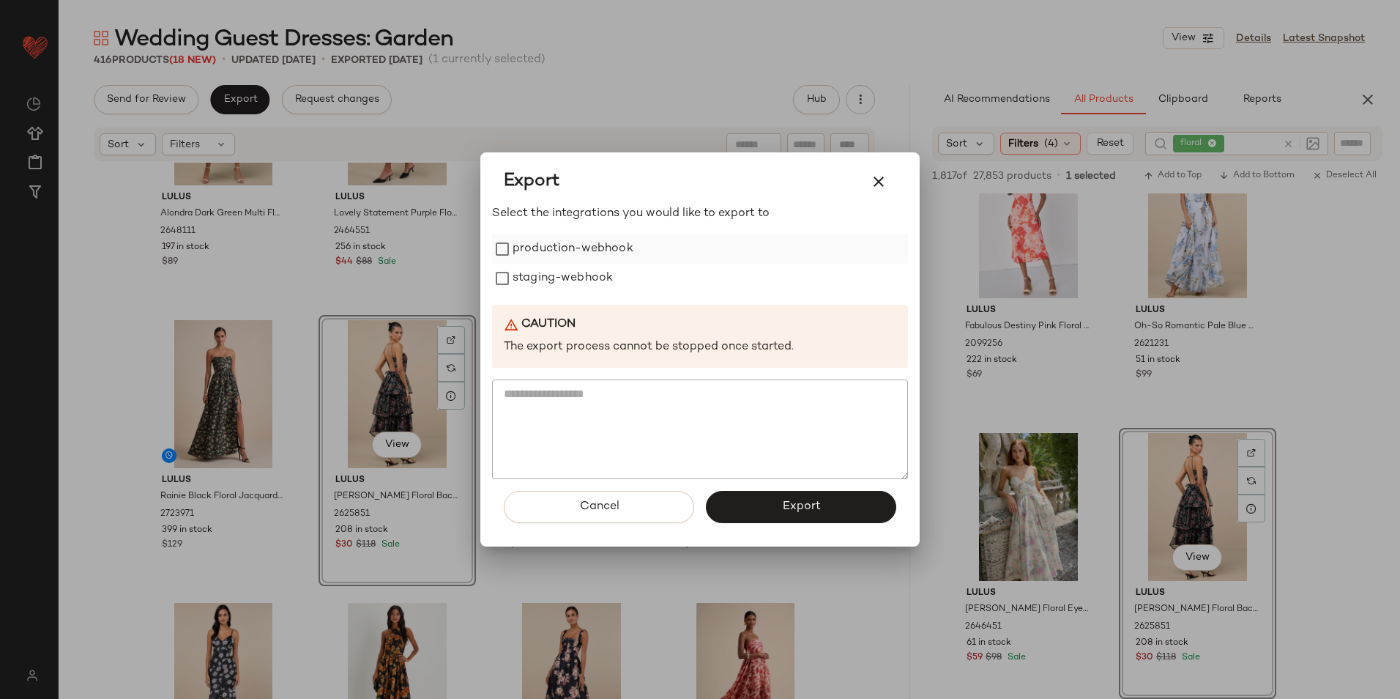
click at [532, 246] on label "production-webhook" at bounding box center [573, 248] width 121 height 29
click at [527, 283] on label "staging-webhook" at bounding box center [563, 278] width 100 height 29
click at [754, 510] on button "Export" at bounding box center [801, 507] width 190 height 32
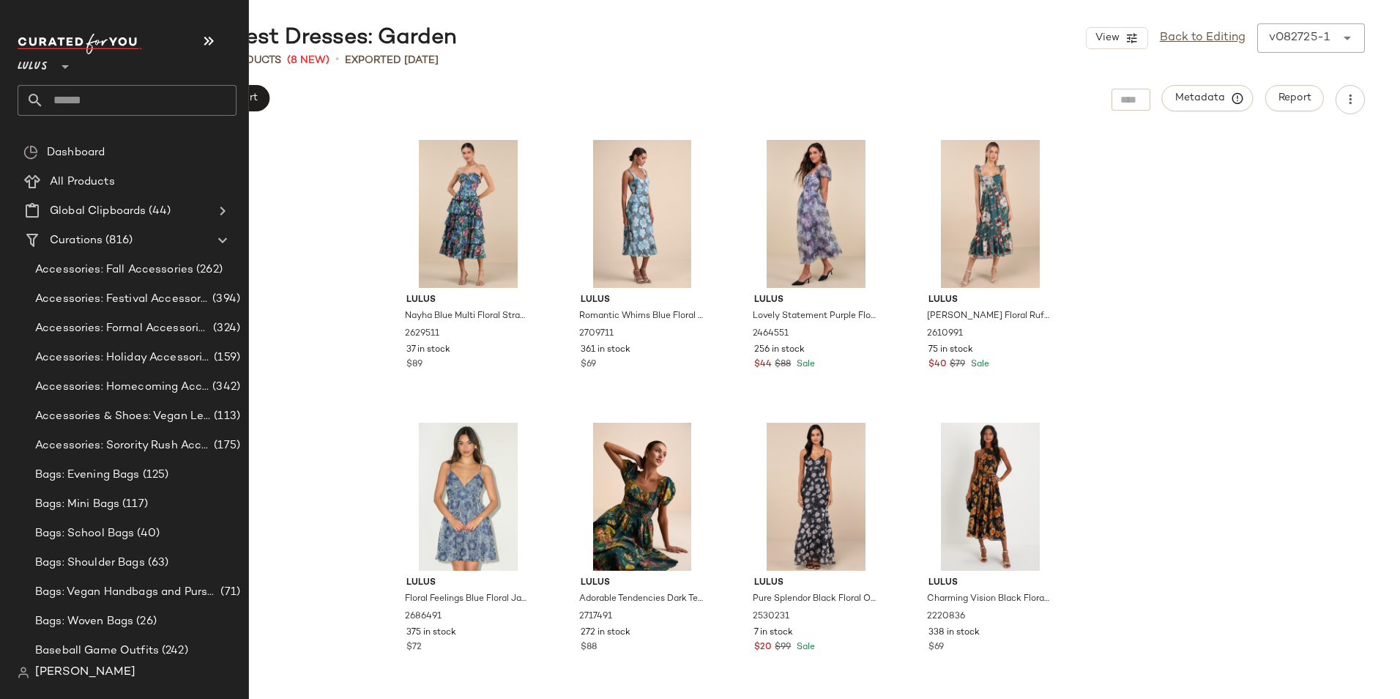
click at [118, 109] on input "text" at bounding box center [140, 100] width 193 height 31
click at [74, 101] on input "text" at bounding box center [140, 100] width 193 height 31
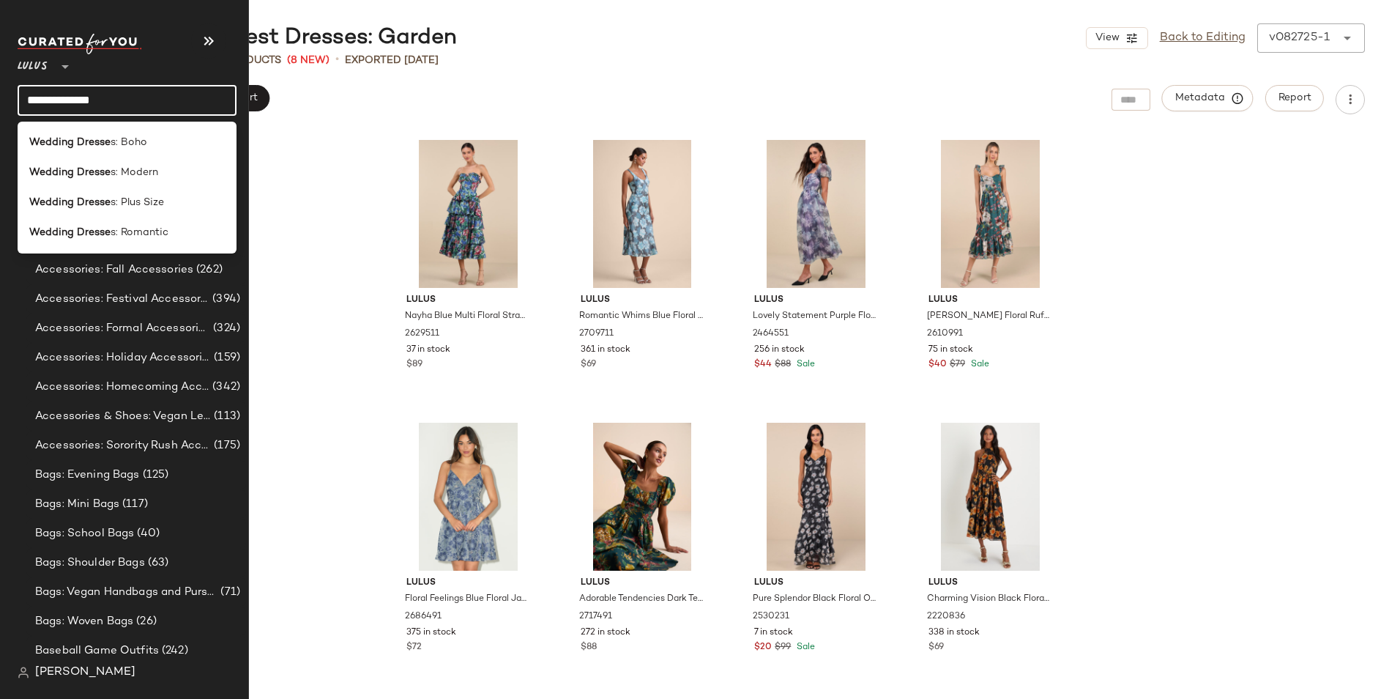
type input "**********"
click at [77, 95] on input "**********" at bounding box center [127, 100] width 219 height 31
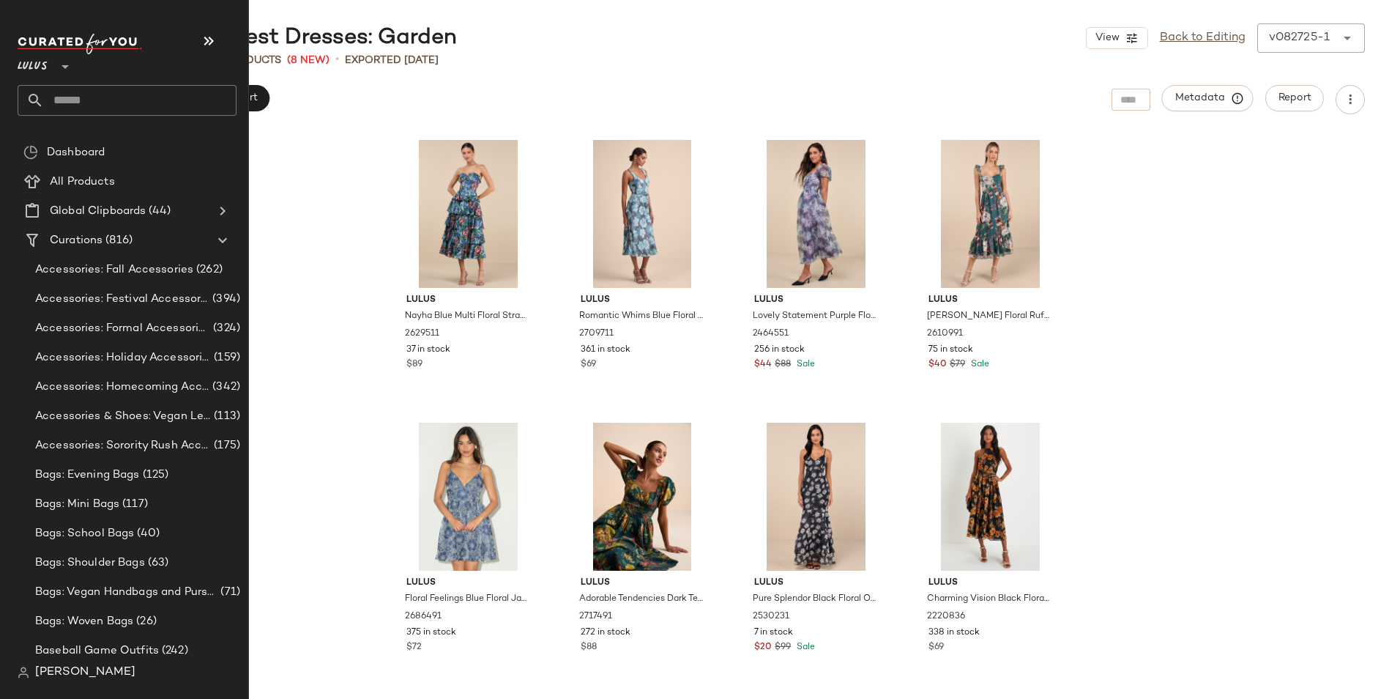
click at [91, 96] on input "text" at bounding box center [140, 100] width 193 height 31
click at [92, 98] on input "text" at bounding box center [140, 100] width 193 height 31
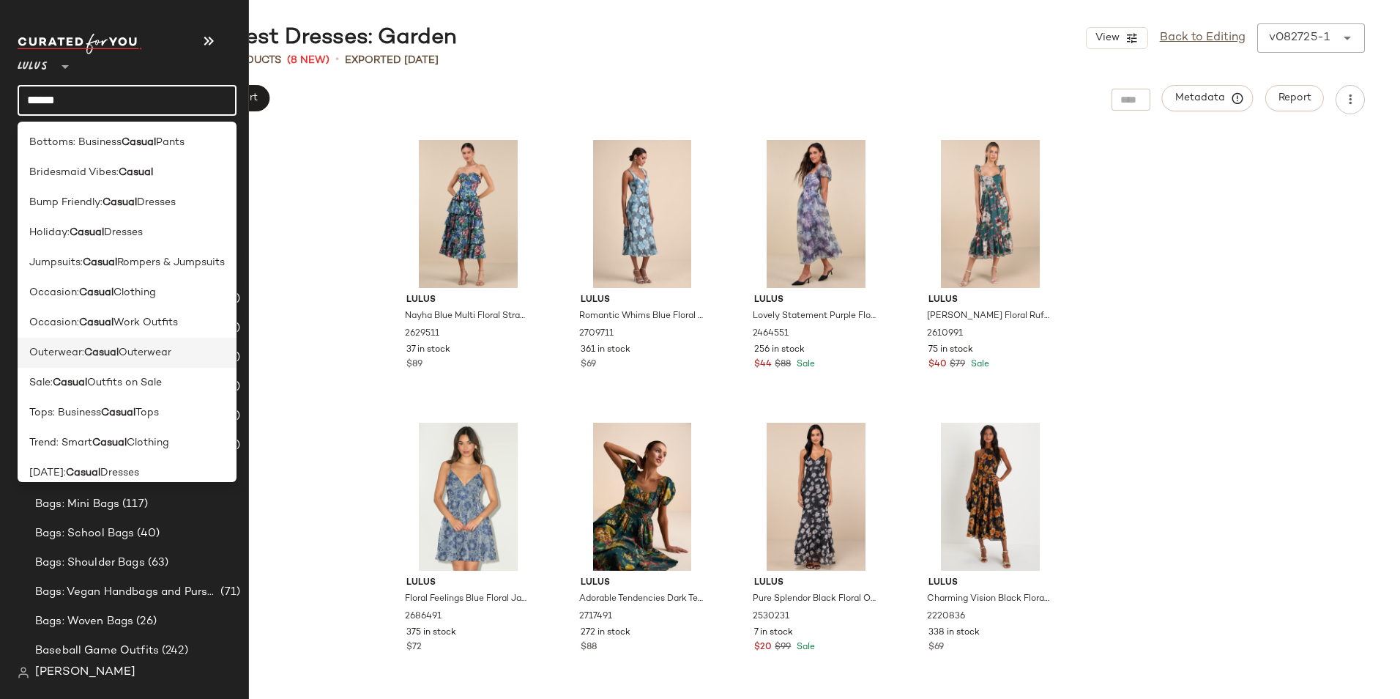
scroll to position [42, 0]
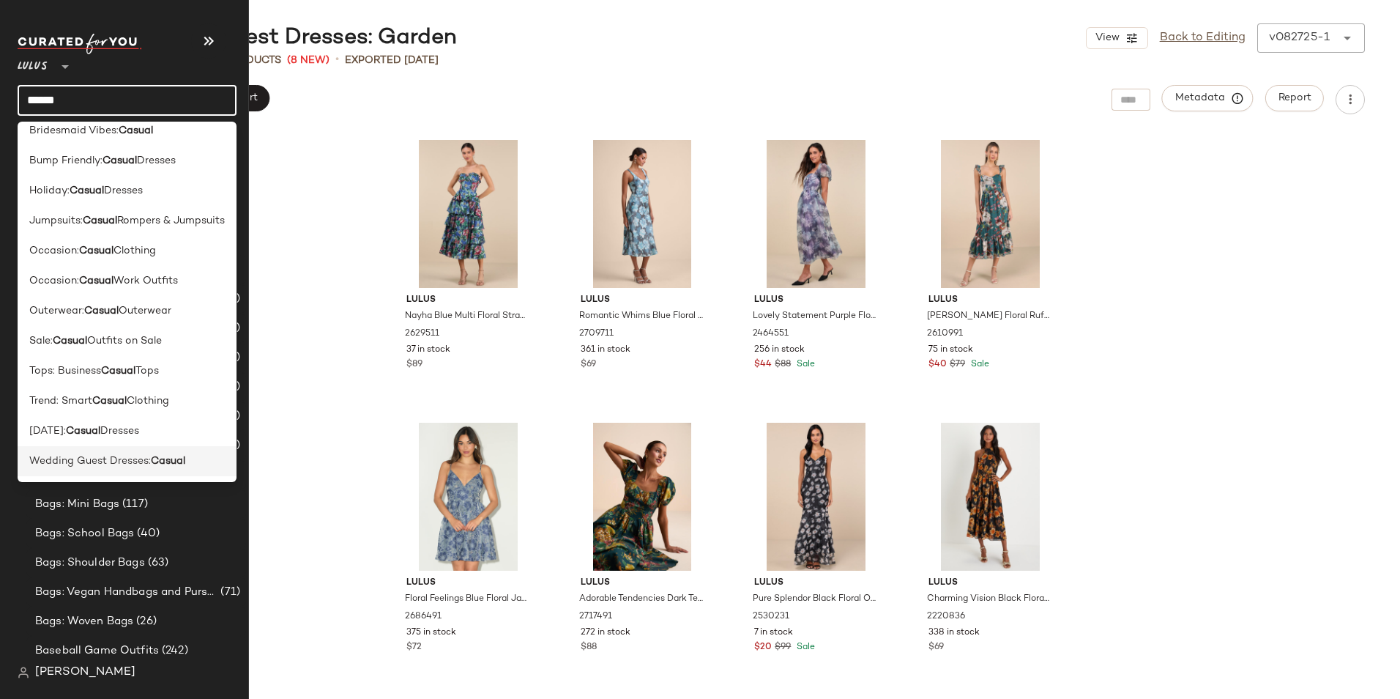
type input "******"
click at [126, 457] on span "Wedding Guest Dresses:" at bounding box center [90, 460] width 122 height 15
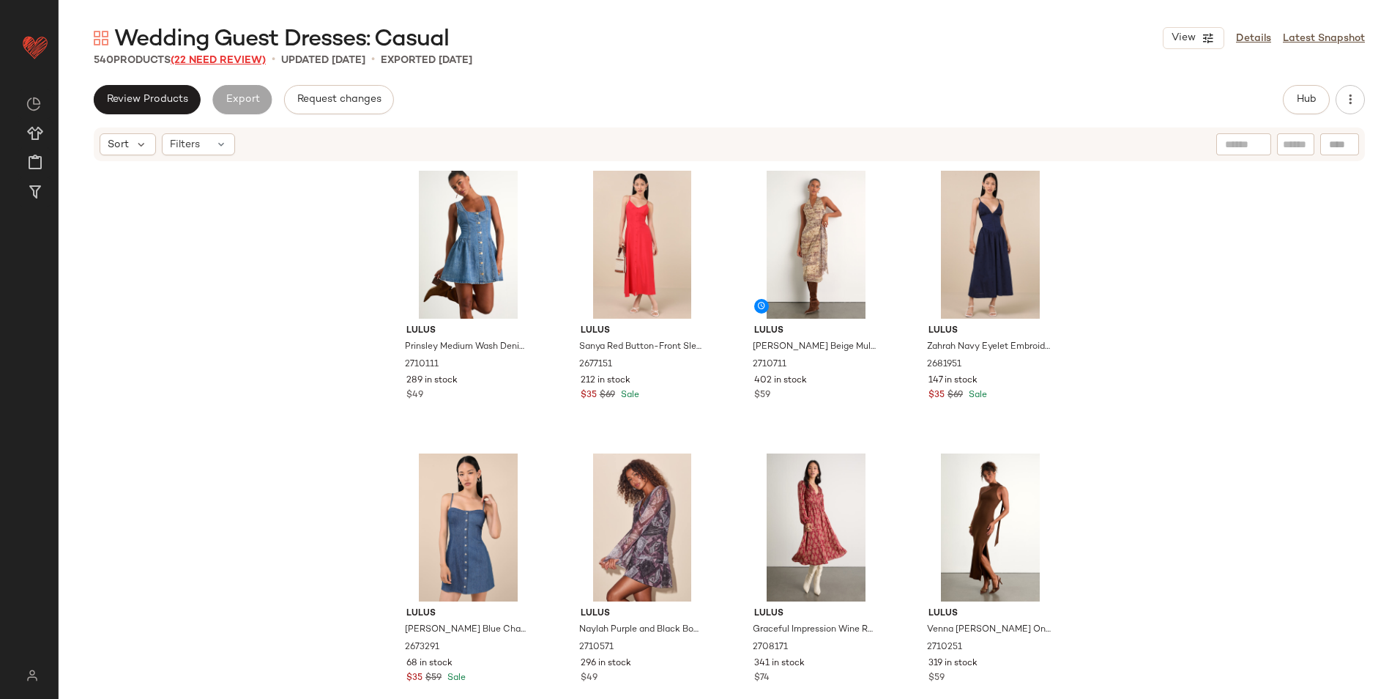
click at [220, 58] on span "(22 Need Review)" at bounding box center [218, 60] width 95 height 11
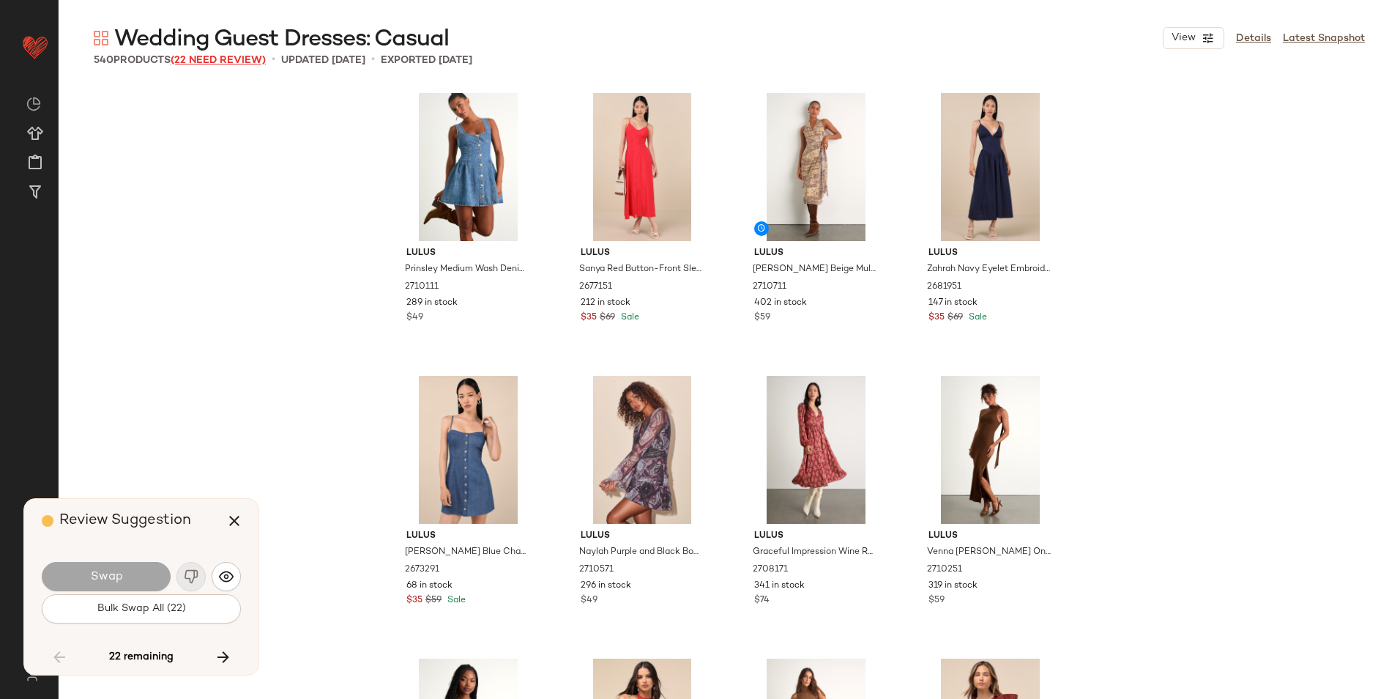
scroll to position [6220, 0]
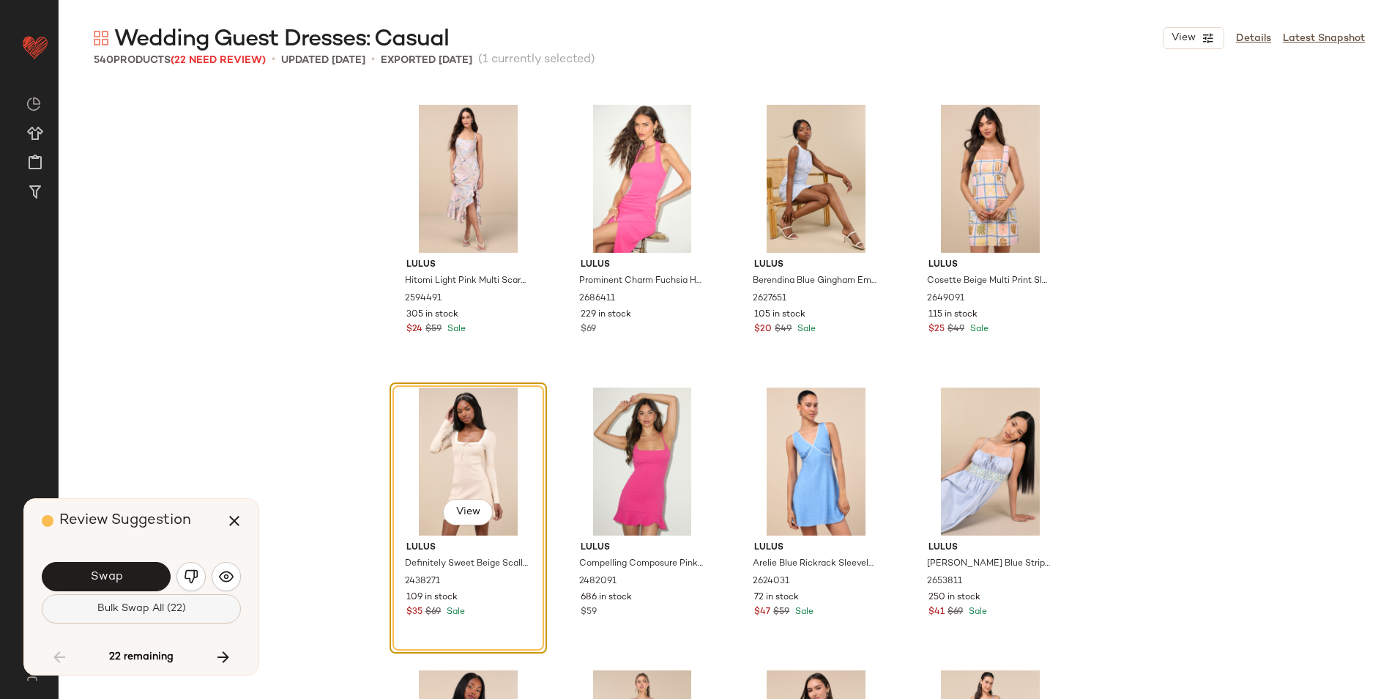
click at [171, 607] on span "Bulk Swap All (22)" at bounding box center [141, 609] width 89 height 12
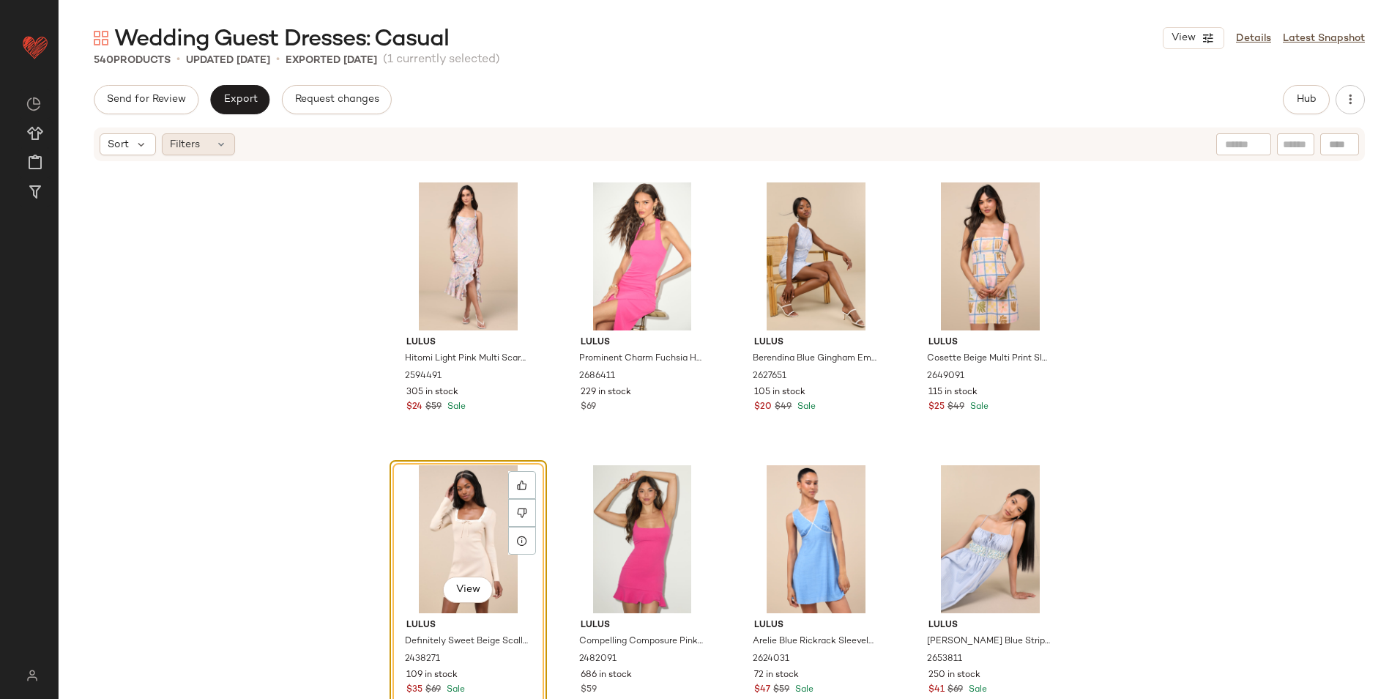
click at [200, 147] on div "Filters" at bounding box center [198, 144] width 73 height 22
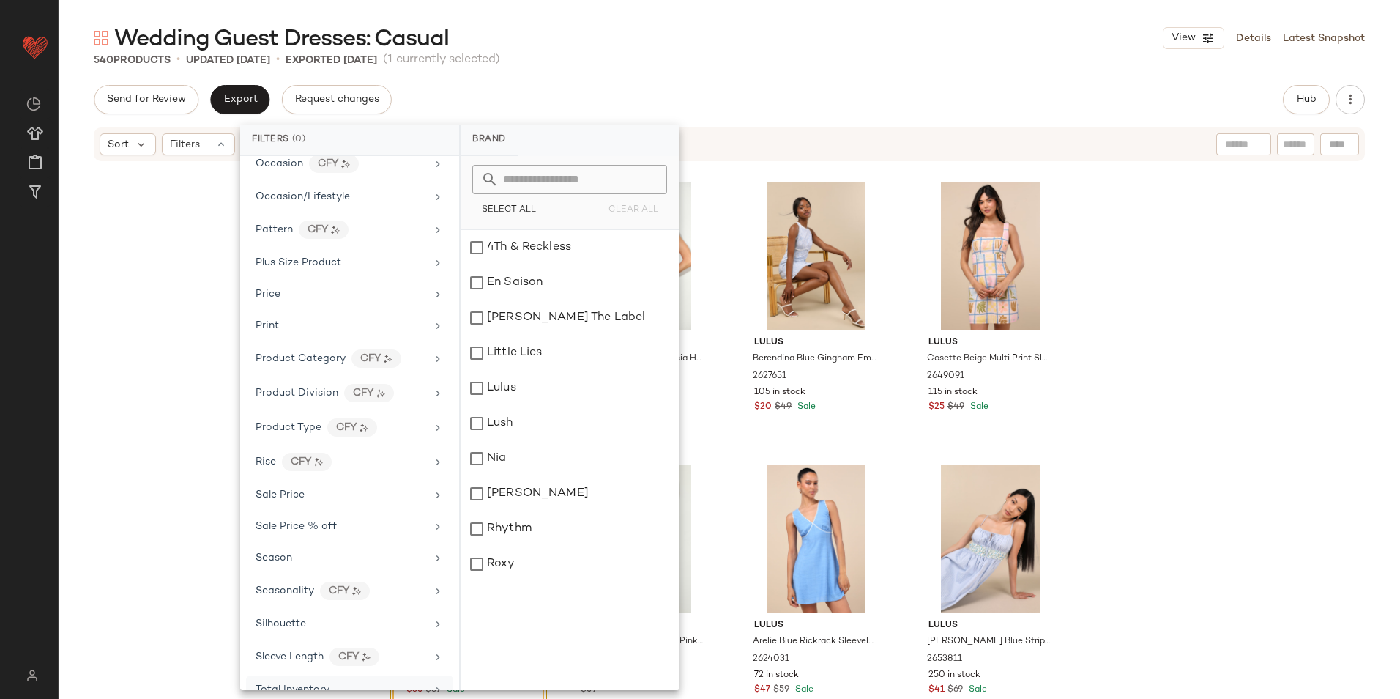
scroll to position [790, 0]
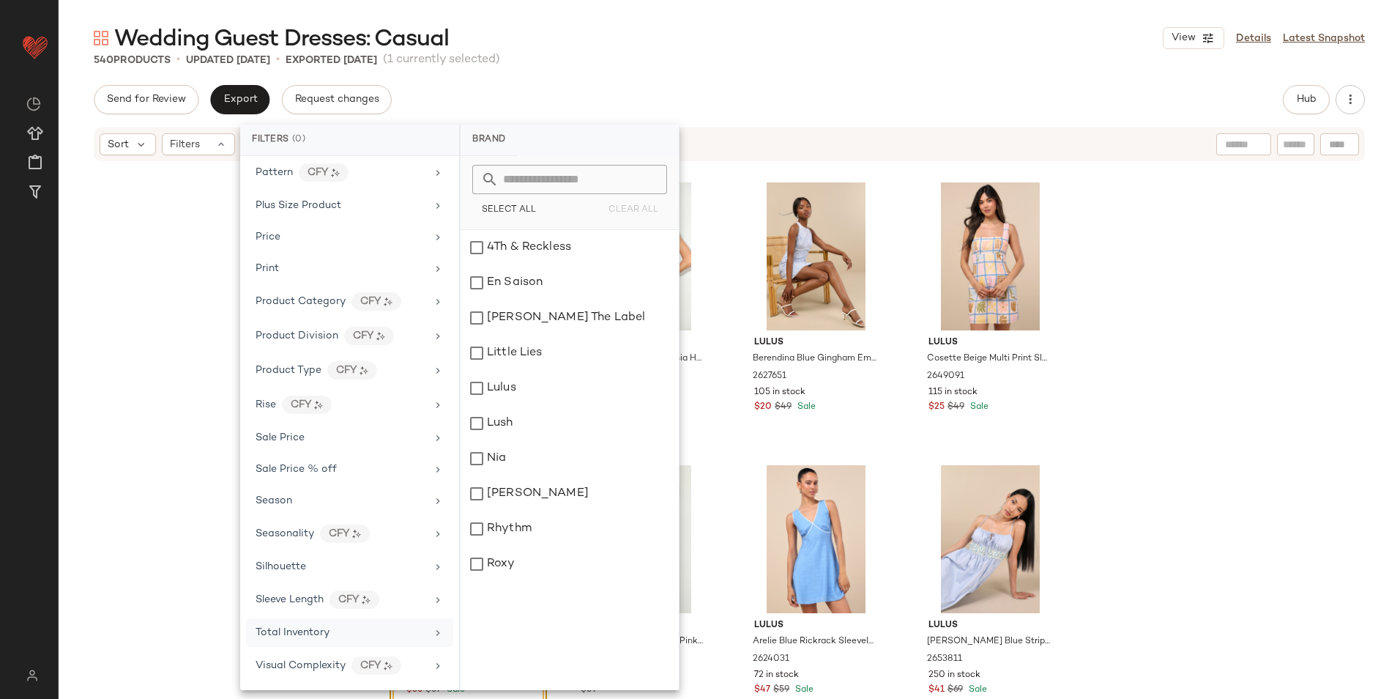
click at [330, 629] on div "Total Inventory" at bounding box center [341, 632] width 171 height 15
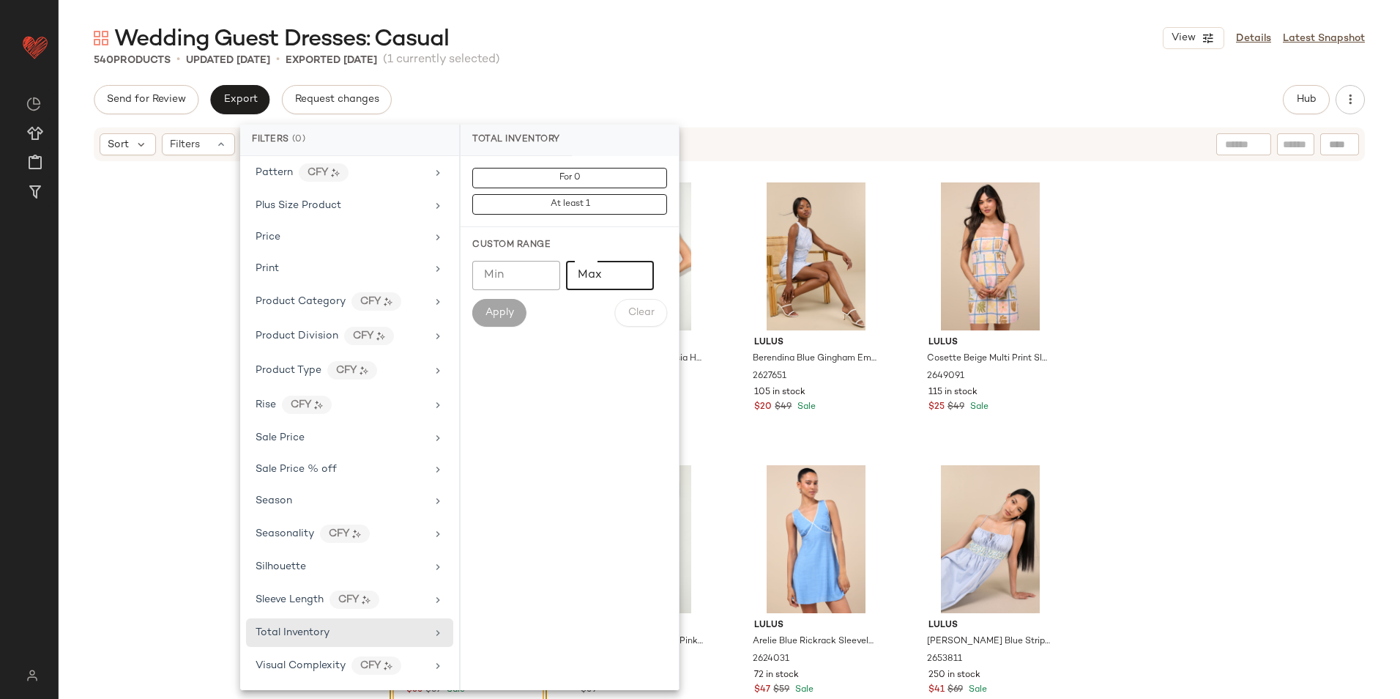
click at [594, 269] on input "Max" at bounding box center [610, 275] width 88 height 29
type input "**"
click at [485, 317] on span "Apply" at bounding box center [499, 313] width 29 height 12
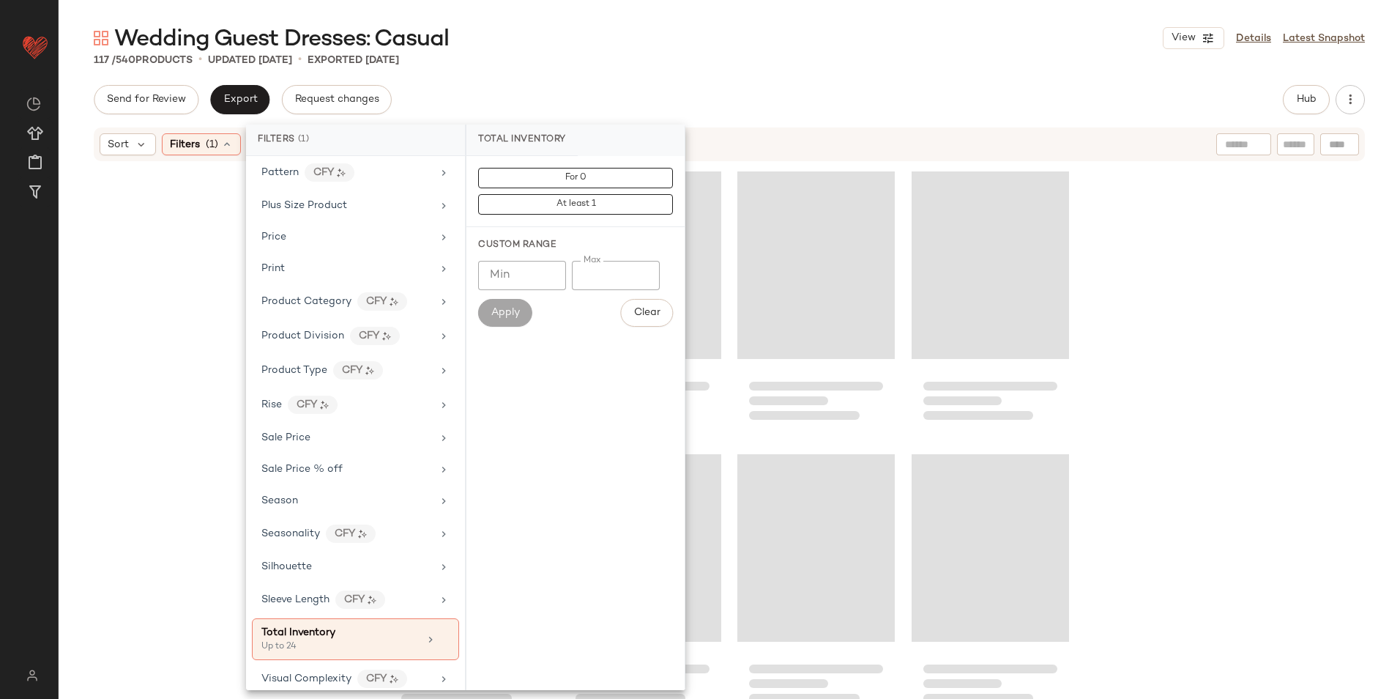
click at [672, 51] on div "Wedding Guest Dresses: Casual View Details Latest Snapshot" at bounding box center [730, 37] width 1342 height 29
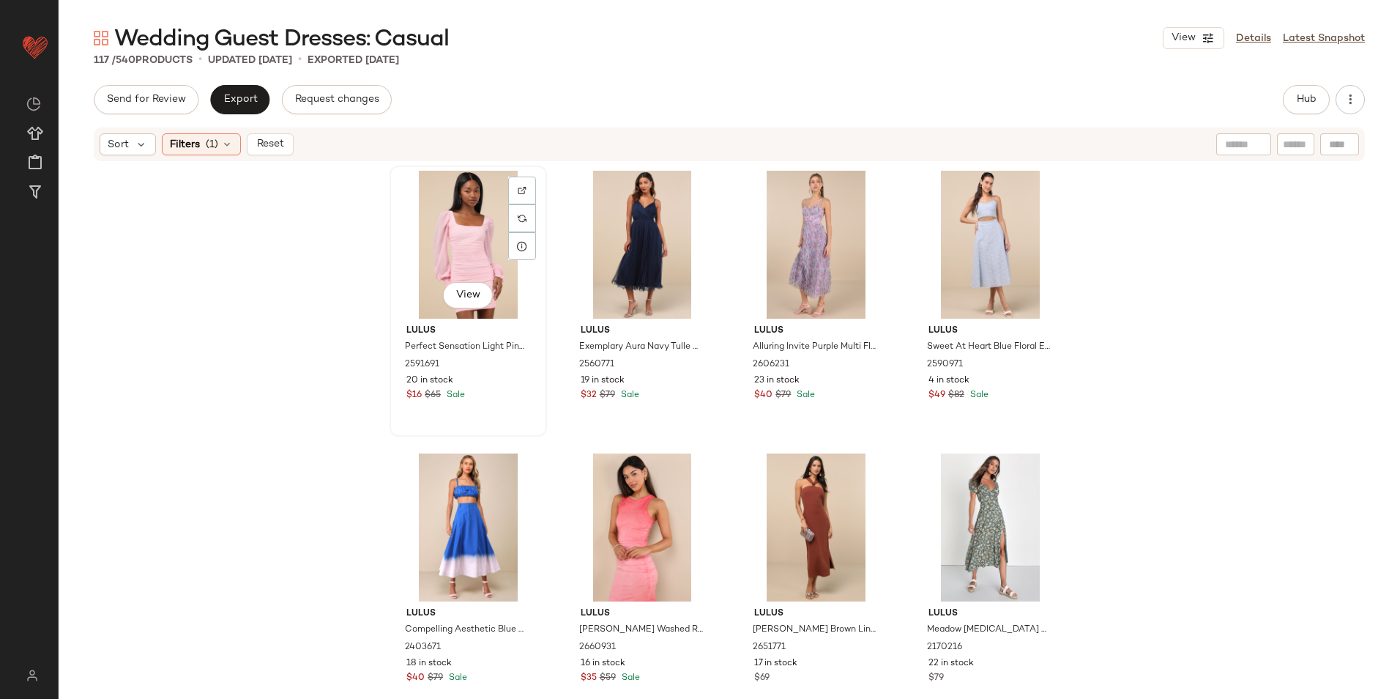
click at [451, 248] on div "View" at bounding box center [468, 245] width 147 height 148
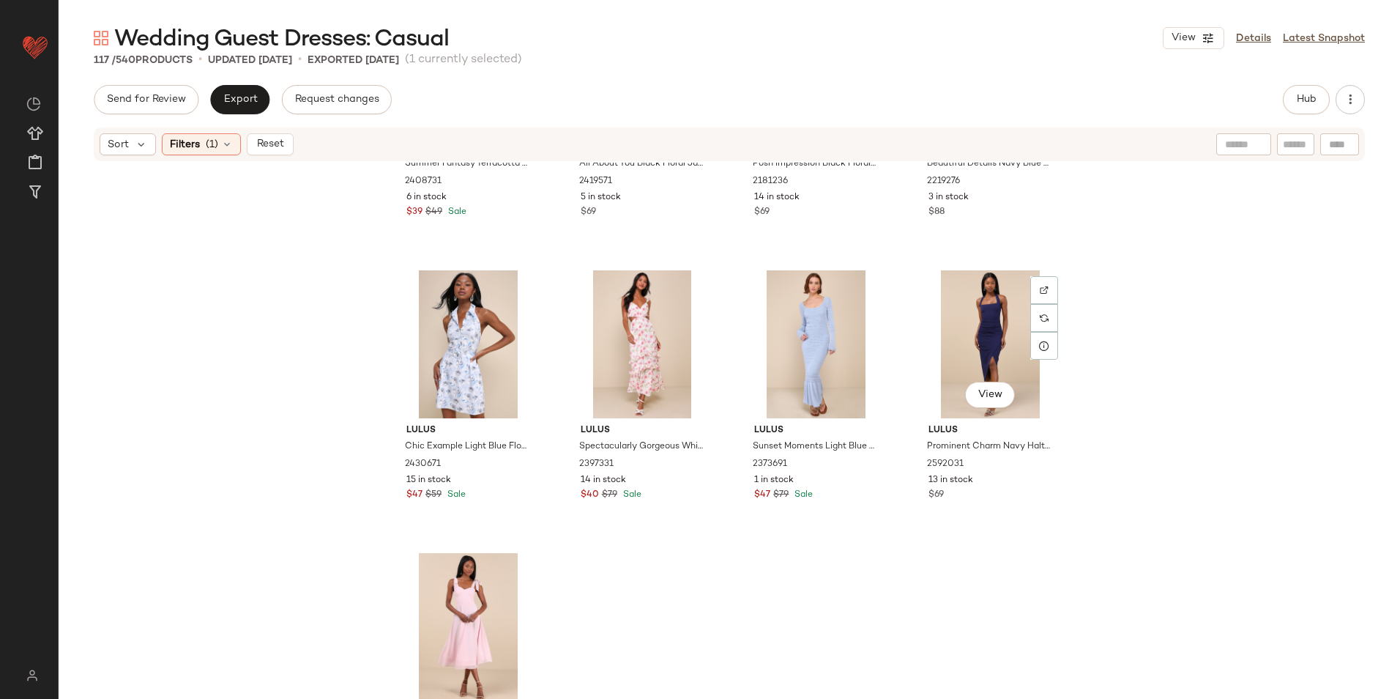
scroll to position [7904, 0]
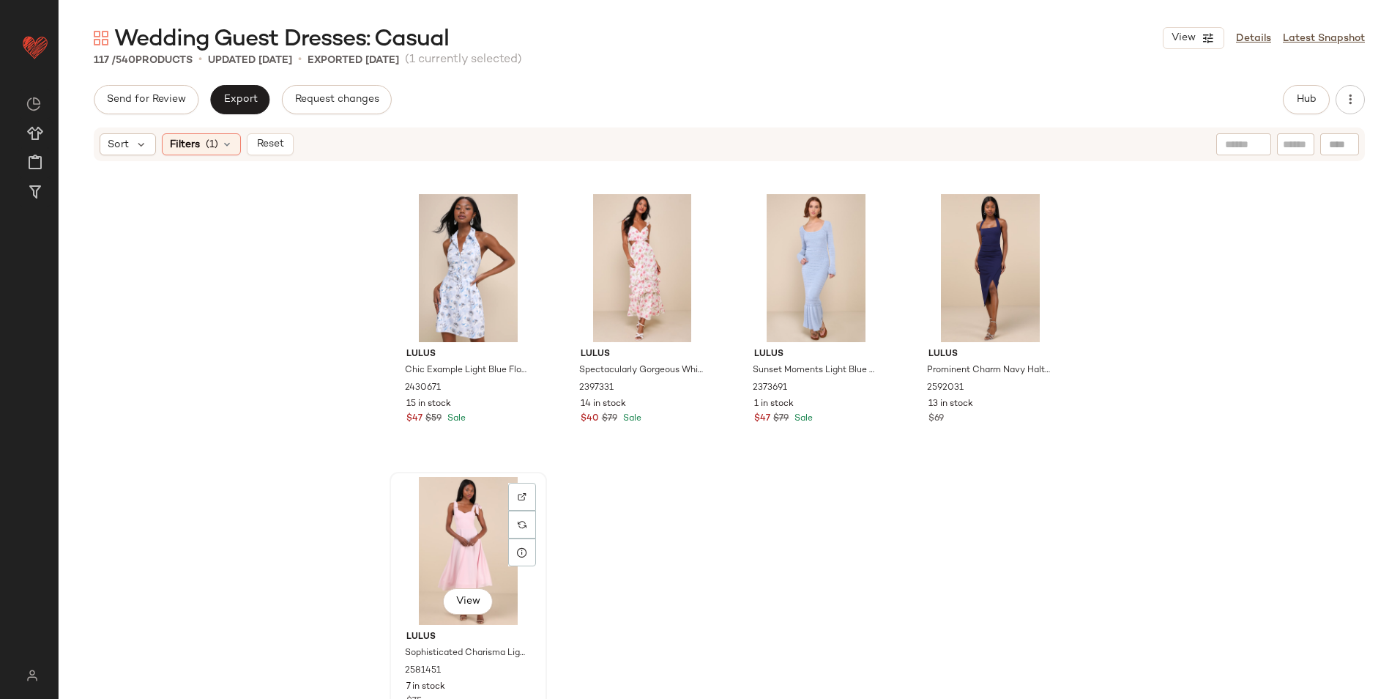
click at [469, 551] on div "View" at bounding box center [468, 551] width 147 height 148
click at [281, 138] on span "Reset" at bounding box center [270, 144] width 28 height 12
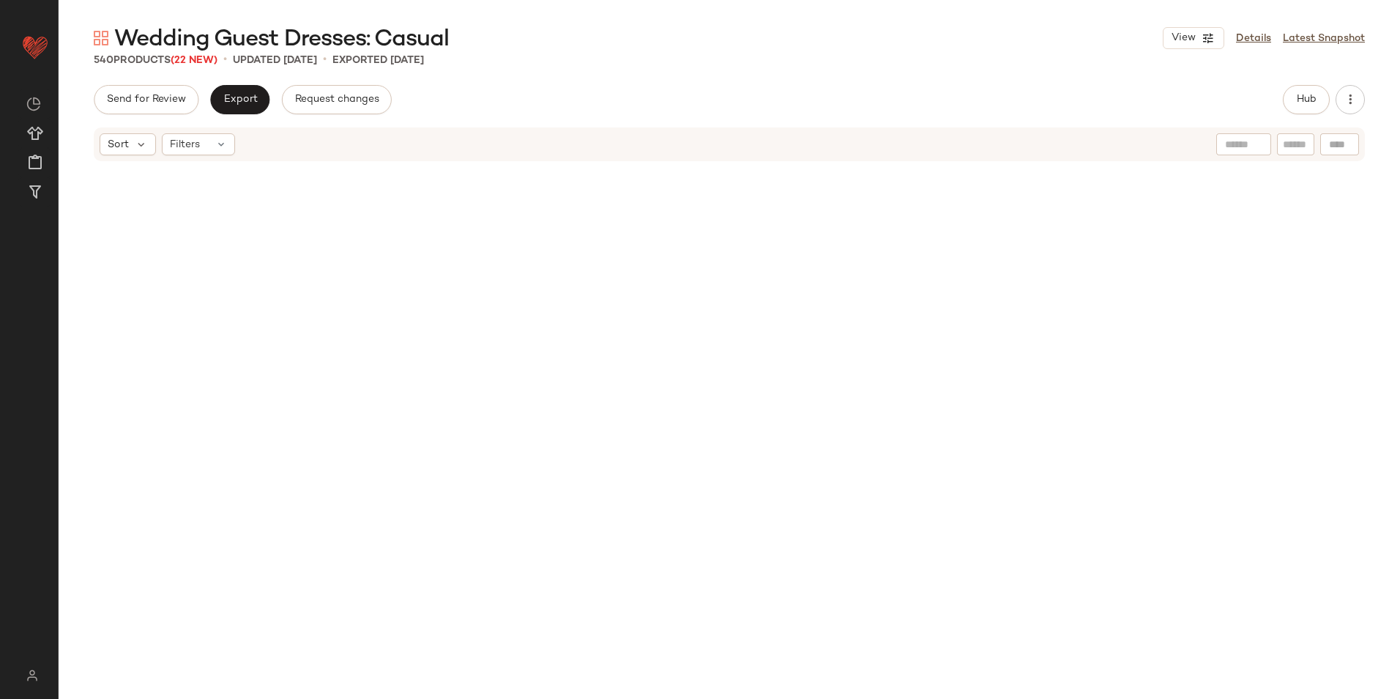
scroll to position [37589, 0]
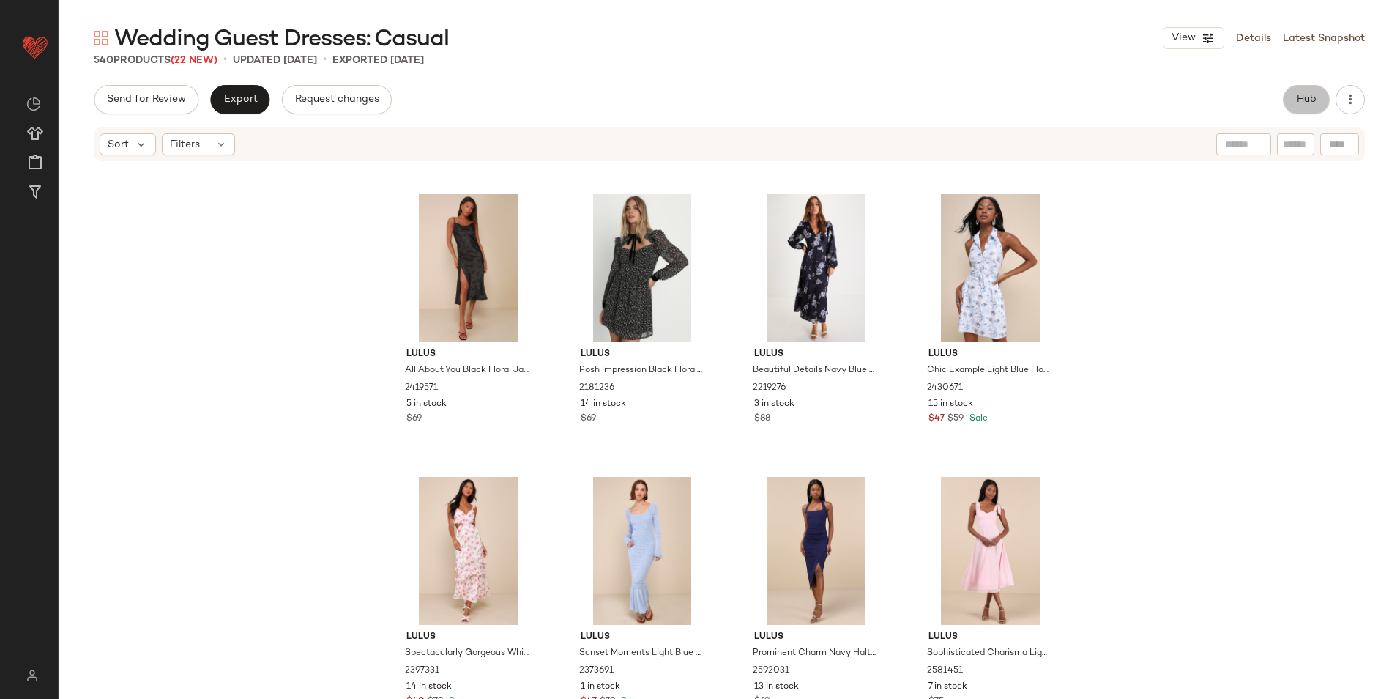
click at [1312, 100] on span "Hub" at bounding box center [1306, 100] width 21 height 12
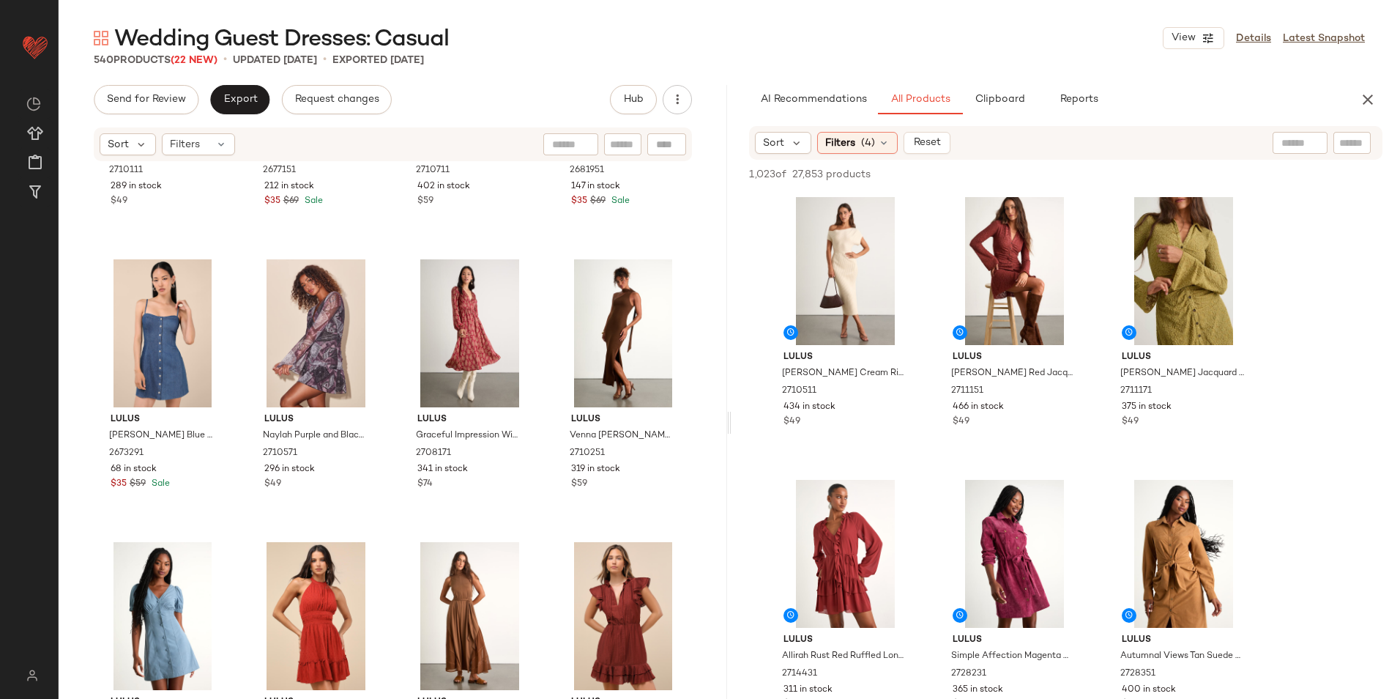
scroll to position [0, 0]
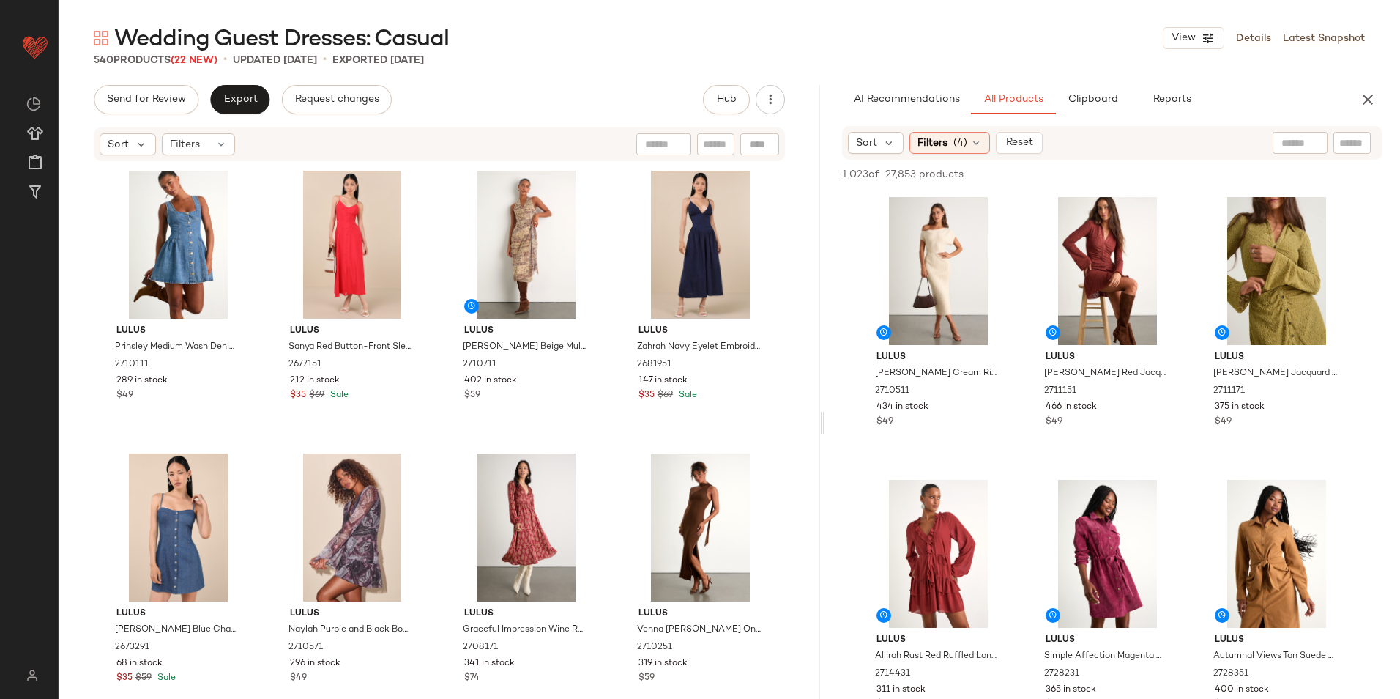
drag, startPoint x: 729, startPoint y: 427, endPoint x: 825, endPoint y: 422, distance: 96.1
click at [825, 422] on div "Wedding Guest Dresses: Casual View Details Latest Snapshot 540 Products (22 New…" at bounding box center [730, 360] width 1342 height 675
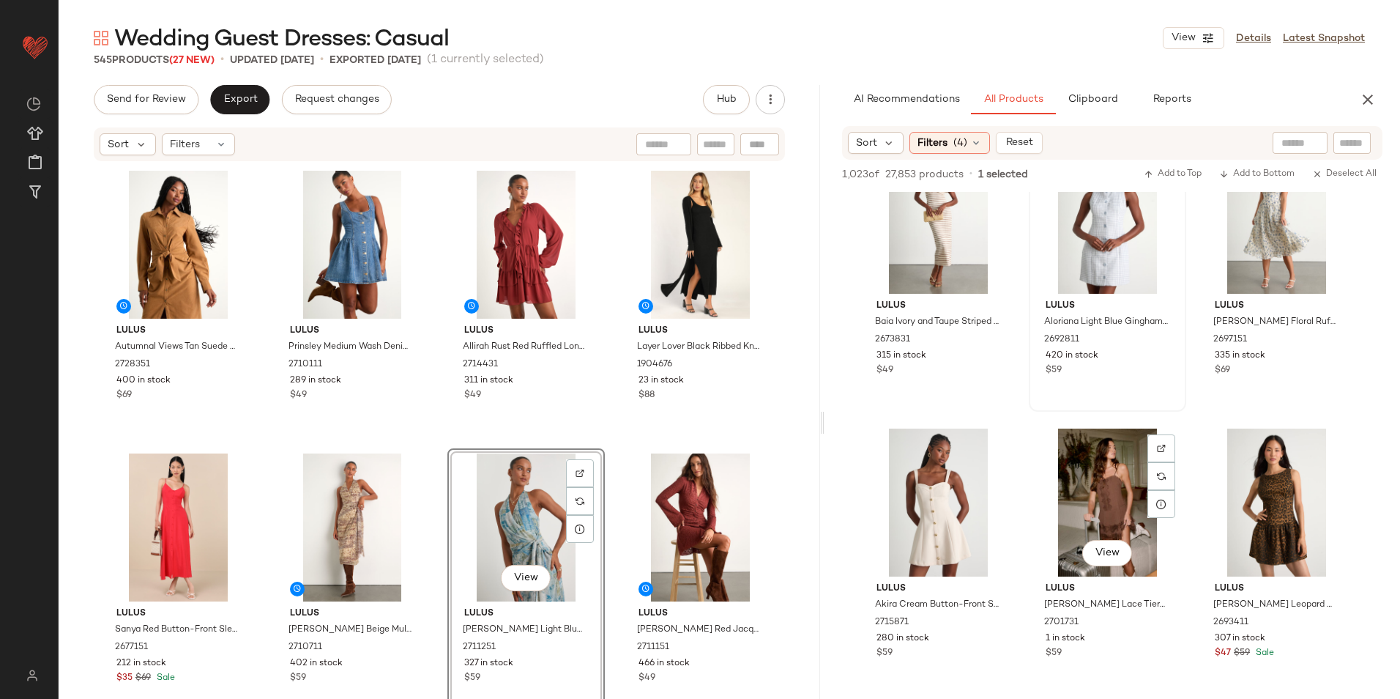
scroll to position [1685, 0]
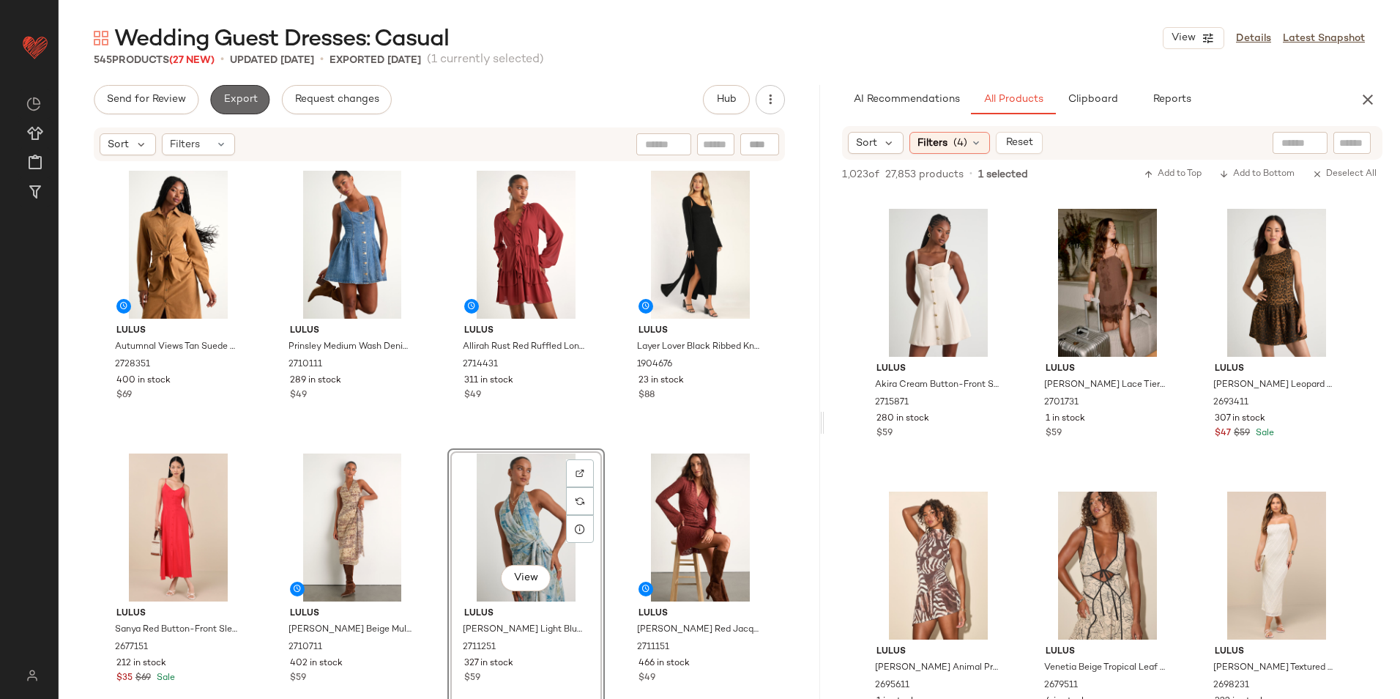
click at [238, 102] on span "Export" at bounding box center [240, 100] width 34 height 12
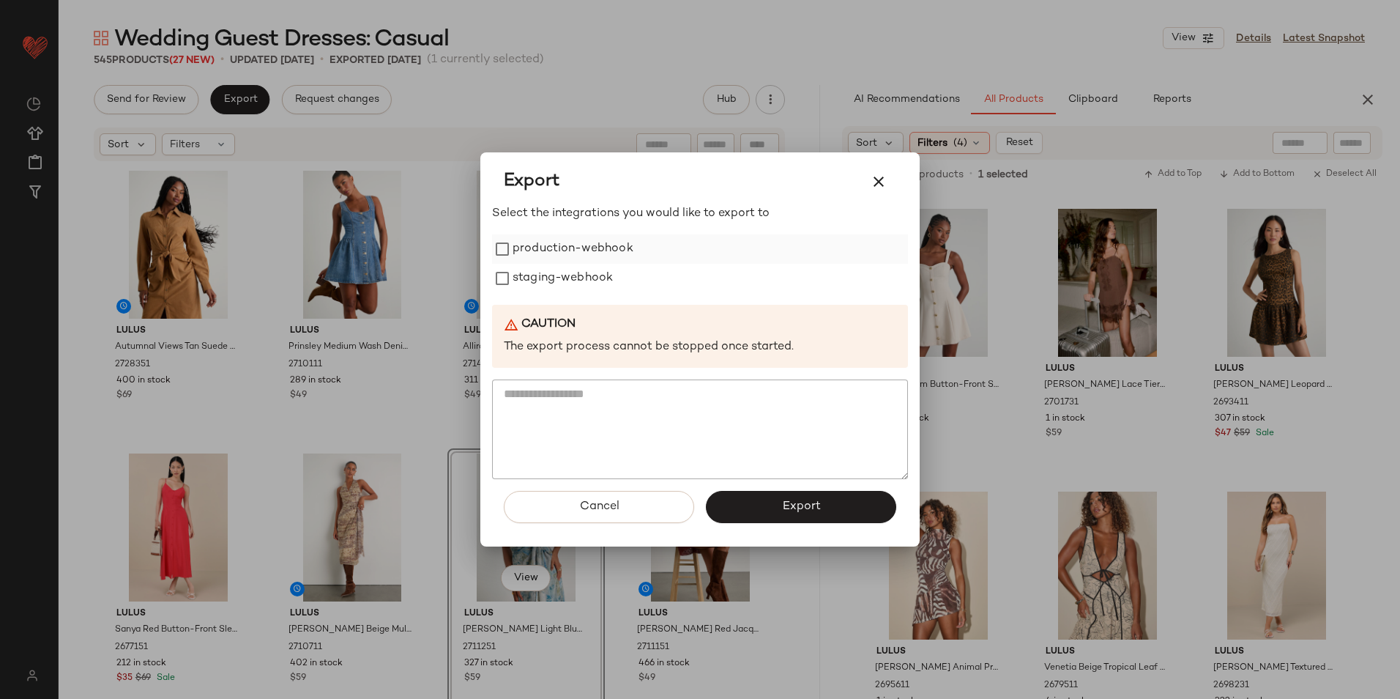
click at [577, 250] on label "production-webhook" at bounding box center [573, 248] width 121 height 29
drag, startPoint x: 575, startPoint y: 275, endPoint x: 579, endPoint y: 283, distance: 9.2
click at [579, 276] on label "staging-webhook" at bounding box center [563, 278] width 100 height 29
click at [771, 502] on button "Export" at bounding box center [801, 507] width 190 height 32
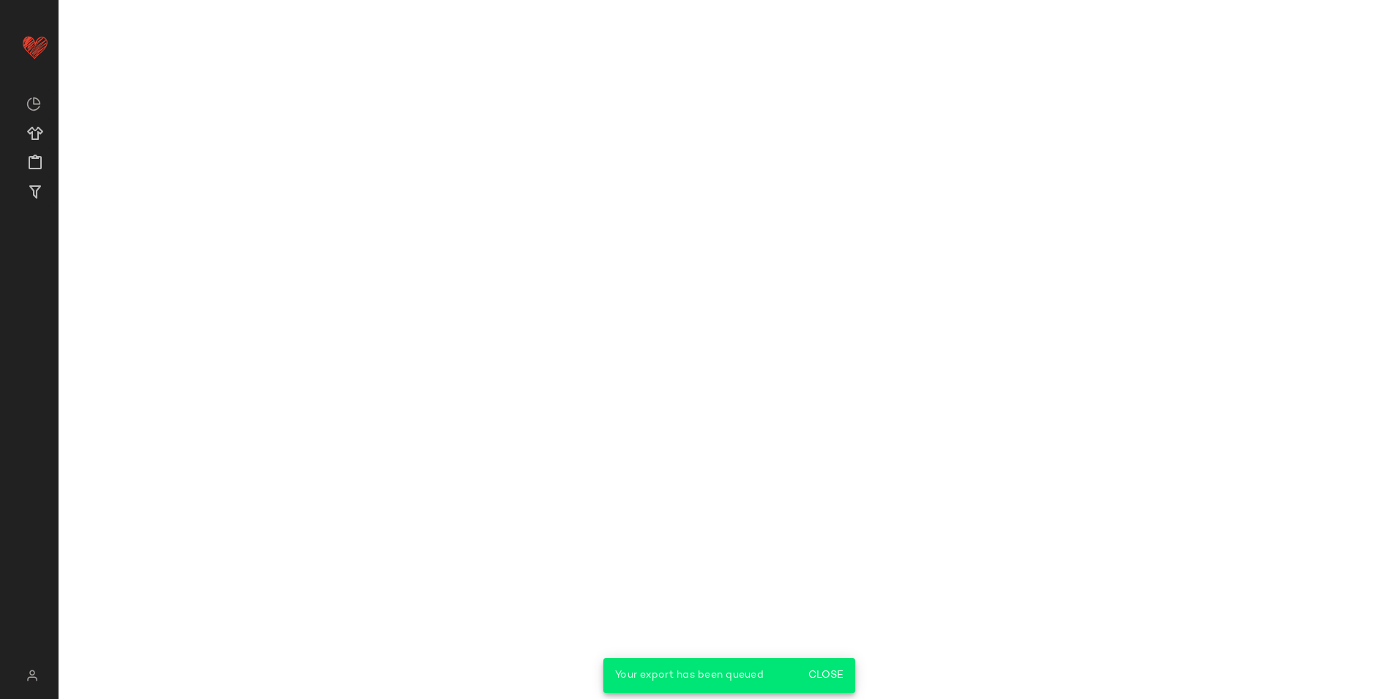
scroll to position [2533, 0]
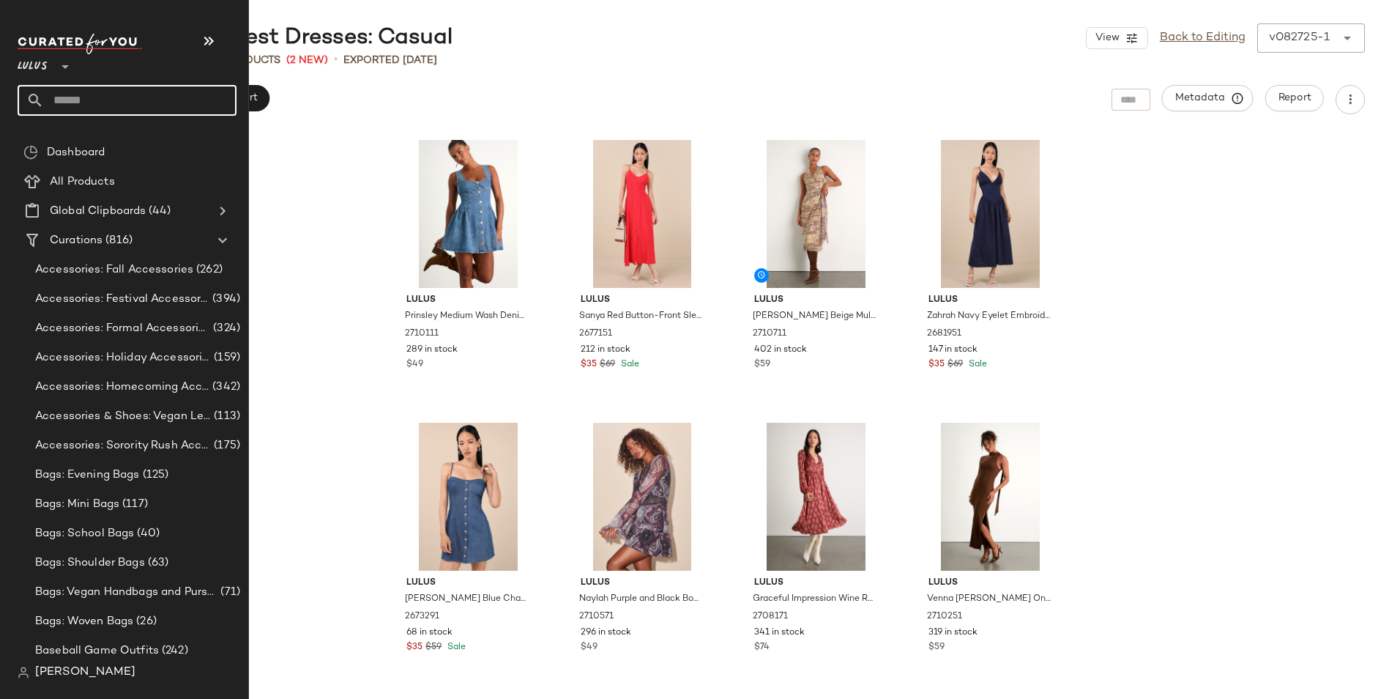
click at [70, 105] on input "text" at bounding box center [140, 100] width 193 height 31
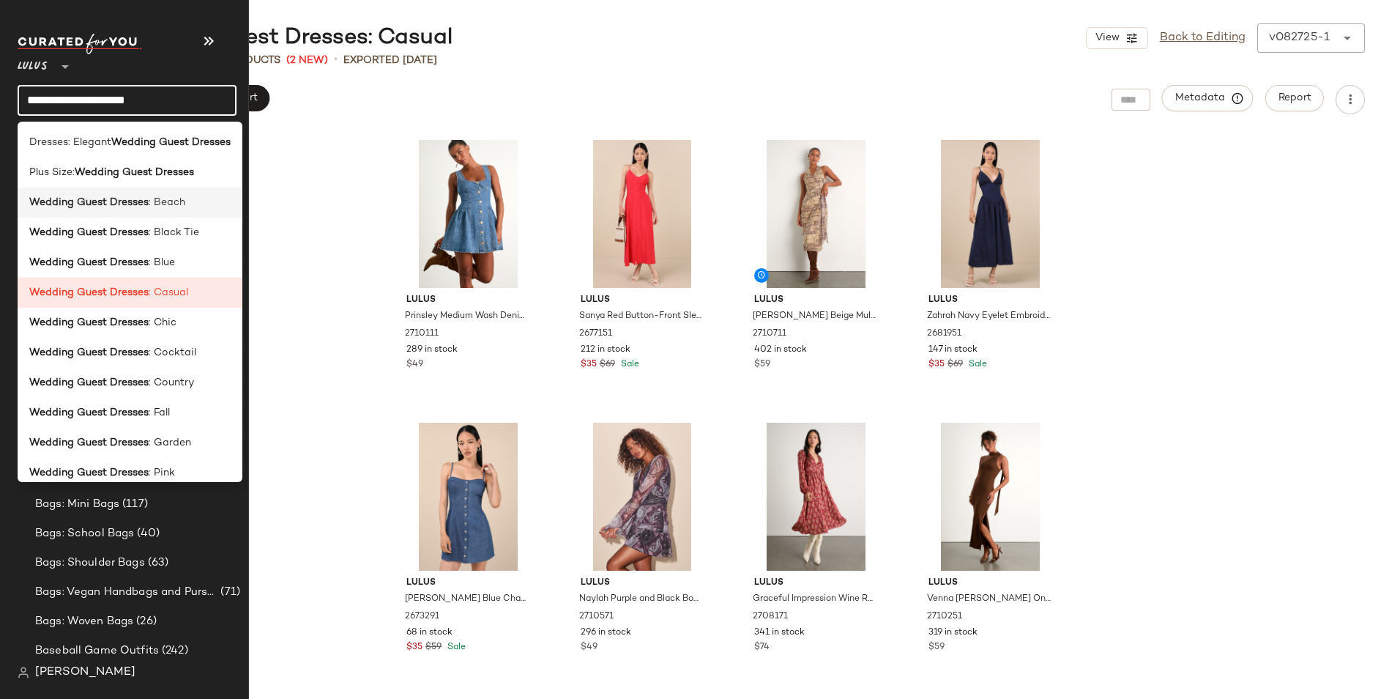
type input "**********"
click at [173, 248] on div "Wedding Guest Dresses : Beach" at bounding box center [130, 263] width 225 height 30
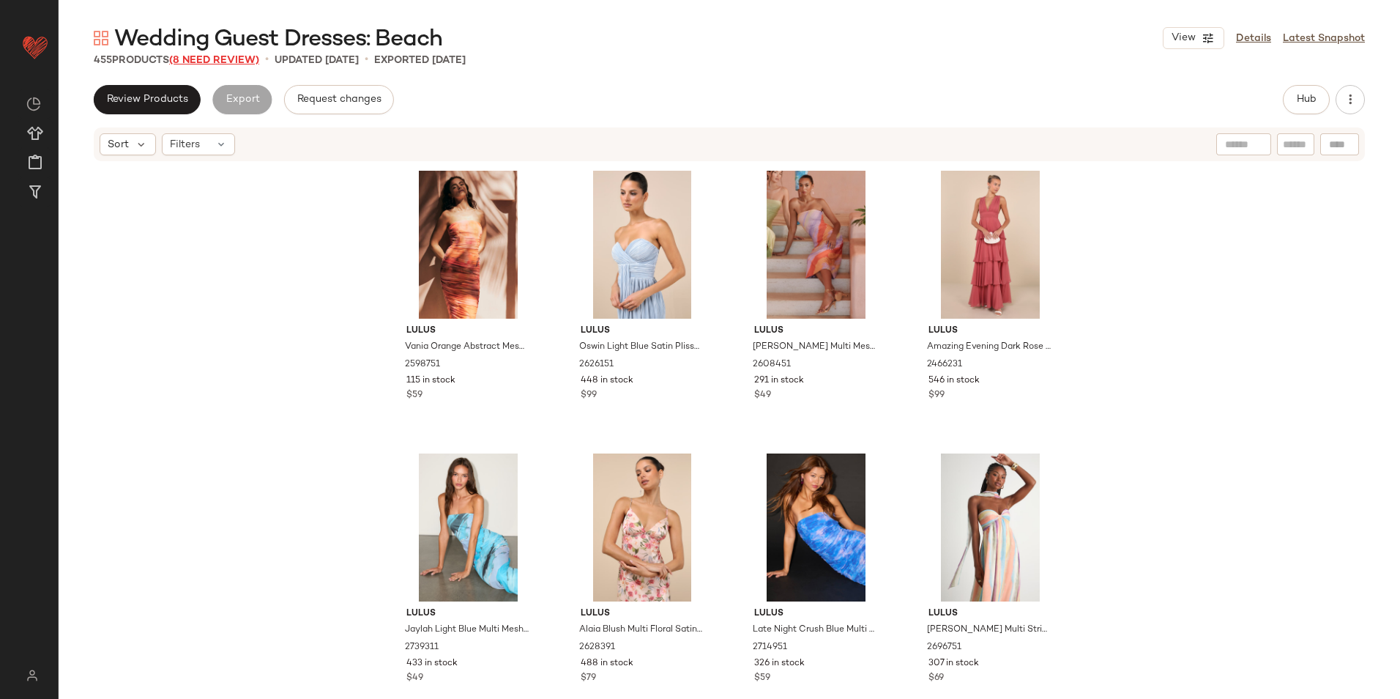
click at [235, 60] on span "(8 Need Review)" at bounding box center [214, 60] width 90 height 11
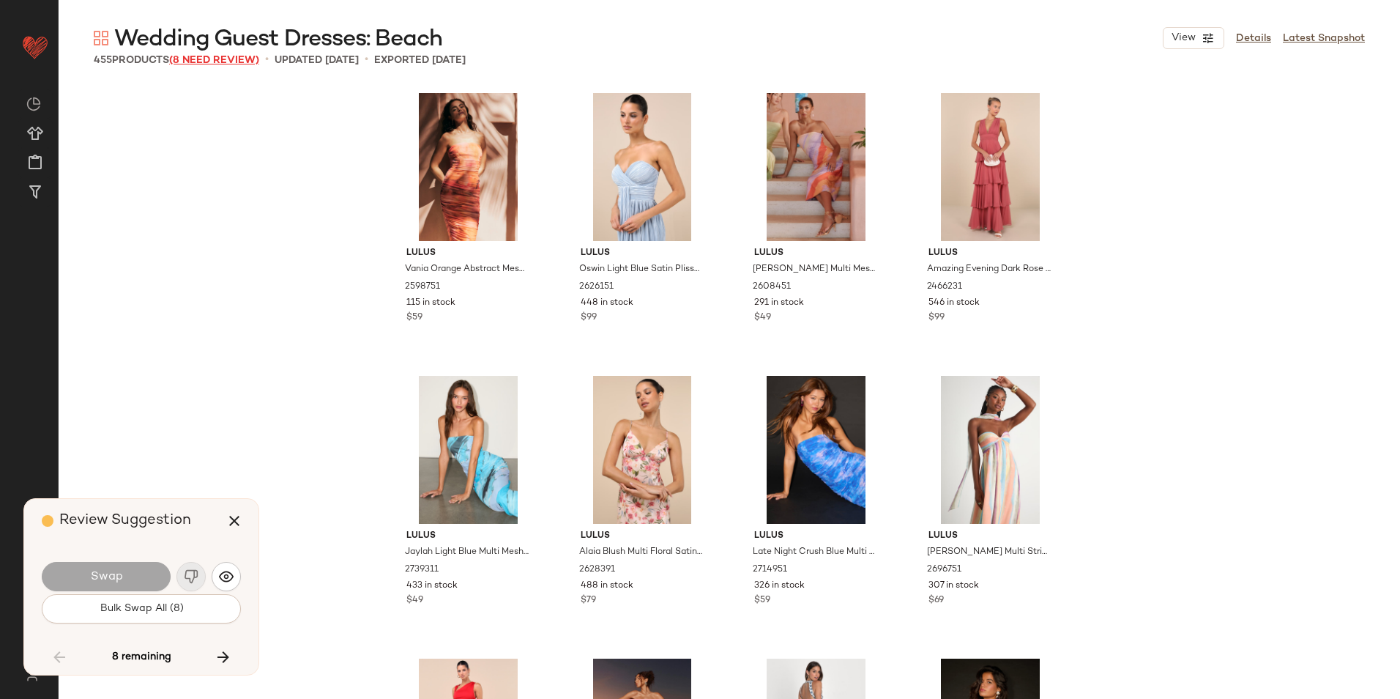
scroll to position [8199, 0]
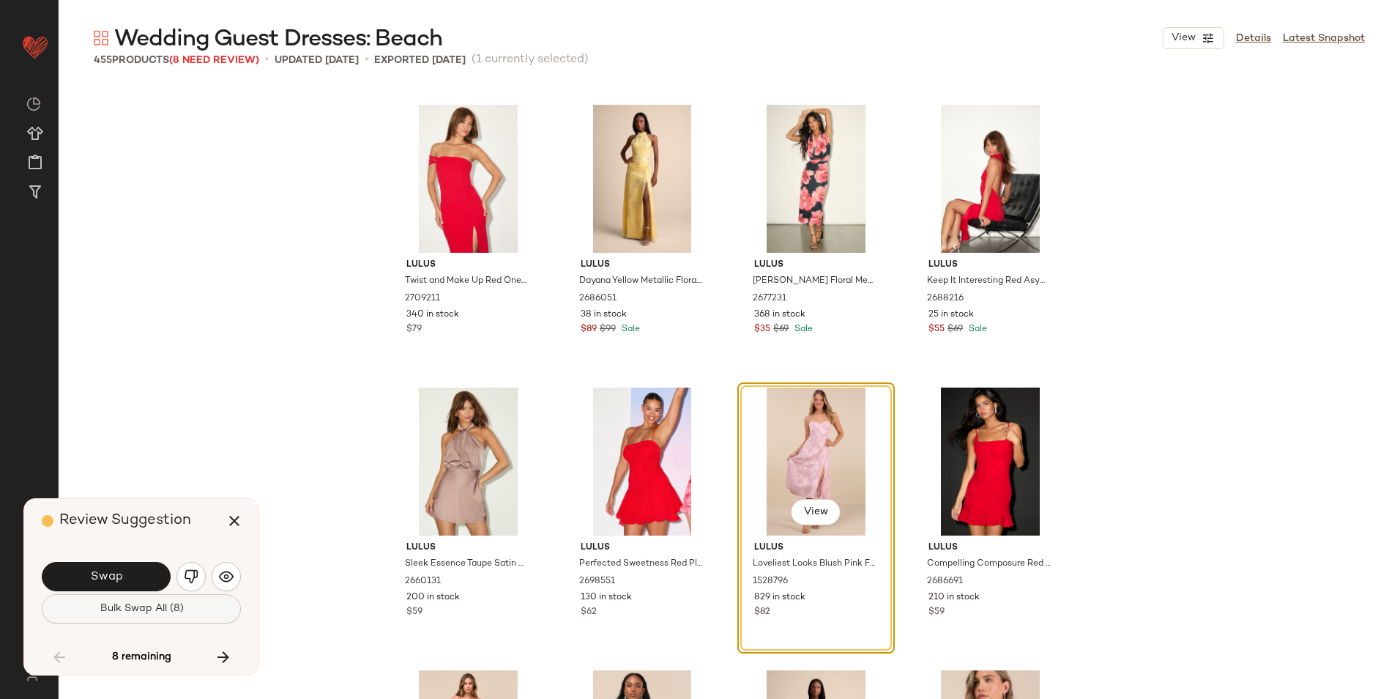
click at [187, 601] on button "Bulk Swap All (8)" at bounding box center [141, 608] width 199 height 29
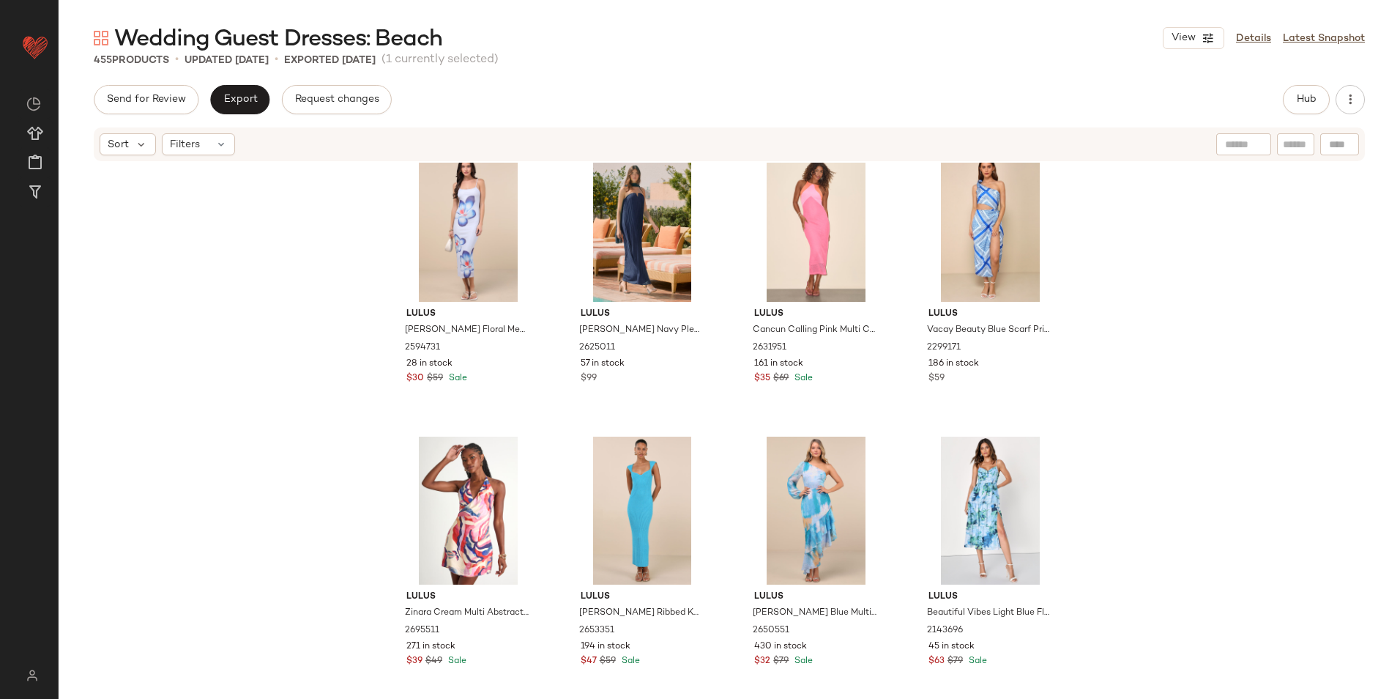
scroll to position [875, 0]
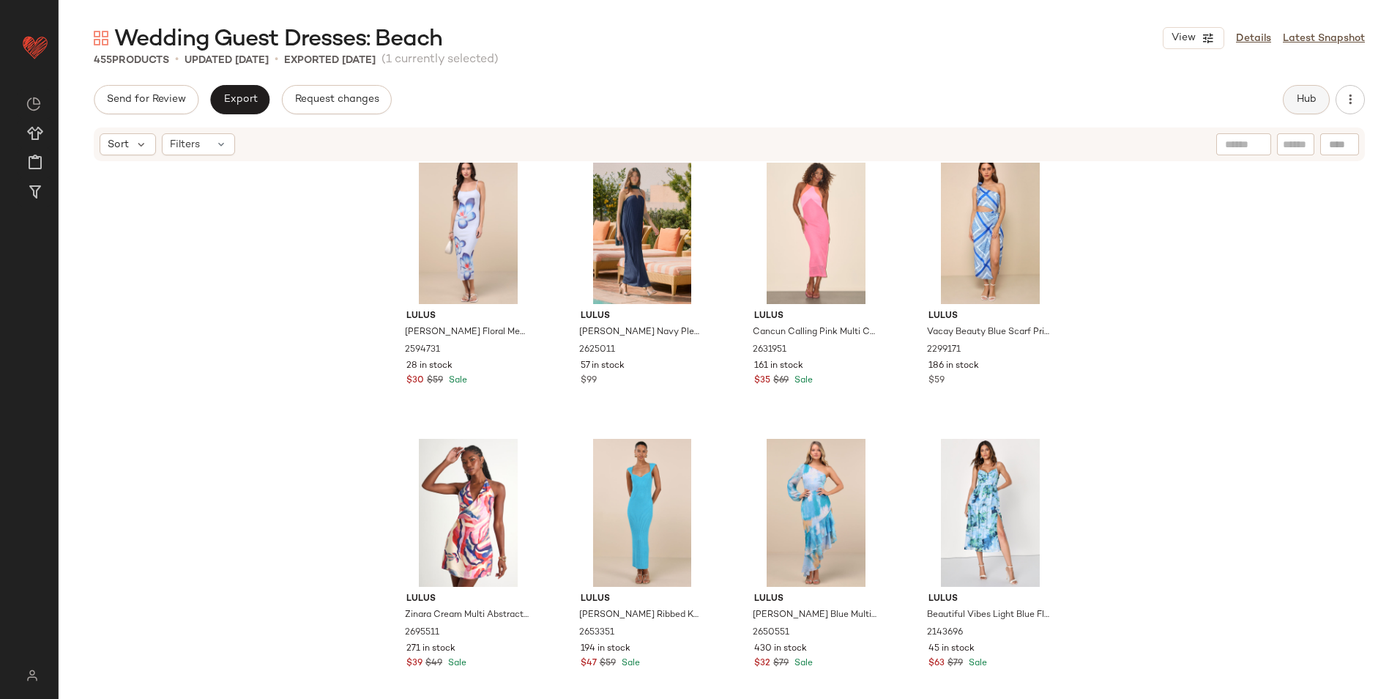
click at [1306, 92] on button "Hub" at bounding box center [1306, 99] width 47 height 29
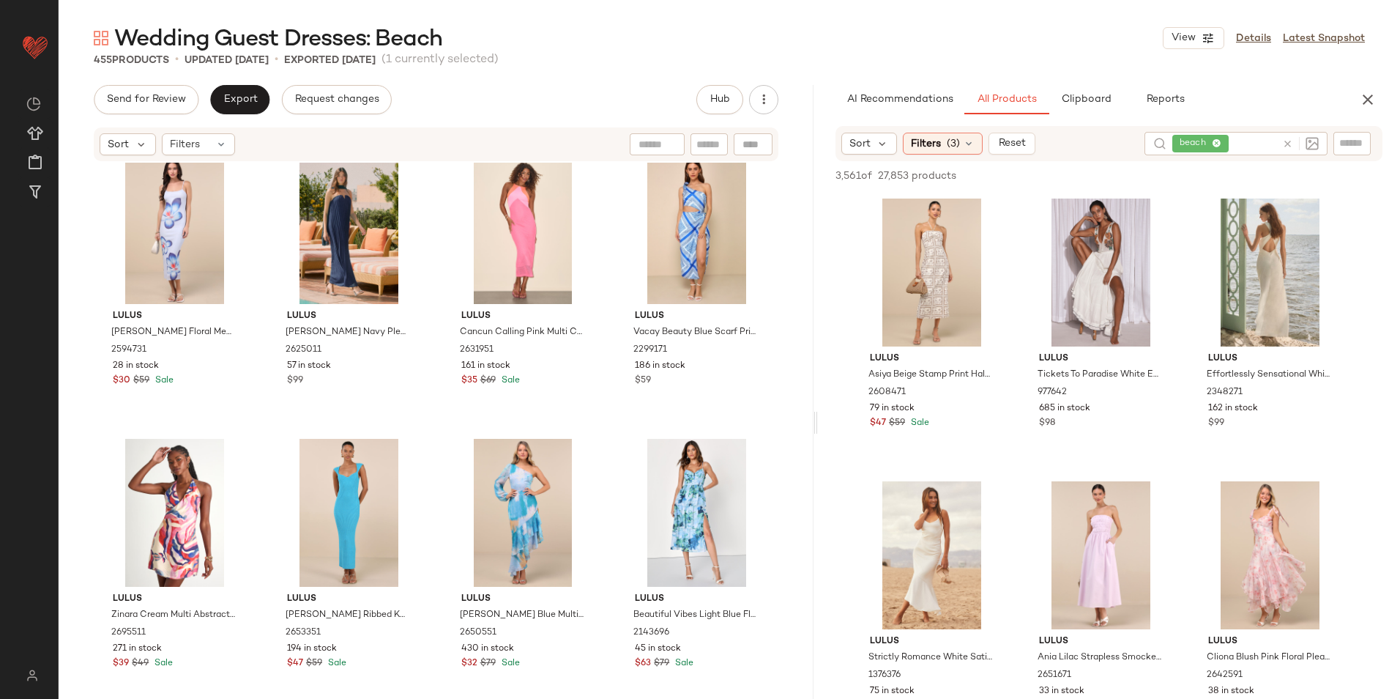
drag, startPoint x: 728, startPoint y: 425, endPoint x: 1102, endPoint y: 423, distance: 373.5
click at [1106, 428] on div "Wedding Guest Dresses: Beach View Details Latest Snapshot 455 Products • update…" at bounding box center [730, 360] width 1342 height 675
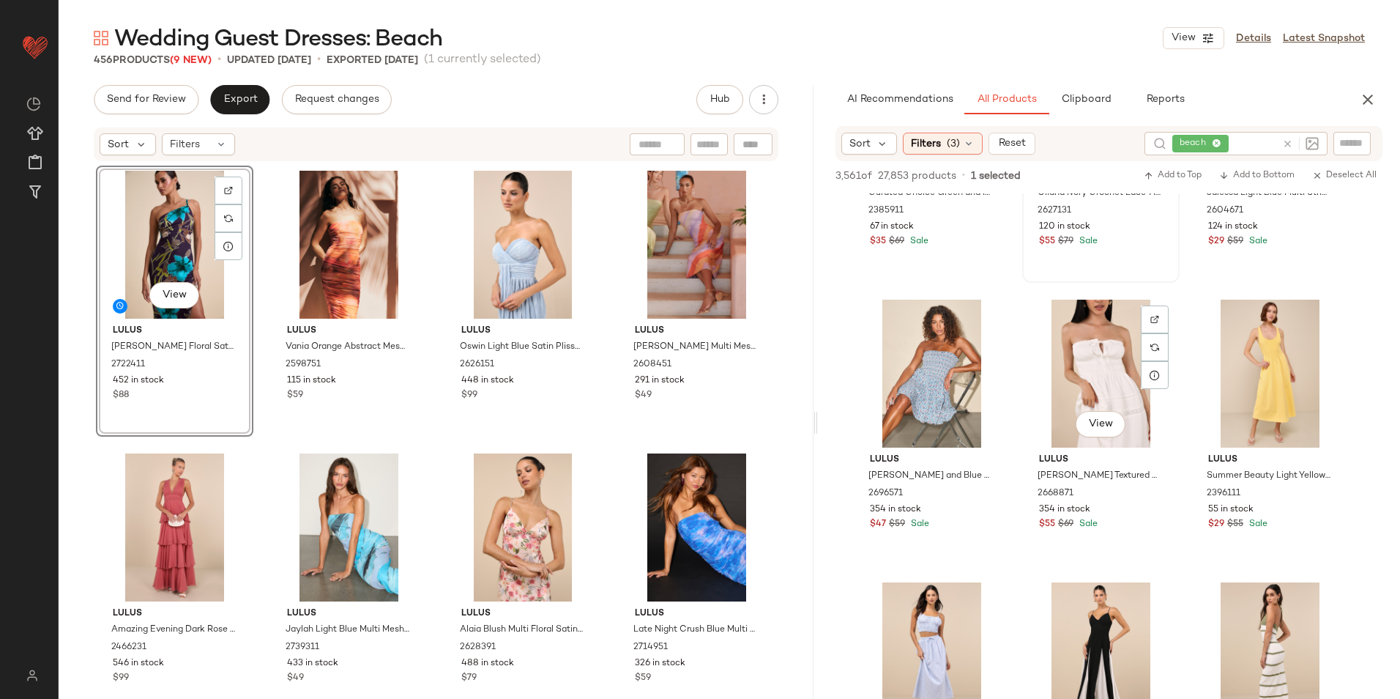
scroll to position [5127, 0]
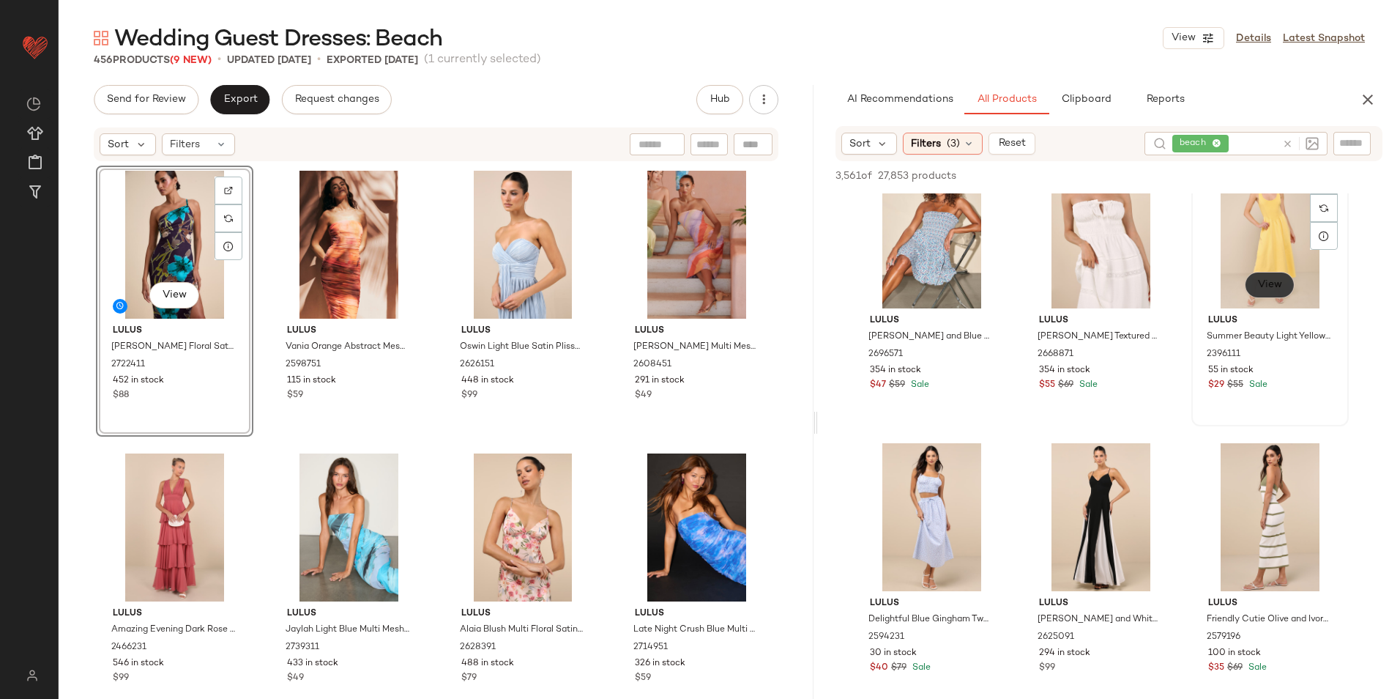
click at [1249, 290] on button "View" at bounding box center [1269, 285] width 50 height 26
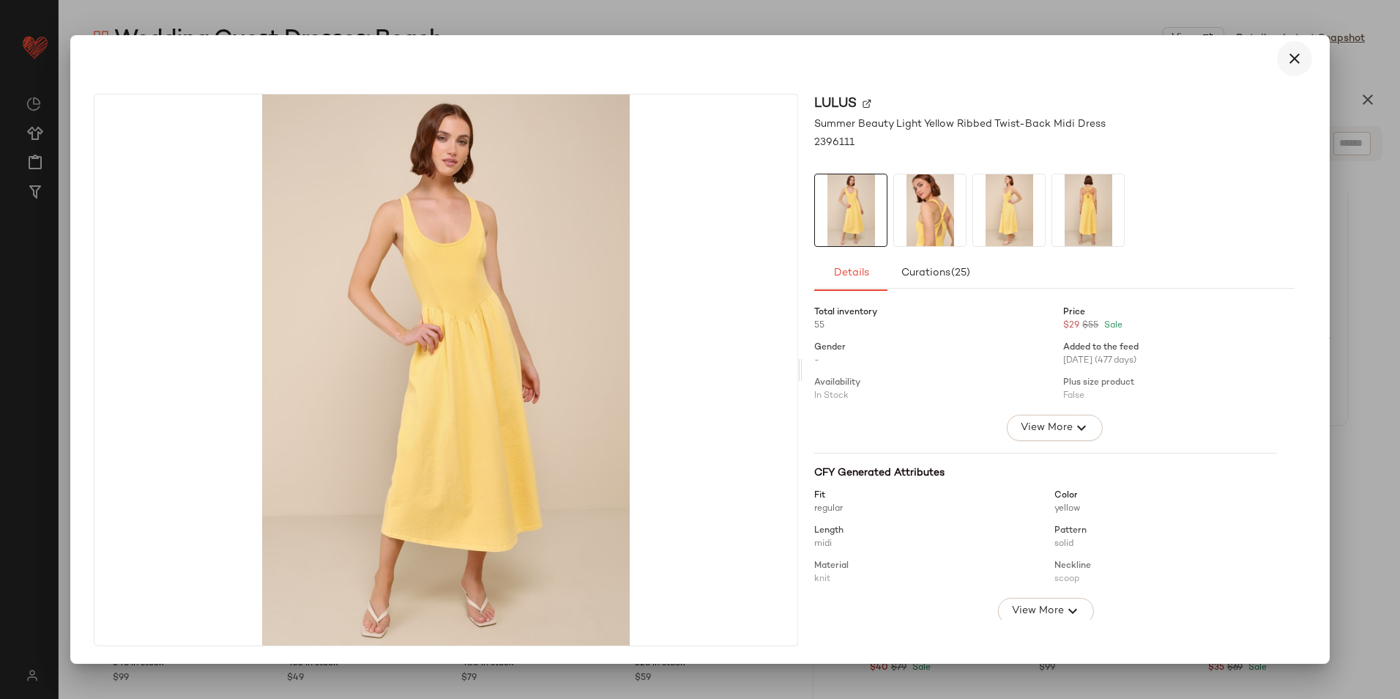
click at [1297, 53] on icon "button" at bounding box center [1295, 59] width 18 height 18
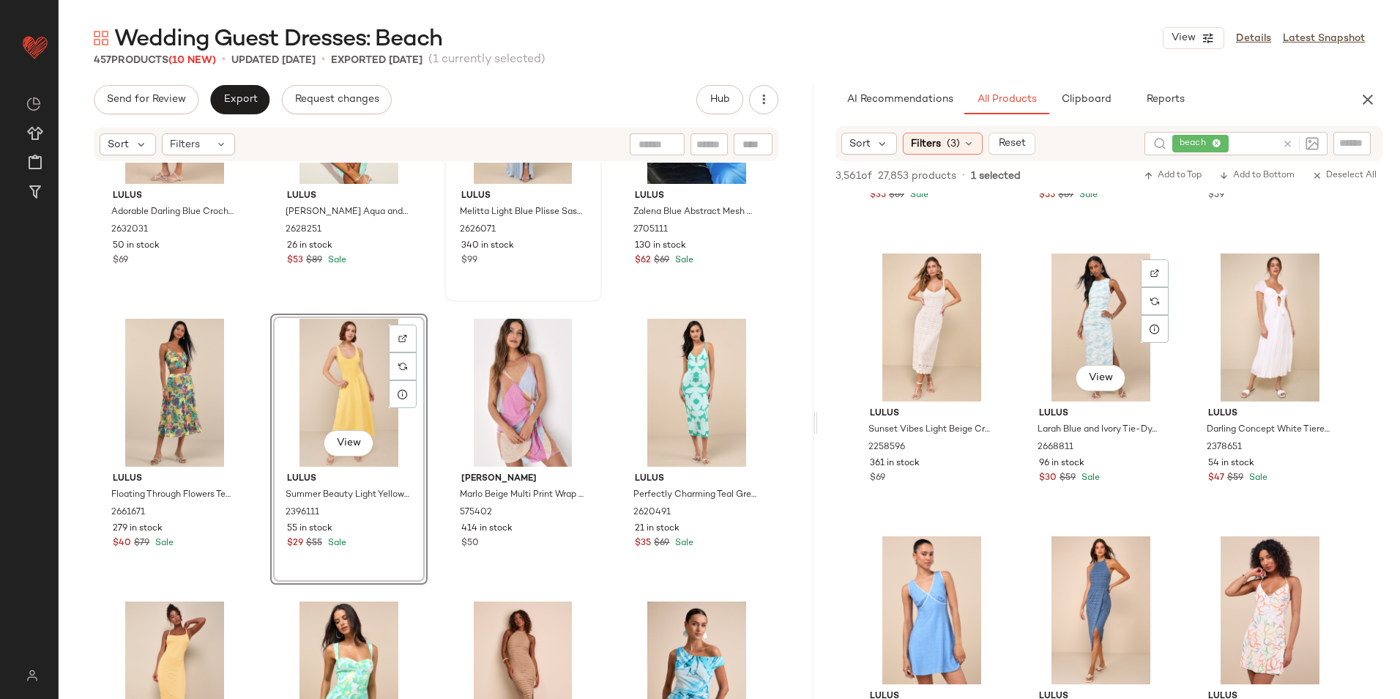
scroll to position [6738, 0]
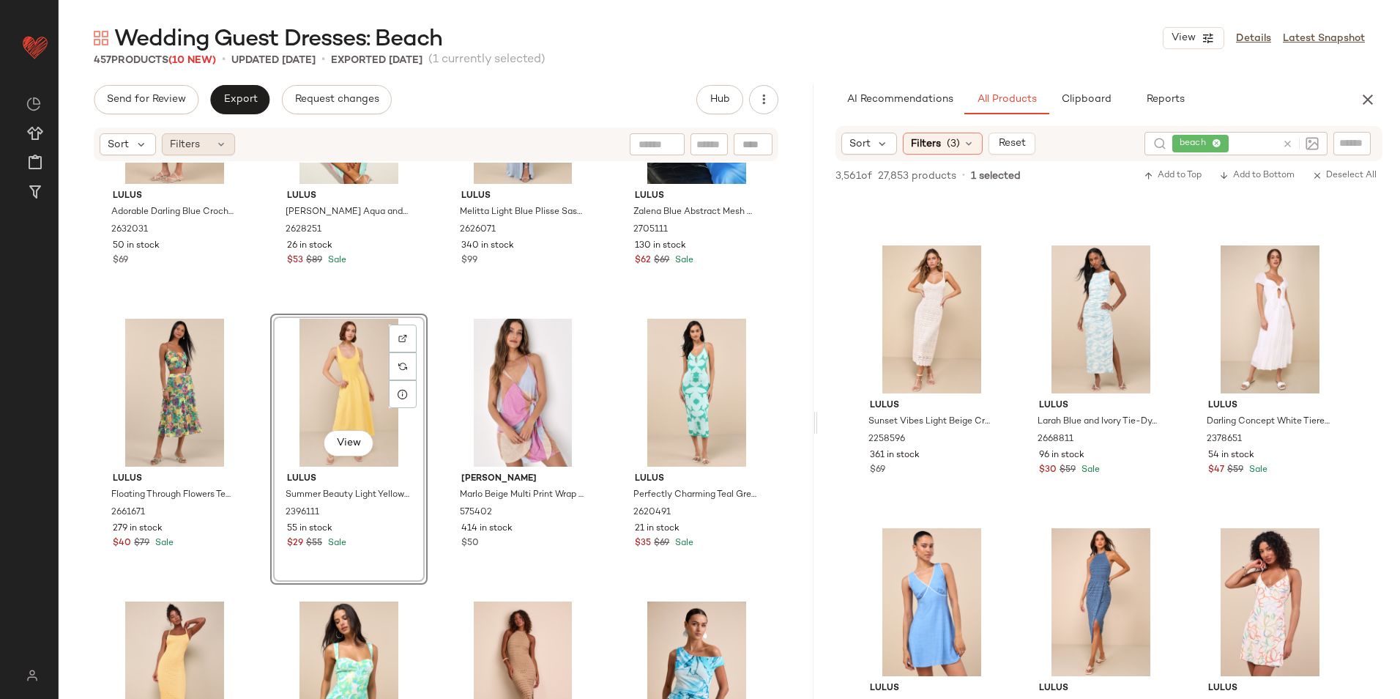
click at [232, 151] on div "Filters" at bounding box center [198, 144] width 73 height 22
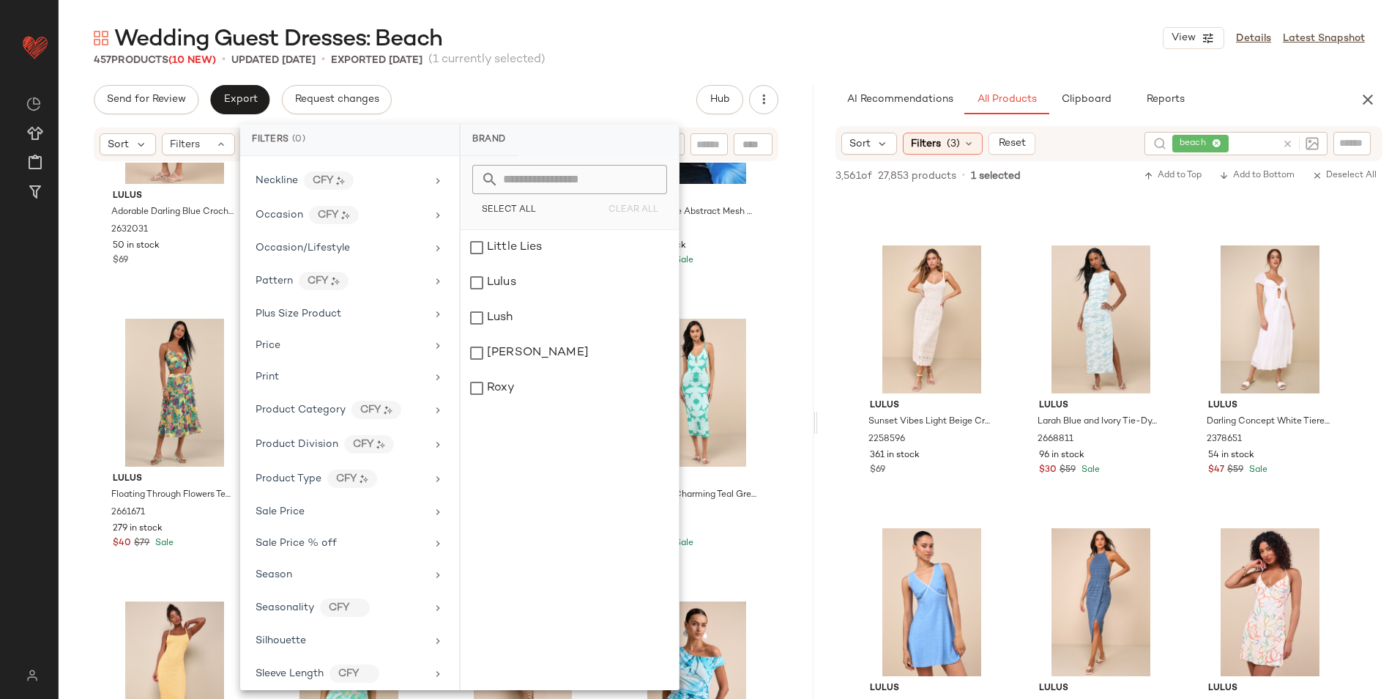
scroll to position [756, 0]
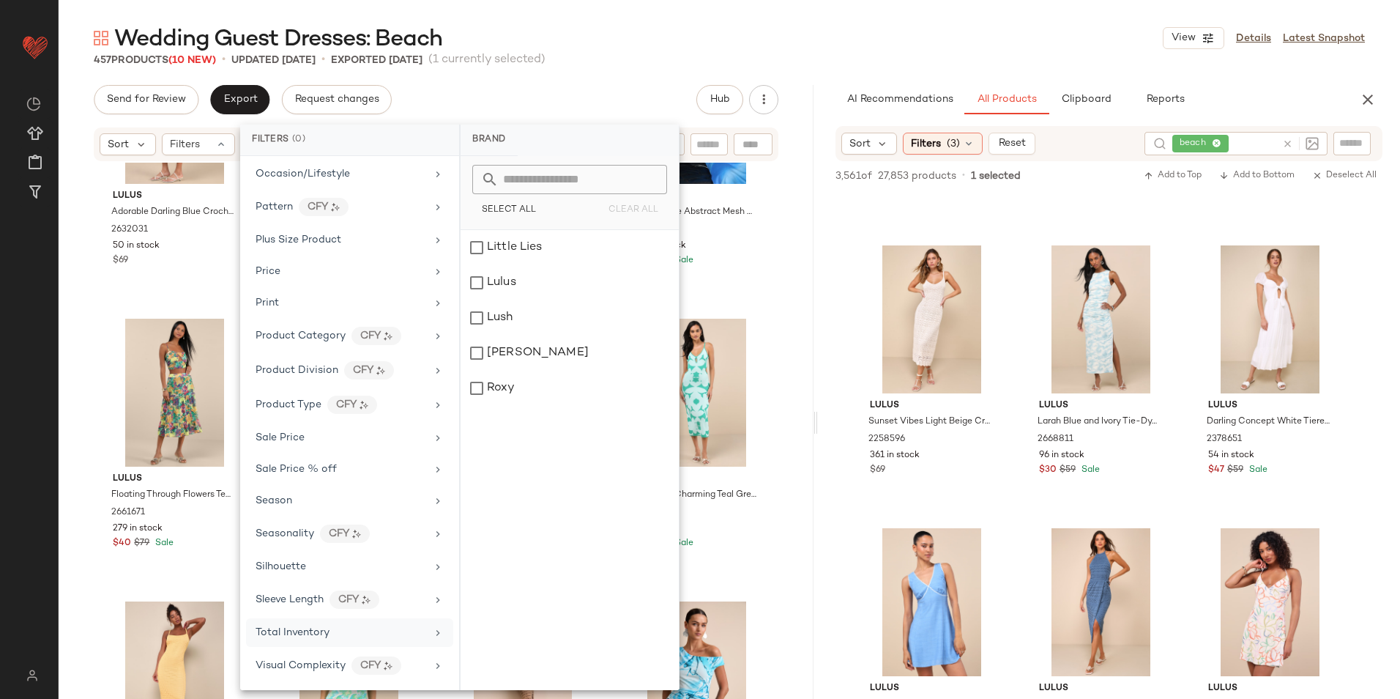
click at [305, 631] on span "Total Inventory" at bounding box center [293, 632] width 74 height 11
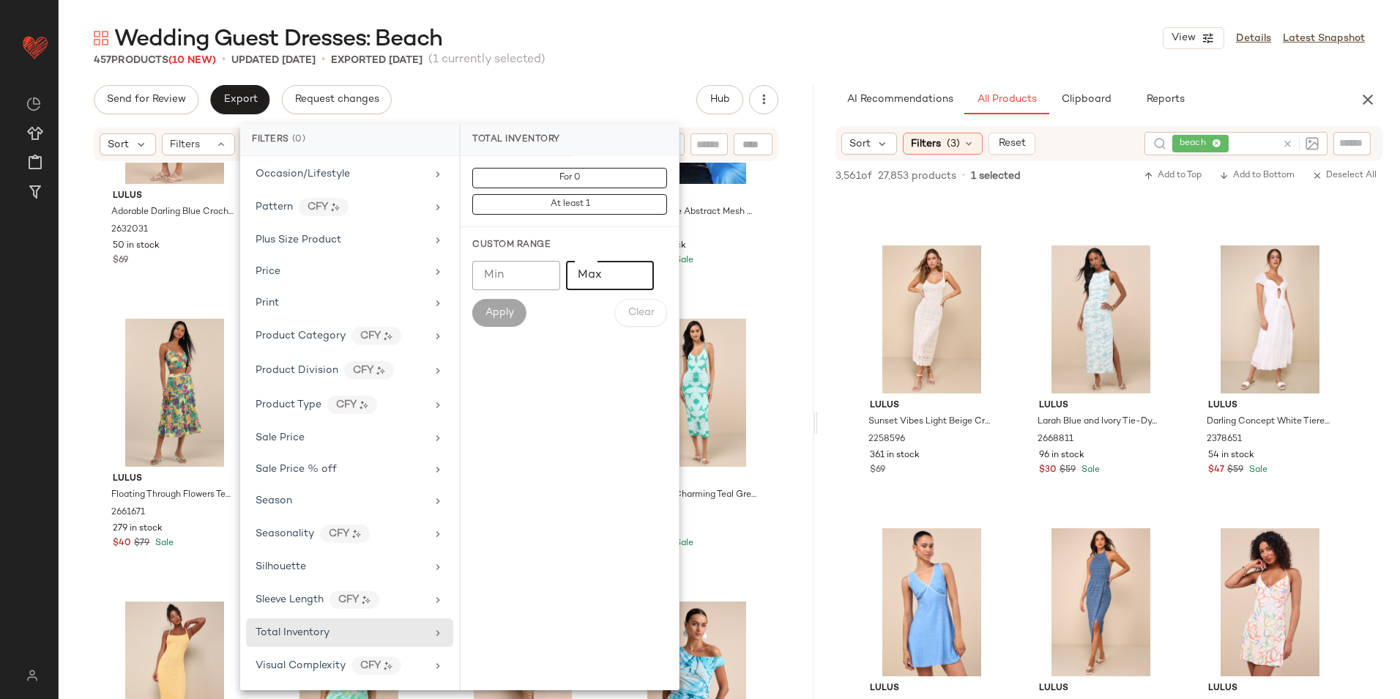
click at [588, 287] on input "Max" at bounding box center [610, 275] width 88 height 29
type input "**"
click at [494, 325] on button "Apply" at bounding box center [499, 313] width 54 height 28
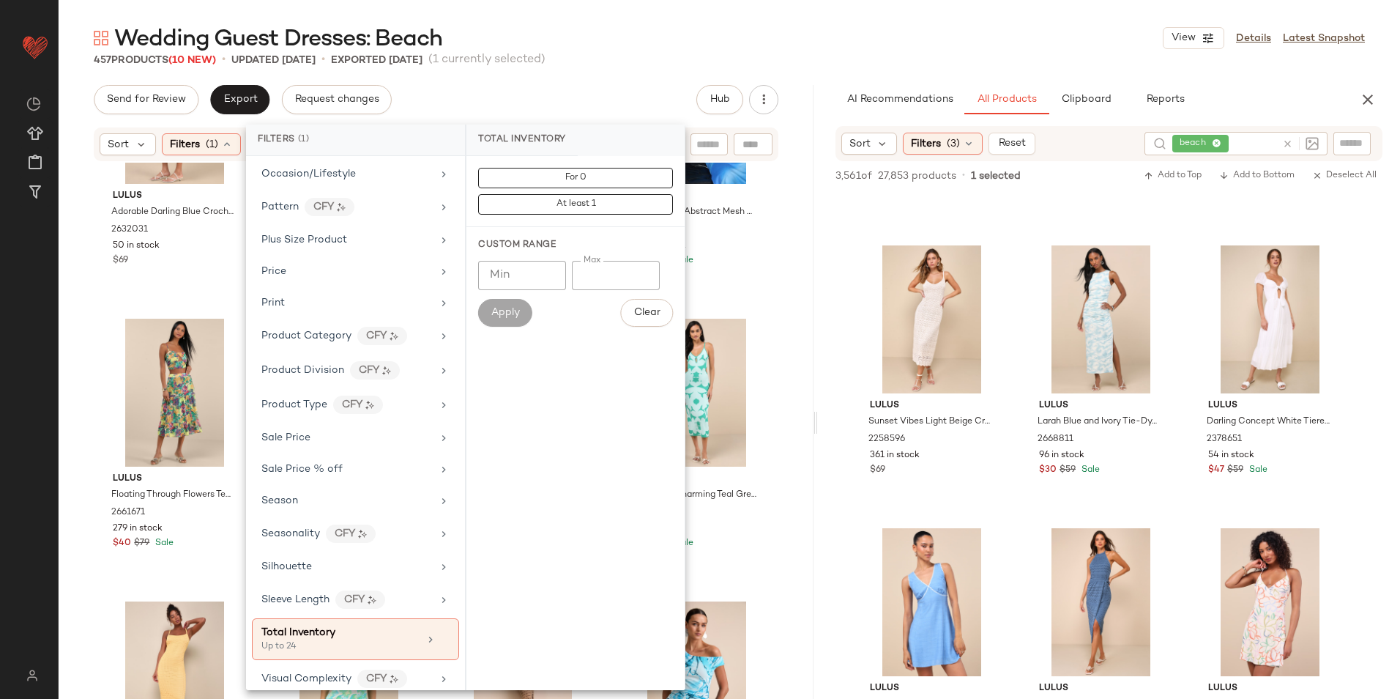
click at [590, 80] on div "Wedding Guest Dresses: Beach View Details Latest Snapshot 457 Products (10 New)…" at bounding box center [730, 360] width 1342 height 675
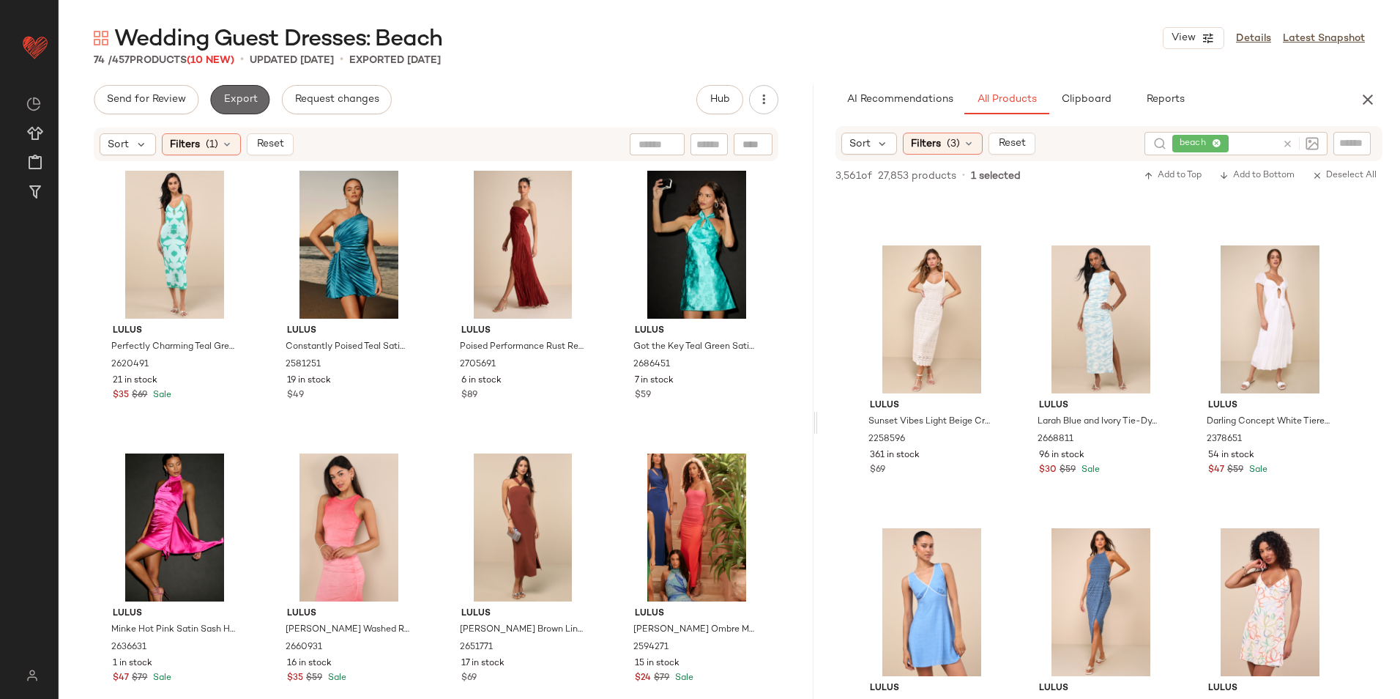
click at [225, 97] on span "Export" at bounding box center [240, 100] width 34 height 12
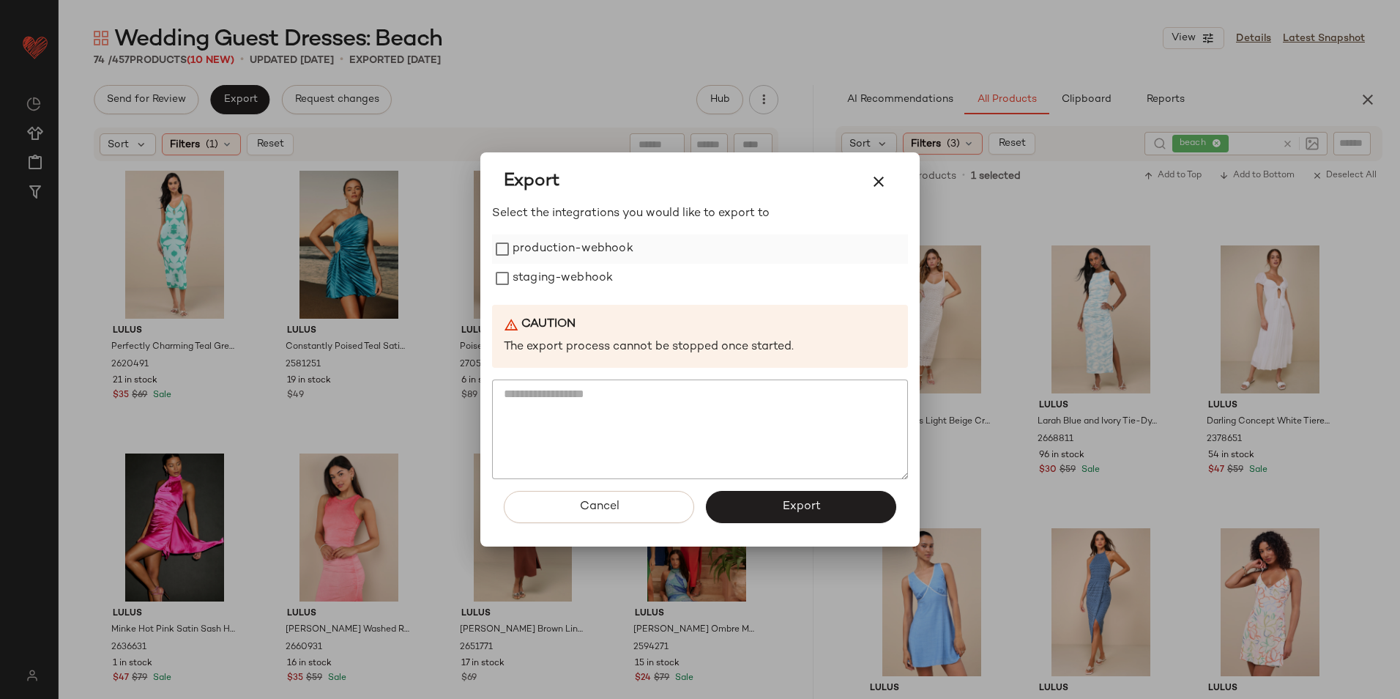
click at [521, 242] on label "production-webhook" at bounding box center [573, 248] width 121 height 29
click at [529, 280] on label "staging-webhook" at bounding box center [563, 278] width 100 height 29
click at [806, 510] on span "Export" at bounding box center [800, 507] width 39 height 14
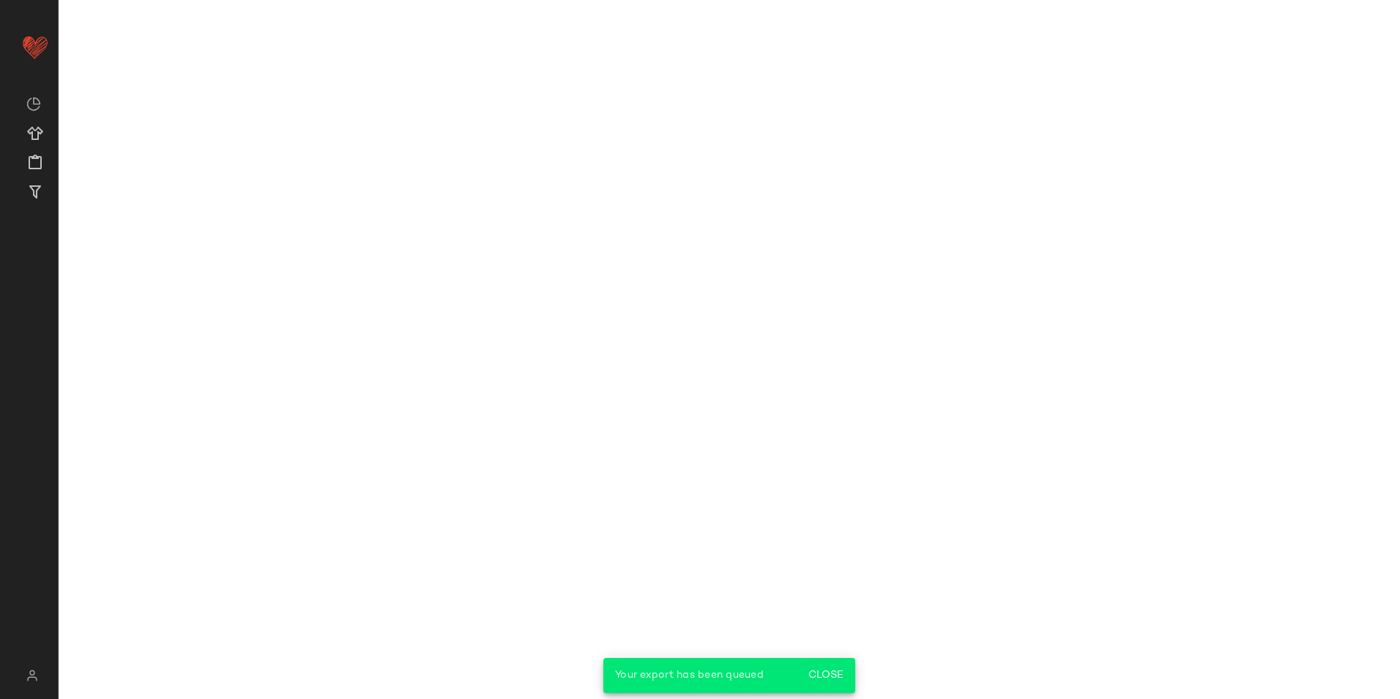
scroll to position [9848, 0]
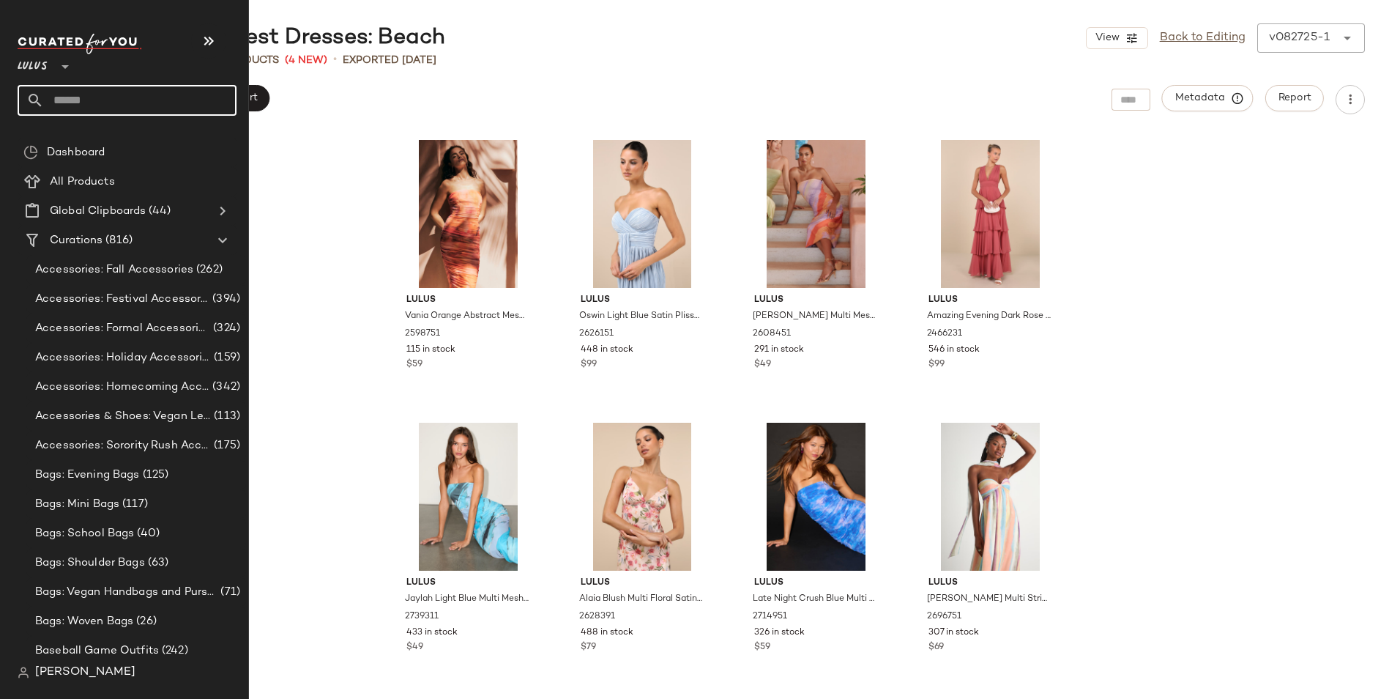
click at [97, 98] on input "text" at bounding box center [140, 100] width 193 height 31
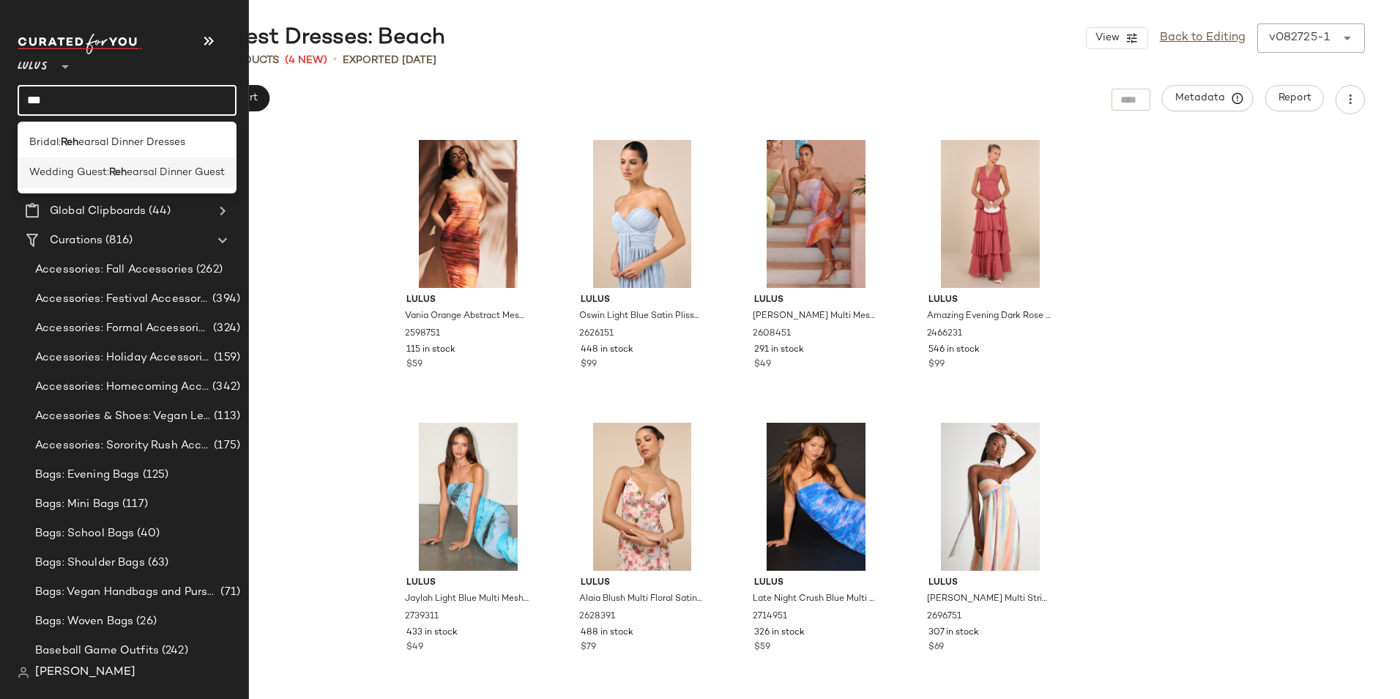
type input "***"
click at [101, 174] on span "Wedding Guest:" at bounding box center [69, 172] width 80 height 15
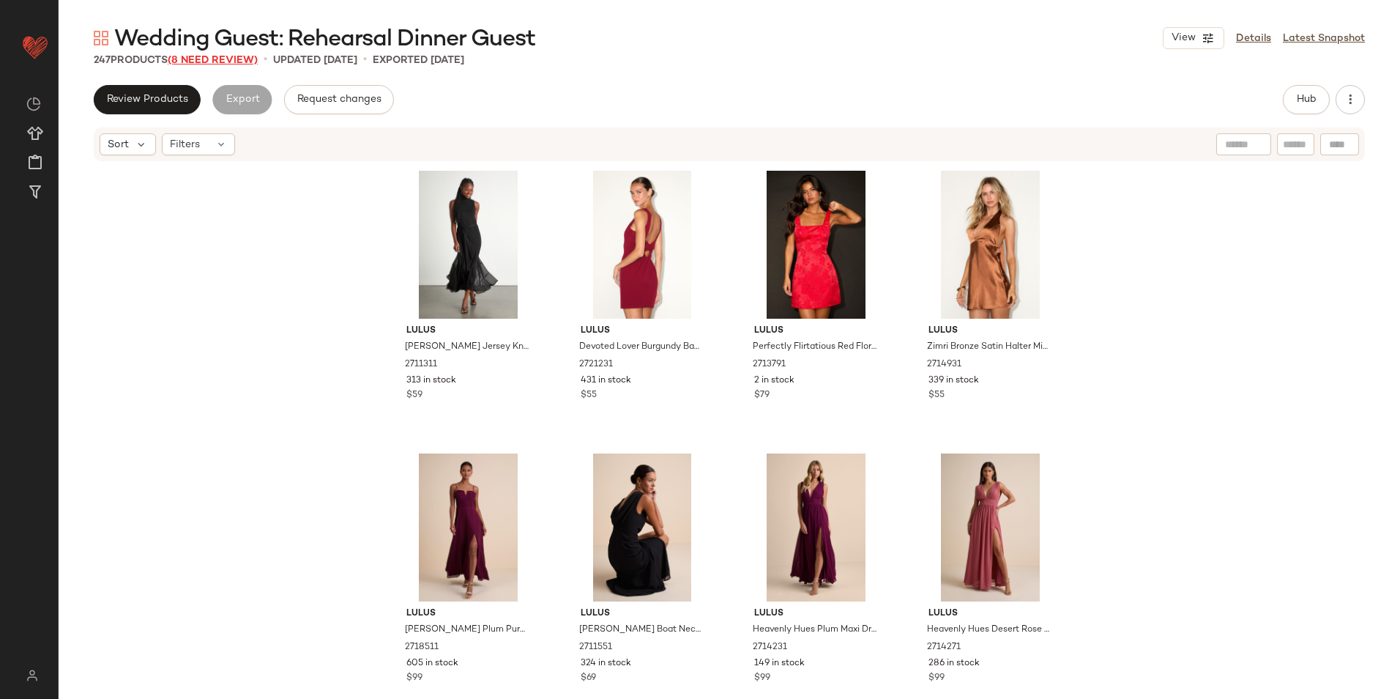
click at [218, 62] on span "(8 Need Review)" at bounding box center [213, 60] width 90 height 11
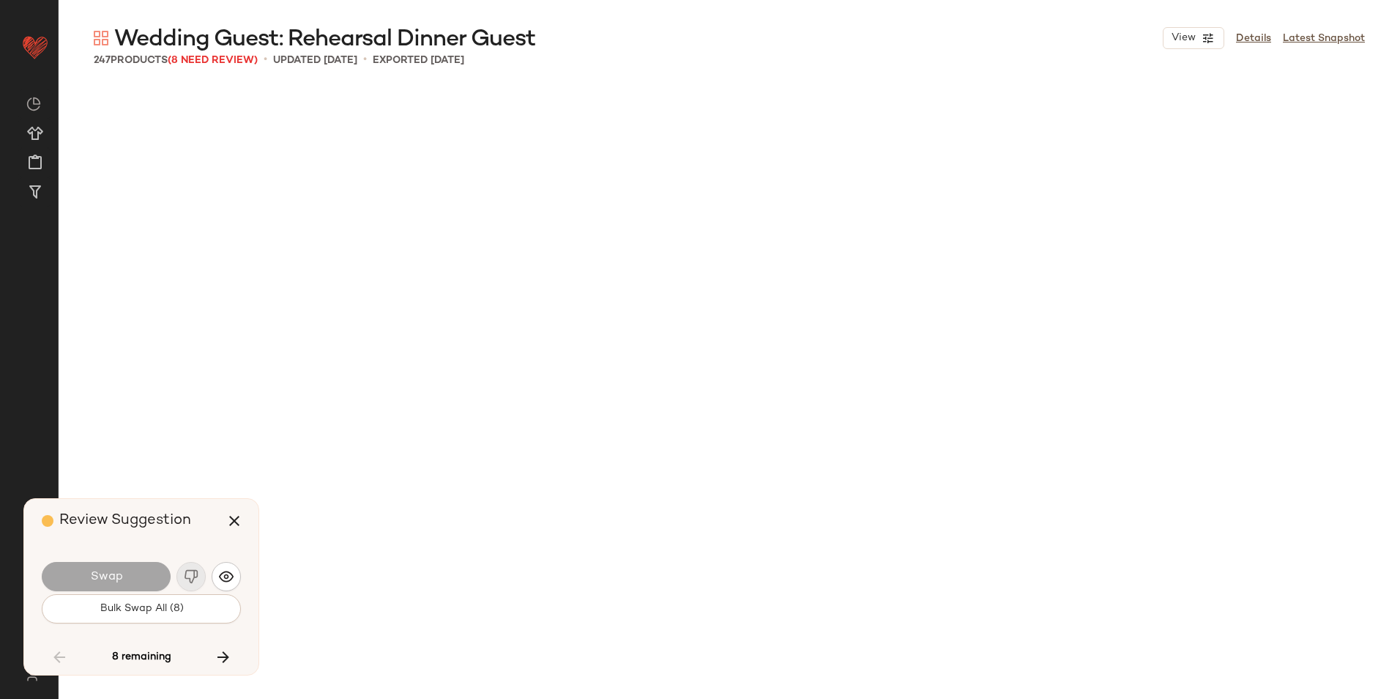
scroll to position [5937, 0]
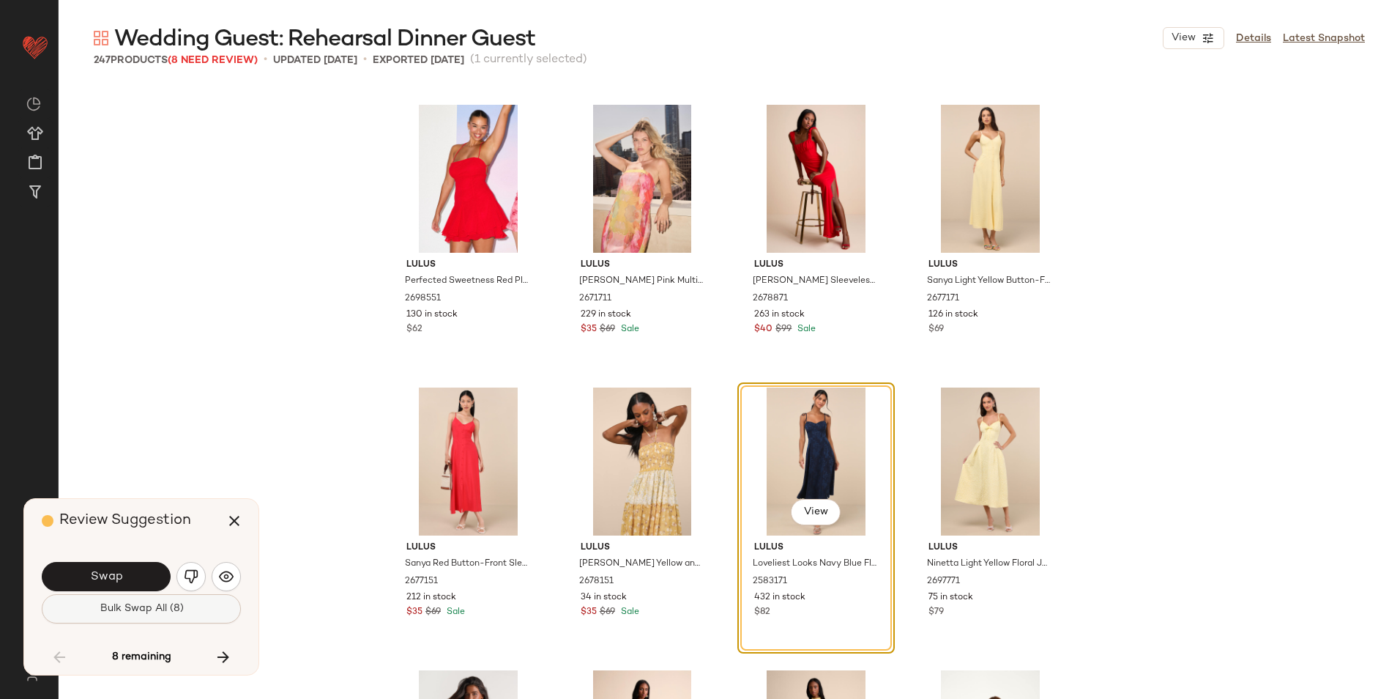
click at [161, 612] on span "Bulk Swap All (8)" at bounding box center [141, 609] width 84 height 12
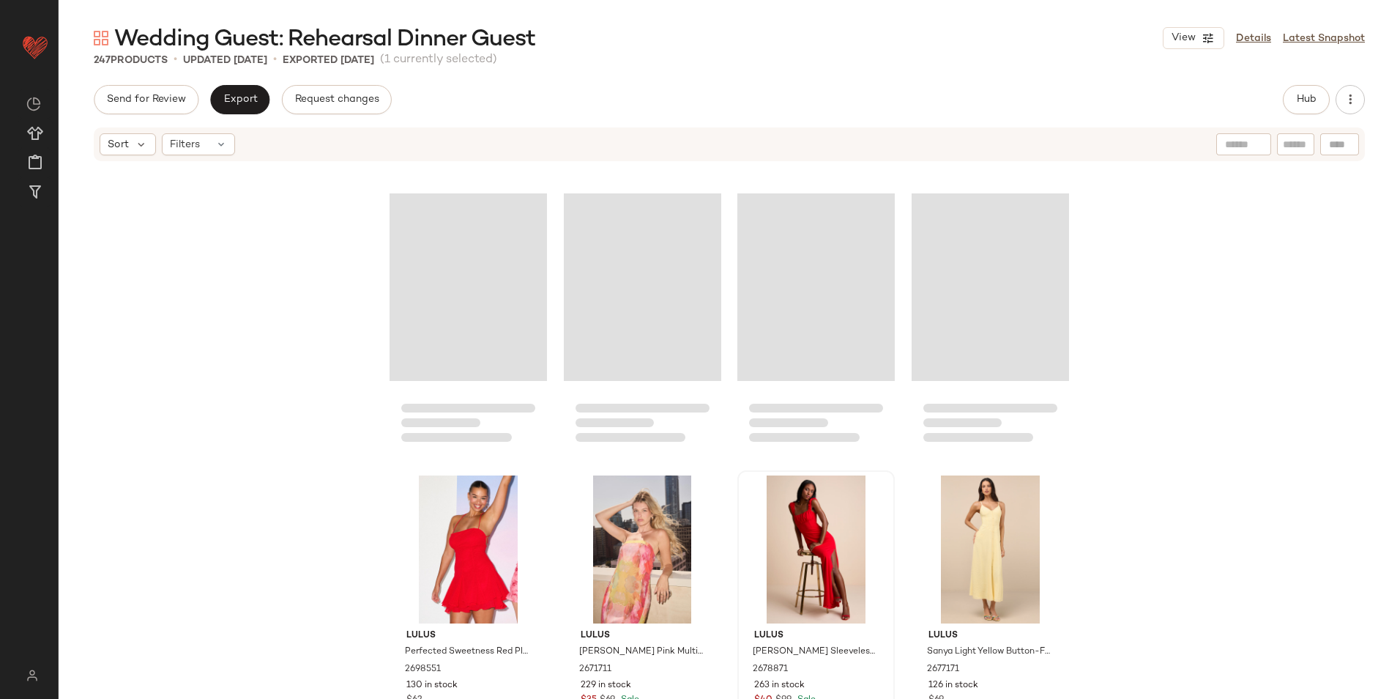
scroll to position [5278, 0]
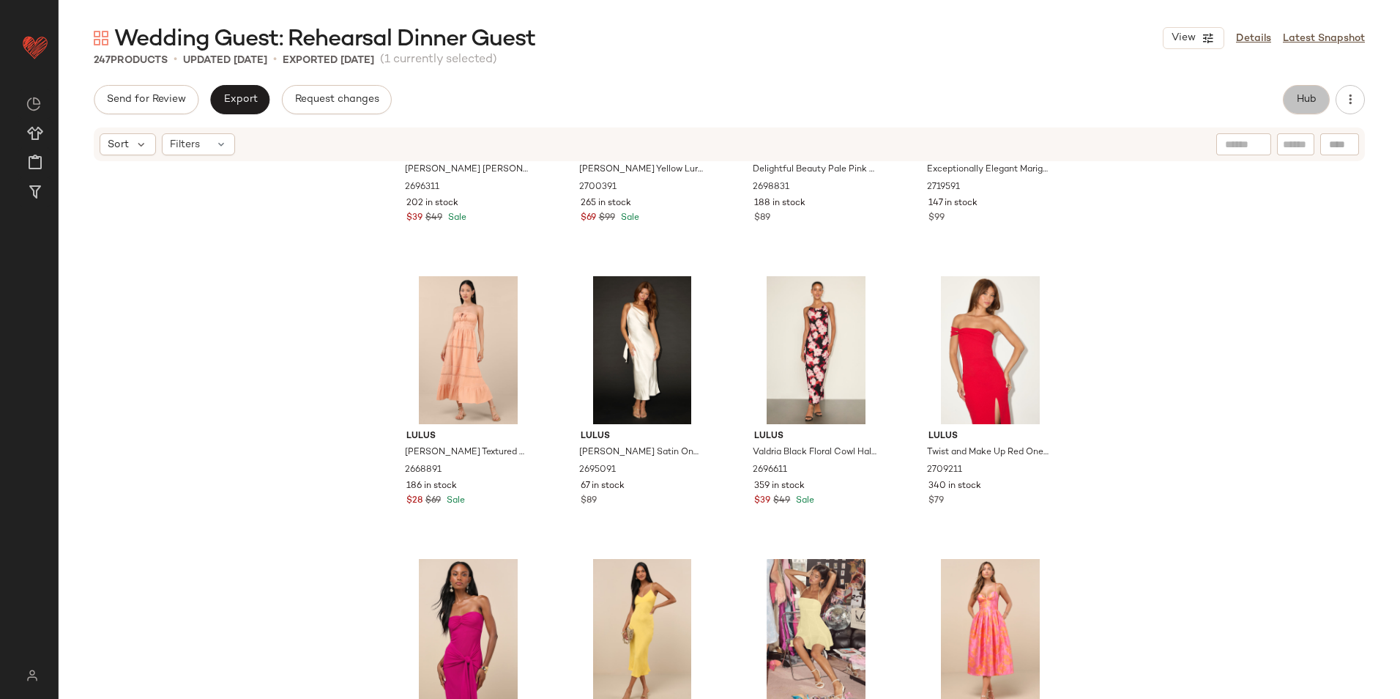
click at [1320, 99] on button "Hub" at bounding box center [1306, 99] width 47 height 29
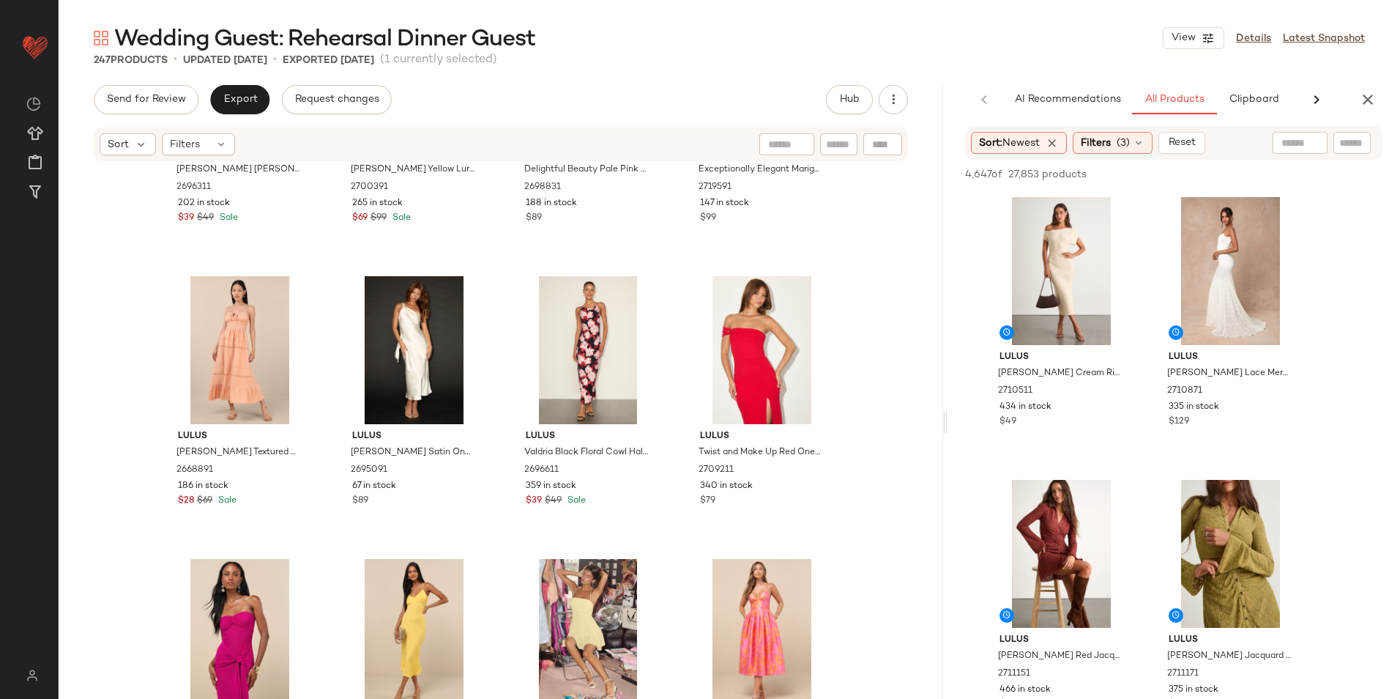
drag, startPoint x: 728, startPoint y: 420, endPoint x: 1068, endPoint y: 430, distance: 340.0
click at [1068, 430] on div "Wedding Guest: Rehearsal Dinner Guest View Details Latest Snapshot 247 Products…" at bounding box center [730, 360] width 1342 height 675
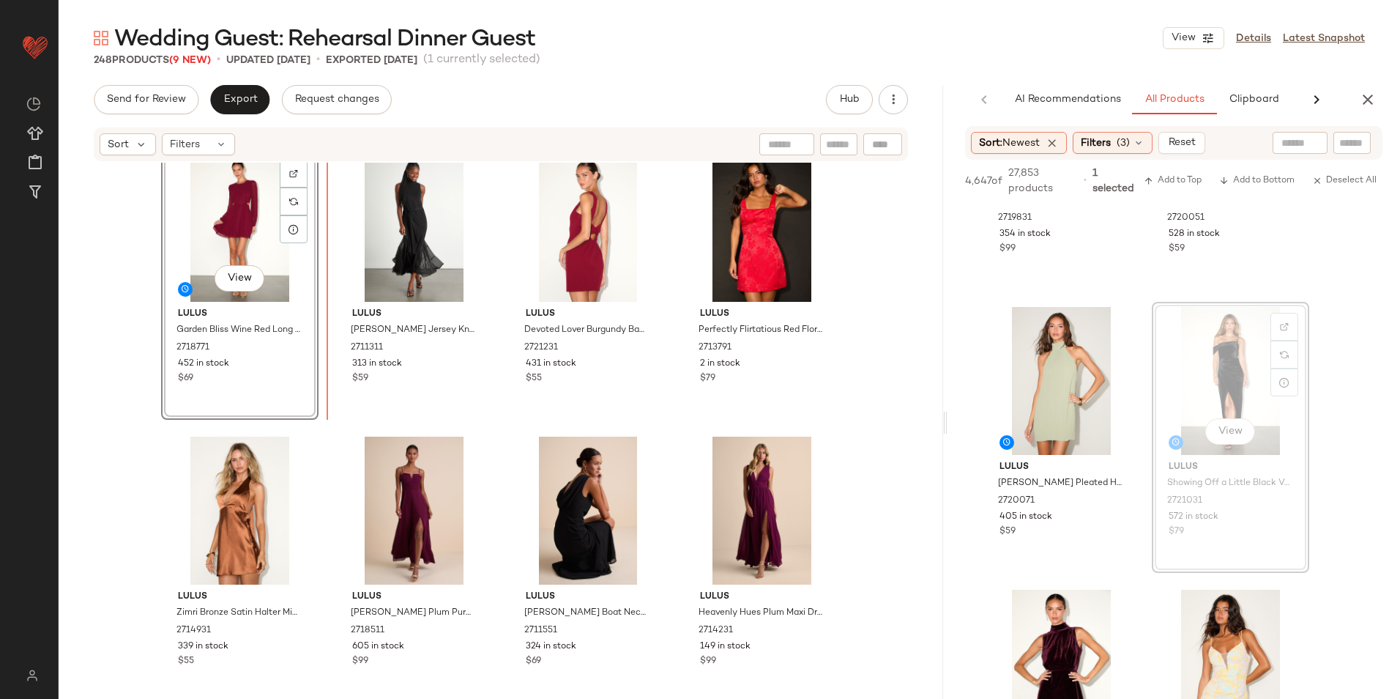
scroll to position [0, 0]
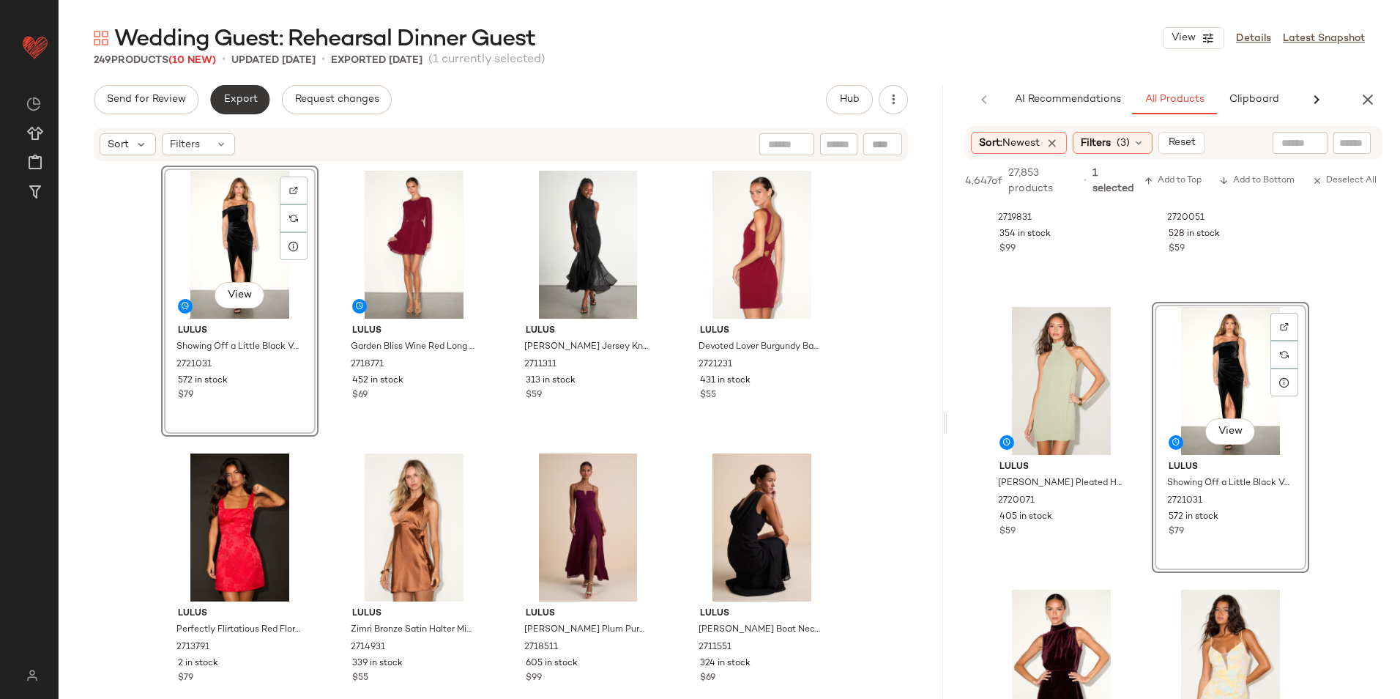
click at [227, 100] on span "Export" at bounding box center [240, 100] width 34 height 12
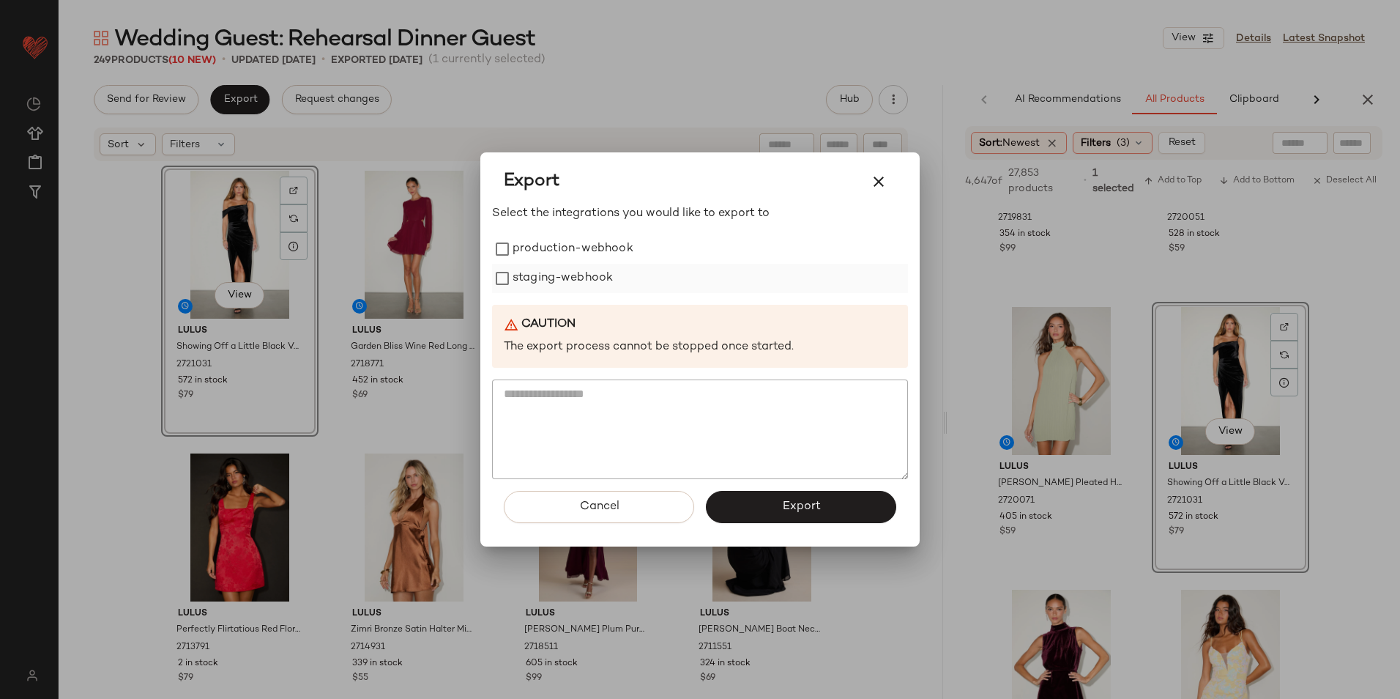
drag, startPoint x: 553, startPoint y: 245, endPoint x: 541, endPoint y: 264, distance: 23.4
click at [552, 246] on label "production-webhook" at bounding box center [573, 248] width 121 height 29
click at [541, 264] on label "staging-webhook" at bounding box center [563, 278] width 100 height 29
click at [769, 500] on button "Export" at bounding box center [801, 507] width 190 height 32
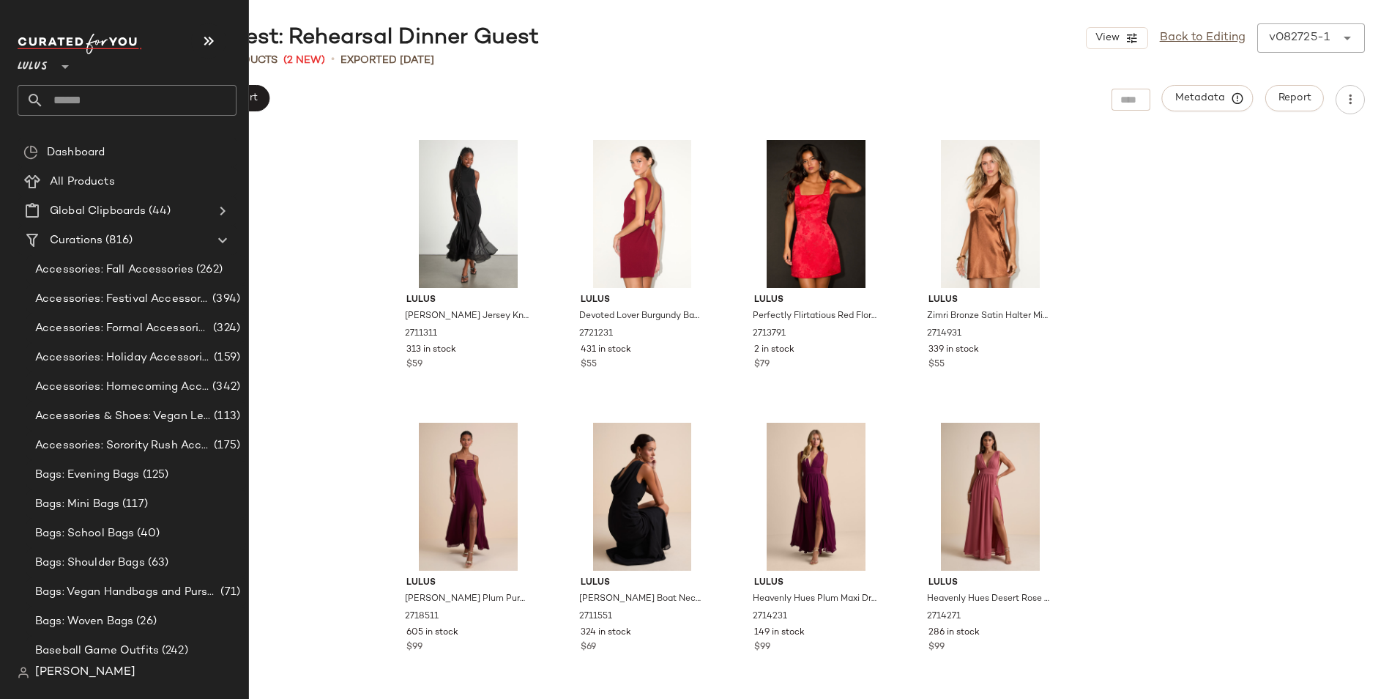
click at [142, 106] on input "text" at bounding box center [140, 100] width 193 height 31
click at [83, 103] on input "text" at bounding box center [140, 100] width 193 height 31
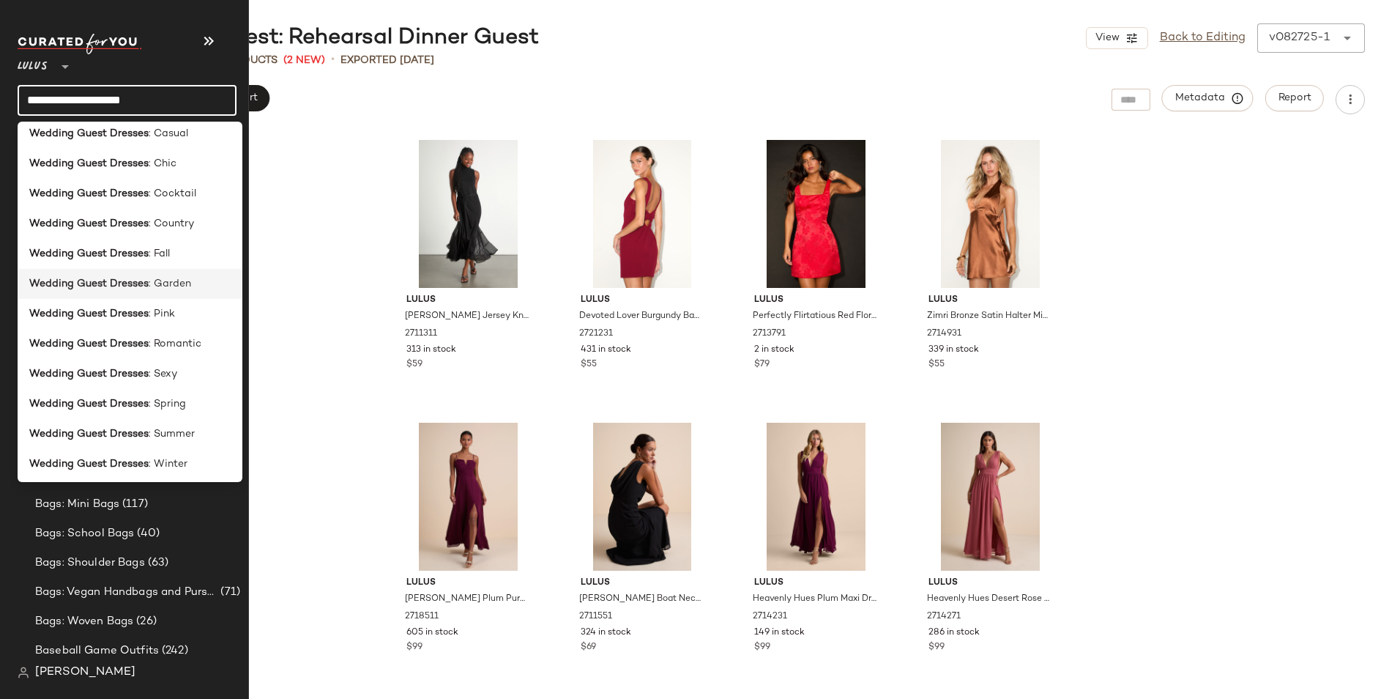
scroll to position [162, 0]
type input "**********"
click at [131, 427] on b "Wedding Guest Dresses" at bounding box center [88, 430] width 119 height 15
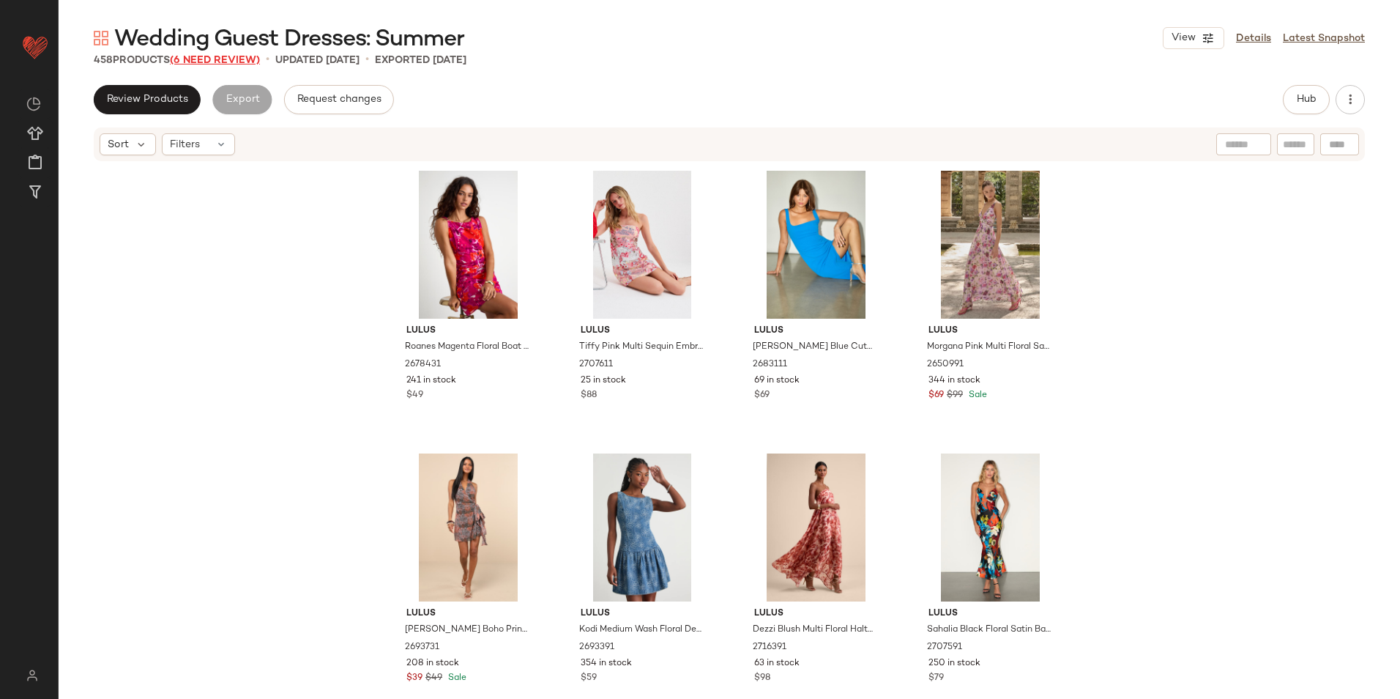
click at [252, 60] on span "(6 Need Review)" at bounding box center [215, 60] width 90 height 11
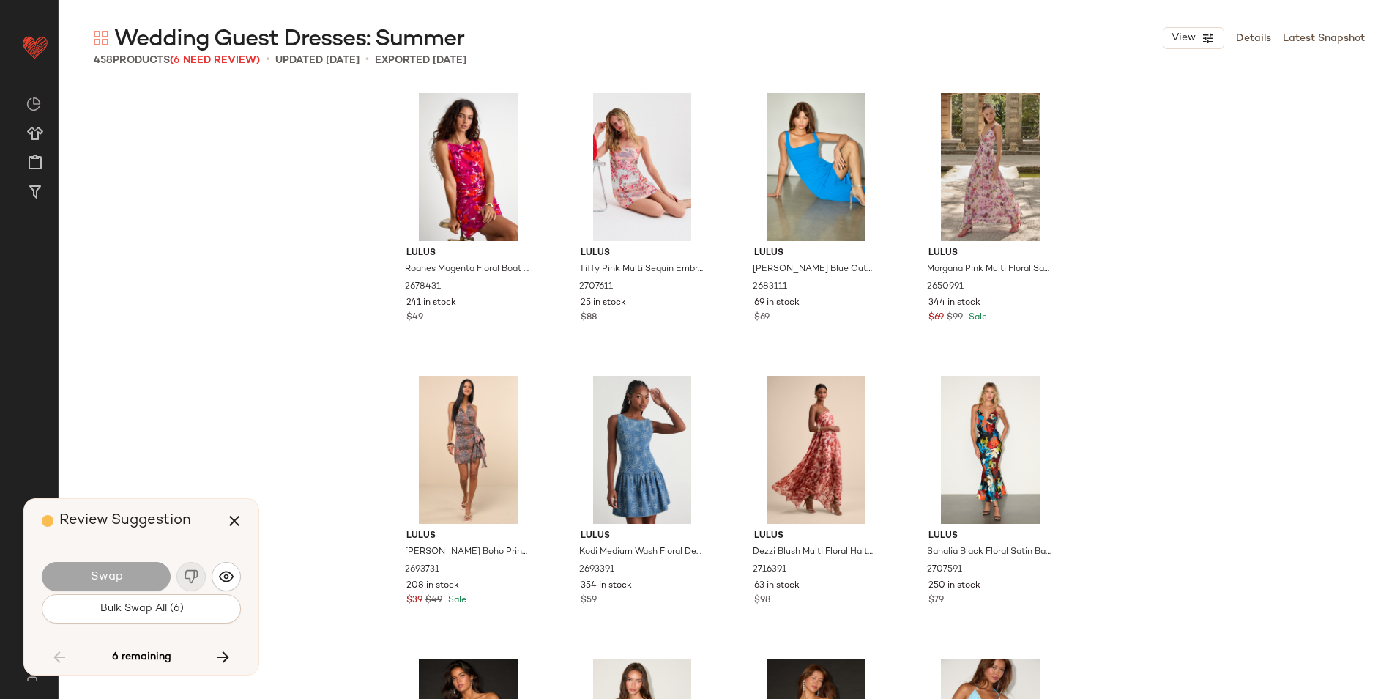
scroll to position [9047, 0]
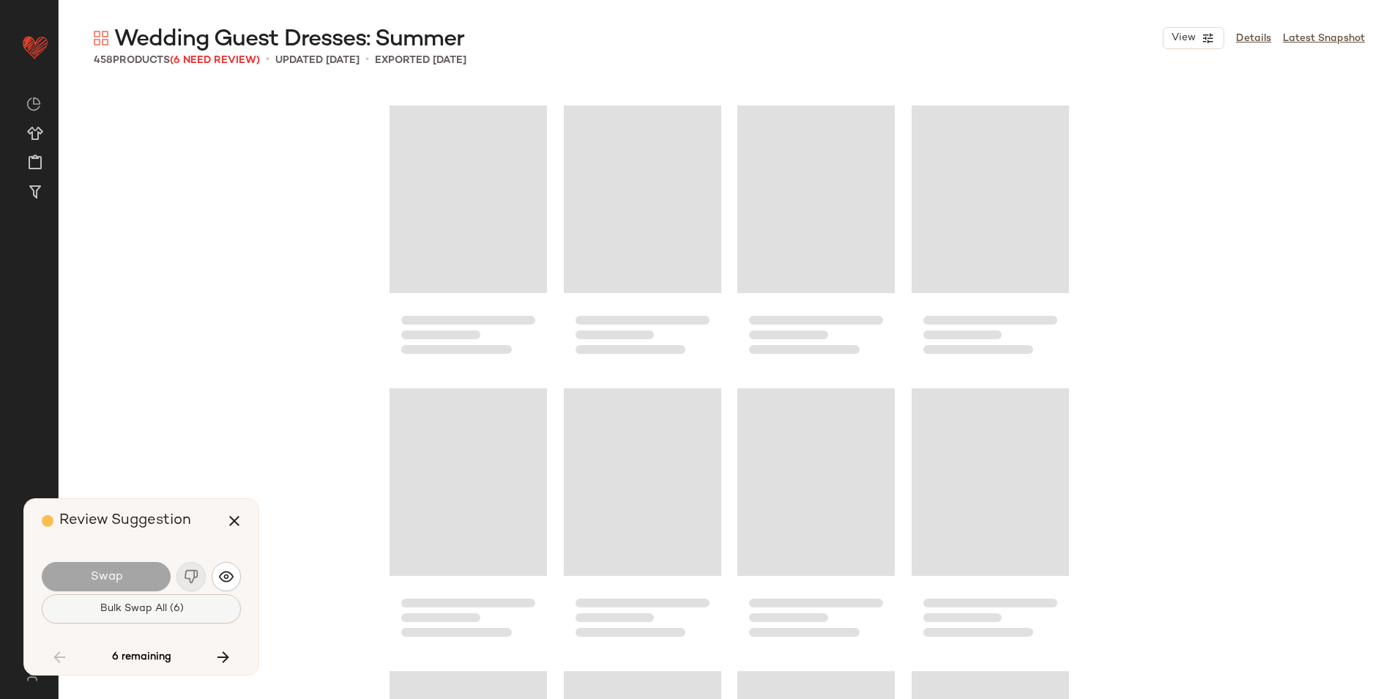
click at [189, 608] on button "Bulk Swap All (6)" at bounding box center [141, 608] width 199 height 29
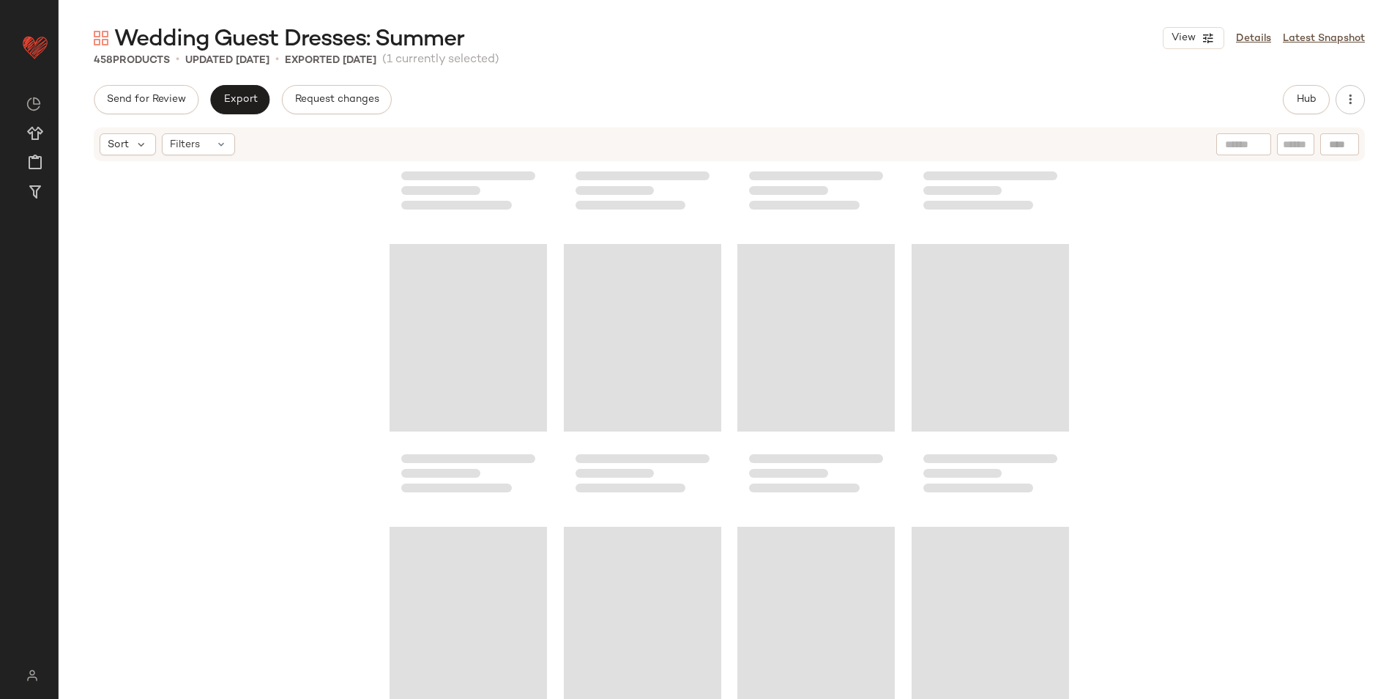
scroll to position [7582, 0]
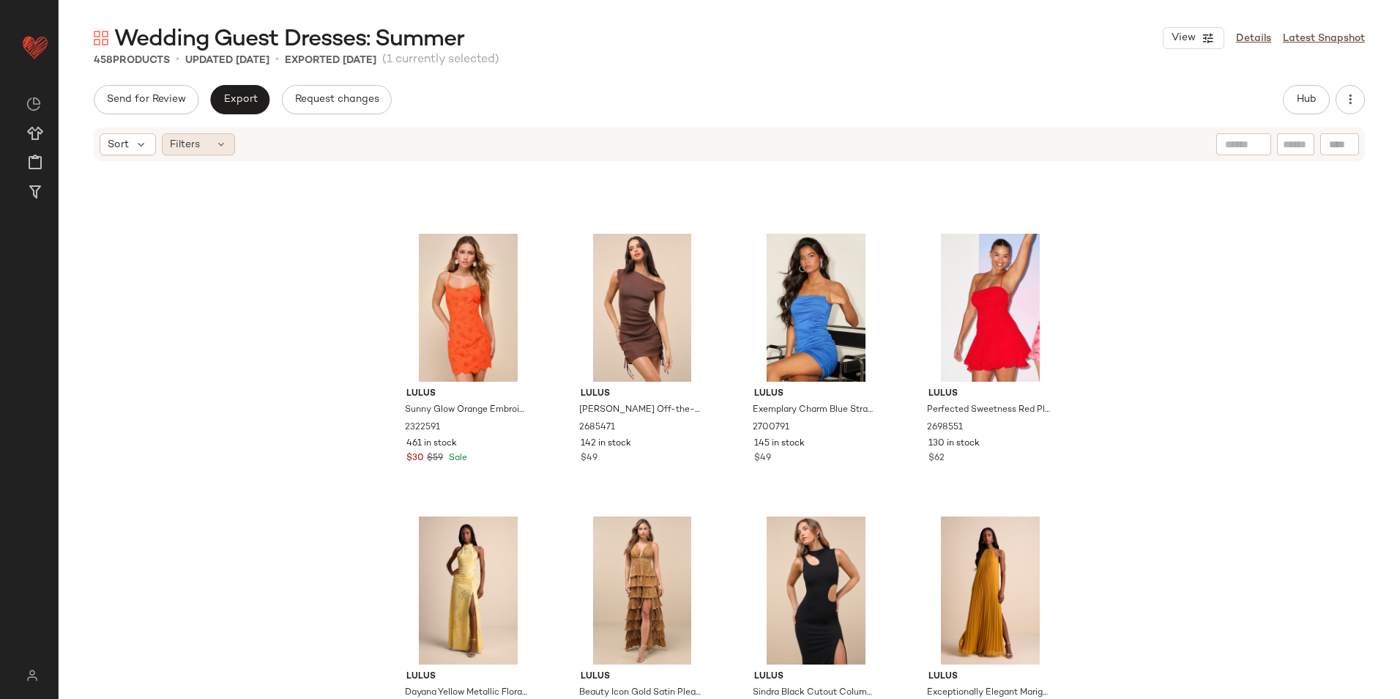
click at [188, 138] on span "Filters" at bounding box center [185, 144] width 30 height 15
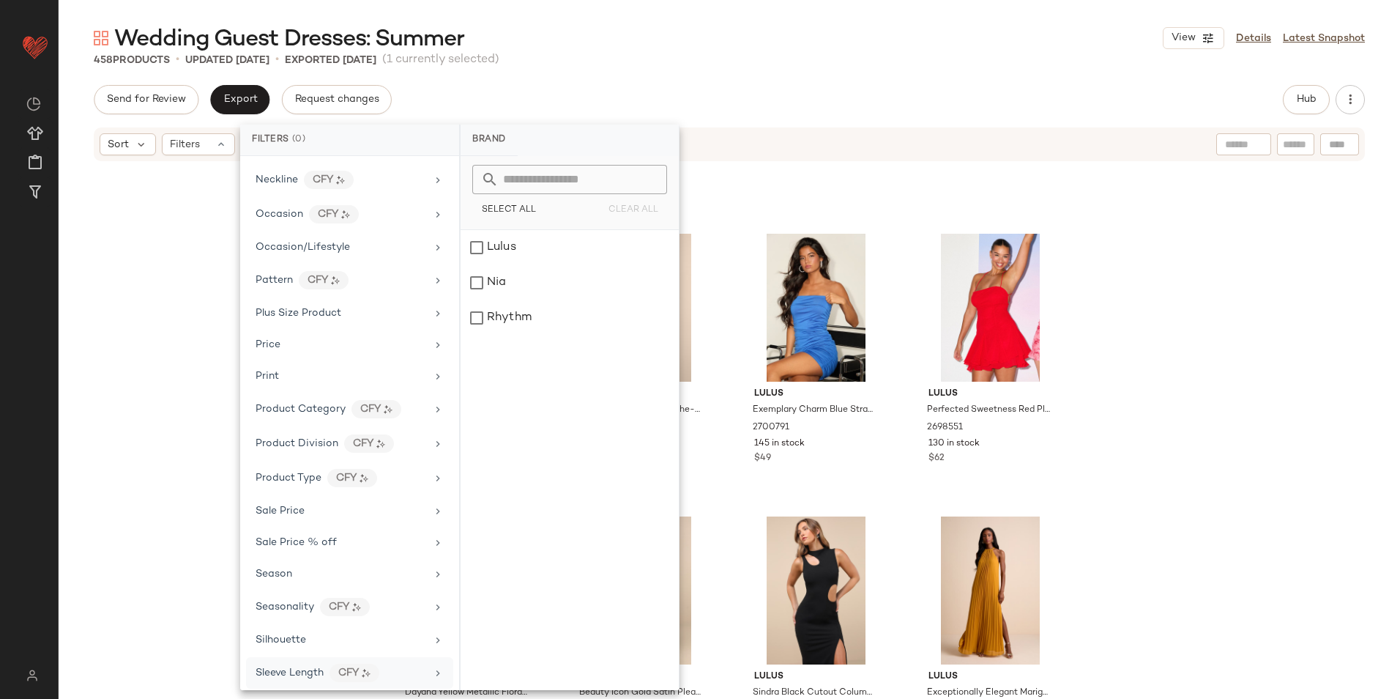
scroll to position [756, 0]
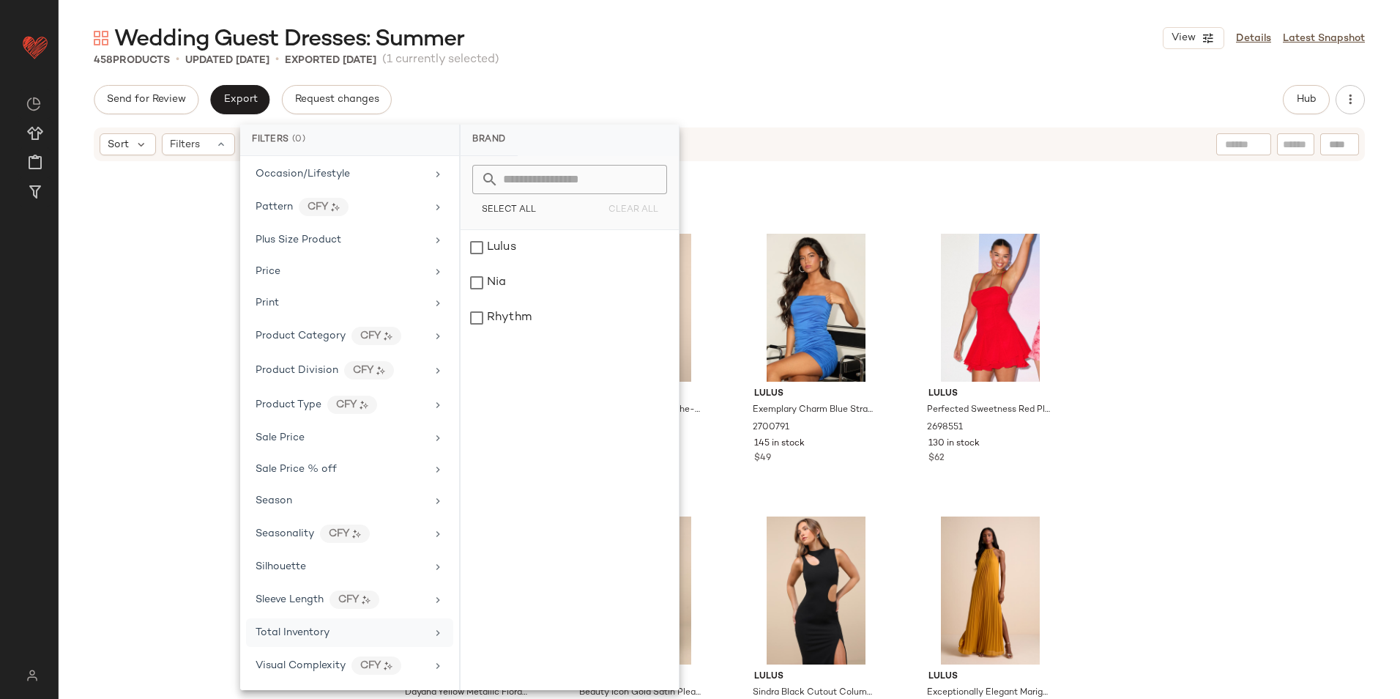
click at [332, 639] on div "Total Inventory" at bounding box center [341, 632] width 171 height 15
click at [611, 275] on input "Max" at bounding box center [610, 275] width 88 height 29
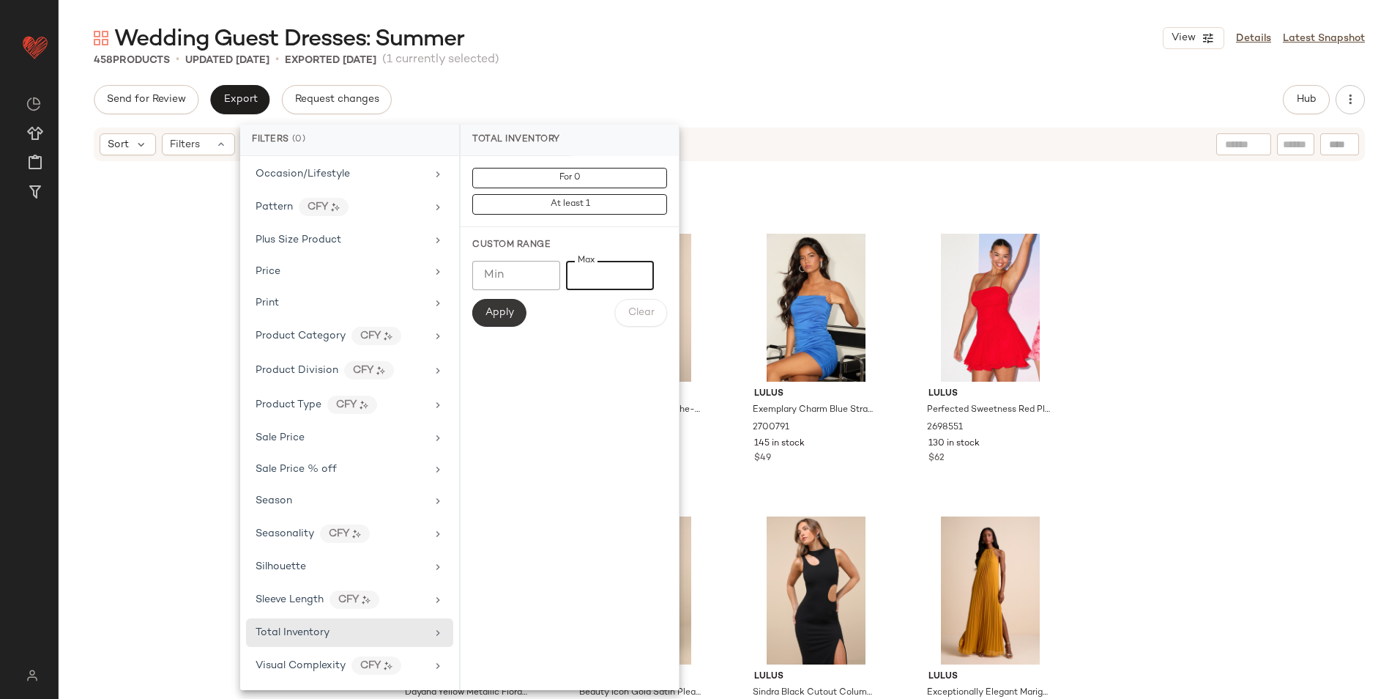
type input "**"
click at [504, 311] on span "Apply" at bounding box center [499, 313] width 29 height 12
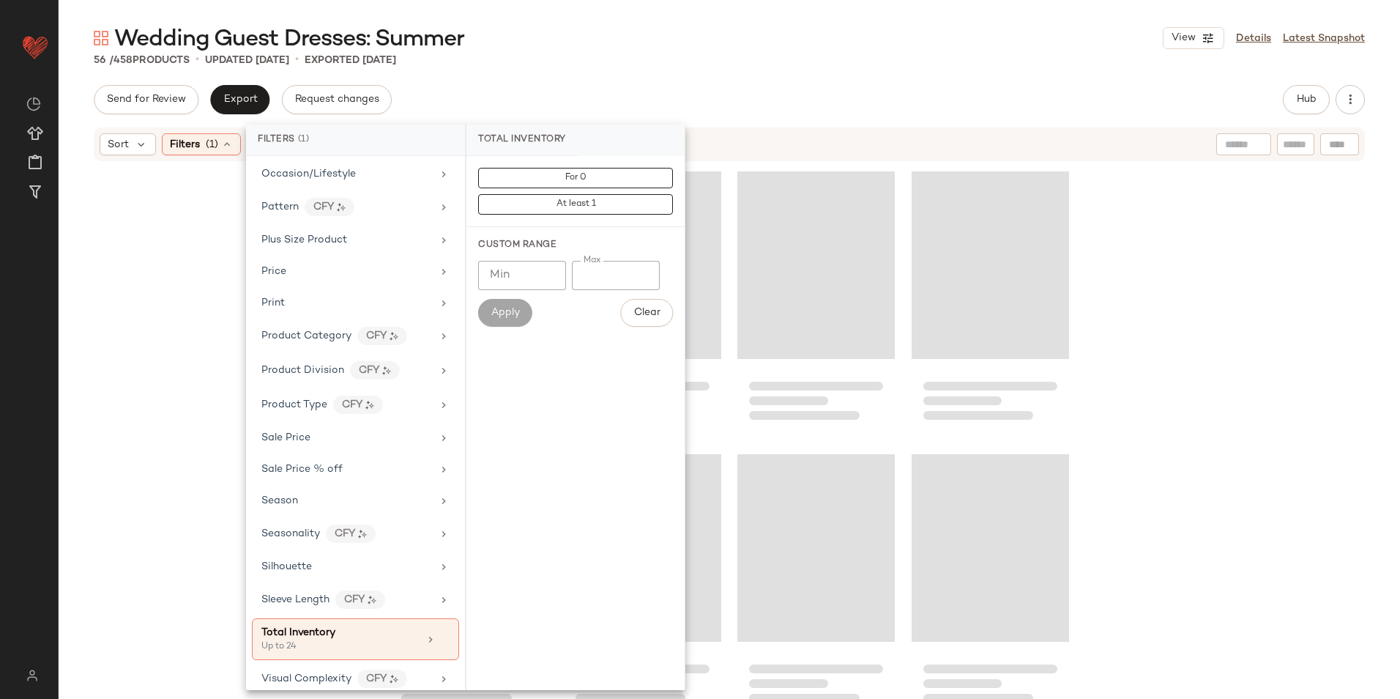
drag, startPoint x: 713, startPoint y: 37, endPoint x: 707, endPoint y: 48, distance: 12.8
click at [715, 37] on div "Wedding Guest Dresses: Summer View Details Latest Snapshot" at bounding box center [730, 37] width 1342 height 29
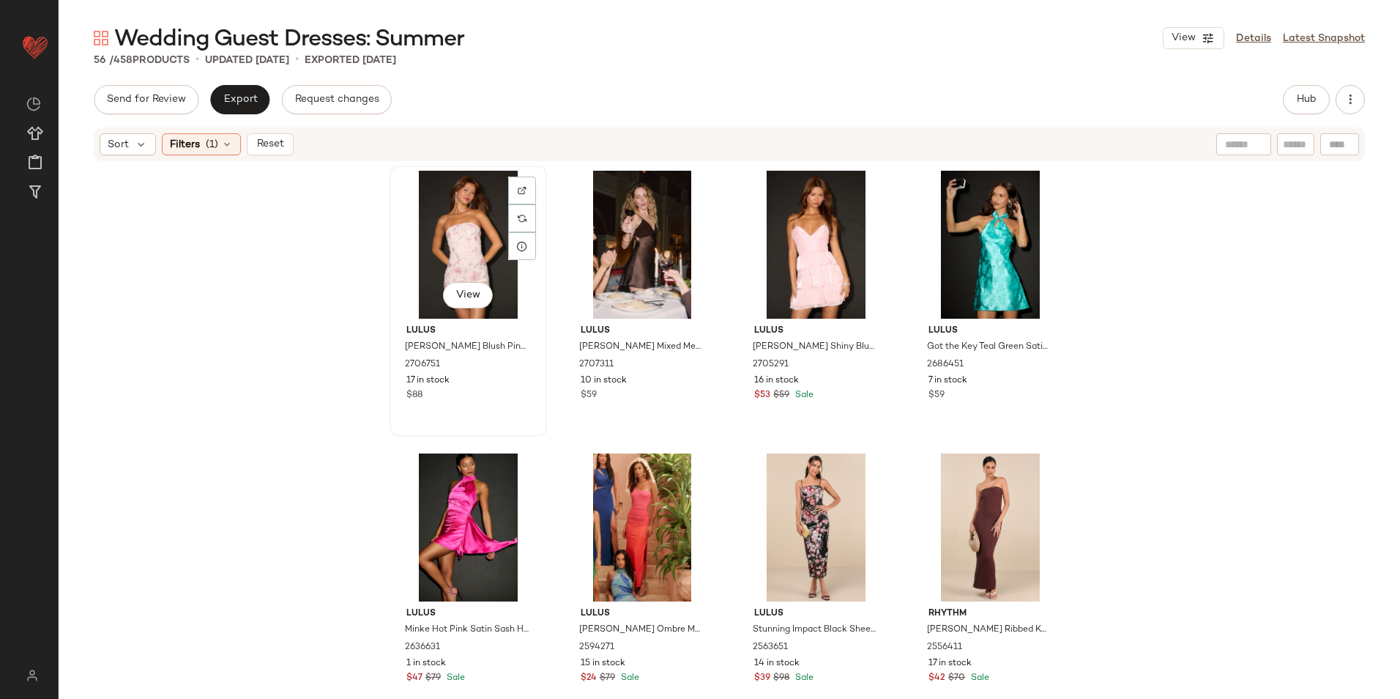
click at [480, 225] on div "View" at bounding box center [468, 245] width 147 height 148
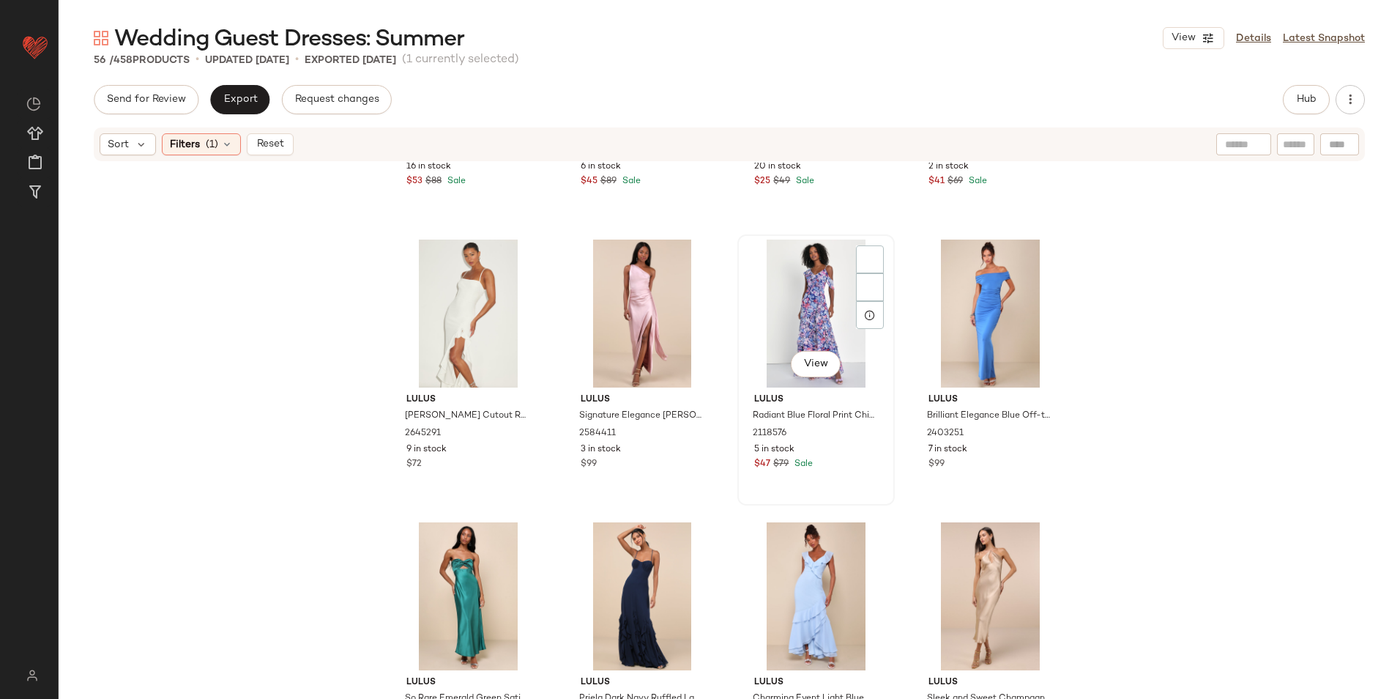
scroll to position [3381, 0]
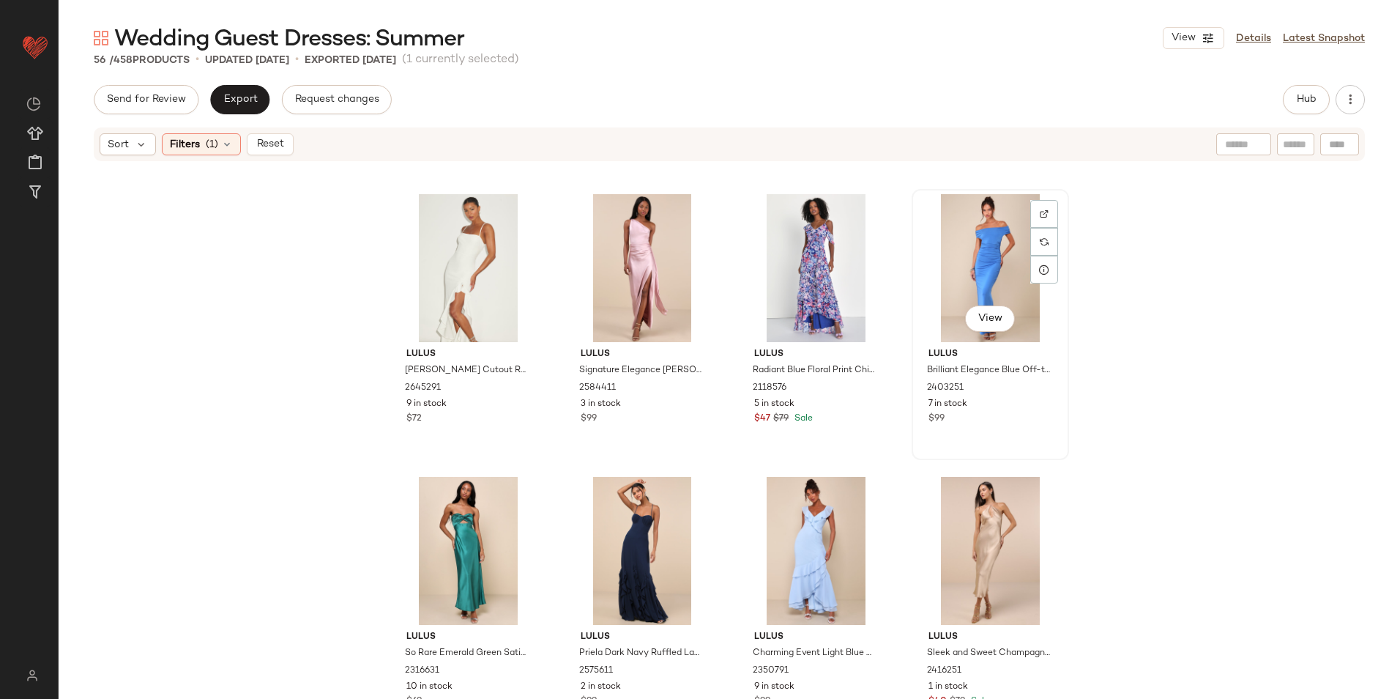
click at [973, 455] on div "View Lulus Brilliant Elegance Blue Off-the-Shoulder Backless Maxi Dress 2403251…" at bounding box center [990, 324] width 155 height 268
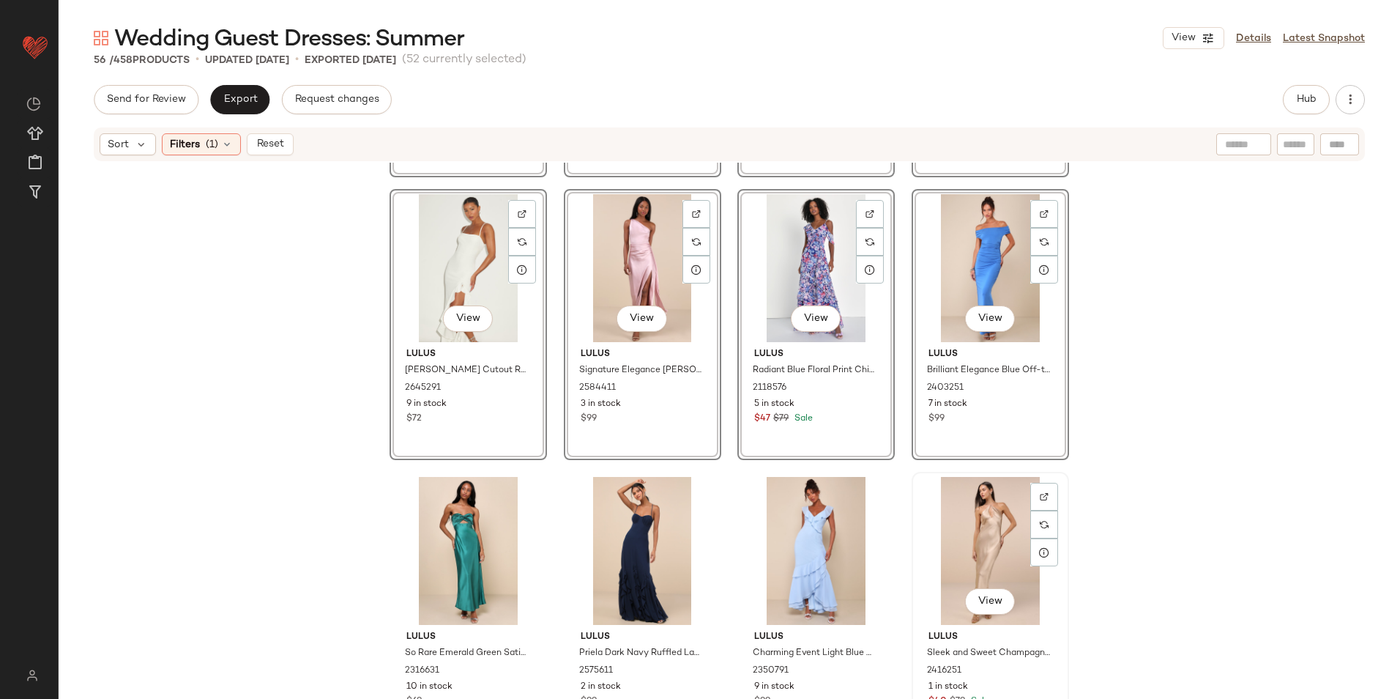
click at [971, 521] on div "View" at bounding box center [990, 551] width 147 height 148
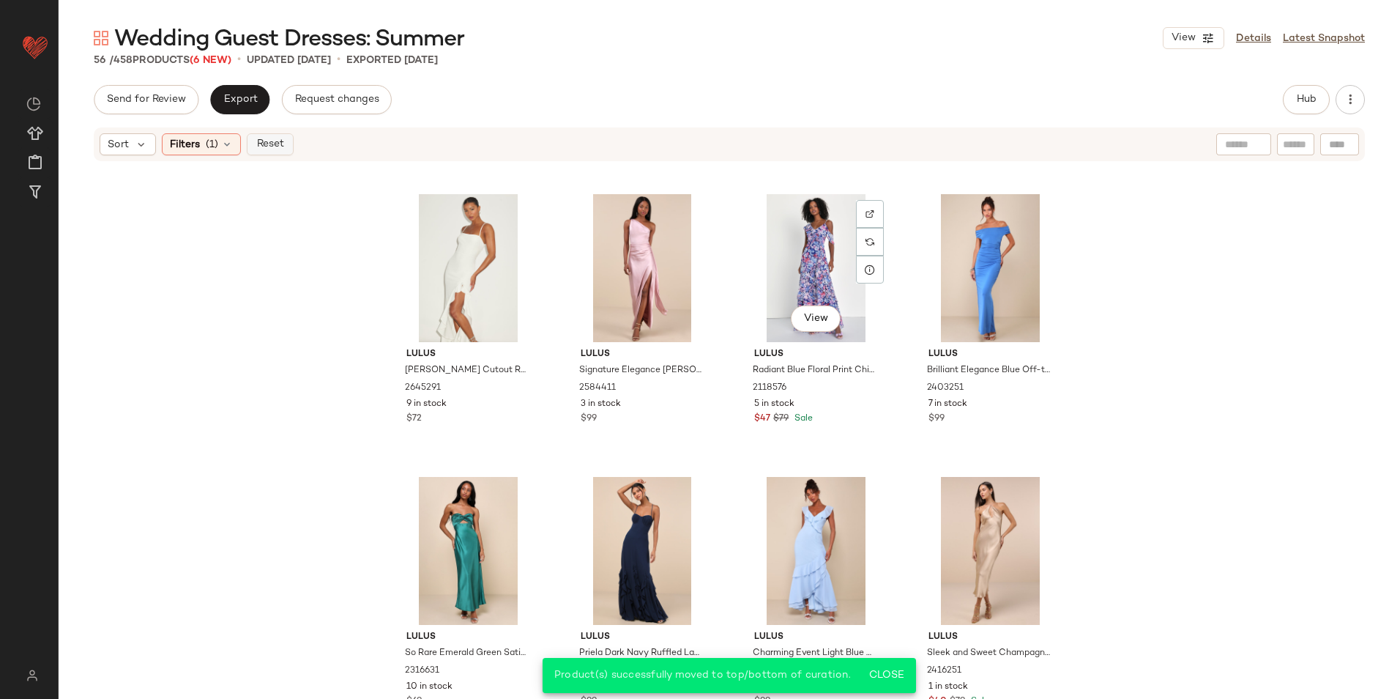
click at [270, 144] on span "Reset" at bounding box center [270, 144] width 28 height 12
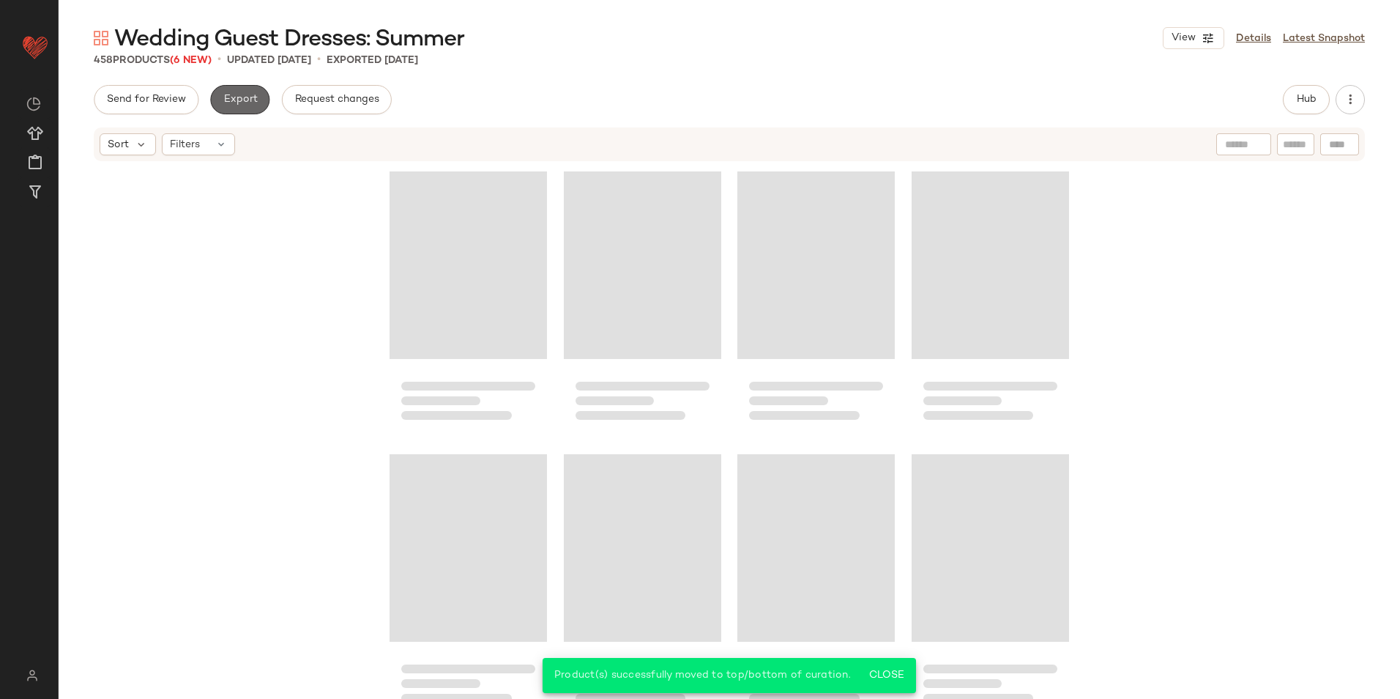
click at [225, 89] on button "Export" at bounding box center [239, 99] width 59 height 29
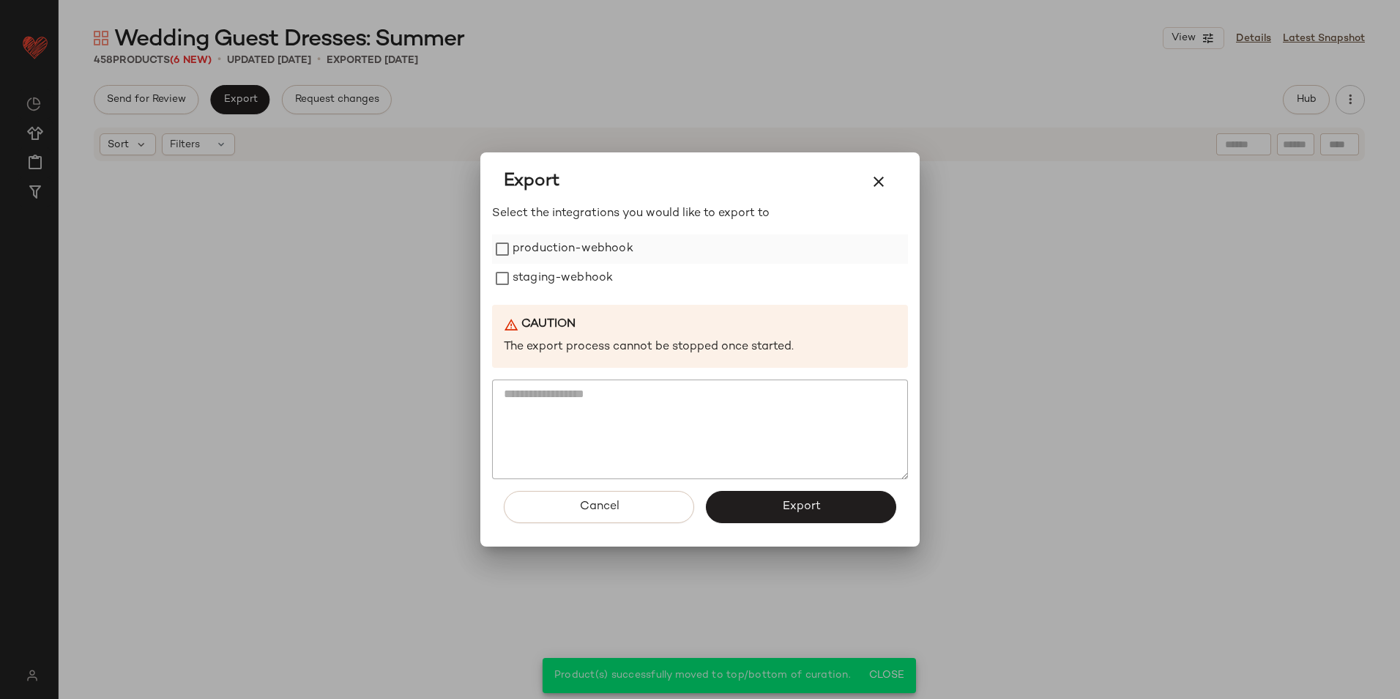
scroll to position [31935, 0]
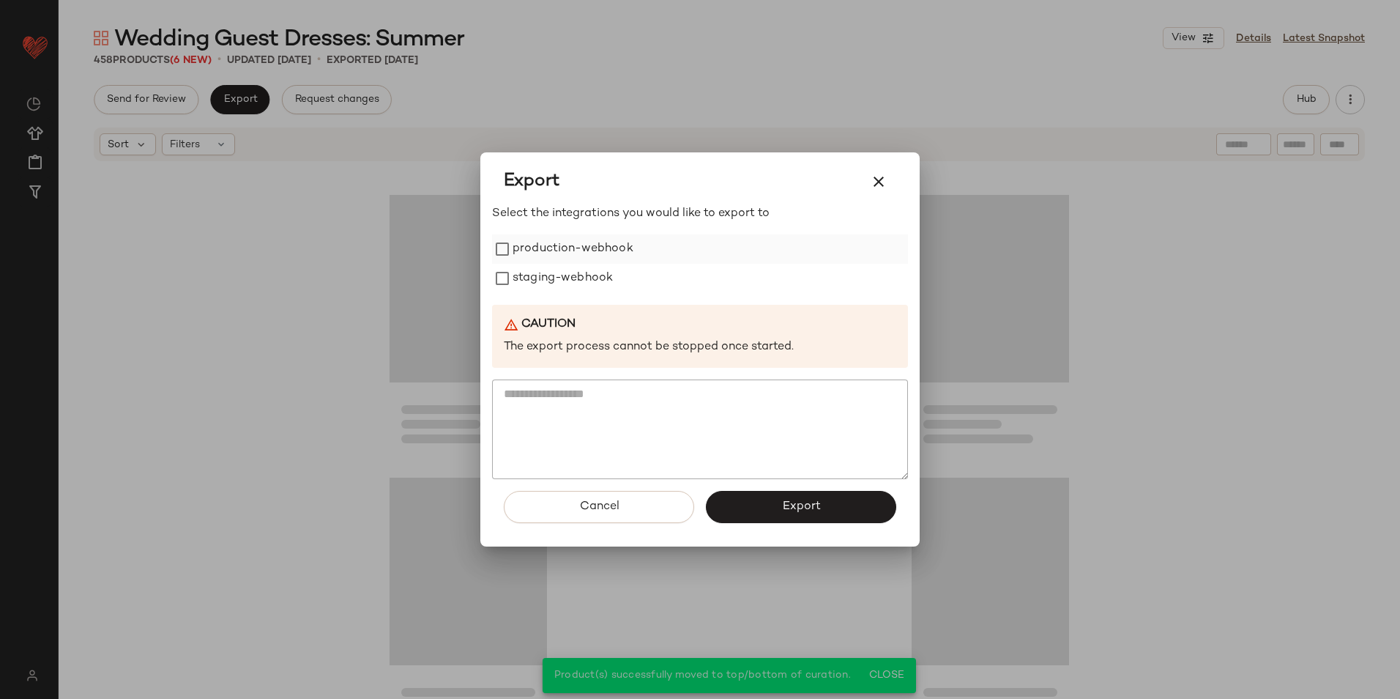
click at [557, 249] on label "production-webhook" at bounding box center [573, 248] width 121 height 29
drag, startPoint x: 543, startPoint y: 277, endPoint x: 588, endPoint y: 316, distance: 59.7
click at [544, 282] on label "staging-webhook" at bounding box center [563, 278] width 100 height 29
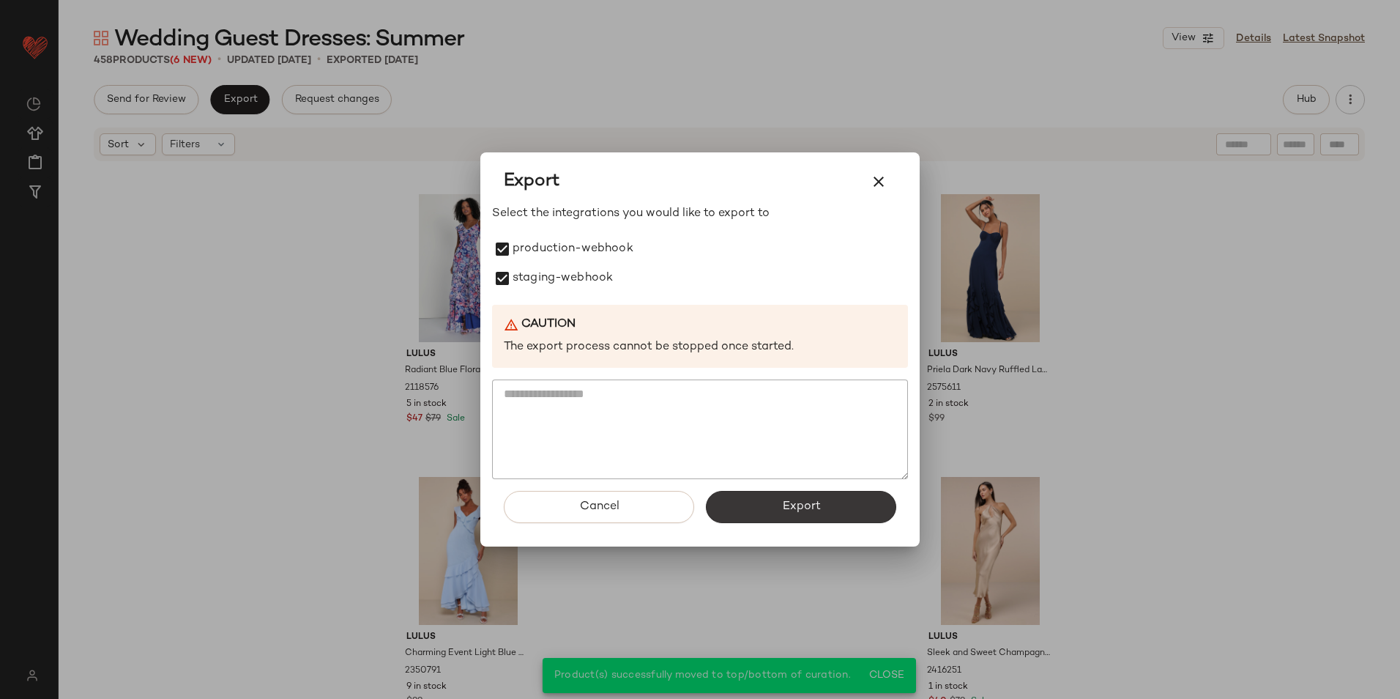
click at [762, 506] on button "Export" at bounding box center [801, 507] width 190 height 32
